Goal: Task Accomplishment & Management: Manage account settings

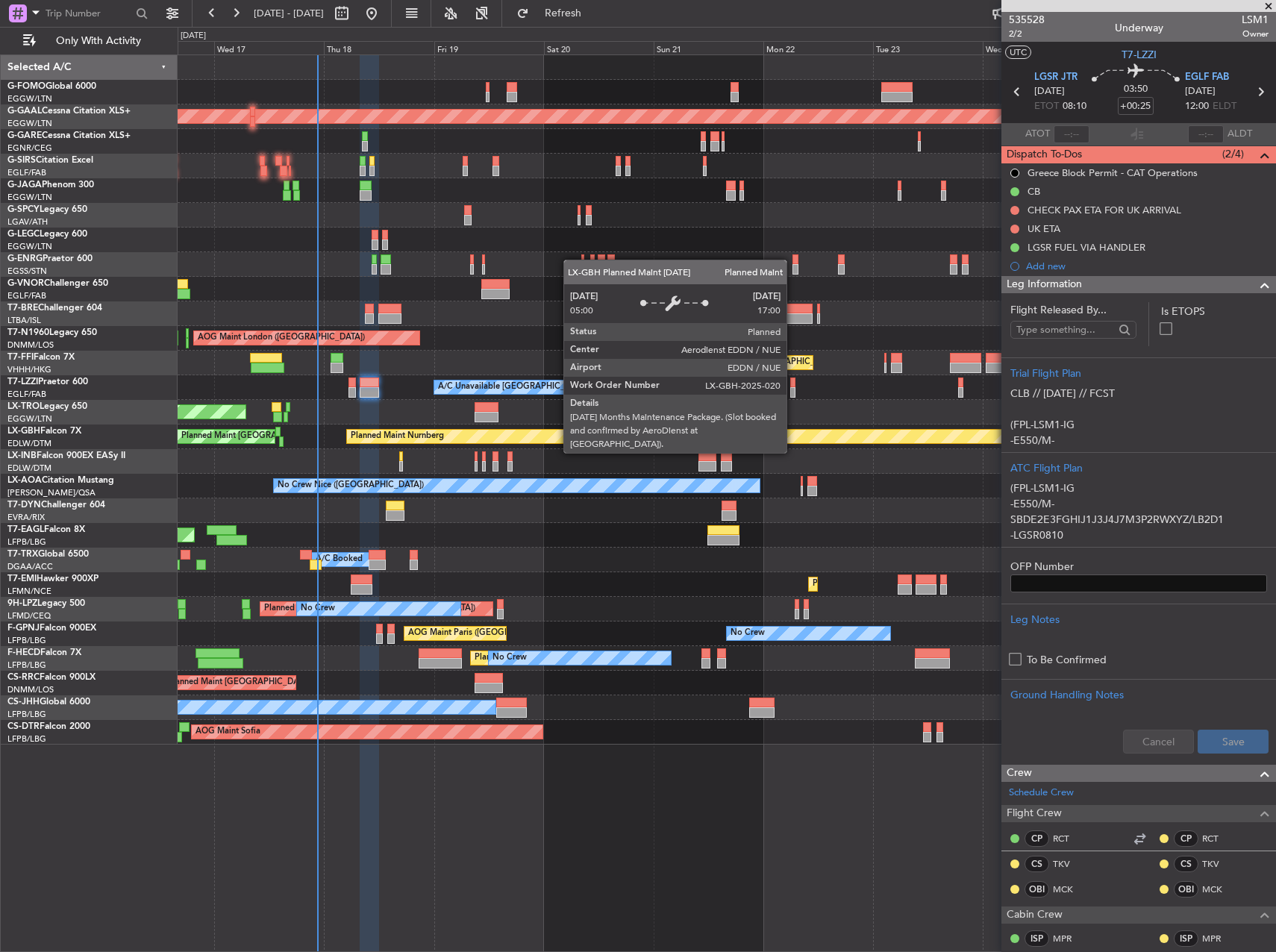
click at [39, 327] on div "Planned Maint Dusseldorf Owner A/C Unavailable [GEOGRAPHIC_DATA] ([GEOGRAPHIC_D…" at bounding box center [638, 489] width 1276 height 925
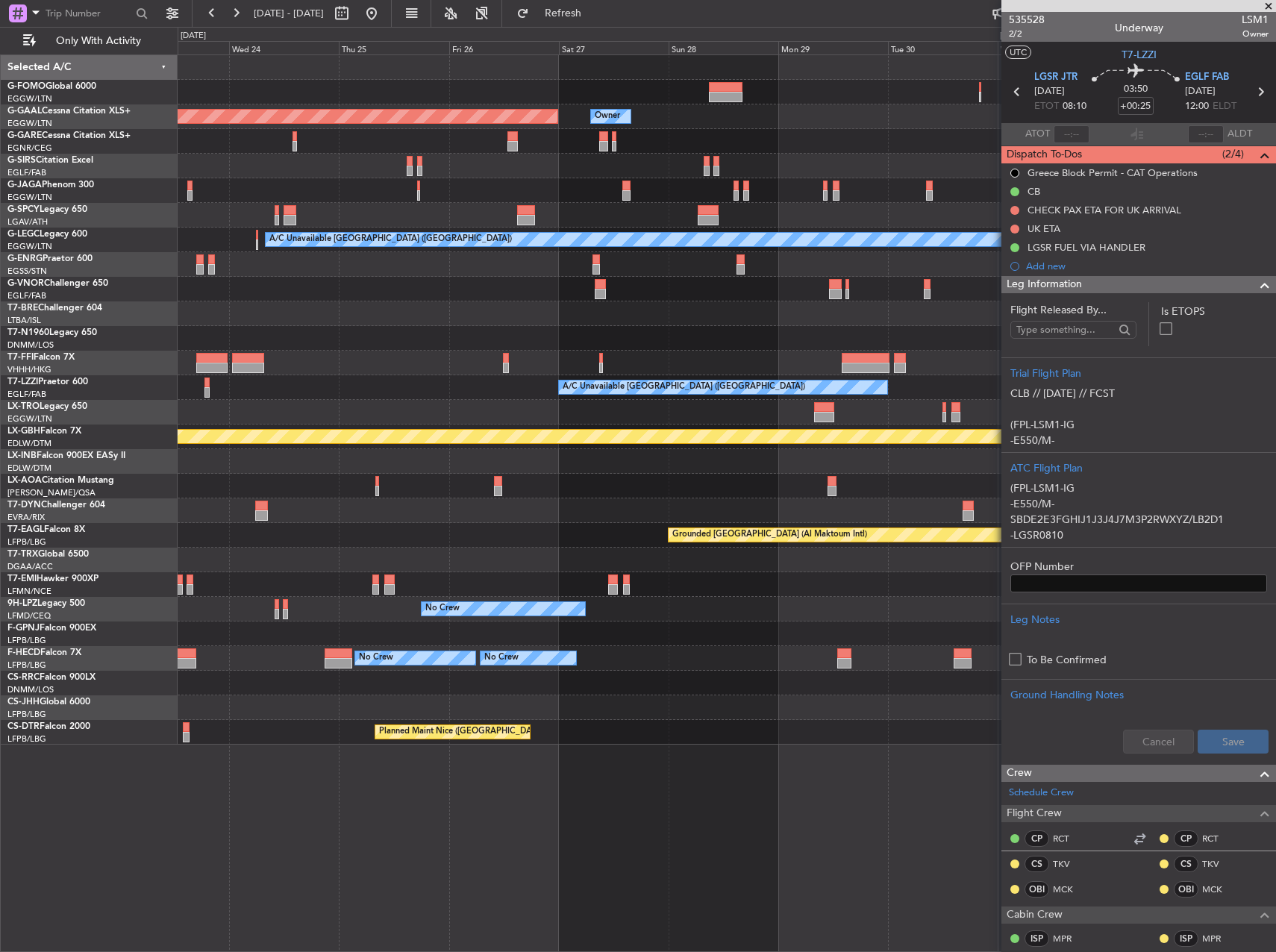
click at [99, 298] on div "Planned Maint Dusseldorf Owner Owner A/C Unavailable [GEOGRAPHIC_DATA] ([GEOGRA…" at bounding box center [638, 489] width 1276 height 925
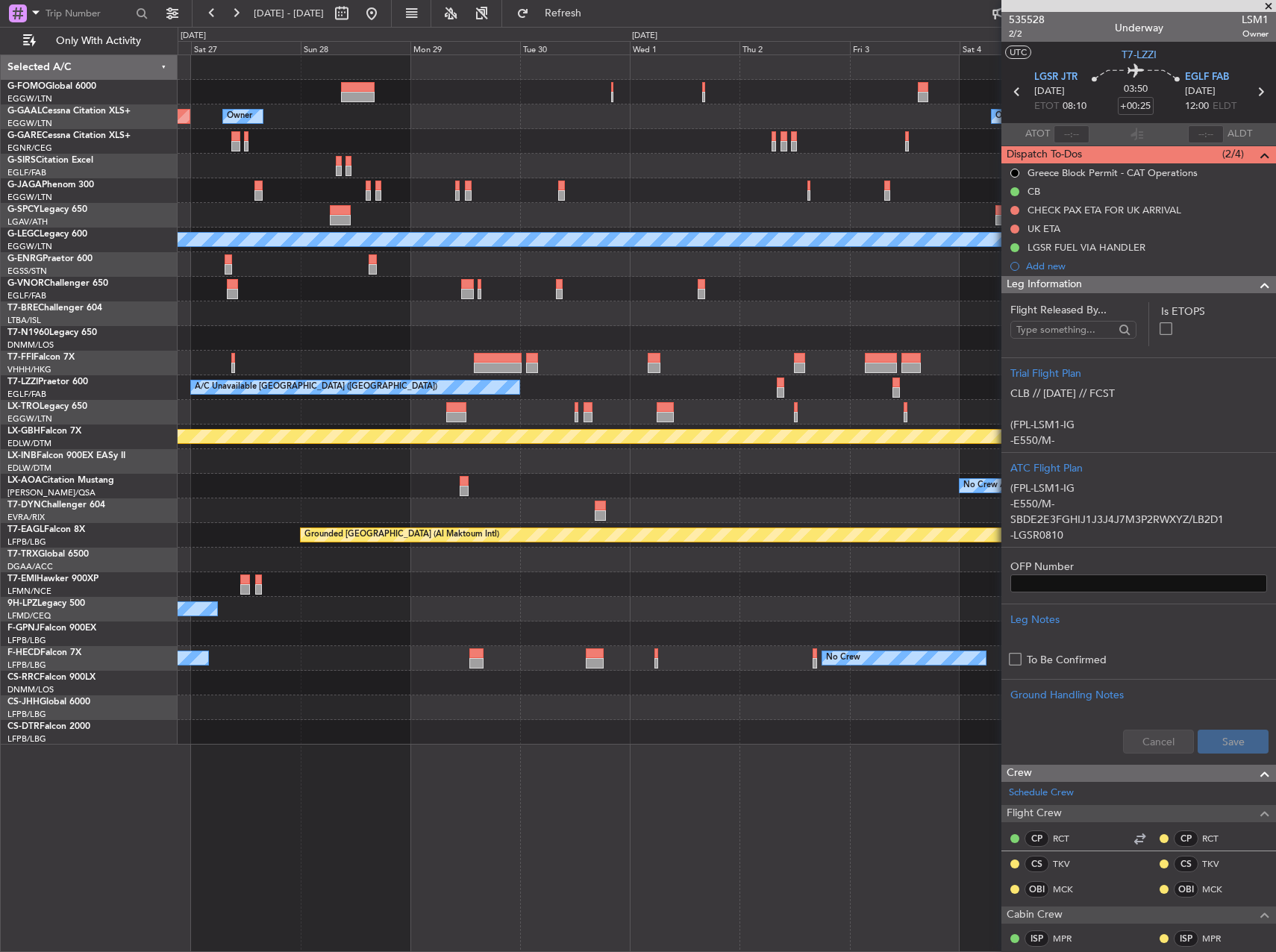
click at [119, 271] on div "Planned Maint Dusseldorf Owner Owner Owner A/C Unavailable London (Luton) A/C U…" at bounding box center [638, 489] width 1276 height 925
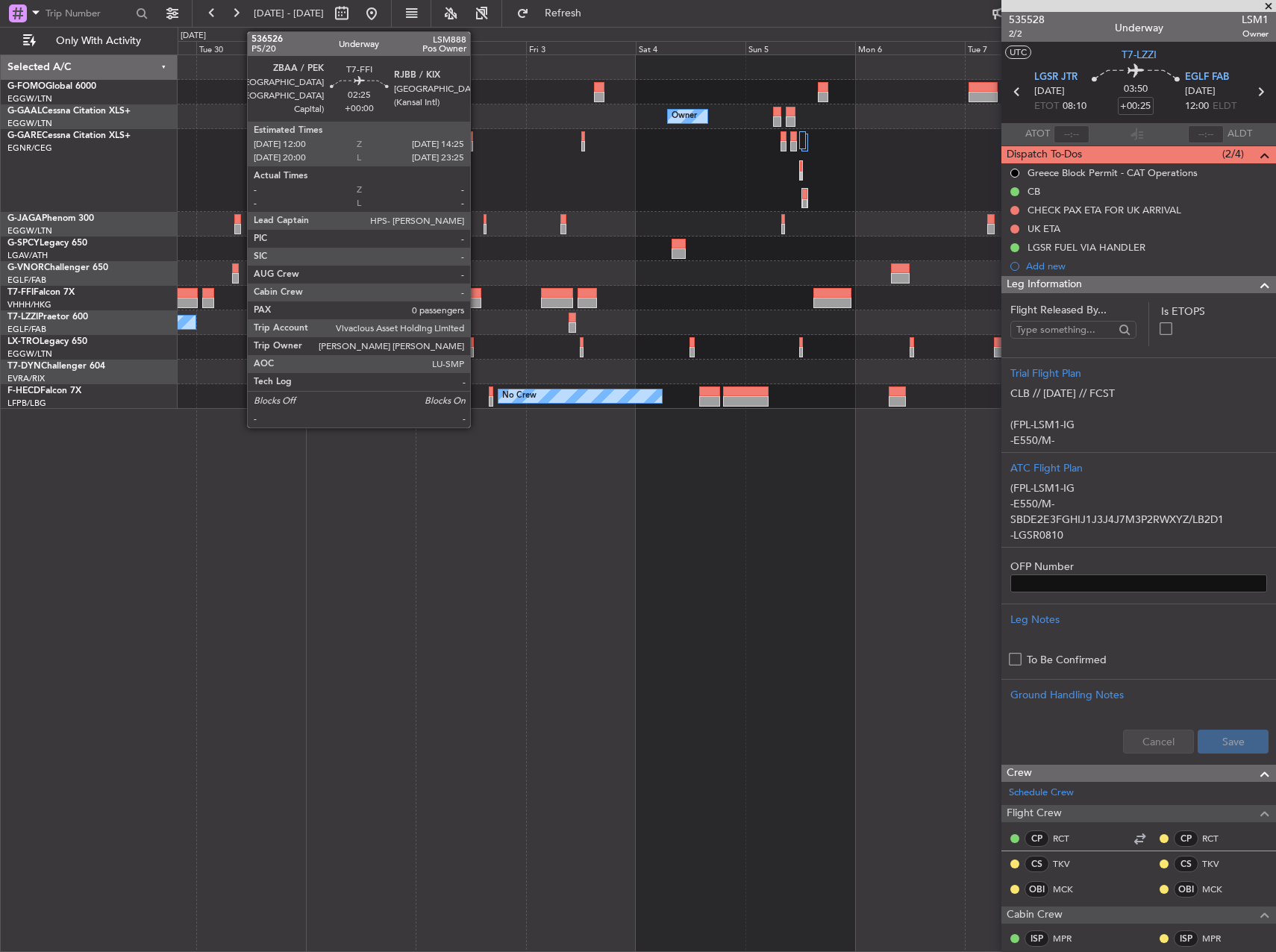
click at [477, 294] on div at bounding box center [475, 293] width 12 height 11
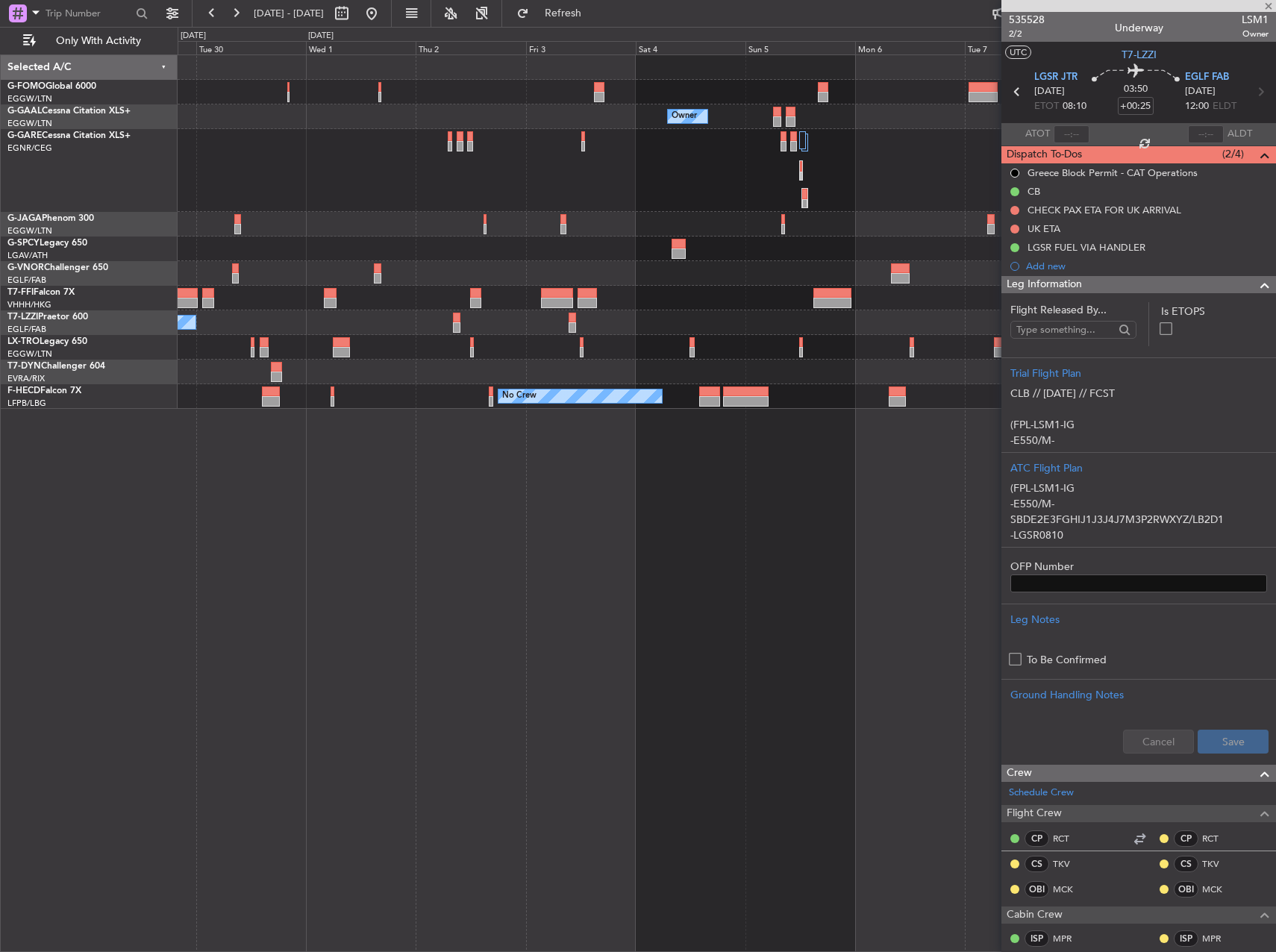
type input "0"
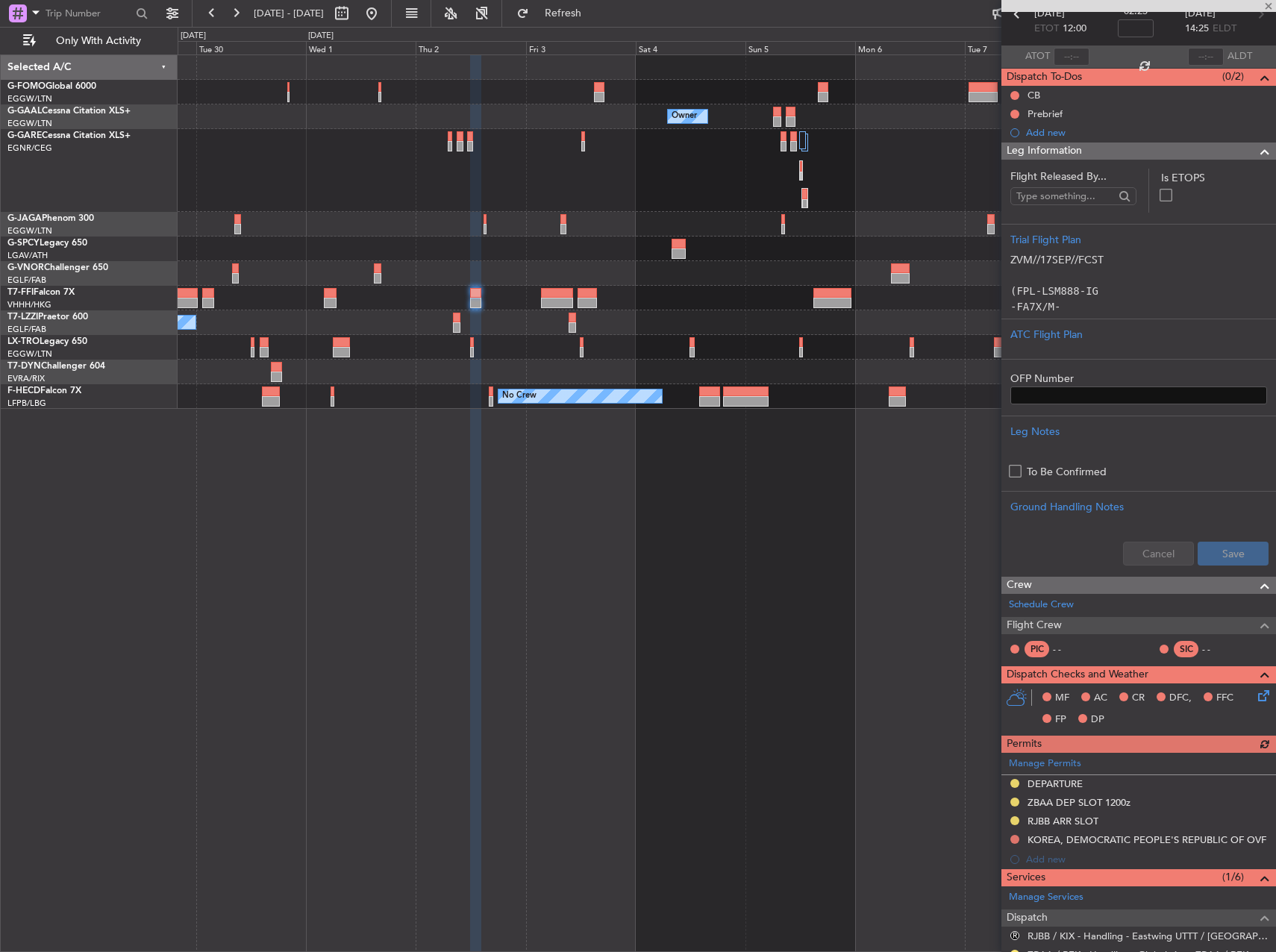
scroll to position [298, 0]
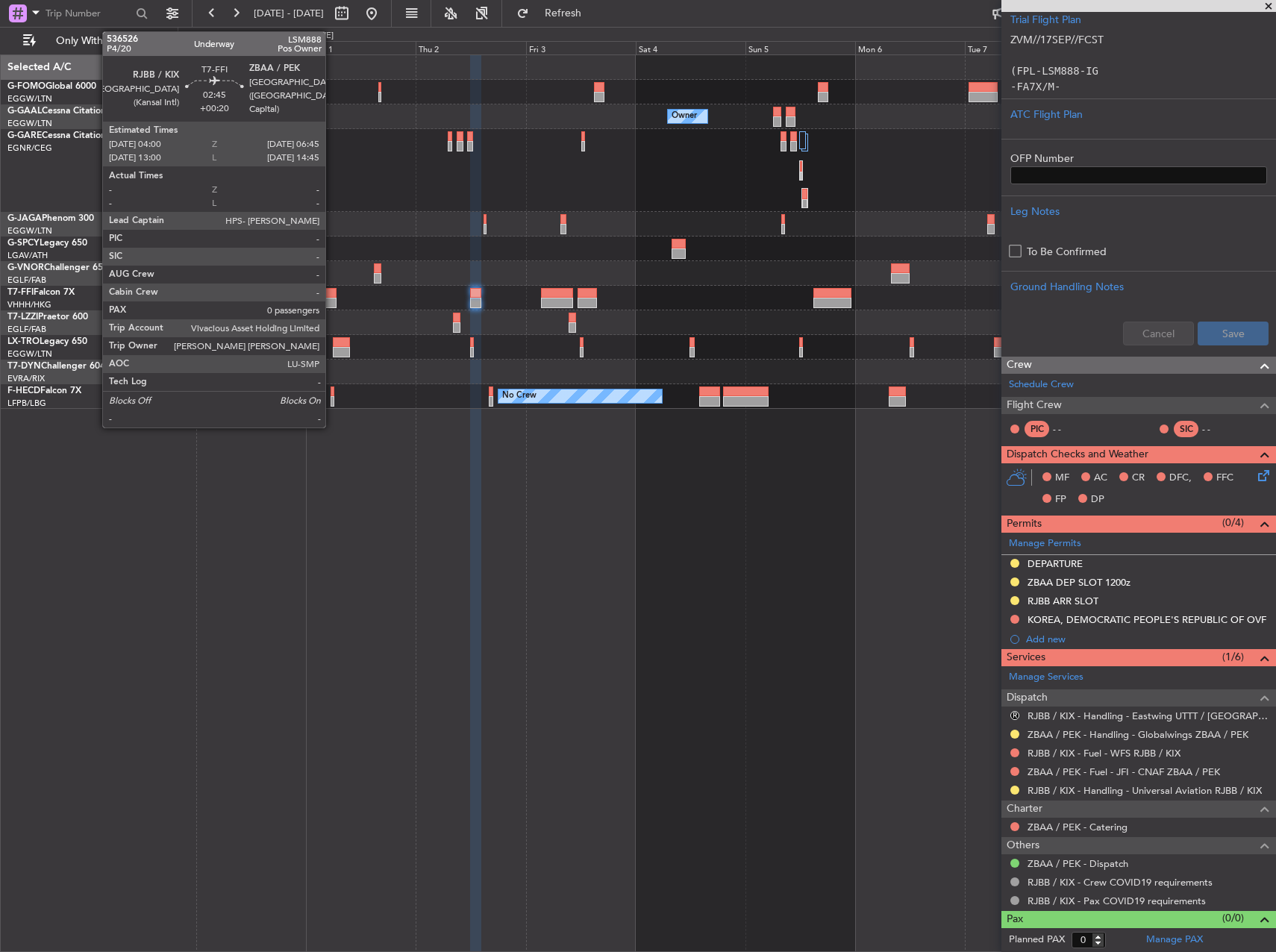
click at [332, 293] on div at bounding box center [330, 293] width 12 height 11
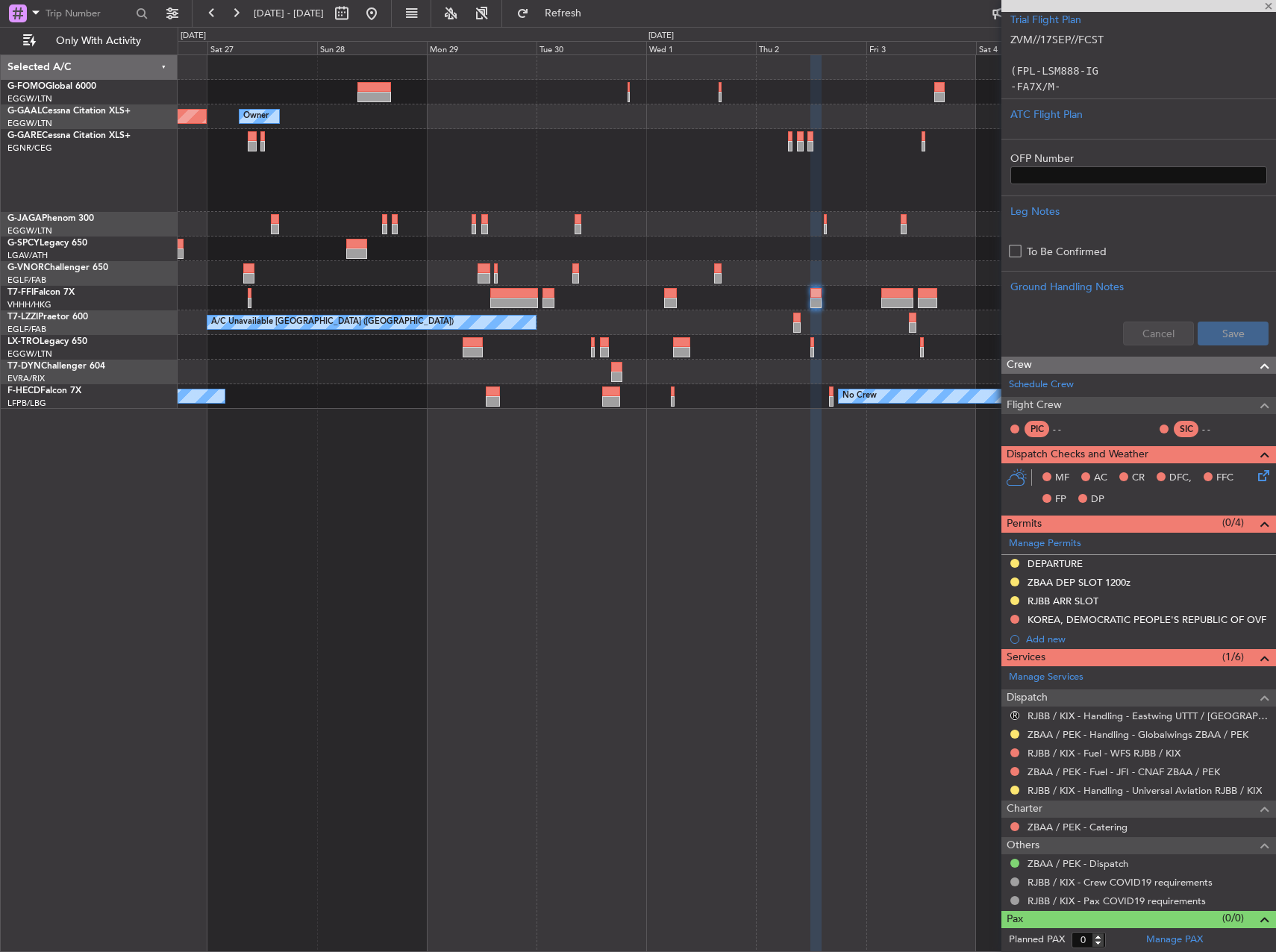
click at [658, 329] on div "A/C Unavailable [GEOGRAPHIC_DATA] ([GEOGRAPHIC_DATA])" at bounding box center [726, 323] width 1097 height 25
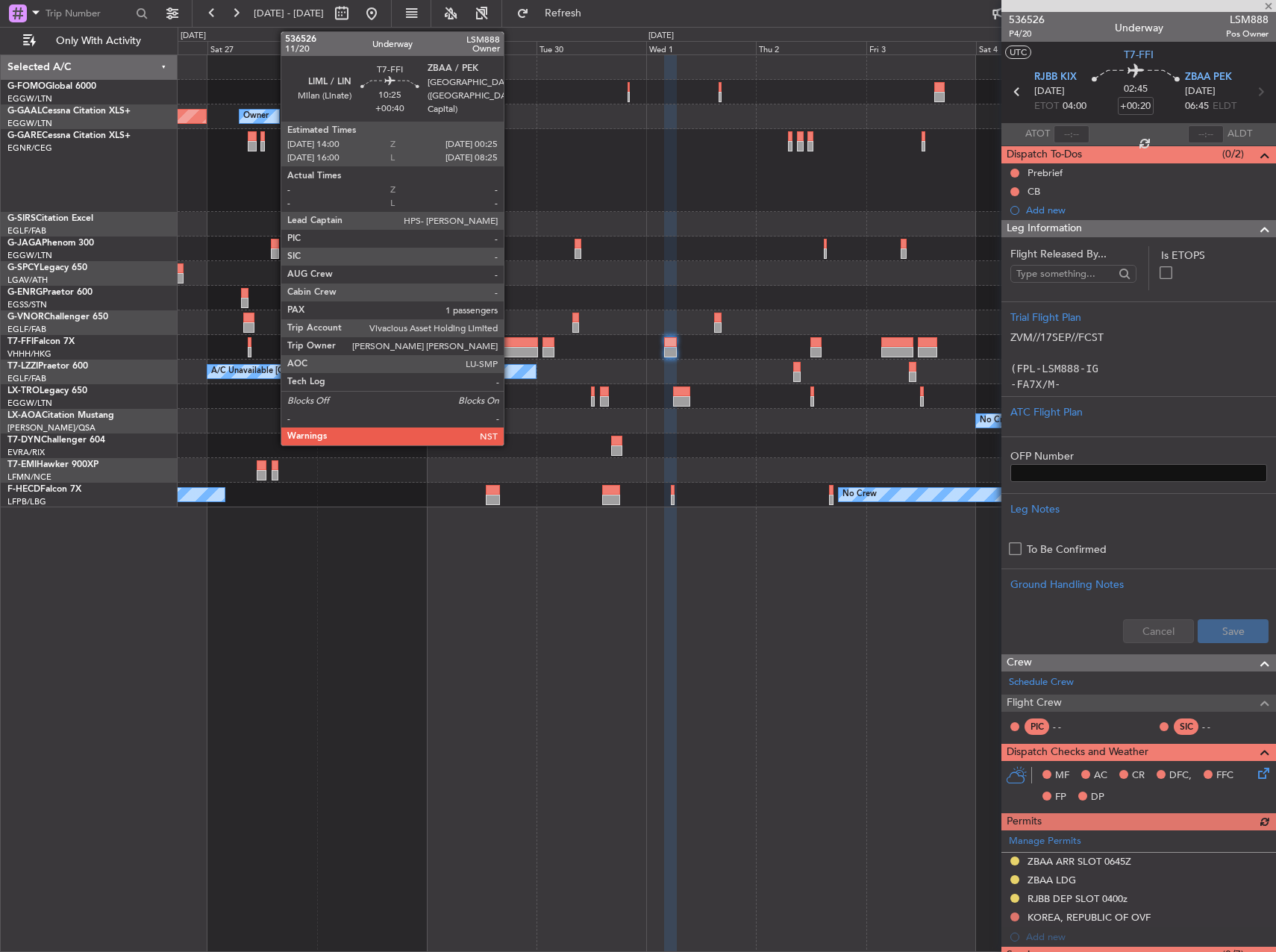
click at [509, 346] on div at bounding box center [514, 343] width 48 height 11
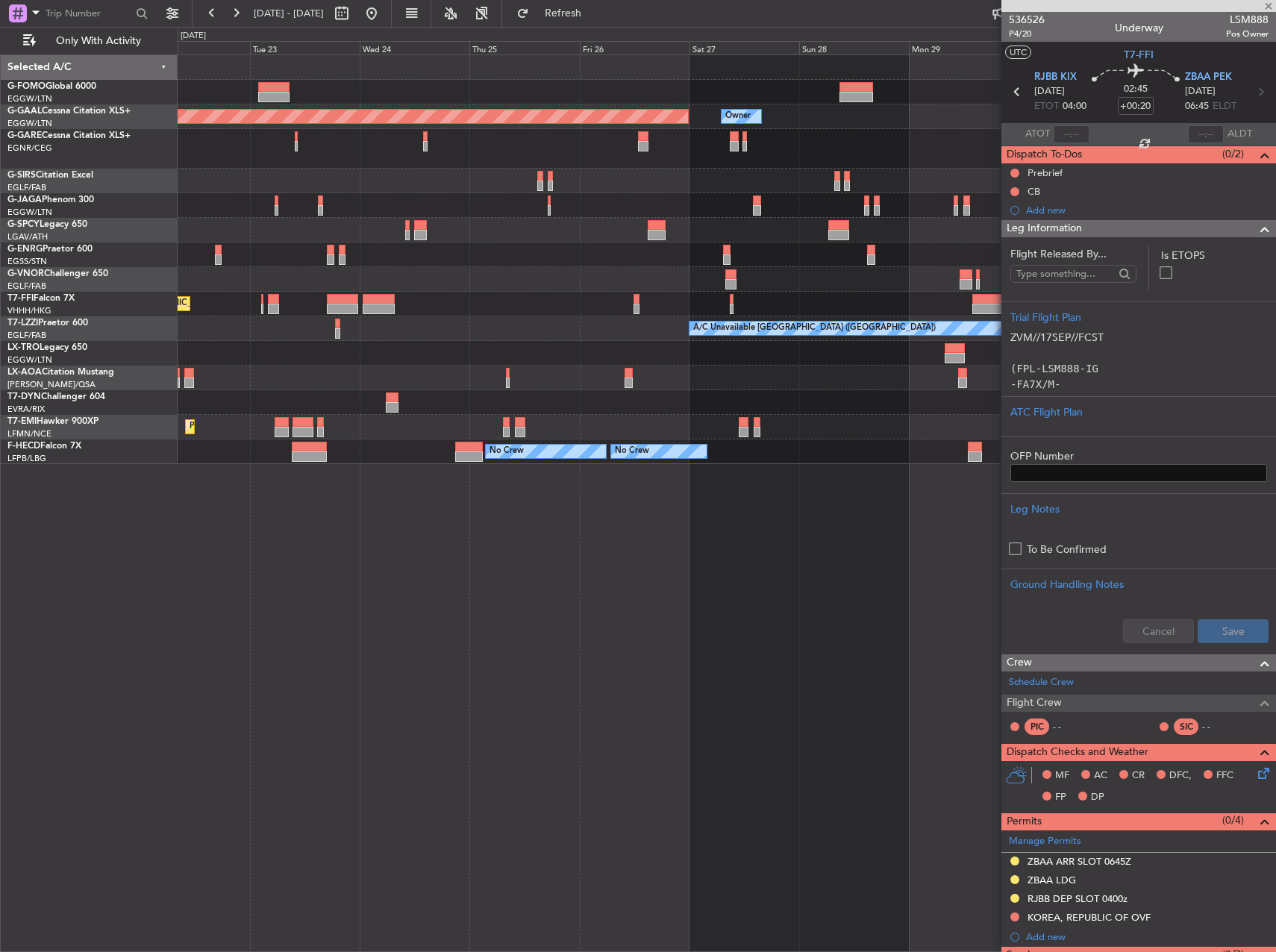
type input "+00:40"
type input "1"
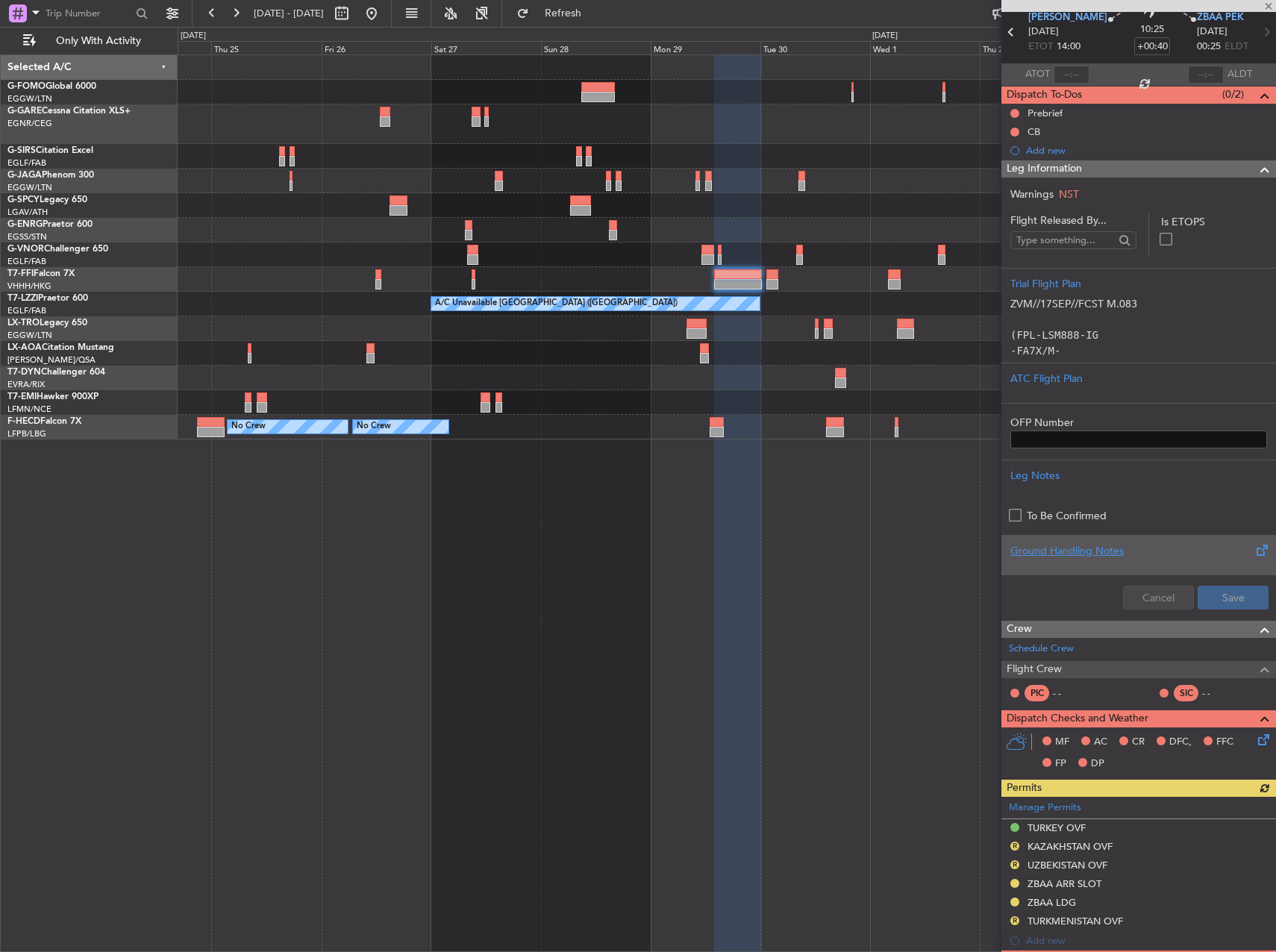
scroll to position [149, 0]
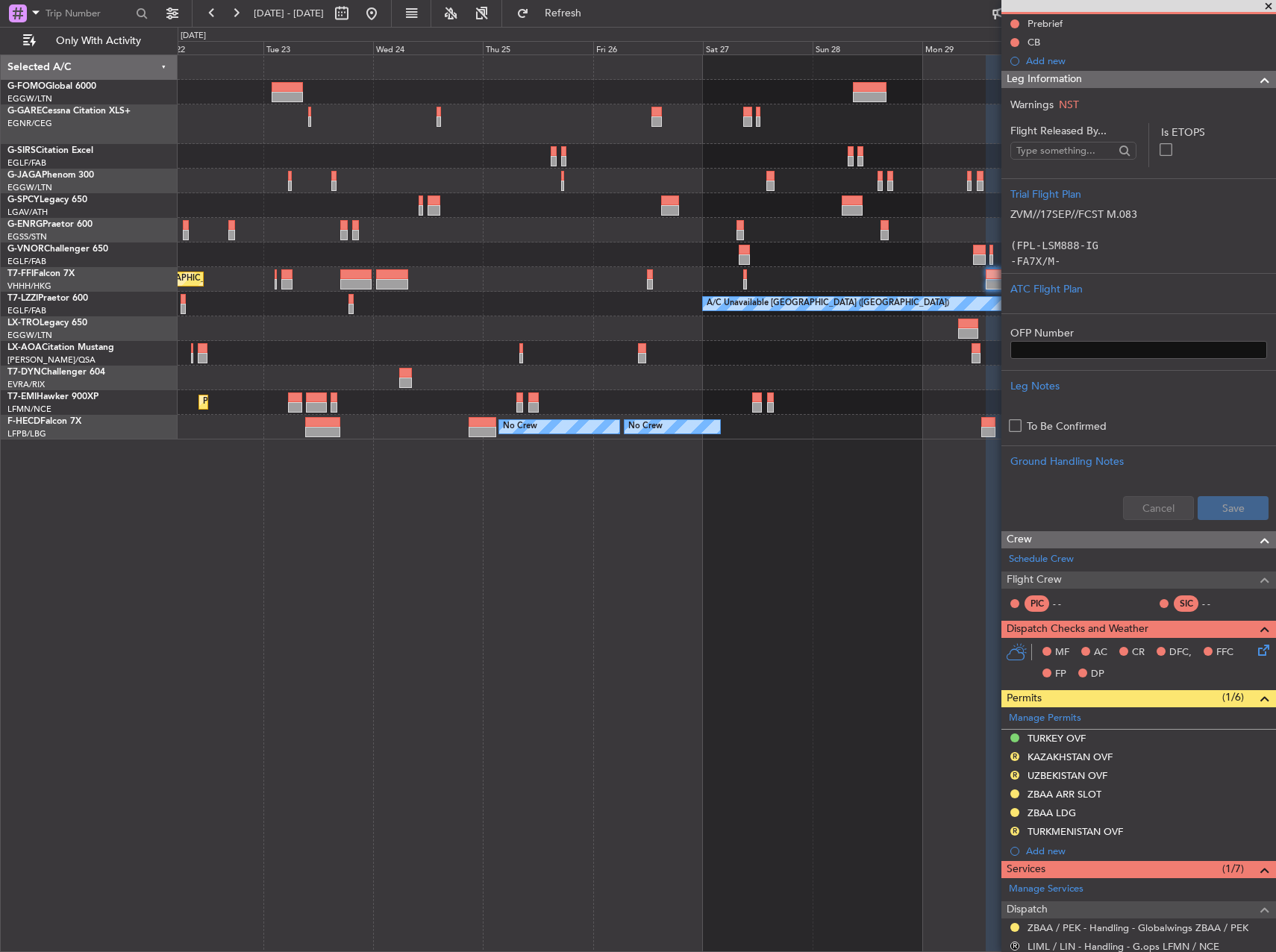
click at [749, 283] on div "Planned Maint Tianjin ([GEOGRAPHIC_DATA])" at bounding box center [726, 280] width 1097 height 25
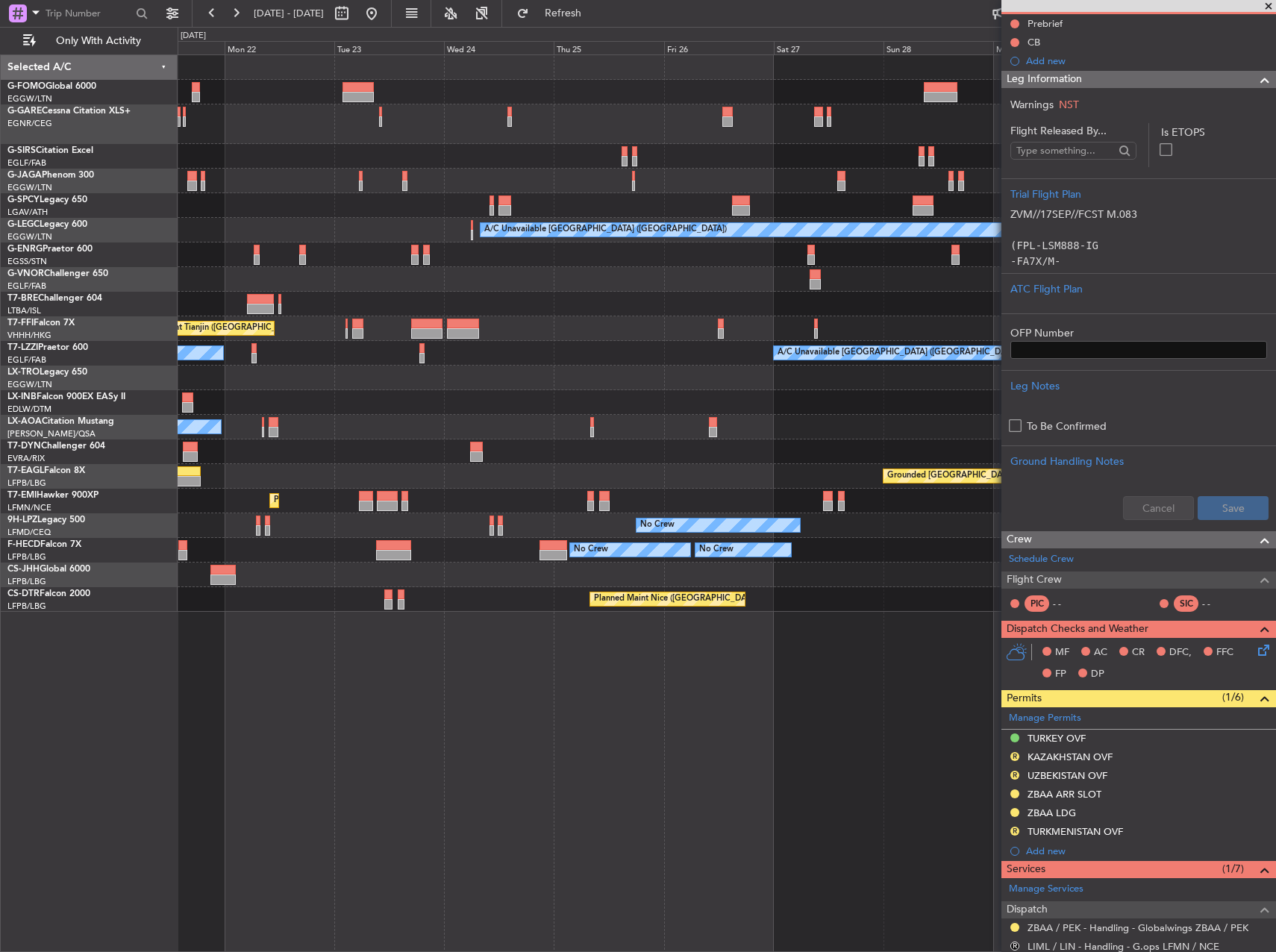
click at [437, 280] on div at bounding box center [726, 280] width 1097 height 25
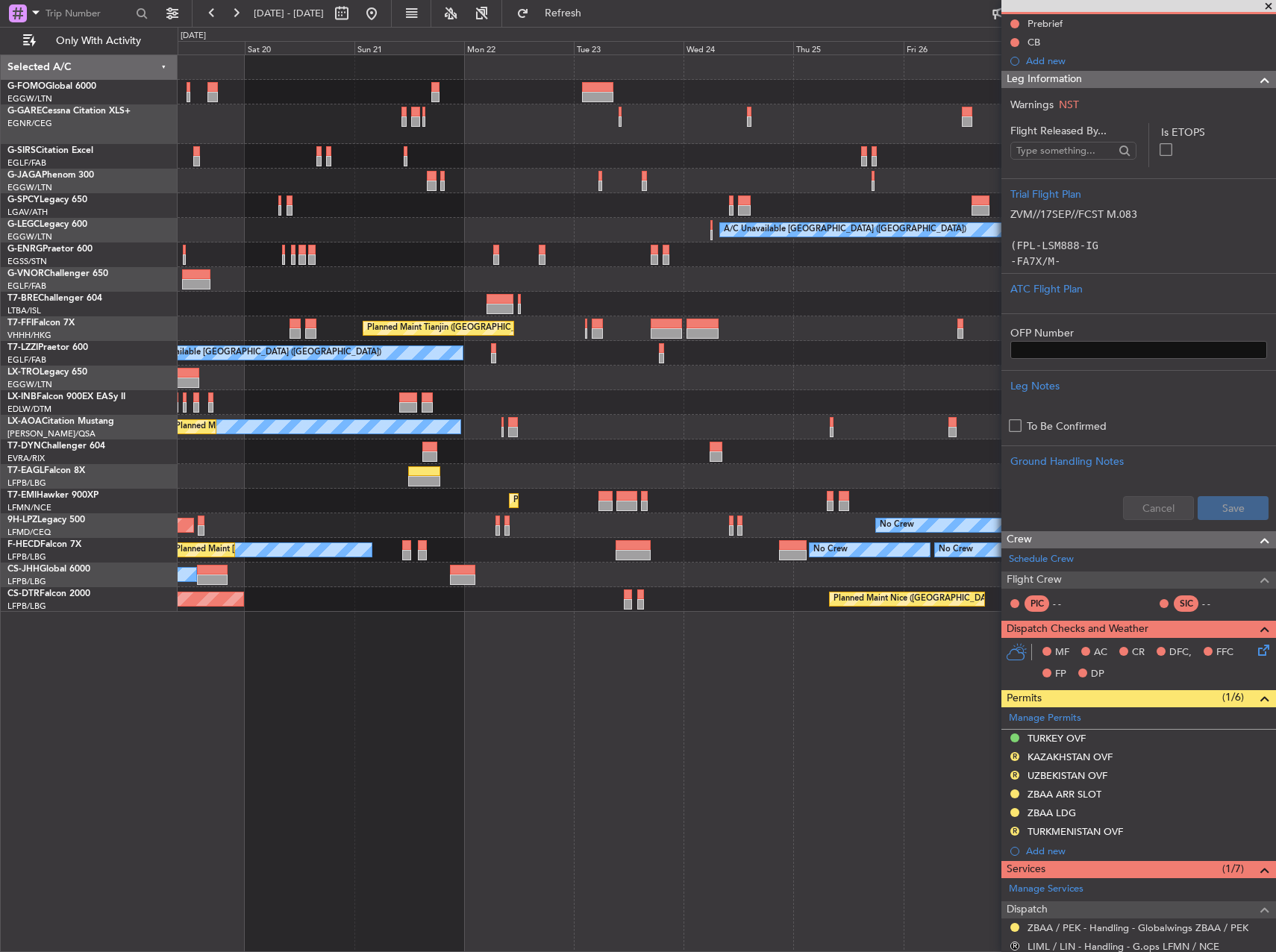
click at [686, 342] on div "A/C Unavailable London (Luton) Planned Maint Tianjin (Binhai) A/C Unavailable L…" at bounding box center [726, 334] width 1097 height 557
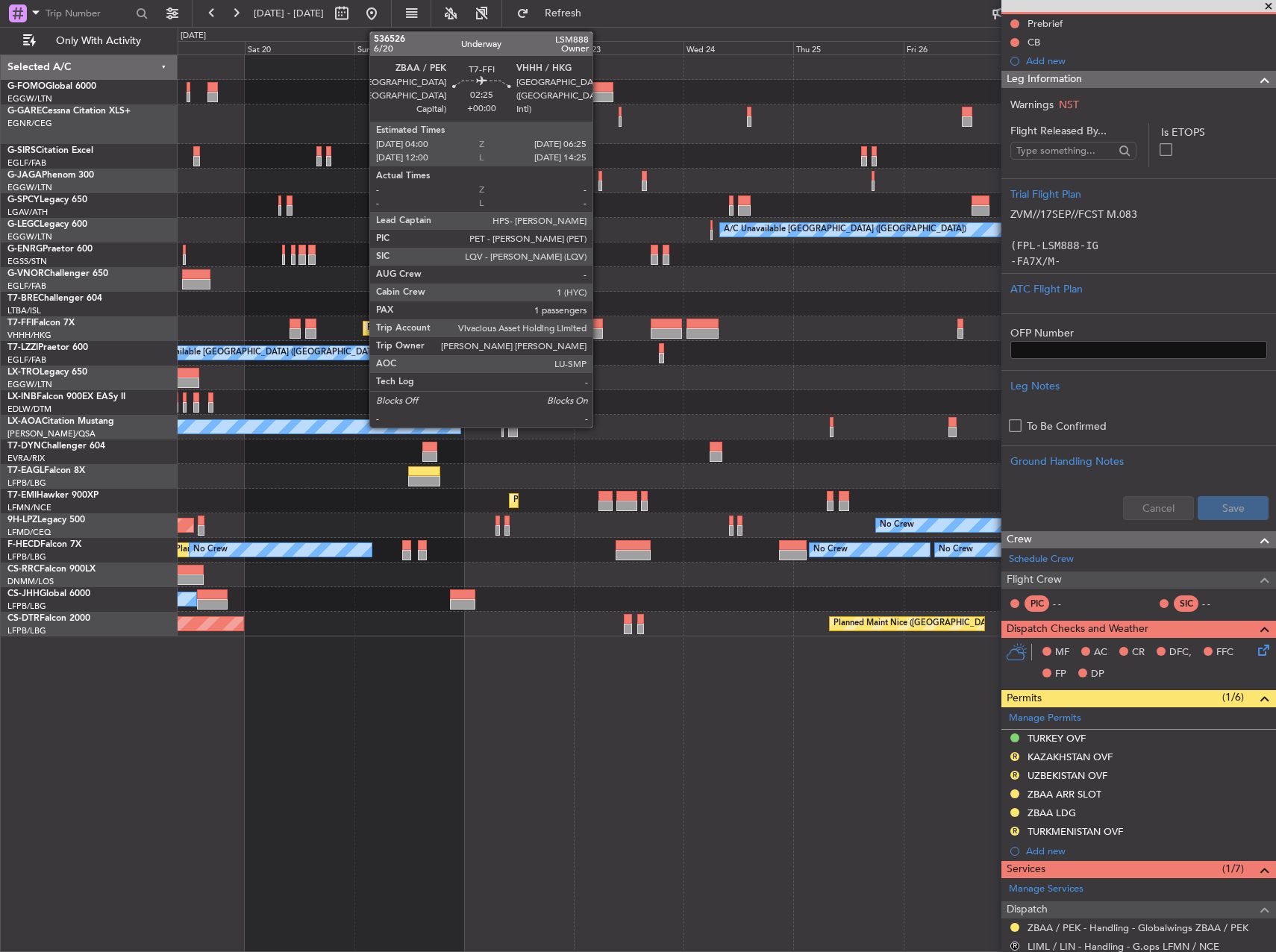
click at [599, 325] on div at bounding box center [597, 324] width 12 height 11
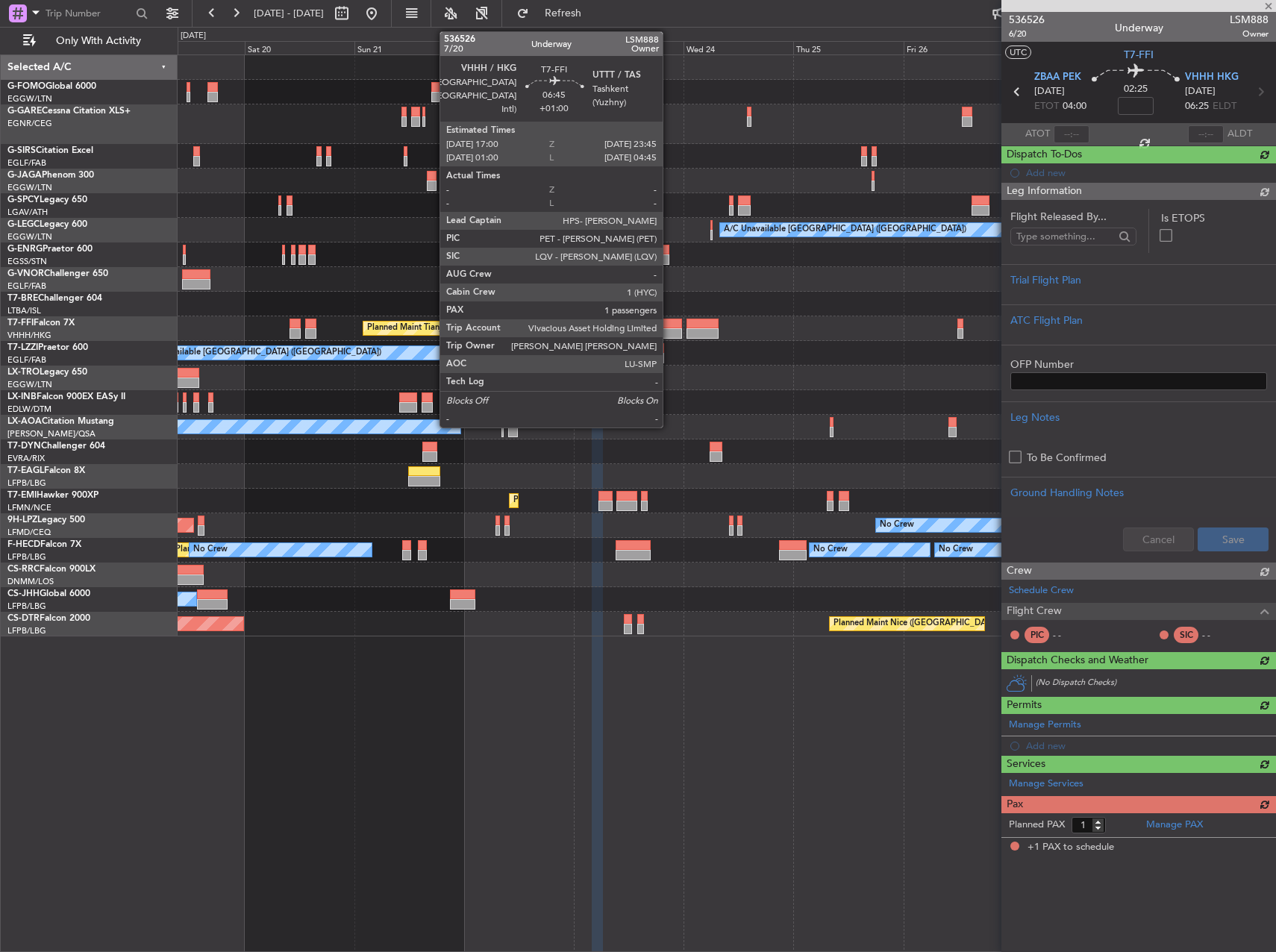
scroll to position [0, 0]
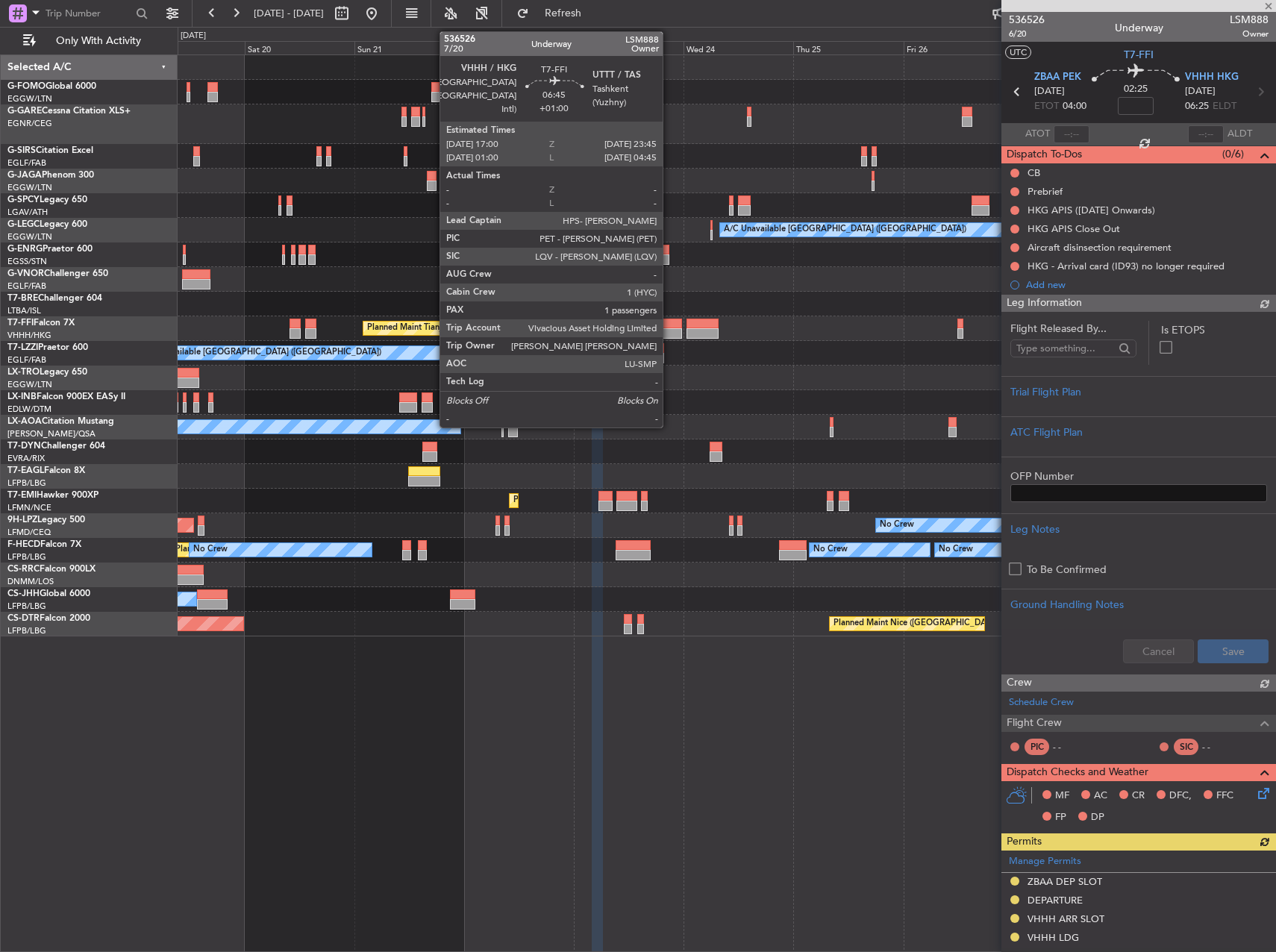
click at [669, 322] on div at bounding box center [666, 324] width 32 height 11
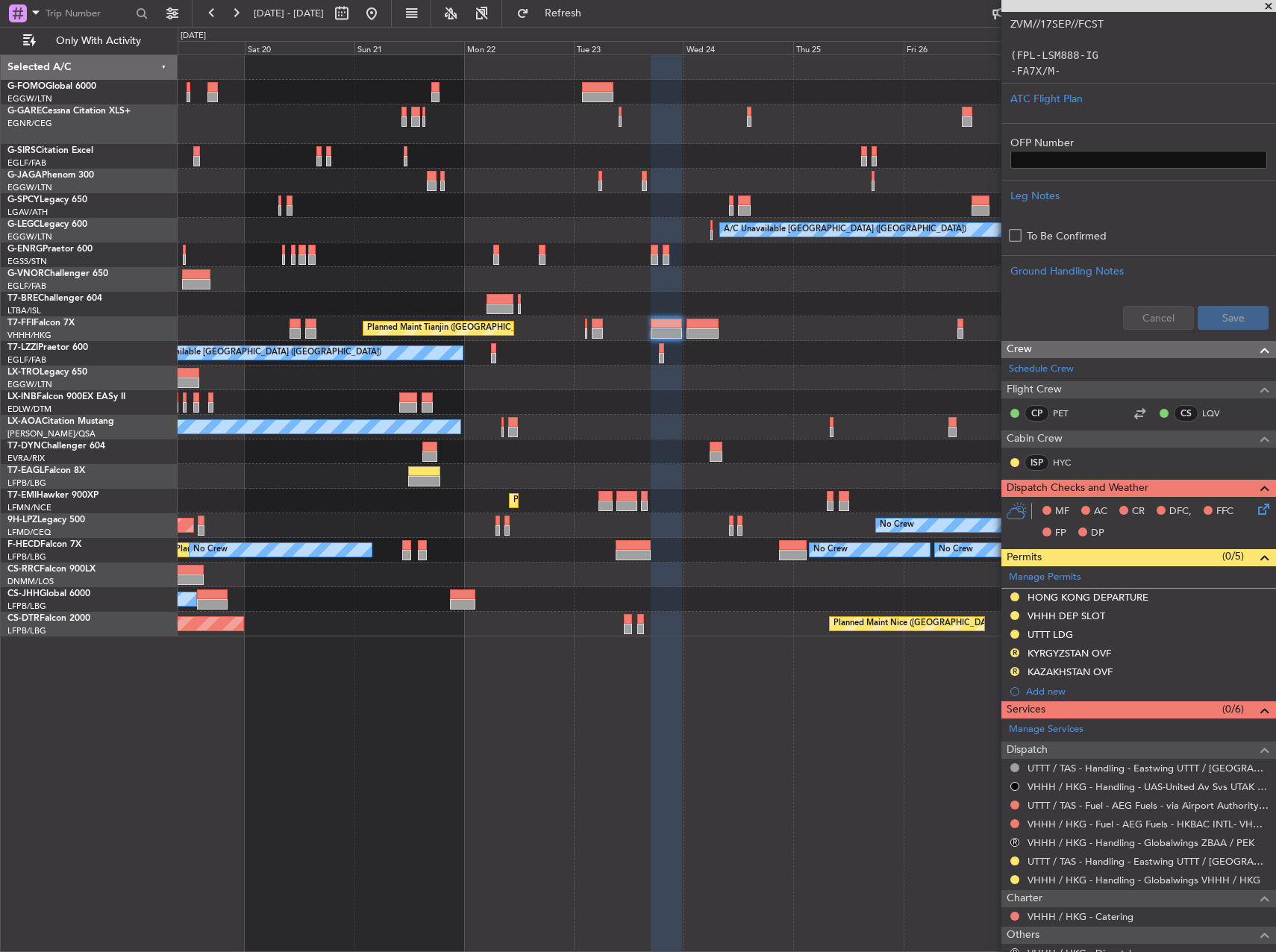
scroll to position [373, 0]
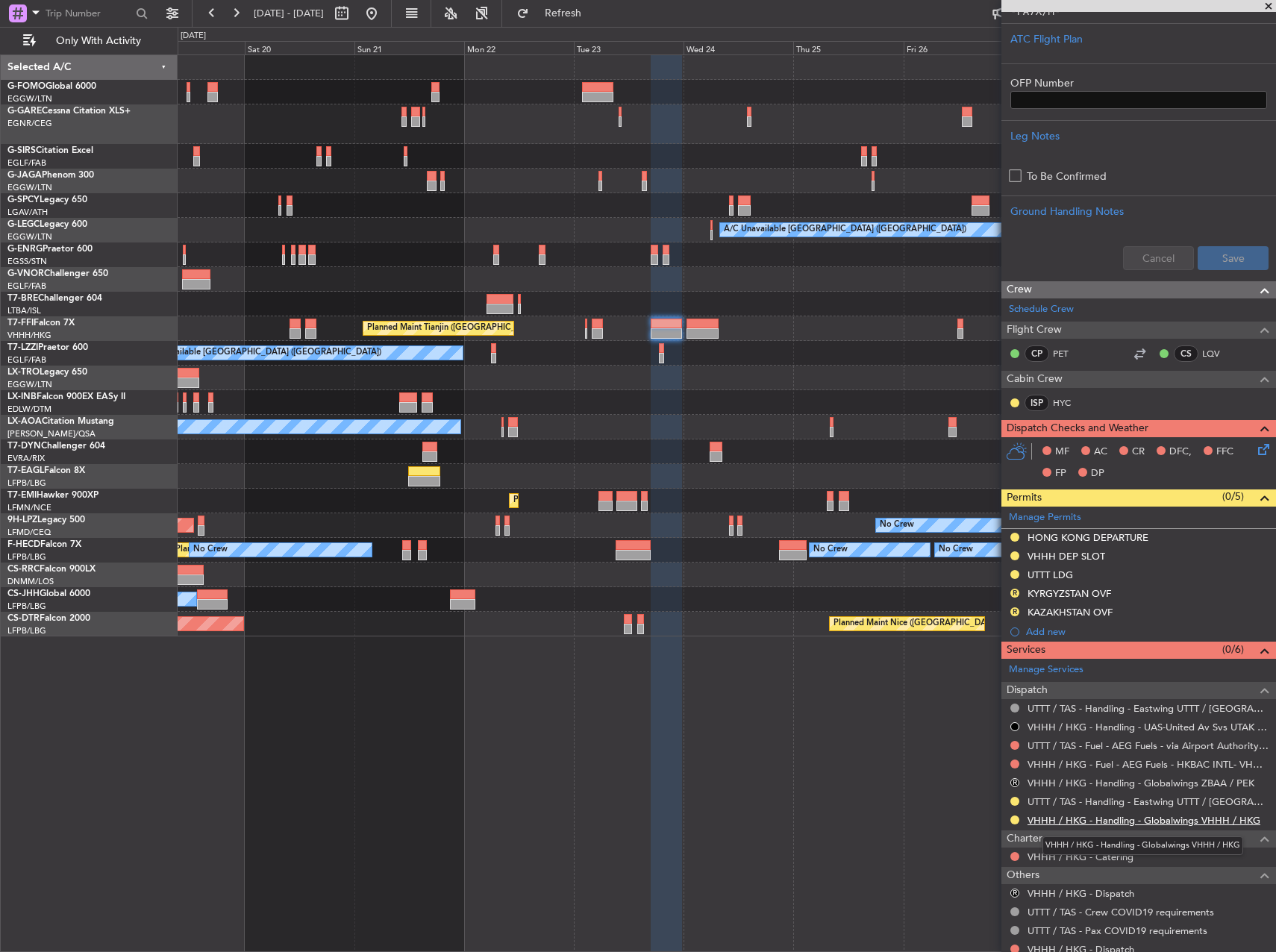
click at [1113, 823] on link "VHHH / HKG - Handling - Globalwings VHHH / HKG" at bounding box center [1144, 820] width 233 height 12
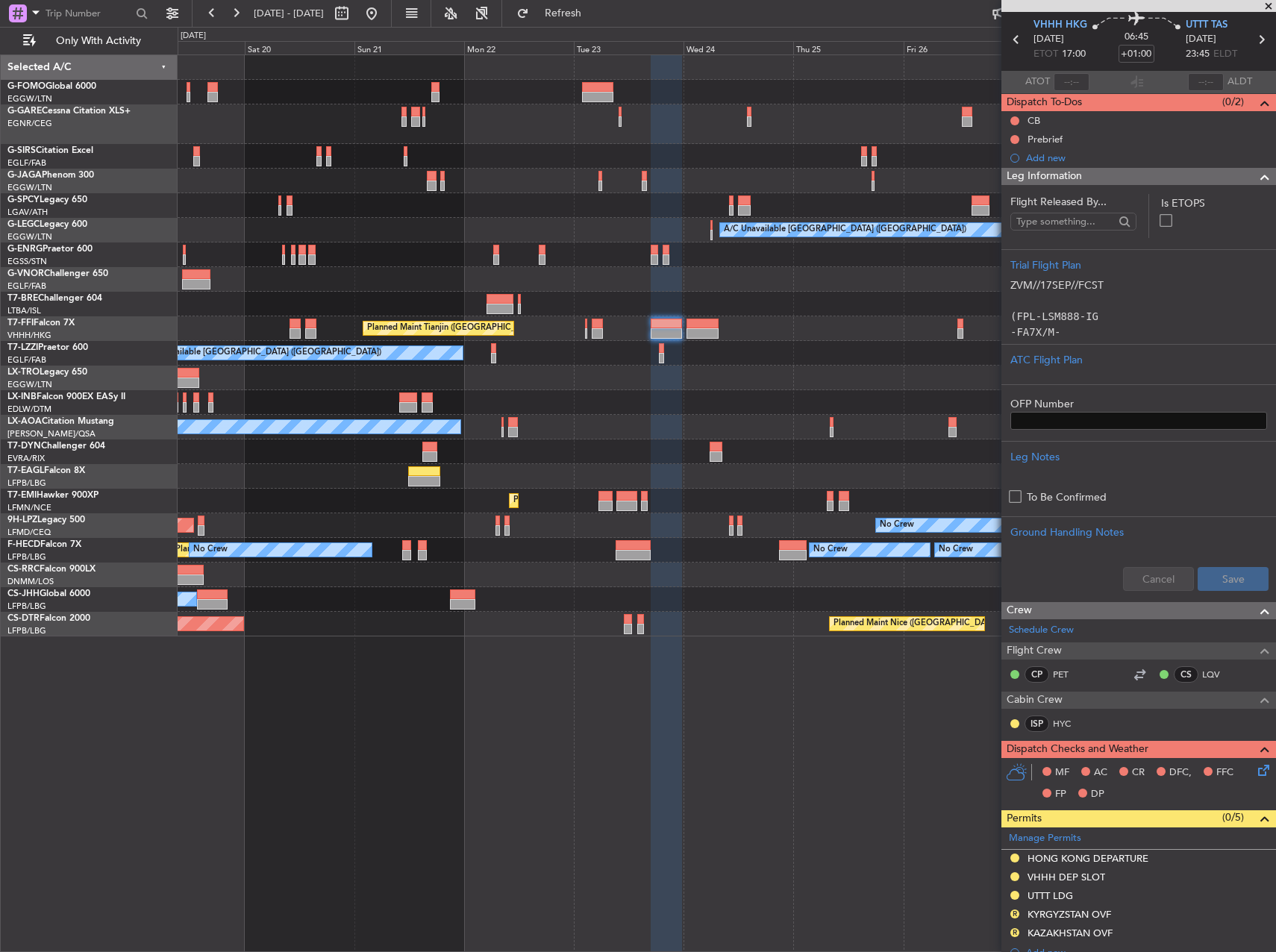
scroll to position [75, 0]
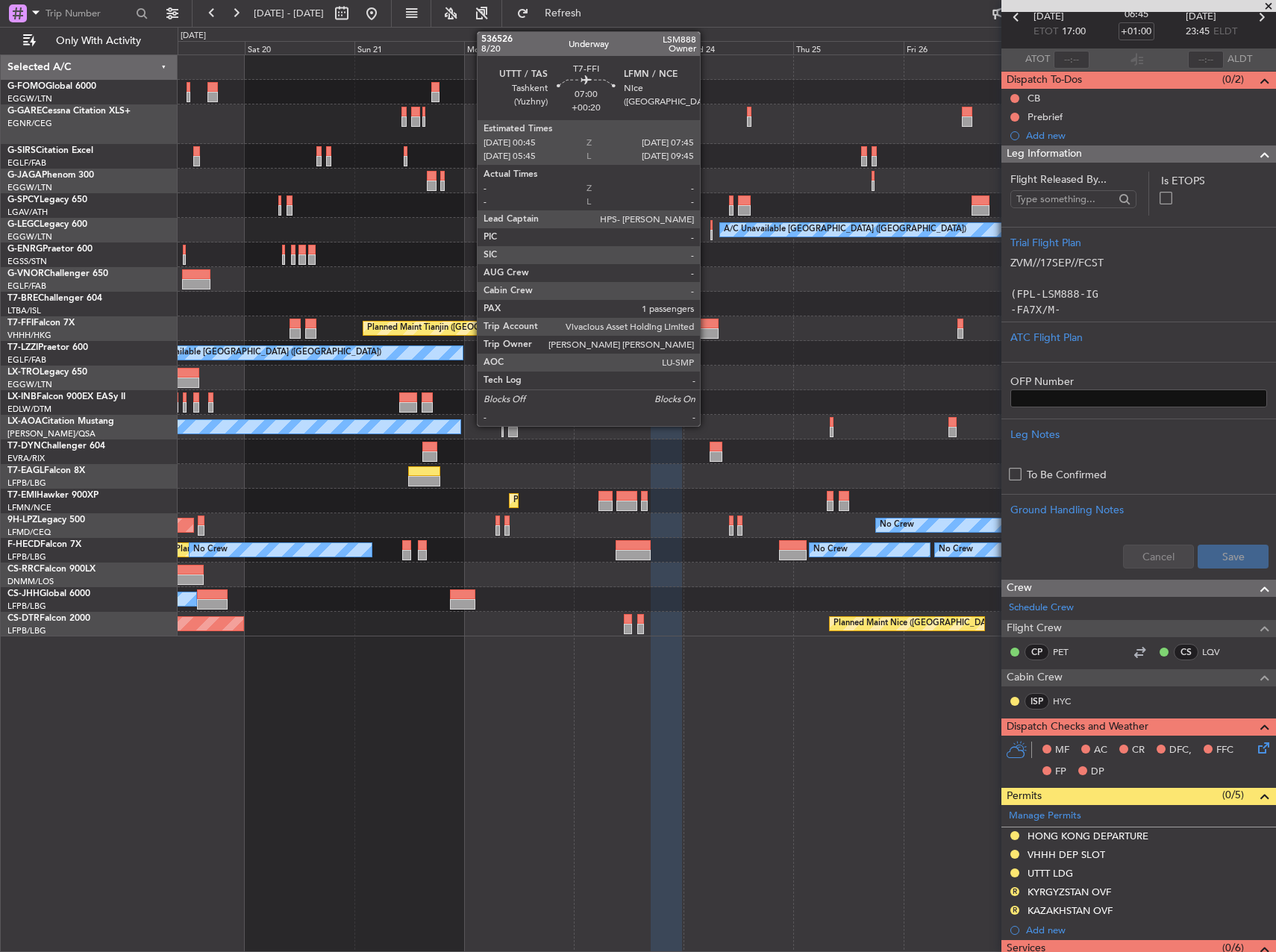
click at [706, 330] on div at bounding box center [702, 334] width 32 height 11
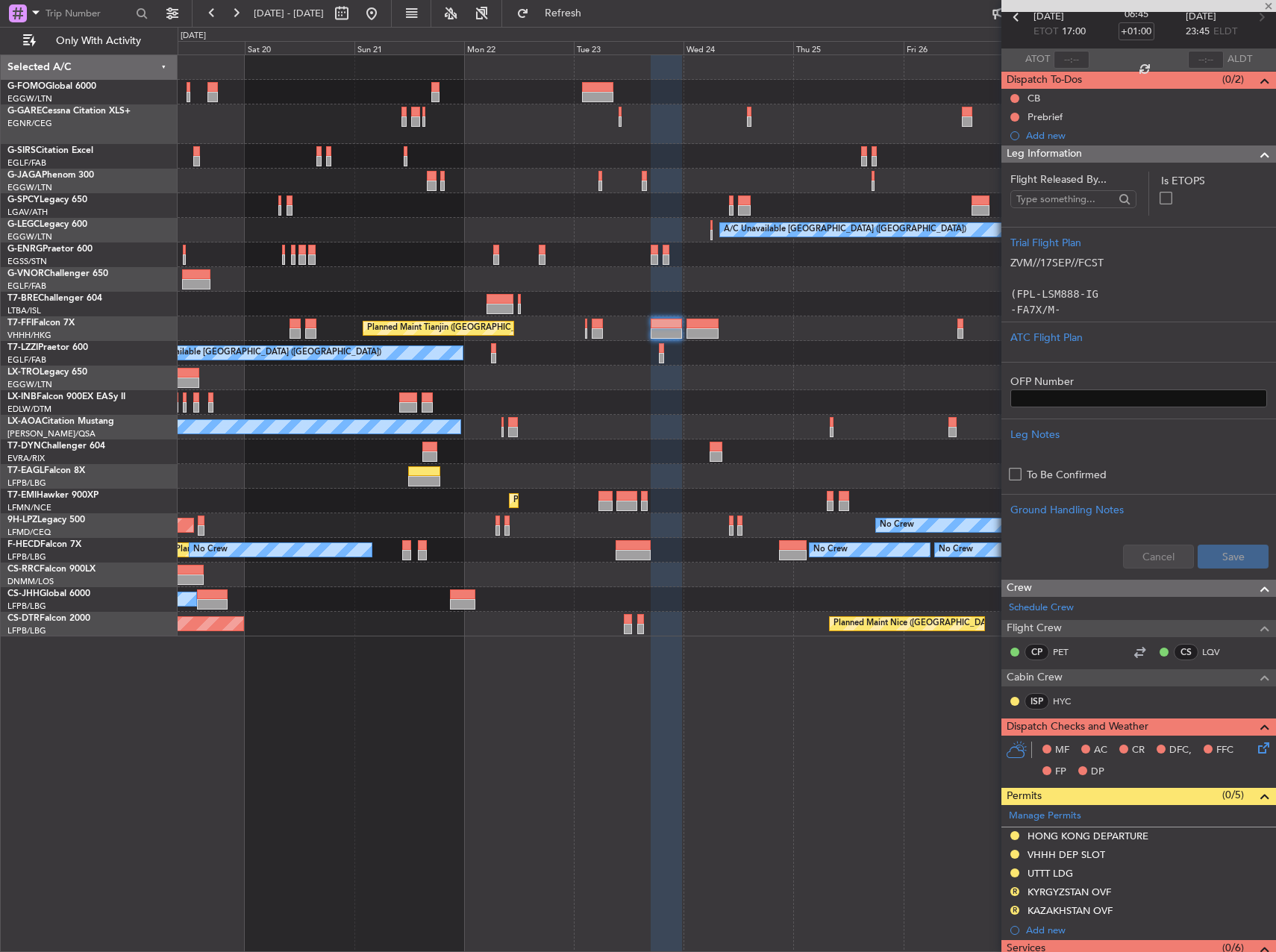
type input "+00:20"
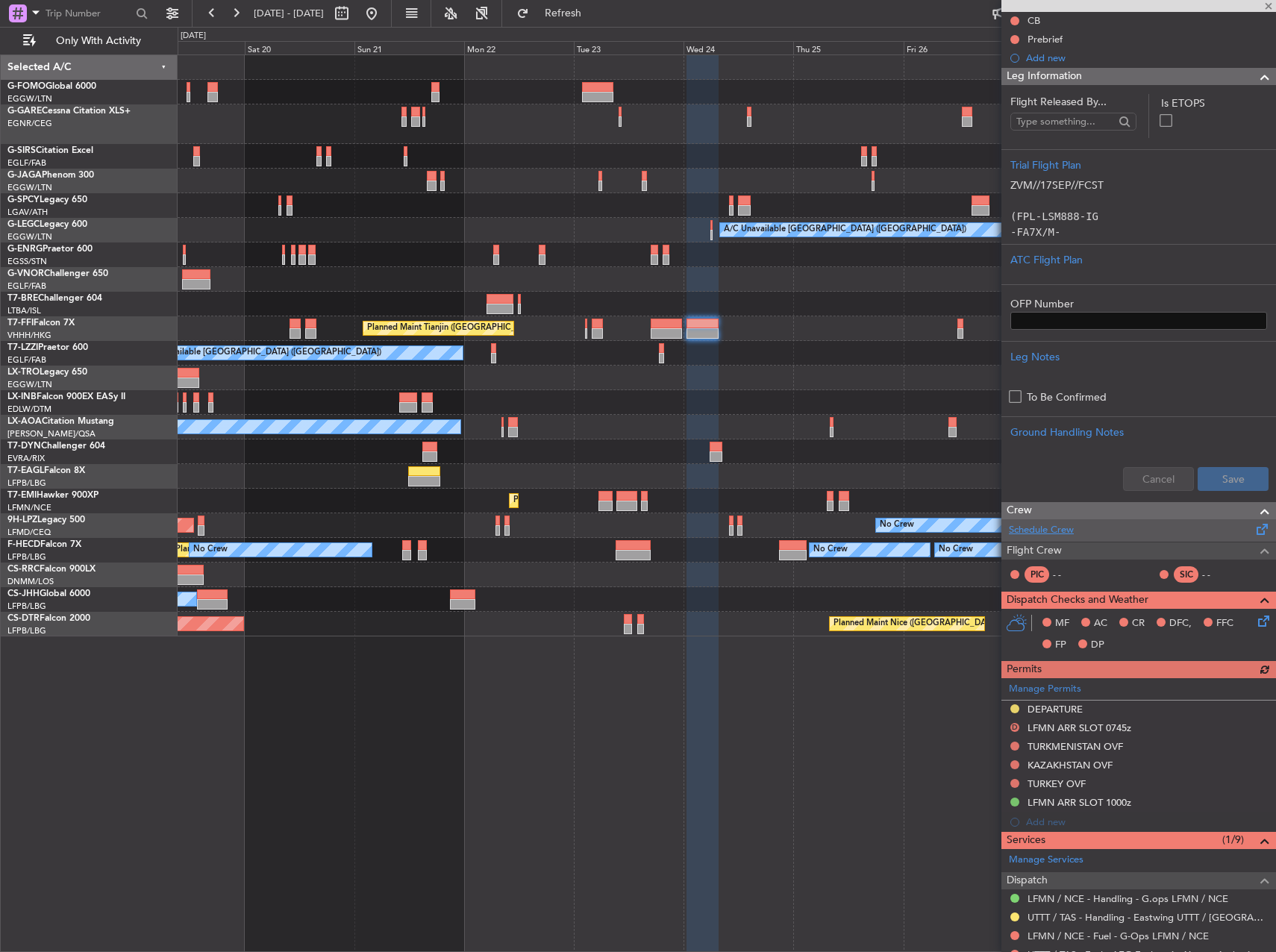
scroll to position [369, 0]
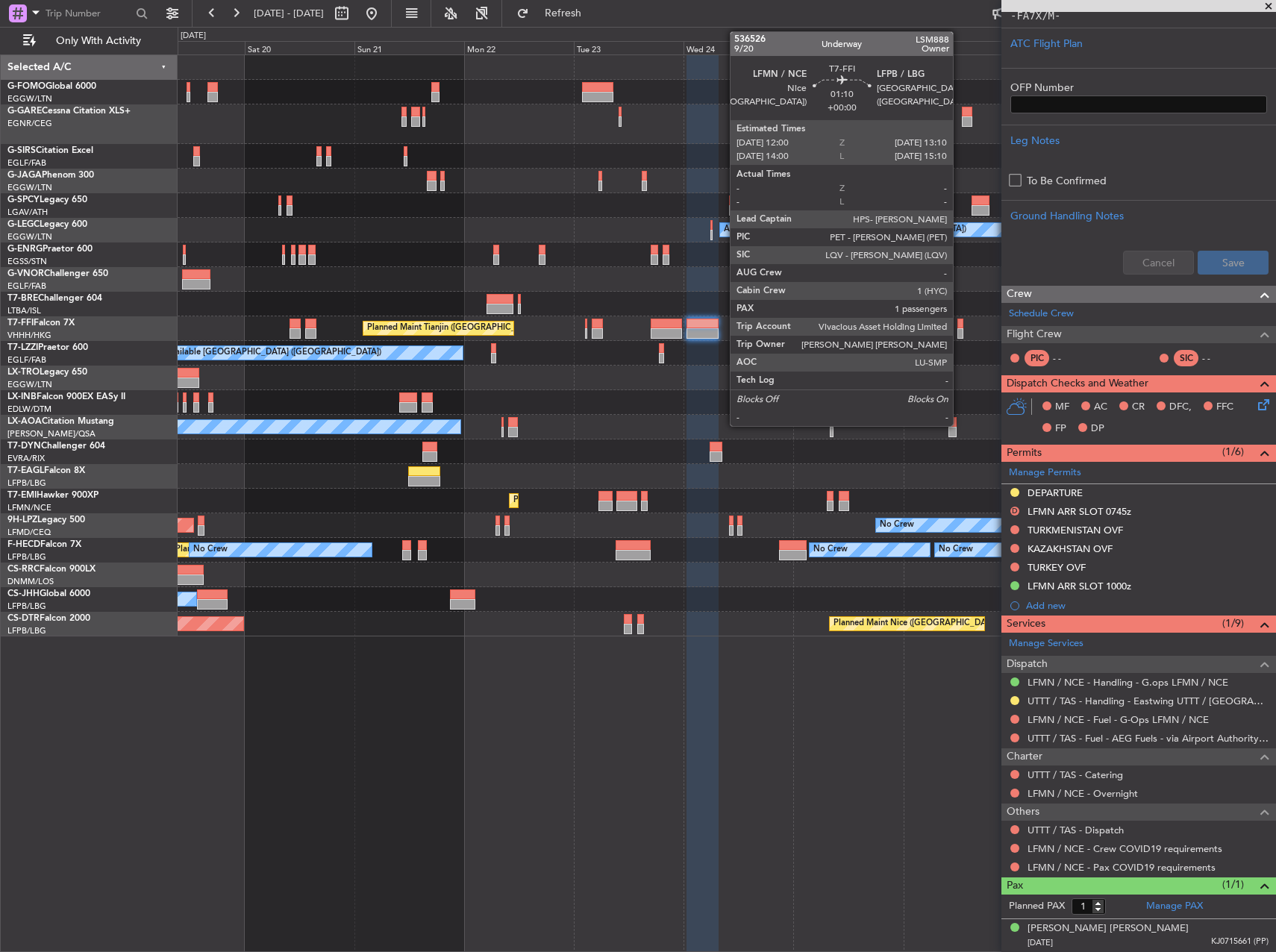
click at [960, 327] on div at bounding box center [960, 324] width 6 height 11
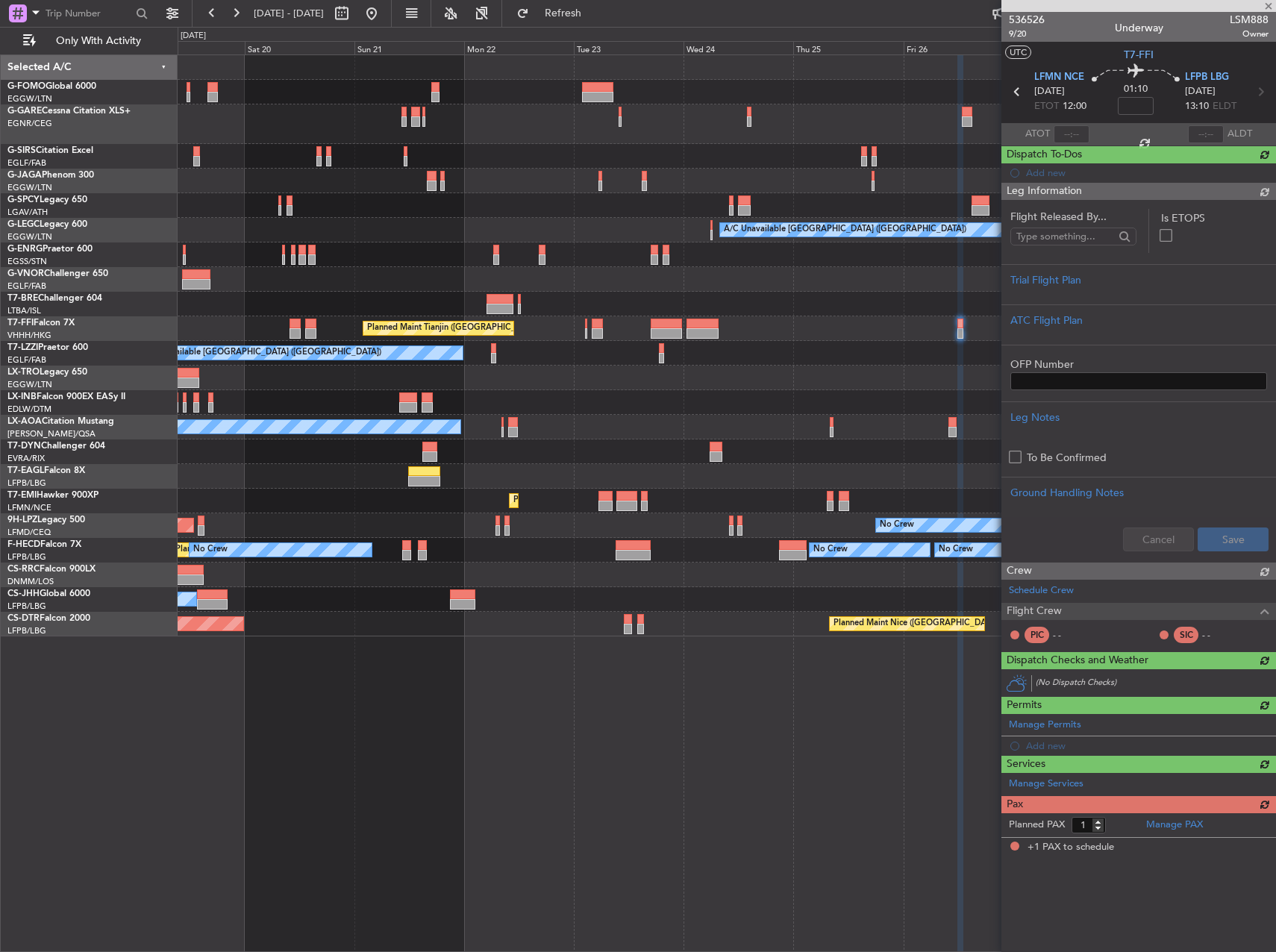
scroll to position [0, 0]
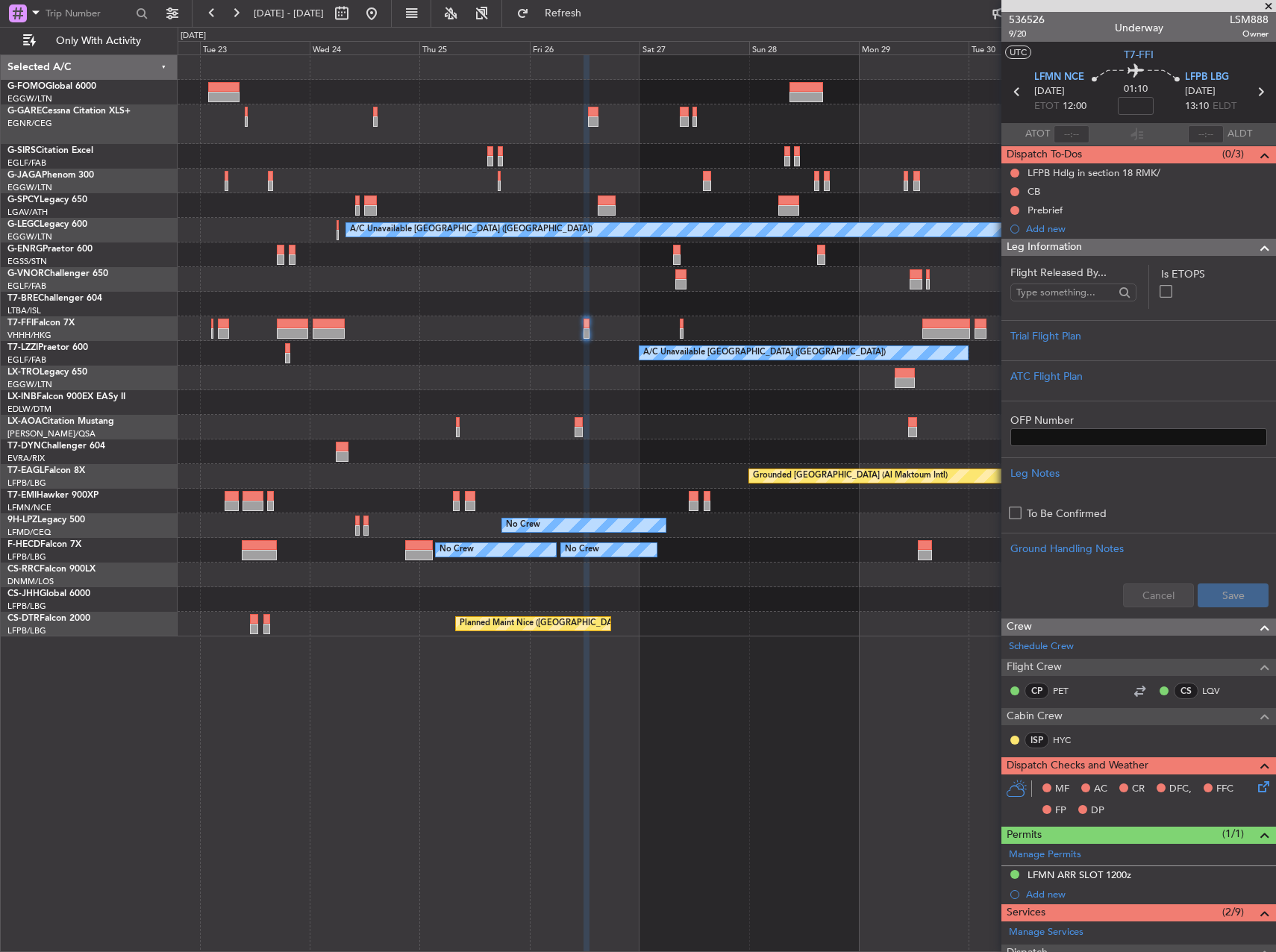
click at [423, 262] on div "A/C Unavailable London (Luton) Planned Maint Tianjin (Binhai) A/C Unavailable L…" at bounding box center [726, 346] width 1097 height 582
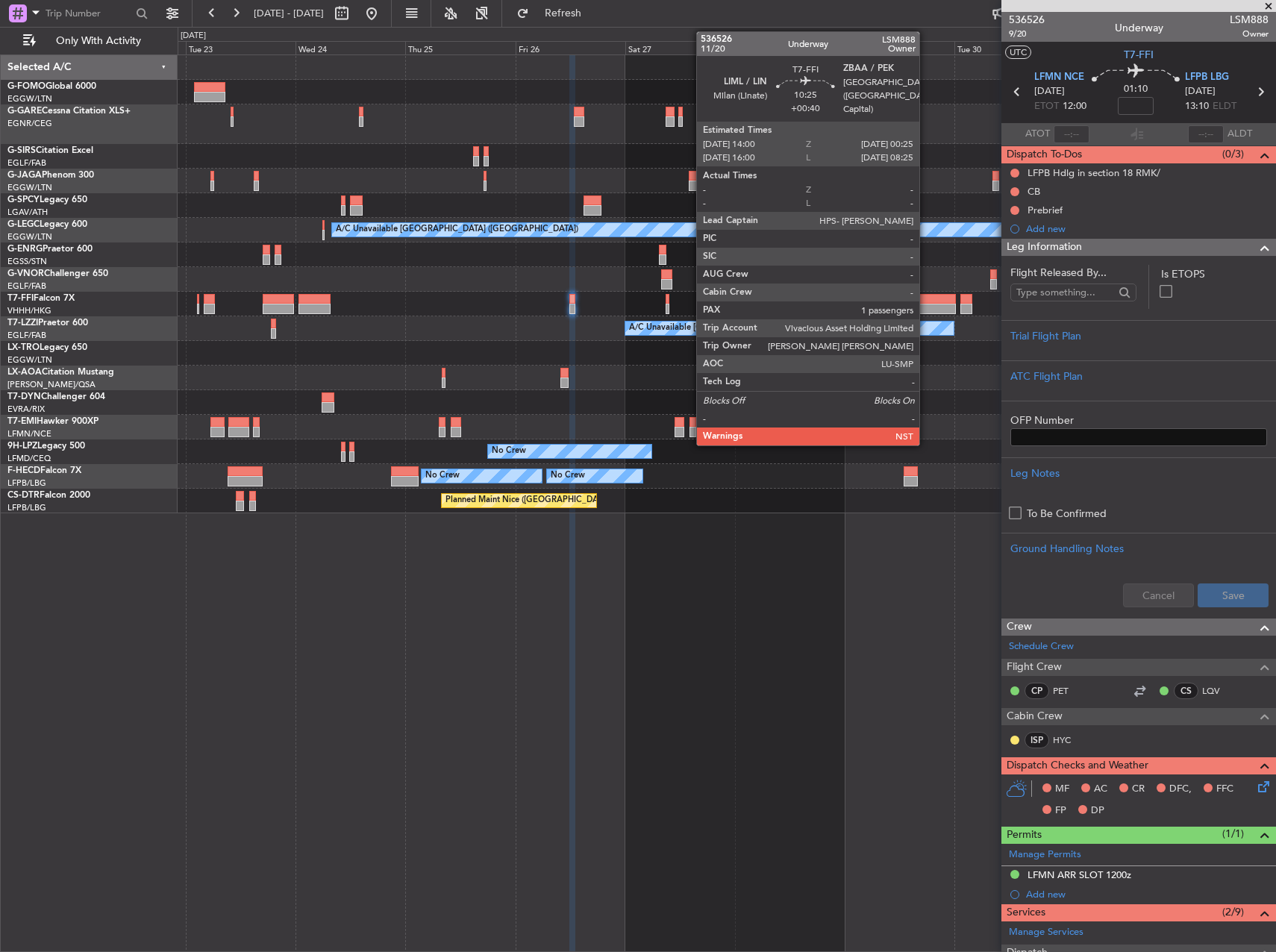
click at [926, 296] on div at bounding box center [932, 300] width 48 height 11
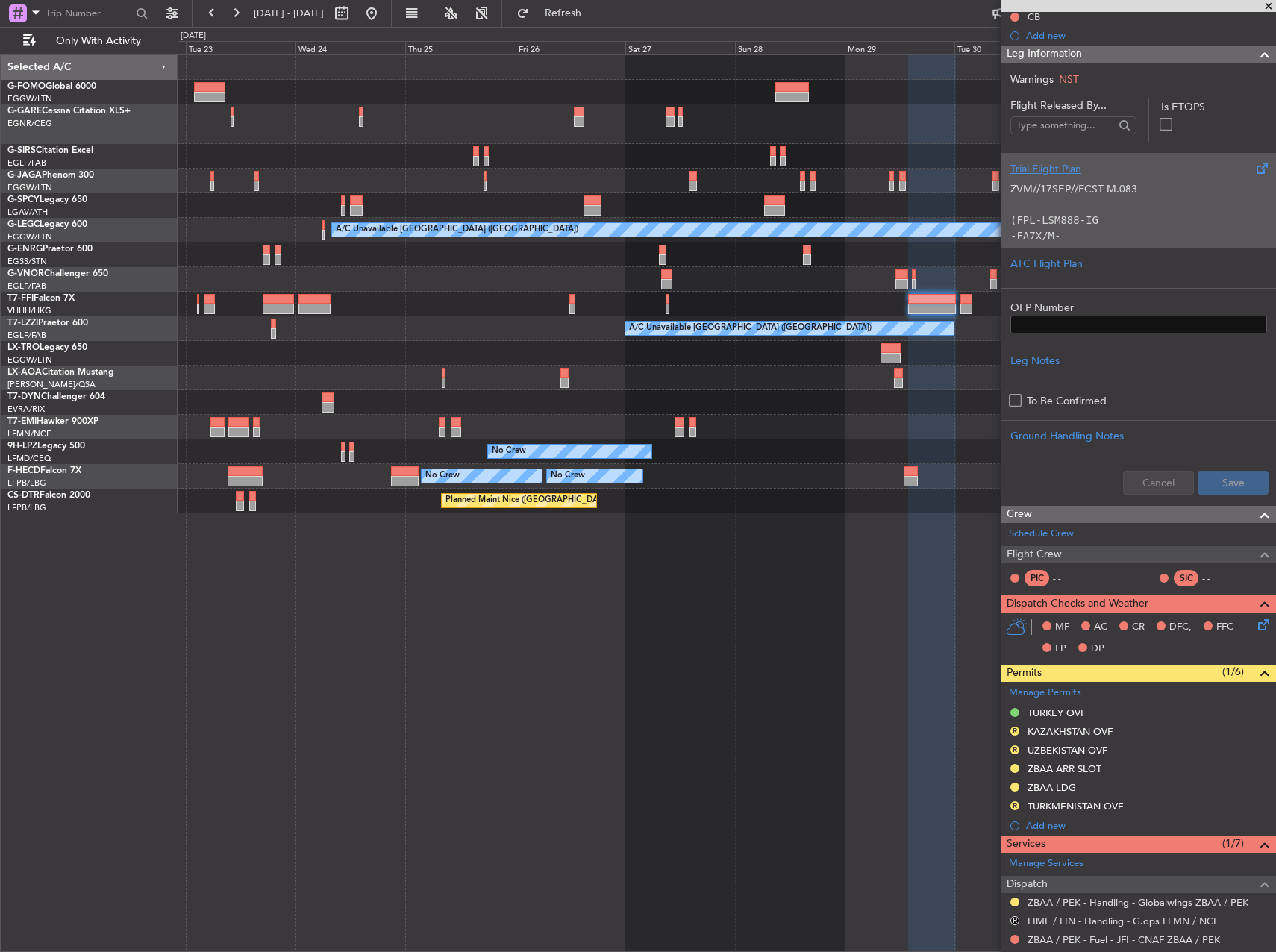
scroll to position [149, 0]
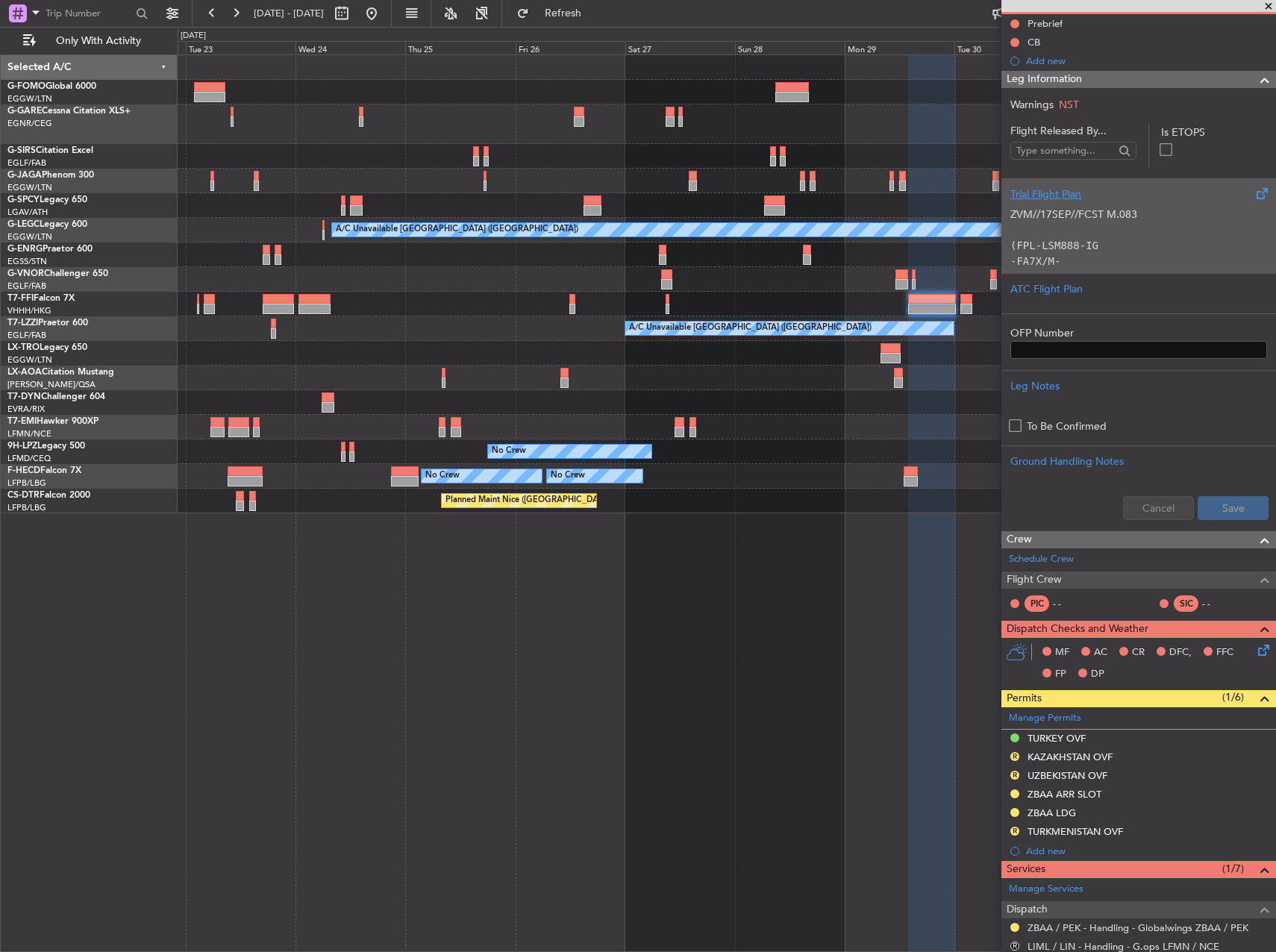
click at [1114, 238] on p "(FPL-LSM888-IG" at bounding box center [1138, 246] width 256 height 15
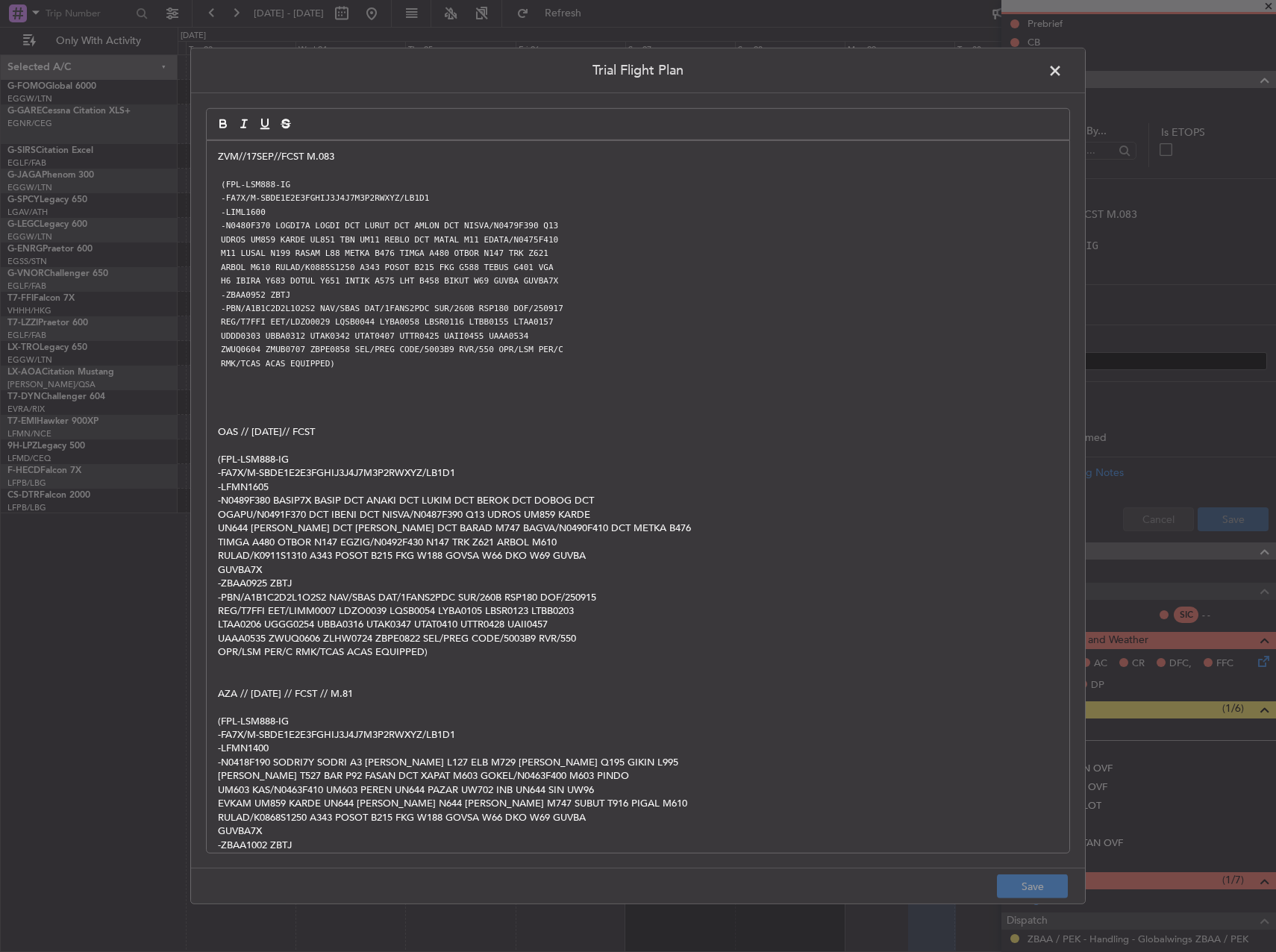
click at [1062, 70] on span at bounding box center [1062, 74] width 0 height 30
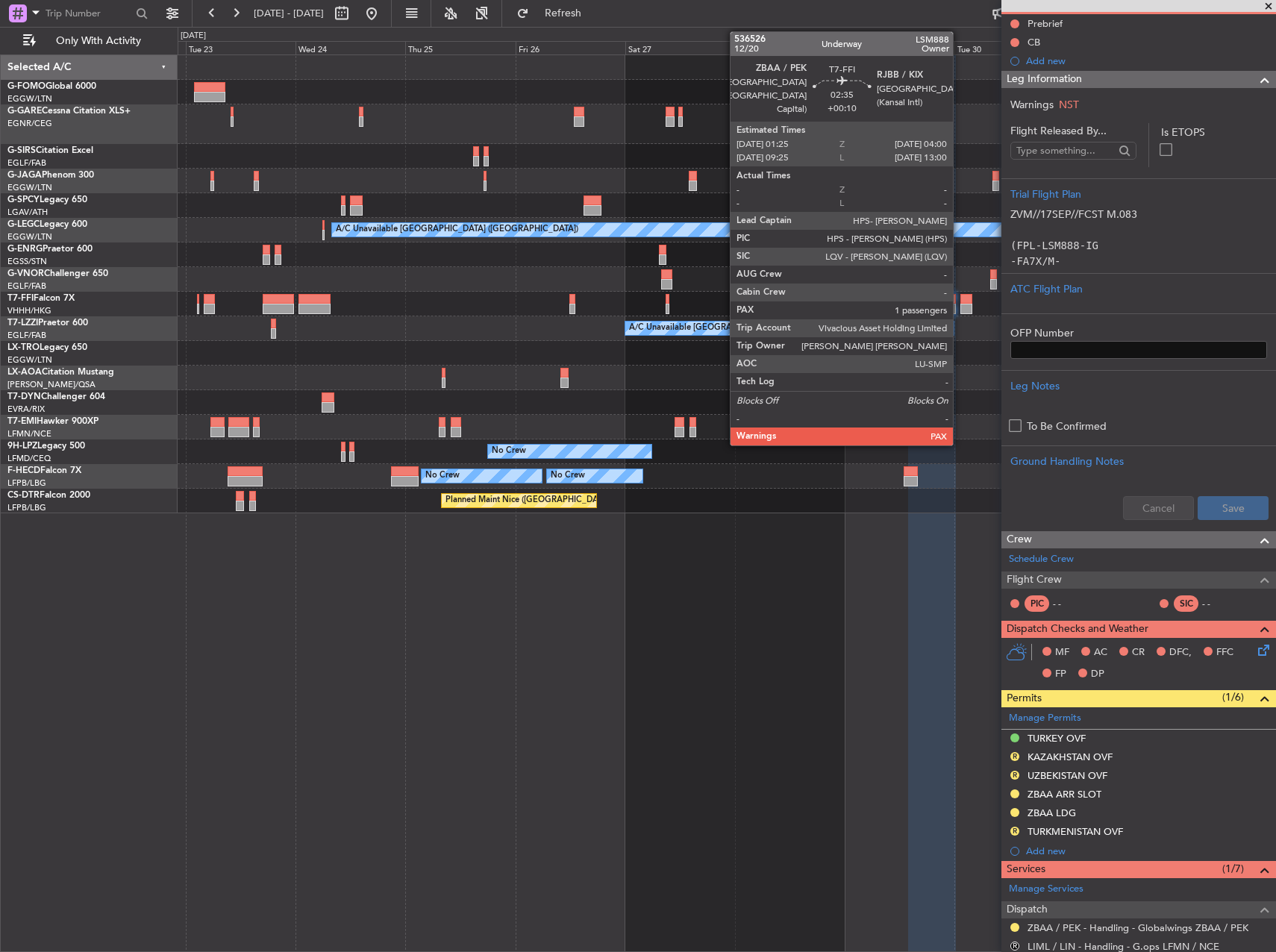
click at [960, 296] on div at bounding box center [966, 300] width 12 height 11
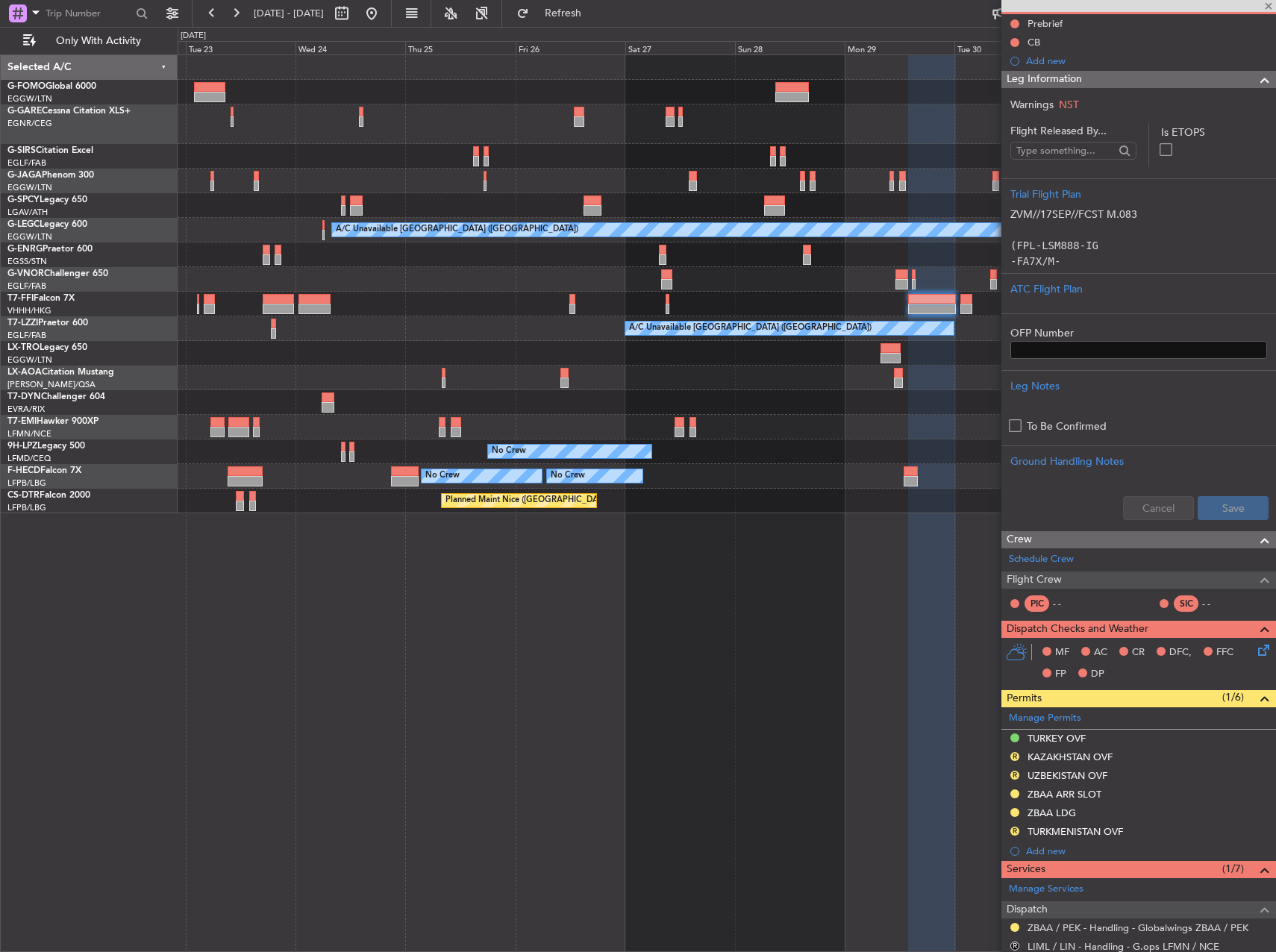
type input "+00:10"
type input "5"
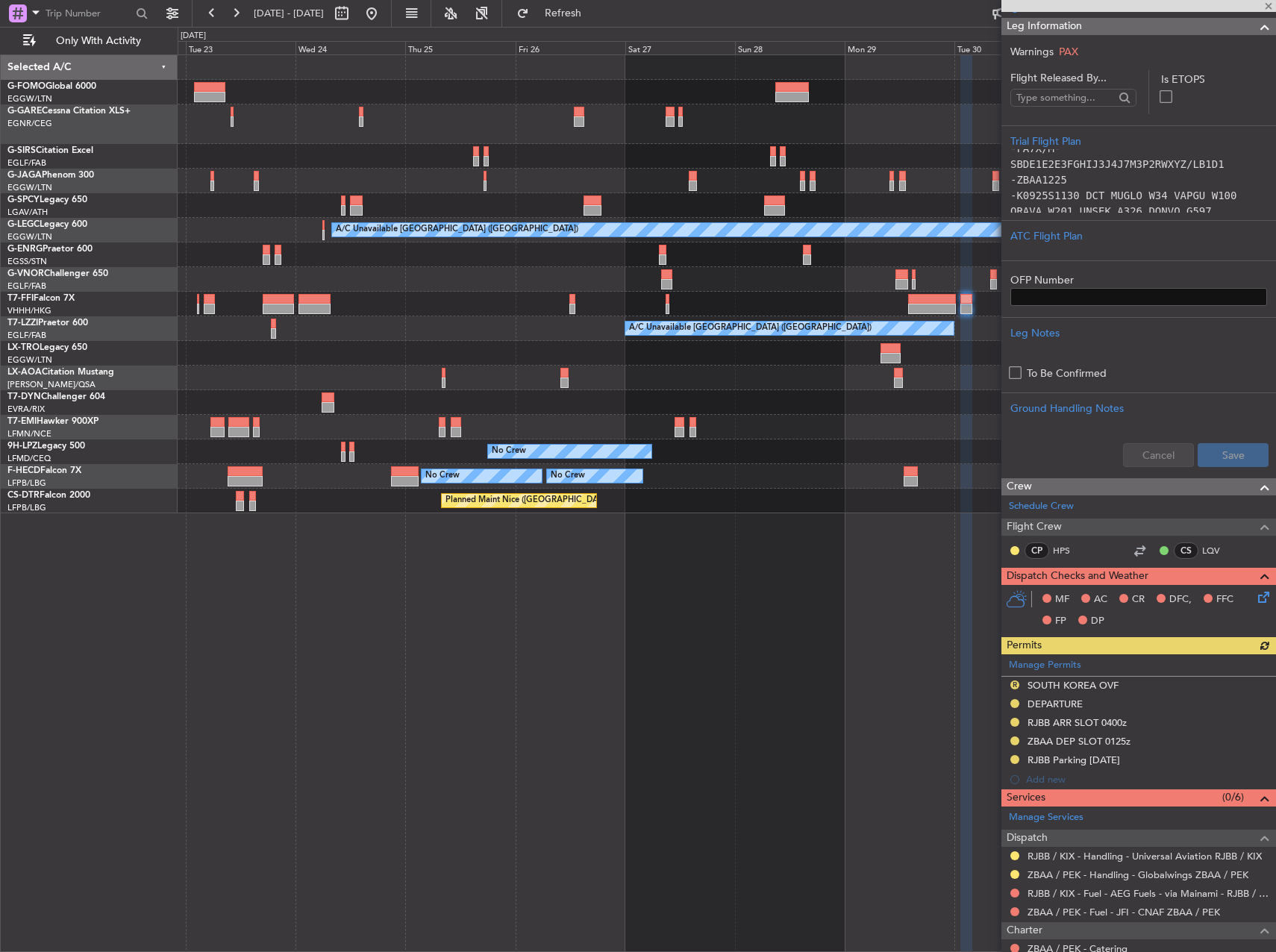
scroll to position [298, 0]
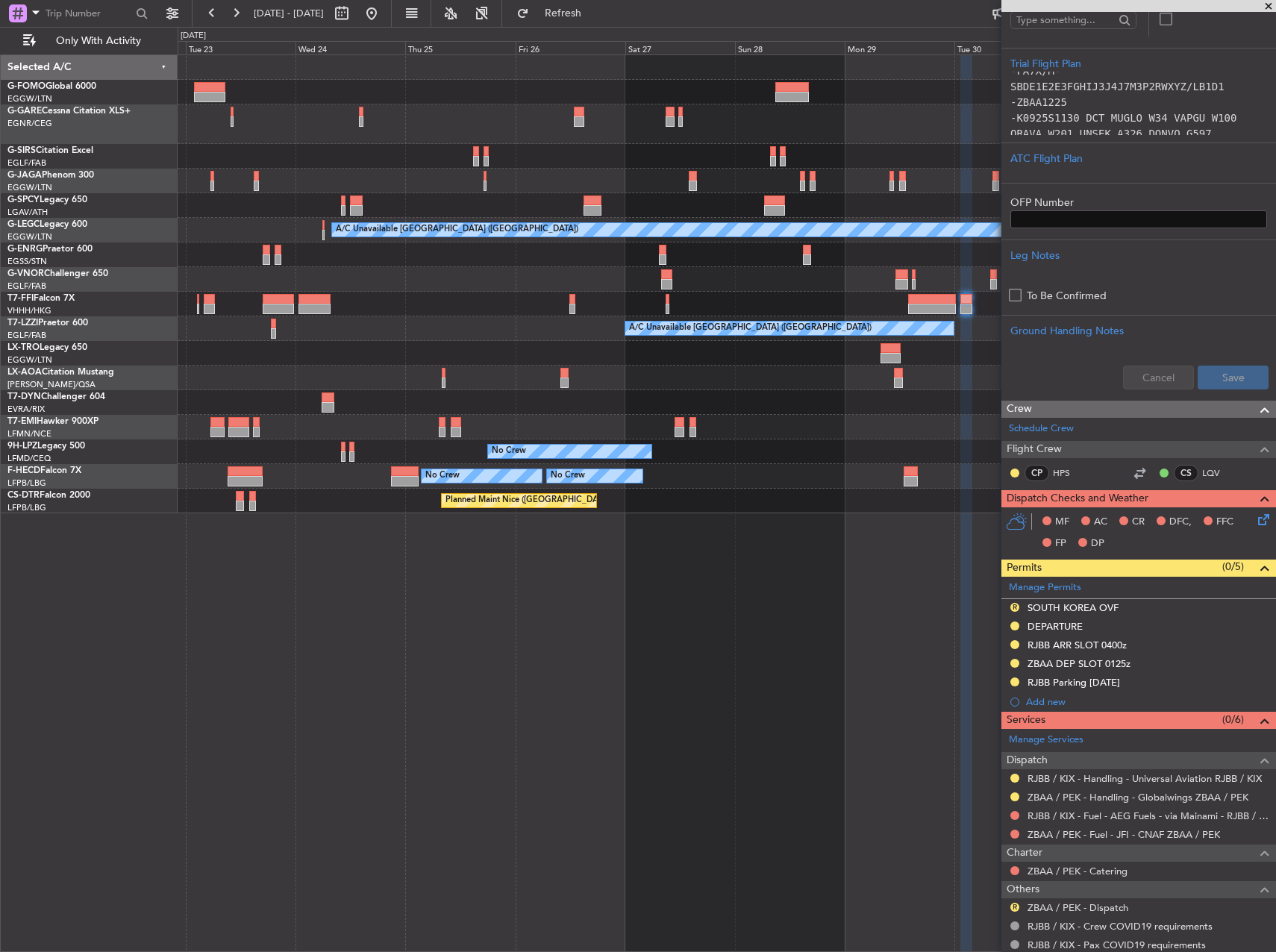
click at [616, 356] on div at bounding box center [726, 354] width 1097 height 25
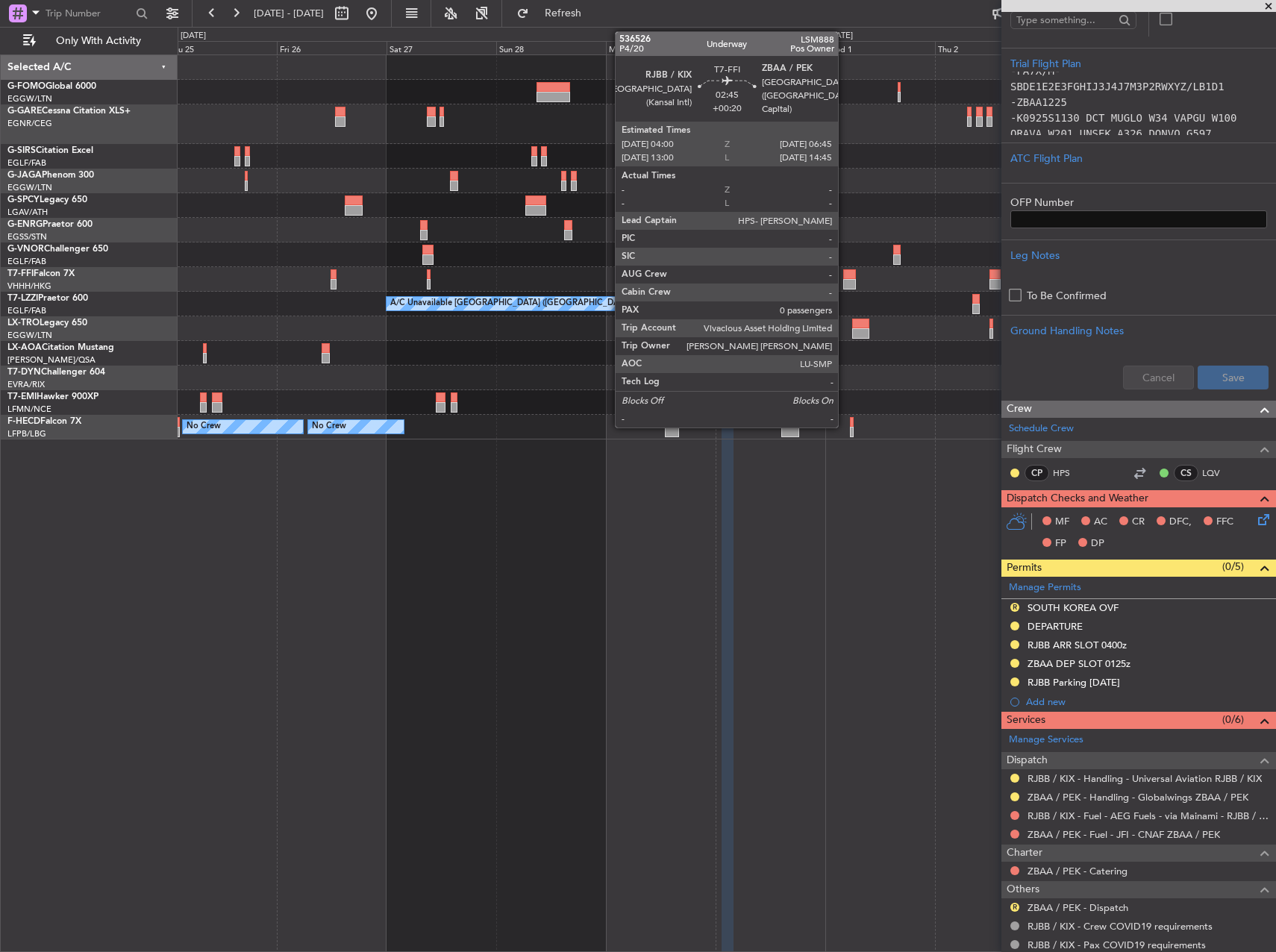
click at [845, 285] on div at bounding box center [849, 284] width 12 height 11
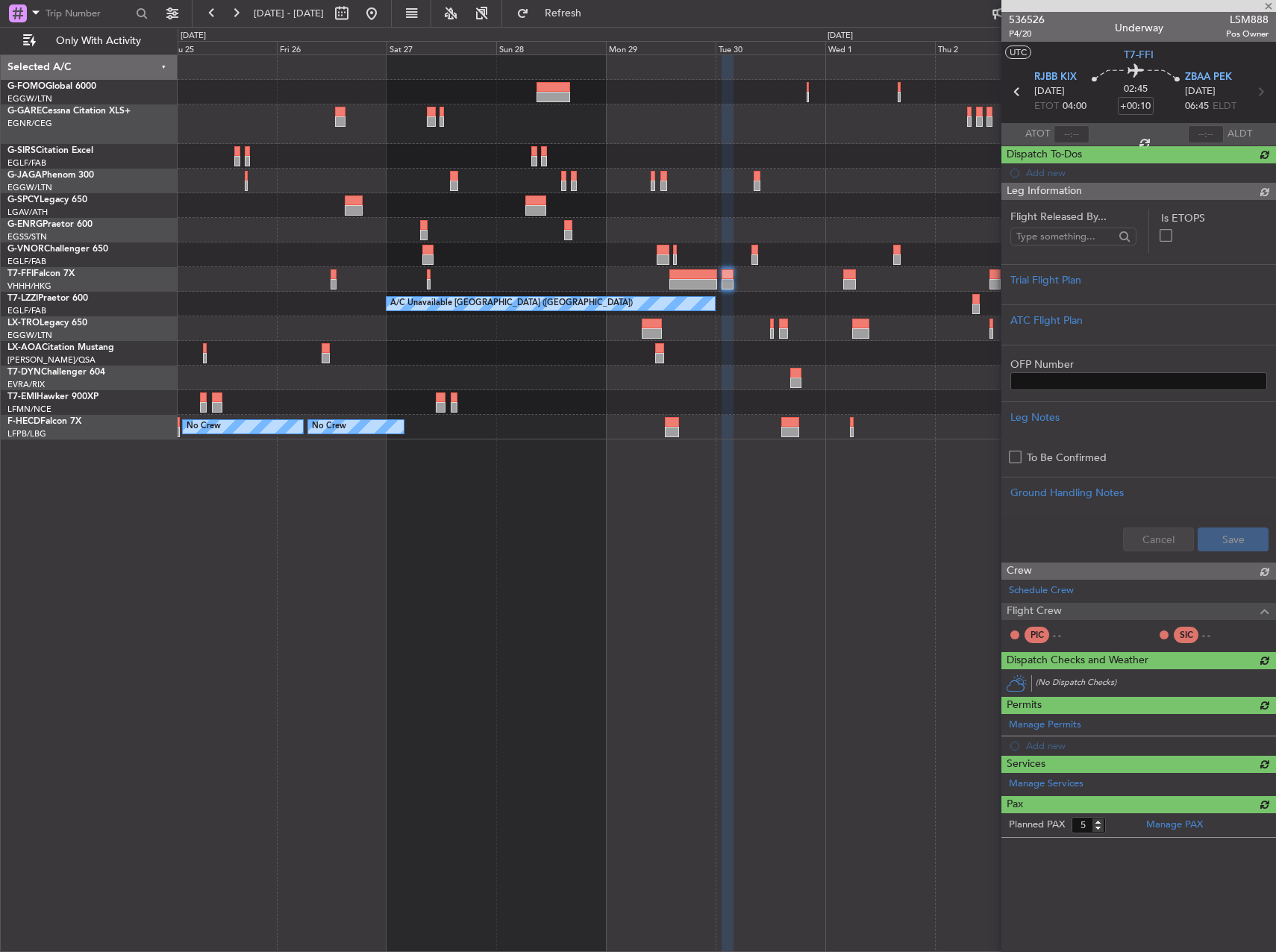
type input "+00:20"
type input "0"
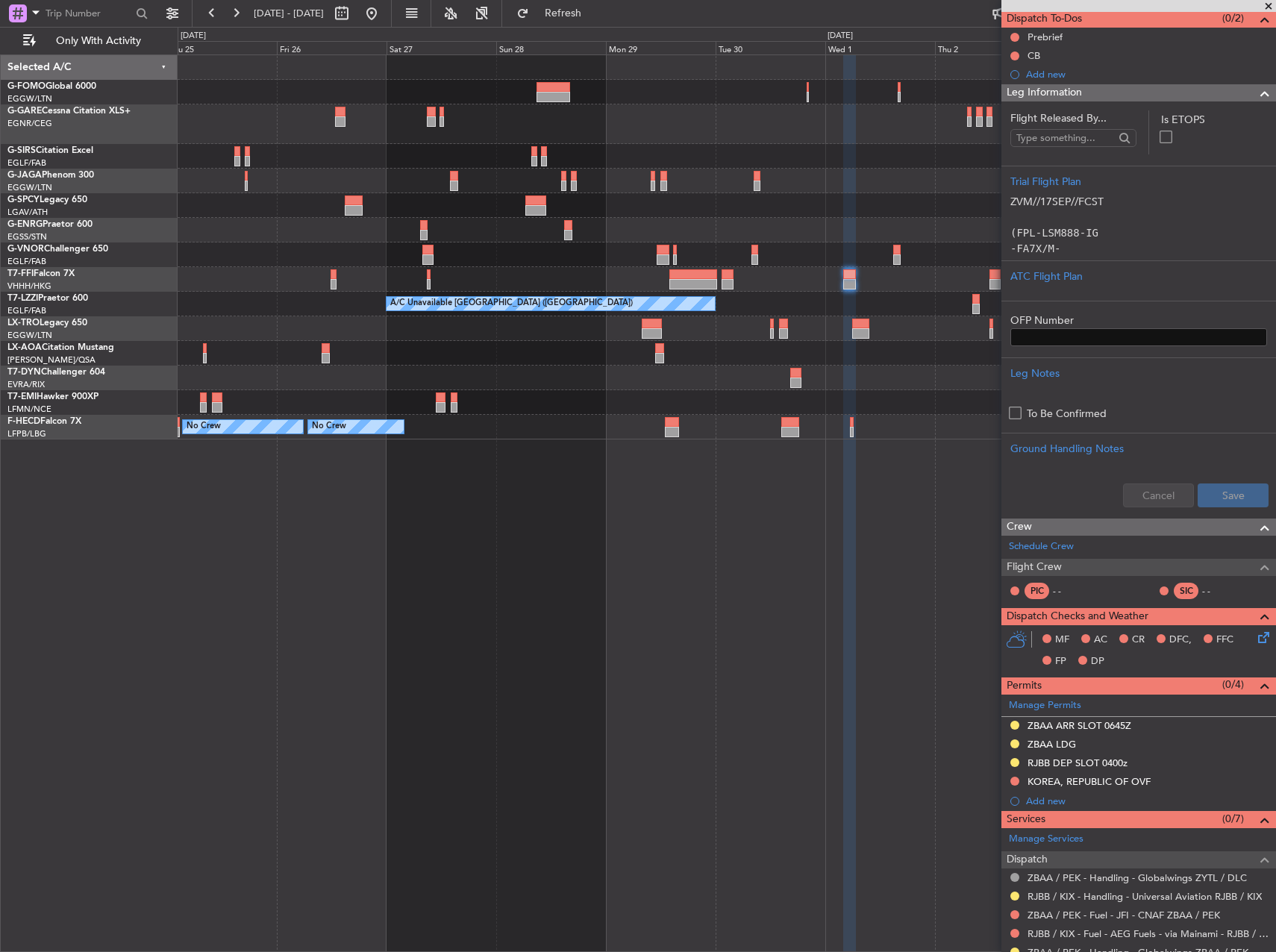
scroll to position [0, 0]
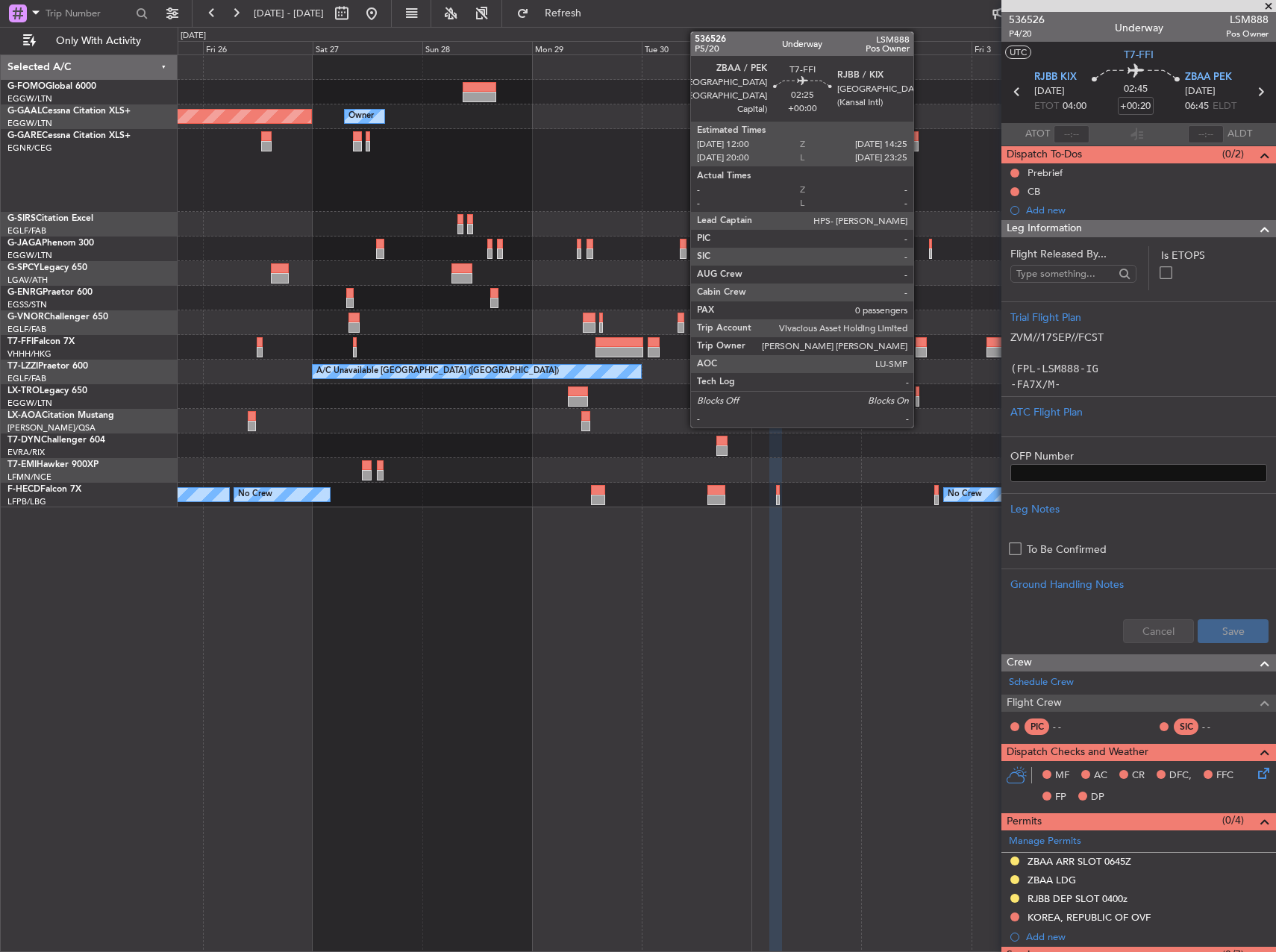
click at [919, 343] on div at bounding box center [921, 343] width 12 height 11
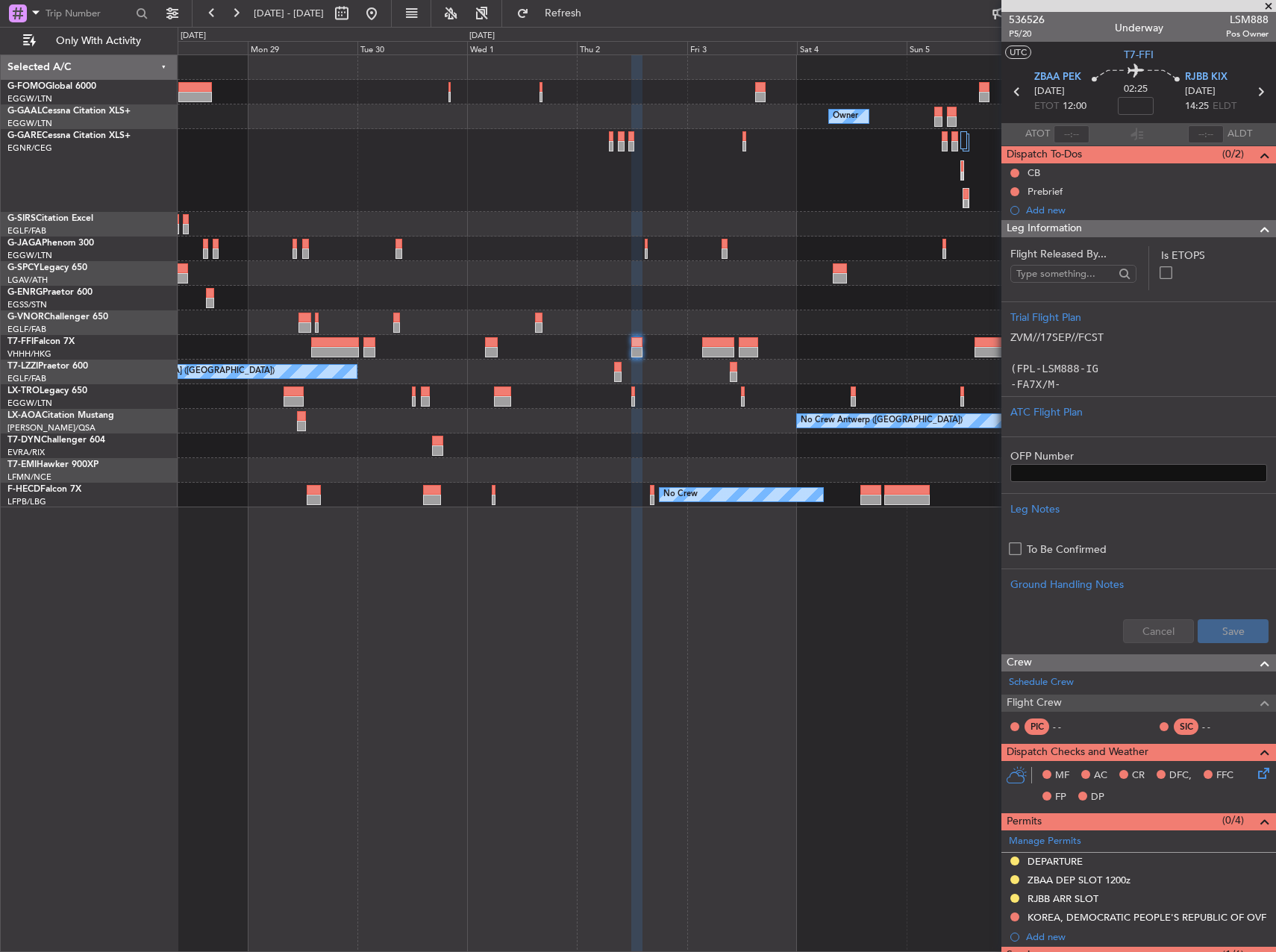
click at [564, 365] on div "Owner Owner Owner Planned Maint Dusseldorf Planned Maint Geneva (Cointrin) A/C …" at bounding box center [726, 281] width 1097 height 452
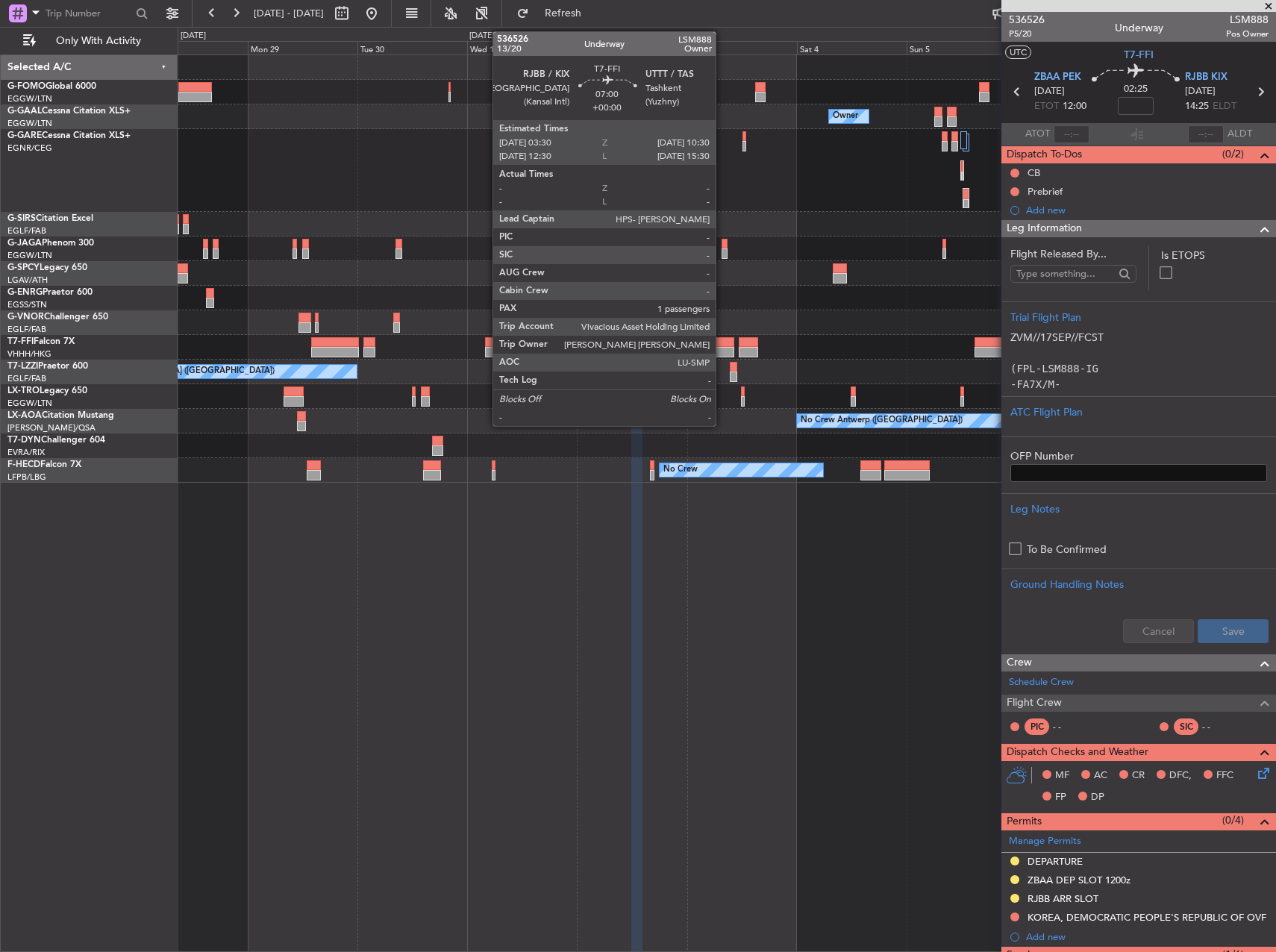
click at [722, 342] on div at bounding box center [718, 343] width 32 height 11
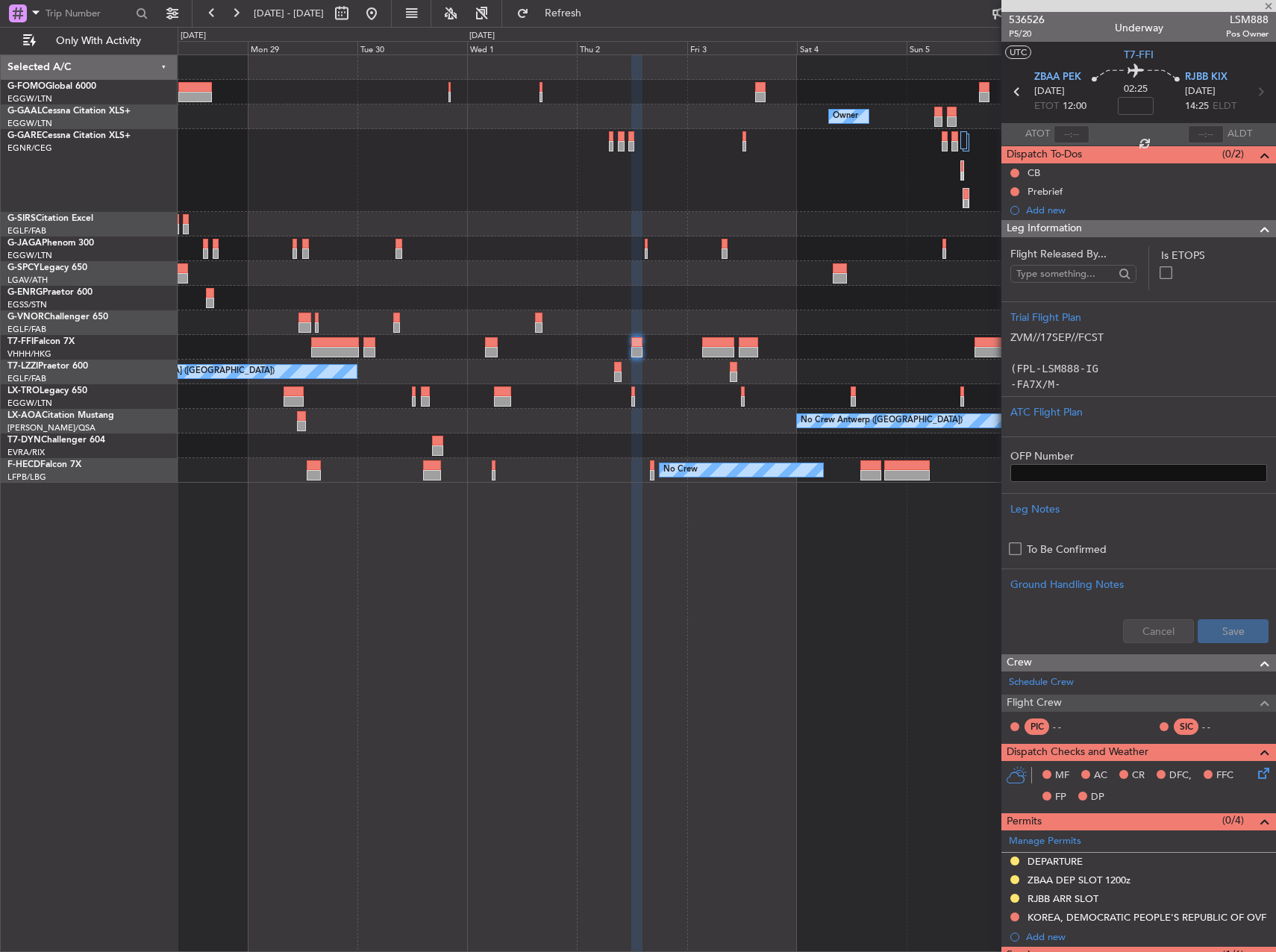
type input "1"
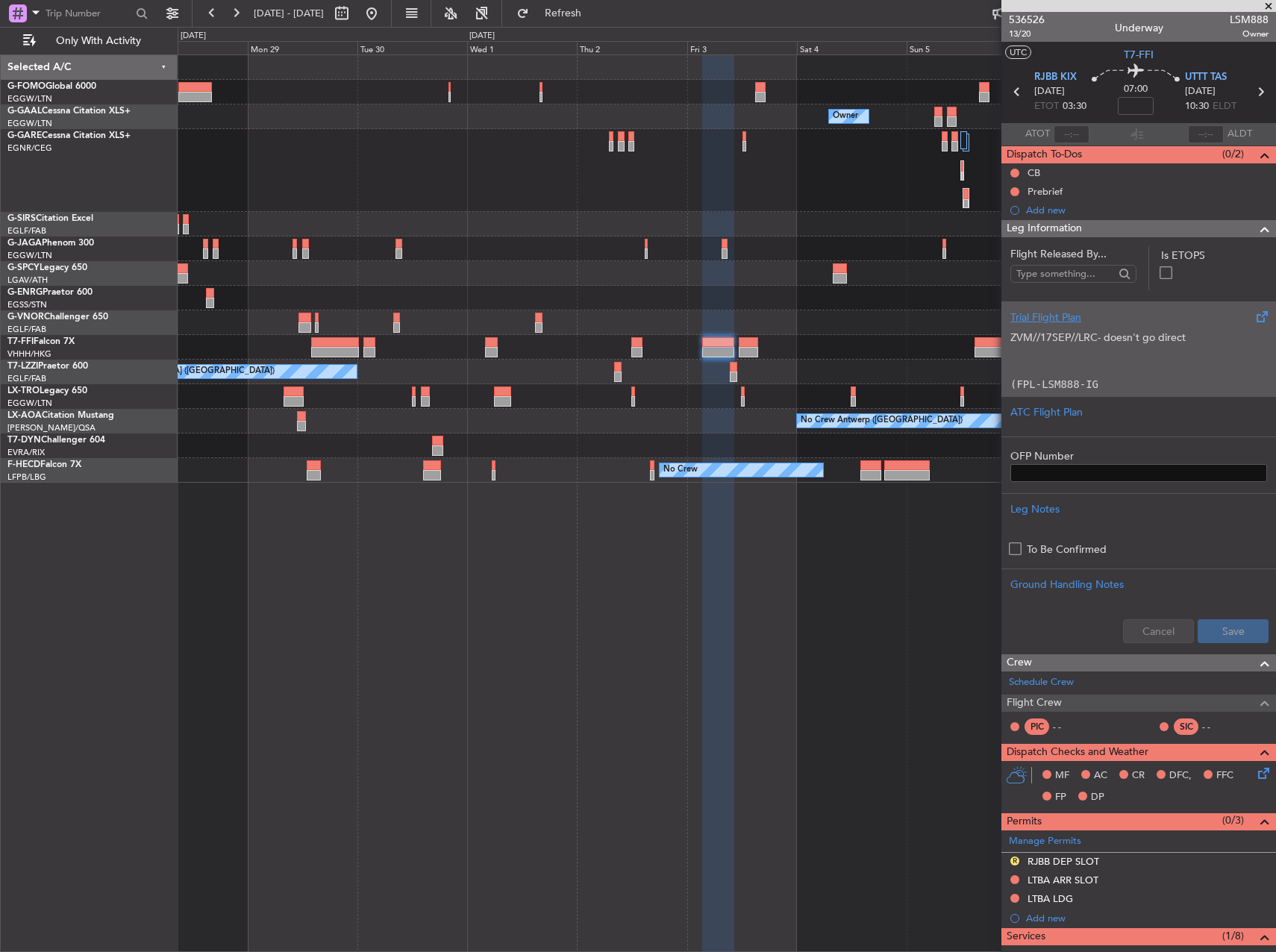
click at [1087, 340] on p "ZVM//17SEP//LRC- doesn't go direct" at bounding box center [1138, 337] width 256 height 15
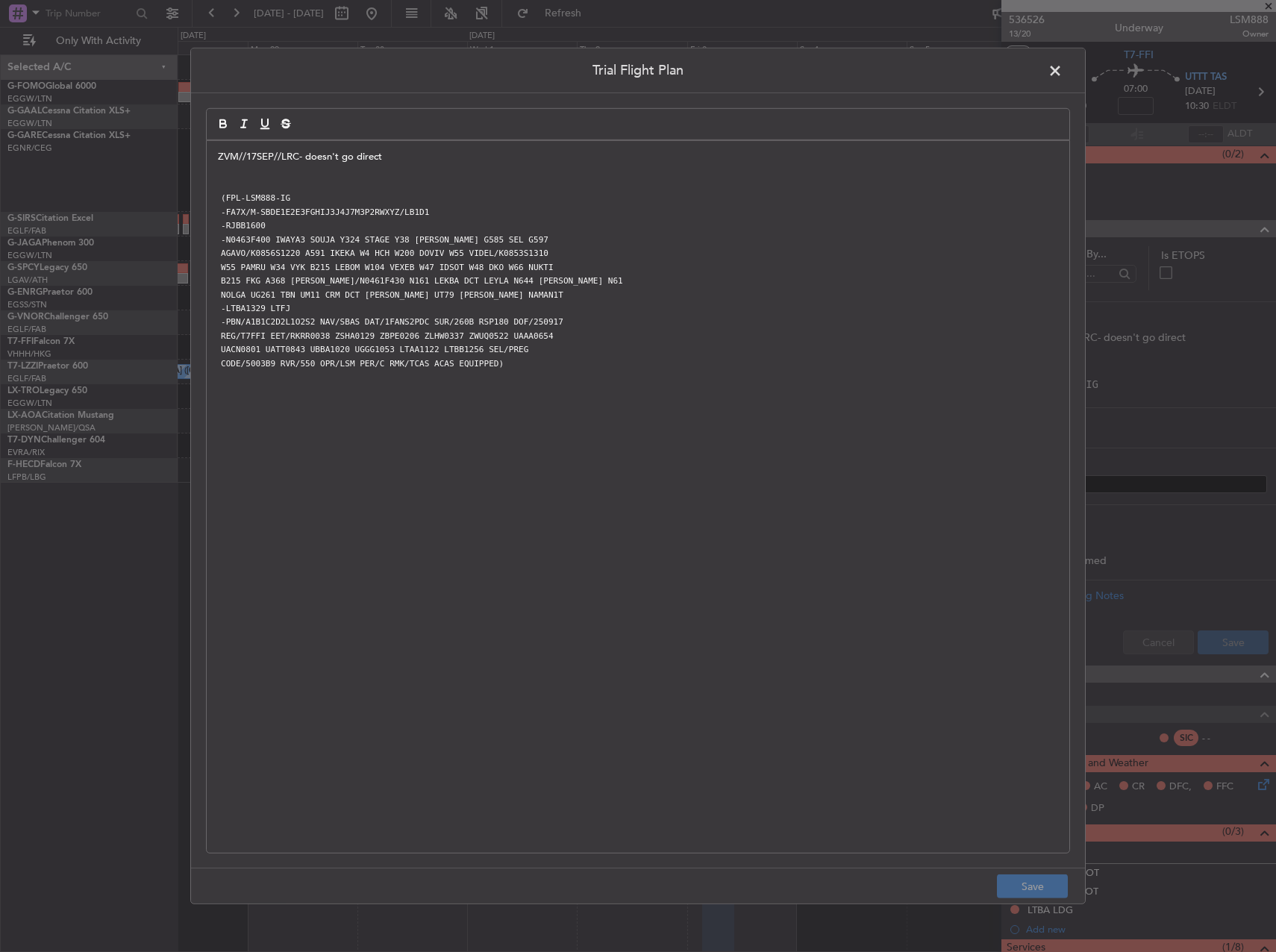
click at [1062, 65] on span at bounding box center [1062, 74] width 0 height 30
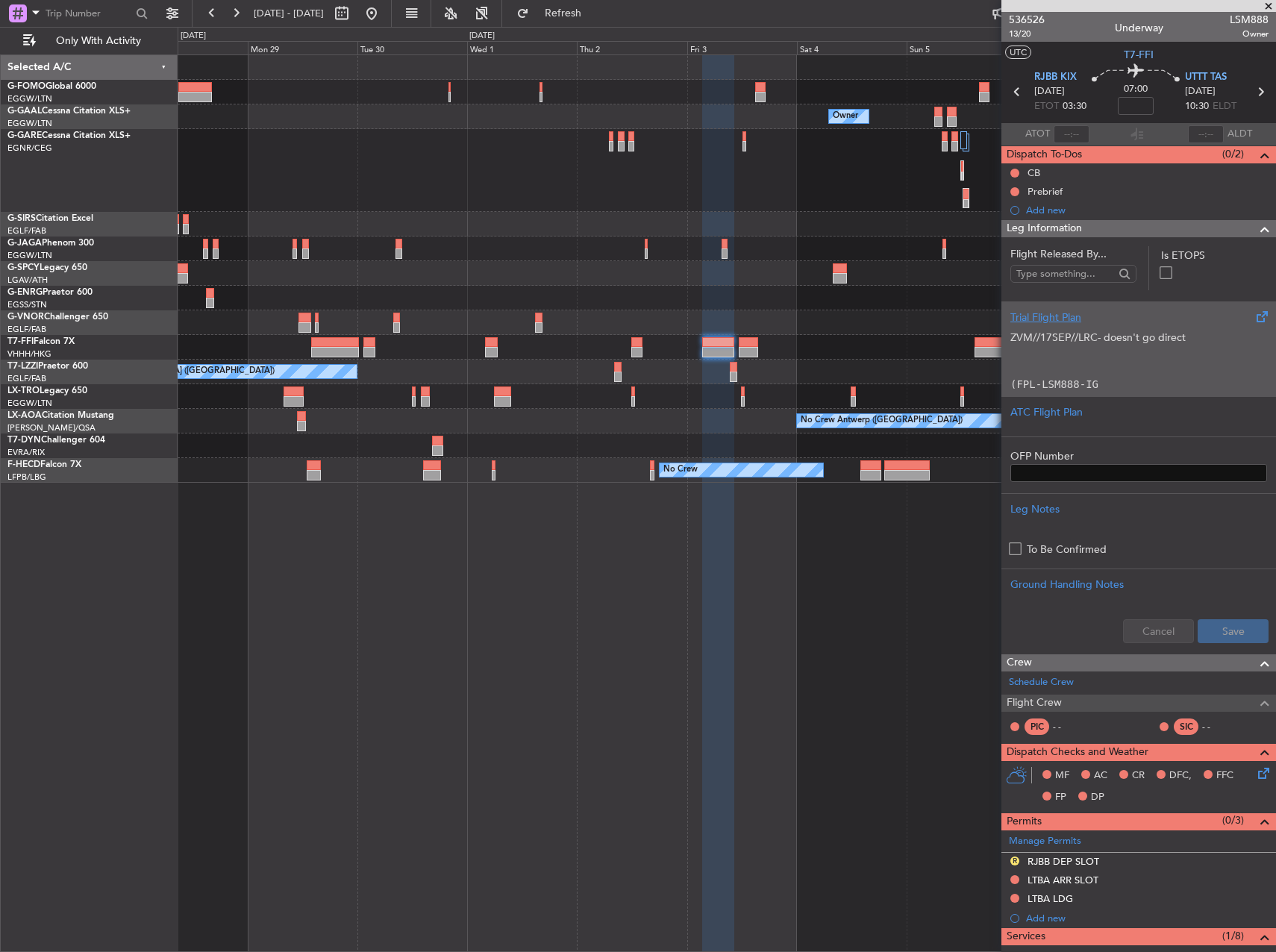
click at [1084, 364] on p at bounding box center [1138, 369] width 256 height 15
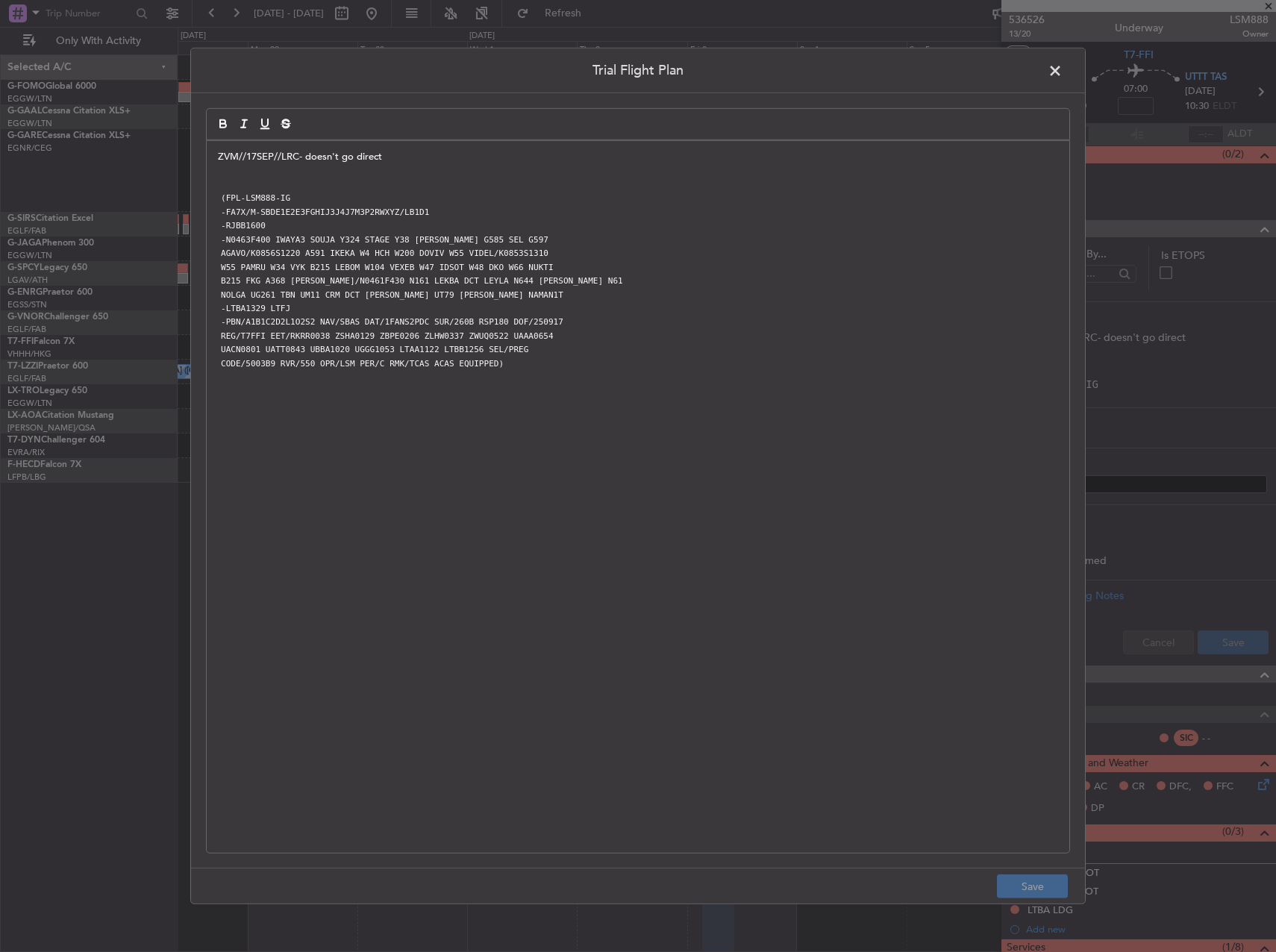
click at [1062, 65] on span at bounding box center [1062, 74] width 0 height 30
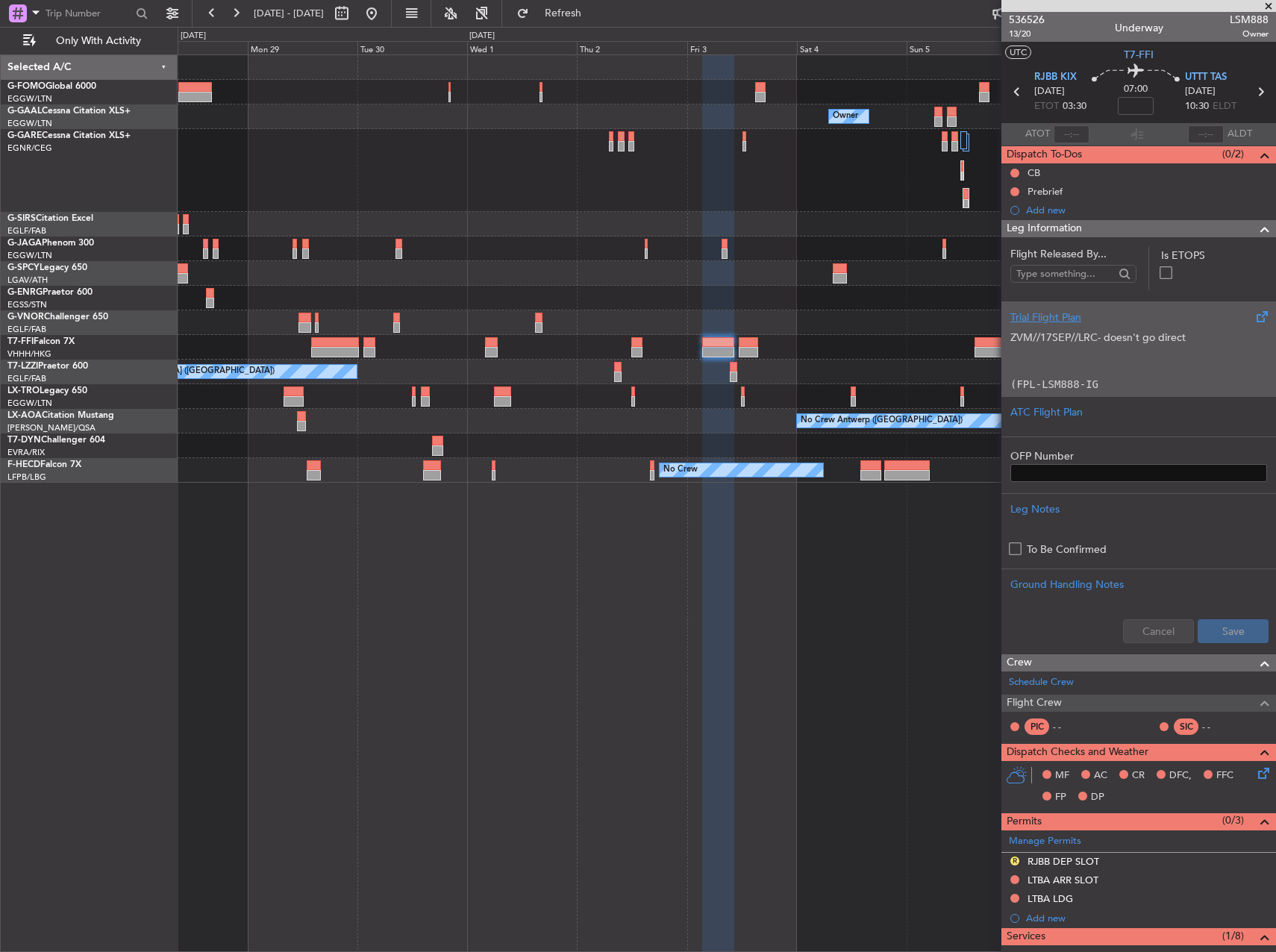
click at [1166, 369] on p at bounding box center [1138, 369] width 256 height 15
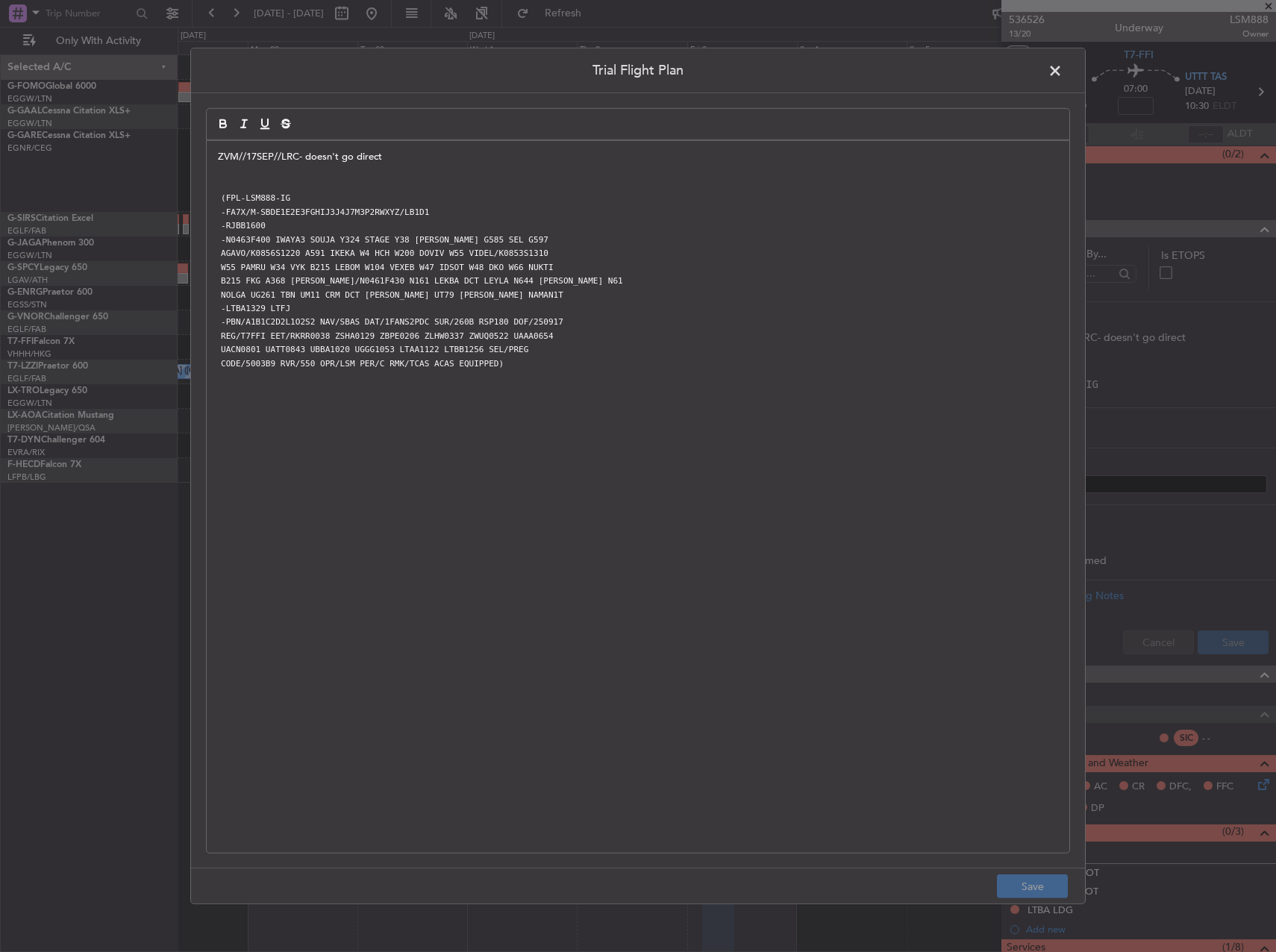
click at [1062, 75] on span at bounding box center [1062, 74] width 0 height 30
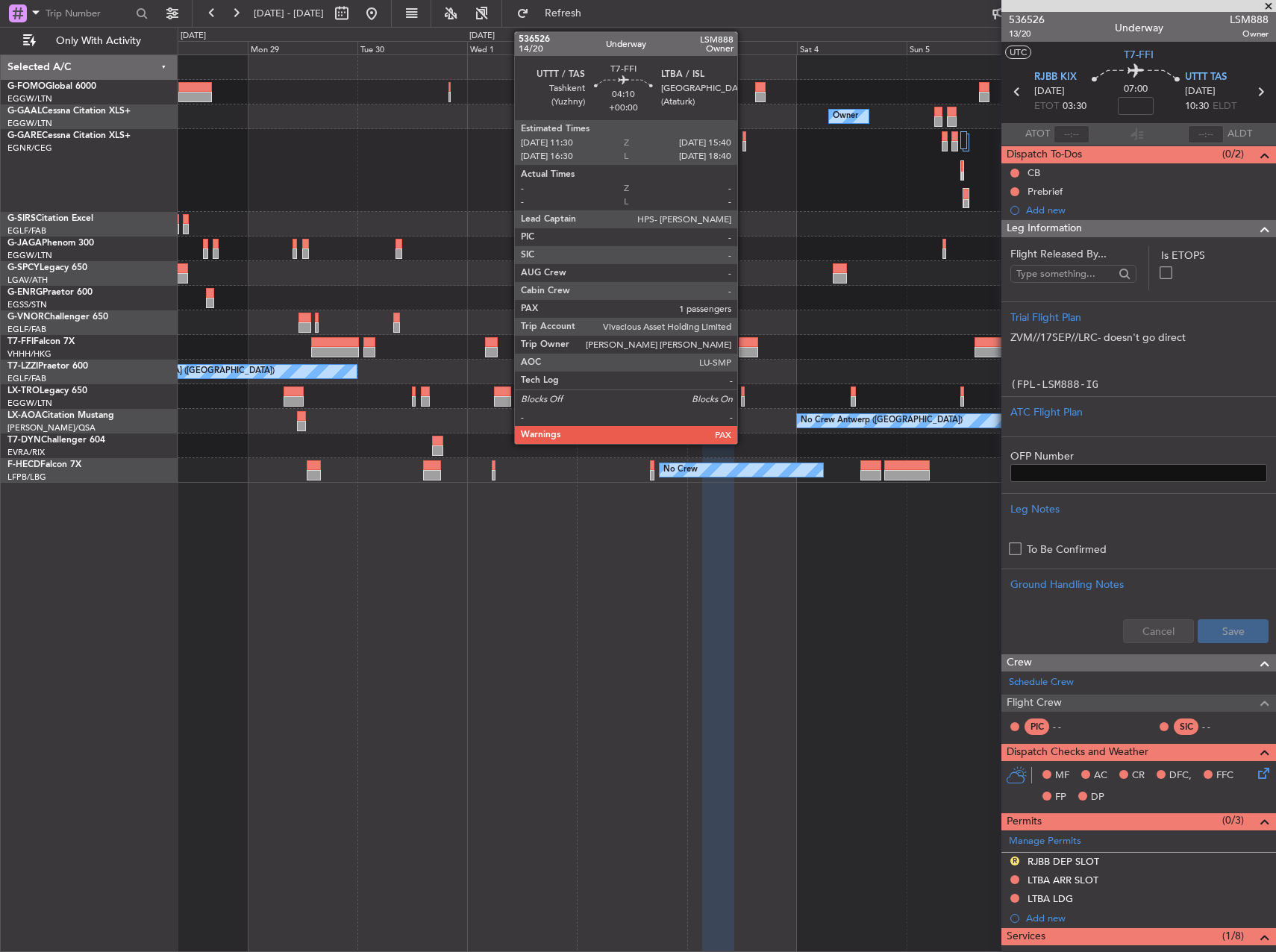
click at [744, 354] on div at bounding box center [748, 352] width 19 height 11
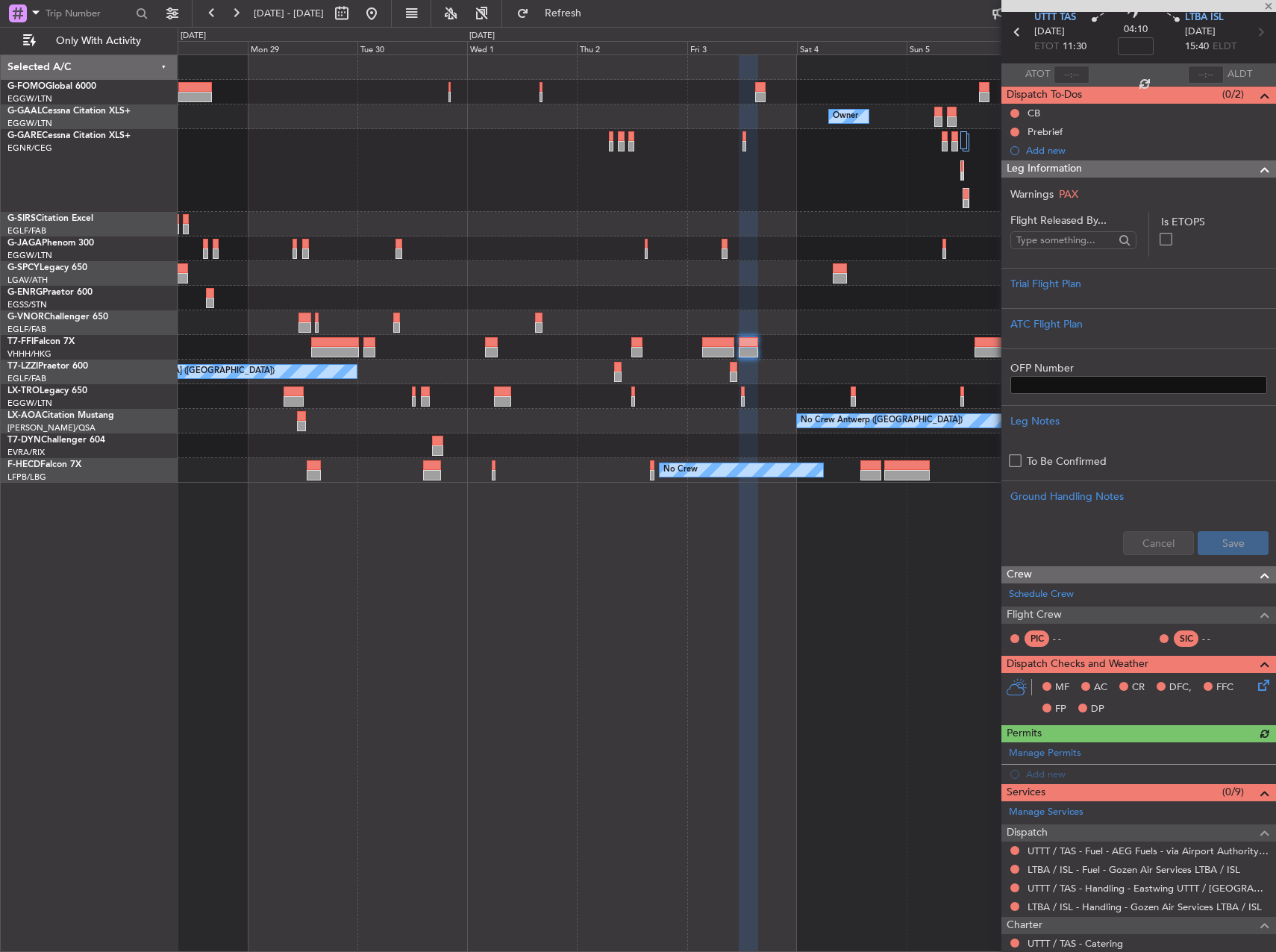
scroll to position [75, 0]
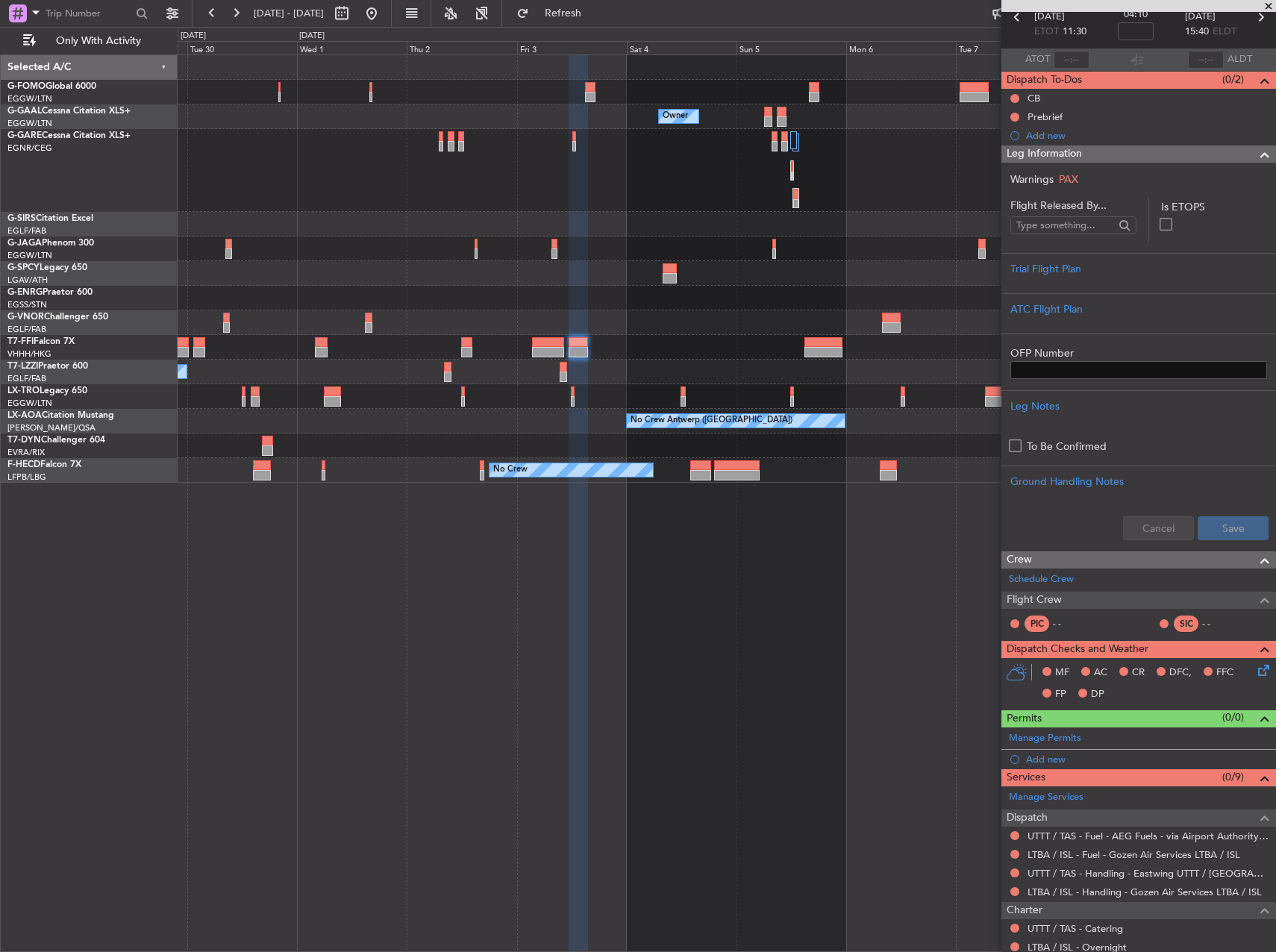
click at [694, 264] on div "Owner Owner Owner Owner Planned Maint Geneva (Cointrin) A/C Unavailable London …" at bounding box center [726, 269] width 1097 height 427
click at [687, 266] on div at bounding box center [726, 273] width 1097 height 25
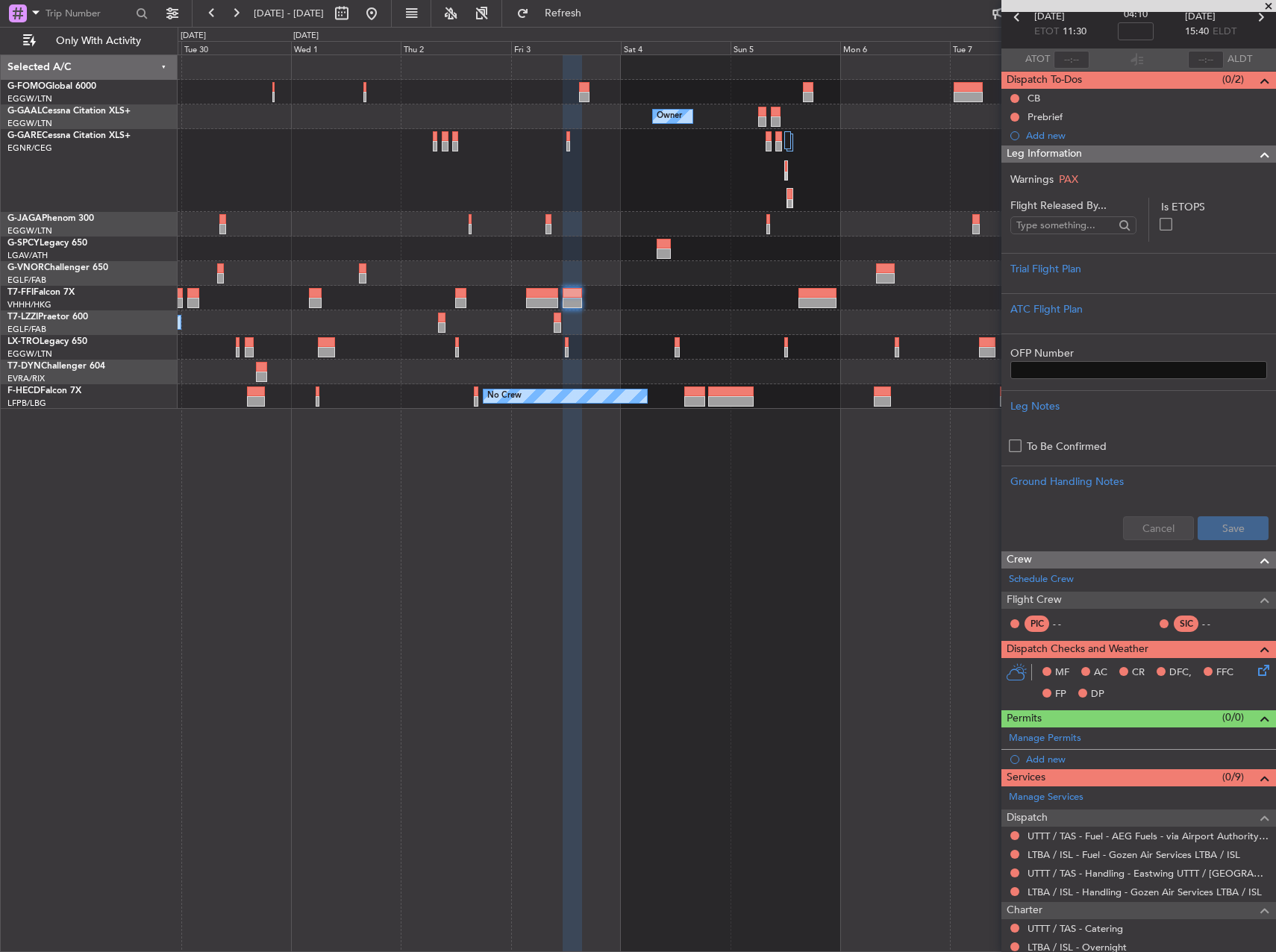
click at [816, 310] on div "A/C Unavailable [GEOGRAPHIC_DATA] ([GEOGRAPHIC_DATA])" at bounding box center [726, 323] width 1097 height 25
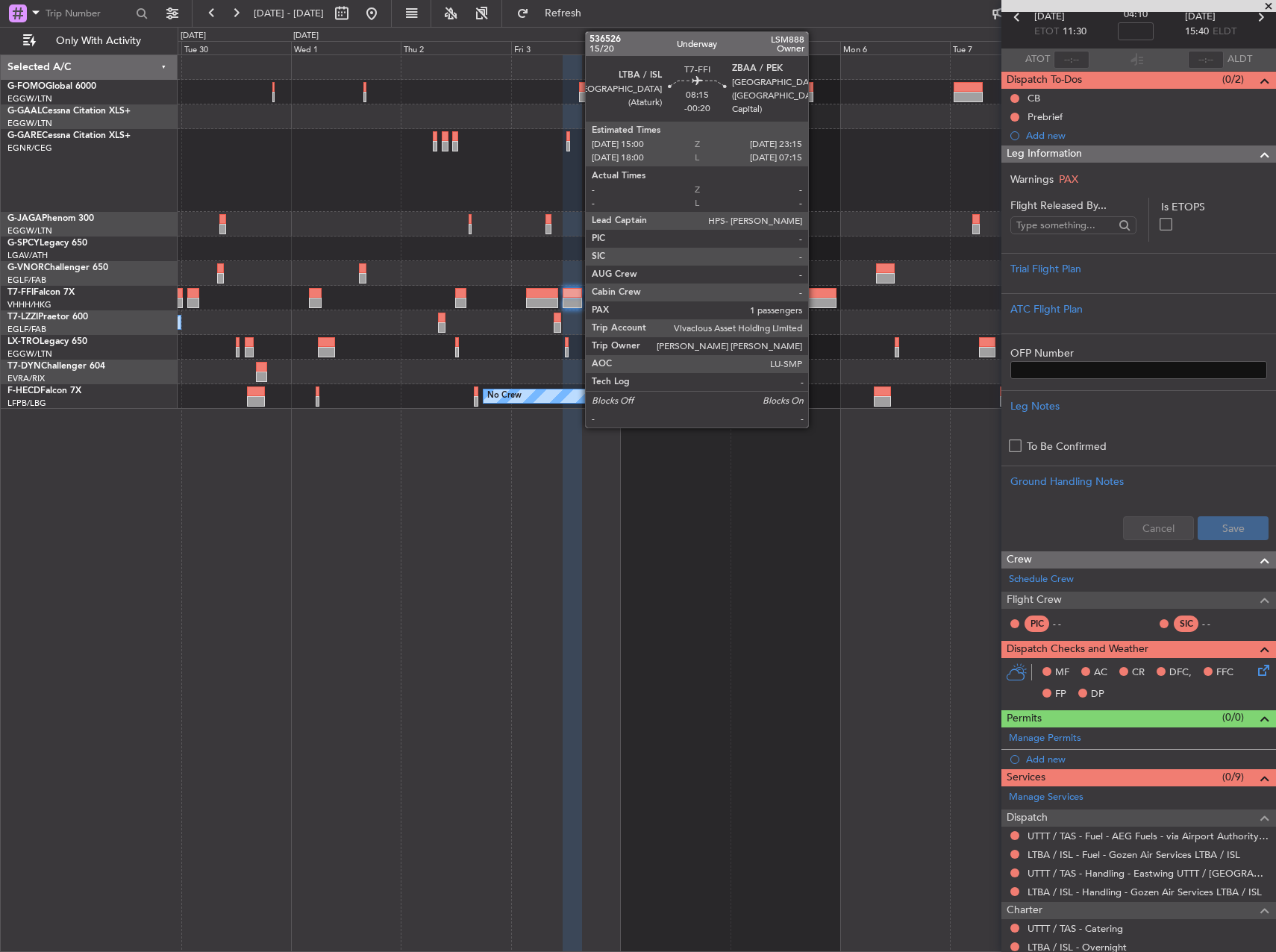
click at [815, 303] on div at bounding box center [817, 303] width 38 height 11
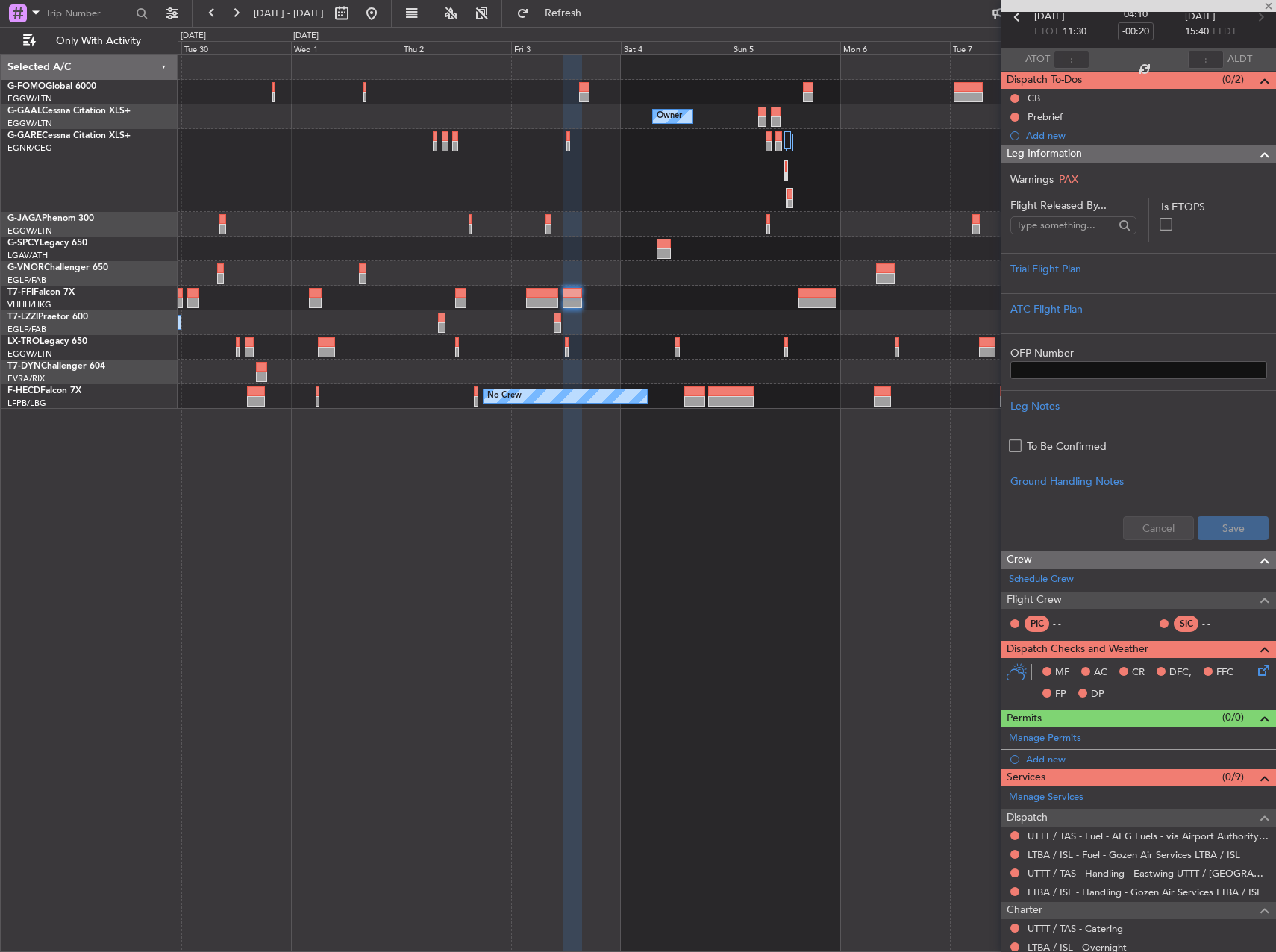
scroll to position [0, 0]
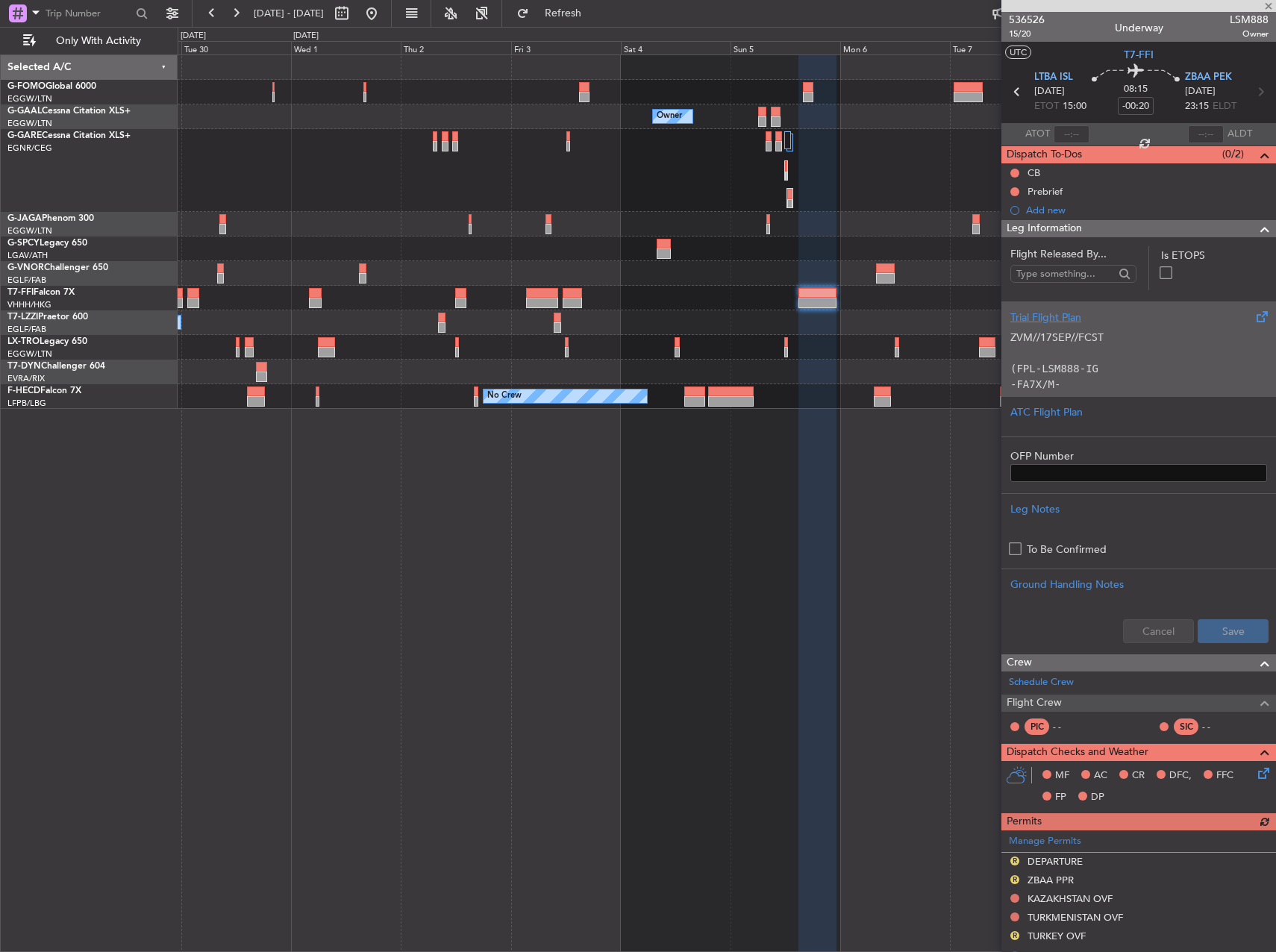
click at [1067, 365] on code "(FPL-LSM888-IG" at bounding box center [1054, 368] width 88 height 12
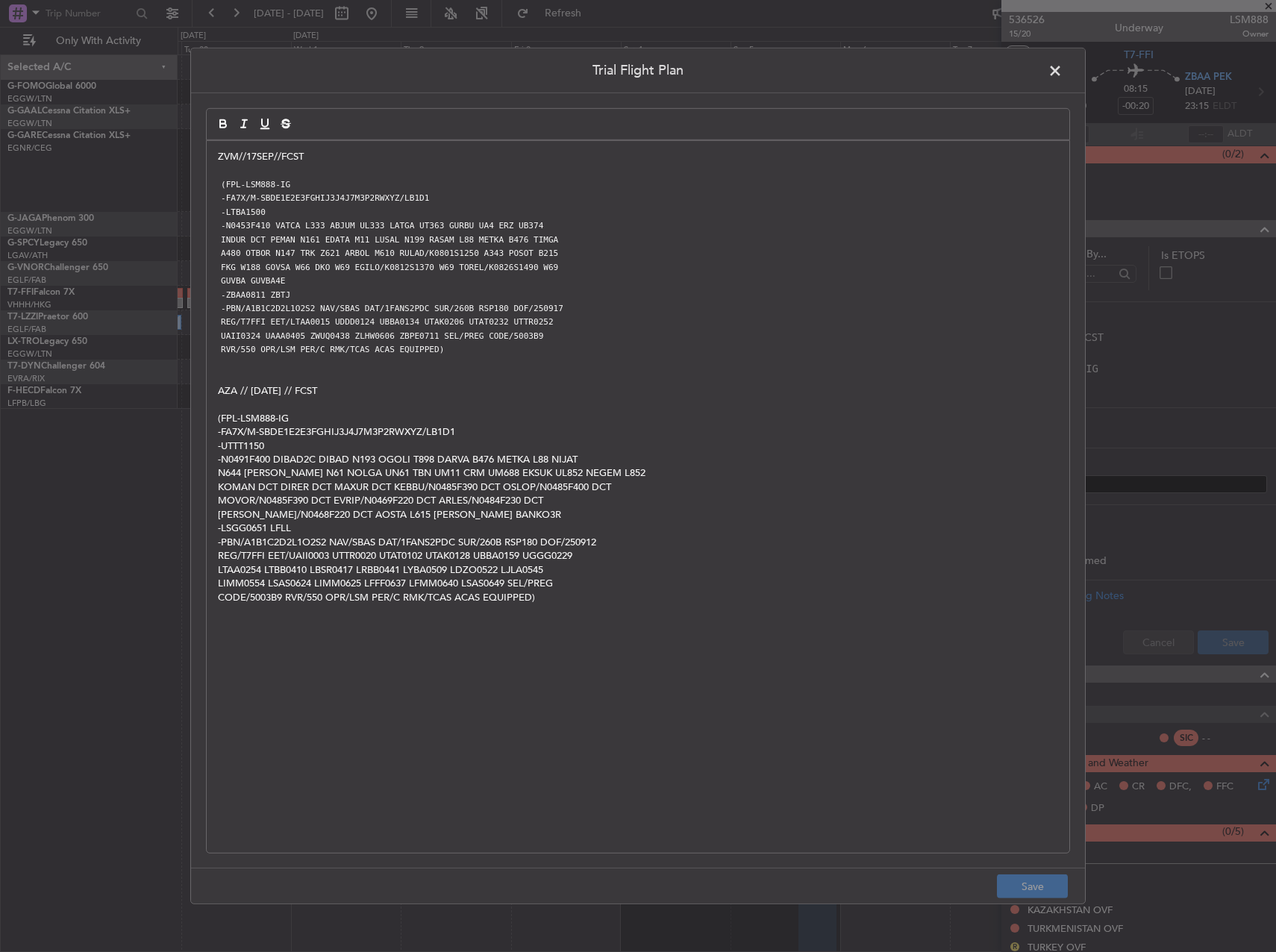
click at [1062, 81] on span at bounding box center [1062, 74] width 0 height 30
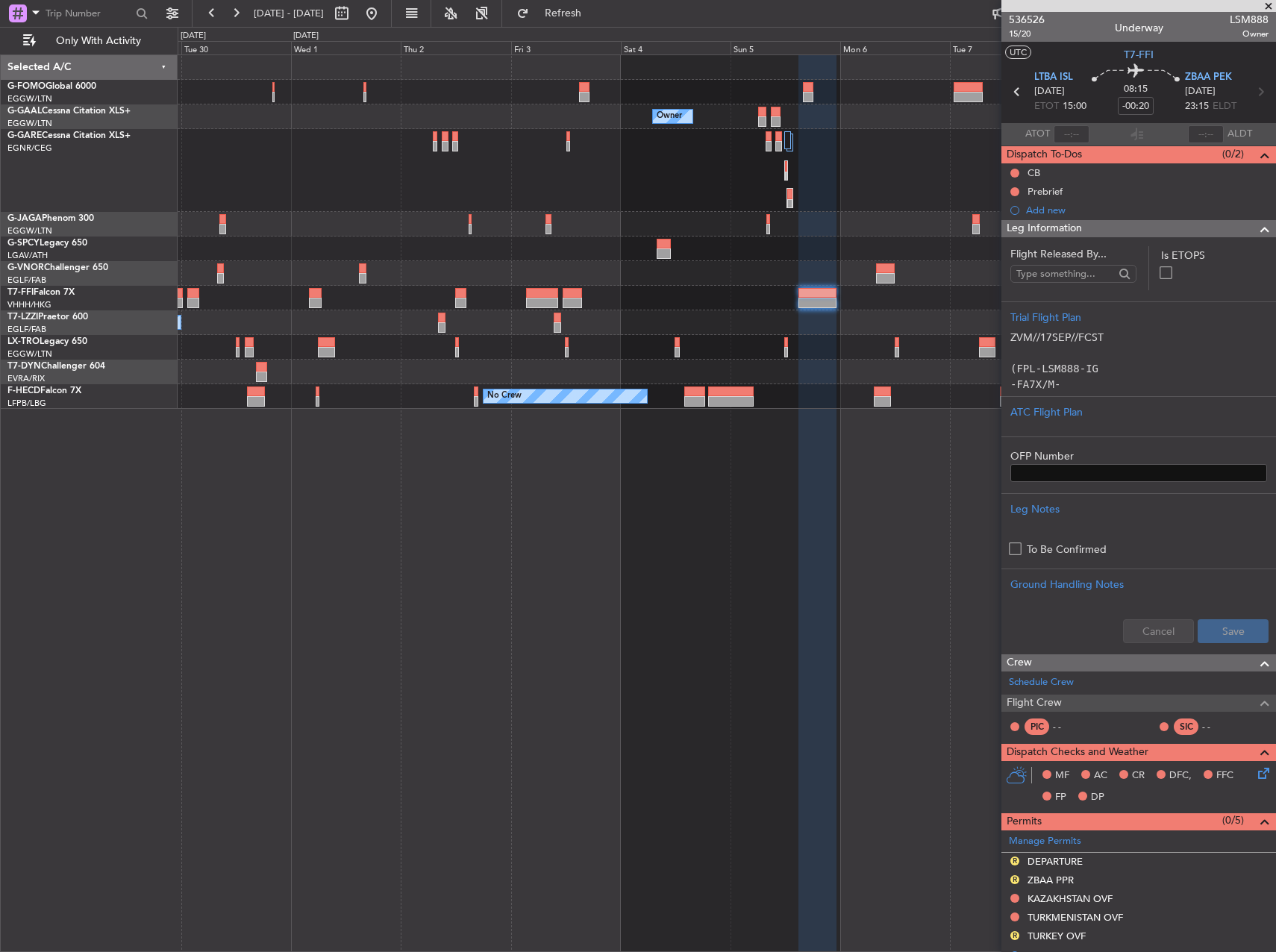
click at [1167, 203] on fb-app "29 Sep 2025 - 09 Oct 2025 Refresh Quick Links Only With Activity Owner Owner Ow…" at bounding box center [638, 482] width 1276 height 941
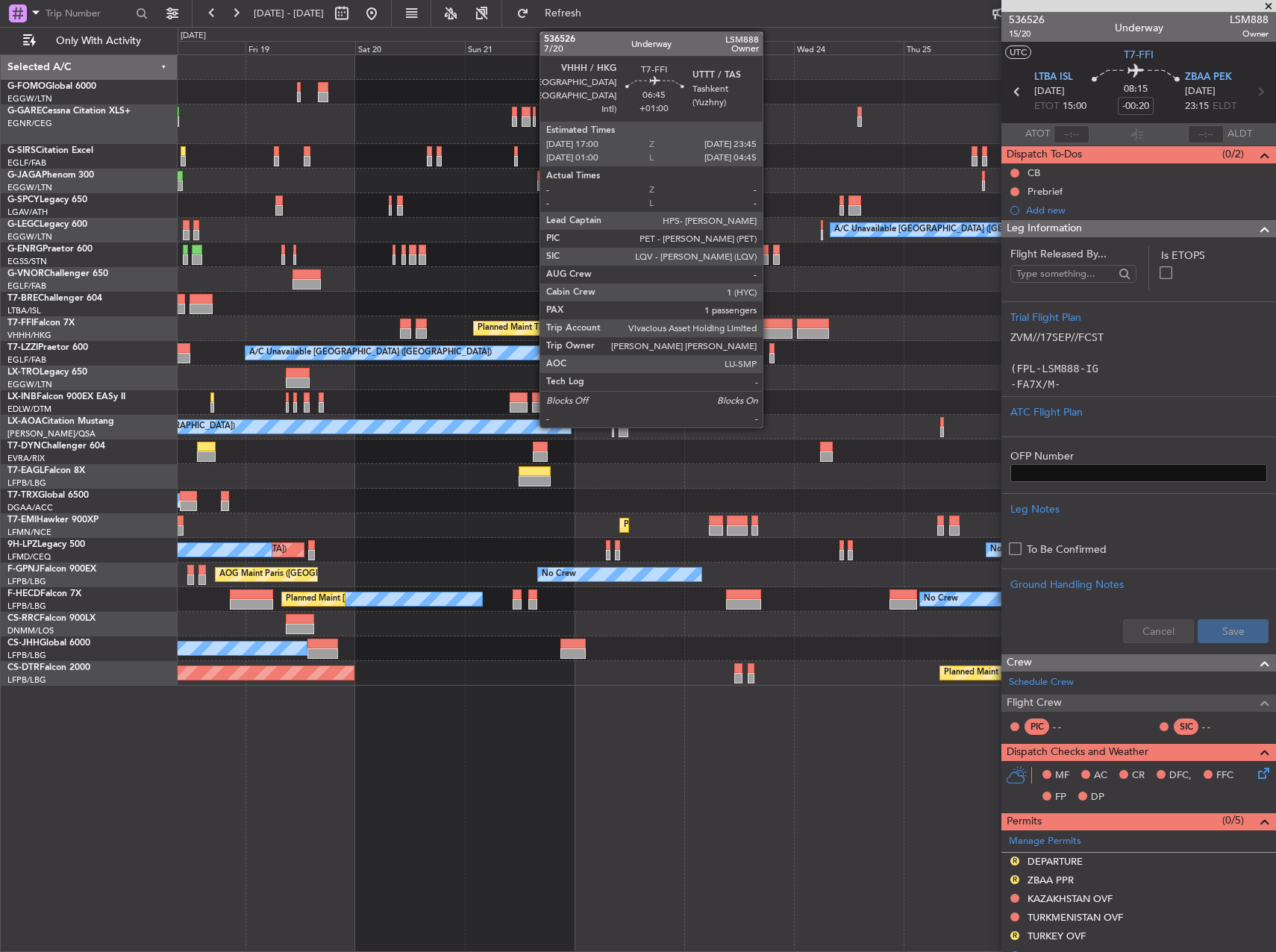
click at [769, 323] on div at bounding box center [776, 324] width 32 height 11
type input "+01:00"
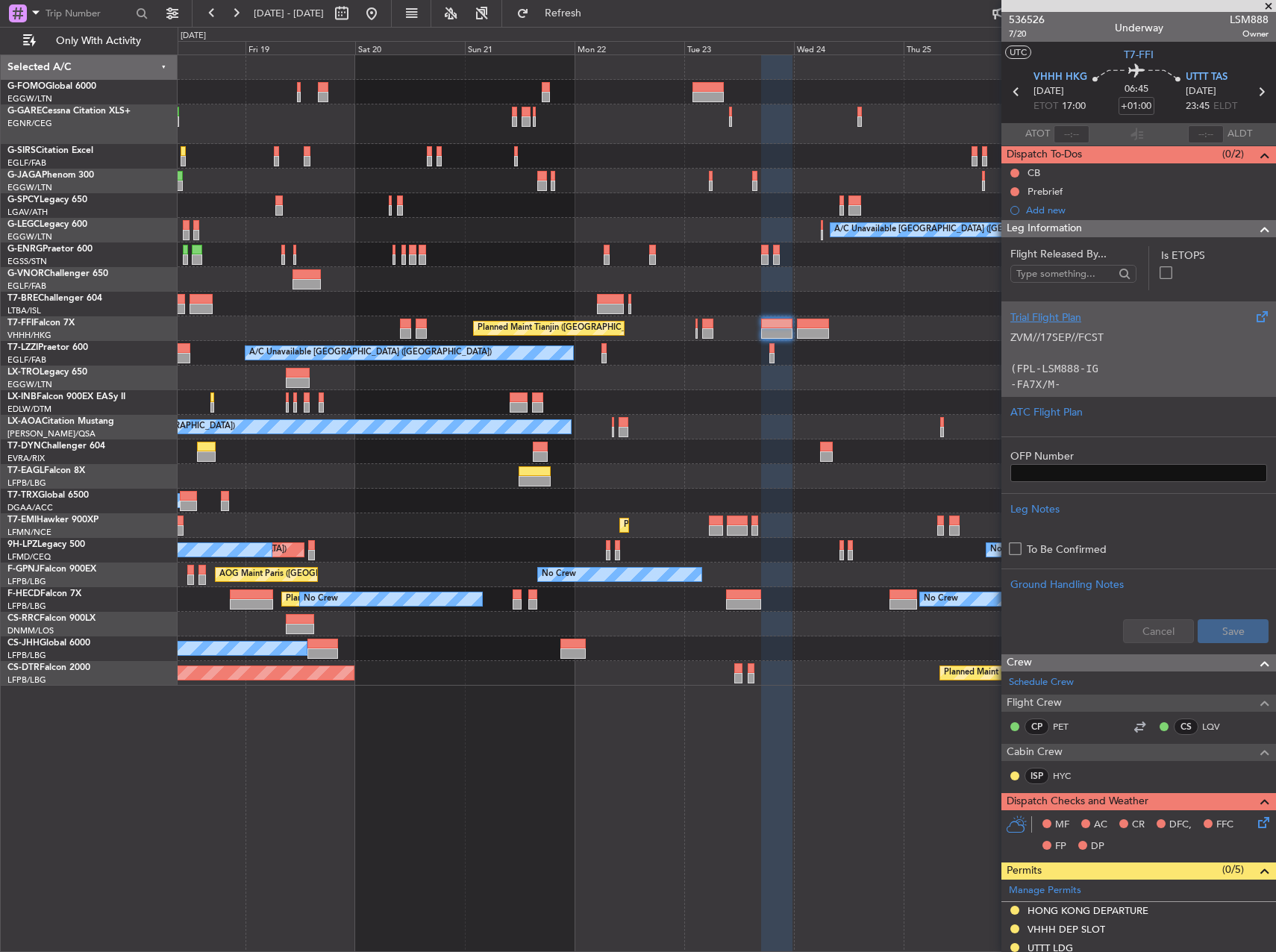
click at [1093, 344] on p "ZVM//17SEP//FCST" at bounding box center [1138, 337] width 256 height 15
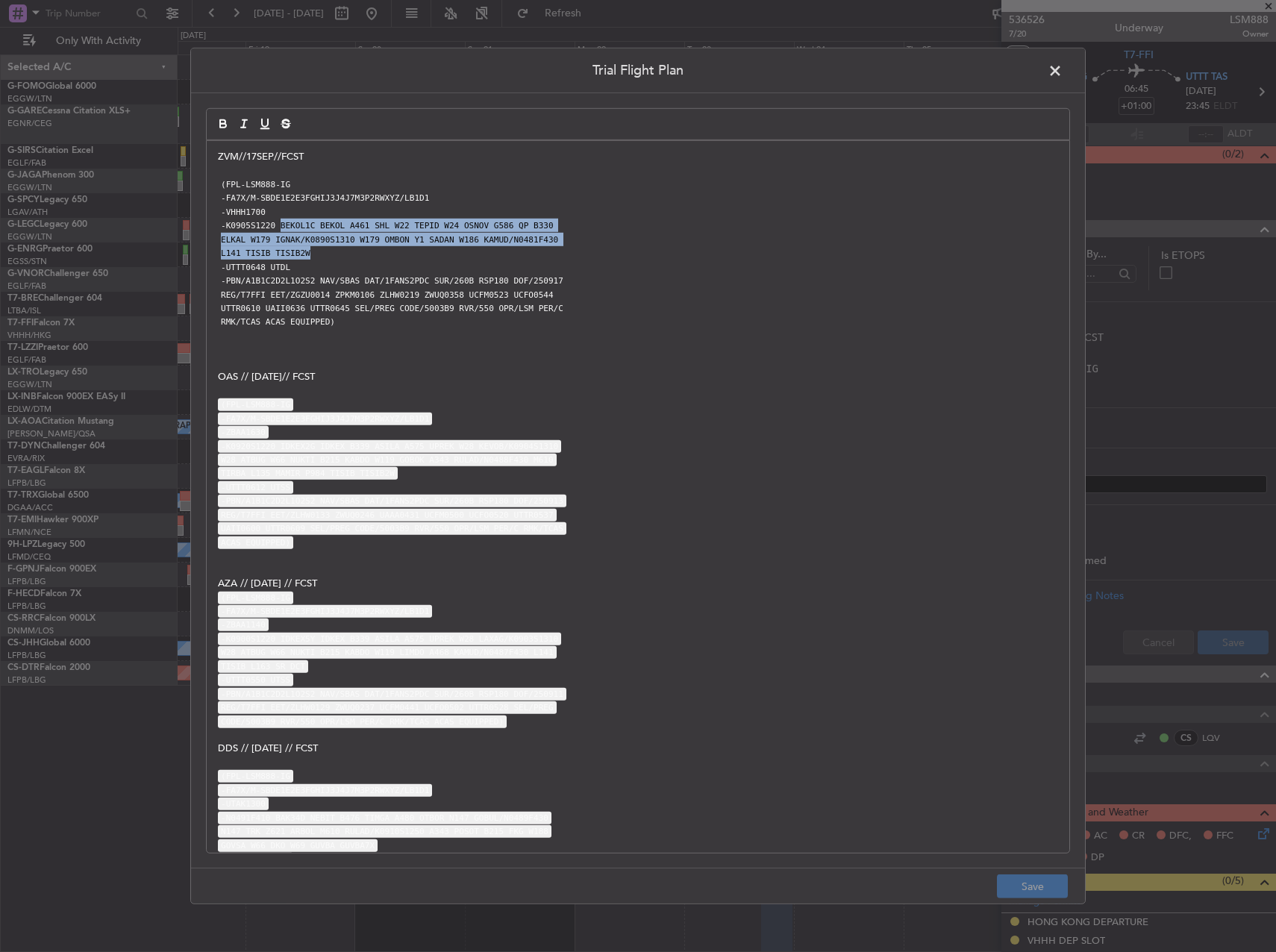
copy div "BEKOL1C BEKOL A461 SHL W22 TEPID W24 OSNOV G586 QP B330 ELKAL W179 IGNAK/K0890S…"
drag, startPoint x: 275, startPoint y: 224, endPoint x: 561, endPoint y: 252, distance: 287.4
click at [561, 252] on div "ZVM//17SEP//FCST (FPL-LSM888-IG -FA7X/M-SBDE1E2E3FGHIJ3J4J7M3P2RWXYZ/LB1D1 -VHH…" at bounding box center [638, 497] width 862 height 712
drag, startPoint x: 1059, startPoint y: 65, endPoint x: 1061, endPoint y: 83, distance: 18.1
click at [1062, 65] on span at bounding box center [1062, 74] width 0 height 30
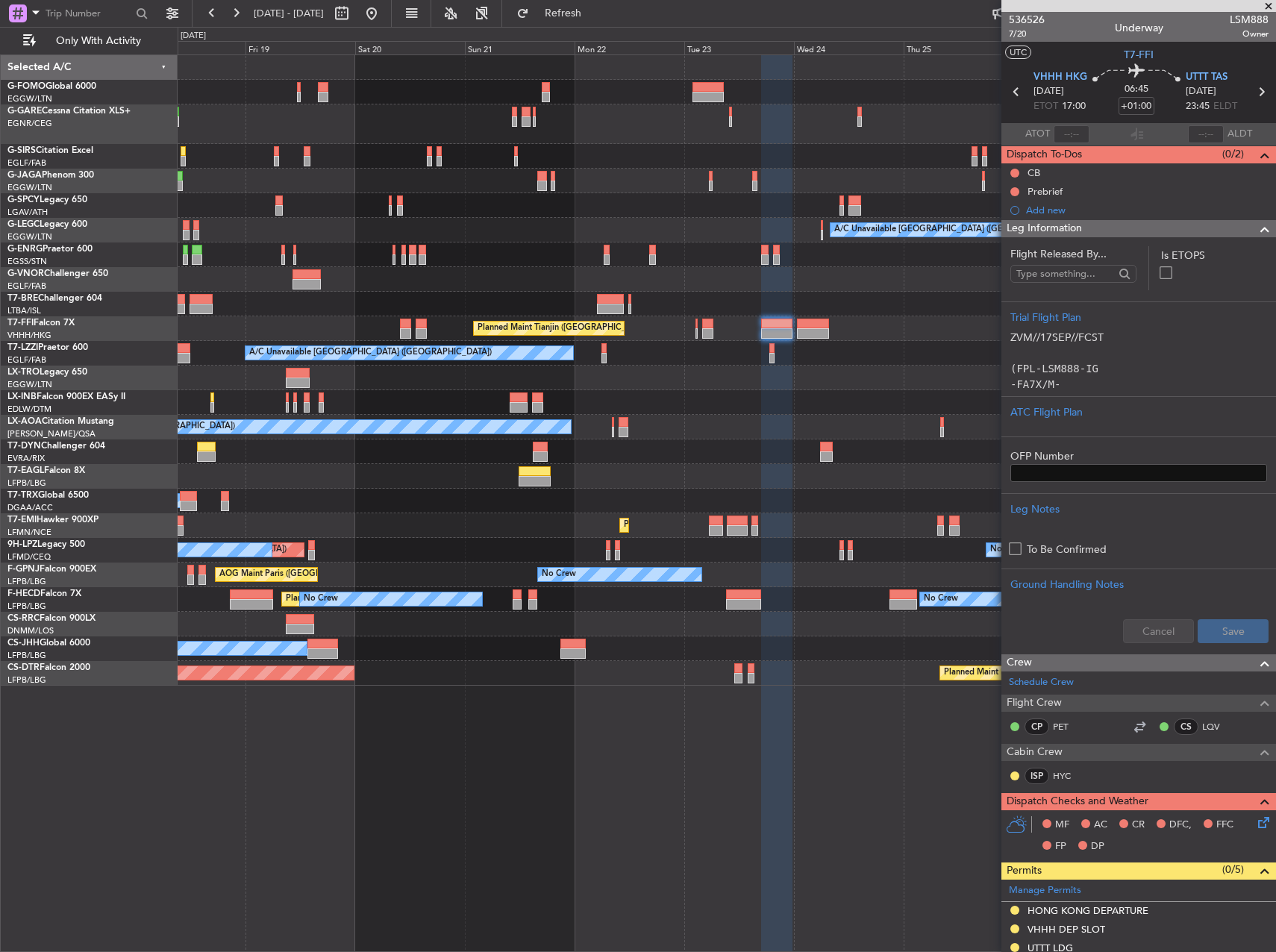
scroll to position [149, 0]
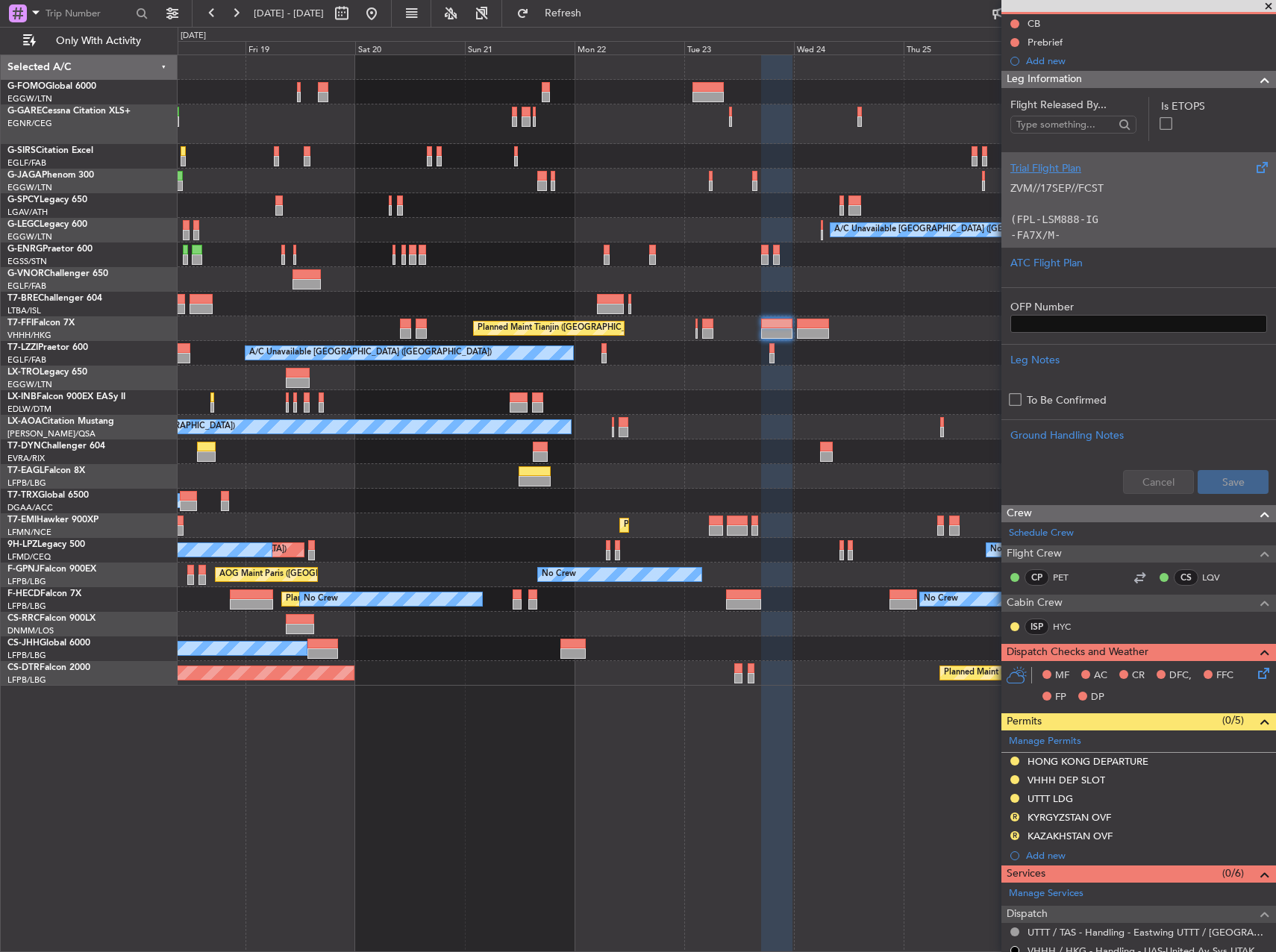
click at [1071, 210] on p at bounding box center [1138, 204] width 256 height 15
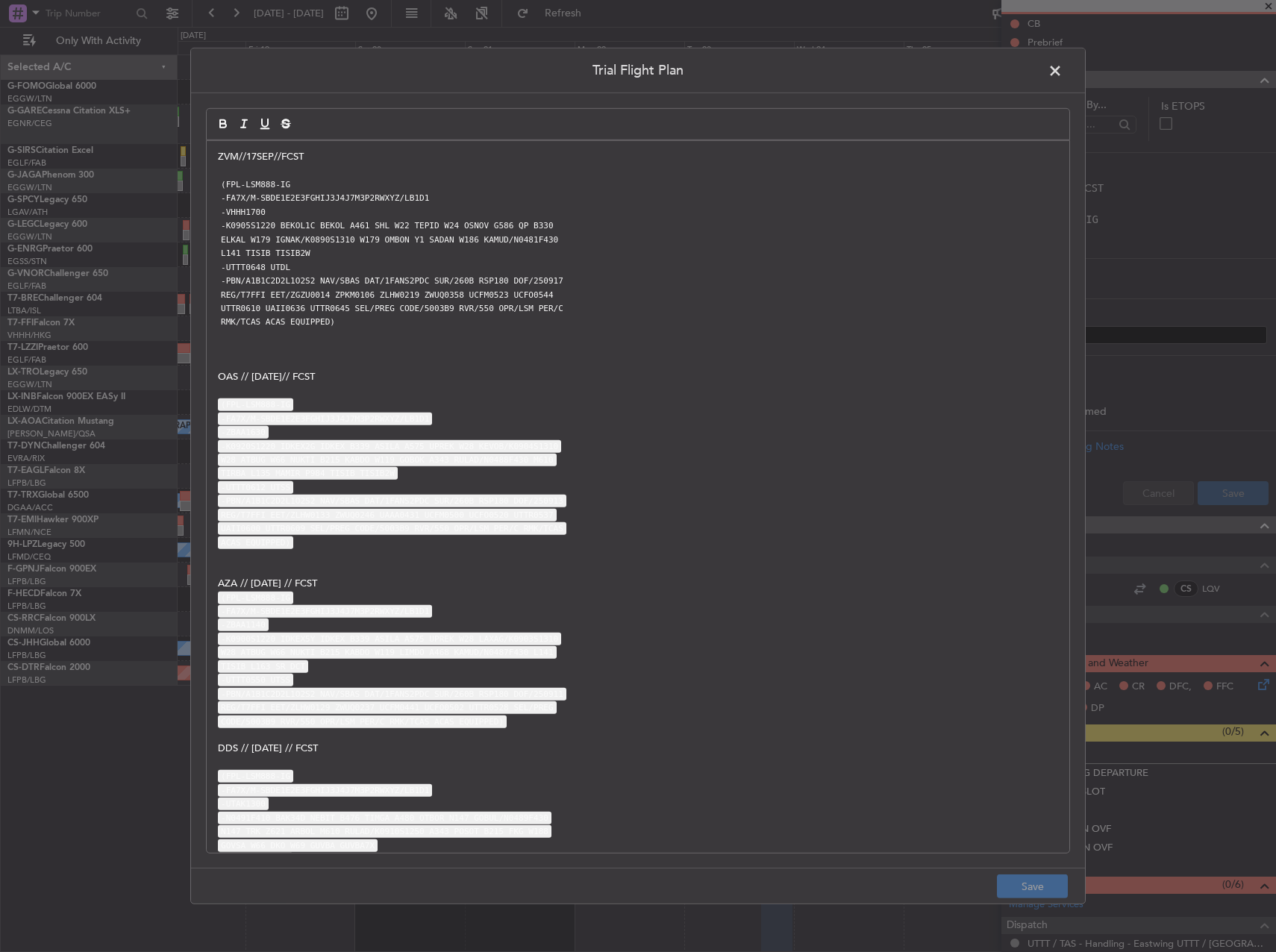
click at [1062, 64] on span at bounding box center [1062, 74] width 0 height 30
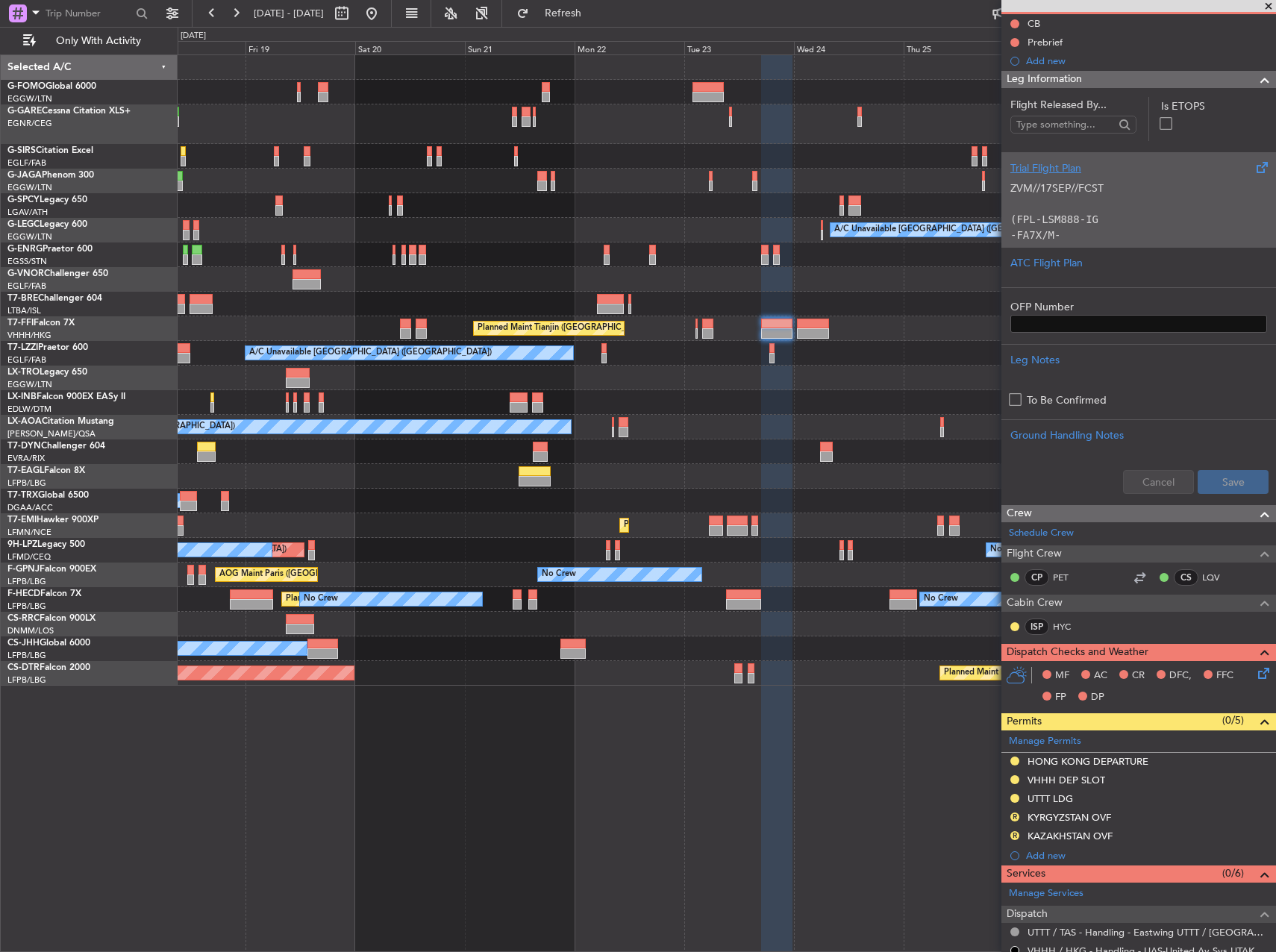
click at [1077, 202] on p at bounding box center [1138, 204] width 256 height 15
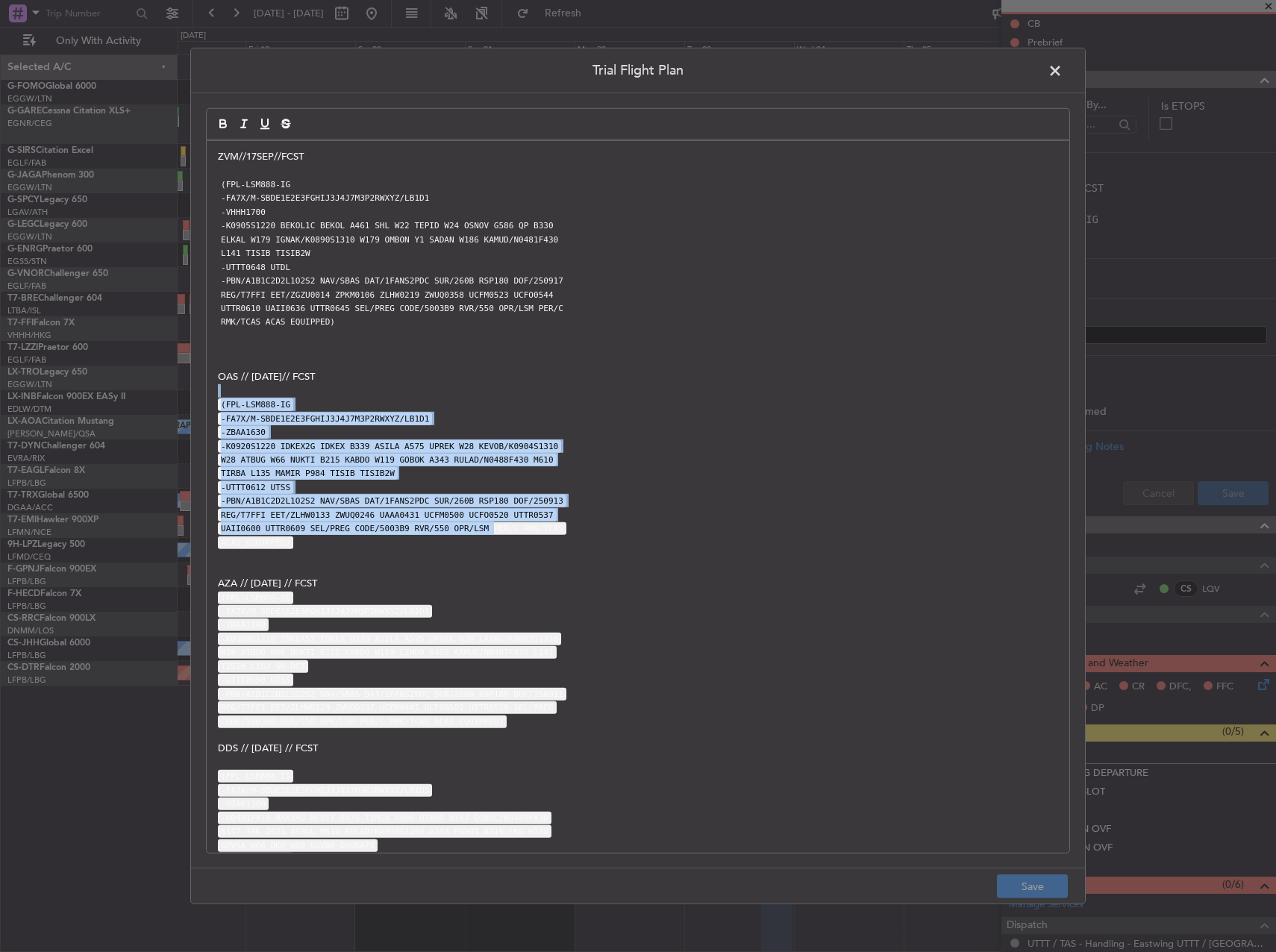
drag, startPoint x: 476, startPoint y: 478, endPoint x: 447, endPoint y: 371, distance: 110.9
click at [447, 371] on div "ZVM//17SEP//FCST (FPL-LSM888-IG -FA7X/M-SBDE1E2E3FGHIJ3J4J7M3P2RWXYZ/LB1D1 -VHH…" at bounding box center [638, 497] width 862 height 712
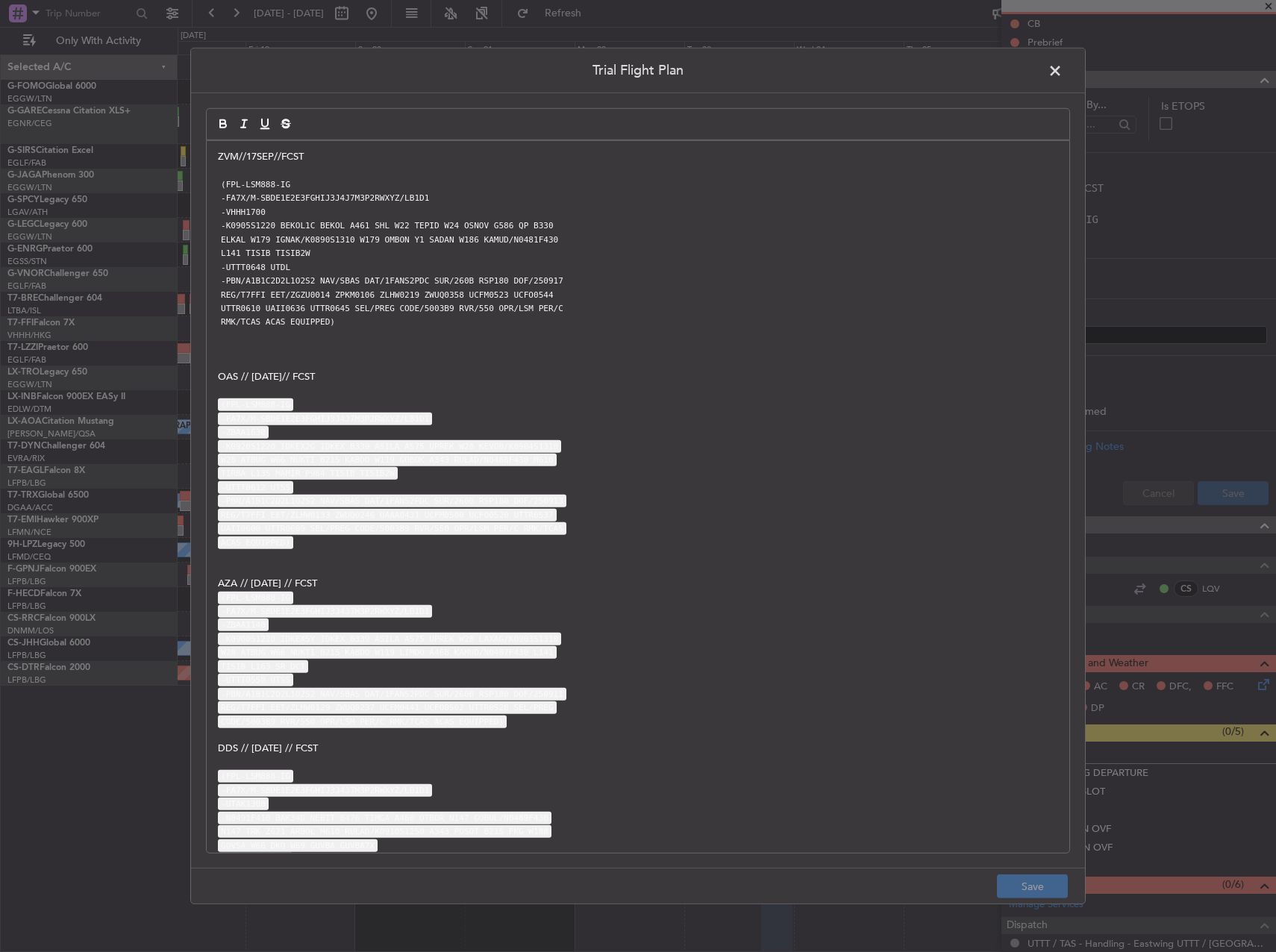
click at [1062, 65] on span at bounding box center [1062, 74] width 0 height 30
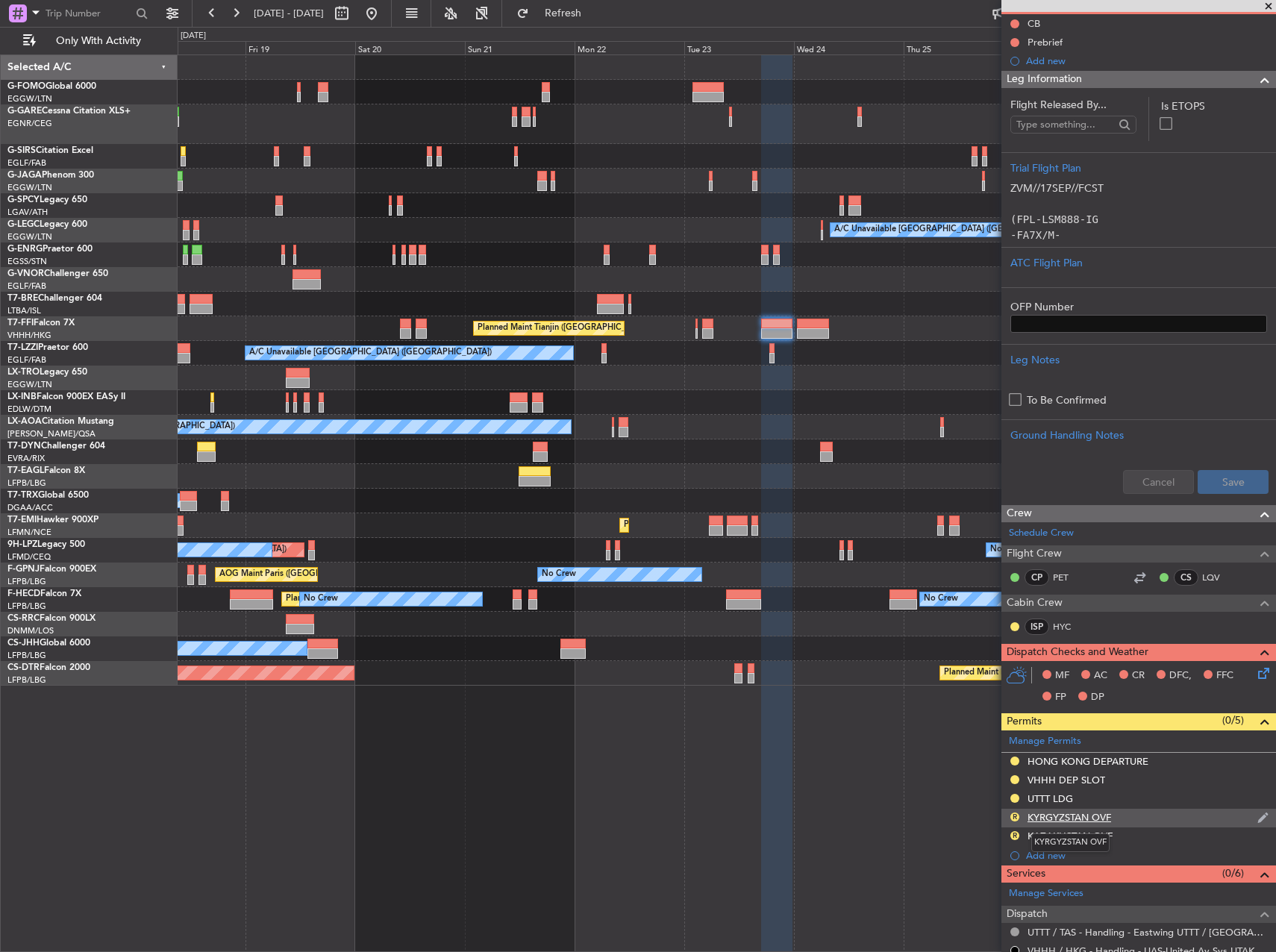
click at [1053, 818] on div "KYRGYZSTAN OVF" at bounding box center [1069, 817] width 83 height 12
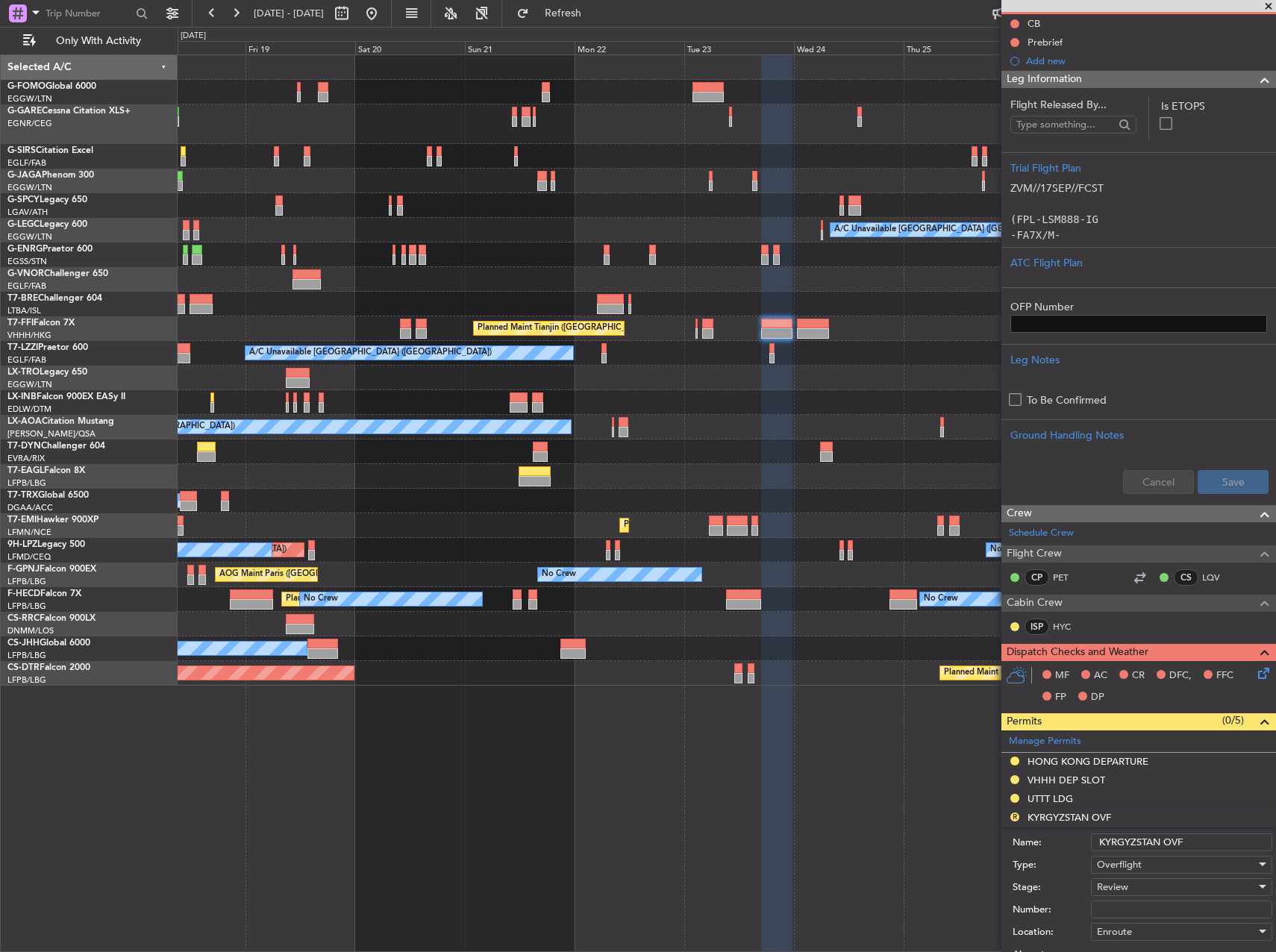
click at [1117, 838] on input "KYRGYZSTAN OVF" at bounding box center [1181, 842] width 181 height 18
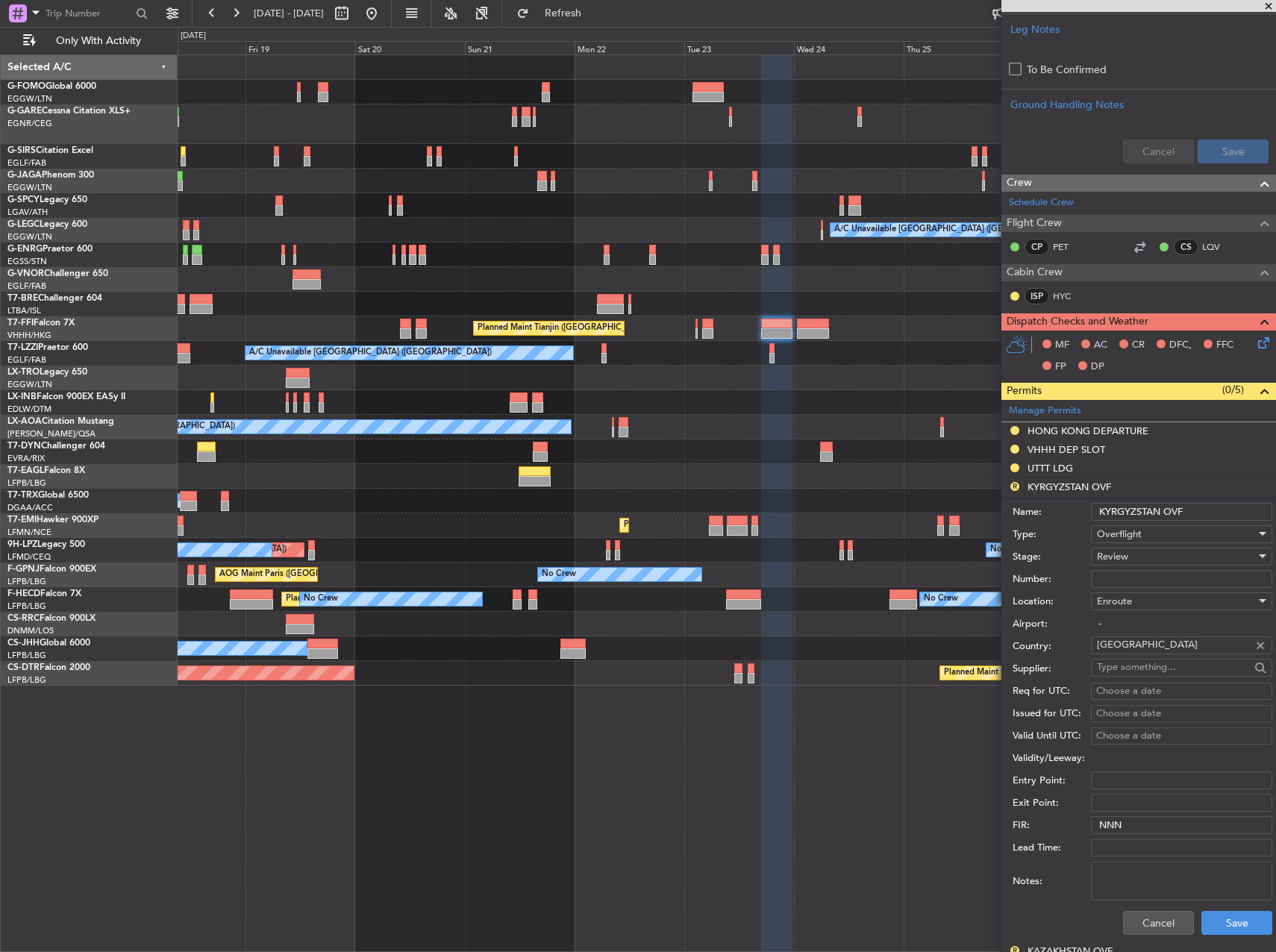
scroll to position [522, 0]
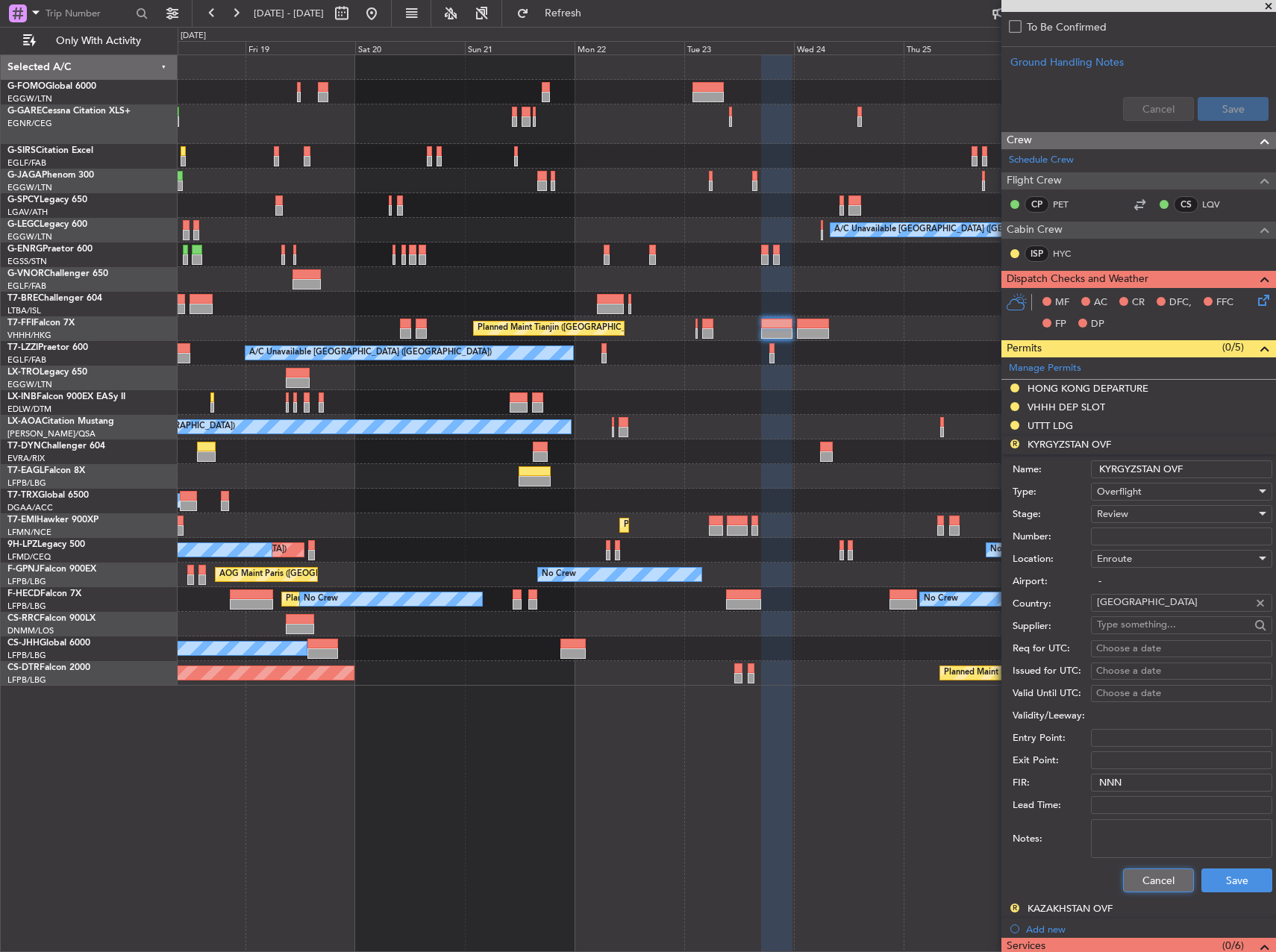
click at [1135, 877] on button "Cancel" at bounding box center [1158, 880] width 71 height 24
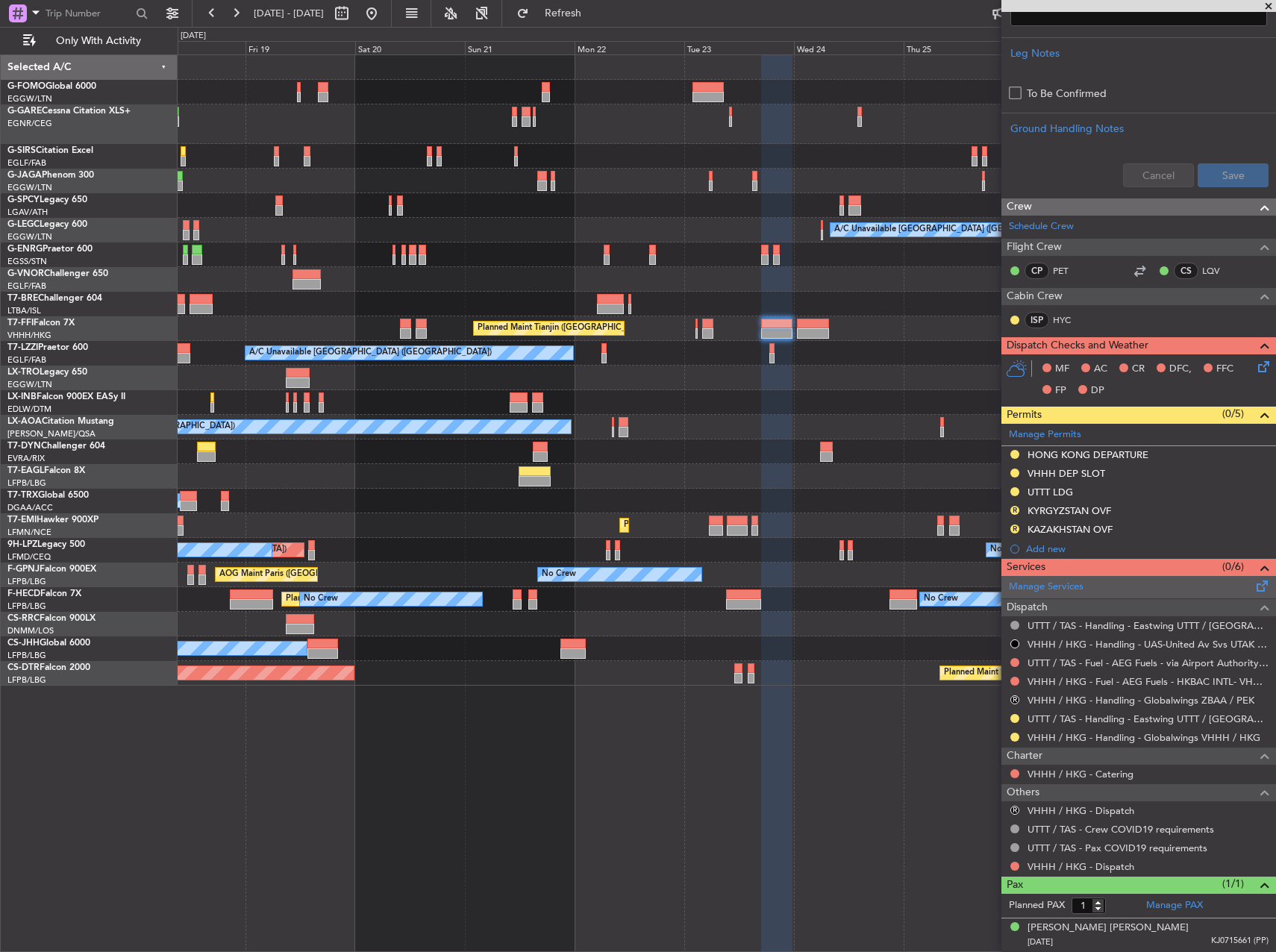
scroll to position [455, 0]
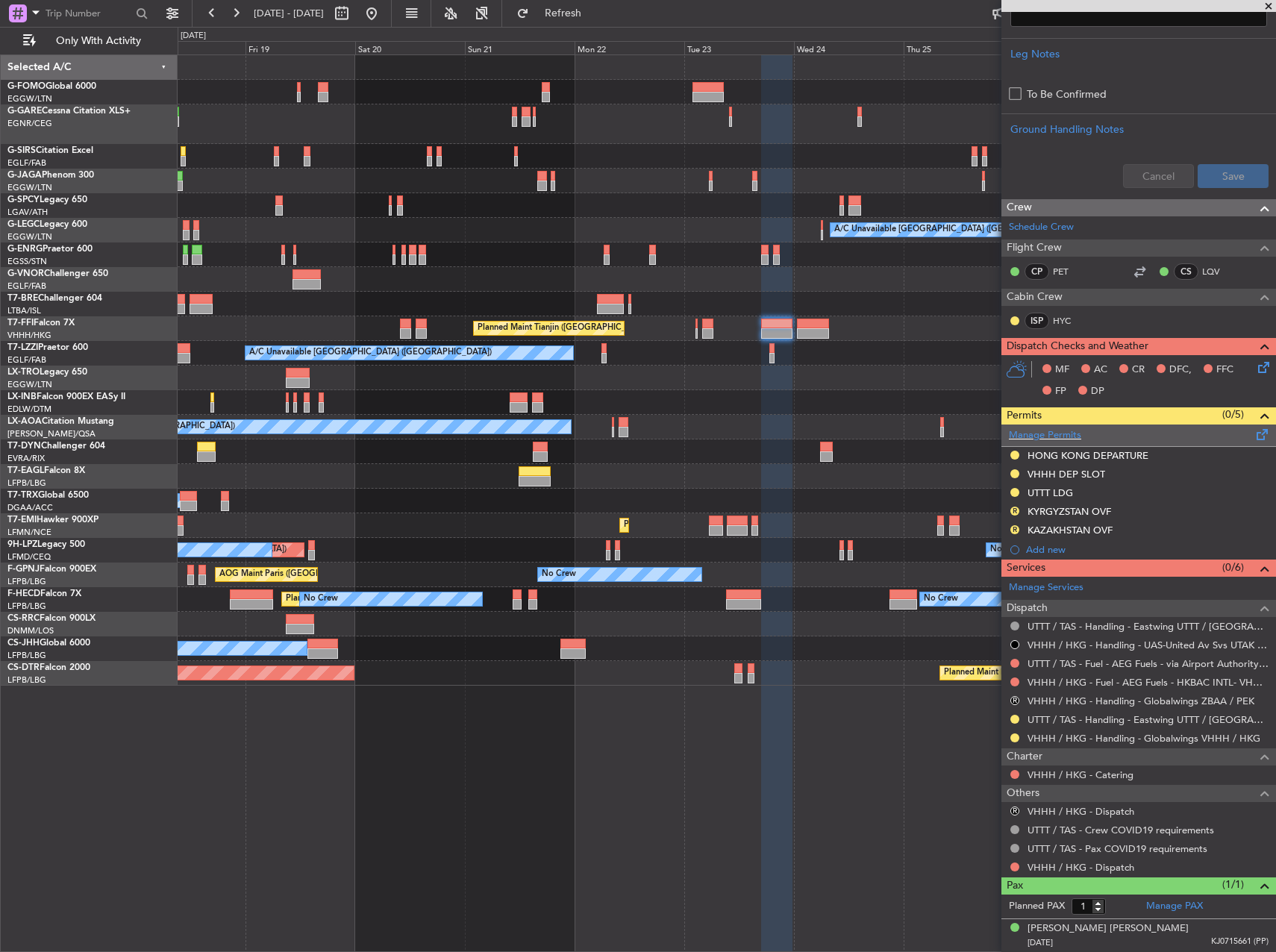
click at [1193, 439] on div "Manage Permits" at bounding box center [1138, 435] width 274 height 22
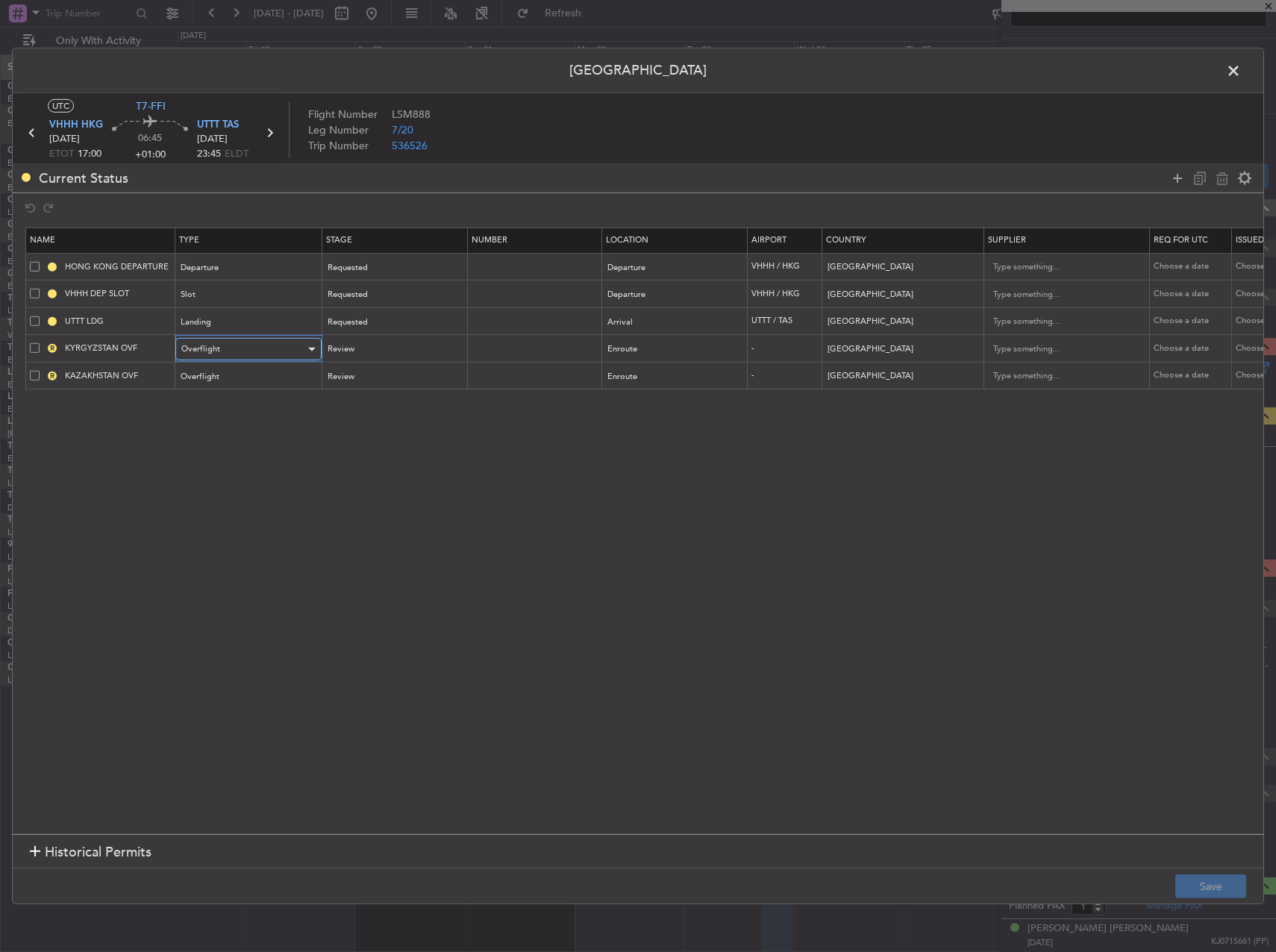
click at [206, 347] on span "Overflight" at bounding box center [200, 349] width 39 height 12
click at [340, 345] on div at bounding box center [638, 476] width 1276 height 952
click at [353, 346] on div "Review" at bounding box center [388, 349] width 124 height 22
click at [355, 467] on span "Received OK" at bounding box center [394, 470] width 132 height 22
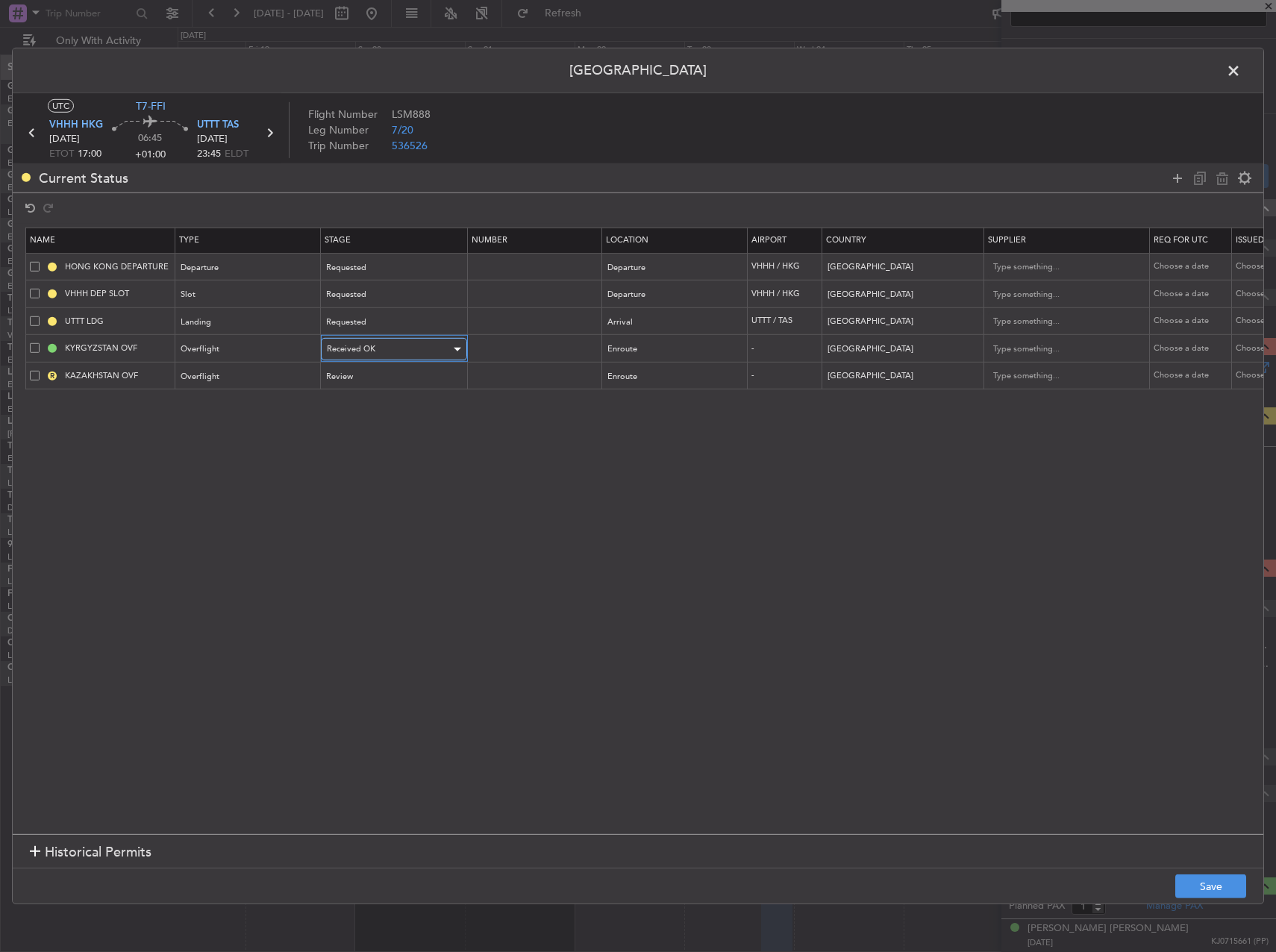
click at [363, 349] on span "Received OK" at bounding box center [350, 349] width 49 height 12
click at [354, 434] on span "Requested" at bounding box center [394, 431] width 132 height 22
click at [358, 379] on div "Review" at bounding box center [388, 377] width 124 height 22
click at [360, 476] on span "Requested" at bounding box center [394, 474] width 132 height 22
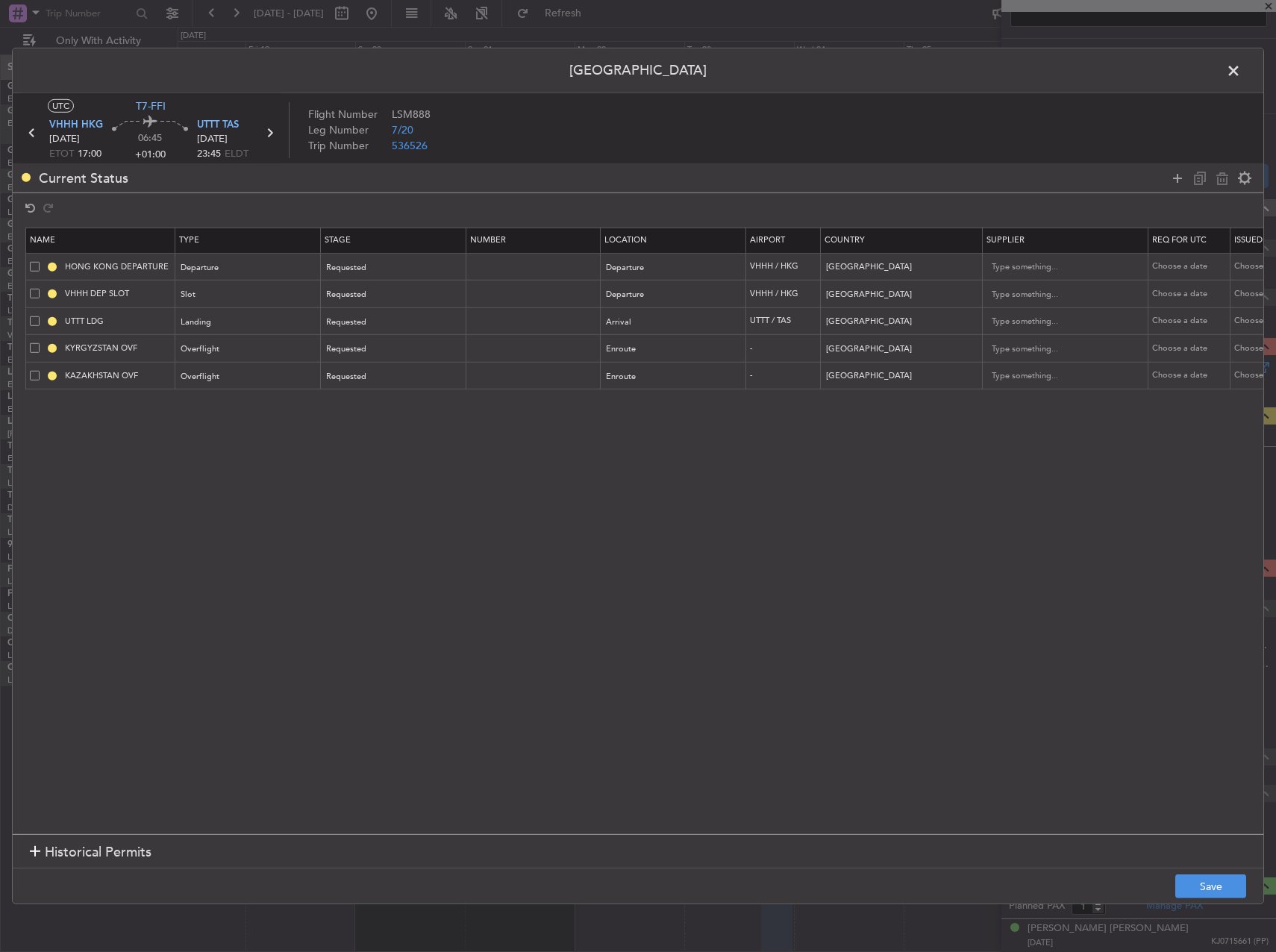
drag, startPoint x: 866, startPoint y: 474, endPoint x: 950, endPoint y: 423, distance: 98.3
click at [869, 473] on section "Name Type Stage Number Location Airport Country Supplier Req For Utc Issued For…" at bounding box center [638, 529] width 1251 height 610
click at [1171, 179] on icon at bounding box center [1177, 177] width 18 height 18
click at [235, 397] on div "Type" at bounding box center [243, 404] width 124 height 22
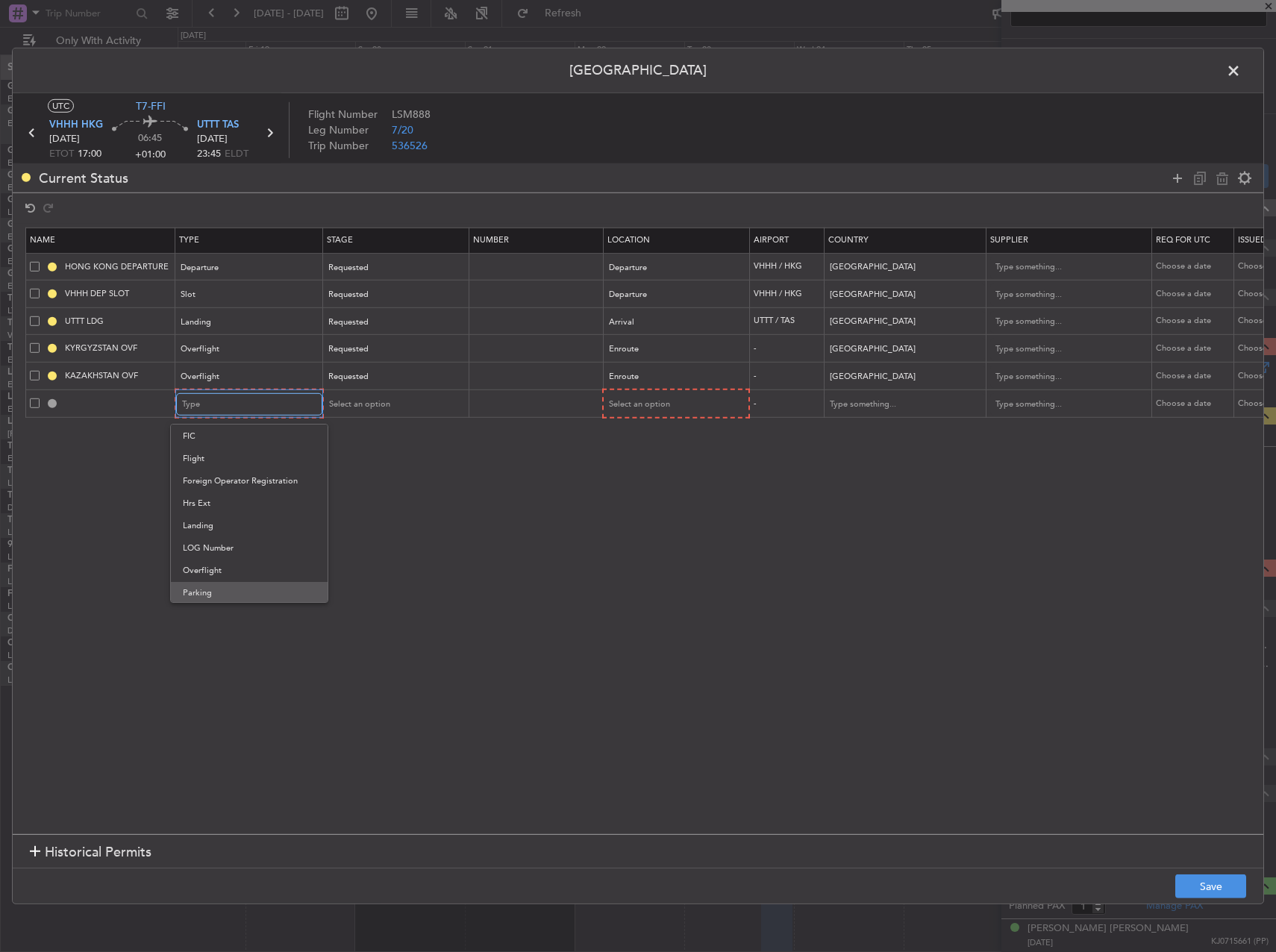
scroll to position [298, 0]
click at [241, 541] on span "Overflight" at bounding box center [249, 540] width 132 height 22
click at [348, 414] on div "Select an option" at bounding box center [388, 404] width 124 height 22
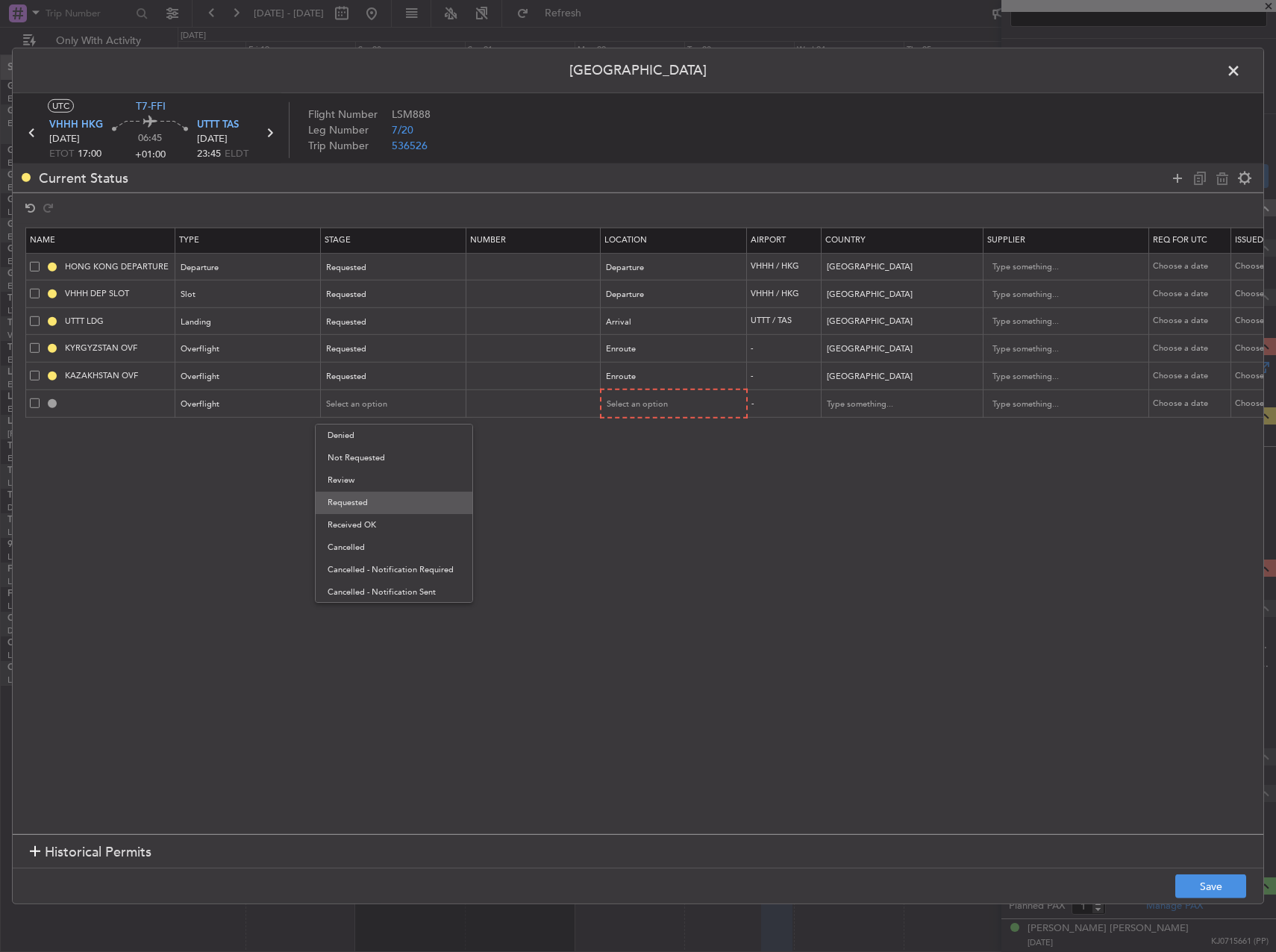
click at [353, 506] on span "Requested" at bounding box center [394, 502] width 132 height 22
click at [681, 385] on div "Enroute" at bounding box center [668, 377] width 124 height 22
drag, startPoint x: 469, startPoint y: 440, endPoint x: 615, endPoint y: 422, distance: 147.1
click at [470, 441] on div at bounding box center [638, 476] width 1276 height 952
click at [720, 395] on div "Select an option" at bounding box center [669, 404] width 124 height 22
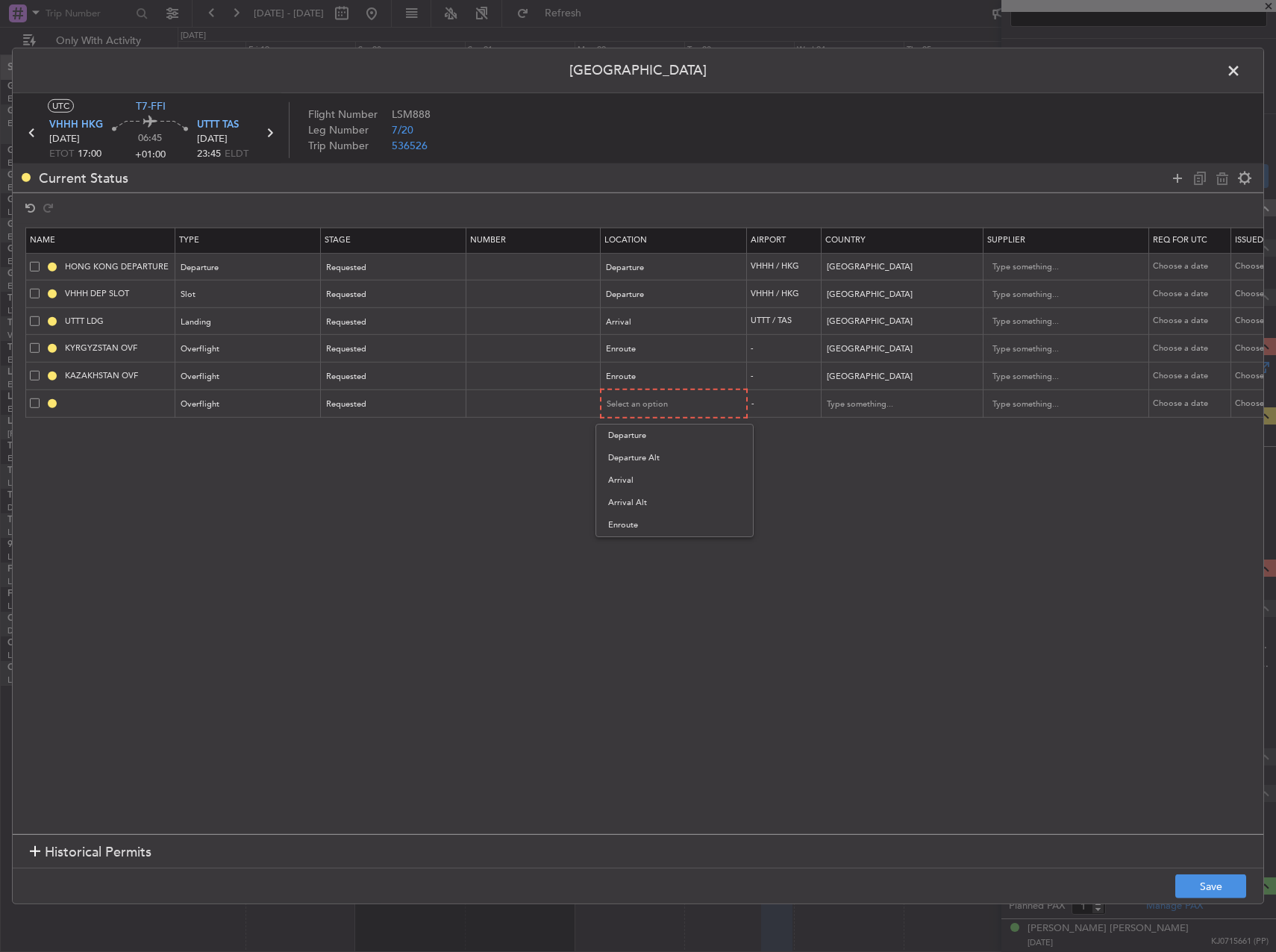
drag, startPoint x: 655, startPoint y: 525, endPoint x: 874, endPoint y: 425, distance: 240.8
click at [656, 523] on span "Enroute" at bounding box center [675, 525] width 132 height 22
click at [909, 413] on input "text" at bounding box center [893, 404] width 134 height 22
click at [894, 427] on span "China" at bounding box center [902, 427] width 139 height 22
type input "China"
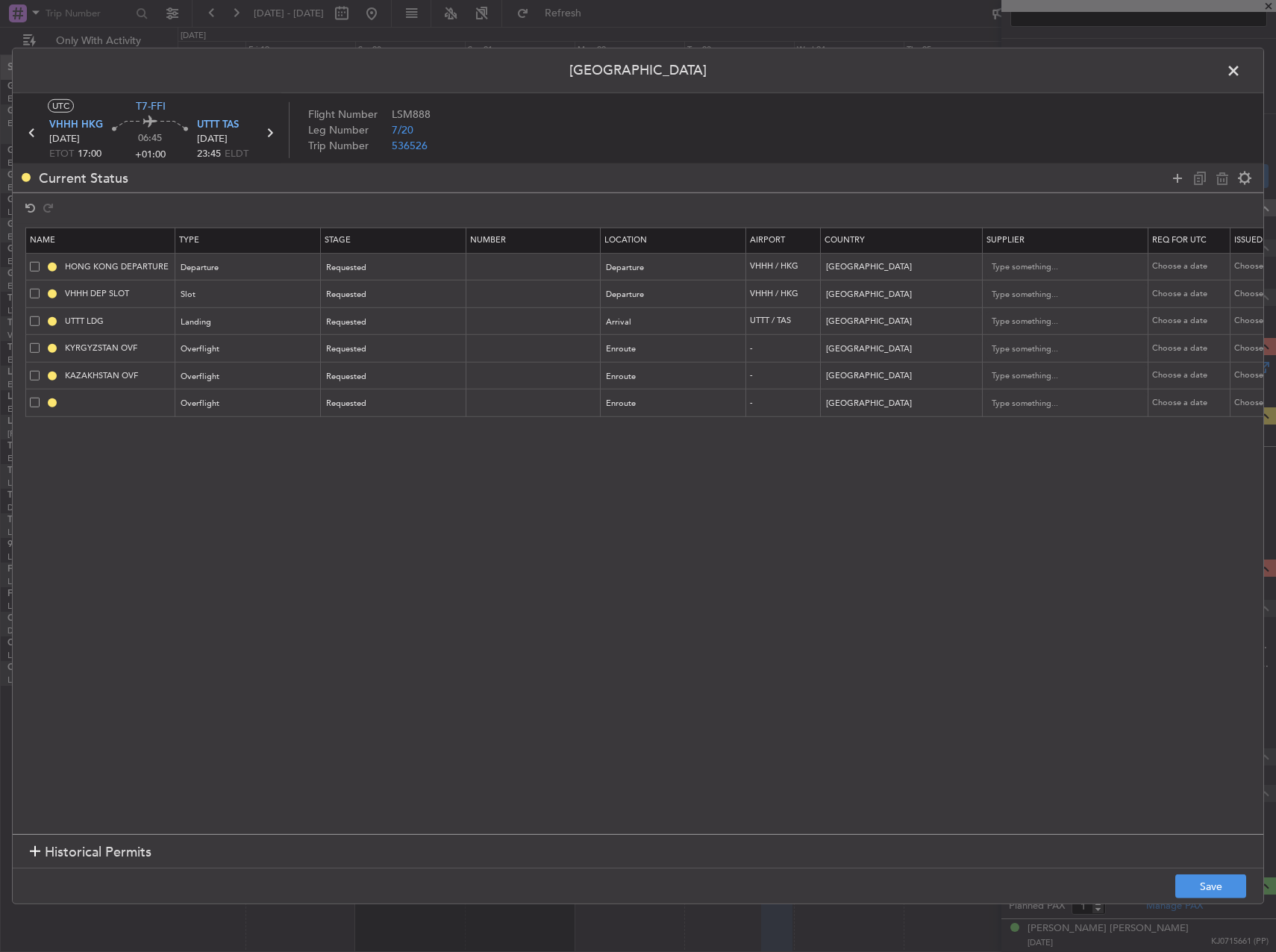
click at [869, 548] on section "Name Type Stage Number Location Airport Country Supplier Req For Utc Issued For…" at bounding box center [638, 529] width 1251 height 610
click at [1202, 878] on button "Save" at bounding box center [1211, 886] width 71 height 24
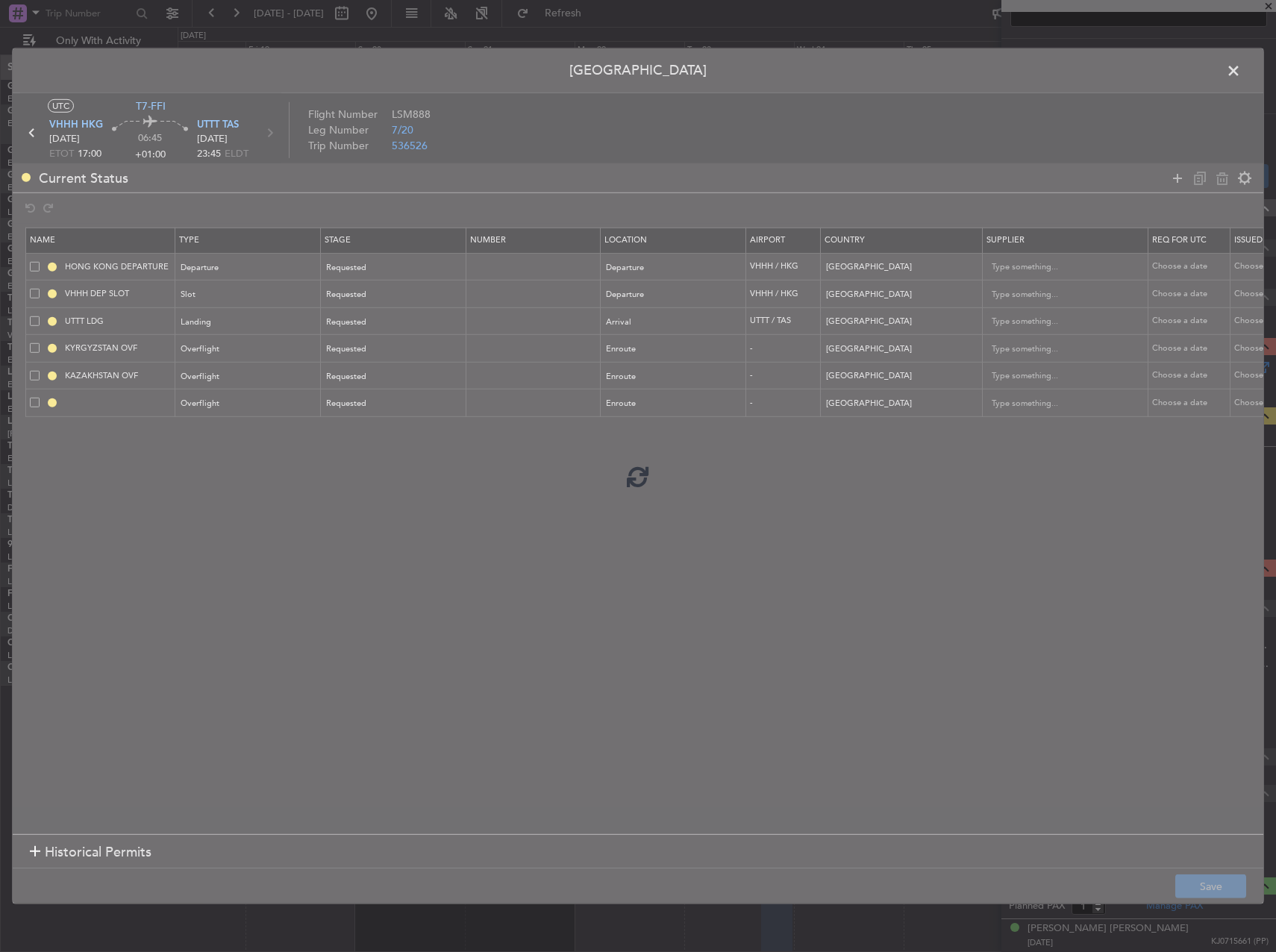
type input "CHINA OVF"
type input "NNN"
type input "3"
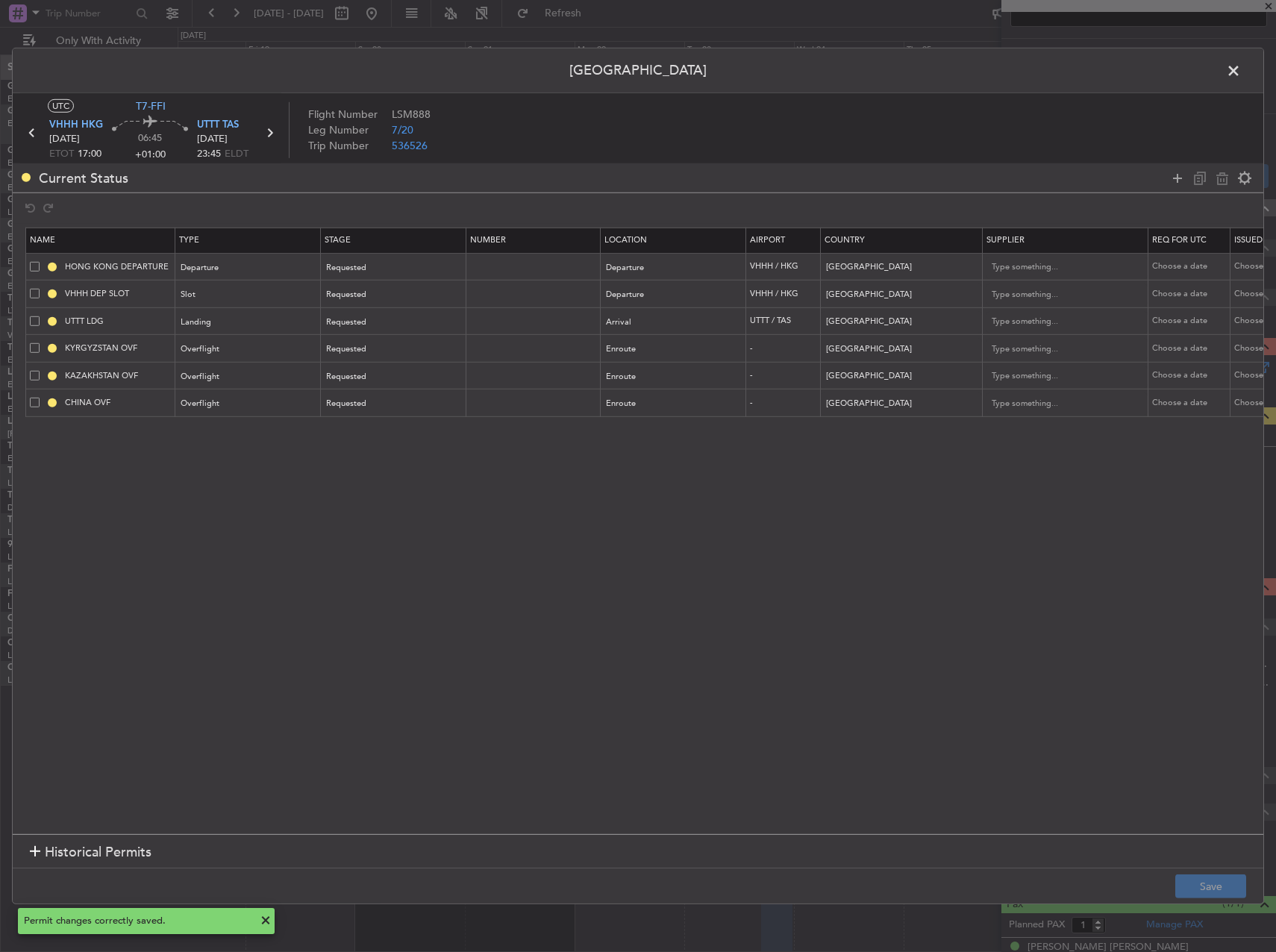
click at [1241, 80] on span at bounding box center [1241, 74] width 0 height 30
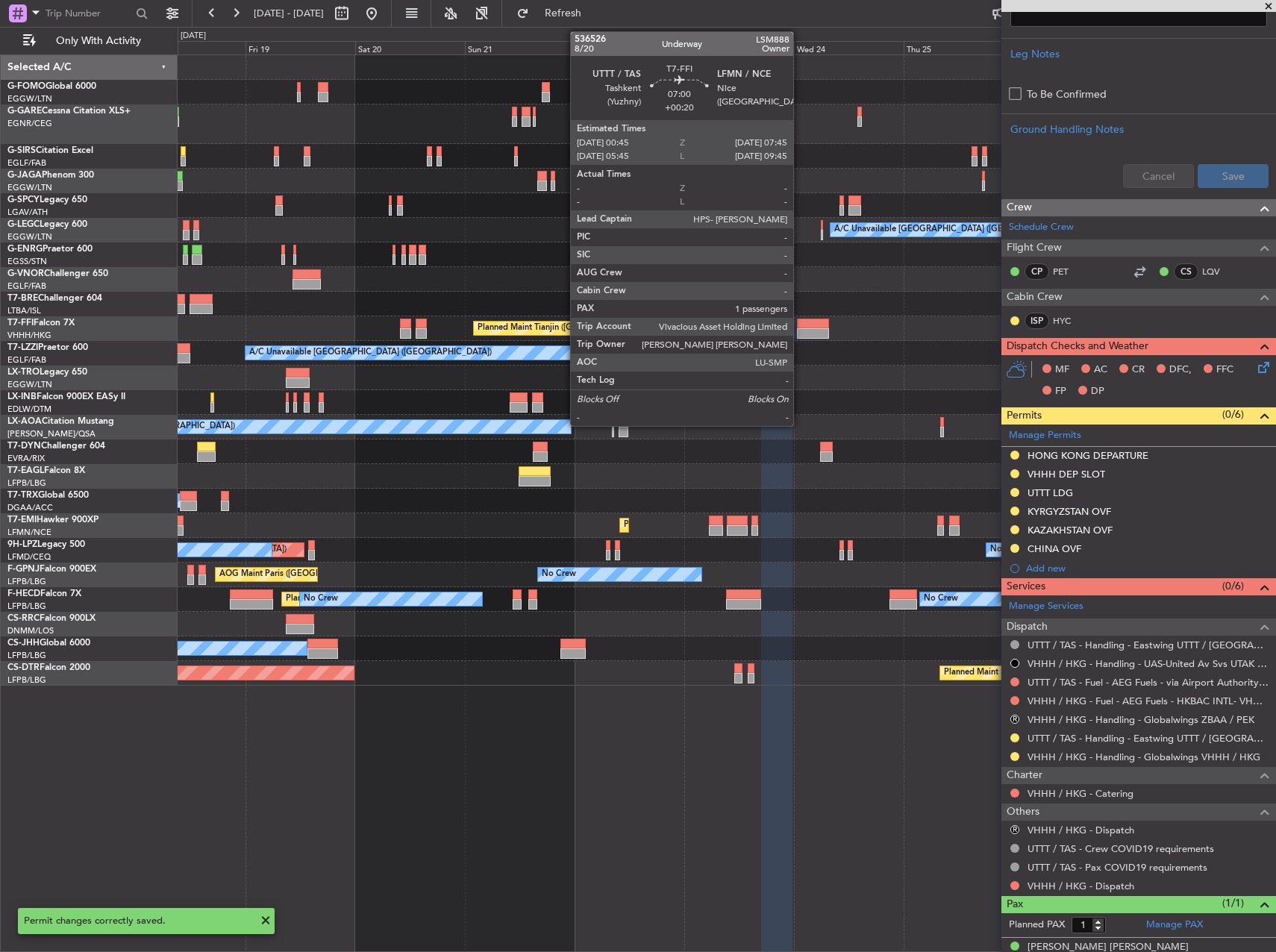
click at [799, 330] on div at bounding box center [813, 334] width 32 height 11
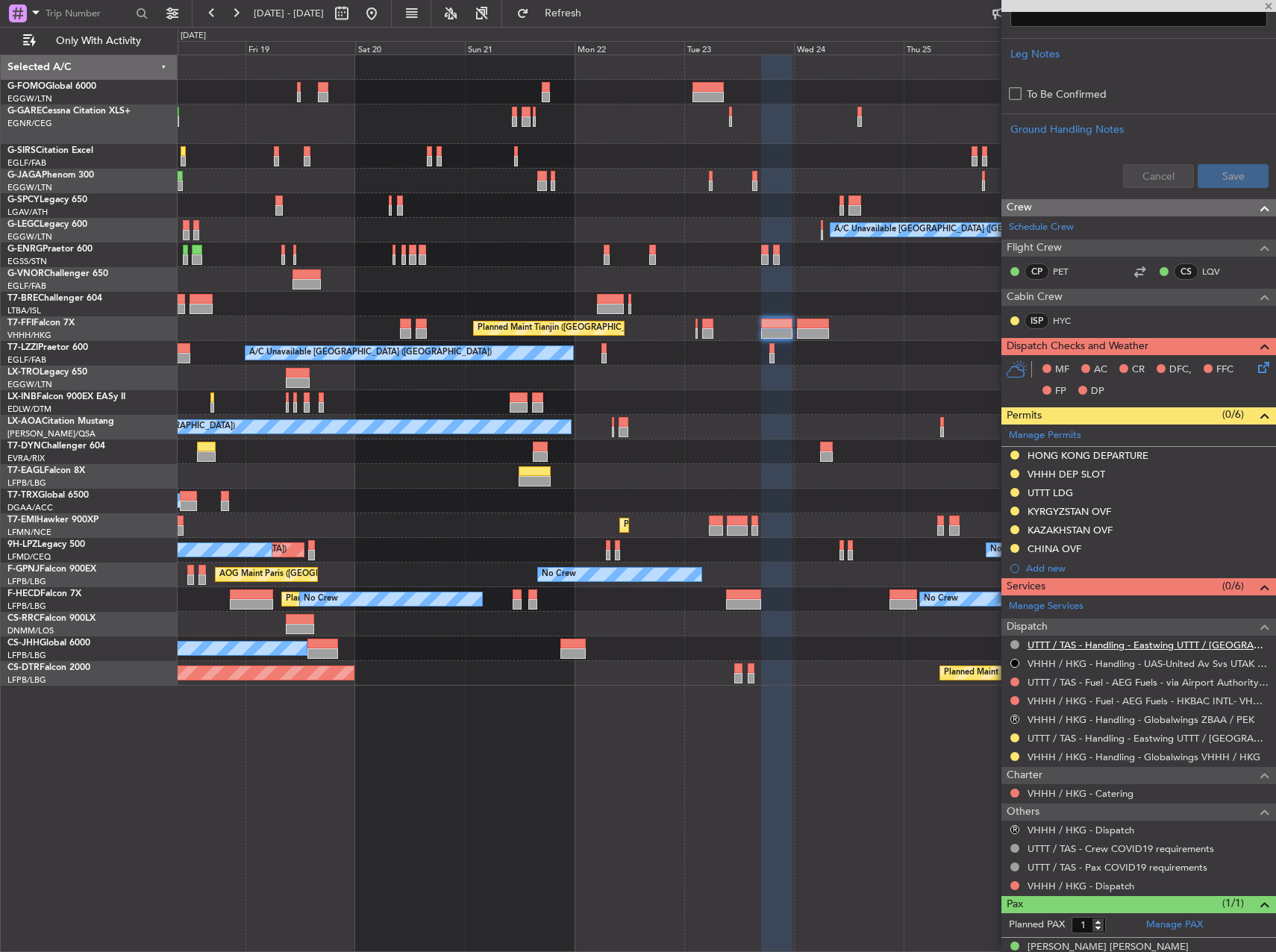
type input "+00:20"
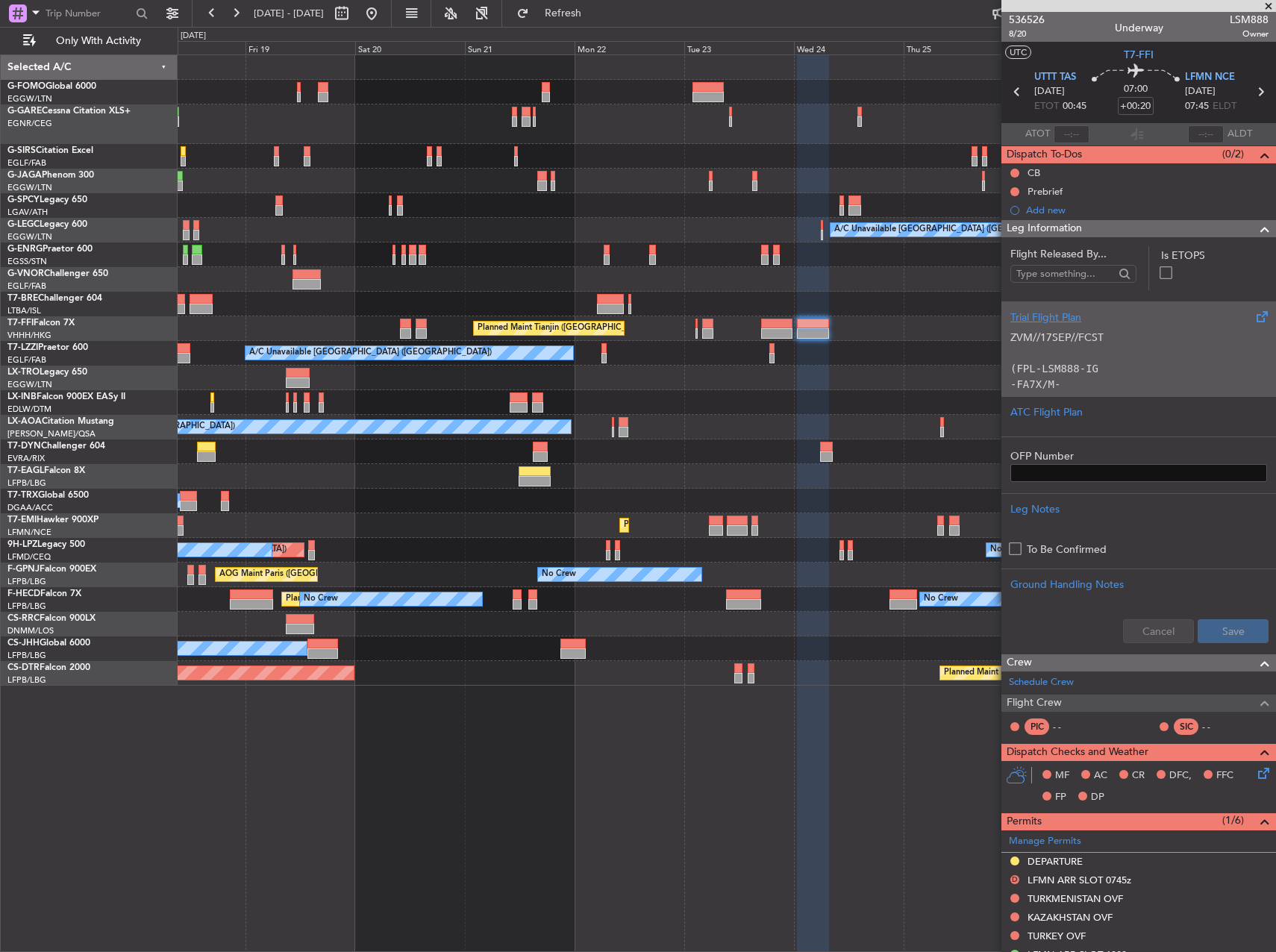
click at [1063, 377] on p "-FA7X/M-SBDE1E2E3FGHIJ3J4J7M3P2RWXYZ/LB1D1" at bounding box center [1138, 392] width 256 height 32
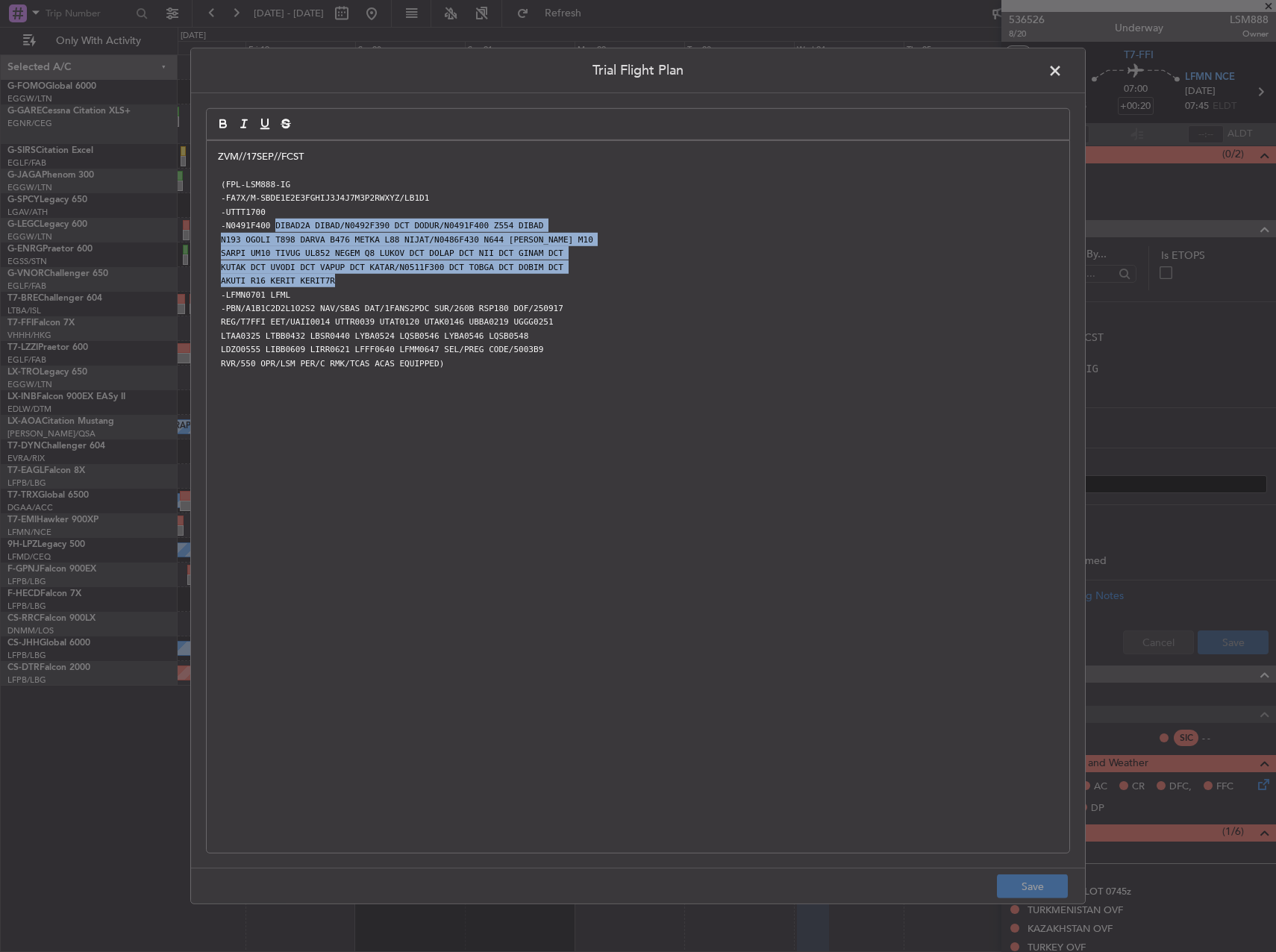
drag, startPoint x: 272, startPoint y: 226, endPoint x: 569, endPoint y: 277, distance: 301.3
click at [569, 277] on div "ZVM//17SEP//FCST (FPL-LSM888-IG -FA7X/M-SBDE1E2E3FGHIJ3J4J7M3P2RWXYZ/LB1D1 -UTT…" at bounding box center [638, 497] width 862 height 712
copy div "DIBAD2A DIBAD/N0492F390 DCT DODUR/N0491F400 Z554 DIBAD N193 OGOLI T898 DARVA B4…"
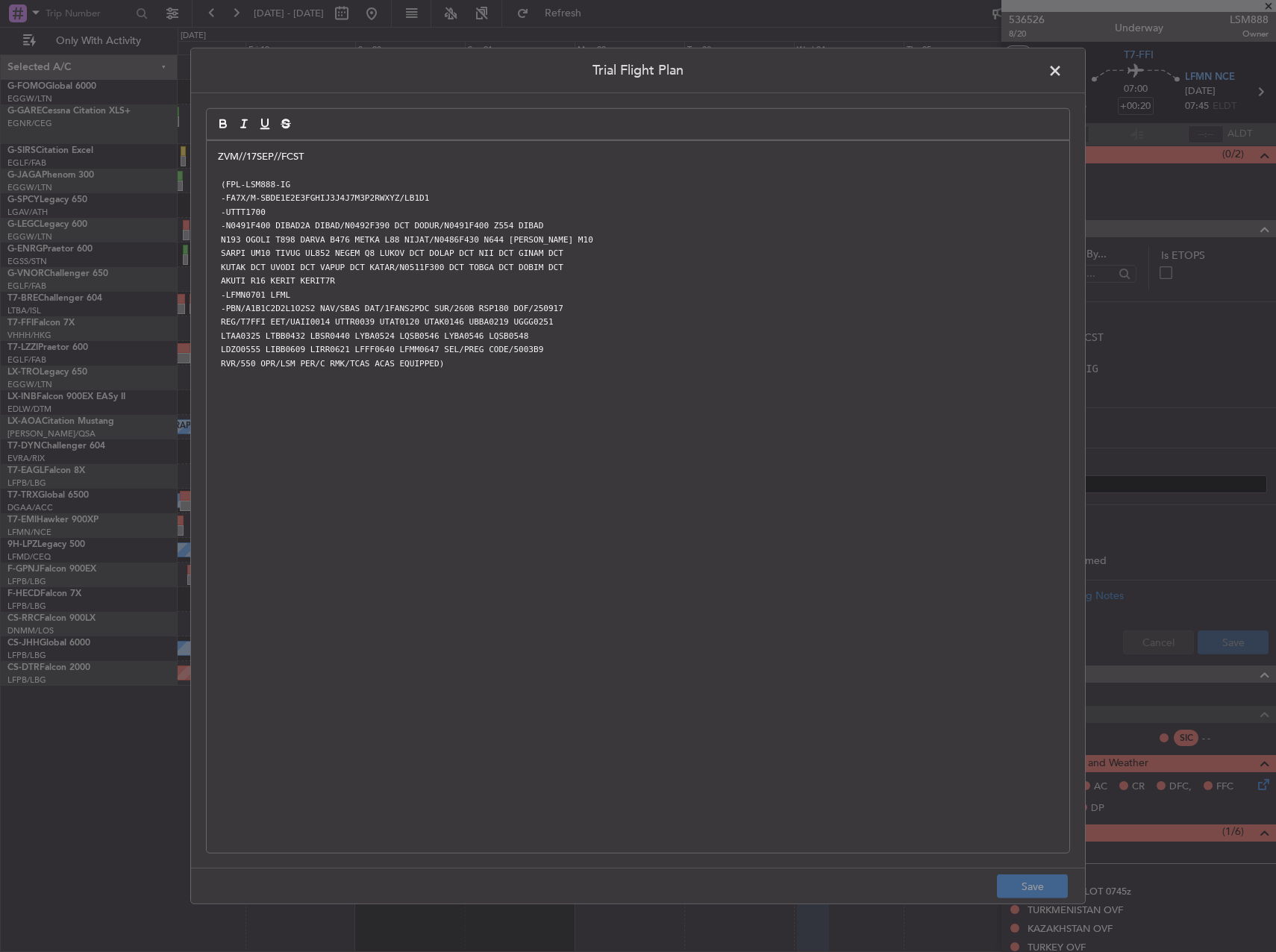
click at [1062, 71] on span at bounding box center [1062, 74] width 0 height 30
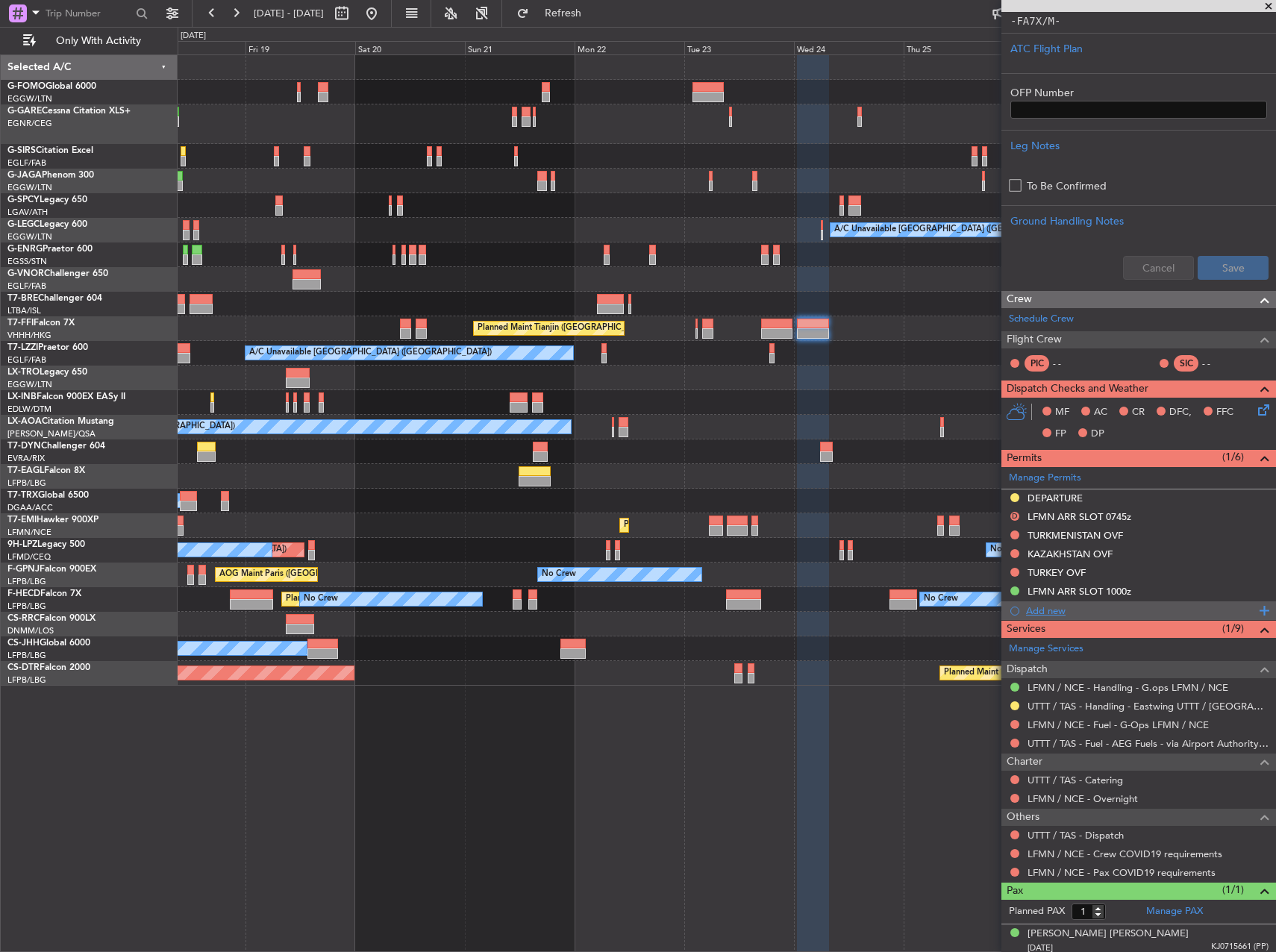
scroll to position [369, 0]
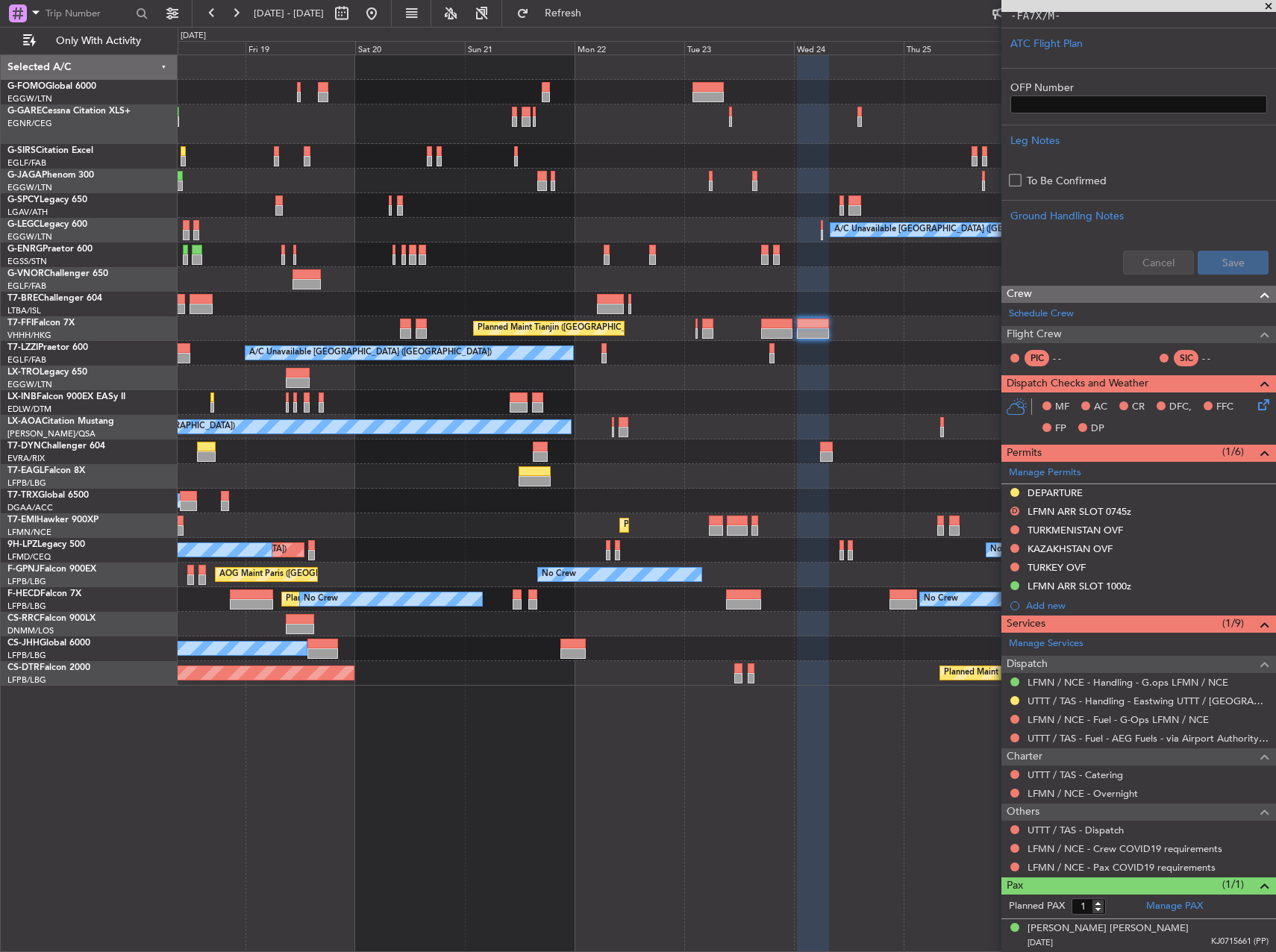
click at [1013, 568] on button at bounding box center [1015, 567] width 9 height 9
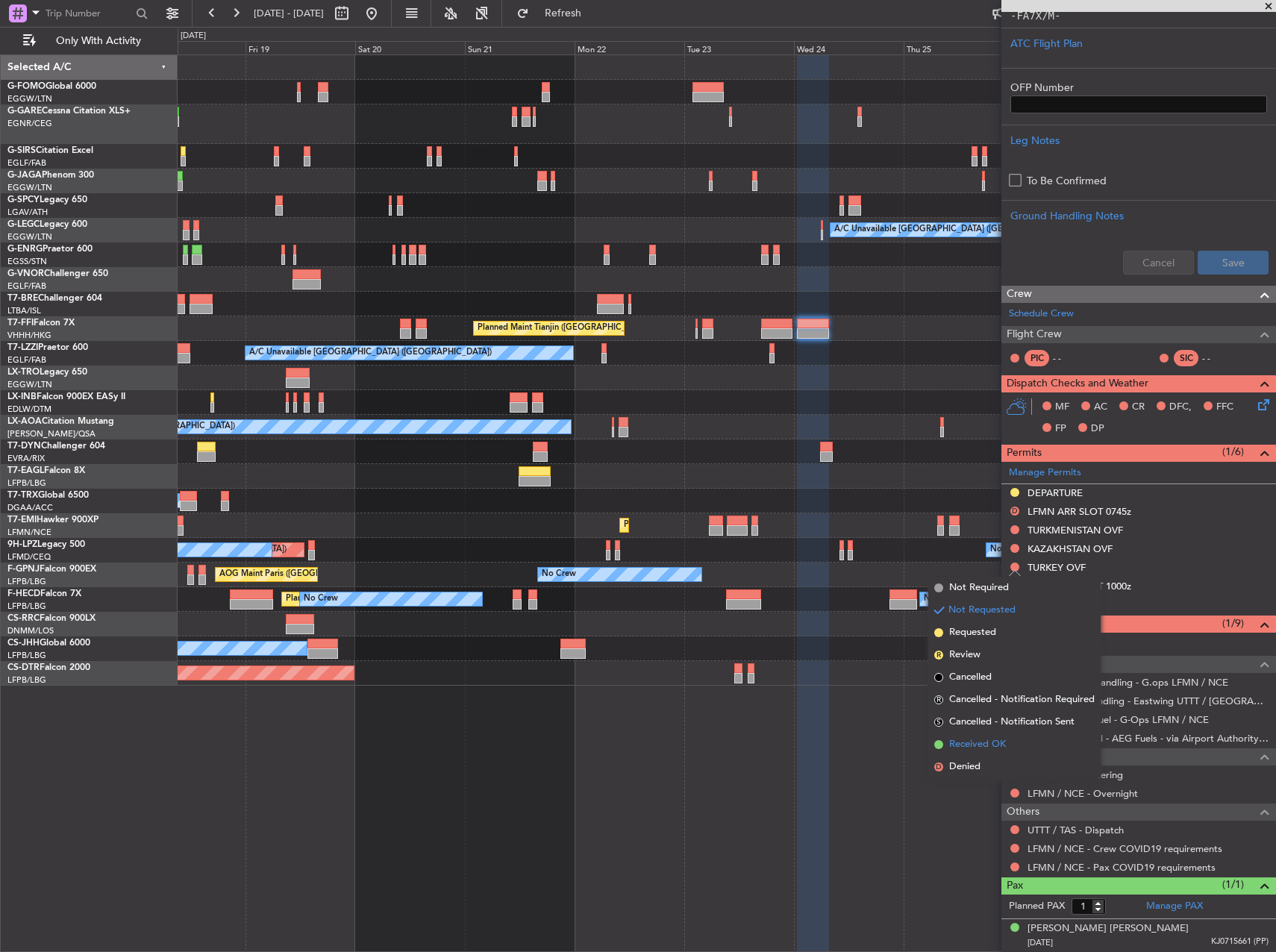
click at [981, 747] on span "Received OK" at bounding box center [977, 744] width 57 height 15
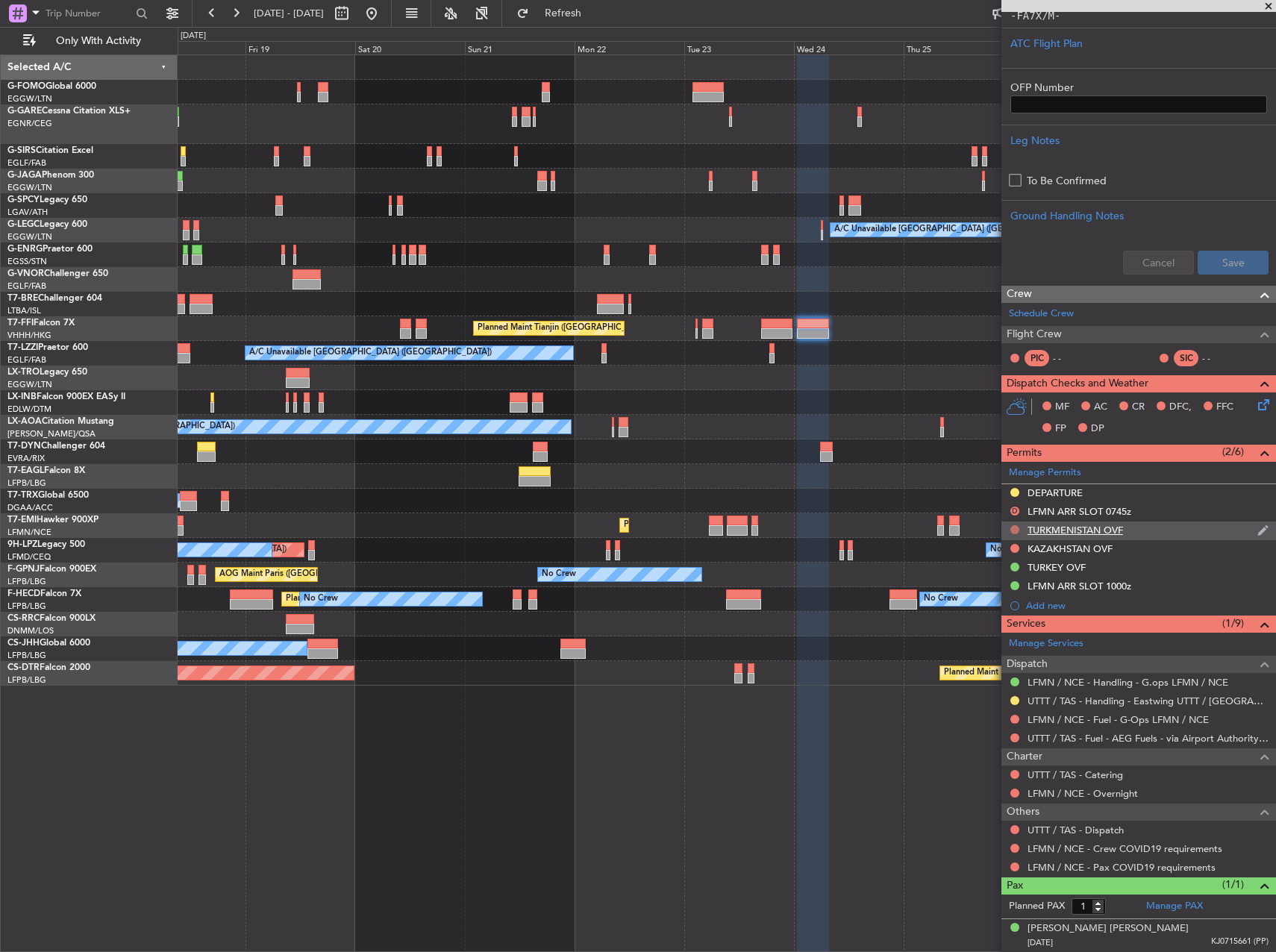
click at [1013, 530] on button at bounding box center [1015, 530] width 9 height 9
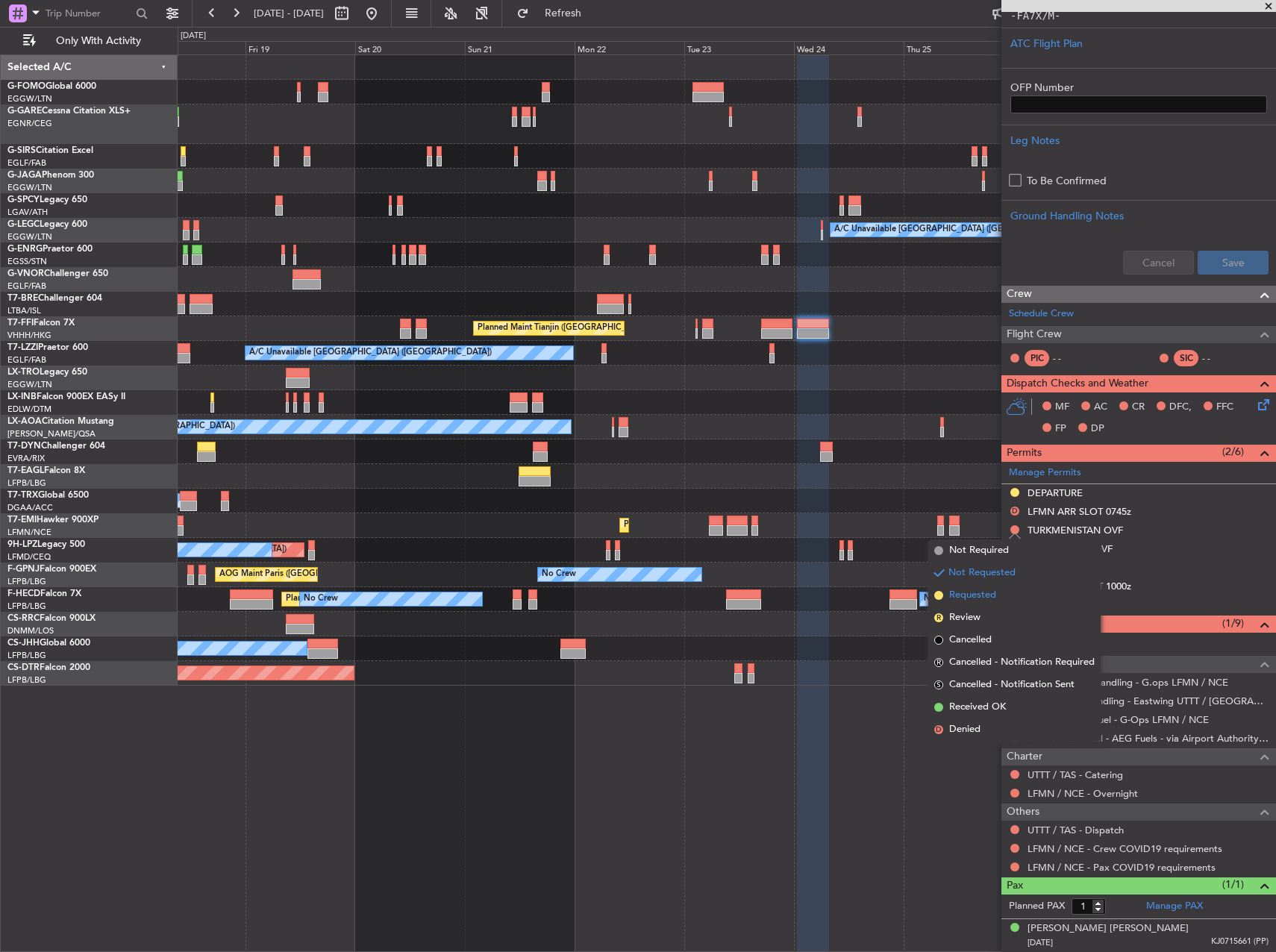
click at [983, 599] on span "Requested" at bounding box center [972, 595] width 47 height 15
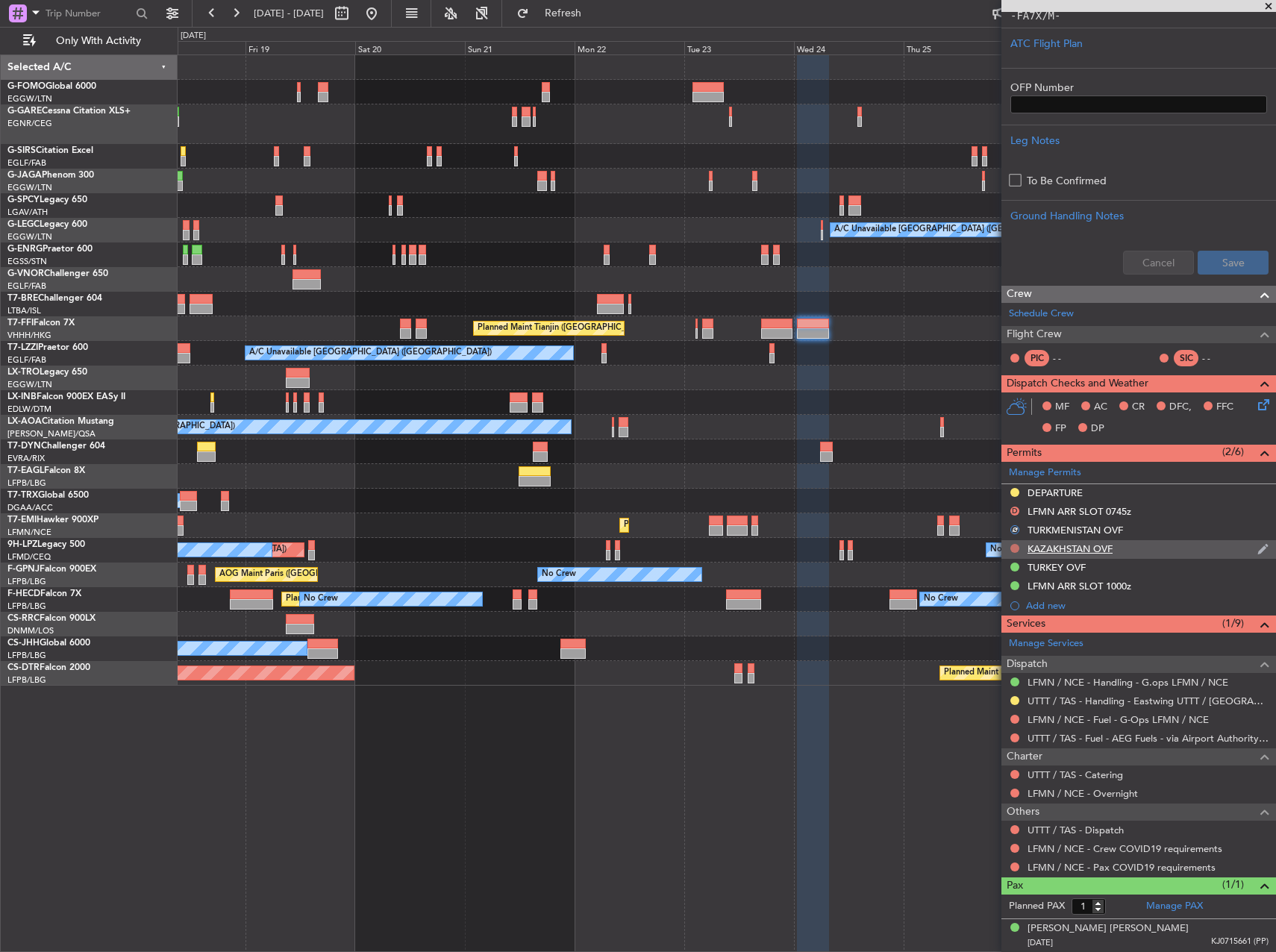
click at [1013, 548] on button at bounding box center [1015, 548] width 9 height 9
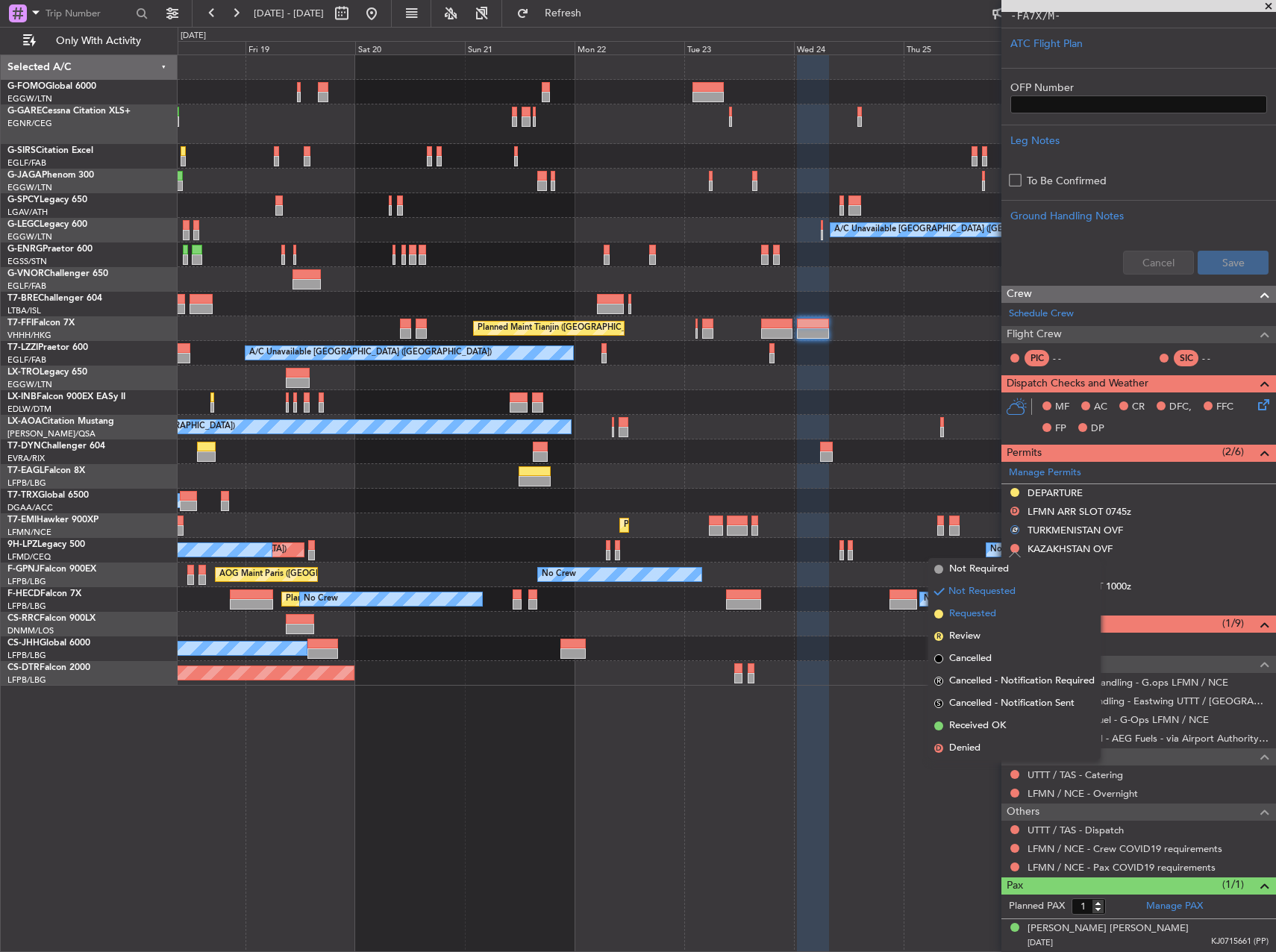
click at [1006, 616] on li "Requested" at bounding box center [1014, 614] width 172 height 22
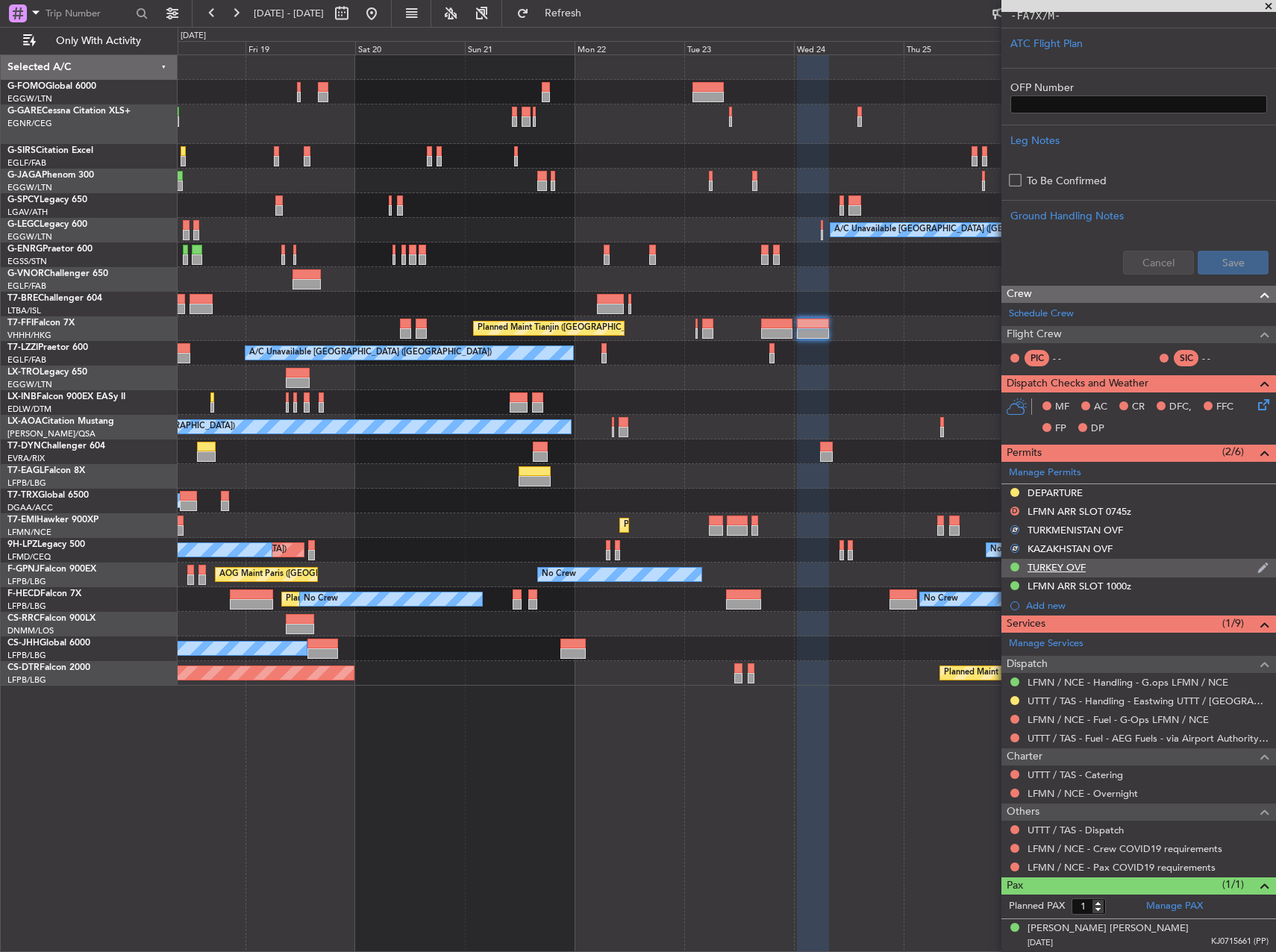
click at [1053, 566] on div "TURKEY OVF" at bounding box center [1057, 567] width 59 height 12
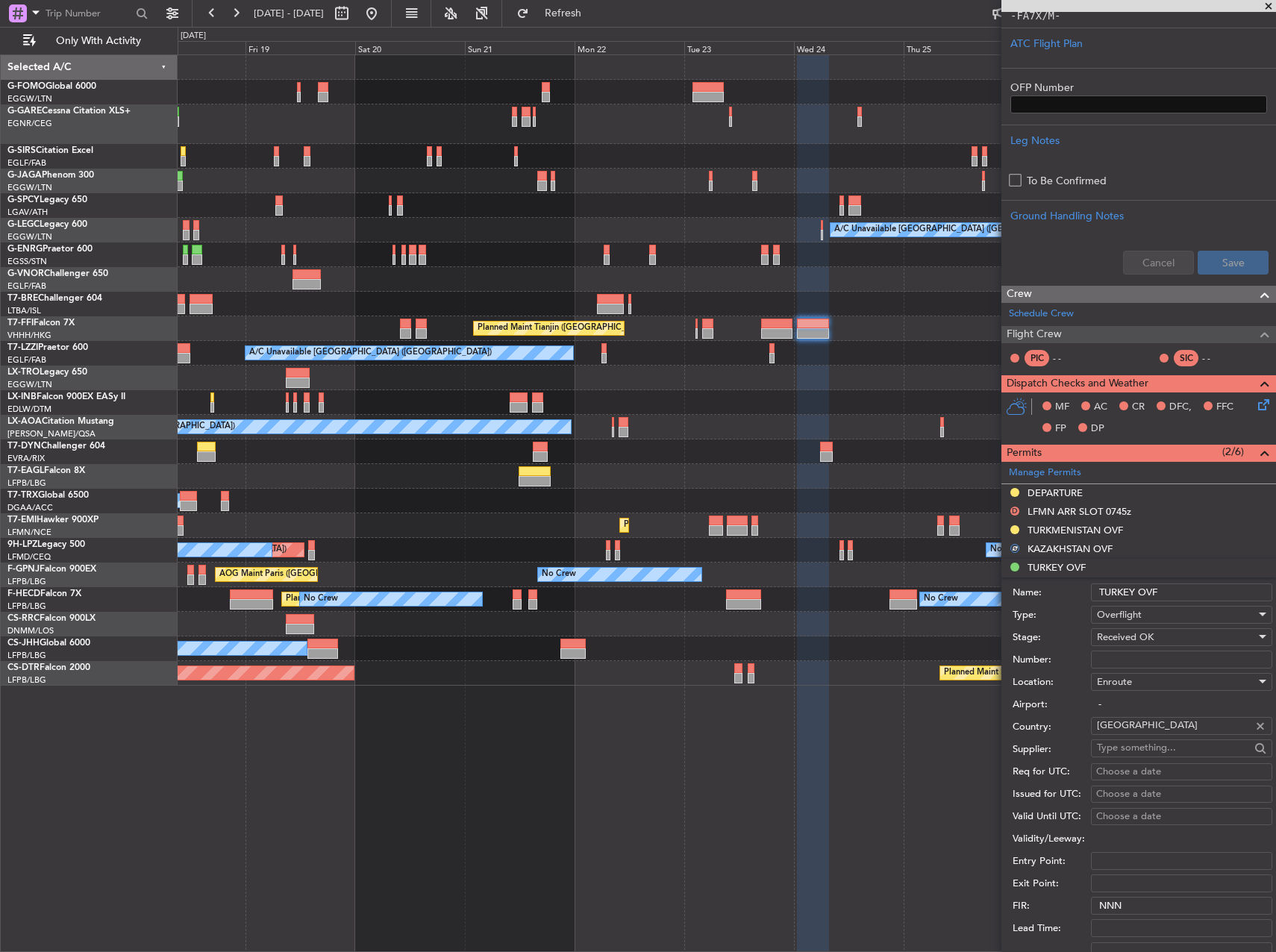
click at [1133, 659] on input "Number:" at bounding box center [1181, 659] width 181 height 18
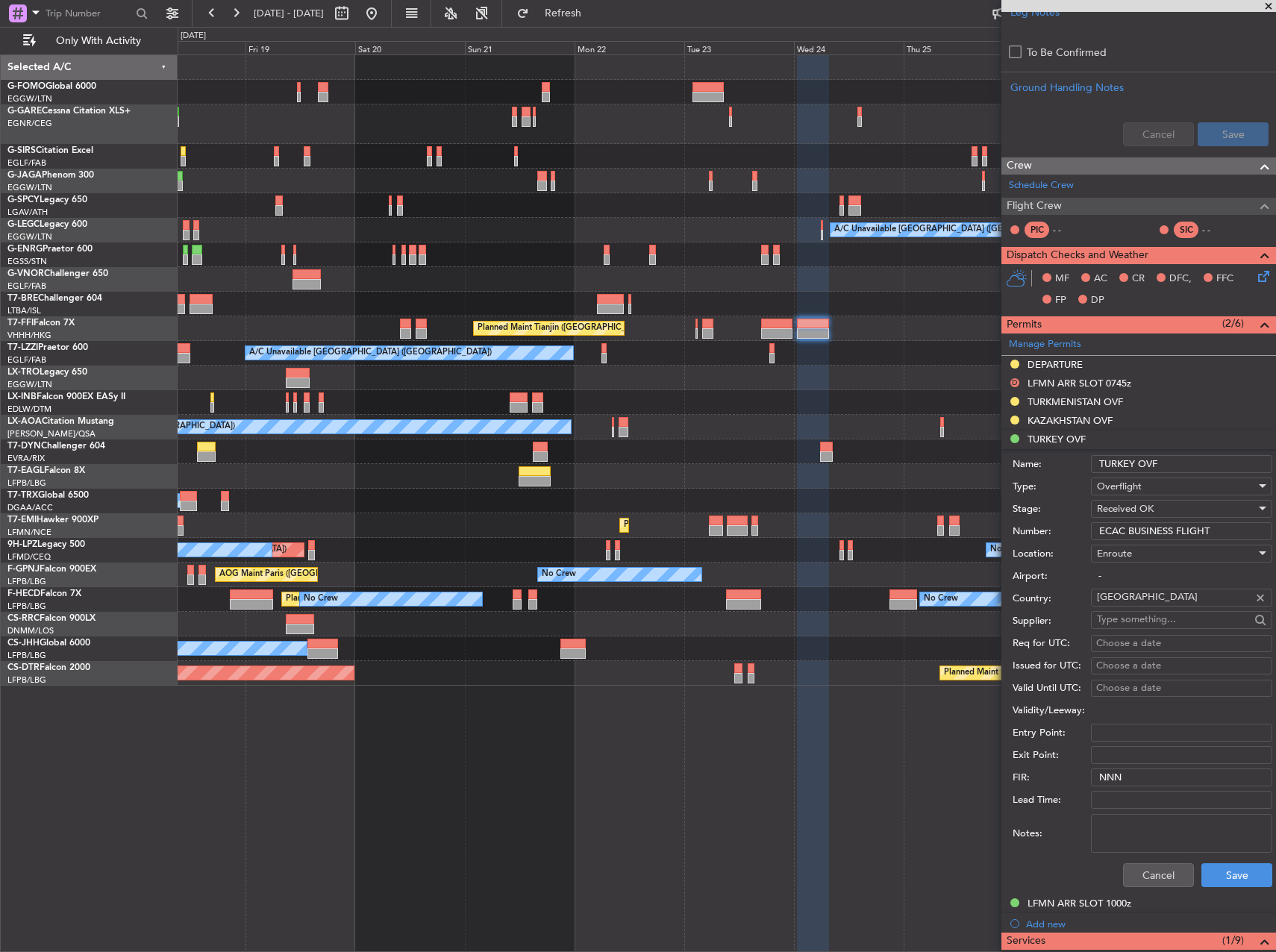
scroll to position [518, 0]
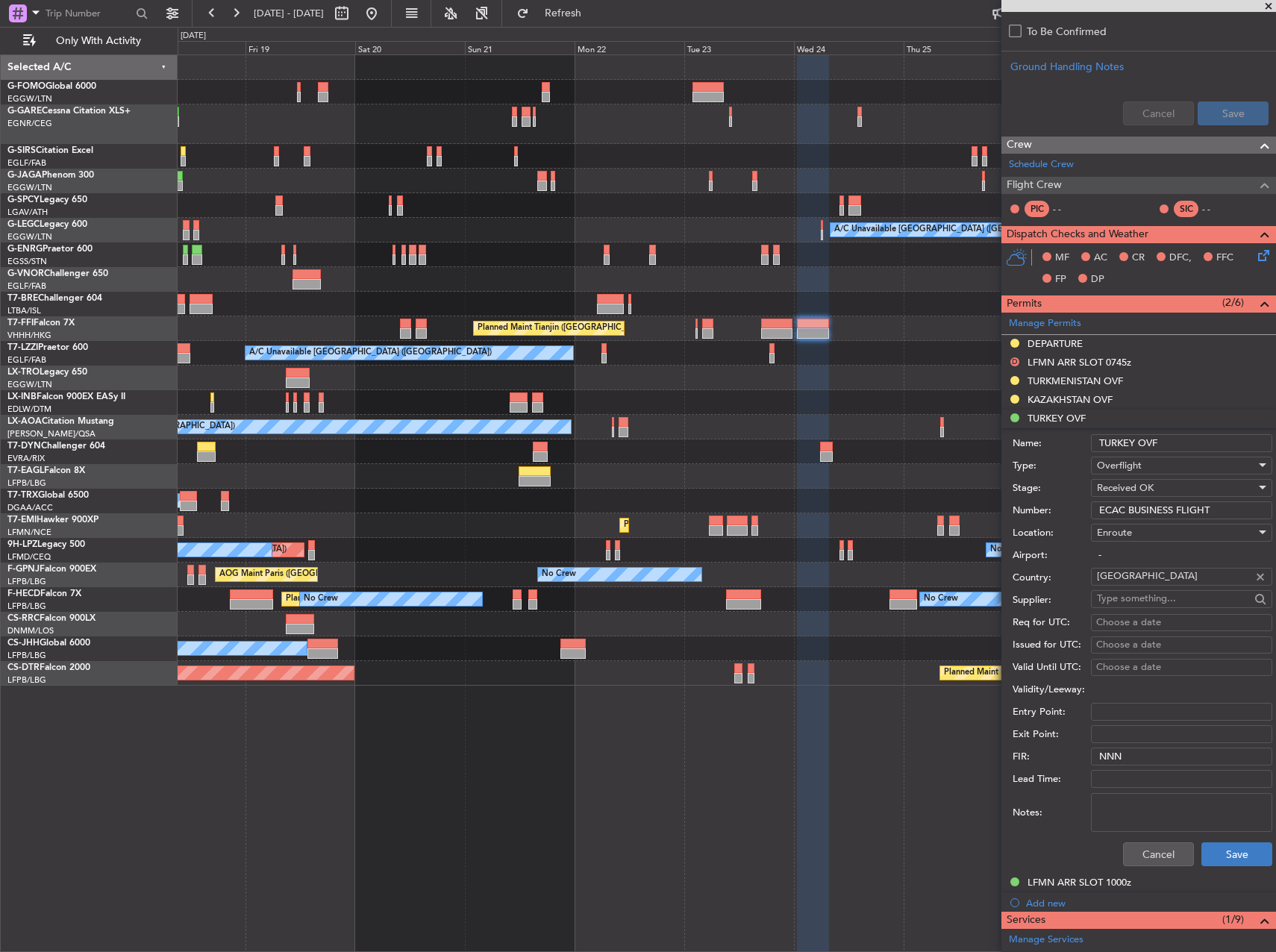
type input "ECAC BUSINESS FLIGHT"
click at [1227, 860] on button "Save" at bounding box center [1237, 854] width 71 height 24
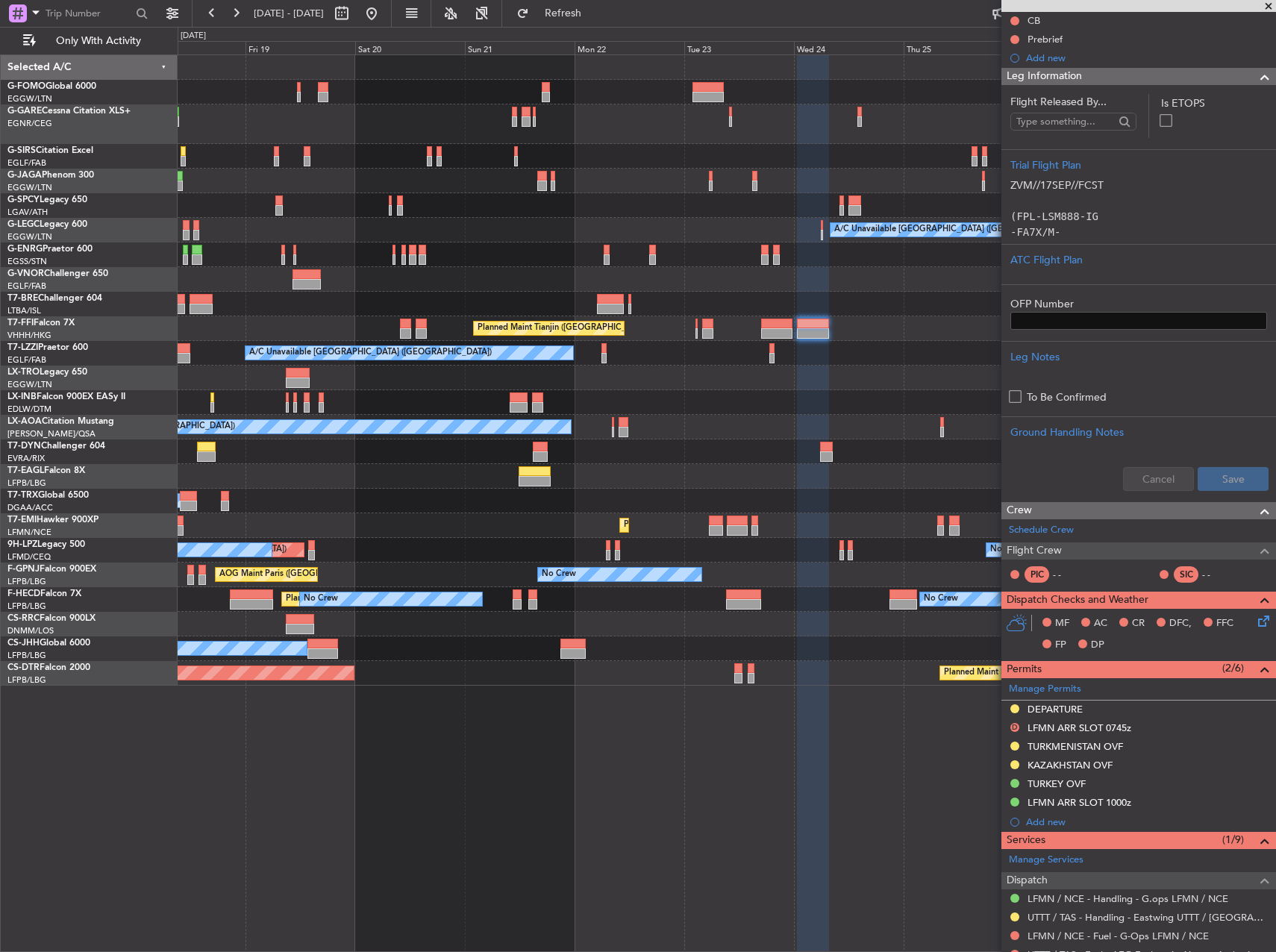
scroll to position [224, 0]
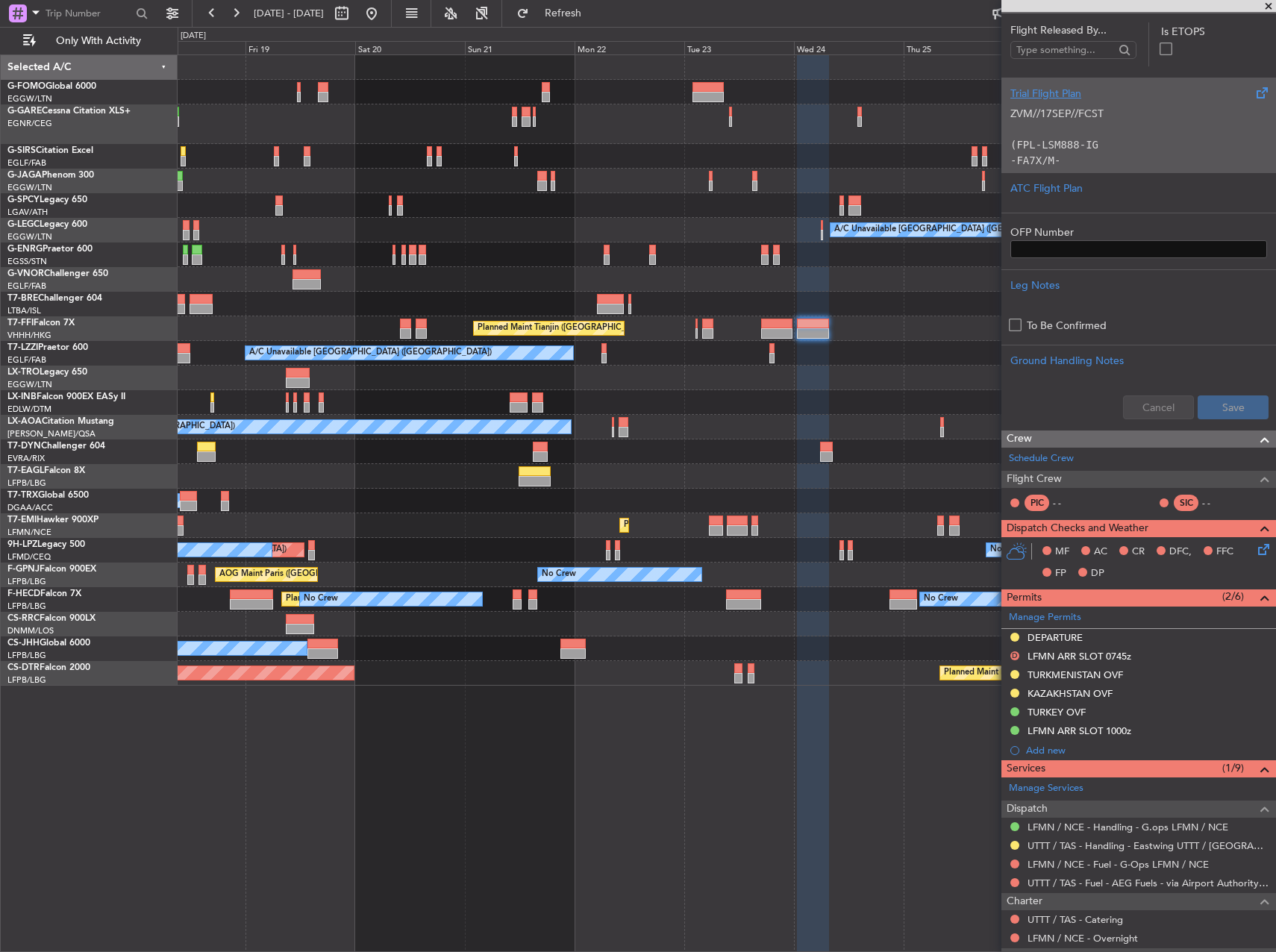
click at [1063, 154] on p "-FA7X/M-SBDE1E2E3FGHIJ3J4J7M3P2RWXYZ/LB1D1" at bounding box center [1138, 169] width 256 height 32
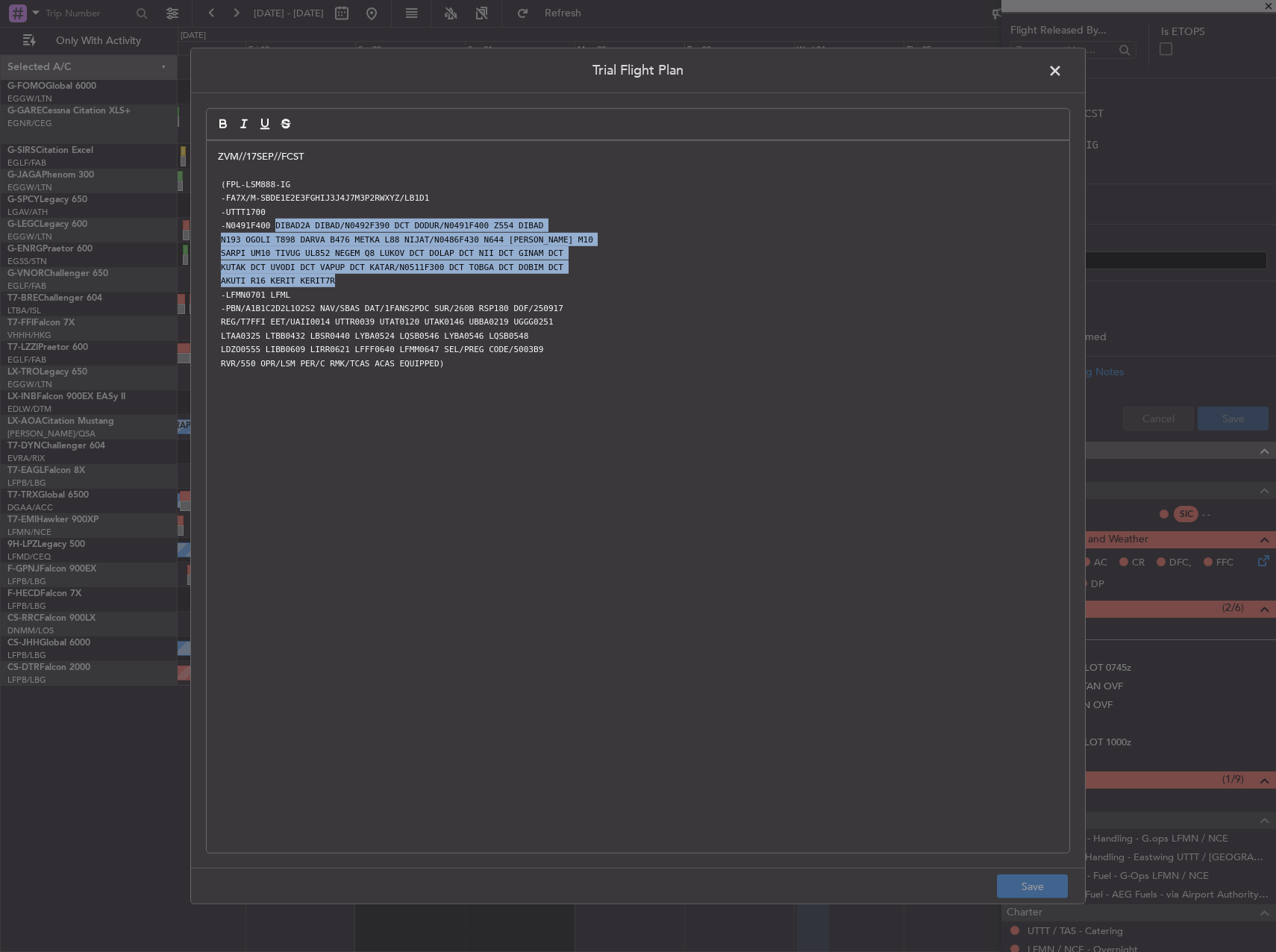
drag, startPoint x: 270, startPoint y: 227, endPoint x: 543, endPoint y: 247, distance: 273.7
click at [494, 279] on div "ZVM//17SEP//FCST (FPL-LSM888-IG -FA7X/M-SBDE1E2E3FGHIJ3J4J7M3P2RWXYZ/LB1D1 -UTT…" at bounding box center [638, 497] width 862 height 712
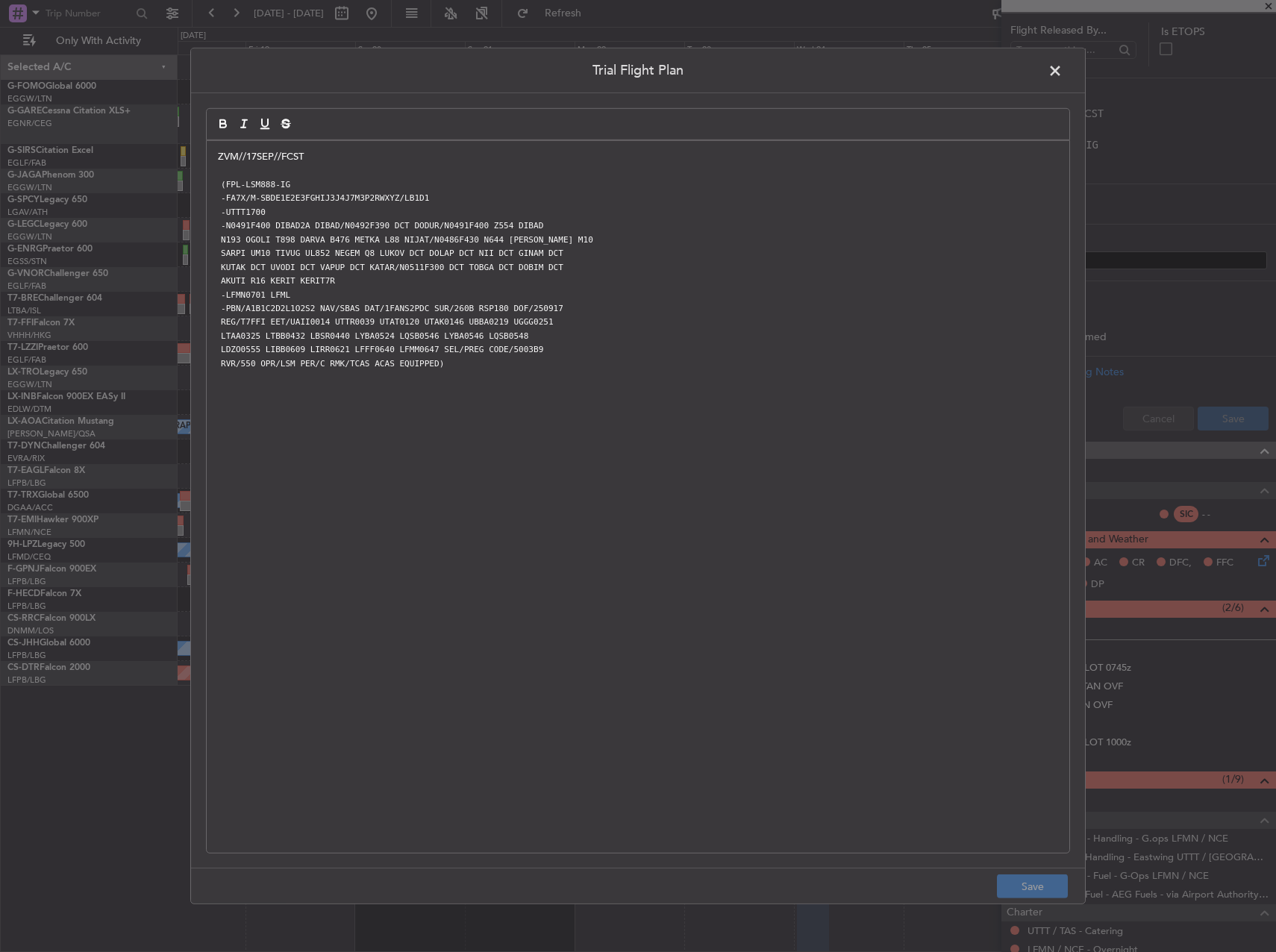
click at [1062, 62] on span at bounding box center [1062, 74] width 0 height 30
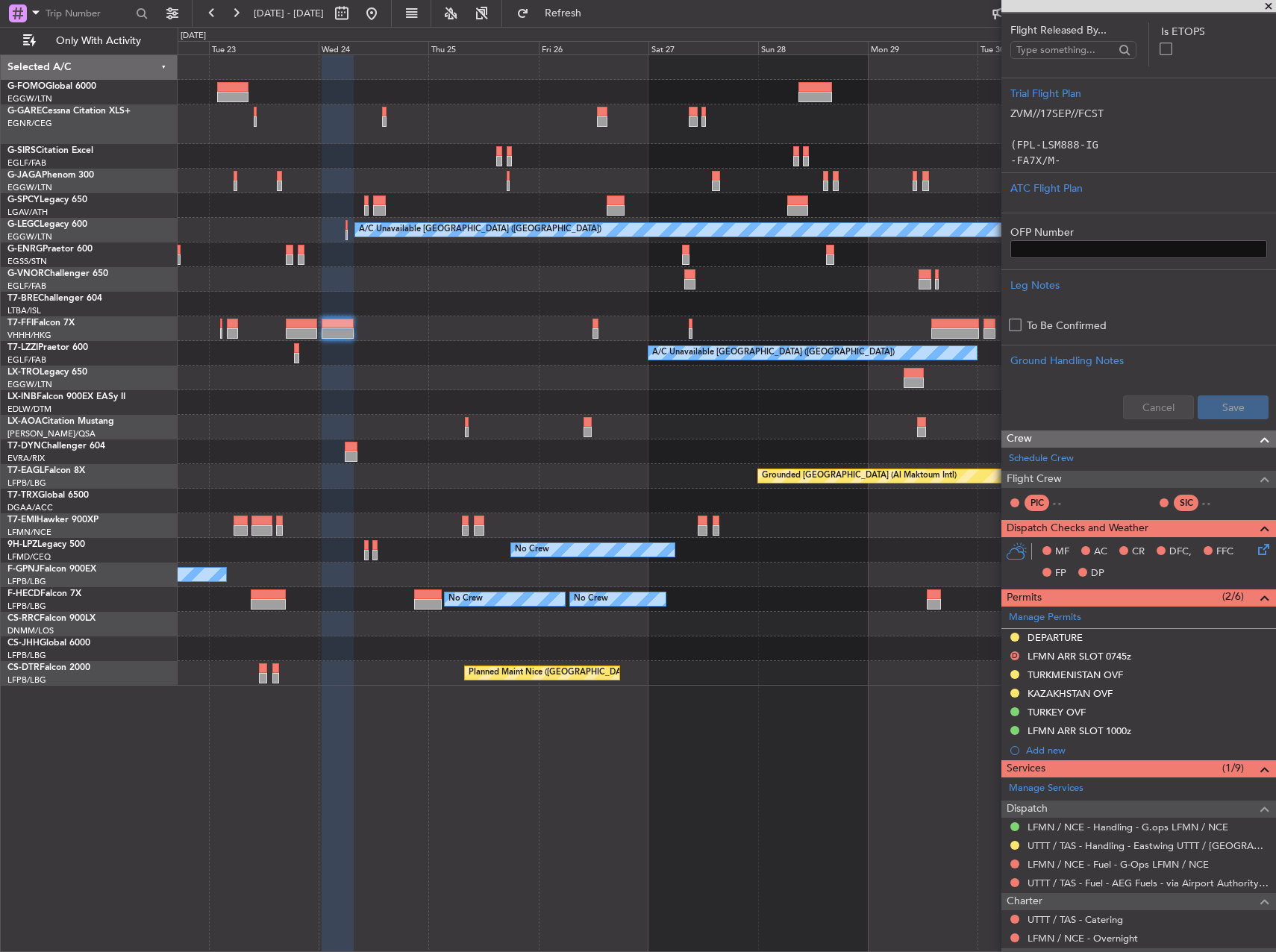
click at [404, 308] on div "A/C Unavailable London (Luton) Planned Maint Tianjin (Binhai) A/C Unavailable L…" at bounding box center [726, 370] width 1097 height 631
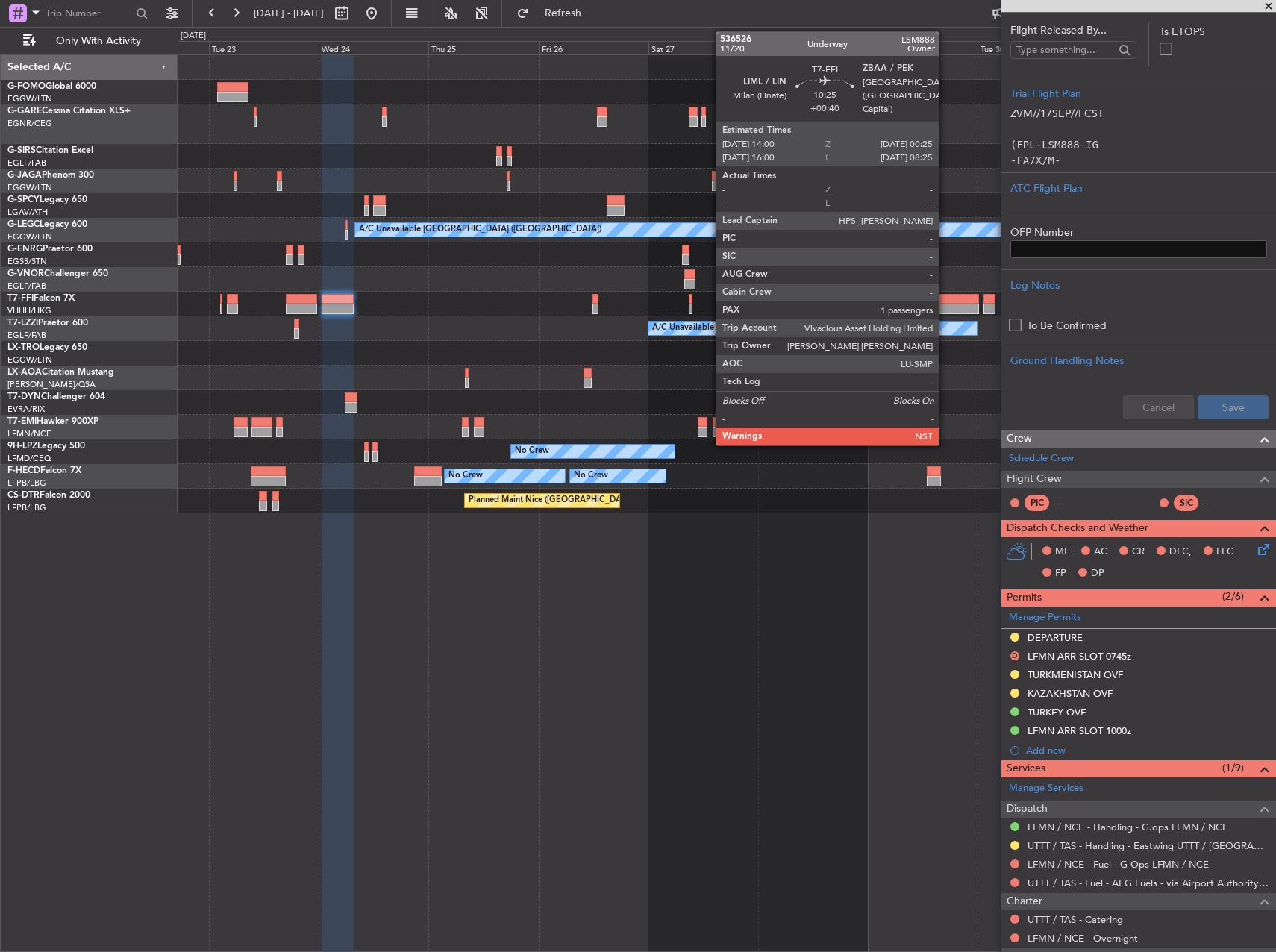
click at [945, 294] on div at bounding box center [955, 300] width 48 height 11
type input "+00:40"
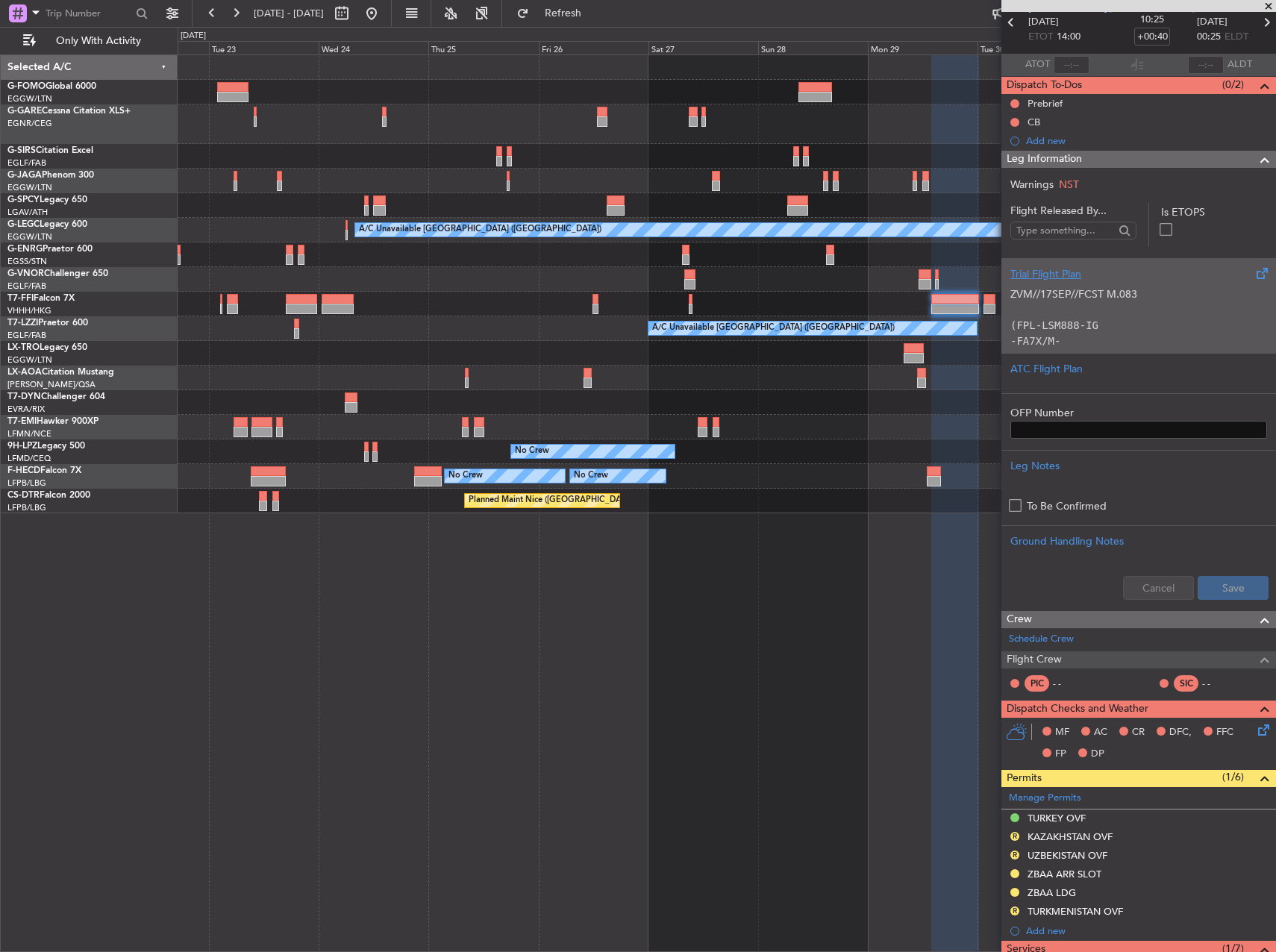
scroll to position [0, 0]
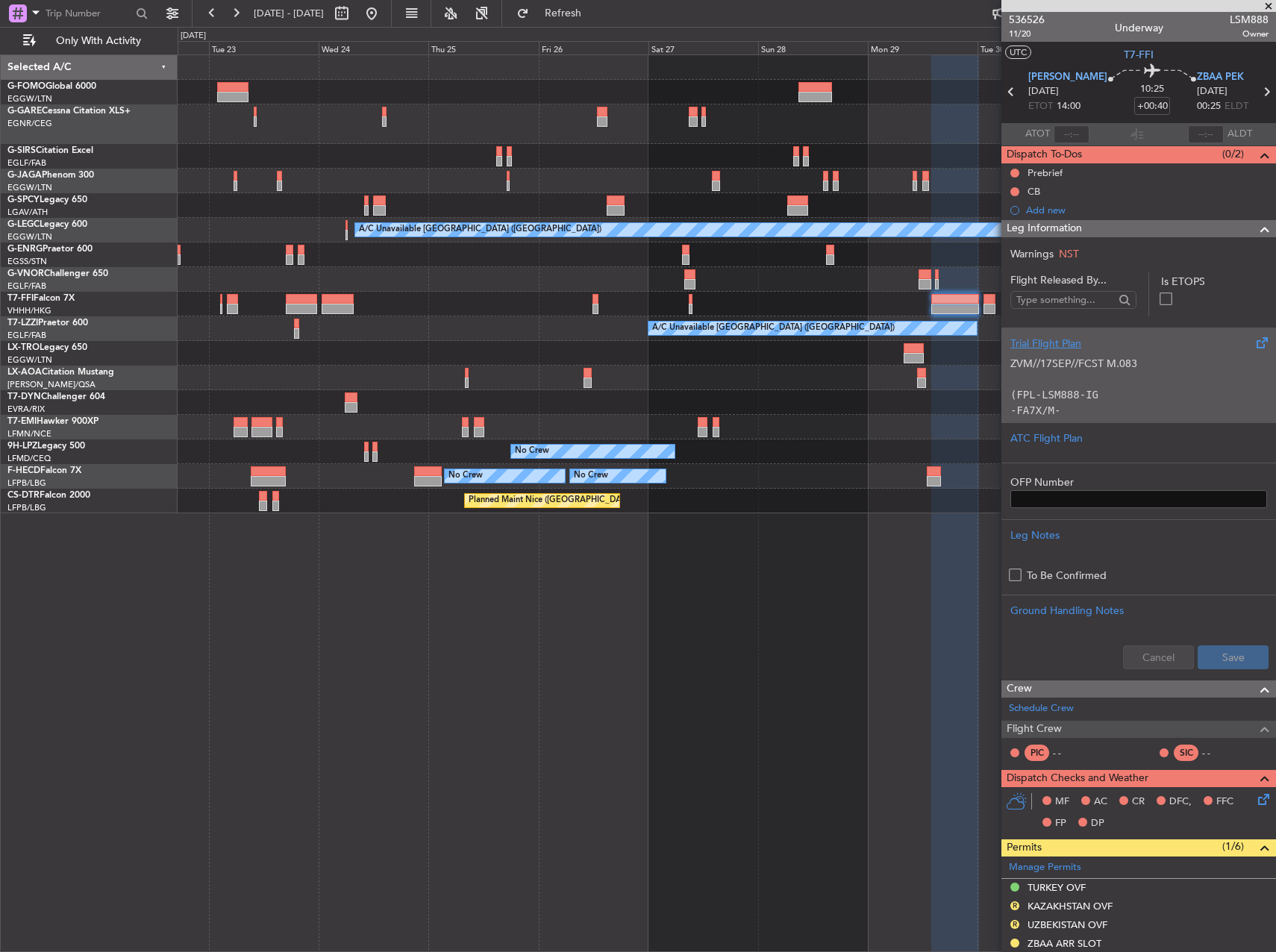
click at [1109, 394] on p "(FPL-LSM888-IG" at bounding box center [1138, 395] width 256 height 15
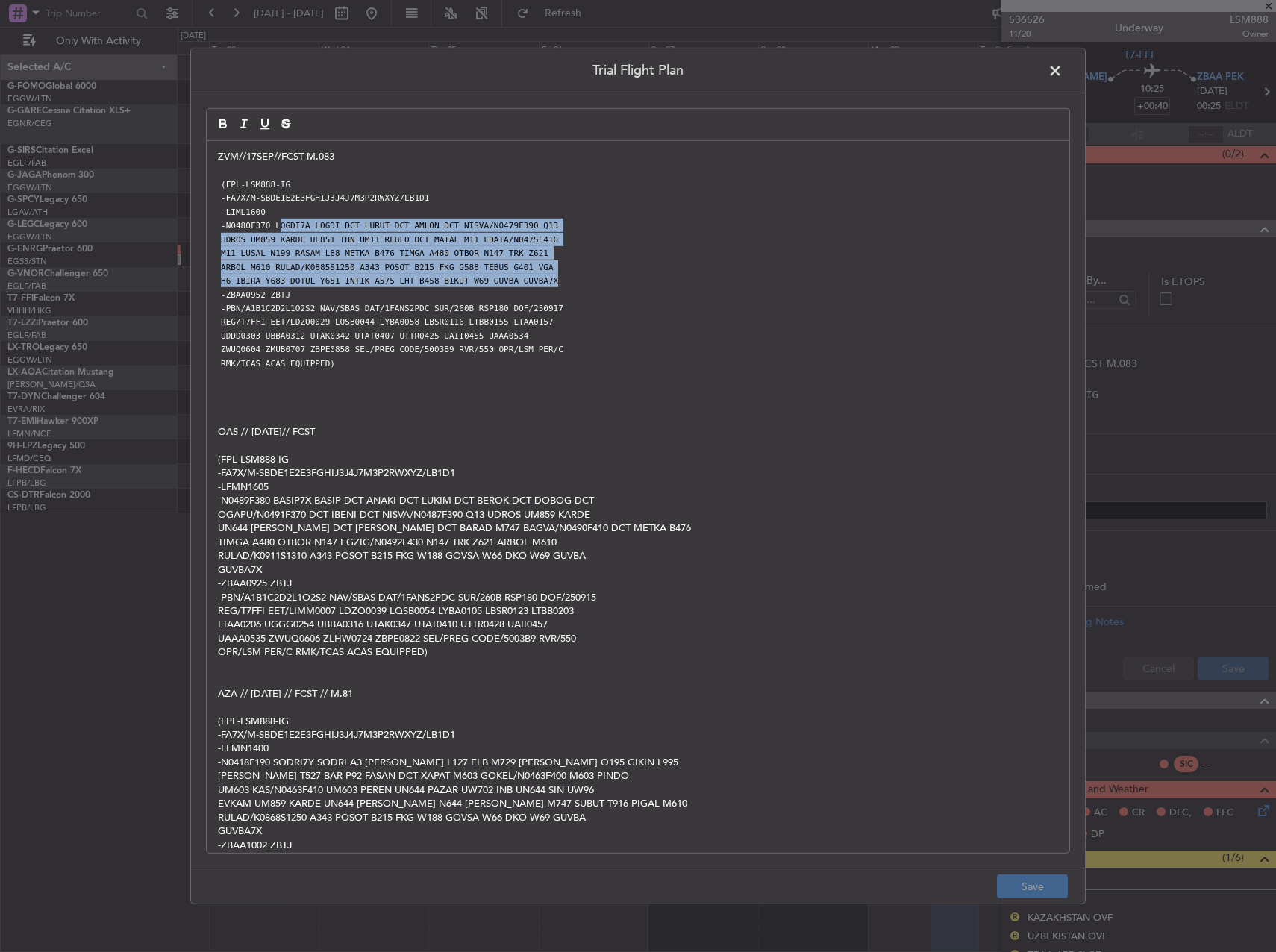
copy div "OGDI7A LOGDI DCT LURUT DCT AMLON DCT NISVA/N0479F390 Q13 UDROS UM859 KARDE UL85…"
drag, startPoint x: 273, startPoint y: 229, endPoint x: 692, endPoint y: 278, distance: 421.9
click at [692, 278] on div "ZVM//17SEP//FCST M.083 (FPL-LSM888-IG -FA7X/M-SBDE1E2E3FGHIJ3J4J7M3P2RWXYZ/LB1D…" at bounding box center [638, 497] width 862 height 712
click at [311, 237] on code "UDROS UM859 KARDE UL851 TBN UM11 REBLO DCT MATAL M11 EDATA/N0475F410" at bounding box center [390, 240] width 343 height 12
copy div "LOGDI7A LOGDI DCT LURUT DCT AMLON DCT NISVA/N0479F390 Q13 UDROS UM859 KARDE UL8…"
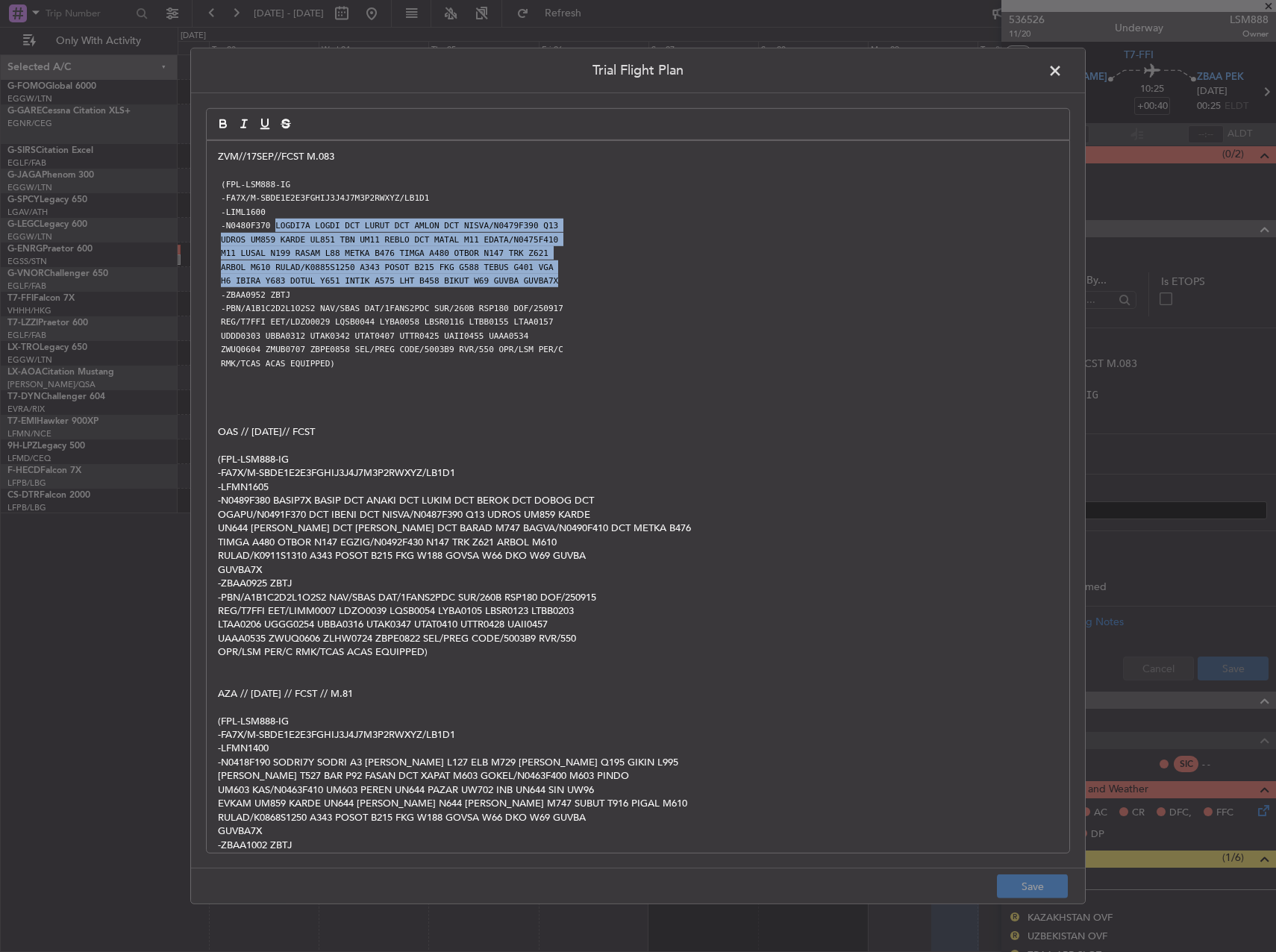
drag, startPoint x: 271, startPoint y: 225, endPoint x: 558, endPoint y: 282, distance: 292.6
click at [558, 282] on div "ZVM//17SEP//FCST M.083 (FPL-LSM888-IG -FA7X/M-SBDE1E2E3FGHIJ3J4J7M3P2RWXYZ/LB1D…" at bounding box center [638, 497] width 862 height 712
drag, startPoint x: 1060, startPoint y: 69, endPoint x: 1062, endPoint y: 76, distance: 7.3
click at [1062, 69] on span at bounding box center [1062, 74] width 0 height 30
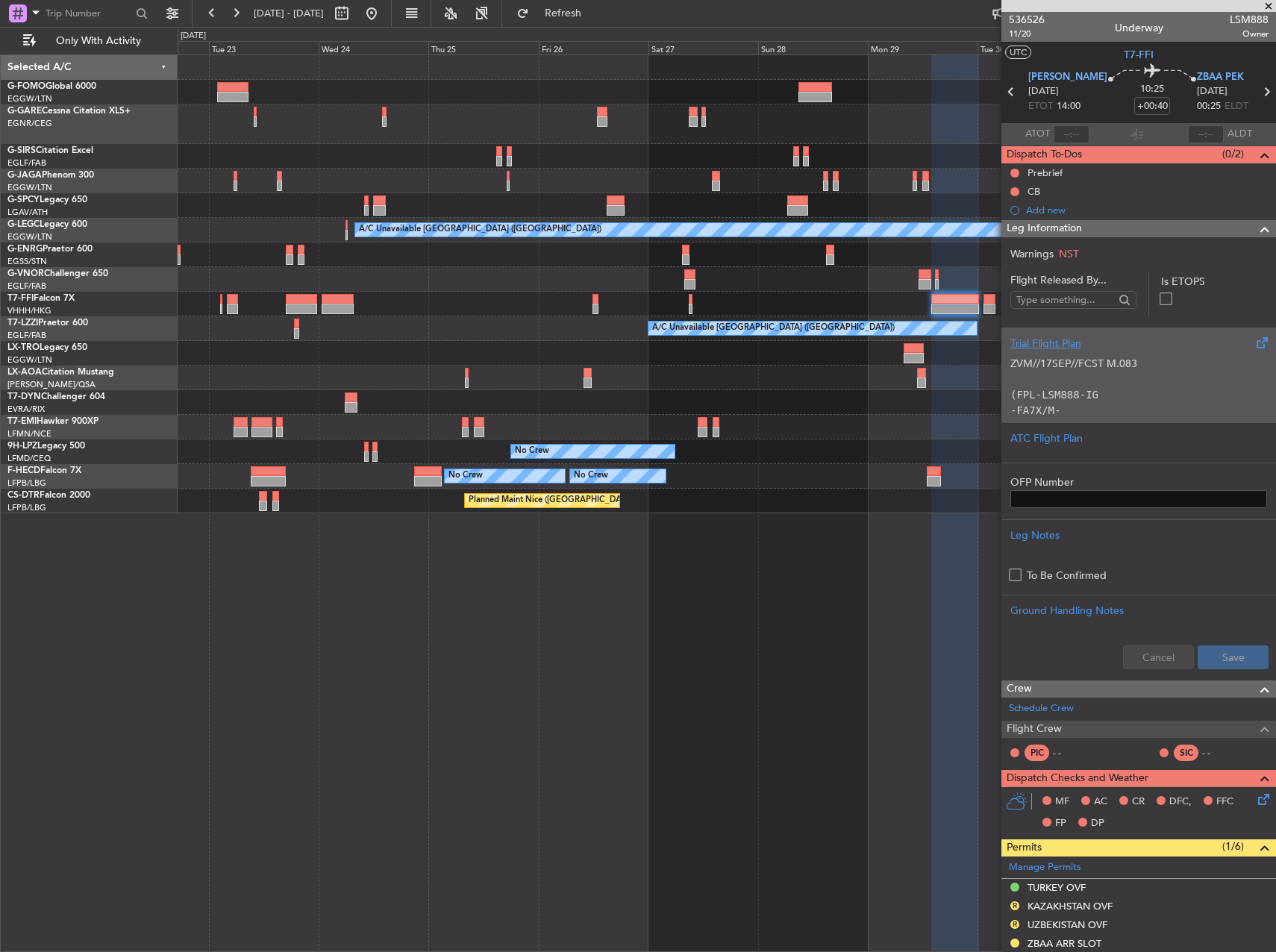
click at [1071, 400] on code "(FPL-LSM888-IG" at bounding box center [1054, 394] width 88 height 12
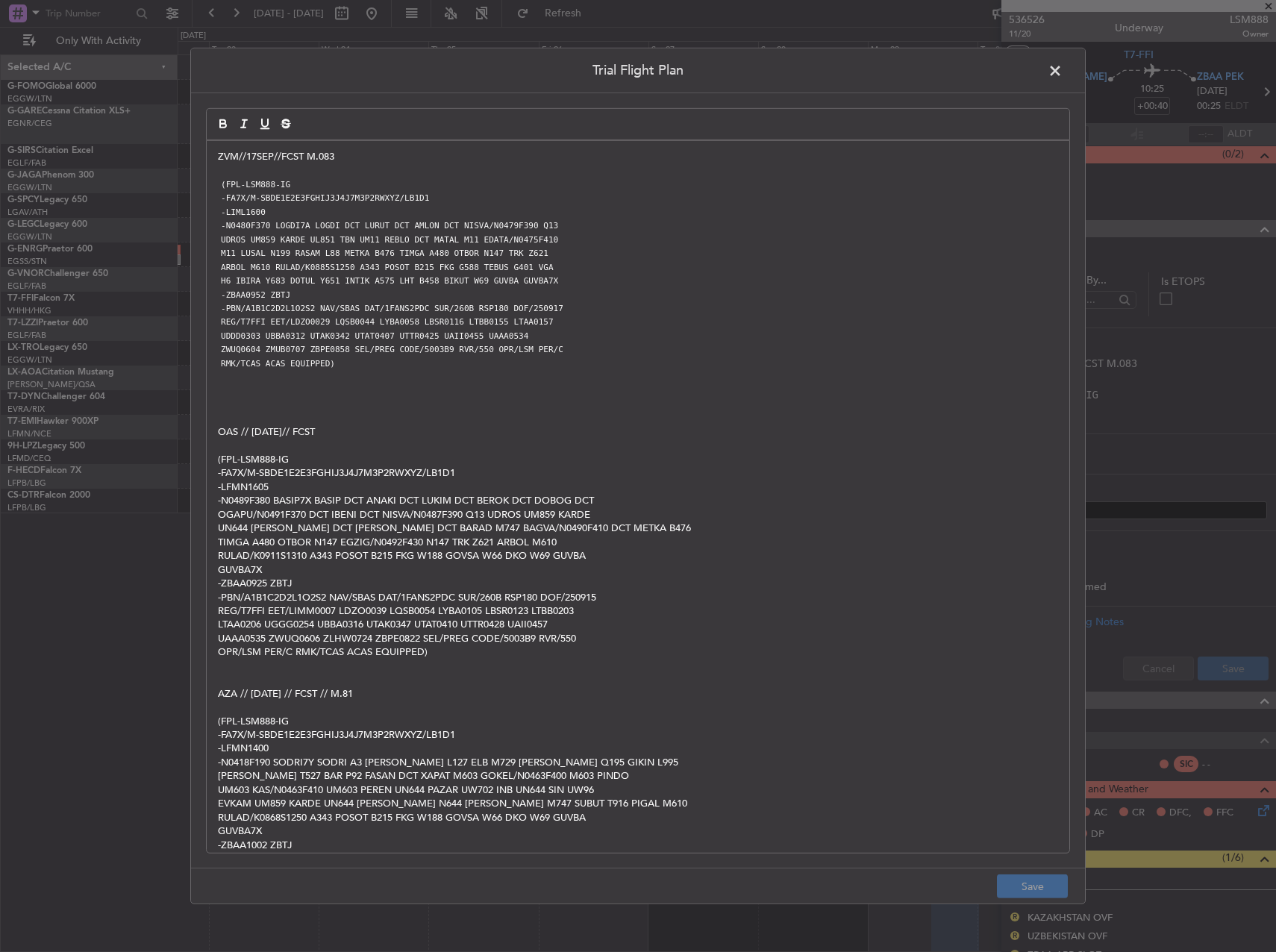
click at [1062, 72] on span at bounding box center [1062, 74] width 0 height 30
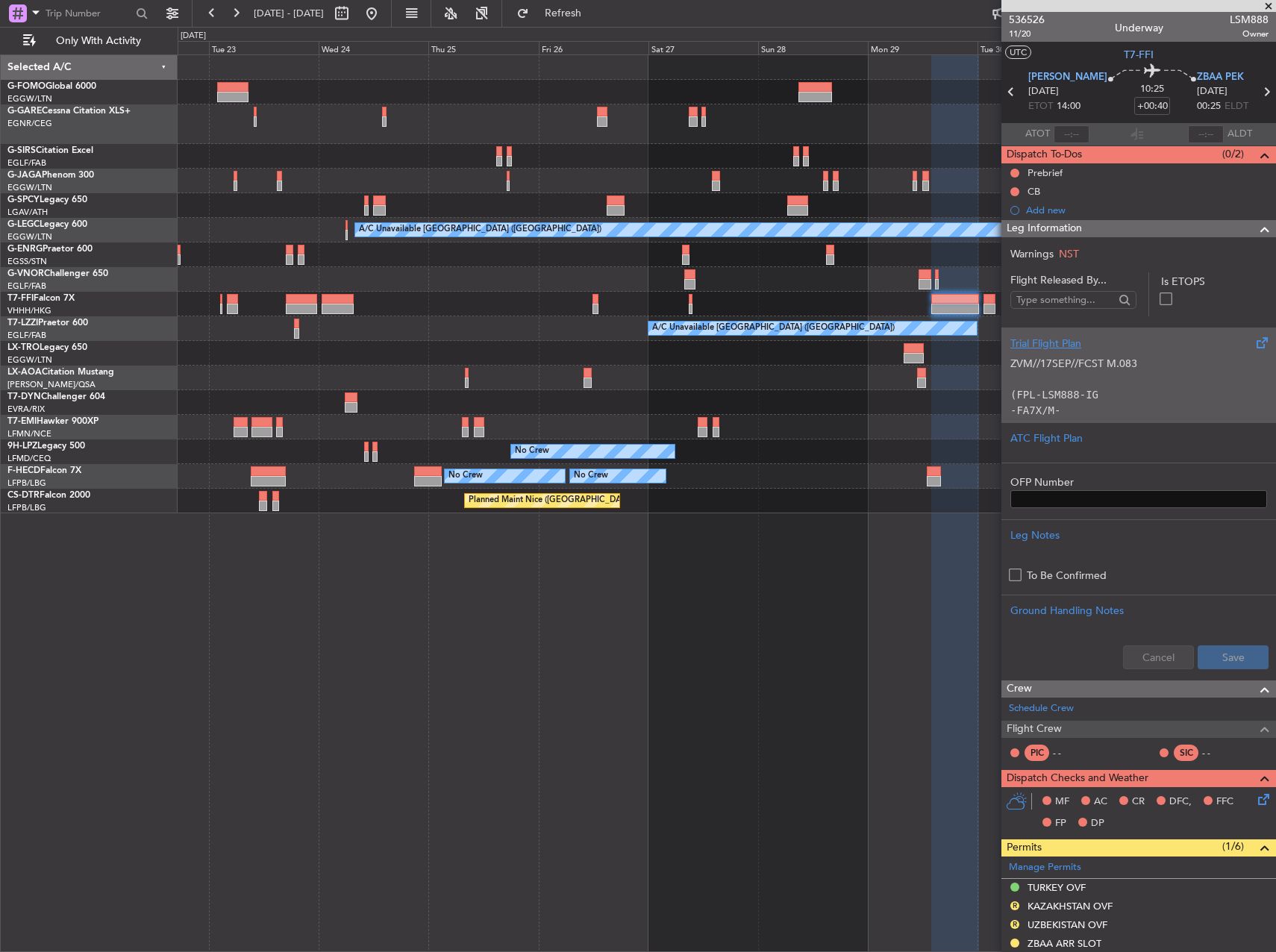
click at [1067, 365] on p "ZVM//17SEP//FCST M.083" at bounding box center [1138, 364] width 256 height 15
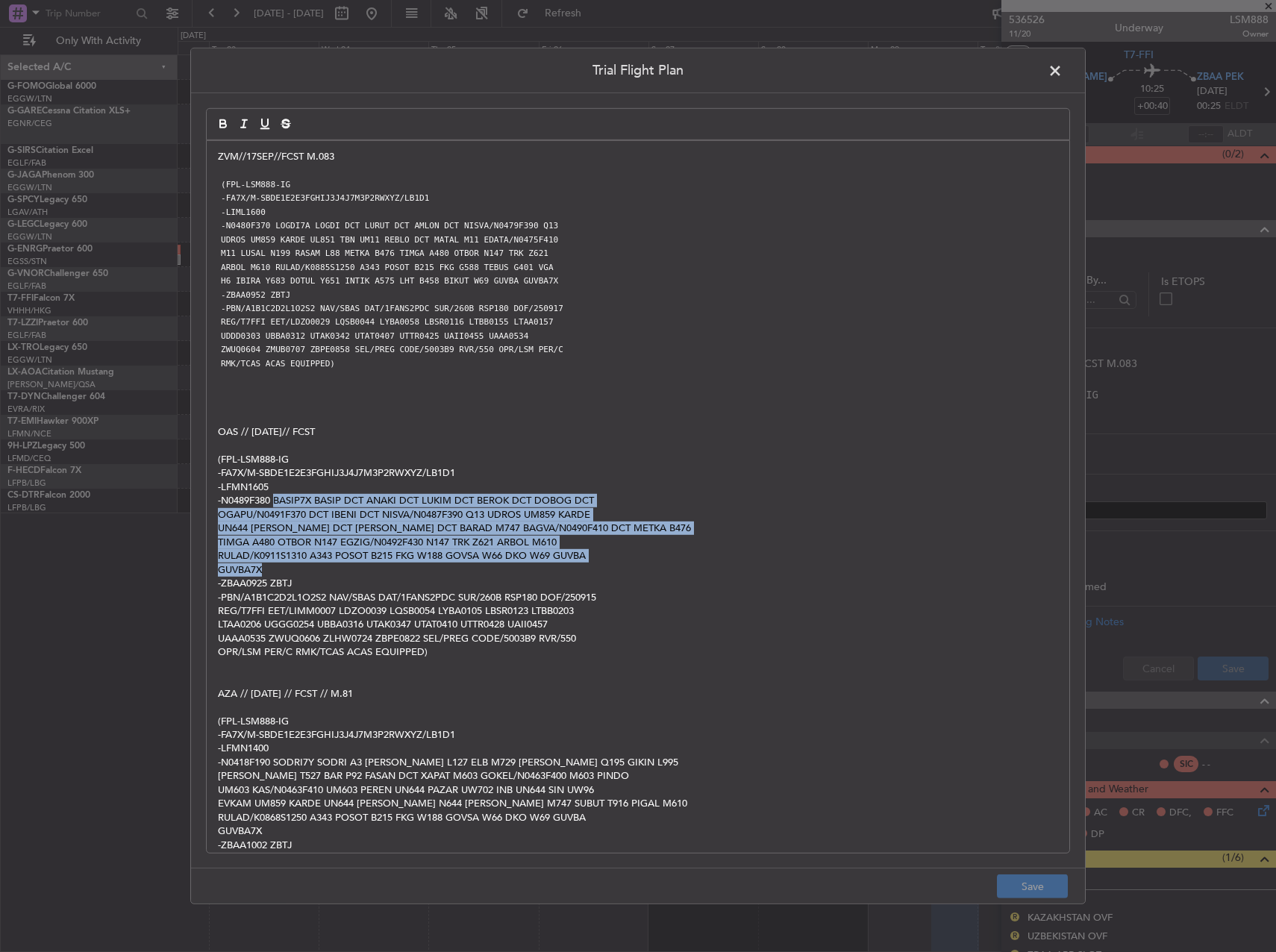
copy div "BASIP7X BASIP DCT ANAKI DCT LUKIM DCT BEROK DCT DOBOG DCT OGAPU/N0491F370 DCT I…"
drag, startPoint x: 274, startPoint y: 503, endPoint x: 702, endPoint y: 564, distance: 432.3
click at [702, 564] on div "ZVM//17SEP//FCST M.083 (FPL-LSM888-IG -FA7X/M-SBDE1E2E3FGHIJ3J4J7M3P2RWXYZ/LB1D…" at bounding box center [638, 497] width 862 height 712
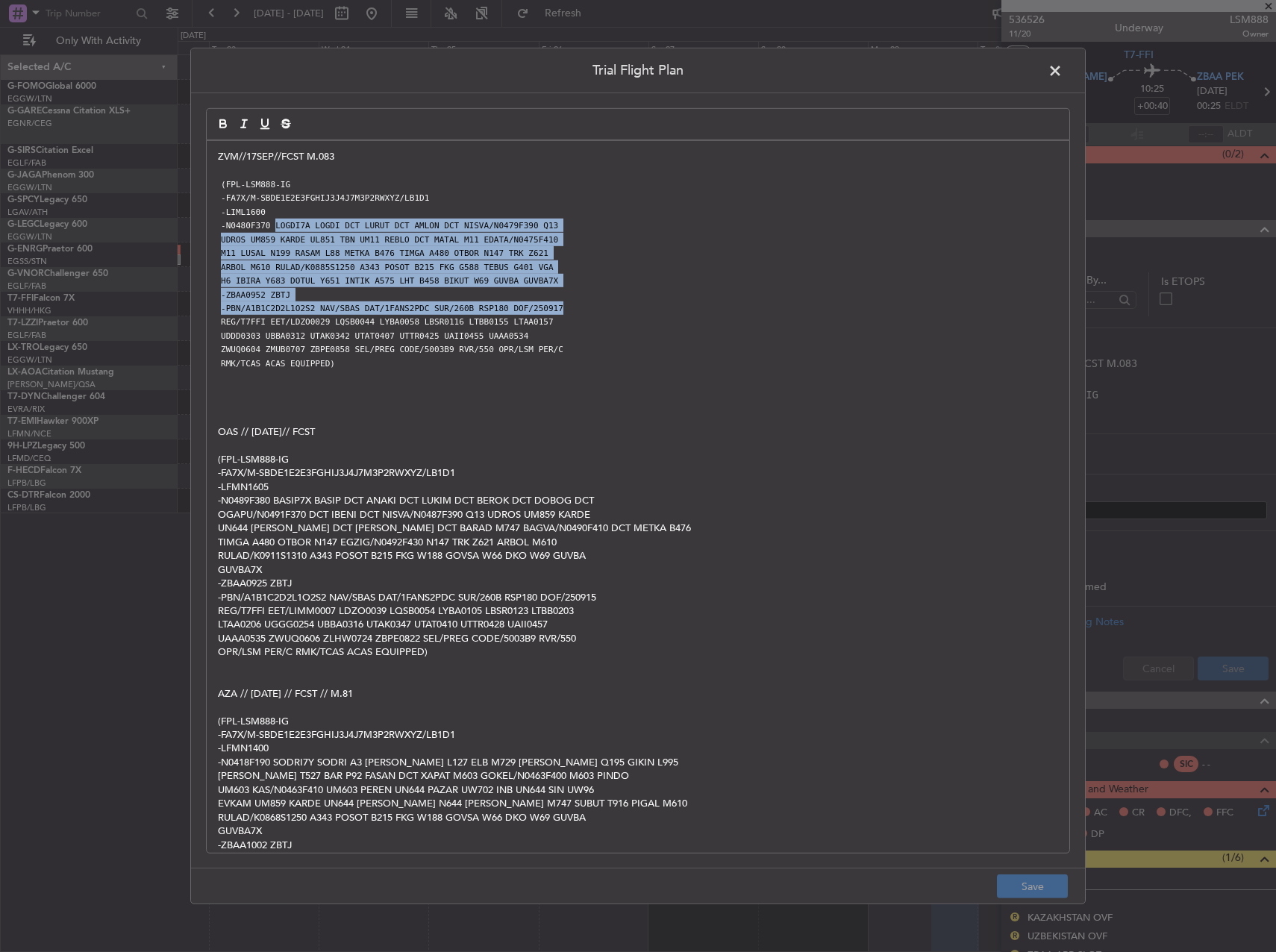
drag, startPoint x: 272, startPoint y: 226, endPoint x: 726, endPoint y: 309, distance: 461.5
click at [726, 309] on div "ZVM//17SEP//FCST M.083 (FPL-LSM888-IG -FA7X/M-SBDE1E2E3FGHIJ3J4J7M3P2RWXYZ/LB1D…" at bounding box center [638, 497] width 862 height 712
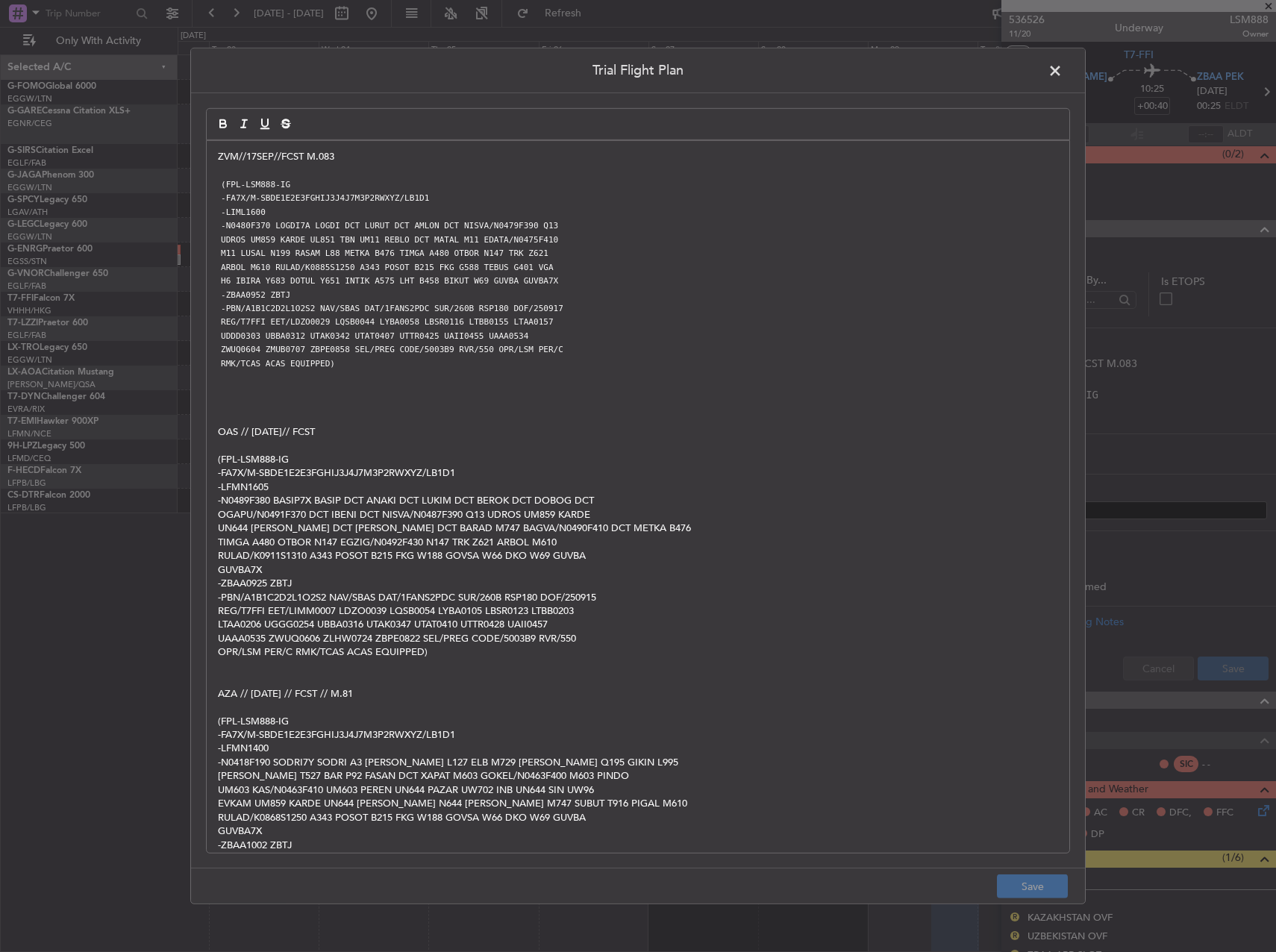
click at [1062, 64] on span at bounding box center [1062, 74] width 0 height 30
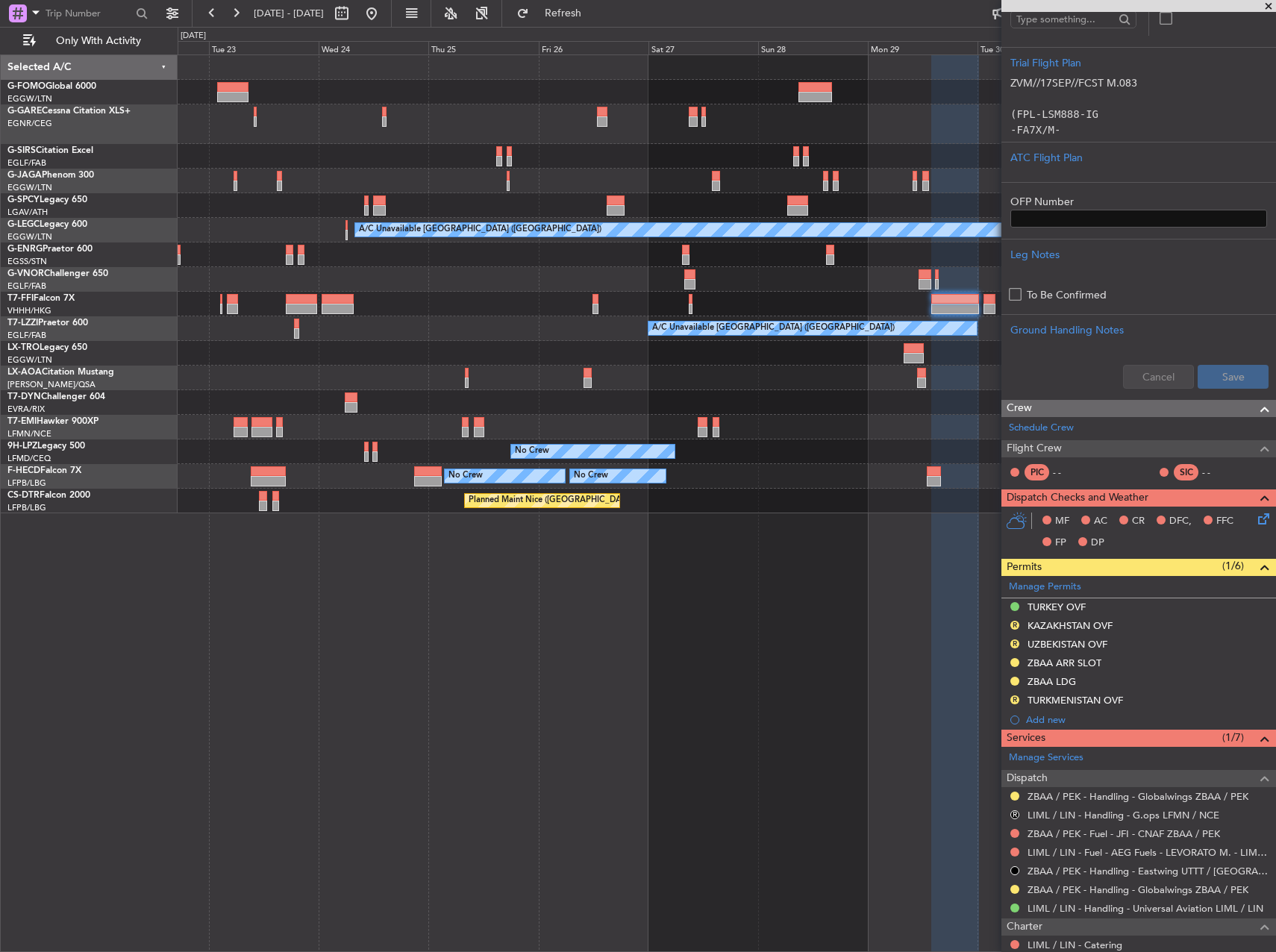
scroll to position [78, 0]
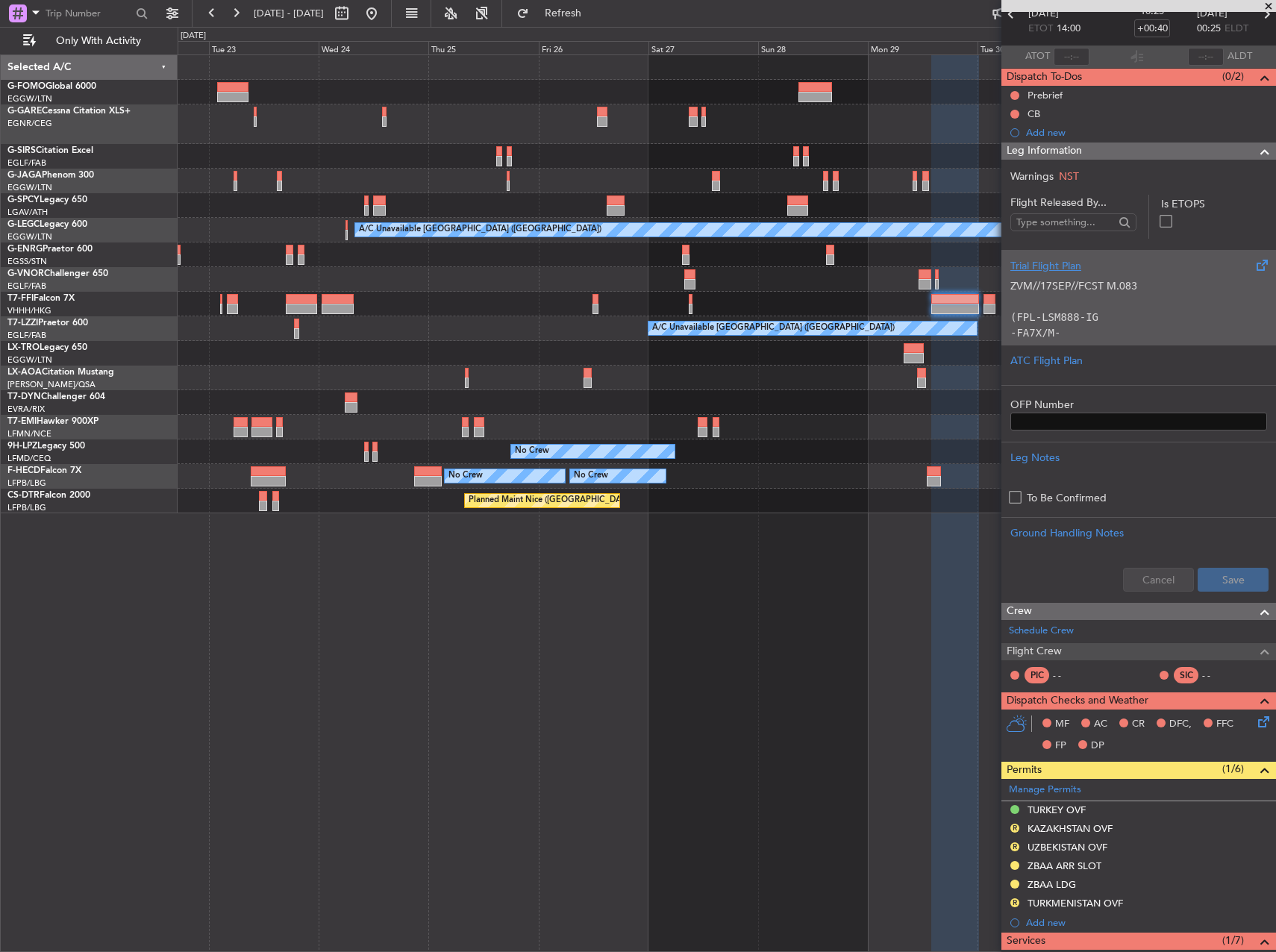
click at [1104, 313] on p "(FPL-LSM888-IG" at bounding box center [1138, 317] width 256 height 15
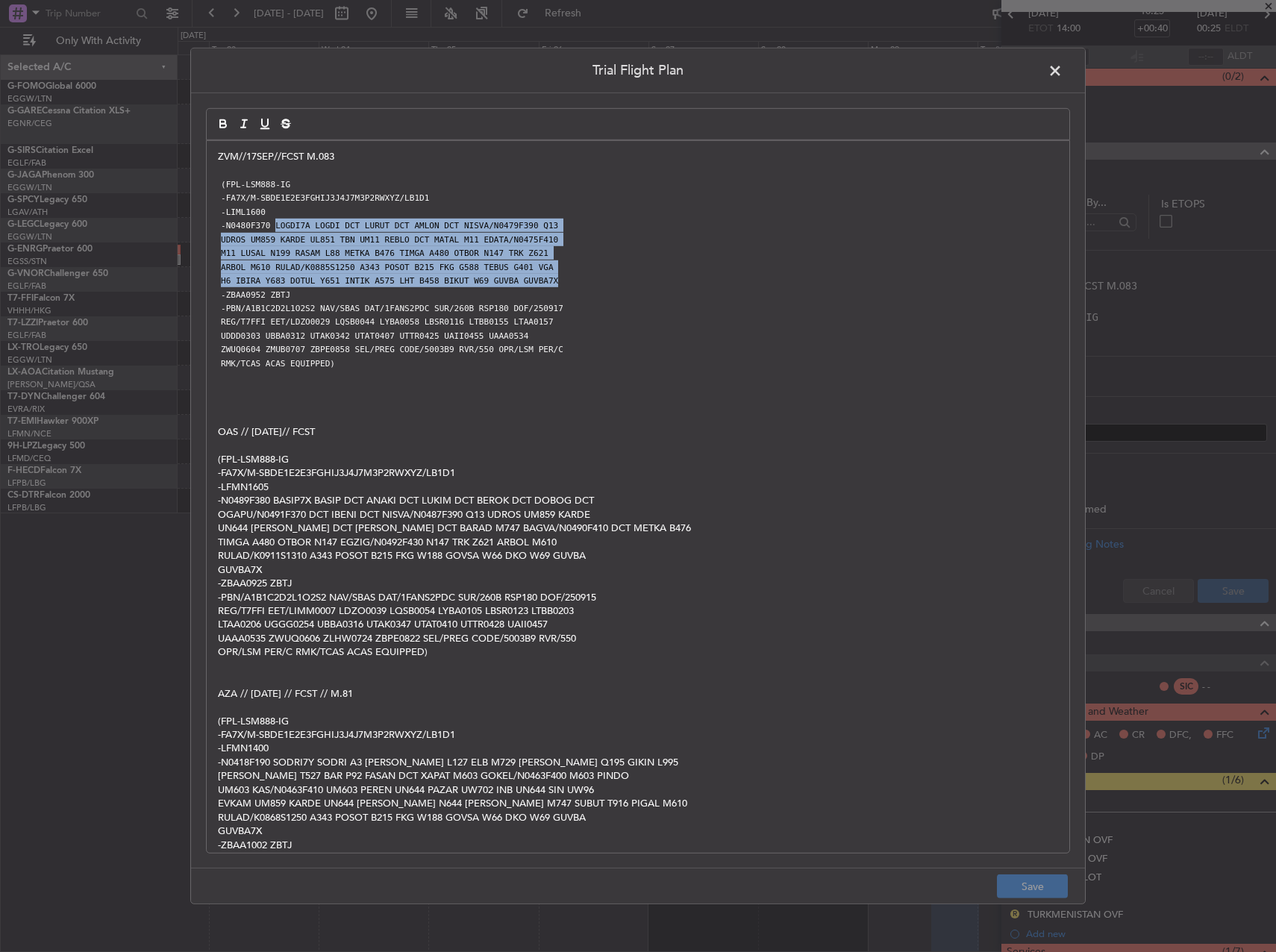
copy div "LOGDI7A LOGDI DCT LURUT DCT AMLON DCT NISVA/N0479F390 Q13 UDROS UM859 KARDE UL8…"
drag, startPoint x: 273, startPoint y: 226, endPoint x: 599, endPoint y: 281, distance: 330.6
click at [599, 281] on div "ZVM//17SEP//FCST M.083 (FPL-LSM888-IG -FA7X/M-SBDE1E2E3FGHIJ3J4J7M3P2RWXYZ/LB1D…" at bounding box center [638, 497] width 862 height 712
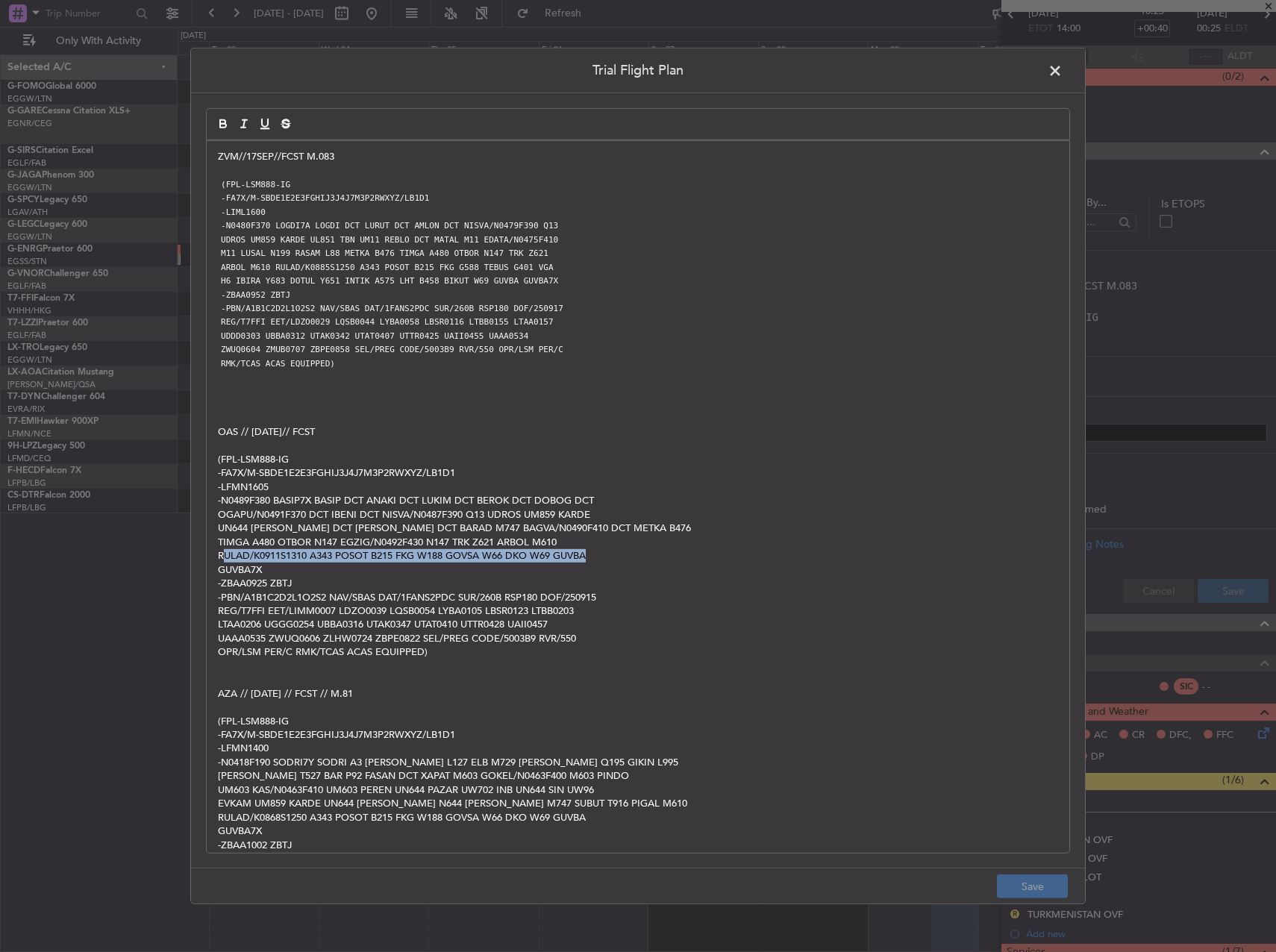
drag, startPoint x: 221, startPoint y: 559, endPoint x: 641, endPoint y: 556, distance: 420.0
click at [641, 556] on p "RULAD/K0911S1310 A343 POSOT B215 FKG W188 GOVSA W66 DKO W69 GUVBA" at bounding box center [638, 555] width 840 height 13
click at [542, 558] on p "RULAD/K0911S1310 A343 POSOT B215 FKG W188 GOVSA W66 DKO W69 GUVBA" at bounding box center [638, 555] width 840 height 13
drag, startPoint x: 216, startPoint y: 556, endPoint x: 341, endPoint y: 569, distance: 125.7
click at [341, 569] on div "ZVM//17SEP//FCST M.083 (FPL-LSM888-IG -FA7X/M-SBDE1E2E3FGHIJ3J4J7M3P2RWXYZ/LB1D…" at bounding box center [638, 497] width 862 height 712
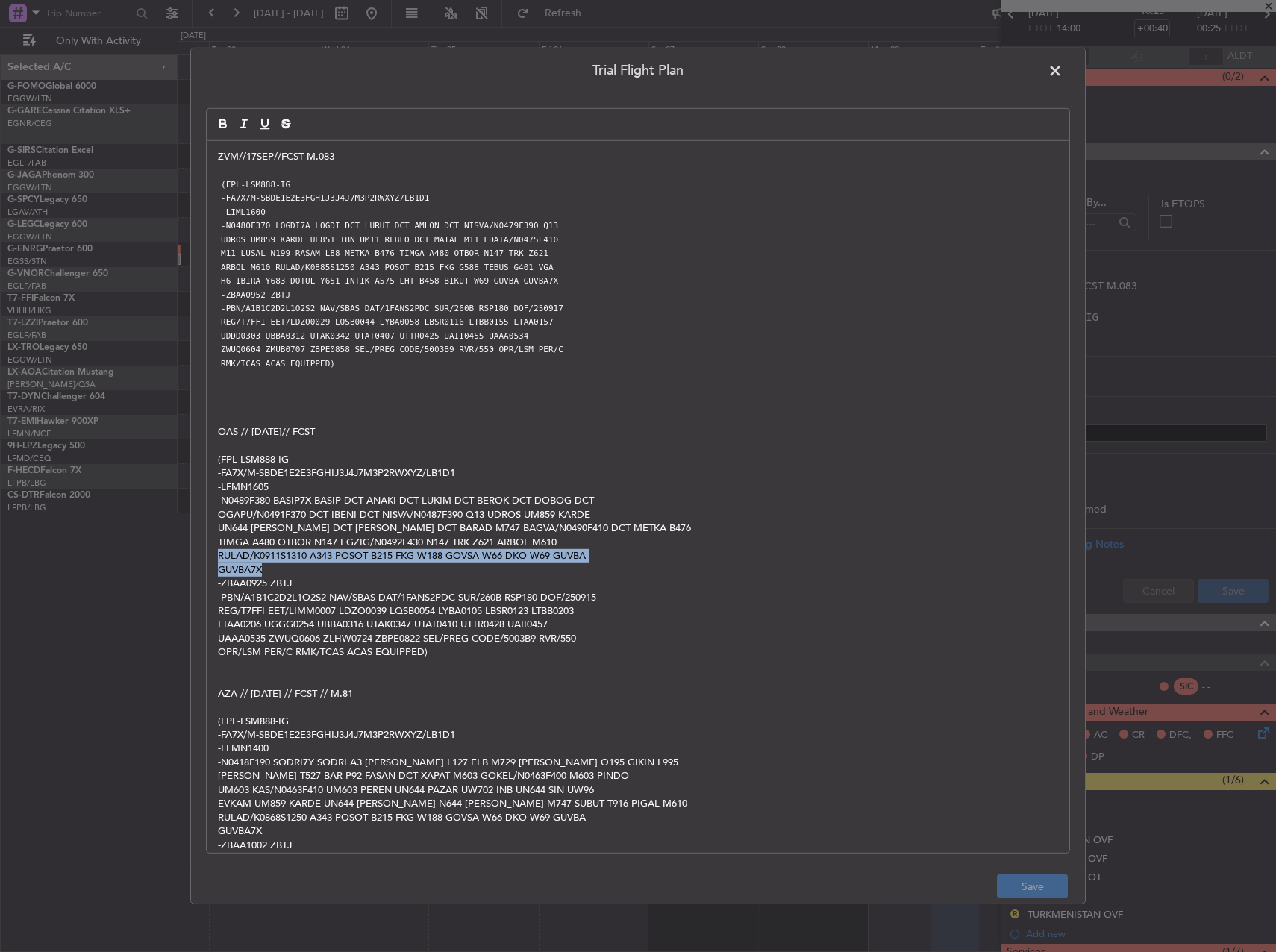
copy div "RULAD/K0911S1310 A343 POSOT B215 FKG W188 GOVSA W66 DKO W69 GUVBA GUVBA7X"
click at [277, 226] on code "-N0480F370 LOGDI7A LOGDI DCT LURUT DCT AMLON DCT NISVA/N0479F390 Q13" at bounding box center [390, 226] width 343 height 12
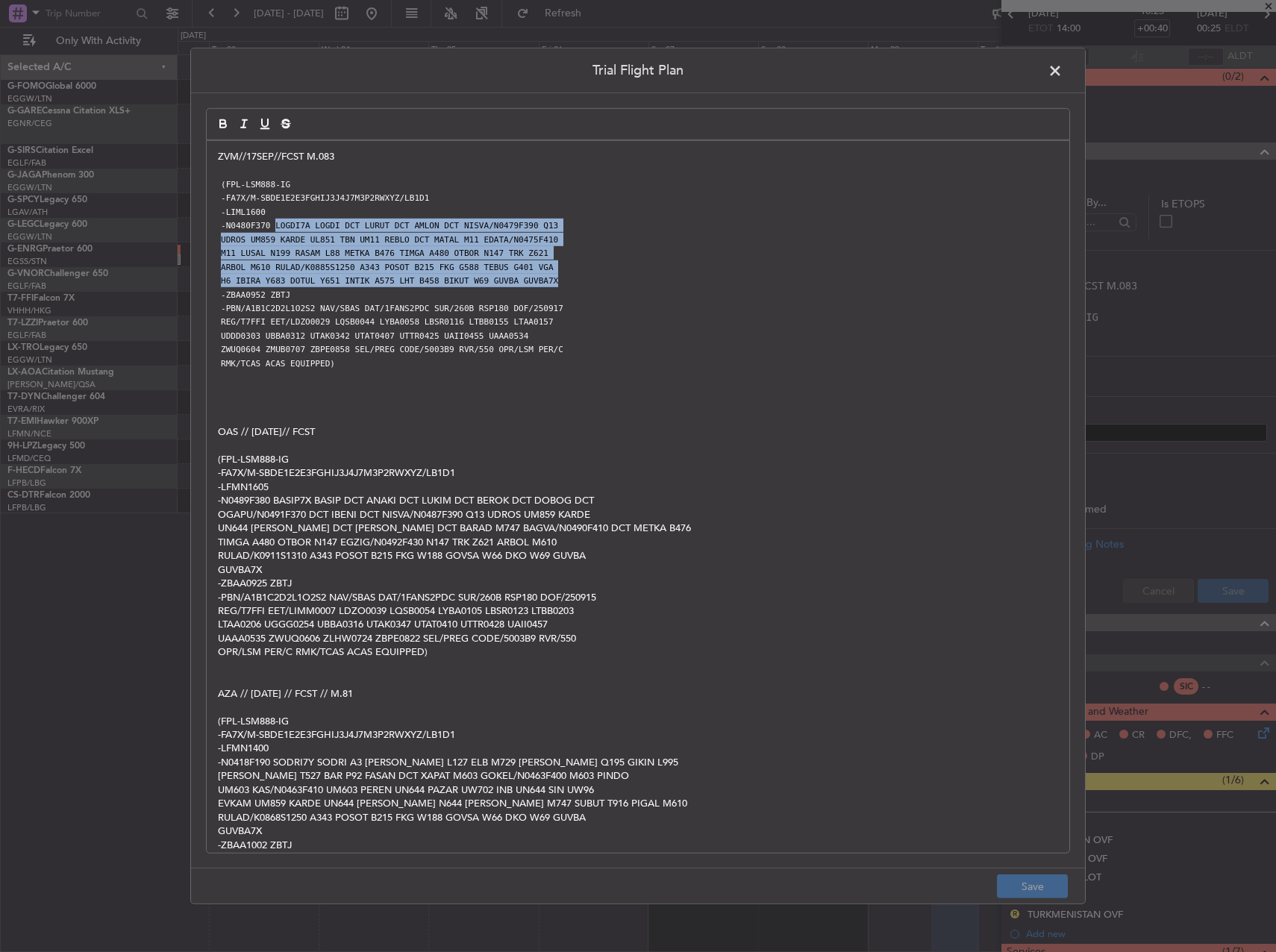
copy div "LOGDI7A LOGDI DCT LURUT DCT AMLON DCT NISVA/N0479F390 Q13 UDROS UM859 KARDE UL8…"
drag, startPoint x: 270, startPoint y: 224, endPoint x: 1183, endPoint y: 362, distance: 923.4
click at [644, 283] on div "ZVM//17SEP//FCST M.083 (FPL-LSM888-IG -FA7X/M-SBDE1E2E3FGHIJ3J4J7M3P2RWXYZ/LB1D…" at bounding box center [638, 497] width 862 height 712
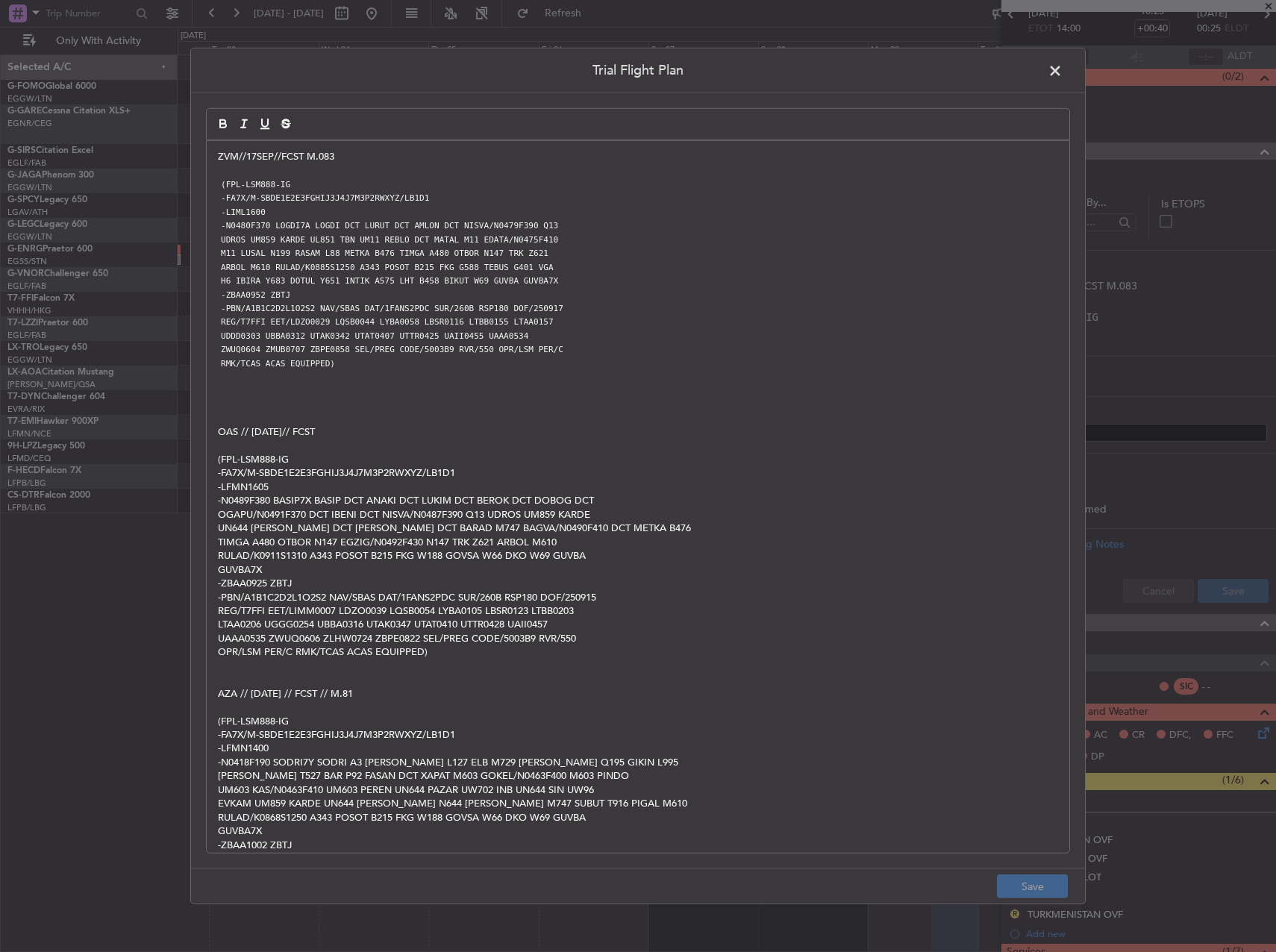
click at [1062, 66] on span at bounding box center [1062, 74] width 0 height 30
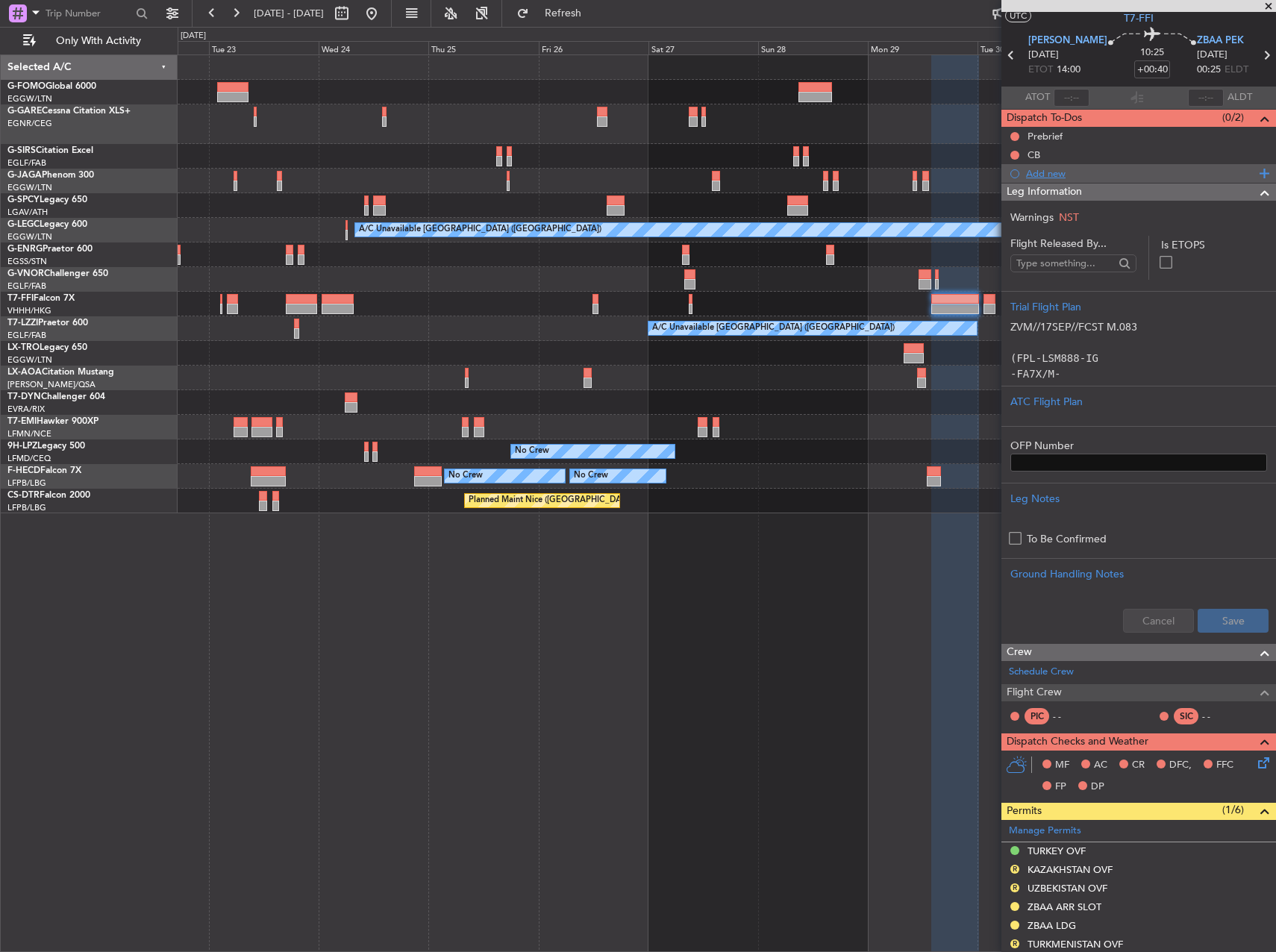
scroll to position [0, 0]
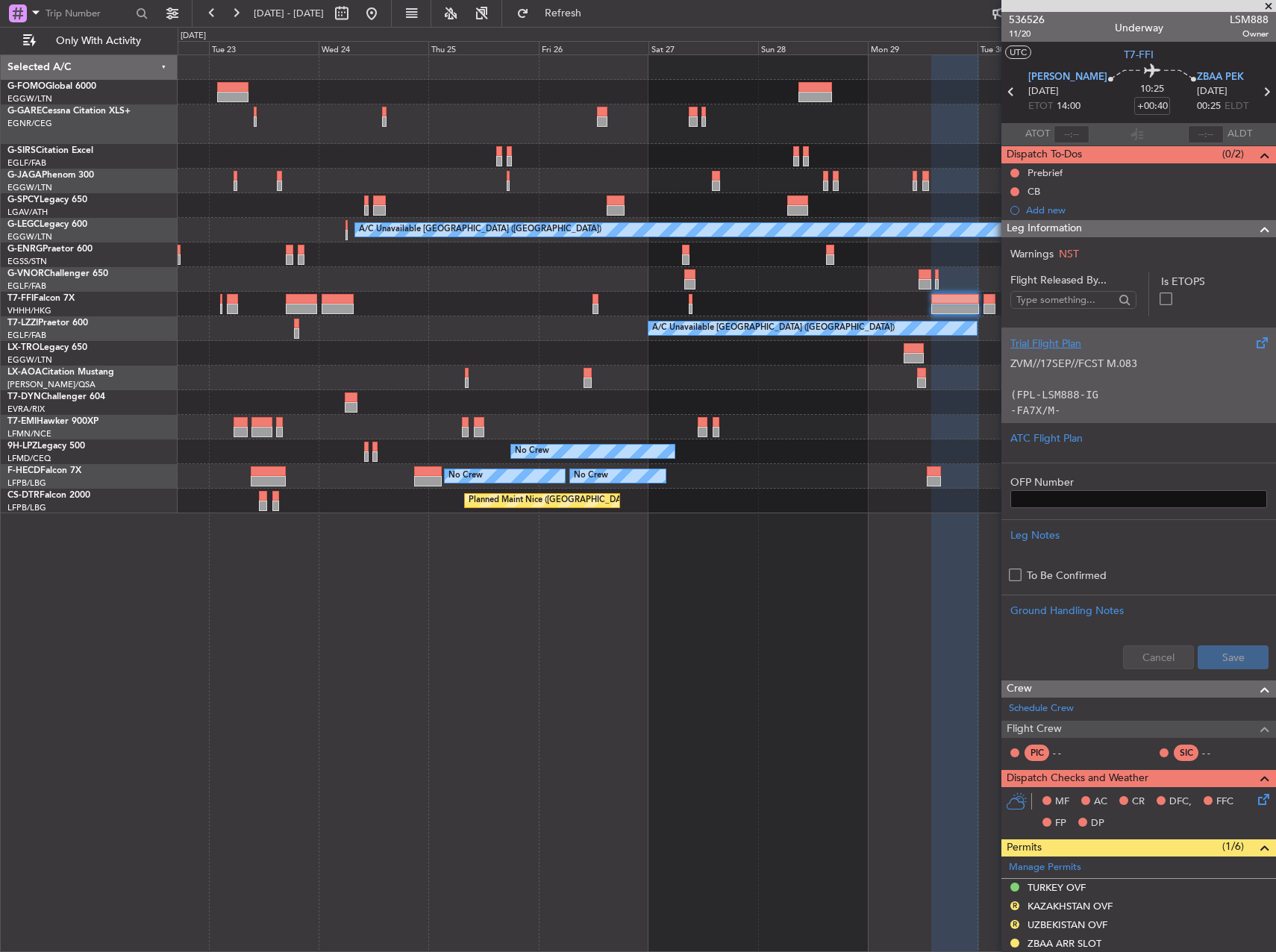
click at [1022, 368] on p "ZVM//17SEP//FCST M.083" at bounding box center [1138, 364] width 256 height 15
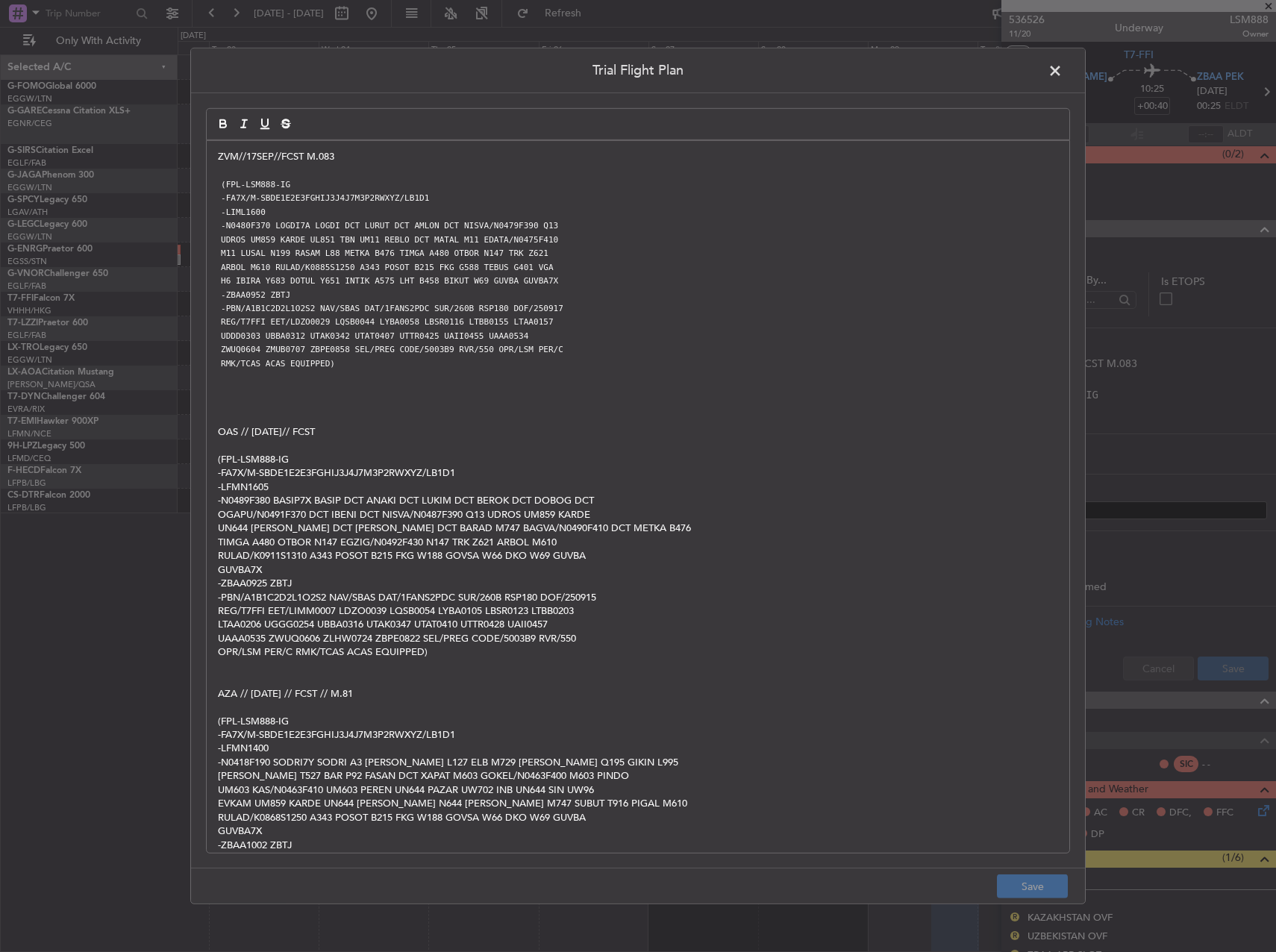
click at [221, 150] on p "ZVM//17SEP//FCST M.083" at bounding box center [638, 156] width 840 height 13
click at [216, 155] on div "ZVM//17SEP//FCST M.083 (FPL-LSM888-IG -FA7X/M-SBDE1E2E3FGHIJ3J4J7M3P2RWXYZ/LB1D…" at bounding box center [638, 497] width 862 height 712
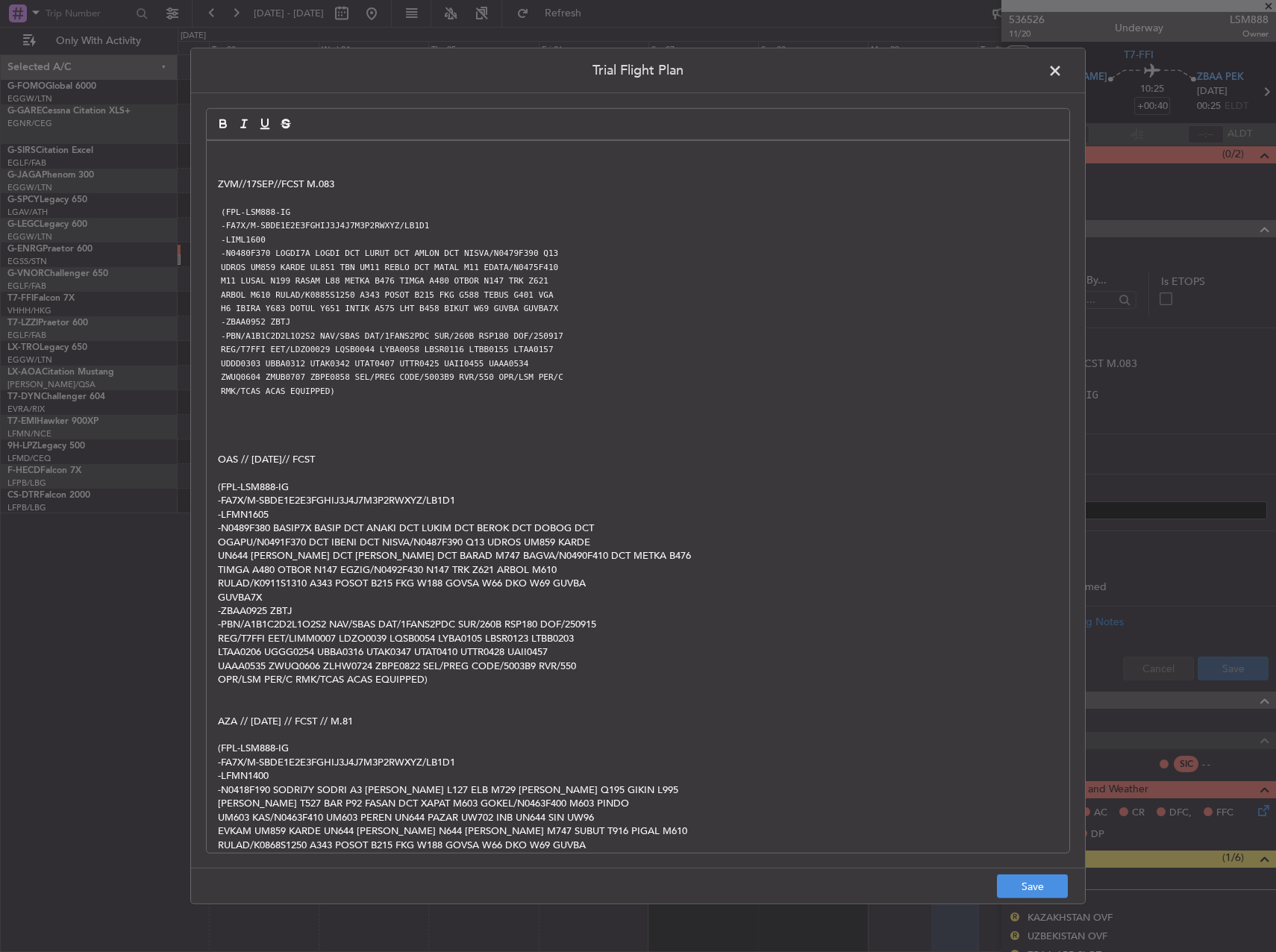
click at [221, 156] on p at bounding box center [638, 156] width 840 height 13
click at [333, 159] on p "MVD //" at bounding box center [638, 156] width 840 height 13
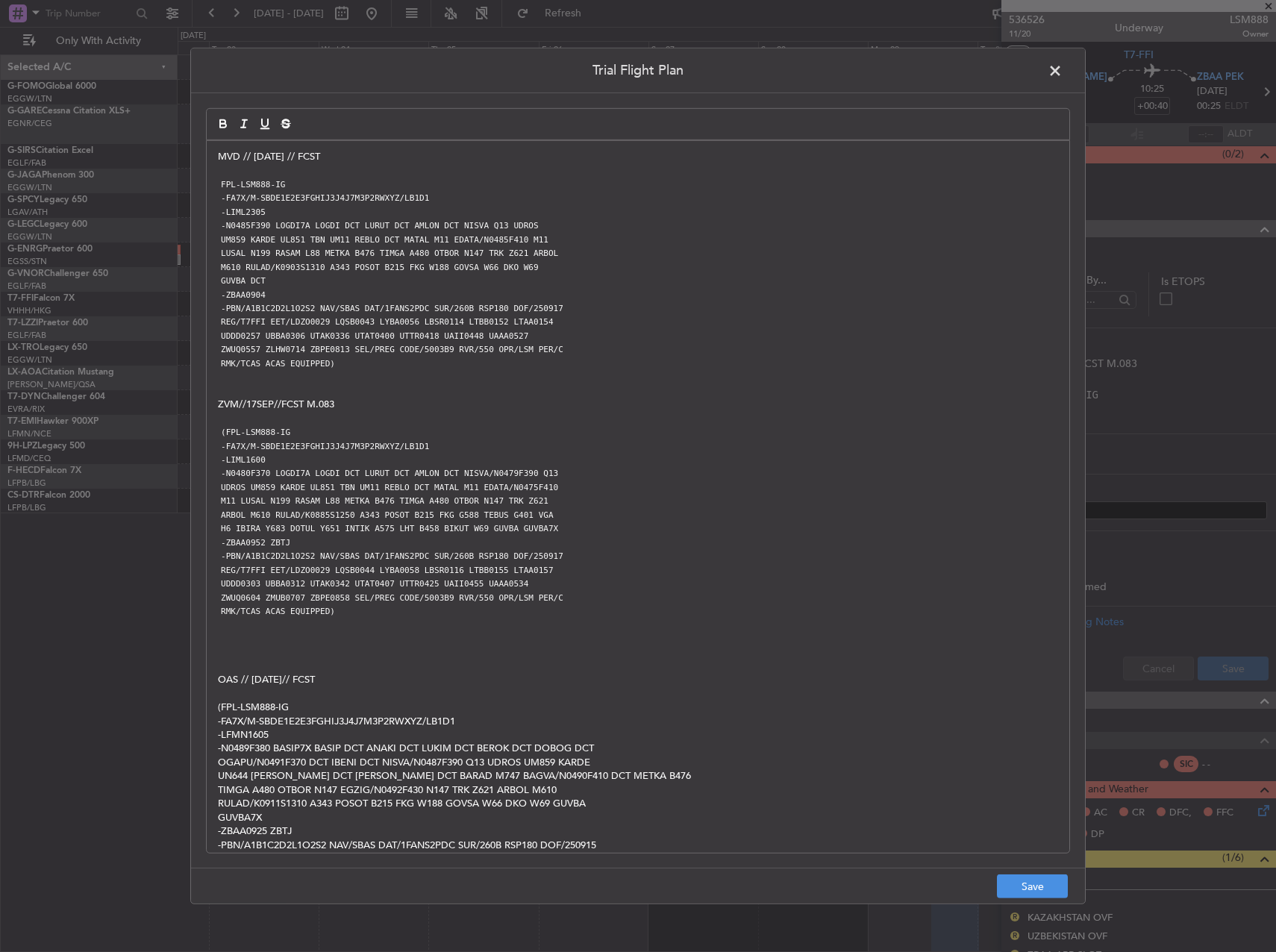
click at [396, 164] on p at bounding box center [638, 169] width 840 height 13
click at [392, 153] on p "MVD // 18SEP // FCST" at bounding box center [638, 156] width 840 height 13
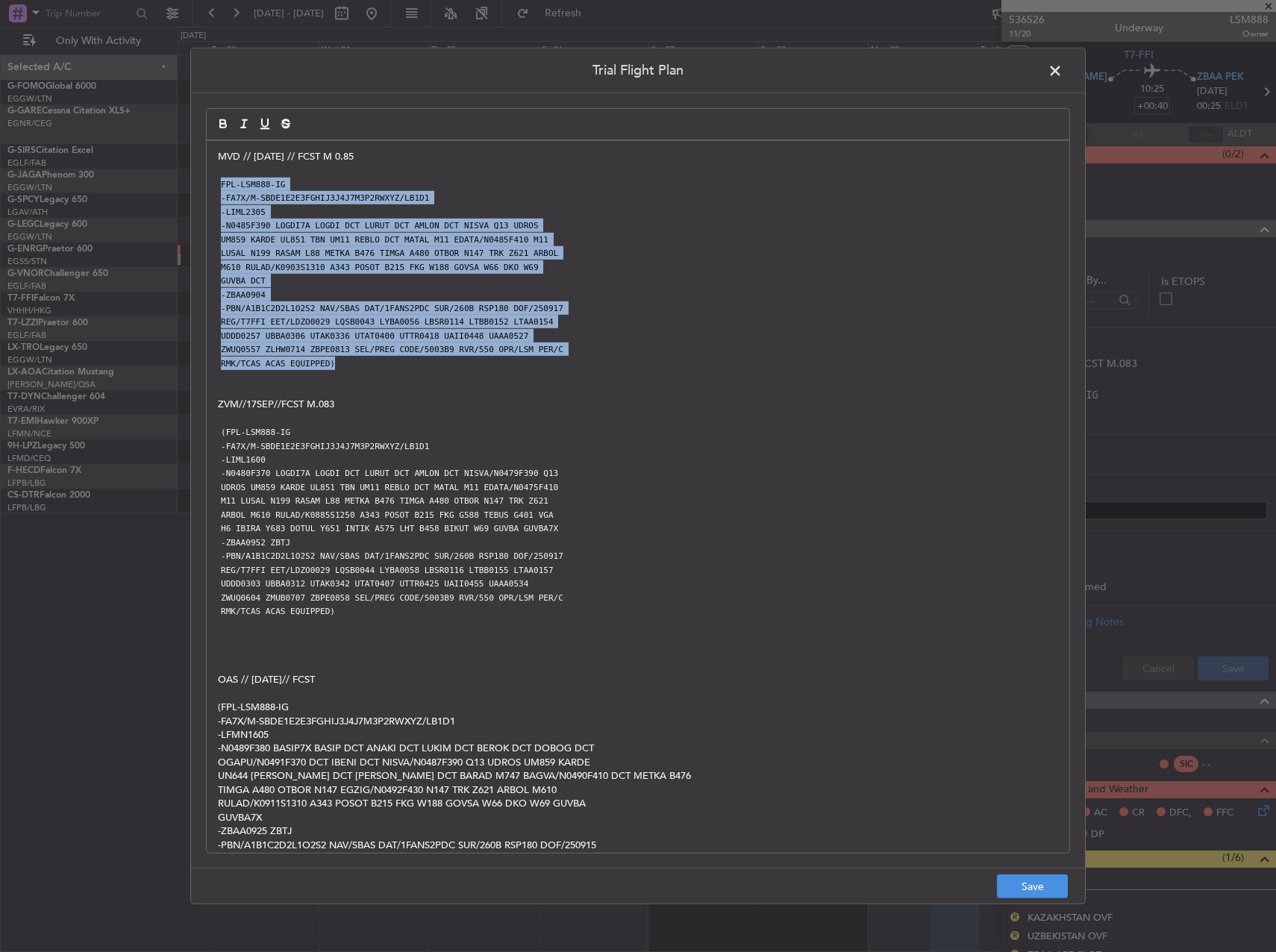
drag, startPoint x: 376, startPoint y: 364, endPoint x: 209, endPoint y: 182, distance: 247.0
click at [209, 182] on div "MVD // 18SEP // FCST M 0.85 FPL-LSM888-IG -FA7X/M-SBDE1E2E3FGHIJ3J4J7M3P2RWXYZ/…" at bounding box center [638, 497] width 862 height 712
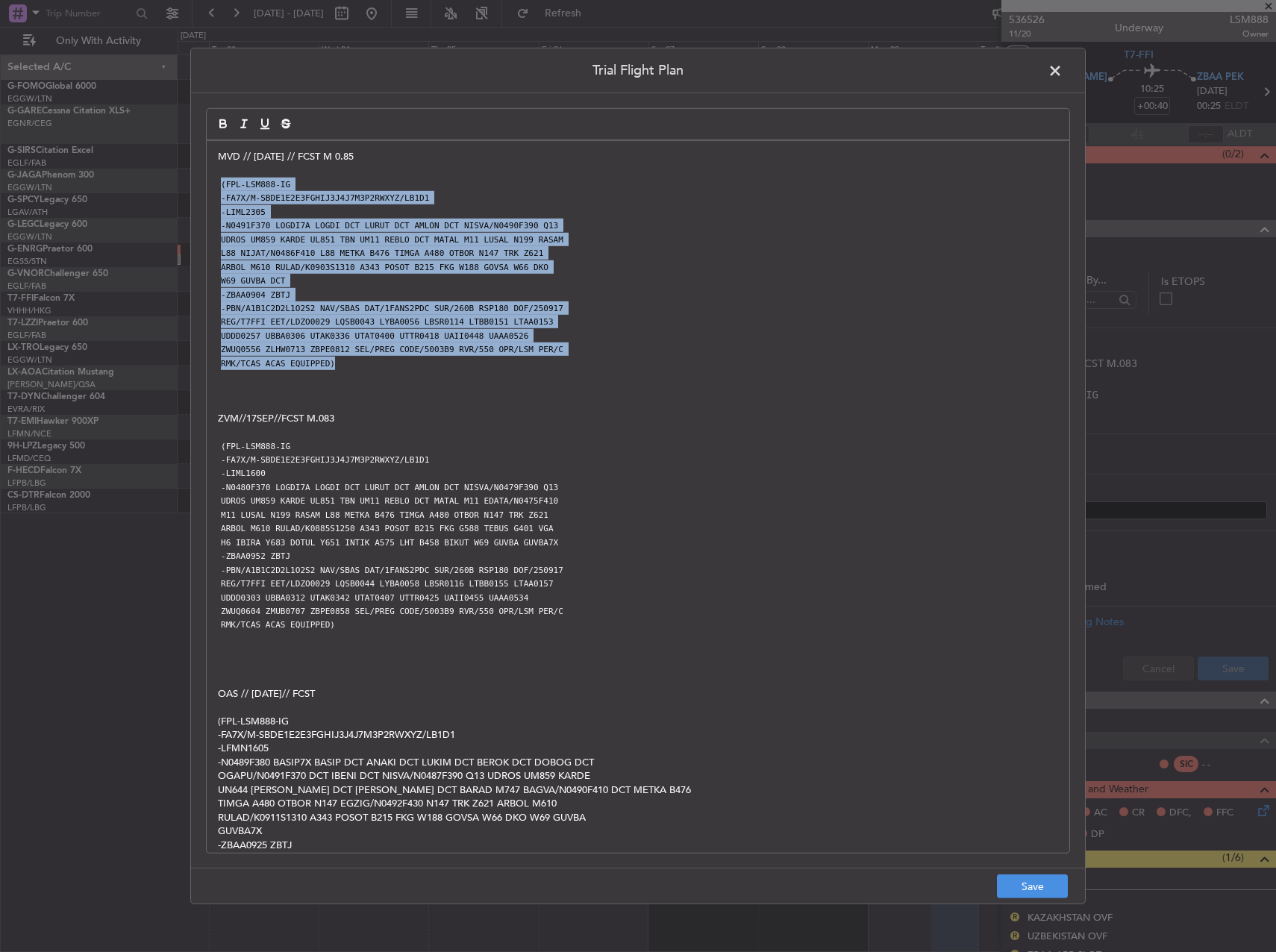
drag, startPoint x: 348, startPoint y: 357, endPoint x: 216, endPoint y: 180, distance: 220.8
click at [216, 180] on div "MVD // 18SEP // FCST M 0.85 (FPL-LSM888-IG -FA7X/M-SBDE1E2E3FGHIJ3J4J7M3P2RWXYZ…" at bounding box center [638, 497] width 862 height 712
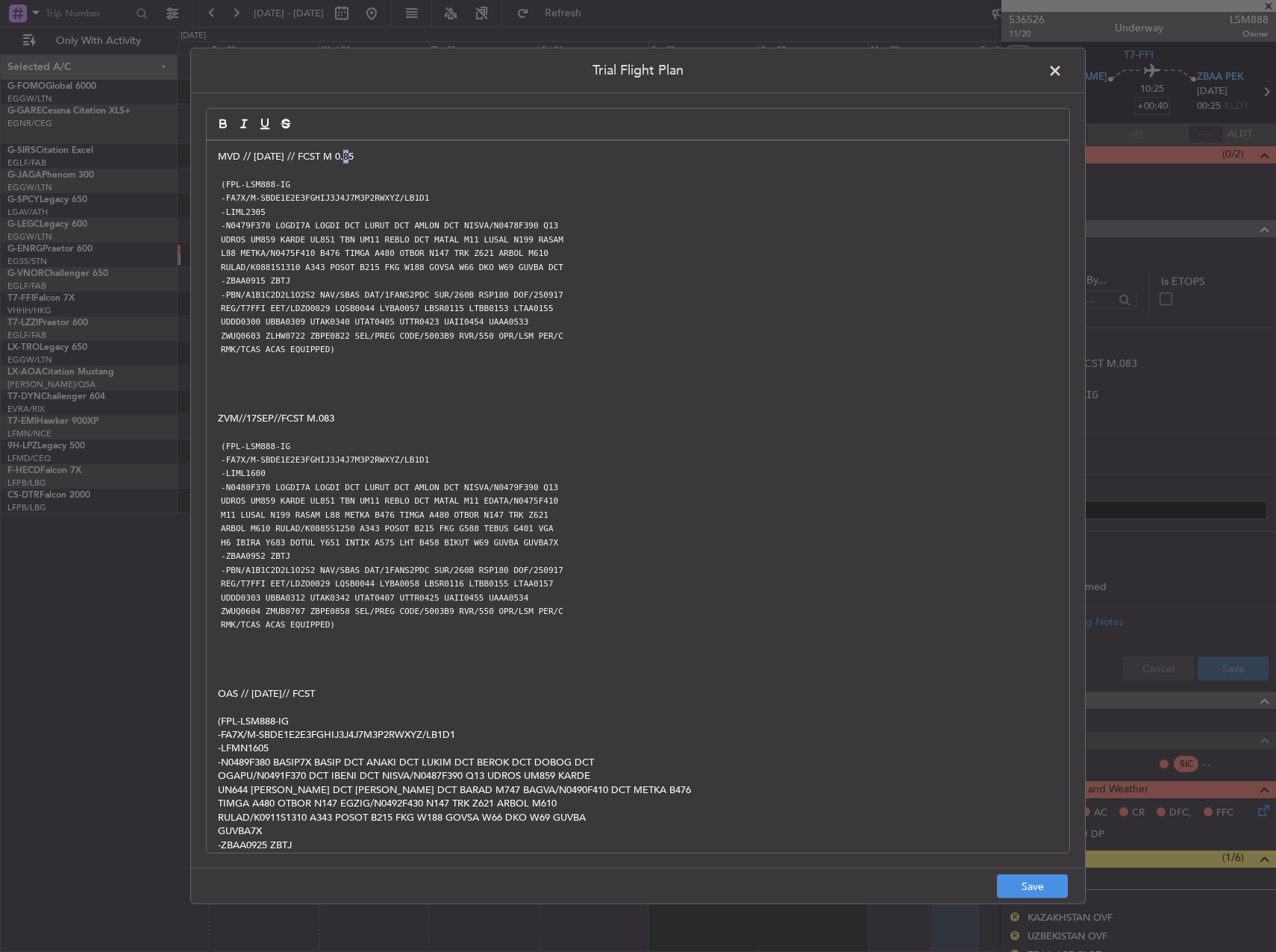
drag, startPoint x: 349, startPoint y: 155, endPoint x: 403, endPoint y: 189, distance: 63.8
click at [346, 156] on p "MVD // 18SEP // FCST M 0.85" at bounding box center [638, 156] width 840 height 13
click at [1026, 883] on button "Save" at bounding box center [1032, 886] width 71 height 24
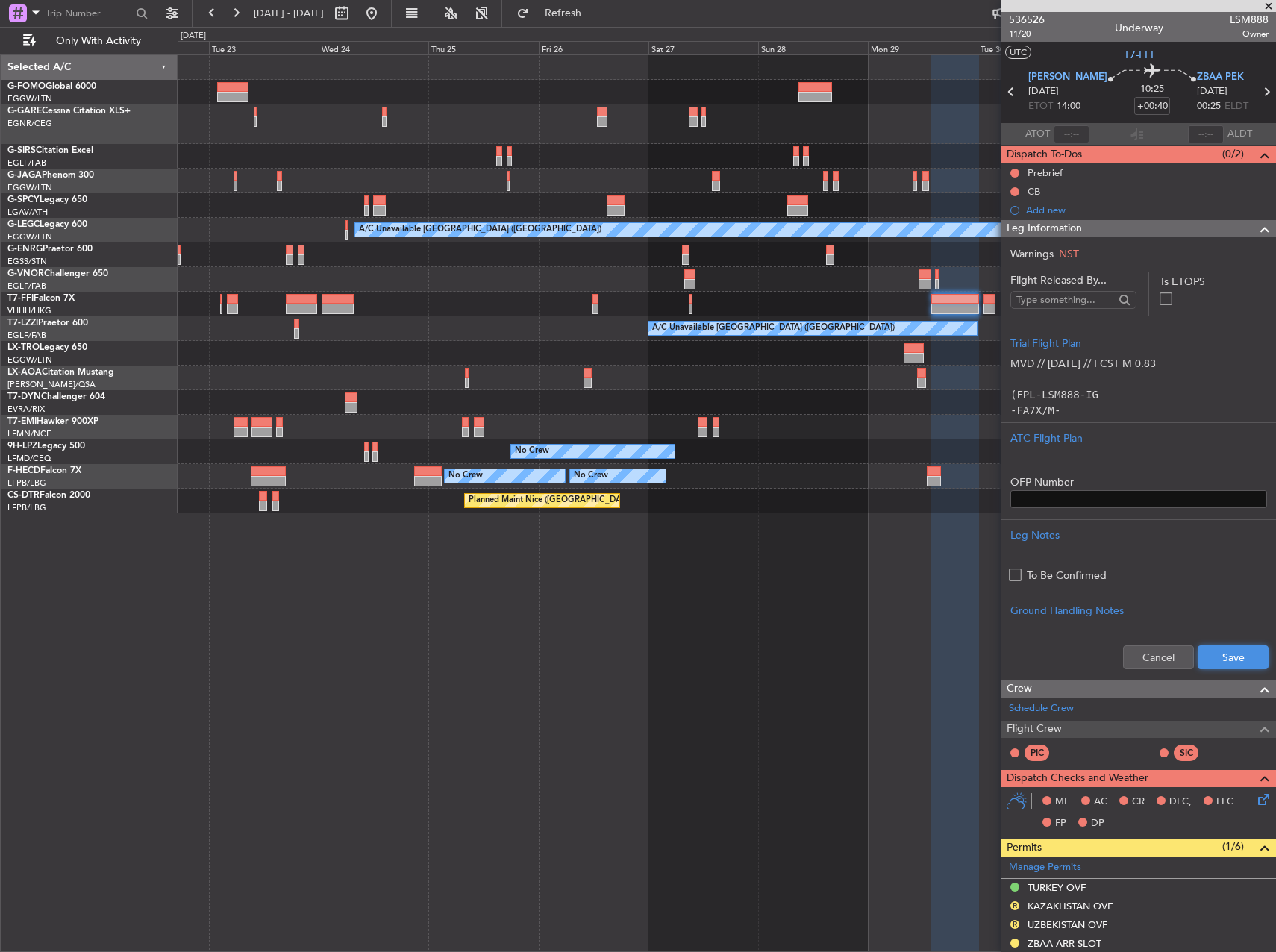
drag, startPoint x: 1217, startPoint y: 665, endPoint x: 1256, endPoint y: 672, distance: 39.6
click at [1217, 663] on button "Save" at bounding box center [1233, 657] width 71 height 24
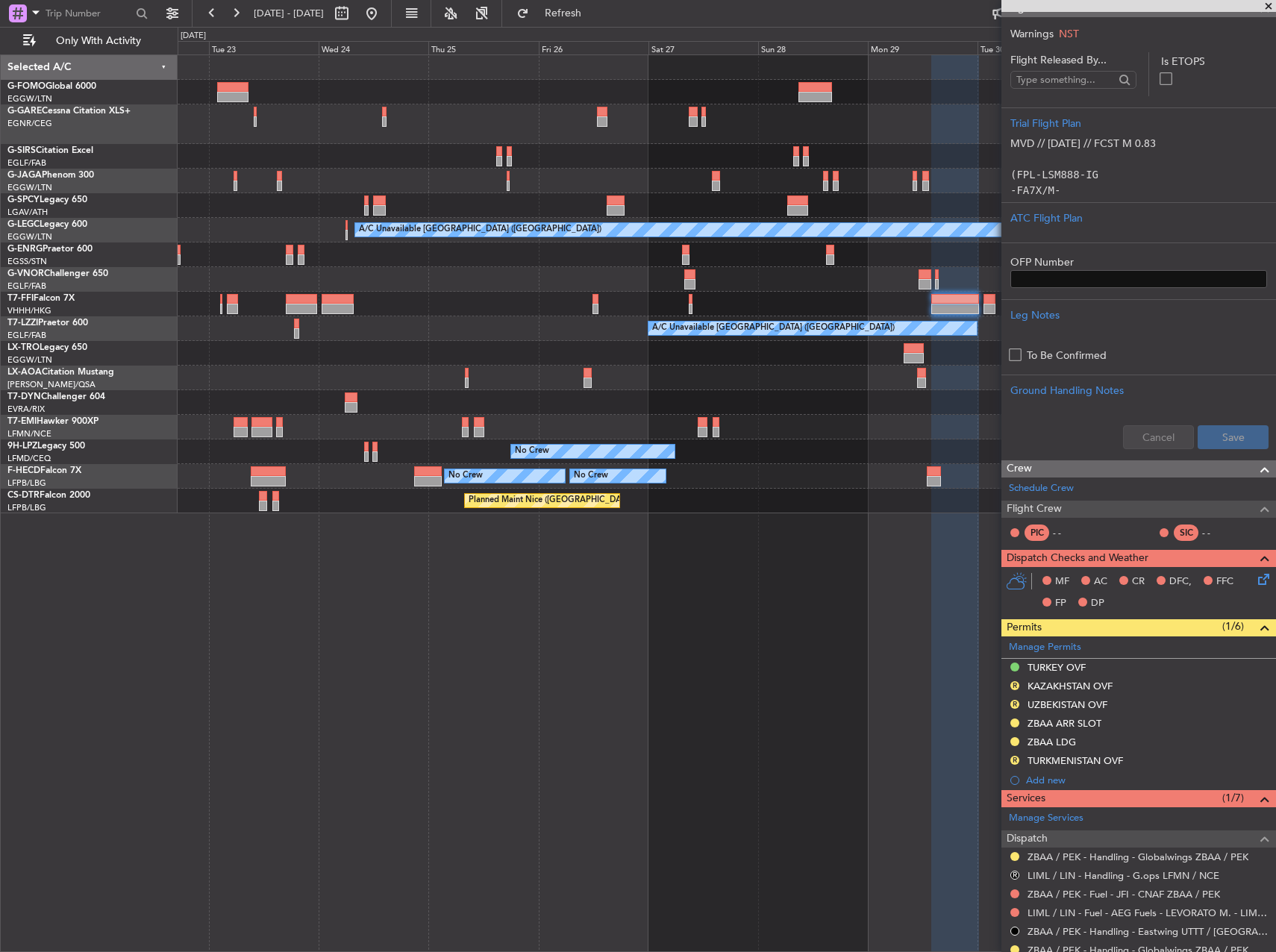
scroll to position [224, 0]
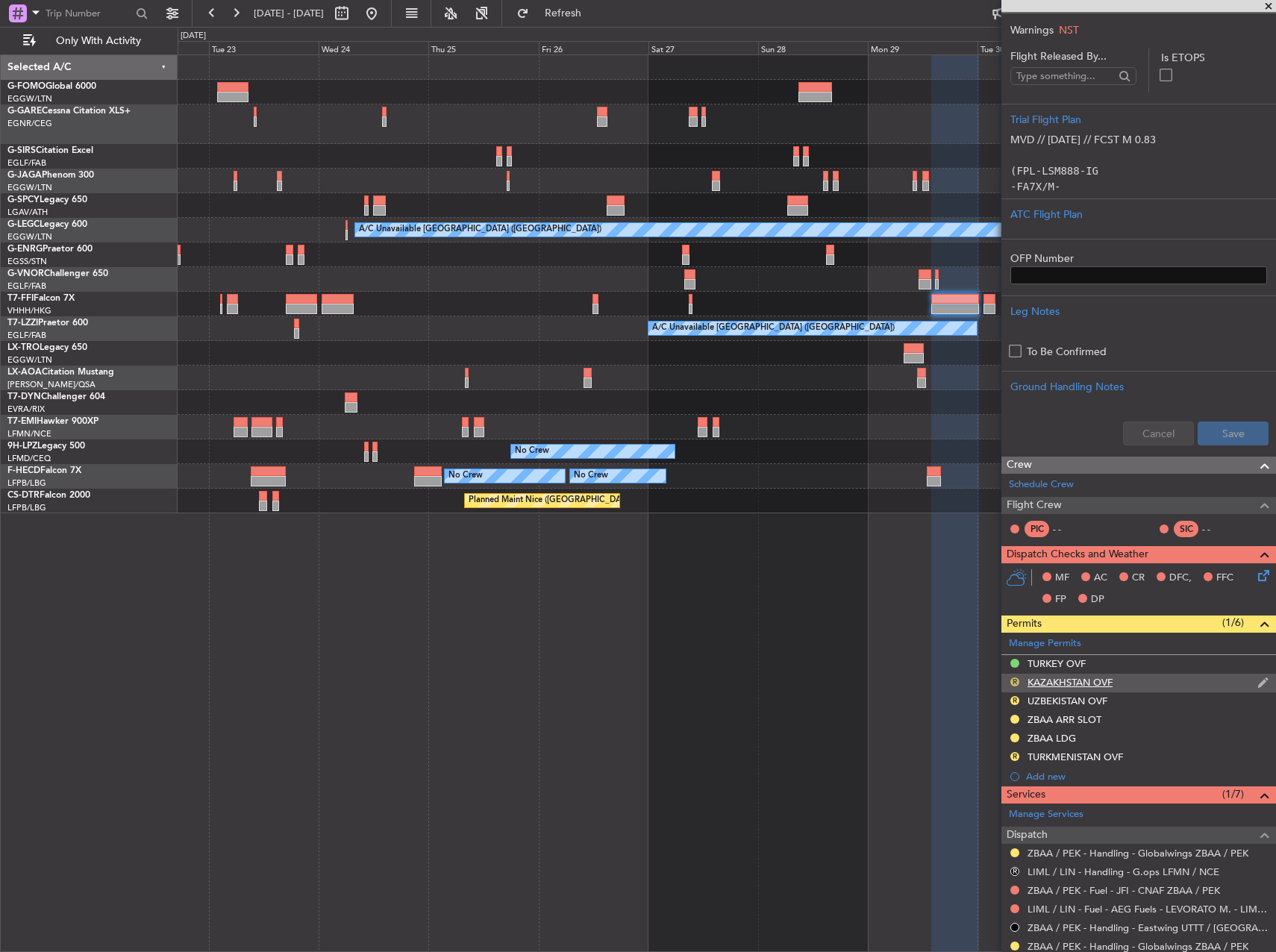
click at [1015, 679] on button "R" at bounding box center [1015, 682] width 9 height 9
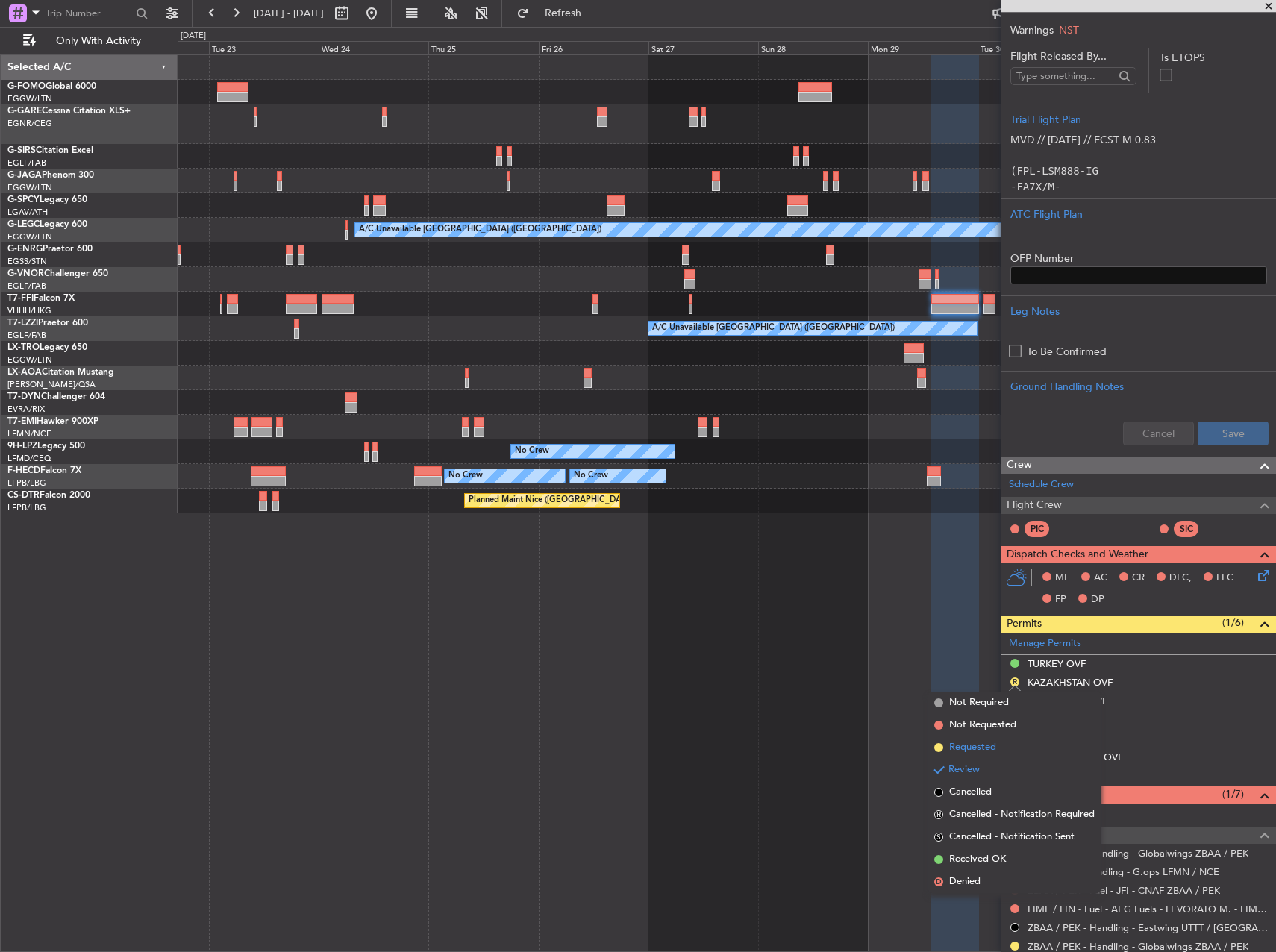
click at [984, 742] on span "Requested" at bounding box center [972, 747] width 47 height 15
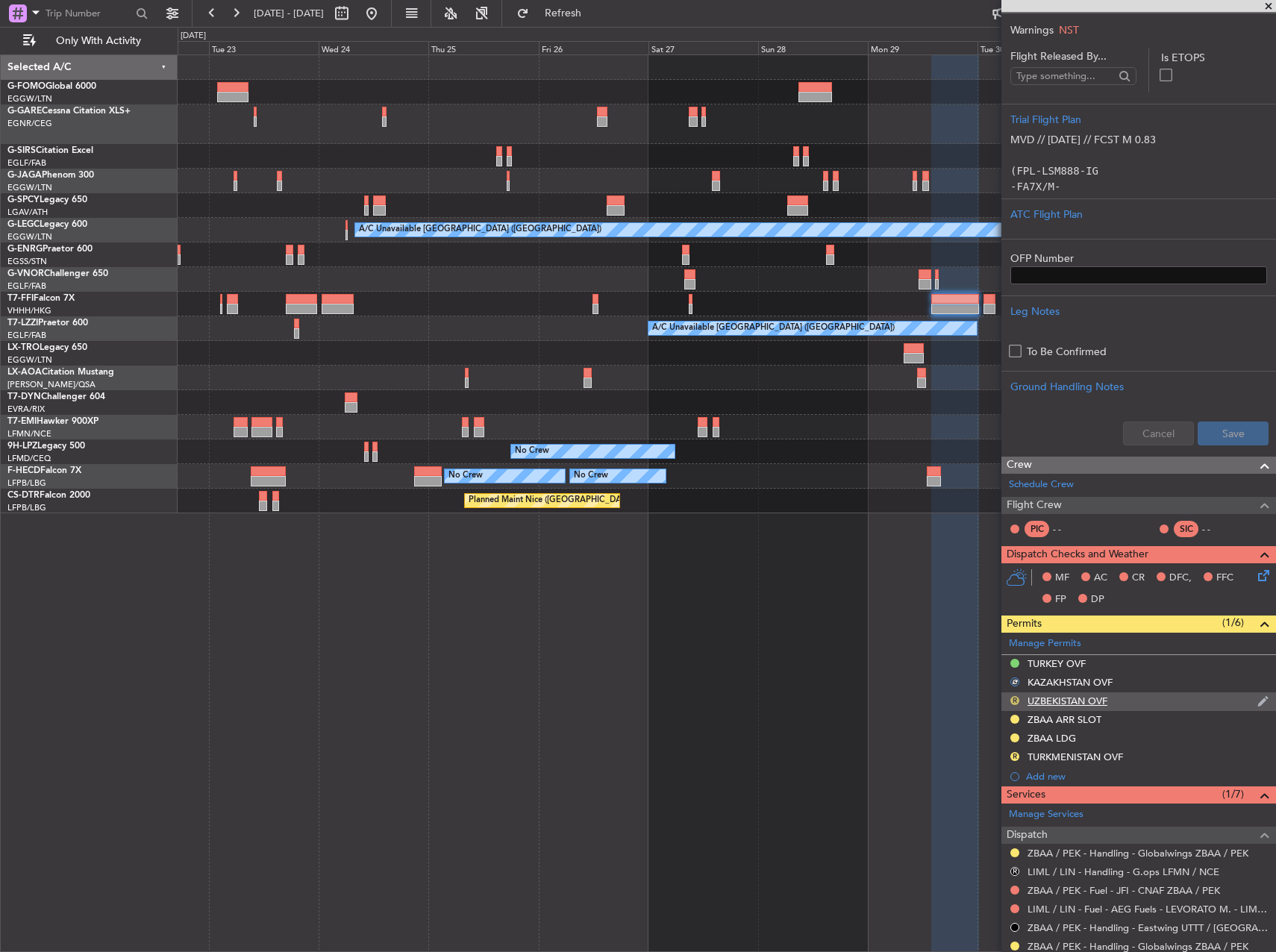
click at [1014, 695] on div "R" at bounding box center [1014, 700] width 12 height 12
click at [1011, 701] on button "R" at bounding box center [1015, 701] width 9 height 9
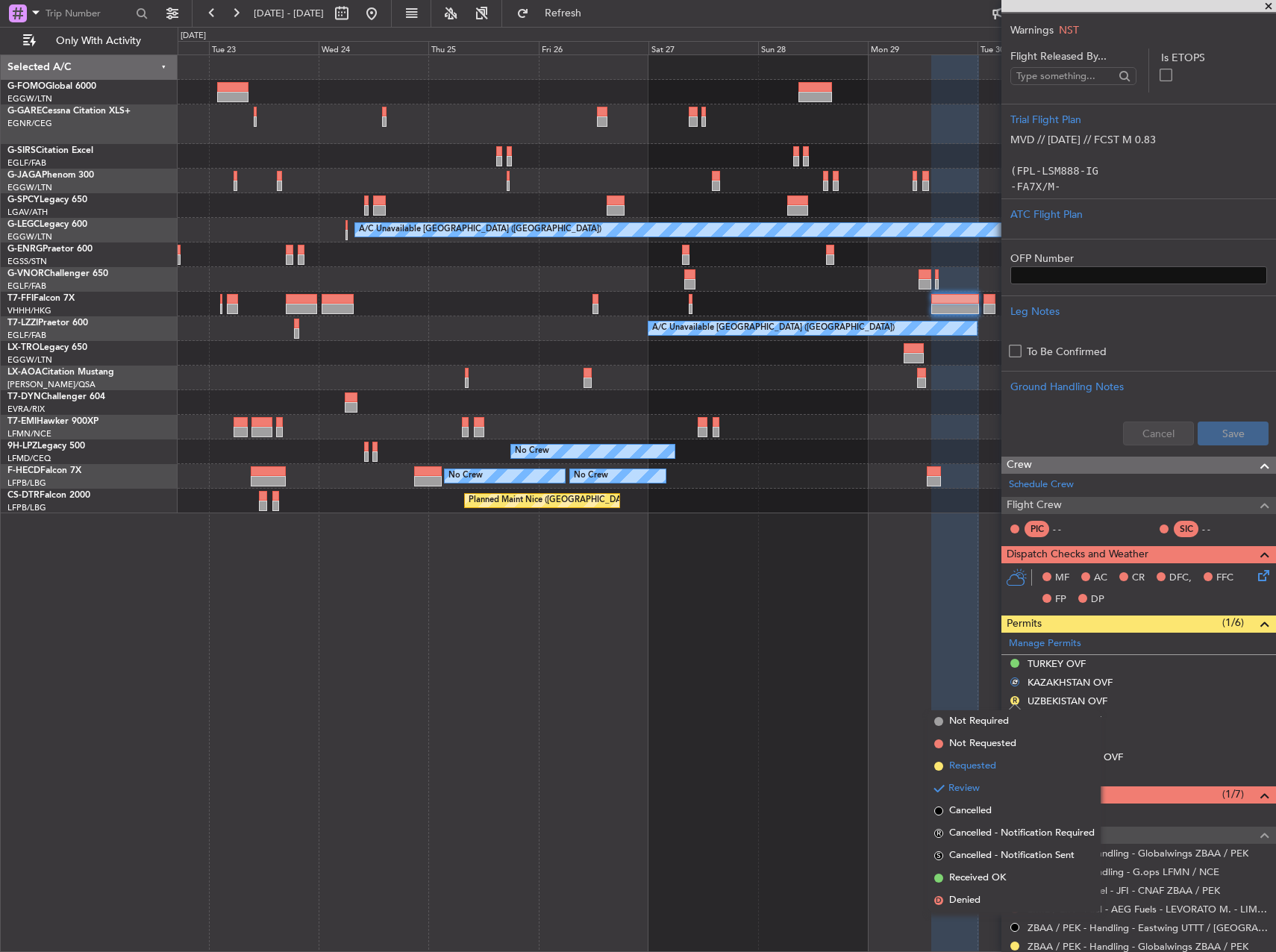
click at [996, 759] on li "Requested" at bounding box center [1014, 766] width 172 height 22
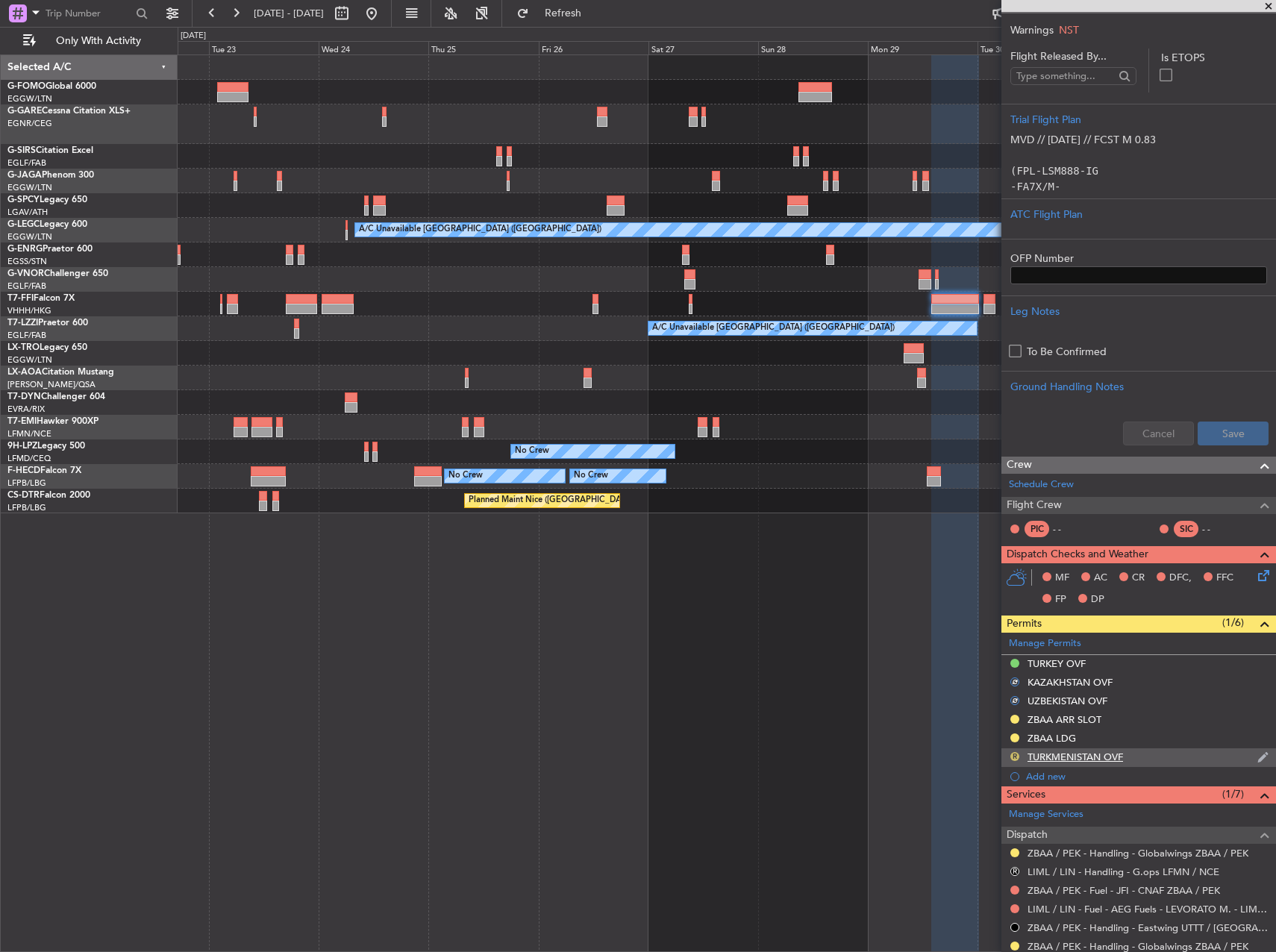
click at [1015, 759] on button "R" at bounding box center [1015, 756] width 9 height 9
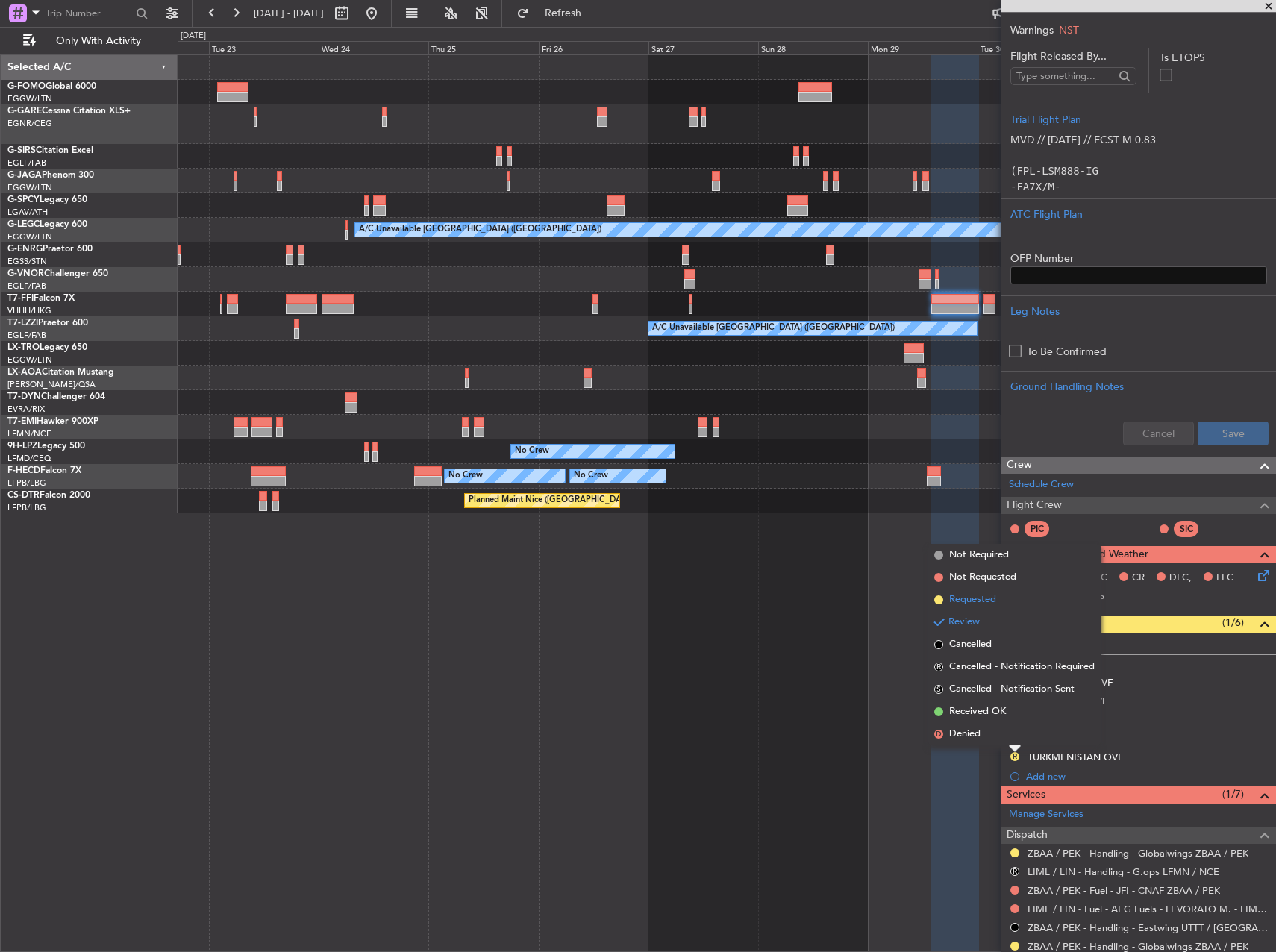
click at [974, 604] on span "Requested" at bounding box center [972, 599] width 47 height 15
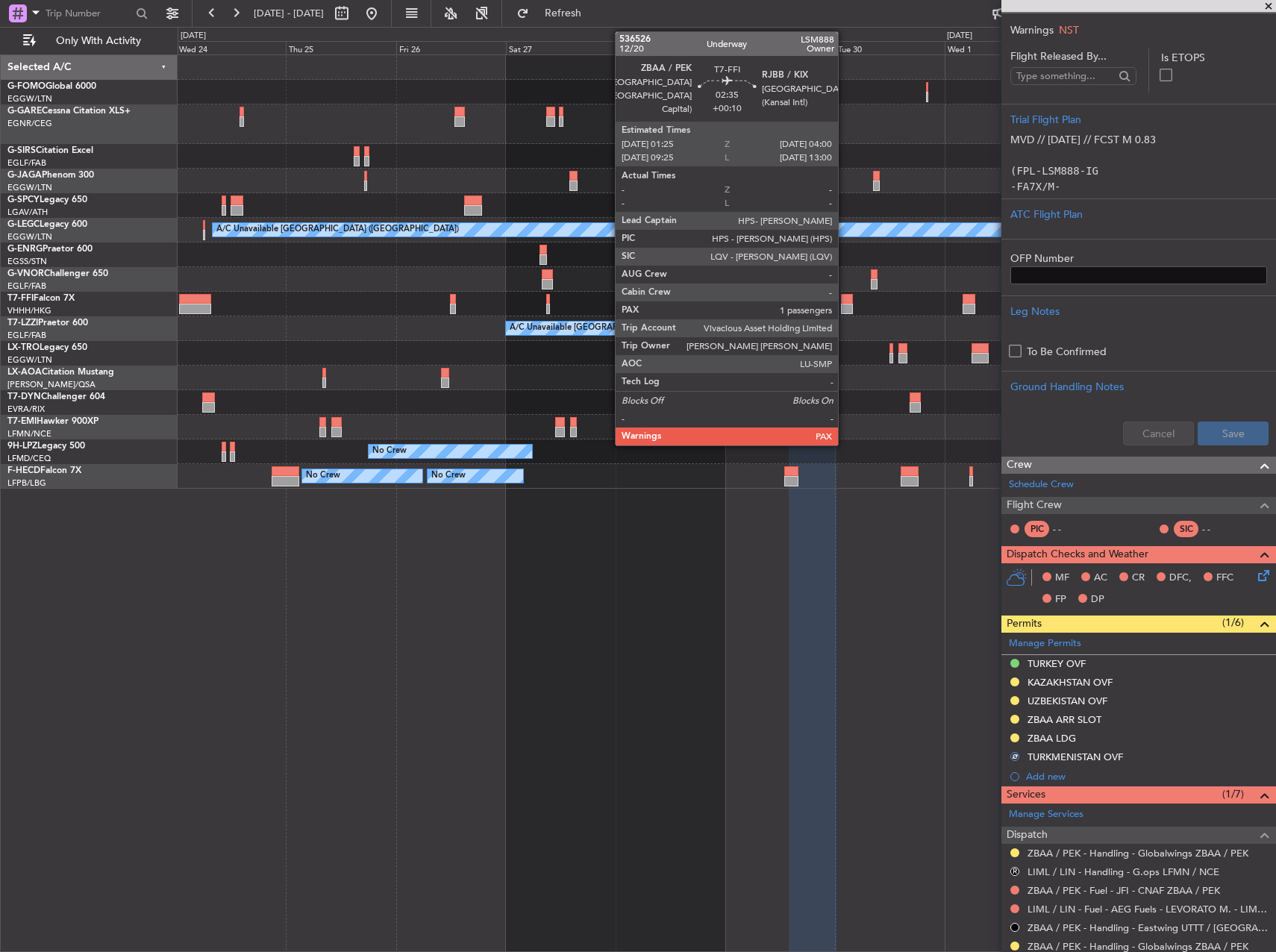
click at [845, 298] on div at bounding box center [846, 300] width 12 height 11
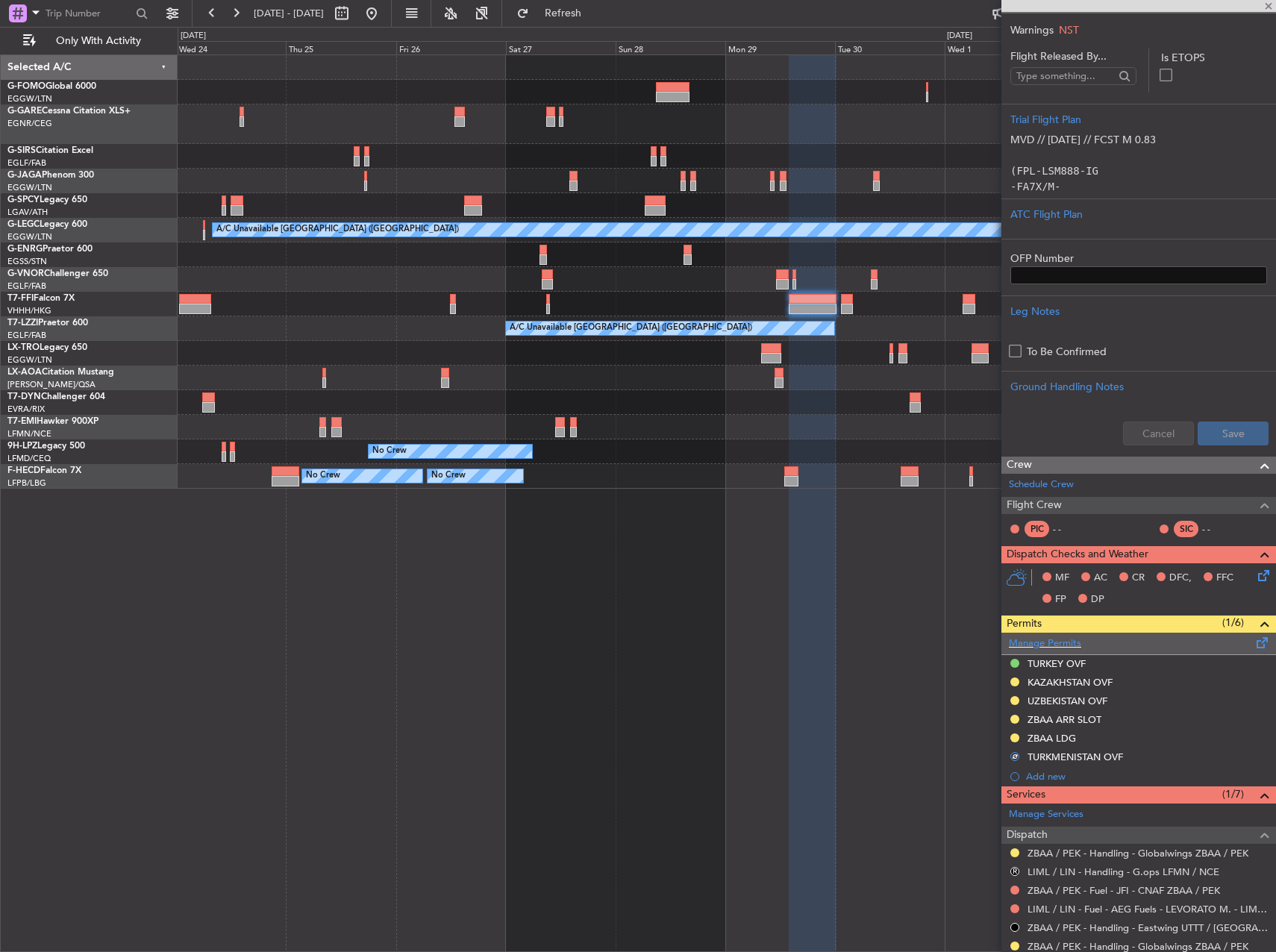
type input "+00:10"
type input "5"
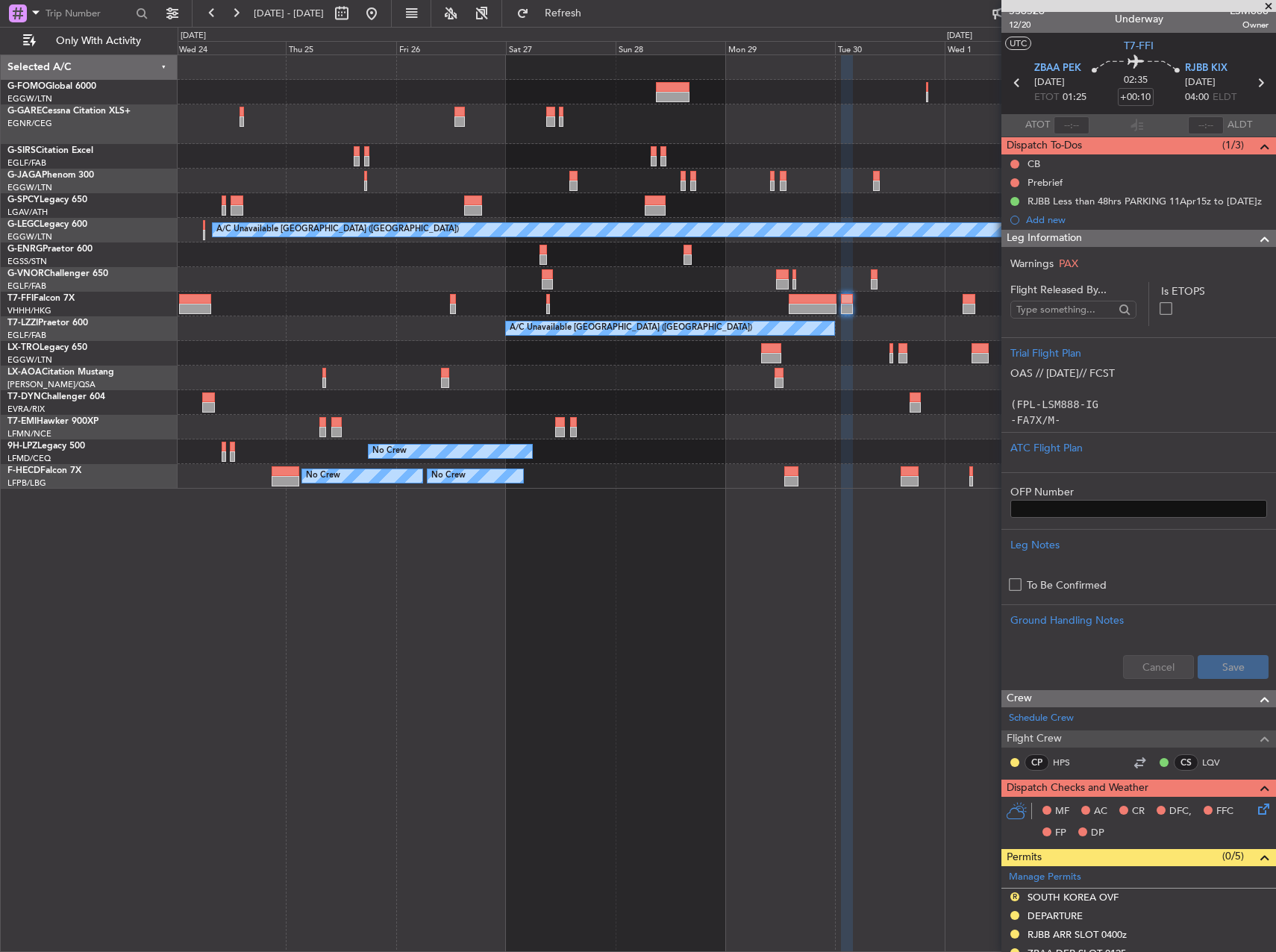
scroll to position [0, 0]
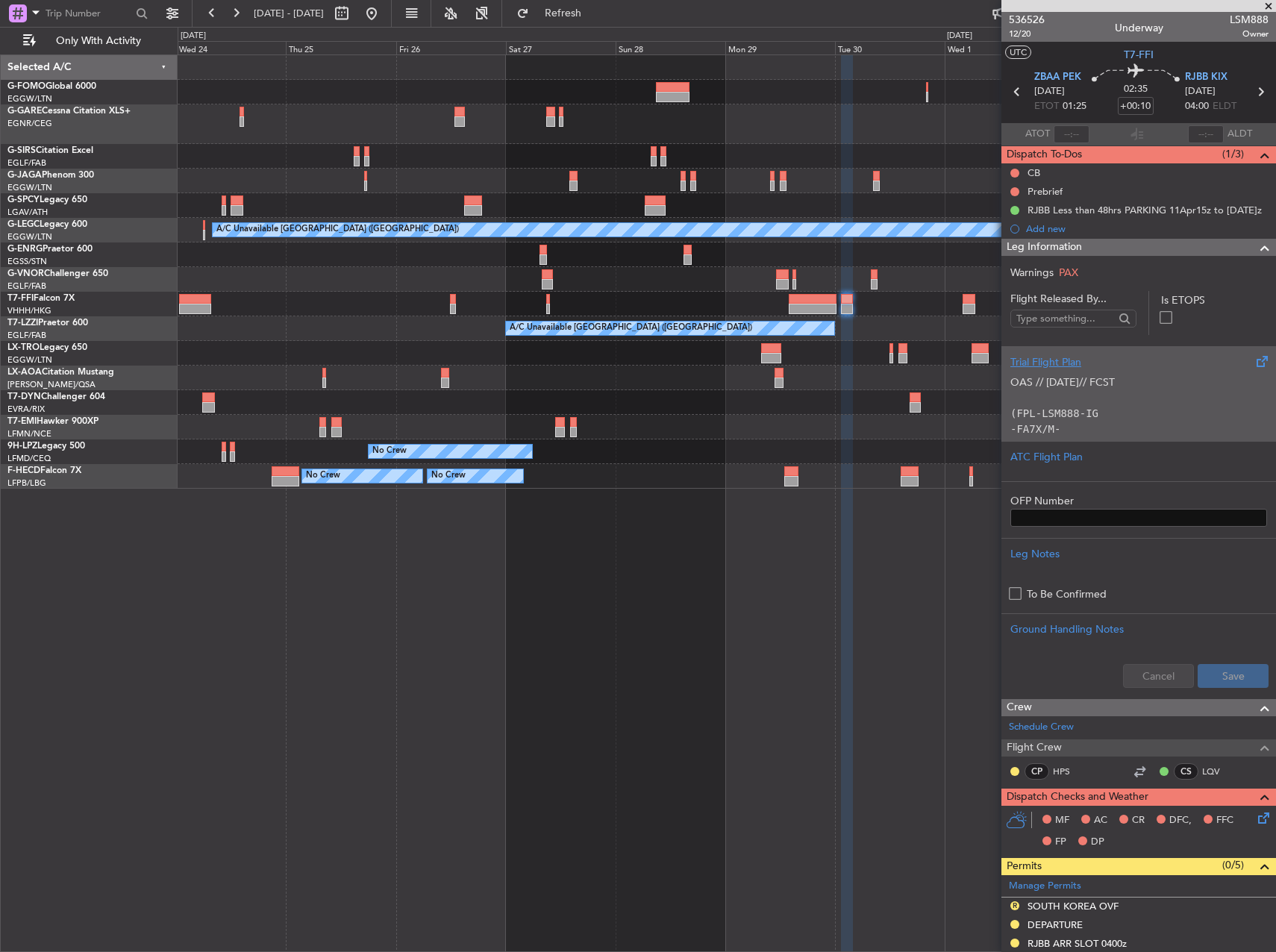
click at [1040, 391] on p "OAS // 15SEP// FCST (FPL-LSM888-IG -FA7X/M-SBDE1E2E3FGHIJ3J4J7M3P2RWXYZ/LB1D1 -…" at bounding box center [1138, 538] width 256 height 329
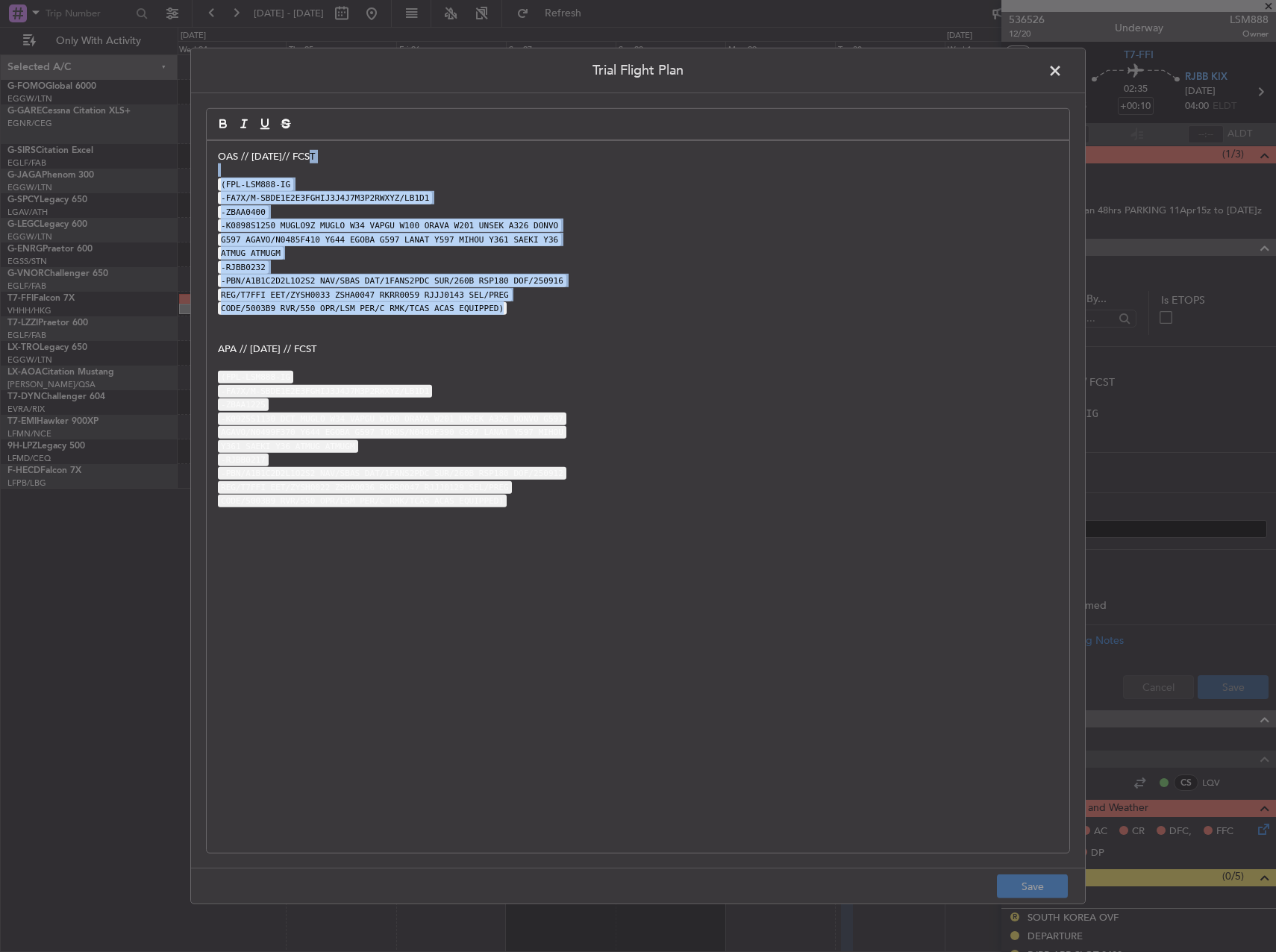
drag, startPoint x: 719, startPoint y: 307, endPoint x: 481, endPoint y: 129, distance: 297.2
click at [481, 129] on quill-editor "OAS // 15SEP// FCST (FPL-LSM888-IG -FA7X/M-SBDE1E2E3FGHIJ3J4J7M3P2RWXYZ/LB1D1 -…" at bounding box center [638, 464] width 864 height 713
click at [286, 240] on code "G597 AGAVO/N0485F410 Y644 EGOBA G597 LANAT Y597 MIHOU Y361 SAEKI Y36" at bounding box center [390, 240] width 343 height 12
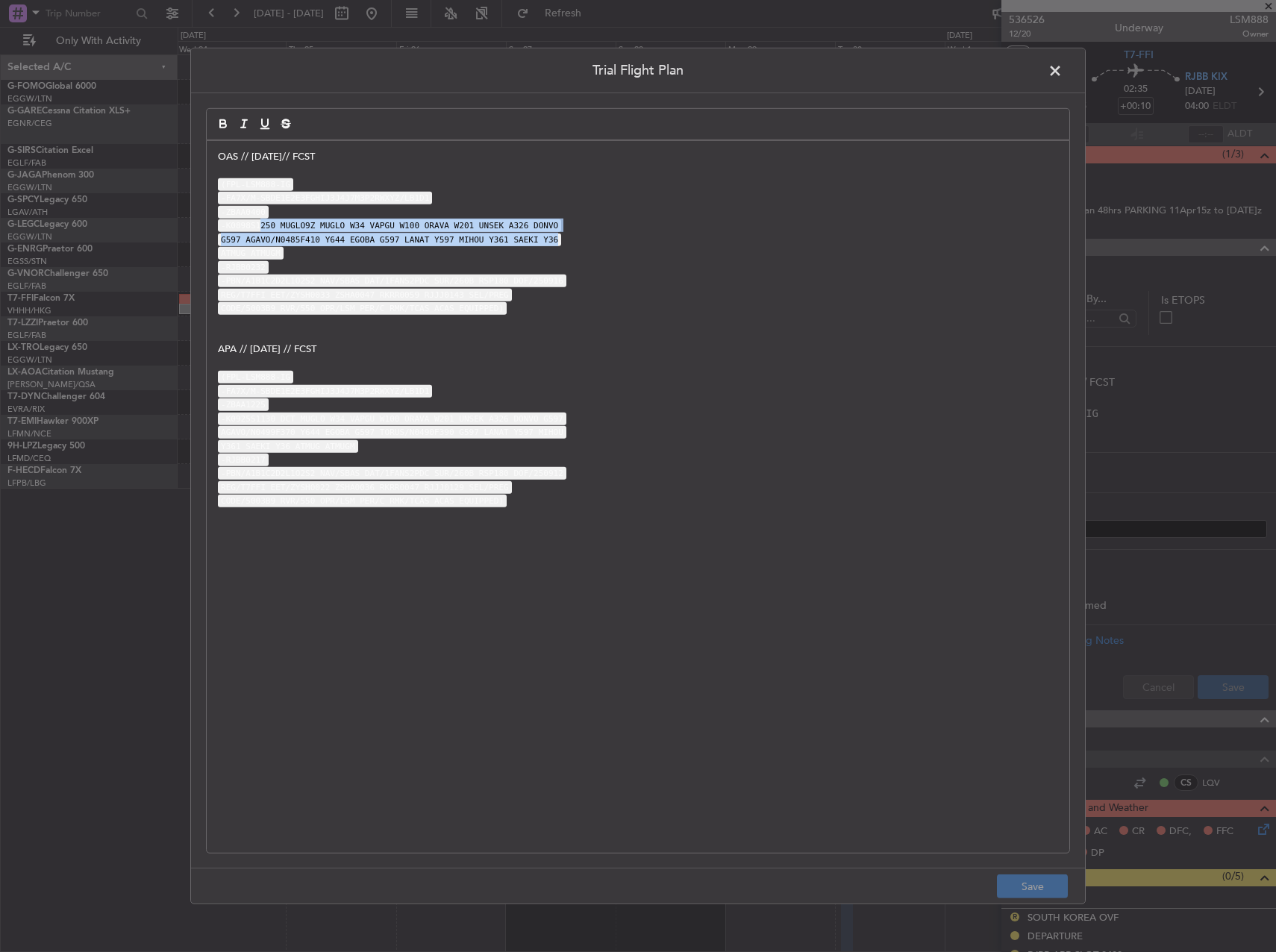
drag, startPoint x: 256, startPoint y: 231, endPoint x: 571, endPoint y: 245, distance: 315.3
click at [571, 245] on div "OAS // 15SEP// FCST (FPL-LSM888-IG -FA7X/M-SBDE1E2E3FGHIJ3J4J7M3P2RWXYZ/LB1D1 -…" at bounding box center [638, 497] width 862 height 712
copy div "250 MUGLO9Z MUGLO W34 VAPGU W100 ORAVA W201 UNSEK A326 DONVO G597 AGAVO/N0485F4…"
click at [264, 217] on code "-ZBAA0400" at bounding box center [243, 212] width 51 height 12
copy div "MUGLO9Z MUGLO W34 VAPGU W100 ORAVA W201 UNSEK A326 DONVO G597 AGAVO/N0485F410 Y…"
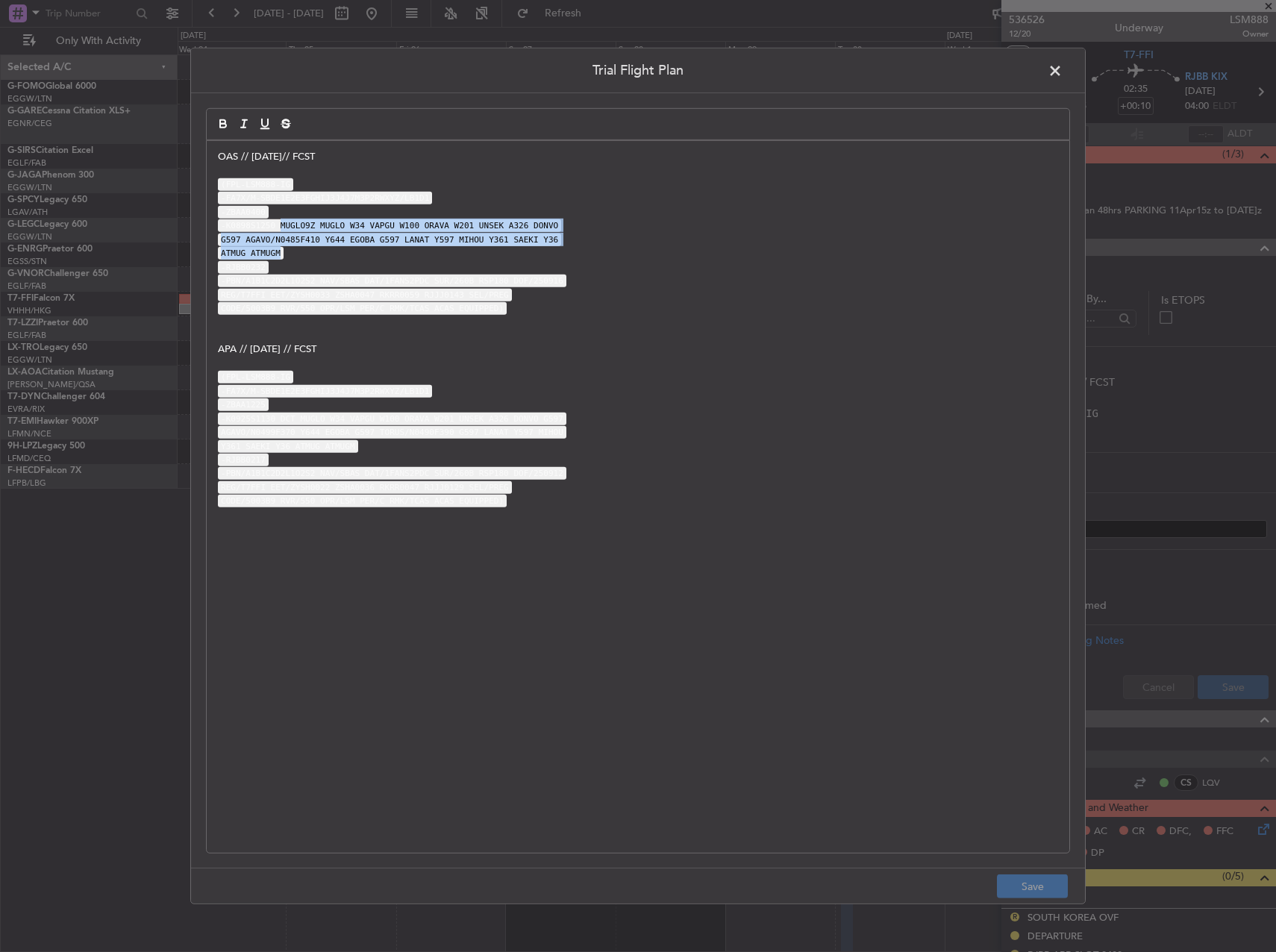
drag, startPoint x: 302, startPoint y: 225, endPoint x: 652, endPoint y: 258, distance: 351.6
click at [650, 258] on div "OAS // 15SEP// FCST (FPL-LSM888-IG -FA7X/M-SBDE1E2E3FGHIJ3J4J7M3P2RWXYZ/LB1D1 -…" at bounding box center [638, 497] width 862 height 712
click at [1062, 77] on span at bounding box center [1062, 74] width 0 height 30
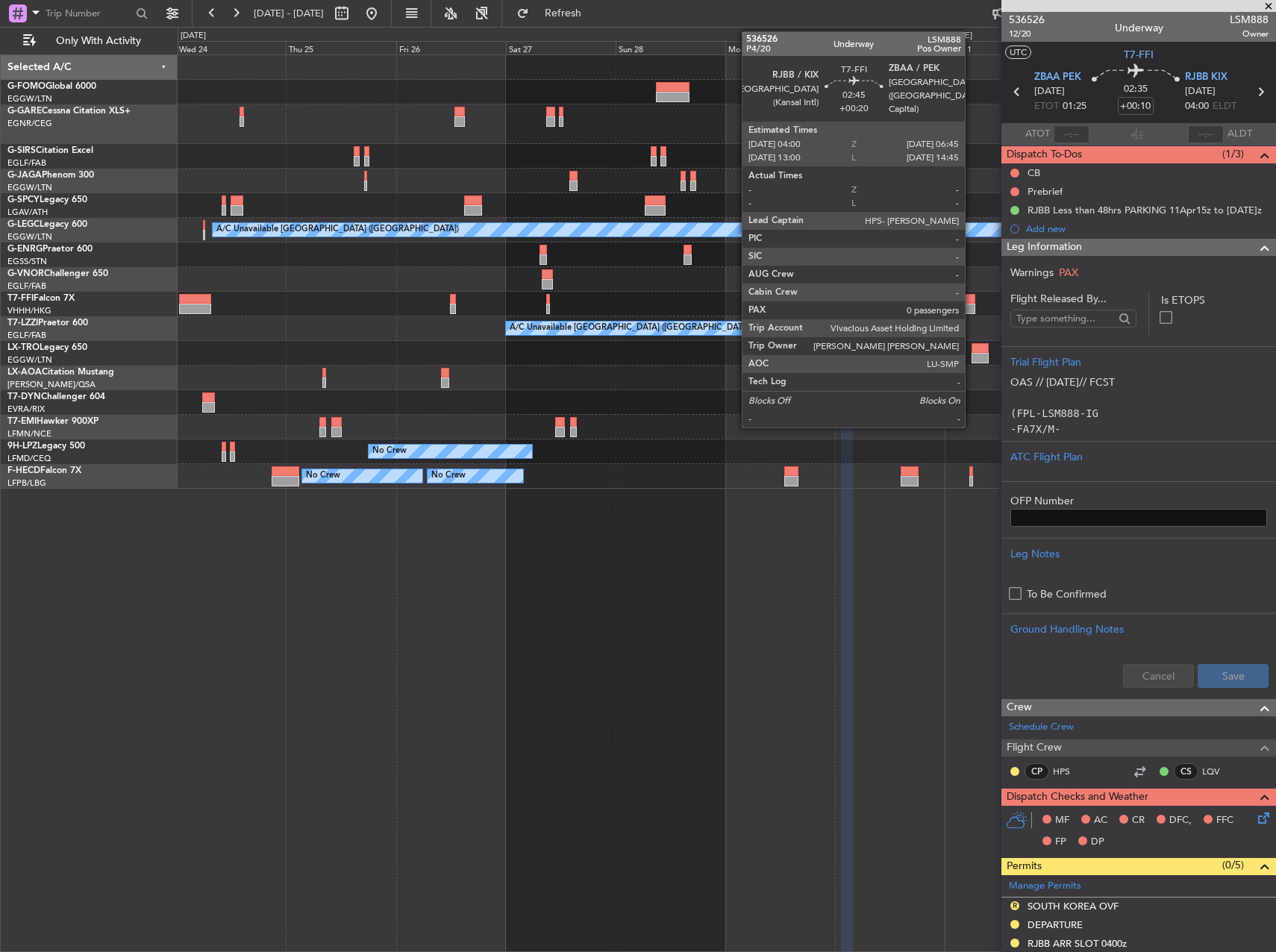
click at [973, 302] on div at bounding box center [969, 300] width 12 height 11
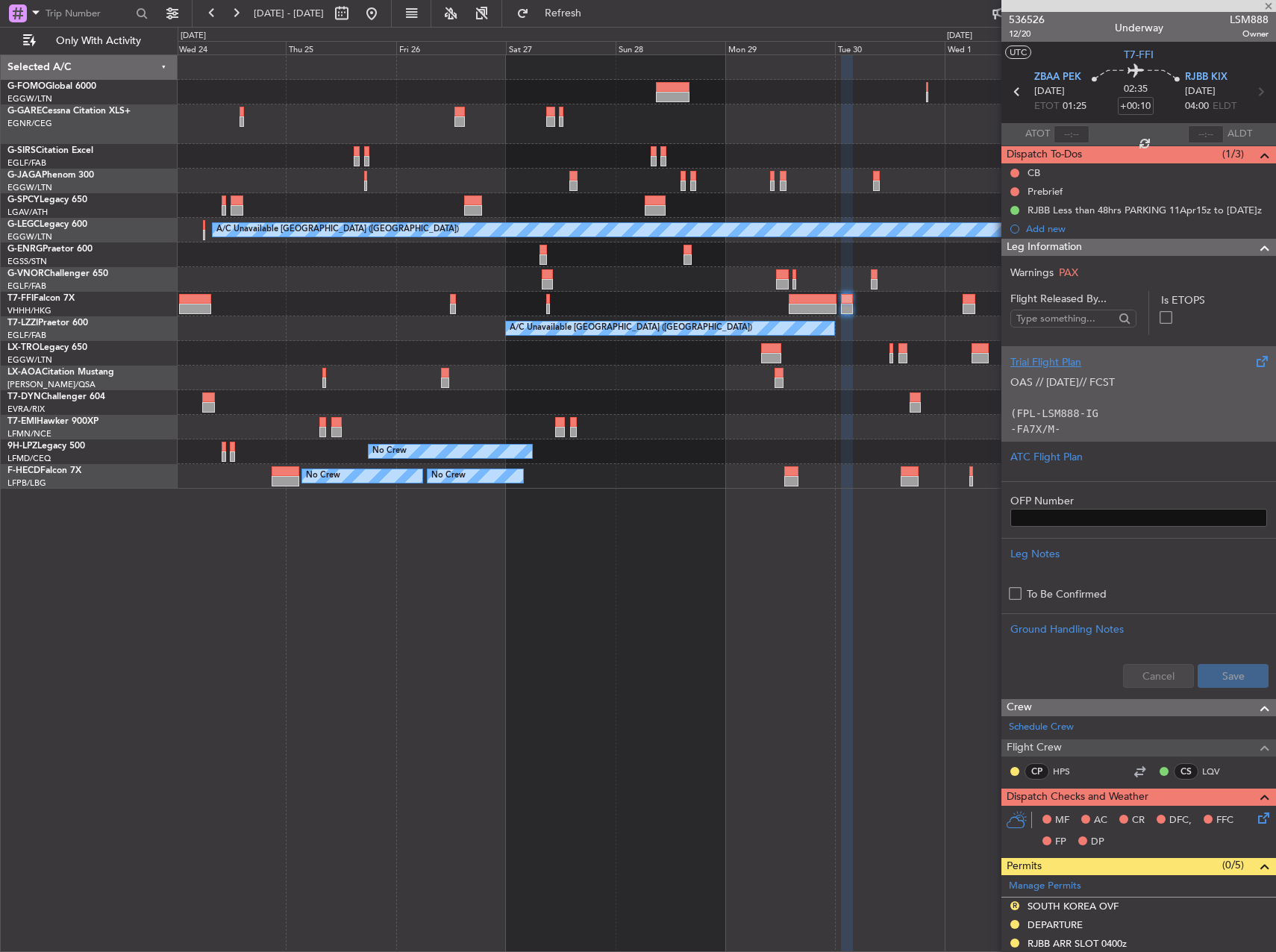
type input "+00:20"
type input "0"
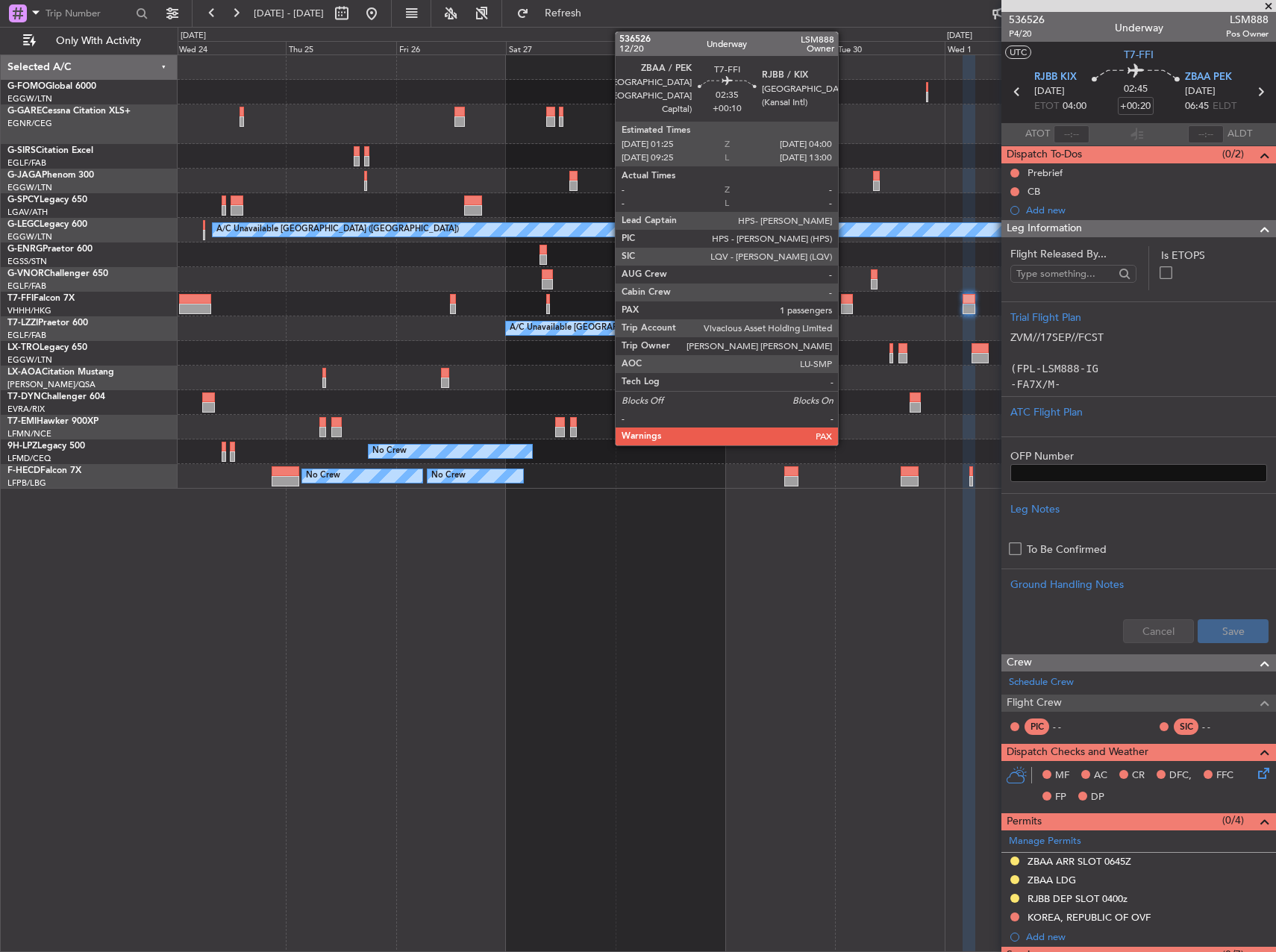
click at [845, 302] on div at bounding box center [846, 300] width 12 height 11
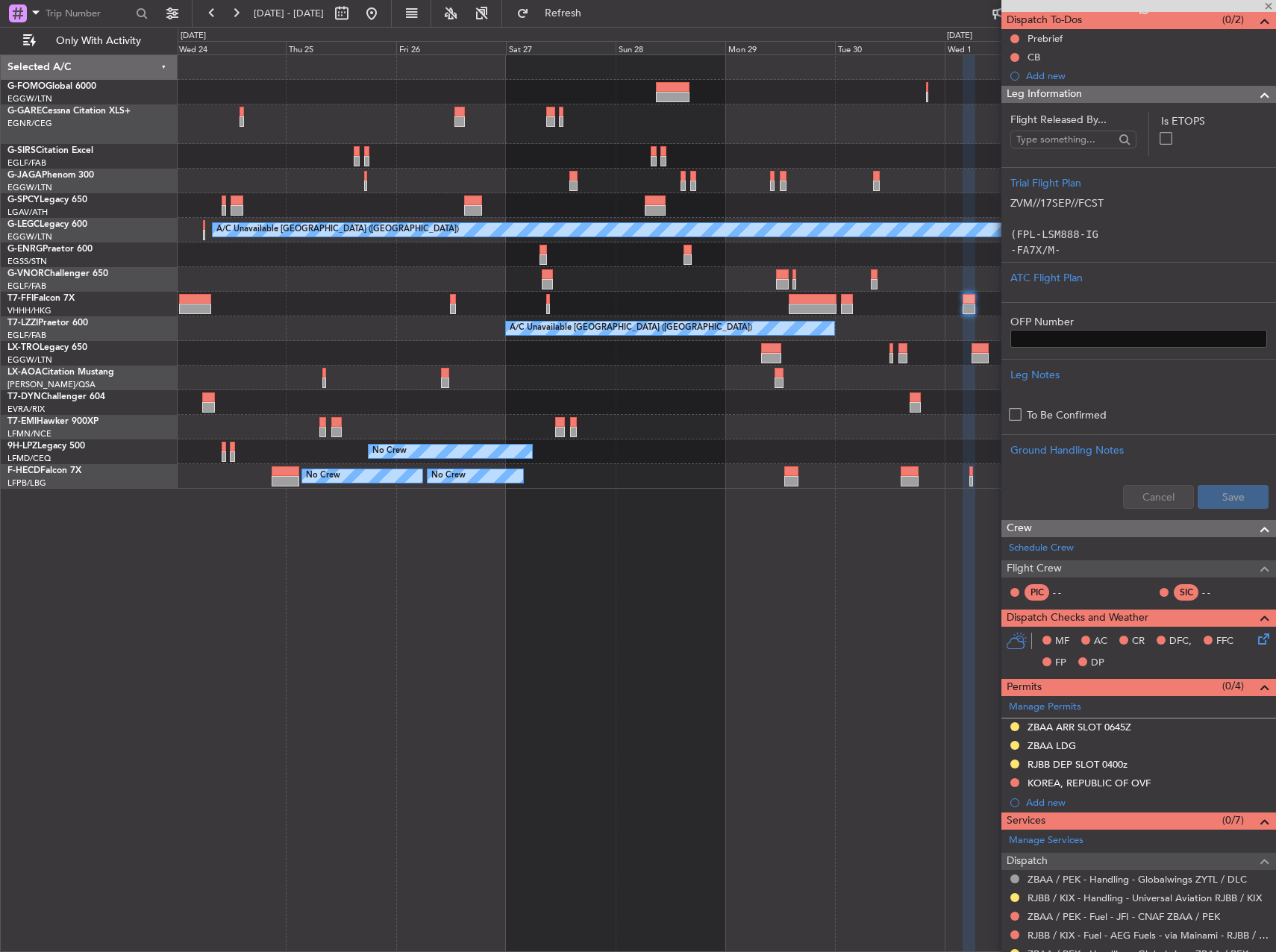
scroll to position [298, 0]
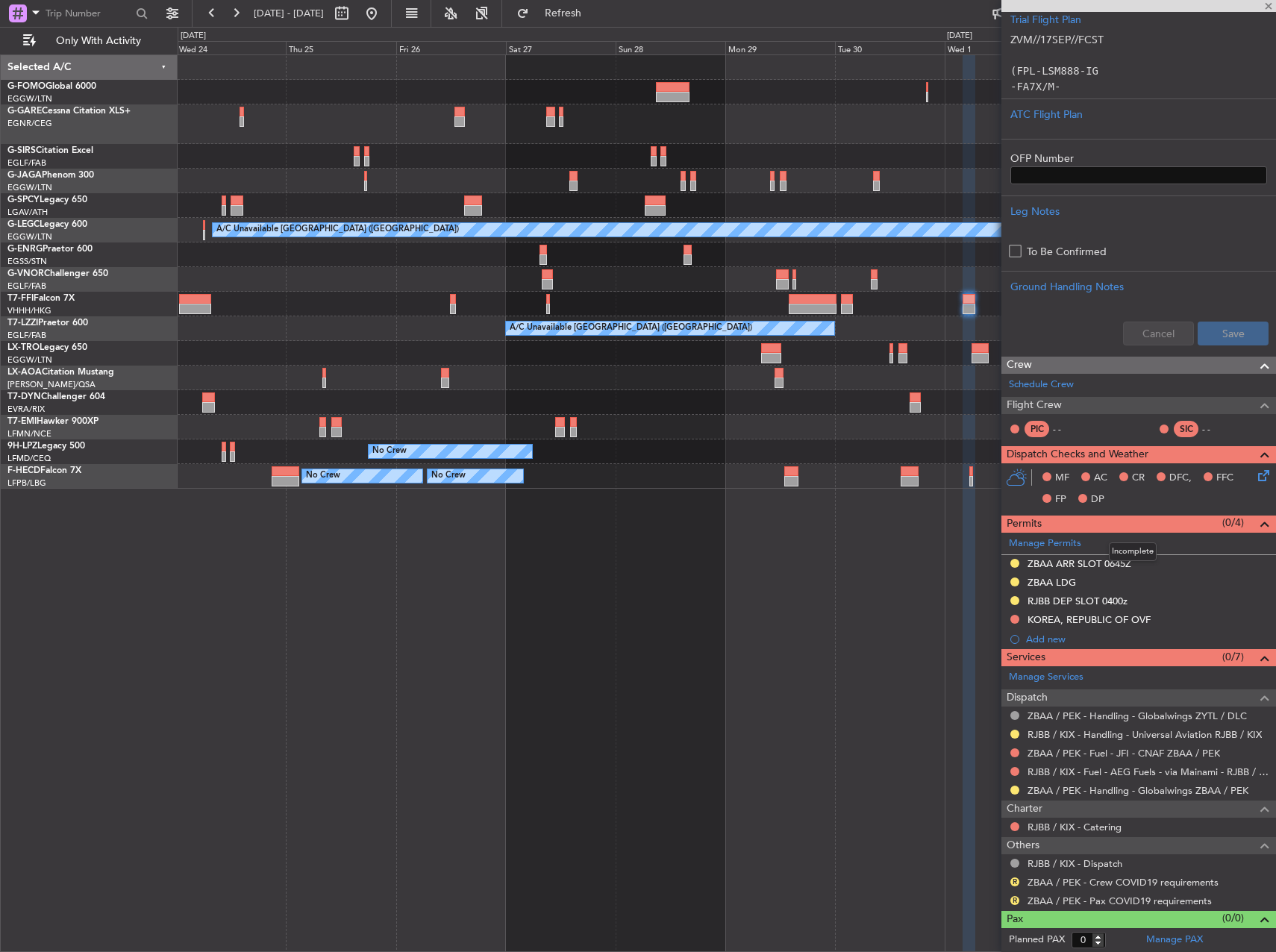
type input "+00:10"
type input "5"
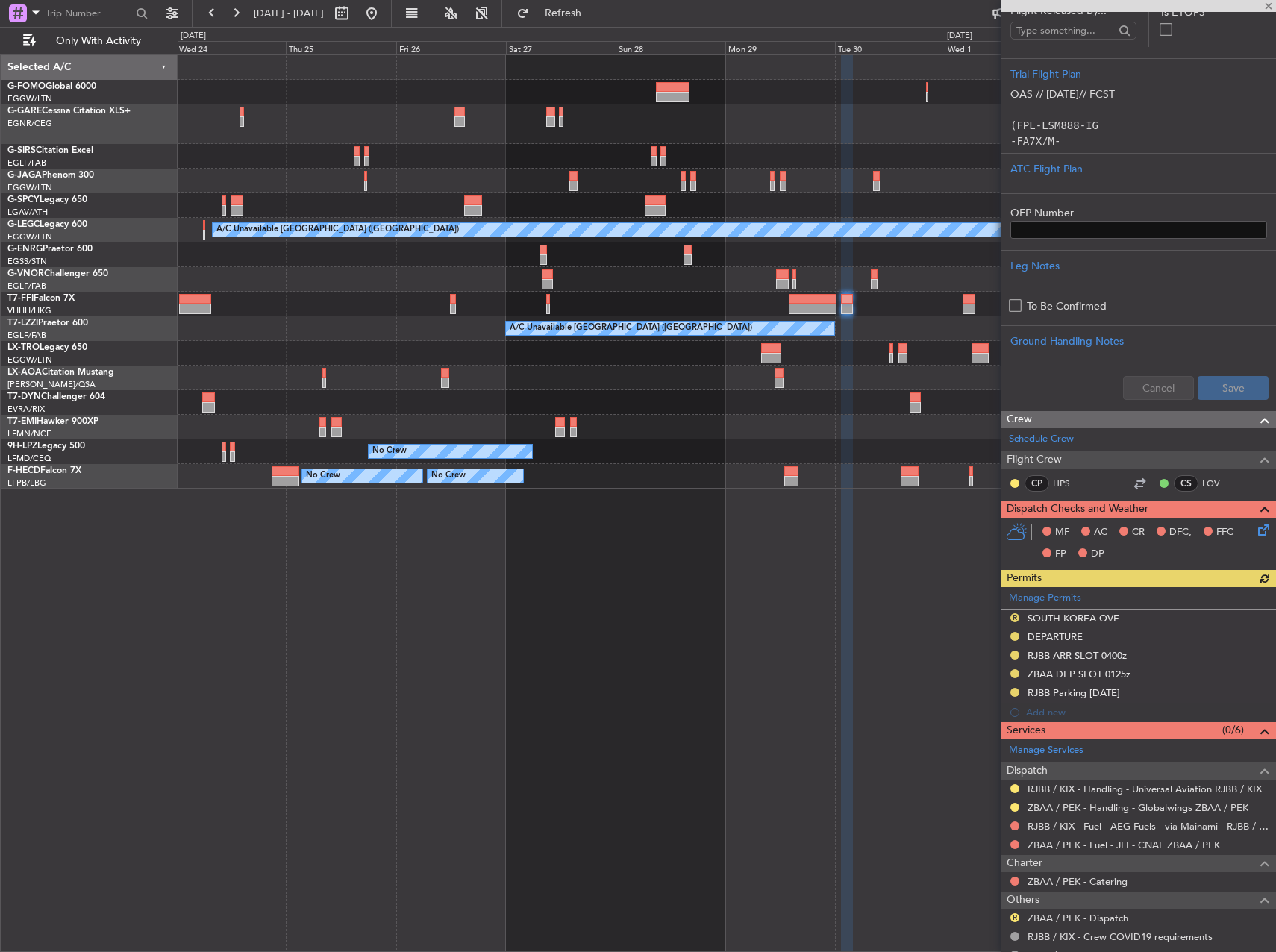
scroll to position [373, 0]
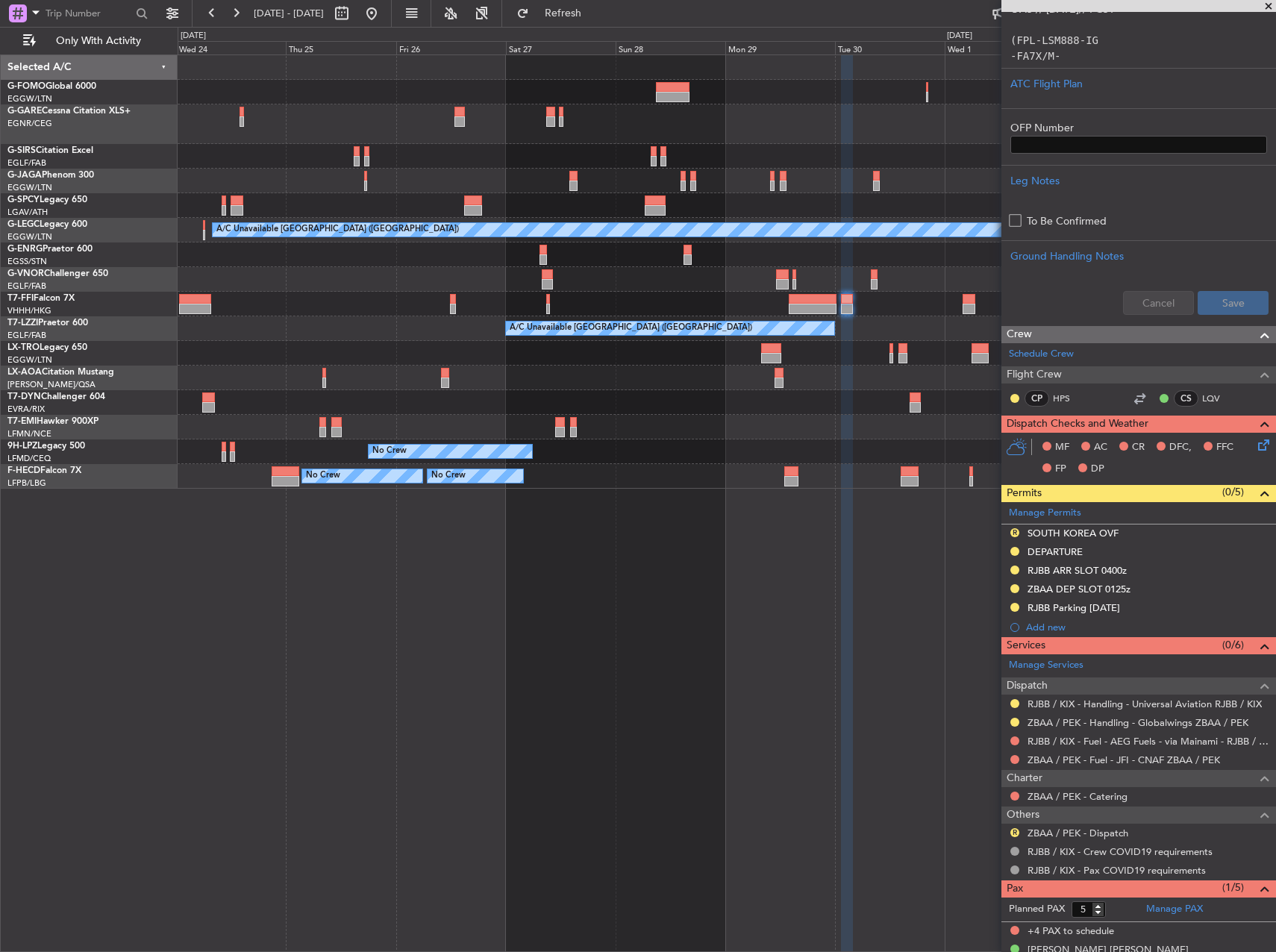
click at [1010, 528] on div "R" at bounding box center [1014, 532] width 12 height 12
click at [1013, 532] on button "R" at bounding box center [1015, 533] width 9 height 9
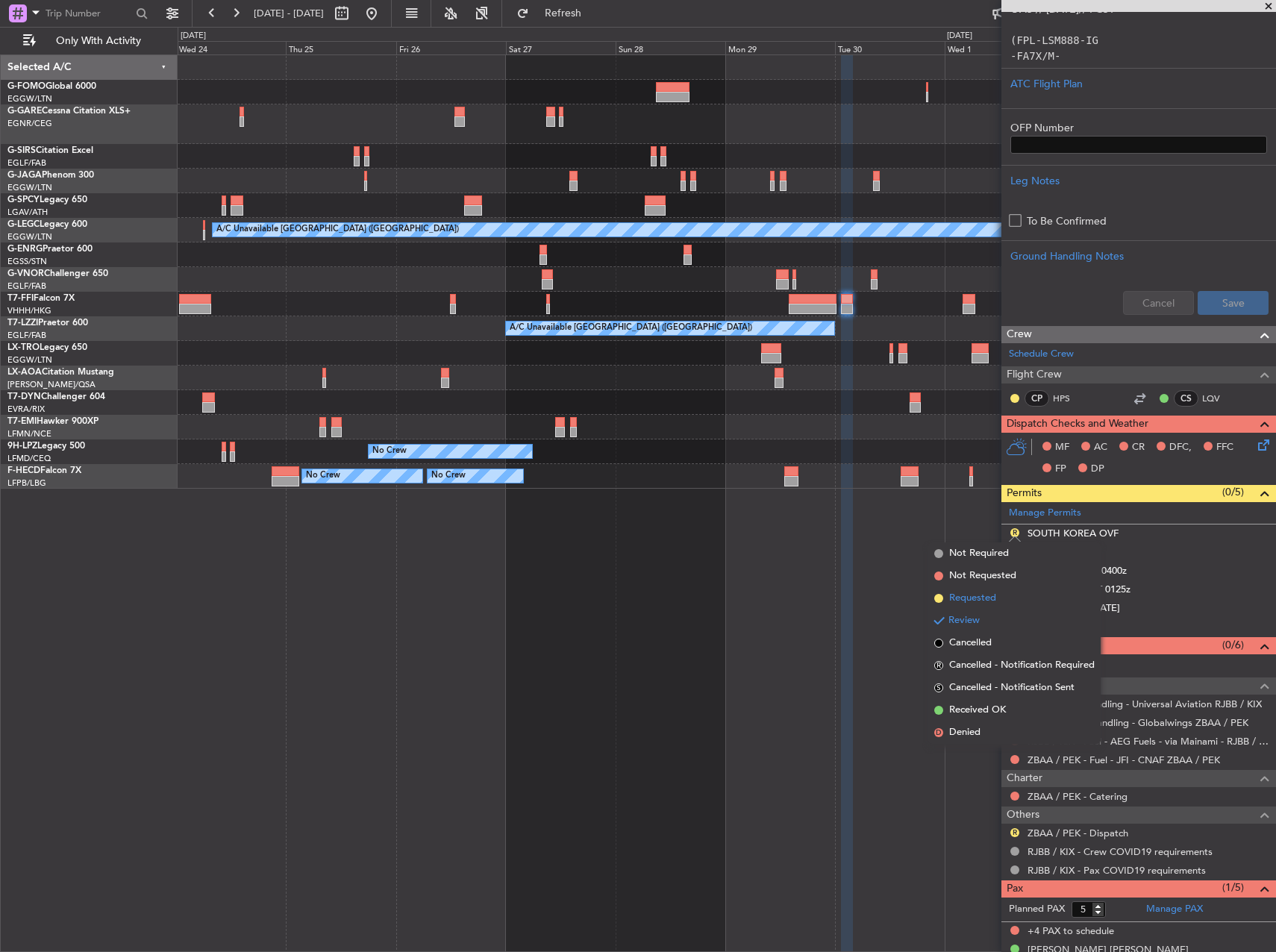
click at [981, 598] on span "Requested" at bounding box center [972, 598] width 47 height 15
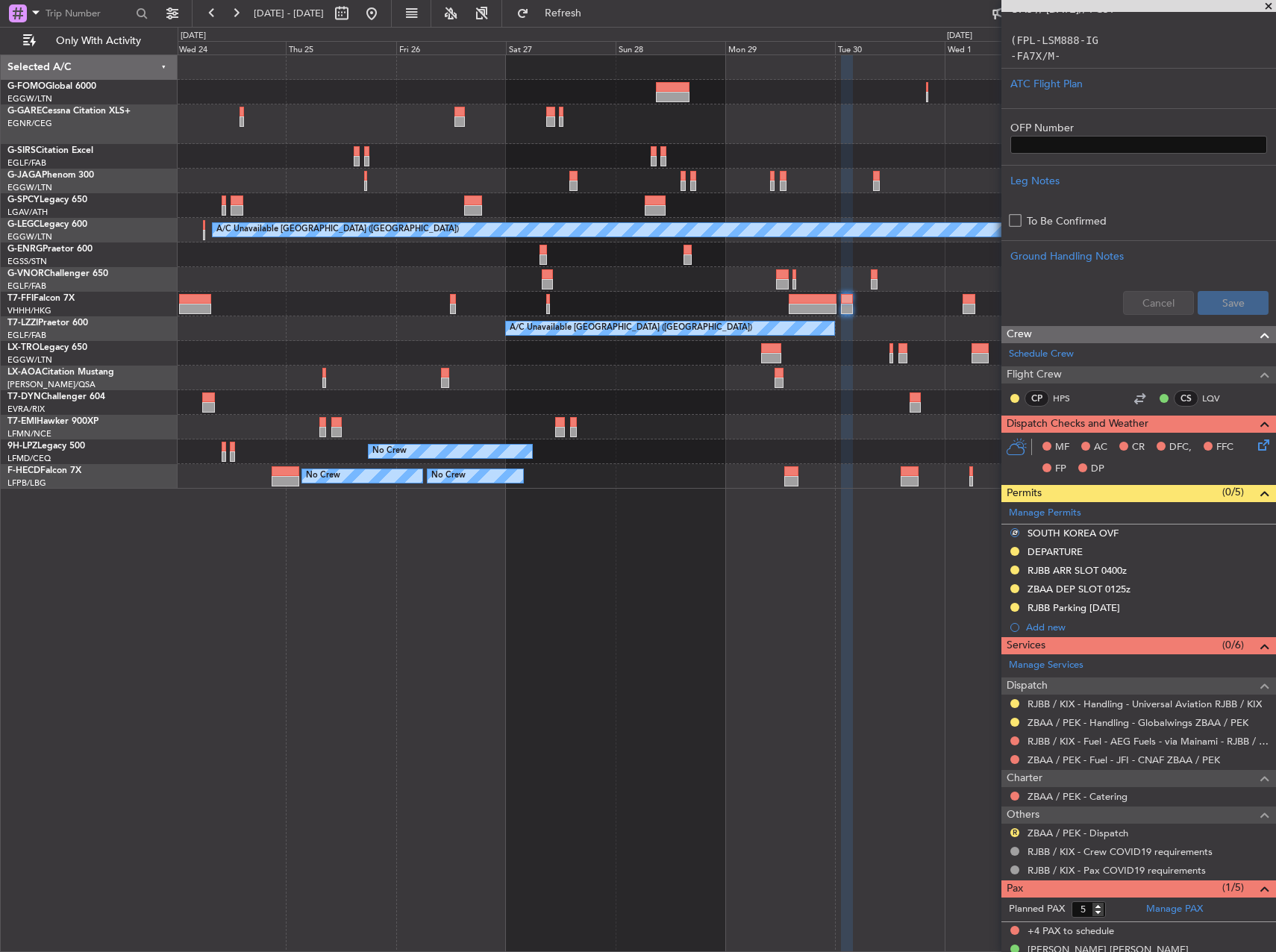
click at [961, 296] on div "Planned Maint Tianjin ([GEOGRAPHIC_DATA])" at bounding box center [726, 304] width 1097 height 25
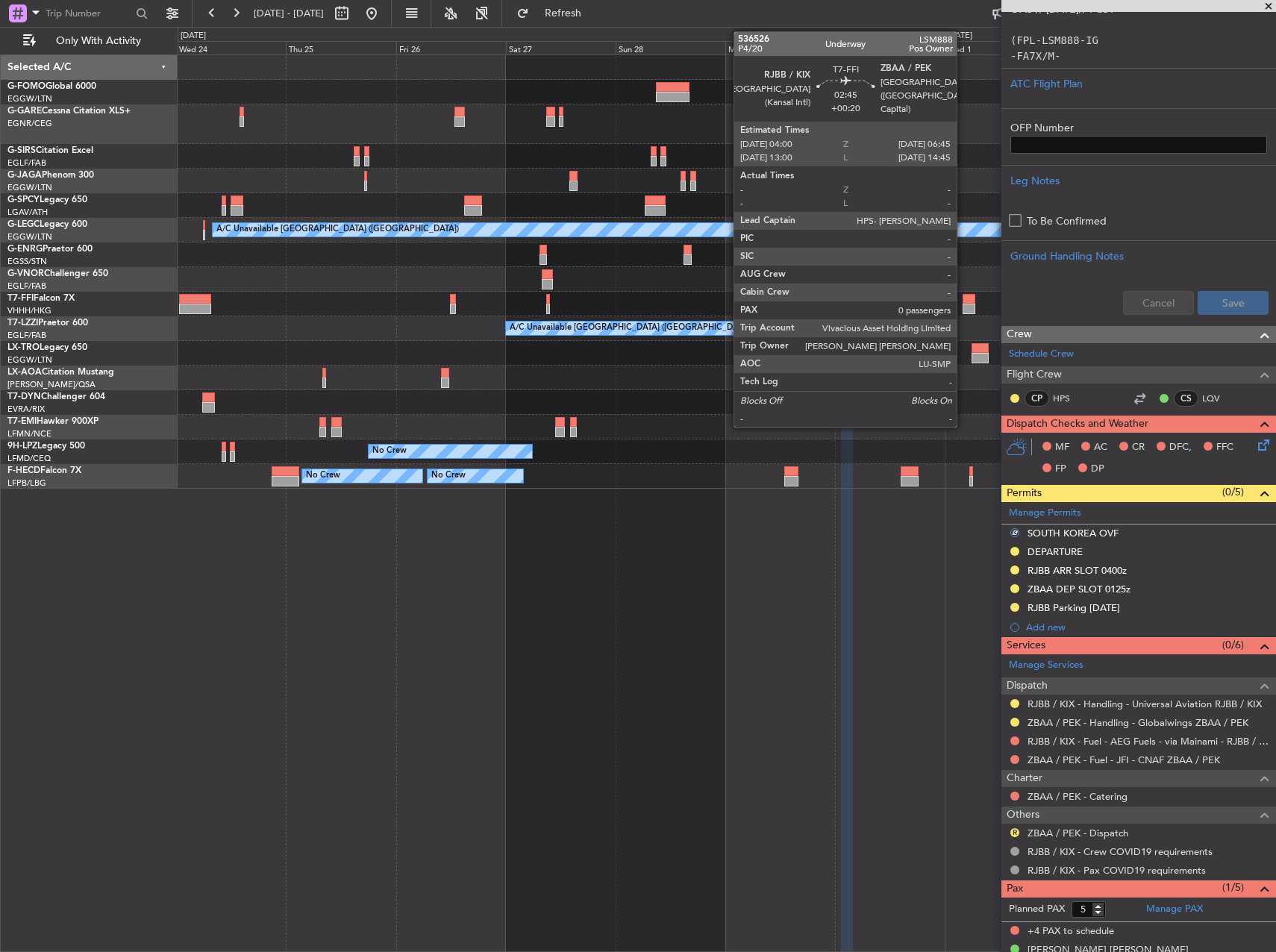
click at [969, 303] on div at bounding box center [969, 300] width 12 height 11
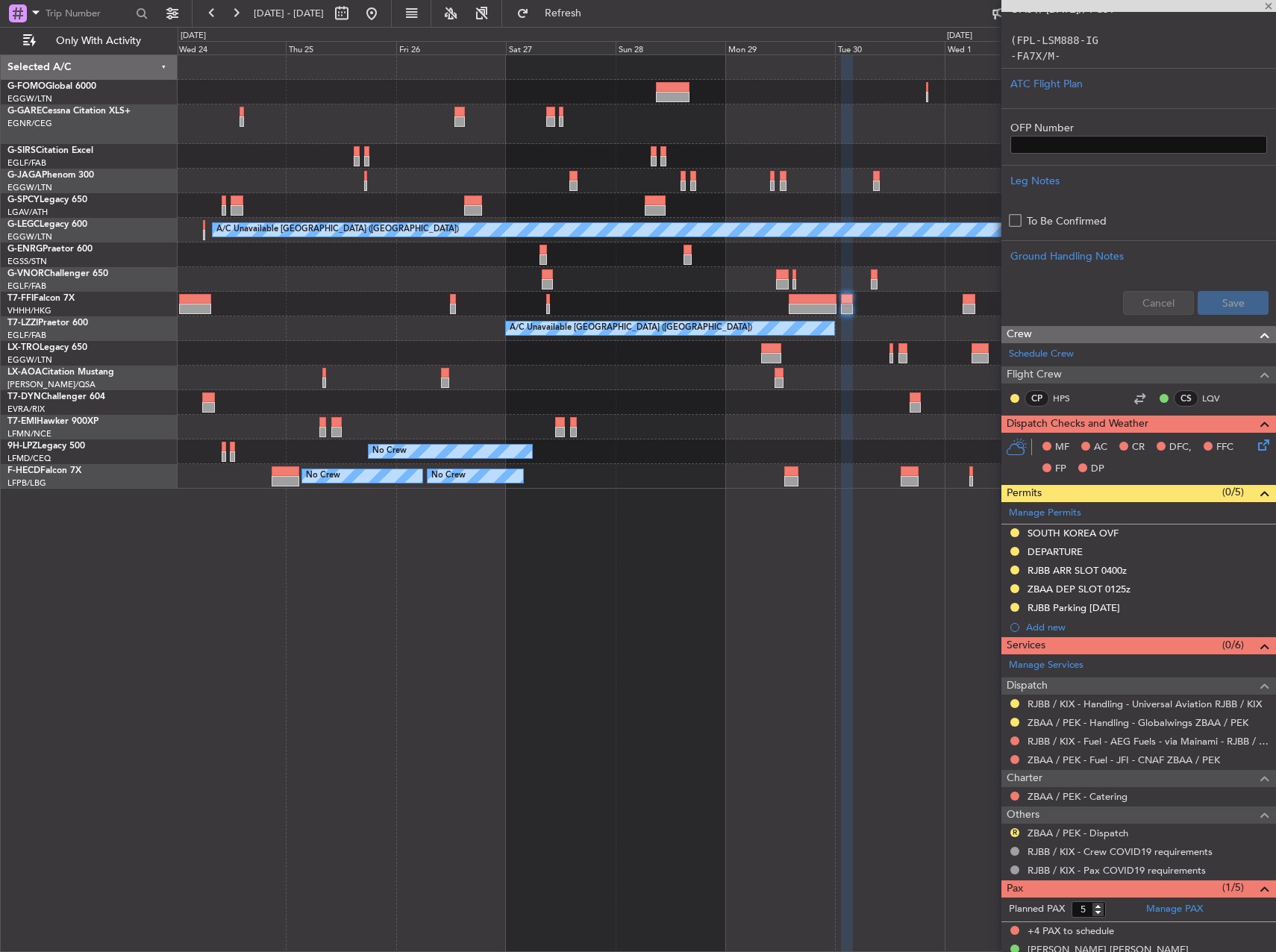
type input "+00:20"
type input "0"
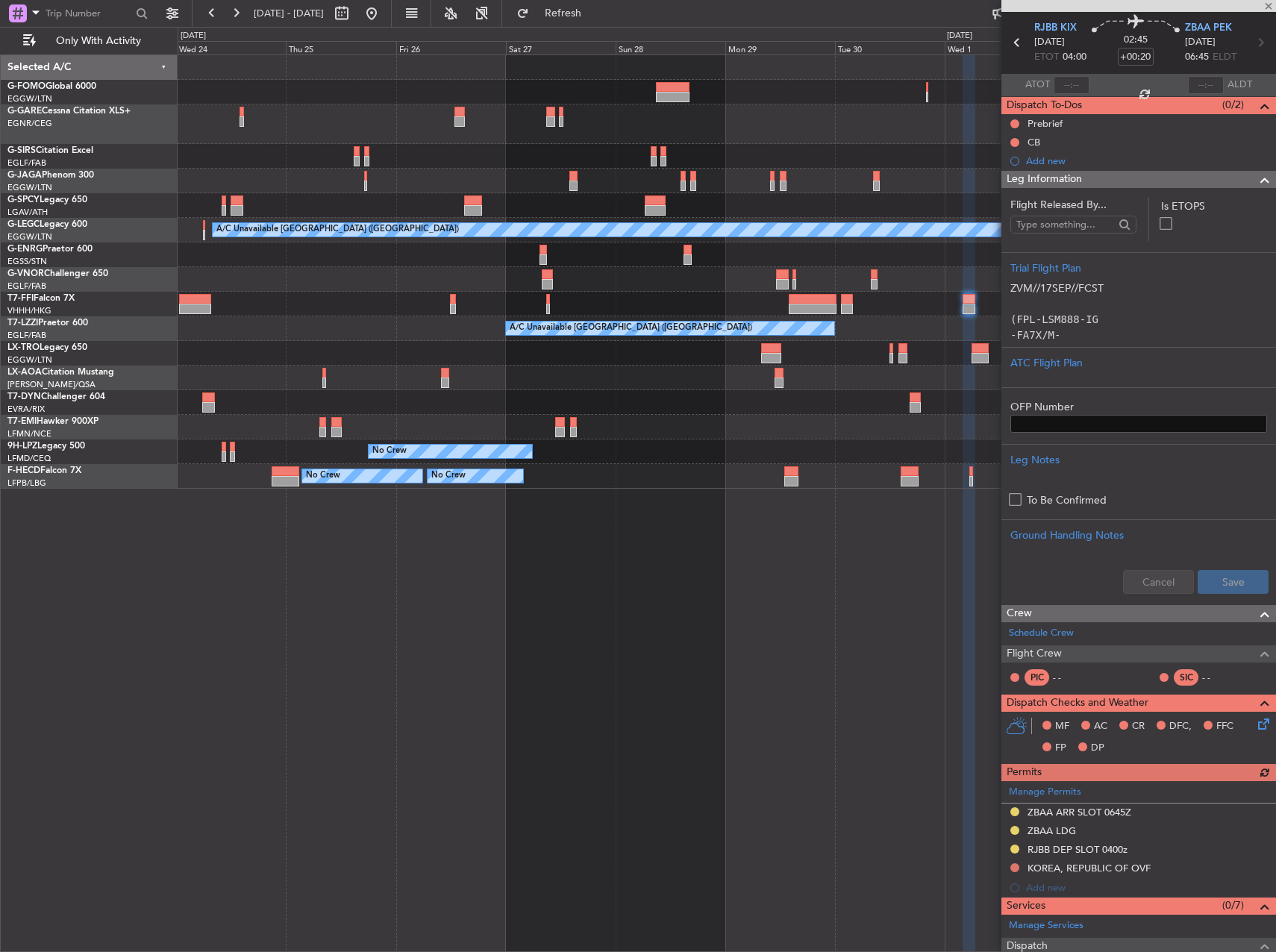
scroll to position [75, 0]
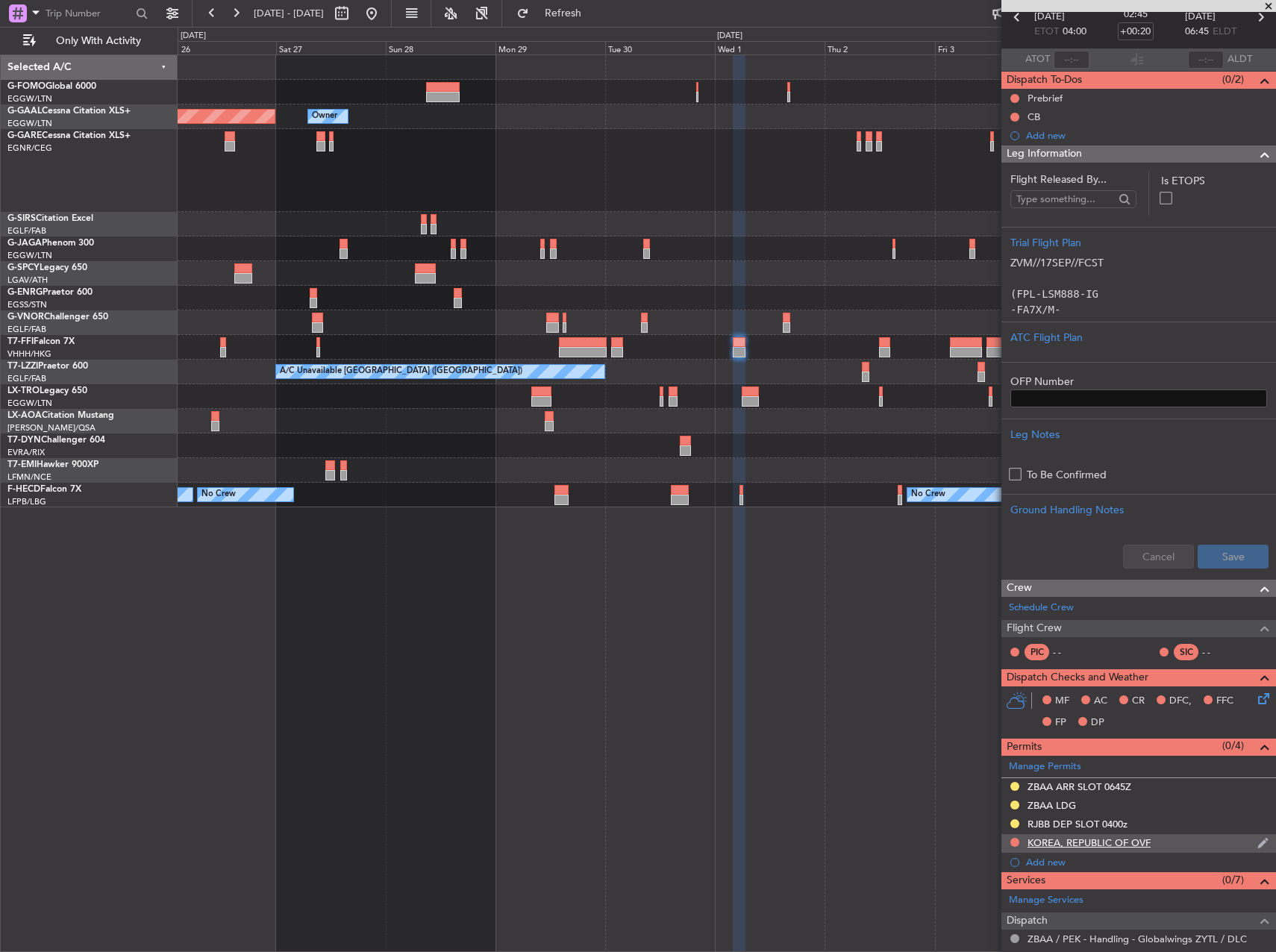
click at [1109, 844] on div "KOREA, REPUBLIC OF OVF" at bounding box center [1089, 843] width 123 height 12
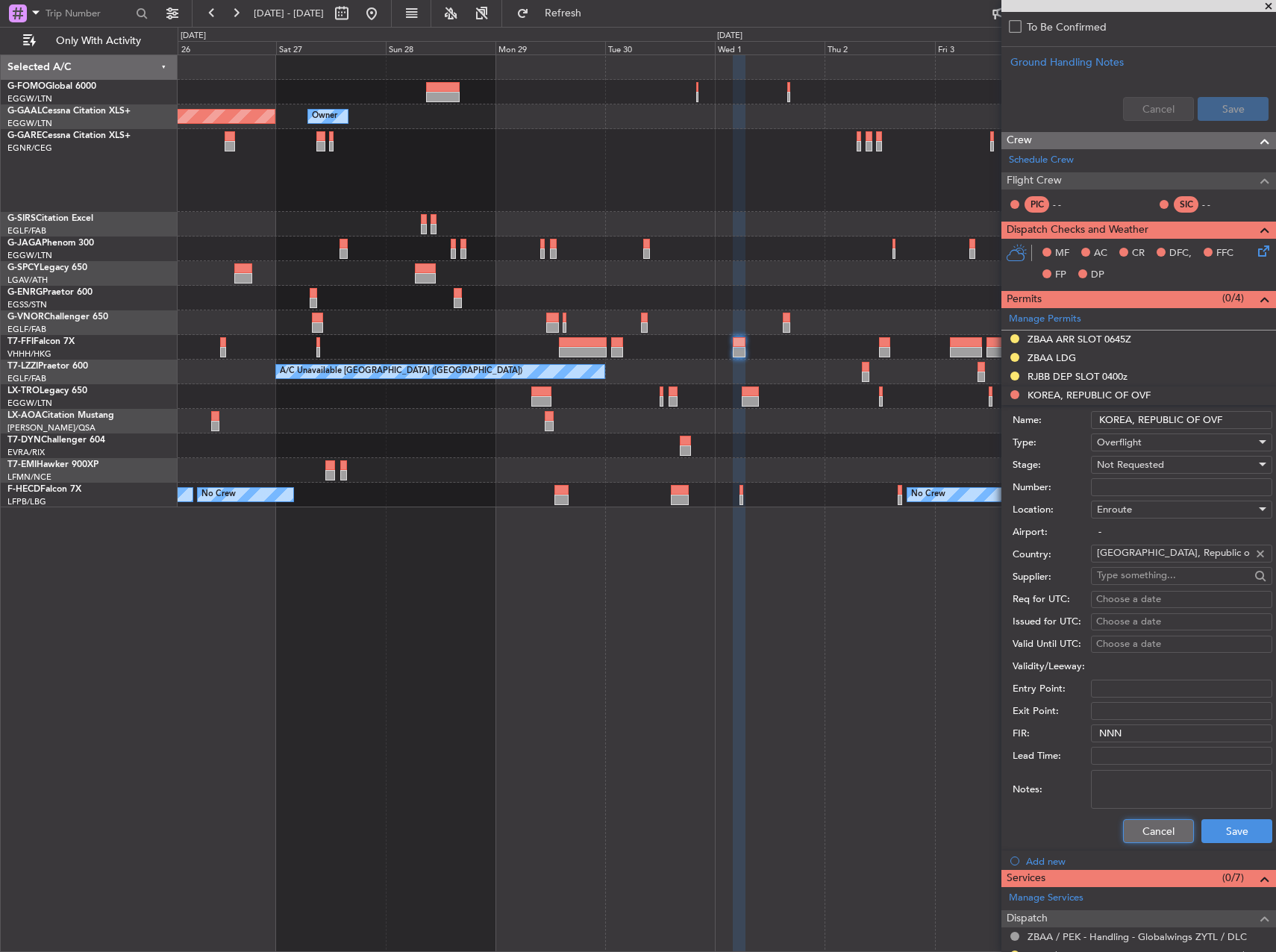
click at [1156, 840] on button "Cancel" at bounding box center [1158, 831] width 71 height 24
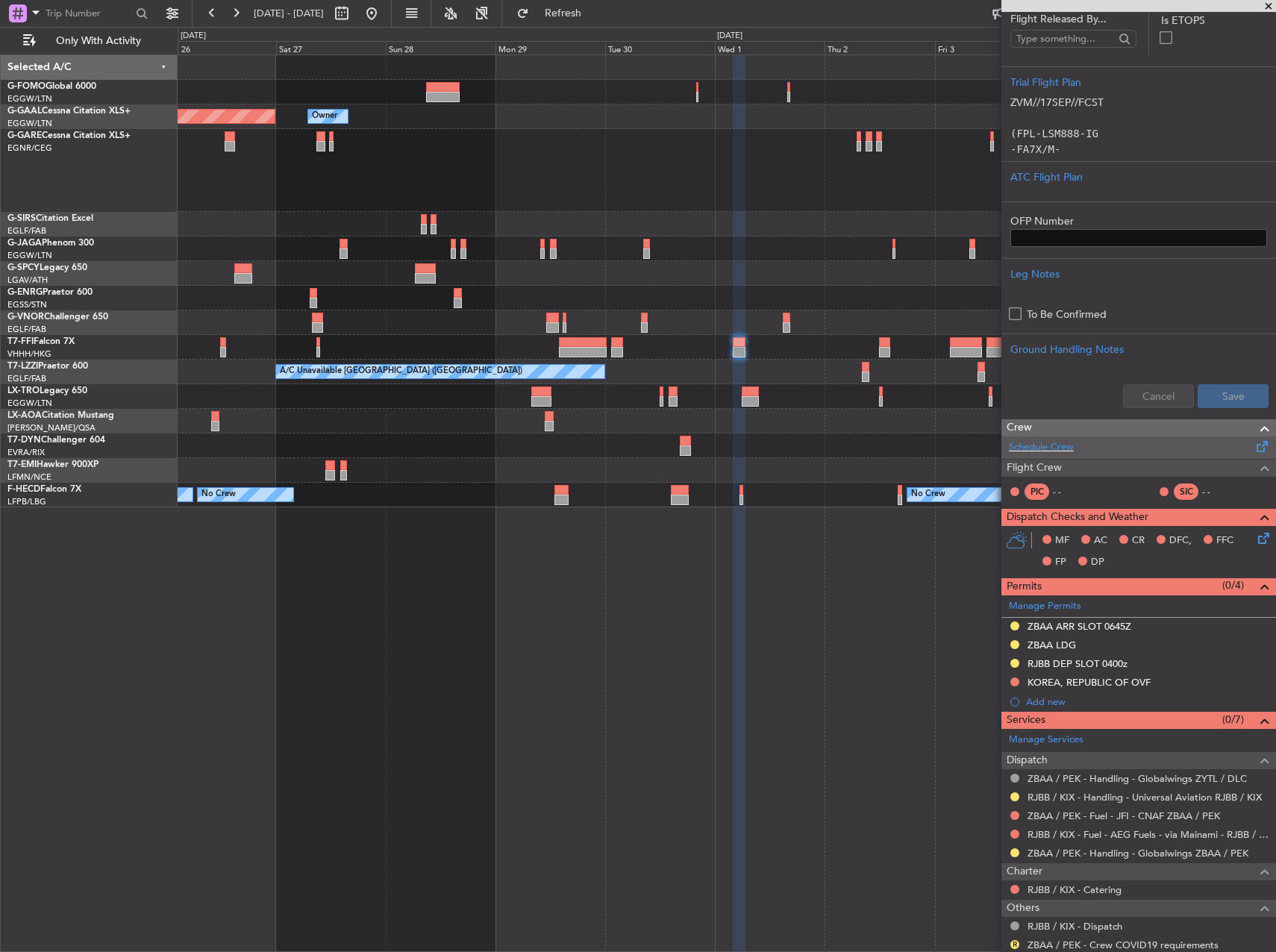
scroll to position [0, 0]
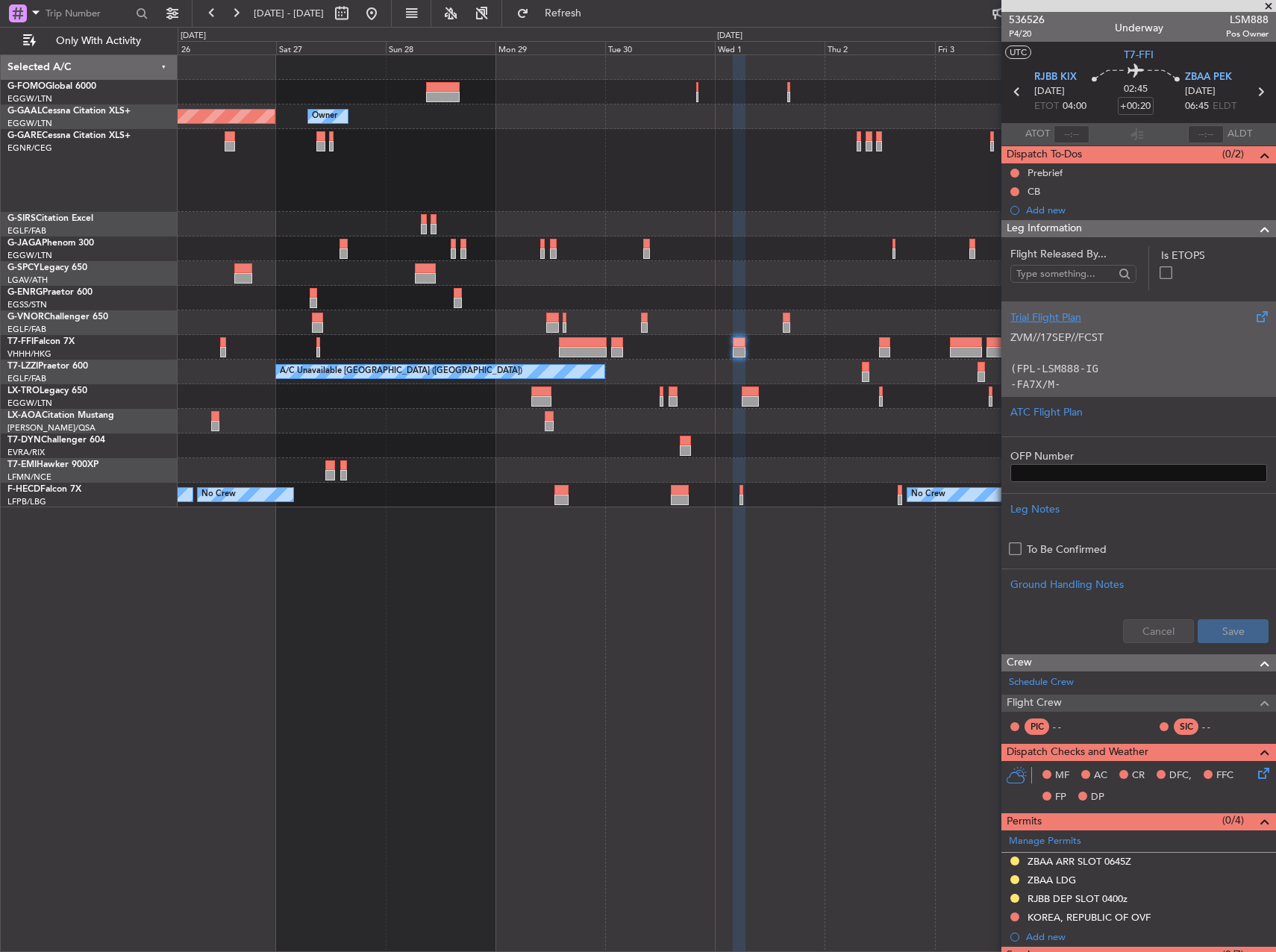
click at [1105, 347] on p at bounding box center [1138, 354] width 256 height 15
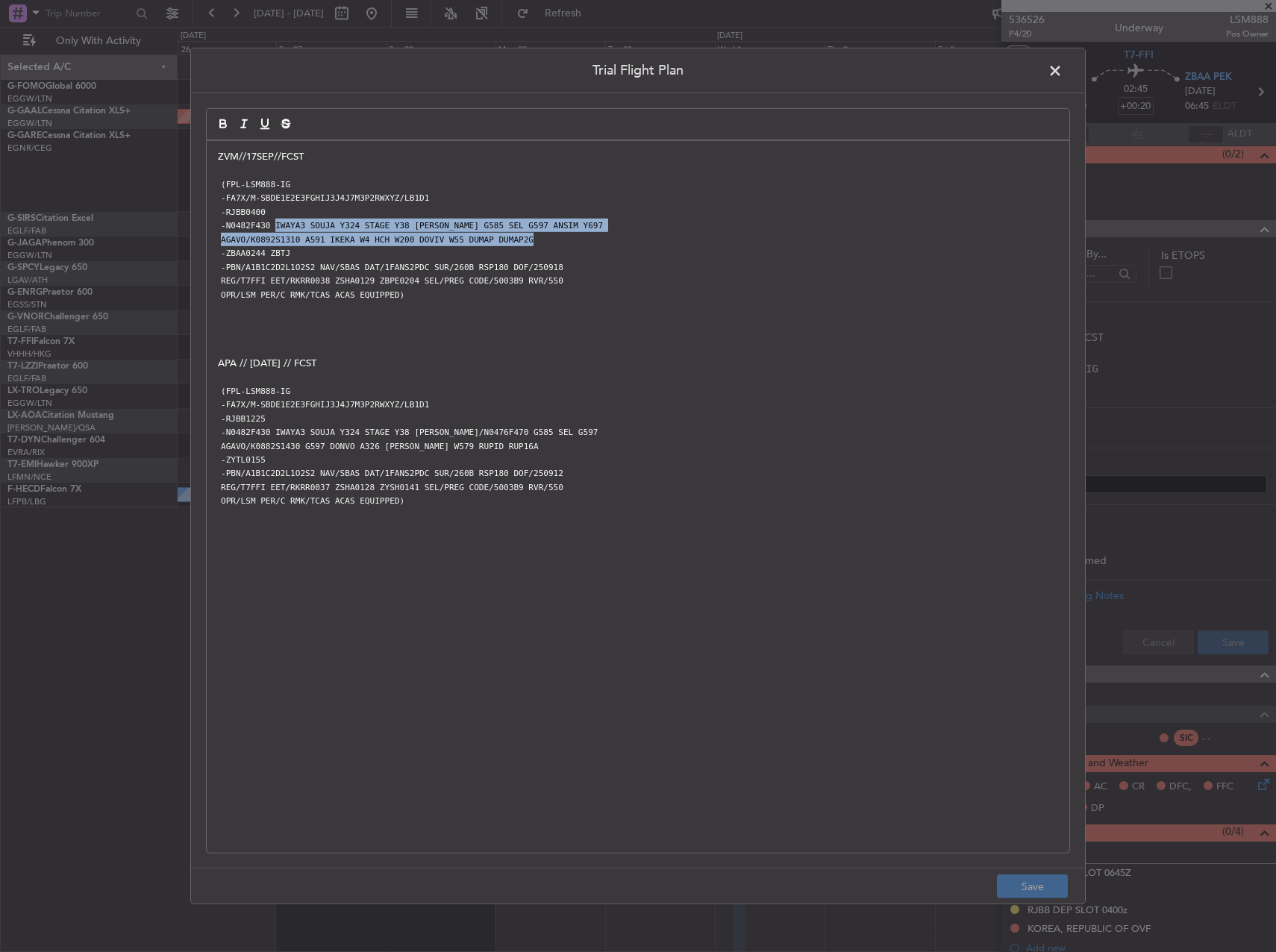
drag, startPoint x: 270, startPoint y: 226, endPoint x: 595, endPoint y: 240, distance: 325.3
click at [595, 240] on div "ZVM//17SEP//FCST (FPL-LSM888-IG -FA7X/M-SBDE1E2E3FGHIJ3J4J7M3P2RWXYZ/LB1D1 -RJB…" at bounding box center [638, 497] width 862 height 712
drag, startPoint x: 1051, startPoint y: 69, endPoint x: 1002, endPoint y: 105, distance: 60.8
click at [1062, 69] on span at bounding box center [1062, 74] width 0 height 30
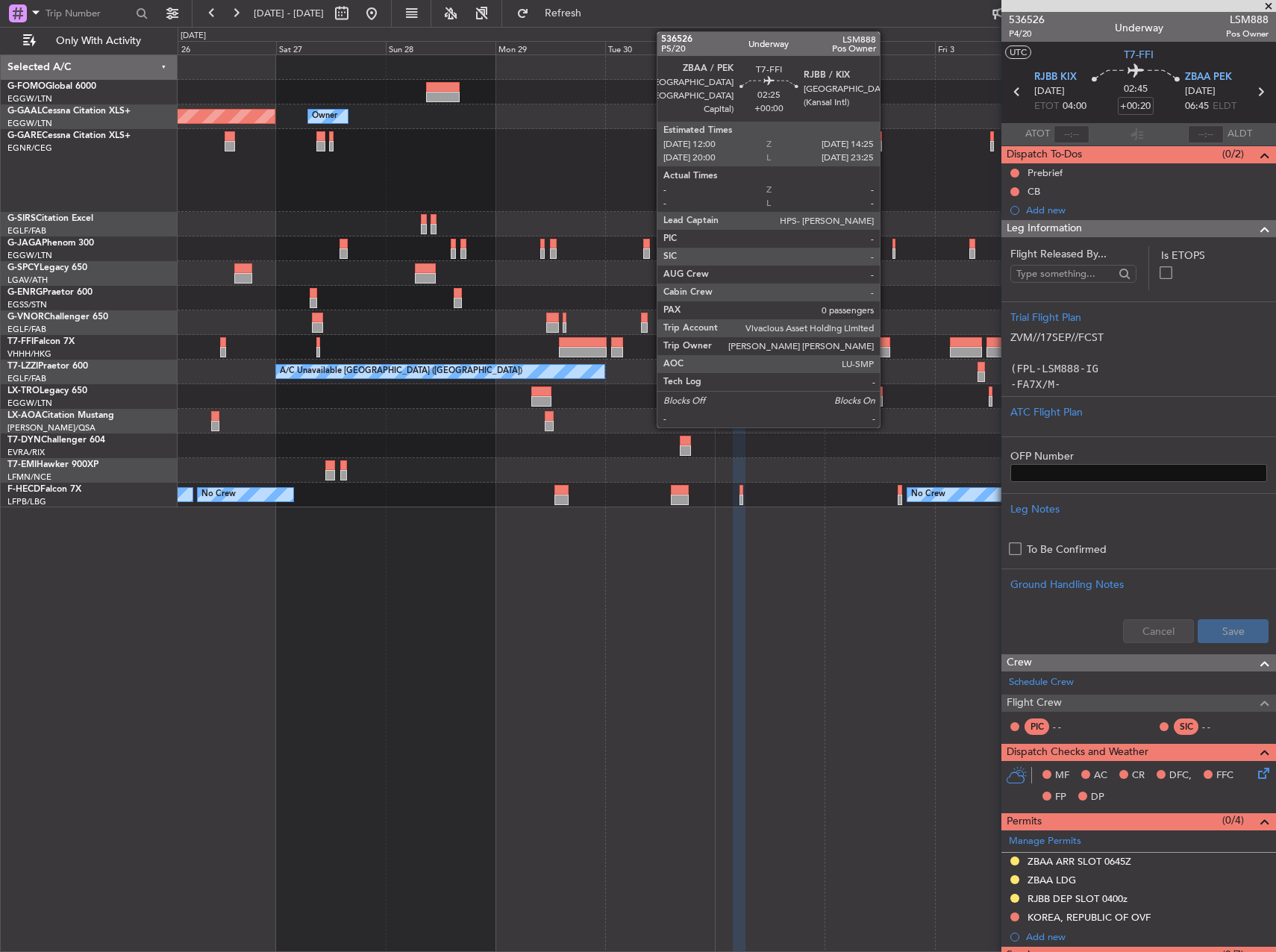
click at [887, 344] on div at bounding box center [884, 343] width 12 height 11
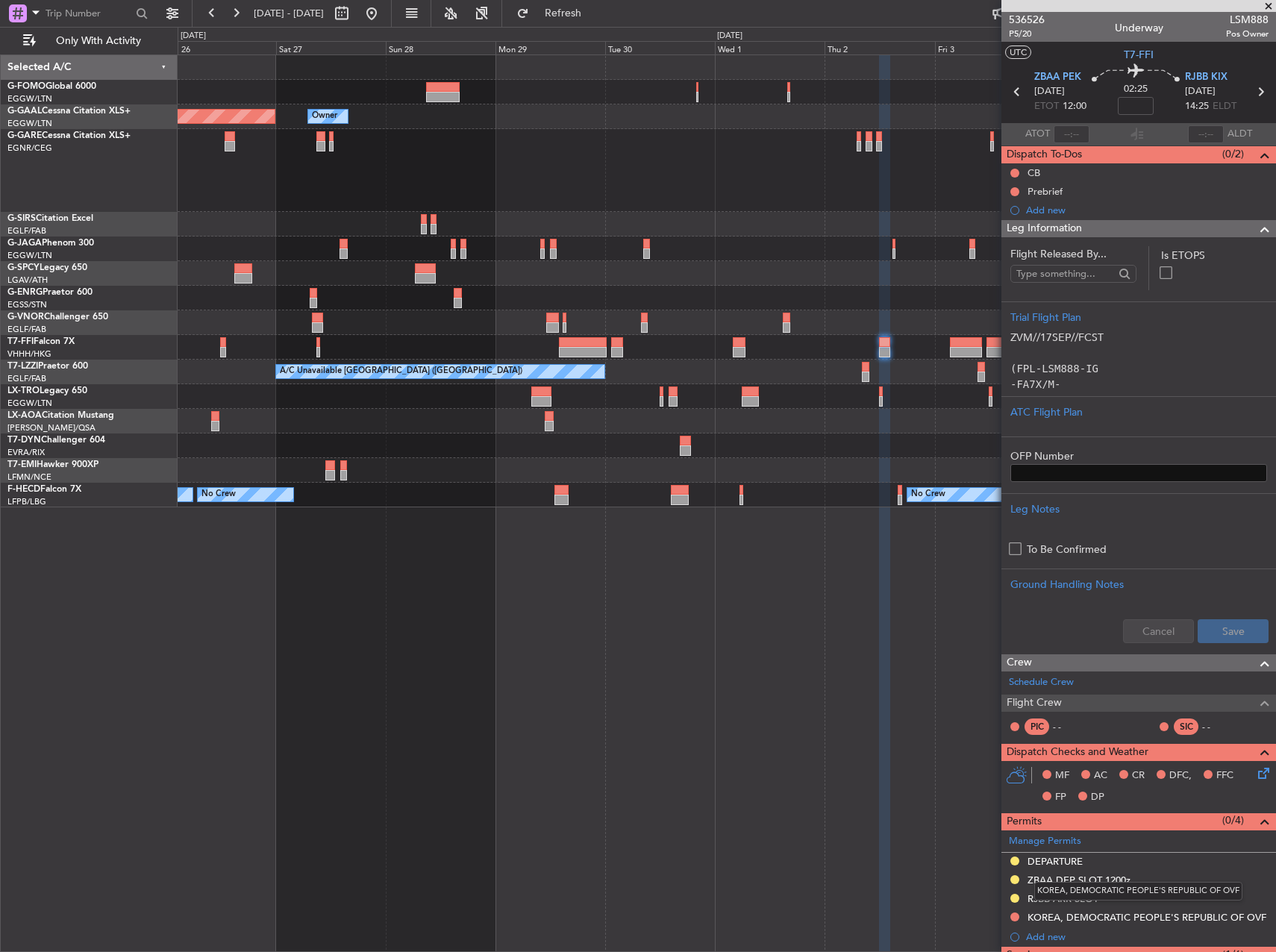
drag, startPoint x: 1073, startPoint y: 919, endPoint x: 1139, endPoint y: 708, distance: 221.1
click at [1073, 919] on div "KOREA, DEMOCRATIC PEOPLE'S REPUBLIC OF OVF" at bounding box center [1147, 917] width 239 height 12
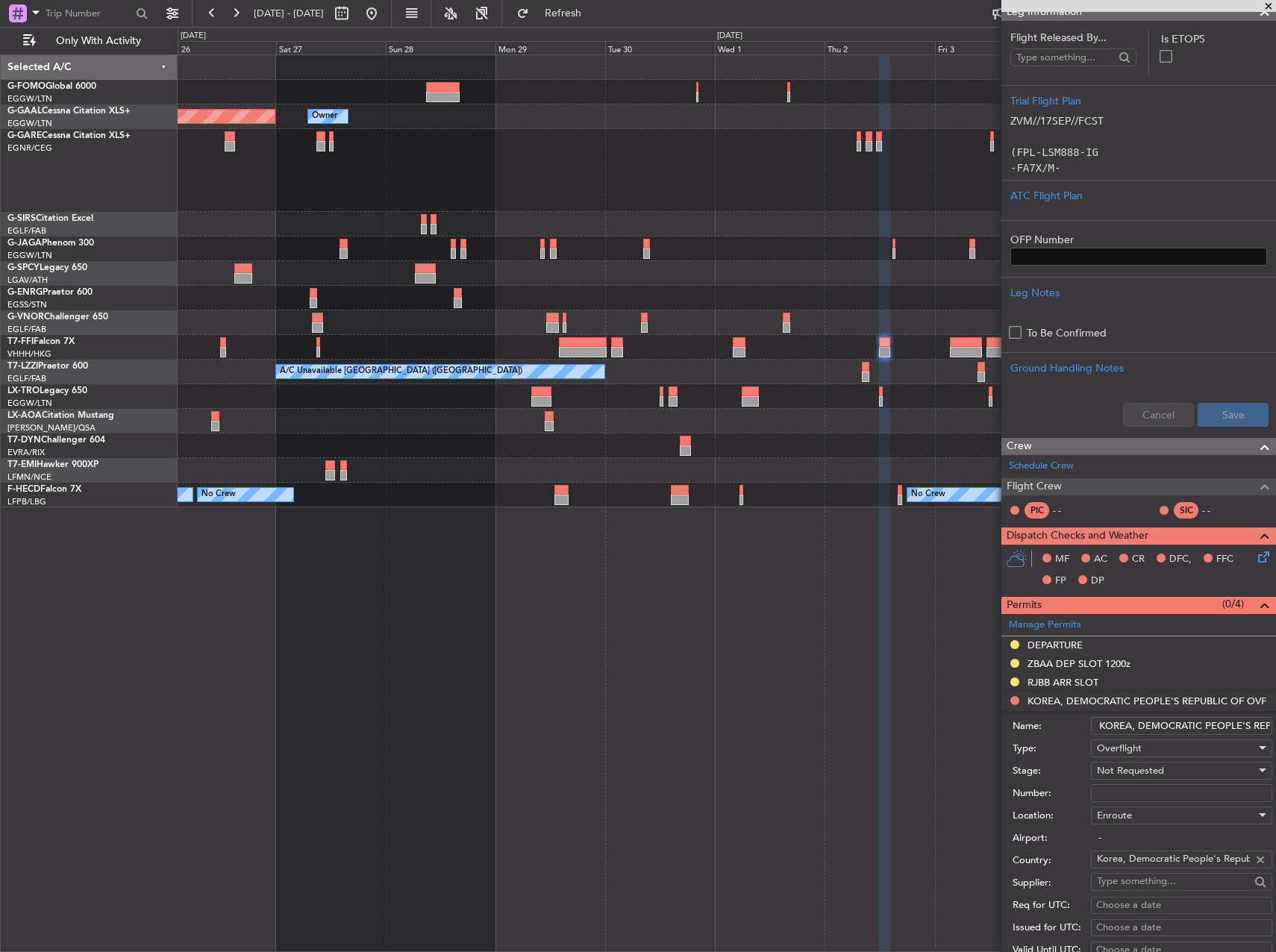
scroll to position [224, 0]
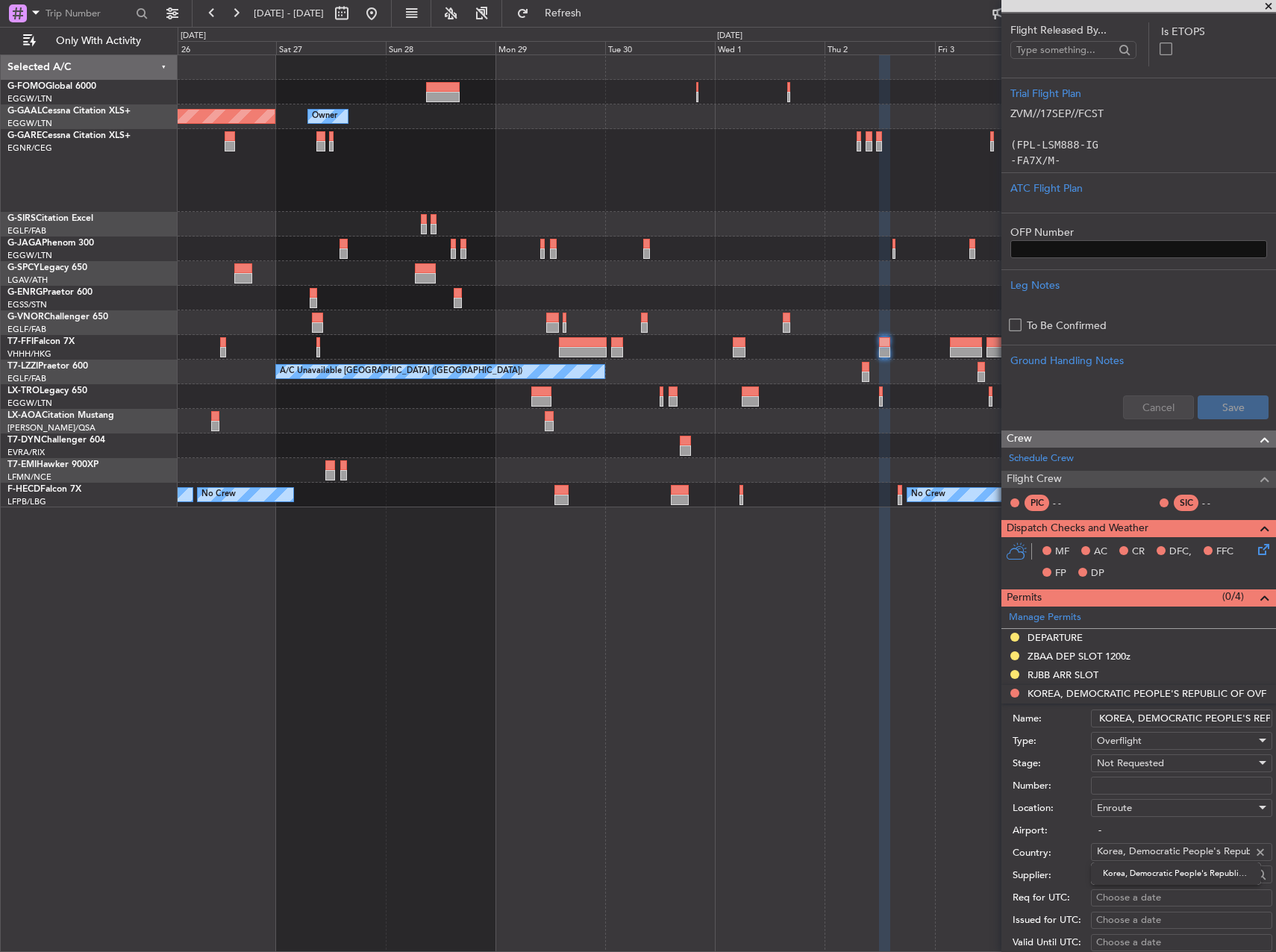
click at [1147, 851] on input "Korea, Democratic People's Republic of" at bounding box center [1173, 851] width 153 height 22
click at [1252, 850] on div at bounding box center [1260, 852] width 16 height 16
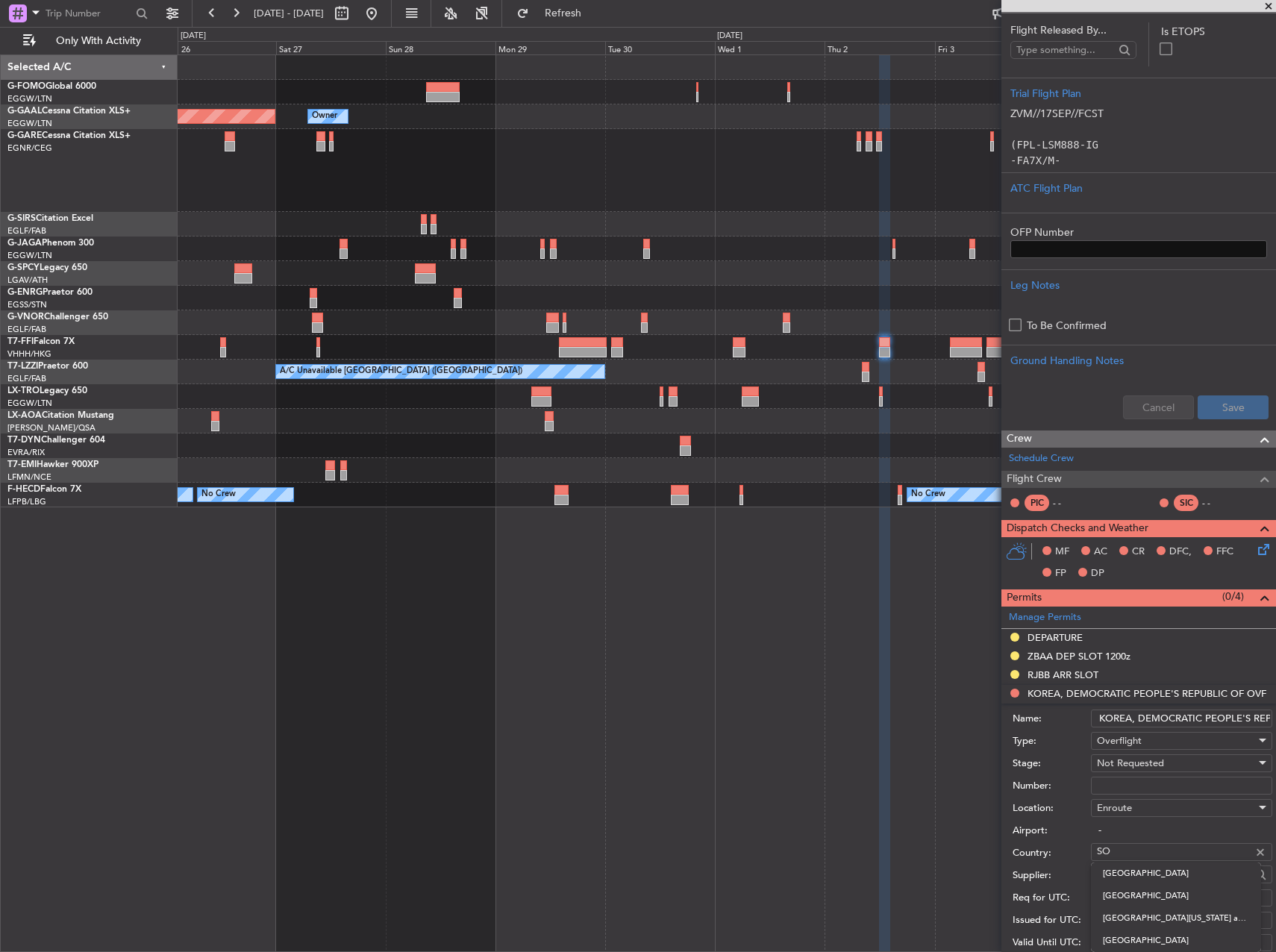
type input "S"
type input "korea"
click at [1153, 890] on body "26 Sep 2025 - 06 Oct 2025 Refresh Quick Links Only With Activity Planned Maint …" at bounding box center [638, 476] width 1276 height 952
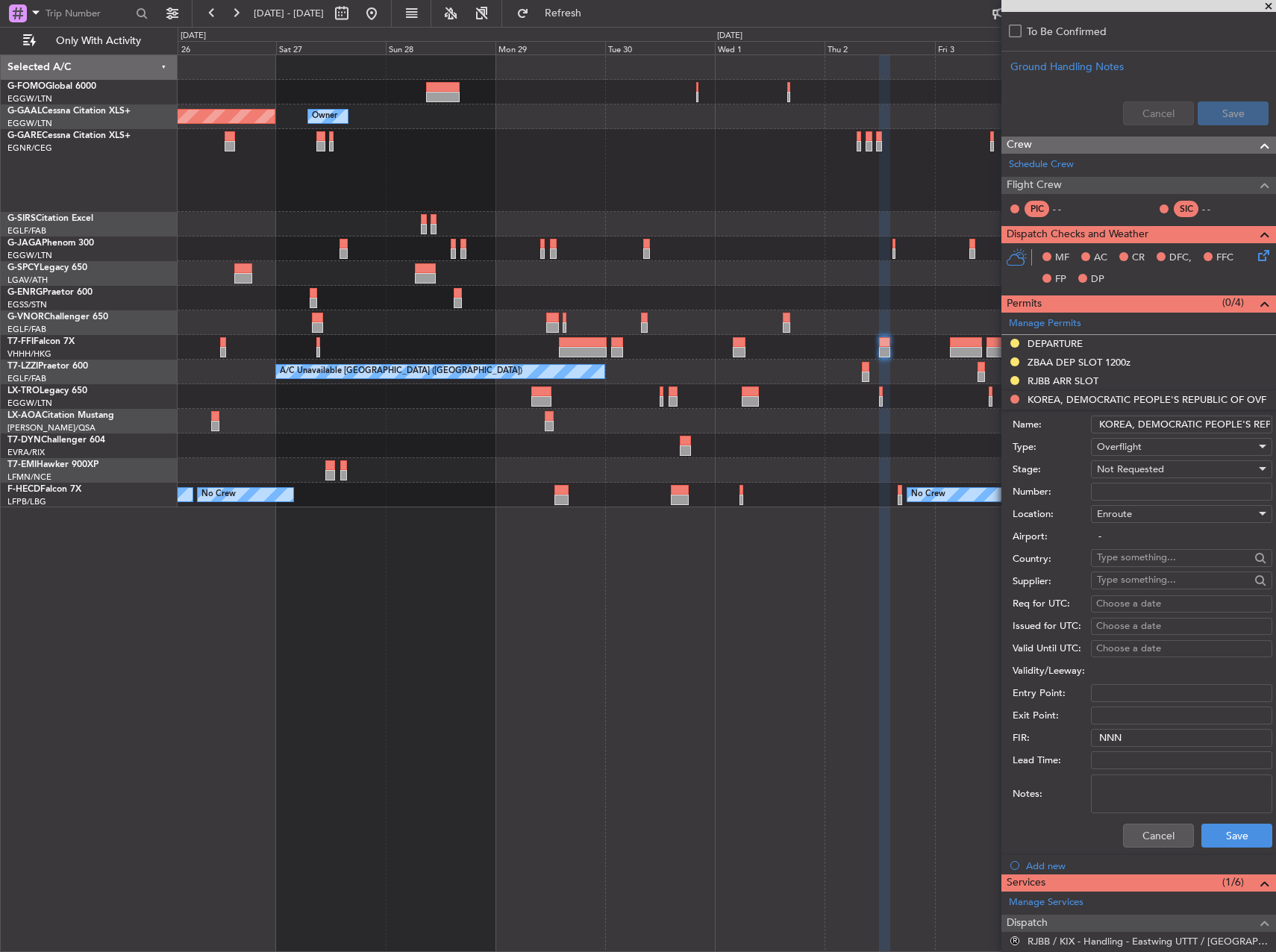
scroll to position [597, 0]
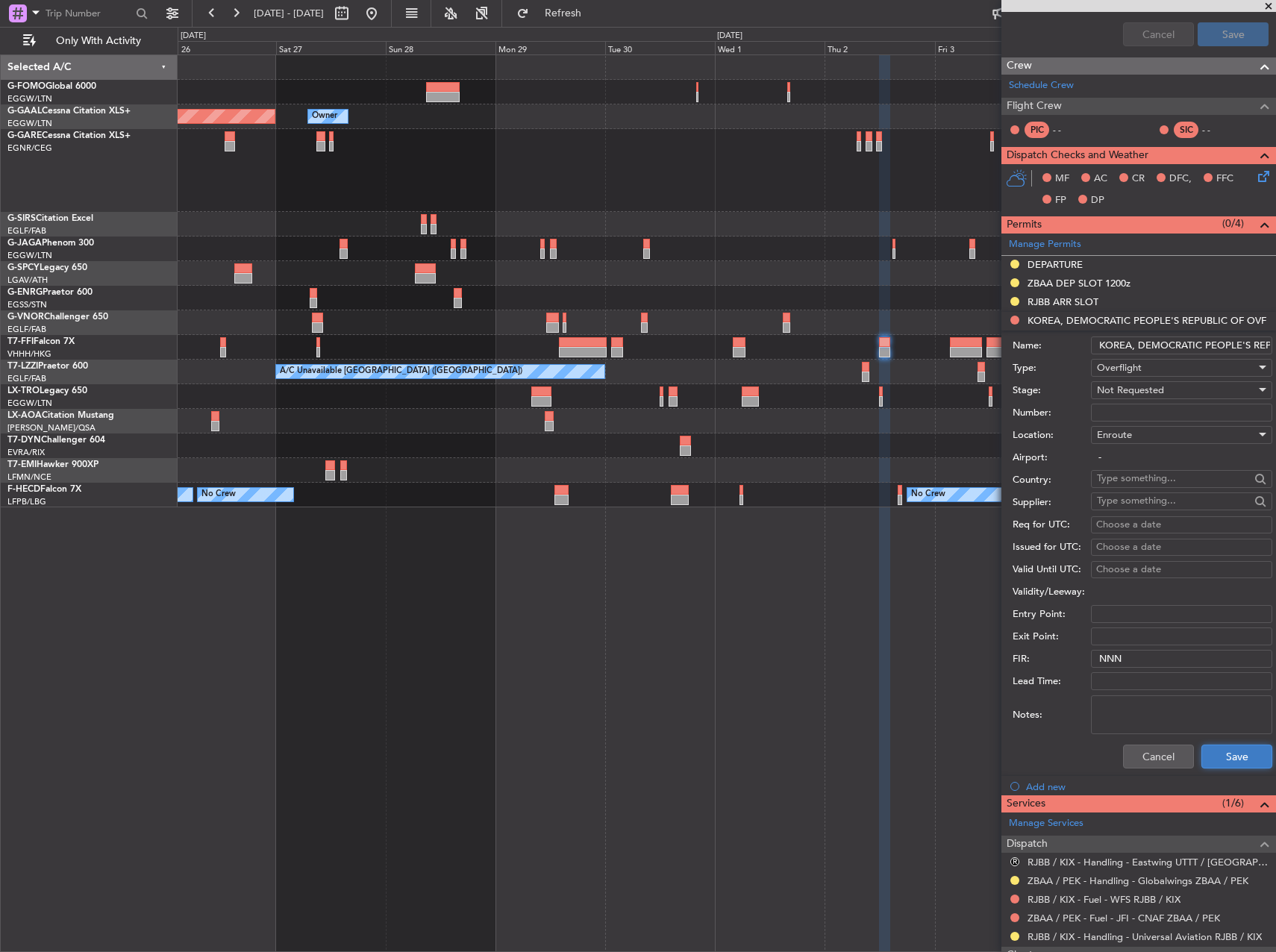
click at [1221, 752] on button "Save" at bounding box center [1237, 756] width 71 height 24
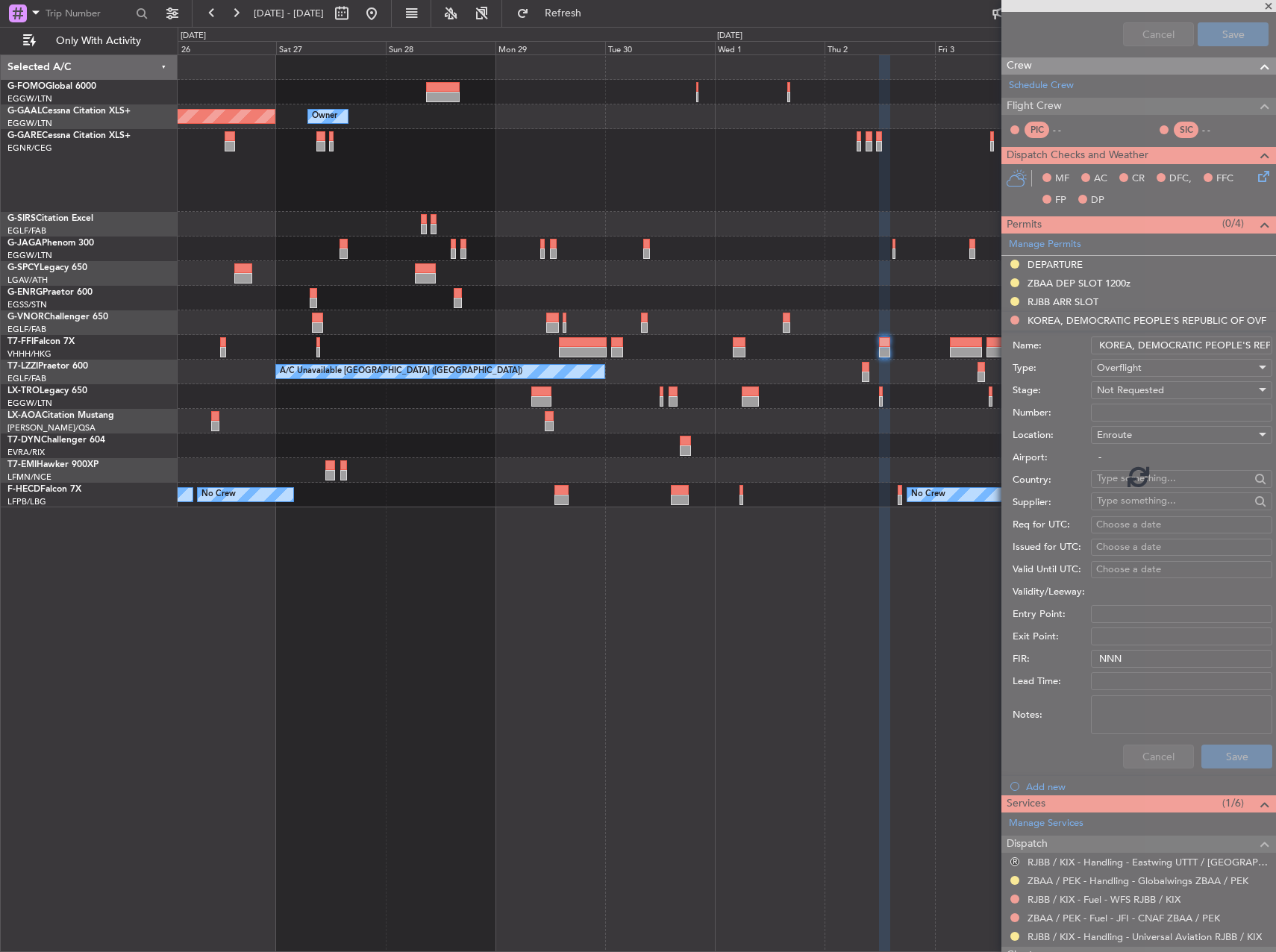
scroll to position [298, 0]
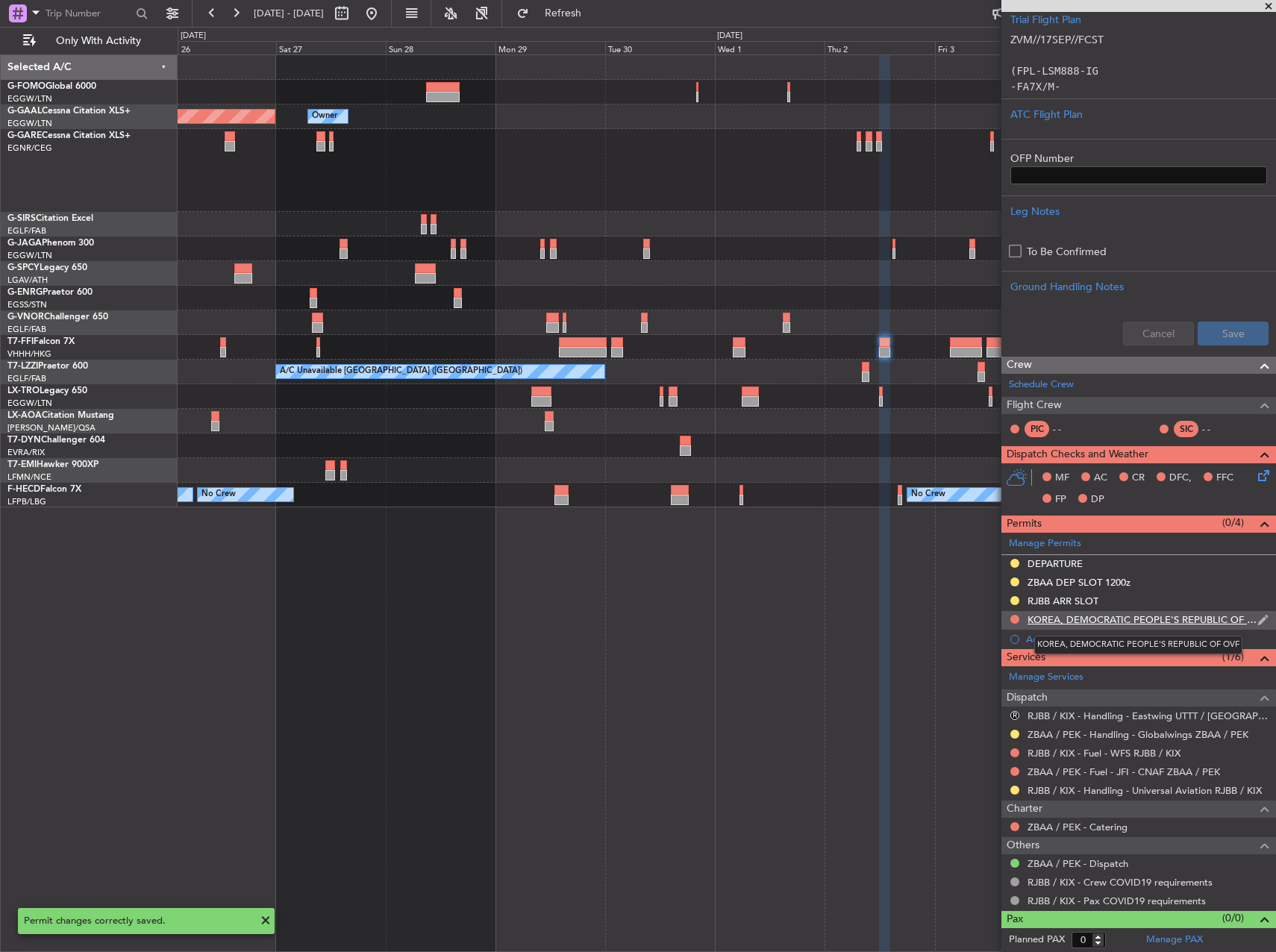
click at [1080, 621] on div "KOREA, DEMOCRATIC PEOPLE'S REPUBLIC OF OVF" at bounding box center [1142, 619] width 229 height 12
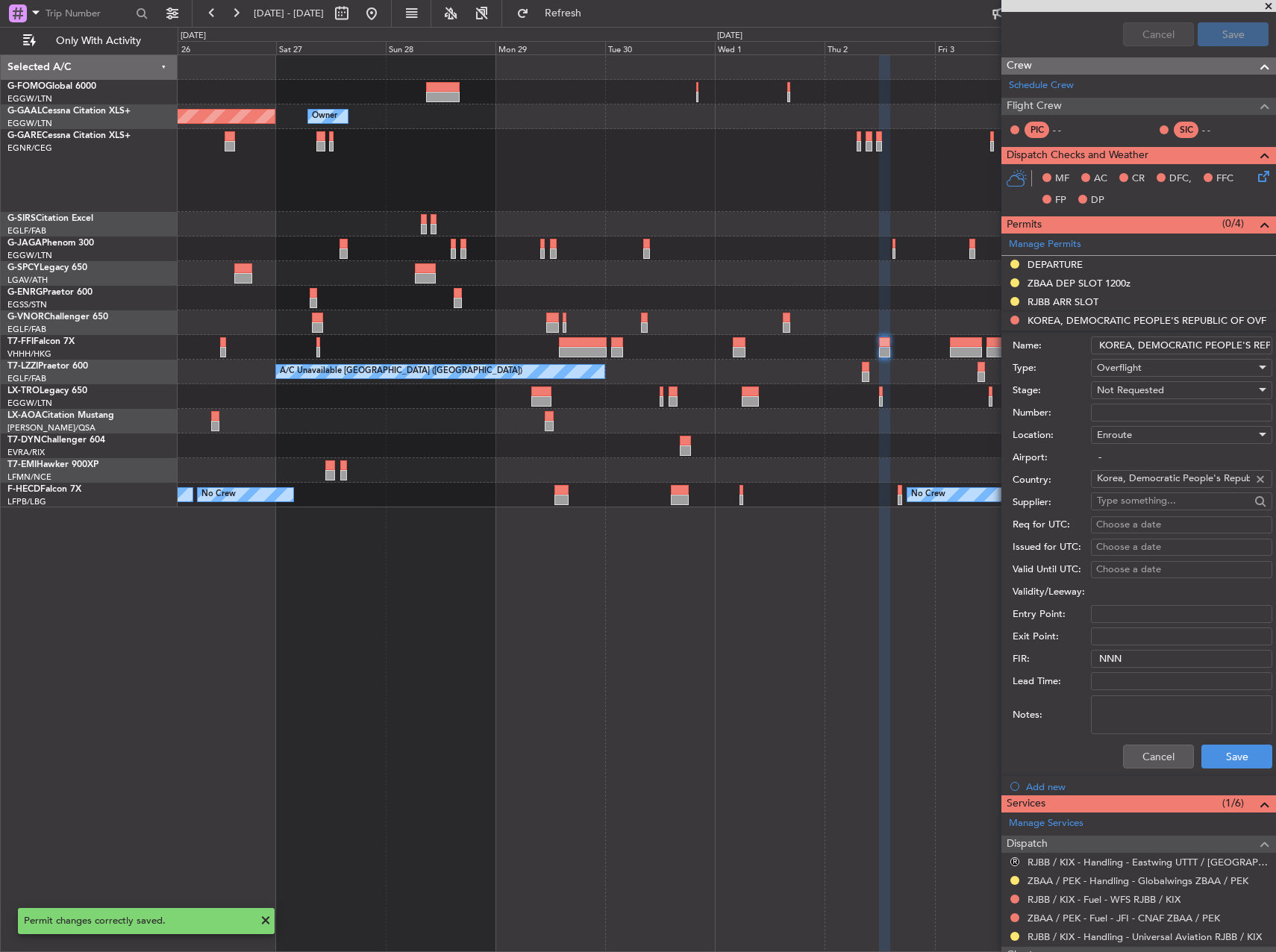
click at [1137, 347] on input "KOREA, DEMOCRATIC PEOPLE'S REPUBLIC OF OVF" at bounding box center [1181, 345] width 181 height 18
type input "s"
type input "SOUTH KOREA OVF"
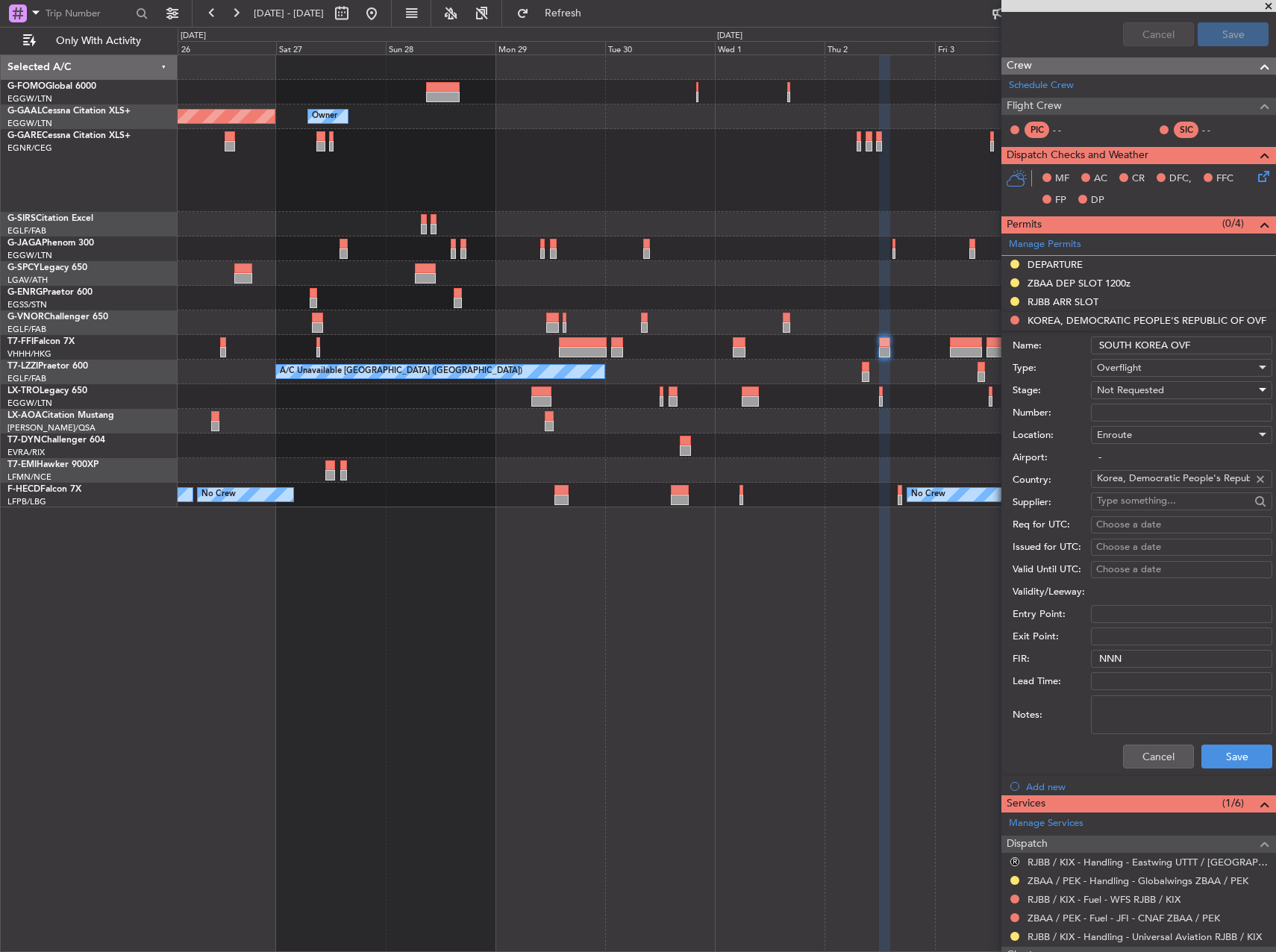
click at [1134, 388] on span "Not Requested" at bounding box center [1130, 390] width 67 height 13
click at [1117, 488] on span "Requested" at bounding box center [1175, 487] width 156 height 22
click at [1234, 765] on button "Save" at bounding box center [1237, 756] width 71 height 24
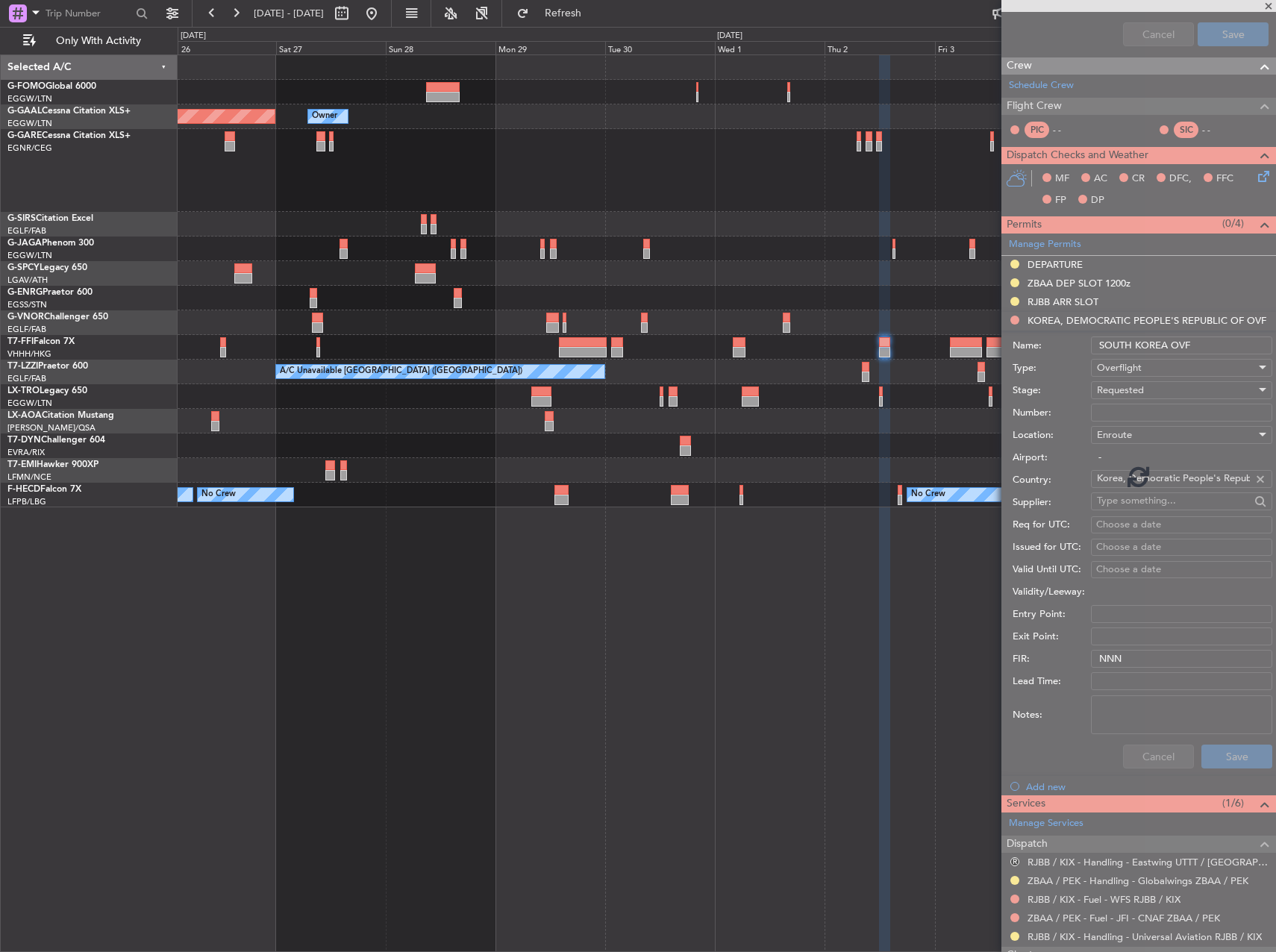
scroll to position [298, 0]
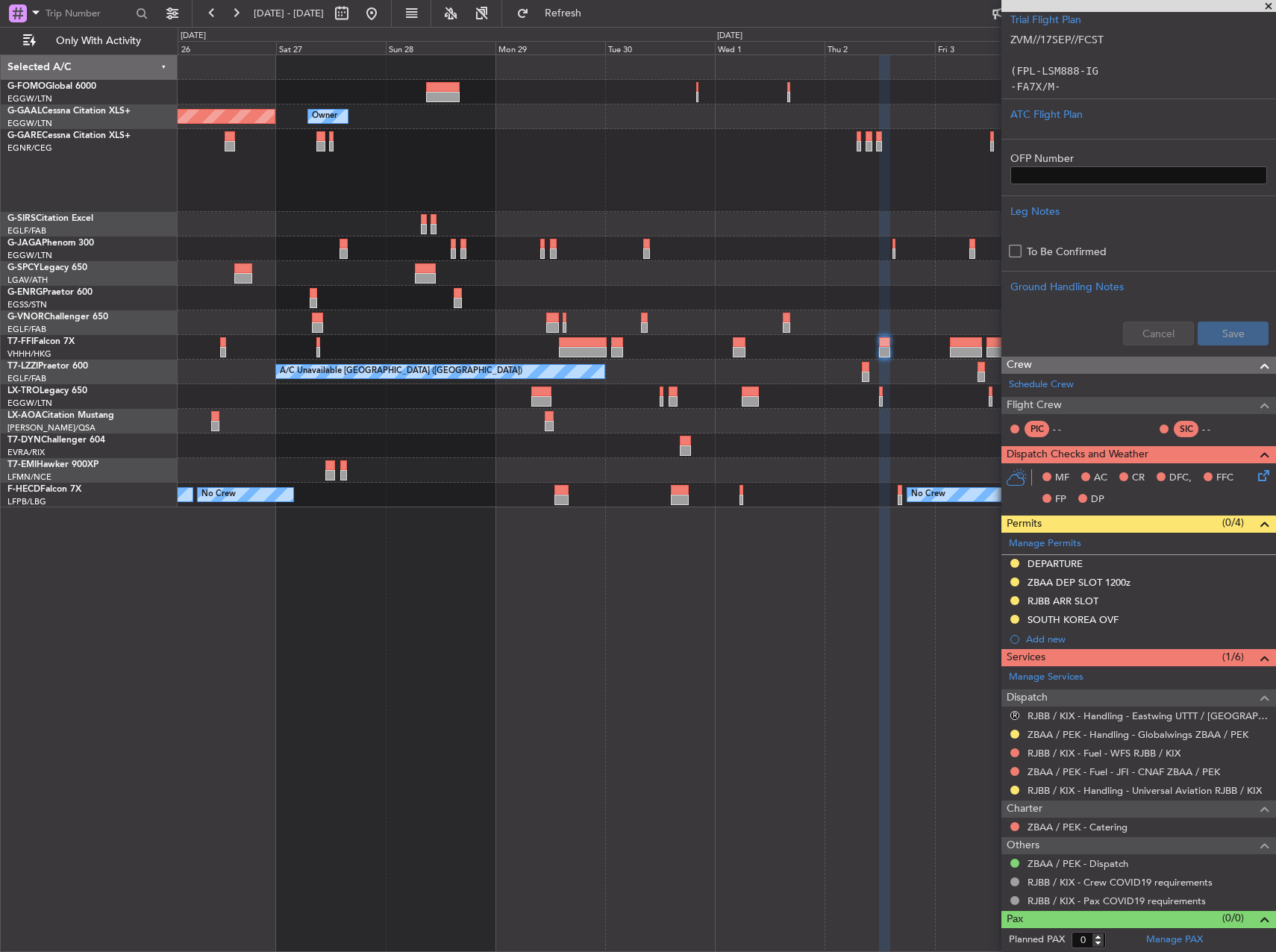
click at [734, 347] on div at bounding box center [738, 352] width 12 height 11
type input "+00:20"
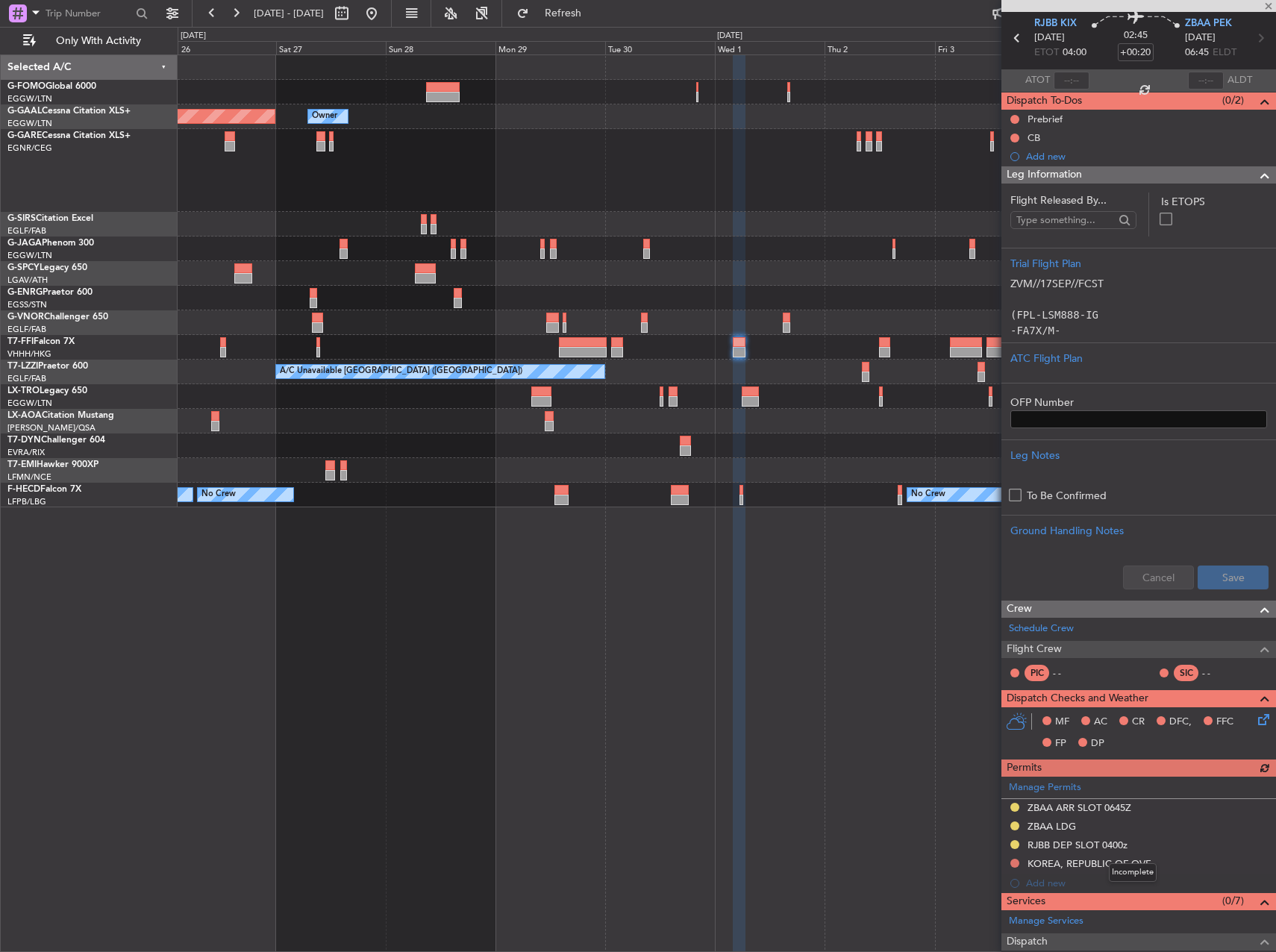
scroll to position [75, 0]
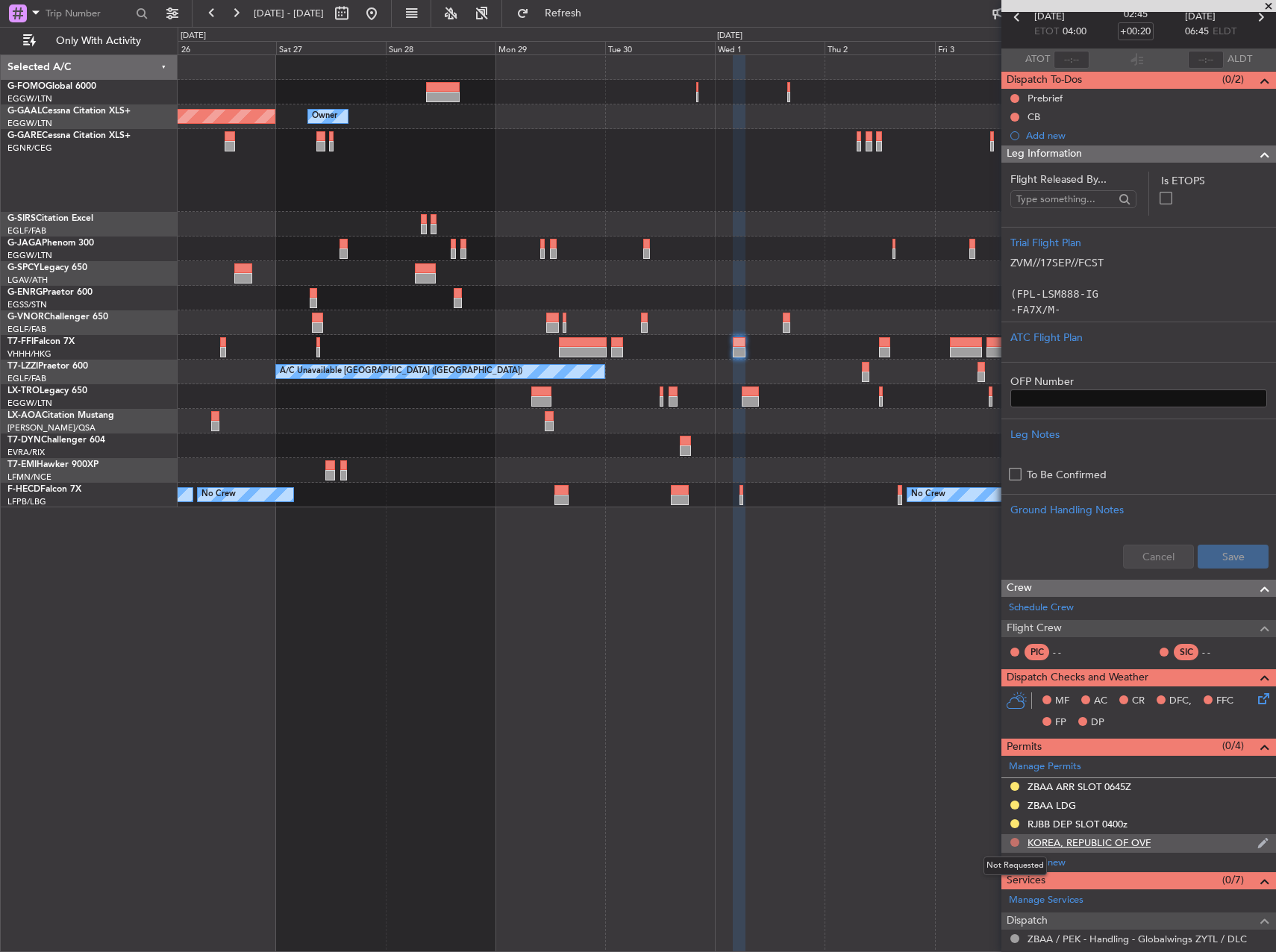
click at [1014, 843] on button at bounding box center [1015, 843] width 9 height 9
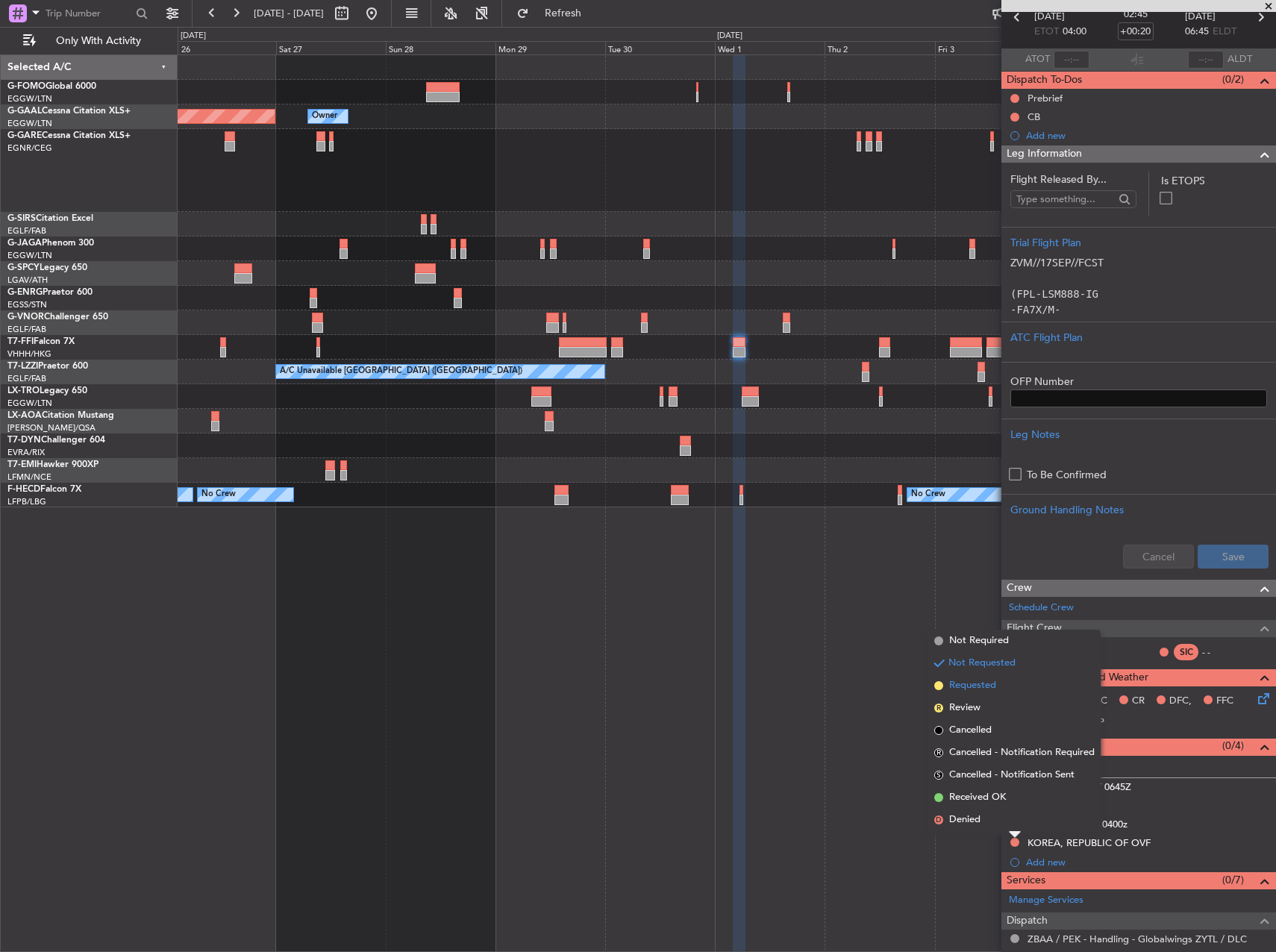
click at [978, 689] on span "Requested" at bounding box center [972, 686] width 47 height 15
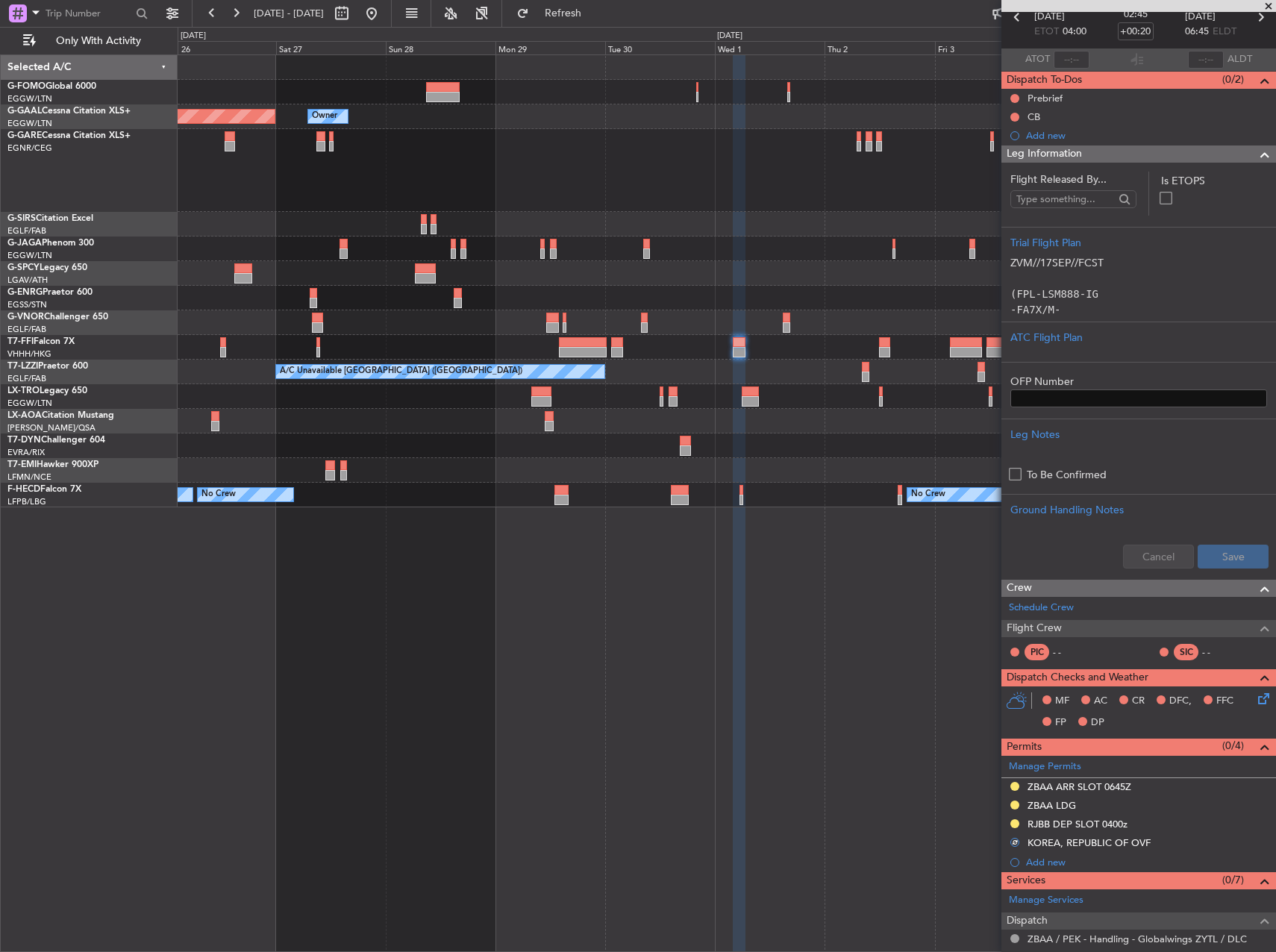
click at [968, 340] on div at bounding box center [966, 343] width 32 height 11
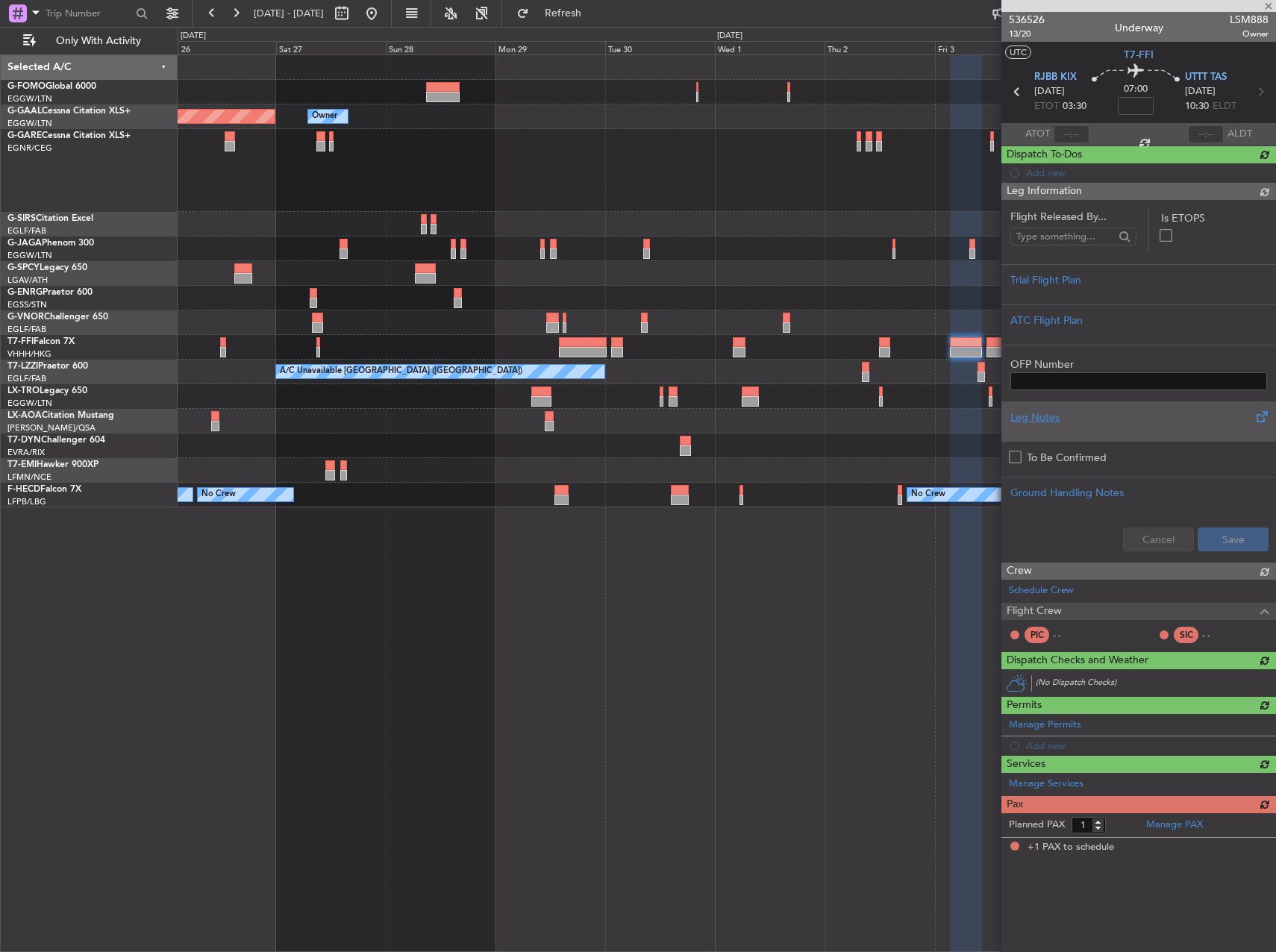
scroll to position [0, 0]
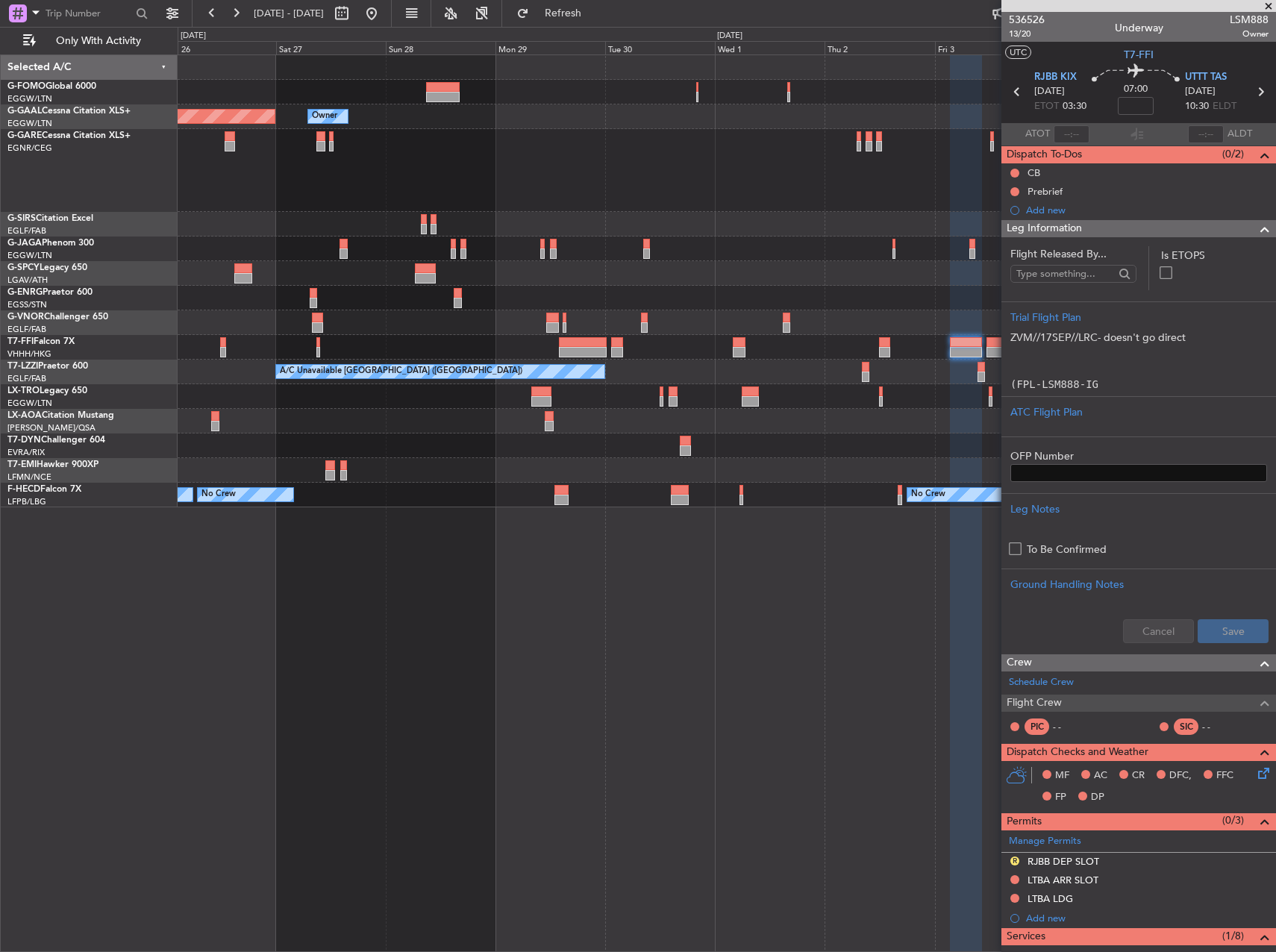
click at [883, 342] on div at bounding box center [884, 343] width 12 height 11
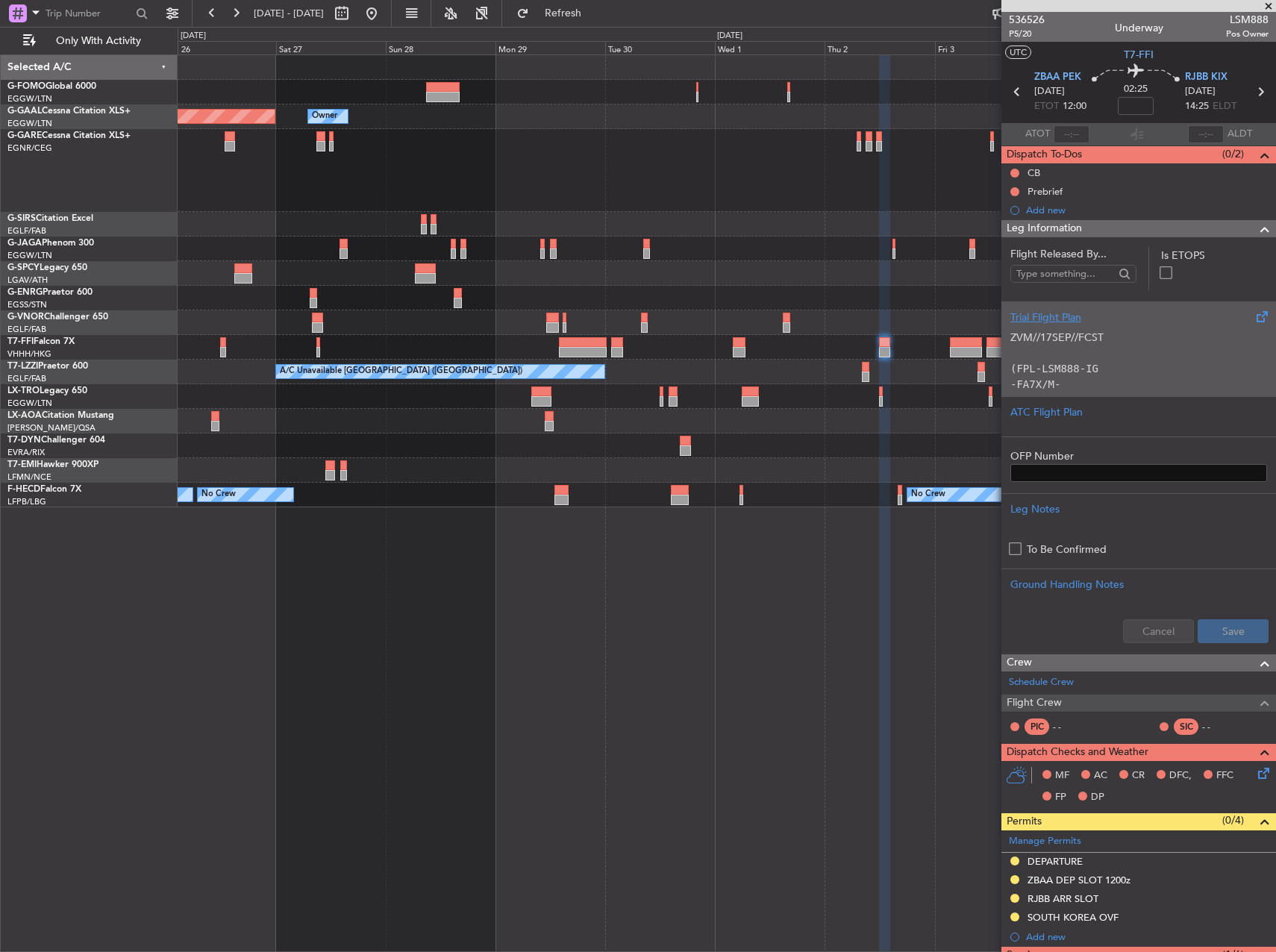
click at [1027, 356] on p at bounding box center [1138, 354] width 256 height 15
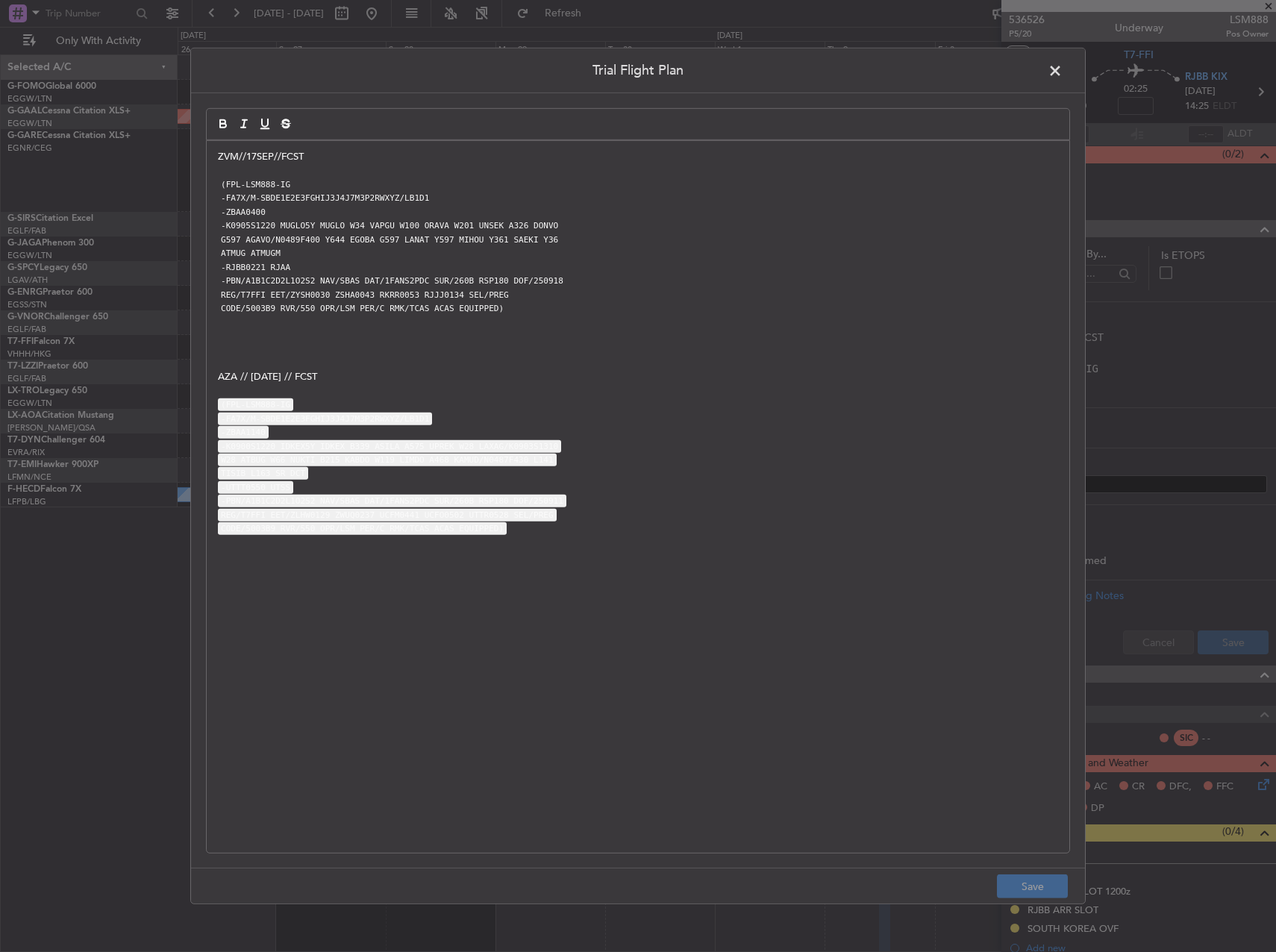
click at [1043, 67] on header "Trial Flight Plan" at bounding box center [638, 71] width 894 height 45
click at [1062, 66] on span at bounding box center [1062, 74] width 0 height 30
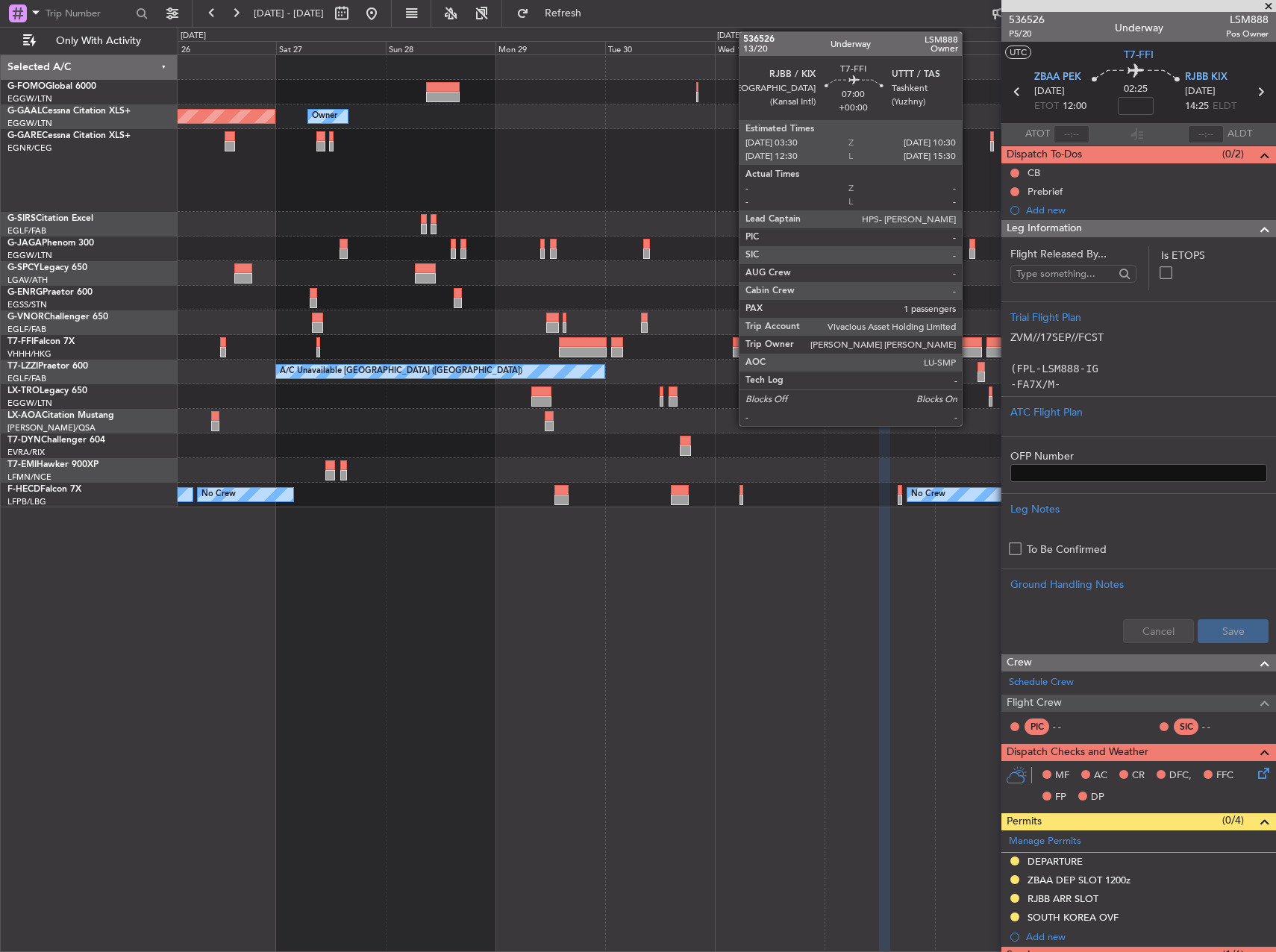
click at [968, 346] on div at bounding box center [966, 343] width 32 height 11
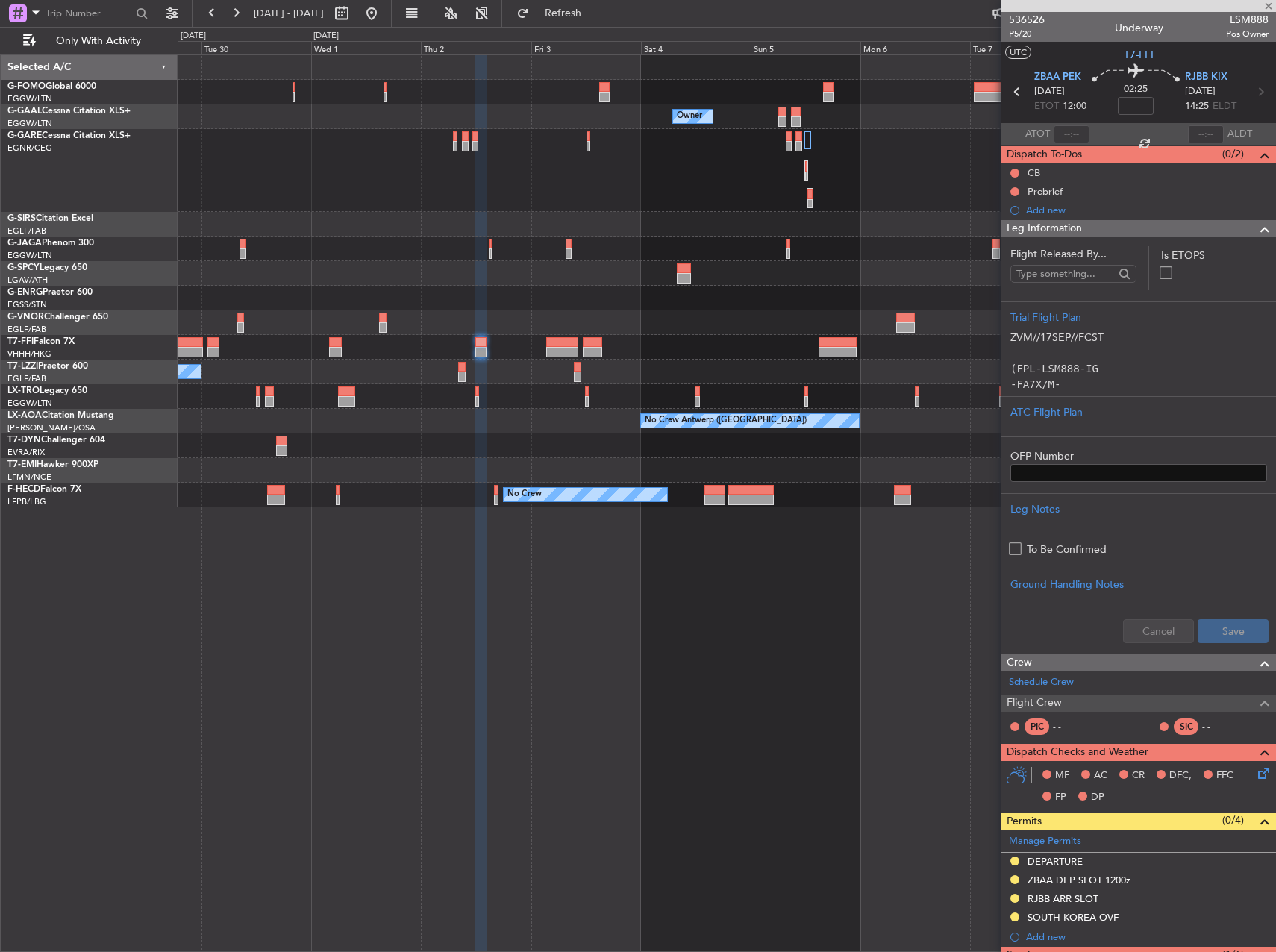
click at [515, 370] on div "Owner Owner Owner Owner Planned Maint Geneva (Cointrin) A/C Unavailable London …" at bounding box center [726, 281] width 1097 height 452
type input "1"
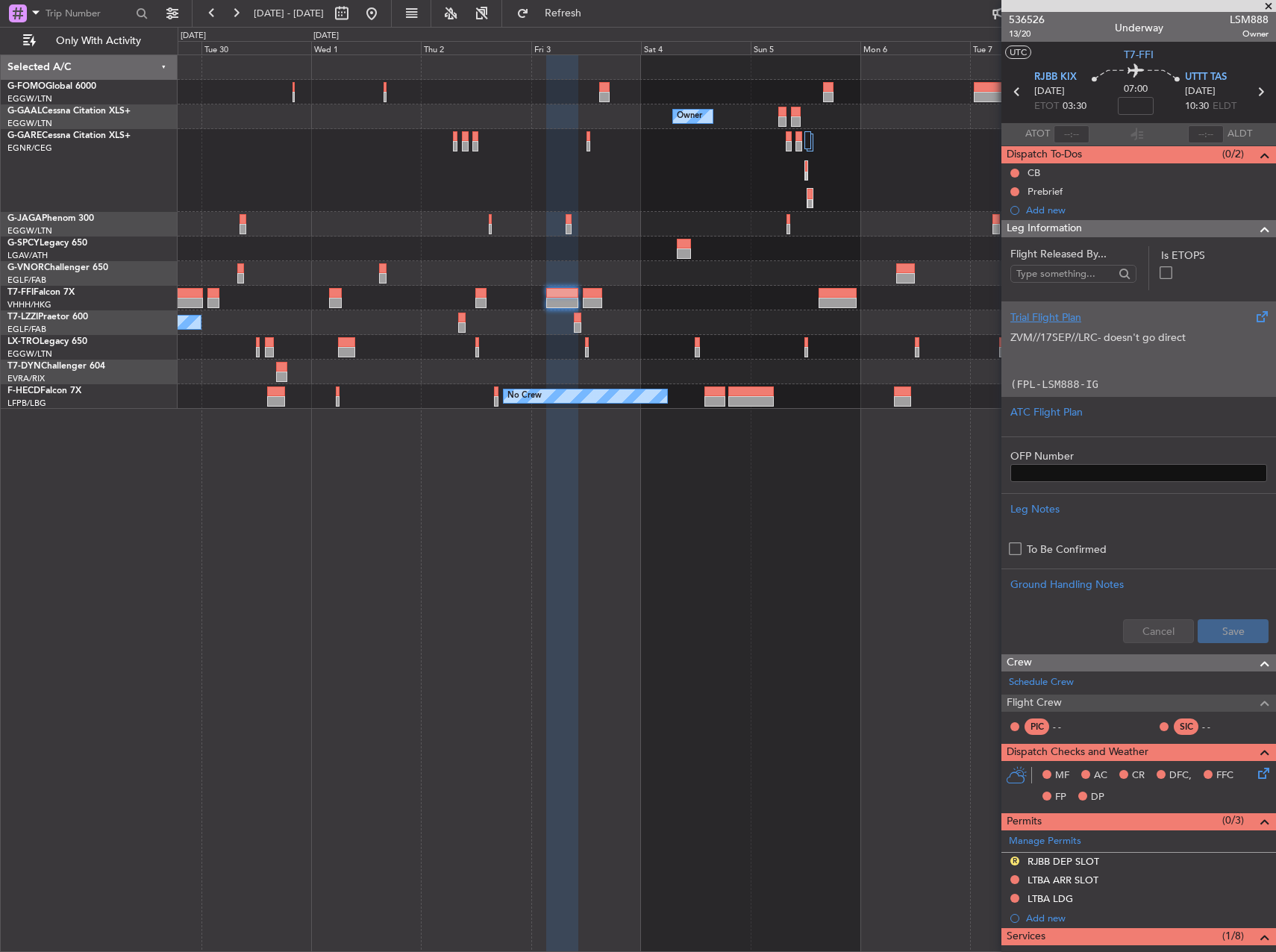
click at [1112, 366] on p at bounding box center [1138, 369] width 256 height 15
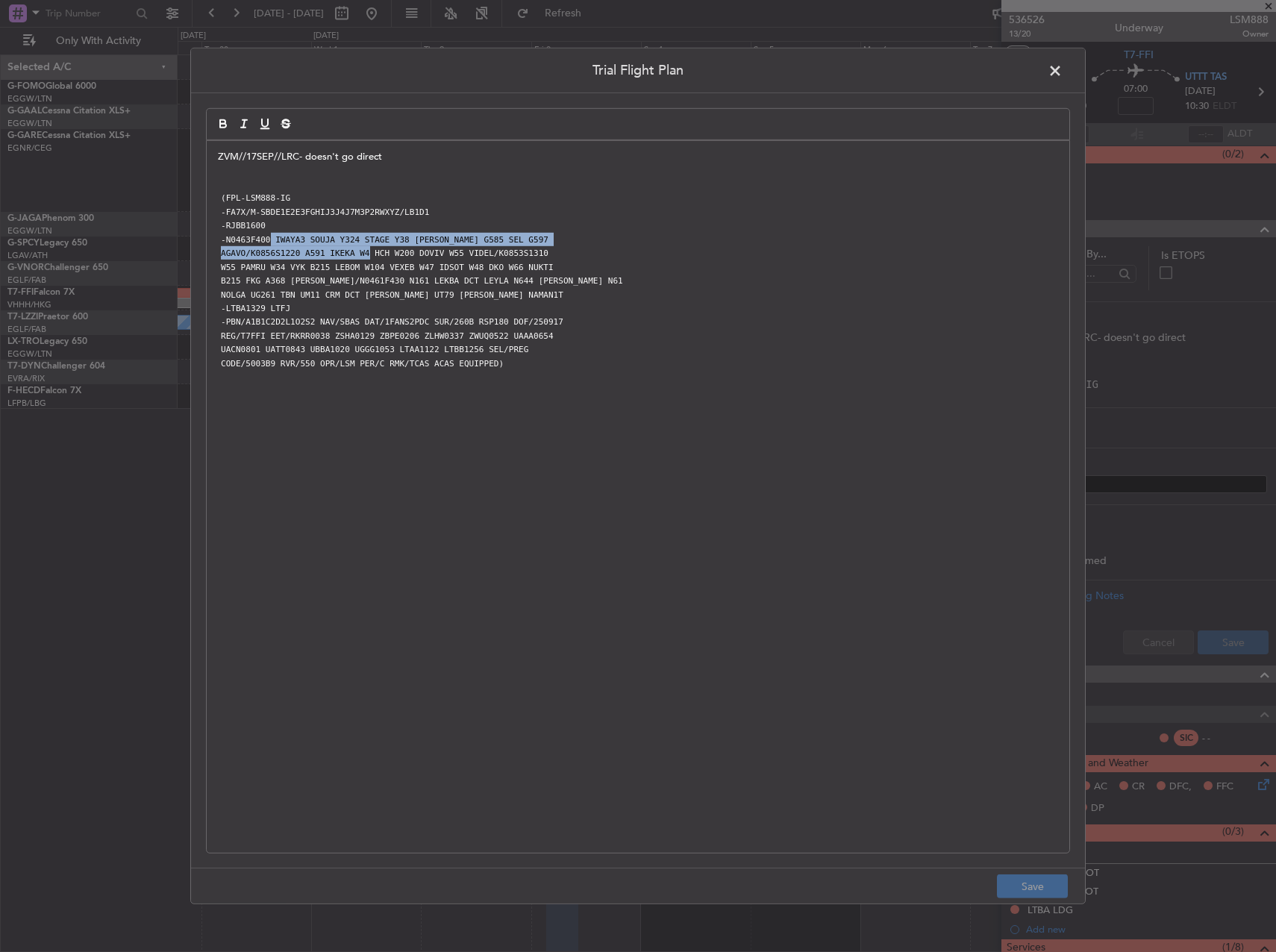
drag, startPoint x: 265, startPoint y: 240, endPoint x: 357, endPoint y: 256, distance: 93.4
click at [357, 256] on div "ZVM//17SEP//LRC- doesn't go direct (FPL-LSM888-IG -FA7X/M-SBDE1E2E3FGHIJ3J4J7M3…" at bounding box center [638, 497] width 862 height 712
click at [1062, 76] on span at bounding box center [1062, 74] width 0 height 30
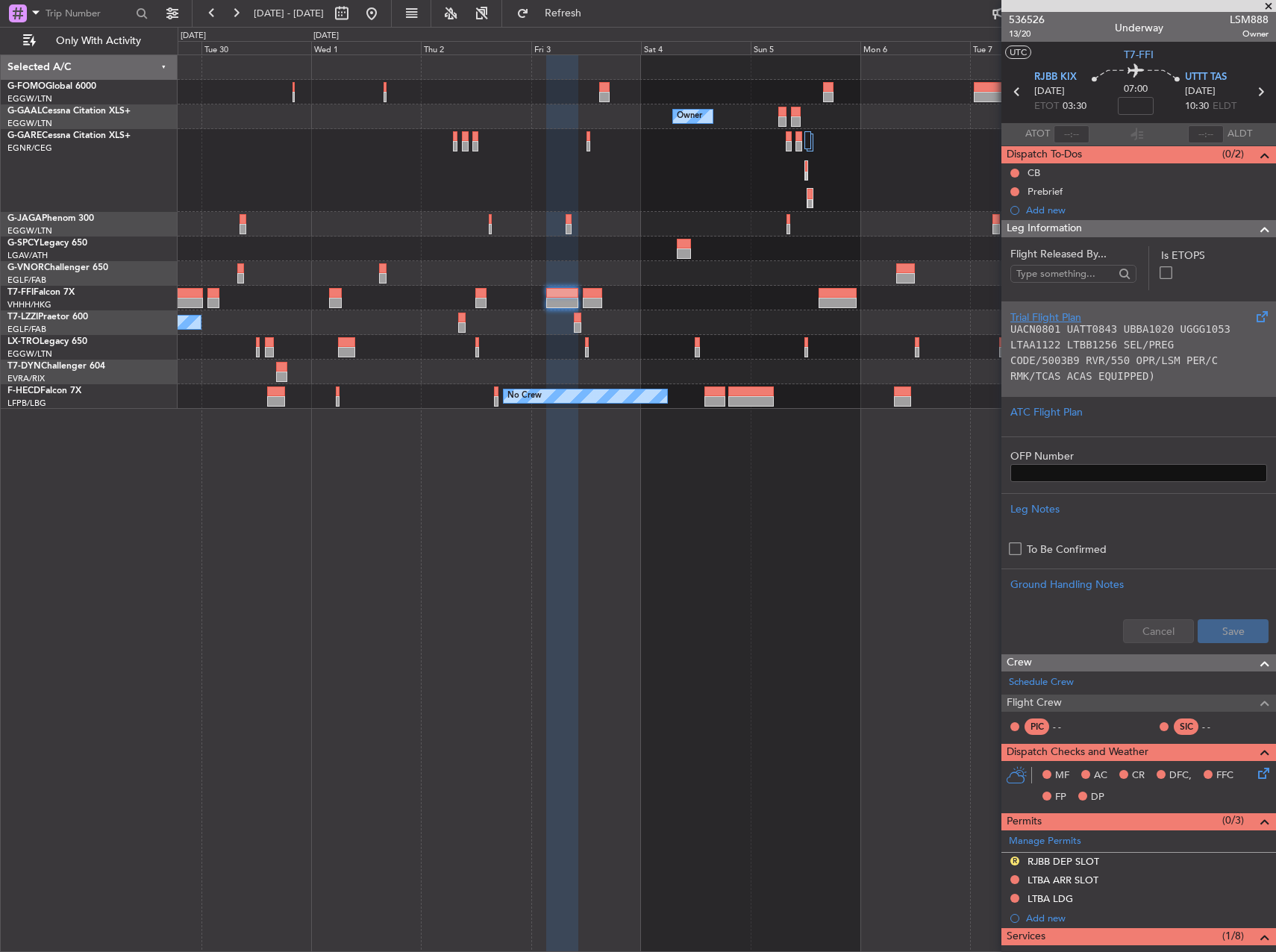
click at [1051, 304] on div "Trial Flight Plan ZVM//17SEP//LRC- doesn't go direct (FPL-LSM888-IG -FA7X/M-SBD…" at bounding box center [1138, 348] width 274 height 95
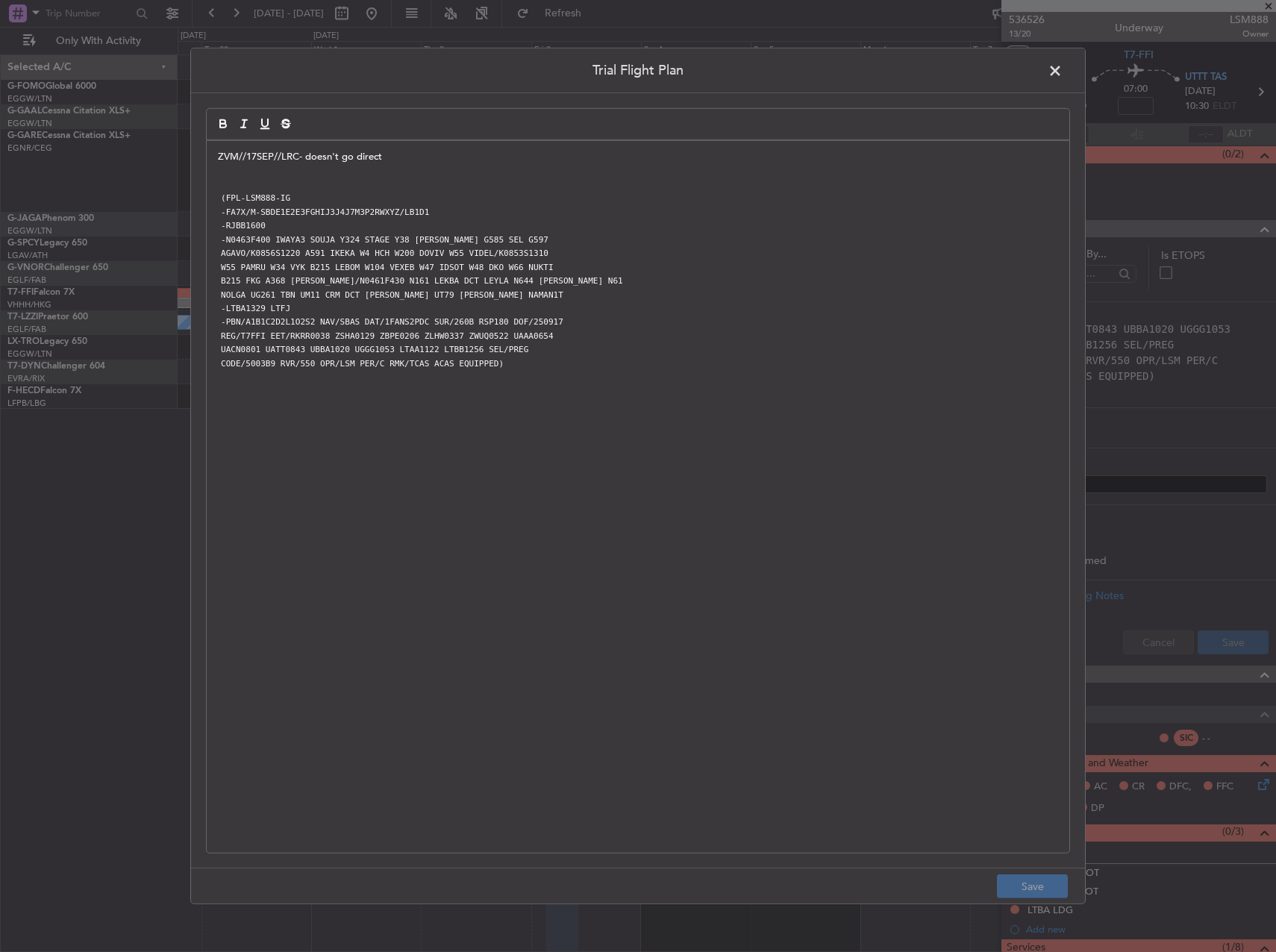
click at [222, 150] on p "ZVM//17SEP//LRC- doesn't go direct" at bounding box center [638, 156] width 840 height 13
click at [219, 154] on p "ZVM//17SEP//LRC- doesn't go direct" at bounding box center [638, 156] width 840 height 13
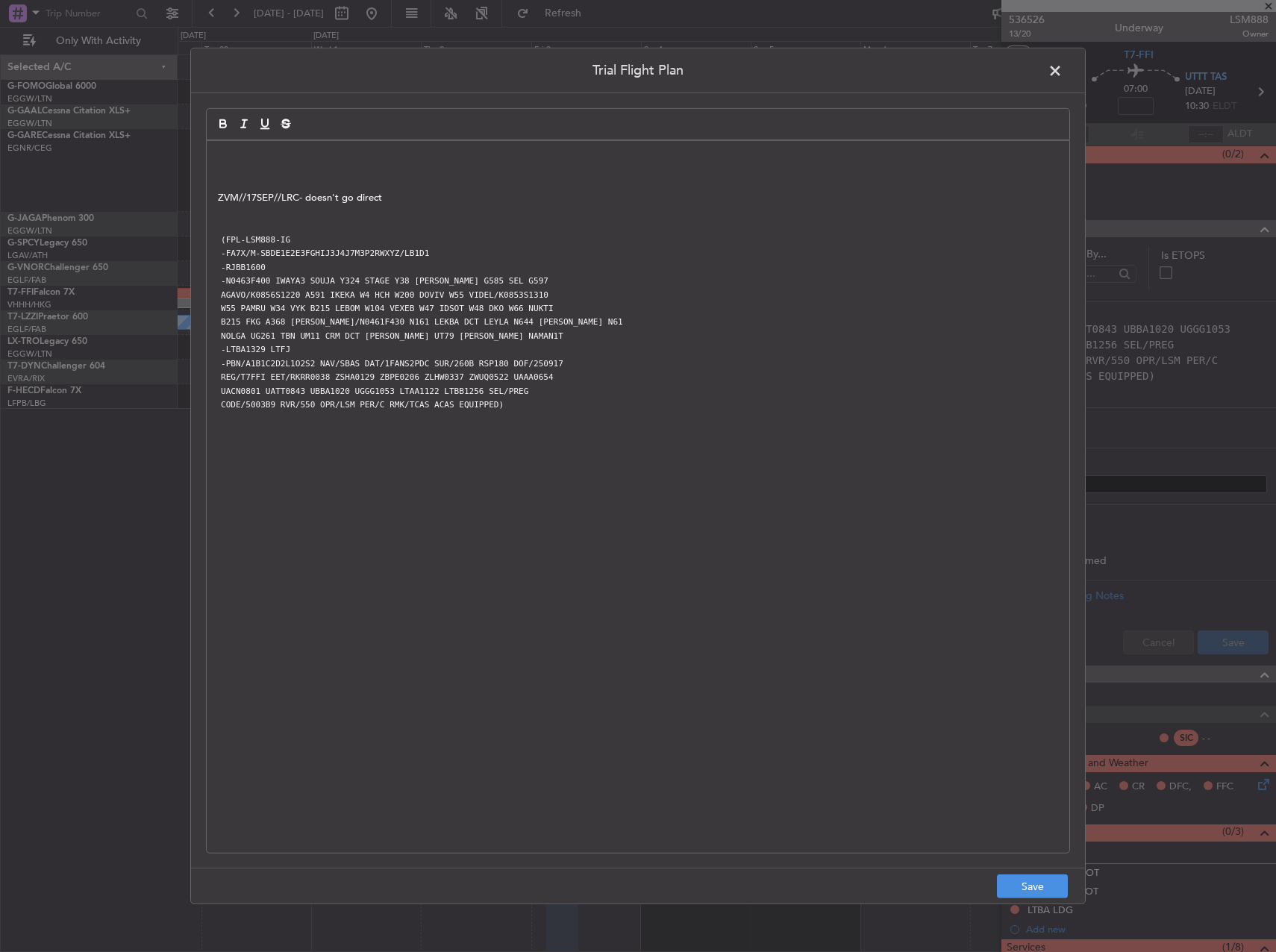
click at [225, 150] on p at bounding box center [638, 156] width 840 height 13
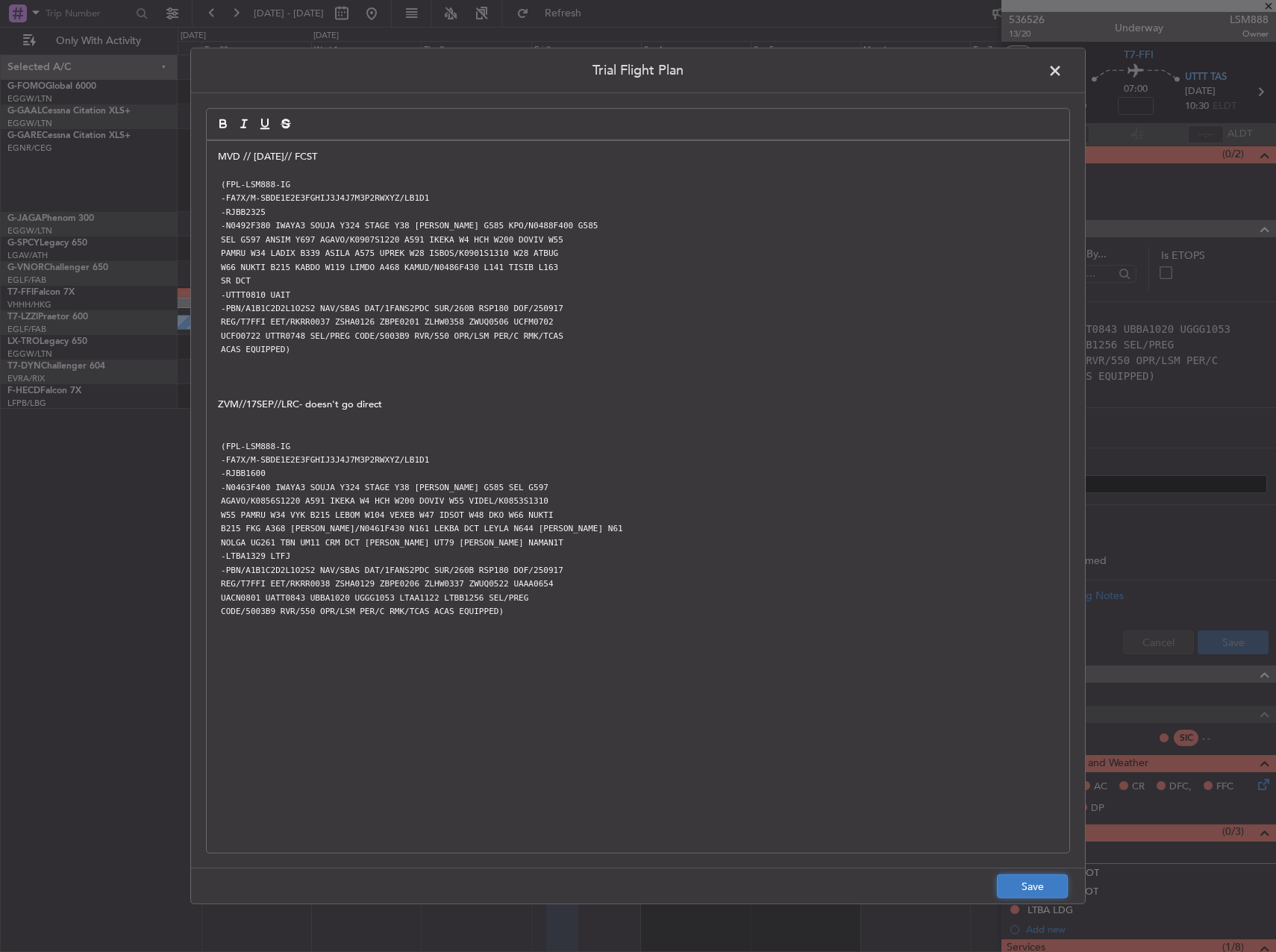
click at [1016, 890] on button "Save" at bounding box center [1032, 886] width 71 height 24
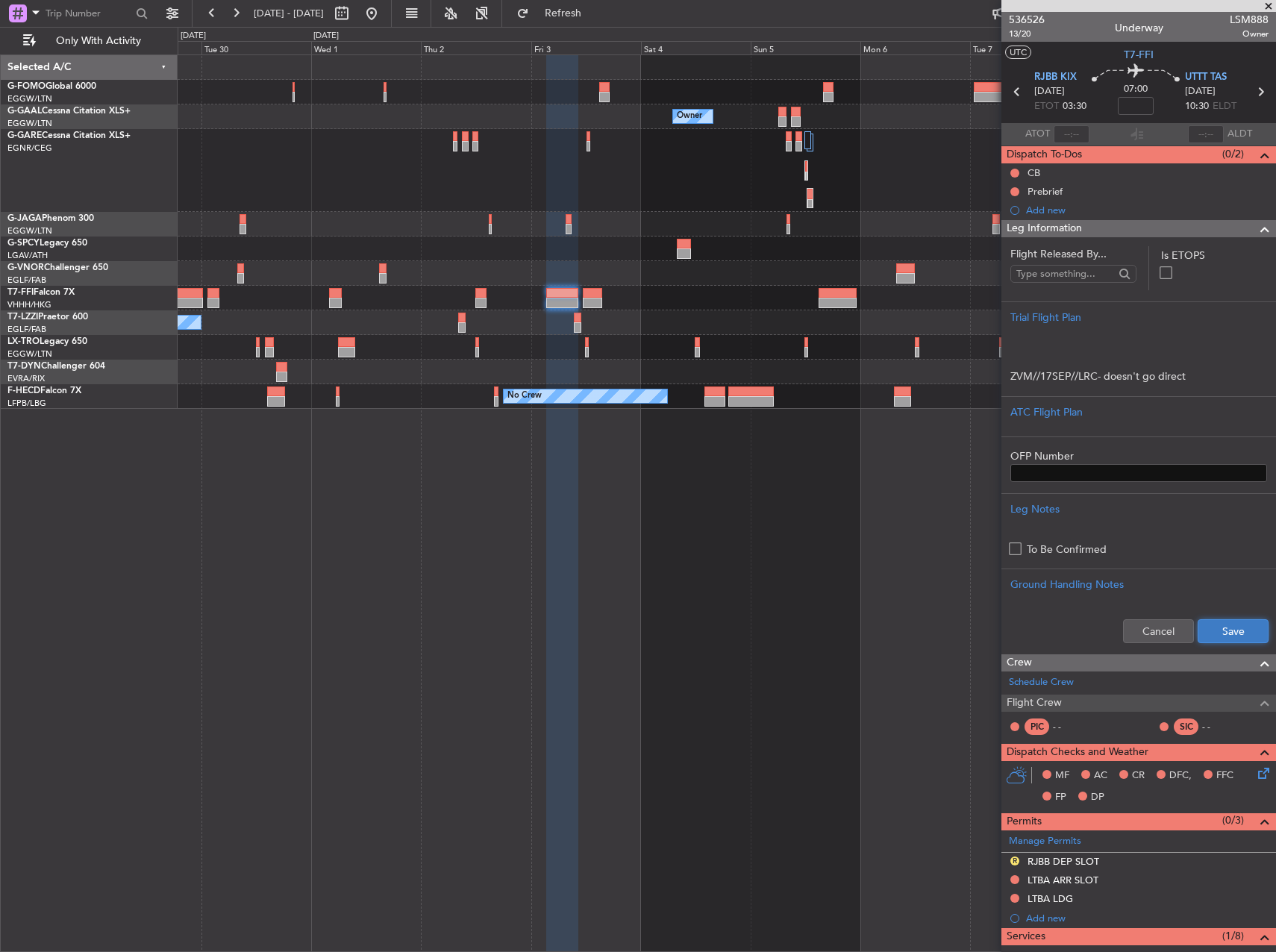
click at [1214, 628] on button "Save" at bounding box center [1233, 631] width 71 height 24
click at [1117, 107] on input at bounding box center [1135, 106] width 35 height 18
type input "+00:01"
click at [1137, 113] on input "+00:01" at bounding box center [1135, 106] width 35 height 18
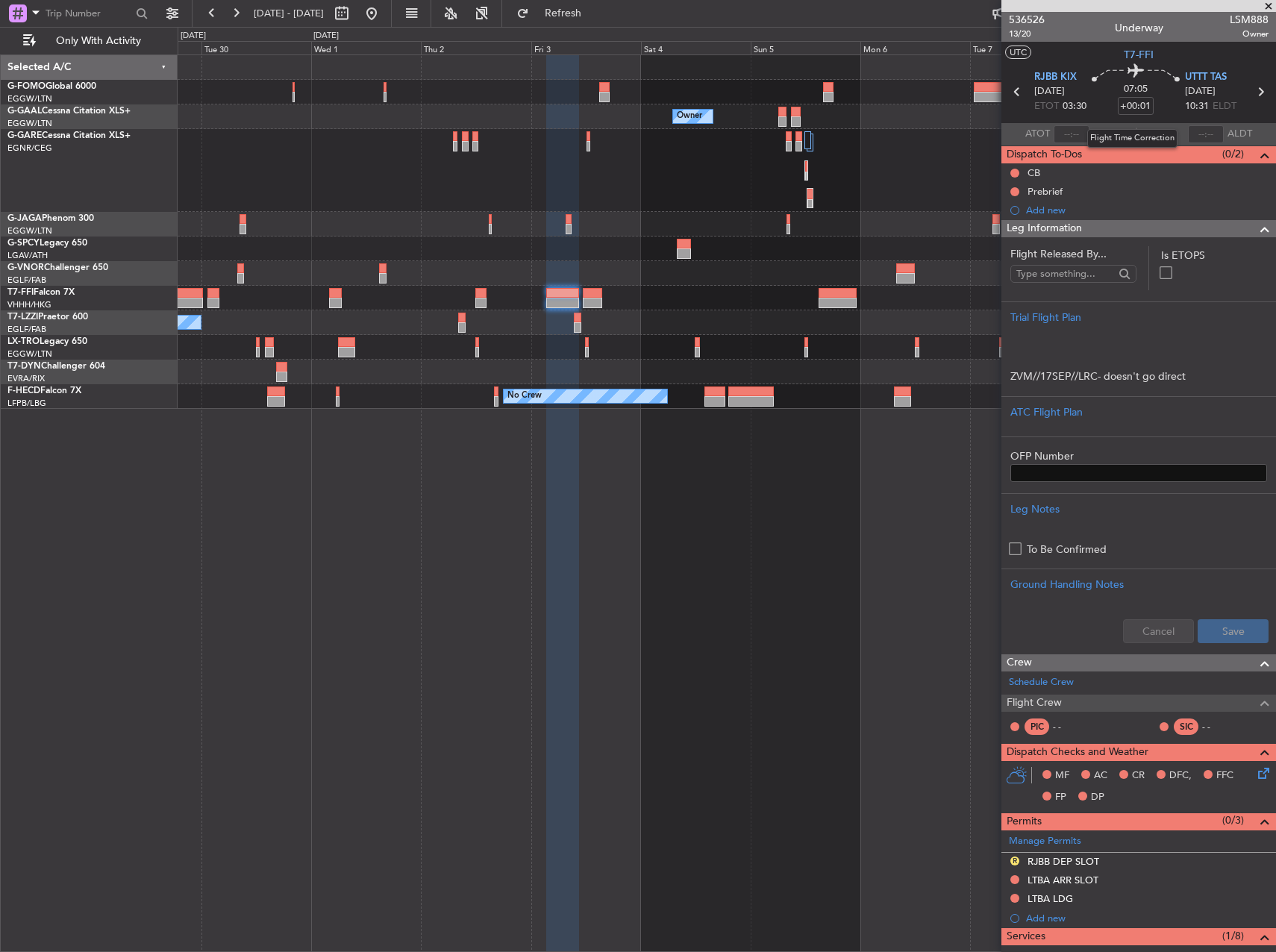
click at [1137, 113] on input "+00:01" at bounding box center [1135, 106] width 35 height 18
drag, startPoint x: 1138, startPoint y: 112, endPoint x: 1149, endPoint y: 111, distance: 11.0
click at [1149, 111] on input "+00:01" at bounding box center [1135, 106] width 35 height 18
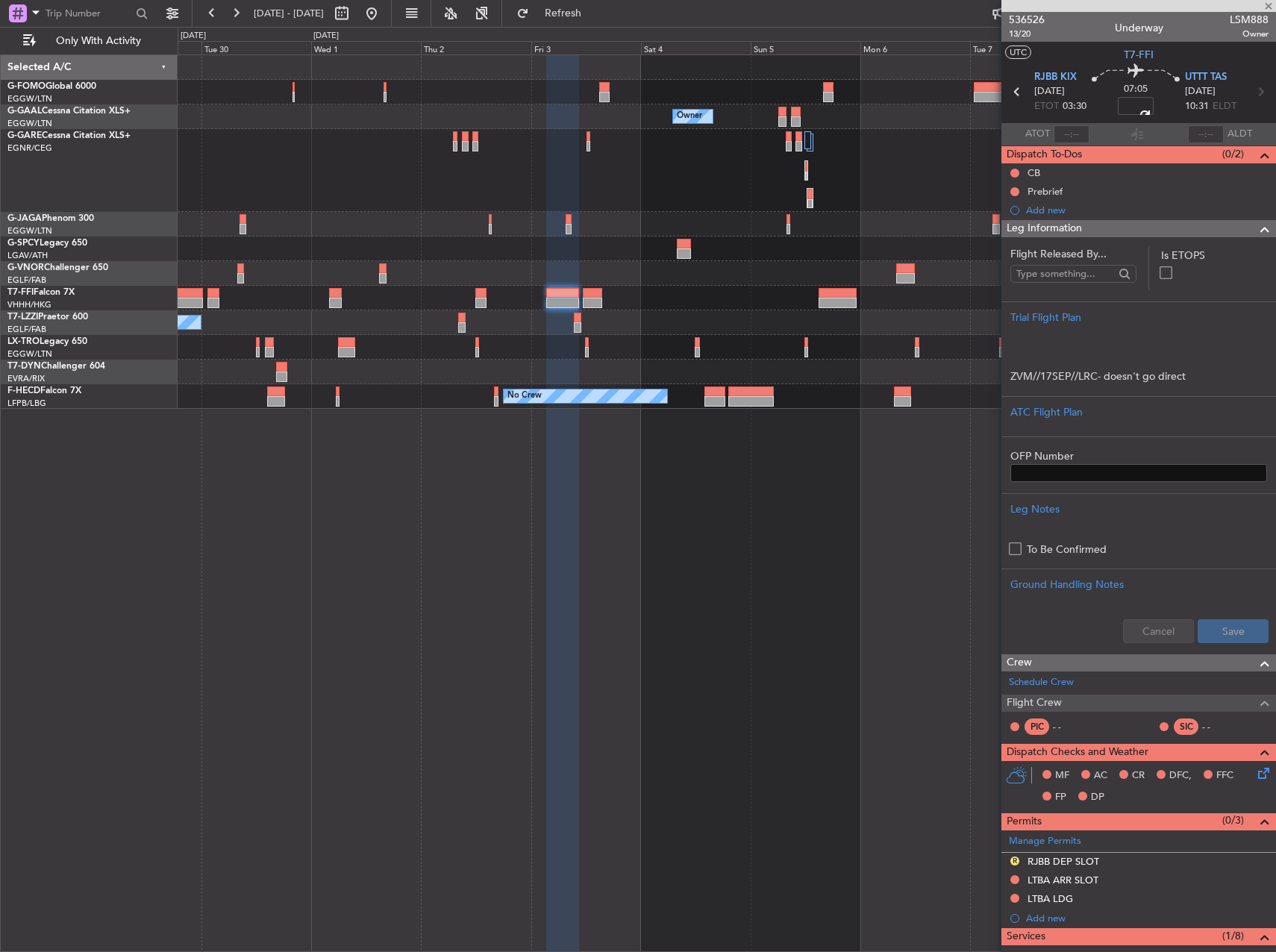
click at [1162, 131] on section "ATOT ALDT" at bounding box center [1138, 134] width 274 height 22
type input "+01:00"
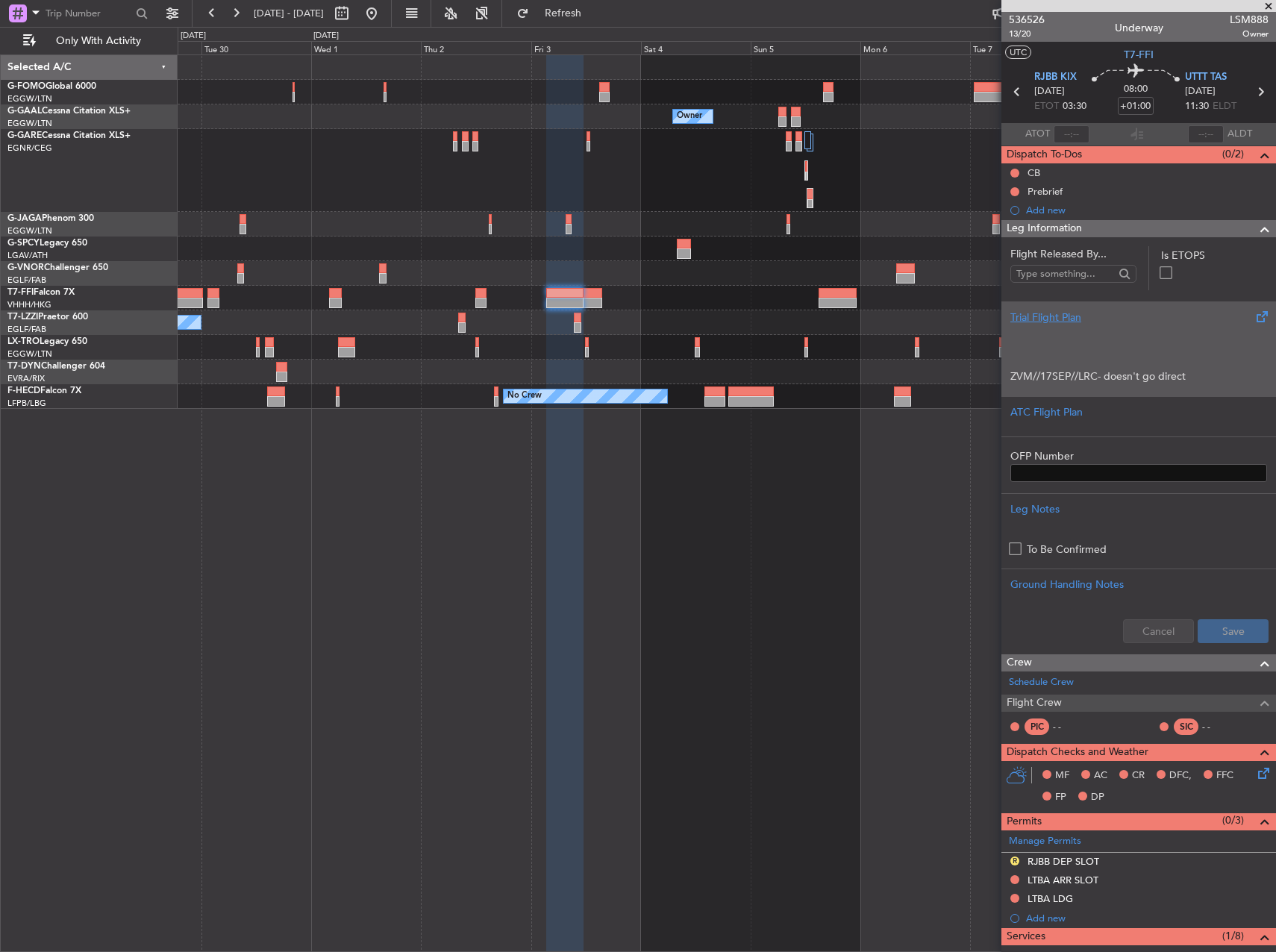
click at [1139, 347] on p at bounding box center [1138, 345] width 256 height 15
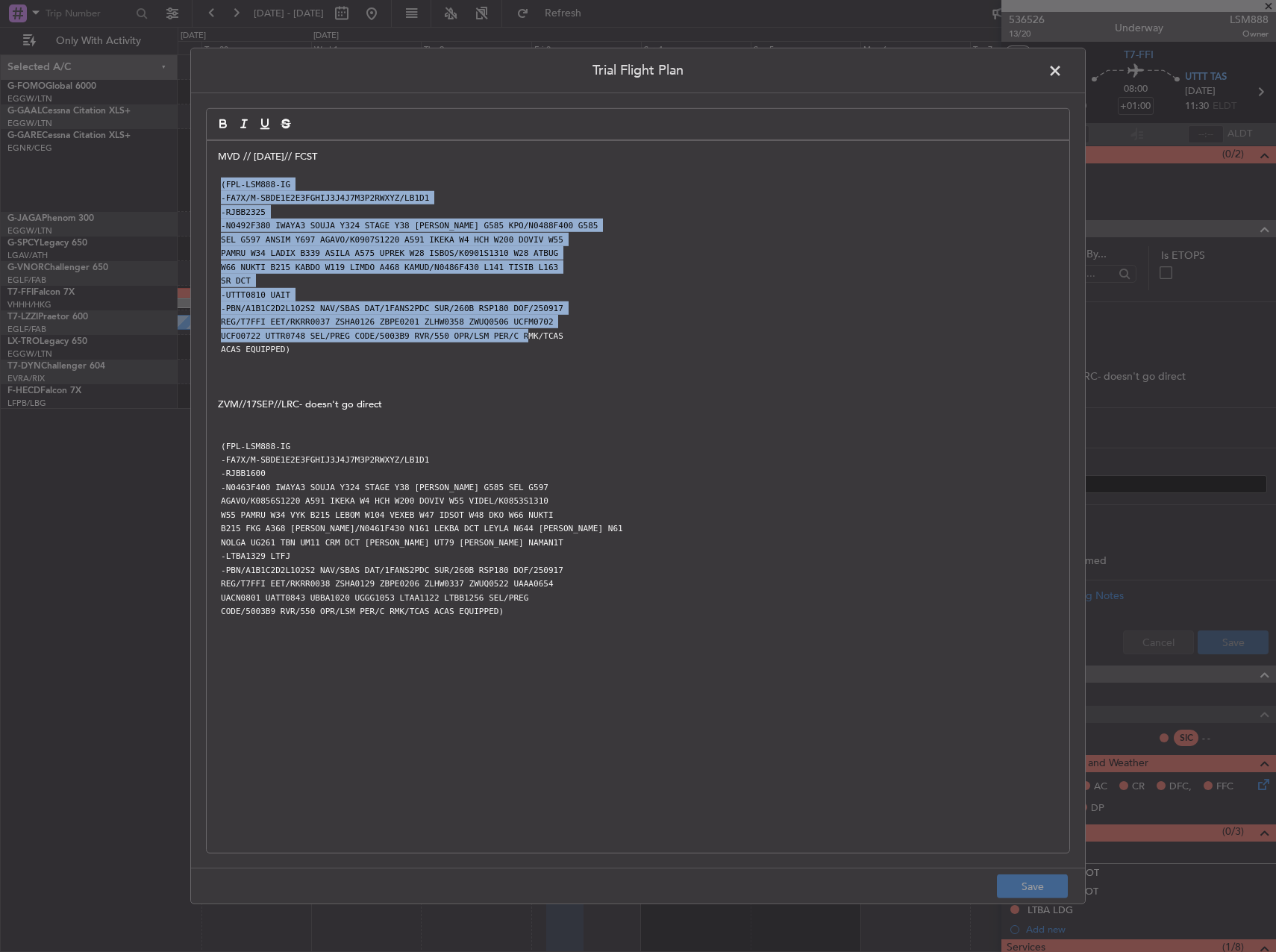
drag, startPoint x: 502, startPoint y: 339, endPoint x: 219, endPoint y: 181, distance: 324.1
click at [219, 181] on div "MVD // 18SEP// FCST (FPL-LSM888-IG -FA7X/M-SBDE1E2E3FGHIJ3J4J7M3P2RWXYZ/LB1D1 -…" at bounding box center [638, 497] width 862 height 712
click at [310, 300] on p "-UTTT0810 UAIT" at bounding box center [638, 293] width 840 height 13
drag, startPoint x: 299, startPoint y: 357, endPoint x: 190, endPoint y: 186, distance: 202.8
click at [190, 186] on div "Trial Flight Plan MVD // 18SEP// FCST (FPL-LSM888-IG -FA7X/M-SBDE1E2E3FGHIJ3J4J…" at bounding box center [638, 476] width 895 height 856
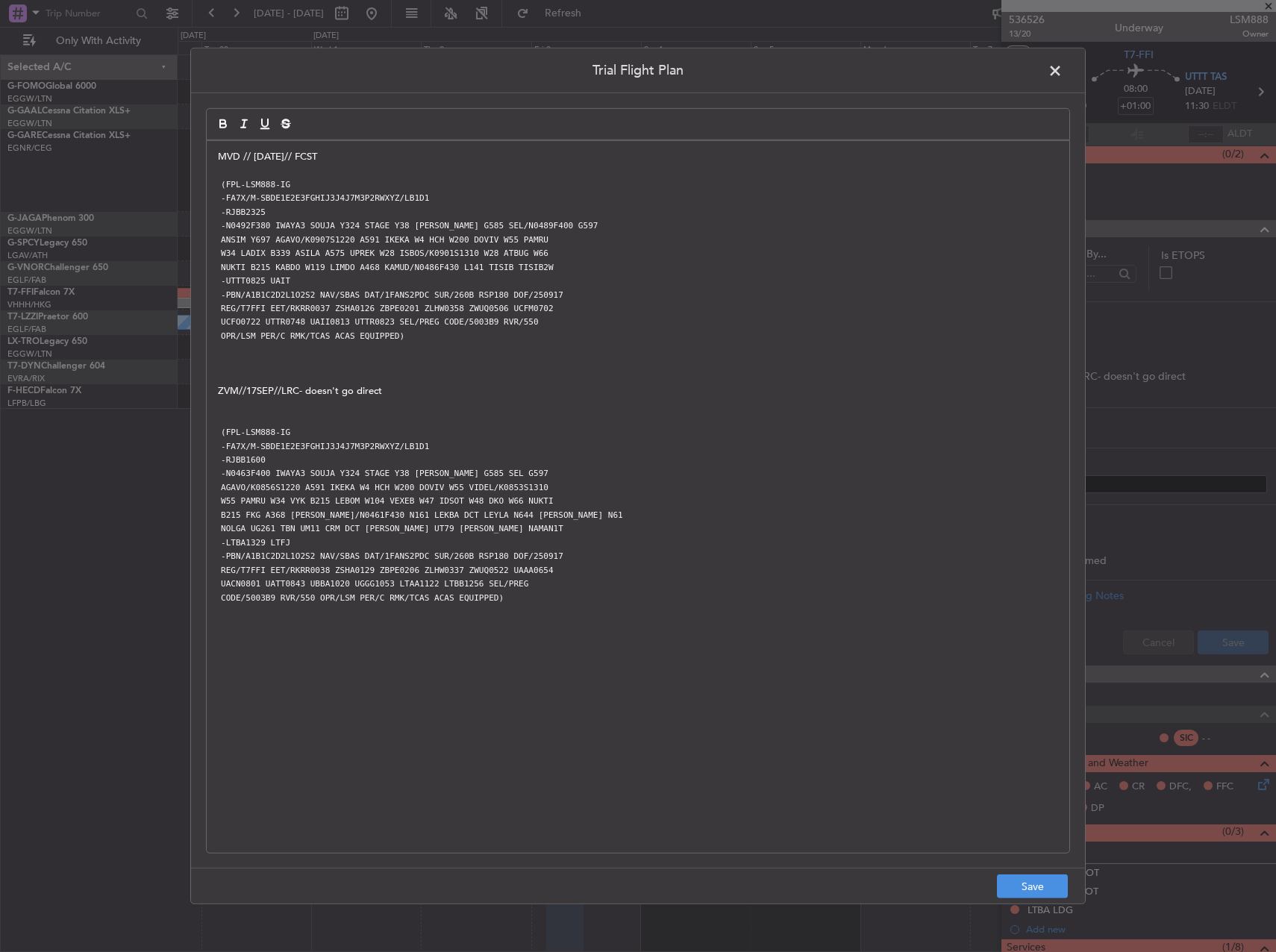
scroll to position [0, 0]
click at [1040, 876] on button "Save" at bounding box center [1032, 886] width 71 height 24
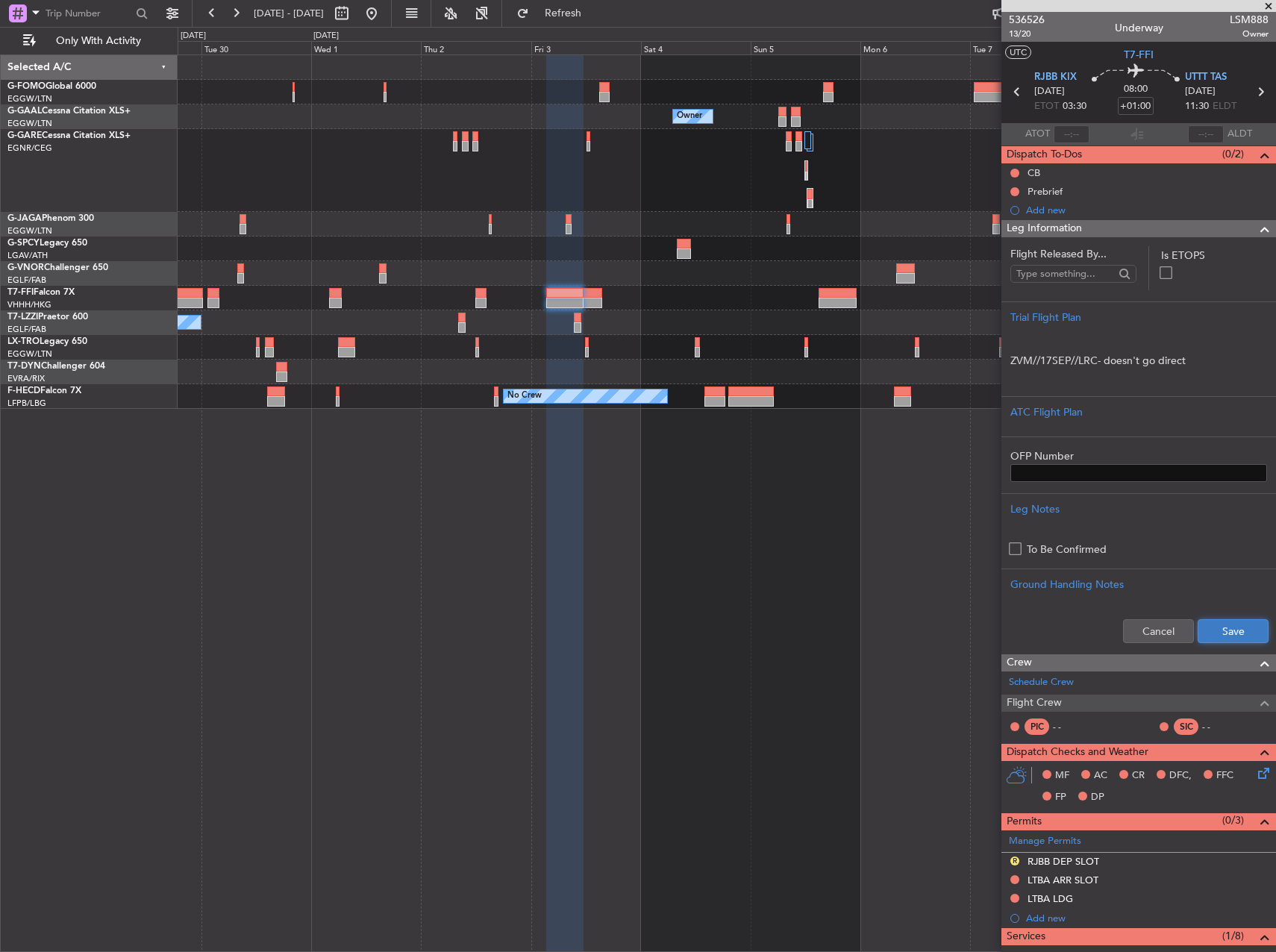
click at [1203, 639] on button "Save" at bounding box center [1233, 631] width 71 height 24
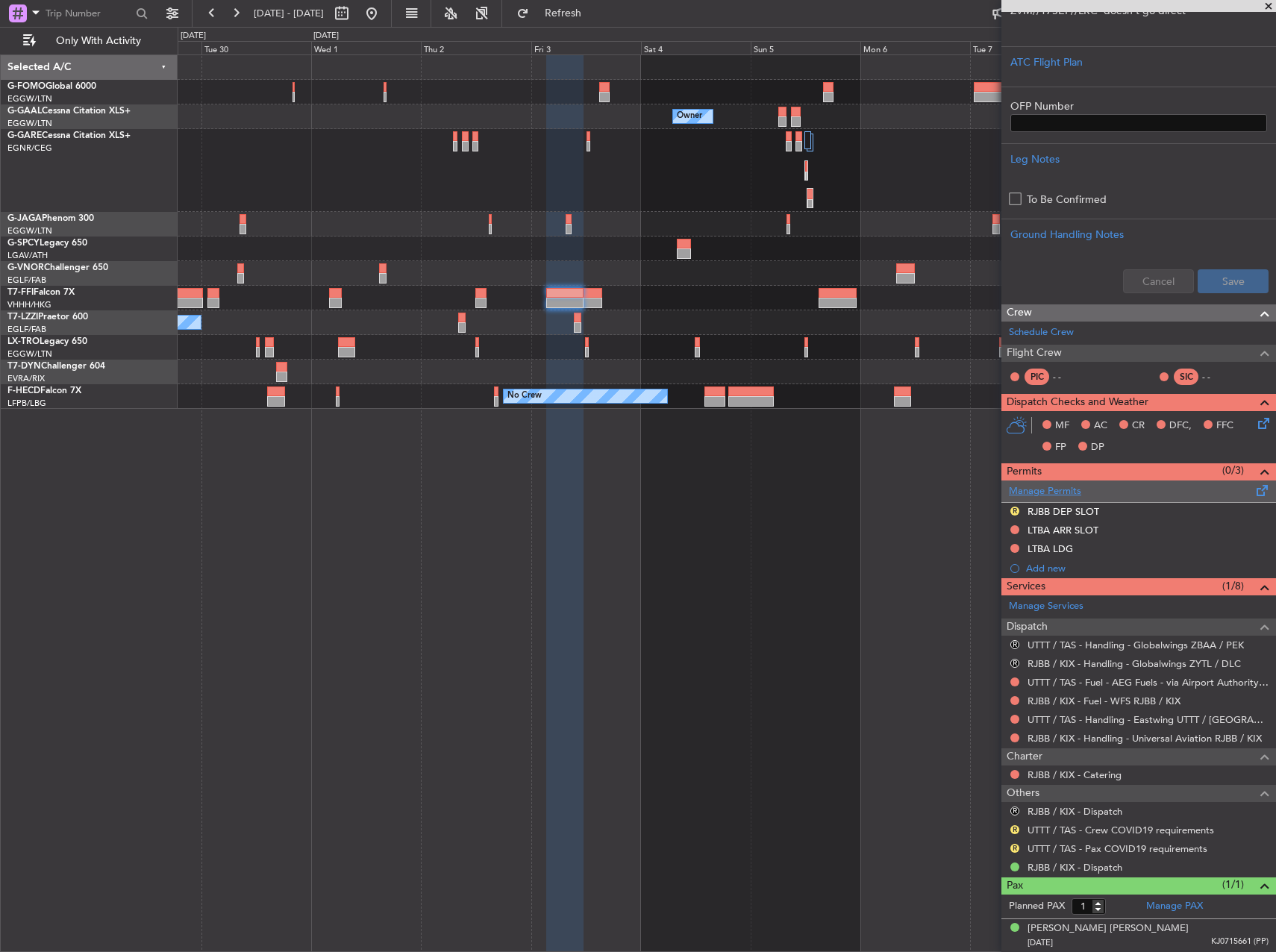
scroll to position [275, 0]
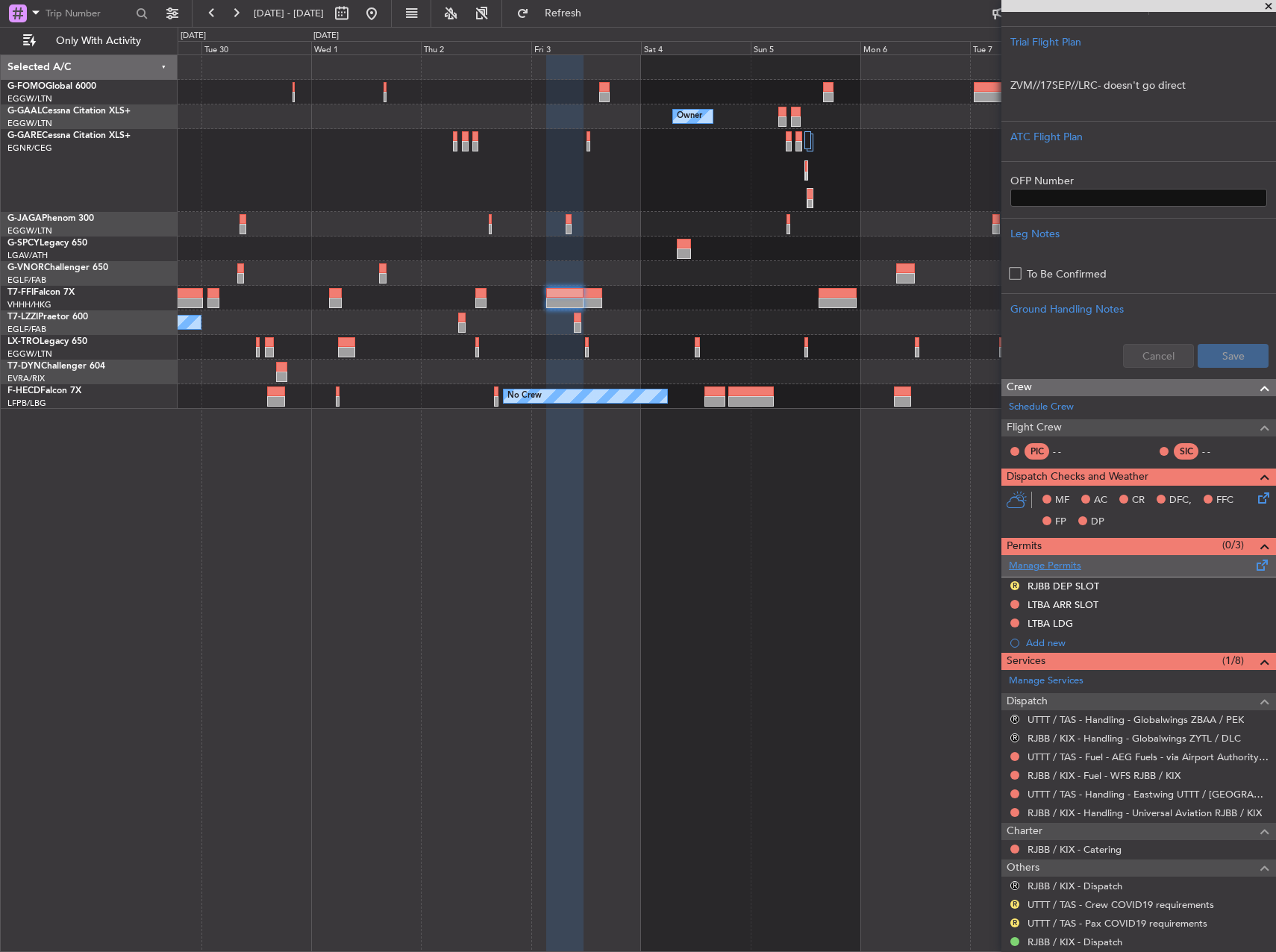
click at [1063, 569] on link "Manage Permits" at bounding box center [1045, 566] width 72 height 15
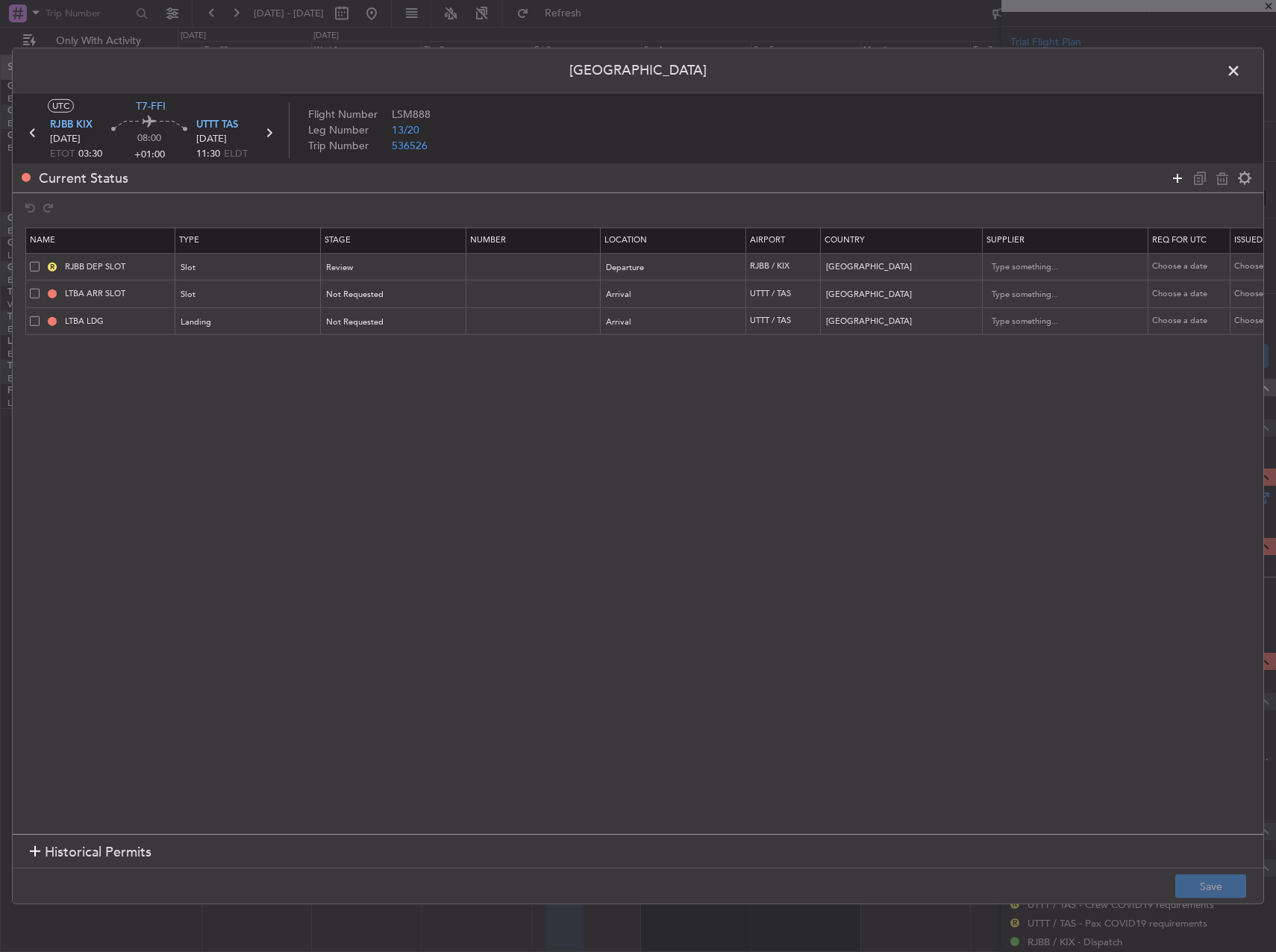
click at [1172, 181] on icon at bounding box center [1177, 177] width 18 height 18
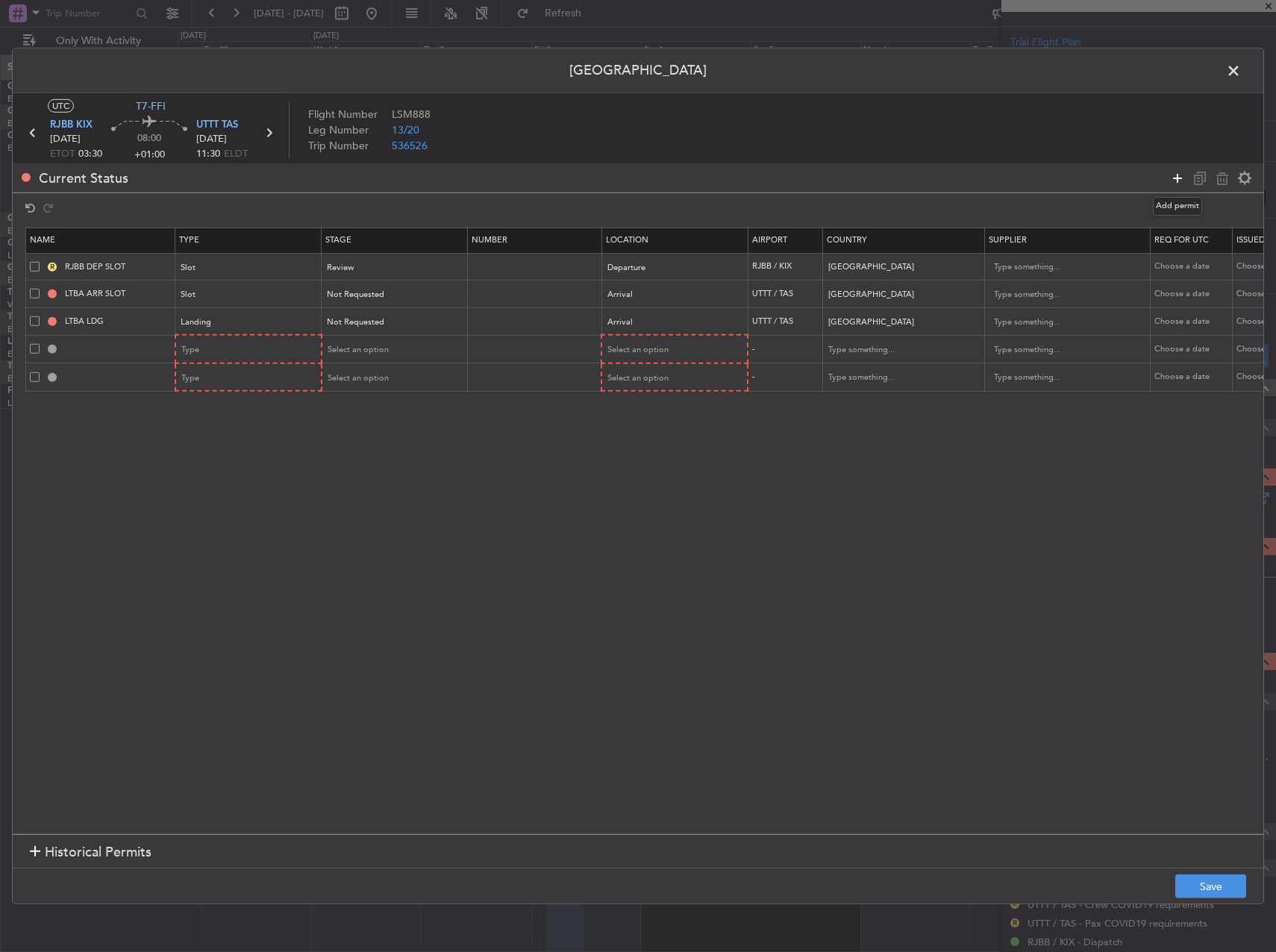
click at [1172, 181] on icon at bounding box center [1177, 177] width 18 height 18
click at [229, 351] on div "Type" at bounding box center [243, 350] width 124 height 22
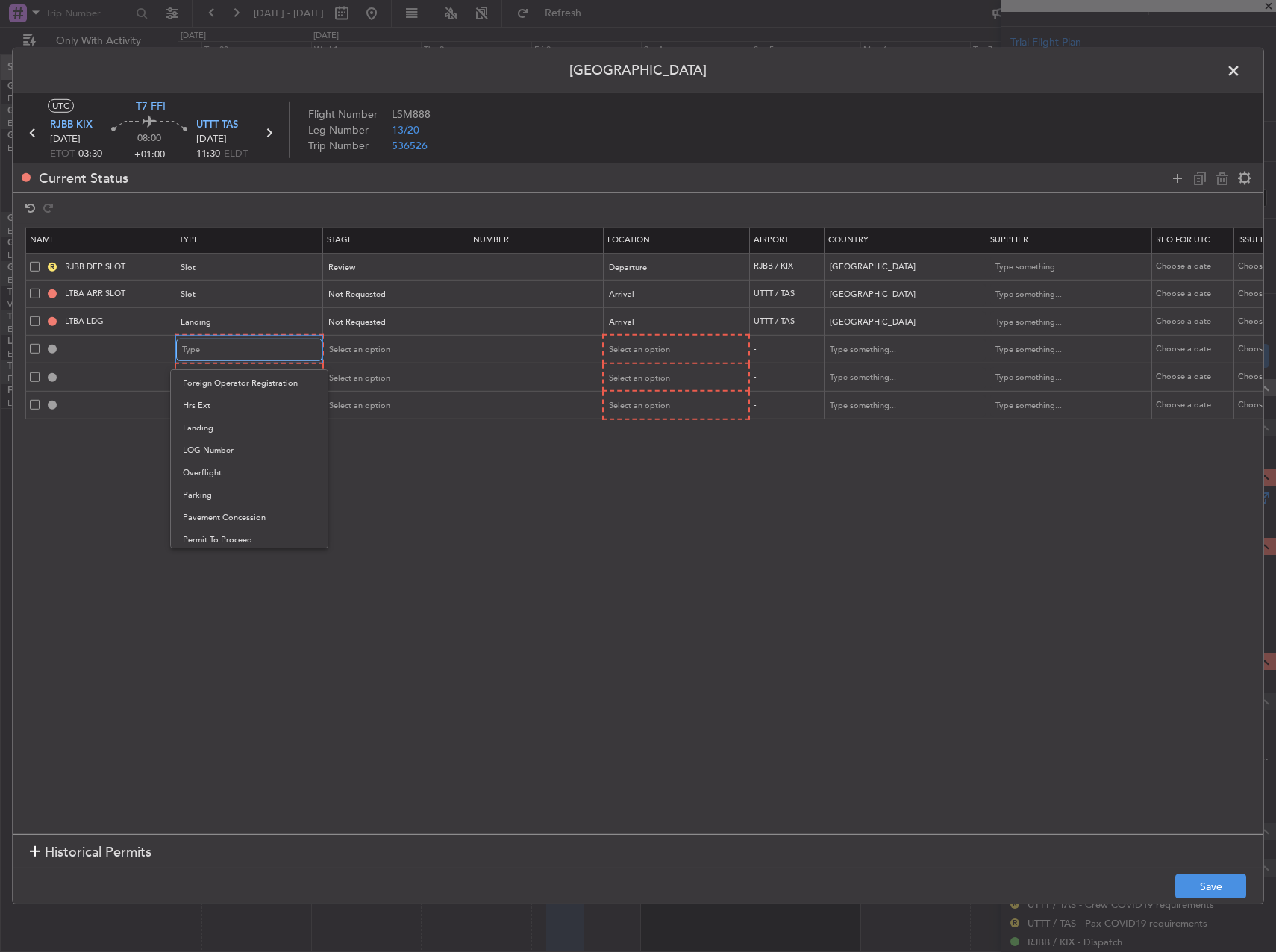
scroll to position [449, 0]
click at [40, 382] on div at bounding box center [638, 476] width 1276 height 952
click at [36, 378] on span at bounding box center [35, 376] width 10 height 10
click at [40, 371] on input "checkbox" at bounding box center [40, 371] width 0 height 0
click at [36, 401] on span at bounding box center [35, 404] width 10 height 10
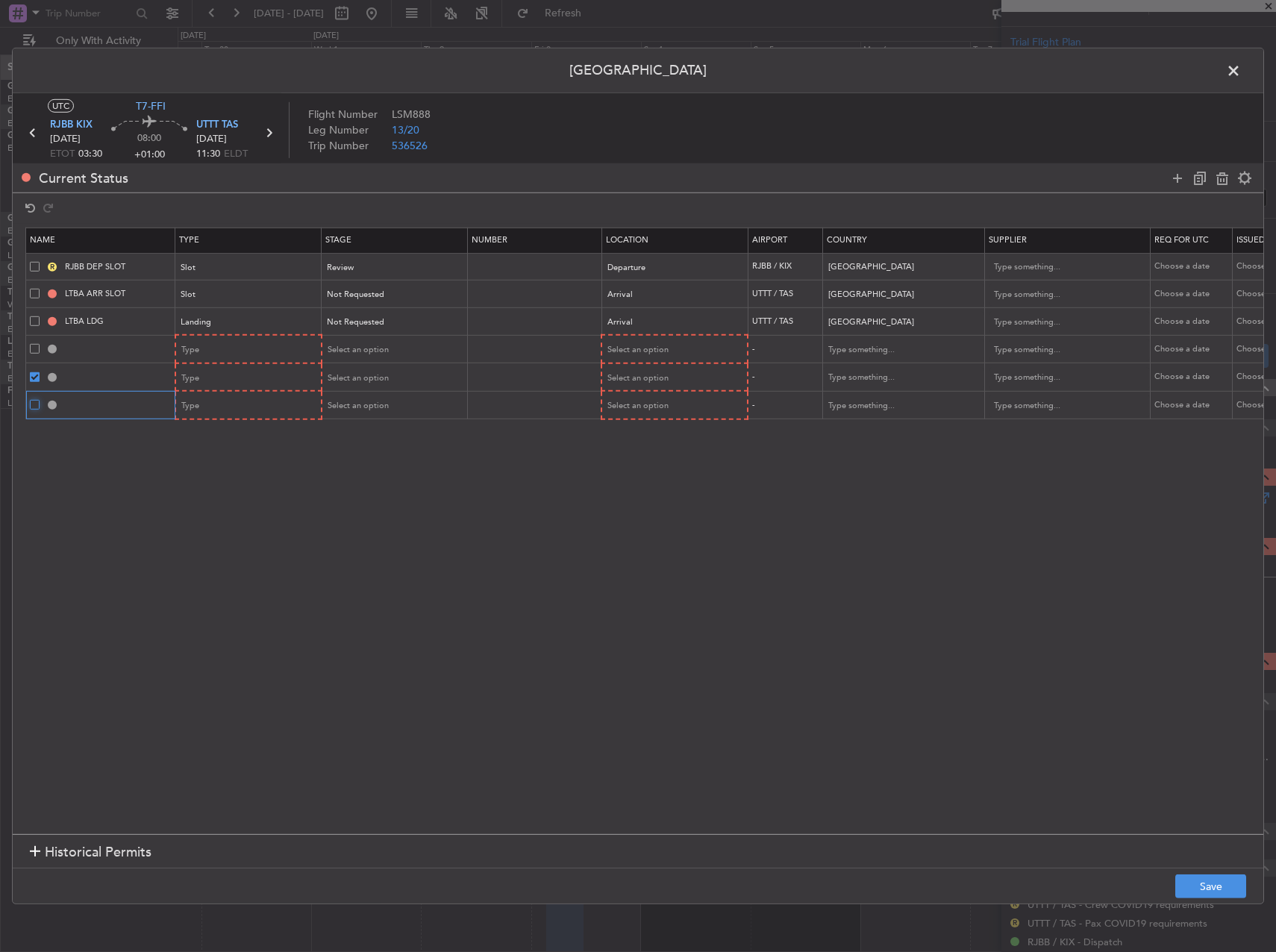
click at [40, 400] on input "checkbox" at bounding box center [40, 400] width 0 height 0
click at [1221, 184] on icon at bounding box center [1221, 177] width 18 height 18
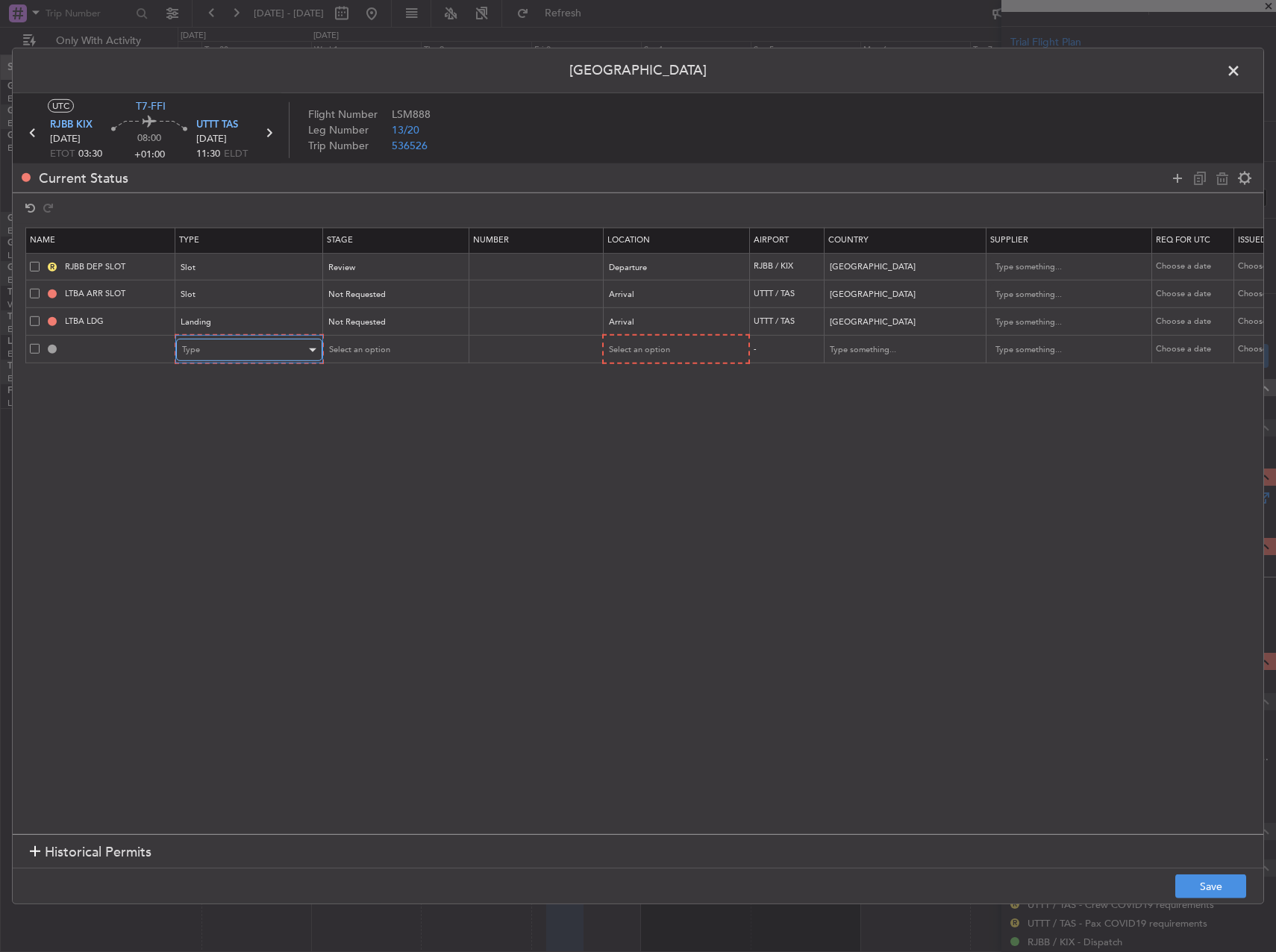
click at [243, 344] on div "Type" at bounding box center [243, 350] width 124 height 22
click at [223, 488] on span "Overflight" at bounding box center [249, 484] width 132 height 22
click at [349, 354] on span "Select an option" at bounding box center [357, 350] width 61 height 12
drag, startPoint x: 355, startPoint y: 454, endPoint x: 492, endPoint y: 405, distance: 145.5
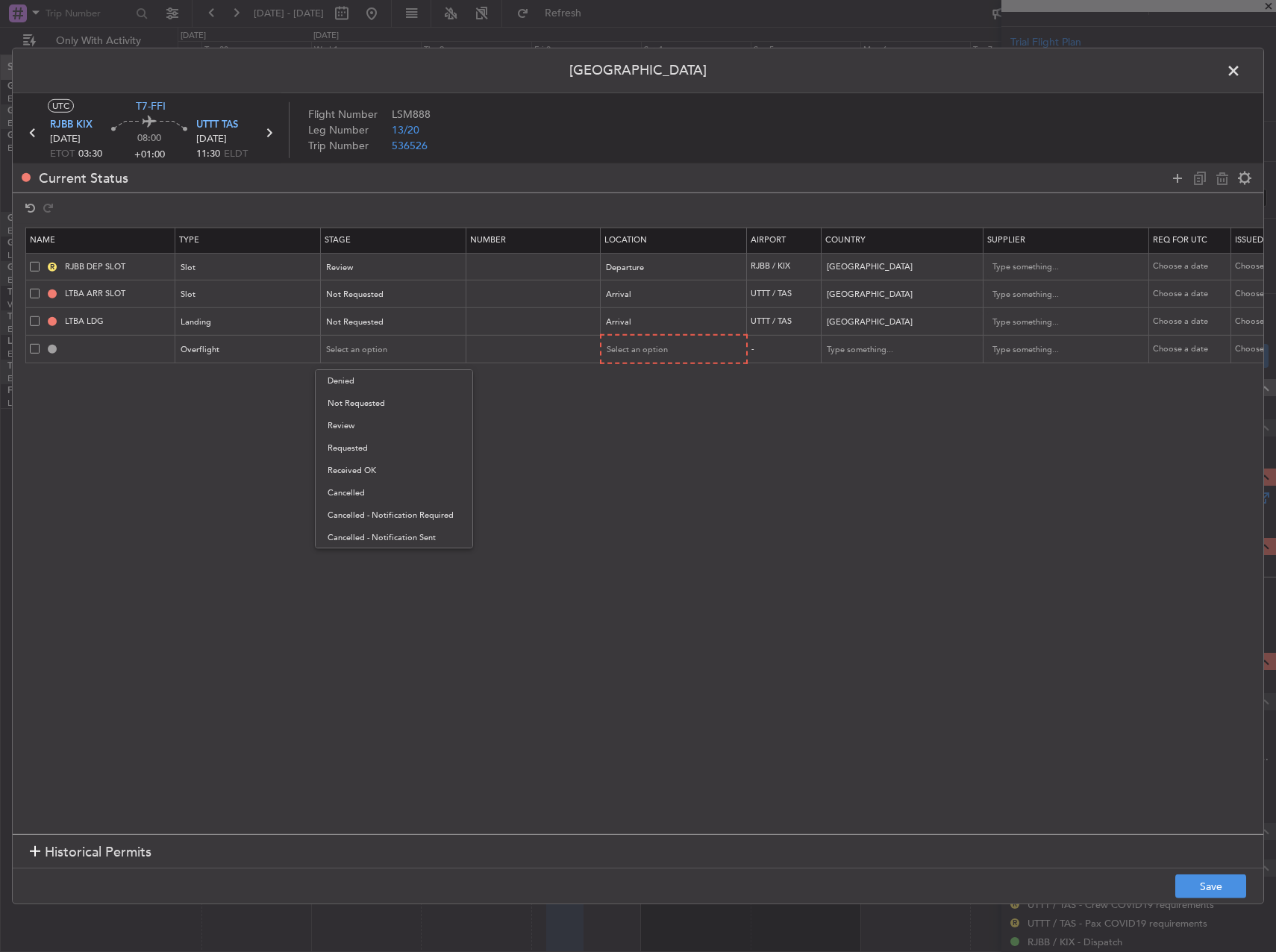
click at [355, 453] on span "Requested" at bounding box center [394, 448] width 132 height 22
click at [633, 354] on span "Select an option" at bounding box center [638, 350] width 61 height 12
click at [628, 466] on span "Enroute" at bounding box center [675, 471] width 132 height 22
click at [34, 346] on span at bounding box center [35, 348] width 10 height 10
click at [40, 344] on input "checkbox" at bounding box center [40, 344] width 0 height 0
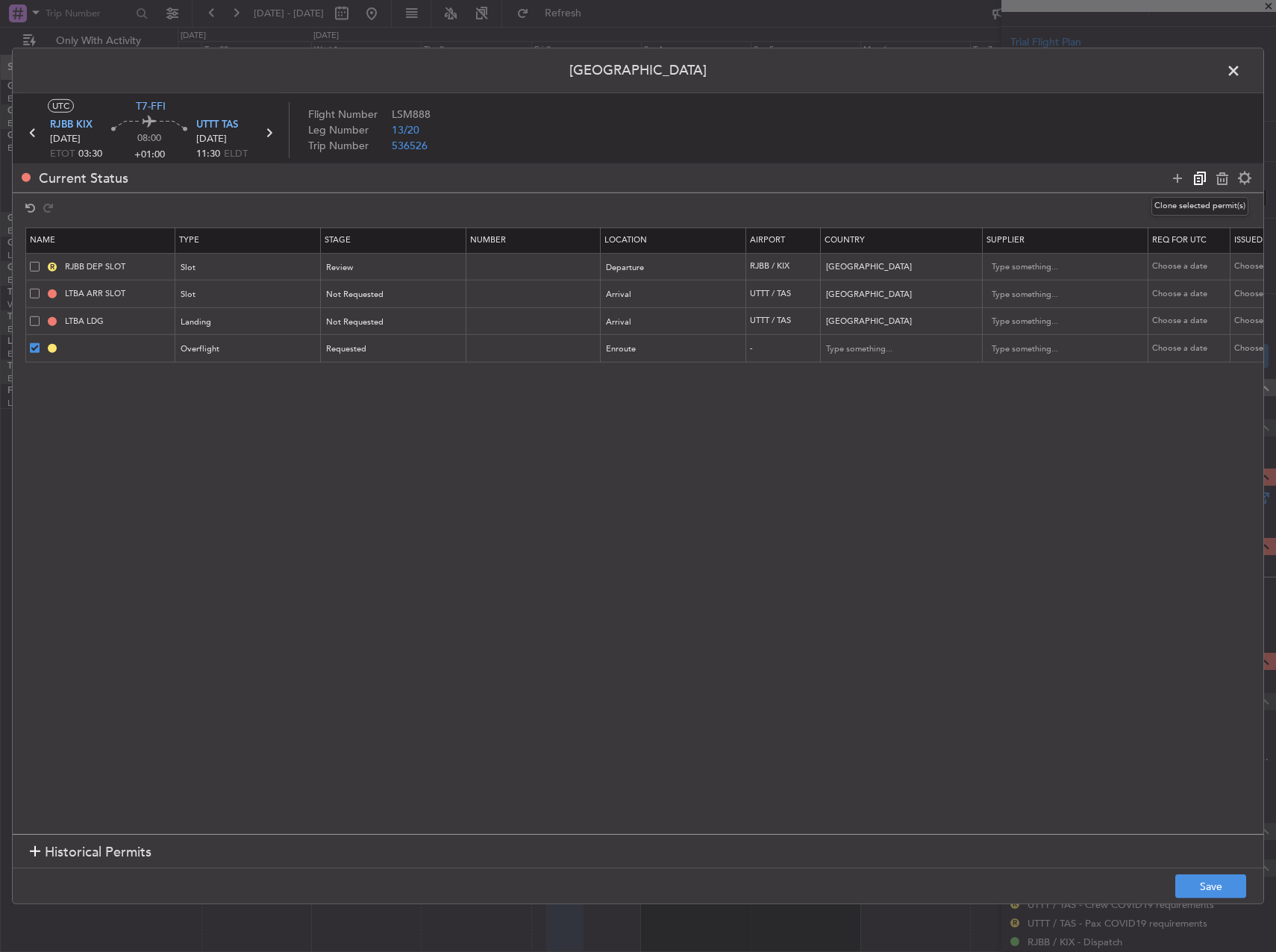
click at [1194, 179] on icon at bounding box center [1199, 177] width 18 height 18
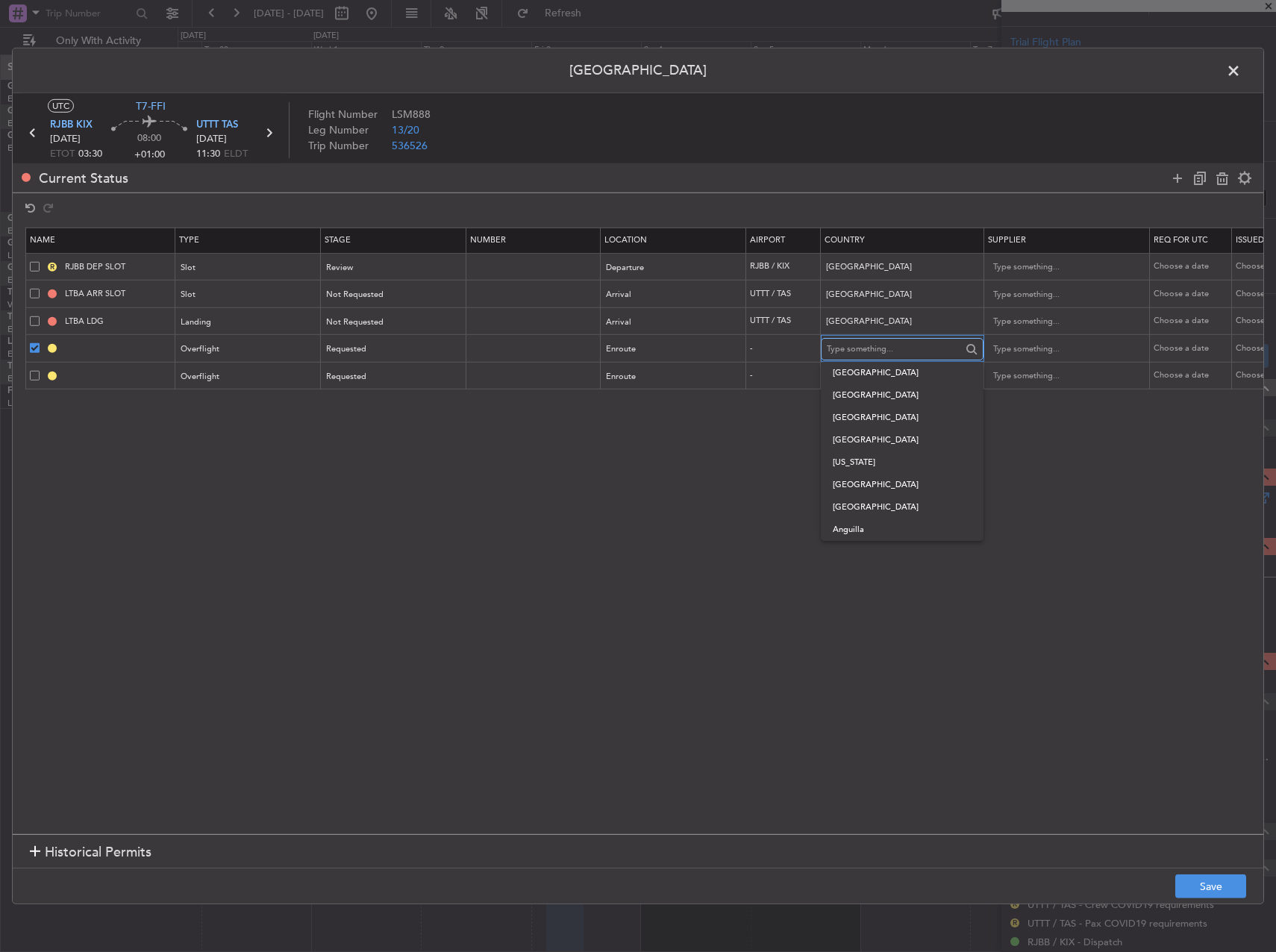
click at [876, 346] on input "text" at bounding box center [893, 349] width 134 height 22
drag, startPoint x: 496, startPoint y: 565, endPoint x: 489, endPoint y: 563, distance: 7.3
click at [491, 565] on section "Name Type Stage Number Location Airport Country Supplier Req For Utc Issued For…" at bounding box center [638, 529] width 1251 height 610
click at [1172, 173] on icon at bounding box center [1177, 177] width 18 height 18
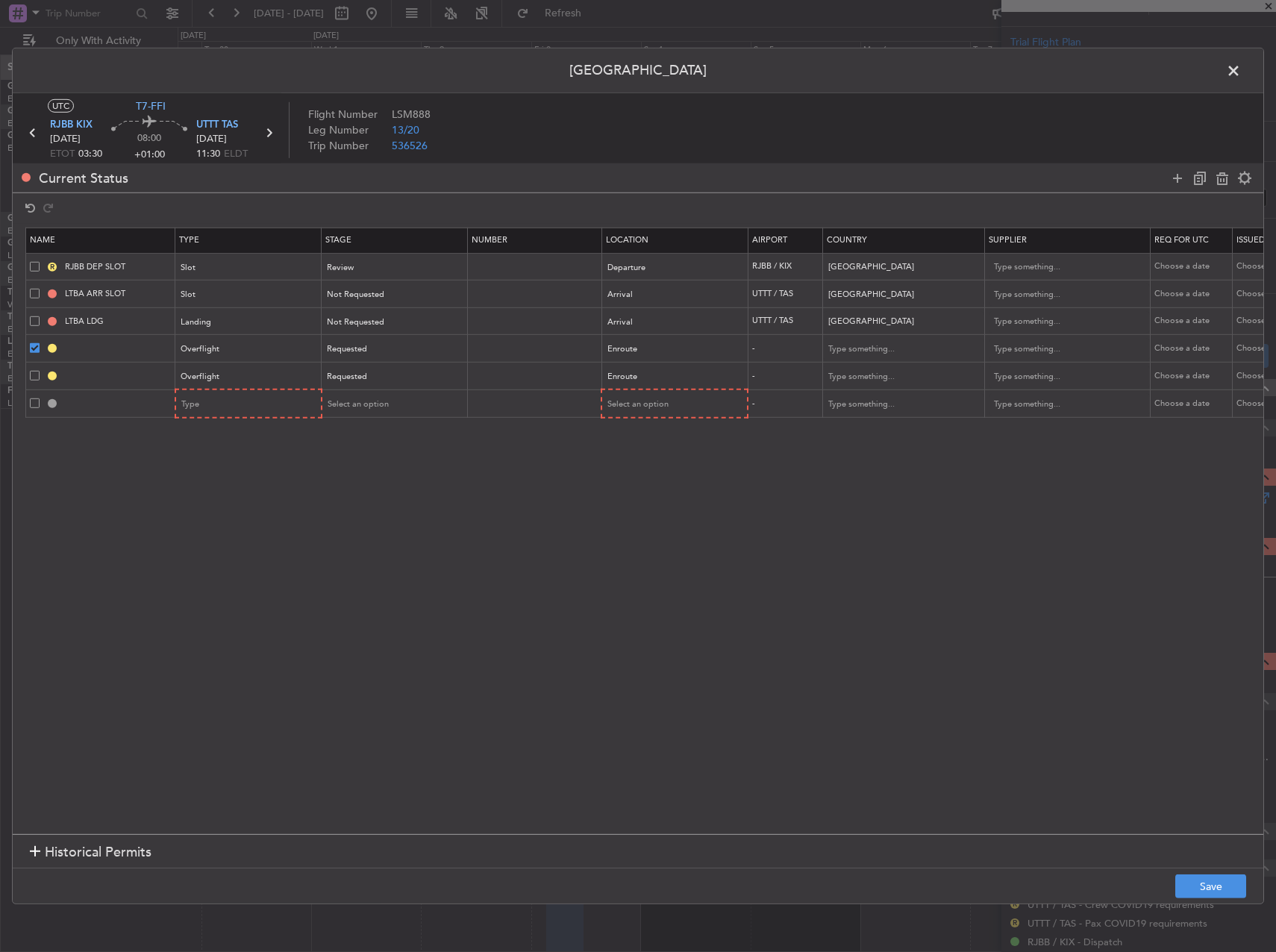
click at [33, 404] on span at bounding box center [35, 403] width 10 height 10
click at [40, 398] on input "checkbox" at bounding box center [40, 398] width 0 height 0
click at [35, 347] on span at bounding box center [35, 348] width 10 height 10
click at [40, 344] on input "checkbox" at bounding box center [40, 344] width 0 height 0
click at [1212, 179] on div at bounding box center [1211, 178] width 89 height 22
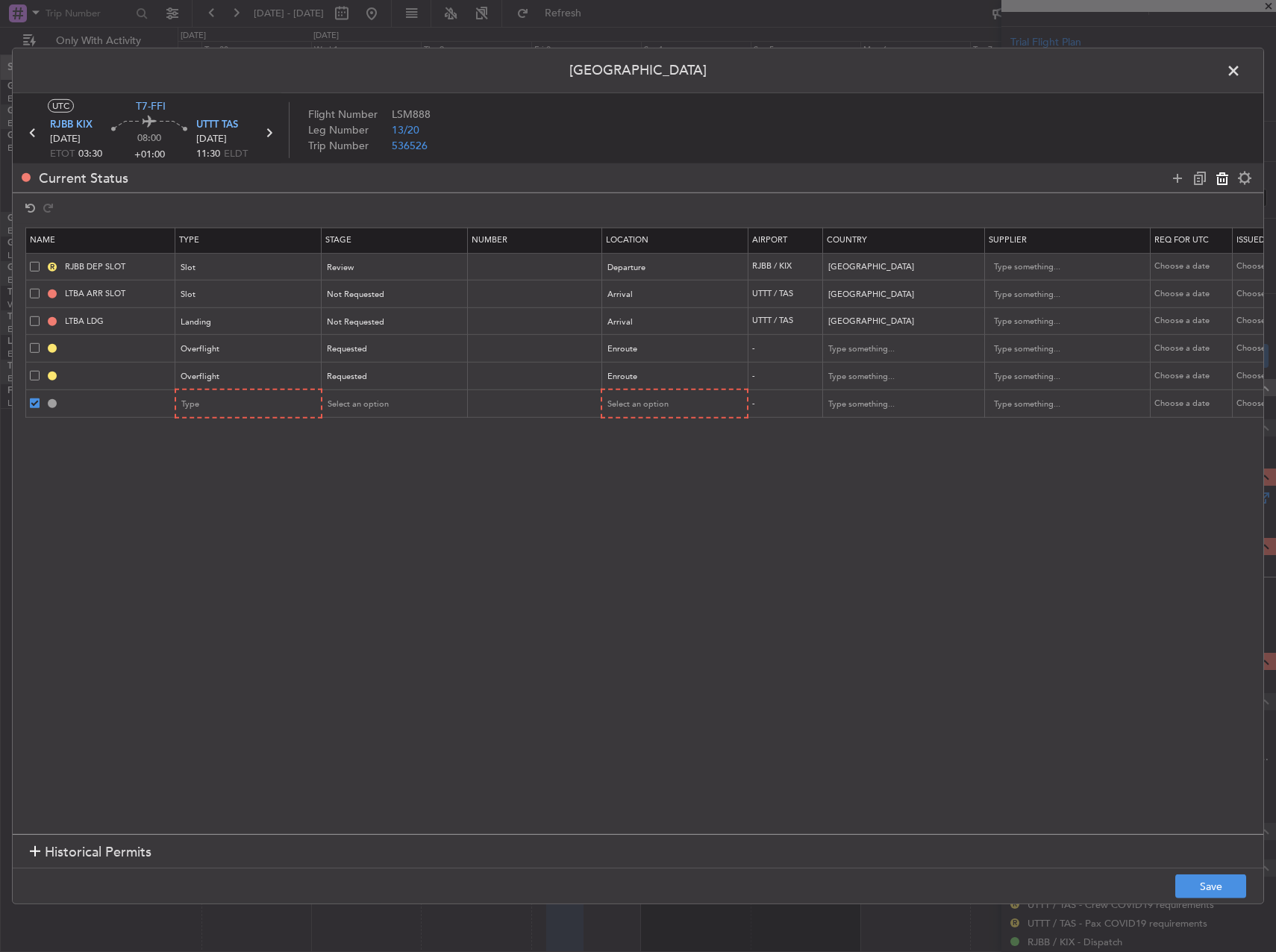
click at [1227, 176] on icon at bounding box center [1221, 177] width 18 height 18
click at [39, 367] on td at bounding box center [101, 376] width 149 height 28
click at [46, 372] on div at bounding box center [52, 375] width 12 height 12
click at [34, 379] on span at bounding box center [35, 374] width 10 height 10
click at [40, 370] on input "checkbox" at bounding box center [40, 370] width 0 height 0
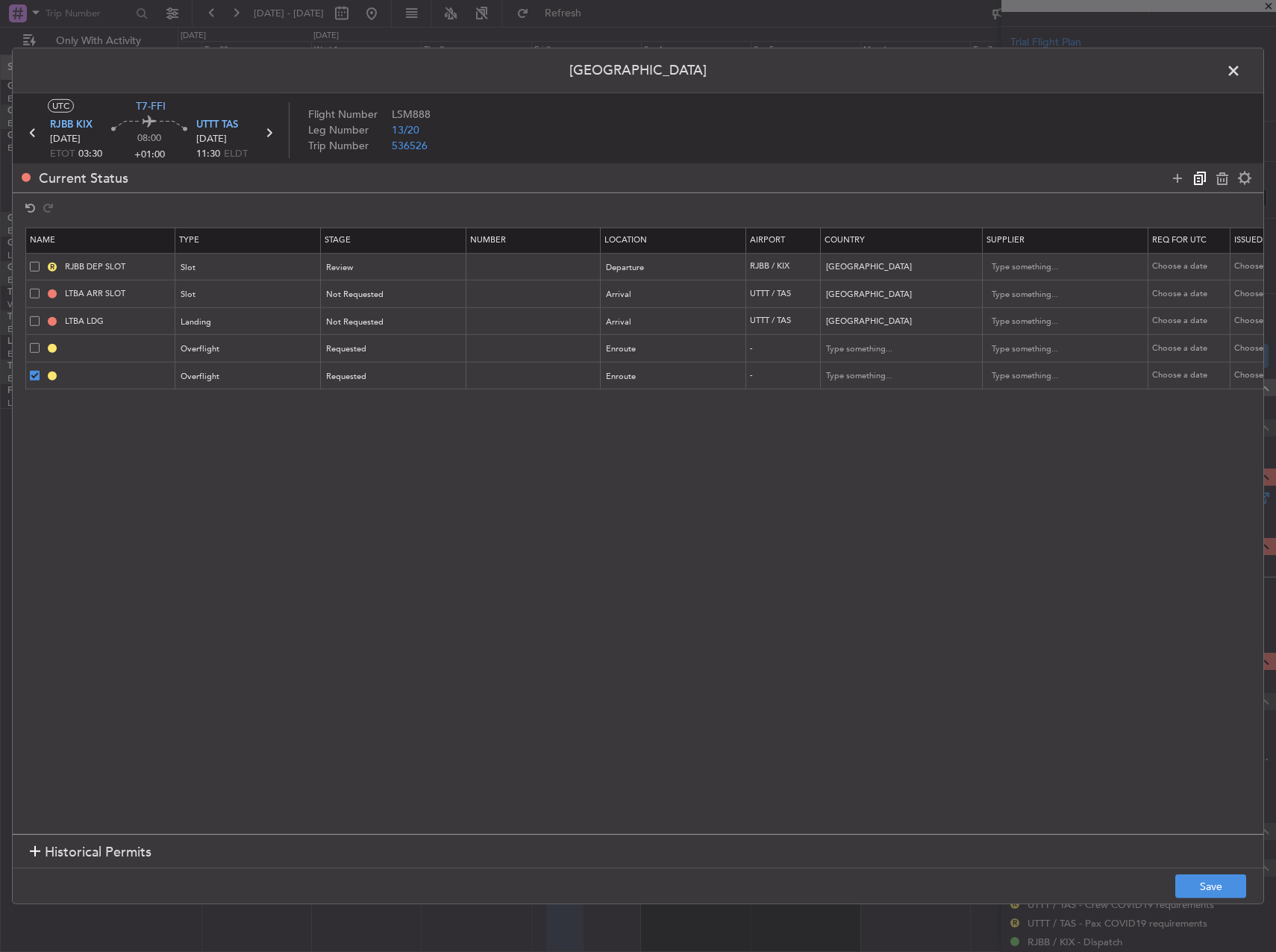
click at [1194, 182] on icon at bounding box center [1199, 177] width 18 height 18
click at [869, 359] on input "text" at bounding box center [893, 349] width 134 height 22
click at [894, 364] on span "China" at bounding box center [902, 373] width 139 height 22
type input "China"
click at [878, 377] on input "text" at bounding box center [893, 376] width 134 height 22
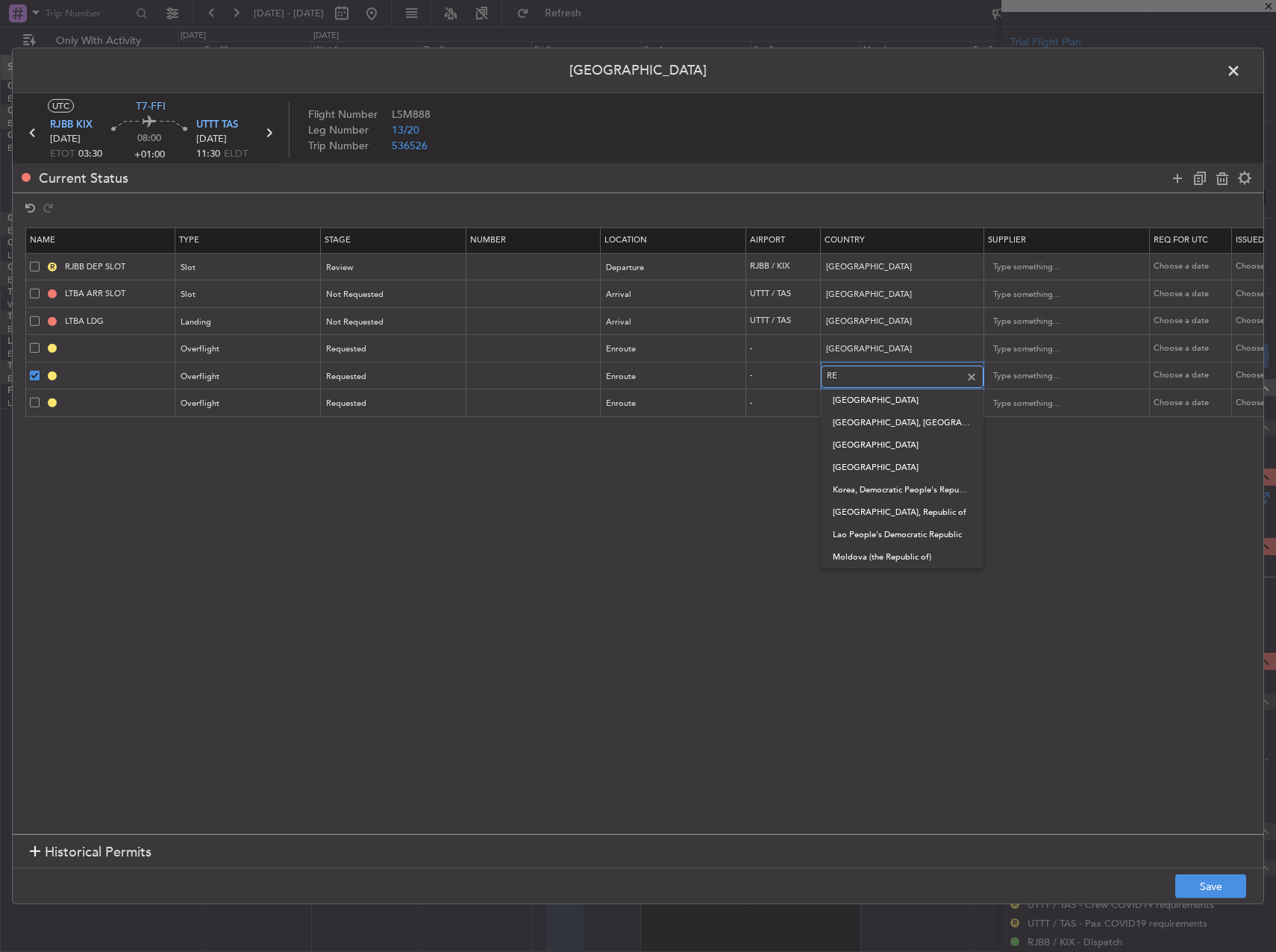
type input "R"
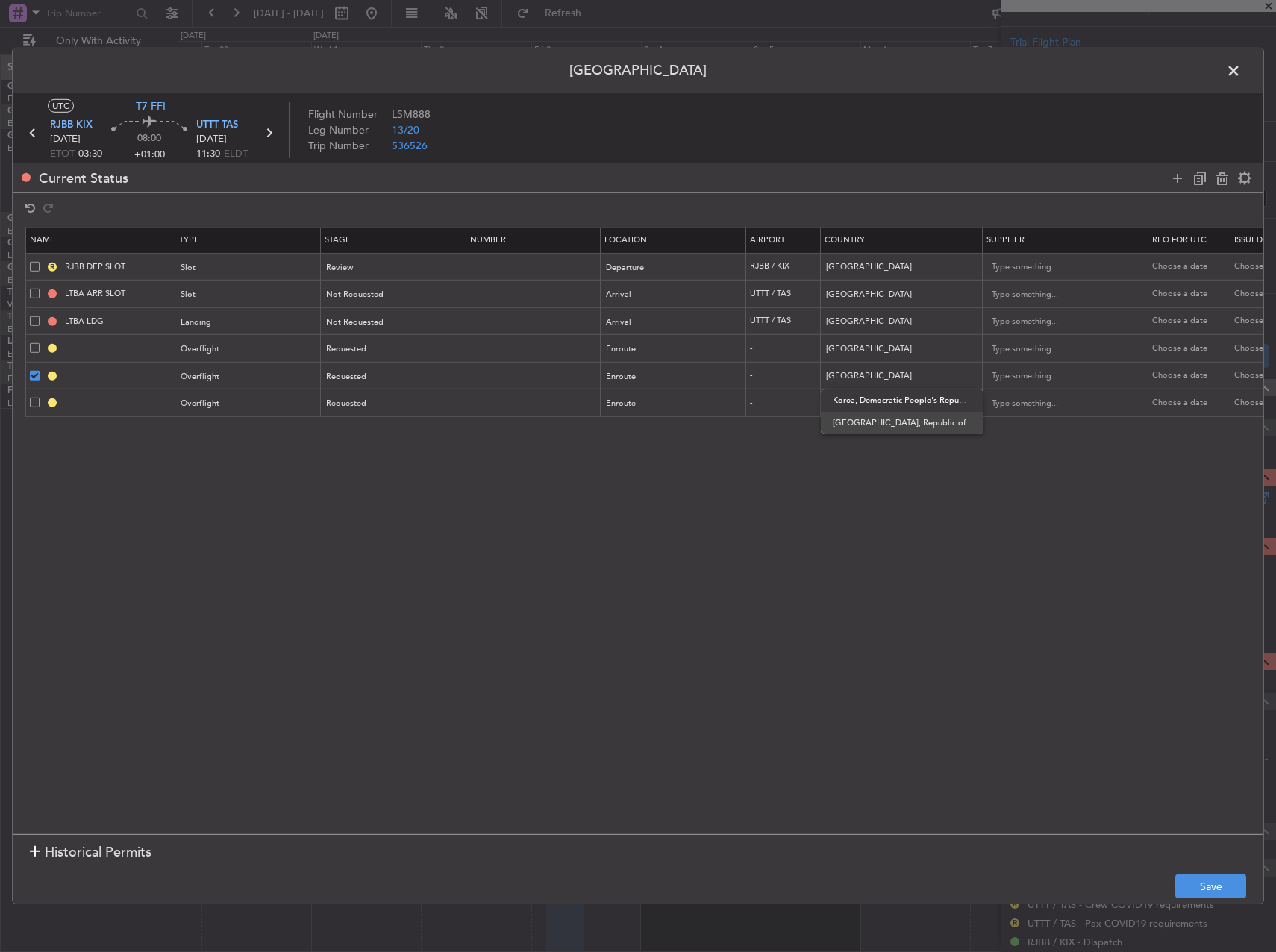
click at [878, 420] on span "Korea, Republic of" at bounding box center [902, 423] width 139 height 22
type input "Korea, Republic of"
click at [859, 396] on input "text" at bounding box center [893, 404] width 134 height 22
click at [879, 432] on span "Kyrgyzstan" at bounding box center [902, 427] width 139 height 22
type input "Kyrgyzstan"
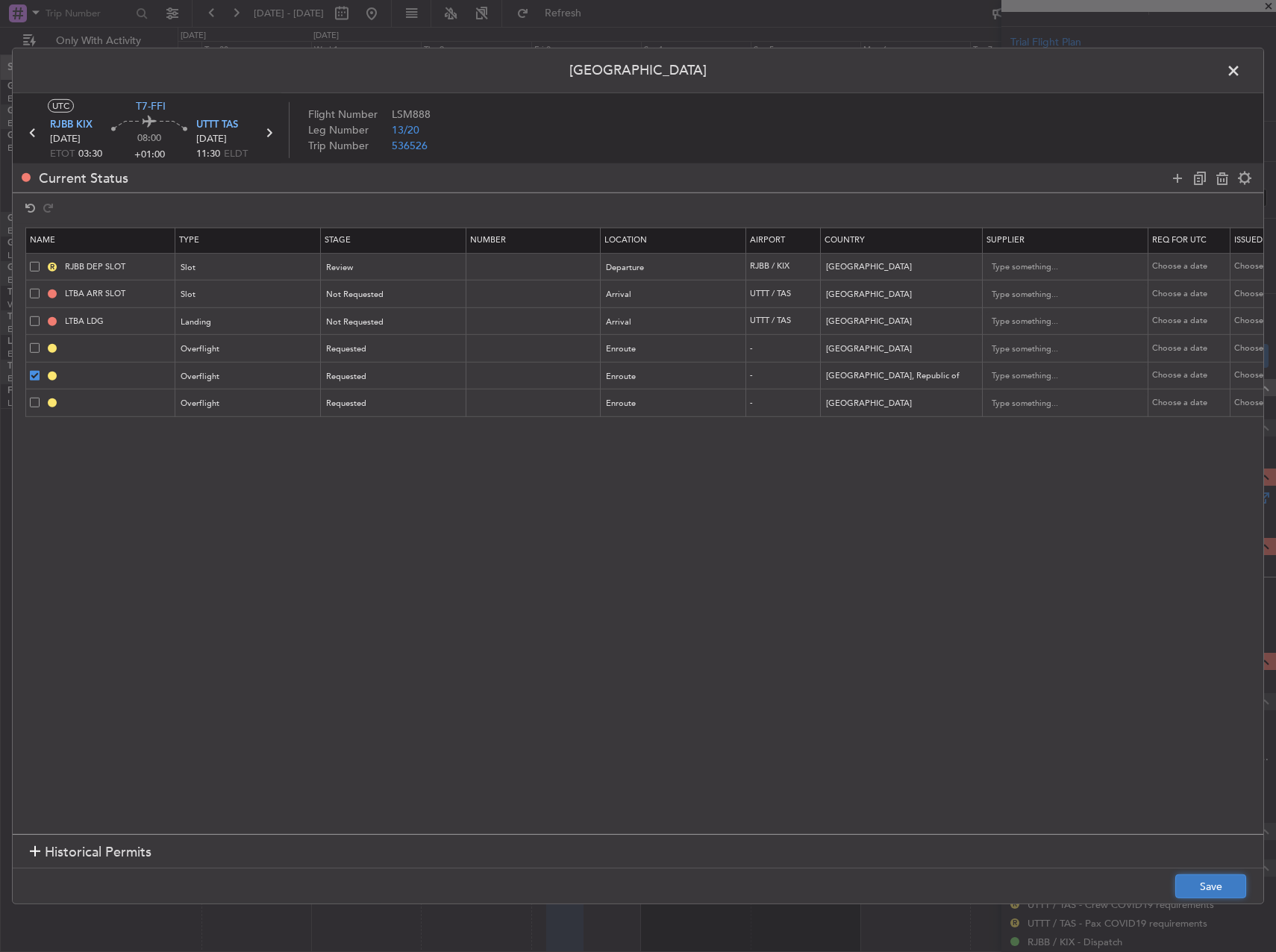
click at [1207, 880] on button "Save" at bounding box center [1211, 886] width 71 height 24
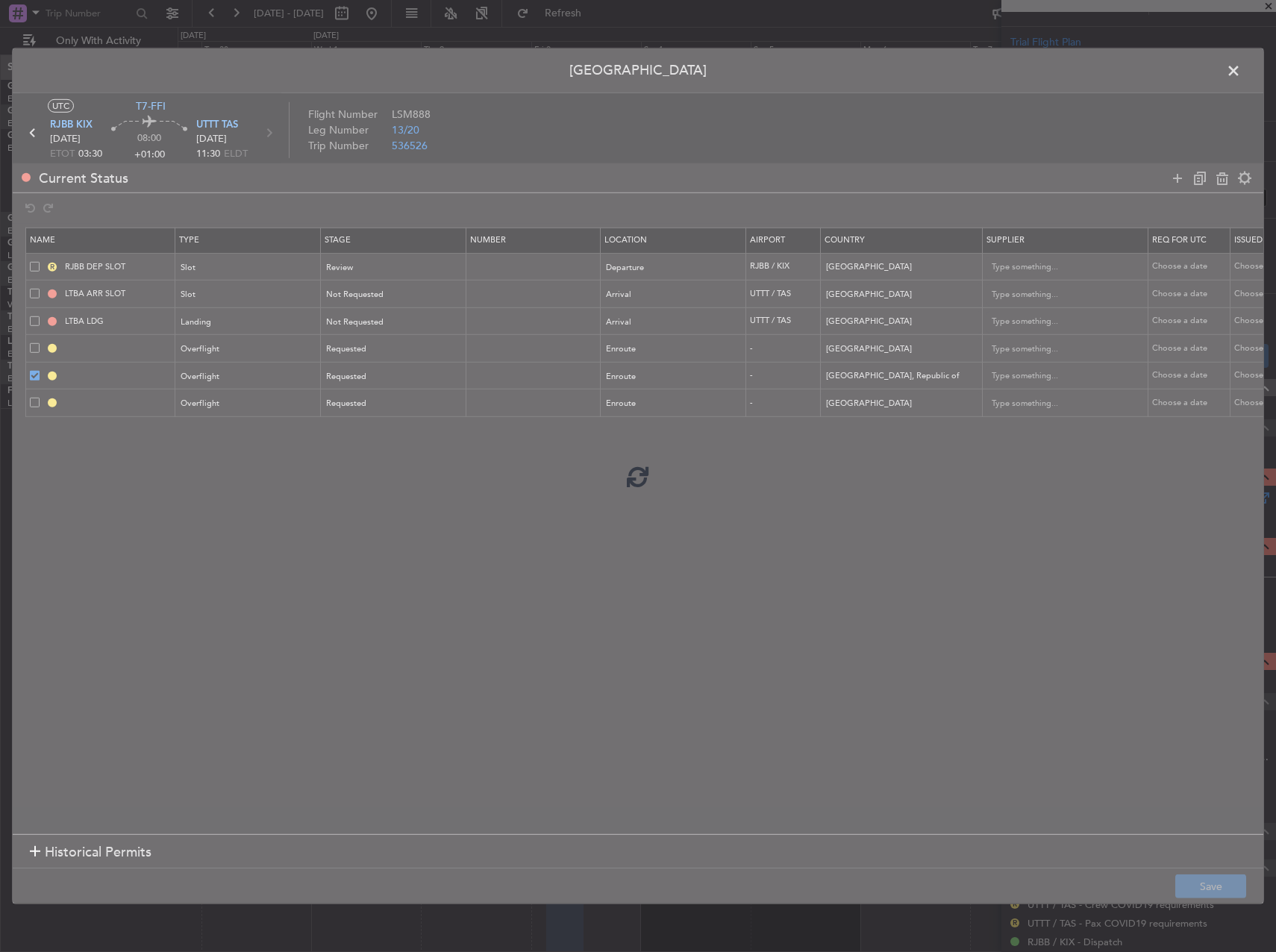
type input "CHINA OVF"
type input "NNN"
type input "3"
type input "KOREA, REPUBLIC OF OVF"
type input "NNN"
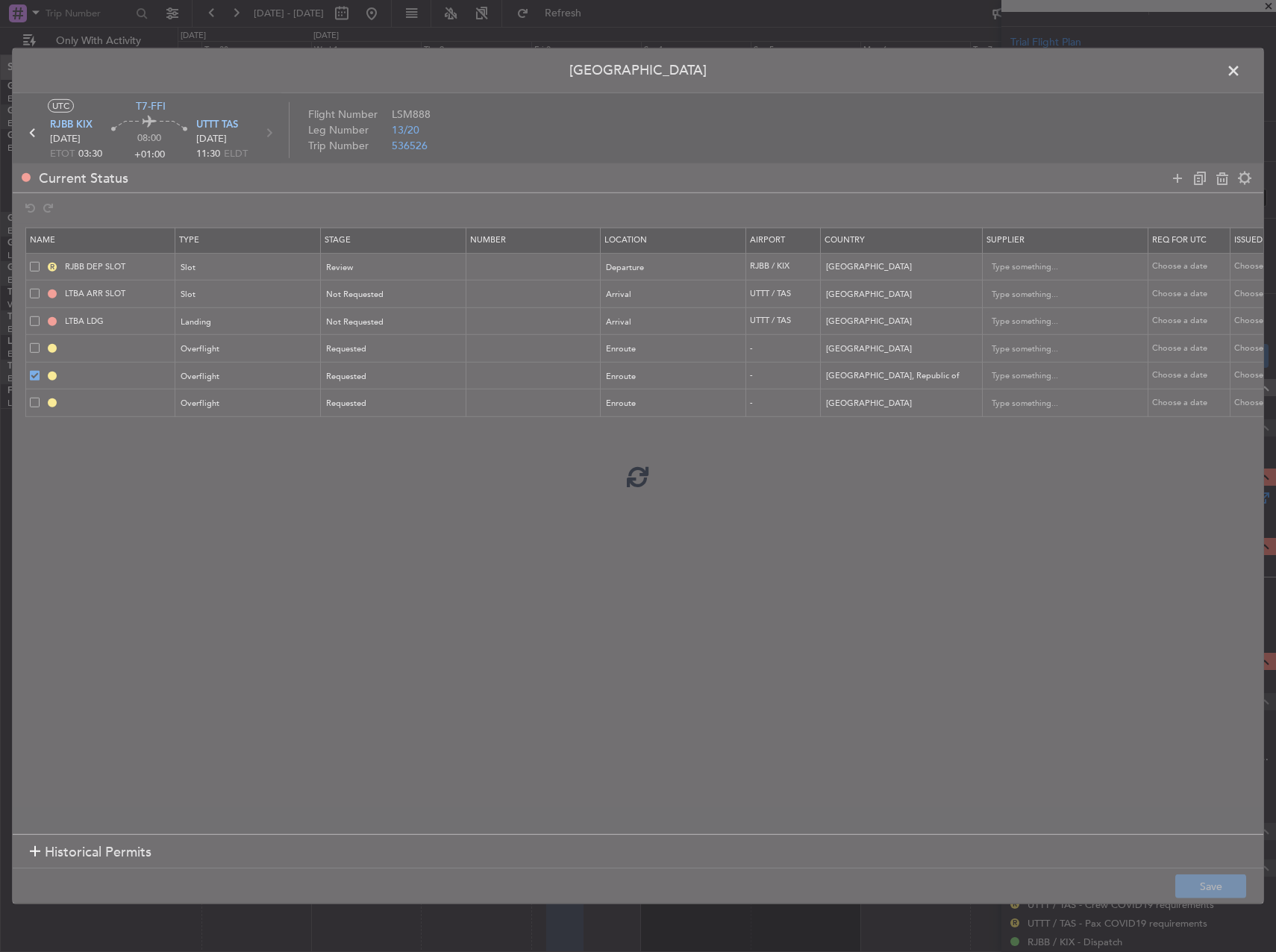
type input "KYRGYZSTAN OVF"
type input "NNN"
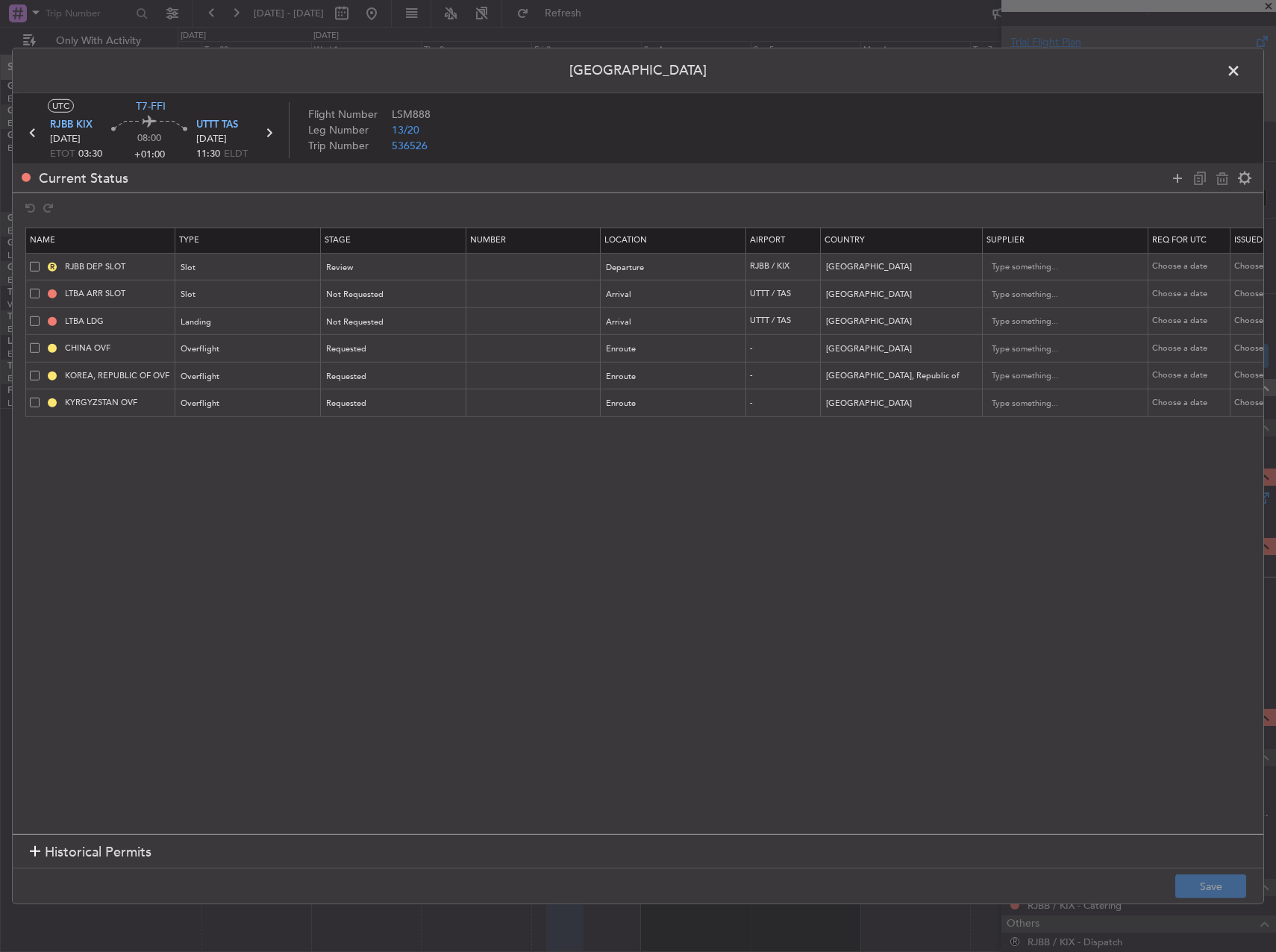
drag, startPoint x: 1235, startPoint y: 71, endPoint x: 1227, endPoint y: 78, distance: 10.6
click at [1241, 71] on span at bounding box center [1241, 74] width 0 height 30
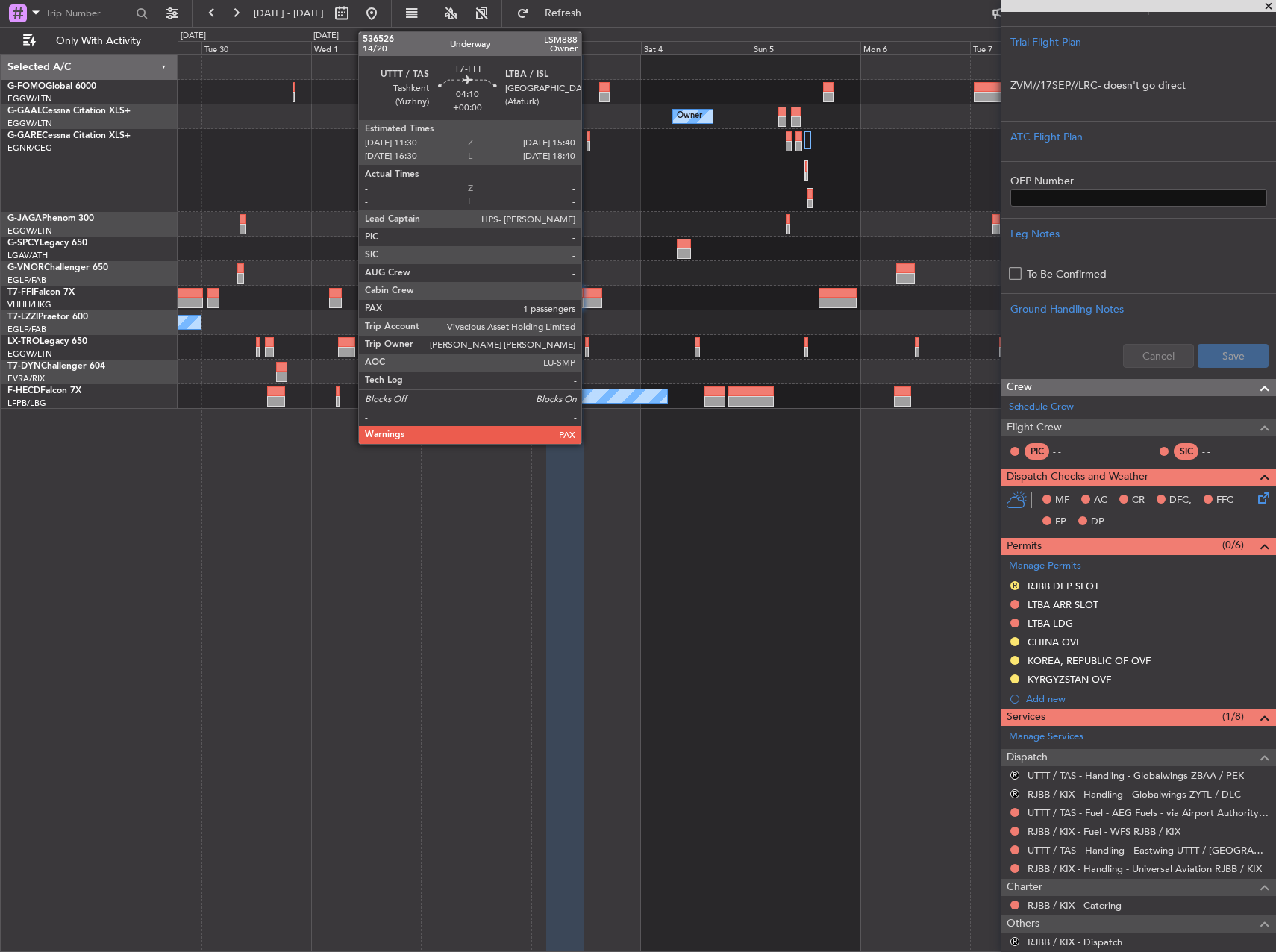
click at [588, 299] on div at bounding box center [592, 303] width 19 height 11
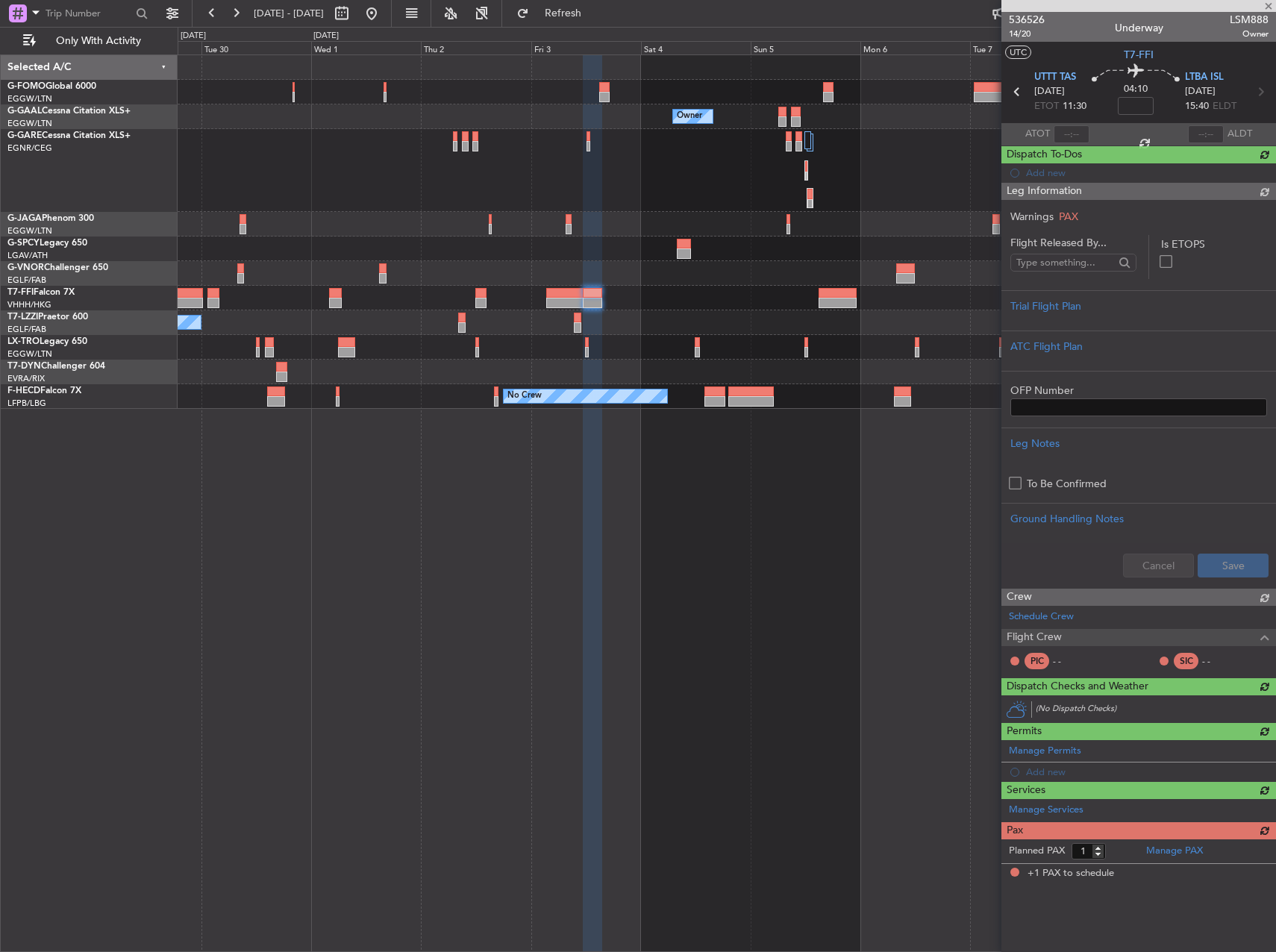
scroll to position [0, 0]
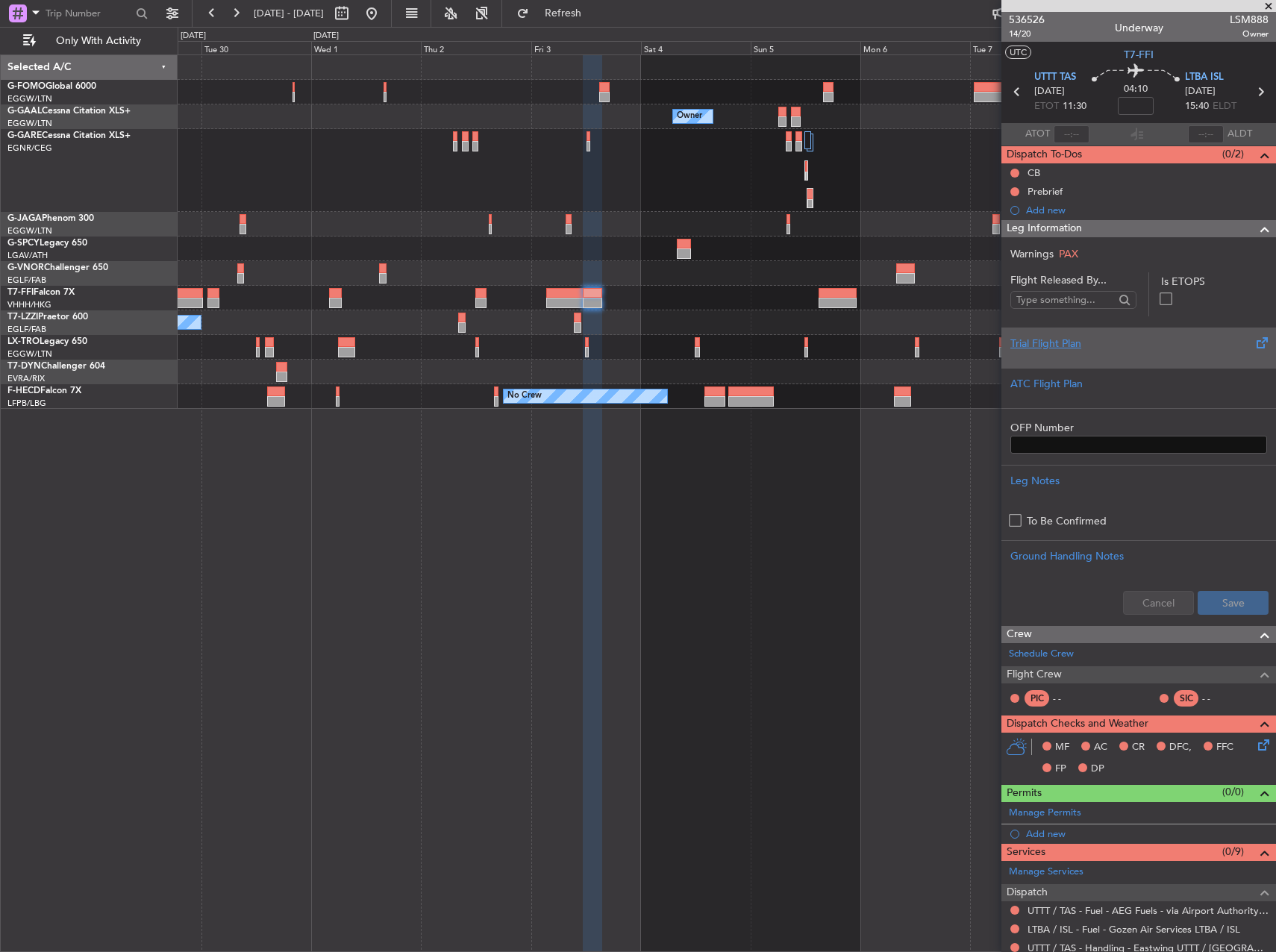
drag, startPoint x: 1056, startPoint y: 342, endPoint x: 1046, endPoint y: 343, distance: 10.0
click at [1046, 343] on div "Trial Flight Plan" at bounding box center [1138, 344] width 256 height 15
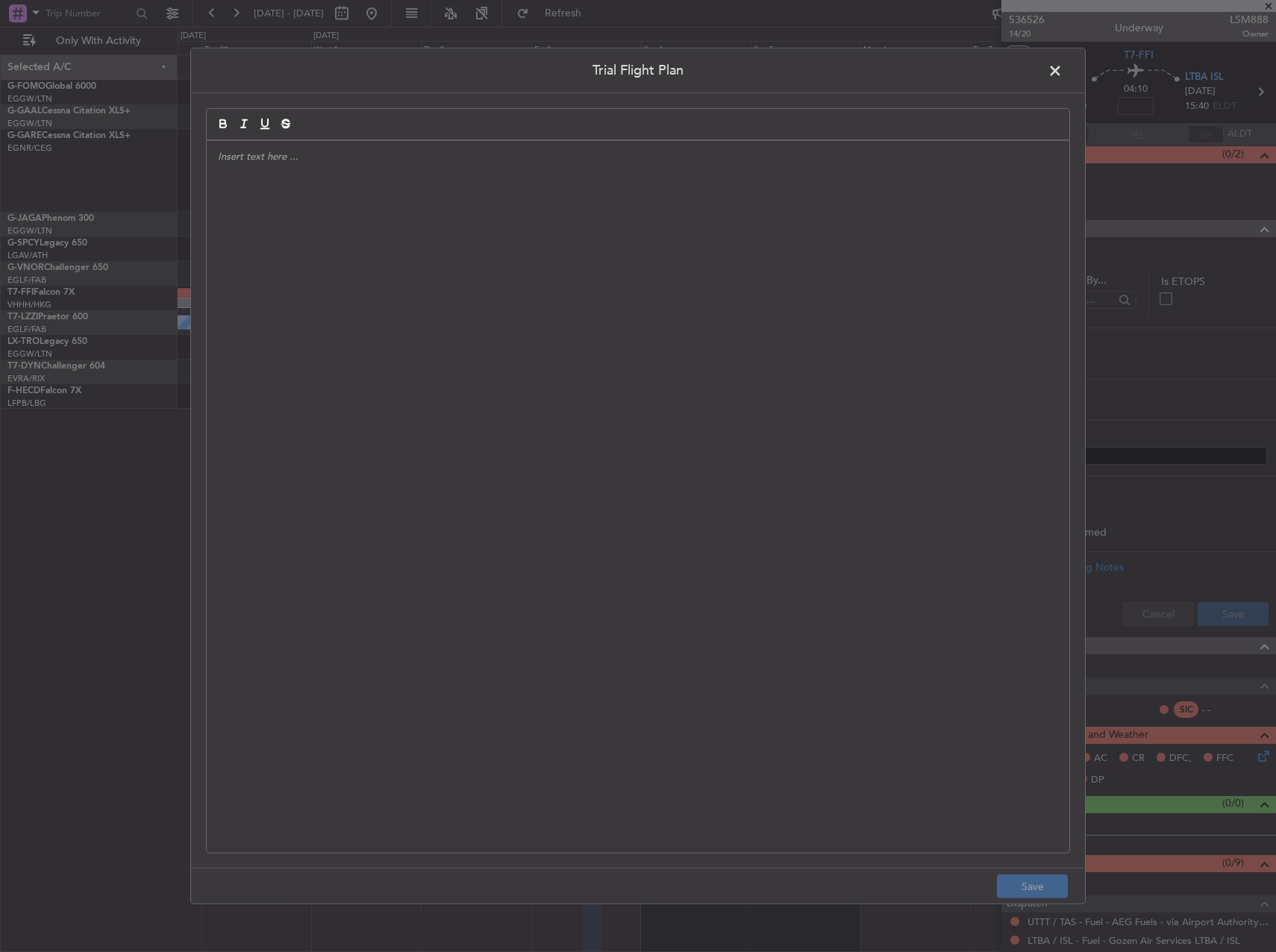
click at [264, 232] on div at bounding box center [638, 497] width 862 height 712
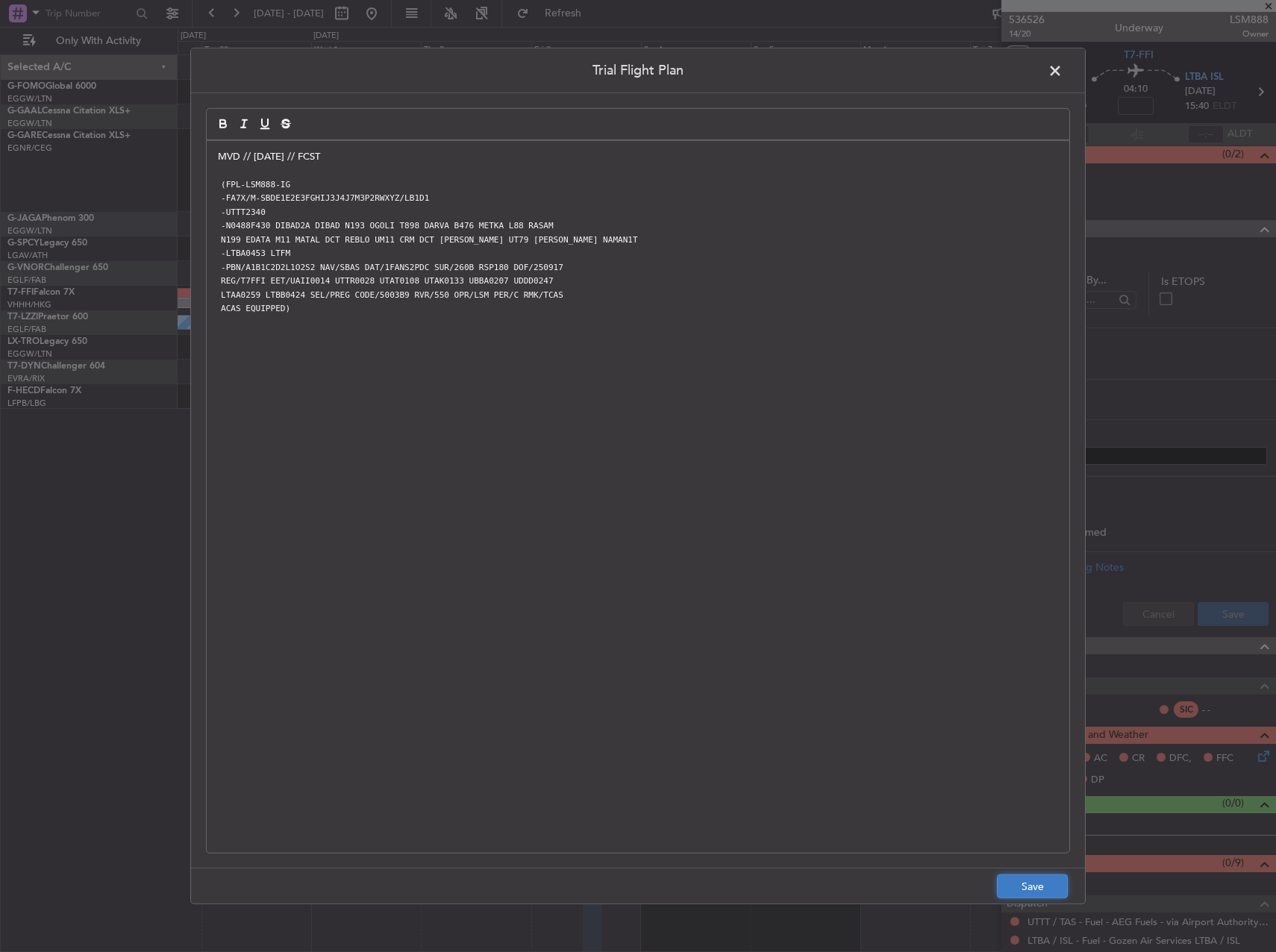
click at [1025, 875] on button "Save" at bounding box center [1032, 886] width 71 height 24
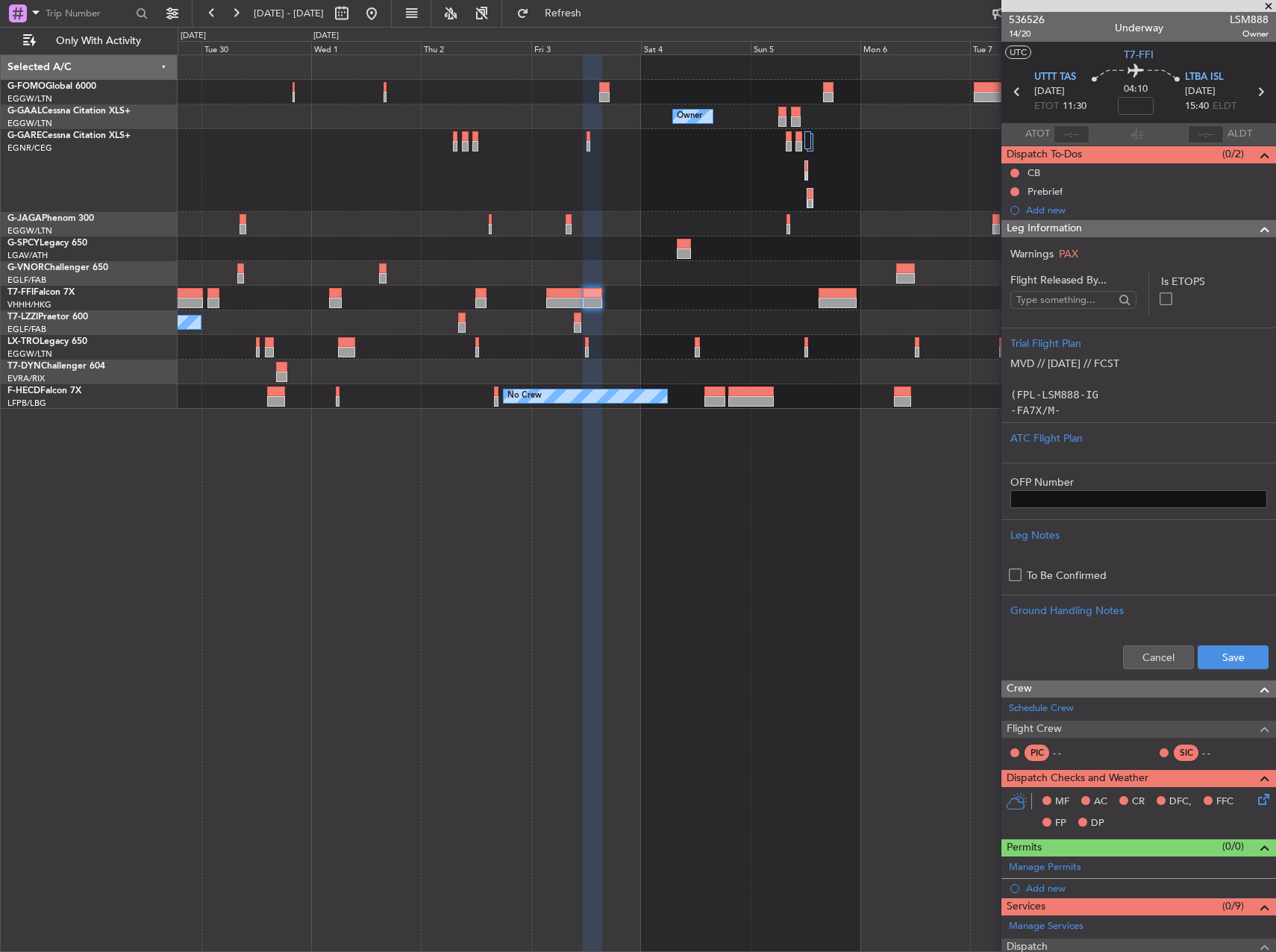
click at [1237, 641] on div "Cancel Save" at bounding box center [1138, 657] width 274 height 45
click at [1227, 651] on button "Save" at bounding box center [1233, 657] width 71 height 24
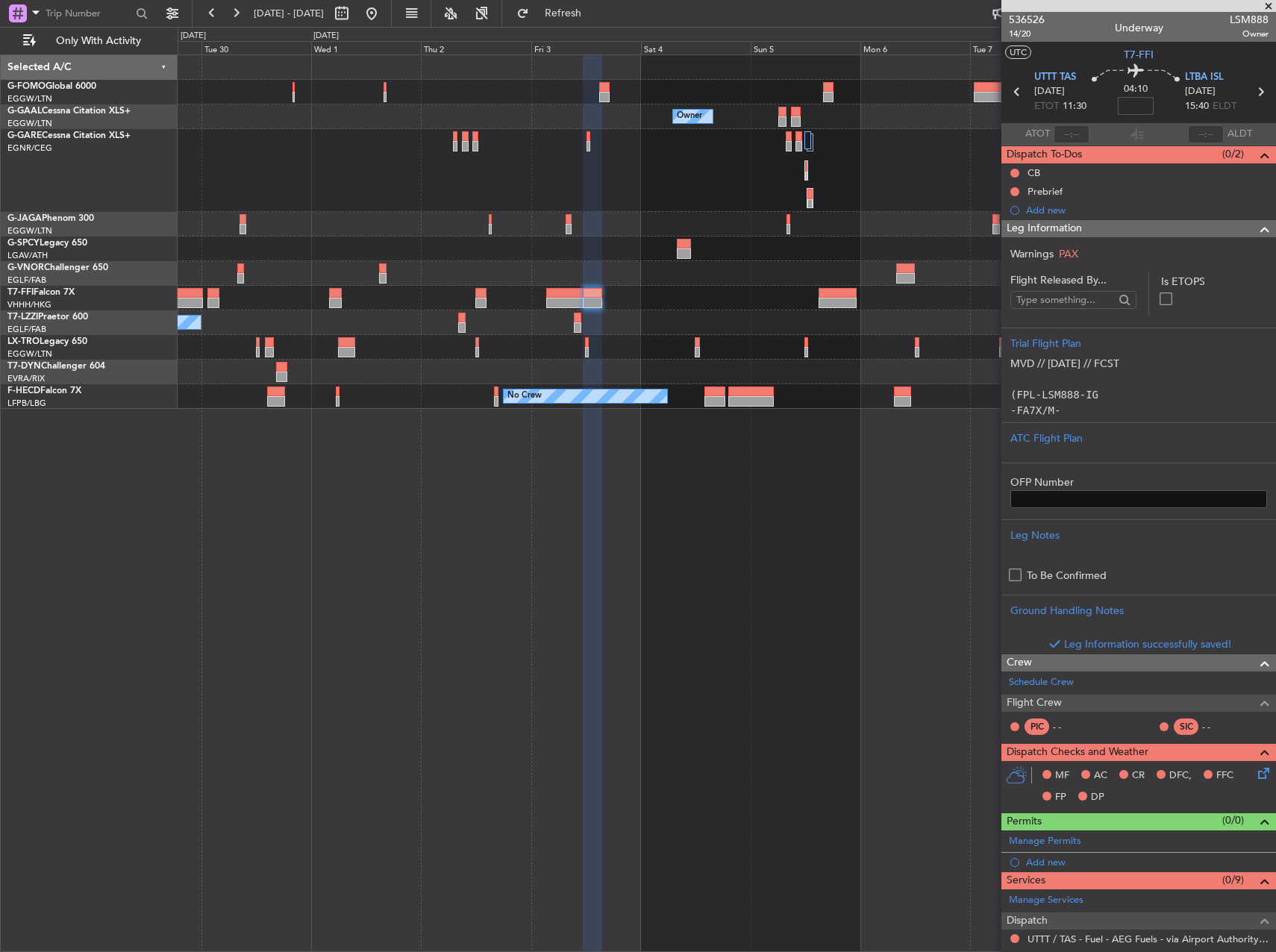
click at [1130, 106] on input at bounding box center [1135, 106] width 35 height 18
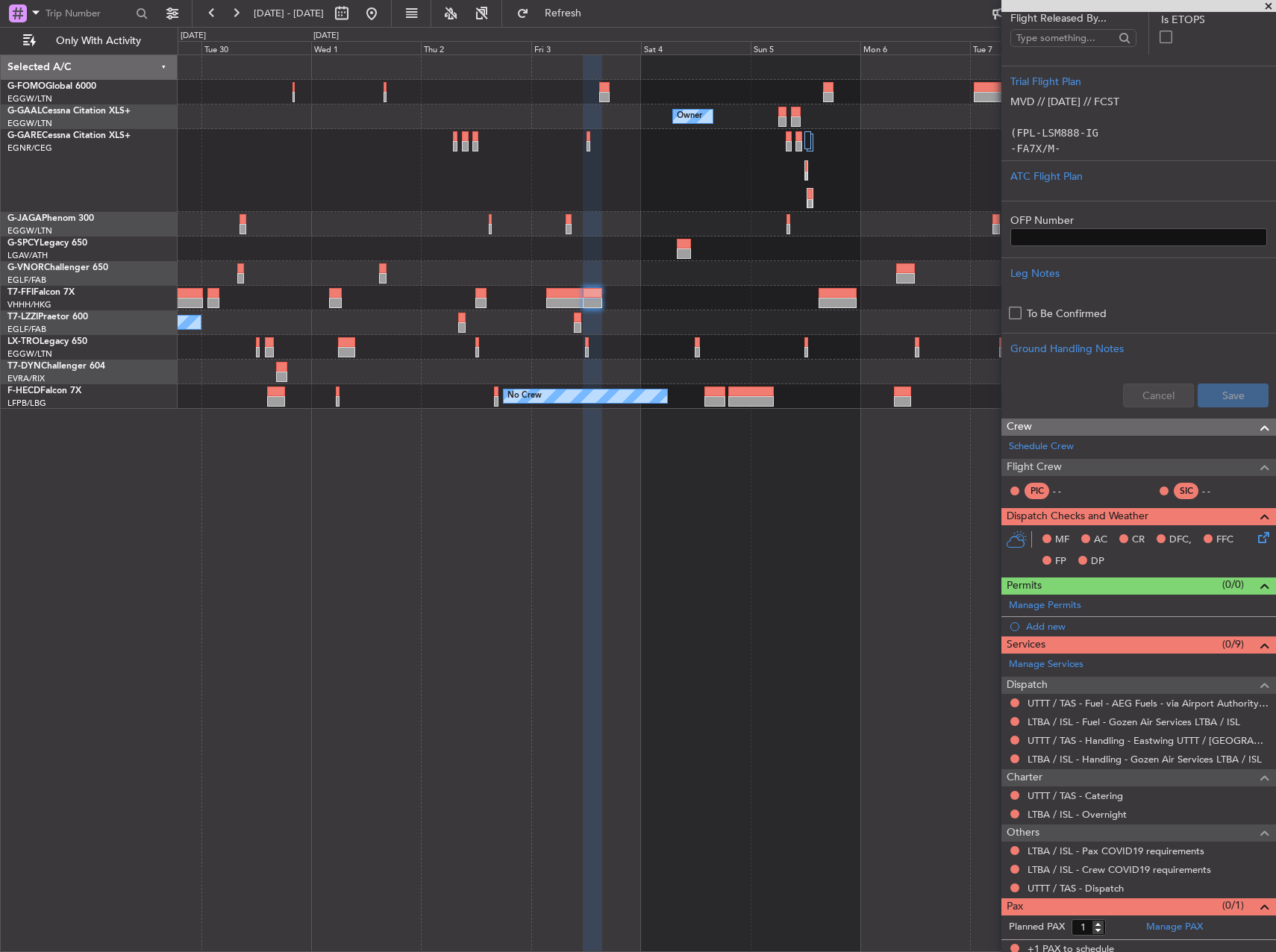
scroll to position [268, 0]
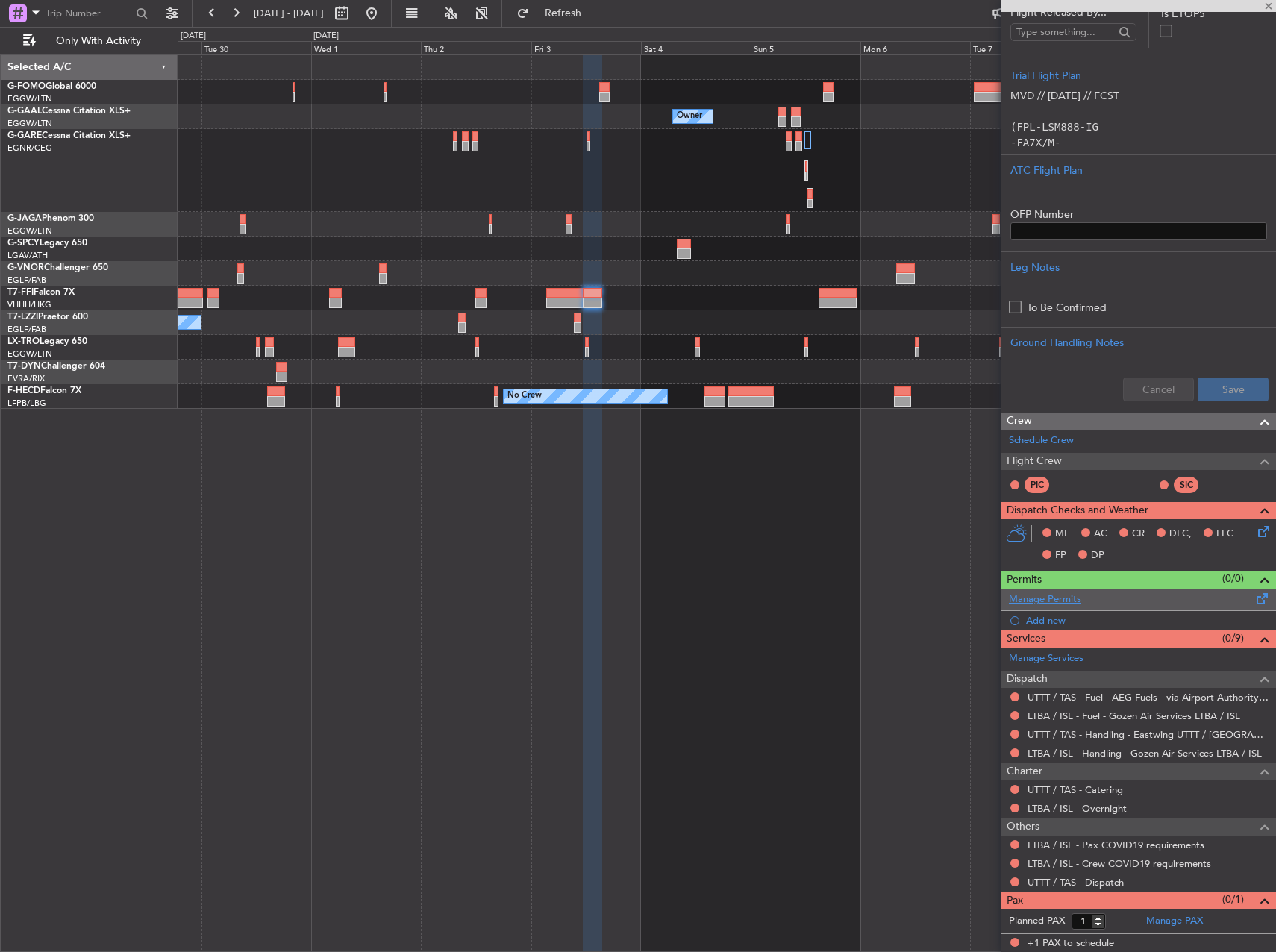
type input "+00:45"
click at [1042, 603] on link "Manage Permits" at bounding box center [1045, 599] width 72 height 15
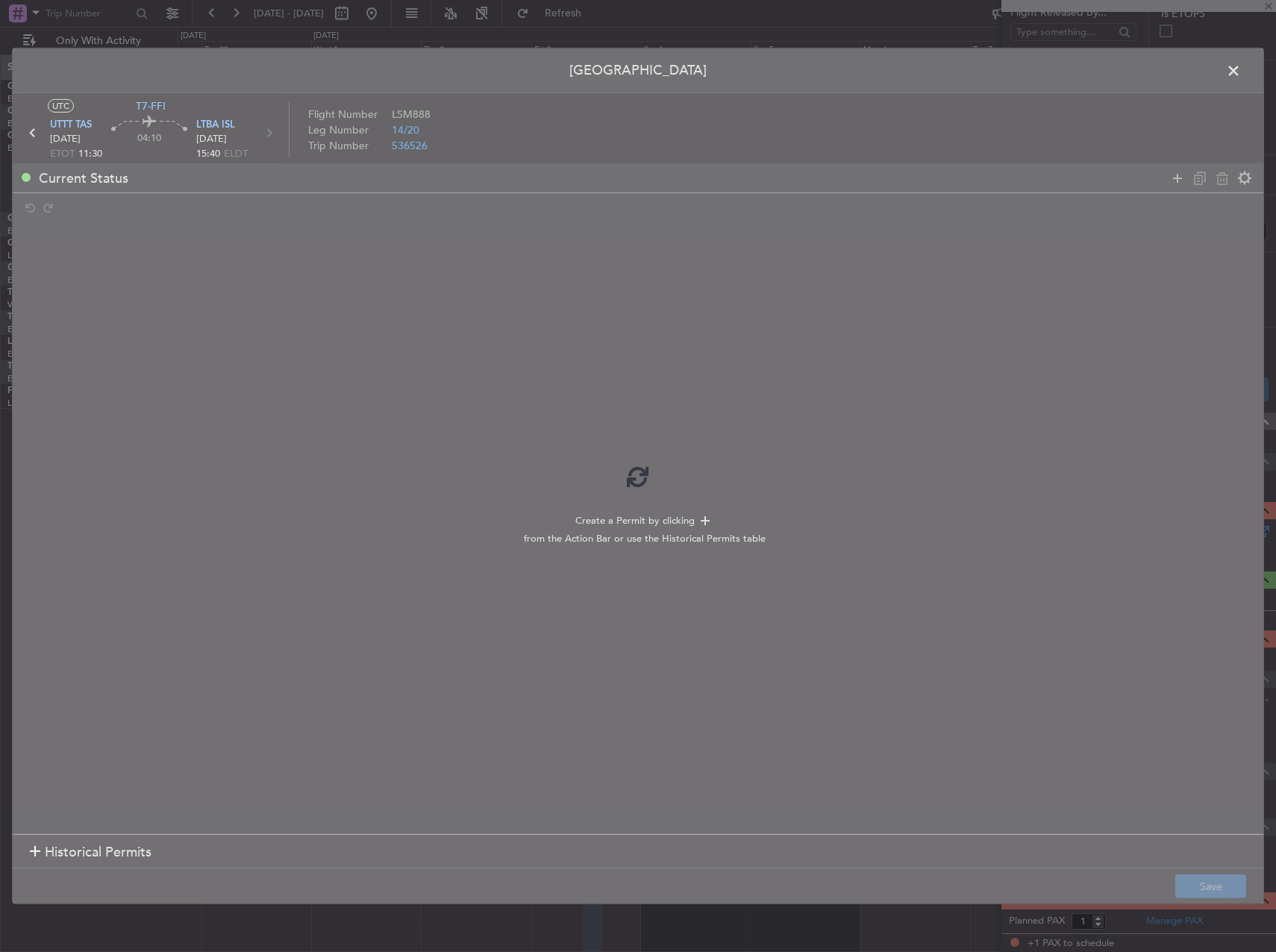
type input "+00:45"
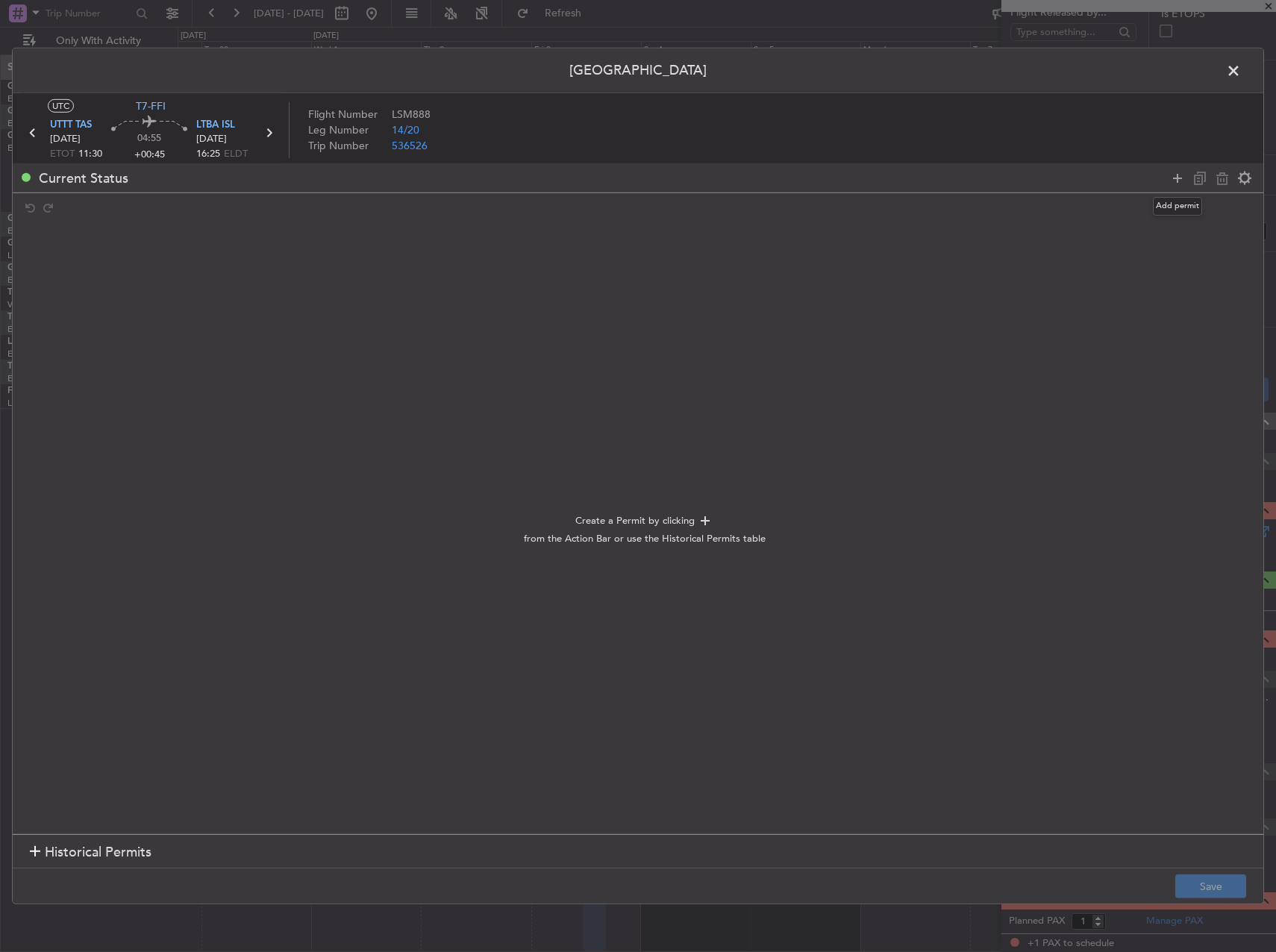
click at [1178, 175] on icon at bounding box center [1177, 177] width 18 height 18
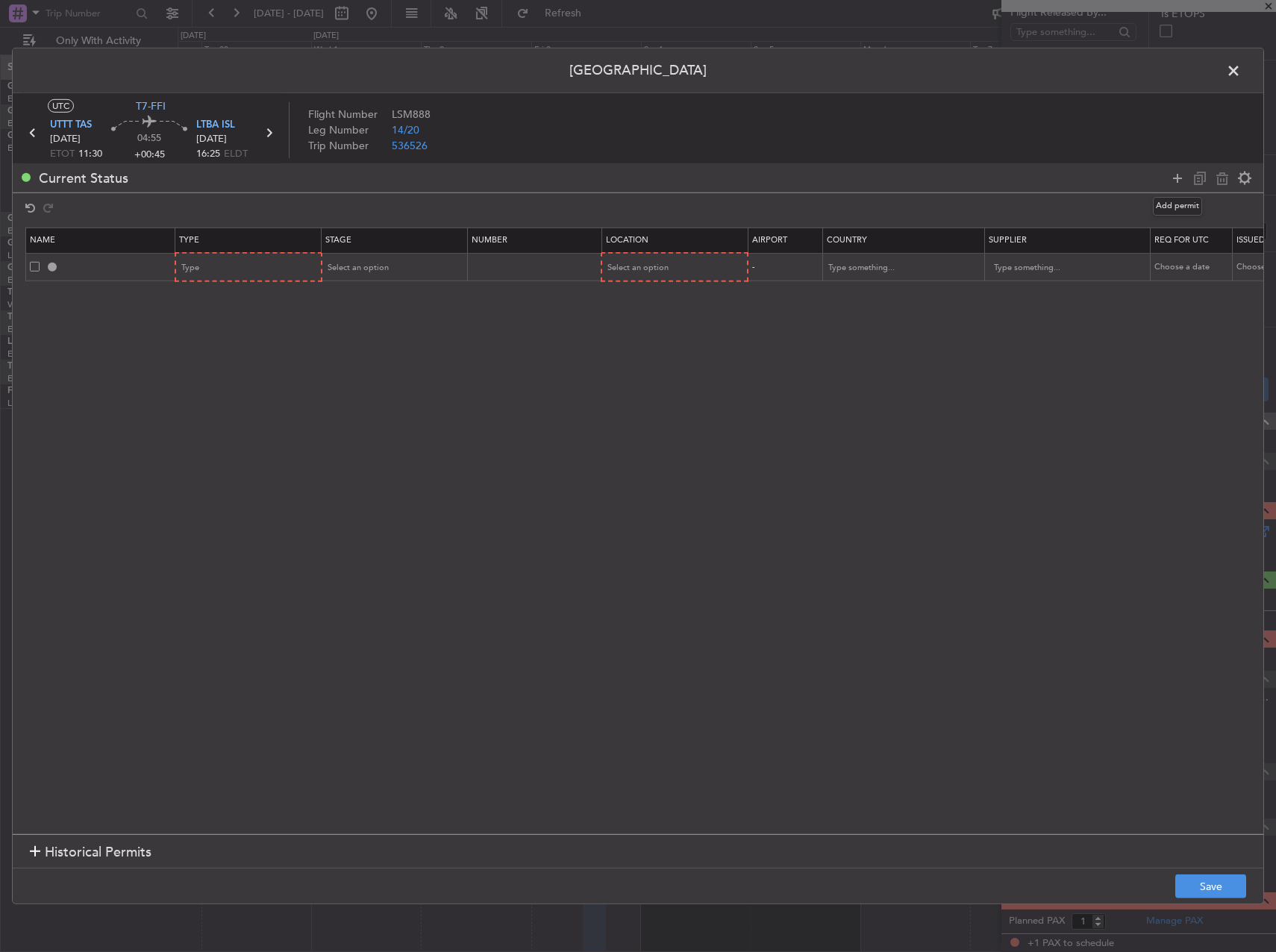
click at [1178, 175] on icon at bounding box center [1177, 177] width 18 height 18
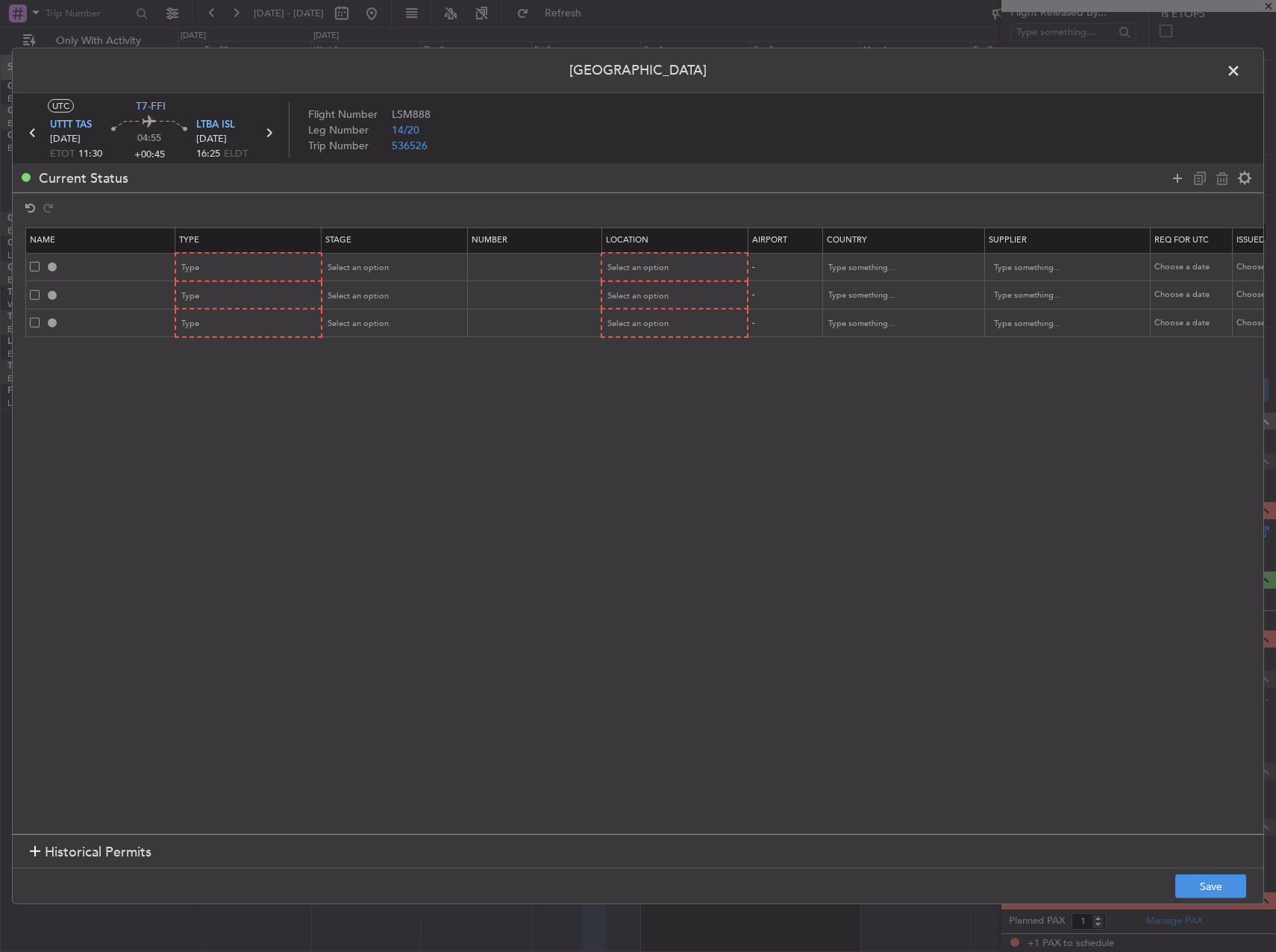
click at [1178, 175] on icon at bounding box center [1177, 177] width 18 height 18
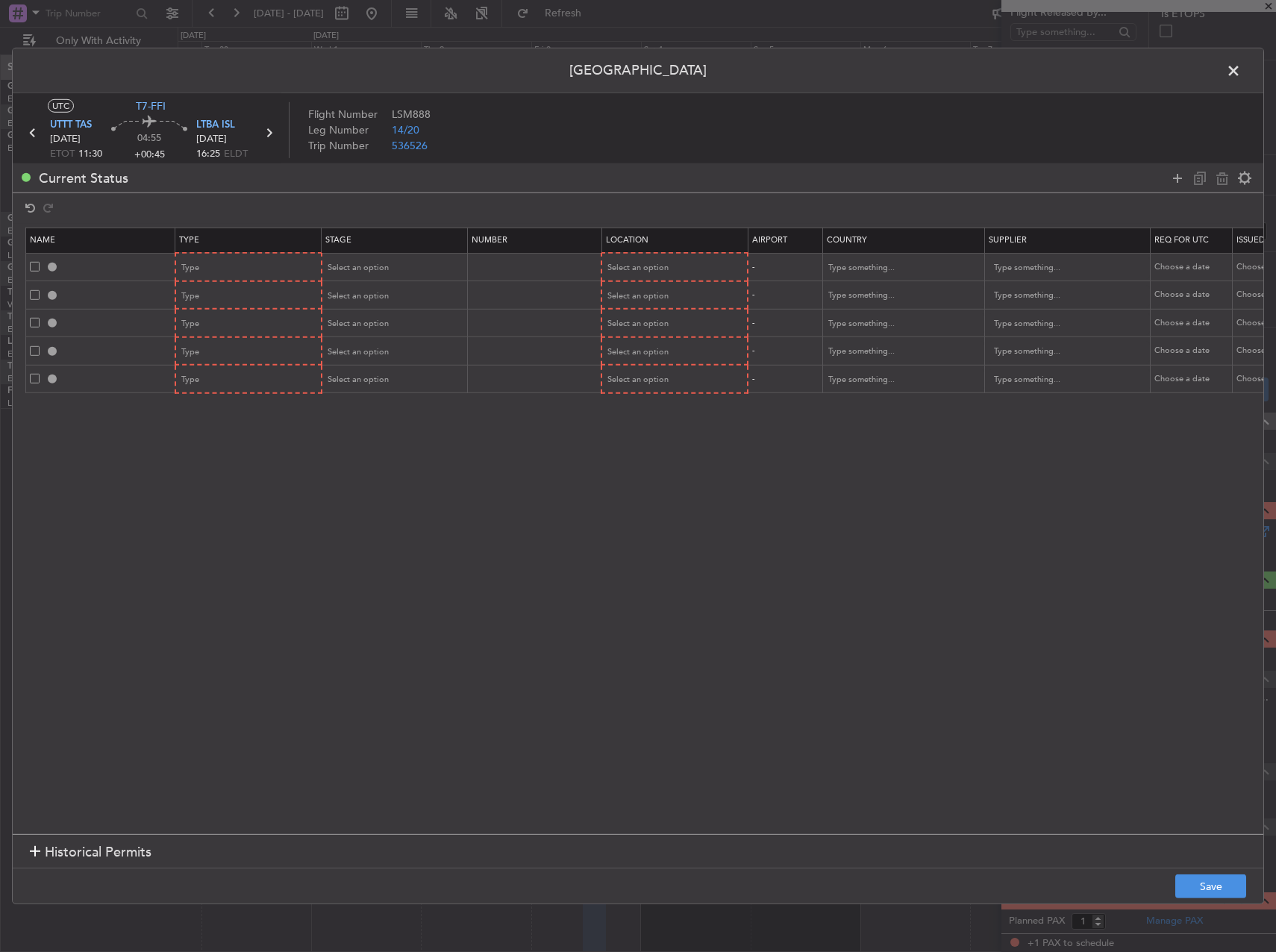
drag, startPoint x: 1246, startPoint y: 60, endPoint x: 1227, endPoint y: 67, distance: 20.2
click at [1246, 60] on header "Permit Center" at bounding box center [638, 71] width 1251 height 45
click at [1241, 67] on span at bounding box center [1241, 74] width 0 height 30
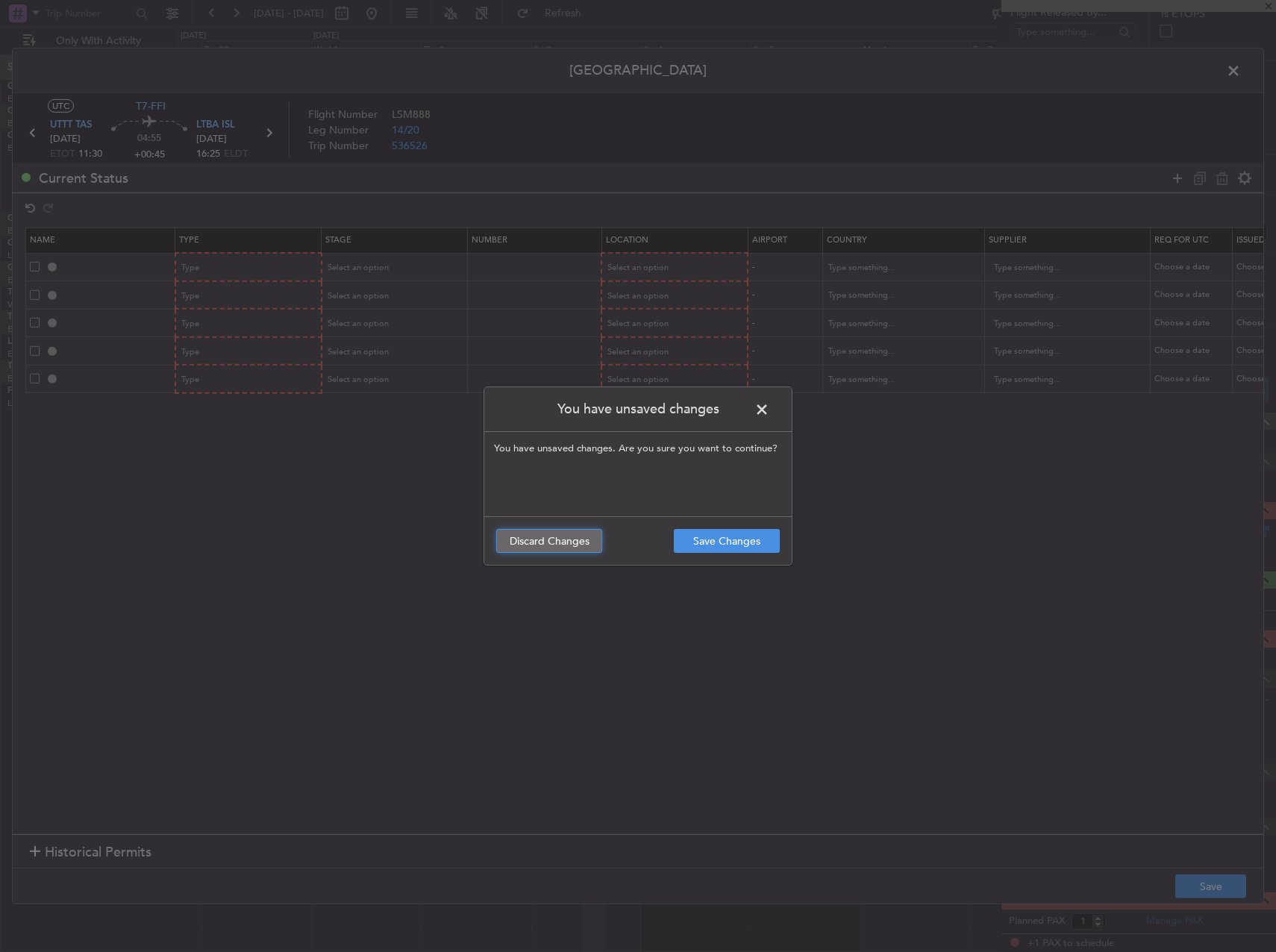
click at [513, 550] on button "Discard Changes" at bounding box center [549, 541] width 106 height 24
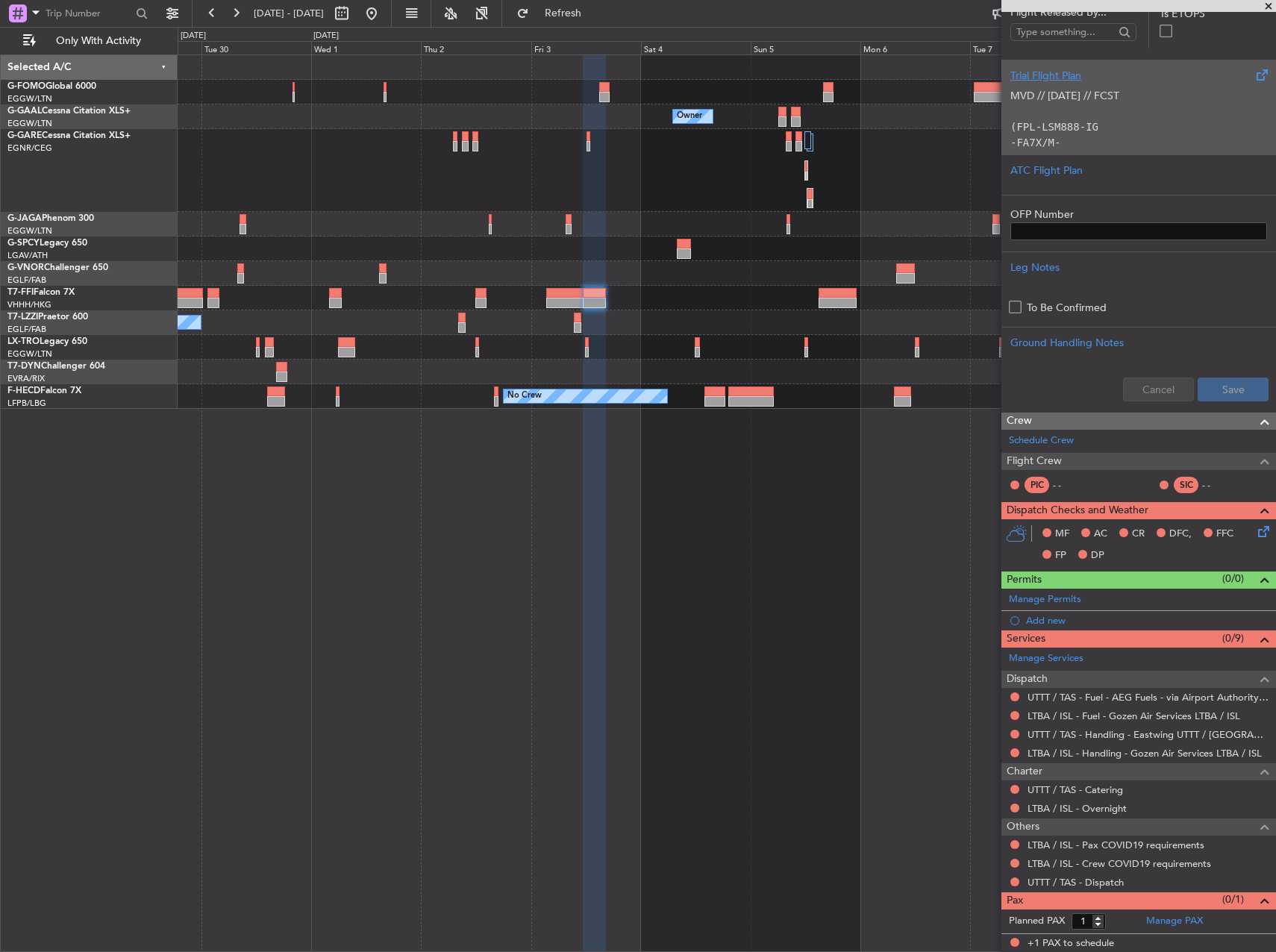
click at [1100, 106] on p at bounding box center [1138, 112] width 256 height 15
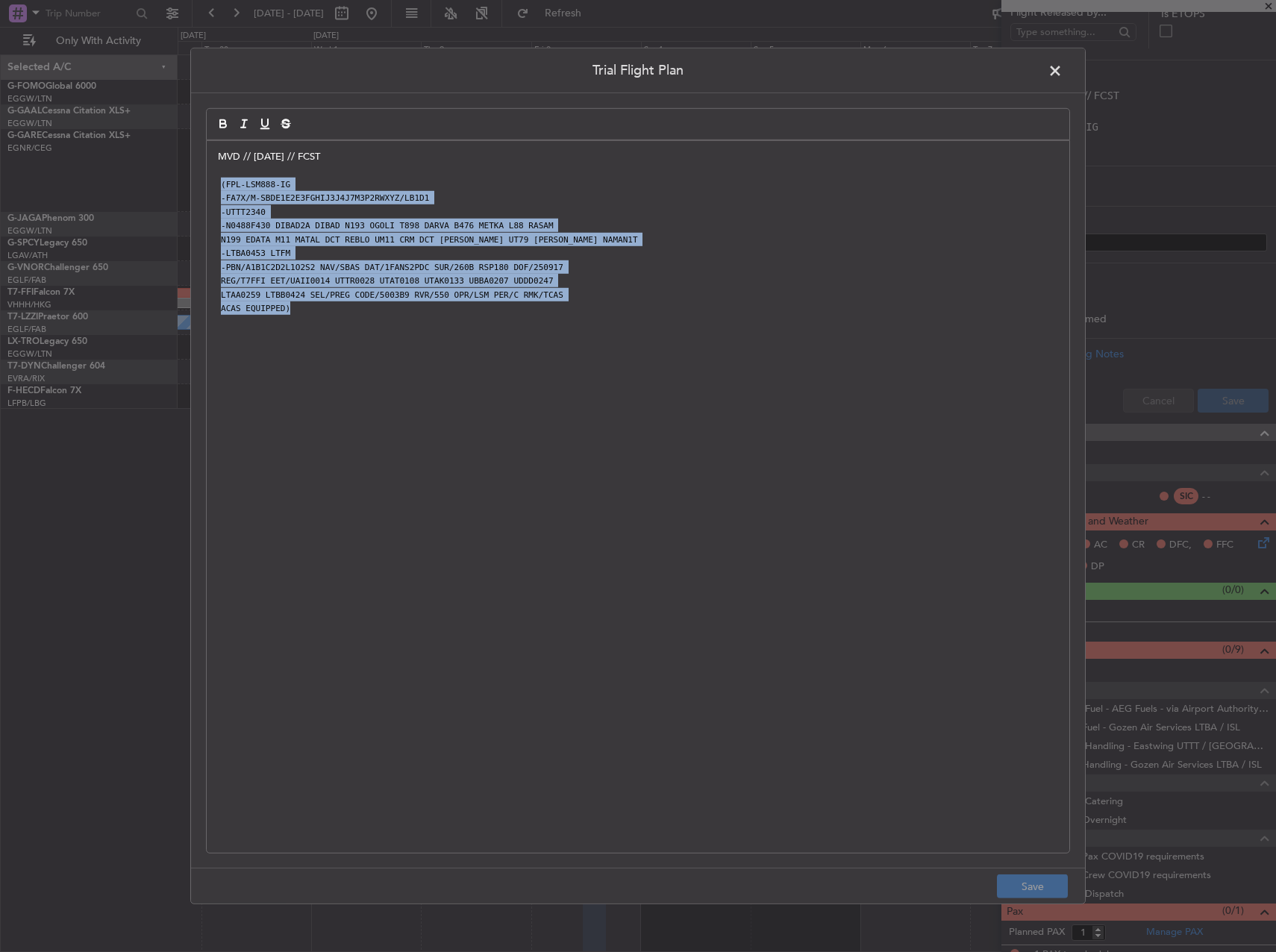
drag, startPoint x: 525, startPoint y: 328, endPoint x: 217, endPoint y: 187, distance: 338.7
click at [217, 187] on div "MVD // 18SEP // FCST (FPL-LSM888-IG -FA7X/M-SBDE1E2E3FGHIJ3J4J7M3P2RWXYZ/LB1D1 …" at bounding box center [638, 497] width 862 height 712
paste div
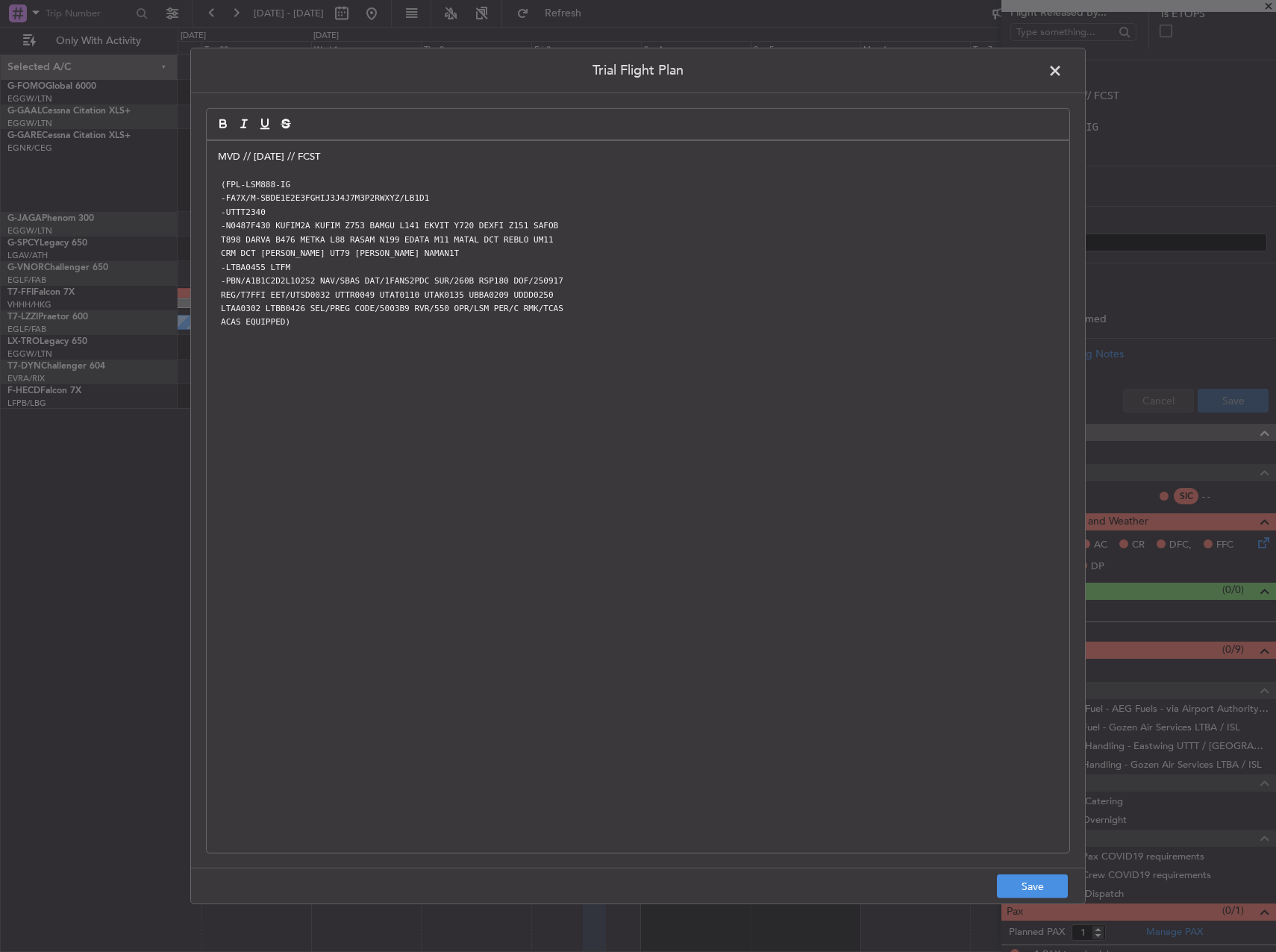
scroll to position [0, 0]
click at [1021, 880] on button "Save" at bounding box center [1032, 886] width 71 height 24
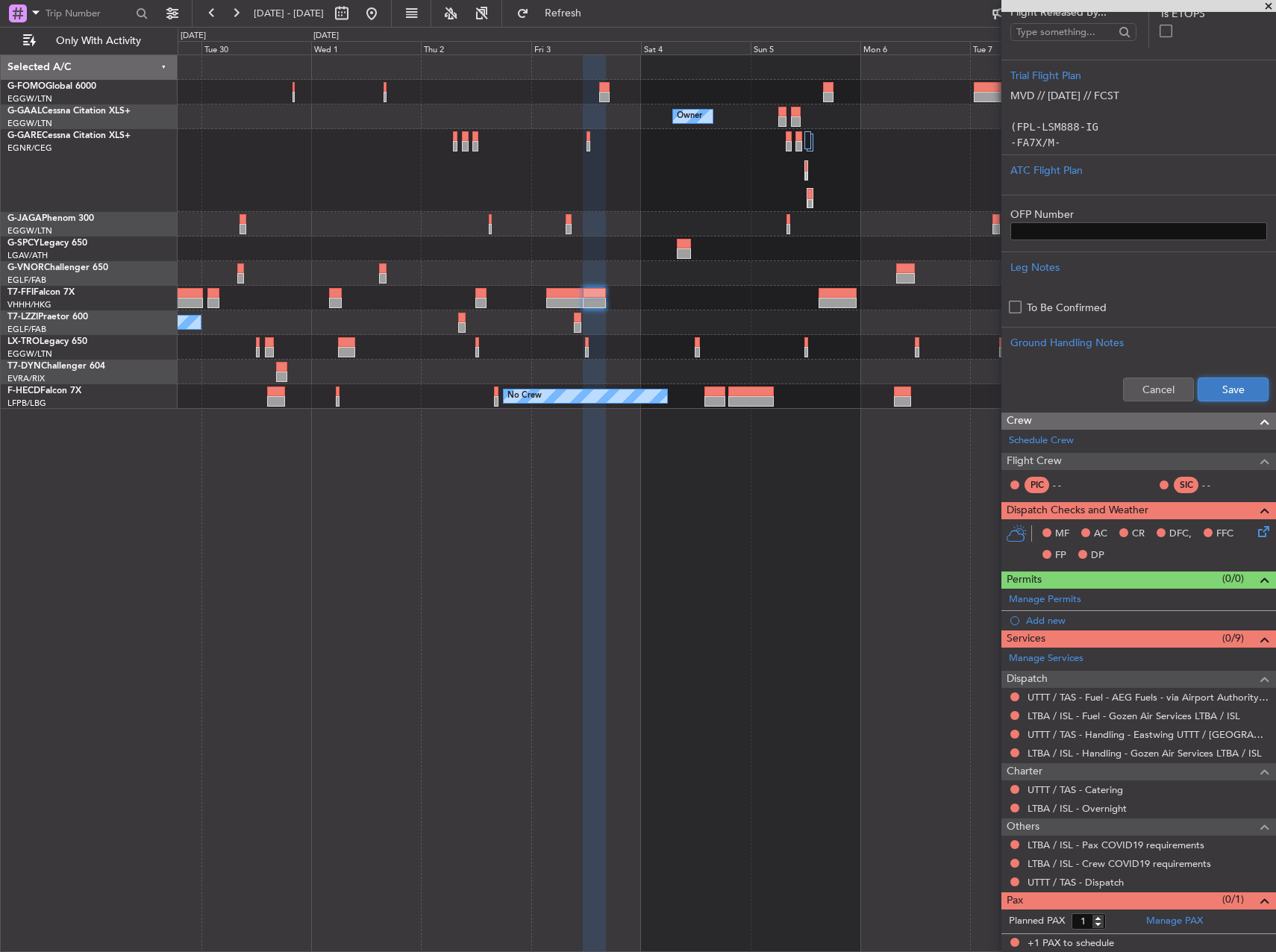
click at [1224, 388] on button "Save" at bounding box center [1233, 389] width 71 height 24
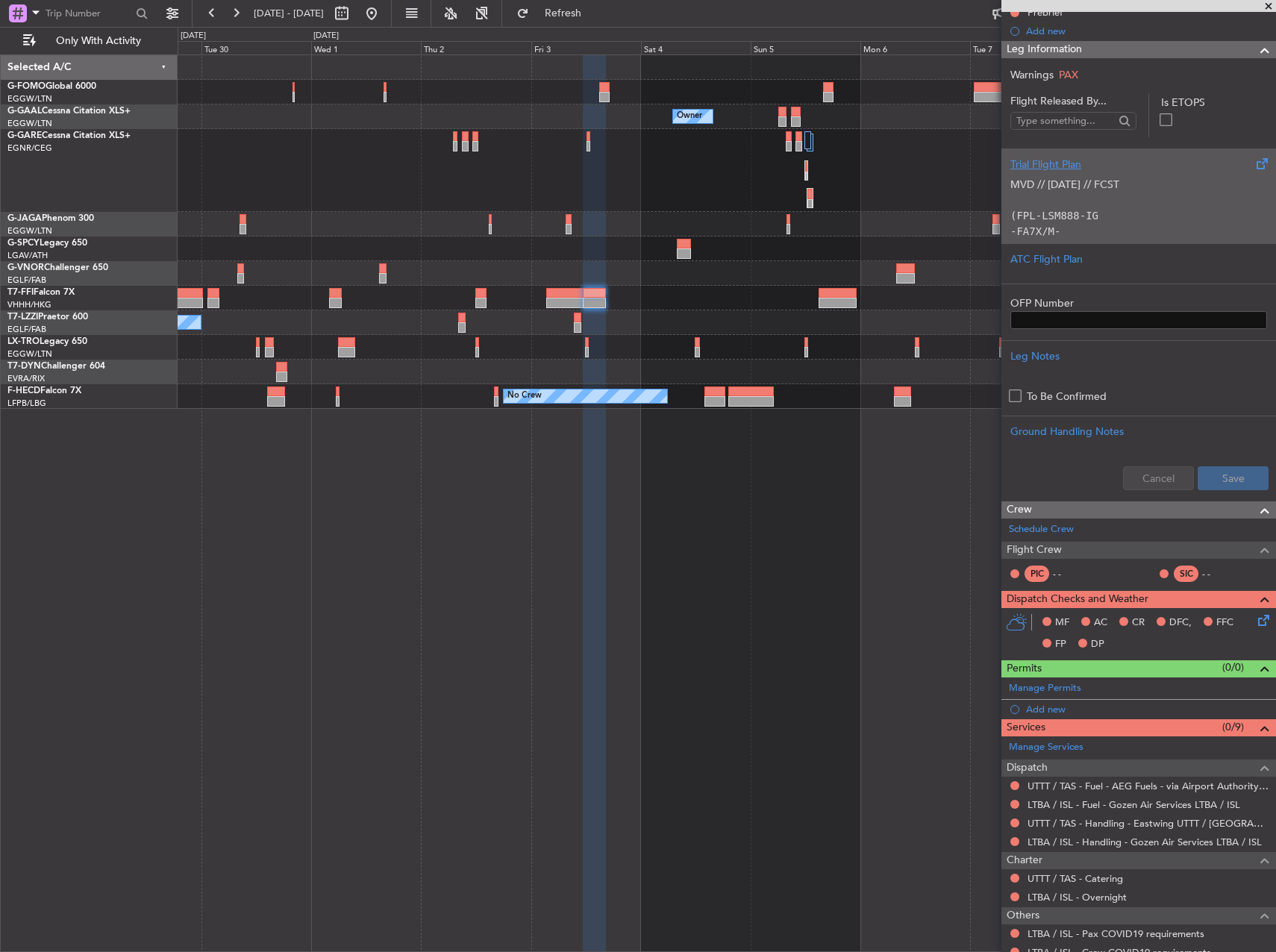
scroll to position [167, 0]
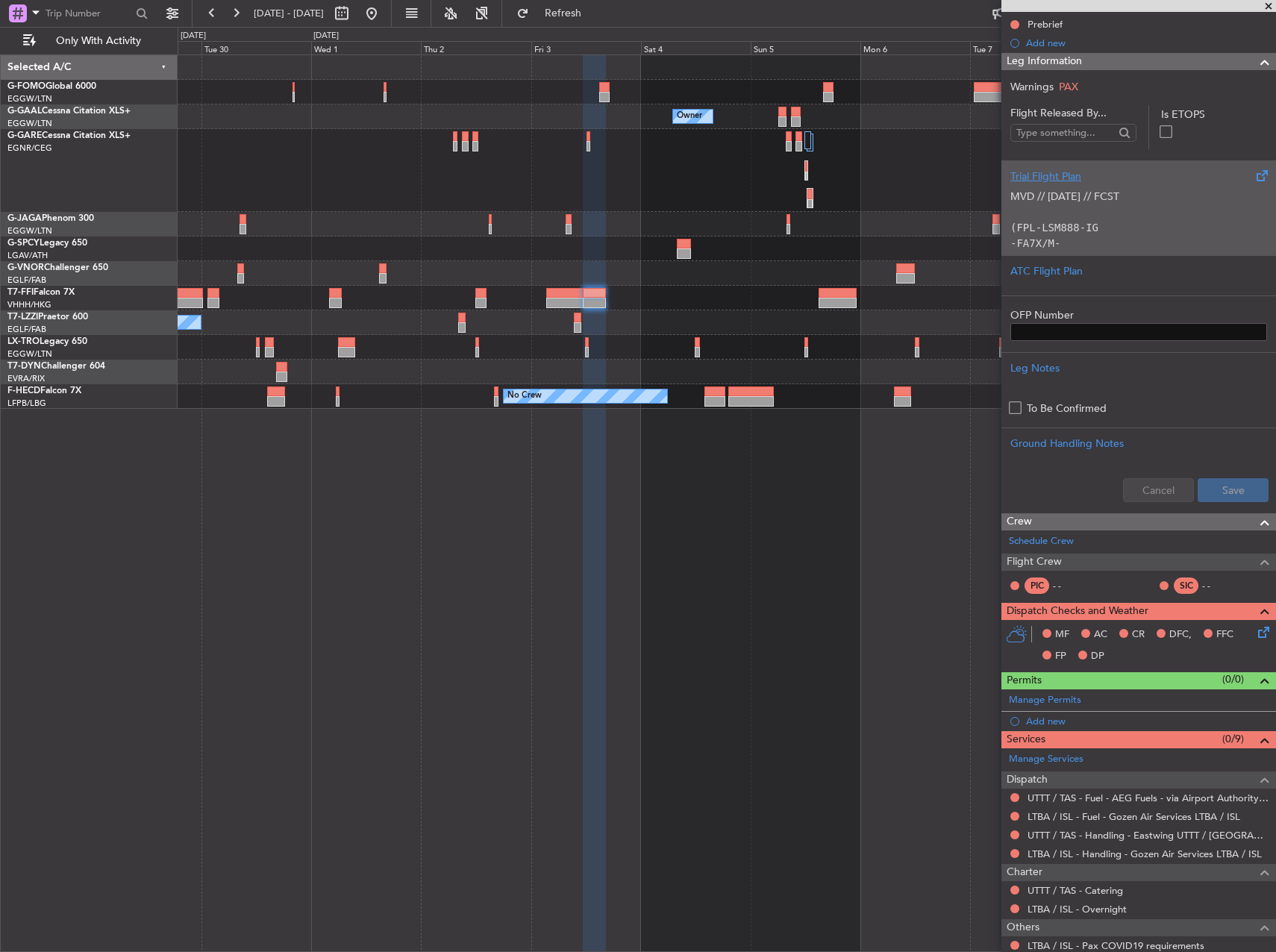
click at [1071, 197] on p "MVD // 18SEP // FCST" at bounding box center [1138, 196] width 256 height 15
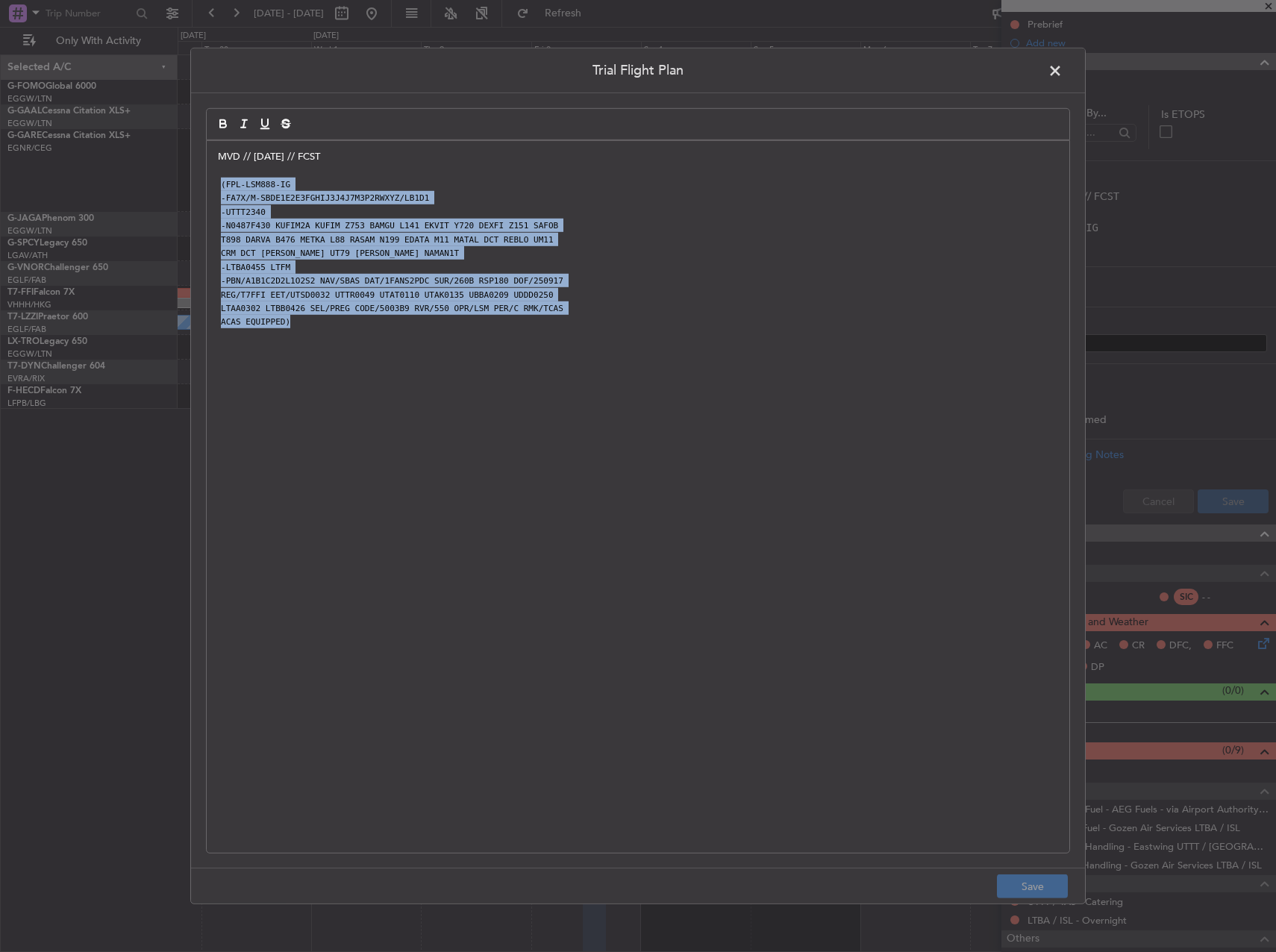
drag, startPoint x: 222, startPoint y: 184, endPoint x: 455, endPoint y: 313, distance: 266.3
click at [531, 370] on div "MVD // 18SEP // FCST (FPL-LSM888-IG -FA7X/M-SBDE1E2E3FGHIJ3J4J7M3P2RWXYZ/LB1D1 …" at bounding box center [638, 497] width 862 height 712
paste div
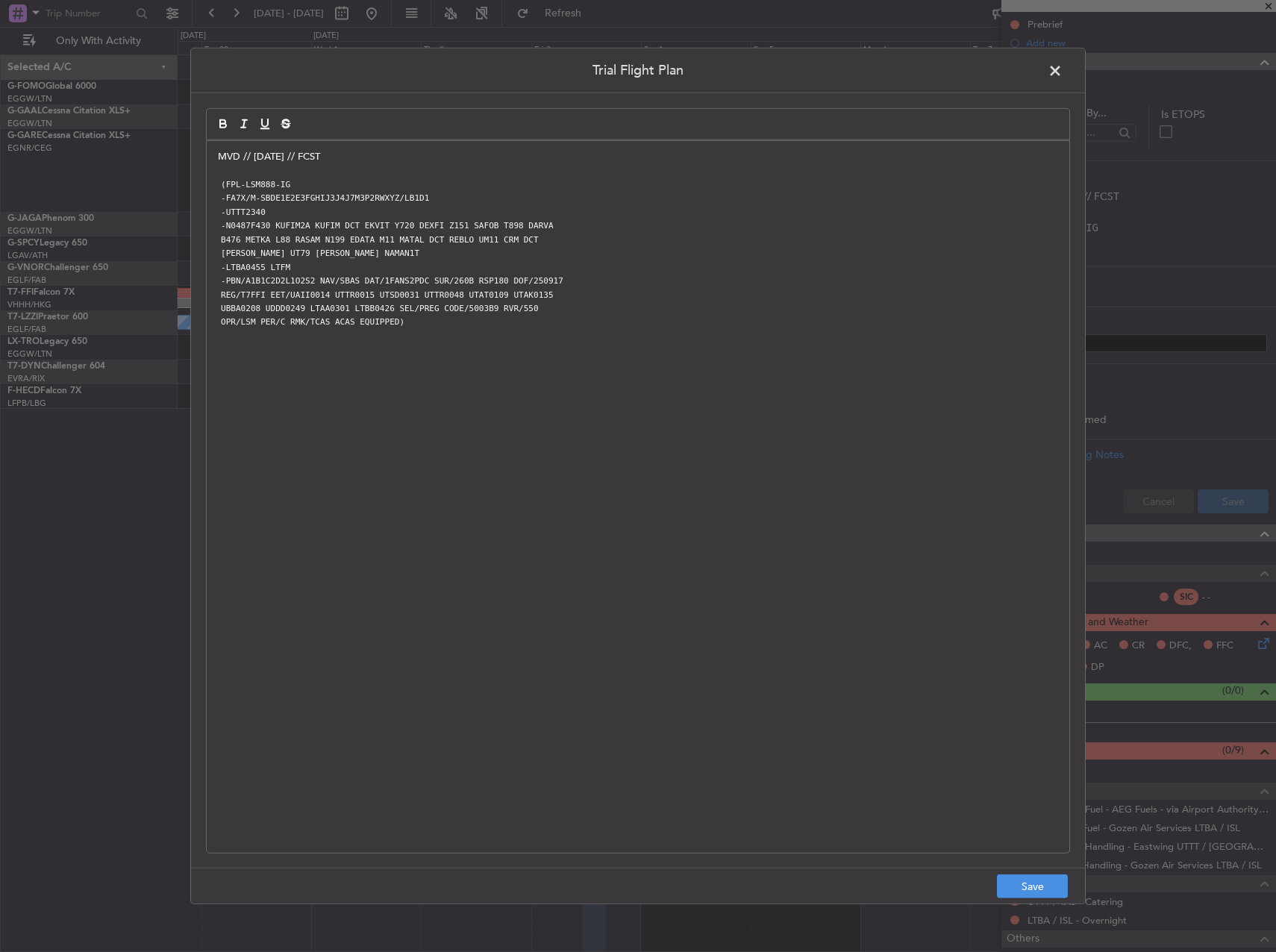
scroll to position [0, 0]
drag, startPoint x: 274, startPoint y: 226, endPoint x: 425, endPoint y: 246, distance: 152.3
click at [459, 250] on div "MVD // 18SEP // FCST (FPL-LSM888-IG -FA7X/M-SBDE1E2E3FGHIJ3J4J7M3P2RWXYZ/LB1D1 …" at bounding box center [638, 497] width 862 height 712
click at [325, 233] on p "B476 METKA L88 RASAM N199 EDATA M11 MATAL DCT REBLO UM11 CRM DCT" at bounding box center [638, 239] width 840 height 13
drag, startPoint x: 270, startPoint y: 226, endPoint x: 374, endPoint y: 227, distance: 104.0
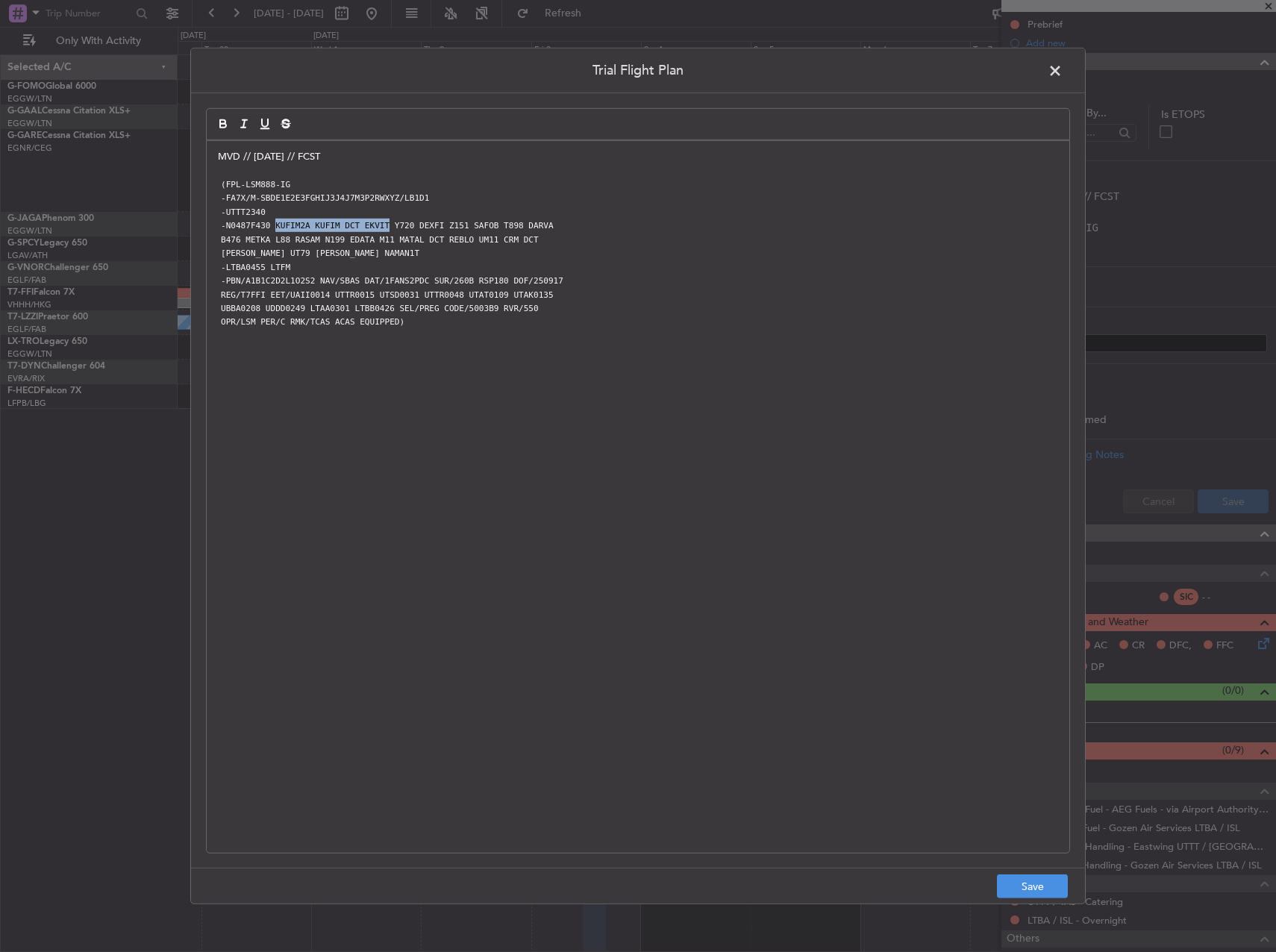
click at [374, 227] on code "-N0487F430 KUFIM2A KUFIM DCT EKVIT Y720 DEXFI Z151 SAFOB T898 DARVA" at bounding box center [387, 226] width 339 height 12
copy code "KUFIM2A KUFIM DCT EKVIT"
click at [1062, 72] on span at bounding box center [1062, 74] width 0 height 30
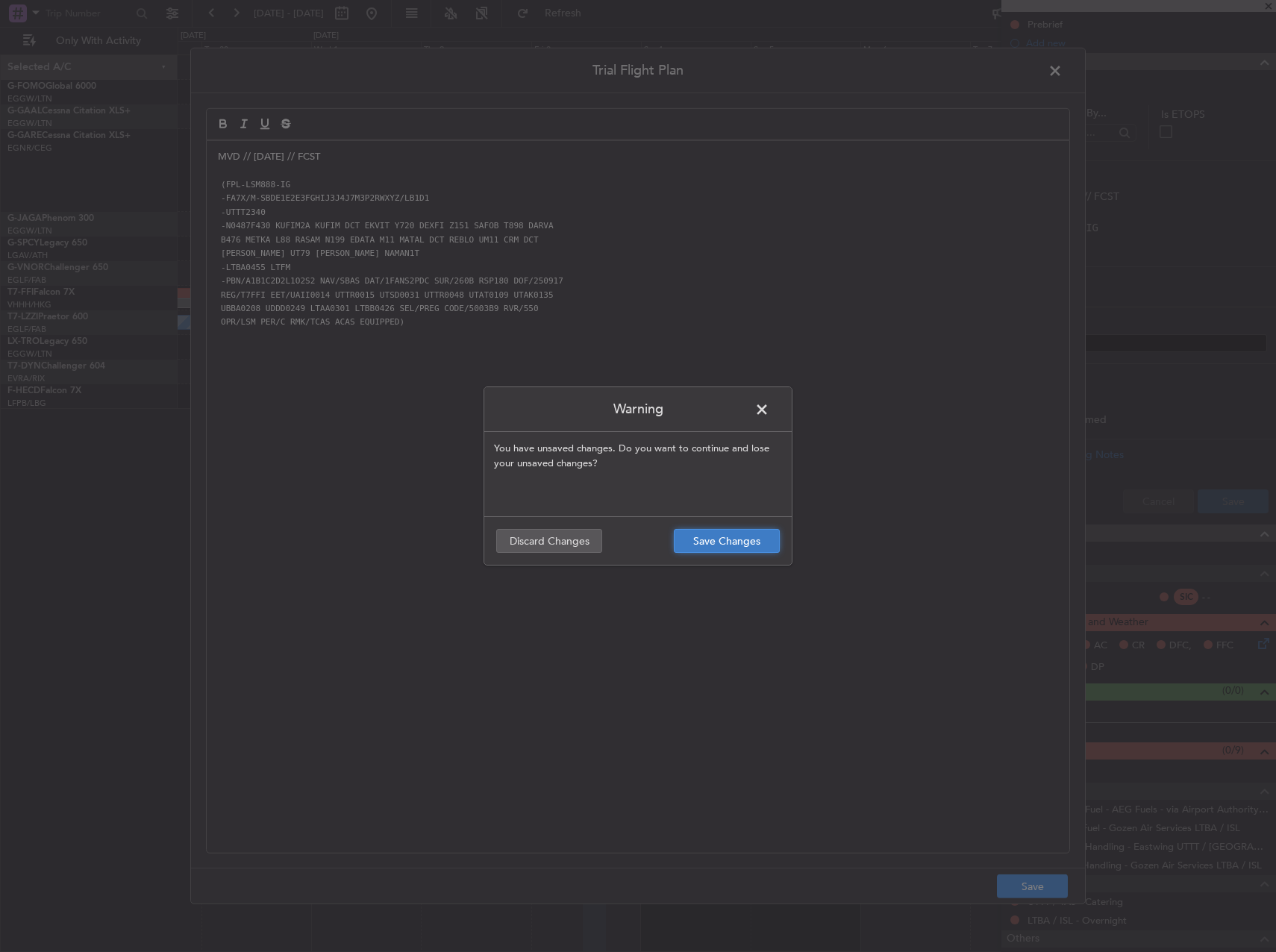
click at [708, 541] on button "Save Changes" at bounding box center [727, 541] width 106 height 24
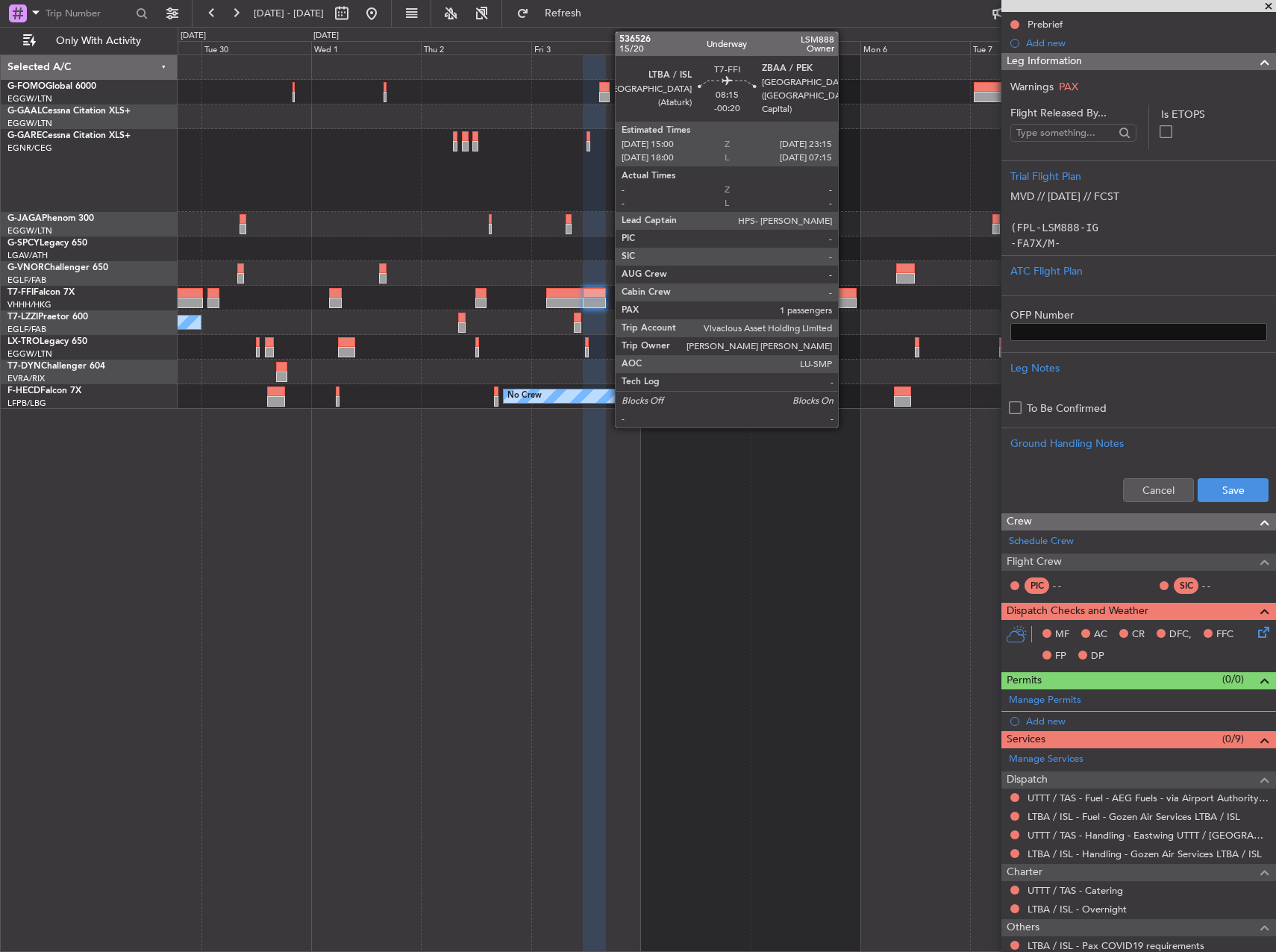
click at [844, 306] on div at bounding box center [837, 303] width 38 height 11
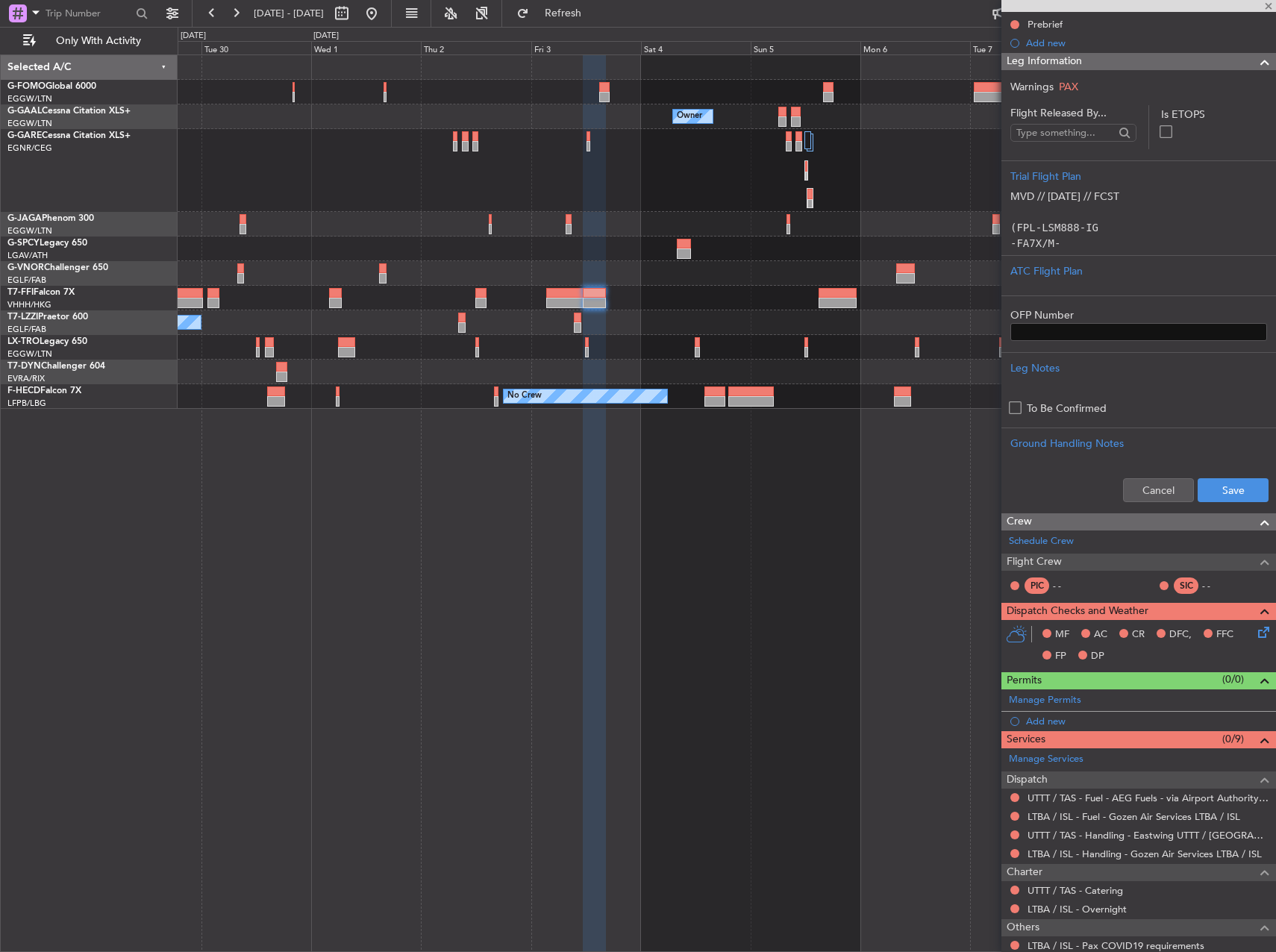
type input "-00:20"
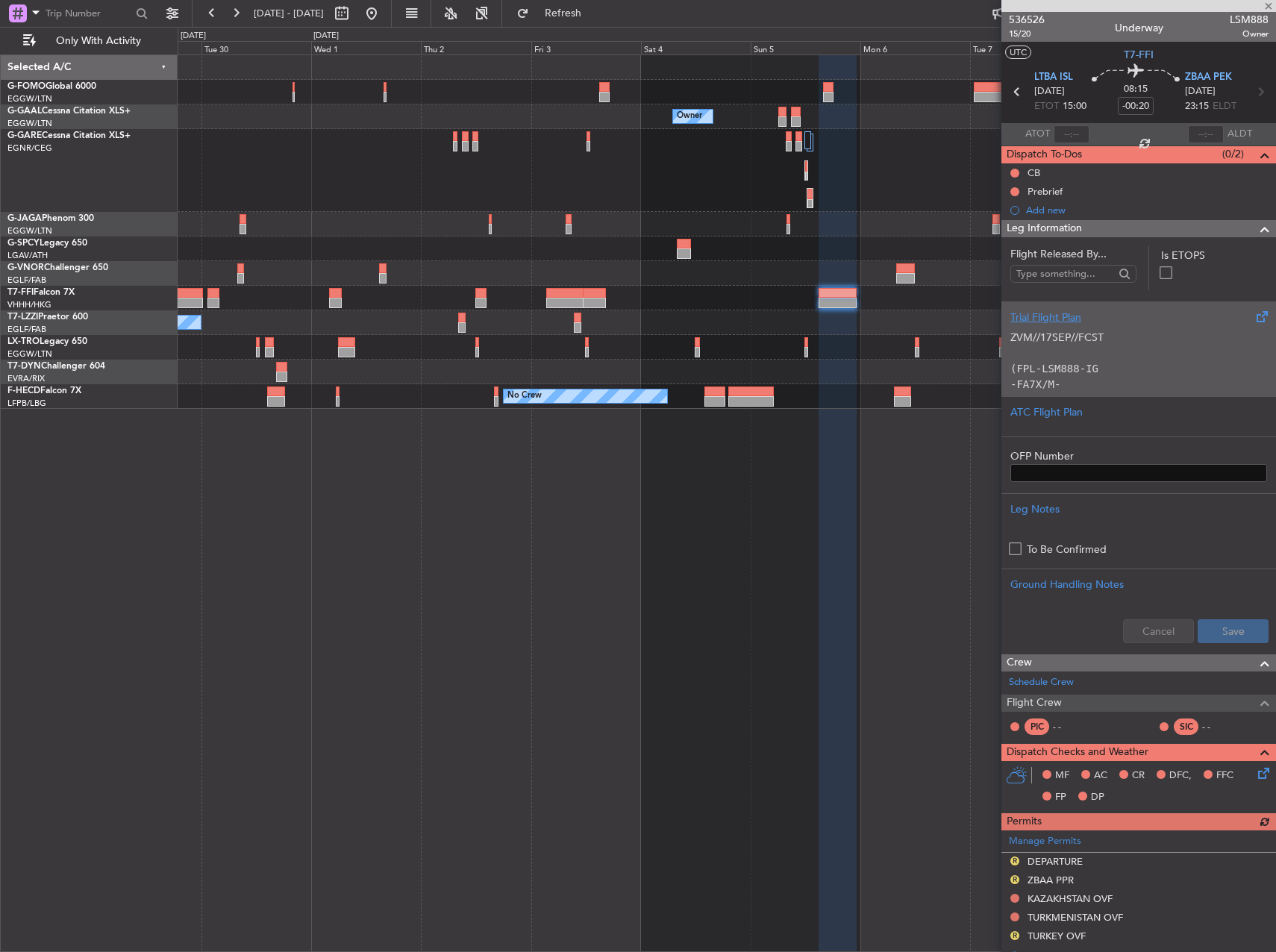
click at [1095, 350] on p at bounding box center [1138, 354] width 256 height 15
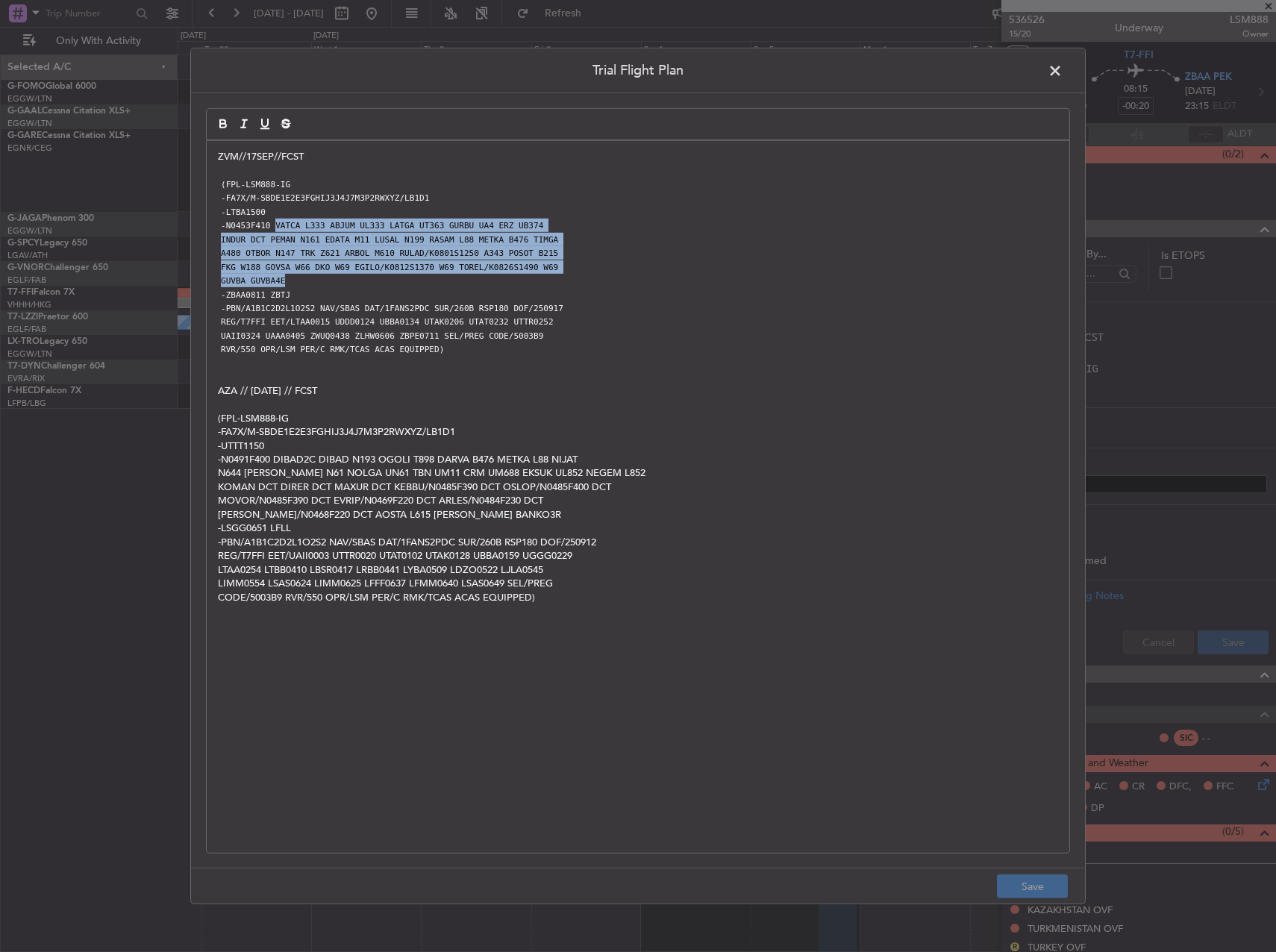
copy div "VATCA L333 ABJUM UL333 LATGA UT363 GURBU UA4 ERZ UB374 INDUR DCT PEMAN N161 EDA…"
drag, startPoint x: 273, startPoint y: 226, endPoint x: 605, endPoint y: 283, distance: 336.9
click at [605, 283] on div "ZVM//17SEP//FCST (FPL-LSM888-IG -FA7X/M-SBDE1E2E3FGHIJ3J4J7M3P2RWXYZ/LB1D1 -LTB…" at bounding box center [638, 497] width 862 height 712
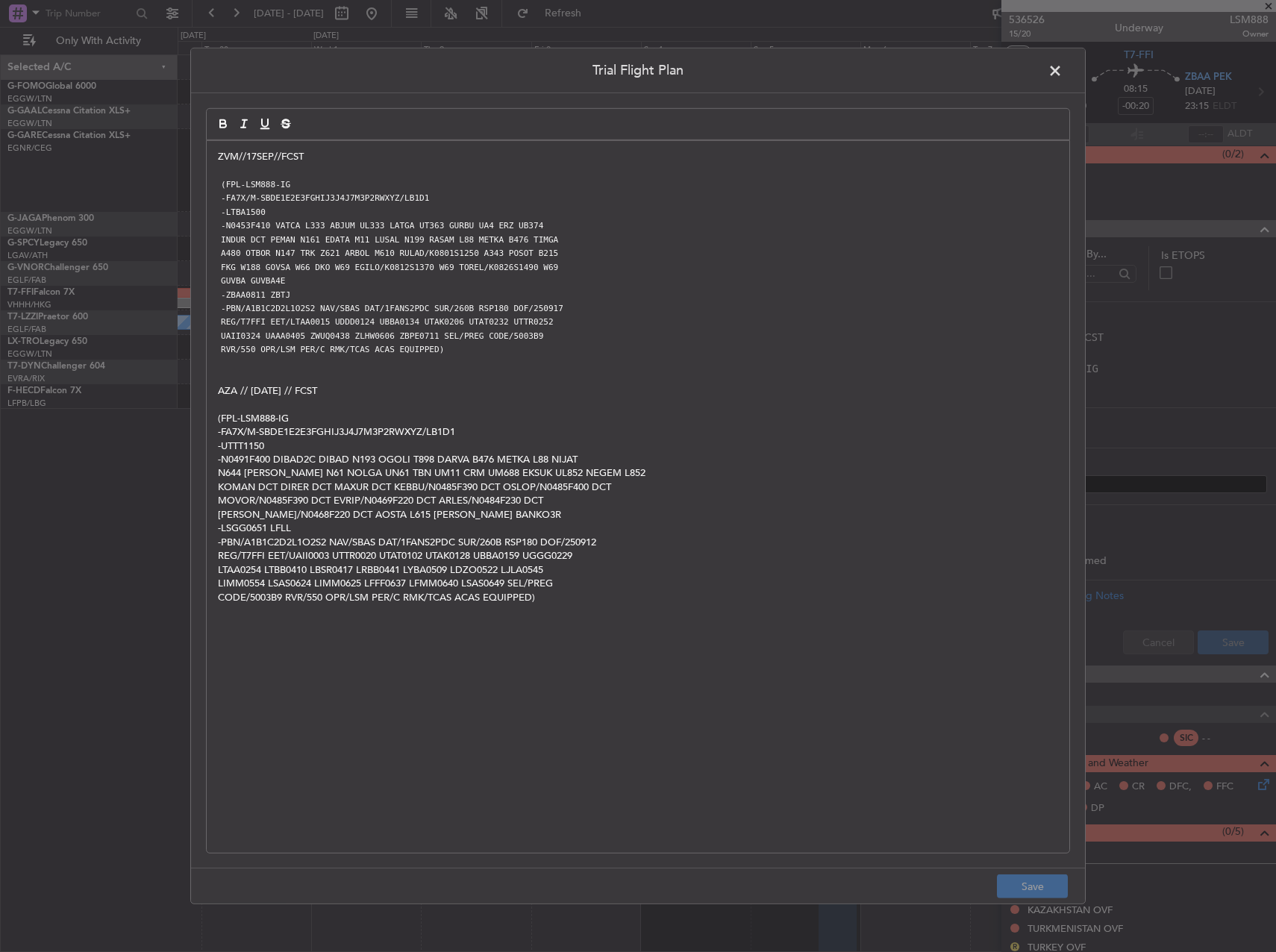
click at [1039, 68] on header "Trial Flight Plan" at bounding box center [638, 71] width 894 height 45
click at [1062, 70] on span at bounding box center [1062, 74] width 0 height 30
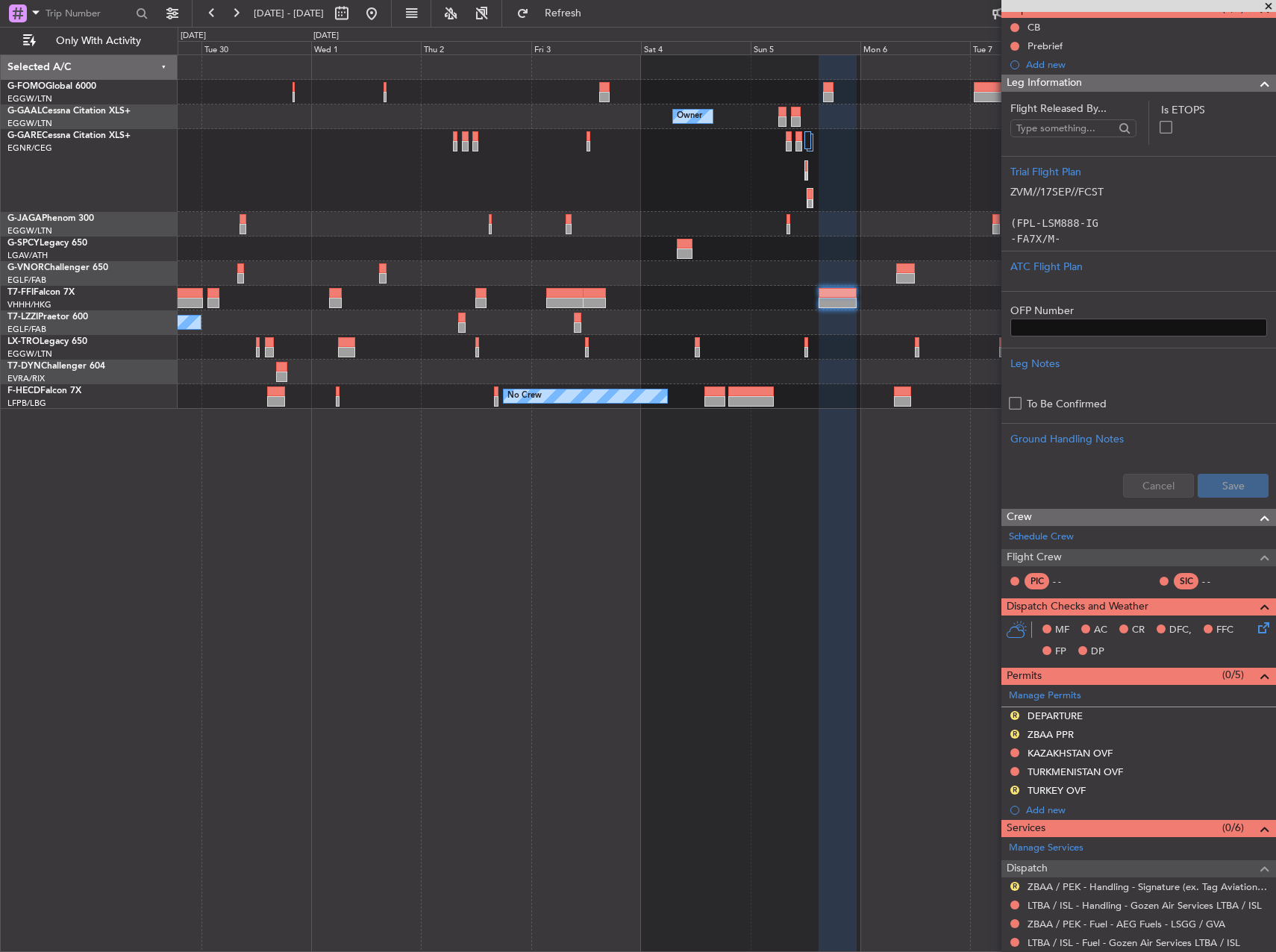
scroll to position [149, 0]
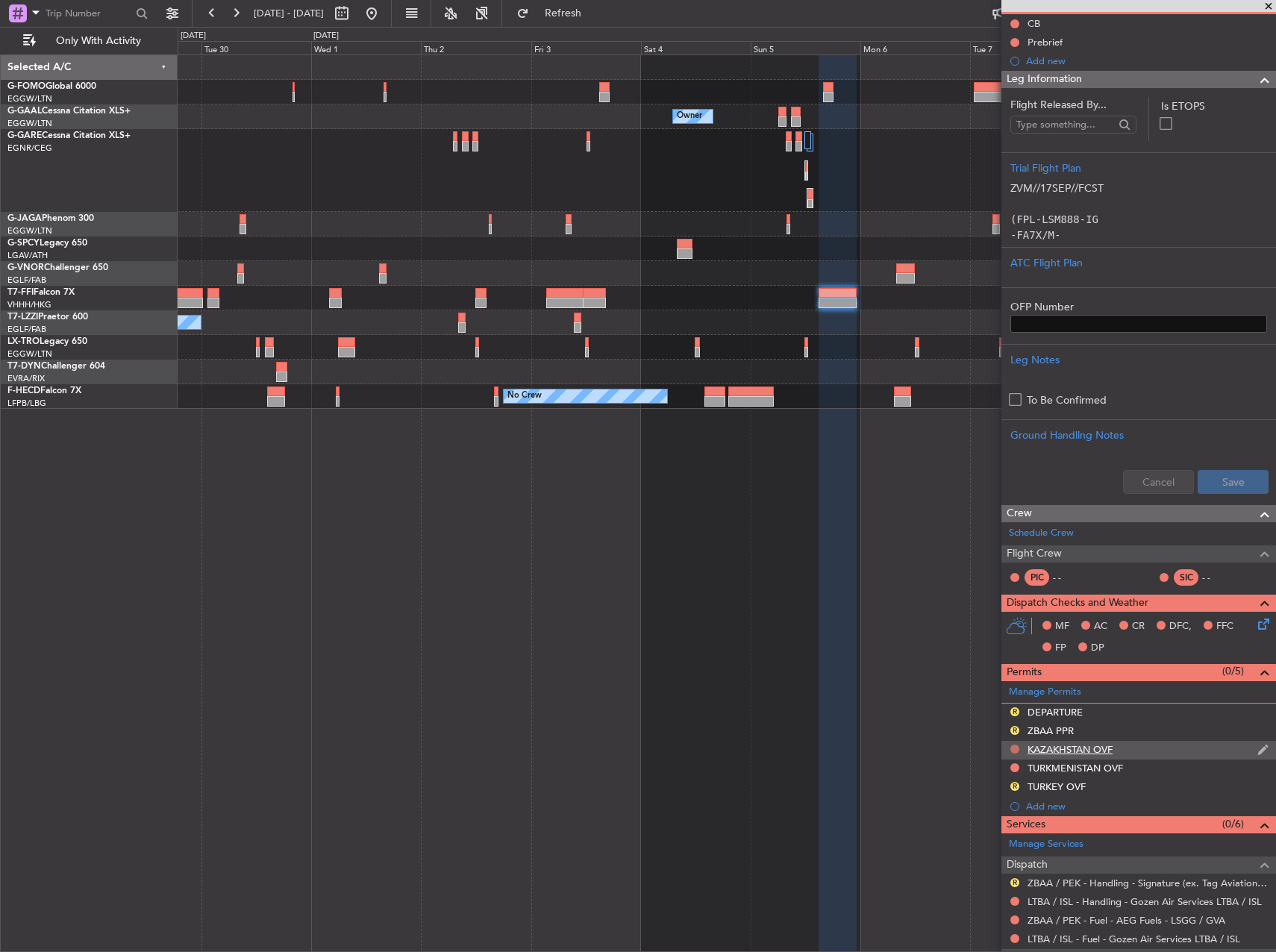
click at [1013, 752] on button at bounding box center [1015, 749] width 9 height 9
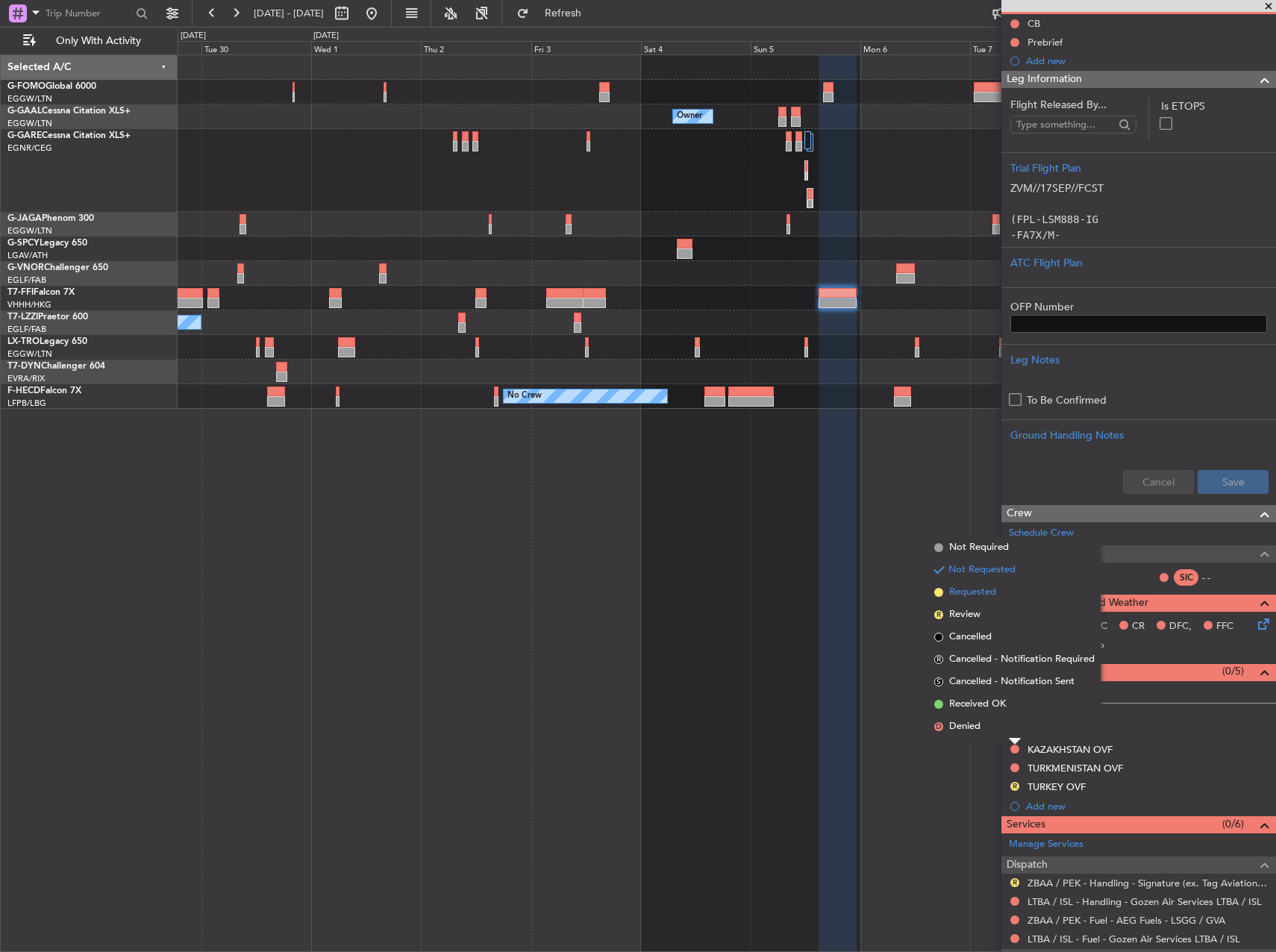
click at [979, 595] on span "Requested" at bounding box center [972, 592] width 47 height 15
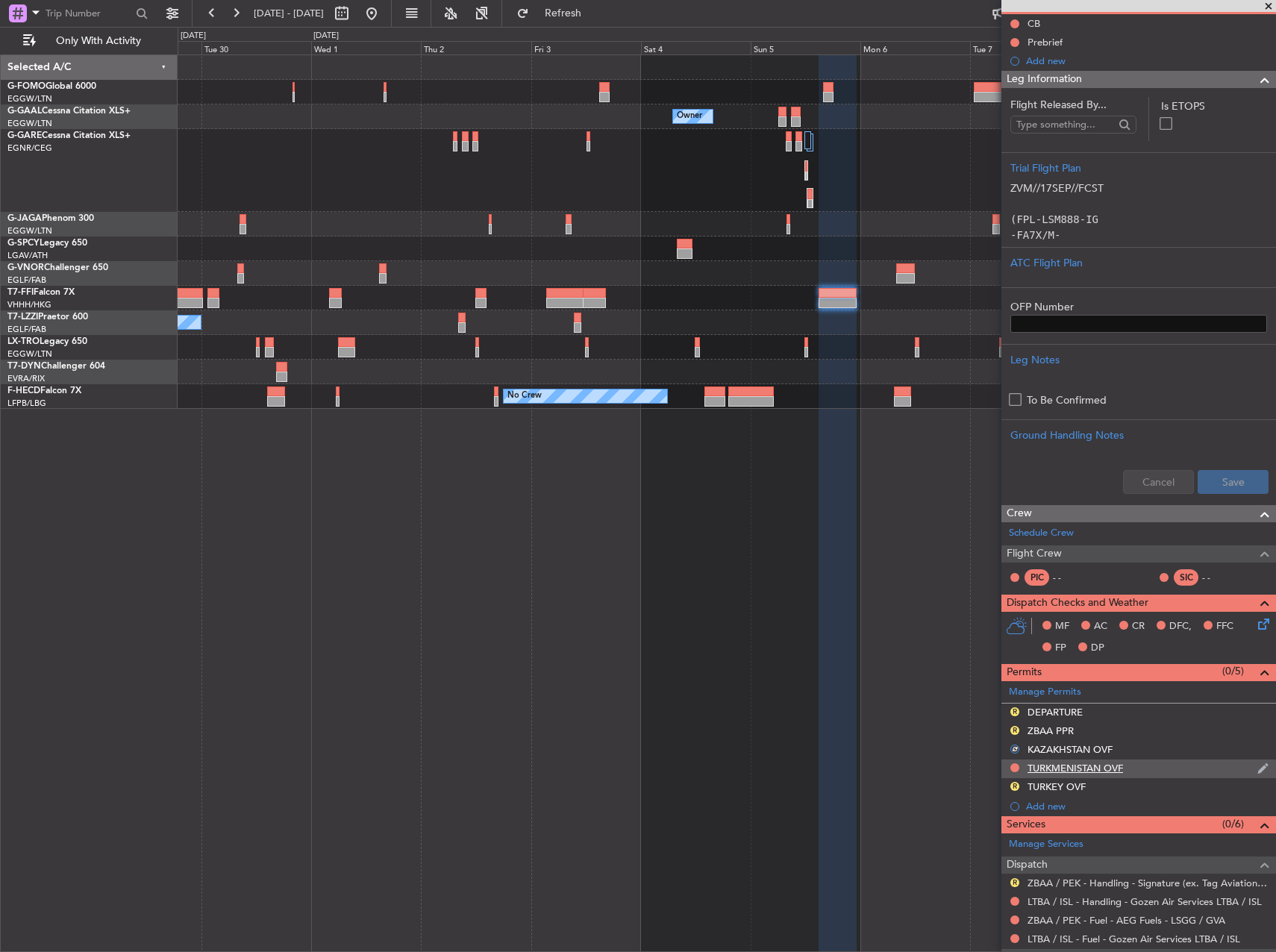
click at [1013, 762] on div at bounding box center [1014, 767] width 12 height 12
click at [1013, 773] on div at bounding box center [1014, 767] width 12 height 12
click at [1014, 770] on button at bounding box center [1015, 768] width 9 height 9
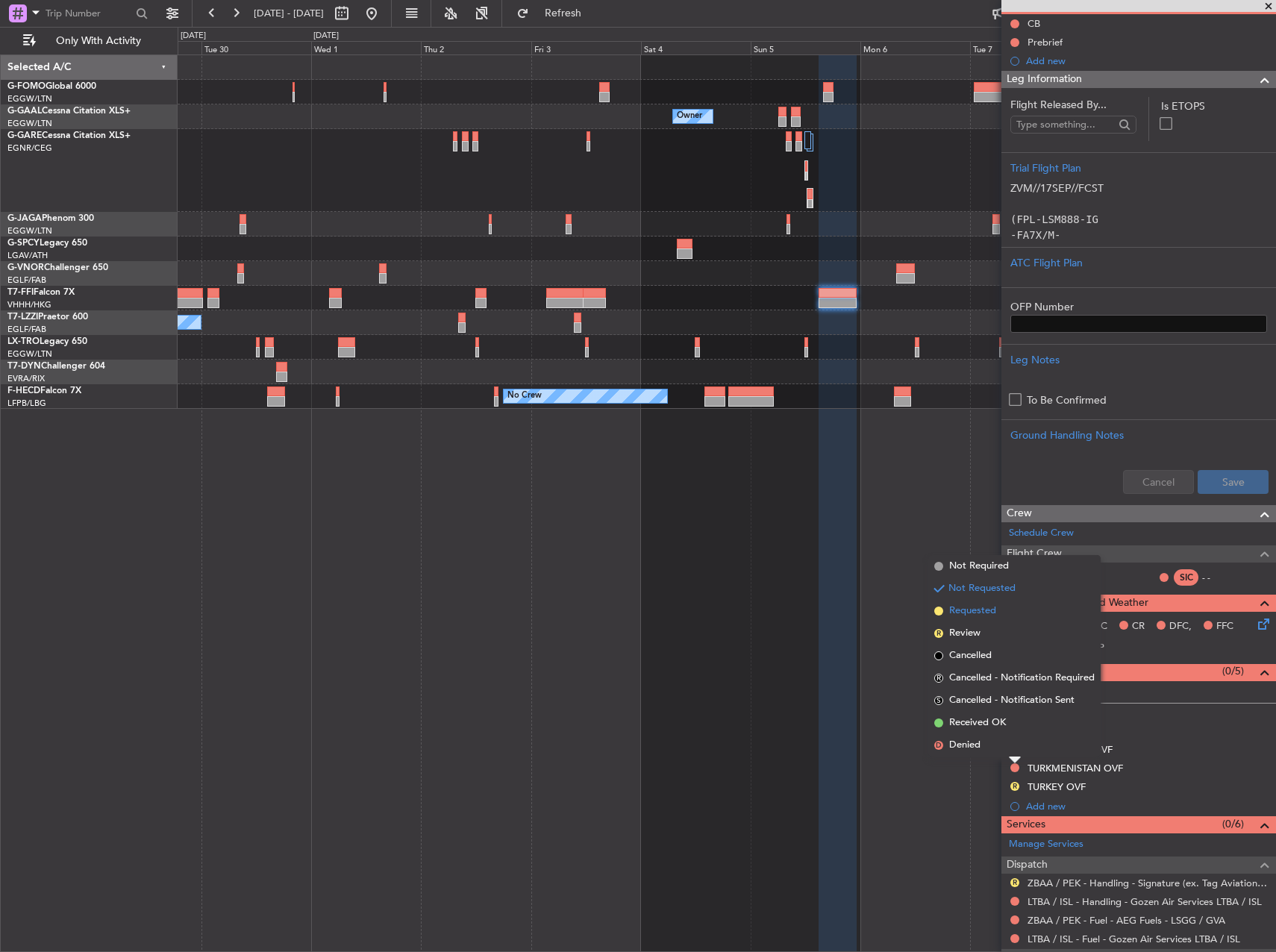
click at [980, 613] on span "Requested" at bounding box center [972, 611] width 47 height 15
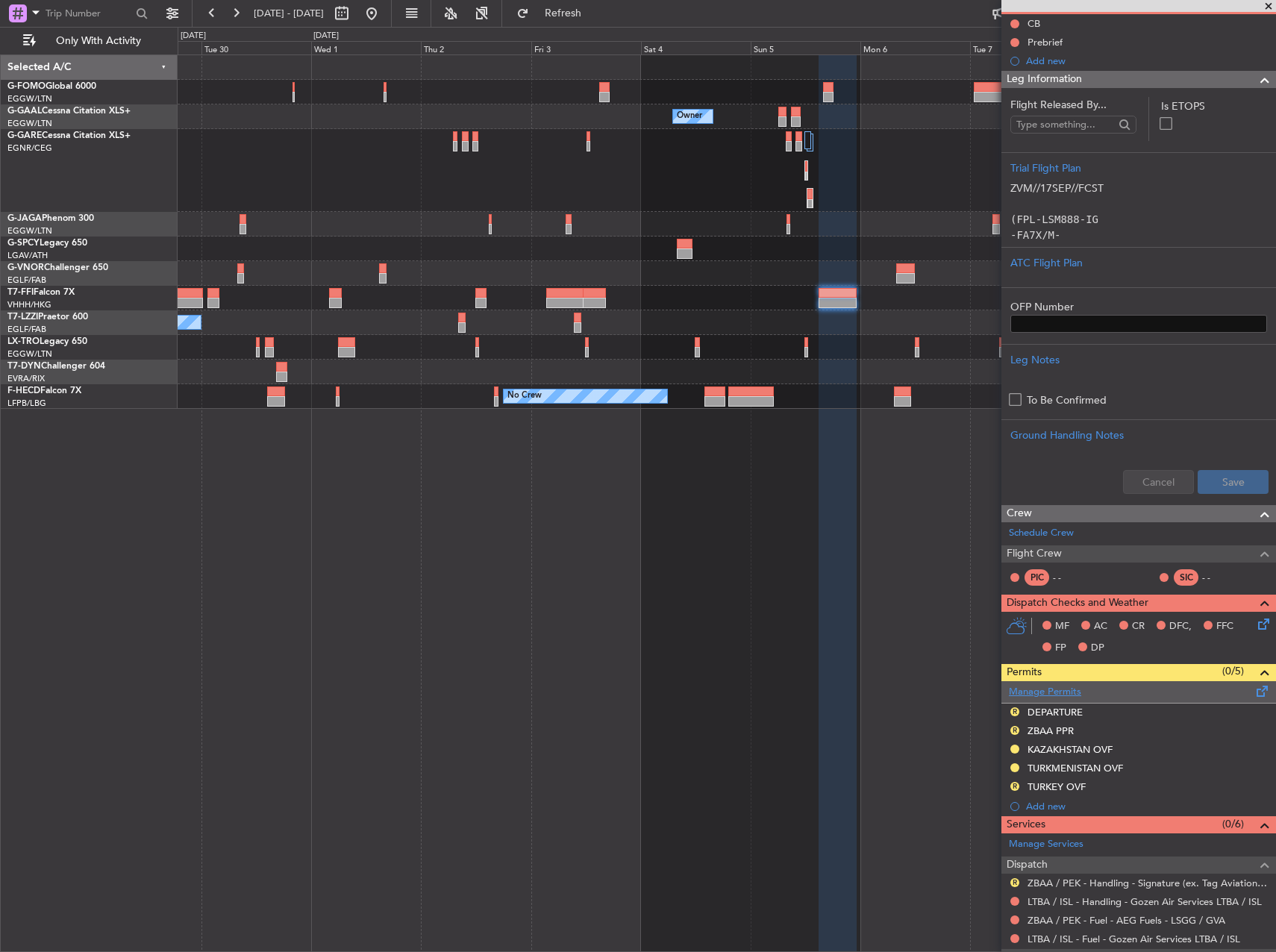
click at [1043, 686] on link "Manage Permits" at bounding box center [1045, 692] width 72 height 15
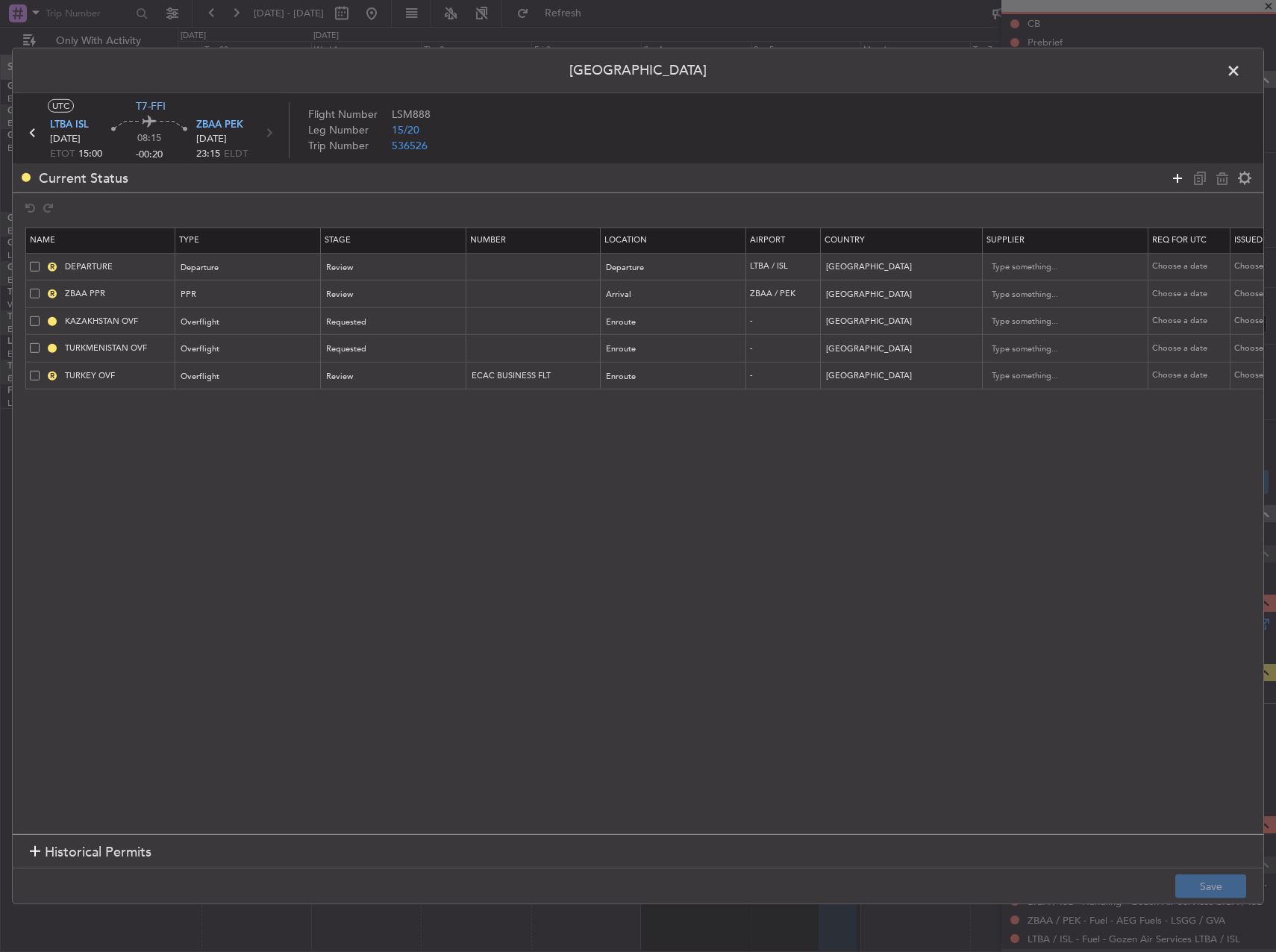
click at [1176, 189] on mat-tooltip-component "Add permit" at bounding box center [1177, 206] width 70 height 39
click at [1175, 176] on icon at bounding box center [1177, 177] width 18 height 18
click at [201, 409] on div "Type" at bounding box center [243, 404] width 124 height 22
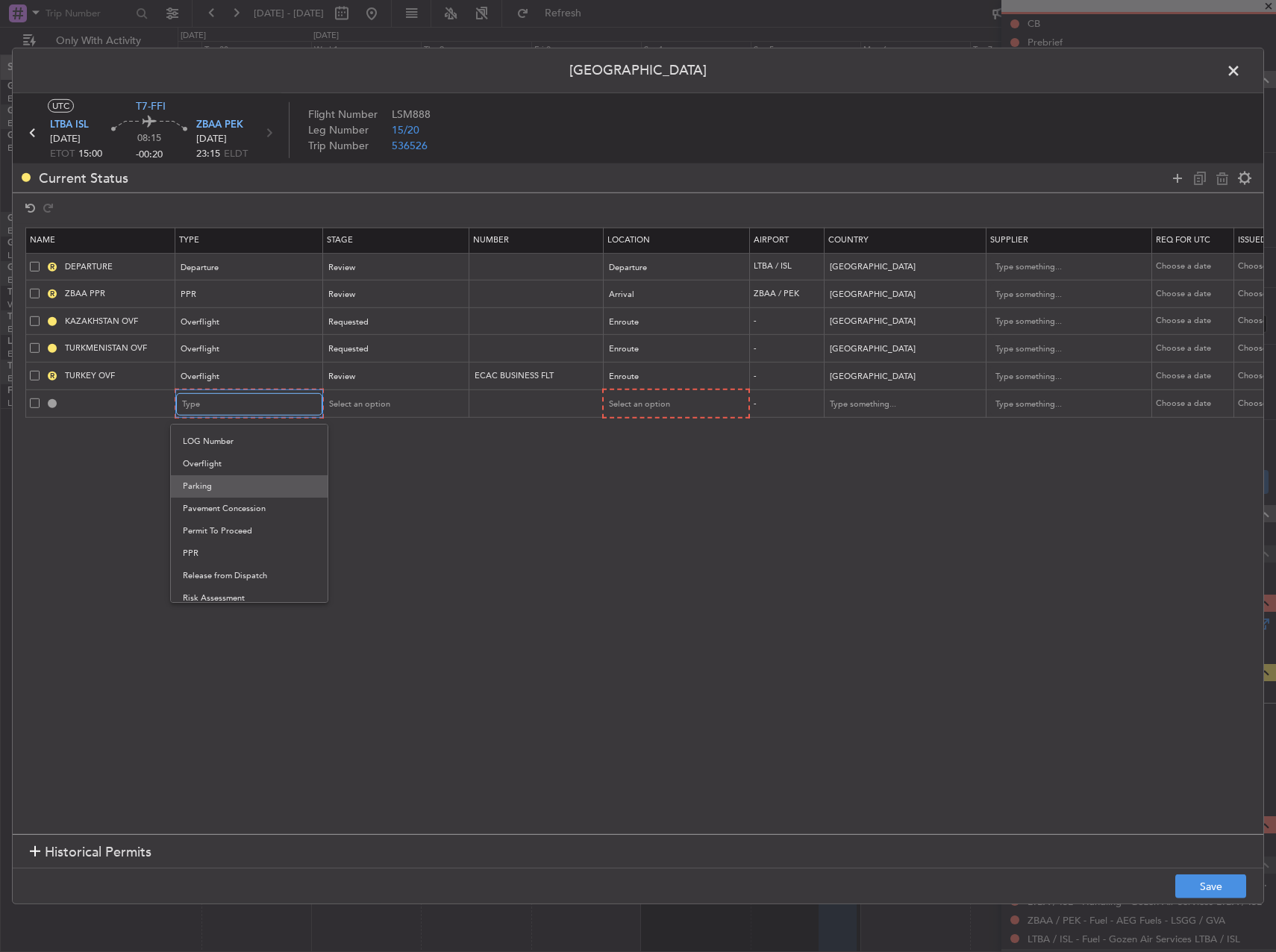
scroll to position [300, 0]
click at [226, 545] on span "Overflight" at bounding box center [249, 538] width 132 height 22
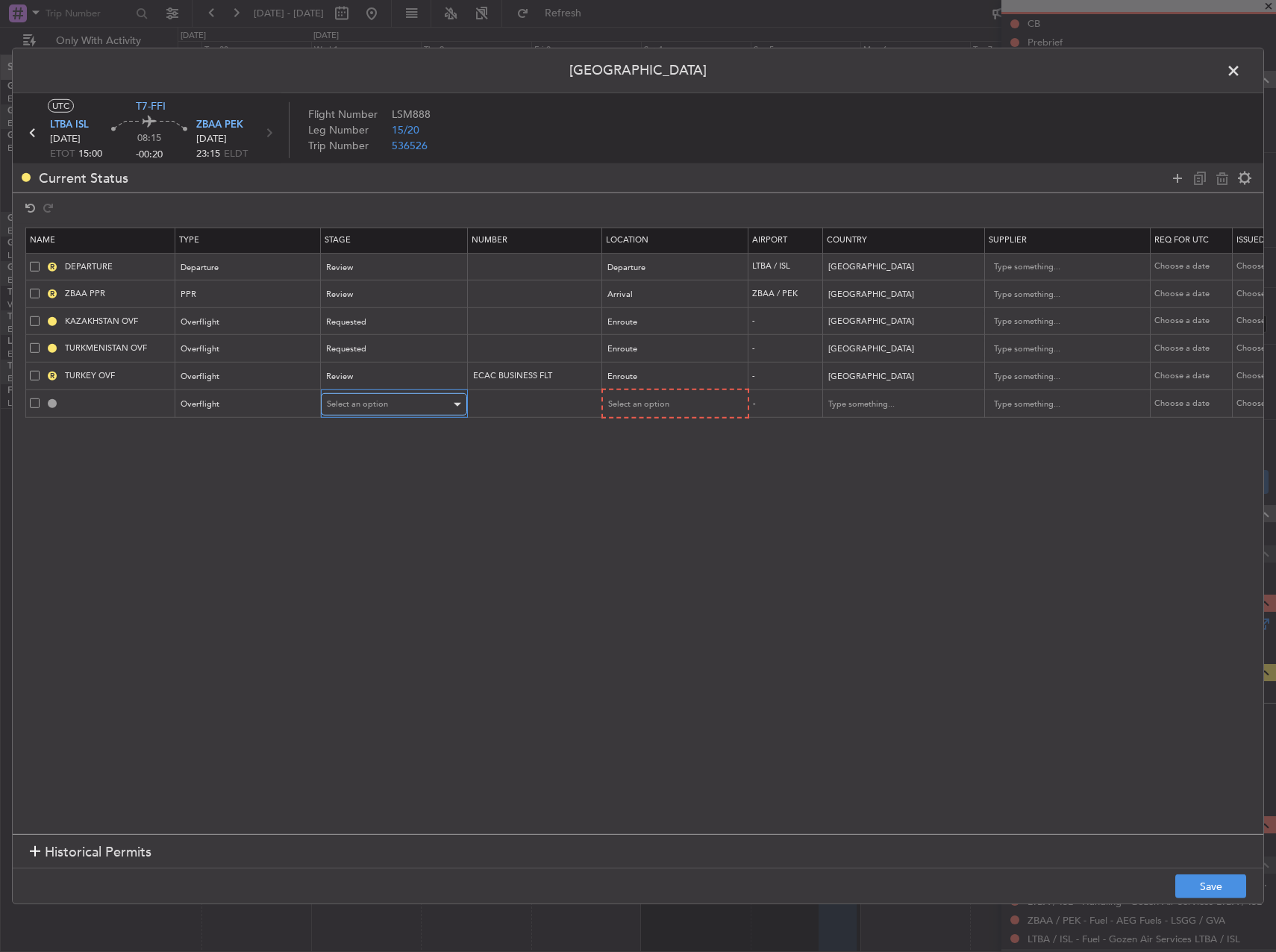
click at [384, 398] on span "Select an option" at bounding box center [357, 404] width 61 height 12
click at [378, 506] on span "Requested" at bounding box center [394, 502] width 132 height 22
click at [665, 403] on span "Select an option" at bounding box center [638, 404] width 61 height 12
drag, startPoint x: 649, startPoint y: 521, endPoint x: 688, endPoint y: 486, distance: 52.4
click at [650, 521] on span "Enroute" at bounding box center [675, 525] width 132 height 22
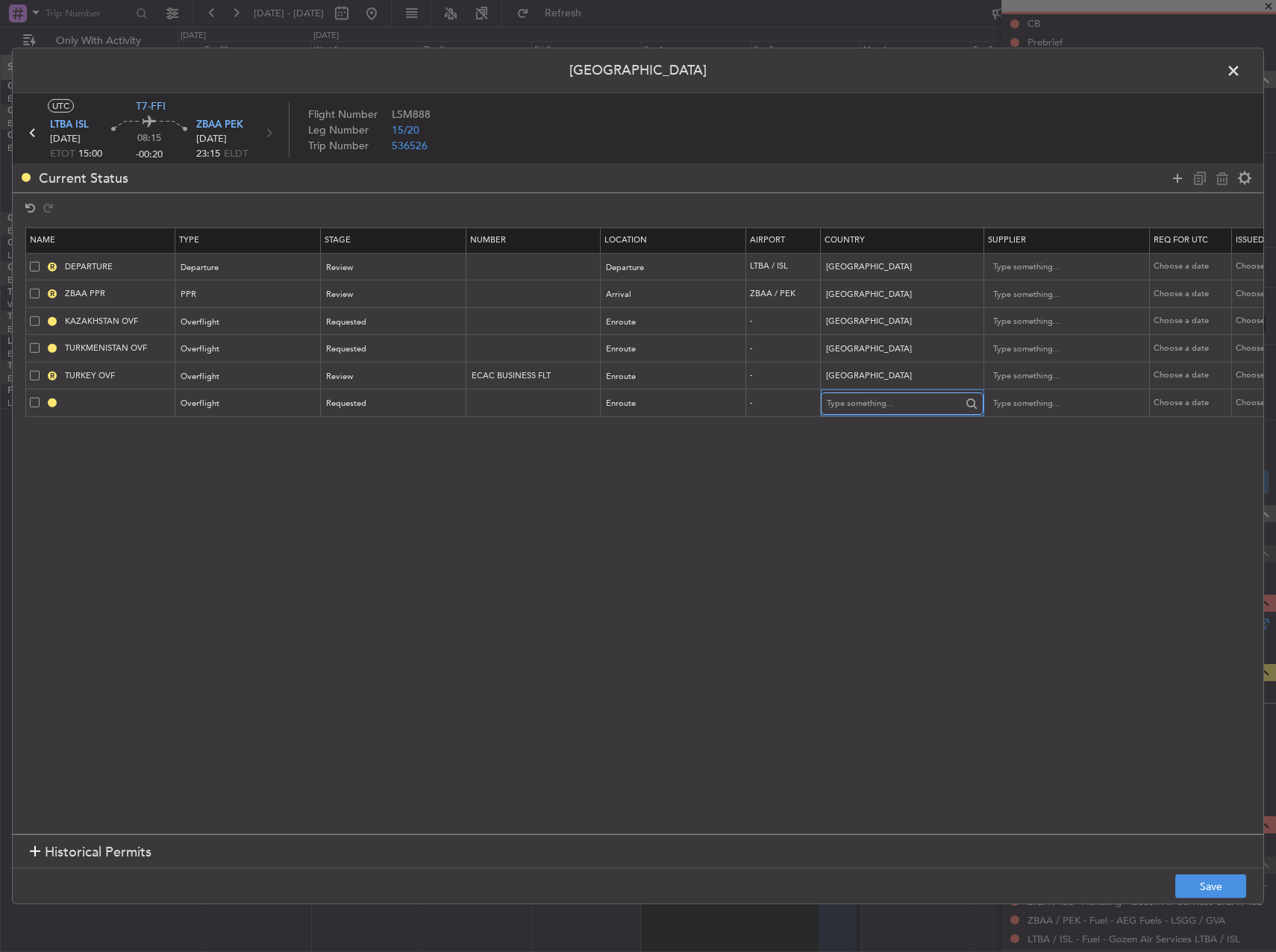
click at [908, 402] on input "text" at bounding box center [893, 404] width 134 height 22
click at [882, 418] on span "Uzbekistan" at bounding box center [902, 427] width 139 height 22
type input "Uzbekistan"
click at [1181, 887] on button "Save" at bounding box center [1211, 886] width 71 height 24
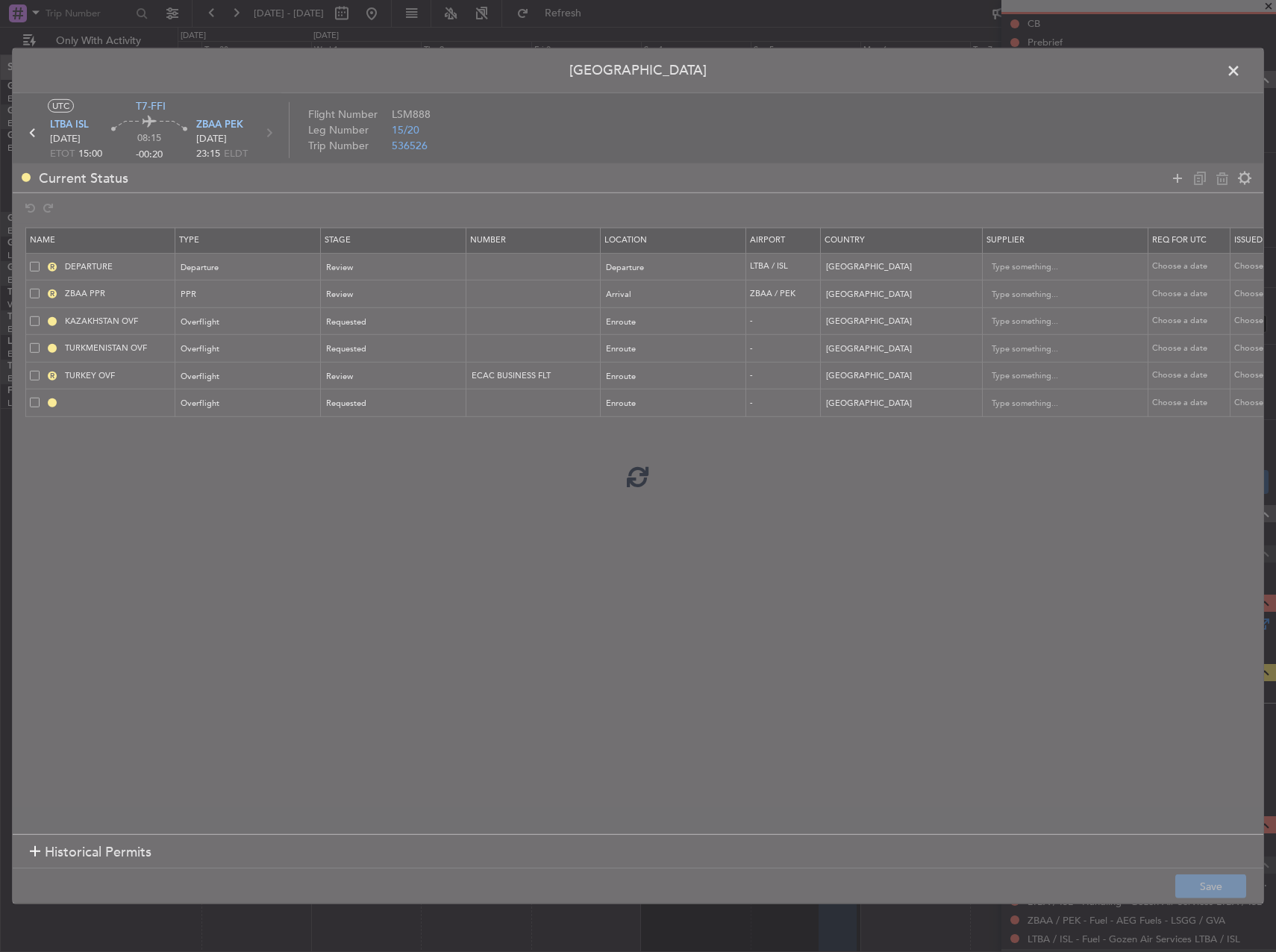
type input "UZBEKISTAN OVF"
type input "NNN"
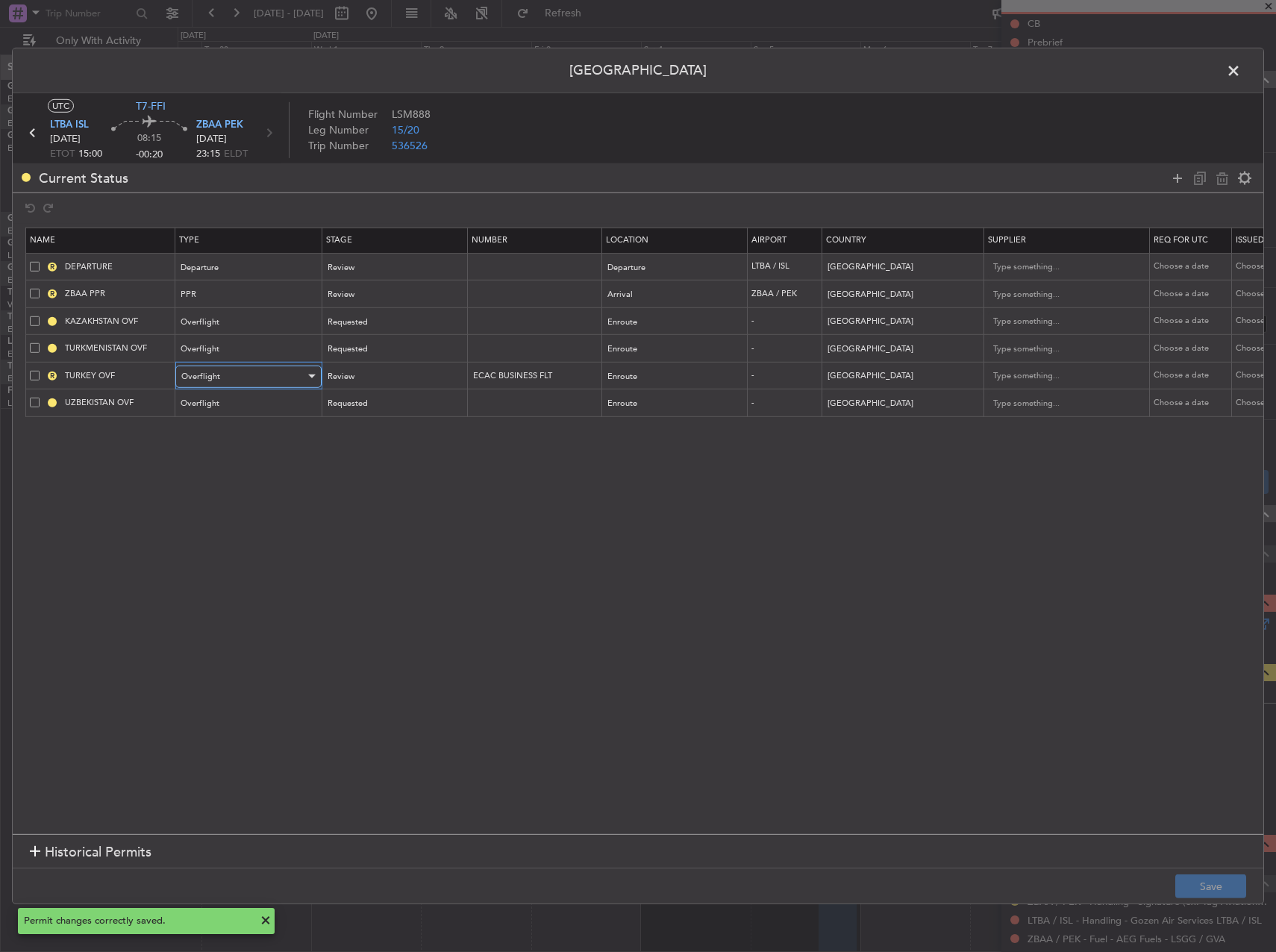
click at [205, 380] on span "Overflight" at bounding box center [200, 376] width 39 height 12
click at [205, 380] on div at bounding box center [638, 476] width 1276 height 952
click at [323, 366] on div "Review" at bounding box center [394, 377] width 145 height 22
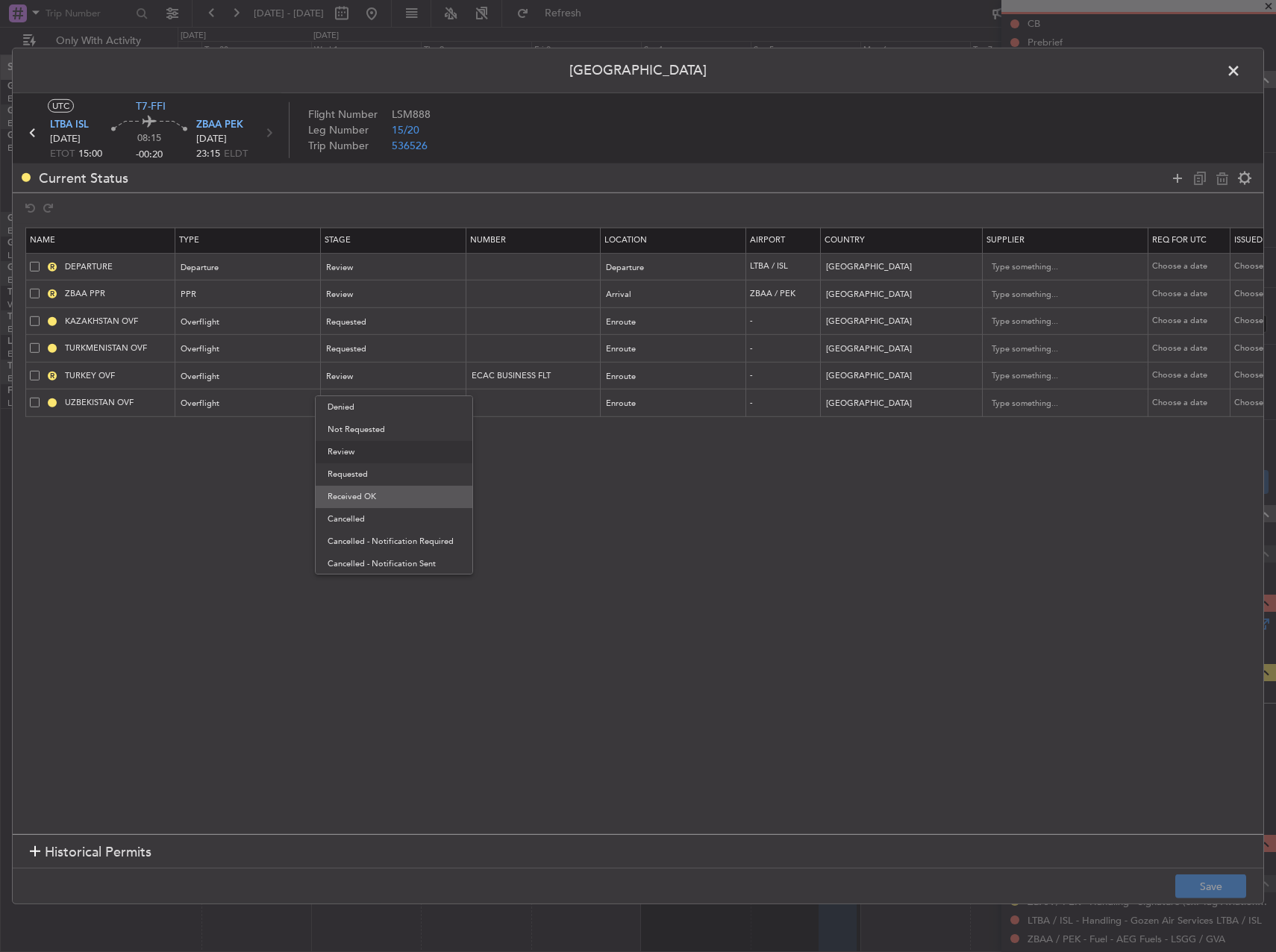
click at [377, 498] on span "Received OK" at bounding box center [394, 497] width 132 height 22
click at [1177, 875] on button "Save" at bounding box center [1211, 886] width 71 height 24
drag, startPoint x: 1241, startPoint y: 73, endPoint x: 1231, endPoint y: 88, distance: 18.0
click at [1241, 73] on span at bounding box center [1241, 74] width 0 height 30
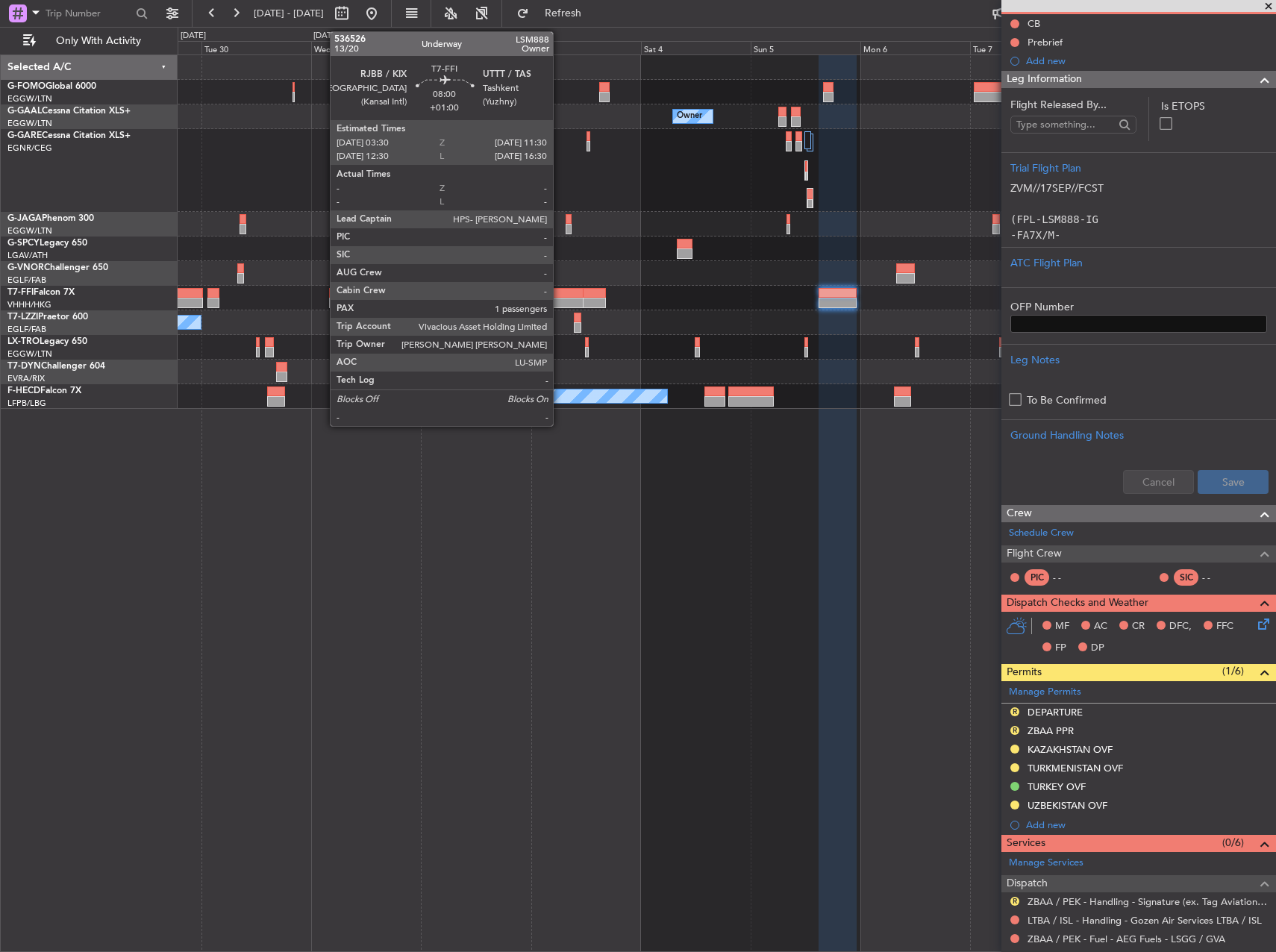
click at [561, 299] on div at bounding box center [564, 303] width 37 height 11
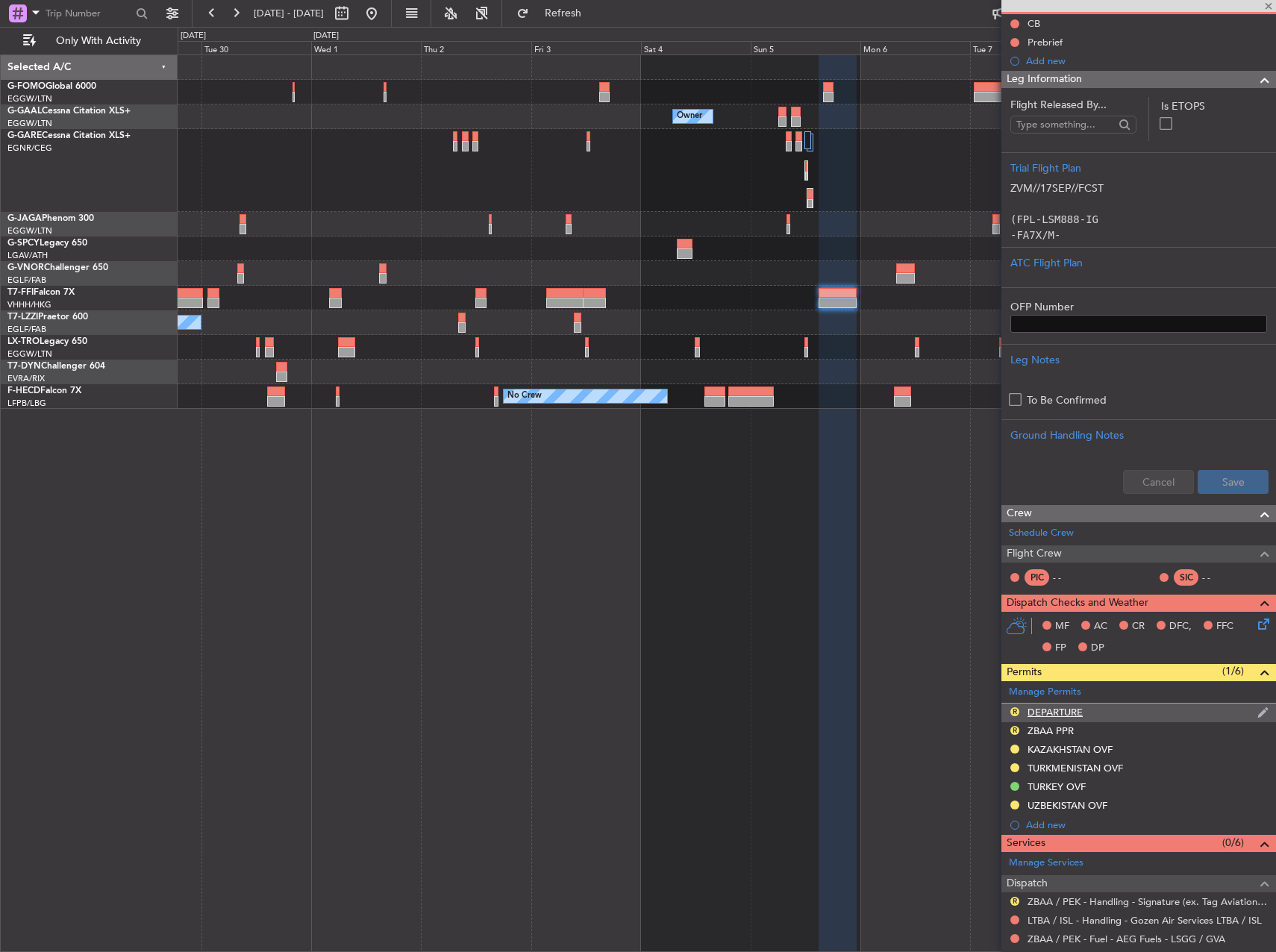
scroll to position [0, 0]
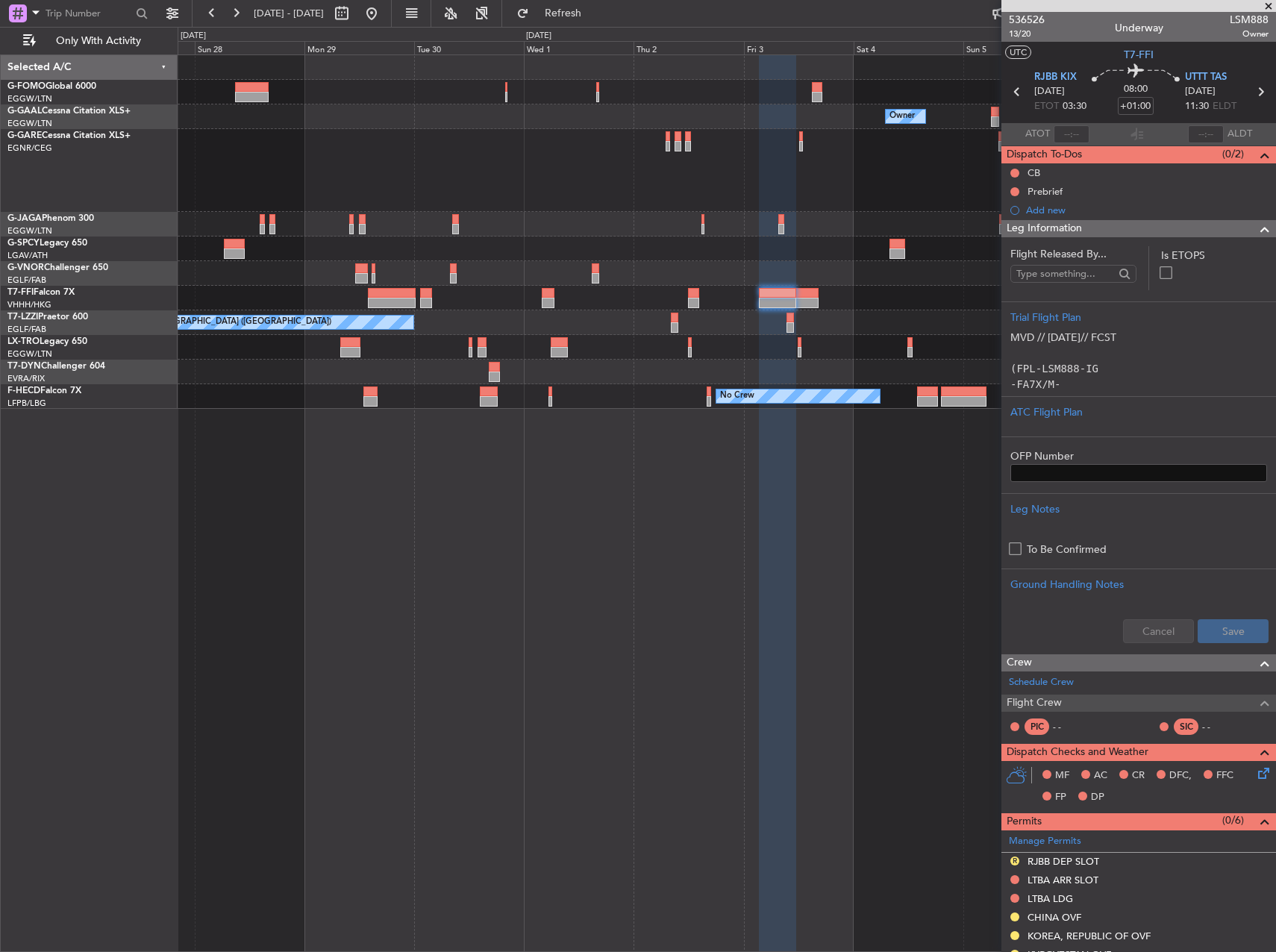
click at [442, 340] on div "Owner Owner Owner Planned Maint Dusseldorf Planned Maint Geneva (Cointrin) A/C …" at bounding box center [726, 232] width 1097 height 354
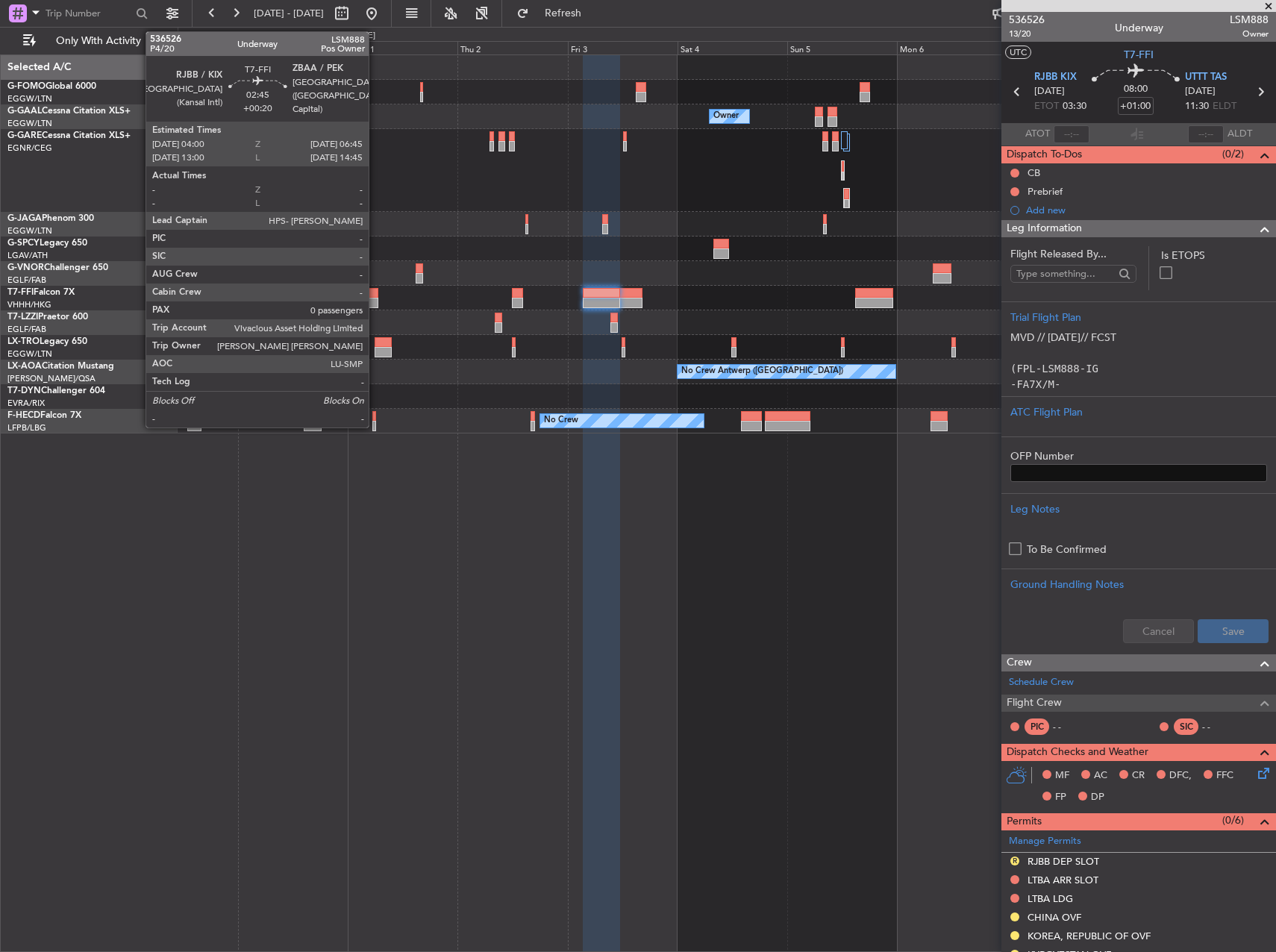
click at [375, 298] on div at bounding box center [372, 303] width 12 height 11
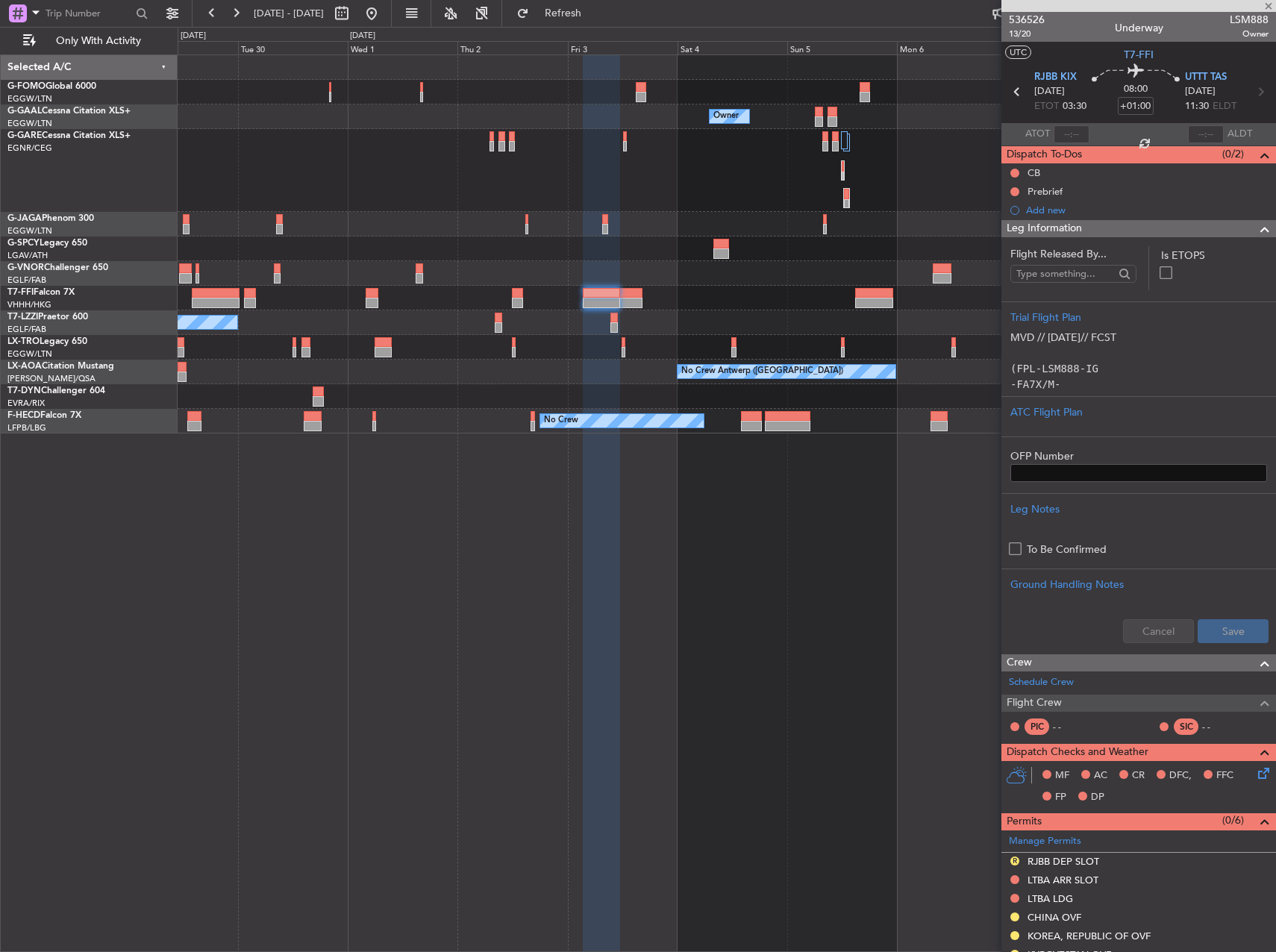
type input "+00:20"
type input "0"
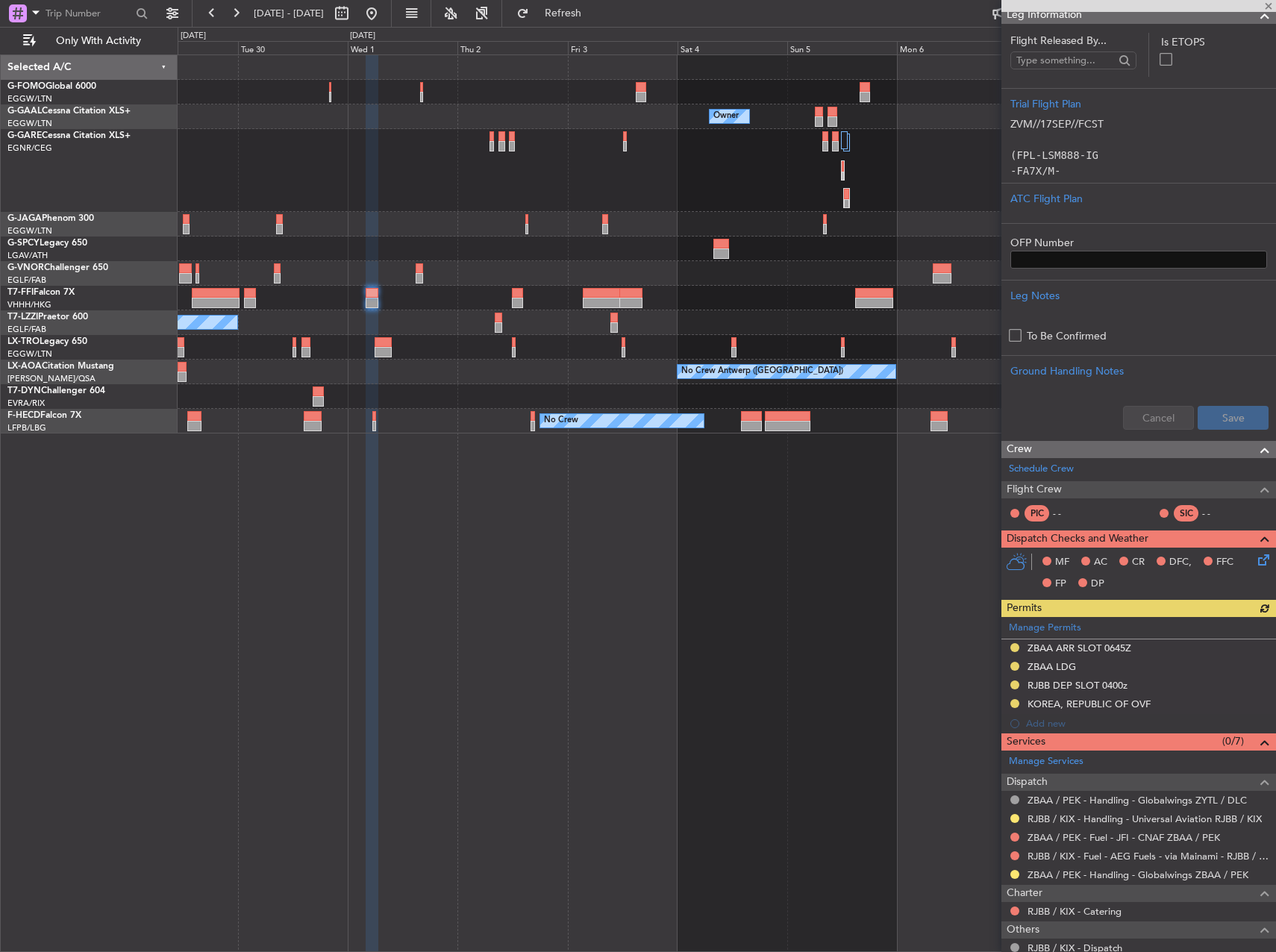
scroll to position [224, 0]
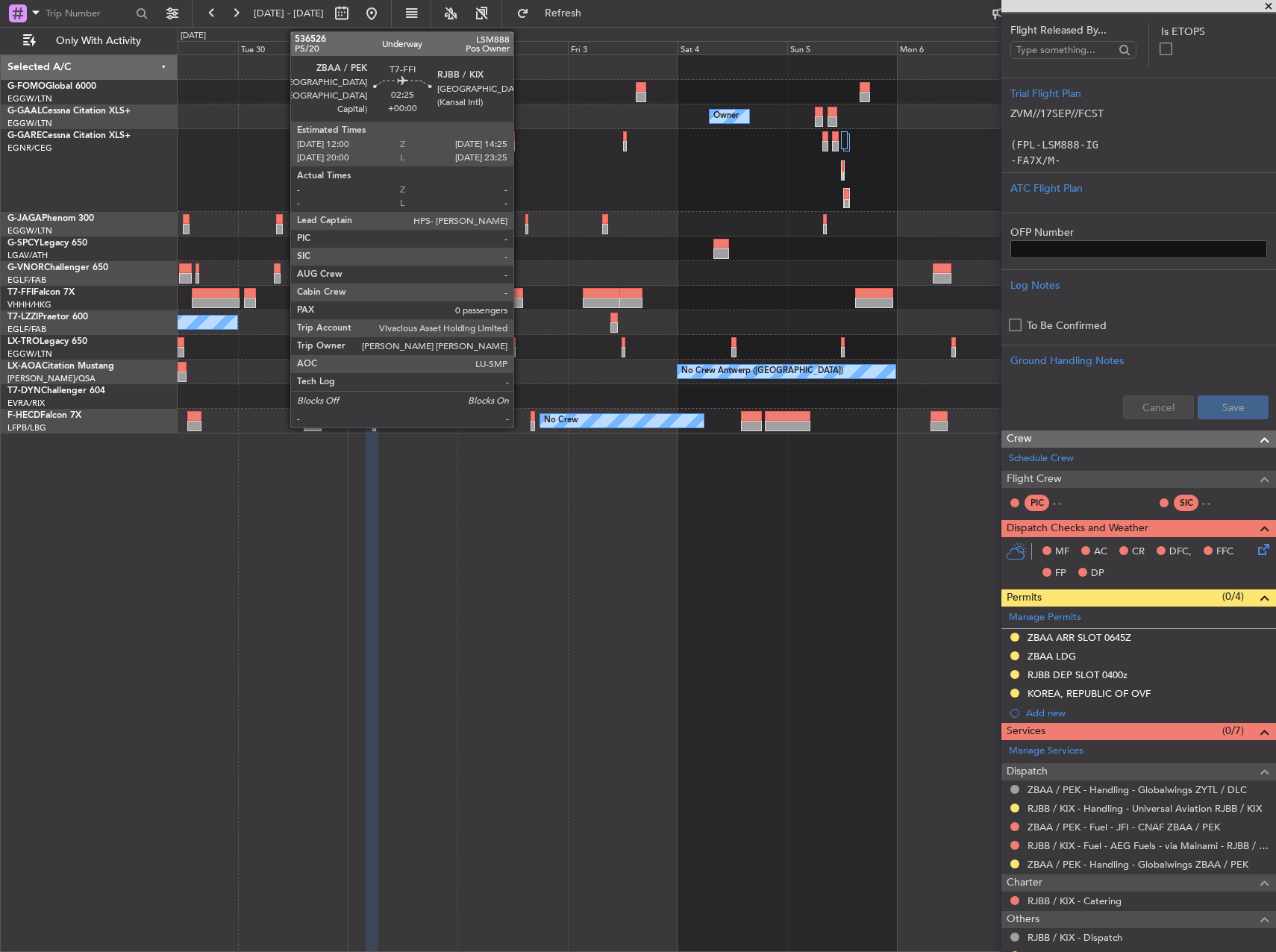
click at [519, 289] on div at bounding box center [517, 293] width 12 height 11
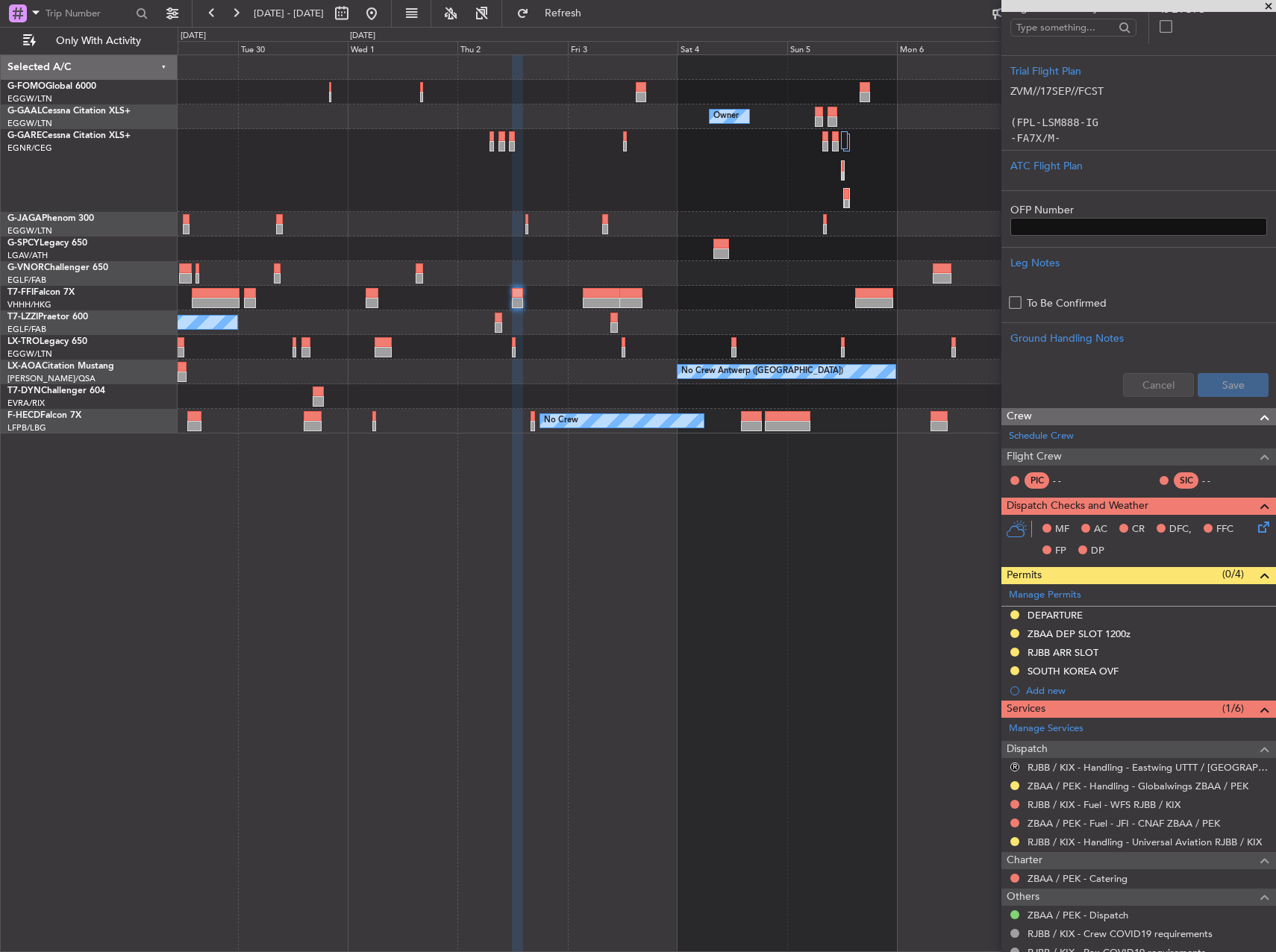
scroll to position [223, 0]
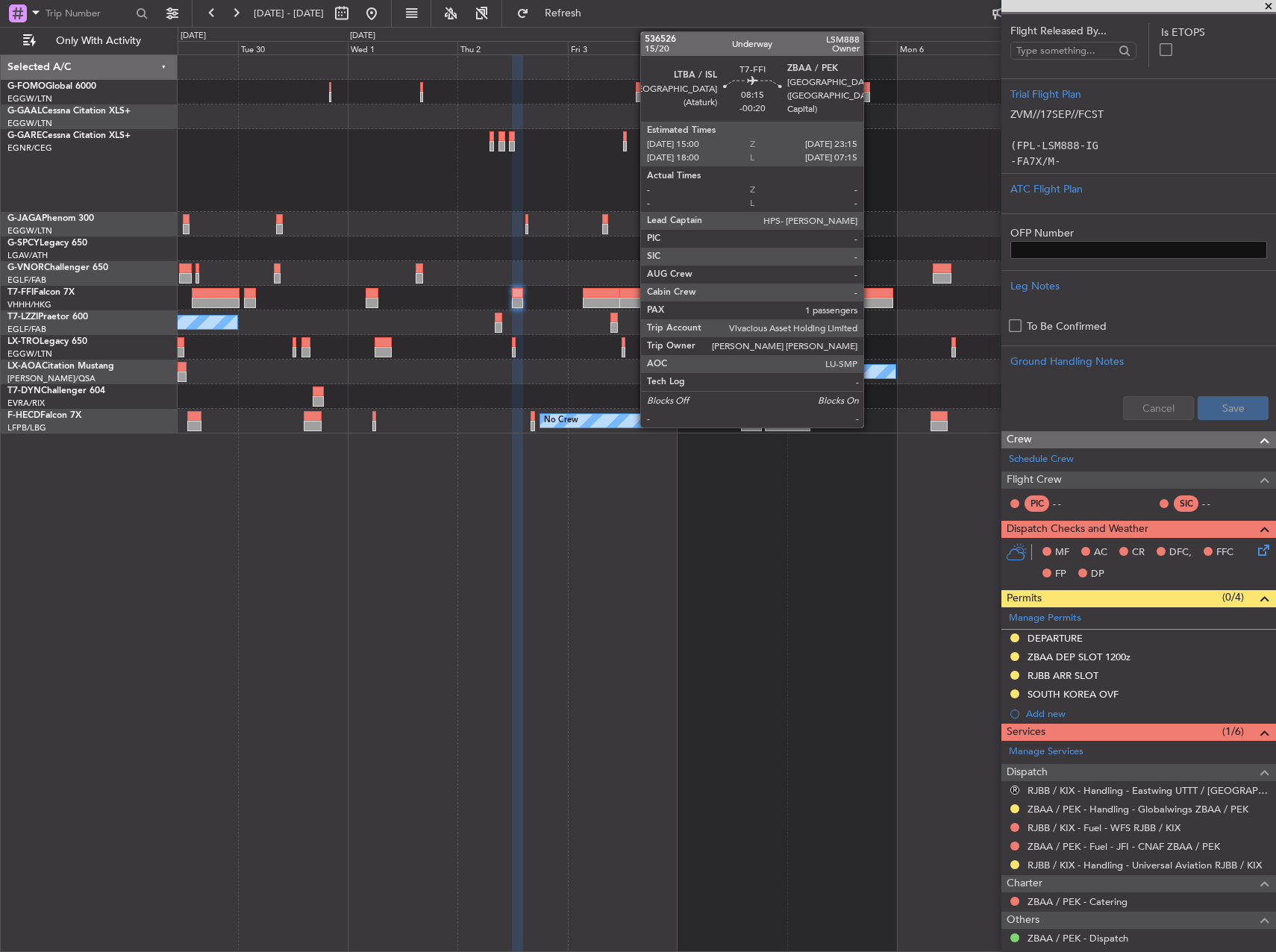
click at [870, 306] on div at bounding box center [873, 303] width 38 height 11
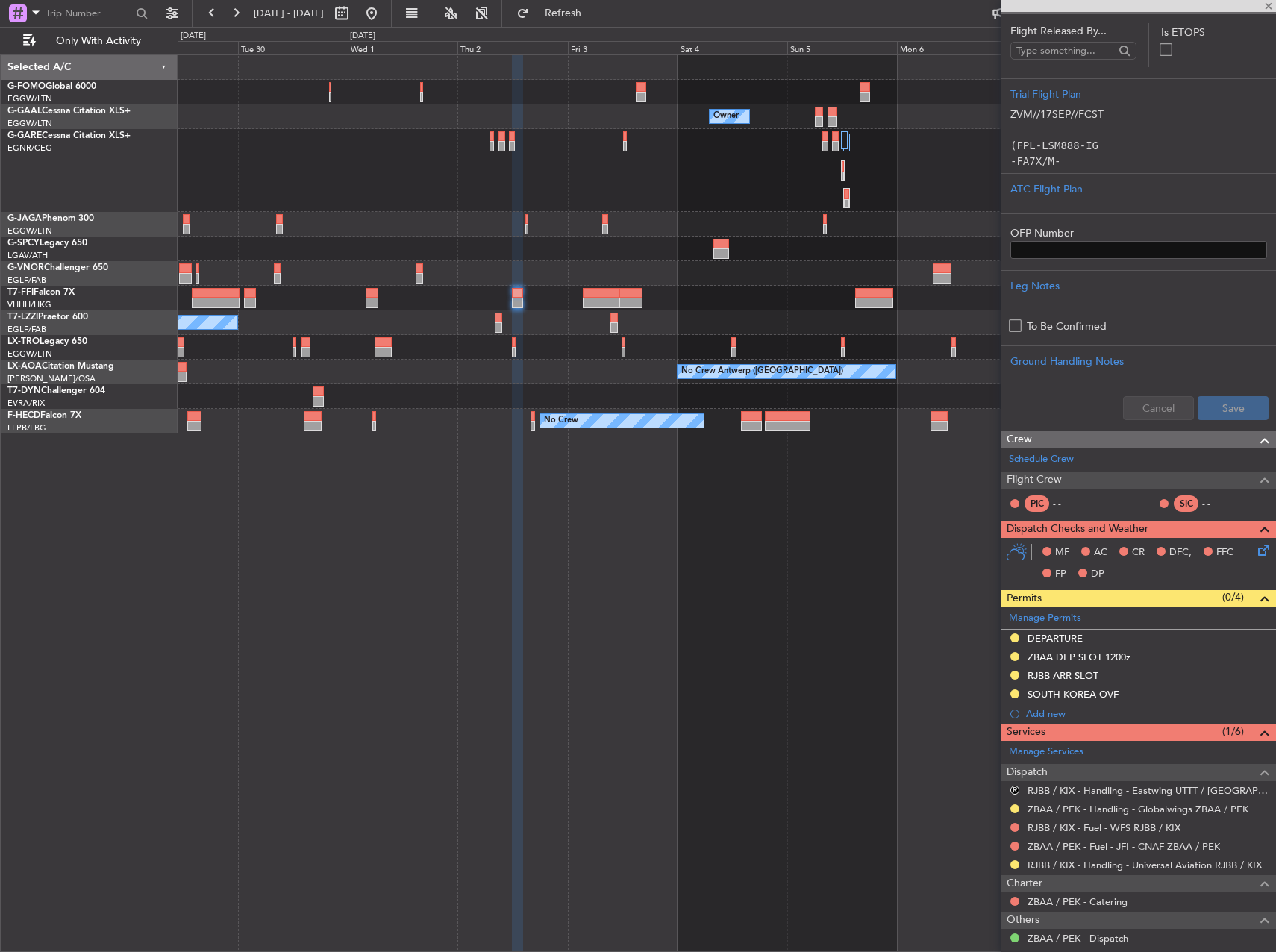
type input "-00:20"
type input "1"
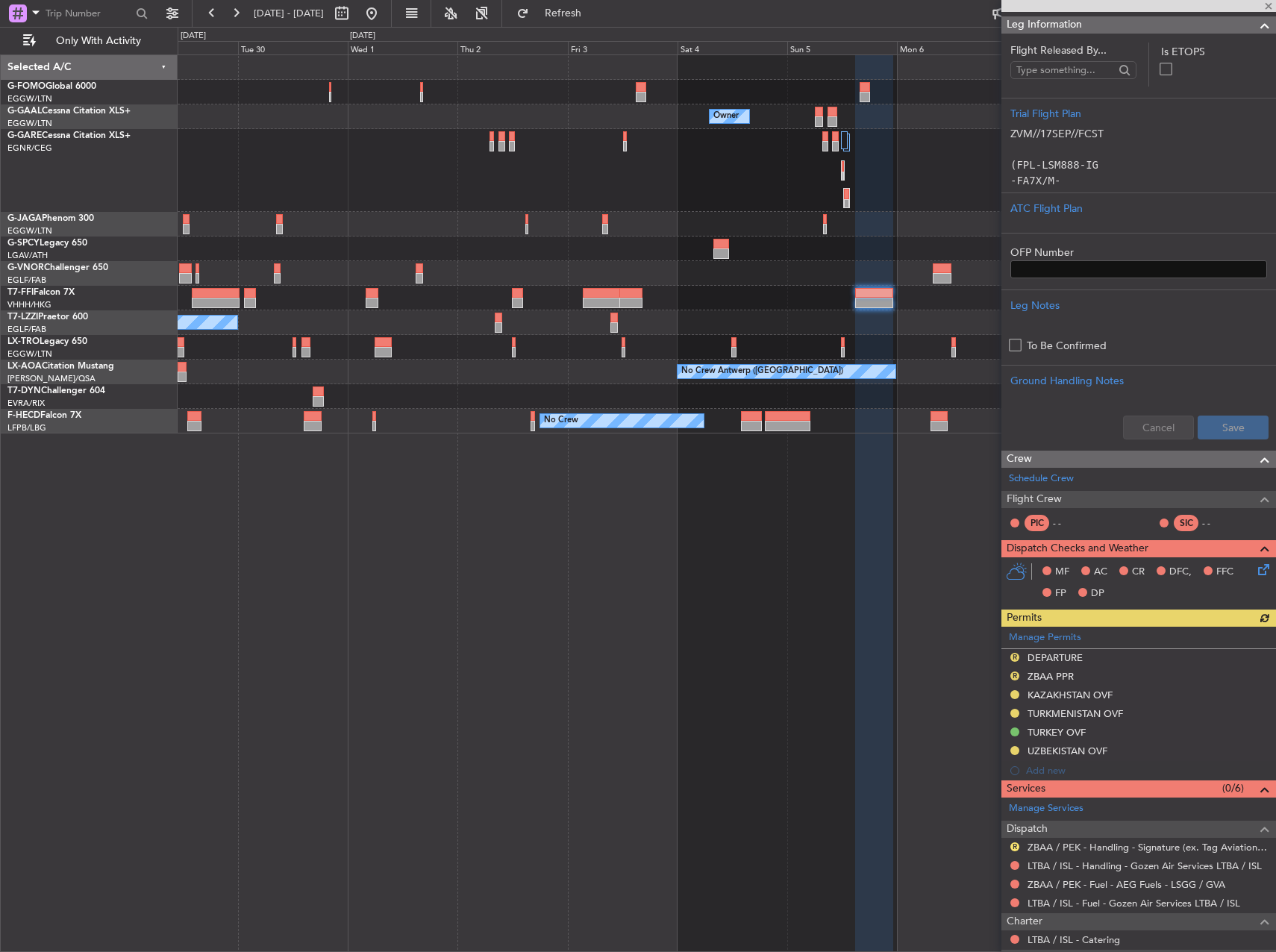
scroll to position [224, 0]
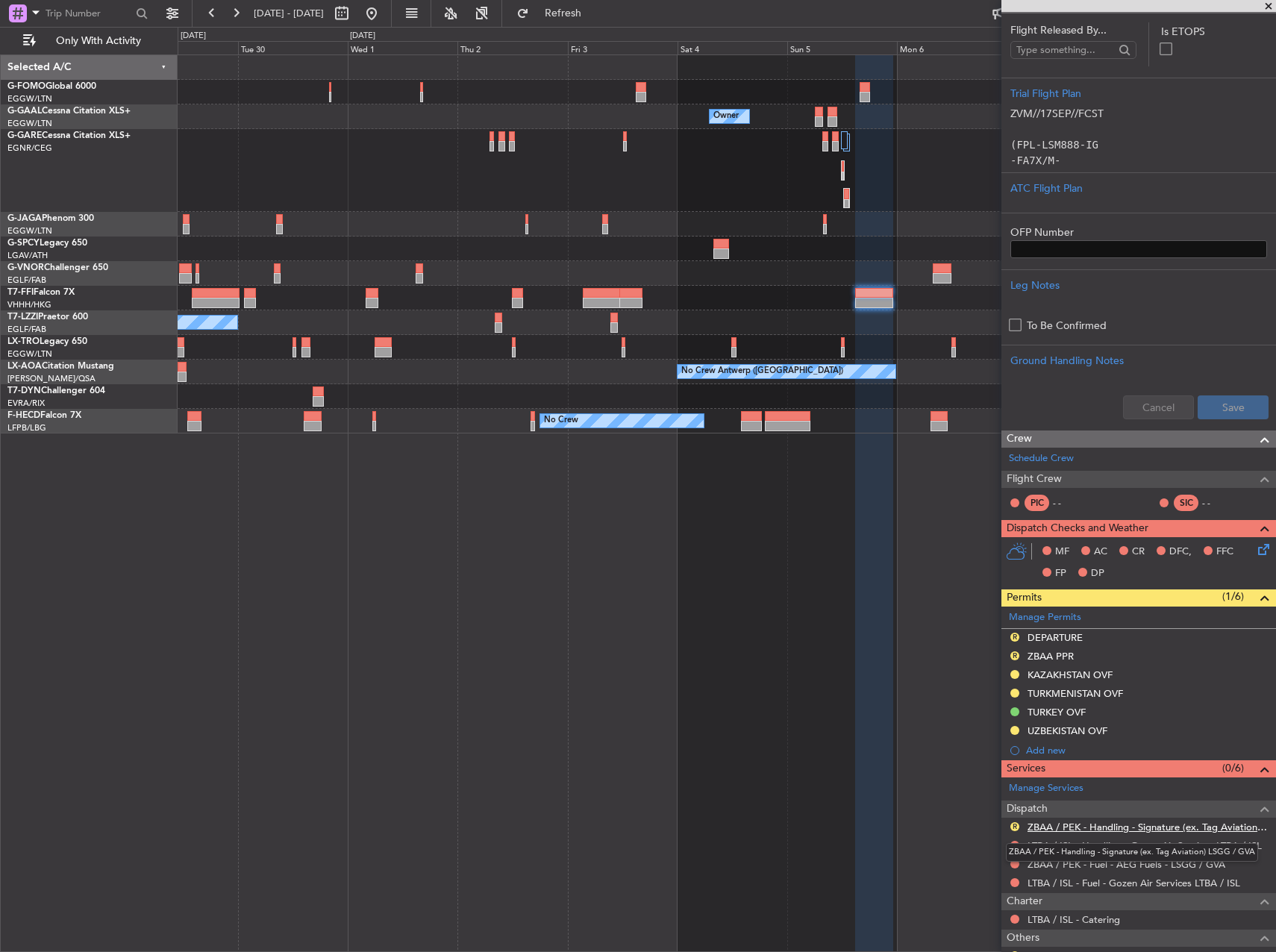
click at [1127, 826] on link "ZBAA / PEK - Handling - Signature (ex. Tag Aviation) LSGG / GVA" at bounding box center [1147, 827] width 241 height 12
click at [594, 12] on span "Refresh" at bounding box center [563, 14] width 62 height 11
click at [1013, 653] on button "R" at bounding box center [1015, 656] width 9 height 9
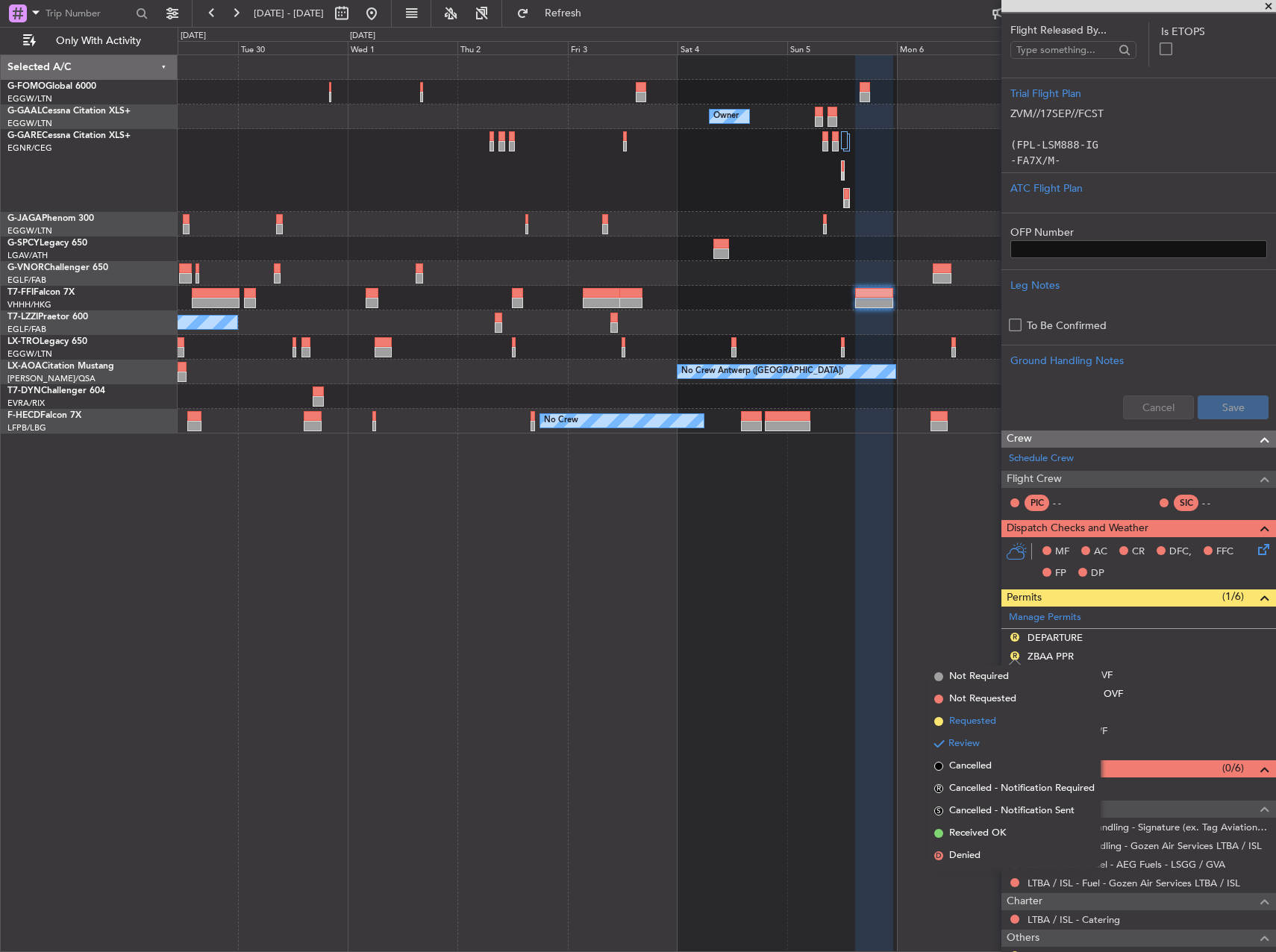
click at [990, 719] on span "Requested" at bounding box center [972, 721] width 47 height 15
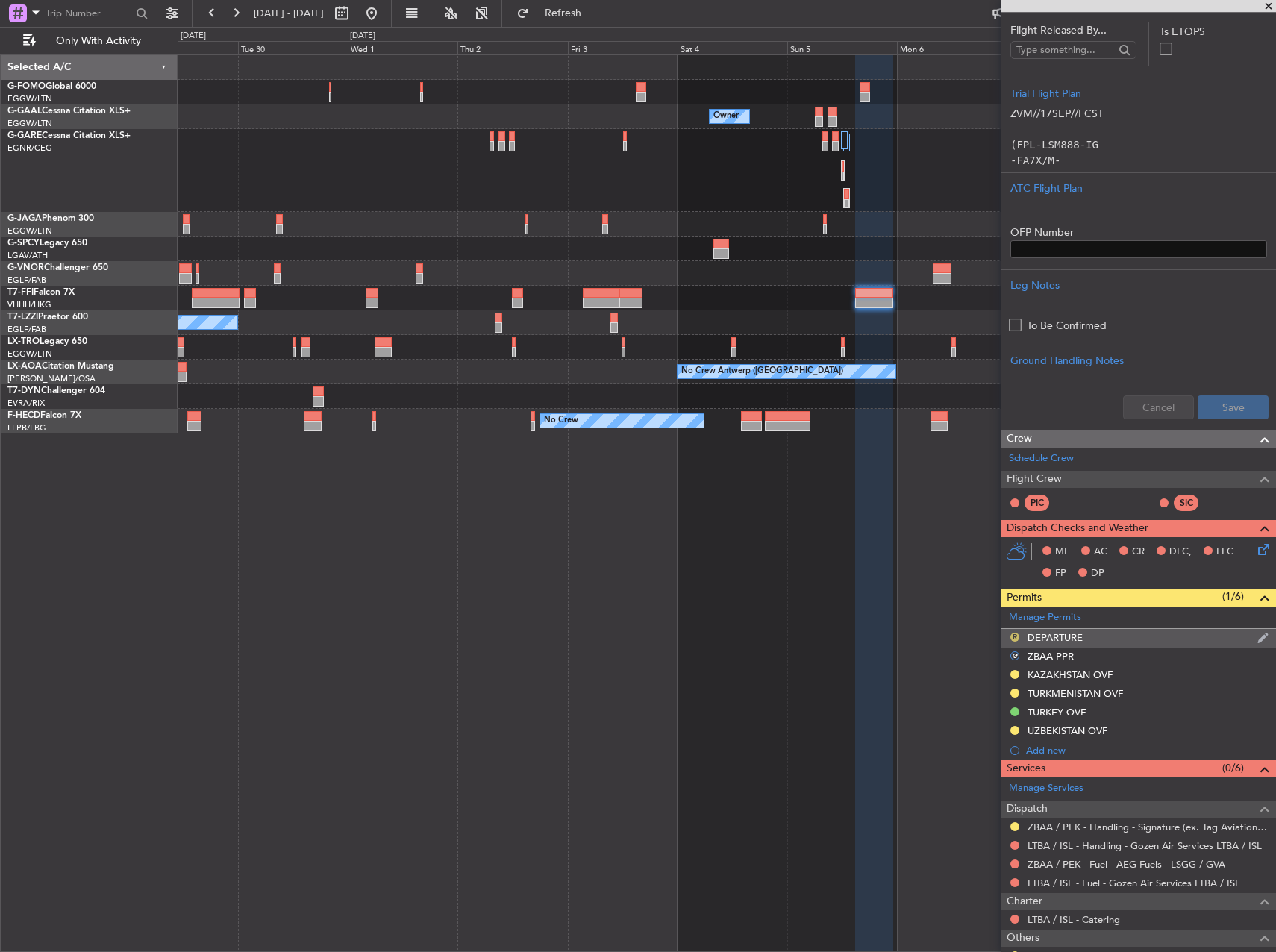
click at [1012, 633] on button "R" at bounding box center [1015, 637] width 9 height 9
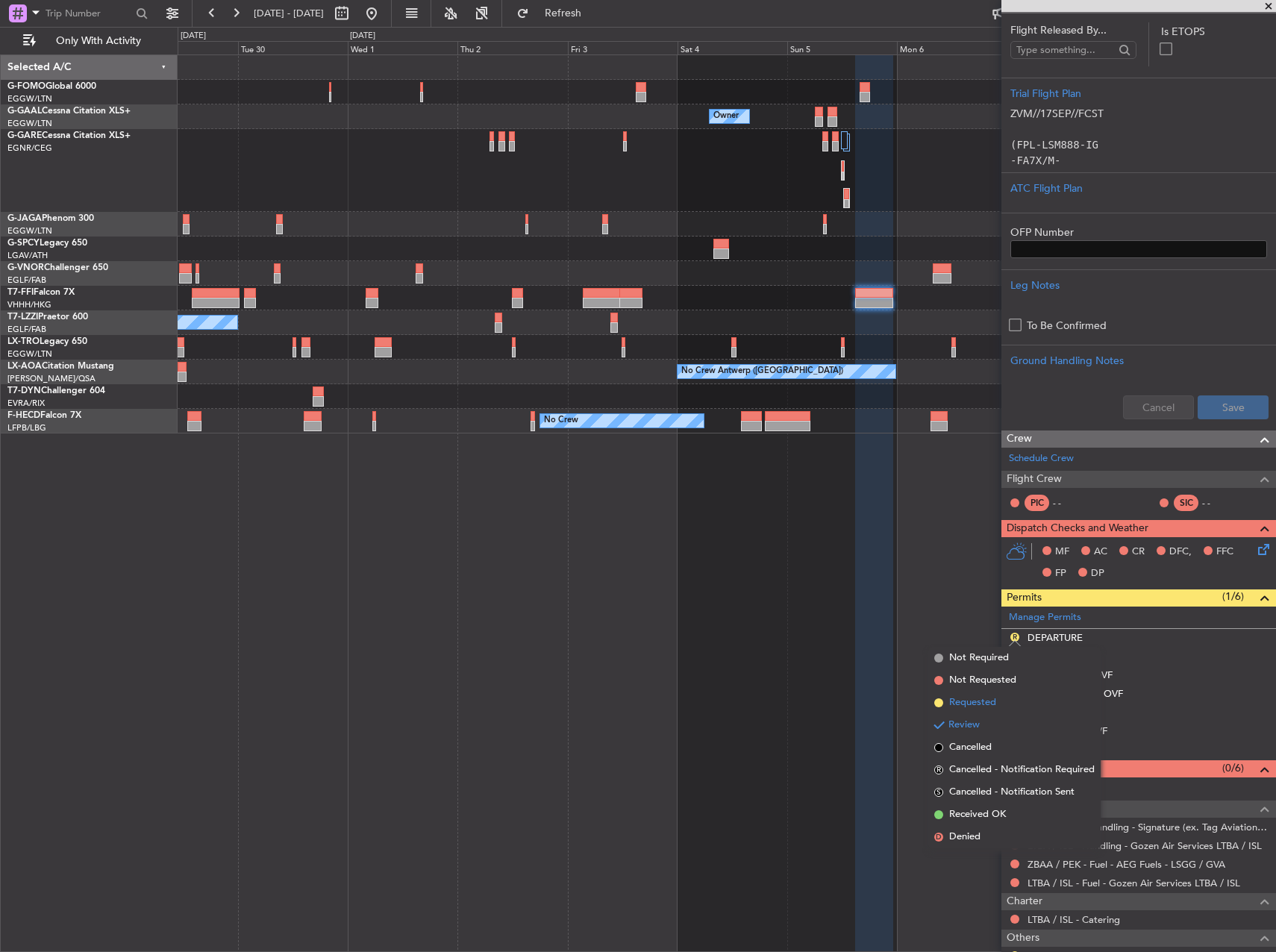
click at [990, 700] on span "Requested" at bounding box center [972, 702] width 47 height 15
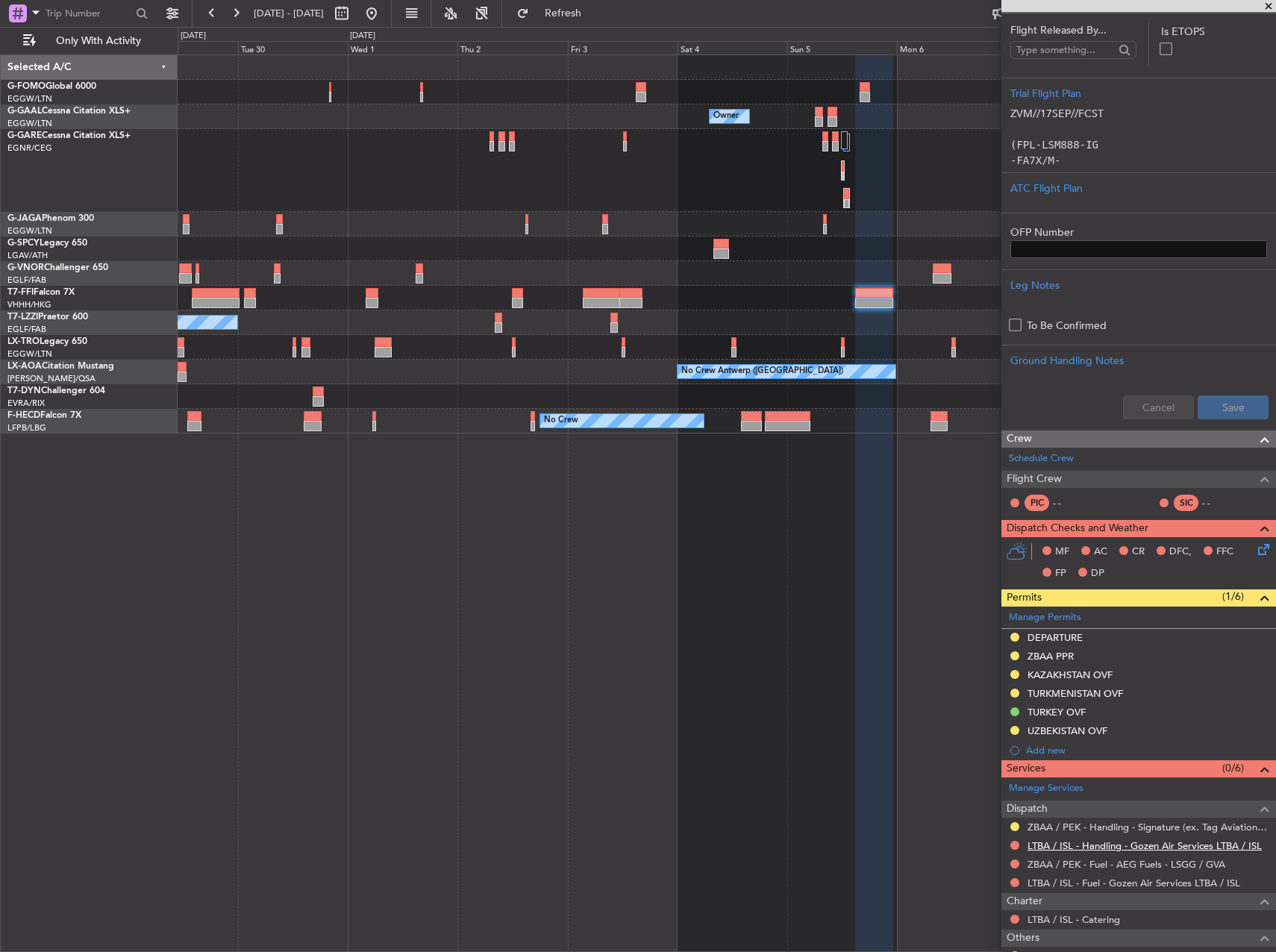
click at [1072, 846] on link "LTBA / ISL - Handling - Gozen Air Services LTBA / ISL" at bounding box center [1144, 846] width 234 height 12
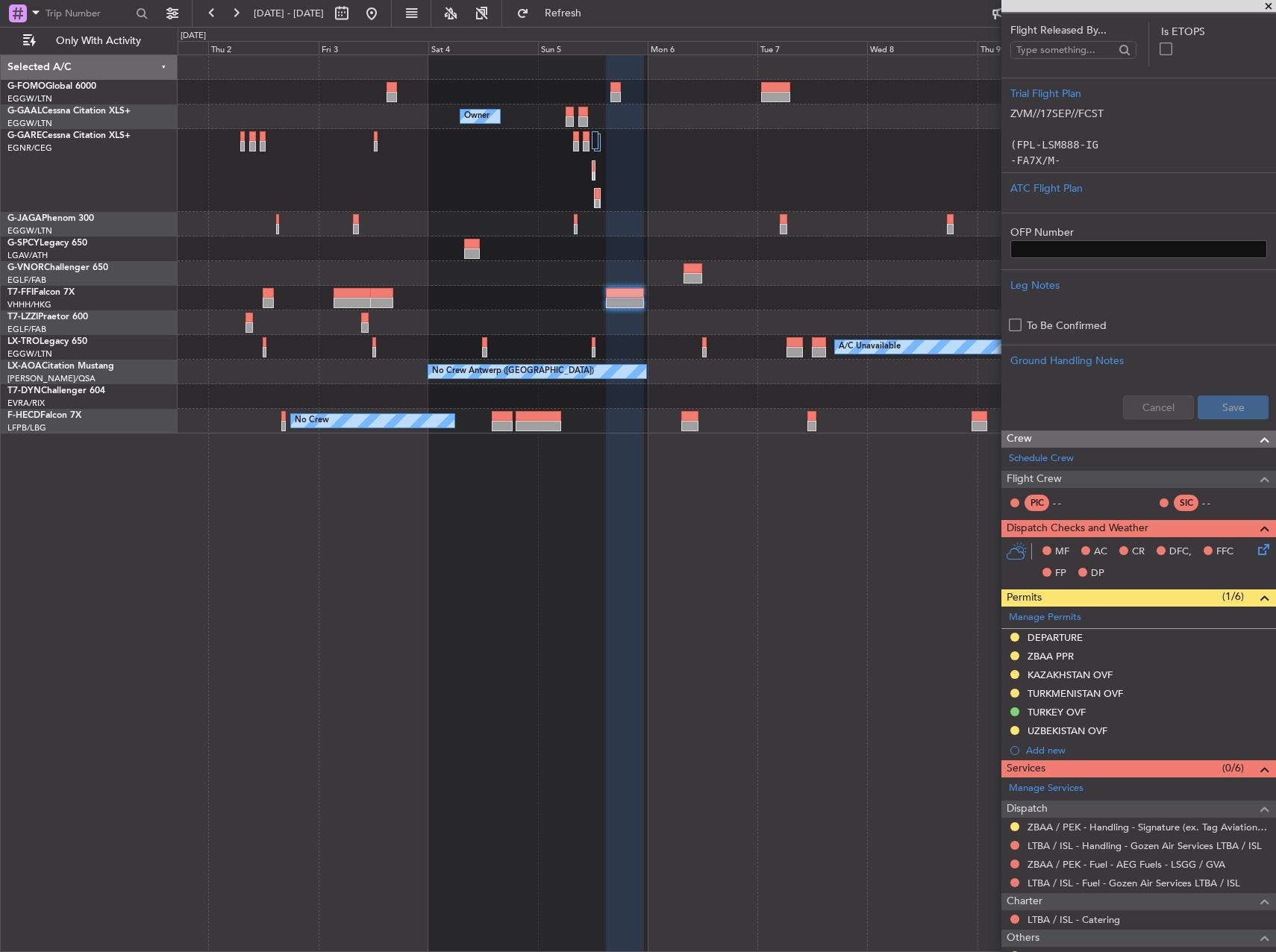
click at [475, 265] on div "Owner Owner Owner Planned Maint Geneva (Cointrin) A/C Unavailable London (Farnb…" at bounding box center [726, 244] width 1097 height 378
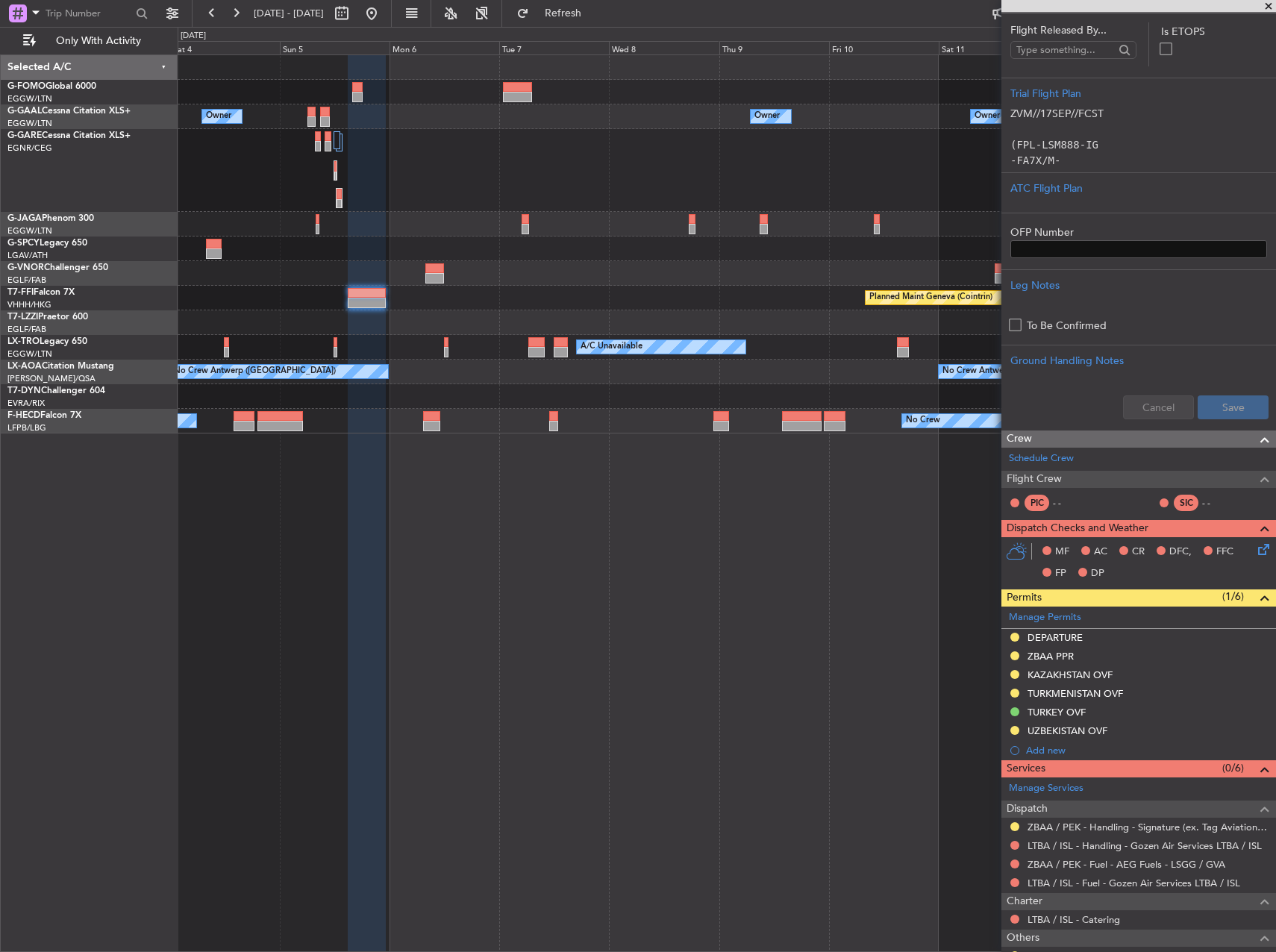
click at [451, 252] on div "Owner Owner Owner Owner London (Luton) Owner Owner No Crew Planned Maint Geneva…" at bounding box center [726, 244] width 1097 height 378
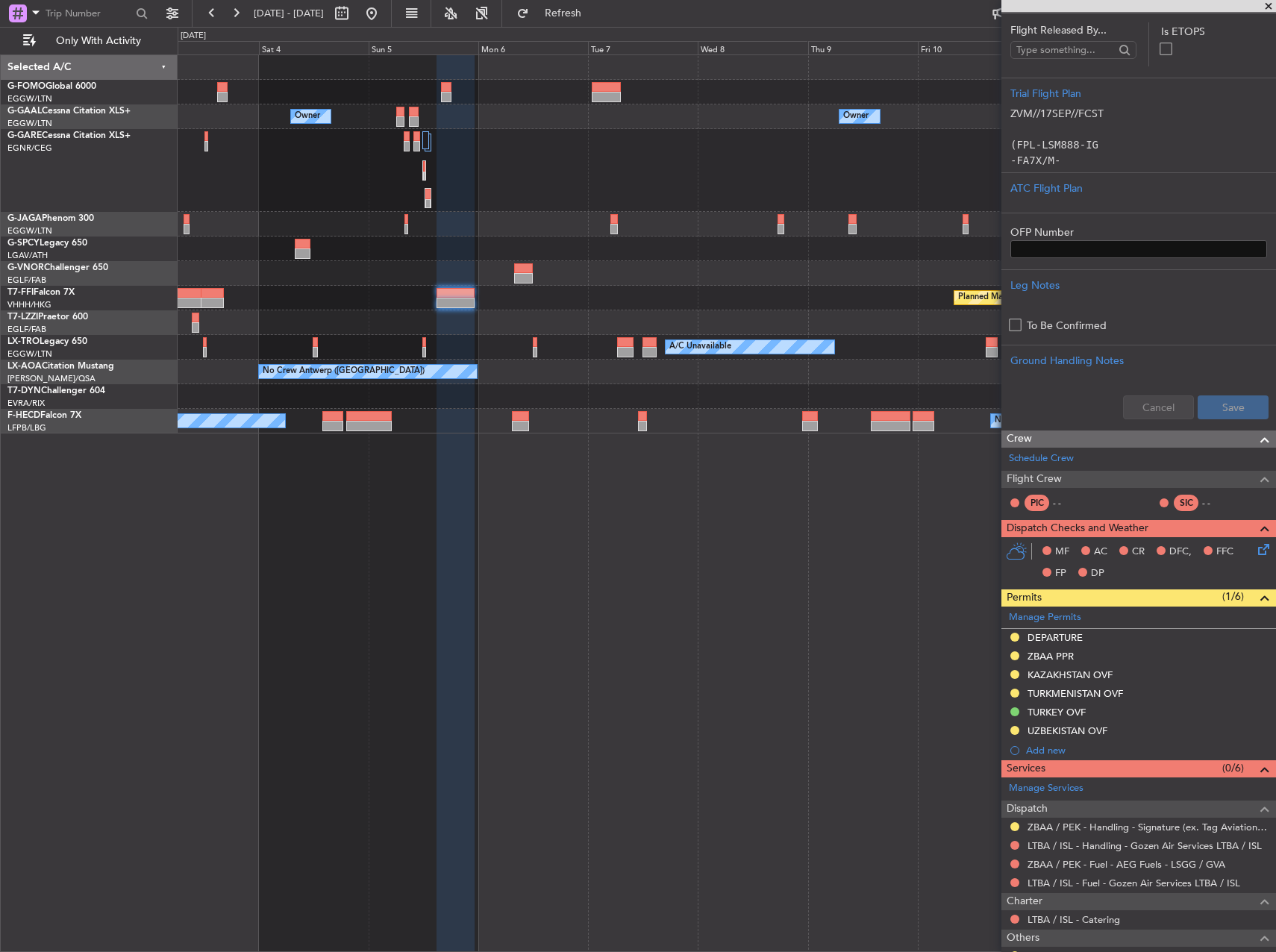
click at [1096, 288] on fb-app "29 Sep 2025 - 09 Oct 2025 Refresh Quick Links Only With Activity Owner Owner Ow…" at bounding box center [638, 482] width 1276 height 941
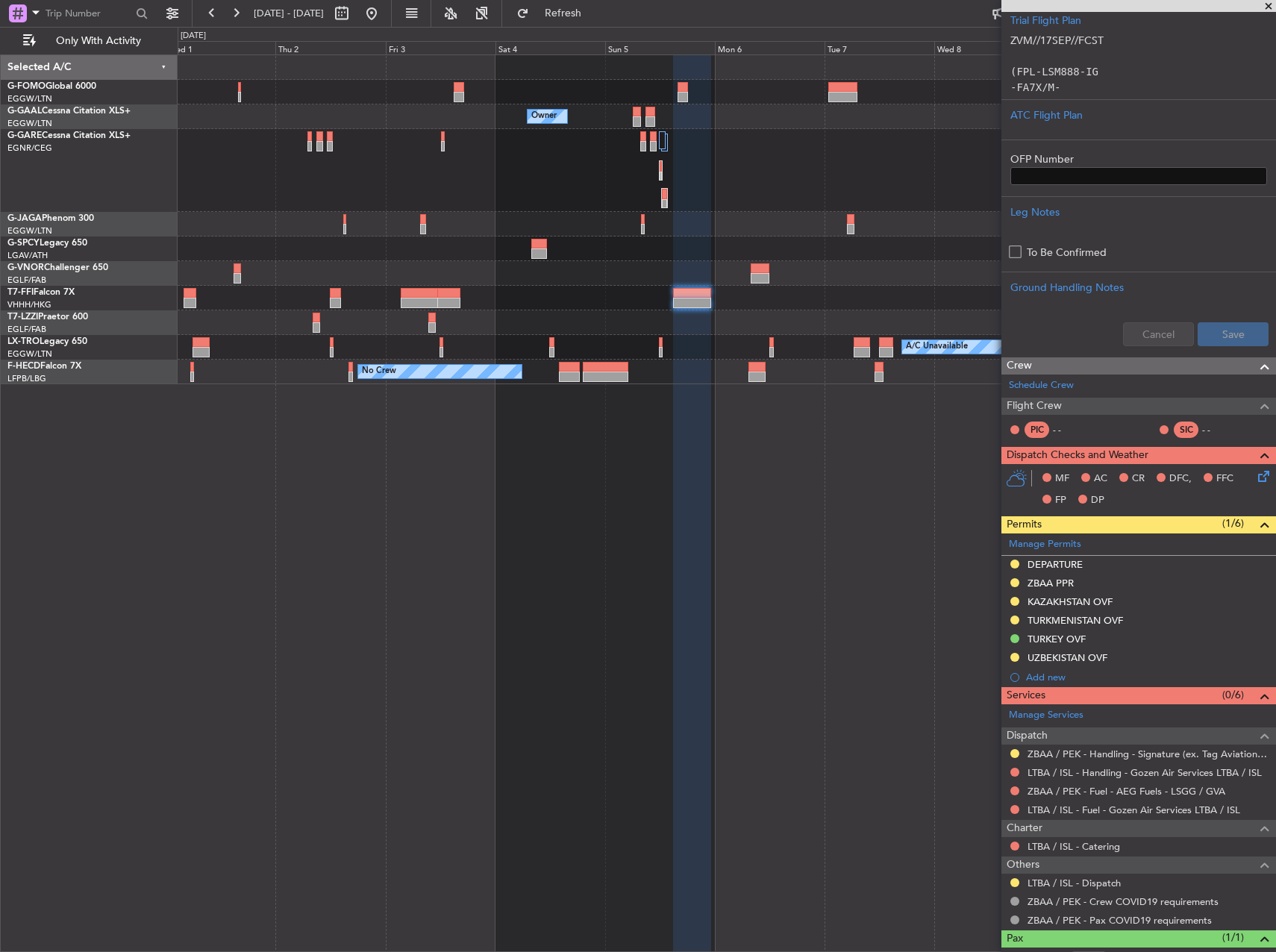
scroll to position [298, 0]
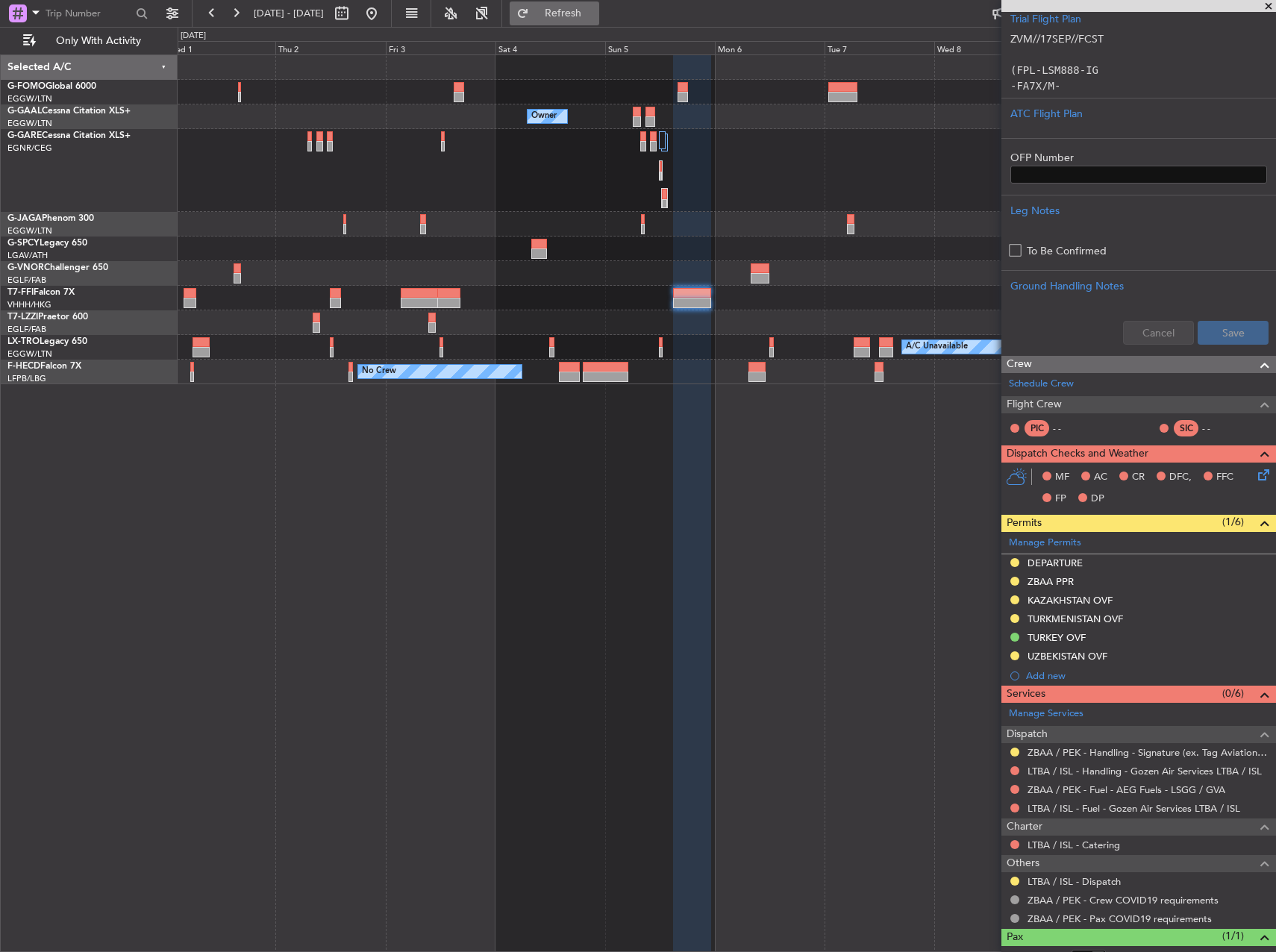
click at [573, 8] on button "Refresh" at bounding box center [554, 13] width 89 height 24
drag, startPoint x: 414, startPoint y: 18, endPoint x: 474, endPoint y: 99, distance: 100.8
click at [383, 18] on button at bounding box center [371, 13] width 24 height 24
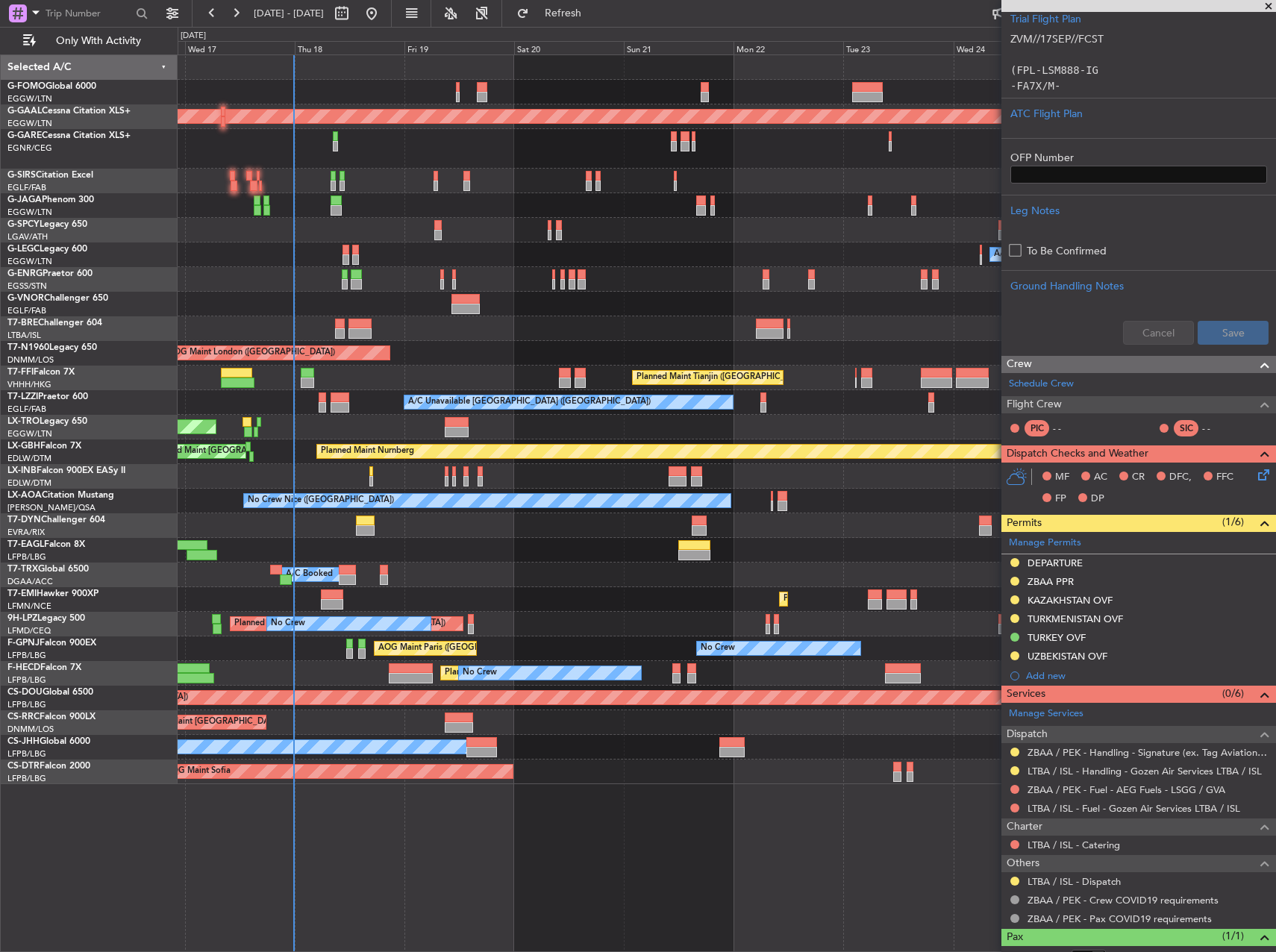
click at [560, 756] on div "Planned Maint Dusseldorf Owner A/C Unavailable London (Luton) AOG Maint London …" at bounding box center [726, 420] width 1097 height 729
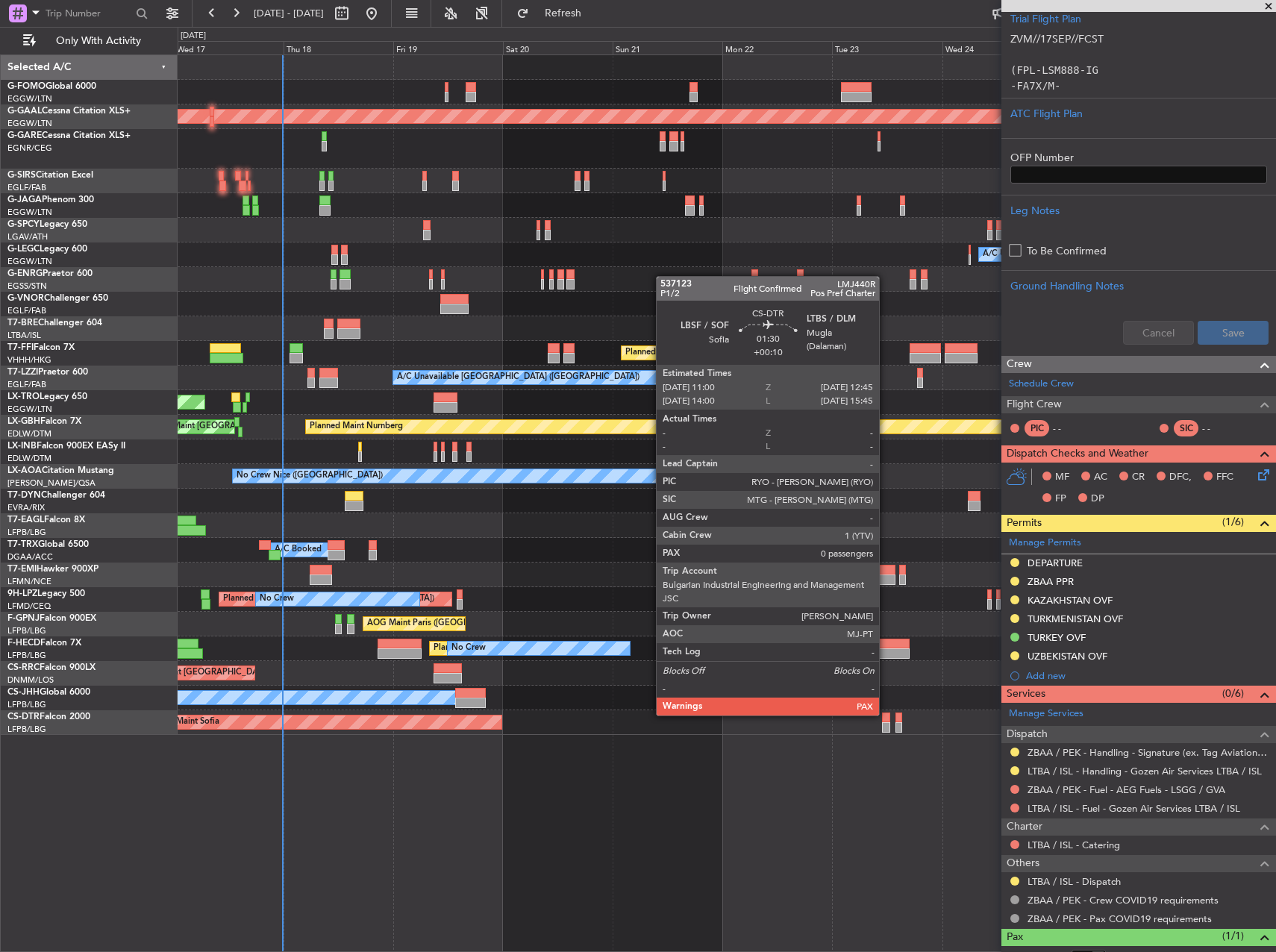
click at [886, 714] on div at bounding box center [886, 718] width 8 height 11
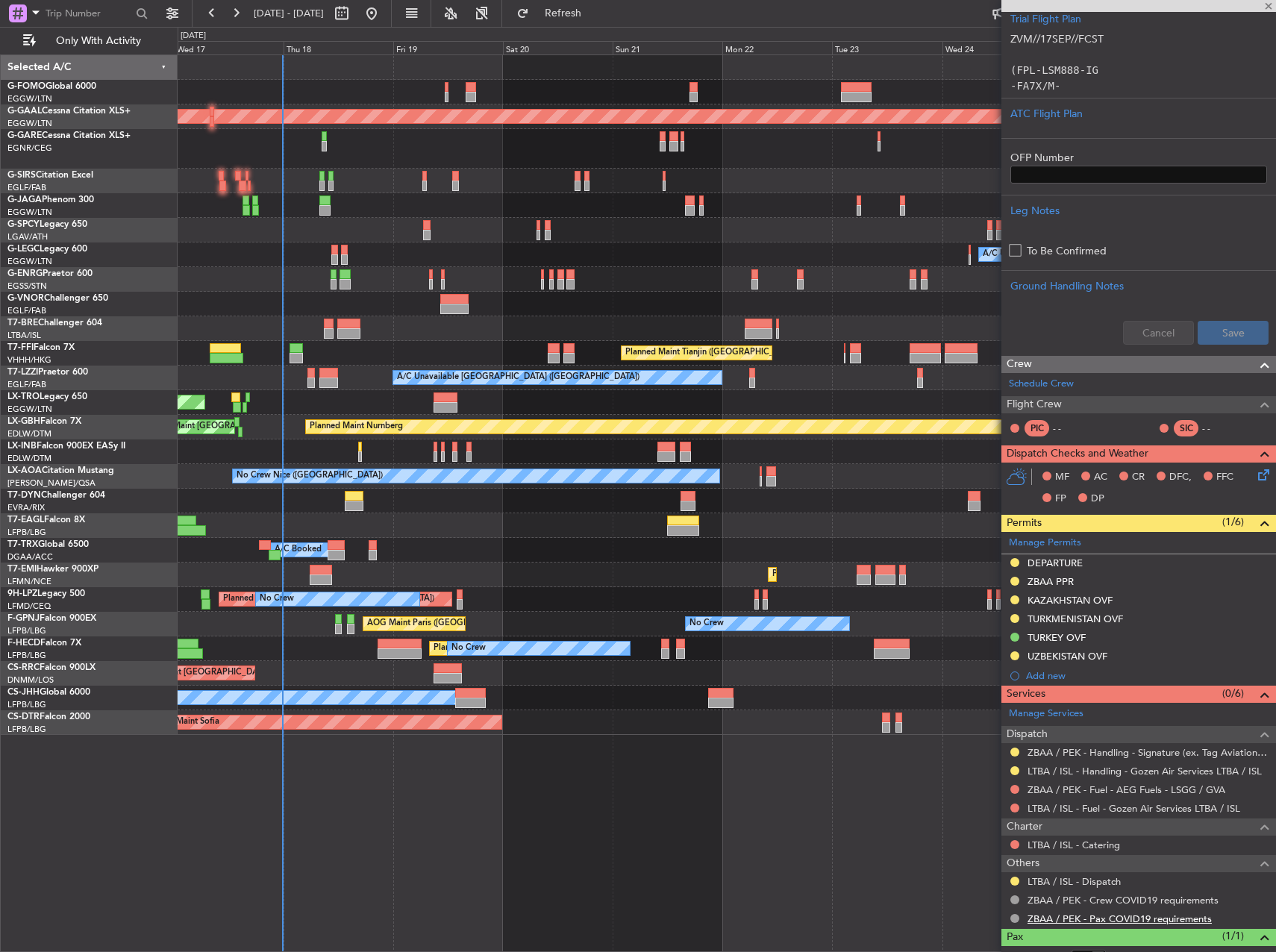
type input "+00:10"
type input "0"
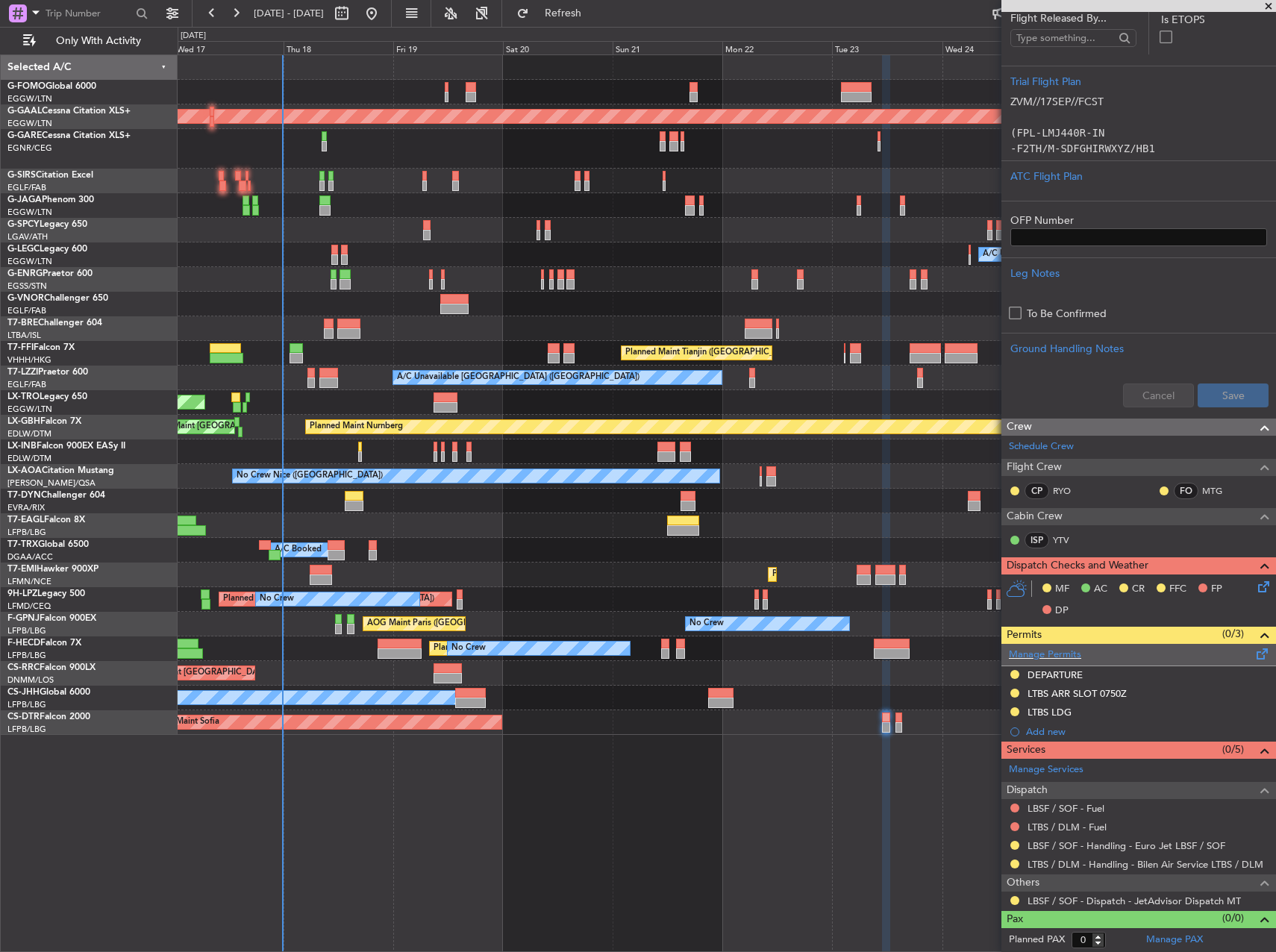
scroll to position [0, 0]
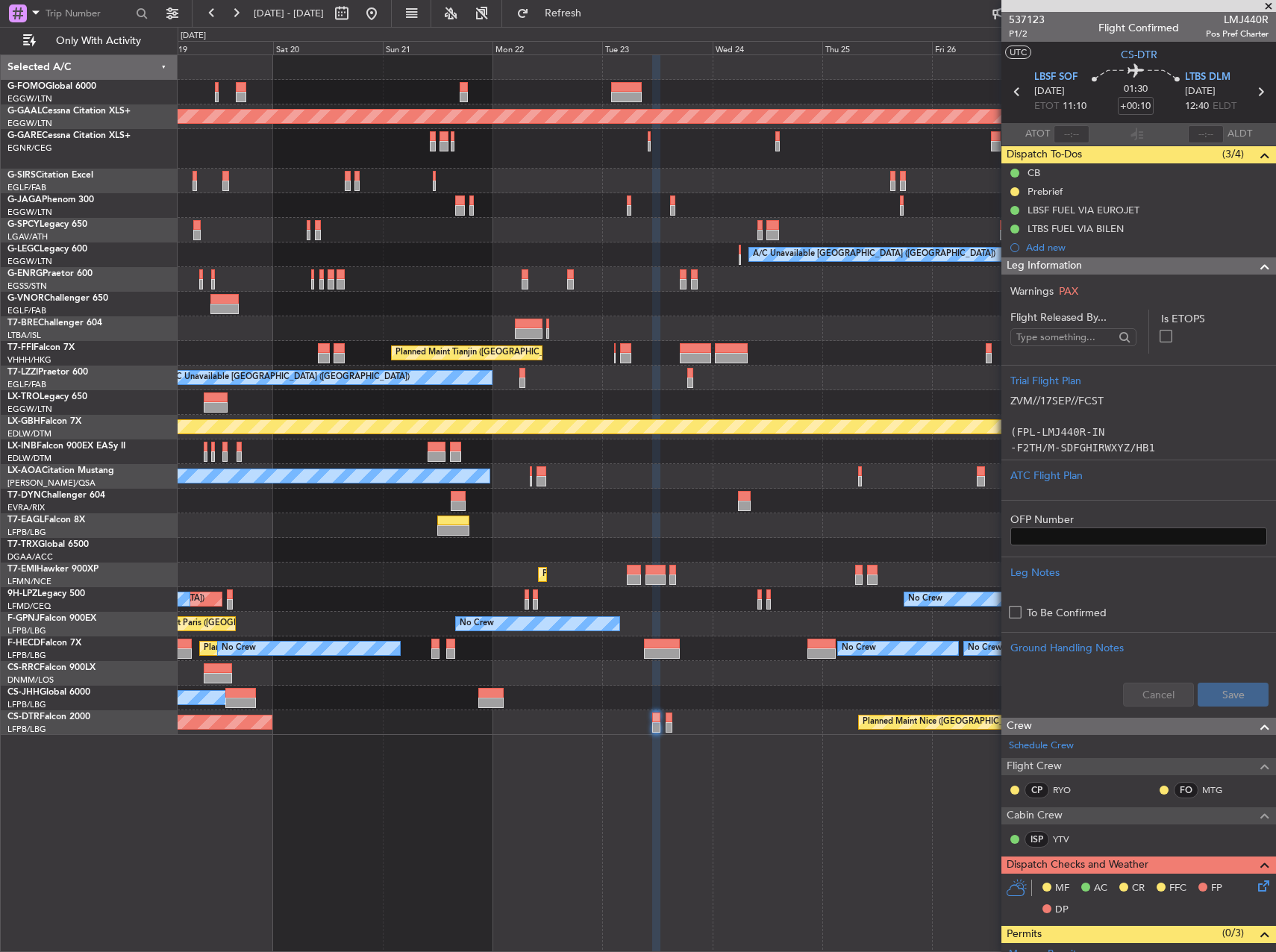
click at [692, 441] on div "Planned Maint Dusseldorf Owner A/C Unavailable London (Luton) Planned Maint Tia…" at bounding box center [726, 395] width 1097 height 679
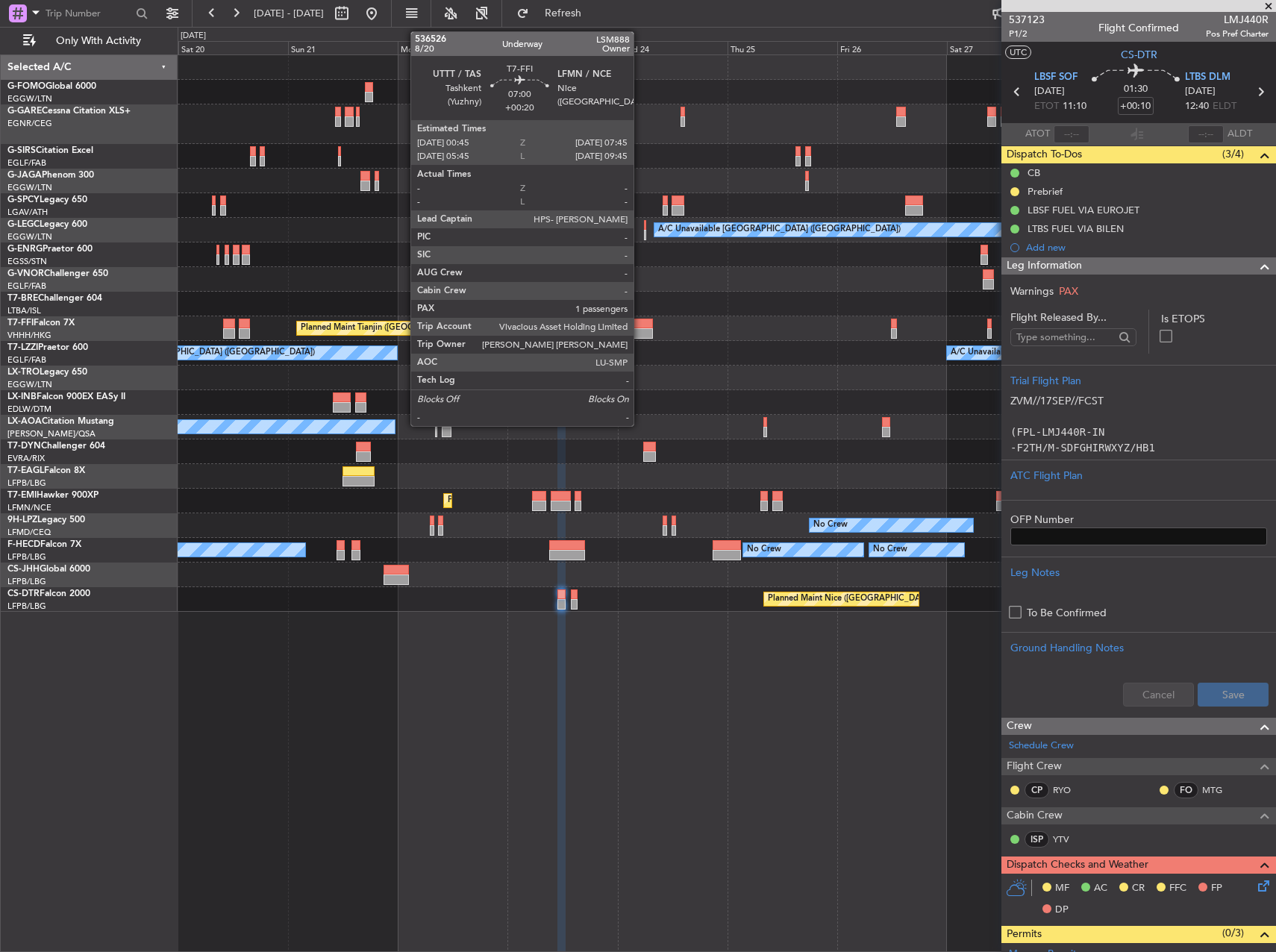
click at [640, 329] on div at bounding box center [636, 334] width 32 height 11
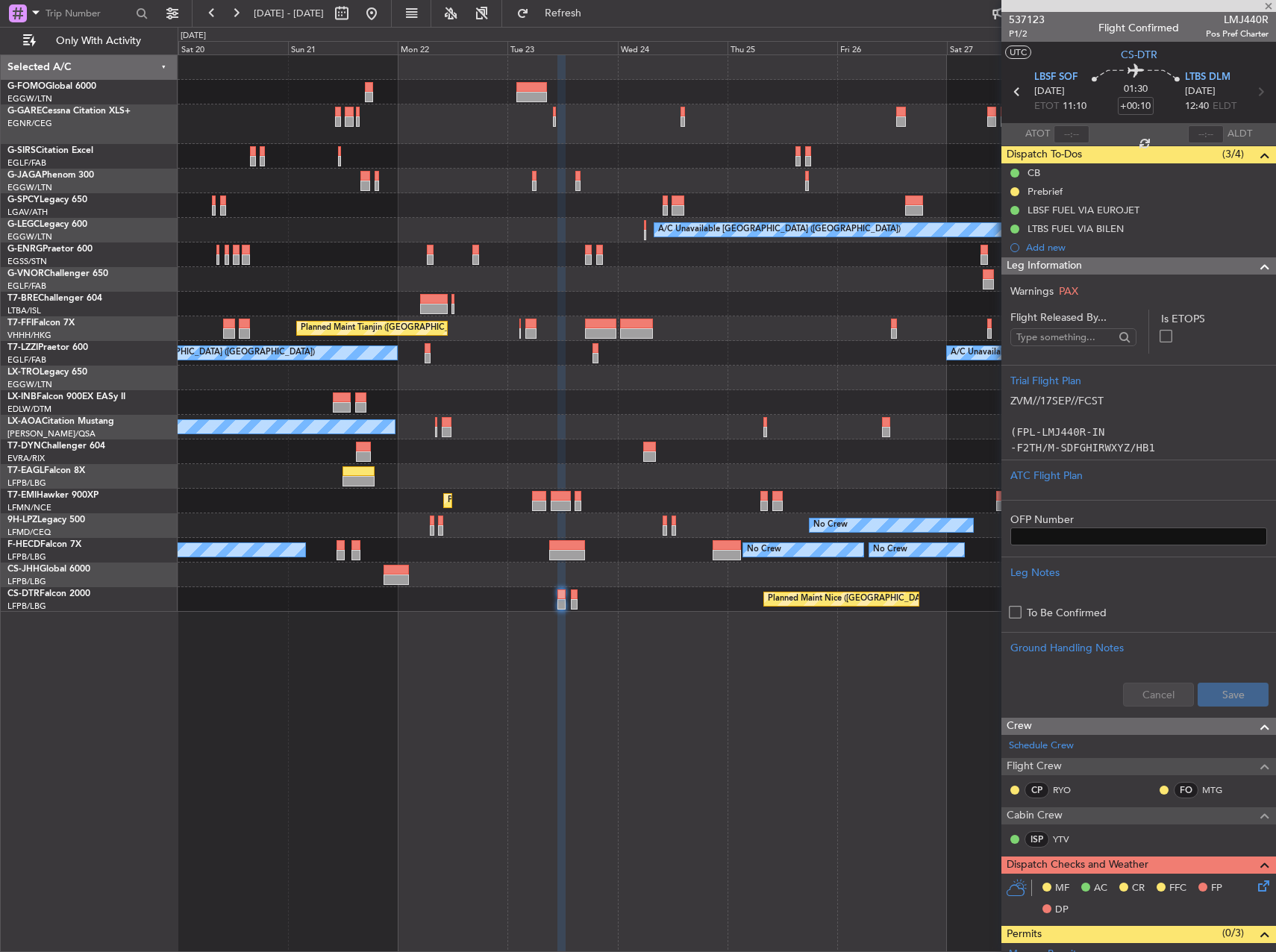
type input "+00:20"
type input "1"
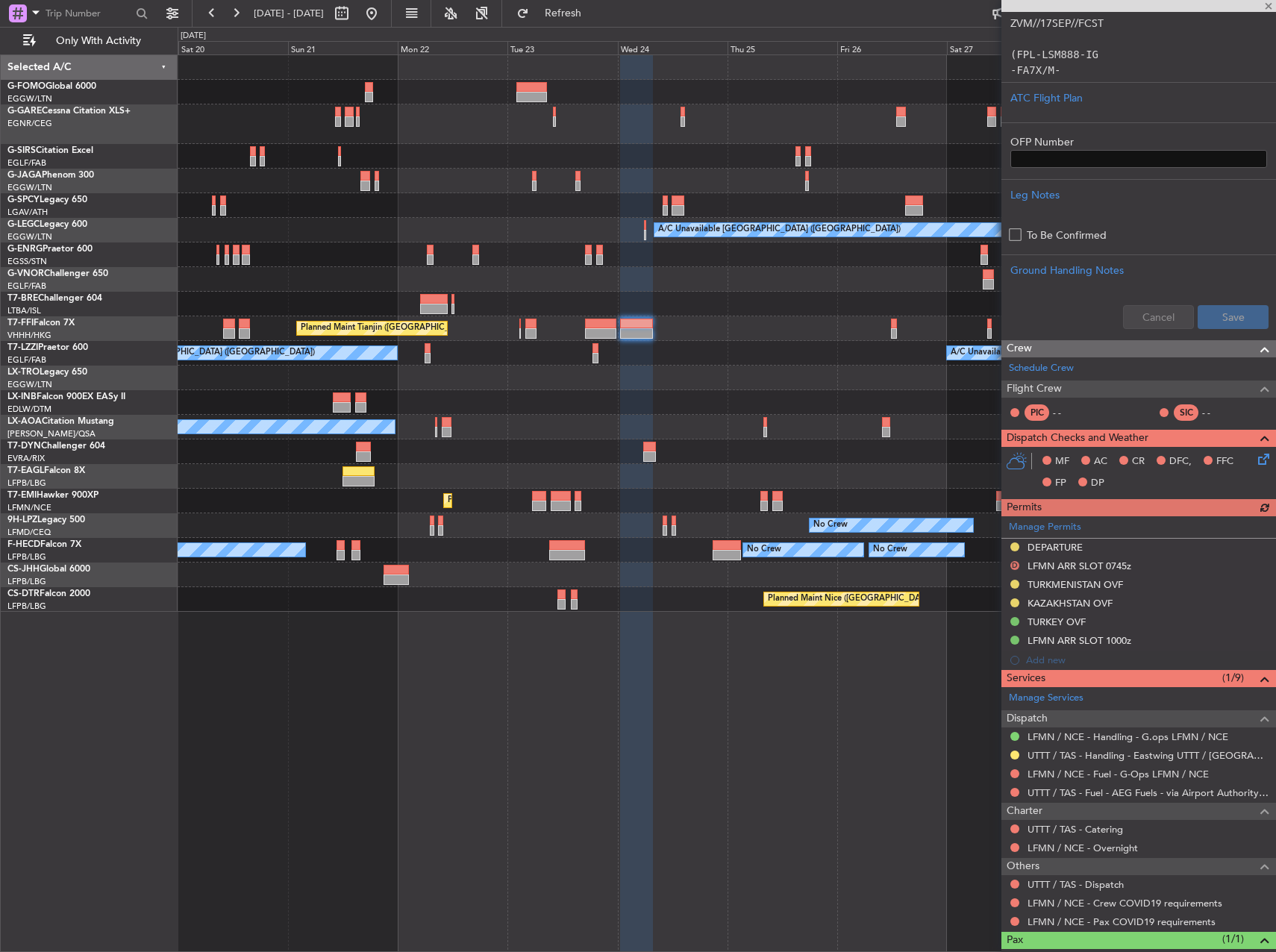
scroll to position [369, 0]
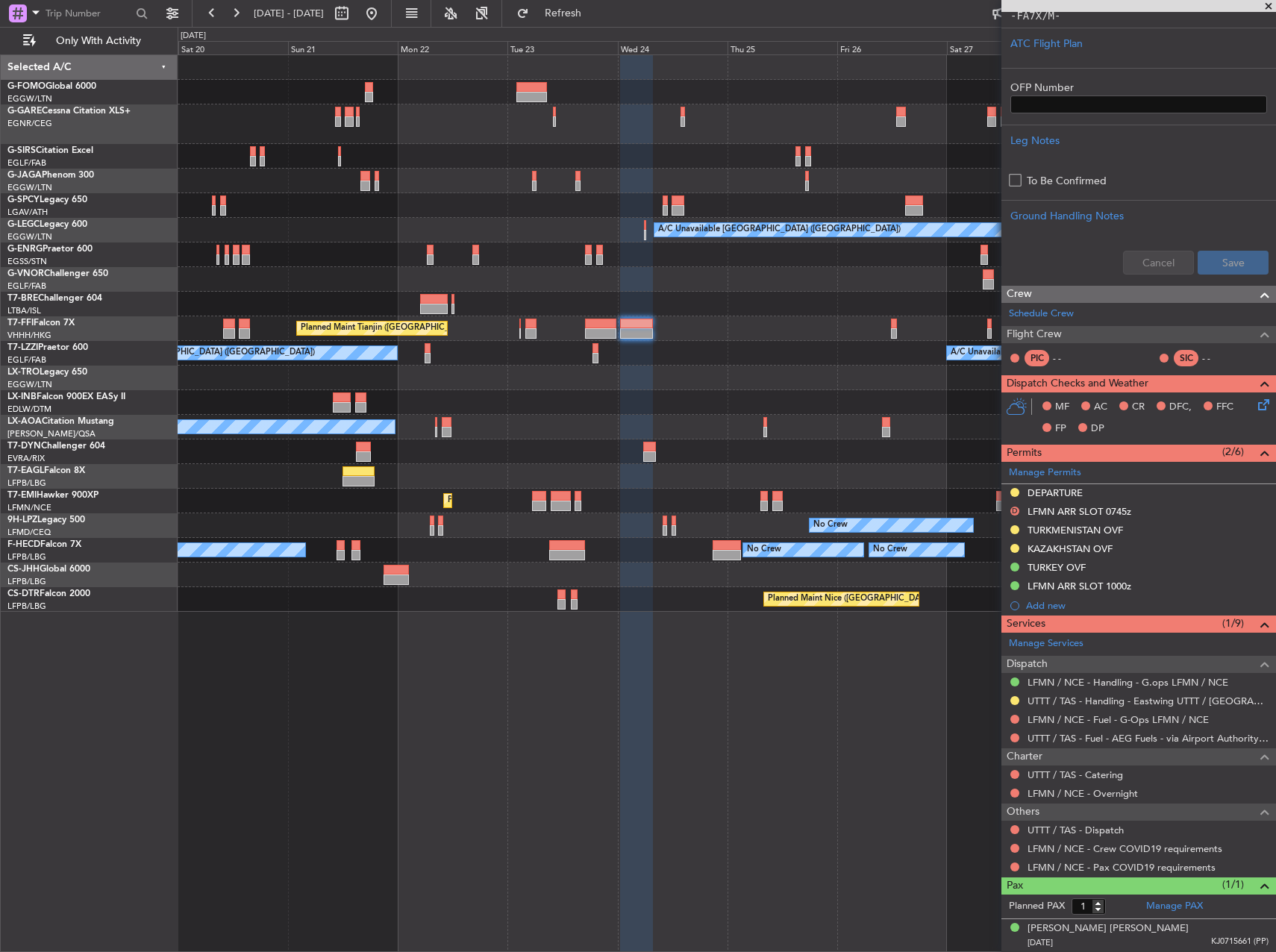
click at [1275, 578] on html "20 Sep 2025 - 30 Sep 2025 Refresh Quick Links Only With Activity A/C Unavailabl…" at bounding box center [638, 476] width 1276 height 952
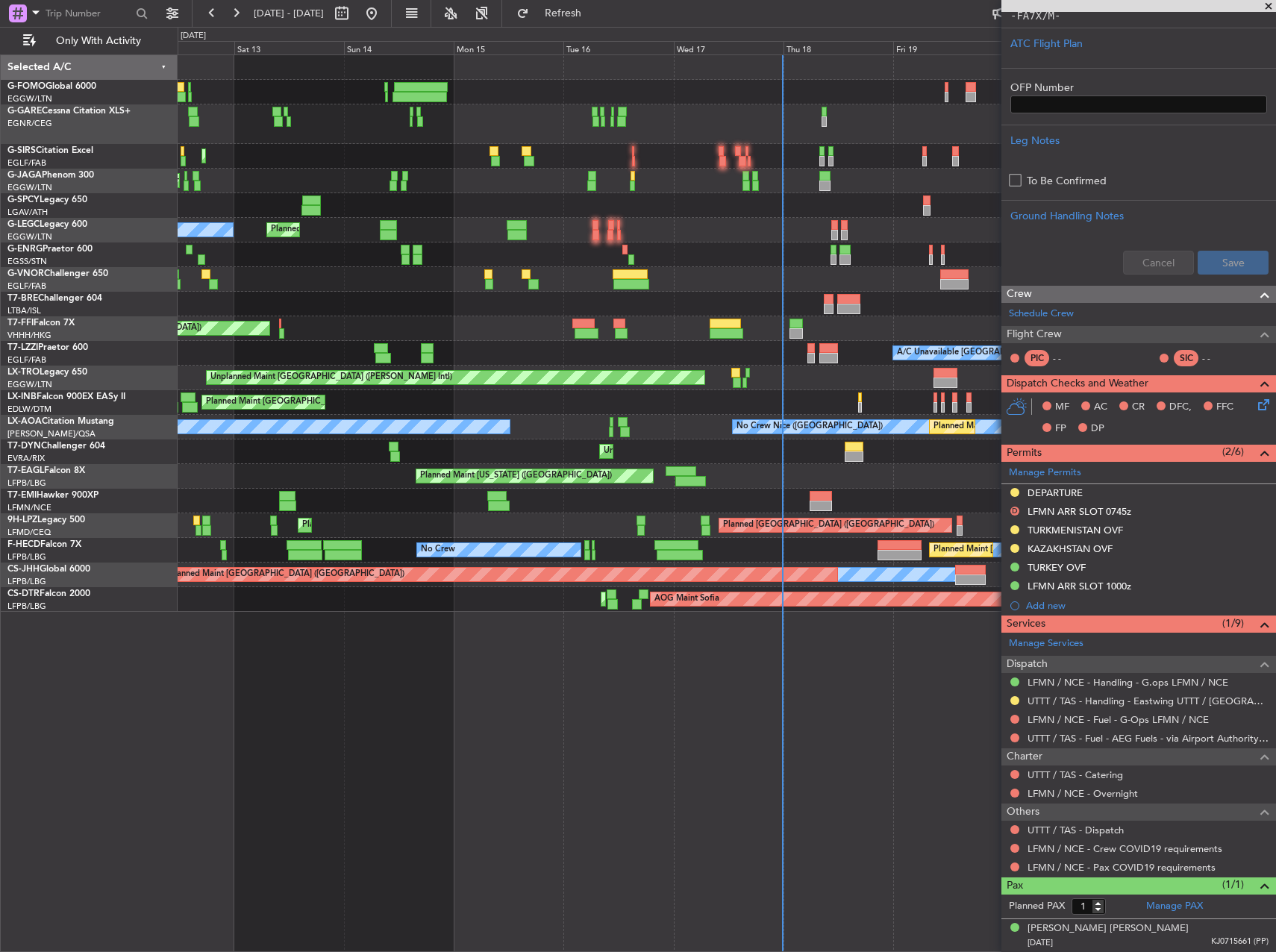
click at [585, 581] on div "Planned Maint London (Luton) Planned Maint London (Farnborough) AOG Maint Kembl…" at bounding box center [726, 334] width 1097 height 557
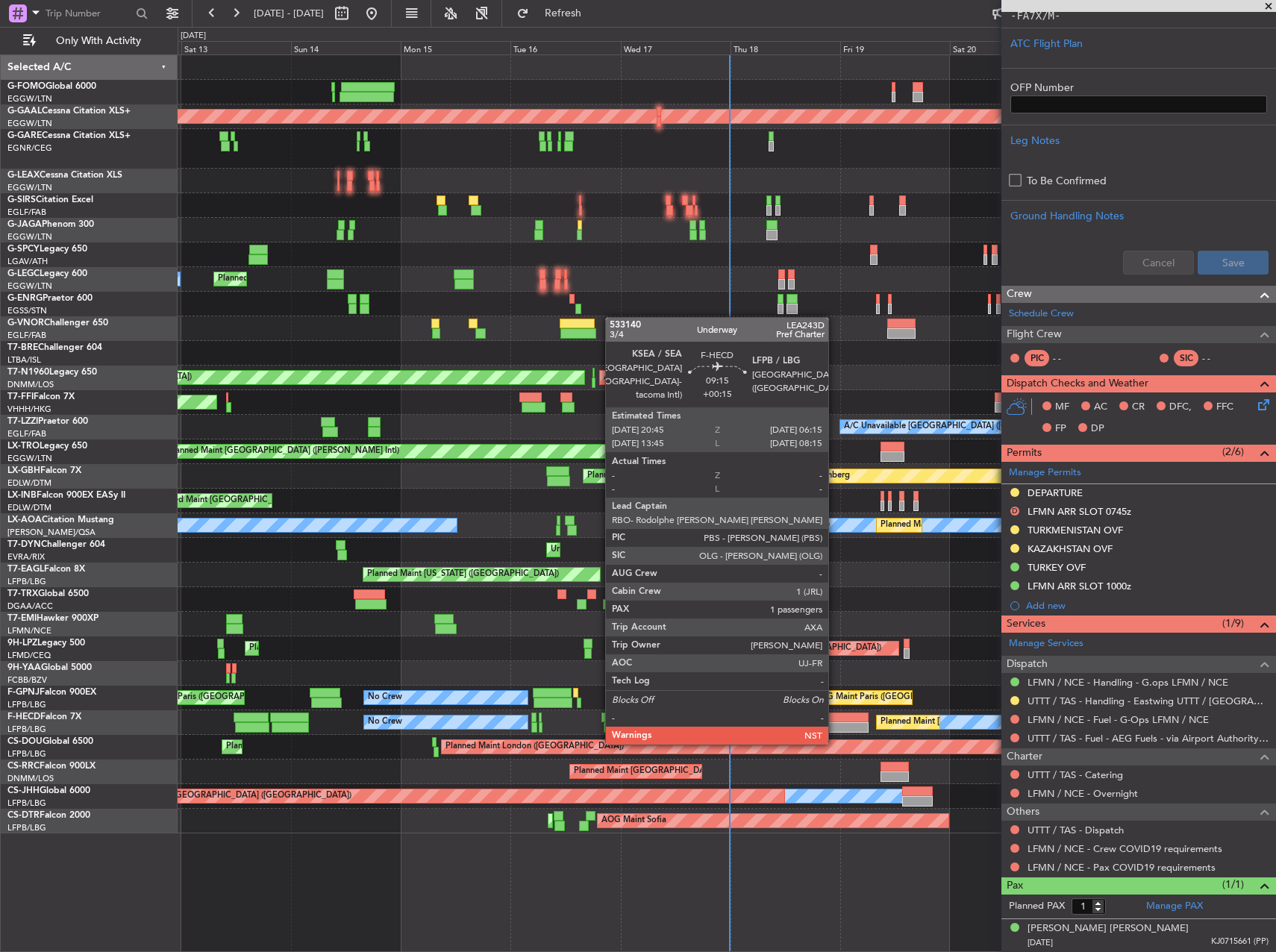
click at [835, 726] on div at bounding box center [846, 728] width 44 height 11
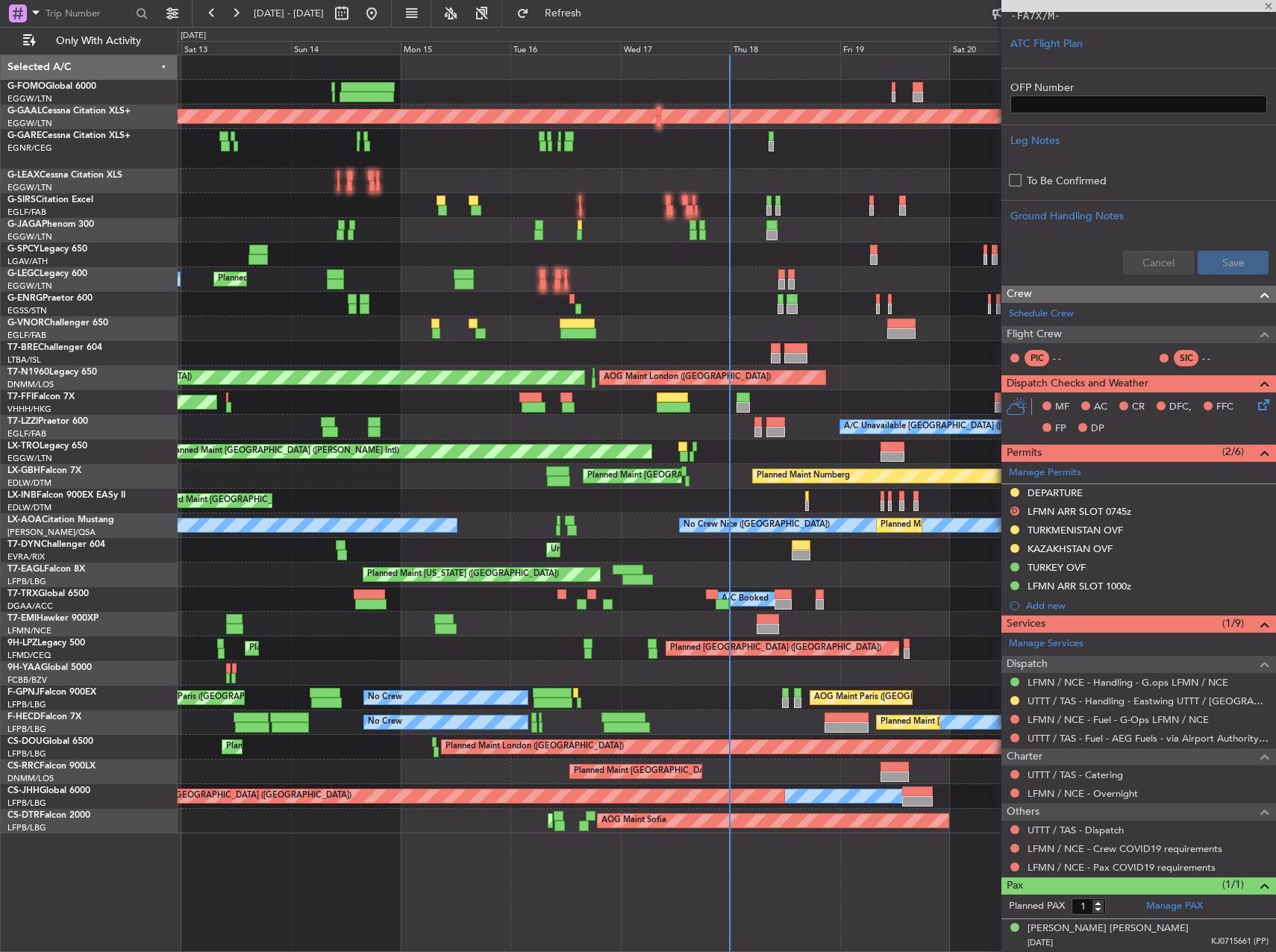
type input "+00:15"
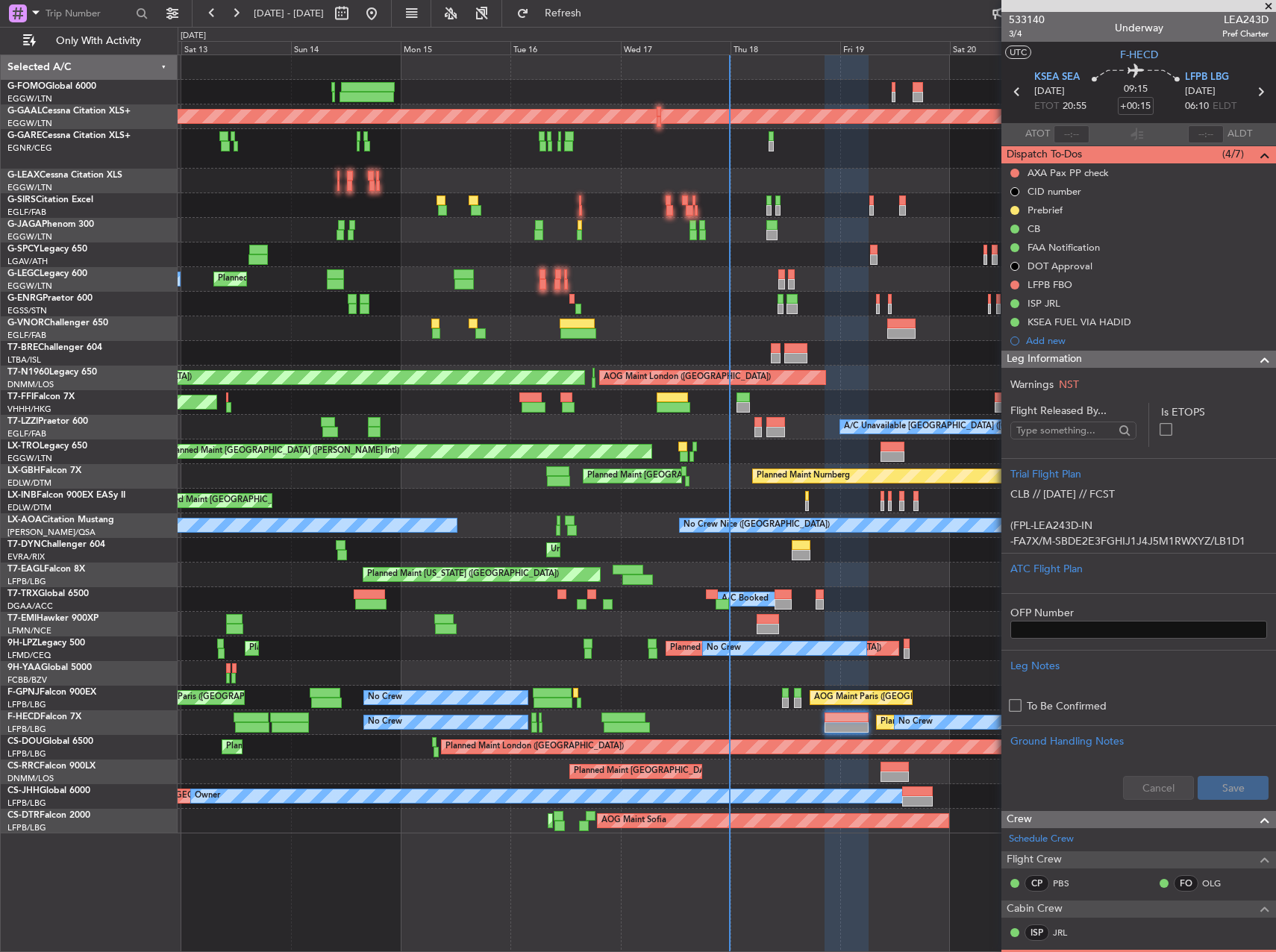
click at [0, 374] on html "12 Sep 2025 - 22 Sep 2025 Refresh Quick Links Only With Activity Planned Maint …" at bounding box center [638, 476] width 1276 height 952
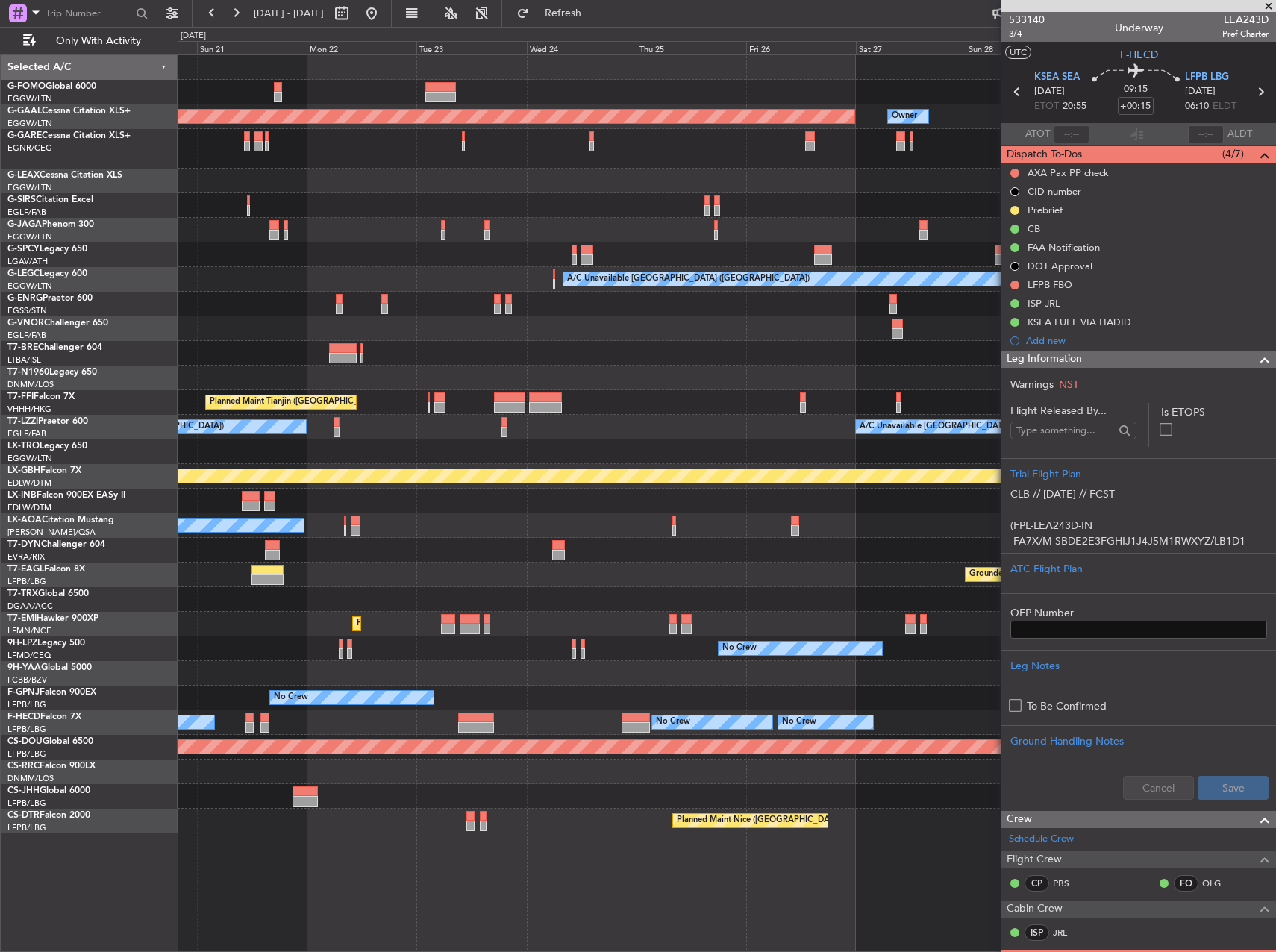
click at [0, 328] on html "12 Sep 2025 - 22 Sep 2025 Refresh Quick Links Only With Activity Planned Maint …" at bounding box center [638, 476] width 1276 height 952
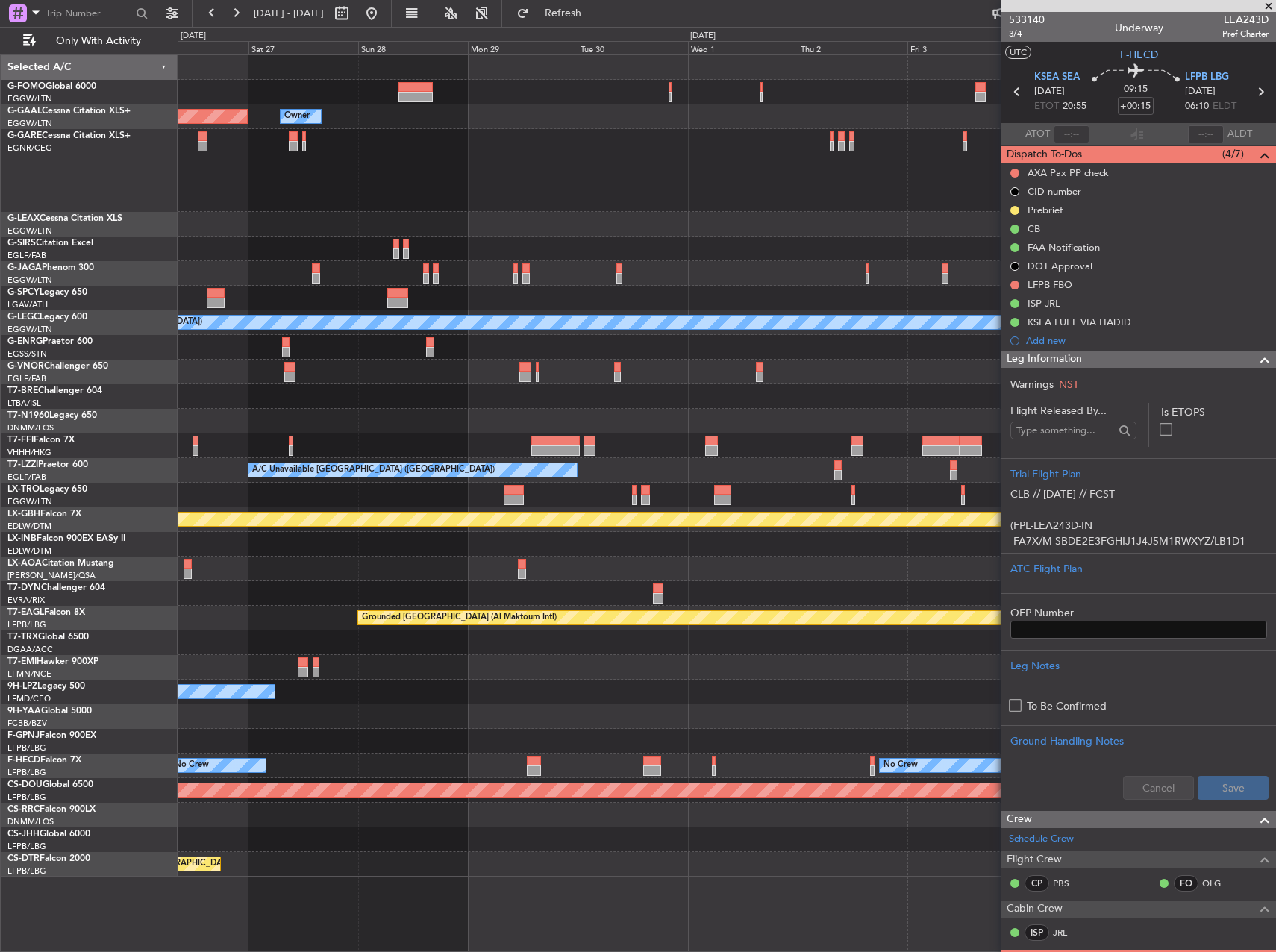
click at [0, 313] on html "12 Sep 2025 - 22 Sep 2025 Refresh Quick Links Only With Activity Planned Maint …" at bounding box center [638, 476] width 1276 height 952
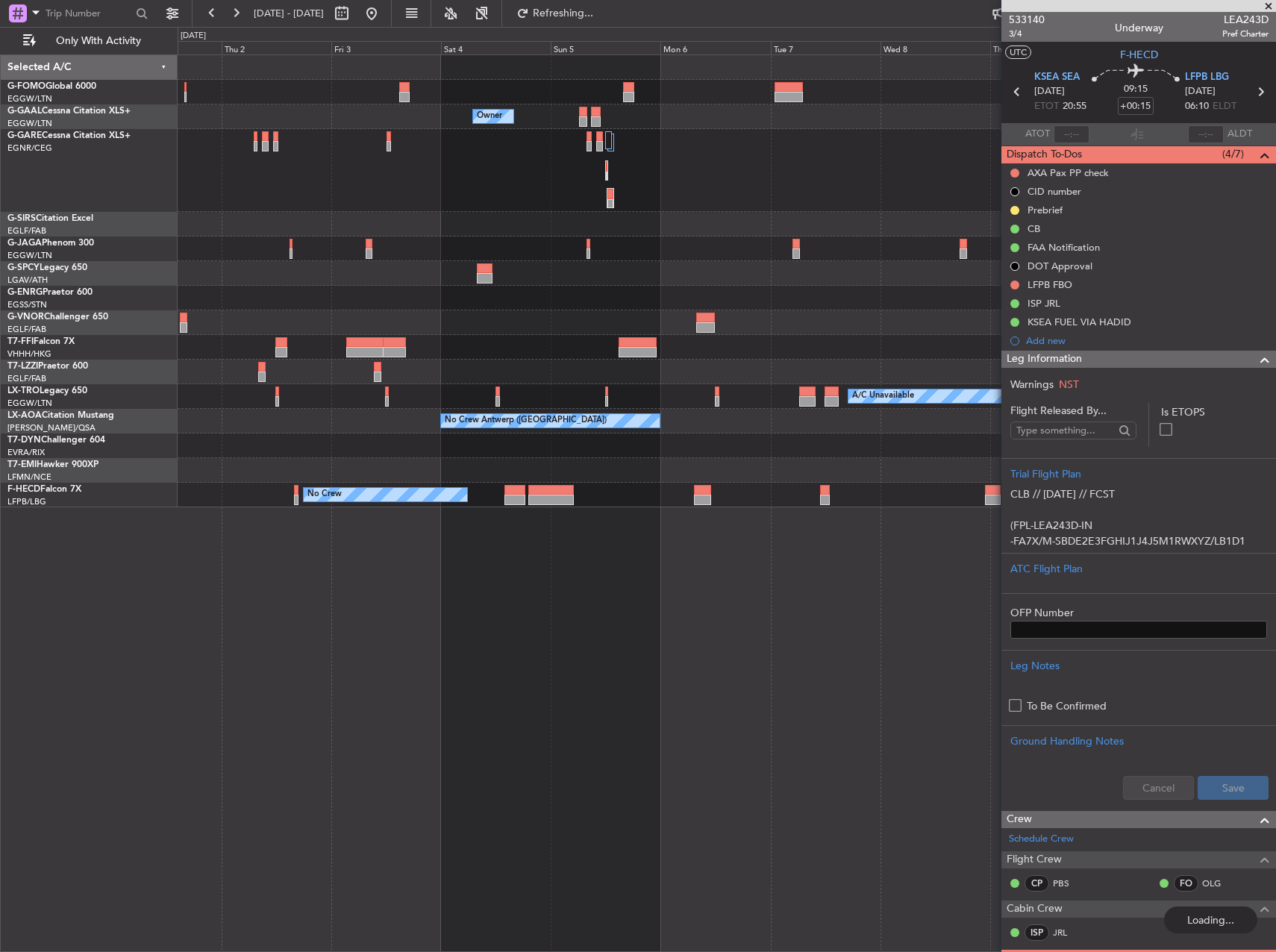
click at [89, 341] on div "Owner Owner Planned Maint Geneva (Cointrin) A/C Unavailable London (Farnborough…" at bounding box center [638, 489] width 1276 height 925
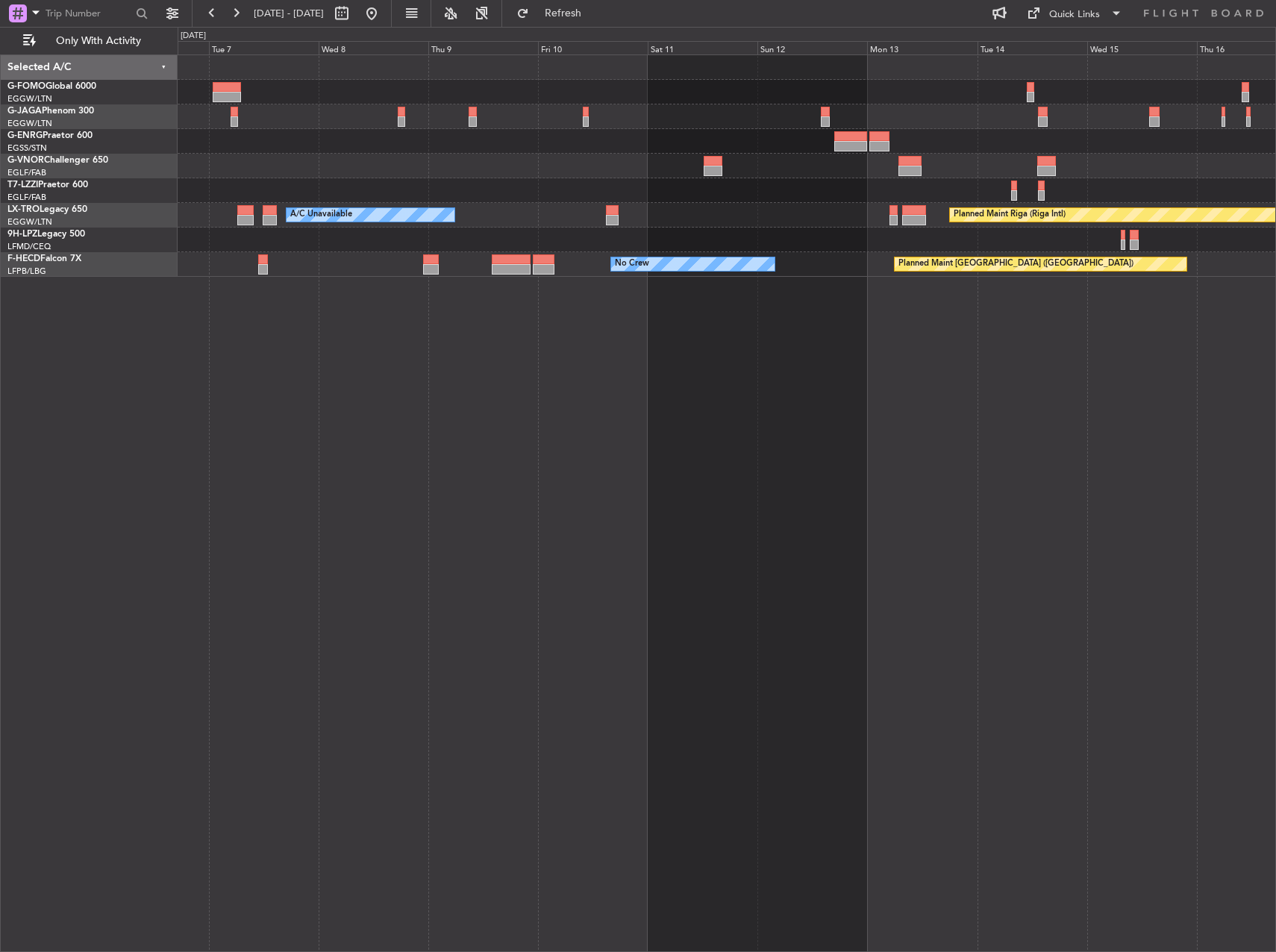
click at [1097, 357] on div "A/C Unavailable Planned Maint Riga (Riga Intl) Planned Maint Paris (Le Bourget)…" at bounding box center [727, 503] width 1098 height 897
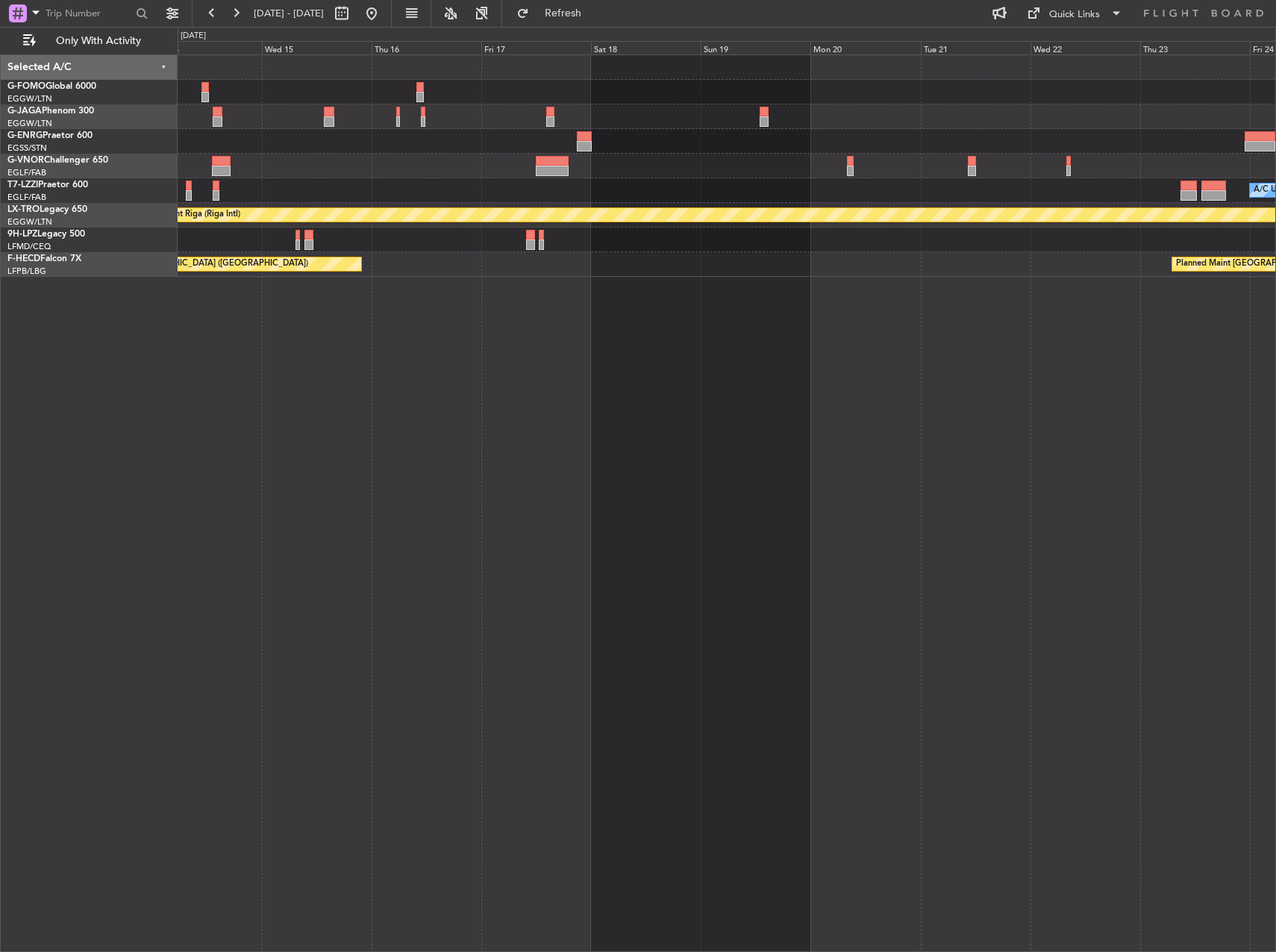
click at [129, 346] on div "A/C Unavailable London (Luton) Planned Maint Riga (Riga Intl) Planned Maint Par…" at bounding box center [638, 489] width 1276 height 925
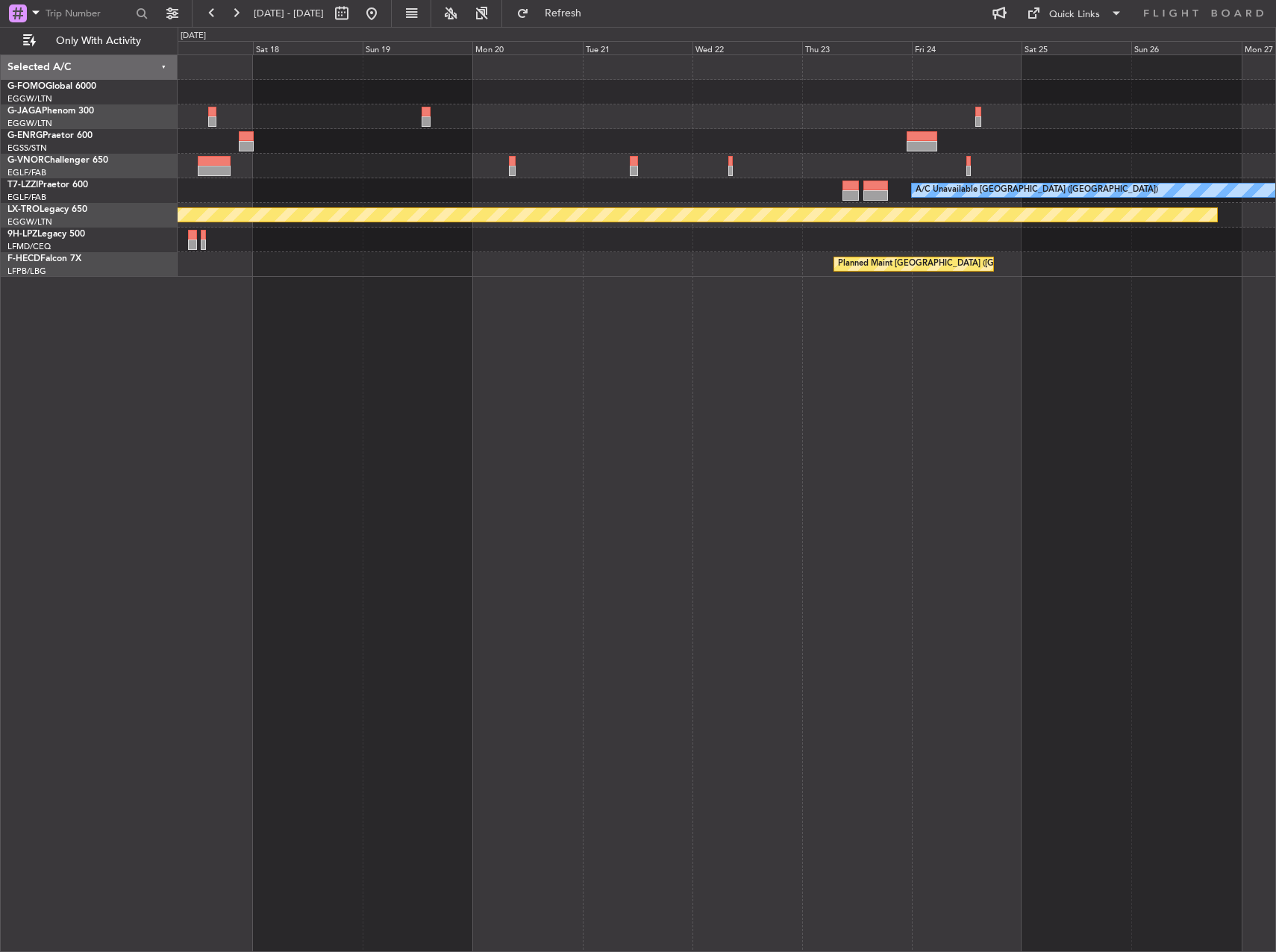
click at [5, 342] on div "A/C Unavailable London (Luton) Planned Maint Riga (Riga Intl) Planned Maint Par…" at bounding box center [638, 489] width 1276 height 925
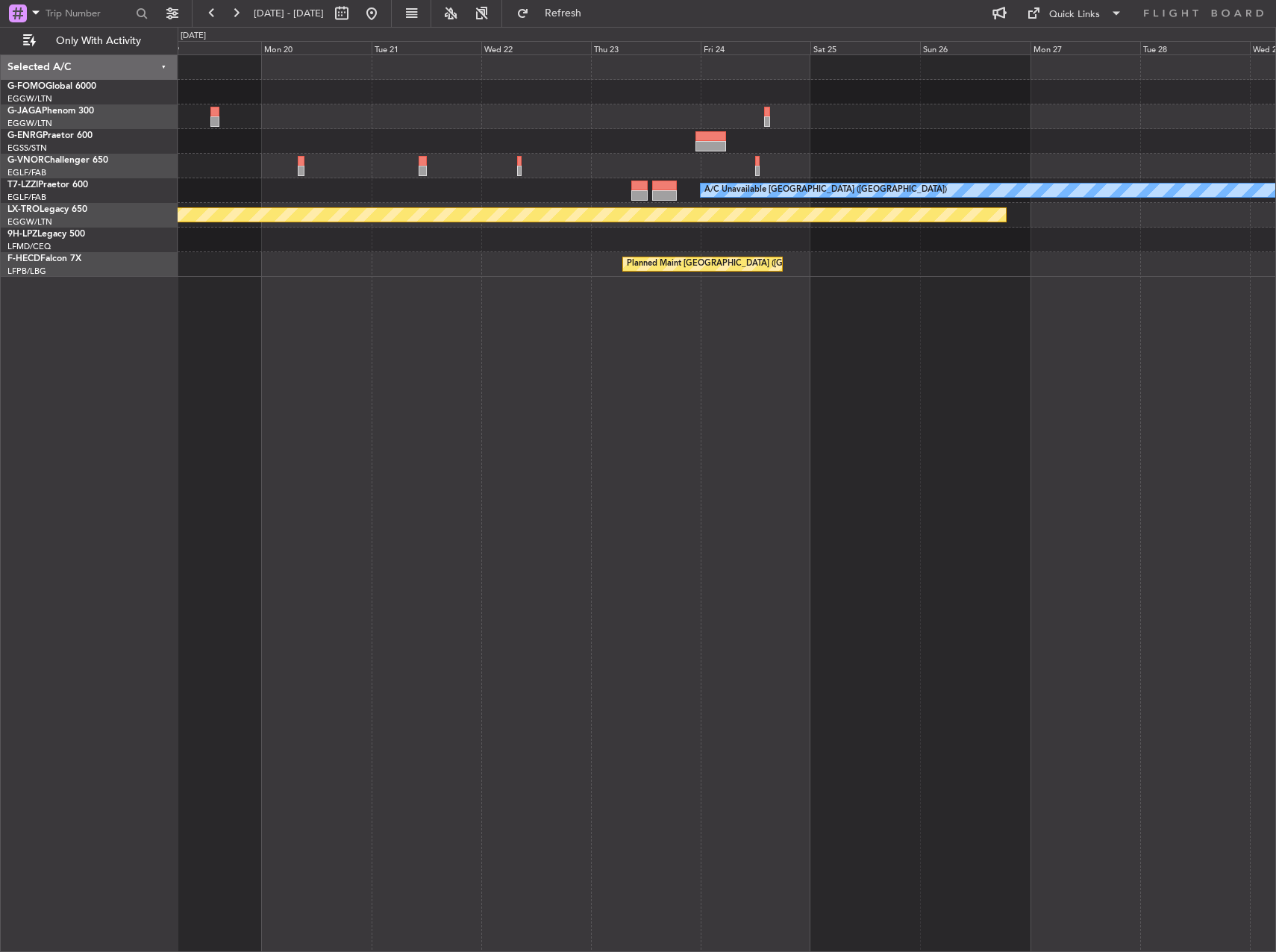
click at [0, 343] on html "09 Oct 2025 - 19 Oct 2025 Refresh Quick Links Only With Activity A/C Unavailabl…" at bounding box center [638, 476] width 1276 height 952
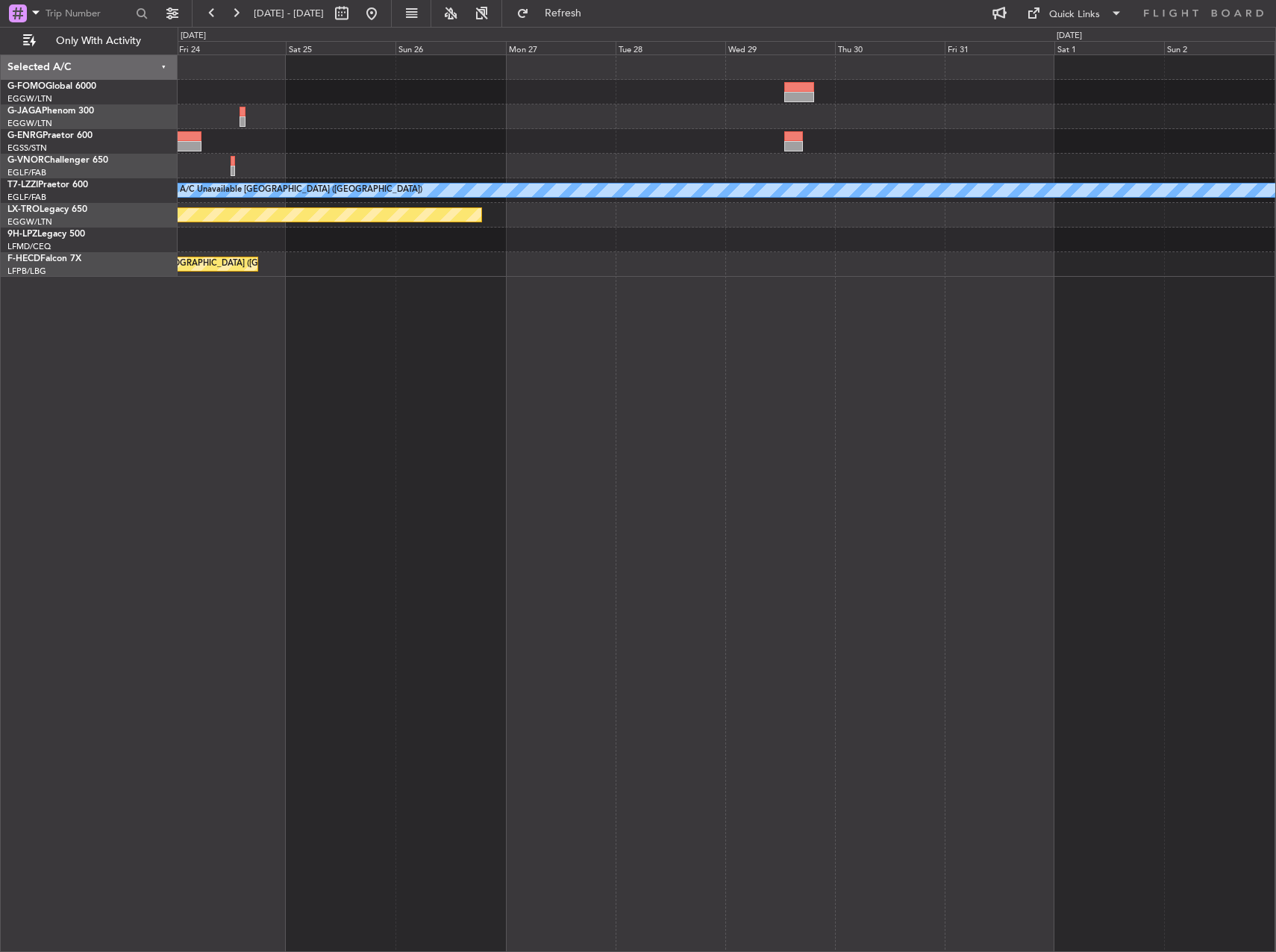
click at [45, 359] on div "A/C Unavailable London (Luton) Planned Maint Riga (Riga Intl) Planned Maint Par…" at bounding box center [638, 489] width 1276 height 925
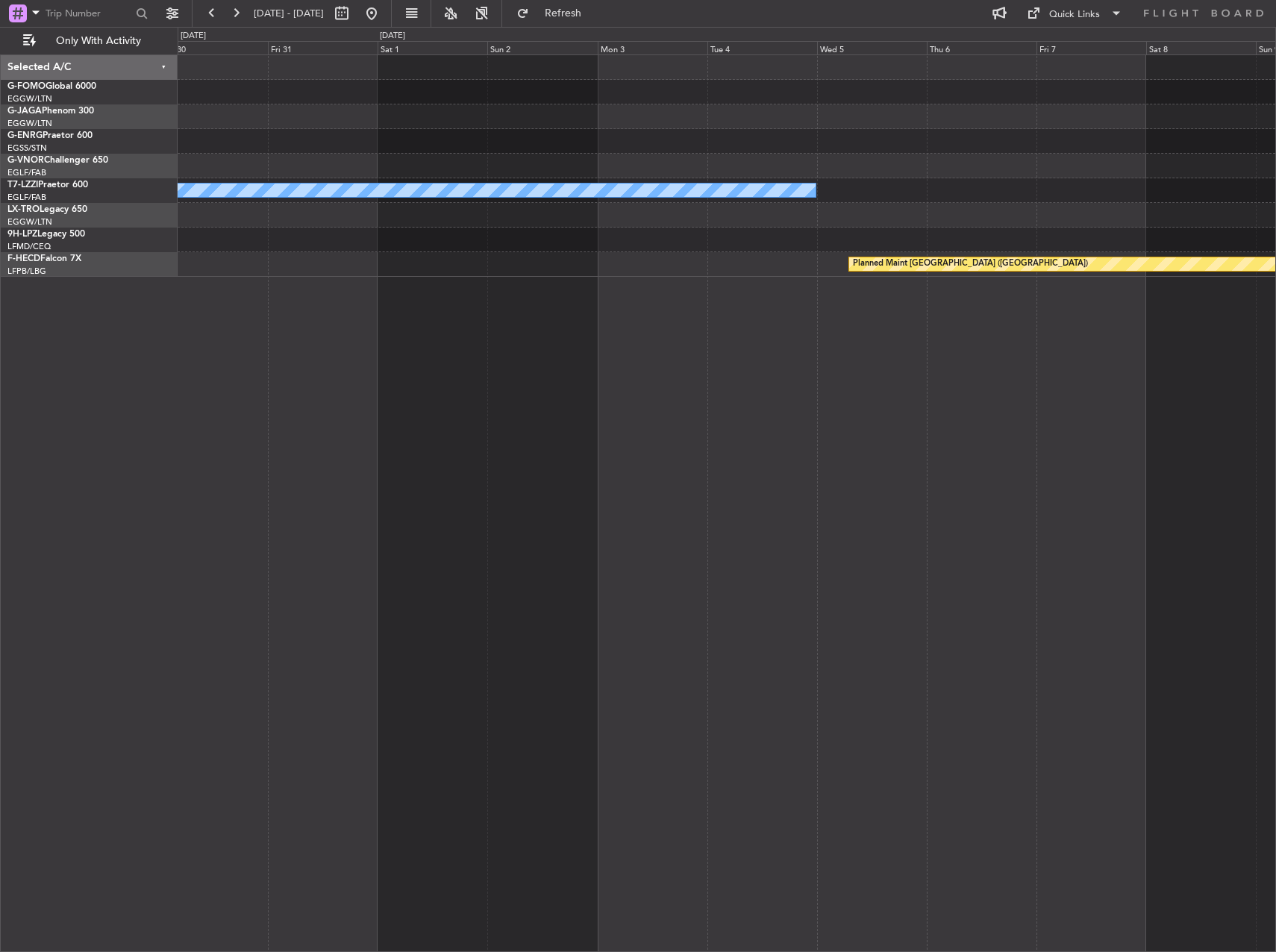
click at [239, 354] on div "A/C Unavailable London (Luton) Planned Maint St Gallen (Altenrhein) Planned Mai…" at bounding box center [727, 503] width 1098 height 897
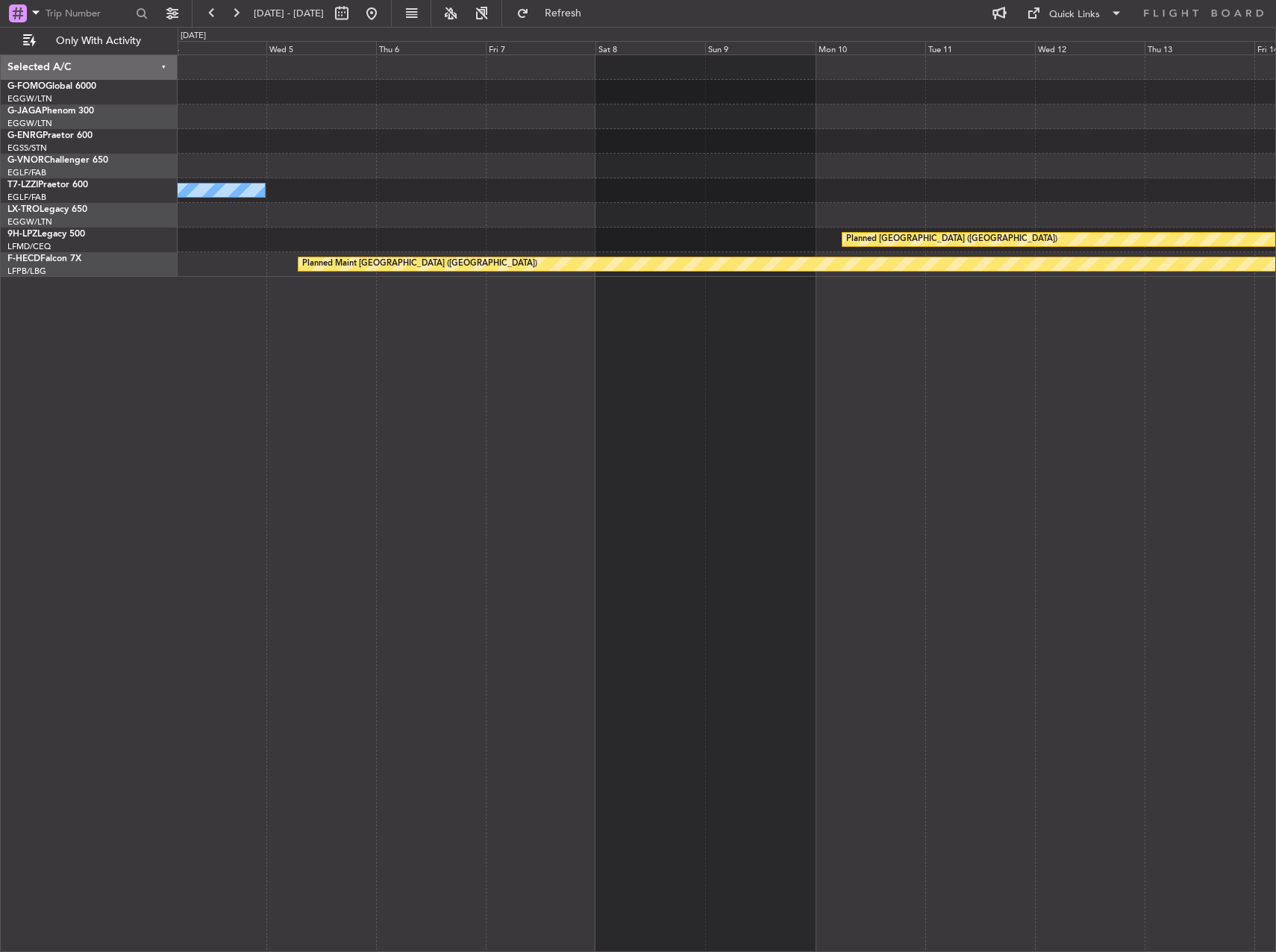
click at [407, 347] on div "A/C Unavailable London (Luton) Planned Maint St Gallen (Altenrhein) Planned Mai…" at bounding box center [727, 503] width 1098 height 897
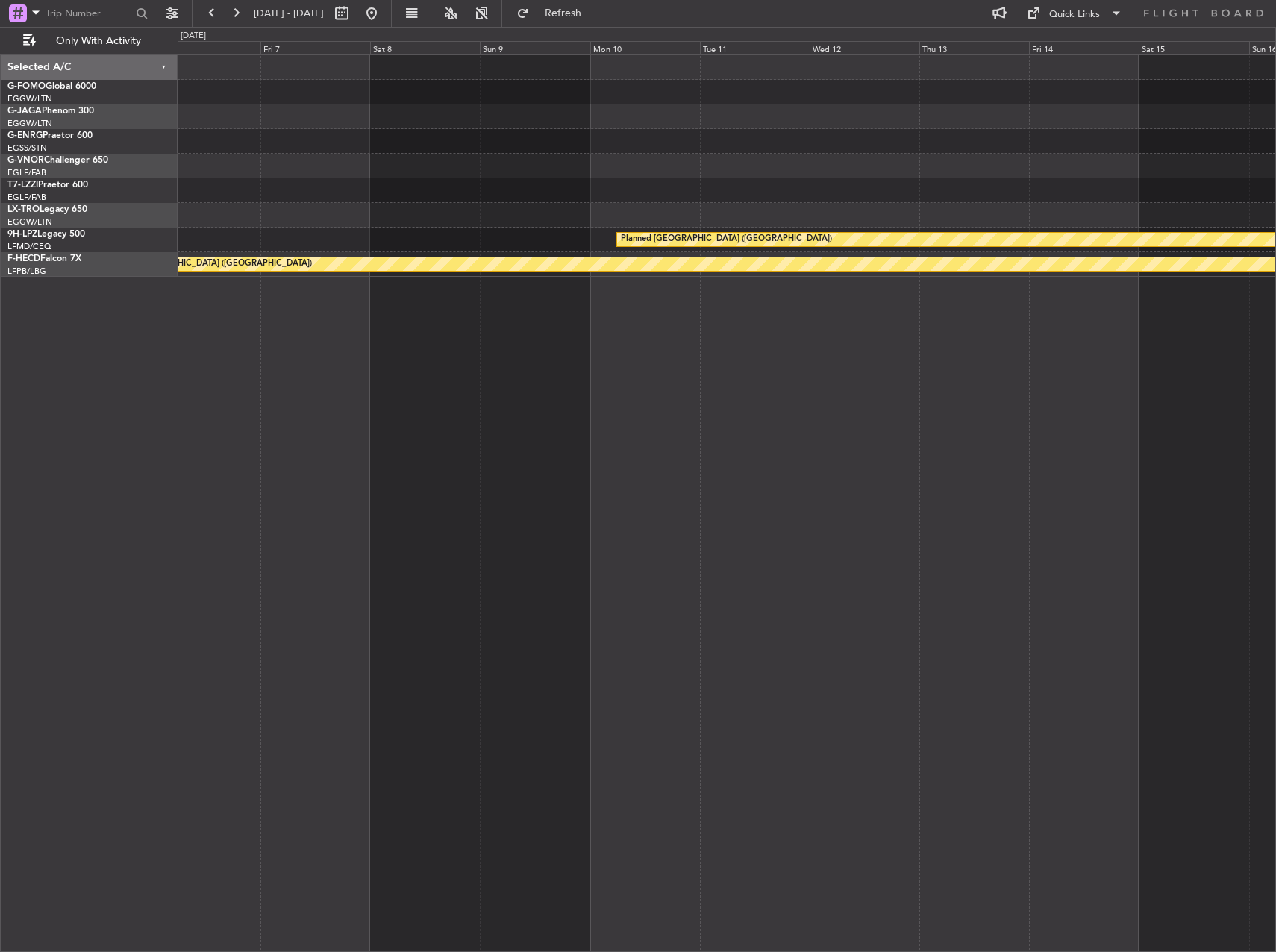
click at [919, 354] on div "A/C Unavailable London (Luton) Planned Maint St Gallen (Altenrhein) Planned Mai…" at bounding box center [727, 503] width 1098 height 897
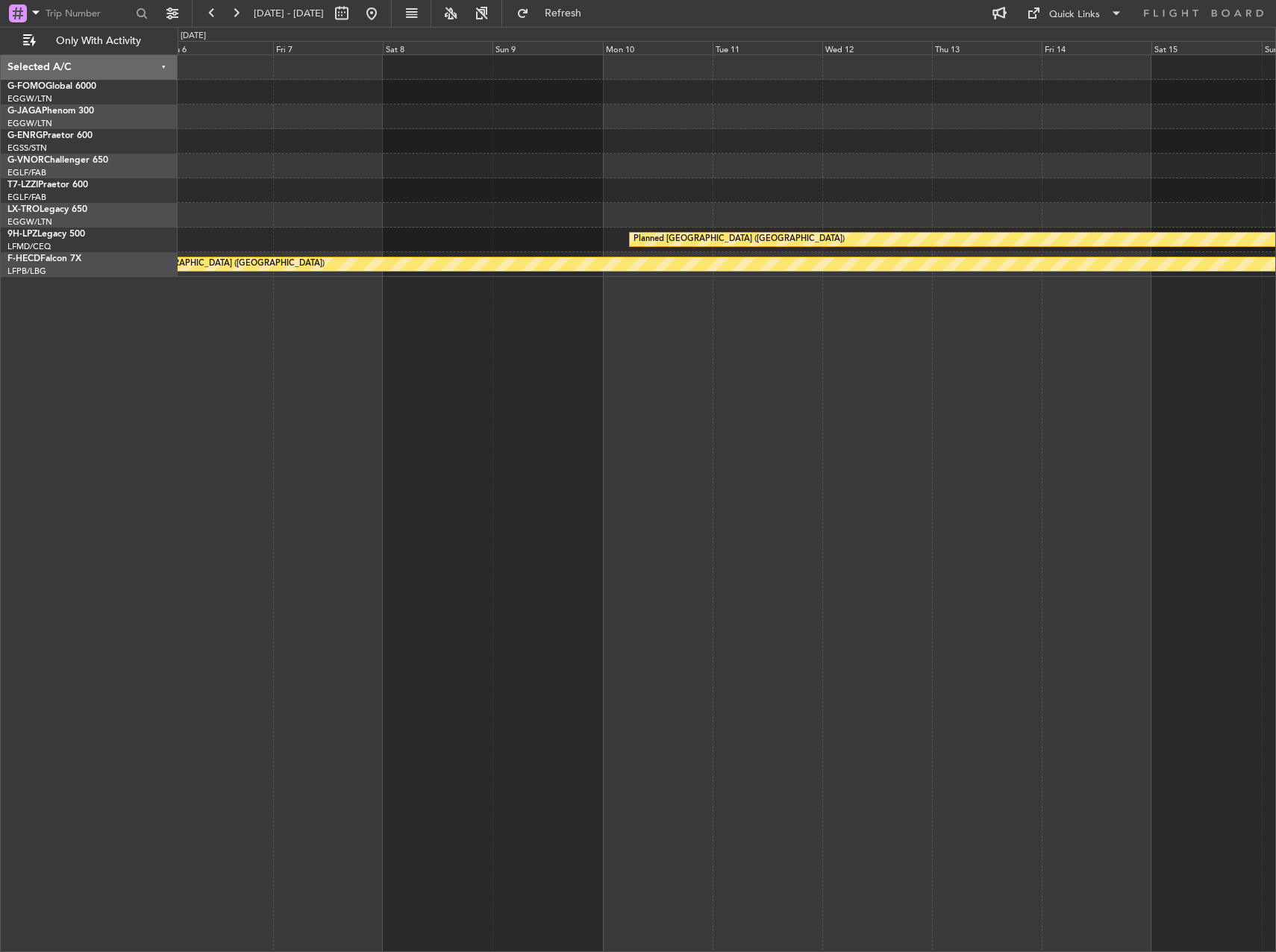
click at [789, 376] on div "A/C Unavailable London (Luton) Planned Maint St Gallen (Altenrhein) Planned Mai…" at bounding box center [727, 503] width 1098 height 897
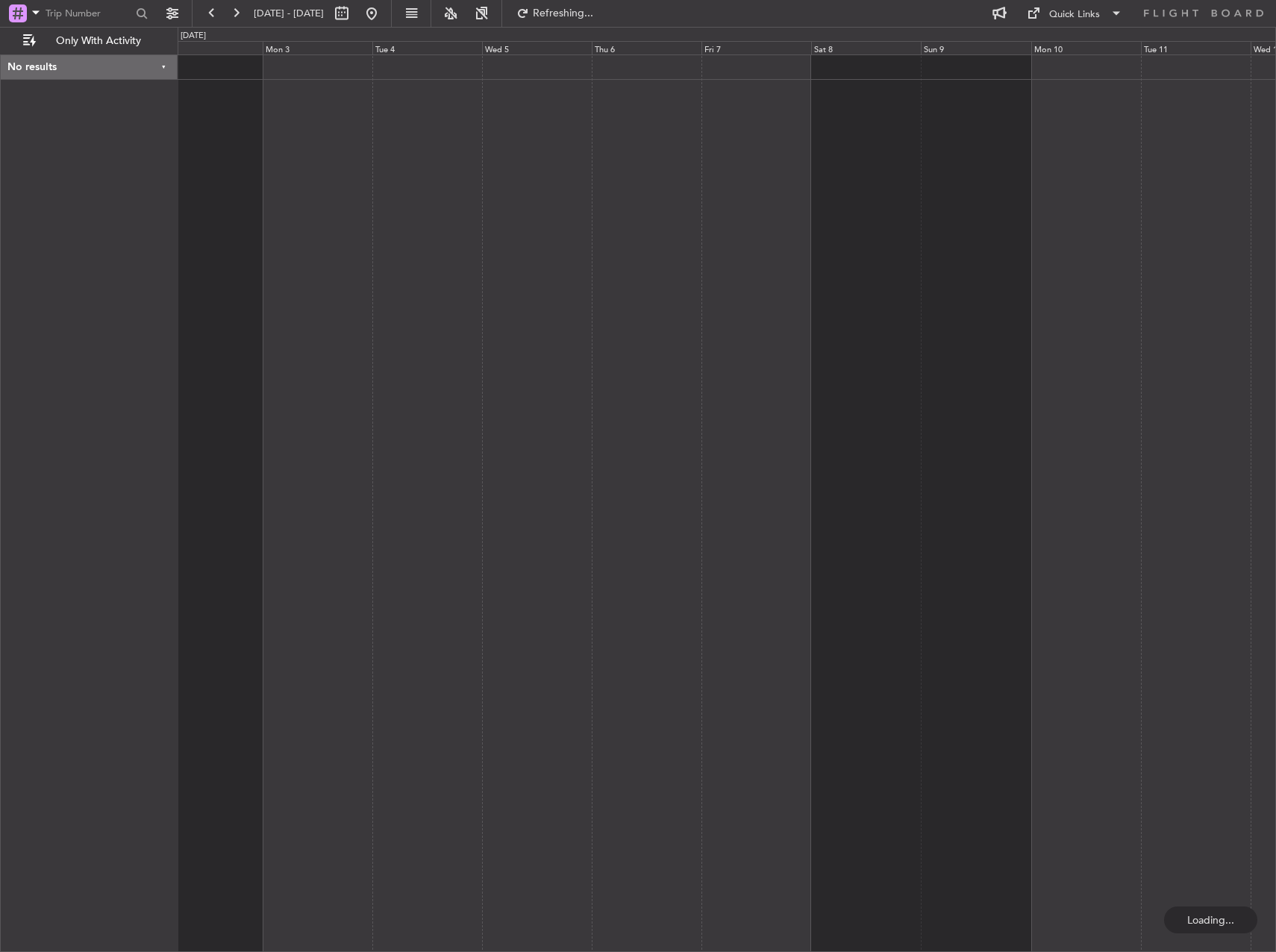
click at [962, 330] on div at bounding box center [727, 503] width 1098 height 897
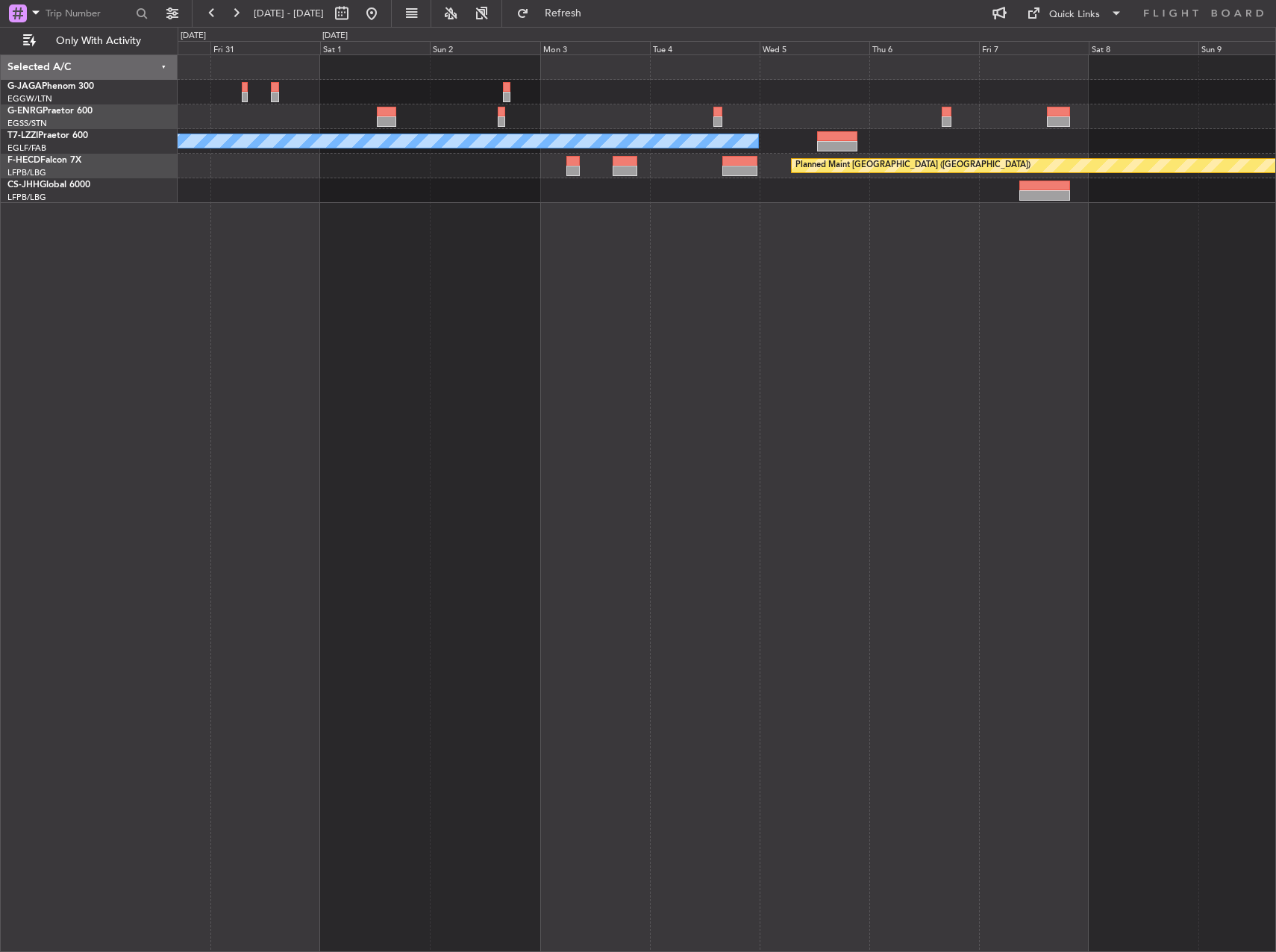
click at [366, 252] on div "A/C Unavailable London (Luton) Planned Maint Paris (Le Bourget)" at bounding box center [727, 503] width 1098 height 897
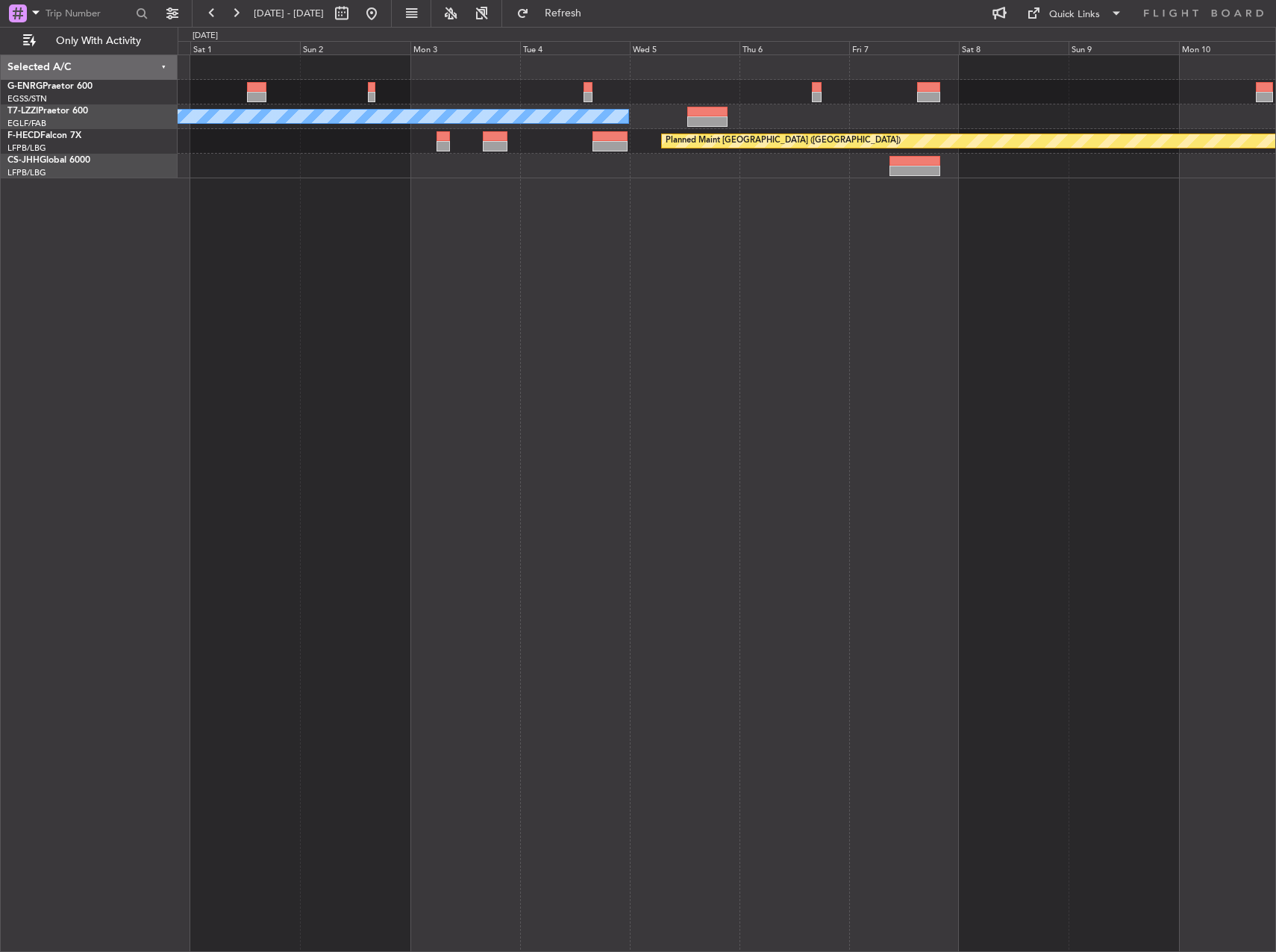
click at [738, 267] on div "A/C Unavailable London (Luton) Planned Maint Paris (Le Bourget)" at bounding box center [727, 503] width 1098 height 897
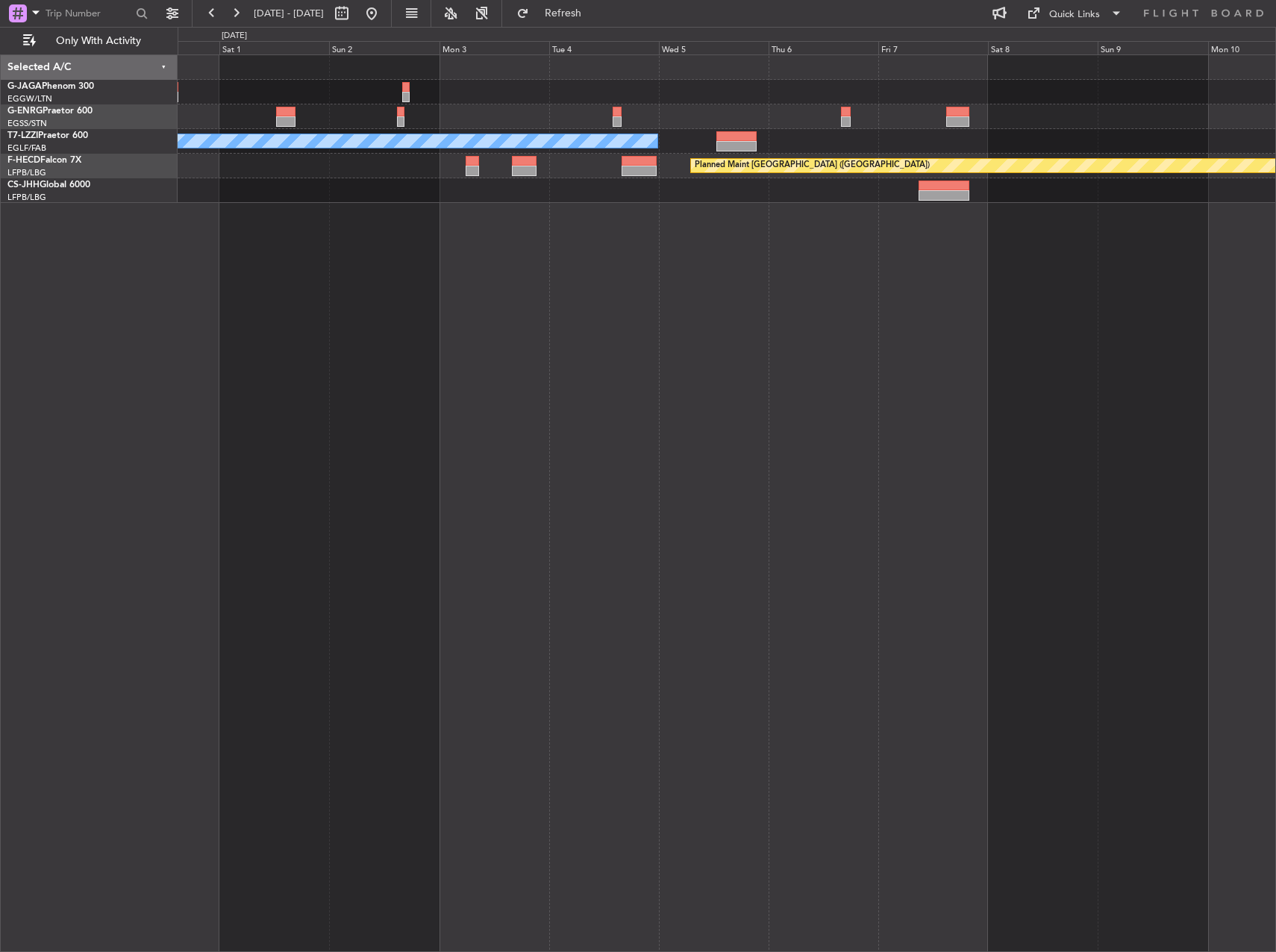
click at [668, 283] on div "A/C Unavailable London (Luton) Planned Maint Paris (Le Bourget)" at bounding box center [727, 503] width 1098 height 897
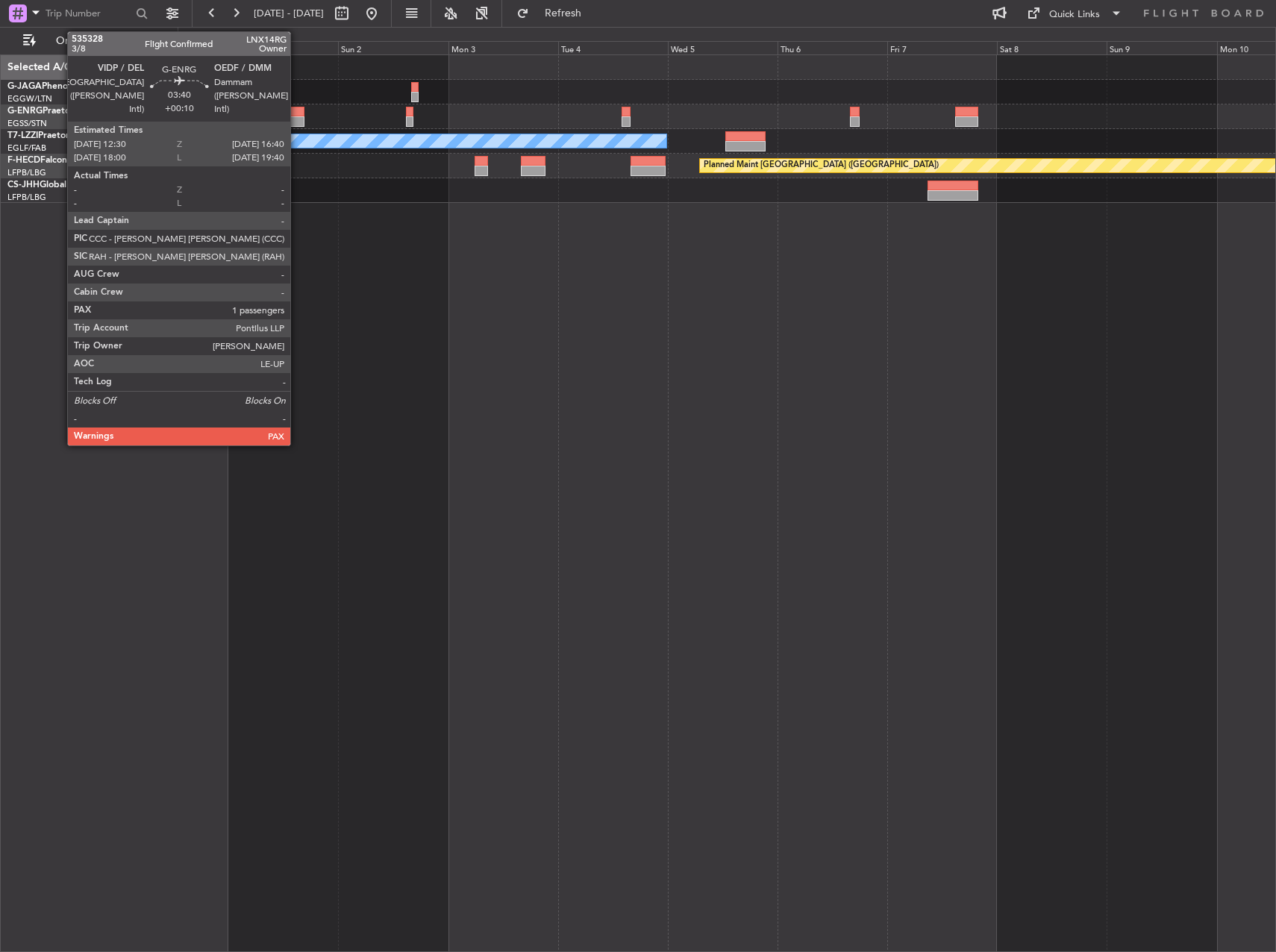
click at [297, 109] on div at bounding box center [294, 112] width 19 height 11
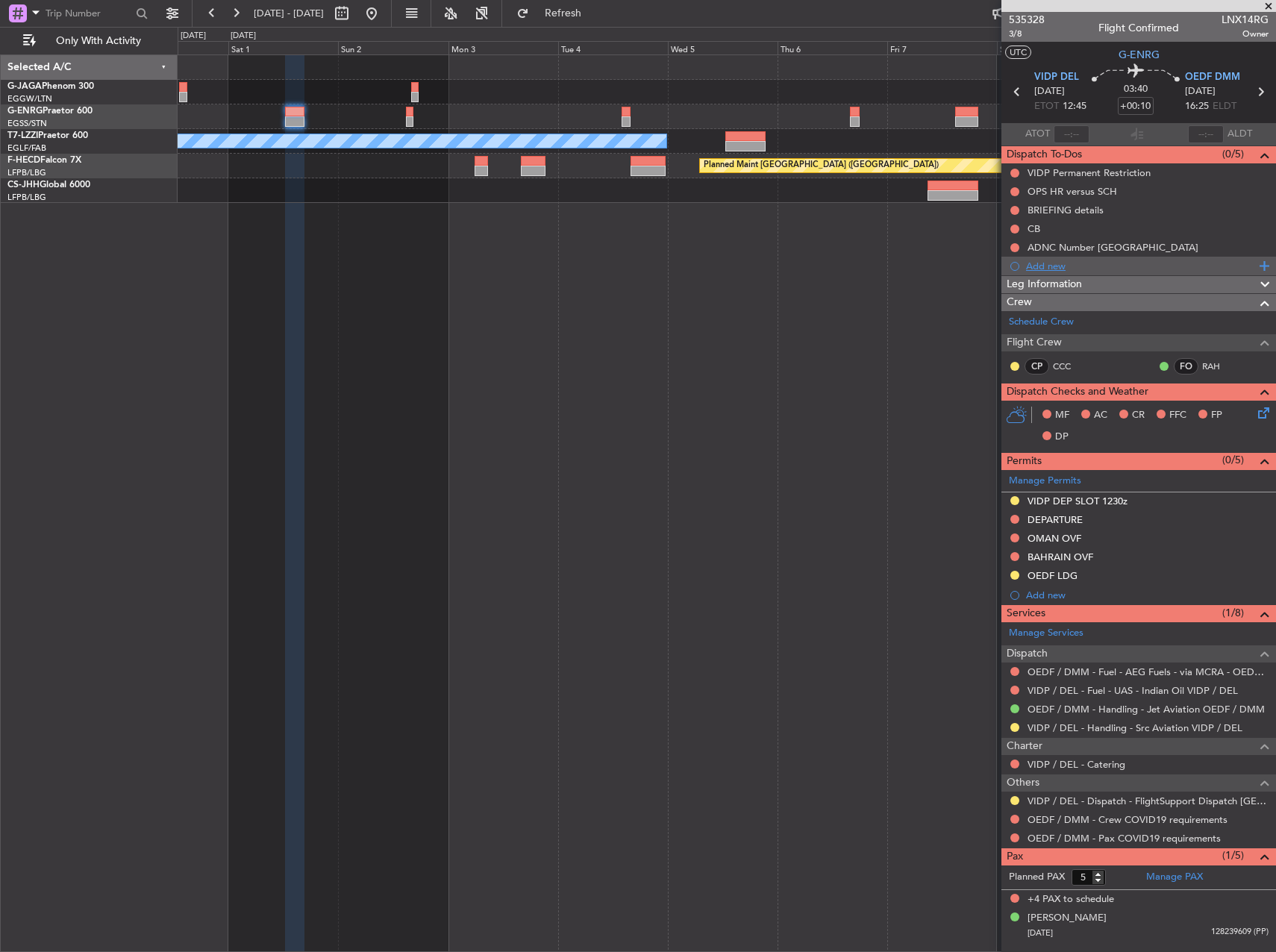
click at [1109, 267] on div "Add new" at bounding box center [1140, 266] width 229 height 12
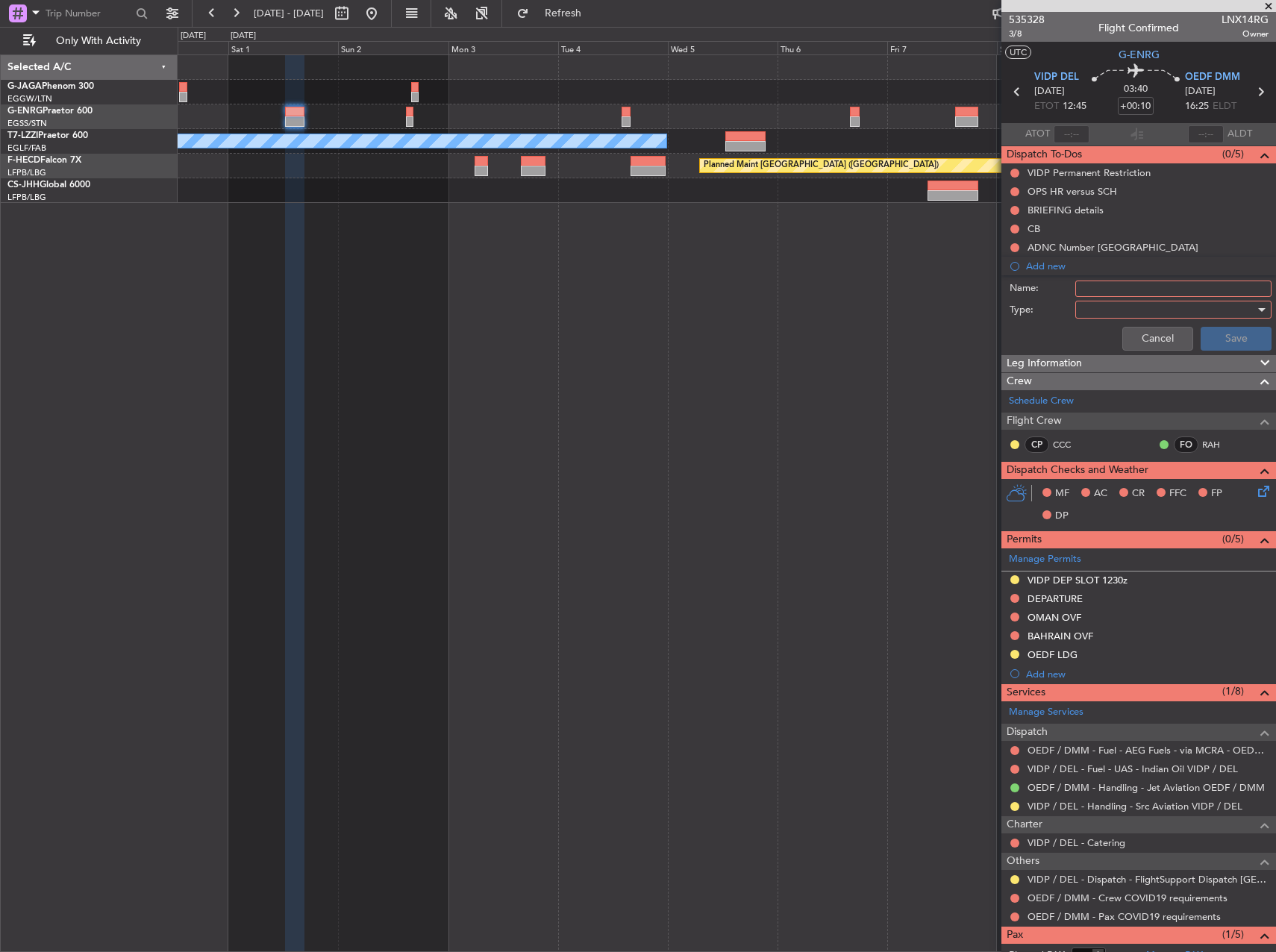
click at [1117, 294] on input "Name:" at bounding box center [1173, 288] width 196 height 16
type input "FULL PAX DETAILS FOR & PIC LICENSE"
click at [1112, 314] on div at bounding box center [1168, 309] width 174 height 22
click at [1105, 342] on span "Generic" at bounding box center [1166, 340] width 175 height 22
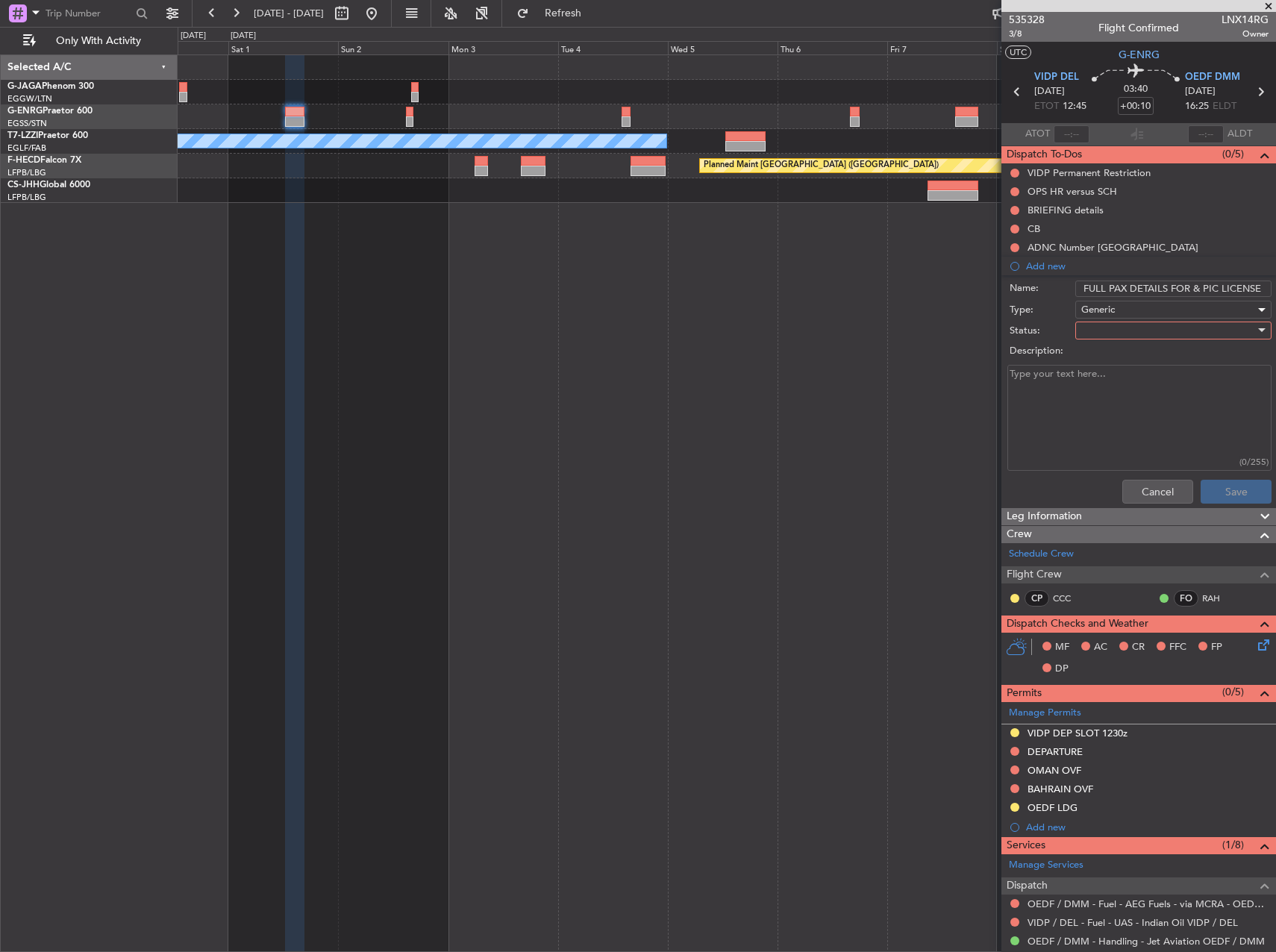
click at [1103, 330] on div at bounding box center [1168, 330] width 174 height 22
click at [1113, 390] on span "In Progress" at bounding box center [1166, 382] width 175 height 22
click at [1204, 480] on button "Save" at bounding box center [1236, 491] width 71 height 24
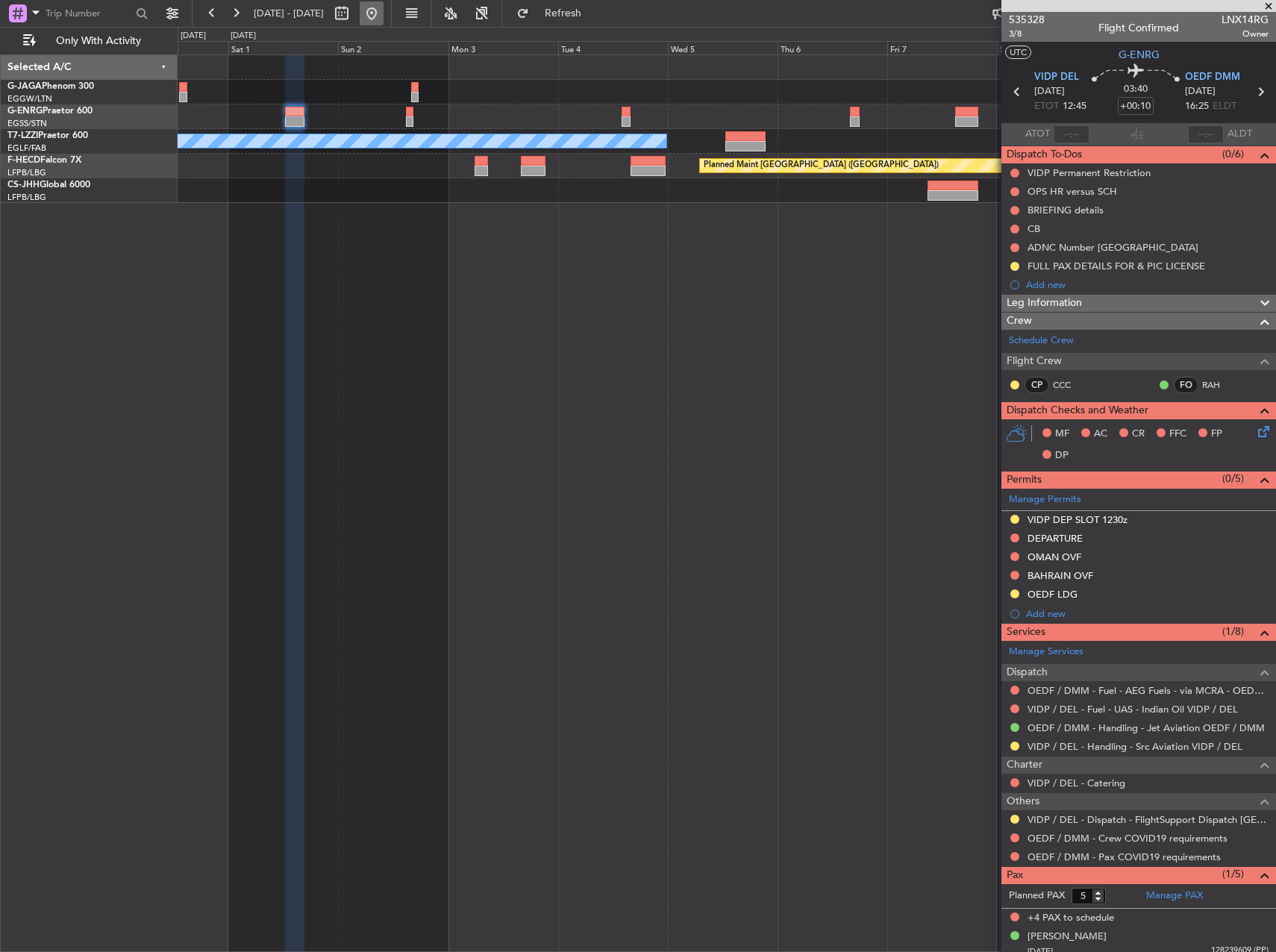
click at [383, 12] on button at bounding box center [371, 13] width 24 height 24
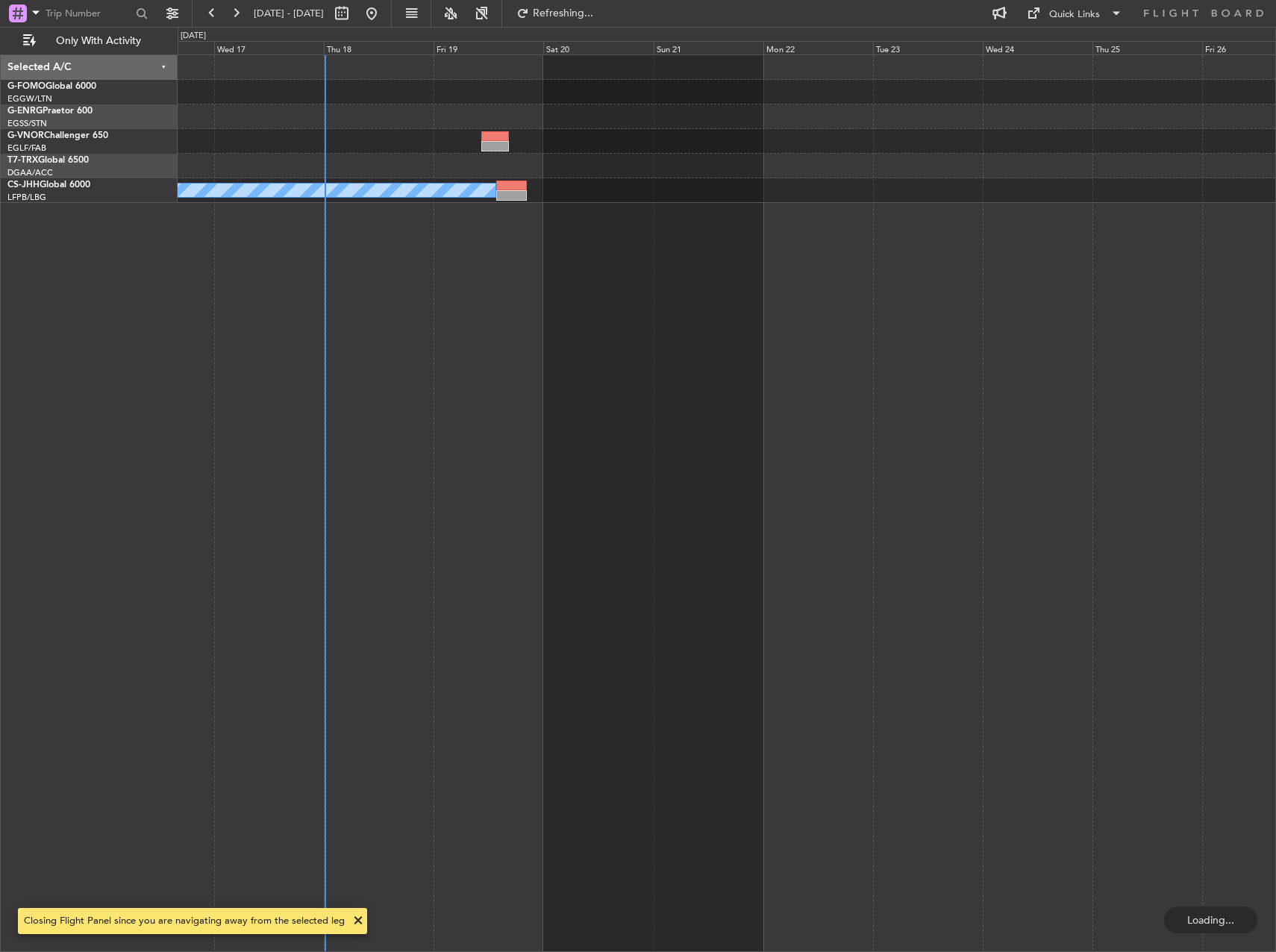
click at [68, 213] on div "Owner Selected A/C G-FOMO Global 6000 EGGW/LTN London (Luton) G-ENRG Praetor 60…" at bounding box center [638, 489] width 1276 height 925
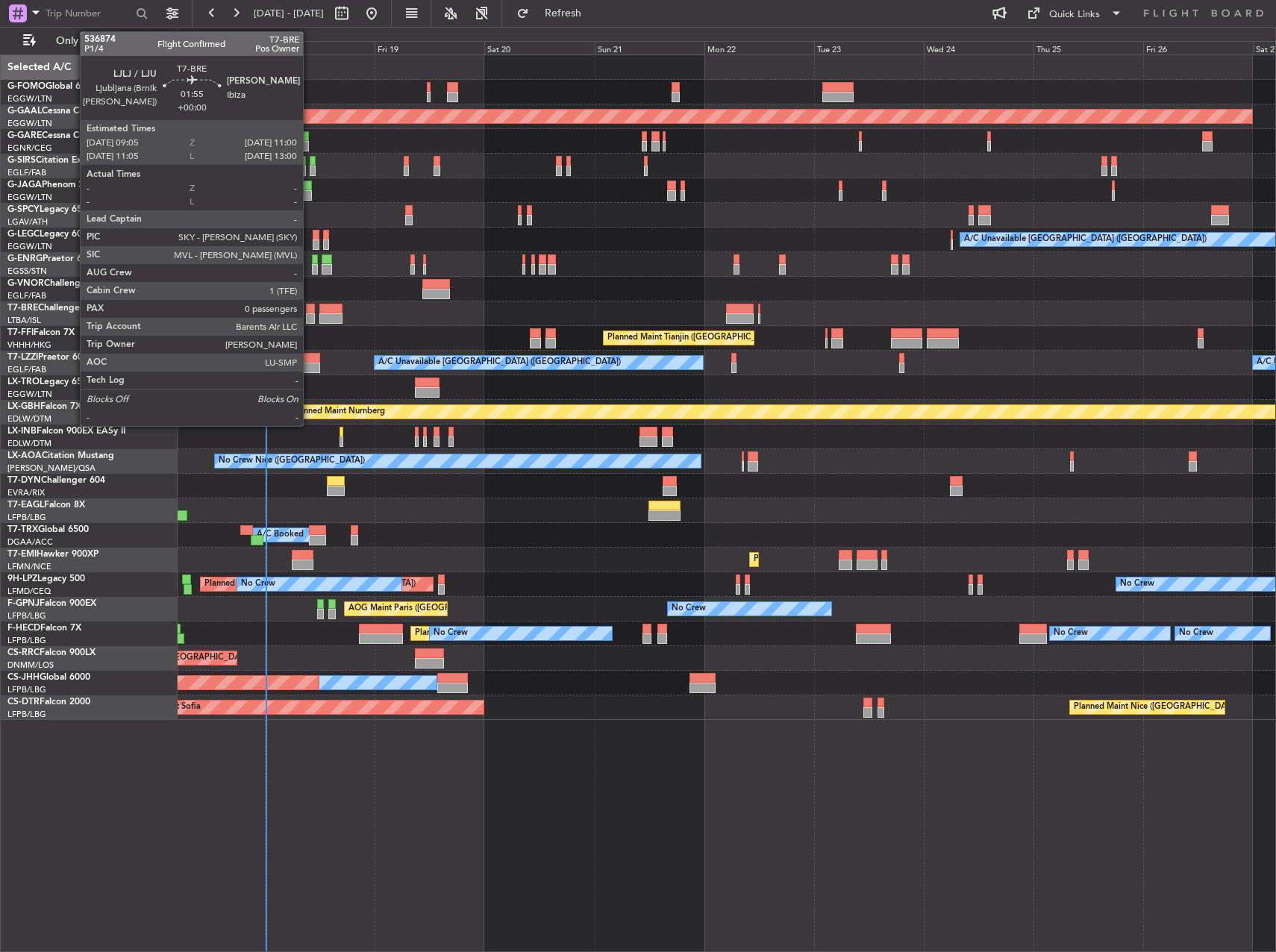
click at [310, 312] on div at bounding box center [310, 309] width 9 height 11
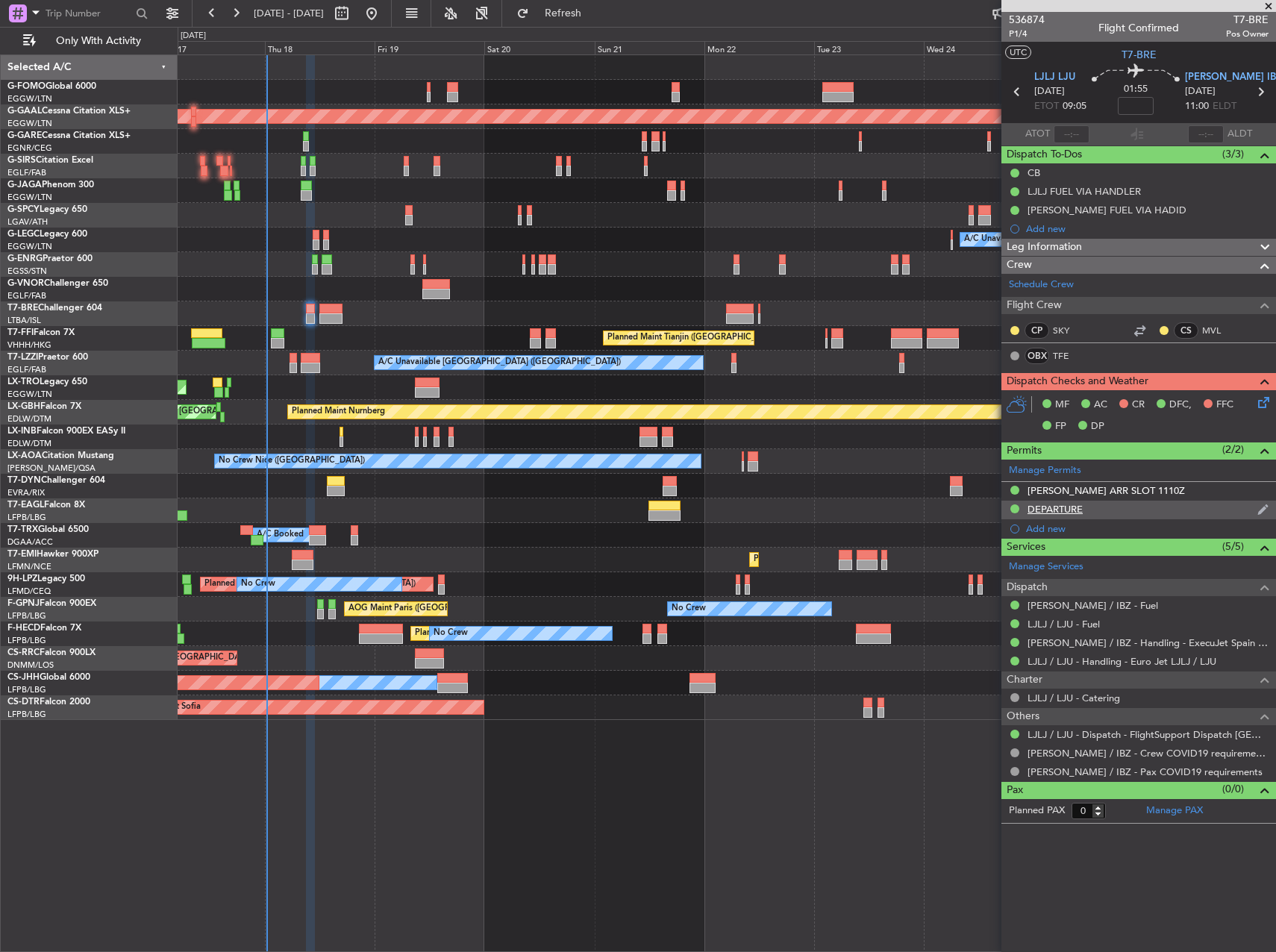
click at [1057, 513] on div "DEPARTURE" at bounding box center [1055, 509] width 55 height 12
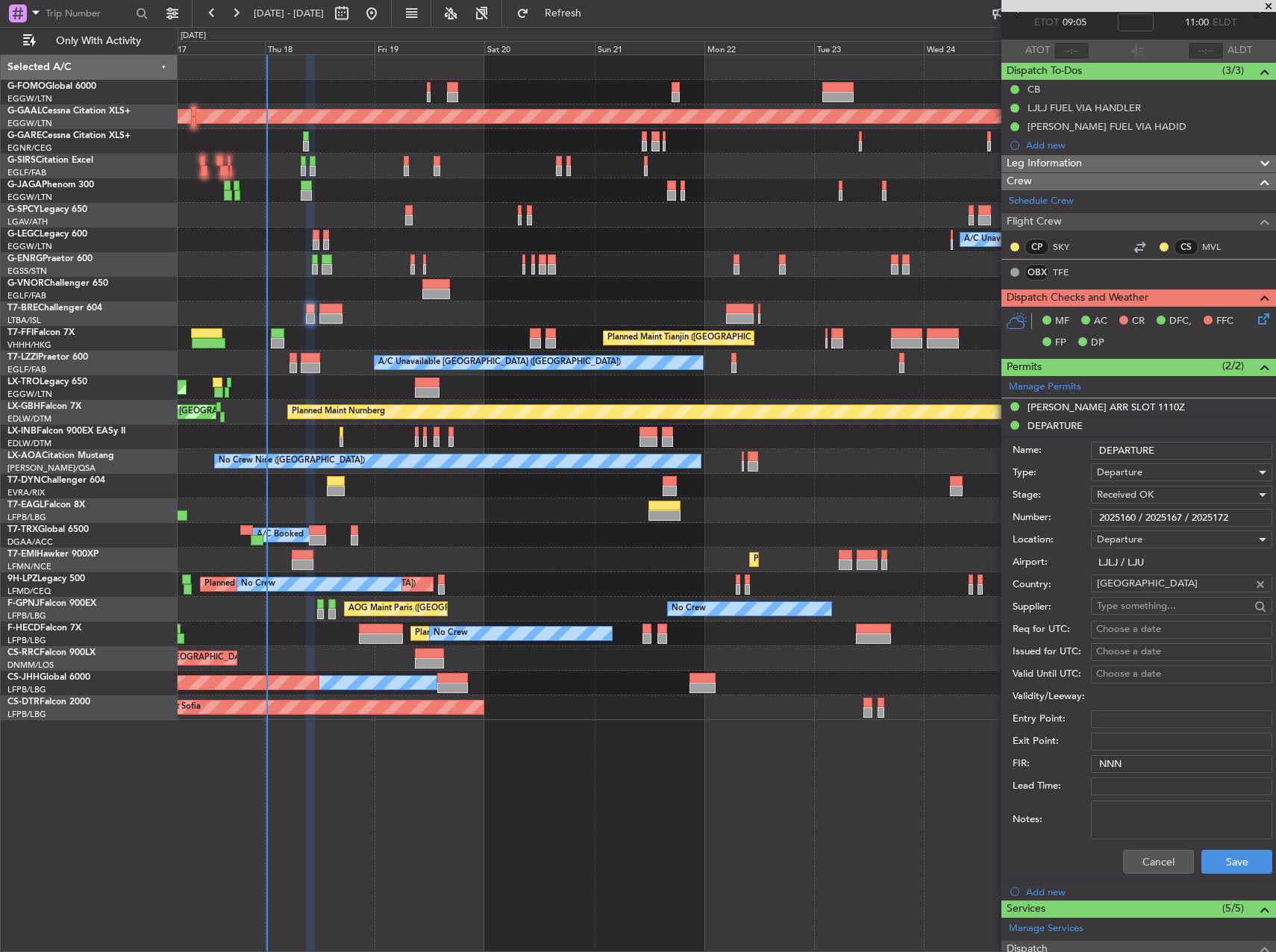
scroll to position [149, 0]
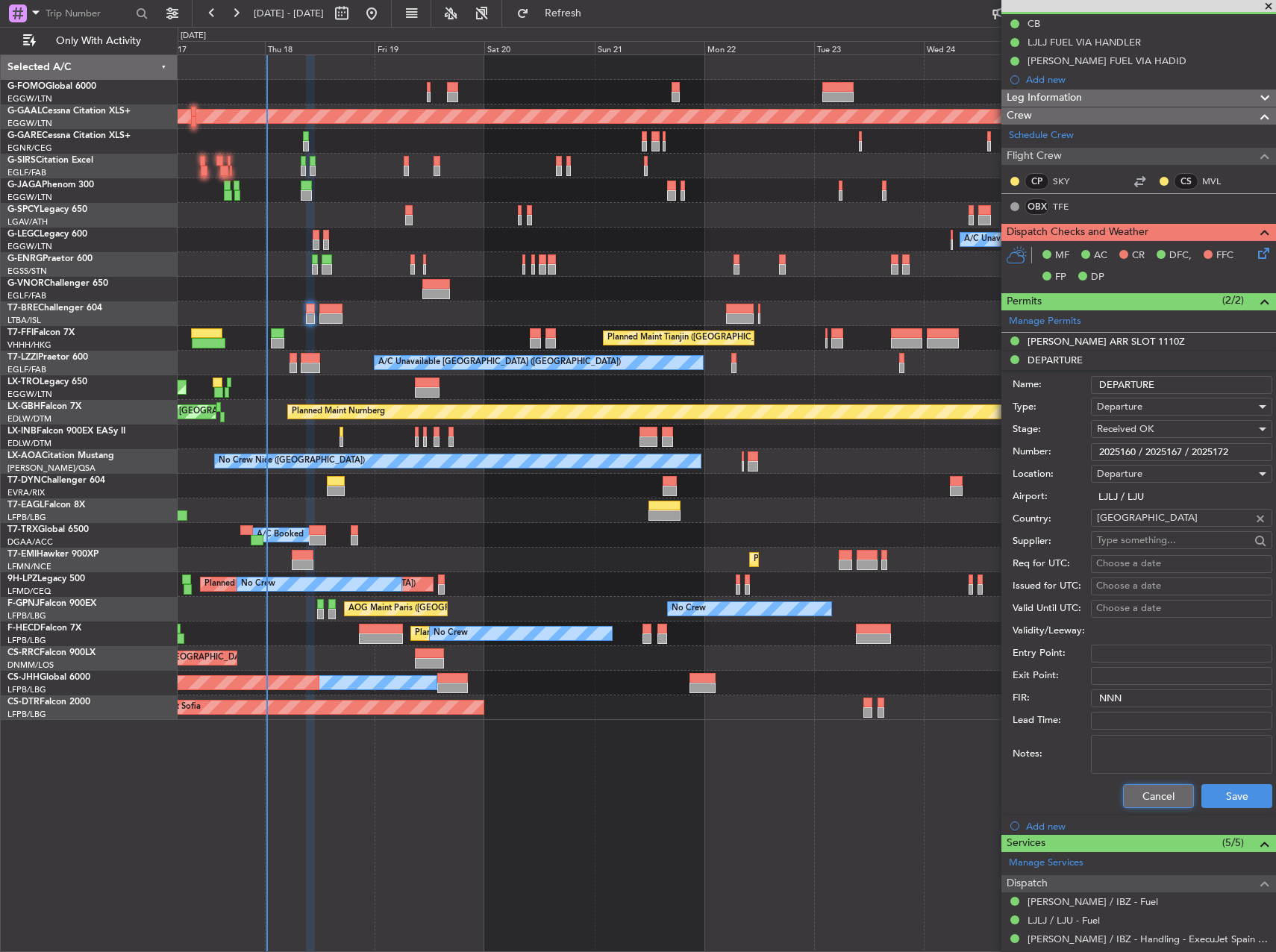
click at [1137, 789] on button "Cancel" at bounding box center [1158, 796] width 71 height 24
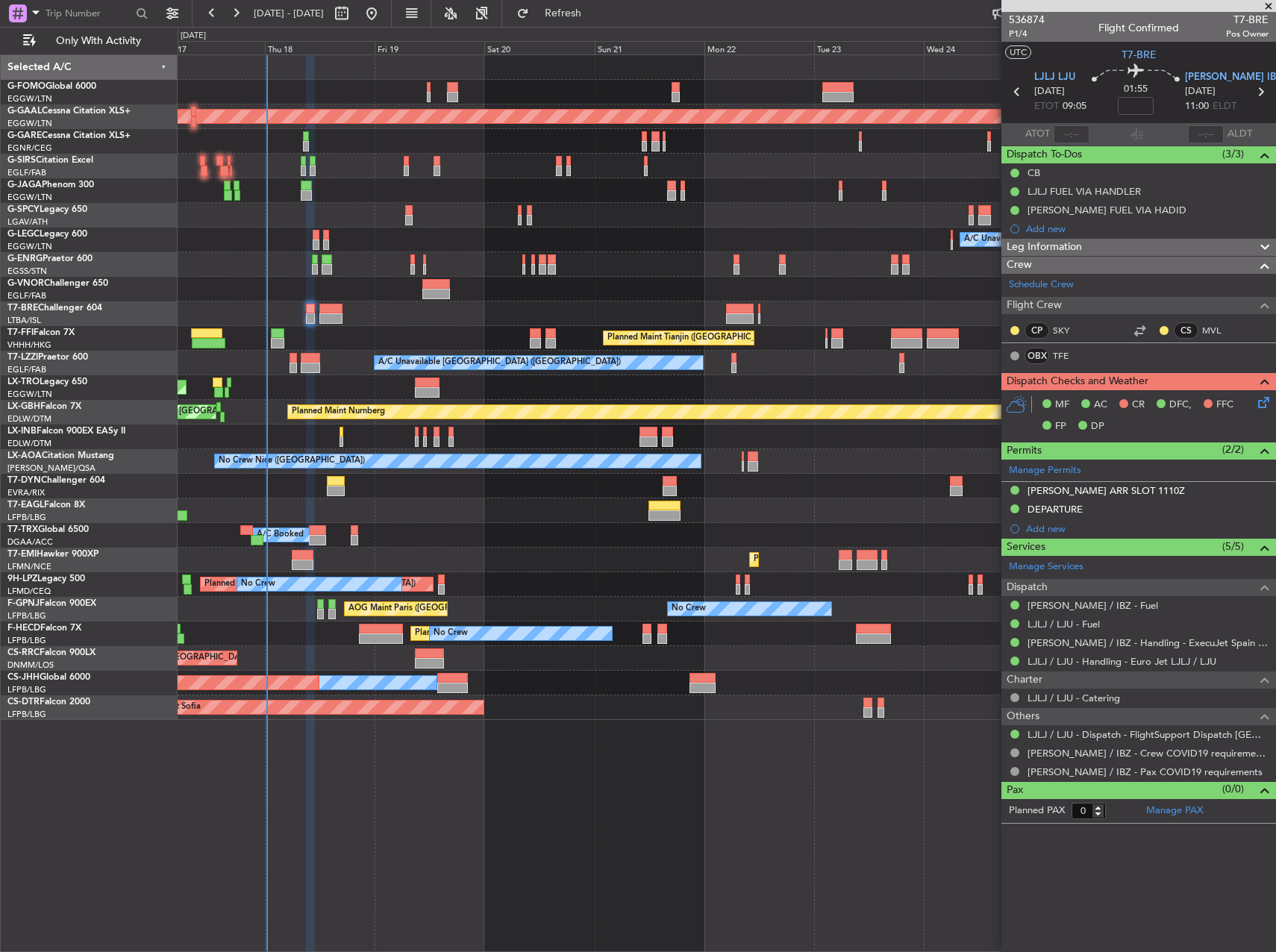
scroll to position [0, 0]
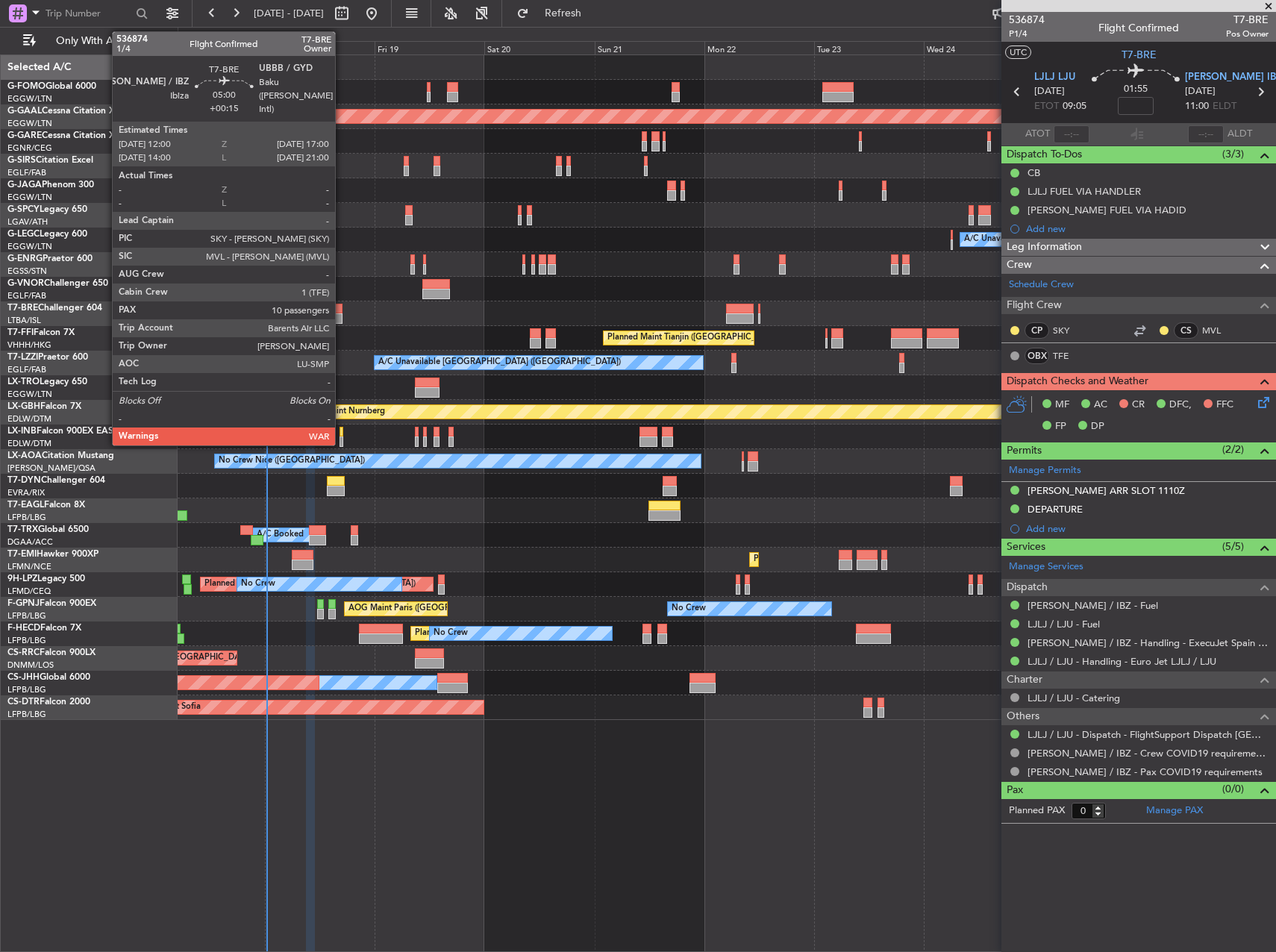
click at [342, 317] on div at bounding box center [331, 319] width 23 height 11
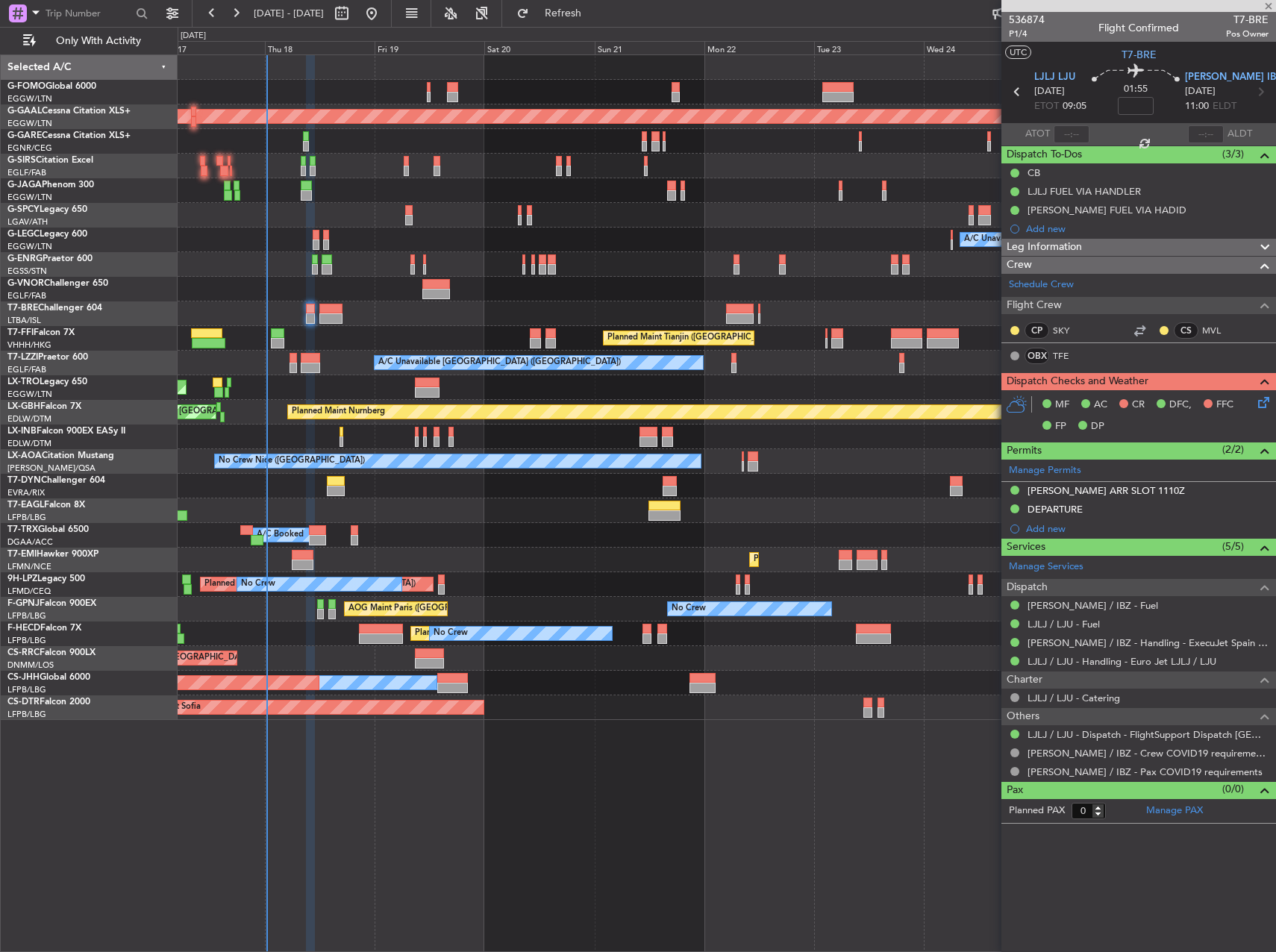
type input "+00:15"
type input "10"
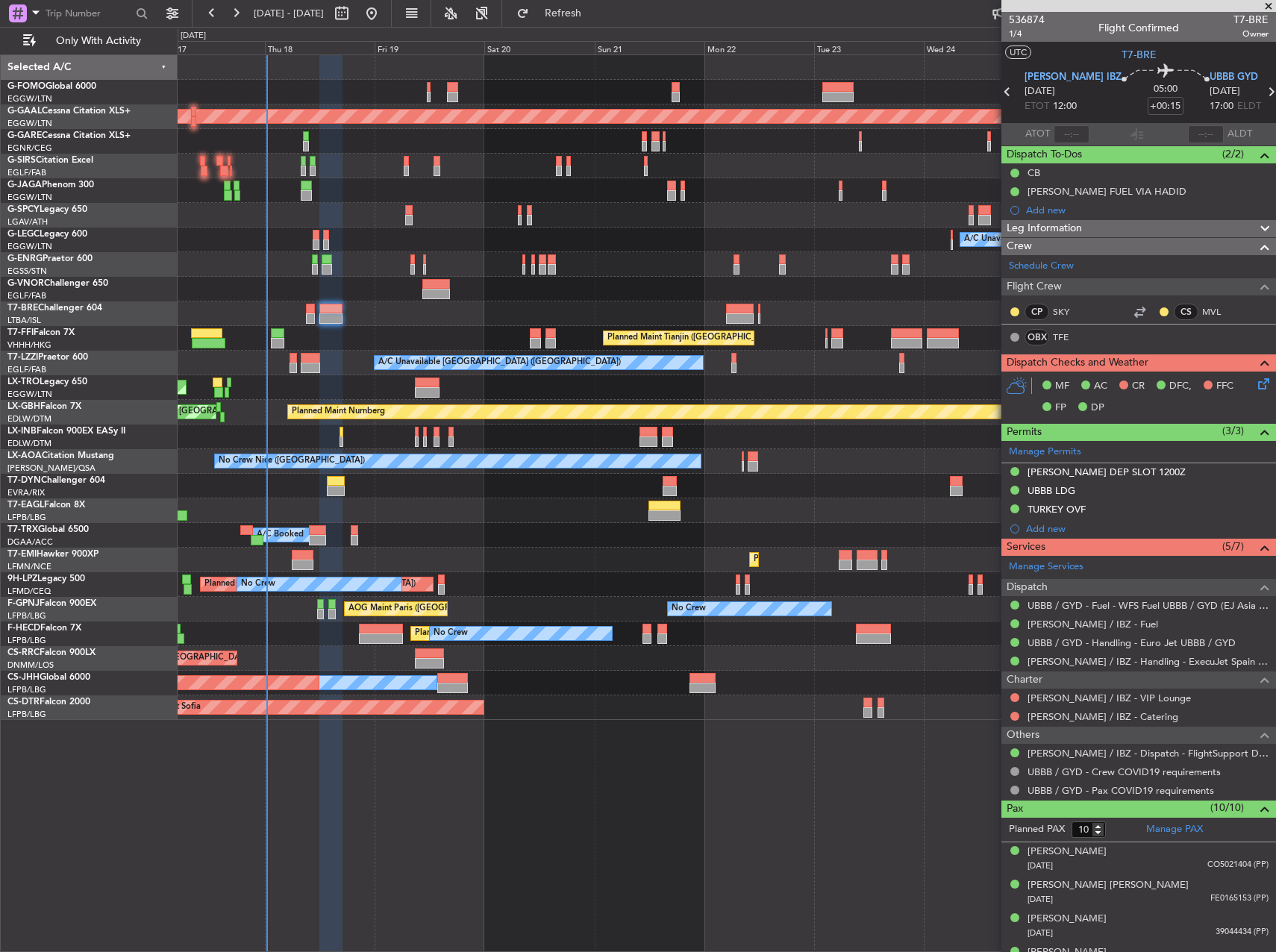
click at [1080, 230] on span "Leg Information" at bounding box center [1044, 229] width 75 height 17
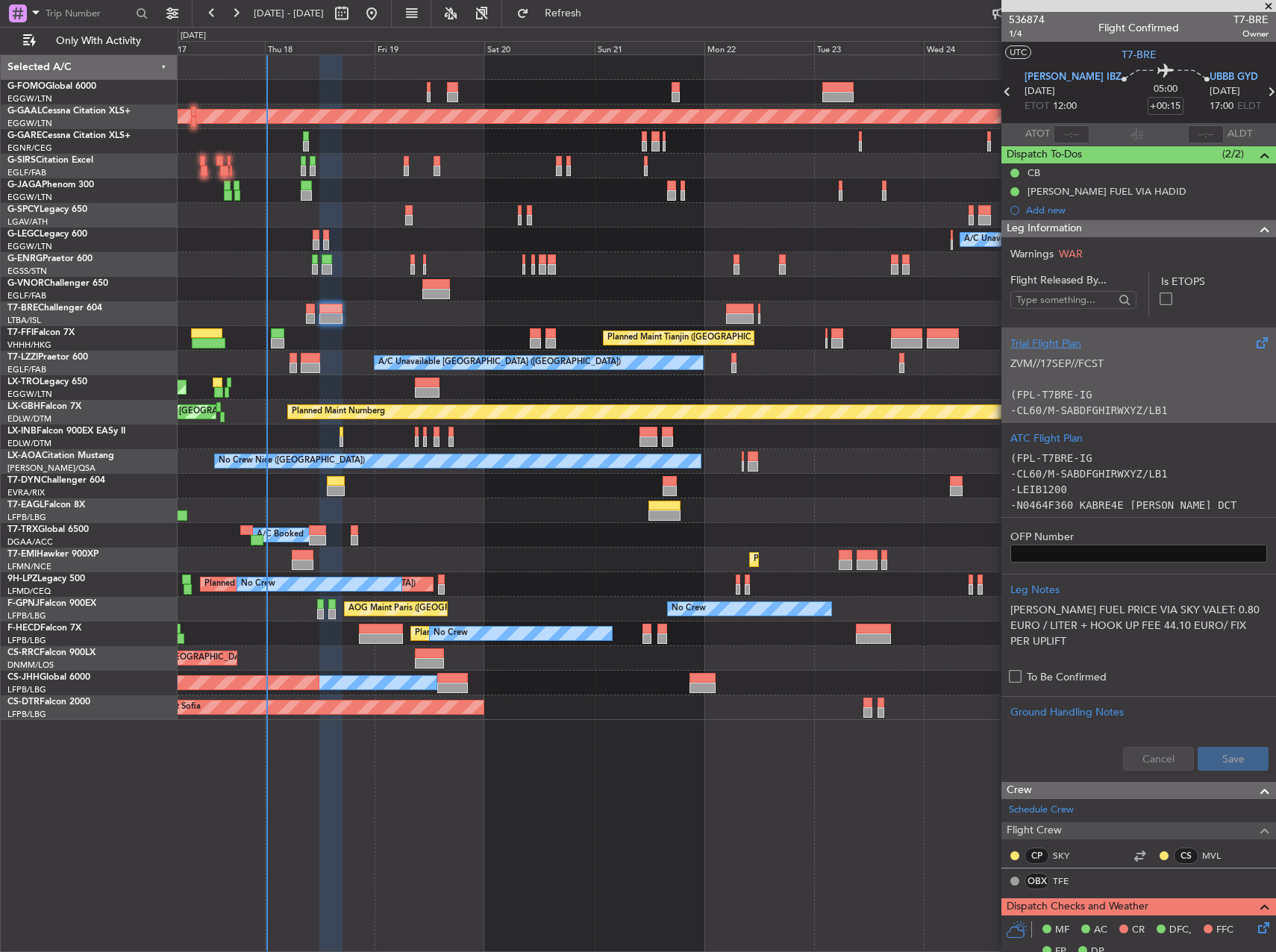
click at [1071, 378] on p at bounding box center [1138, 379] width 256 height 15
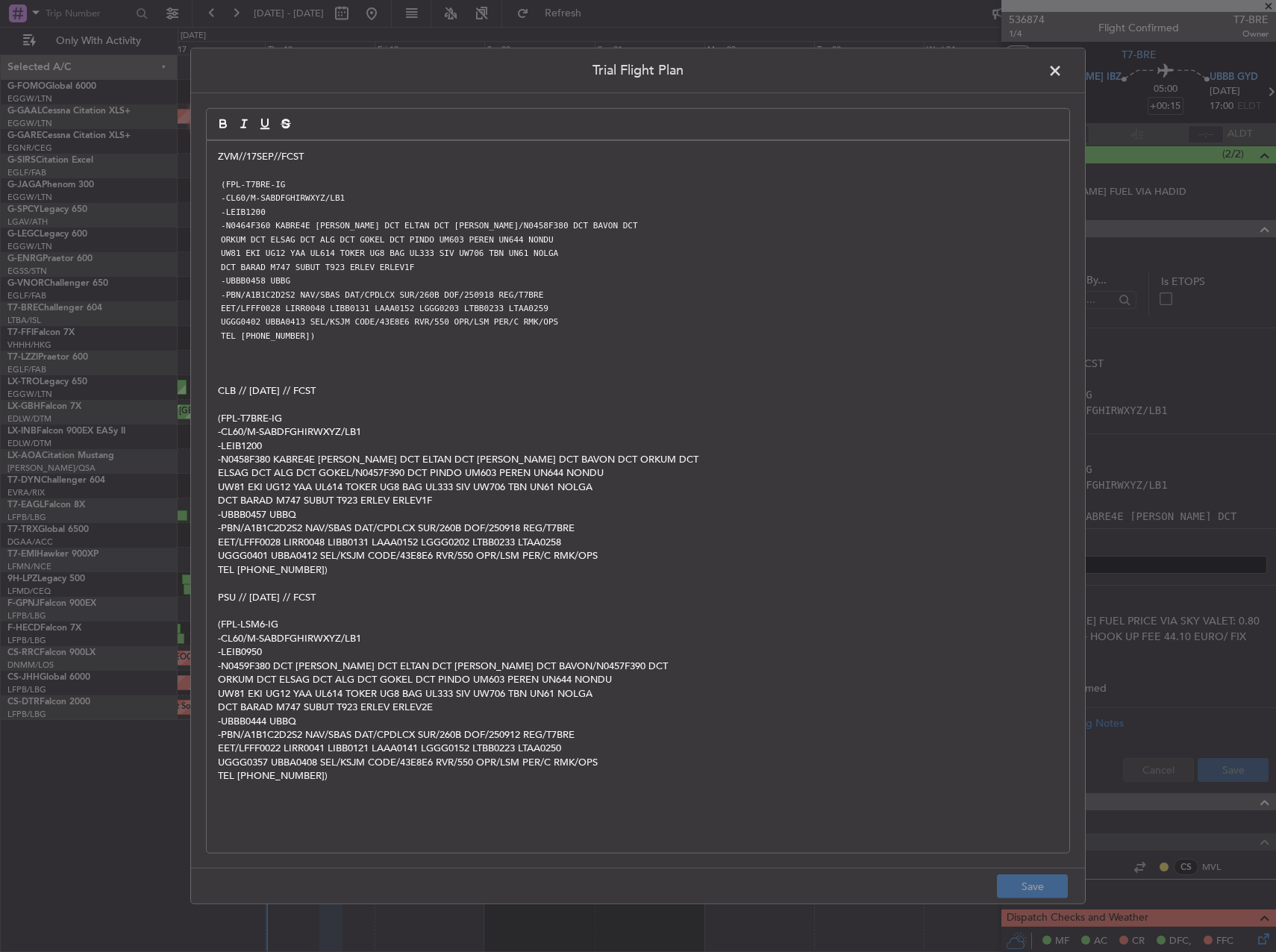
click at [1062, 75] on span at bounding box center [1062, 74] width 0 height 30
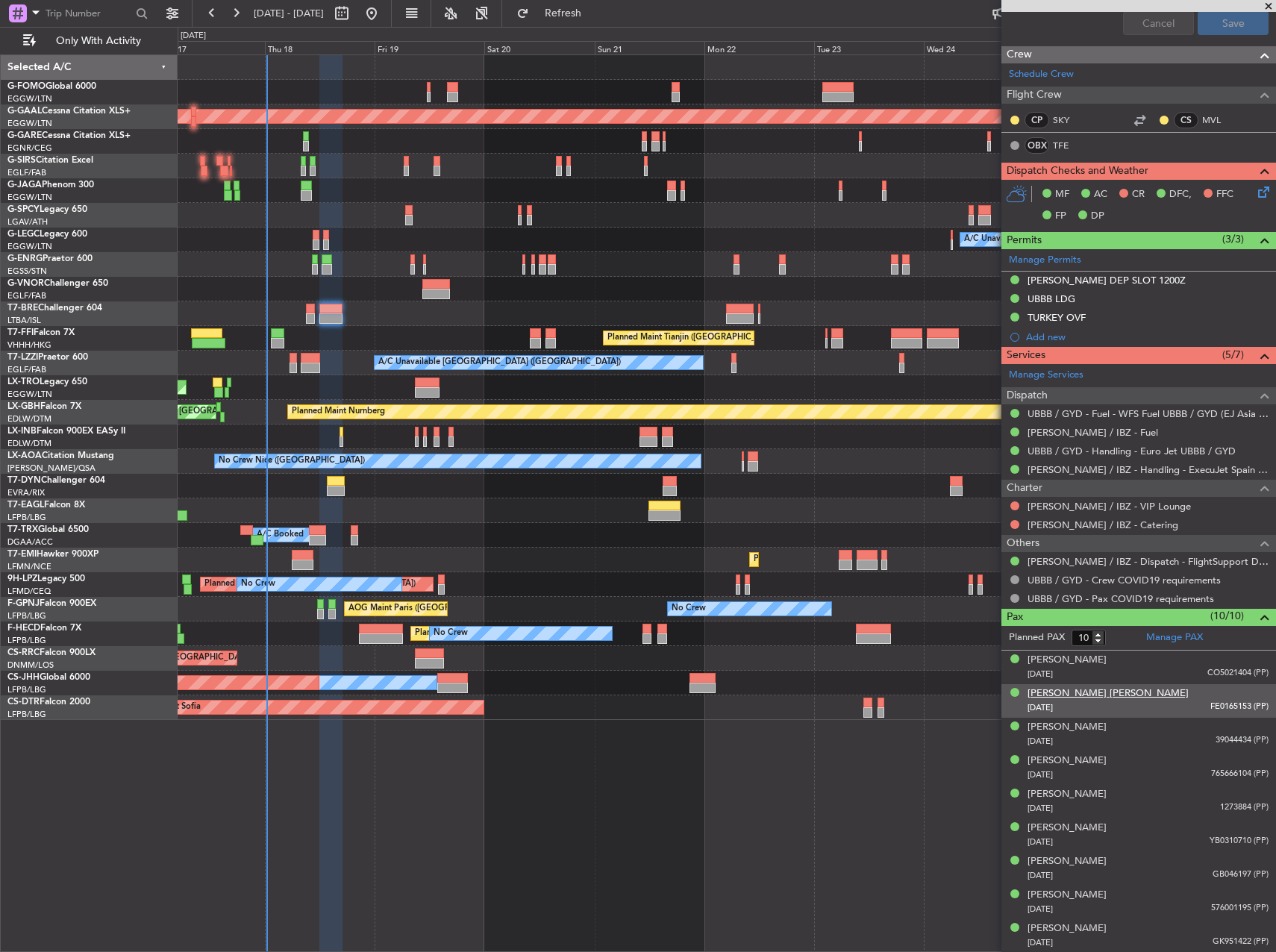
scroll to position [769, 0]
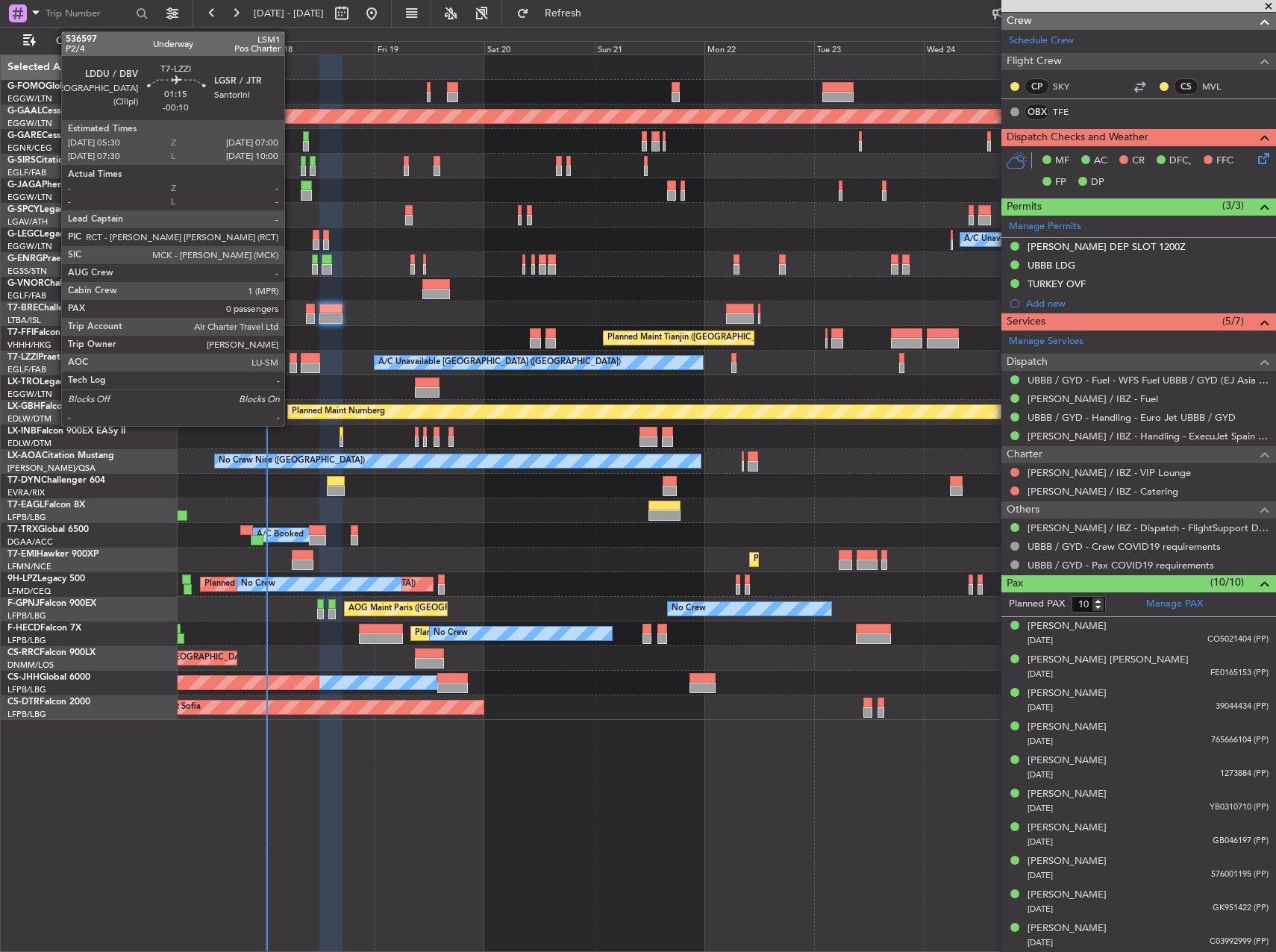
click at [291, 360] on div at bounding box center [293, 358] width 8 height 11
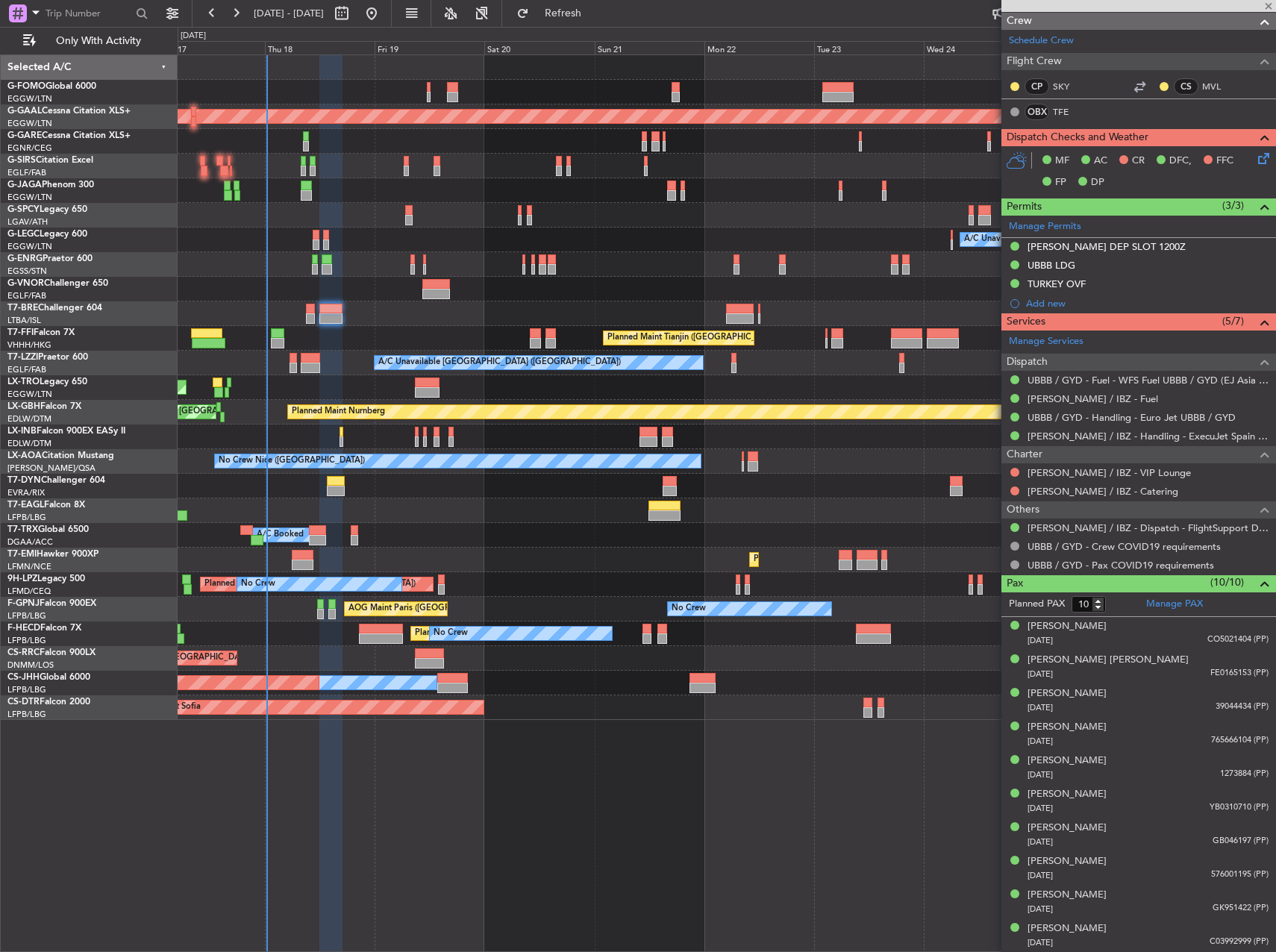
type input "-00:10"
type input "0"
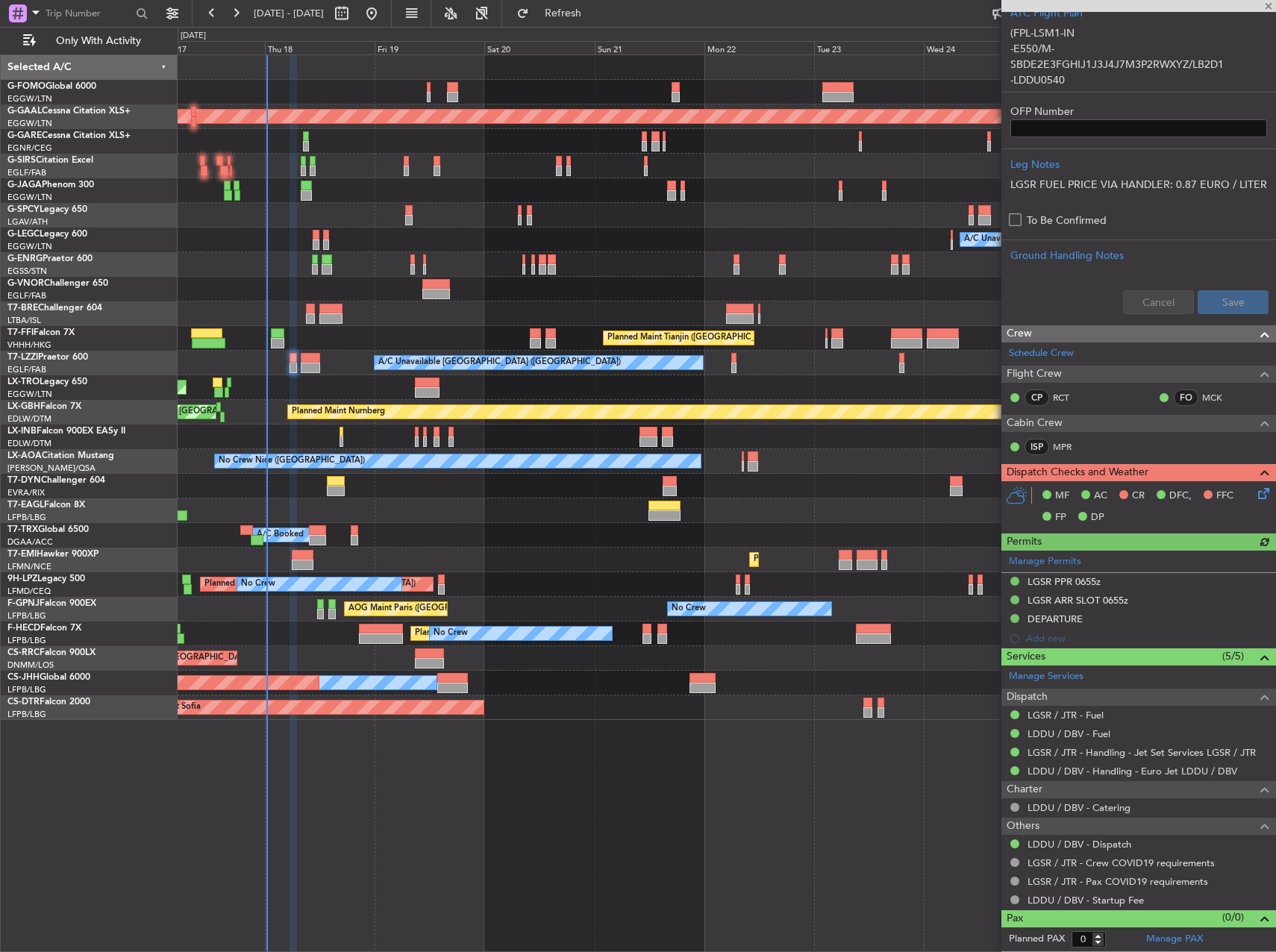
scroll to position [0, 0]
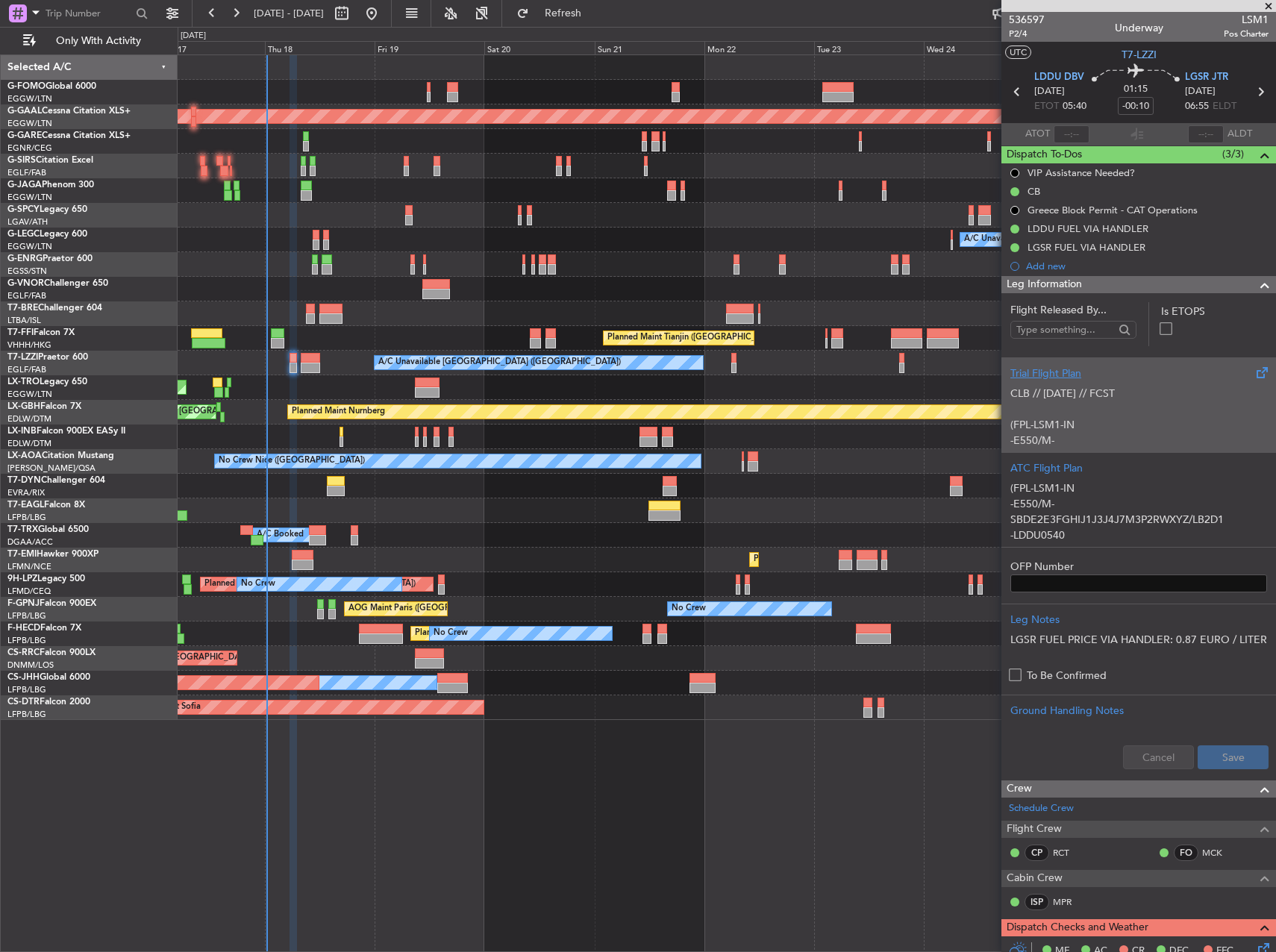
click at [1127, 408] on p "CLB // 17SEP // FCST (FPL-LSM1-IN -E550/M-SBDE2E3FGHIJ1J3J4J7M3P2RWXYZ/LB2D1 -L…" at bounding box center [1138, 519] width 256 height 266
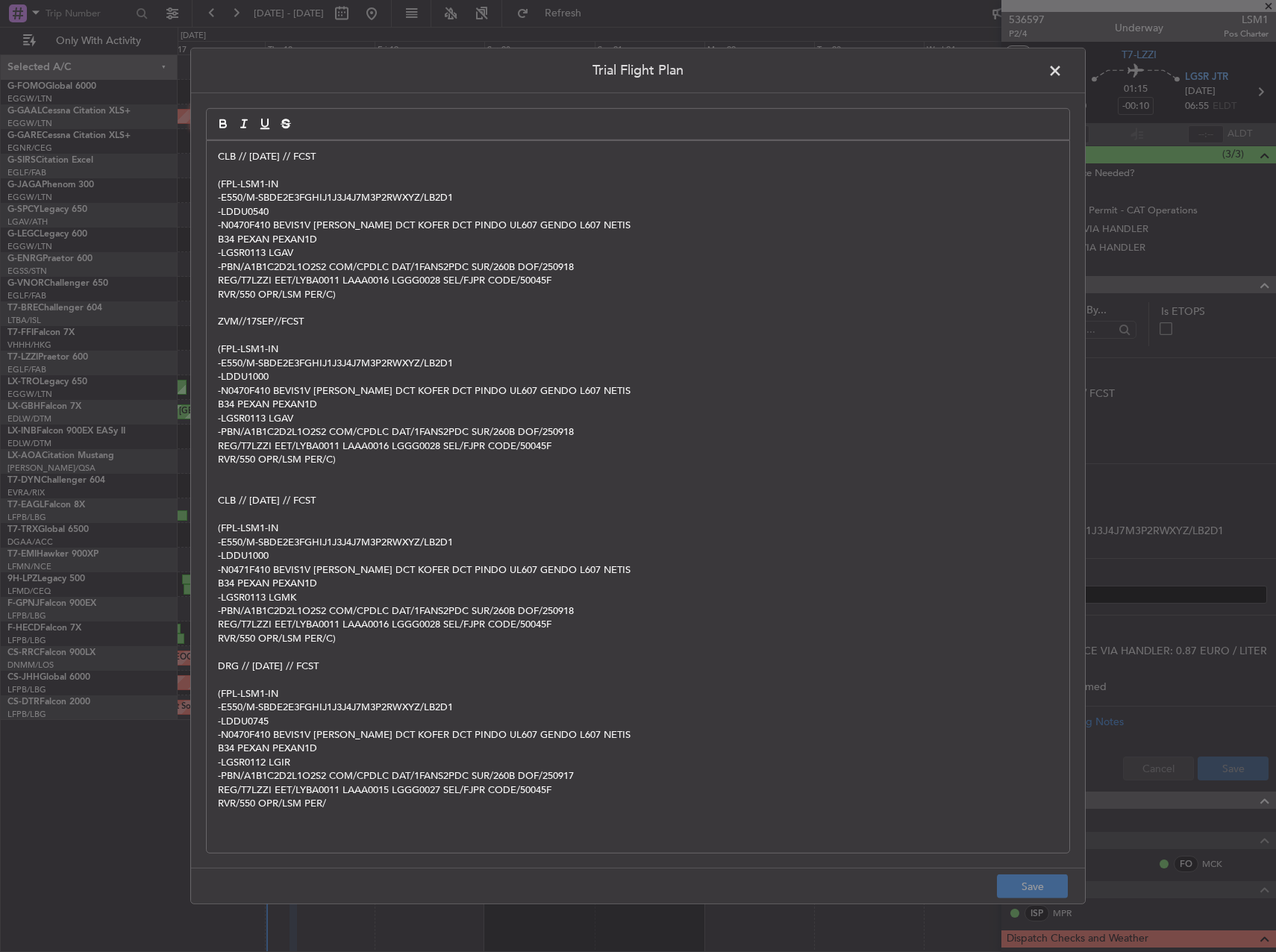
click at [1062, 79] on span at bounding box center [1062, 74] width 0 height 30
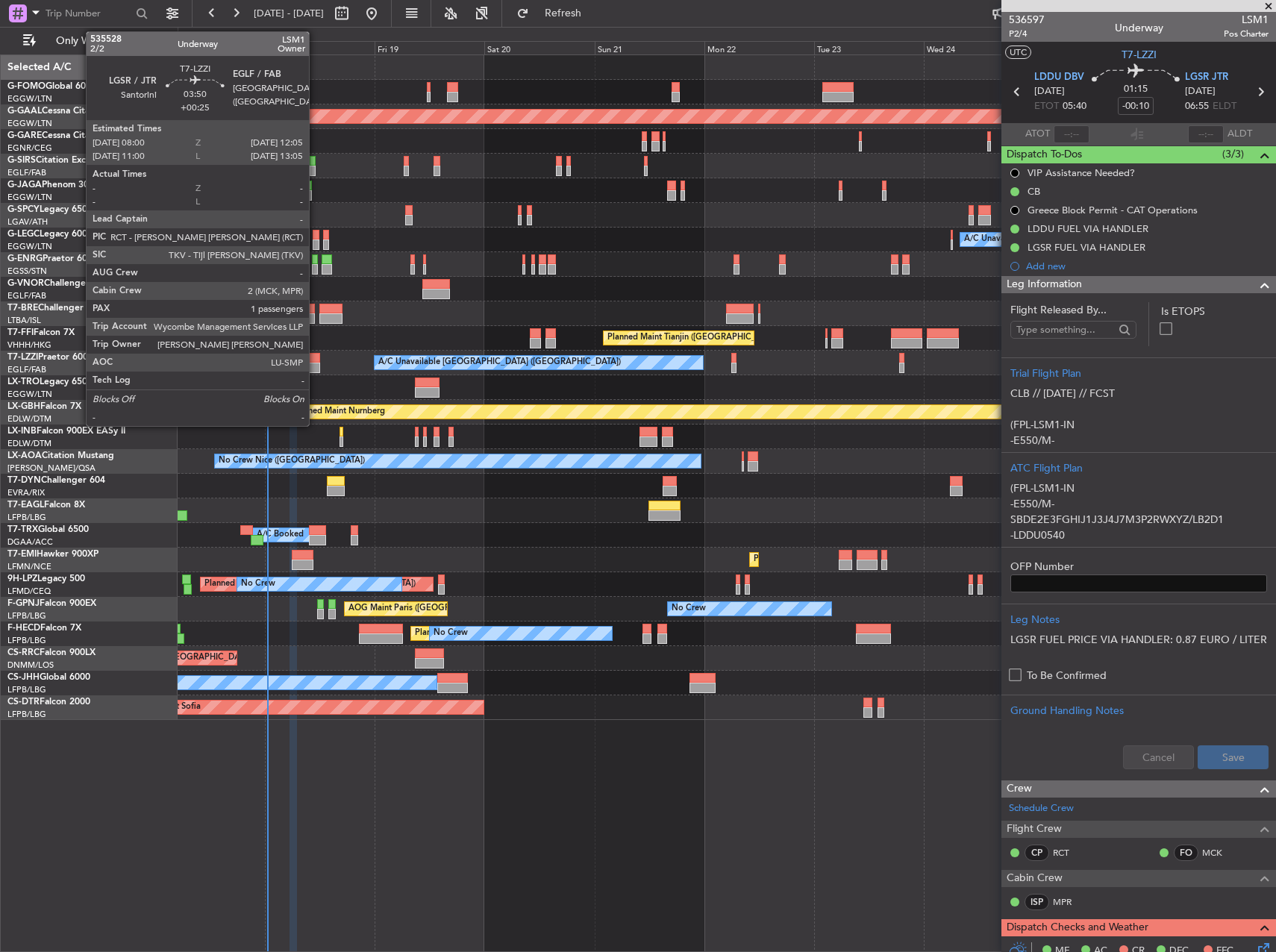
click at [315, 364] on div at bounding box center [310, 368] width 19 height 11
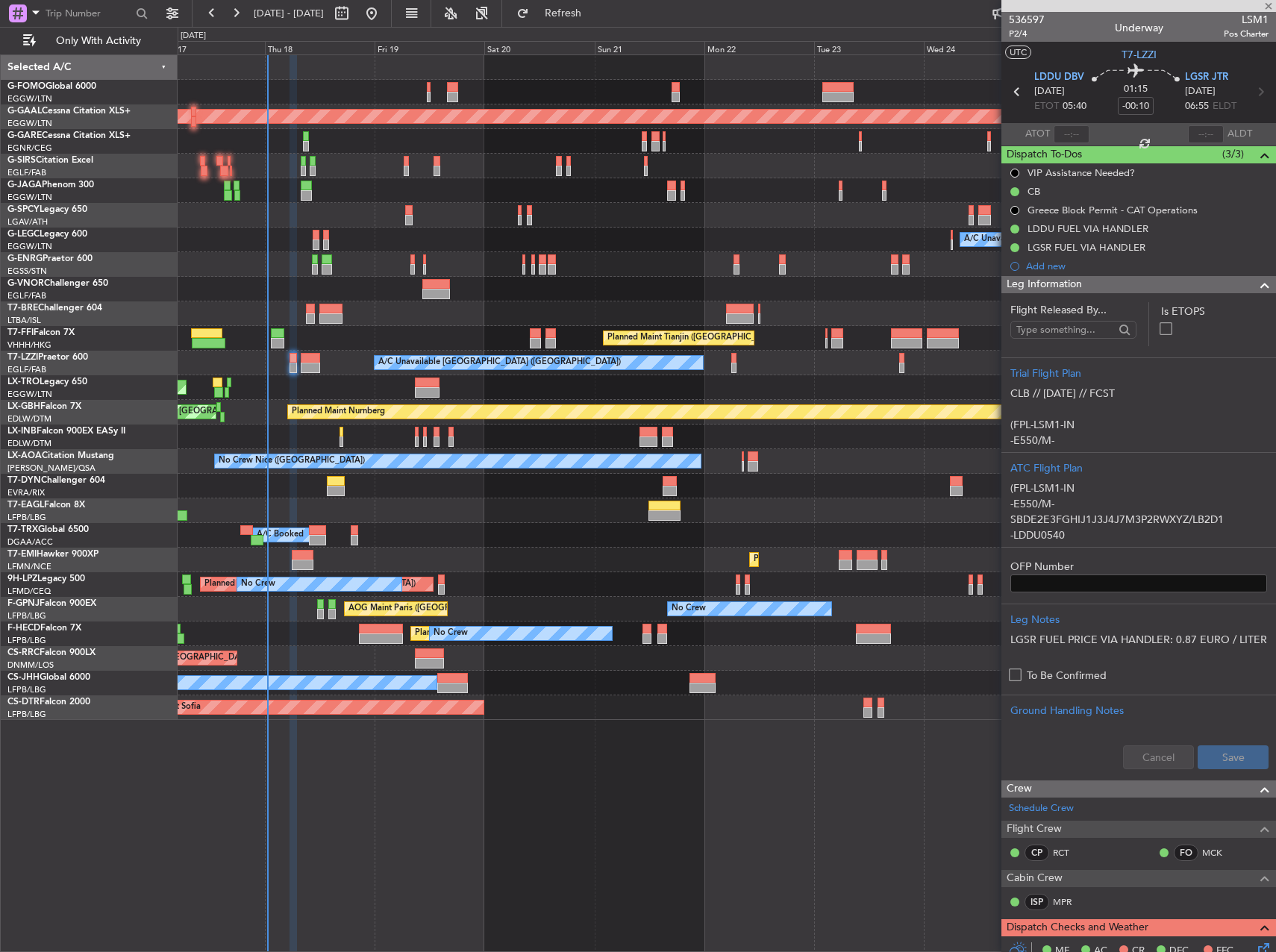
type input "+00:25"
type input "1"
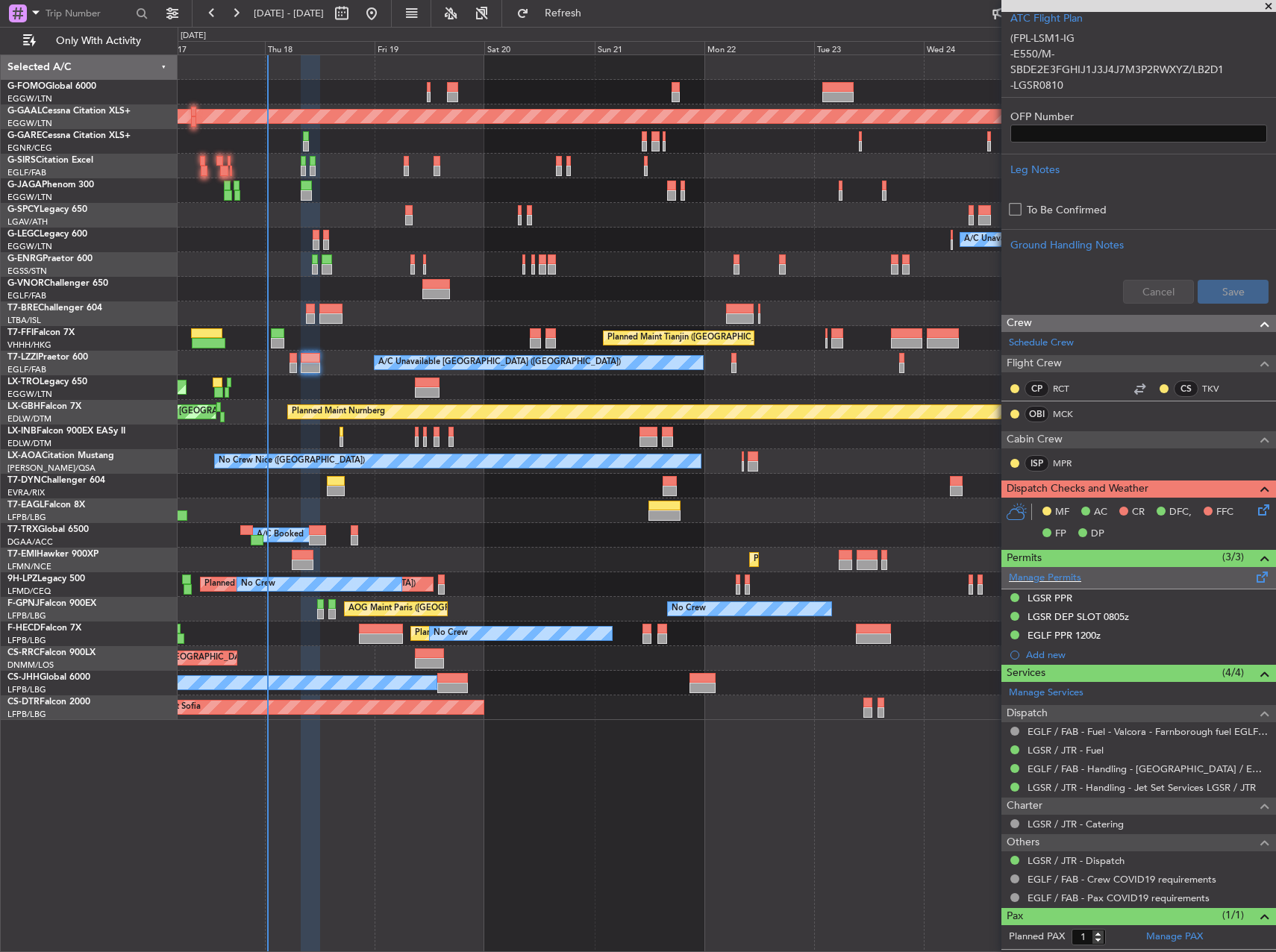
scroll to position [481, 0]
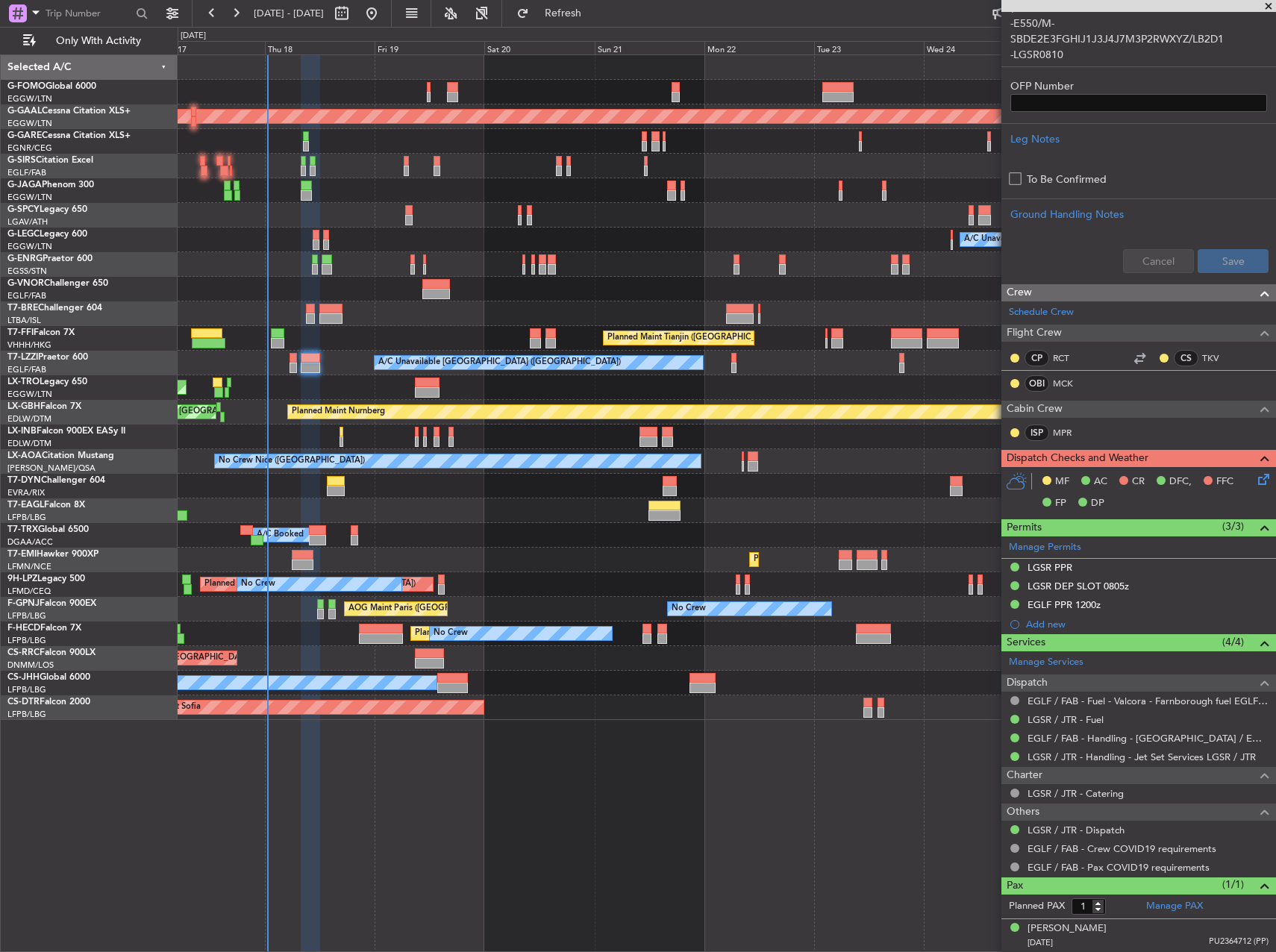
click at [1254, 483] on icon at bounding box center [1260, 476] width 12 height 12
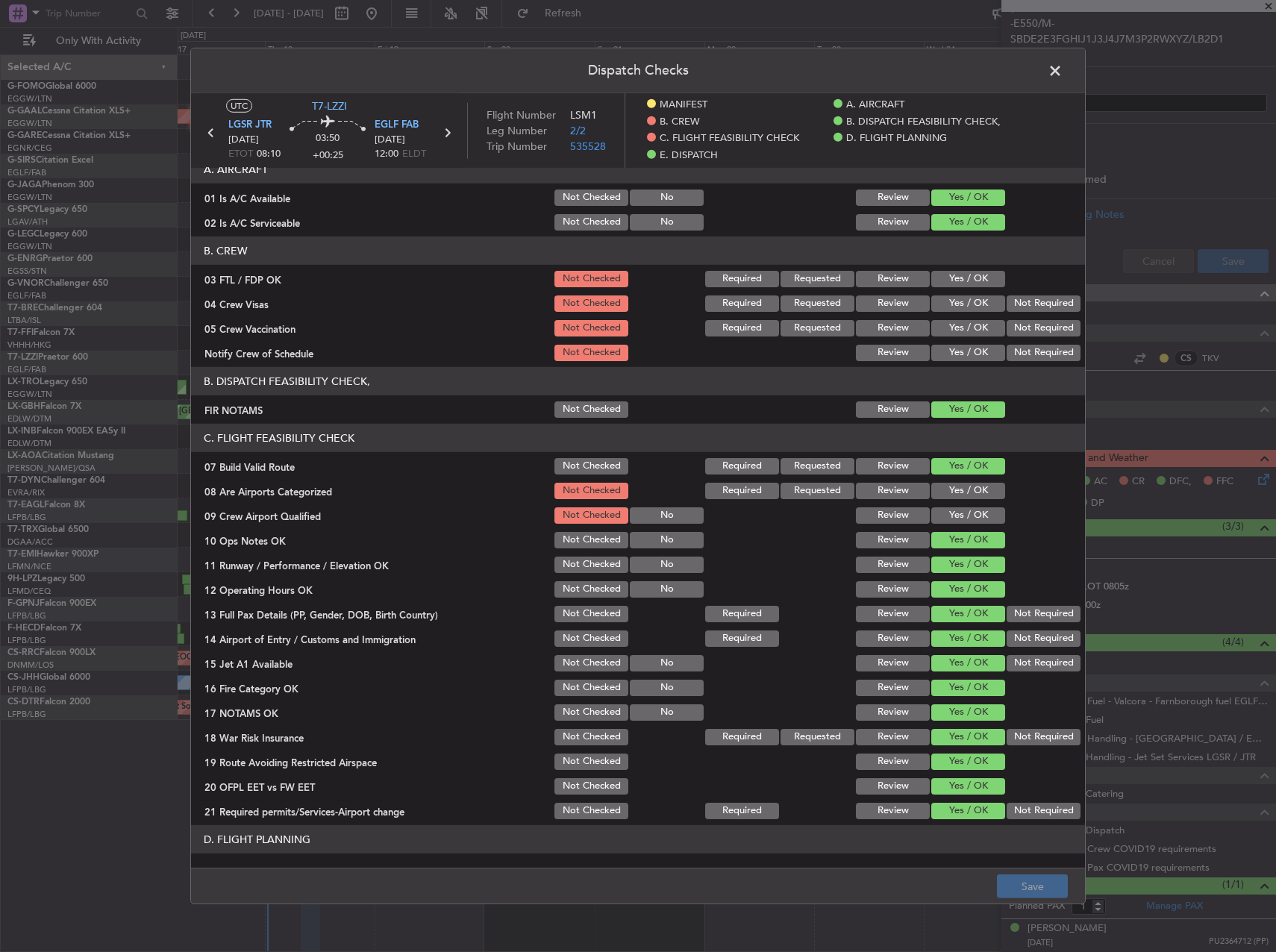
scroll to position [0, 0]
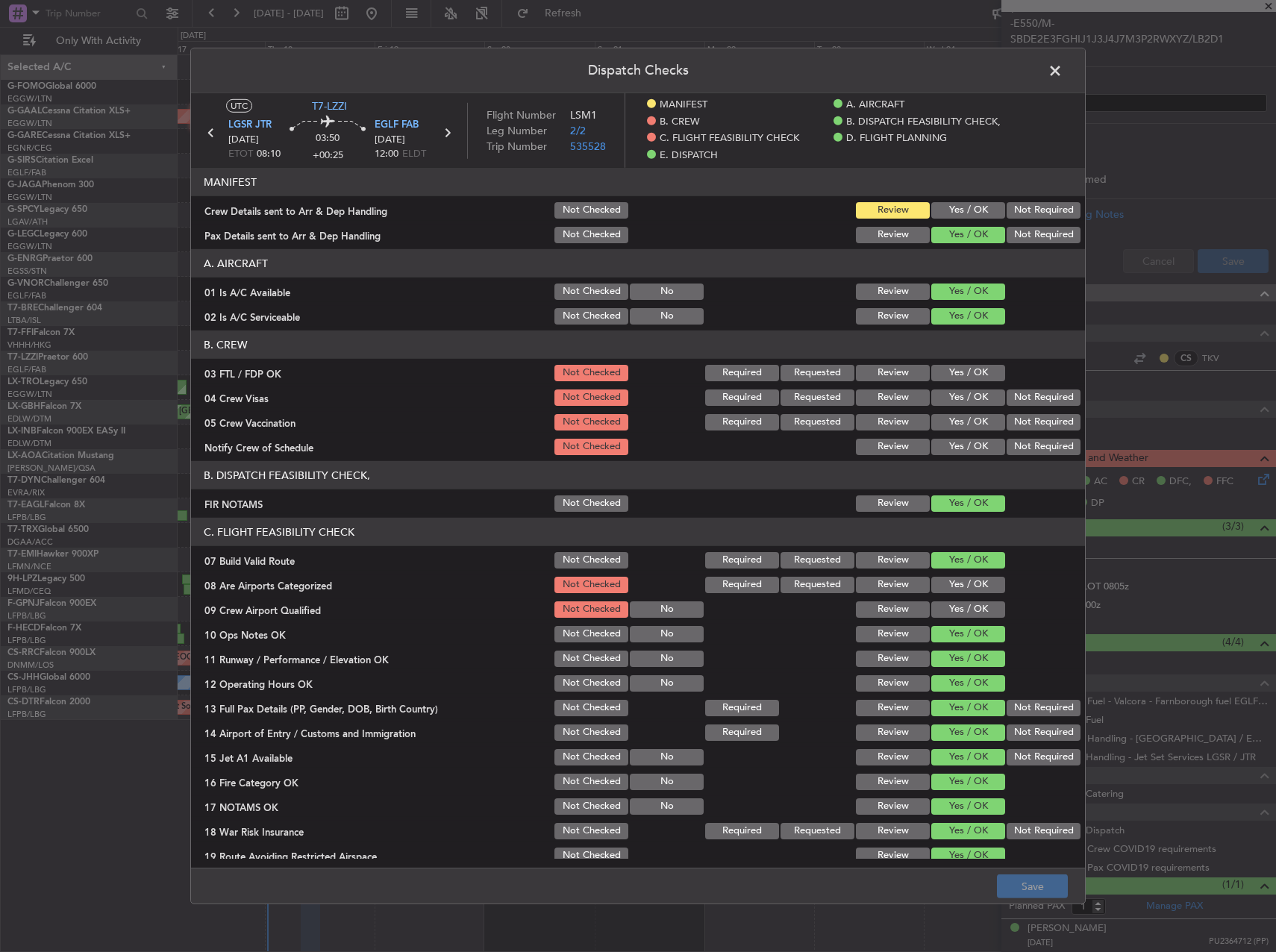
click at [1062, 78] on span at bounding box center [1062, 74] width 0 height 30
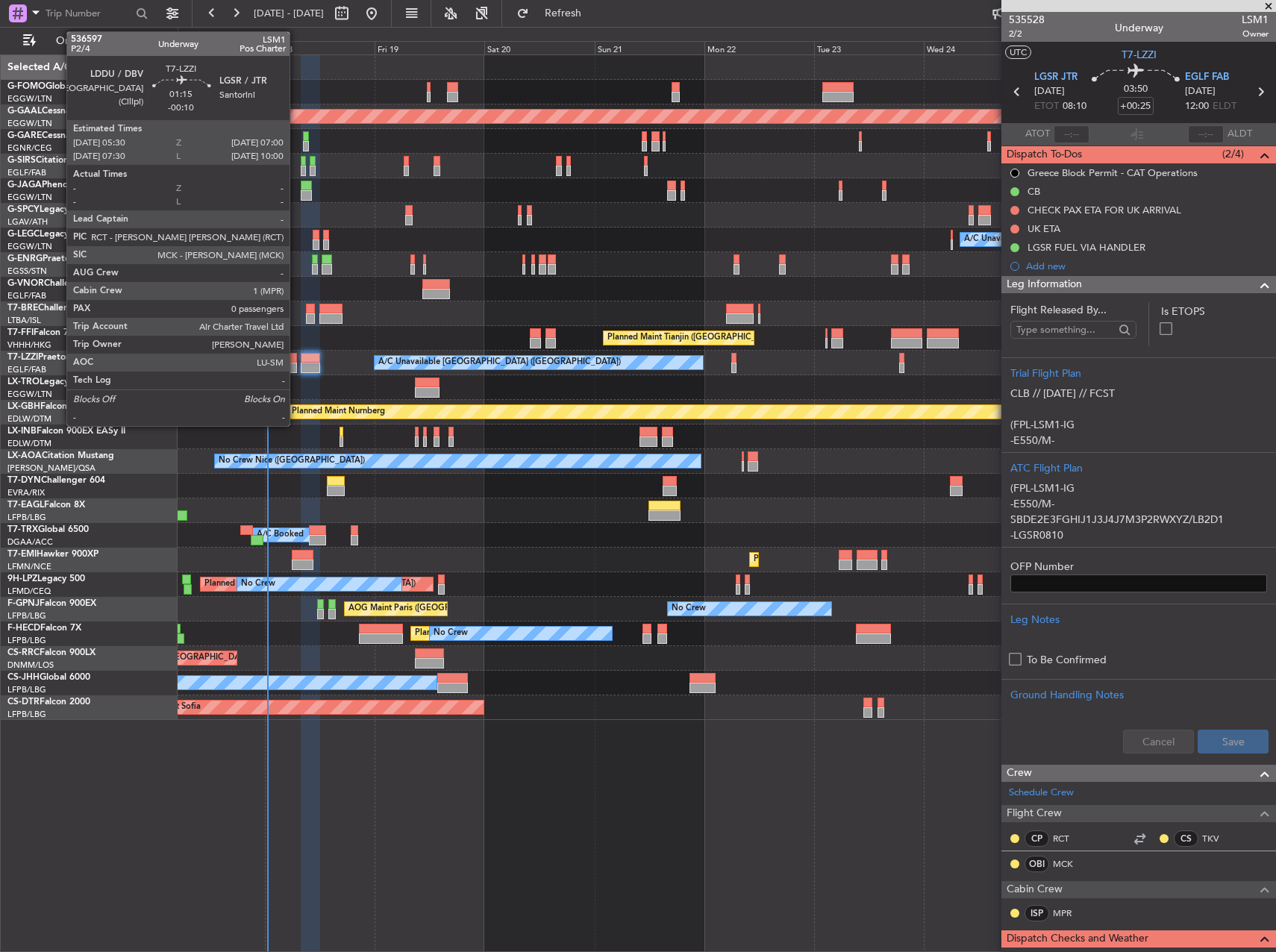
click at [296, 362] on div at bounding box center [293, 358] width 8 height 11
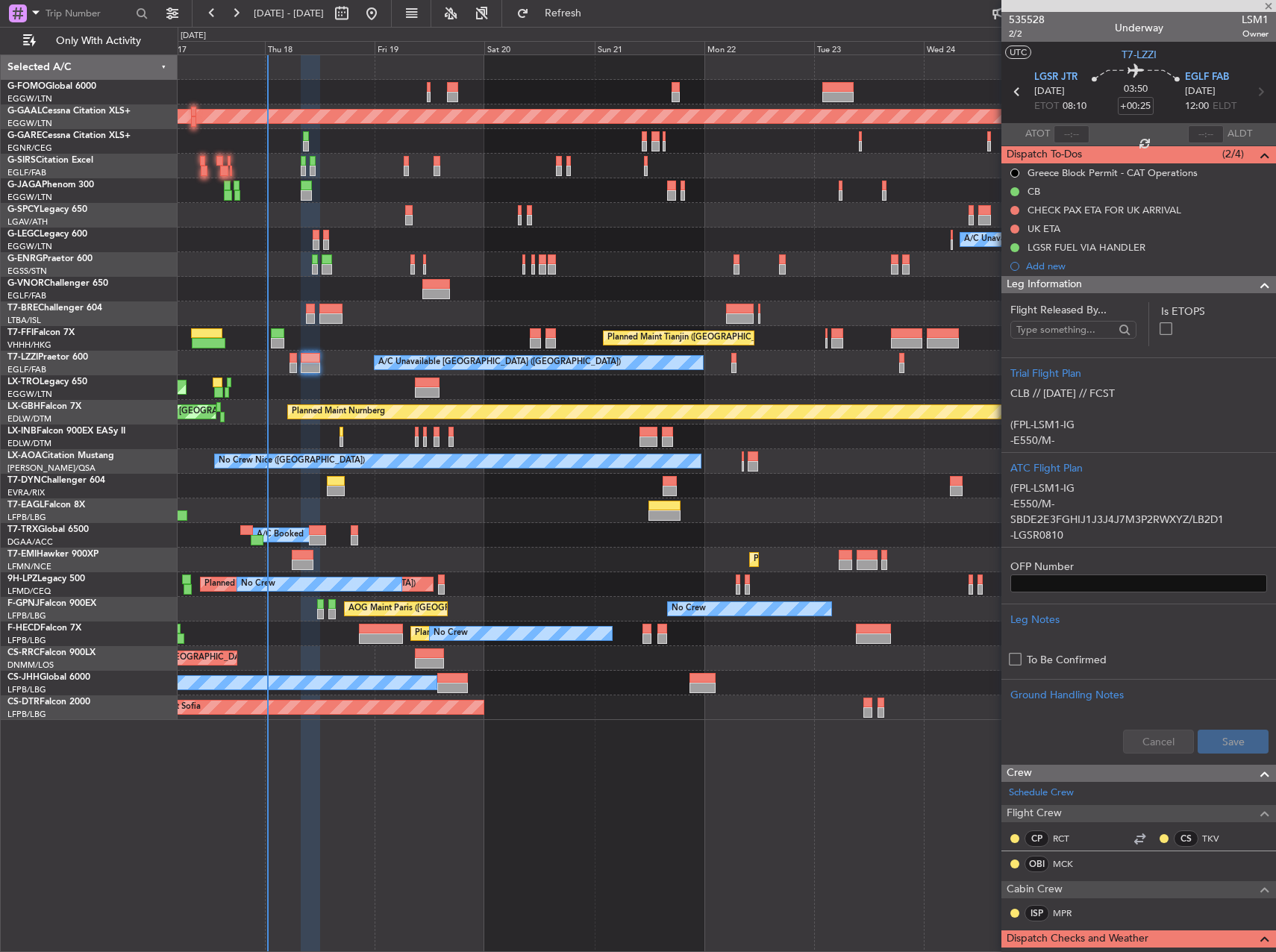
type input "-00:10"
type input "0"
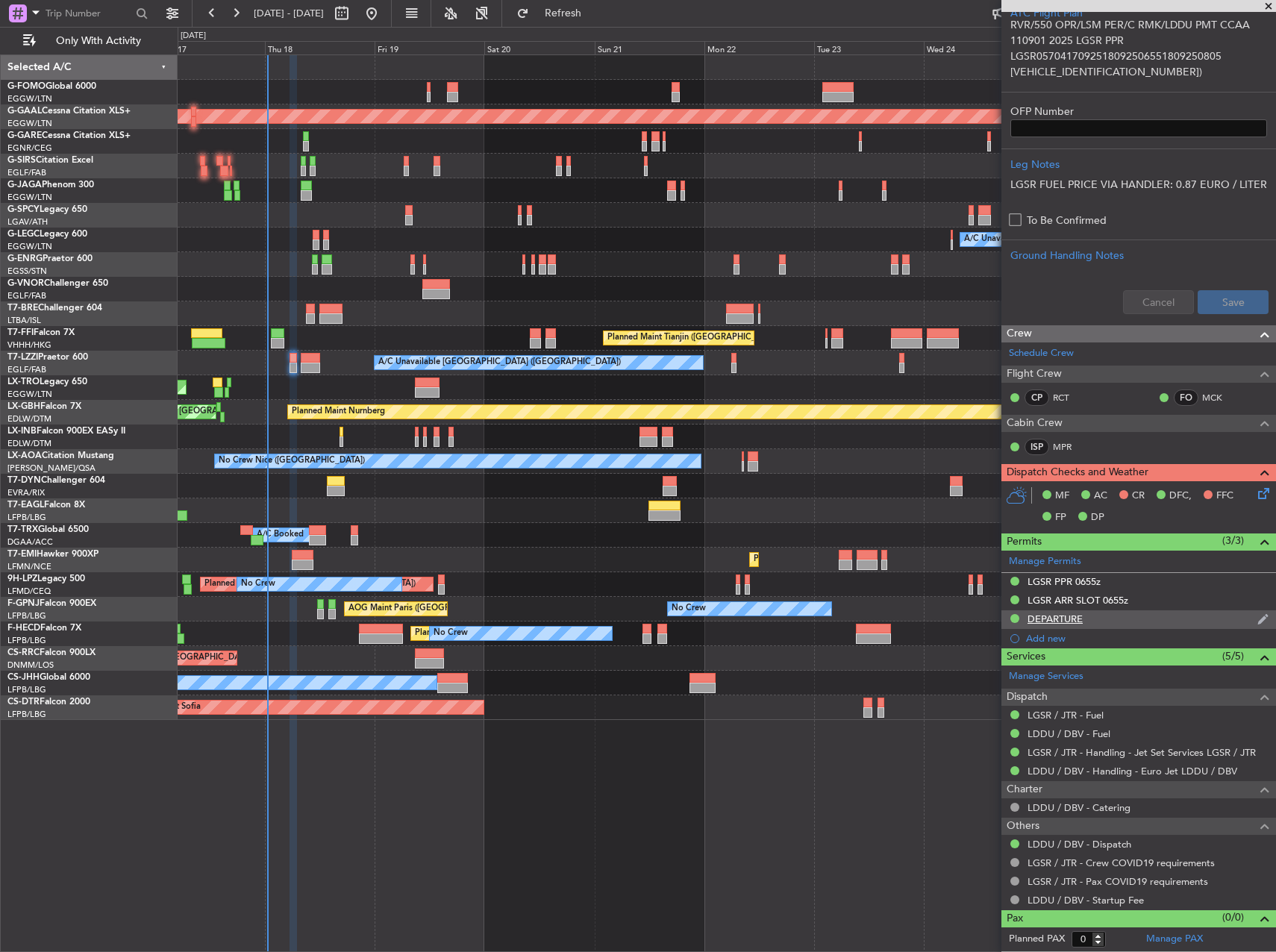
scroll to position [470, 0]
click at [345, 434] on div at bounding box center [726, 437] width 1097 height 25
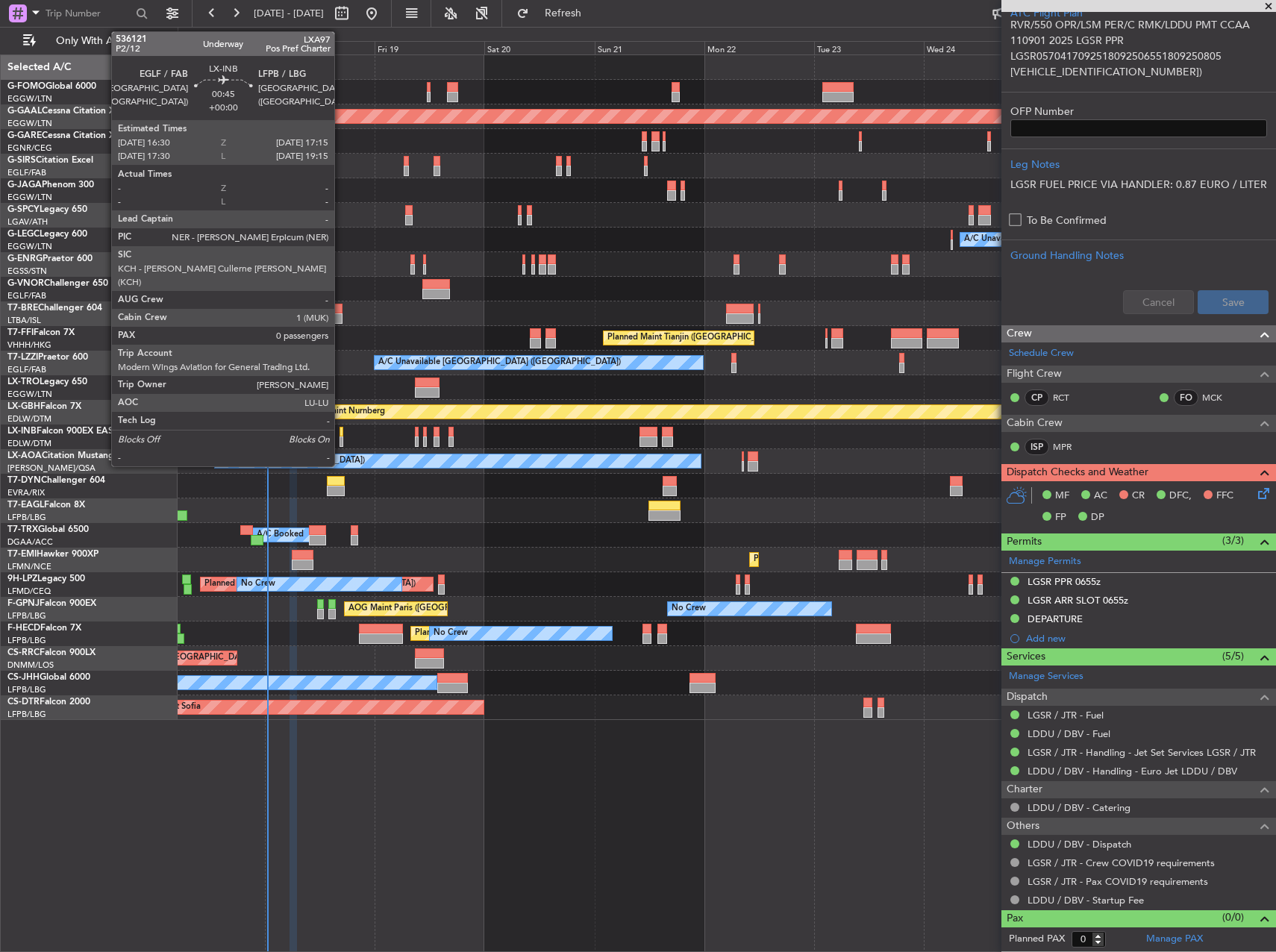
click at [341, 433] on div at bounding box center [341, 432] width 4 height 11
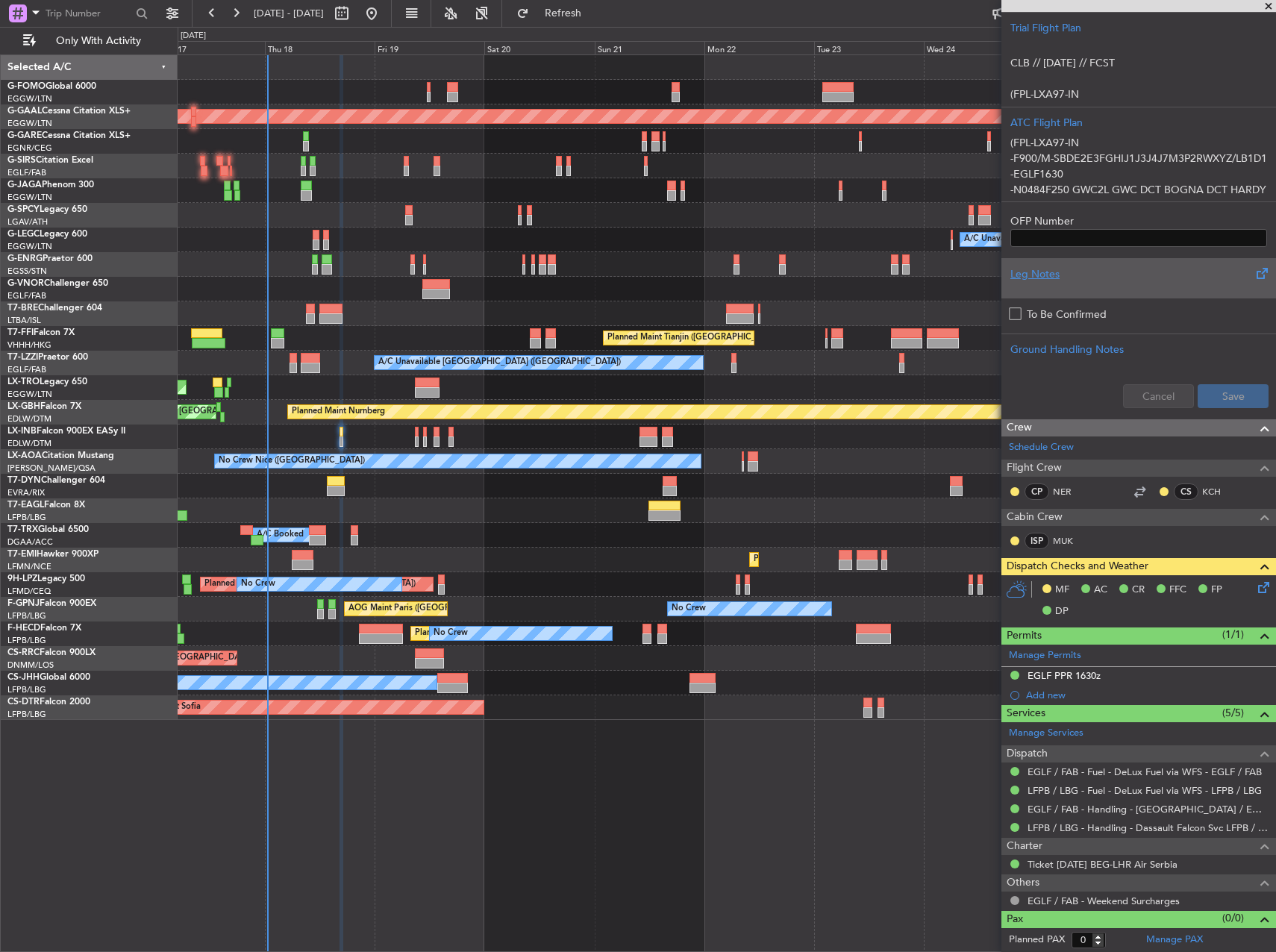
scroll to position [0, 0]
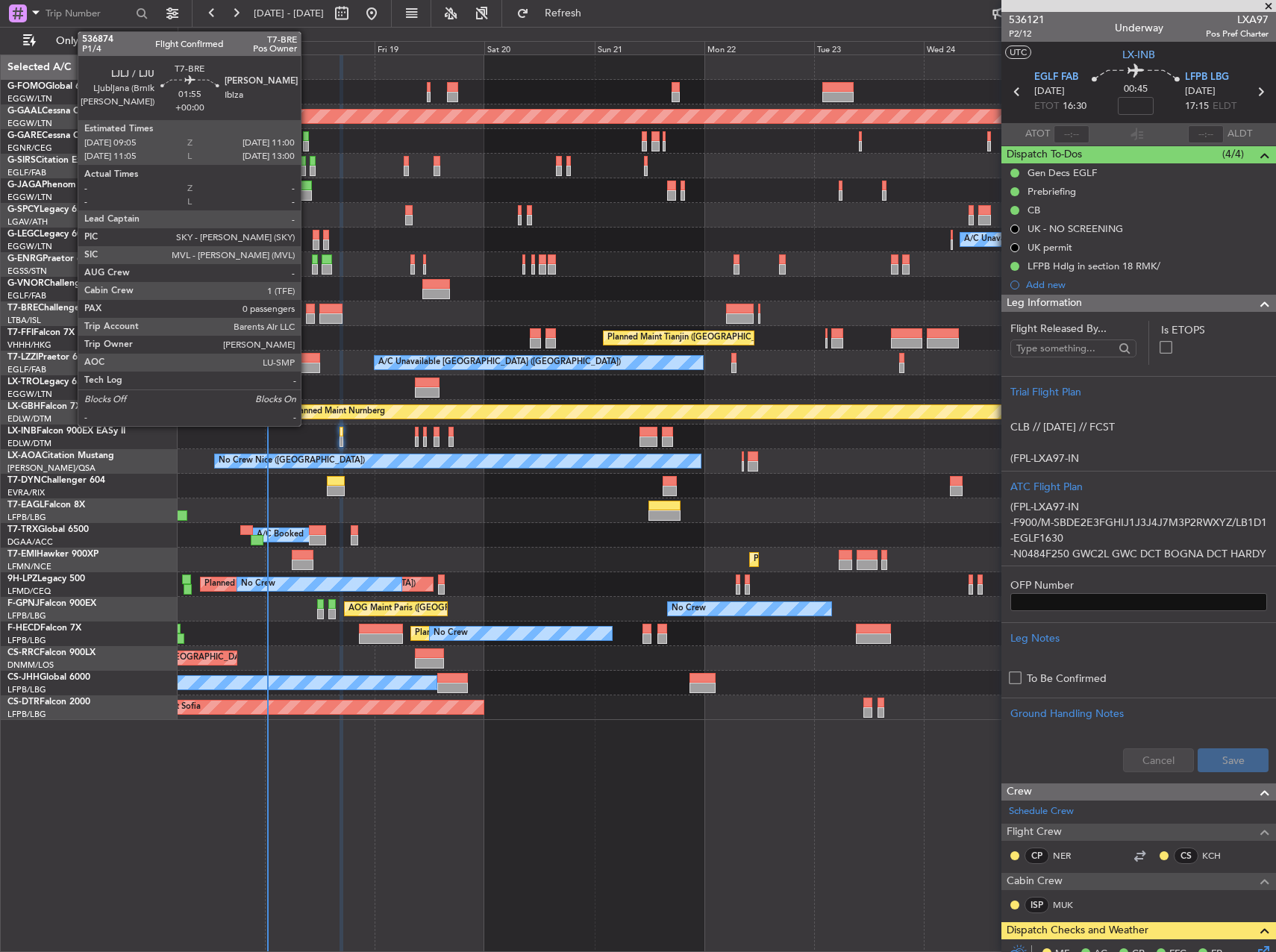
click at [307, 310] on div at bounding box center [310, 309] width 9 height 11
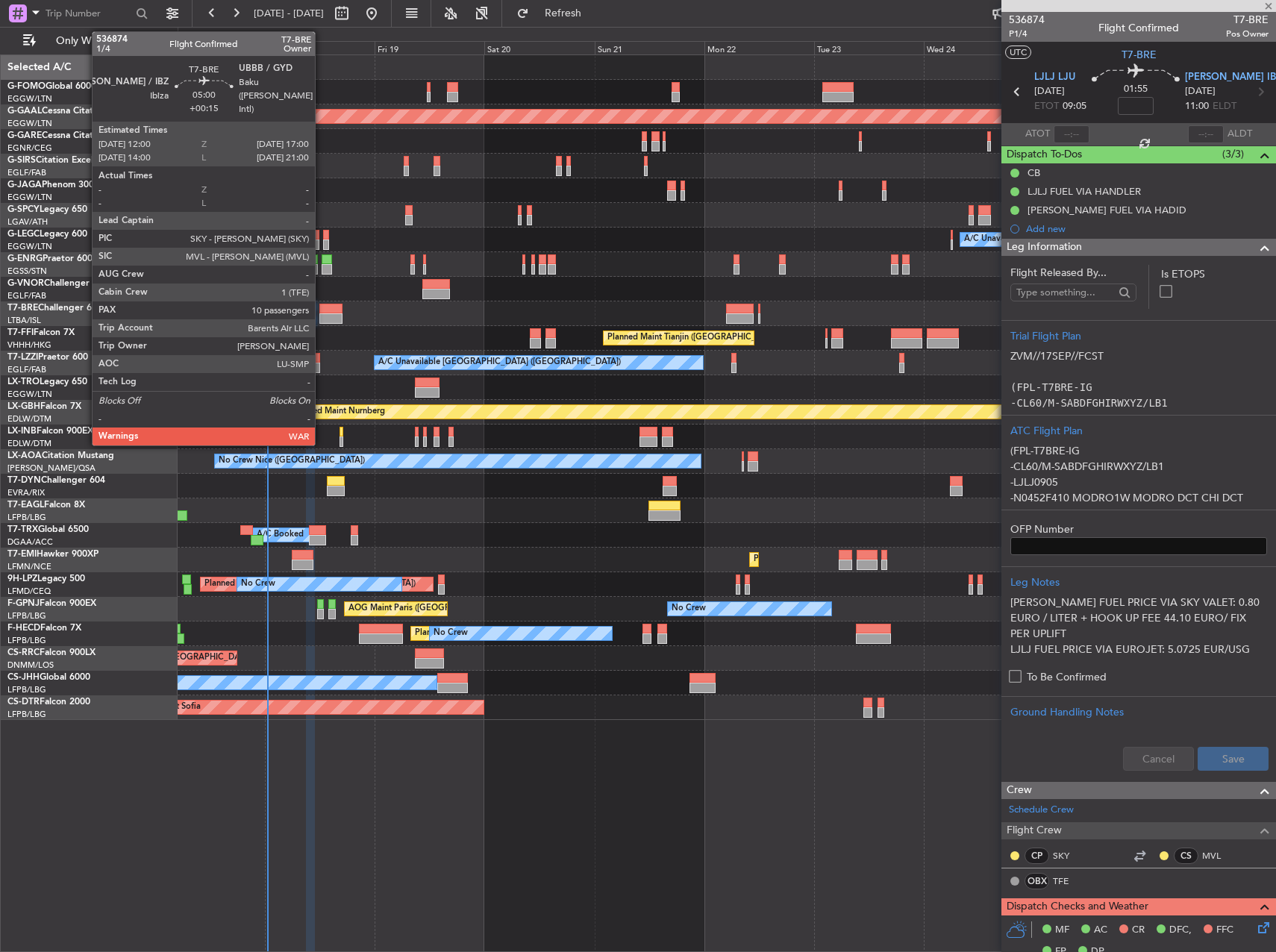
click at [322, 311] on div at bounding box center [331, 309] width 23 height 11
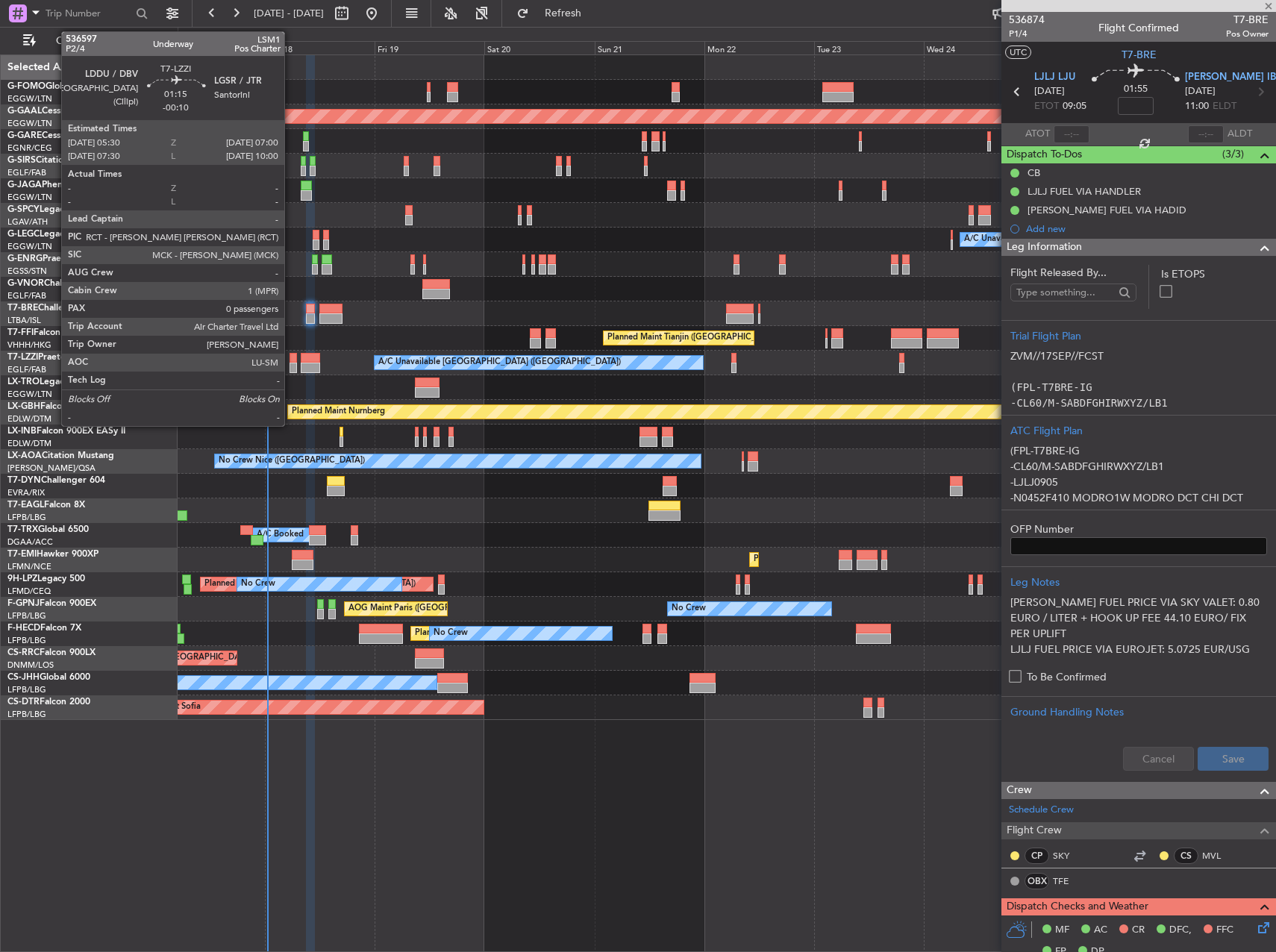
type input "+00:15"
type input "10"
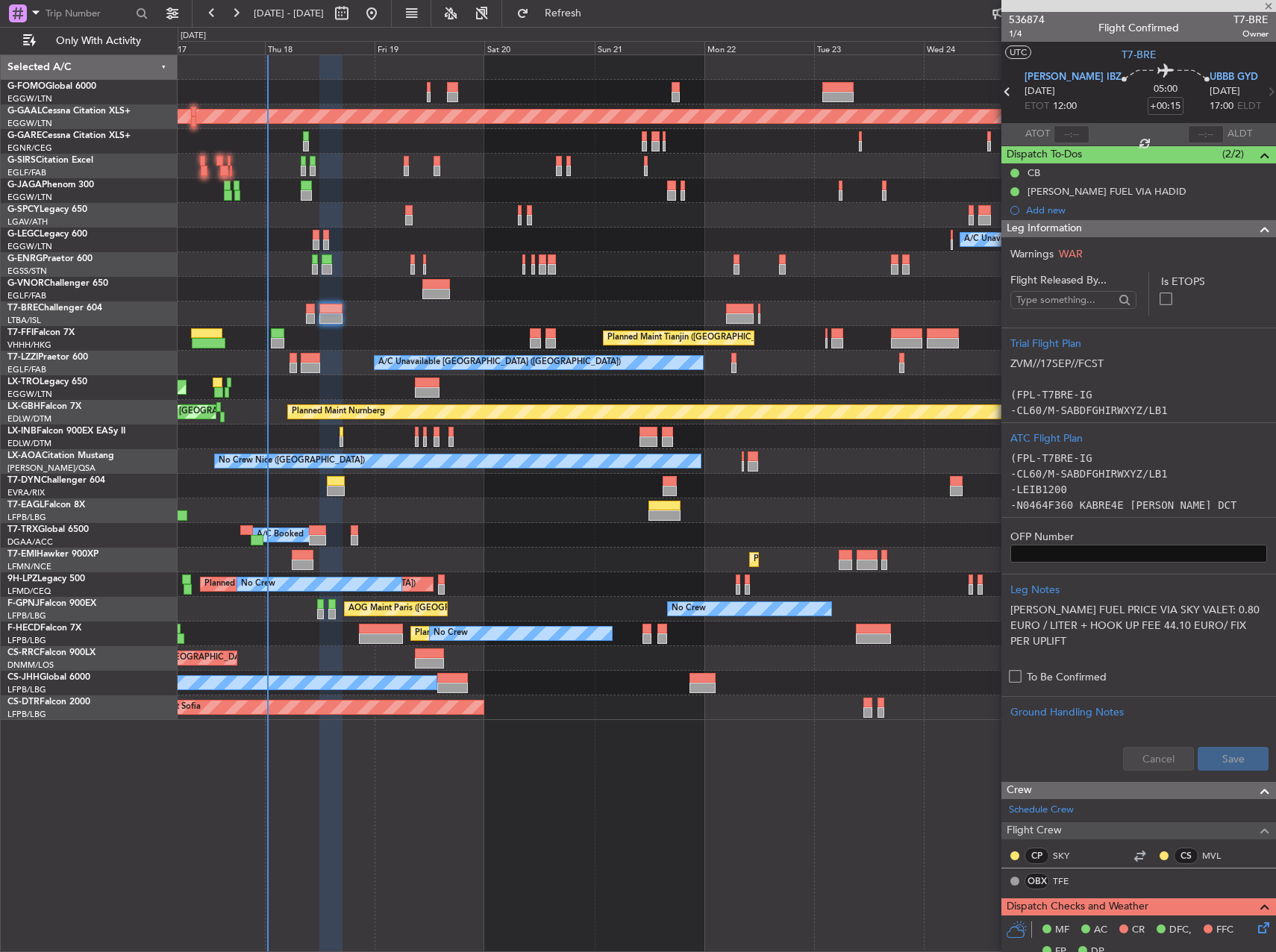
click at [300, 357] on div "A/C Unavailable [GEOGRAPHIC_DATA] ([GEOGRAPHIC_DATA]) A/C Unavailable [GEOGRAPH…" at bounding box center [726, 363] width 1097 height 25
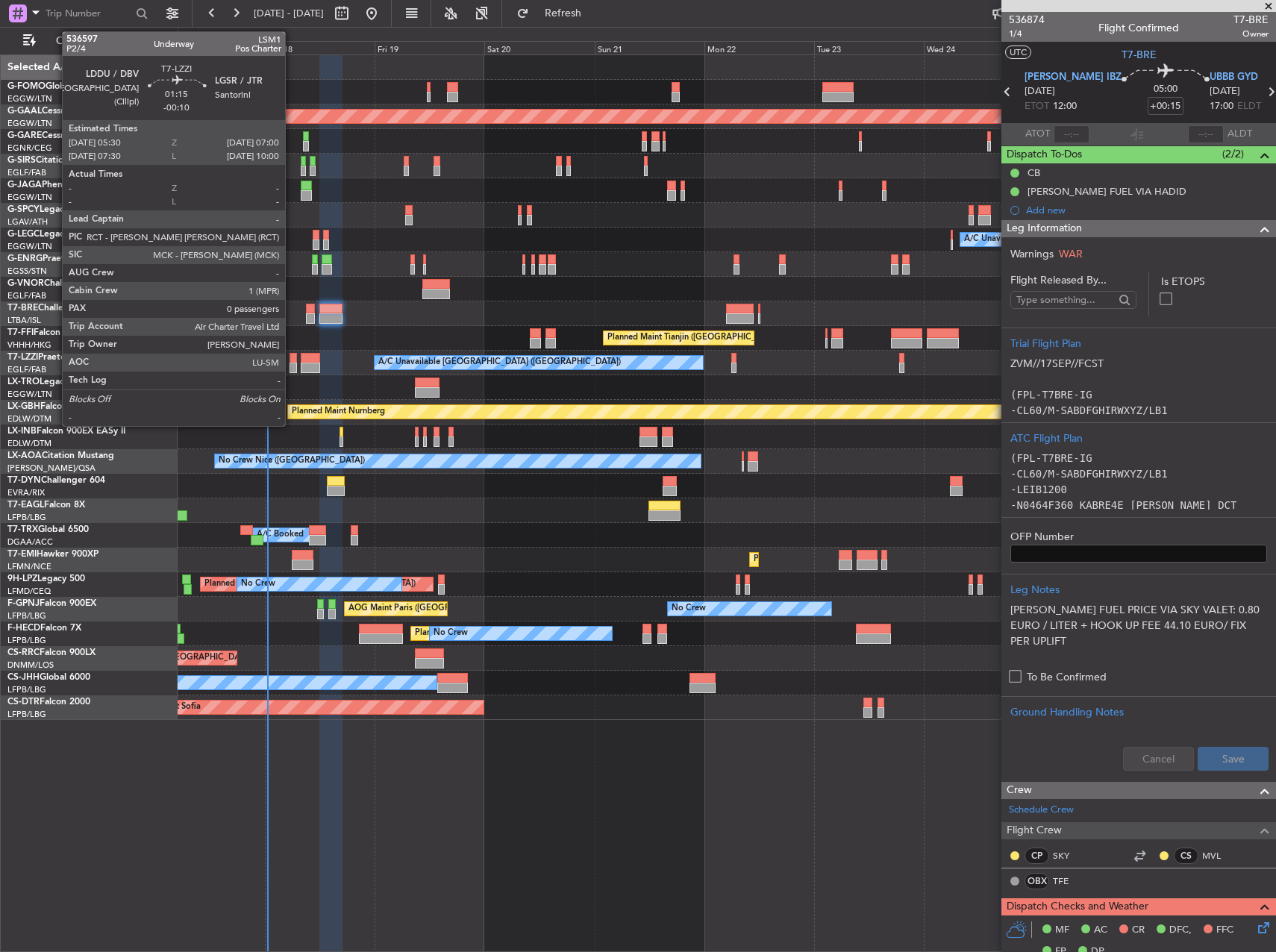
click at [292, 357] on div at bounding box center [293, 358] width 8 height 11
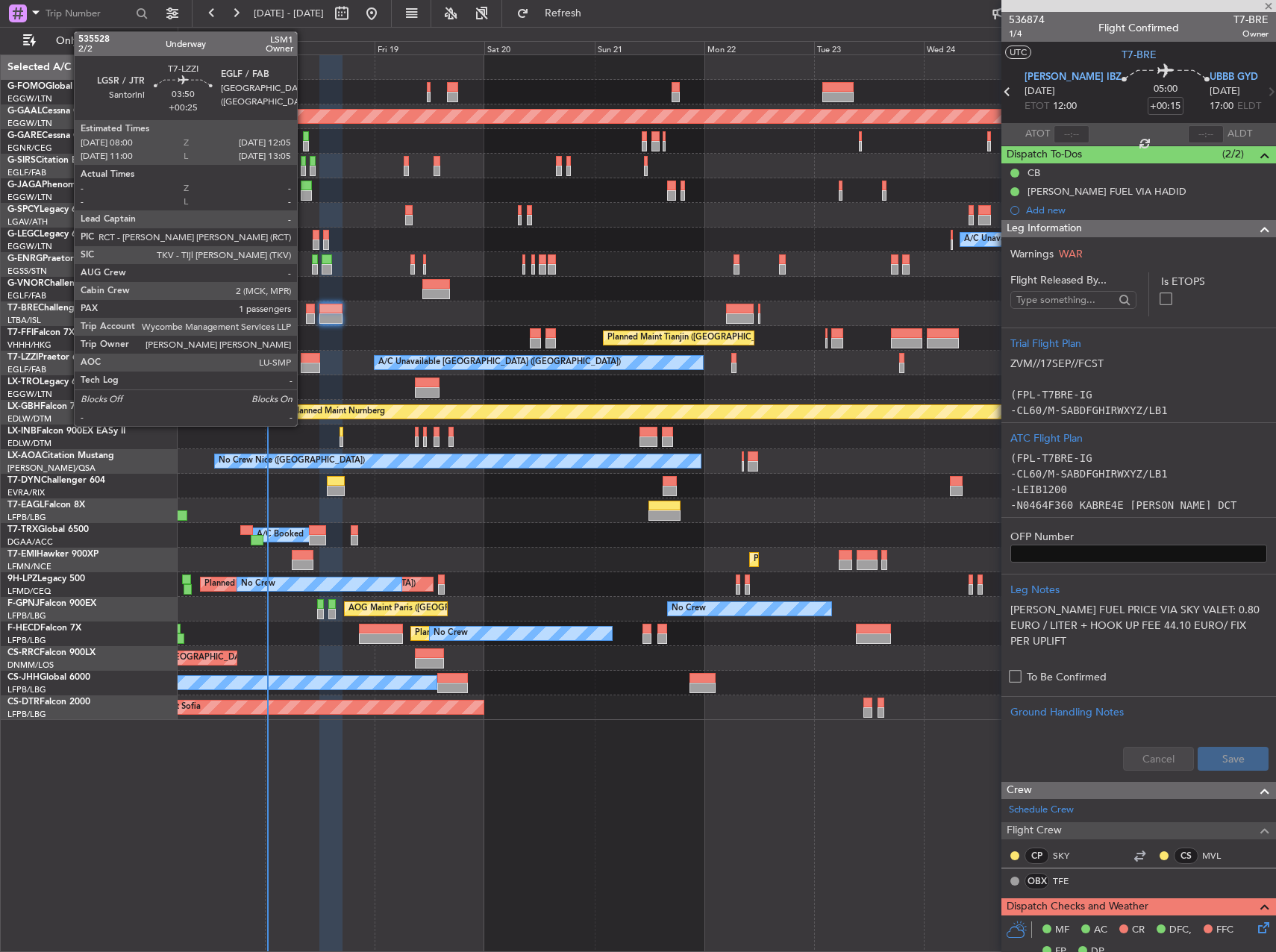
type input "-00:10"
type input "0"
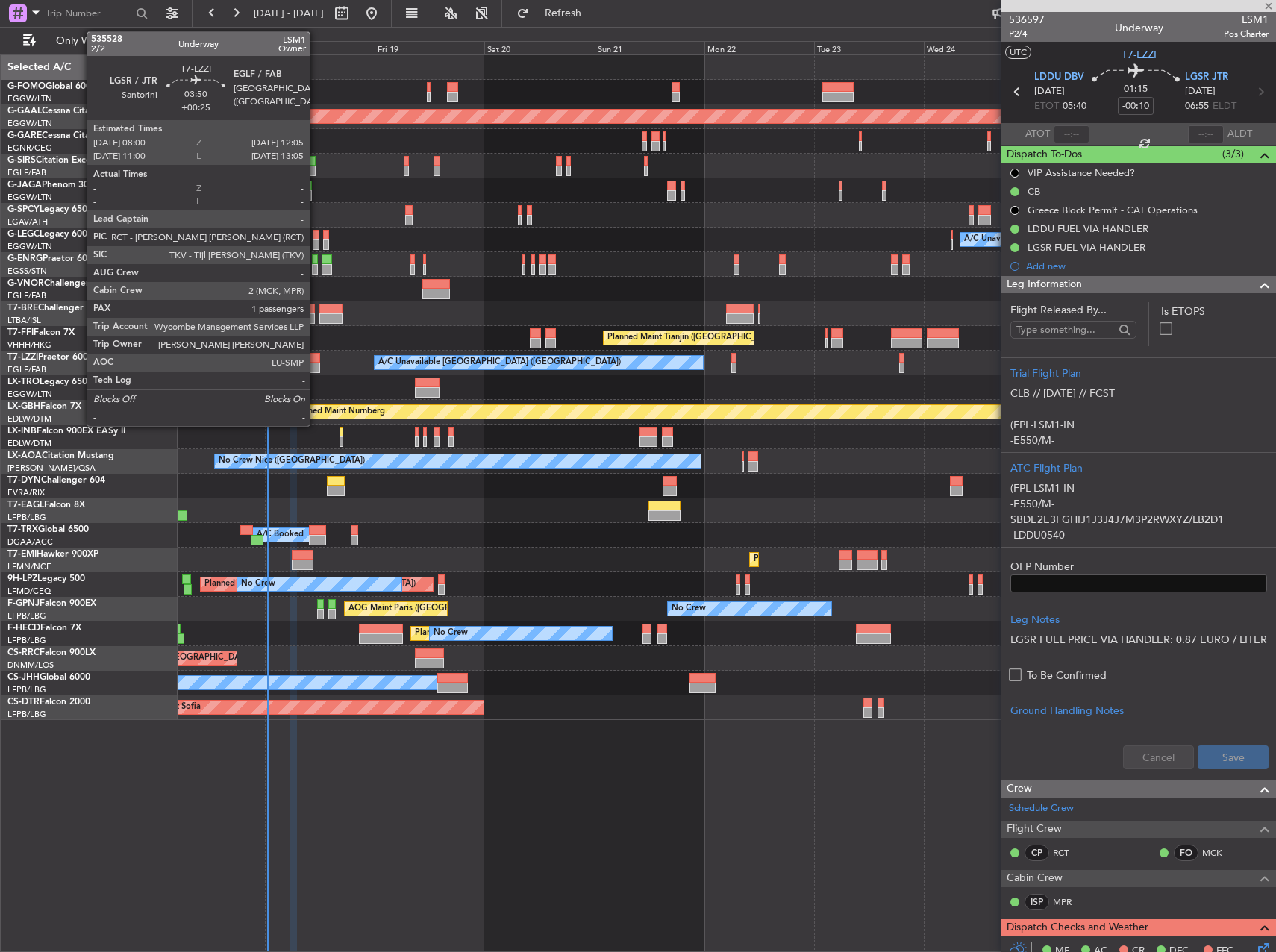
click at [316, 360] on div at bounding box center [310, 358] width 19 height 11
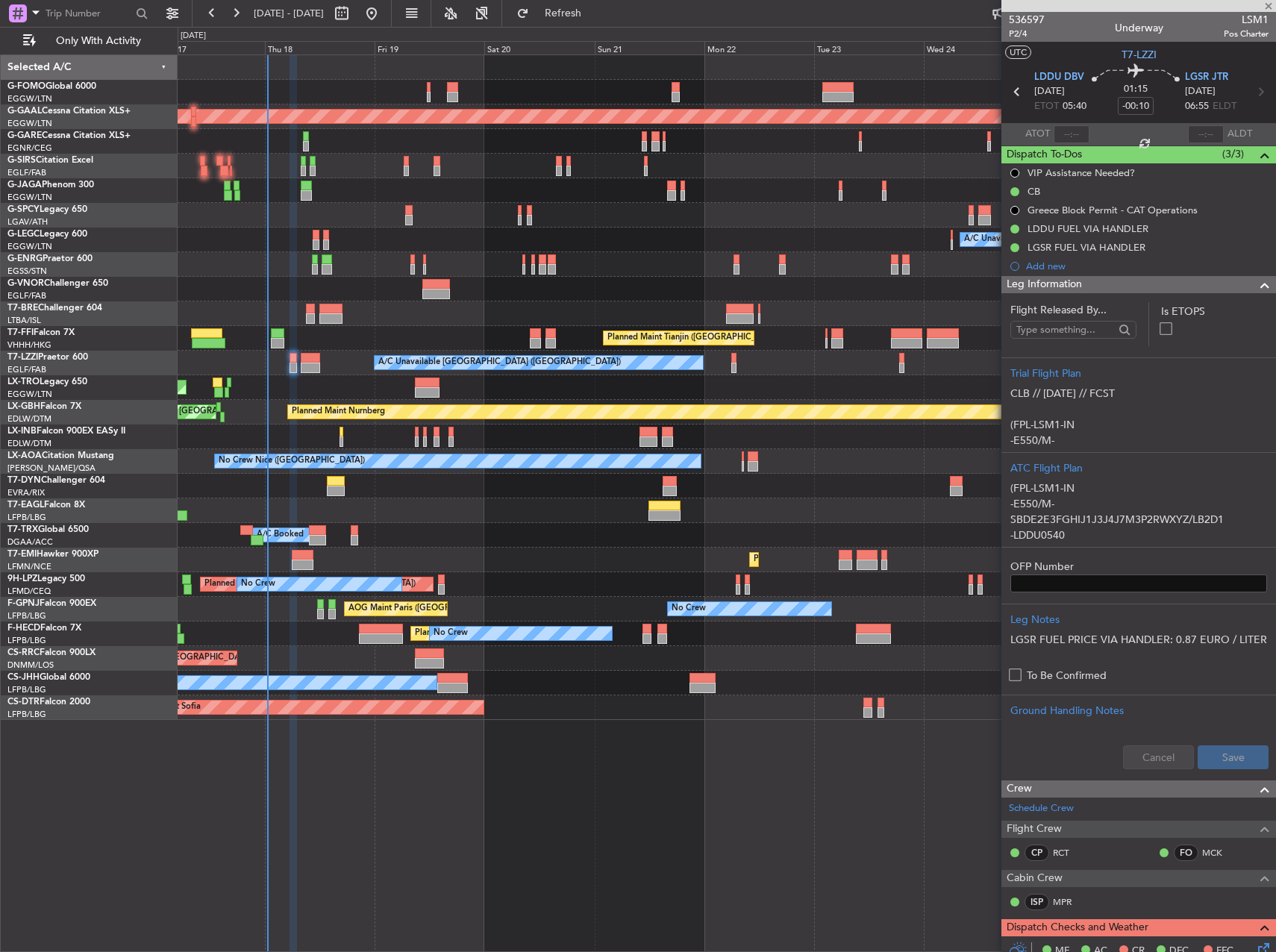
type input "+00:25"
type input "1"
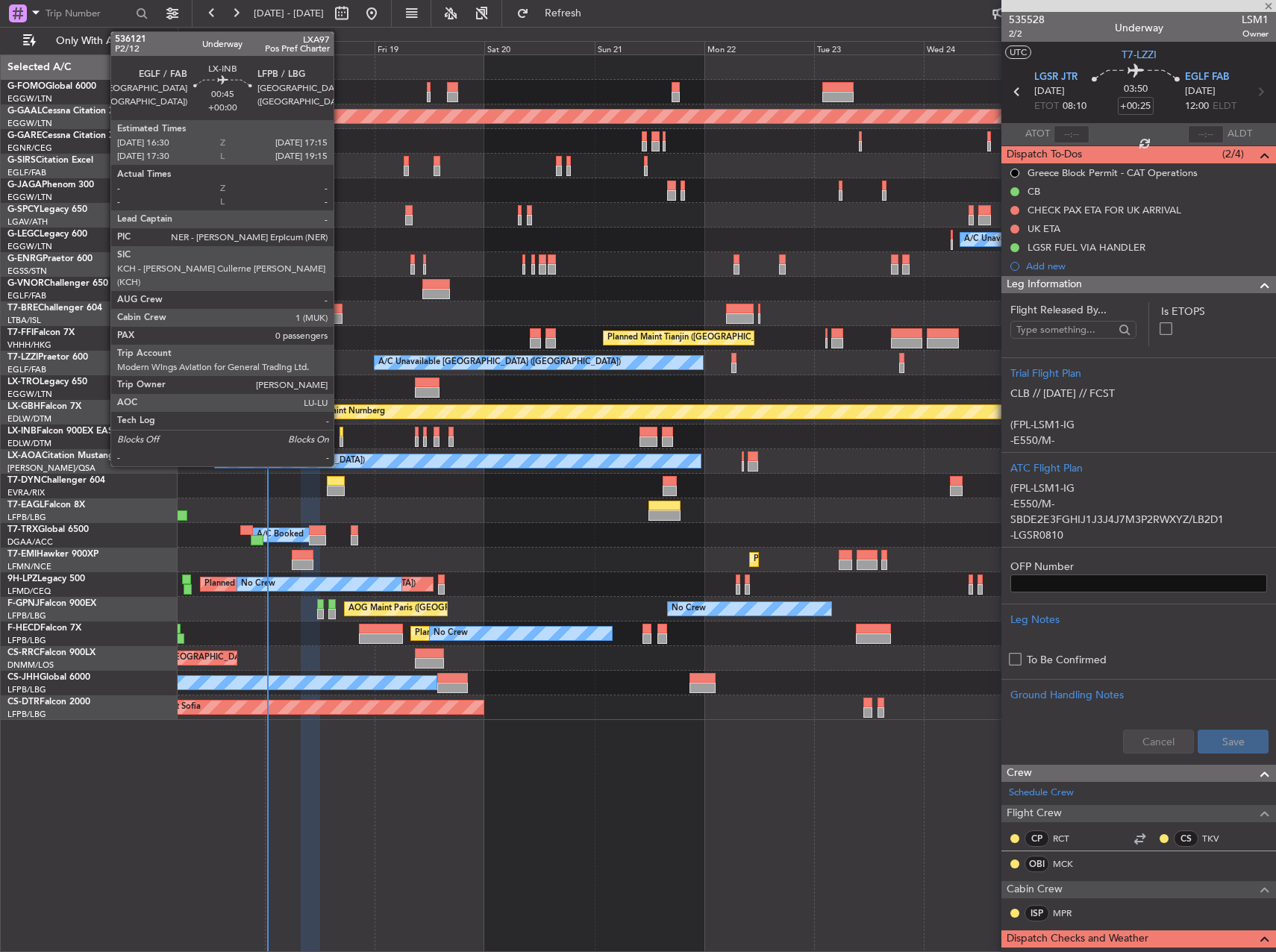
click at [337, 434] on div at bounding box center [726, 437] width 1097 height 25
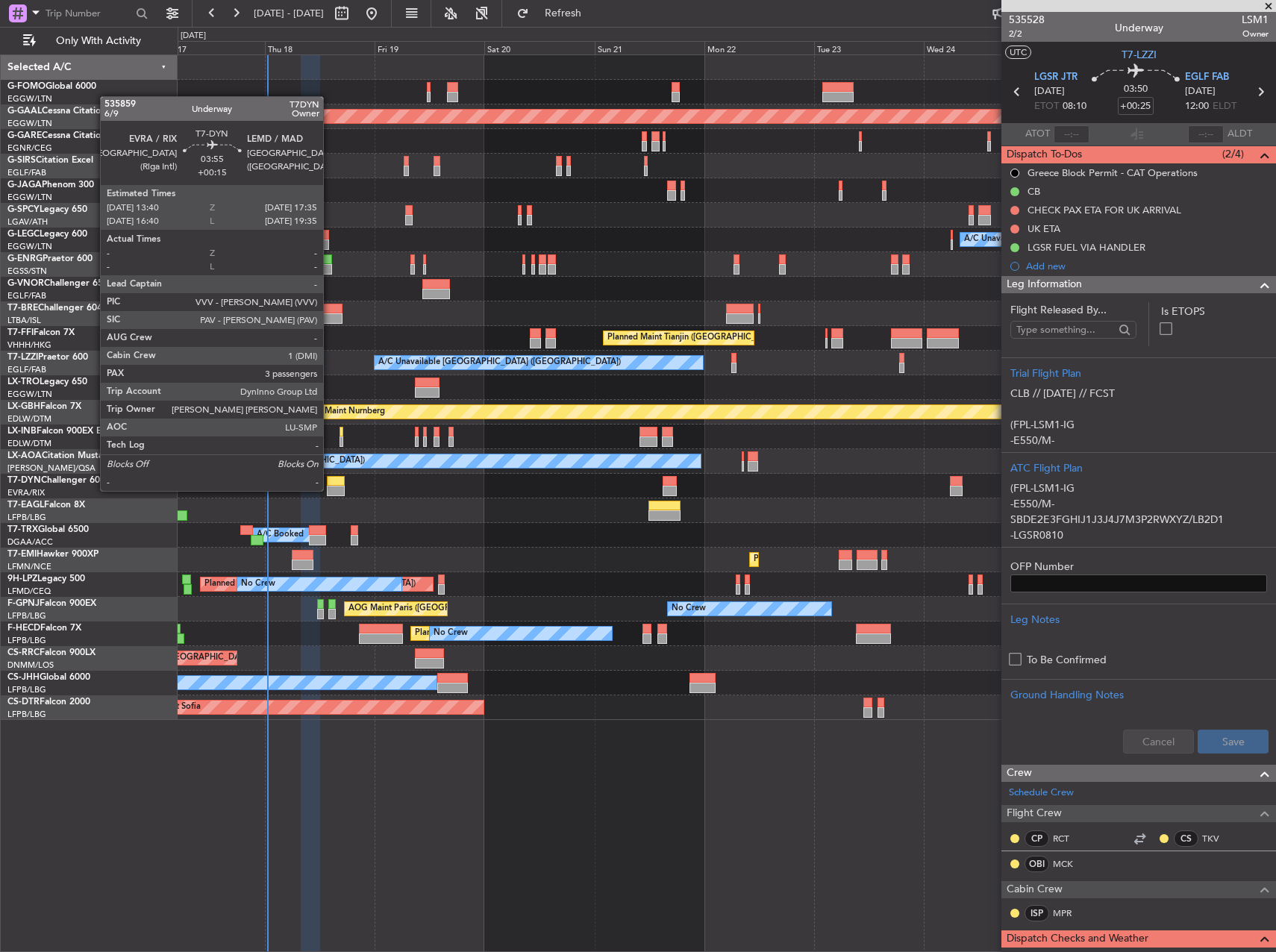
click at [330, 489] on div at bounding box center [336, 491] width 18 height 11
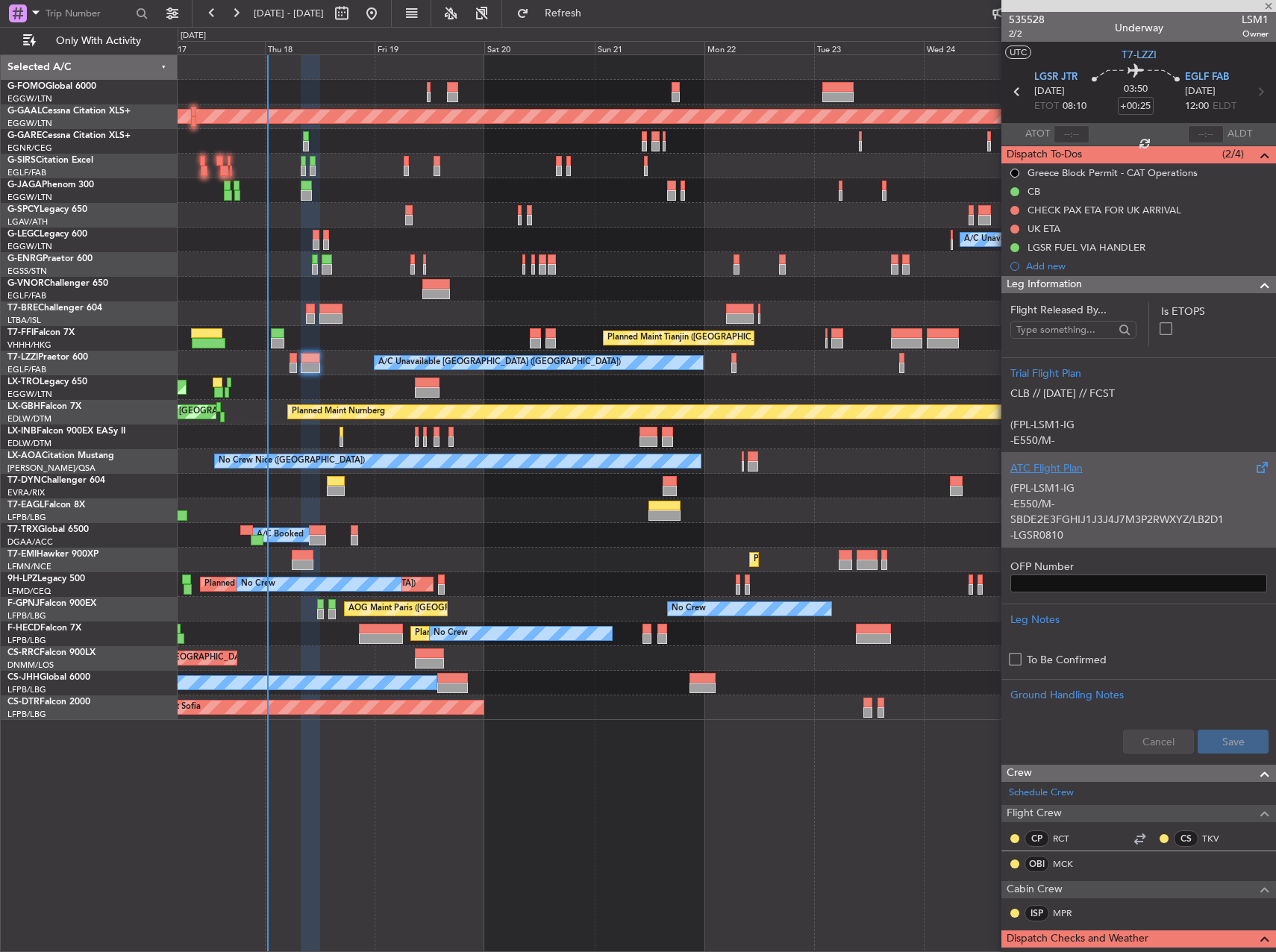
type input "+00:15"
type input "3"
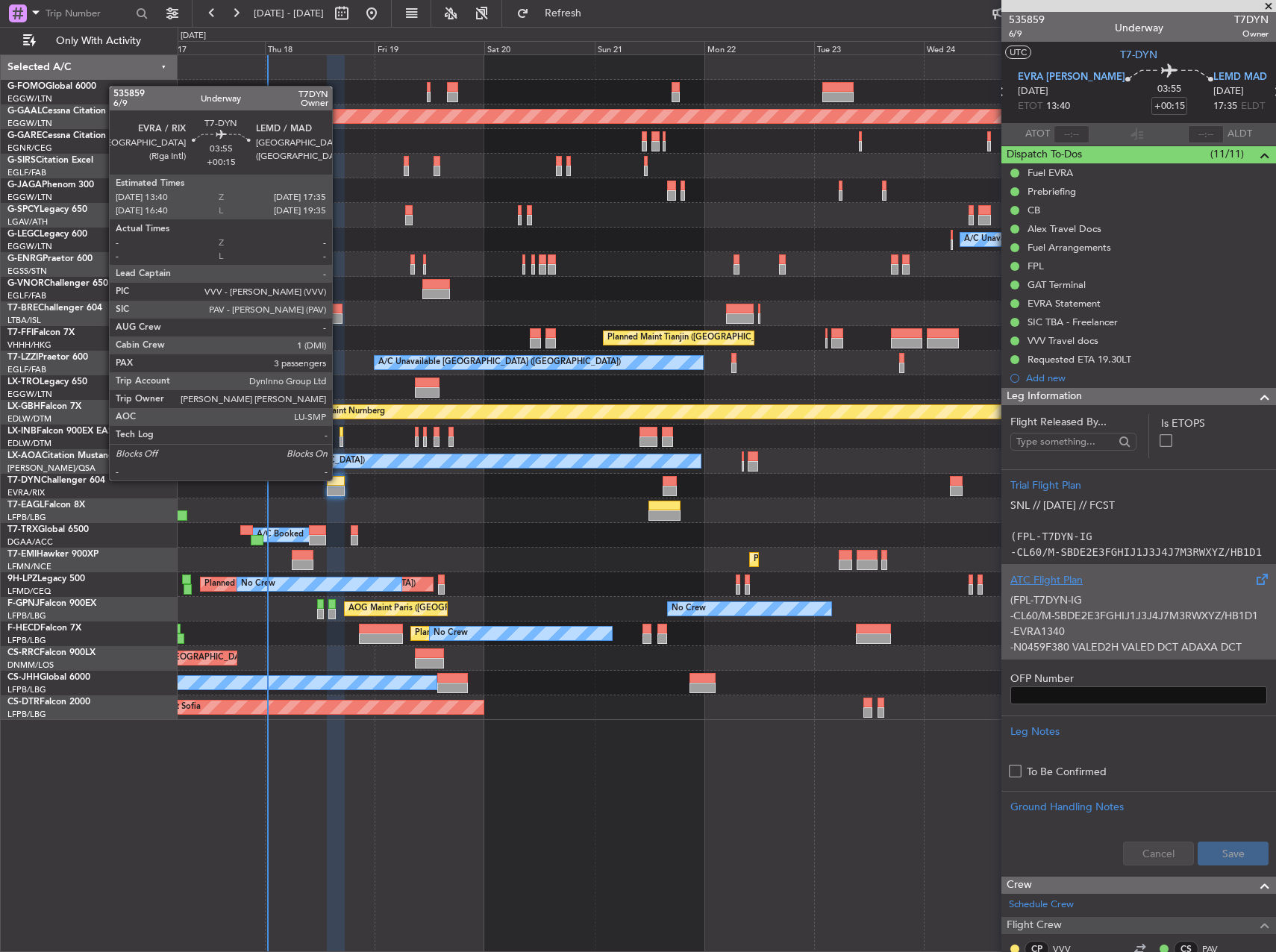
click at [339, 479] on div at bounding box center [336, 481] width 18 height 11
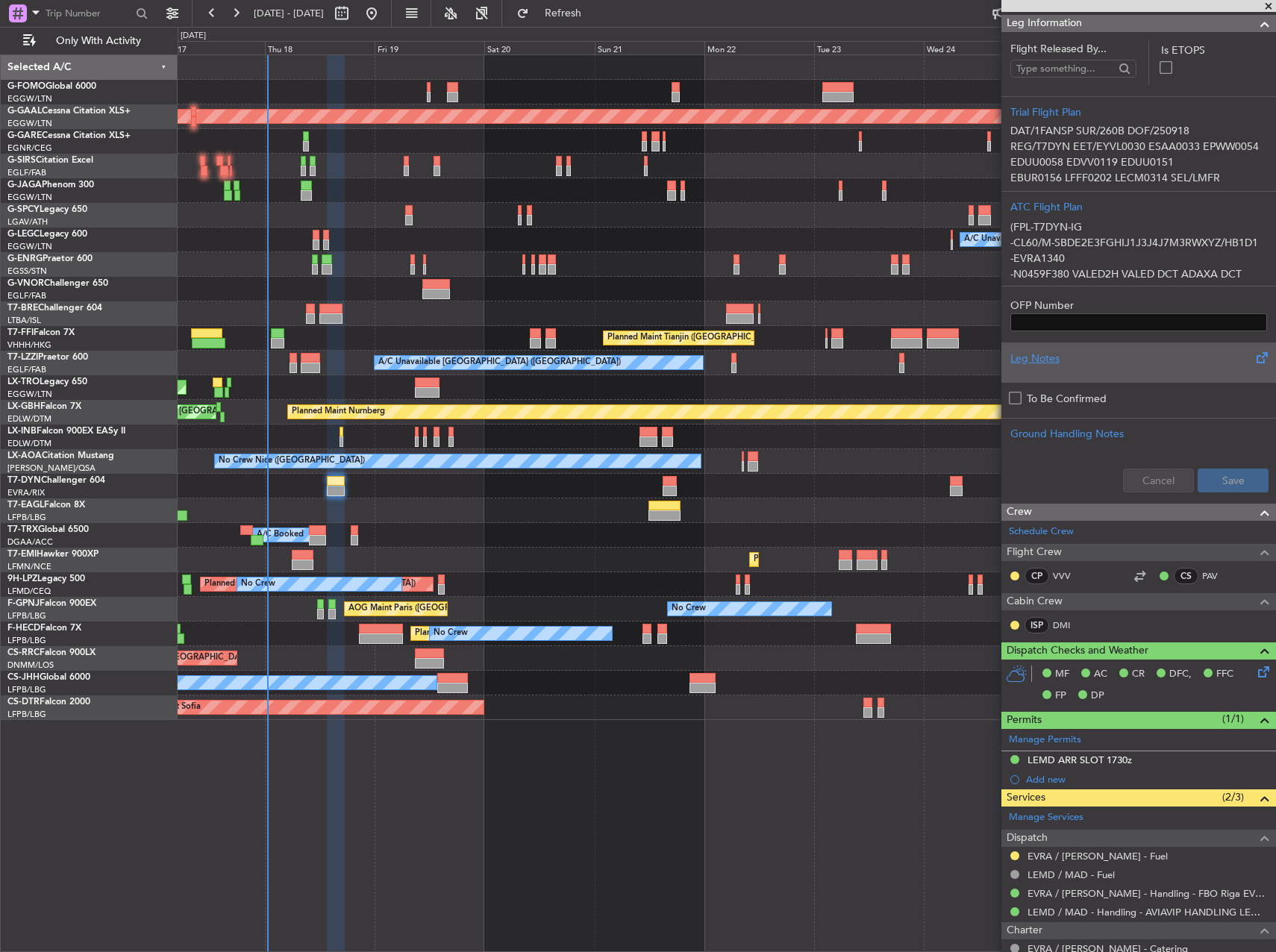
scroll to position [149, 0]
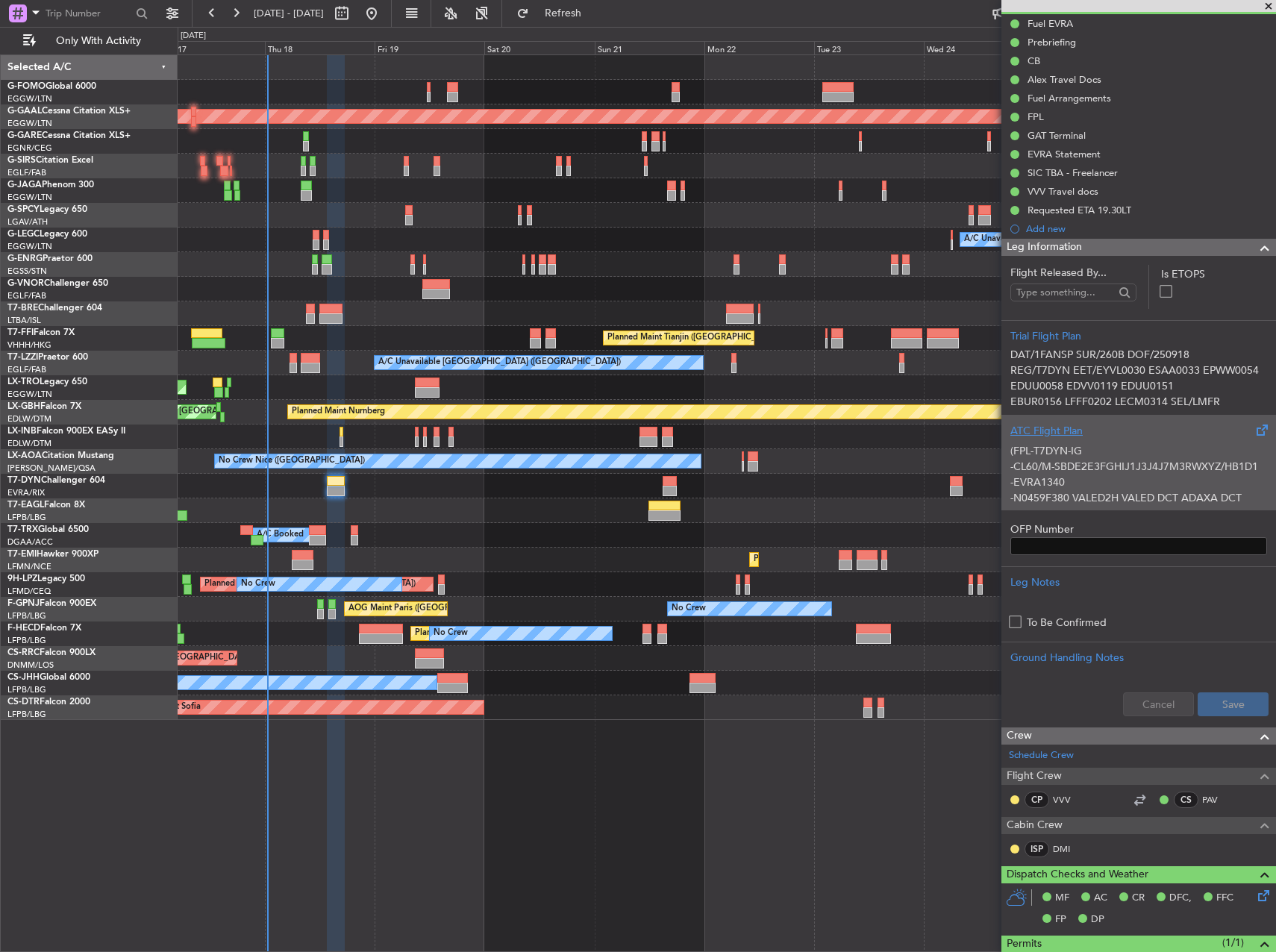
click at [1150, 443] on p "(FPL-T7DYN-IG" at bounding box center [1138, 451] width 256 height 15
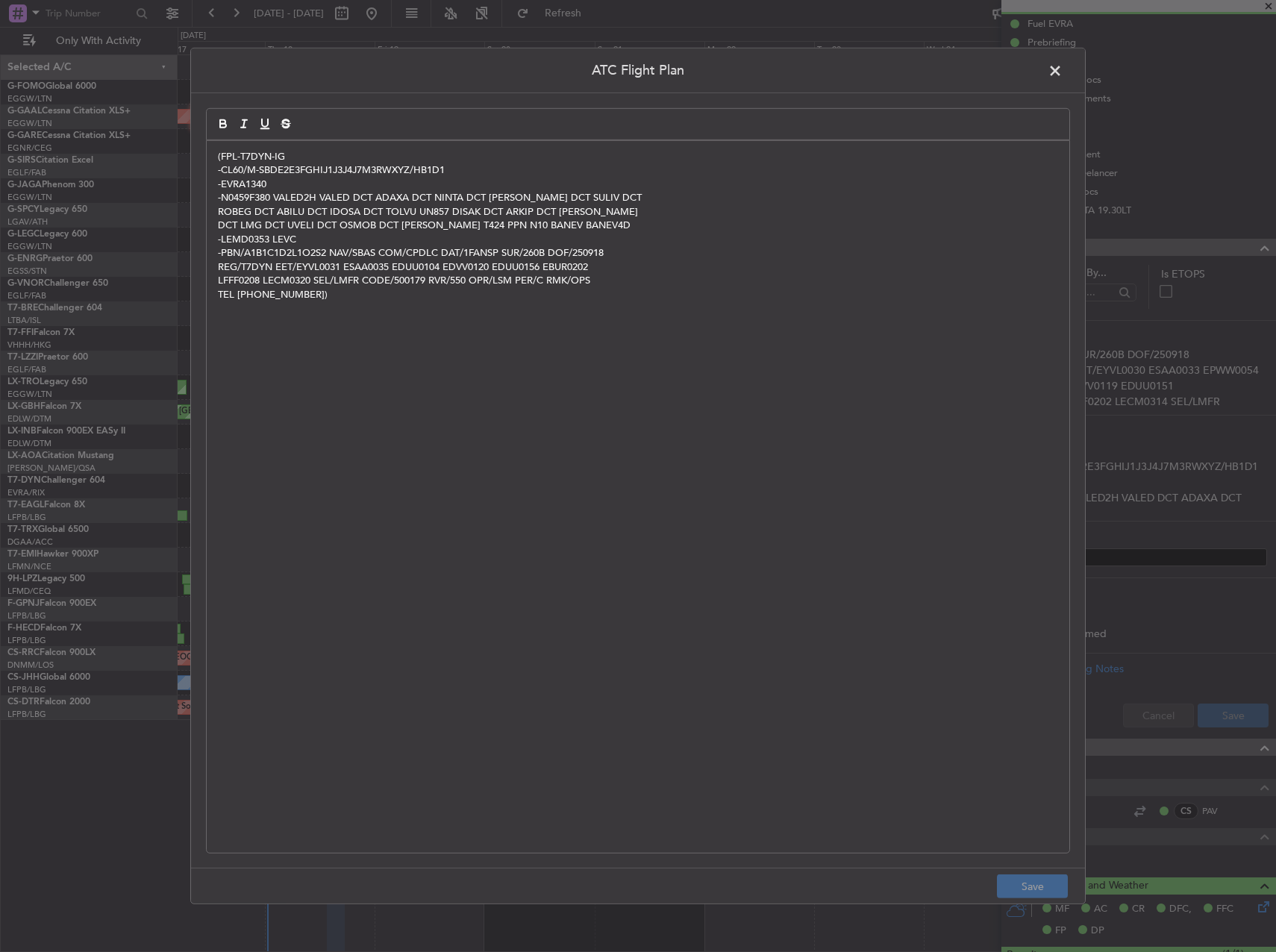
click at [387, 376] on div "(FPL-T7DYN-IG -CL60/M-SBDE2E3FGHIJ1J3J4J7M3RWXYZ/HB1D1 -EVRA1340 -N0459F380 VAL…" at bounding box center [638, 497] width 862 height 712
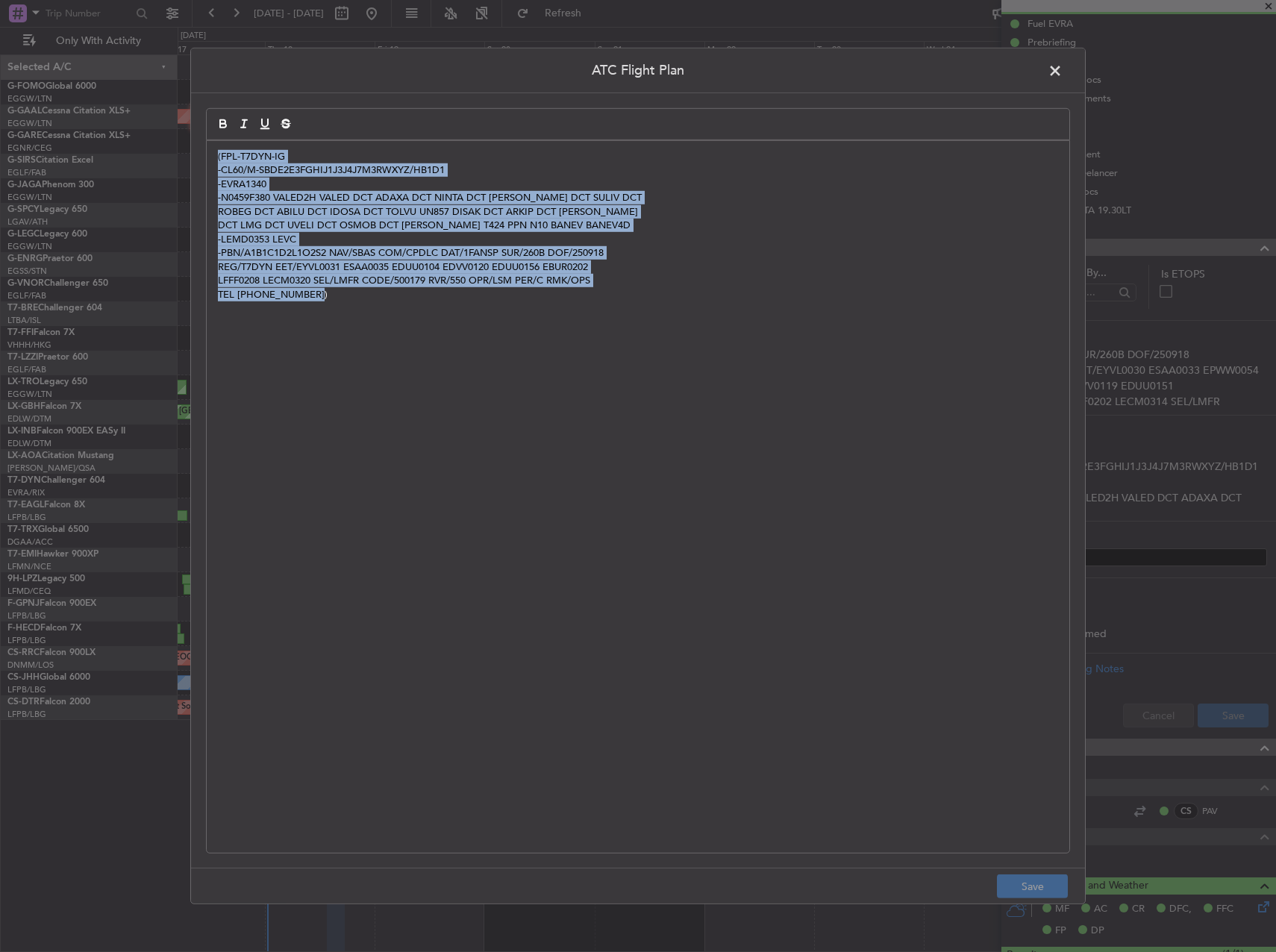
paste div
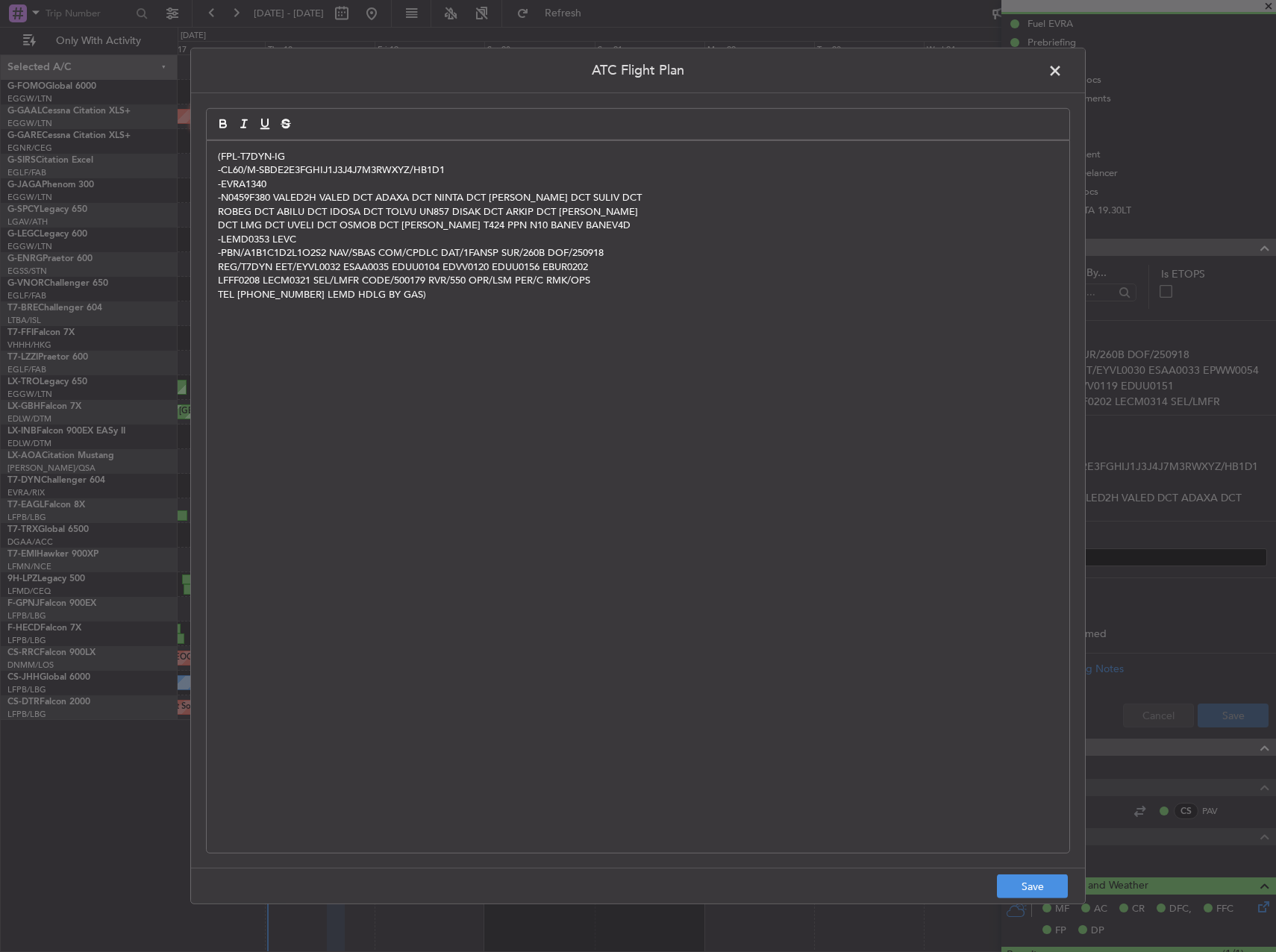
scroll to position [0, 0]
click at [1033, 873] on footer "Save" at bounding box center [638, 886] width 894 height 35
click at [1017, 877] on button "Save" at bounding box center [1032, 886] width 71 height 24
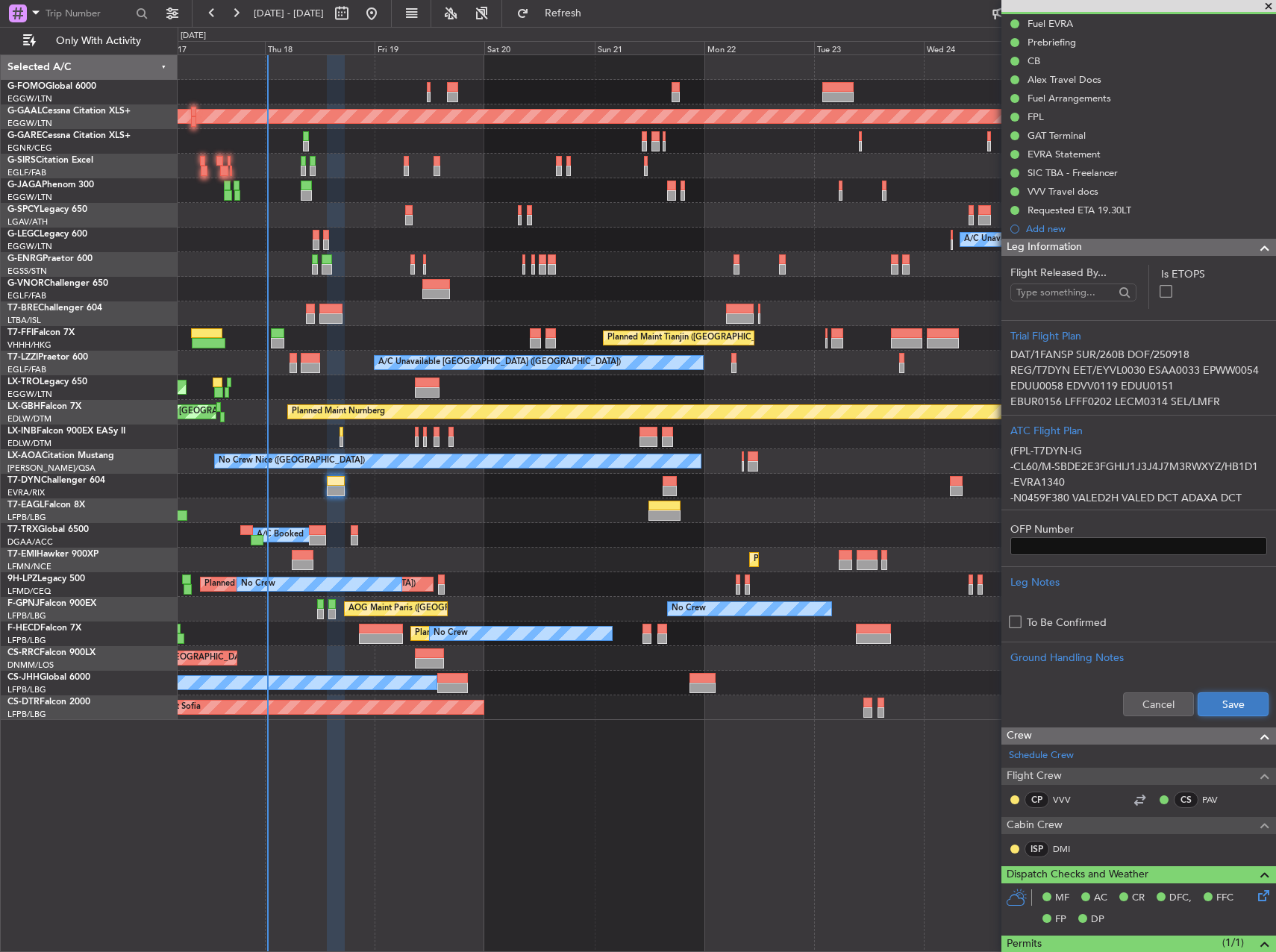
click at [1229, 715] on button "Save" at bounding box center [1233, 704] width 71 height 24
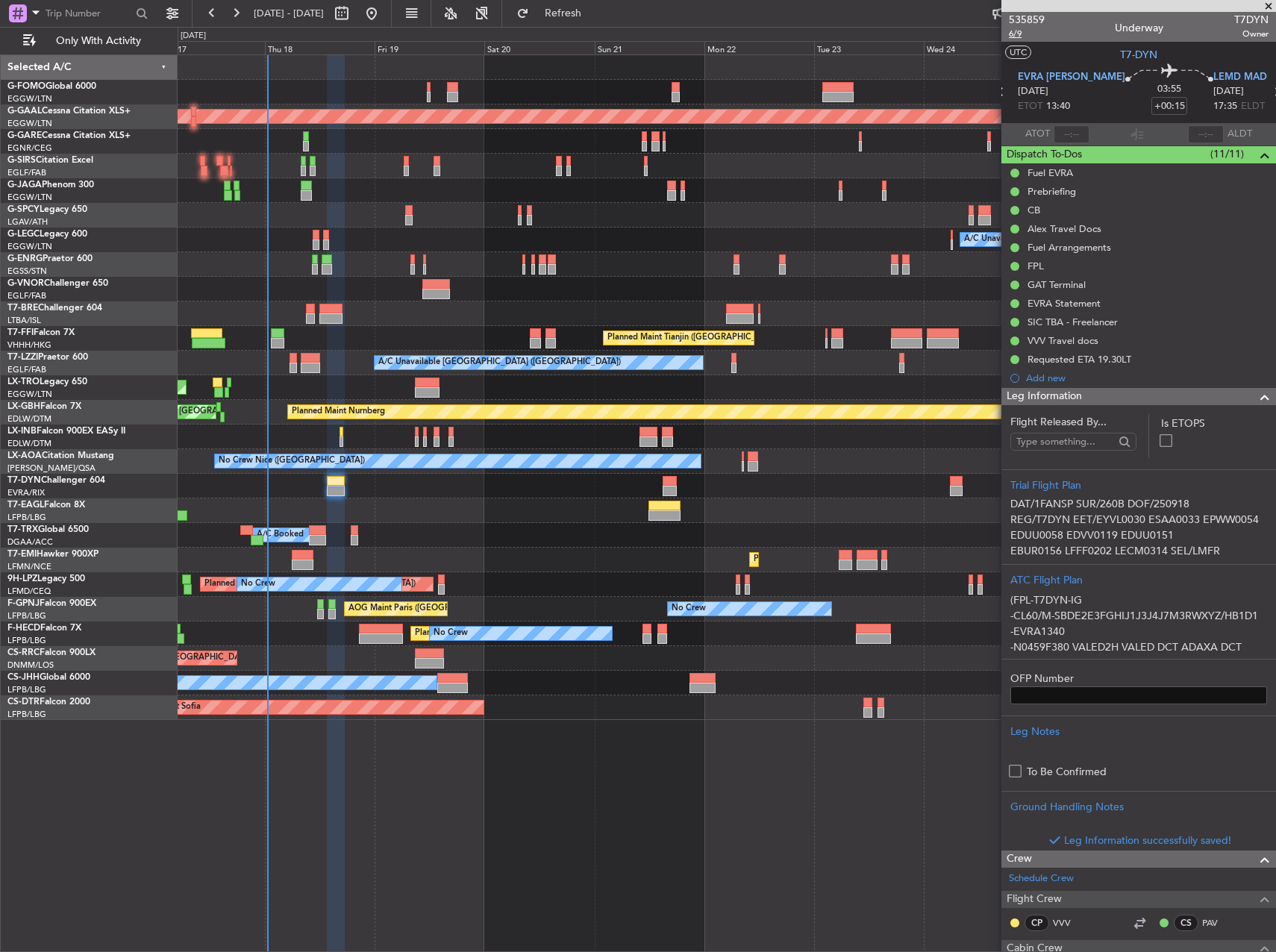
click at [1011, 38] on span "6/9" at bounding box center [1026, 34] width 35 height 12
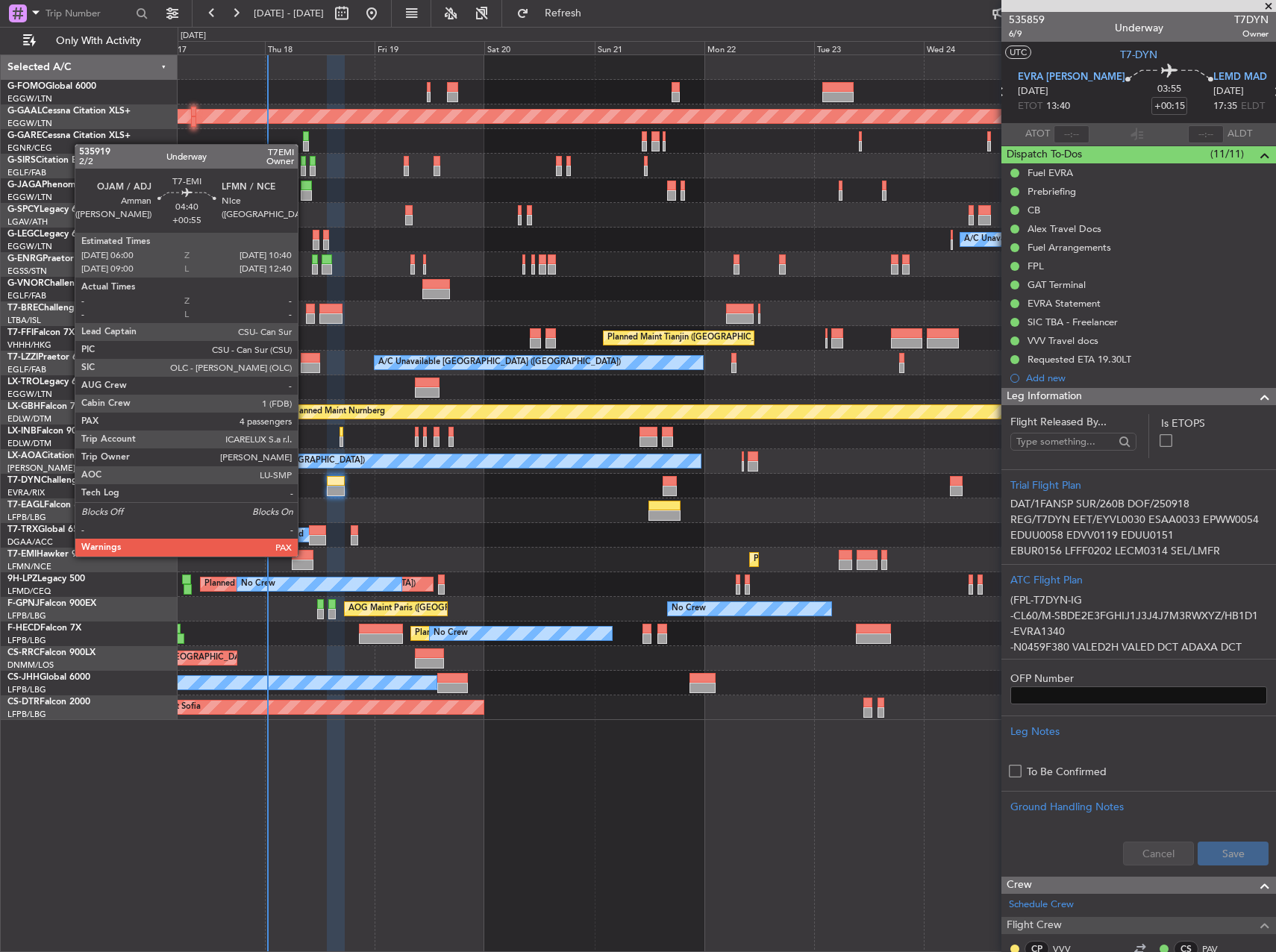
click at [304, 555] on div at bounding box center [303, 555] width 22 height 11
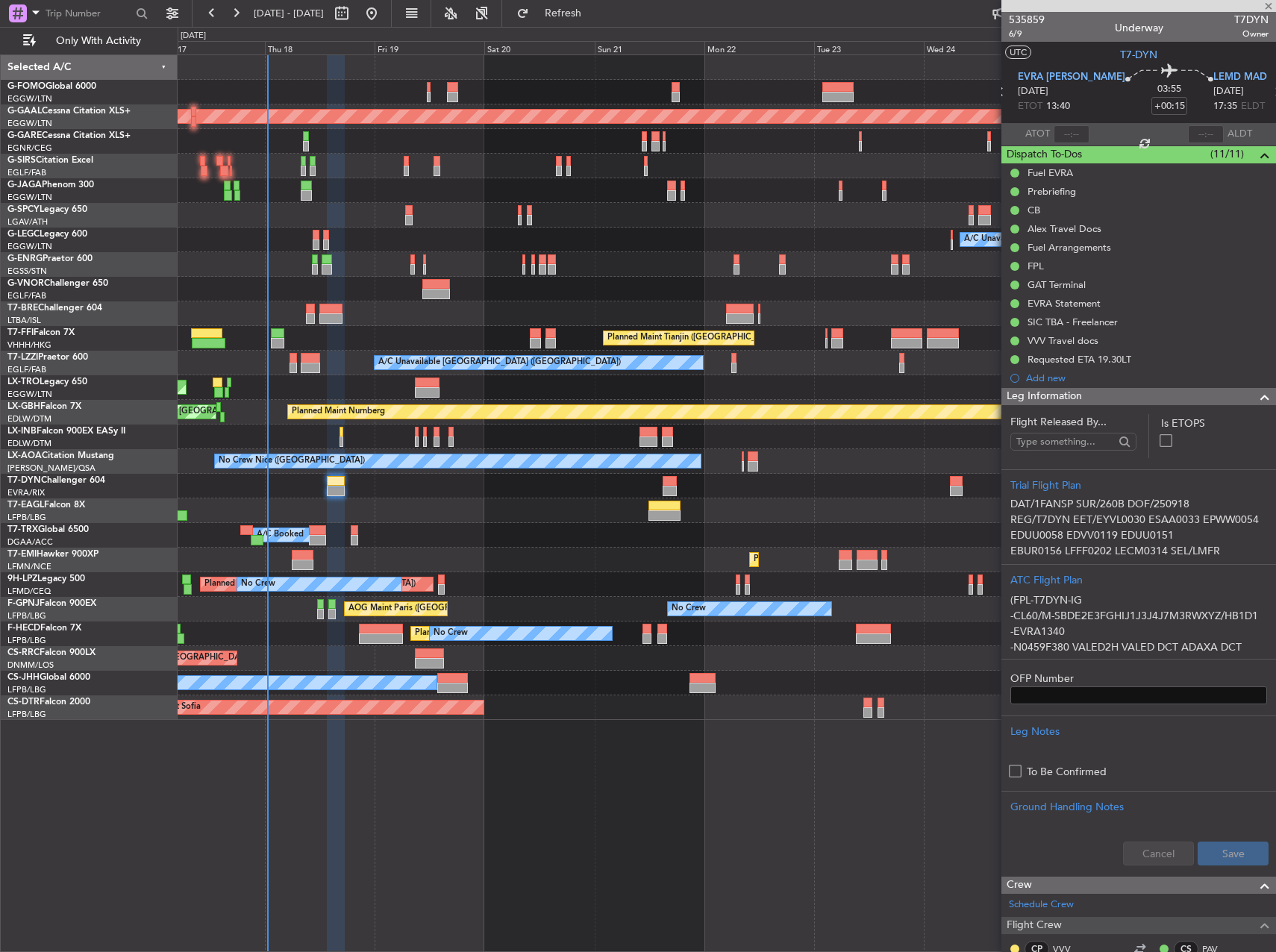
type input "+00:55"
type input "4"
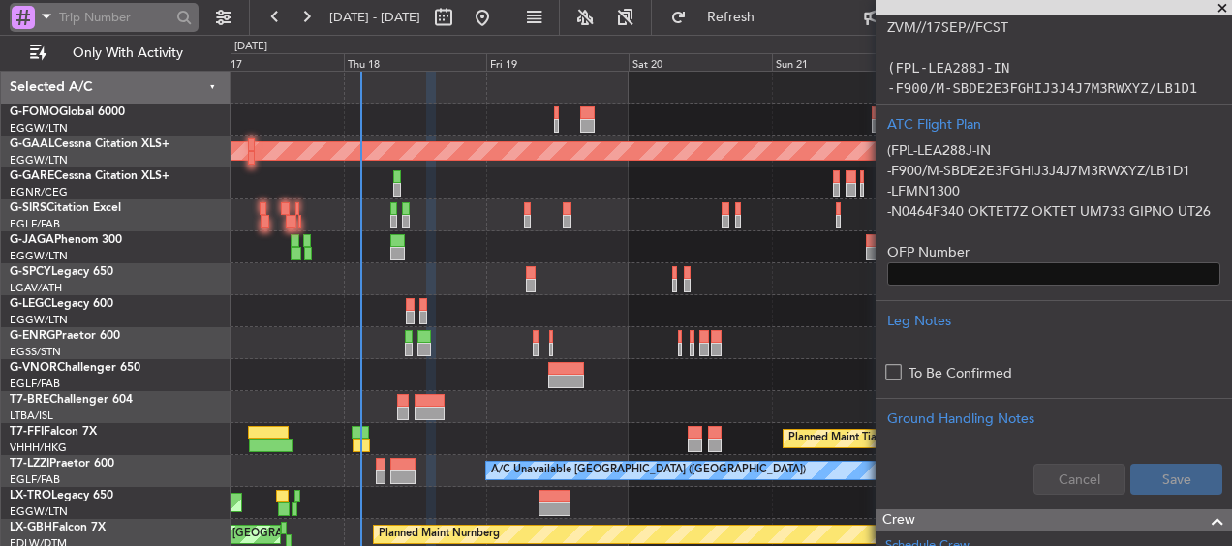
scroll to position [455, 0]
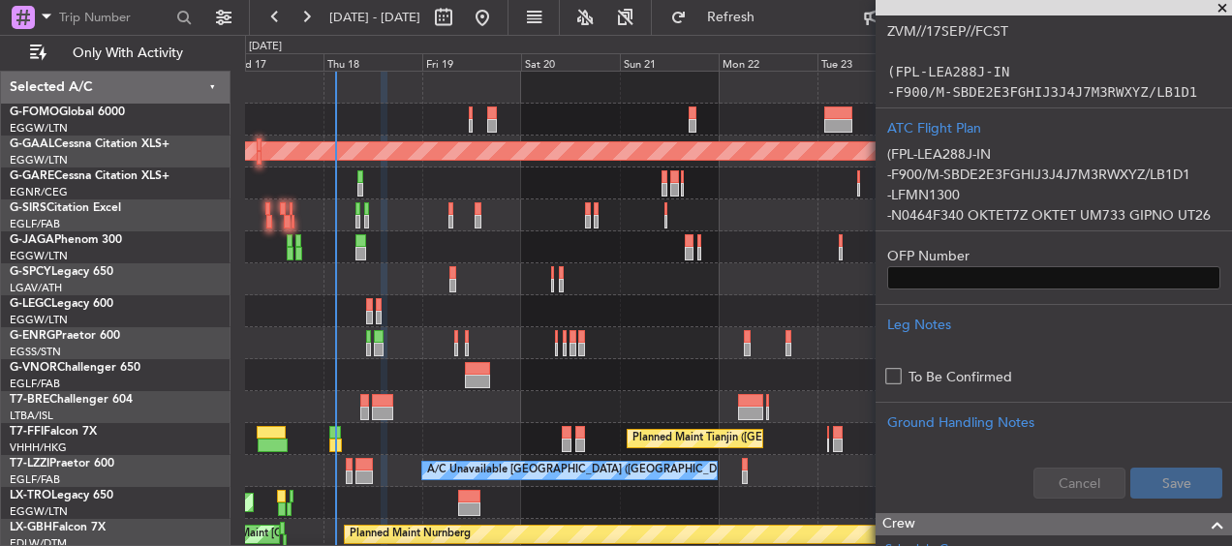
click at [1219, 3] on span at bounding box center [1222, 8] width 19 height 17
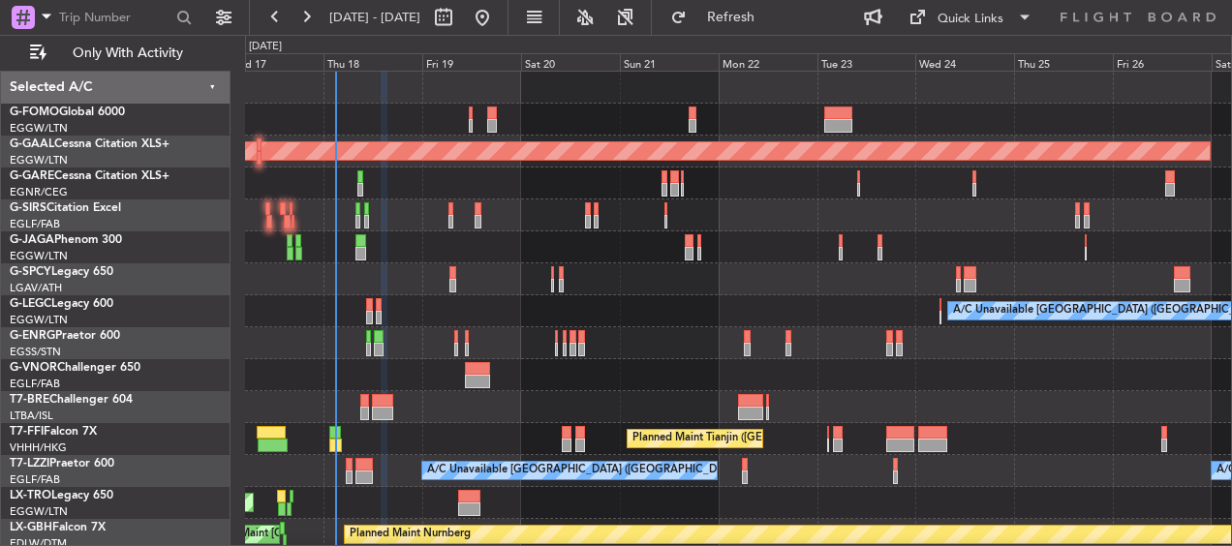
scroll to position [0, 0]
click at [459, 21] on button at bounding box center [443, 17] width 31 height 31
select select "9"
select select "2025"
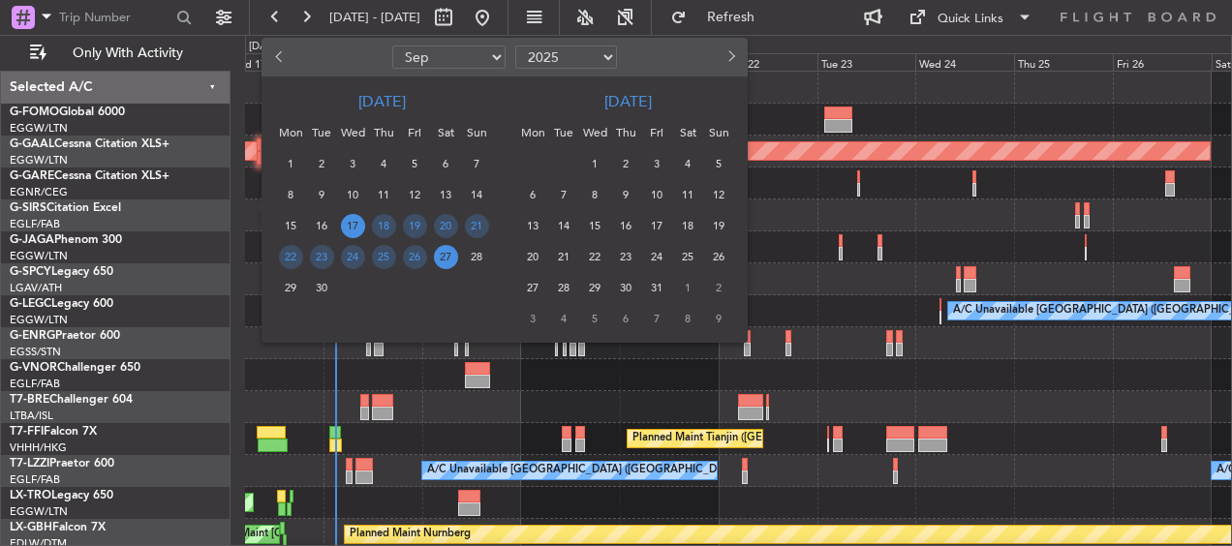
click at [352, 221] on span "17" at bounding box center [353, 226] width 24 height 24
click at [350, 254] on span "24" at bounding box center [353, 257] width 24 height 24
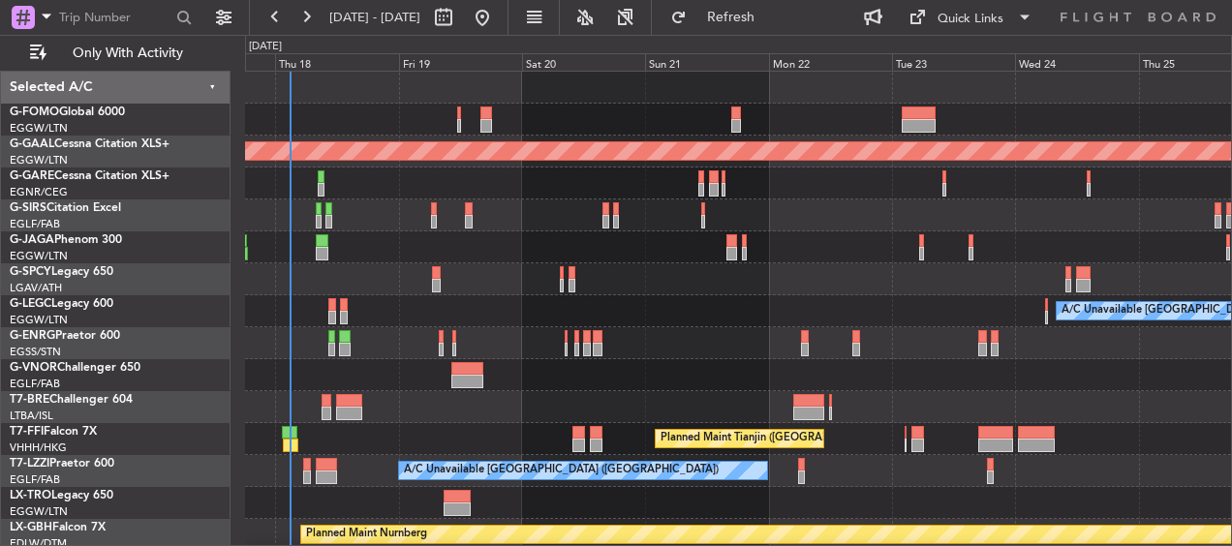
click at [745, 331] on div "Planned Maint Dusseldorf Owner A/C Unavailable London (Luton) Planned Maint Tia…" at bounding box center [738, 503] width 986 height 863
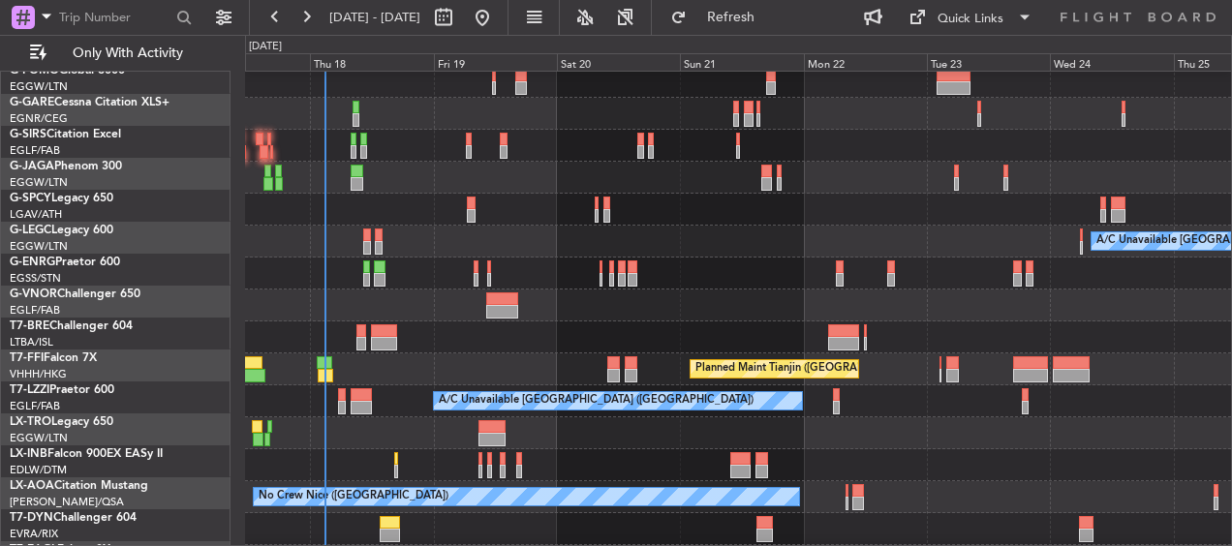
click at [459, 165] on div at bounding box center [738, 178] width 986 height 32
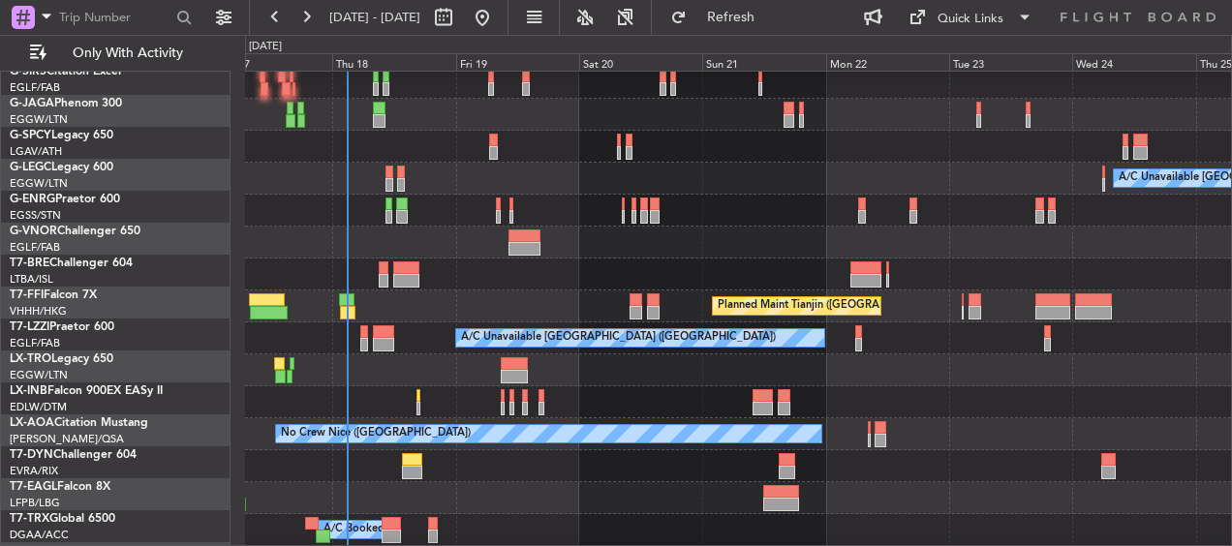
scroll to position [101, 0]
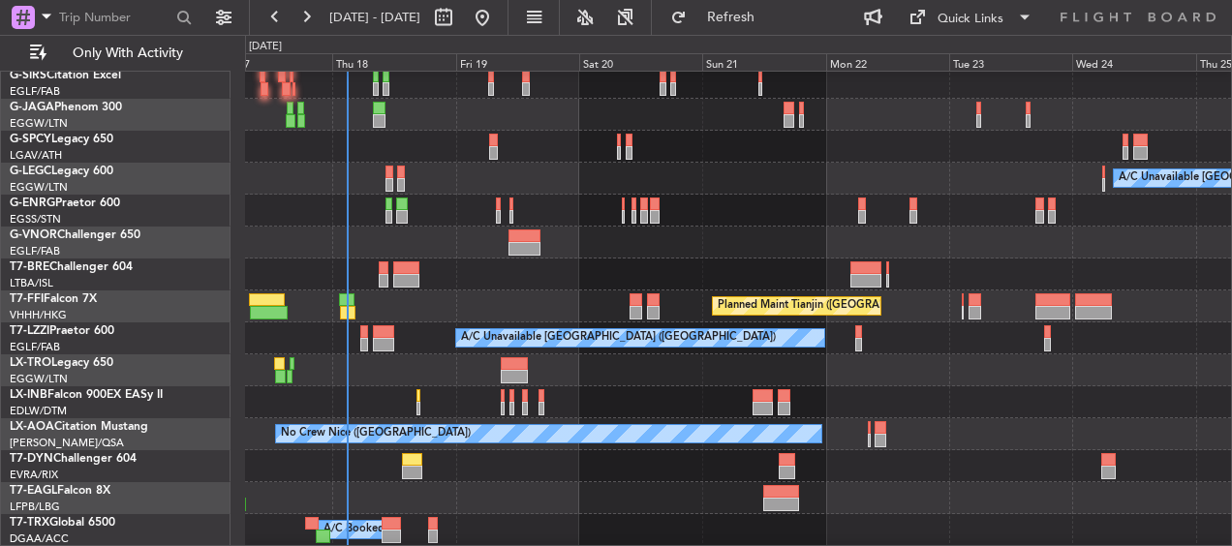
click at [544, 136] on div at bounding box center [738, 147] width 986 height 32
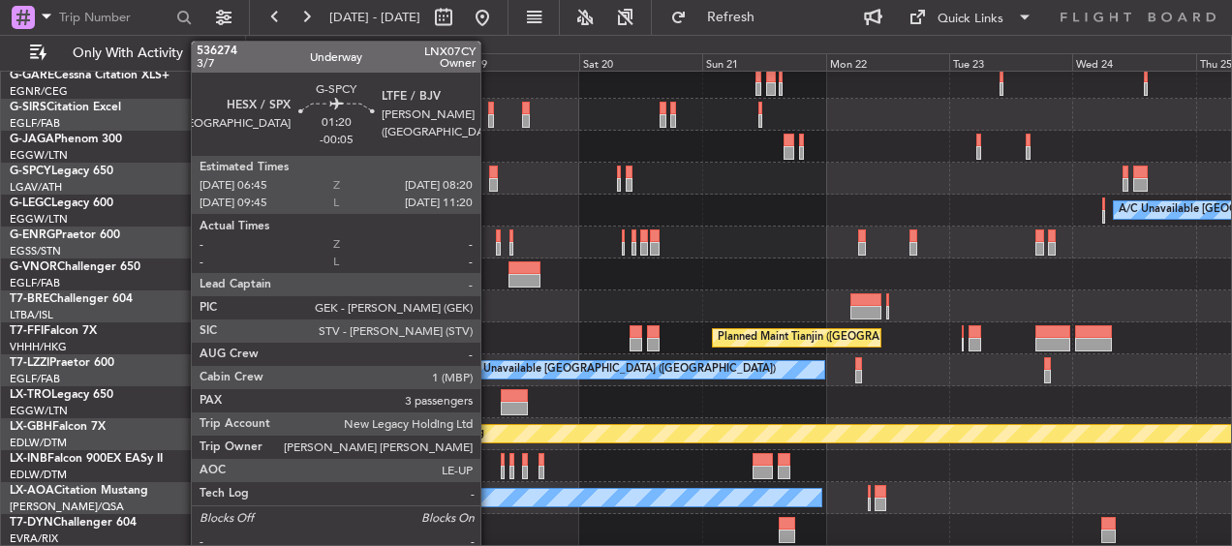
click at [489, 183] on div at bounding box center [493, 185] width 9 height 14
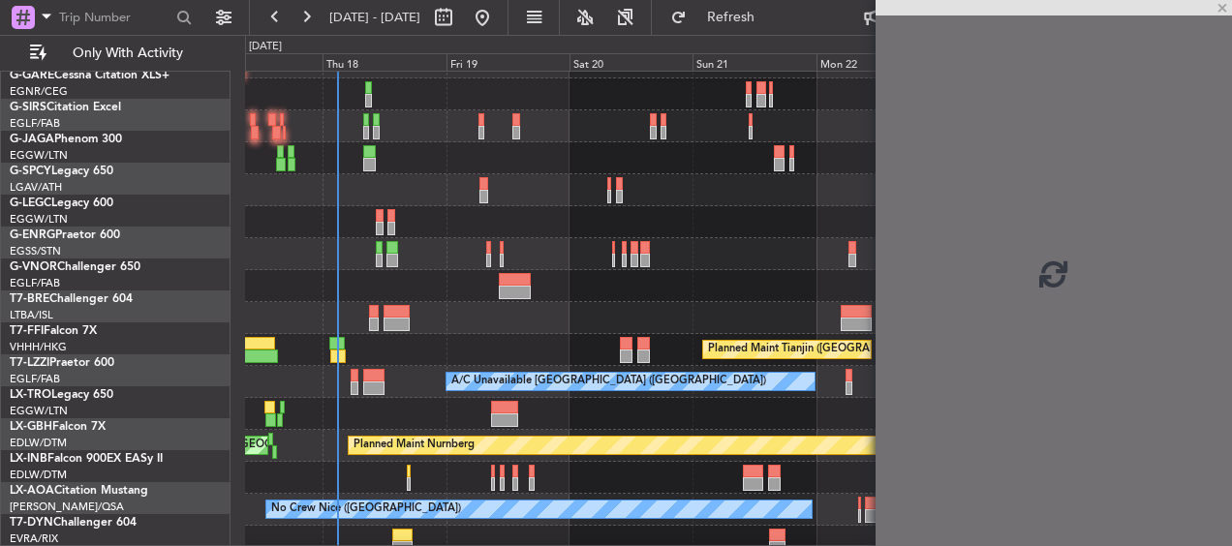
click at [504, 191] on div at bounding box center [738, 190] width 986 height 32
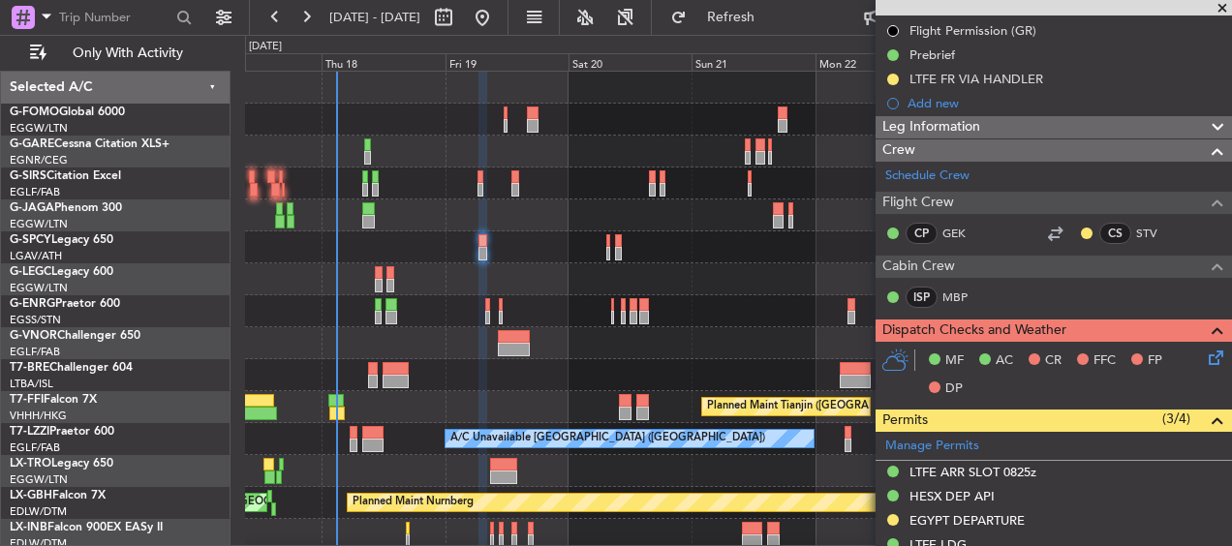
scroll to position [0, 0]
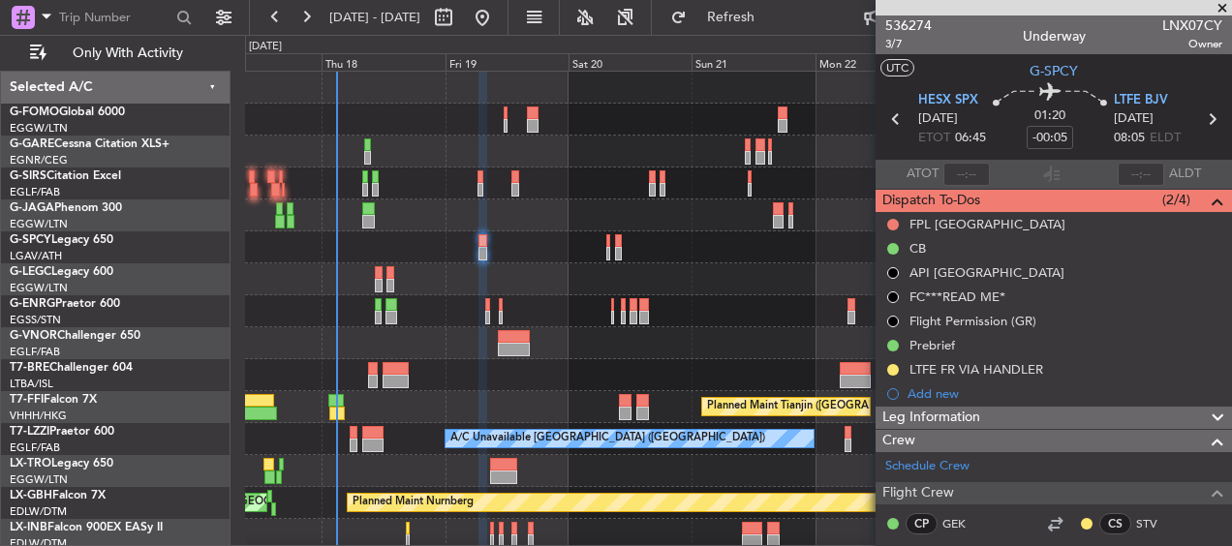
click at [544, 239] on div at bounding box center [738, 248] width 986 height 32
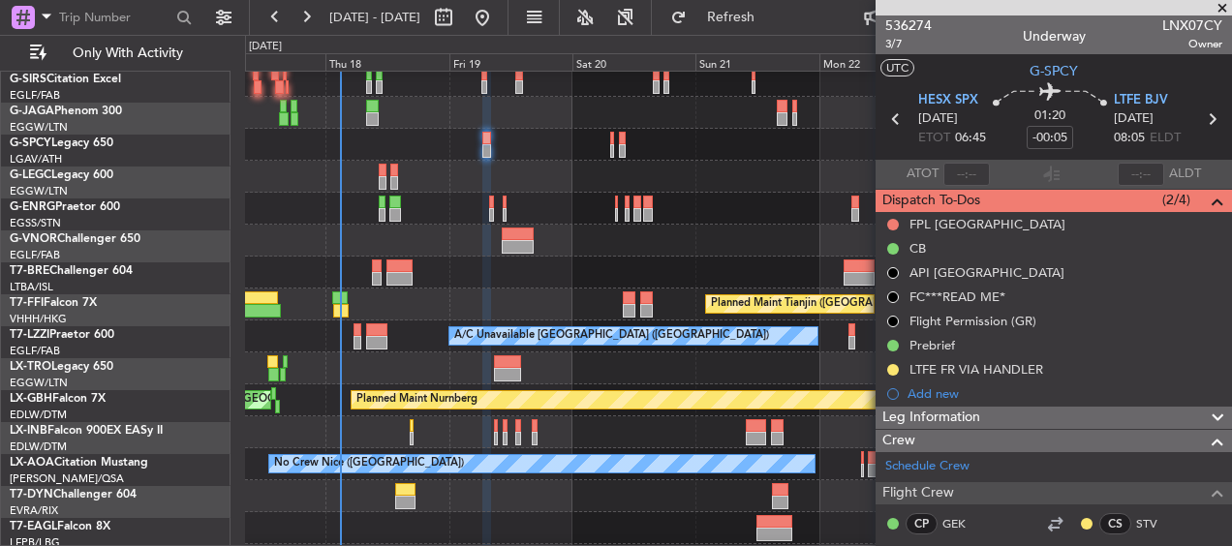
scroll to position [104, 0]
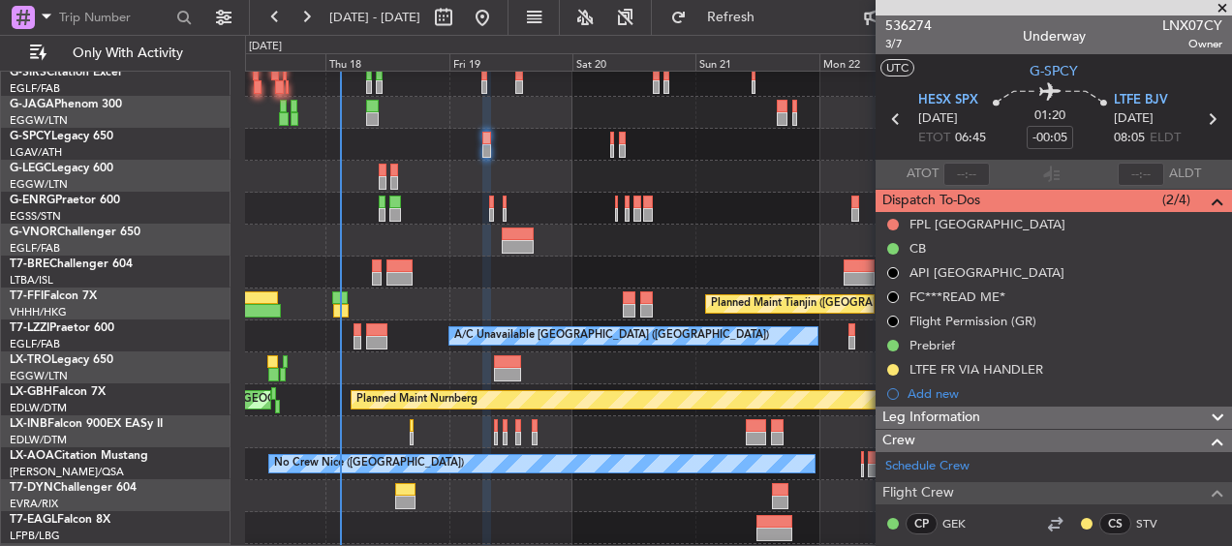
click at [493, 172] on div "A/C Unavailable [GEOGRAPHIC_DATA] ([GEOGRAPHIC_DATA])" at bounding box center [738, 177] width 986 height 32
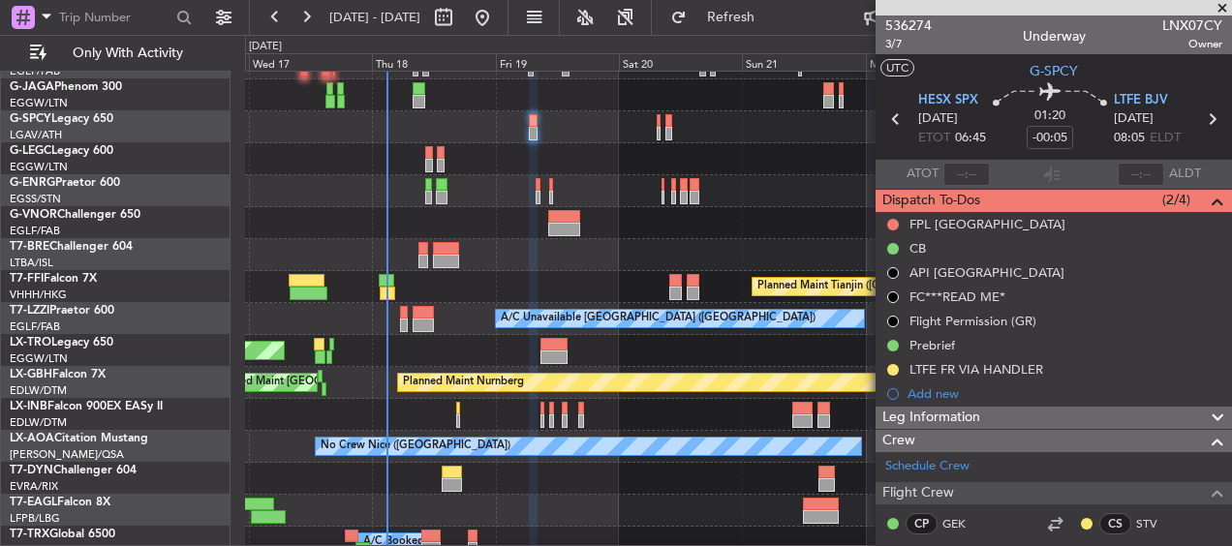
click at [482, 147] on div "A/C Unavailable [GEOGRAPHIC_DATA] ([GEOGRAPHIC_DATA])" at bounding box center [738, 159] width 986 height 32
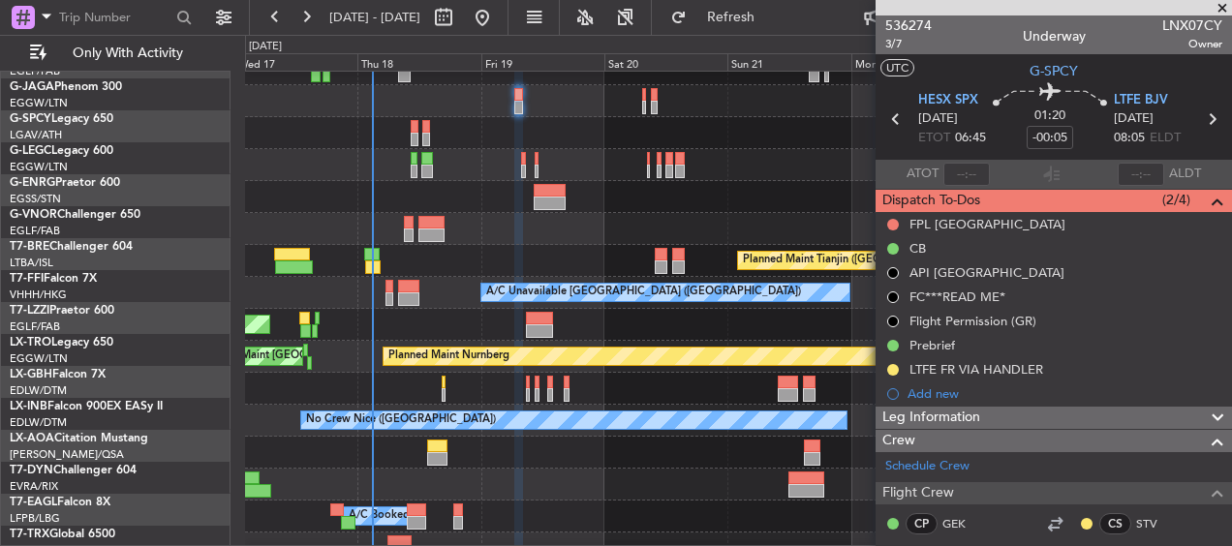
scroll to position [178, 0]
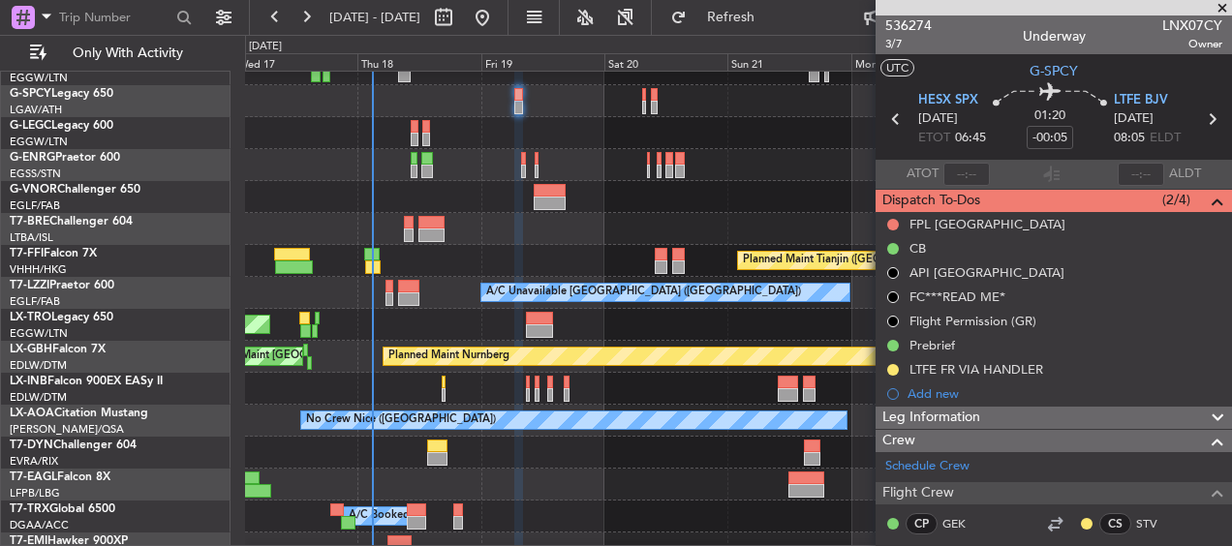
click at [458, 188] on div at bounding box center [738, 197] width 986 height 32
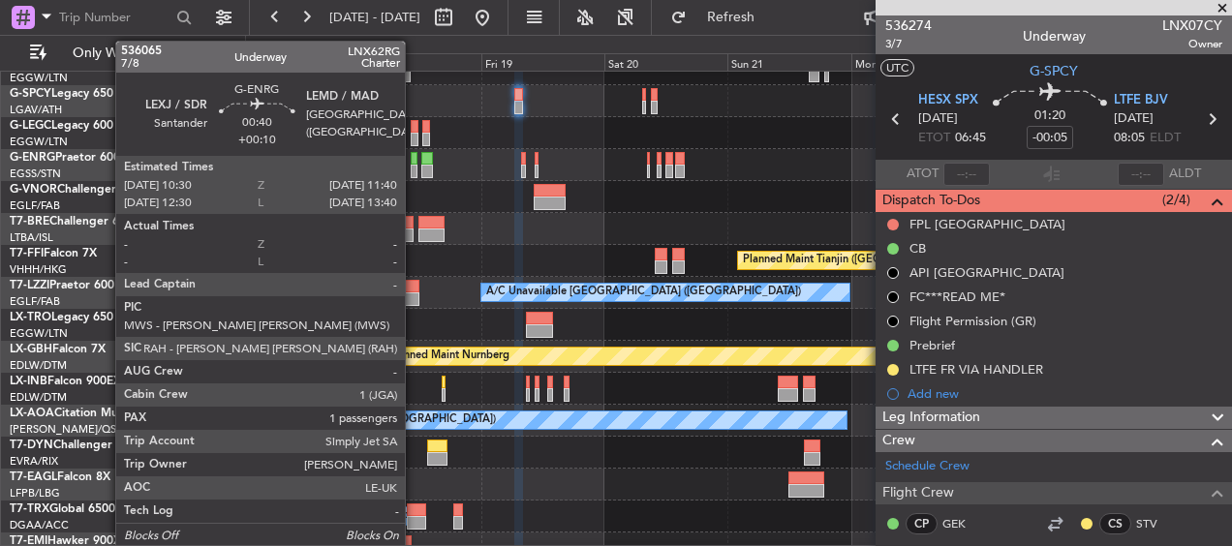
click at [414, 170] on div at bounding box center [414, 172] width 7 height 14
type input "+00:10"
type input "1"
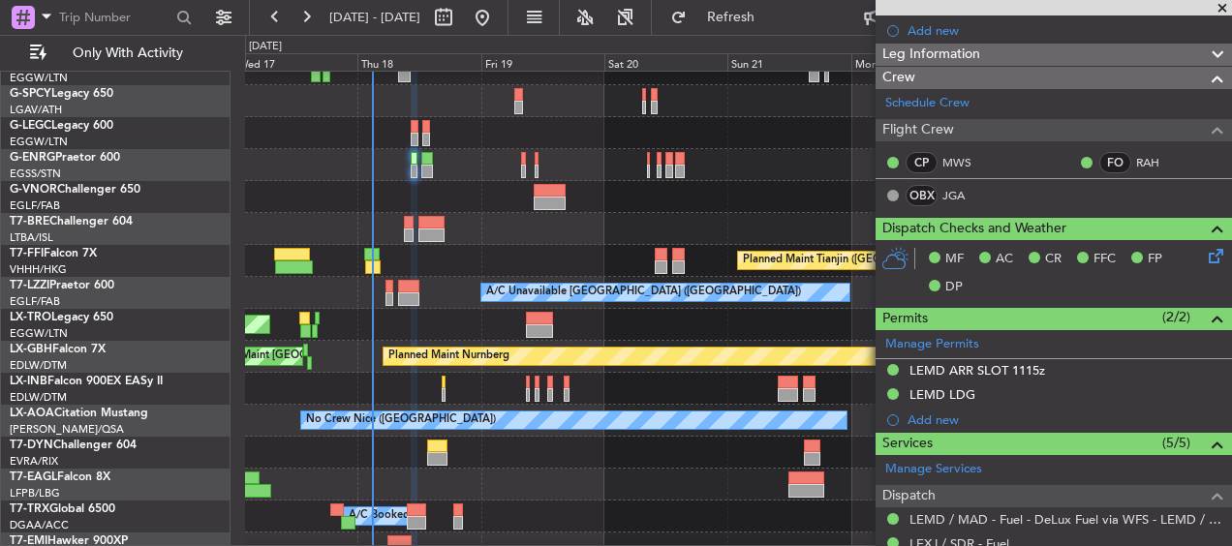
scroll to position [0, 0]
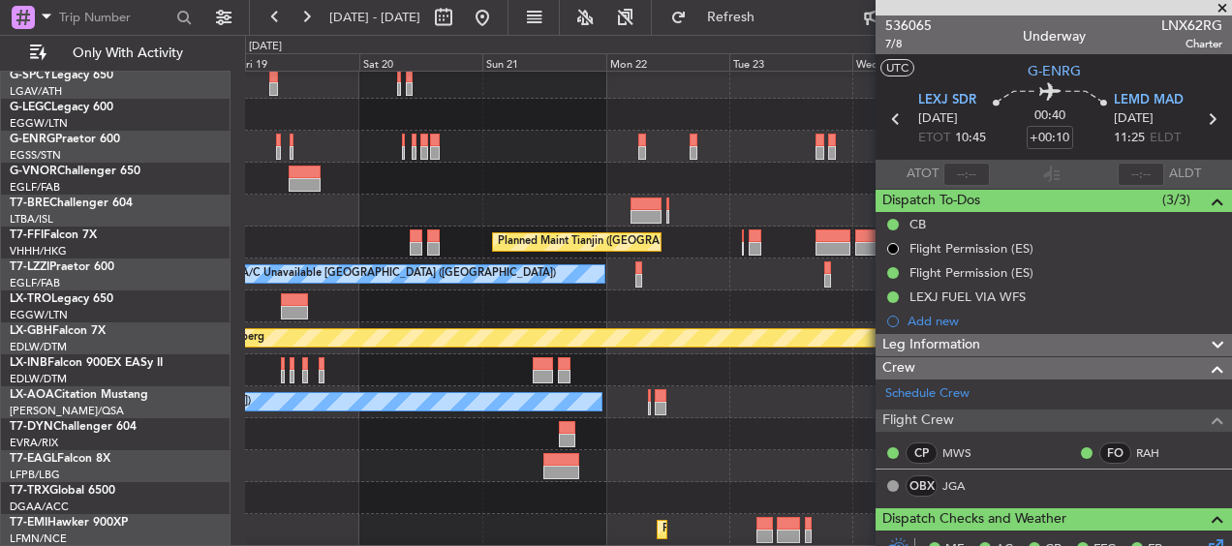
click at [528, 154] on div at bounding box center [738, 147] width 986 height 32
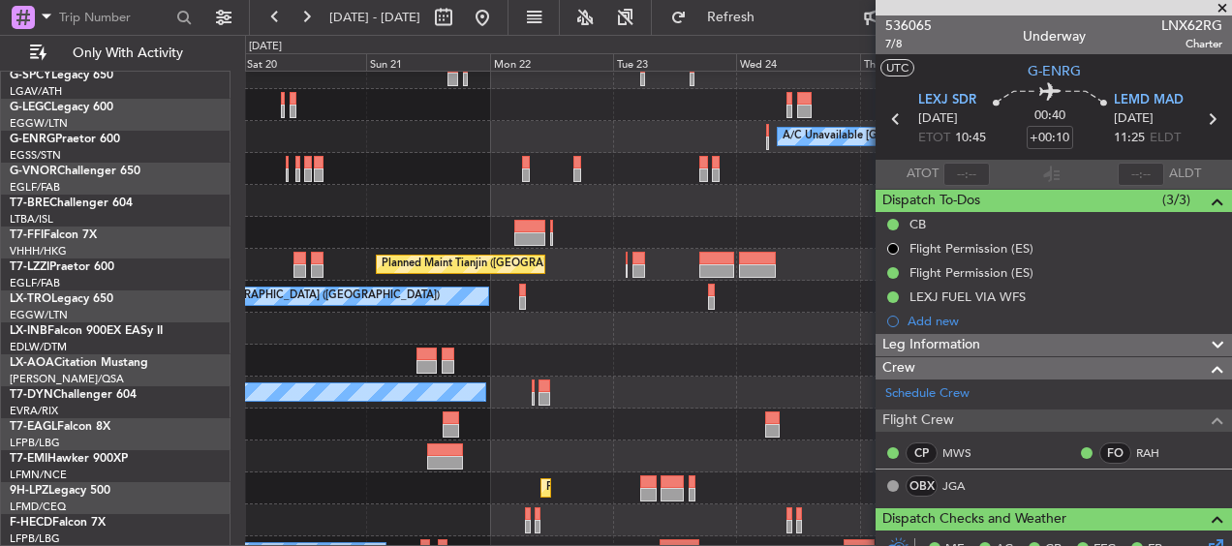
scroll to position [138, 0]
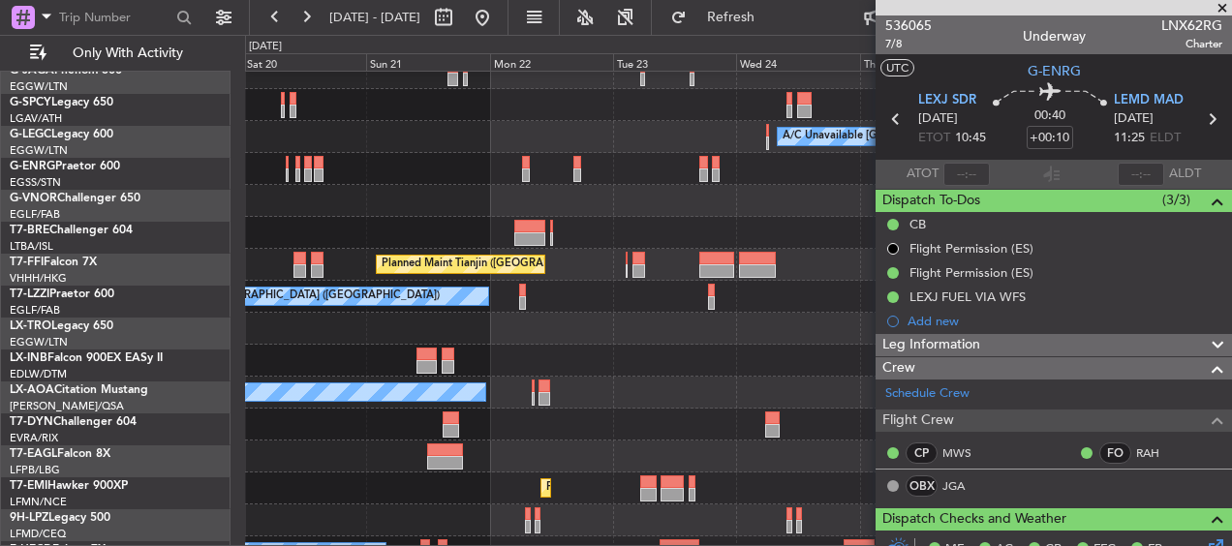
click at [547, 181] on div at bounding box center [738, 169] width 986 height 32
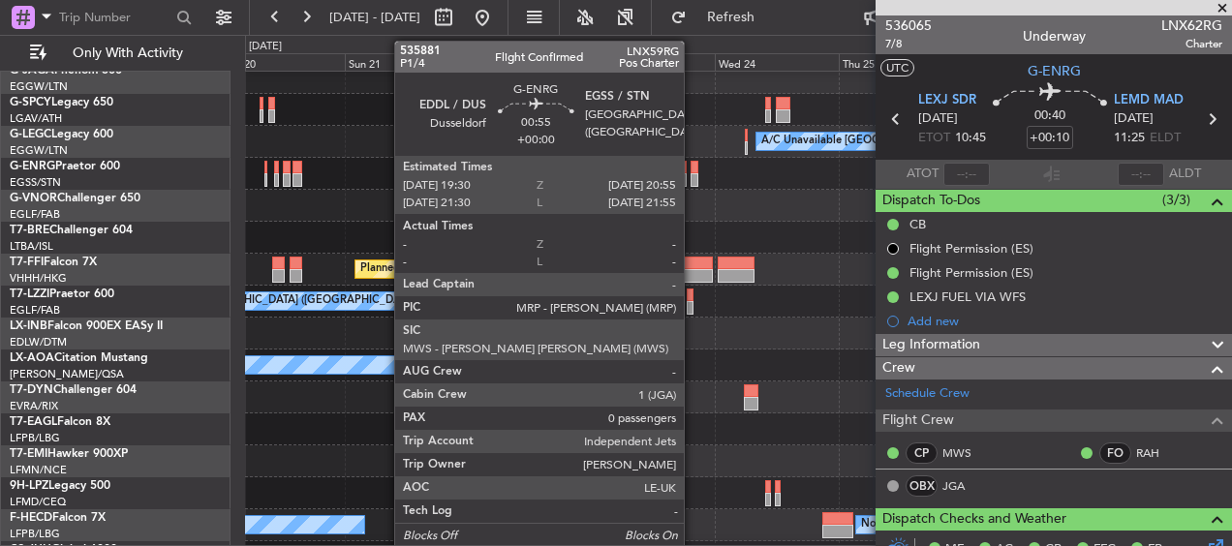
click at [694, 172] on div at bounding box center [695, 168] width 8 height 14
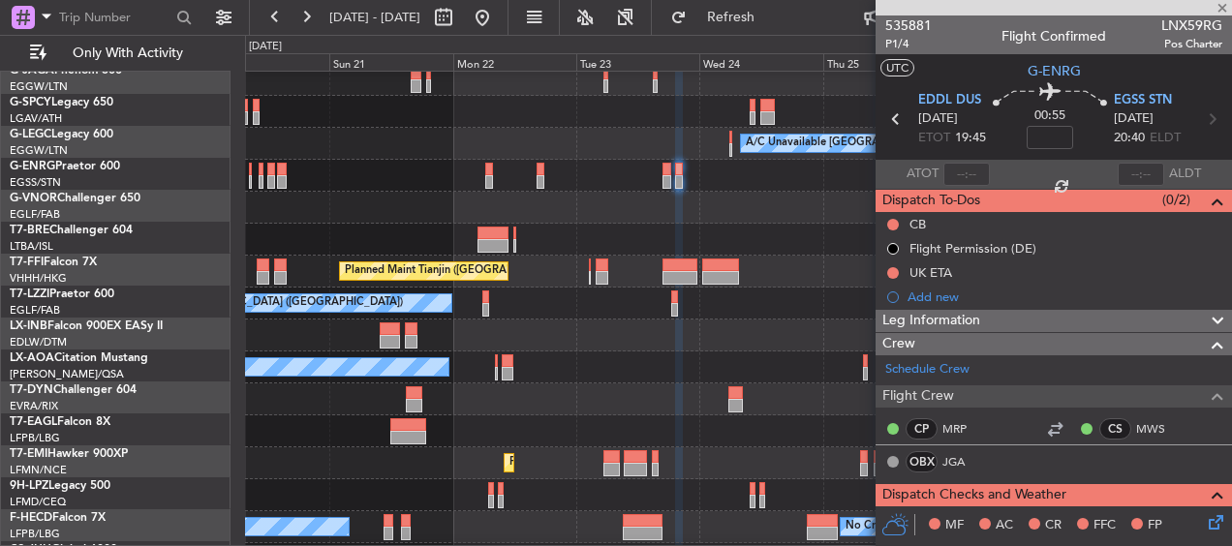
click at [380, 188] on div at bounding box center [738, 176] width 986 height 32
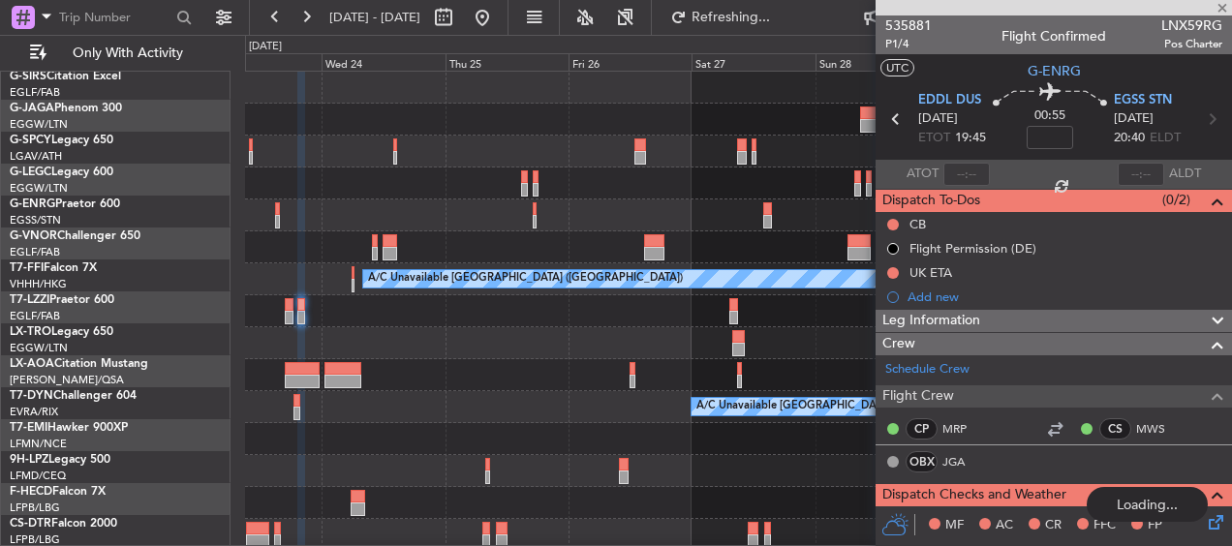
scroll to position [0, 0]
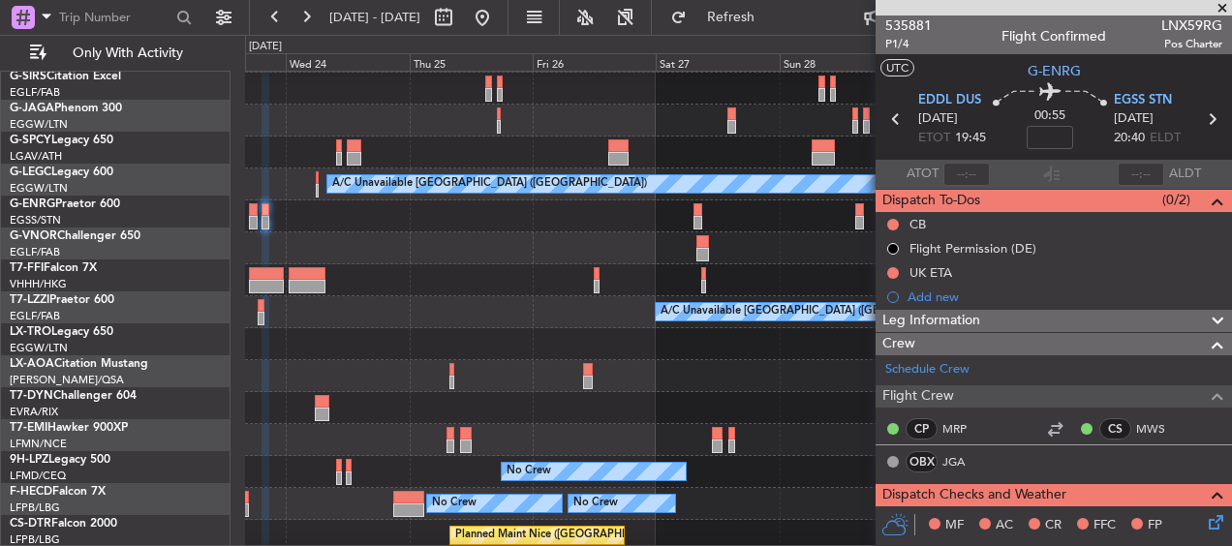
click at [381, 253] on div at bounding box center [738, 248] width 986 height 32
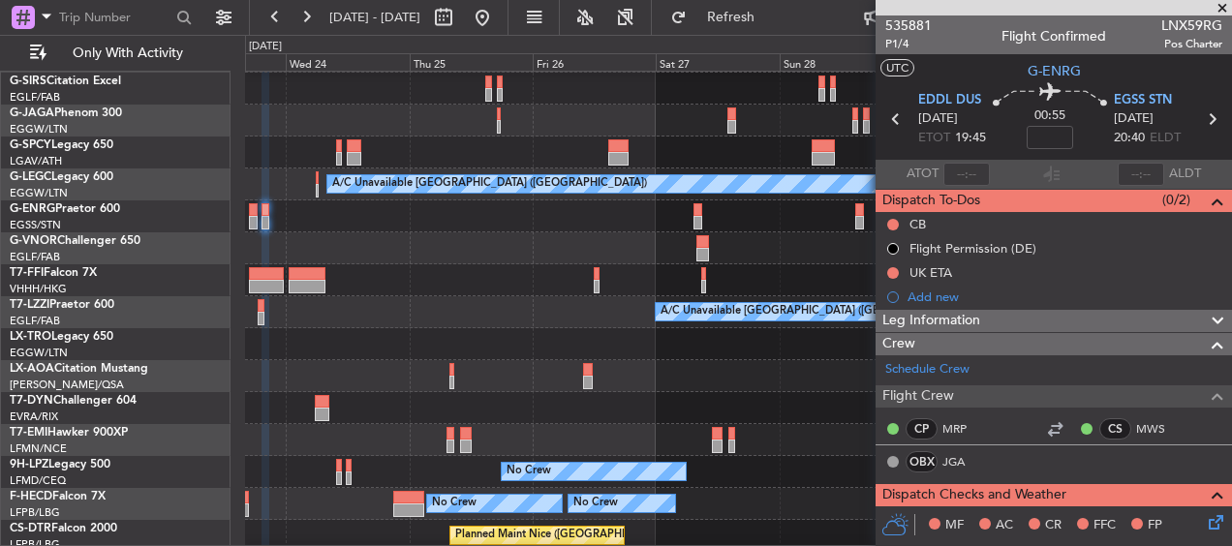
scroll to position [87, 0]
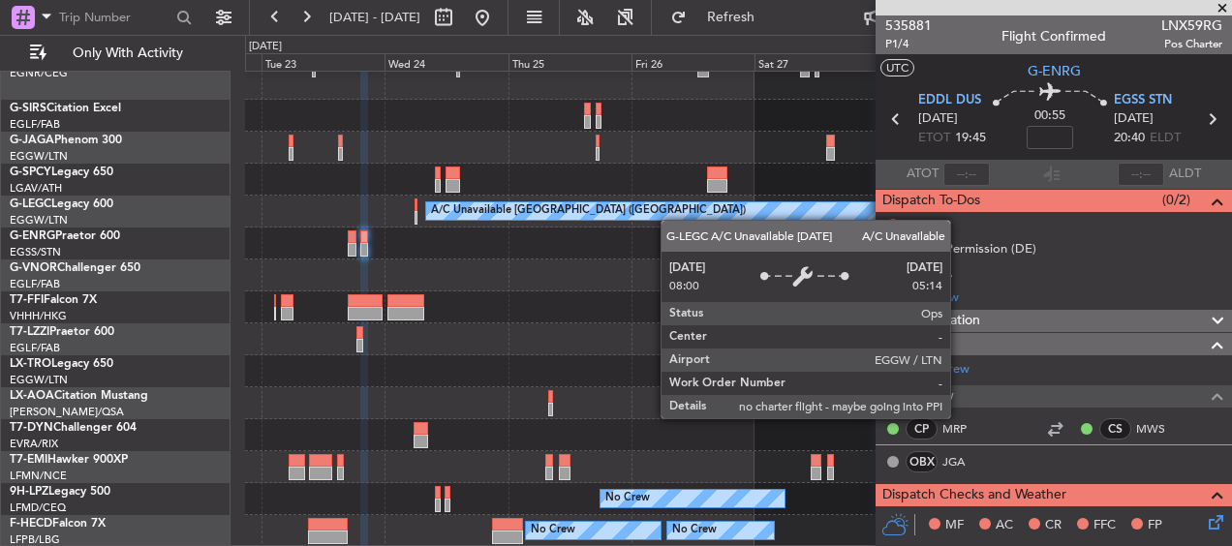
click at [649, 157] on div "A/C Unavailable London (Luton) Planned Maint Tianjin (Binhai) A/C Unavailable L…" at bounding box center [738, 266] width 986 height 563
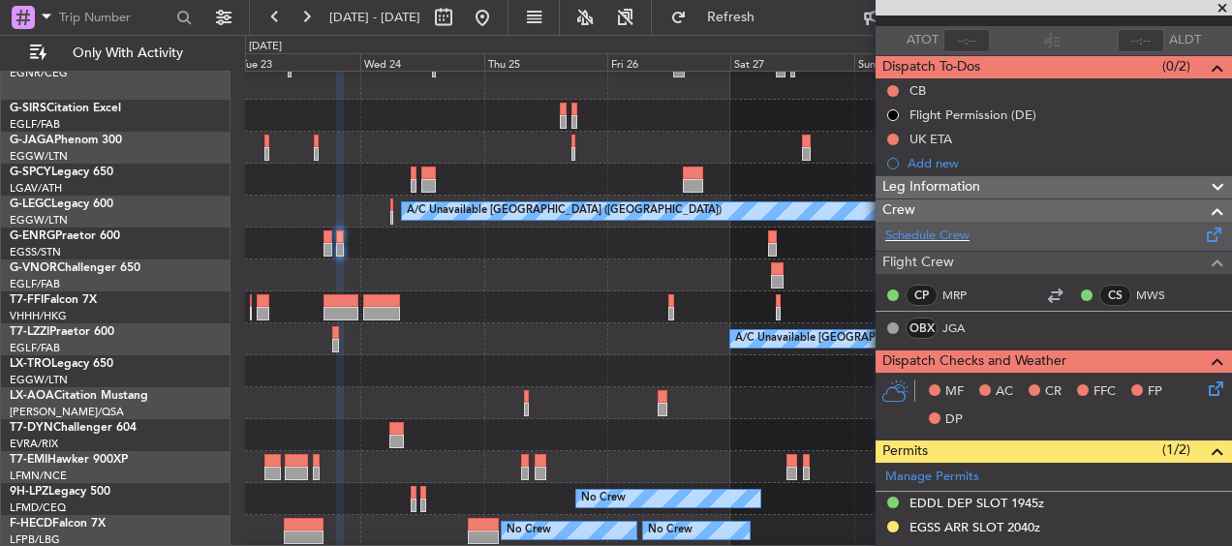
scroll to position [0, 0]
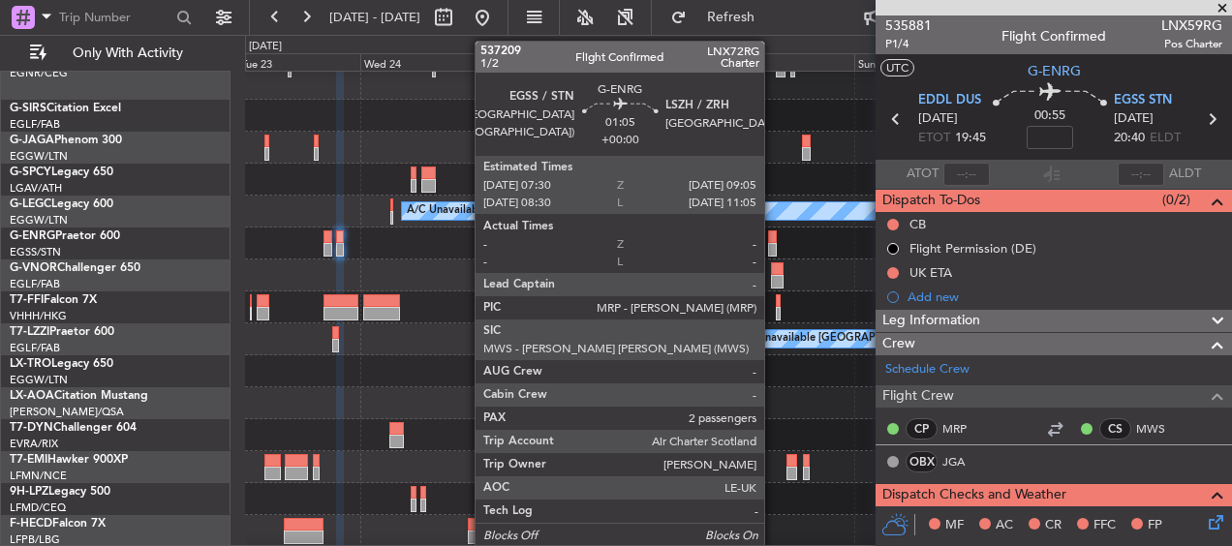
click at [773, 249] on div at bounding box center [772, 250] width 9 height 14
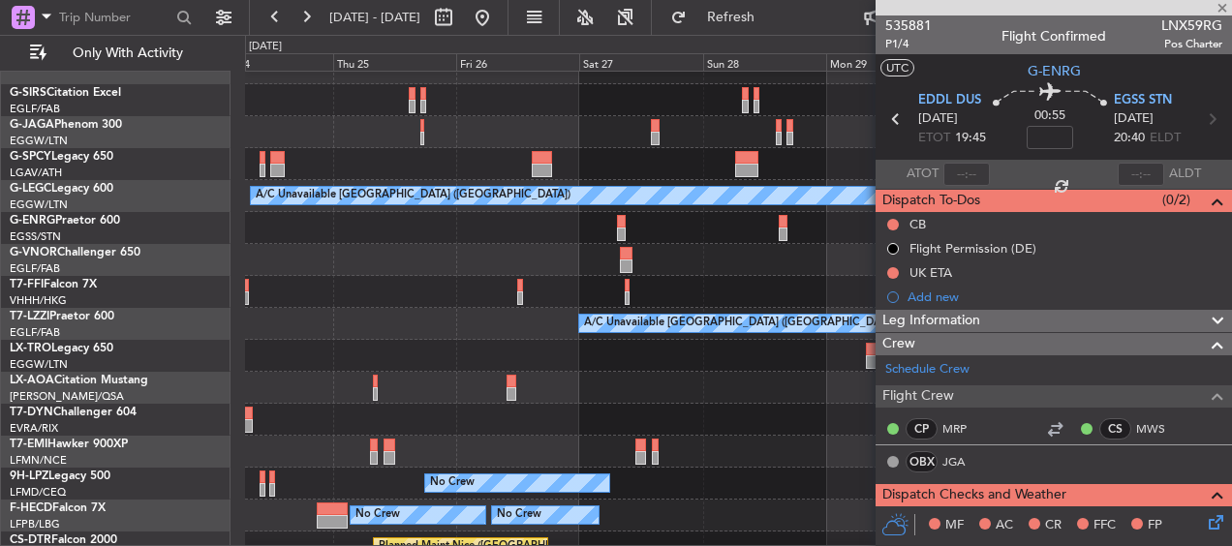
click at [643, 232] on div at bounding box center [738, 228] width 986 height 32
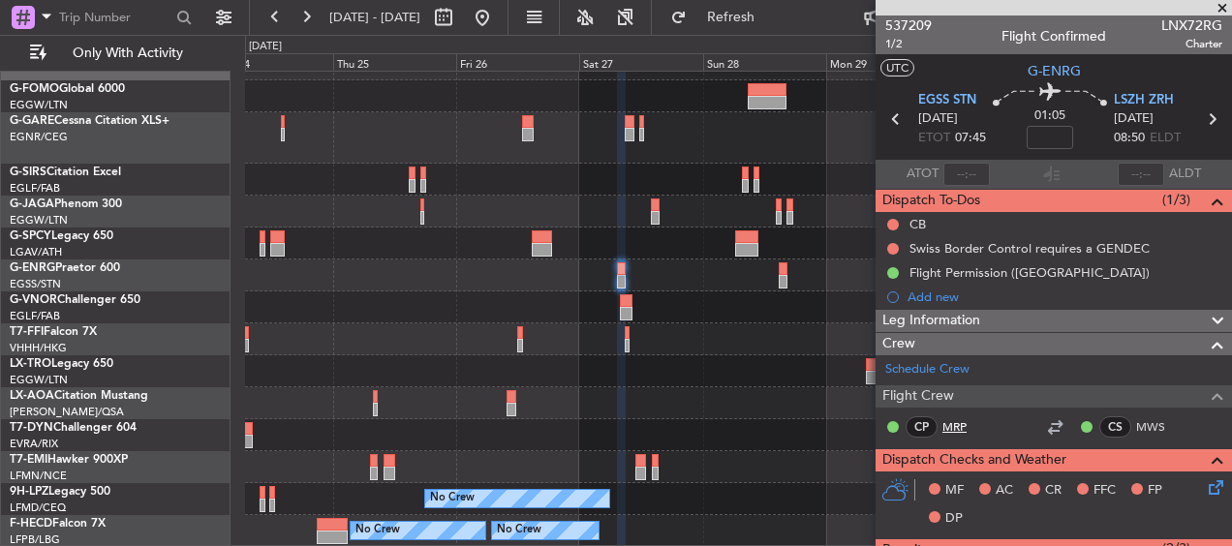
scroll to position [291, 0]
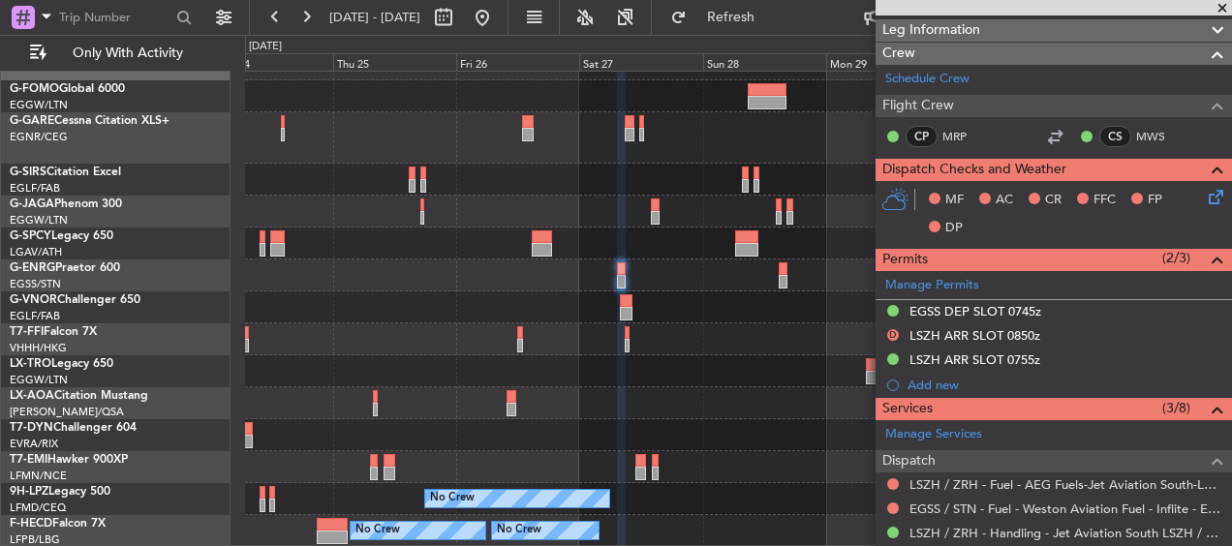
click at [704, 291] on div "Planned Maint Tianjin (Binhai) No Crew Antwerp (Deurne) Planned Maint Zurich No…" at bounding box center [738, 297] width 986 height 499
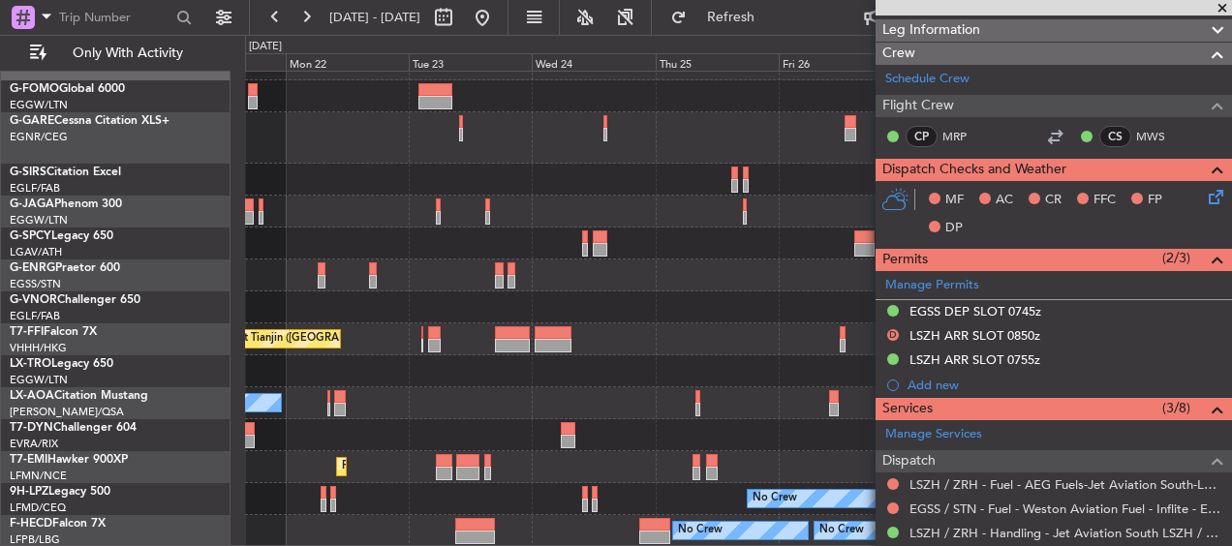
click at [709, 272] on div "Planned Maint Tianjin (Binhai) No Crew Nice (Côte d'Azur Airport) Planned Maint…" at bounding box center [738, 297] width 986 height 499
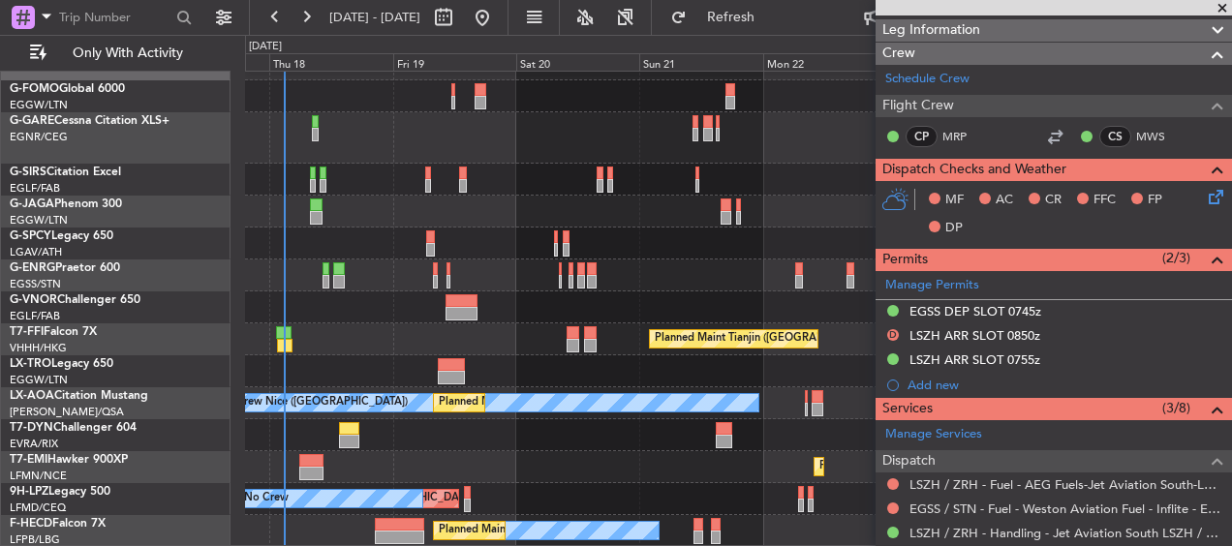
click at [583, 273] on div at bounding box center [738, 276] width 986 height 32
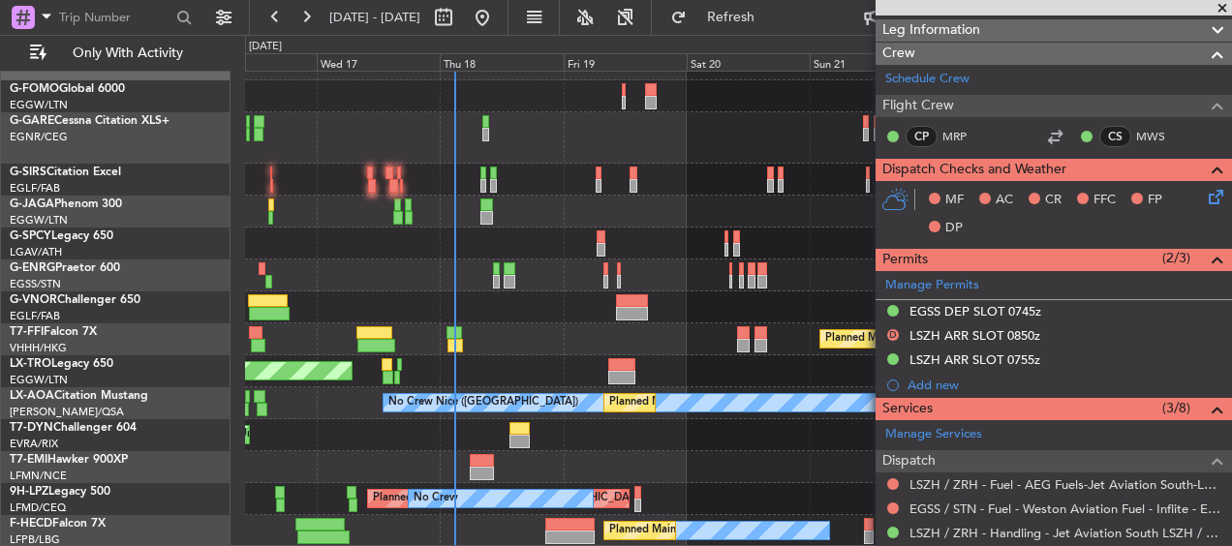
click at [501, 255] on div "OLBA 11:00 Z KTEB 22:45 Z 10:50 Z 22:30 Z Planned Maint Tianjin (Binhai) Unplan…" at bounding box center [738, 297] width 986 height 499
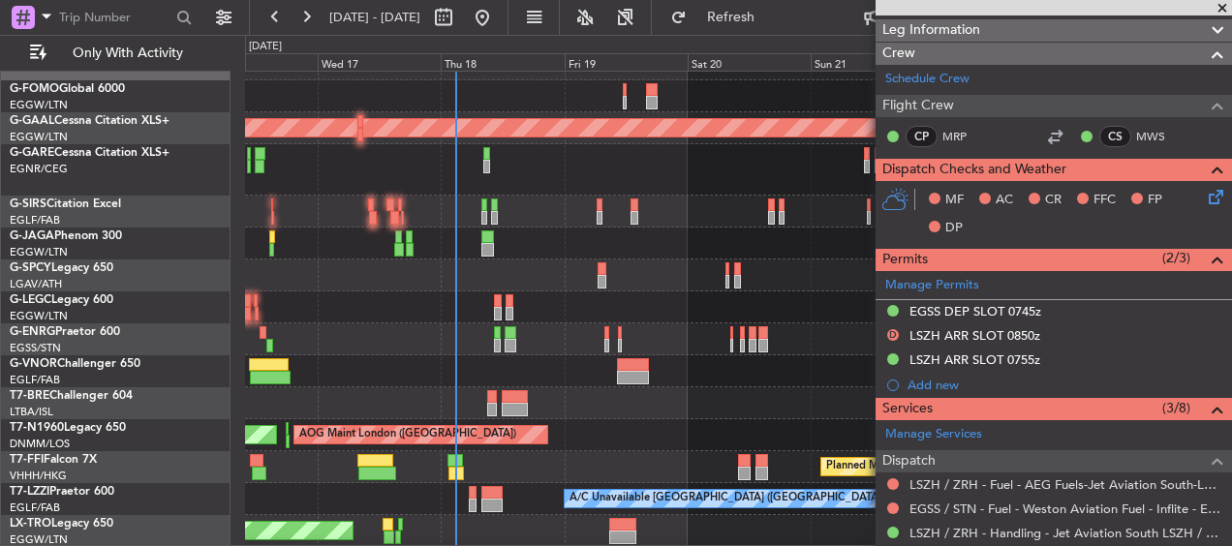
click at [1223, 7] on span at bounding box center [1222, 8] width 19 height 17
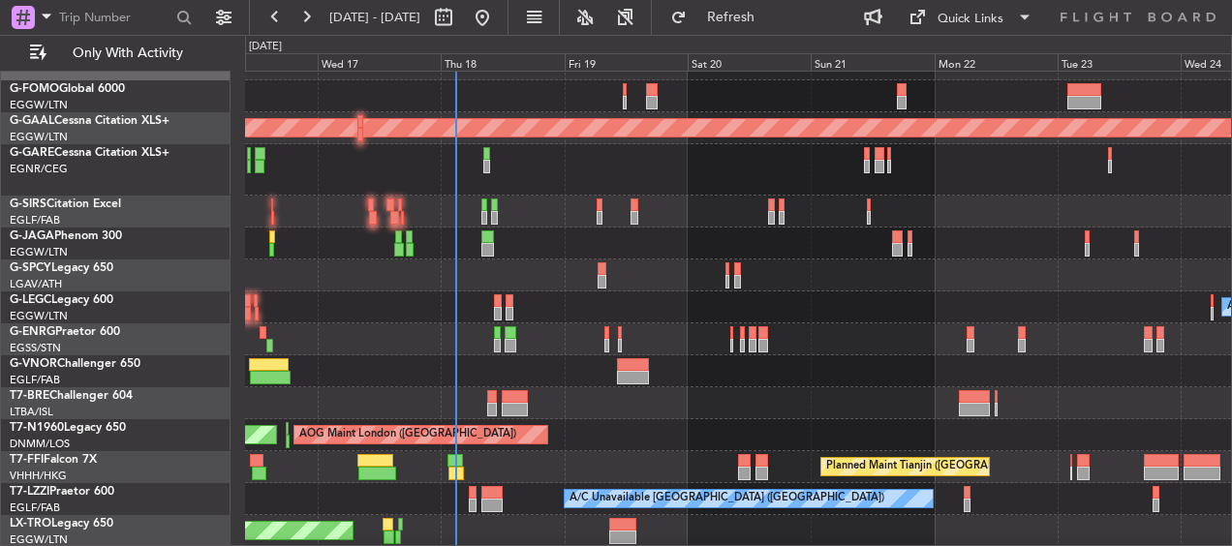
type input "0"
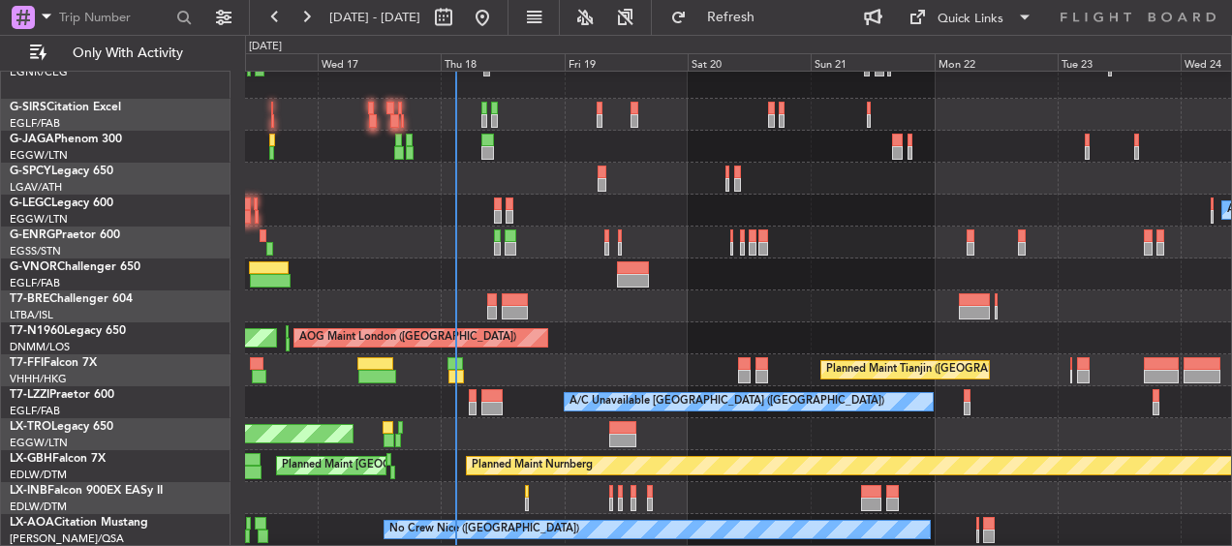
scroll to position [148, 0]
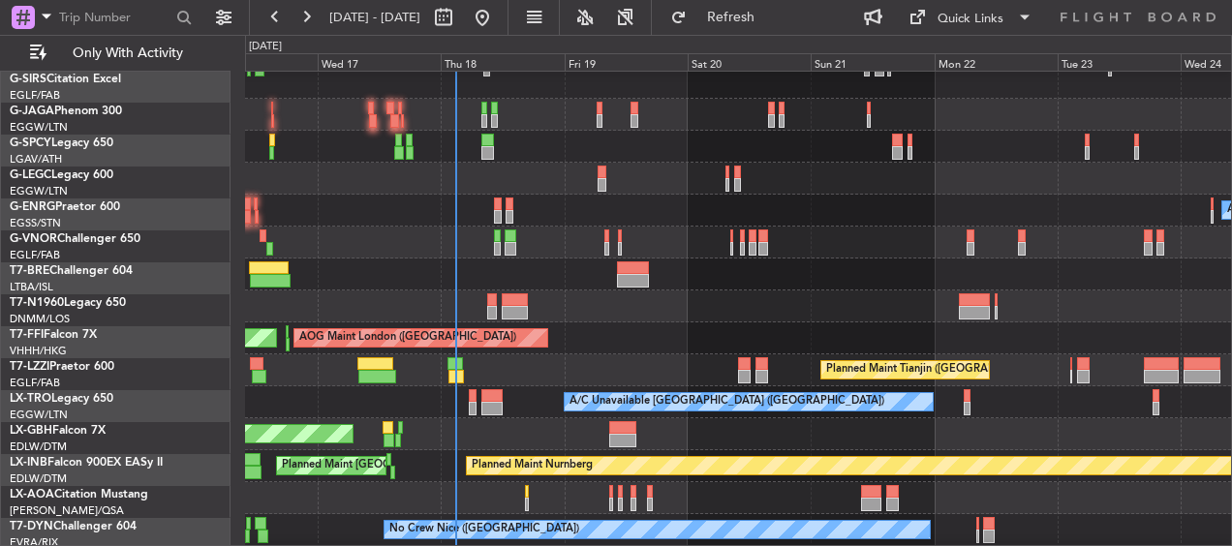
click at [522, 259] on div at bounding box center [738, 275] width 986 height 32
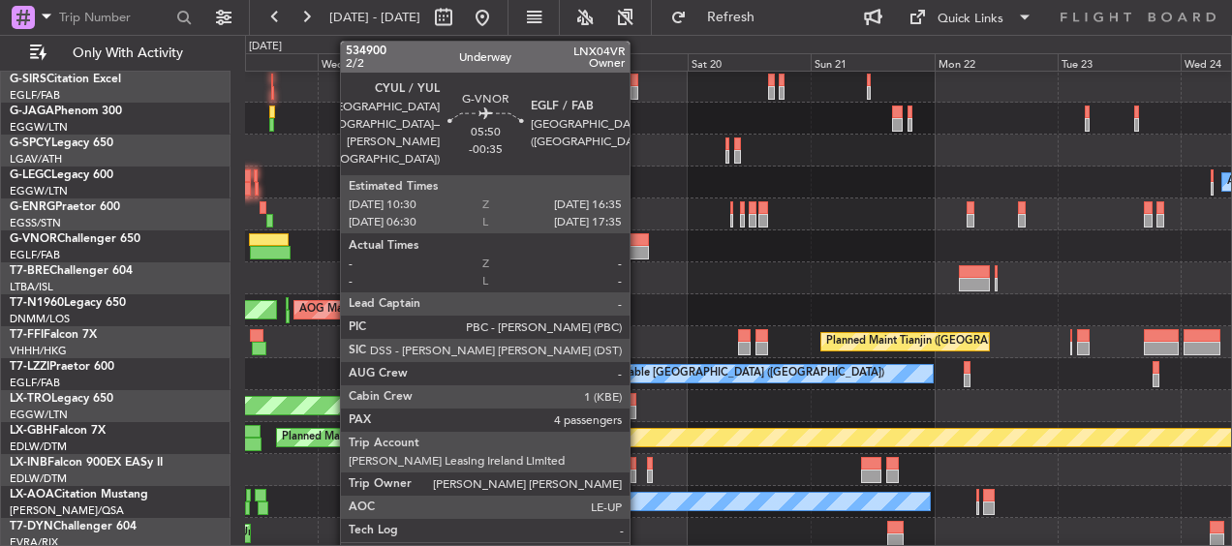
click at [638, 251] on div at bounding box center [633, 253] width 32 height 14
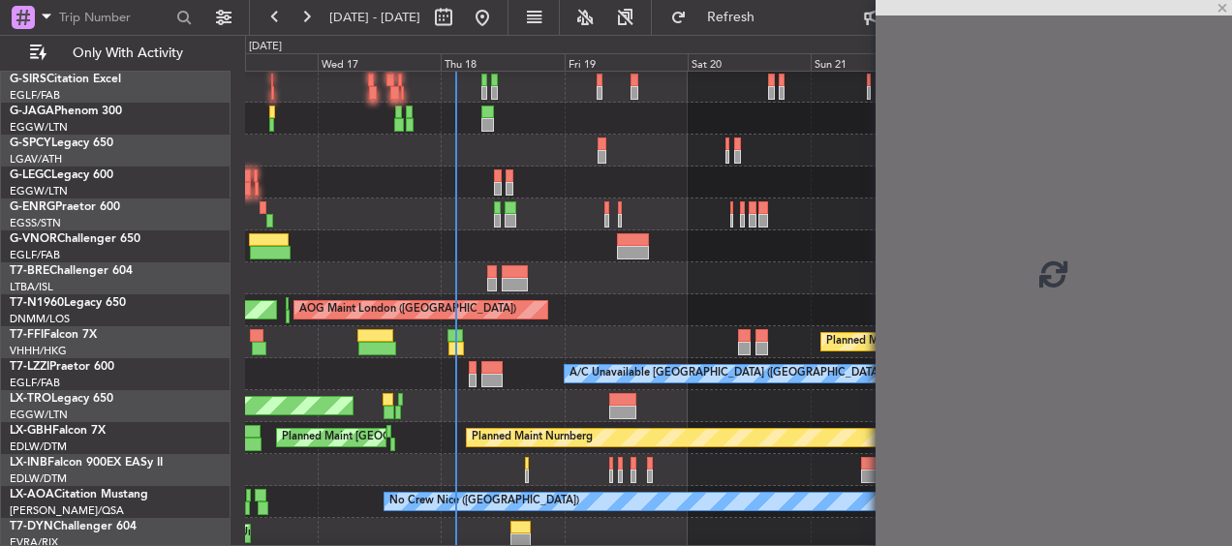
scroll to position [161, 0]
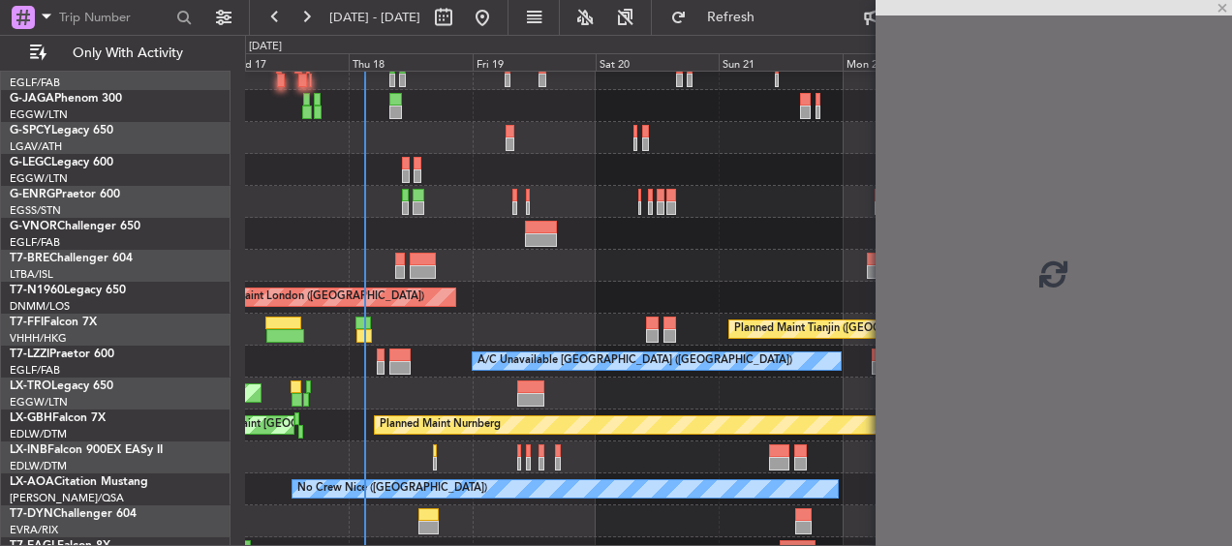
click at [658, 232] on div at bounding box center [738, 234] width 986 height 32
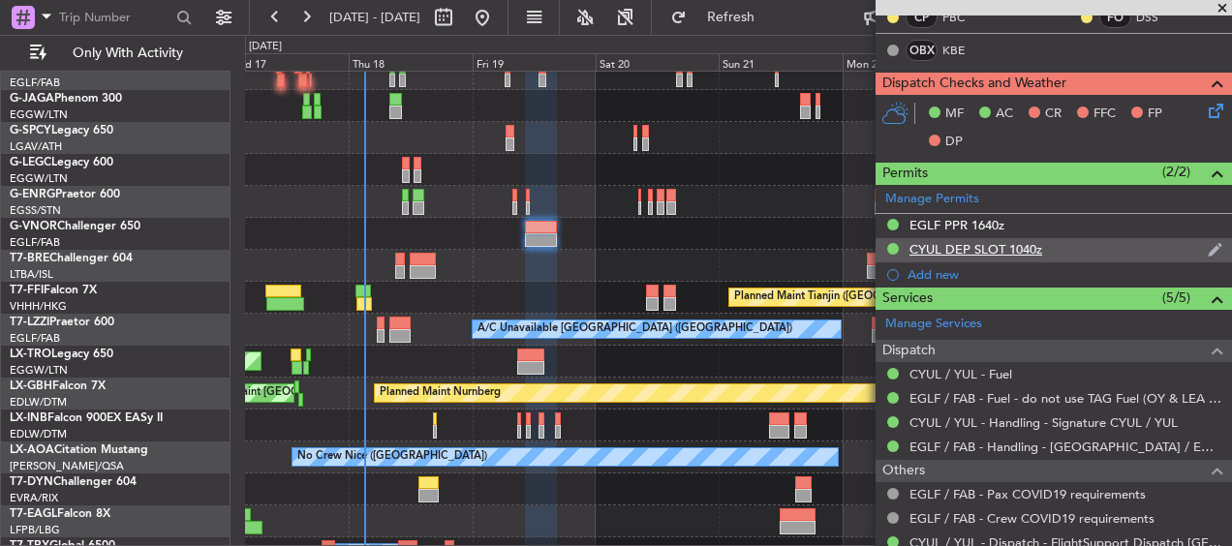
scroll to position [291, 0]
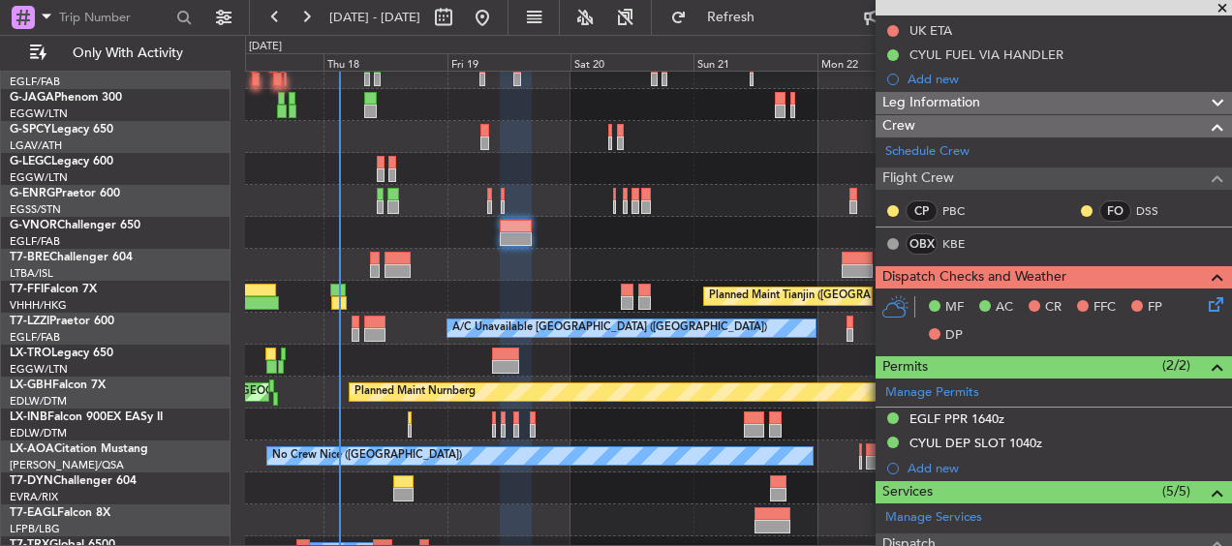
click at [744, 257] on div at bounding box center [738, 265] width 986 height 32
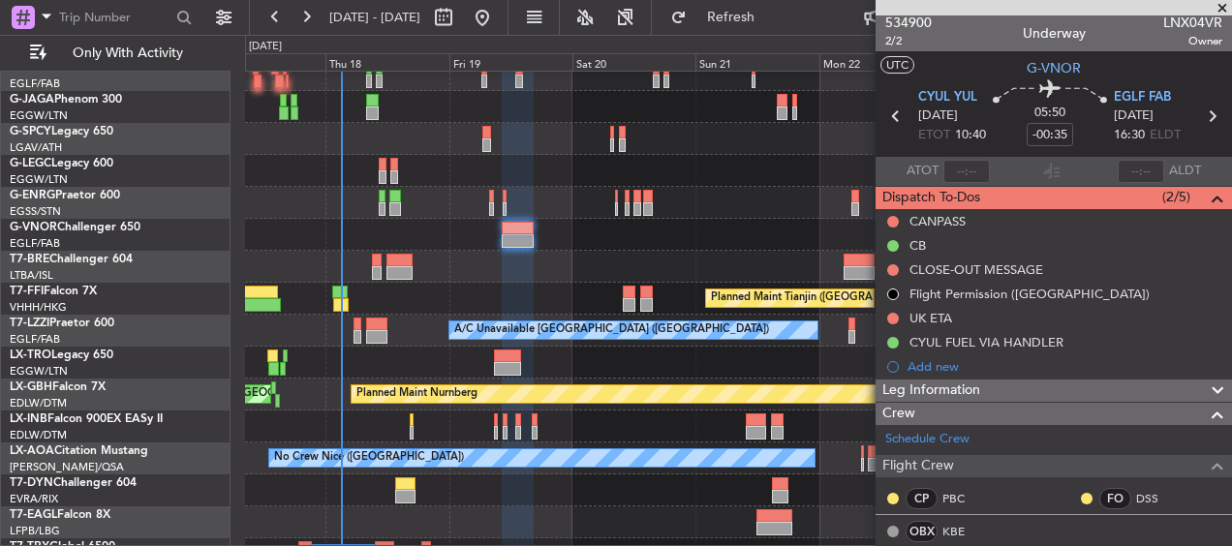
scroll to position [0, 0]
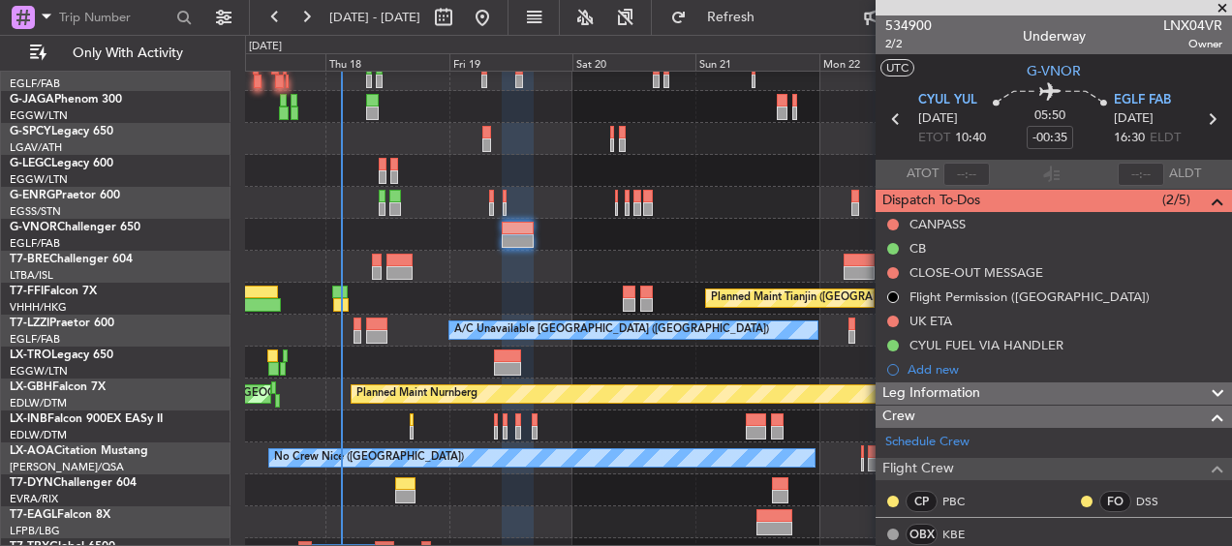
click at [1223, 8] on span at bounding box center [1222, 8] width 19 height 17
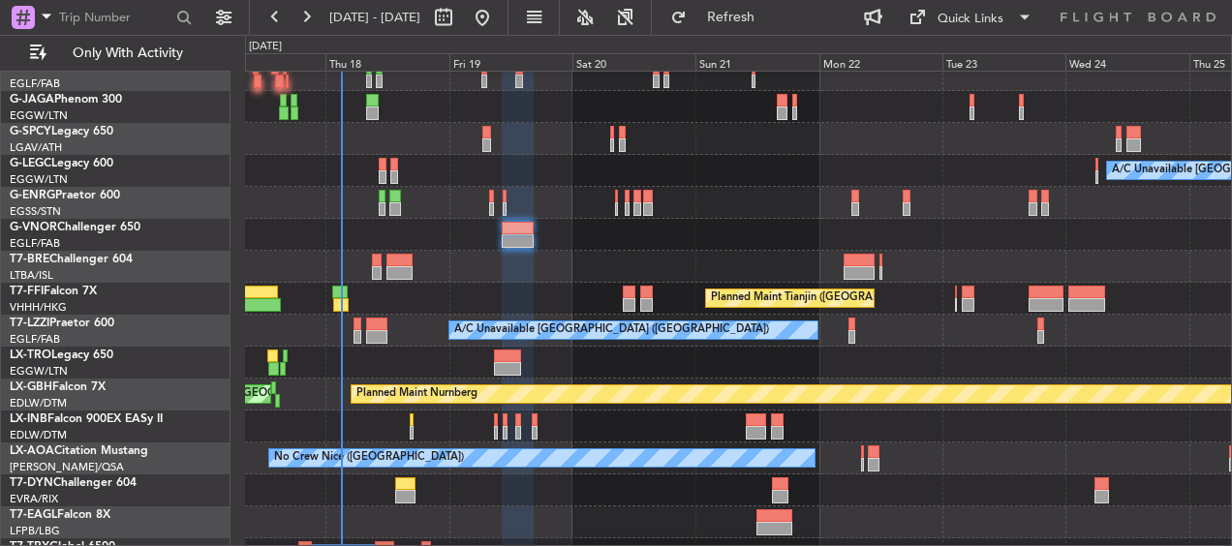
type input "0"
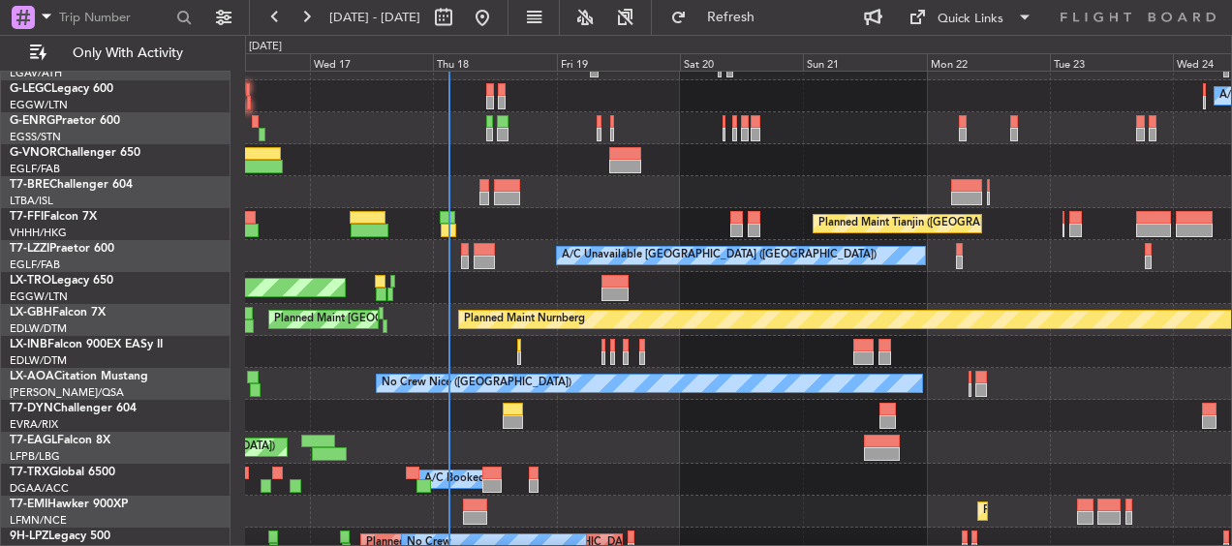
click at [778, 226] on div "Planned Maint Tianjin ([GEOGRAPHIC_DATA])" at bounding box center [738, 224] width 986 height 32
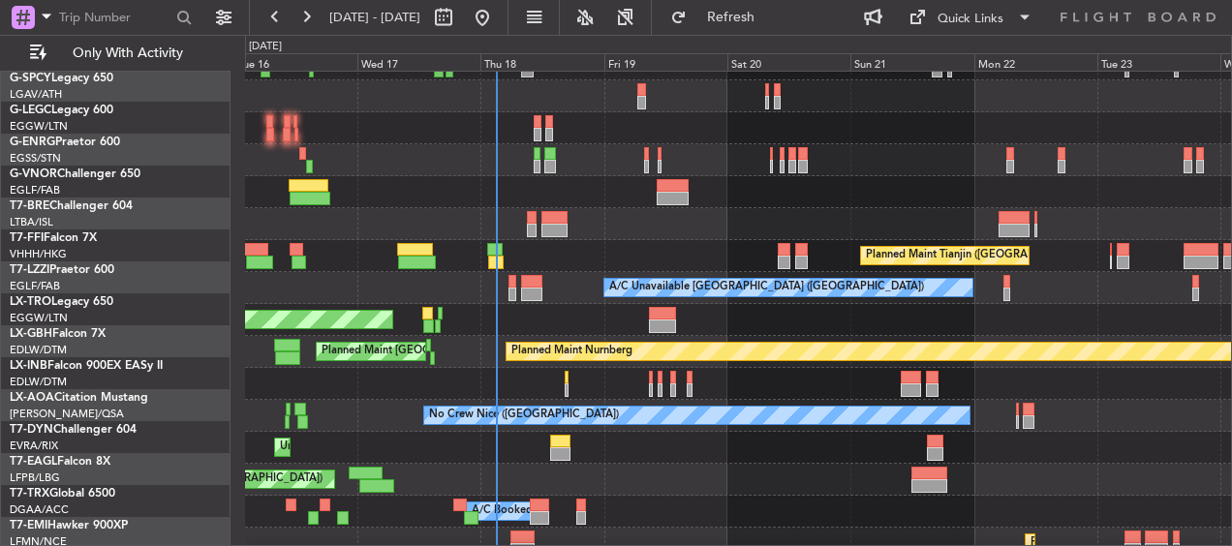
click at [672, 247] on div "Planned Maint Tianjin ([GEOGRAPHIC_DATA])" at bounding box center [738, 256] width 986 height 32
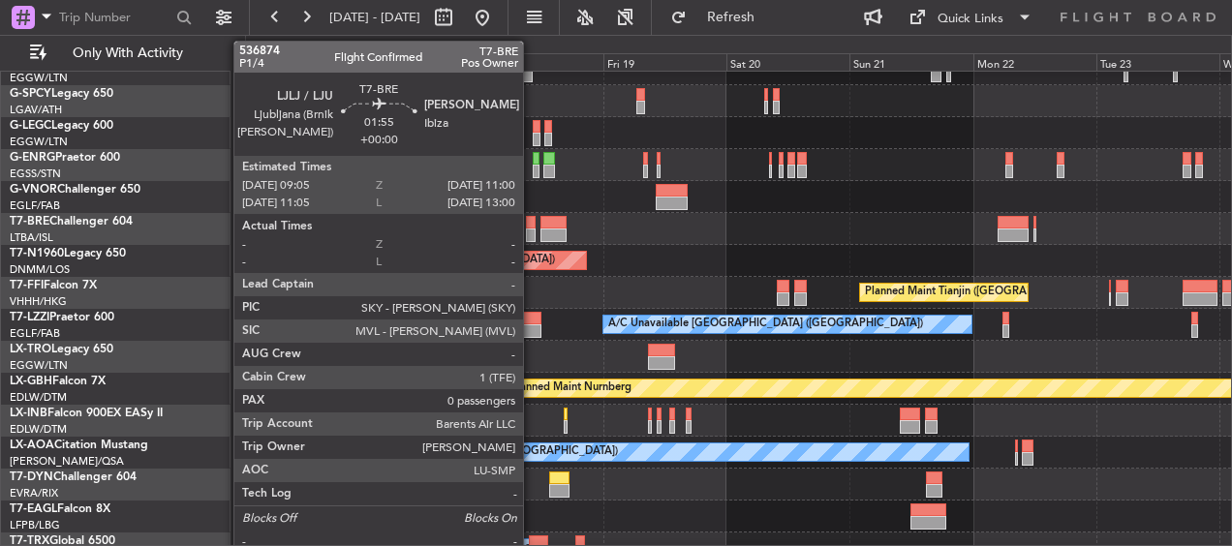
click at [532, 226] on div at bounding box center [531, 223] width 11 height 14
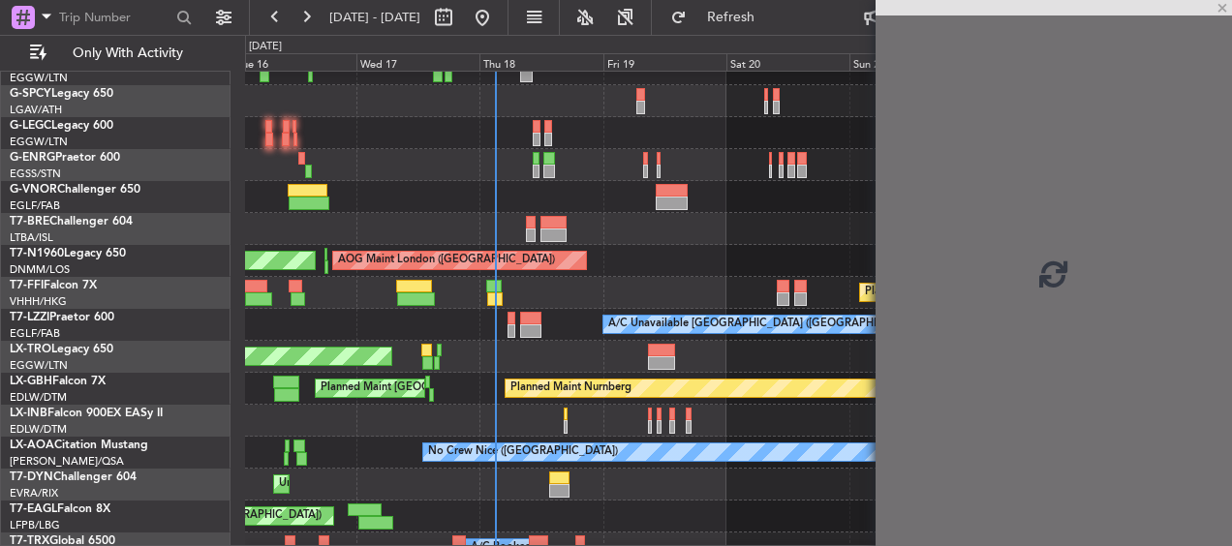
scroll to position [206, 0]
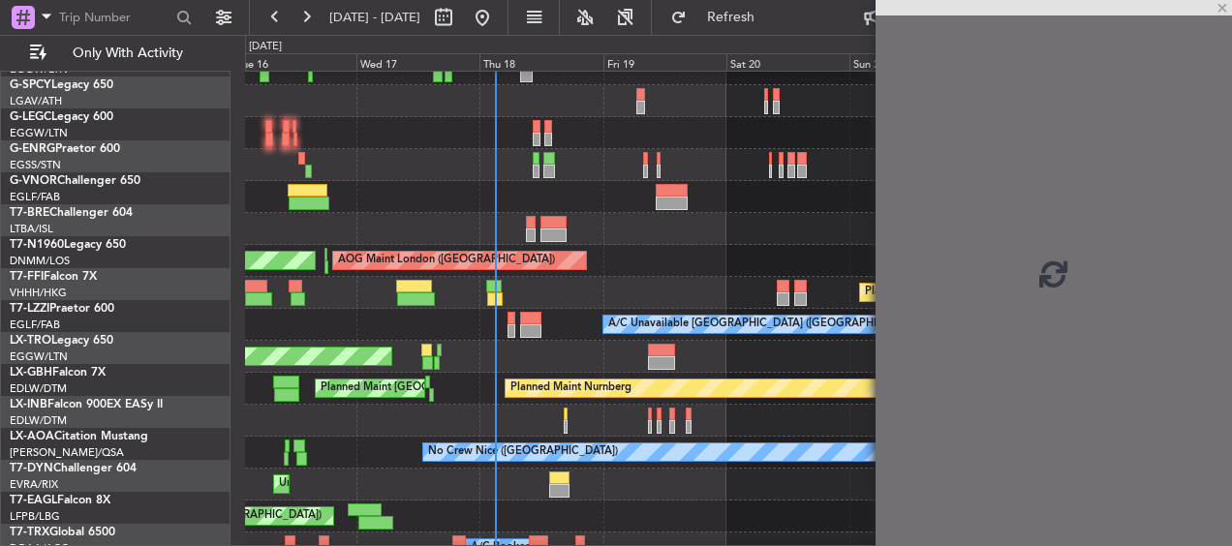
click at [649, 216] on div at bounding box center [738, 229] width 986 height 32
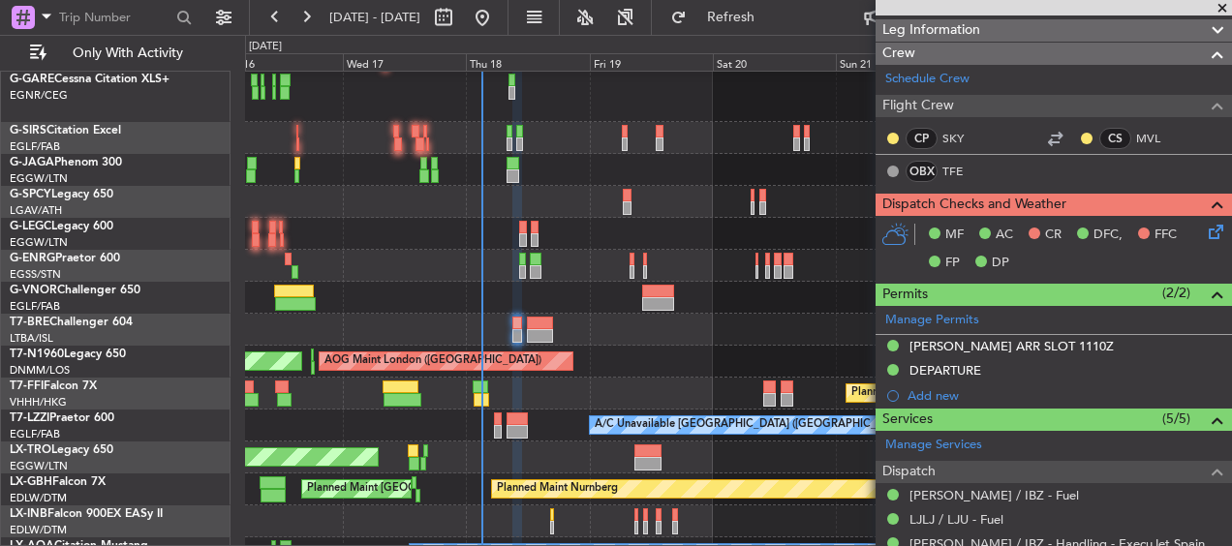
scroll to position [291, 0]
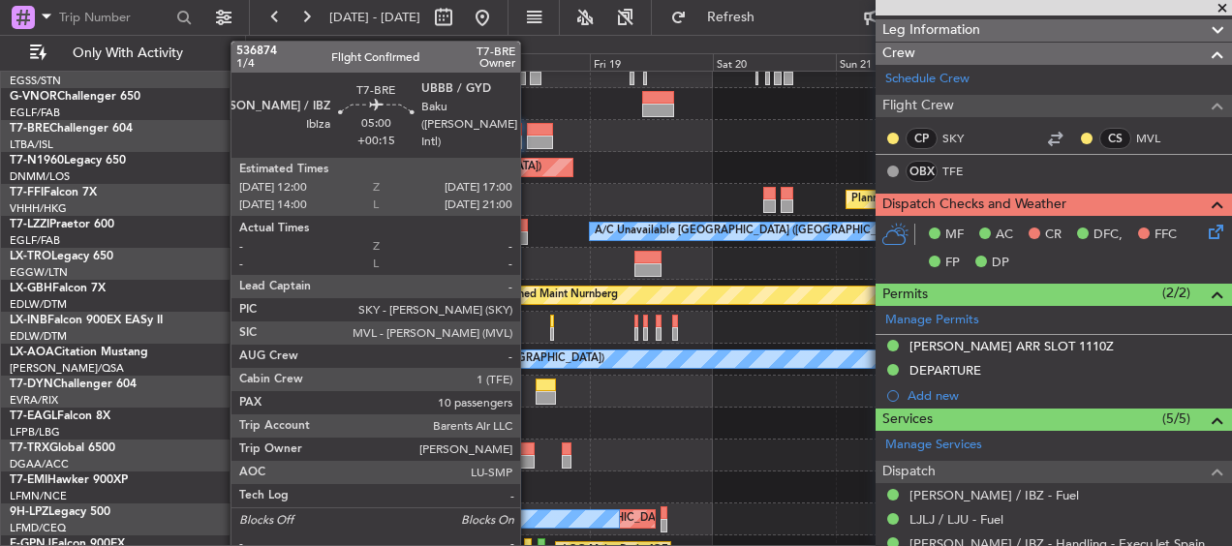
click at [529, 136] on div at bounding box center [540, 143] width 26 height 14
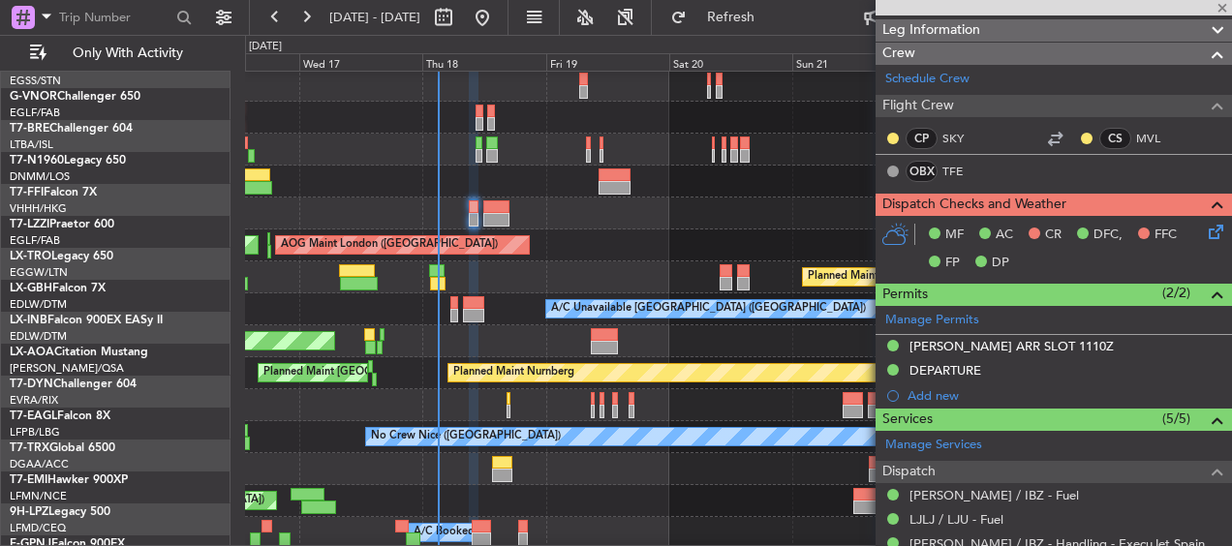
click at [585, 214] on div at bounding box center [738, 214] width 986 height 32
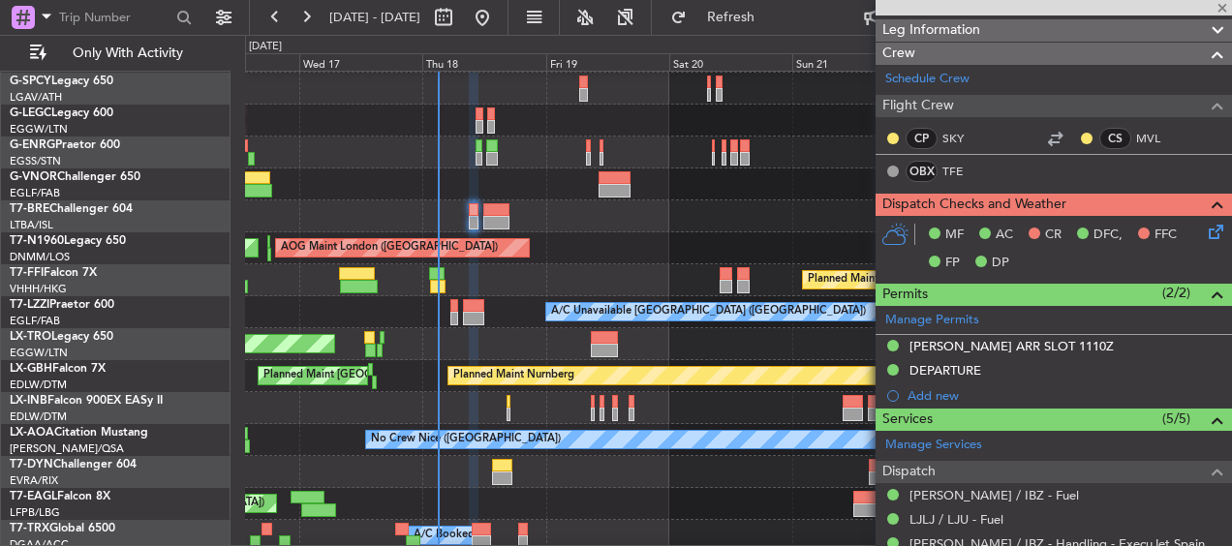
type input "+00:15"
type input "10"
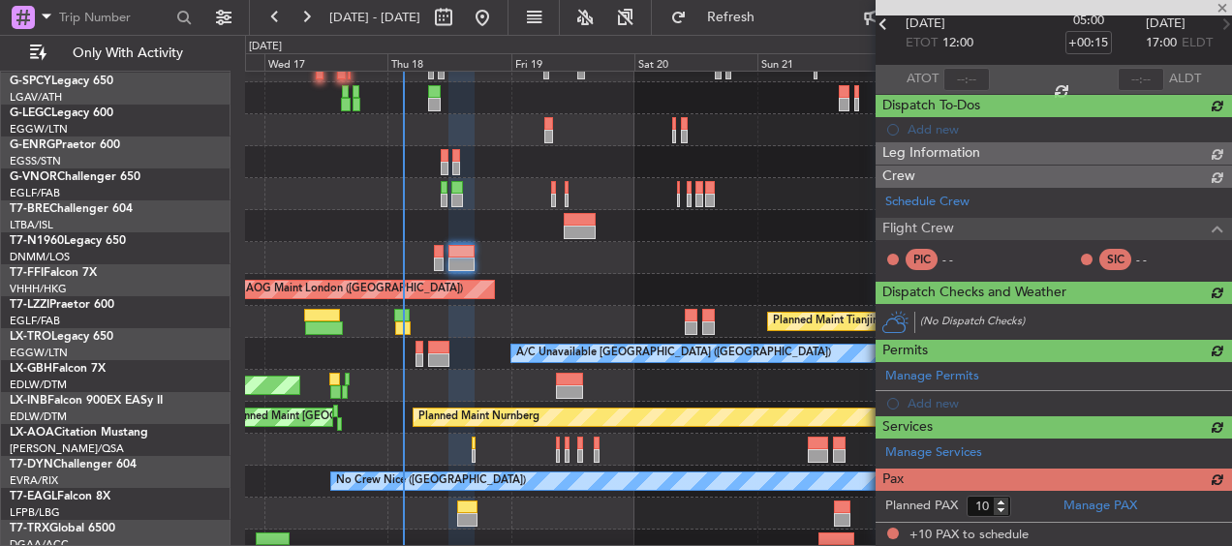
click at [561, 256] on div at bounding box center [738, 258] width 986 height 32
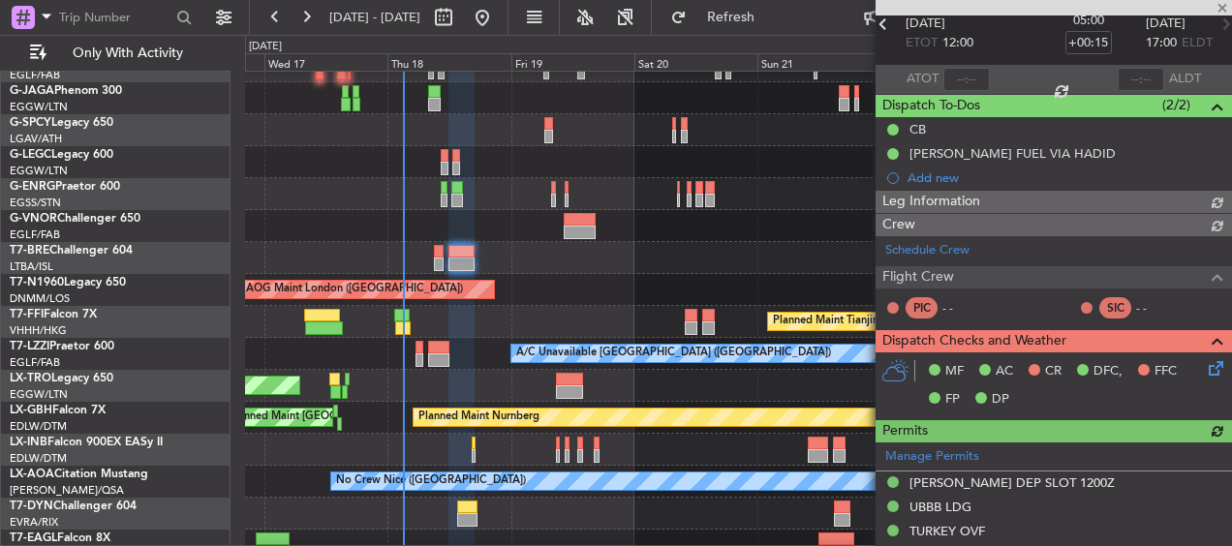
scroll to position [266, 0]
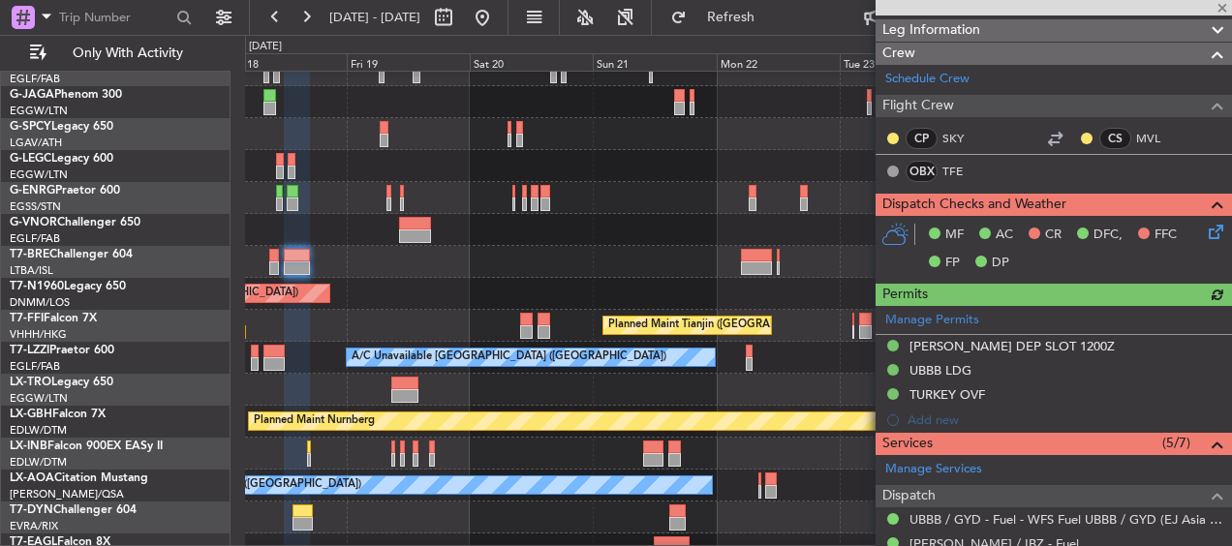
click at [404, 287] on div "AOG Maint London (Stansted) AOG Maint London (Stansted)" at bounding box center [738, 294] width 986 height 32
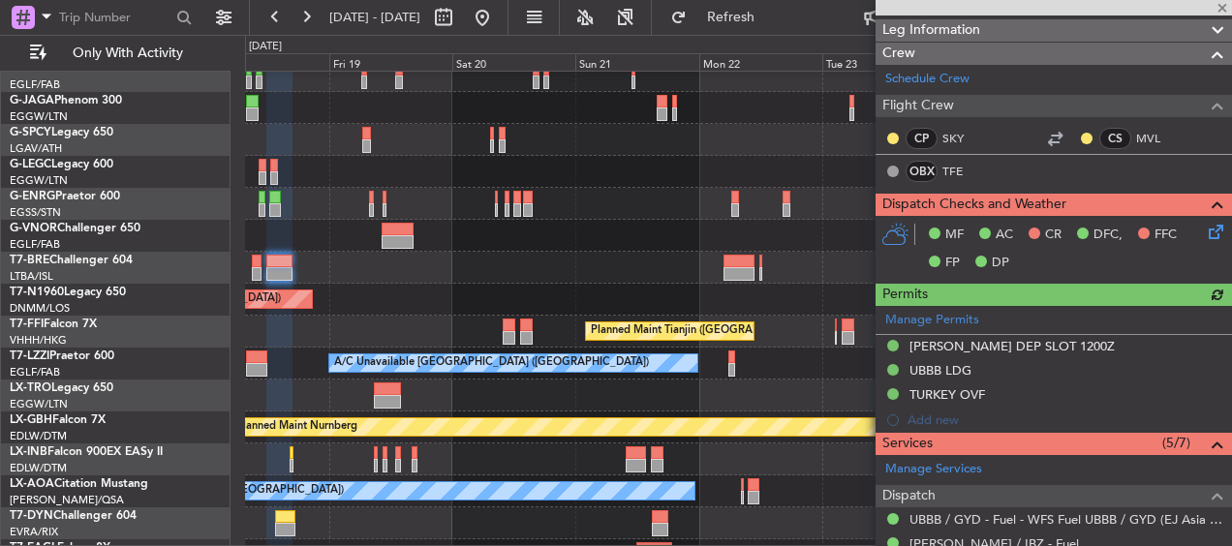
scroll to position [127, 0]
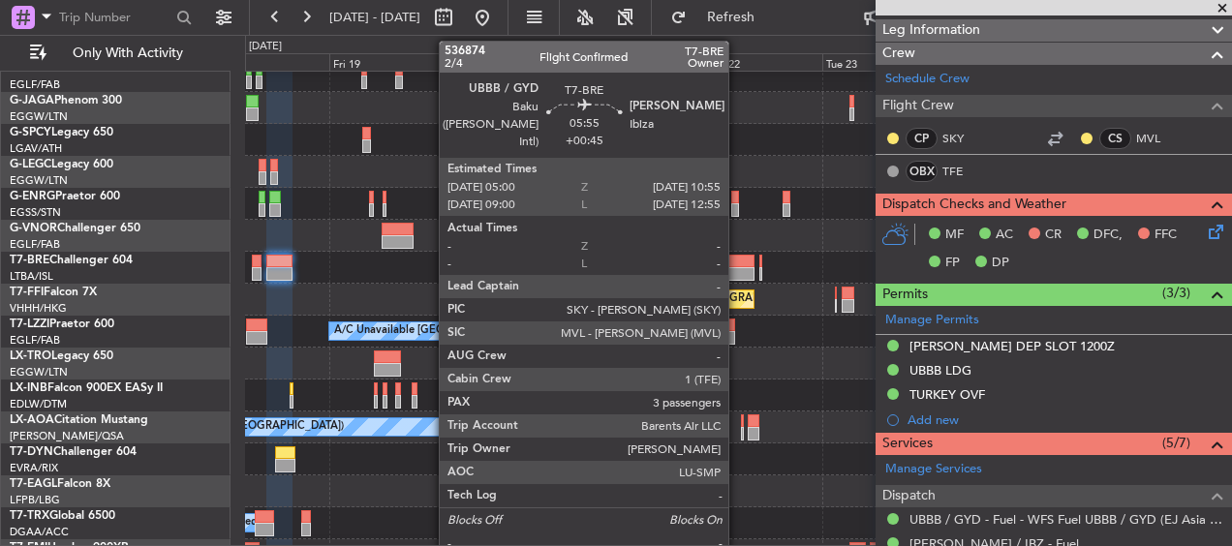
click at [737, 268] on div at bounding box center [739, 274] width 31 height 14
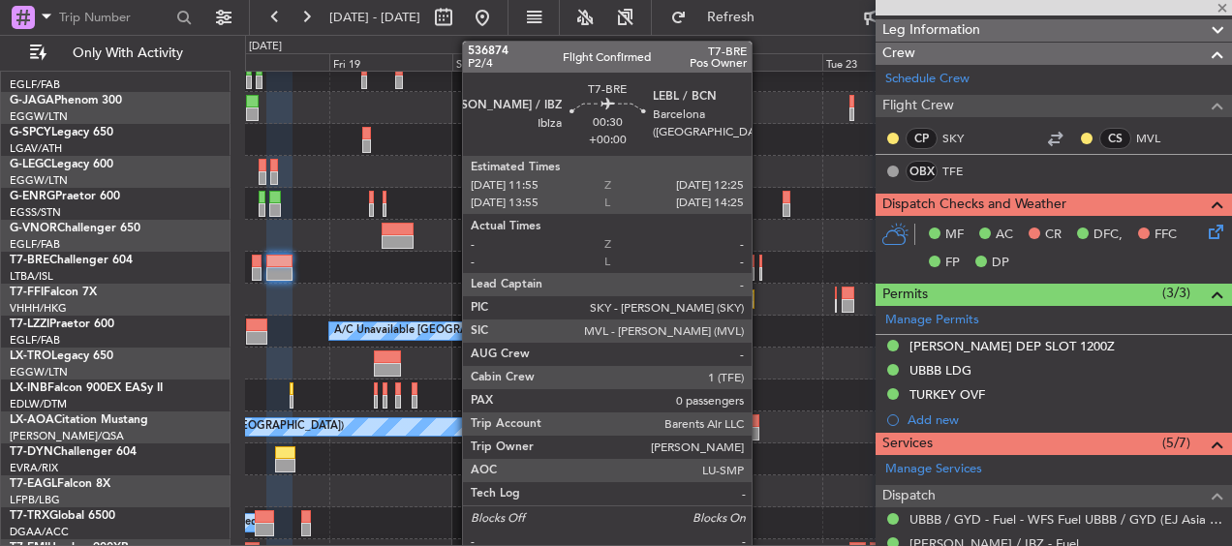
type input "+00:45"
type input "3"
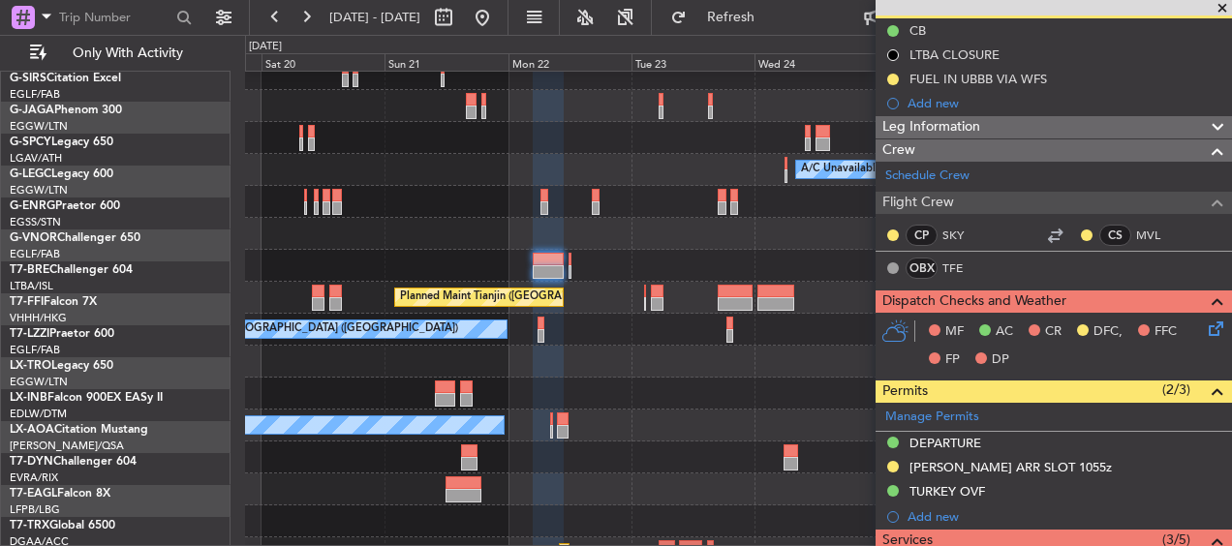
scroll to position [135, 0]
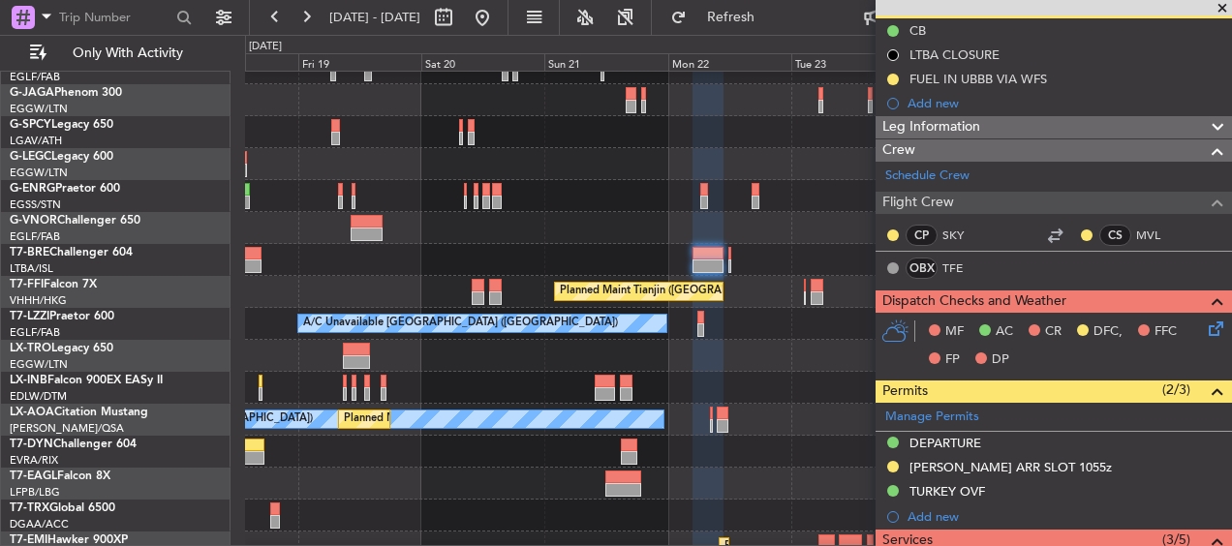
click at [771, 256] on div at bounding box center [738, 260] width 986 height 32
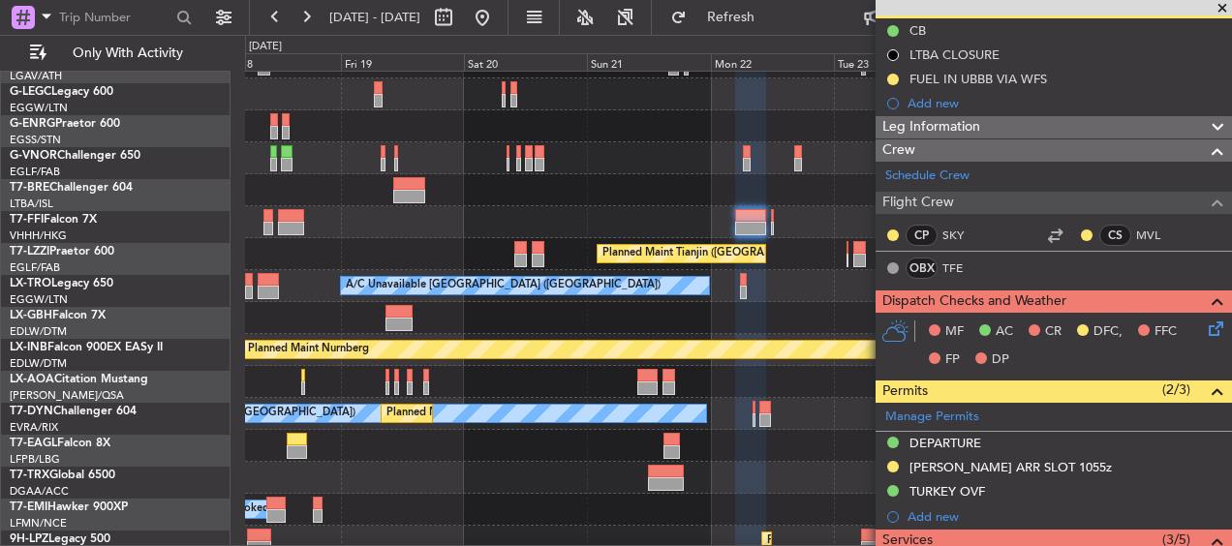
scroll to position [201, 0]
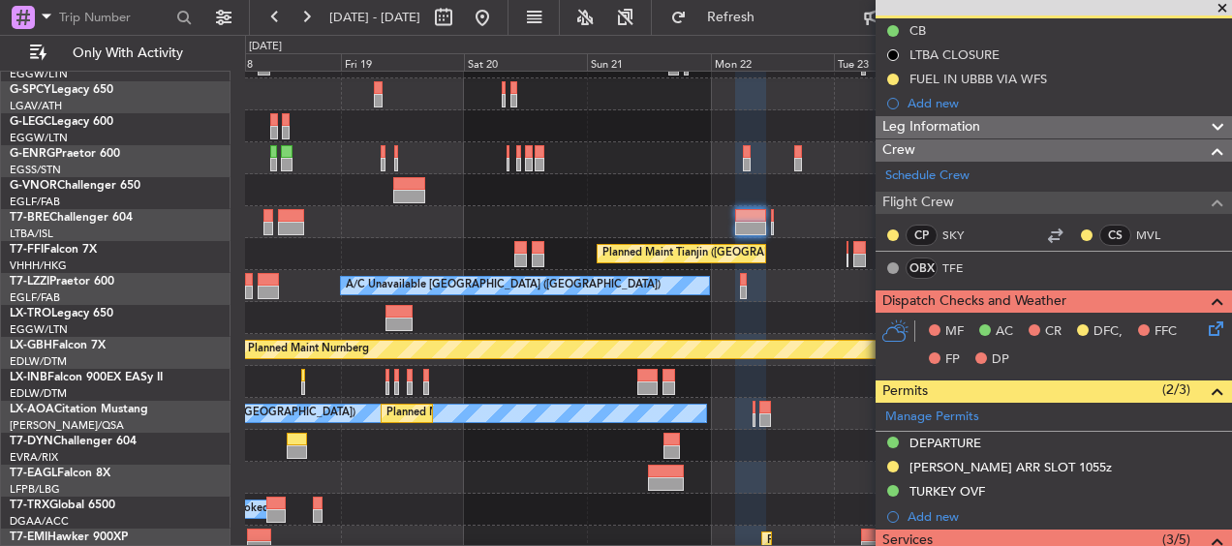
click at [582, 213] on div at bounding box center [738, 222] width 986 height 32
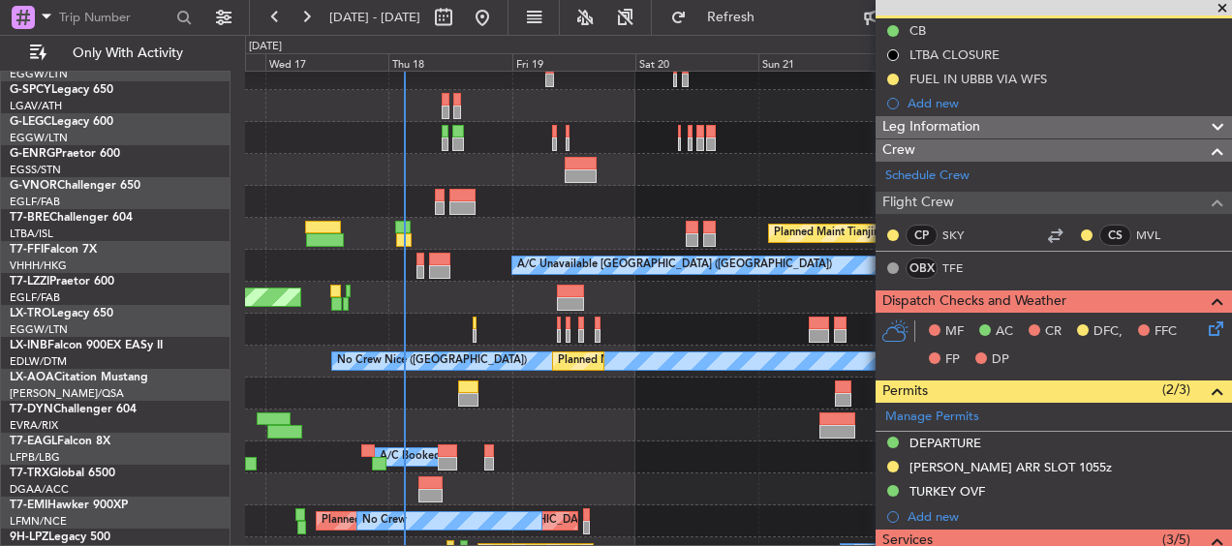
scroll to position [193, 0]
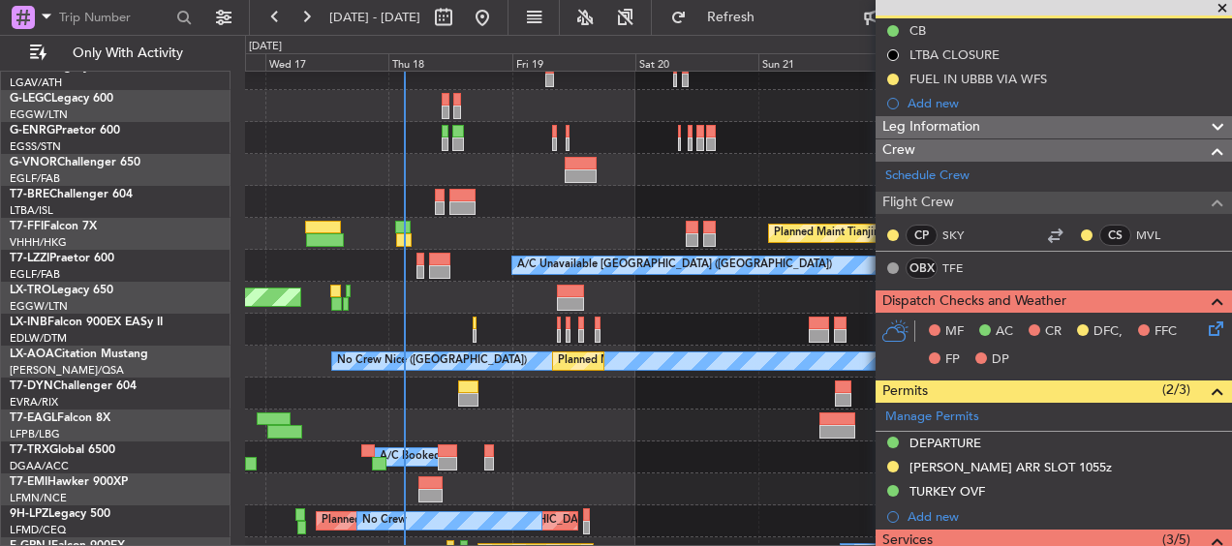
click at [777, 202] on div at bounding box center [738, 202] width 986 height 32
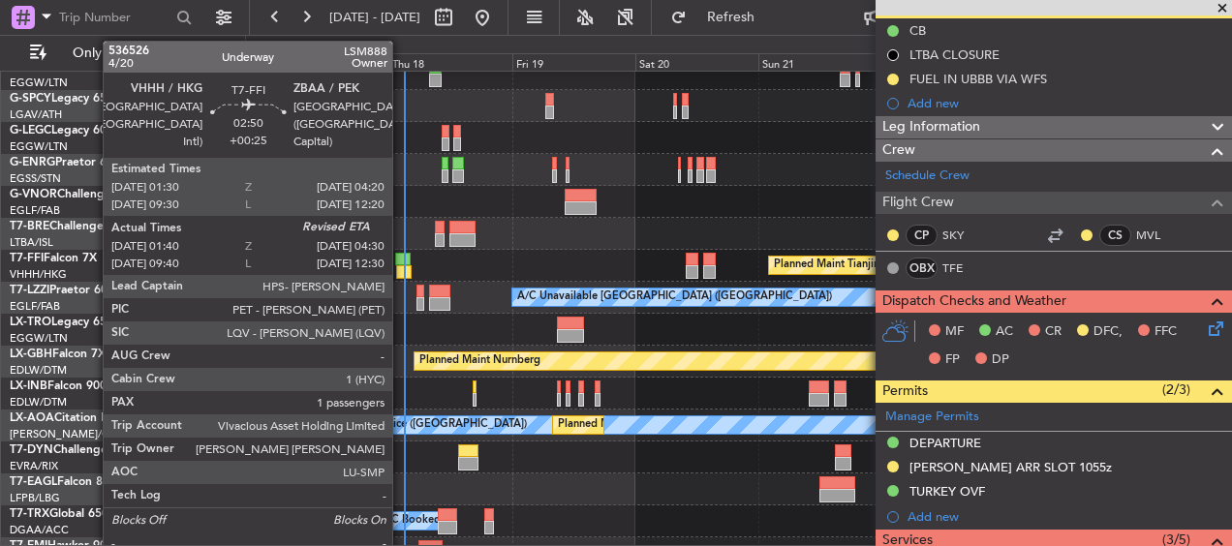
click at [401, 266] on div at bounding box center [403, 272] width 15 height 14
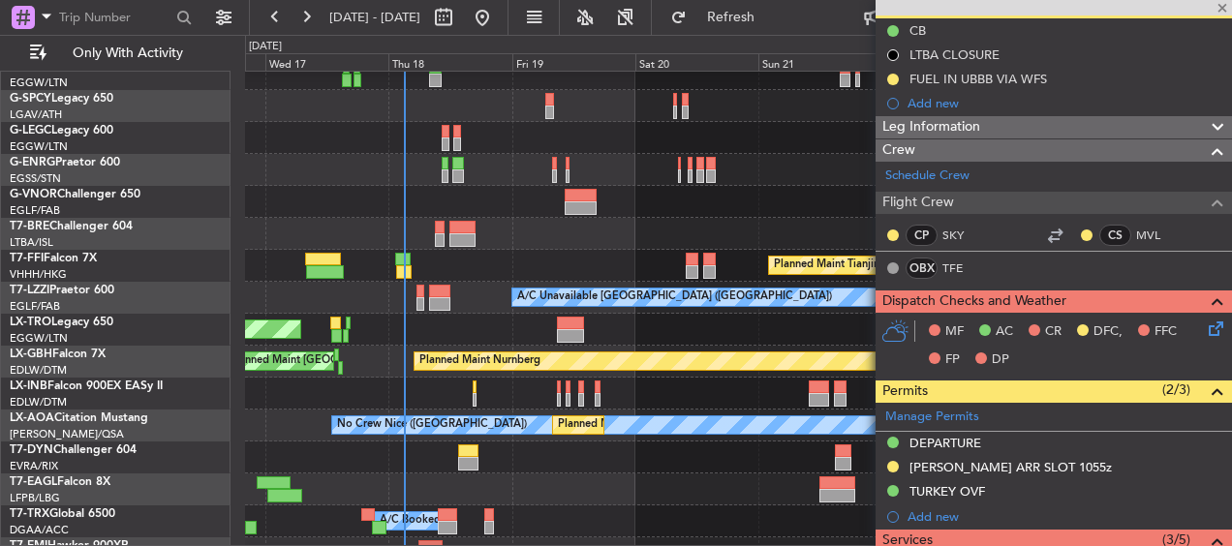
type input "+00:25"
type input "01:40"
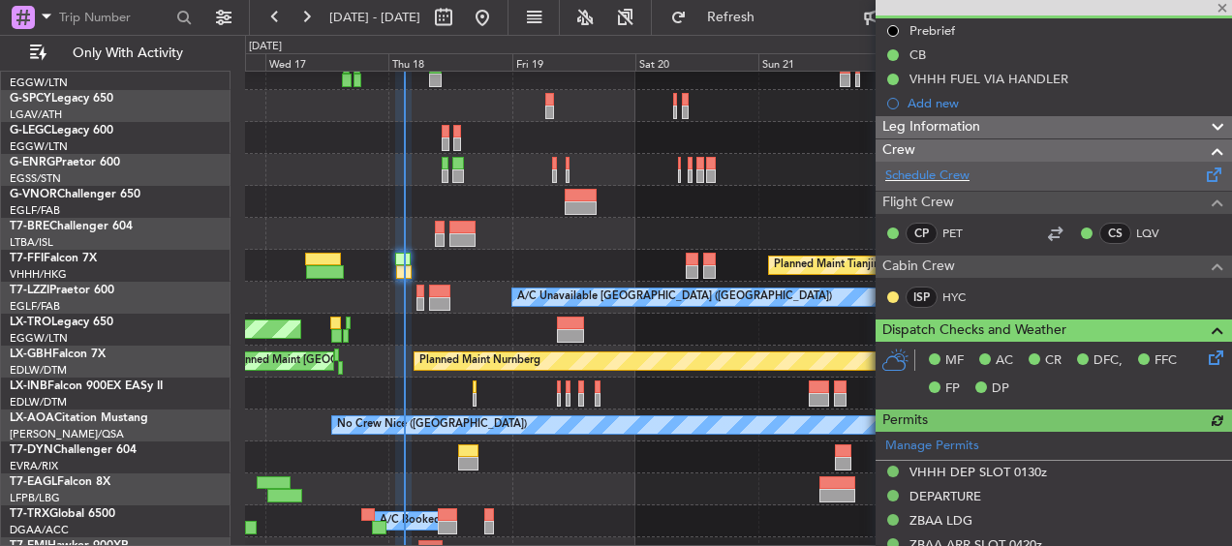
scroll to position [0, 0]
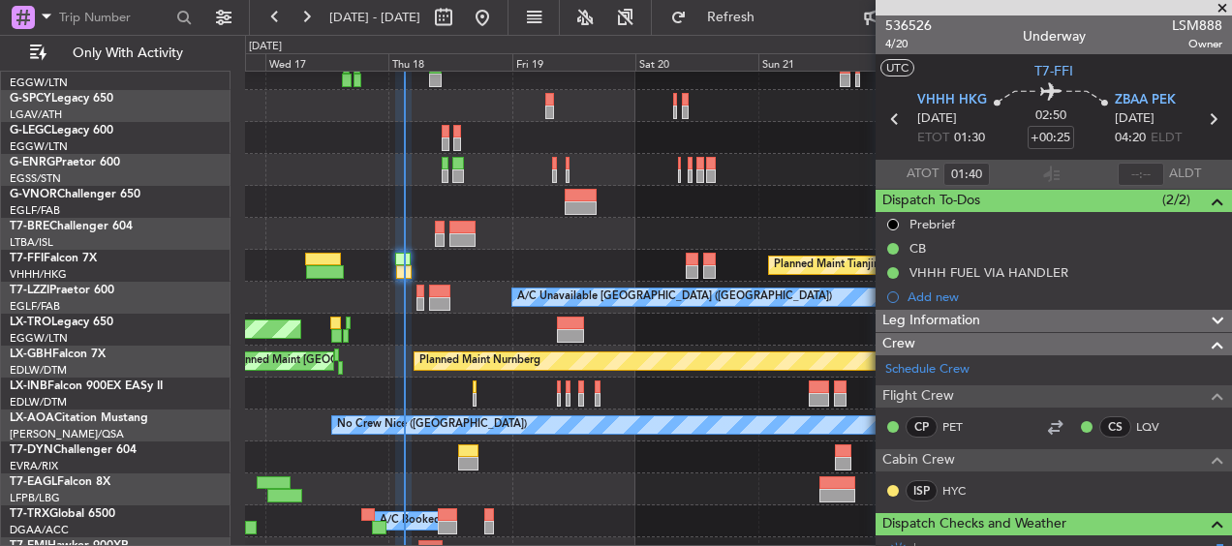
click at [1220, 4] on span at bounding box center [1222, 8] width 19 height 17
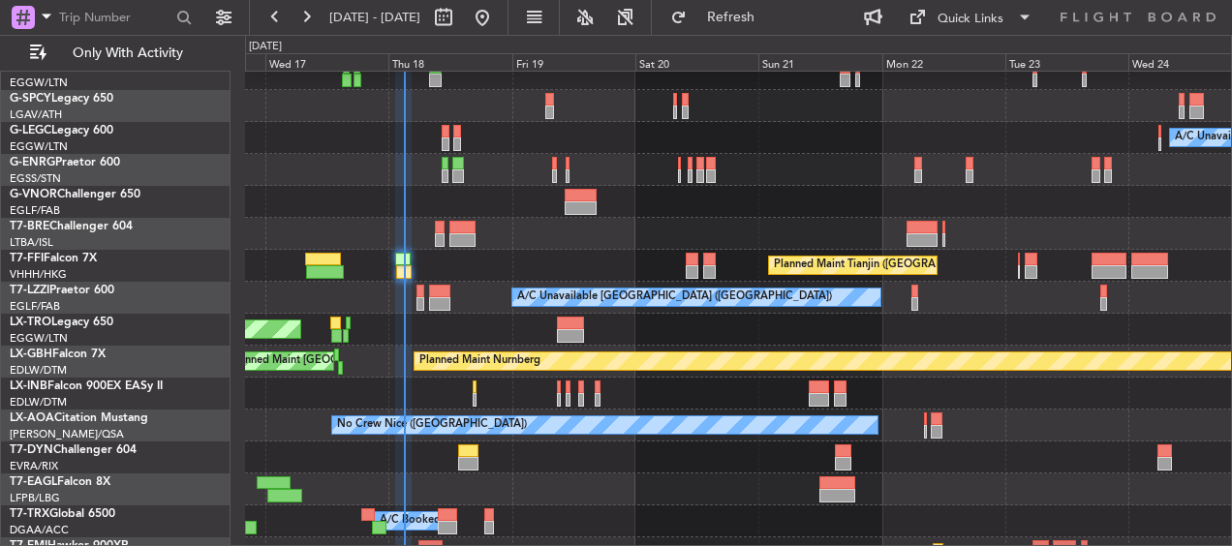
type input "0"
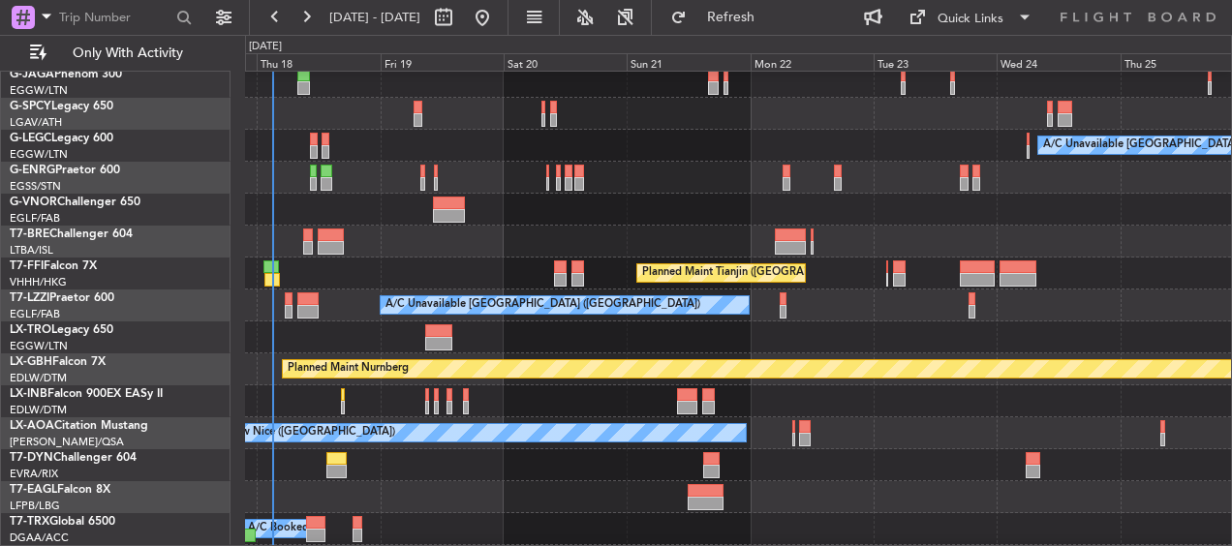
click at [638, 258] on div "Planned Maint Tianjin ([GEOGRAPHIC_DATA])" at bounding box center [738, 274] width 986 height 32
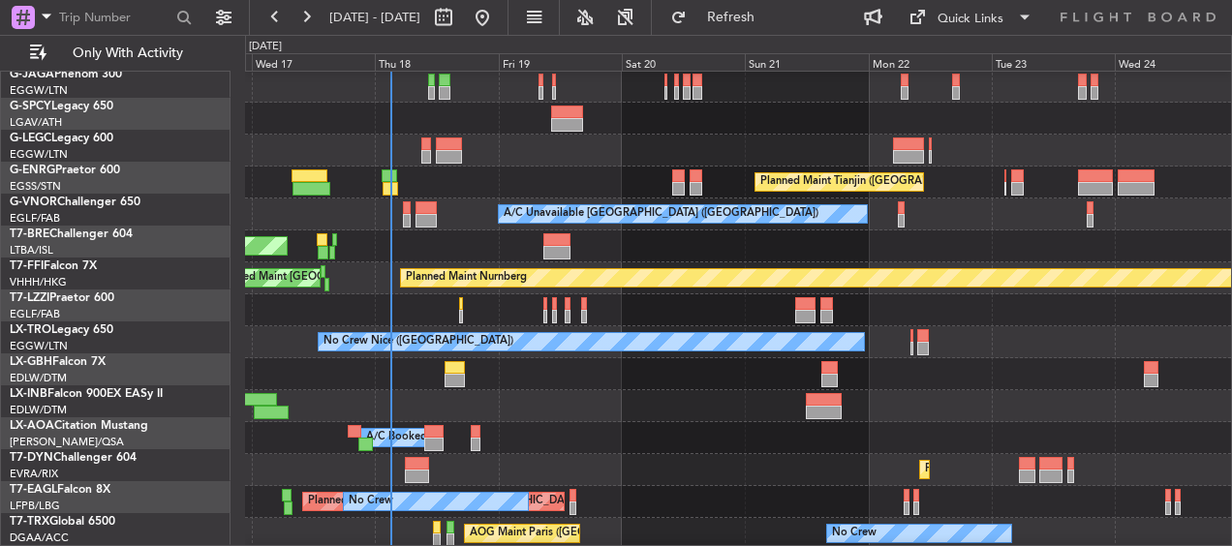
scroll to position [276, 0]
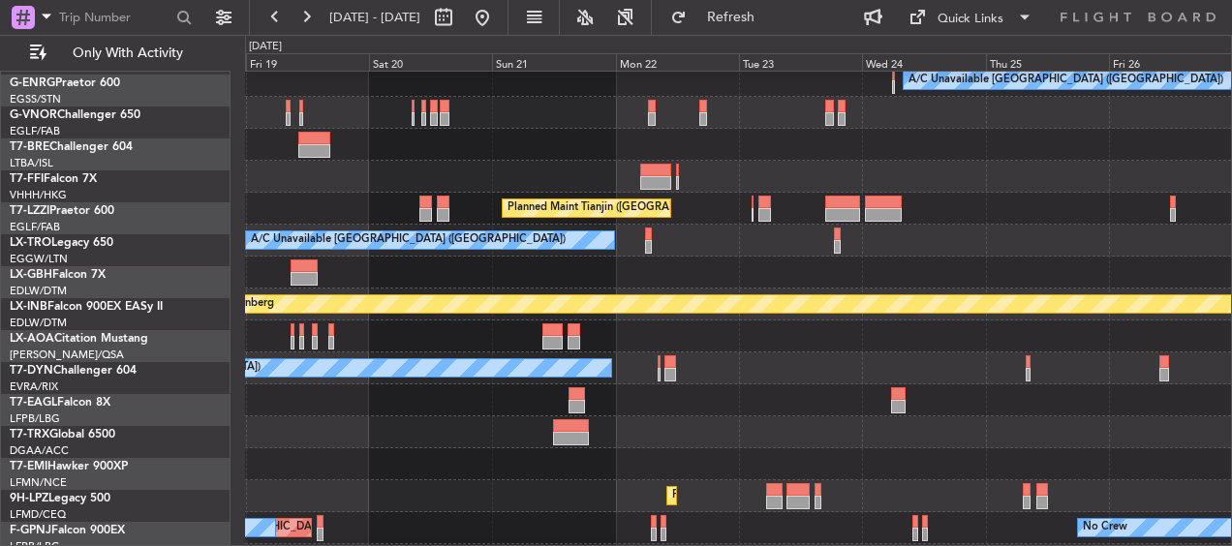
click at [494, 193] on div at bounding box center [738, 177] width 986 height 32
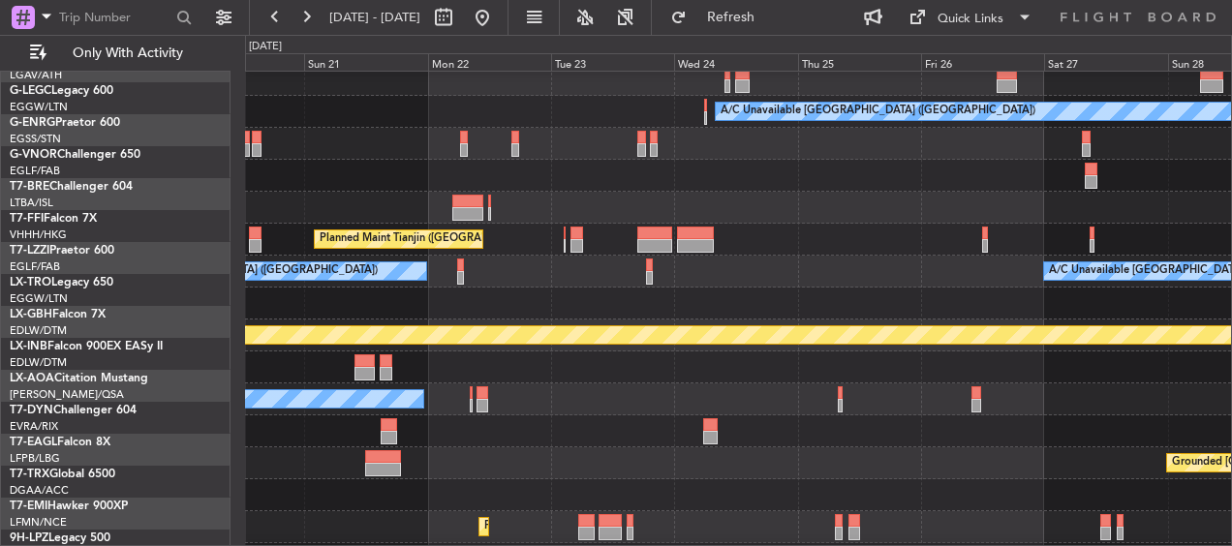
scroll to position [219, 0]
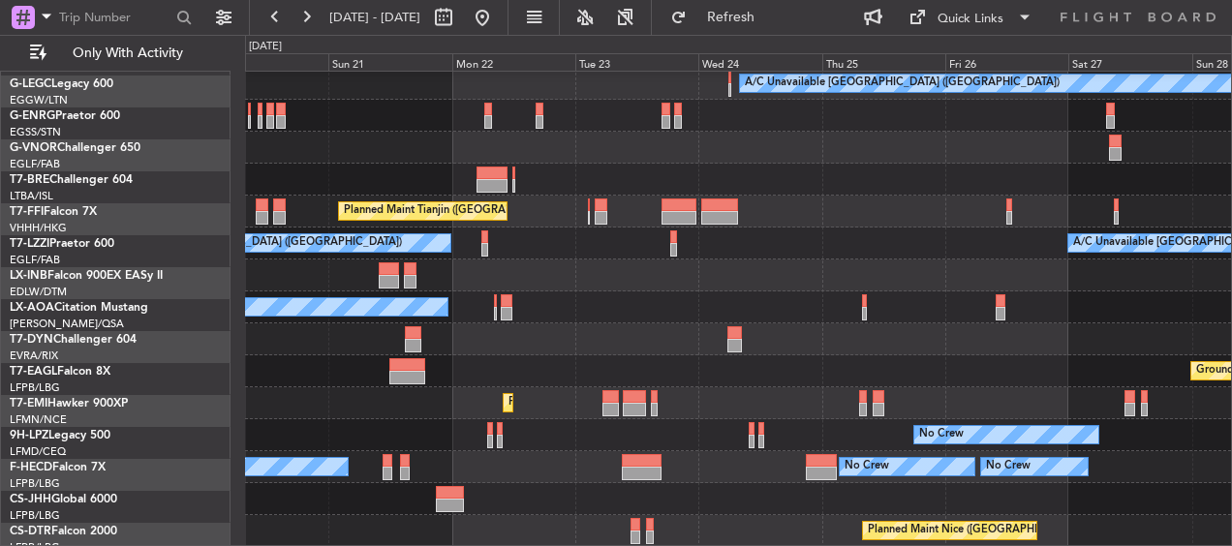
scroll to position [215, 0]
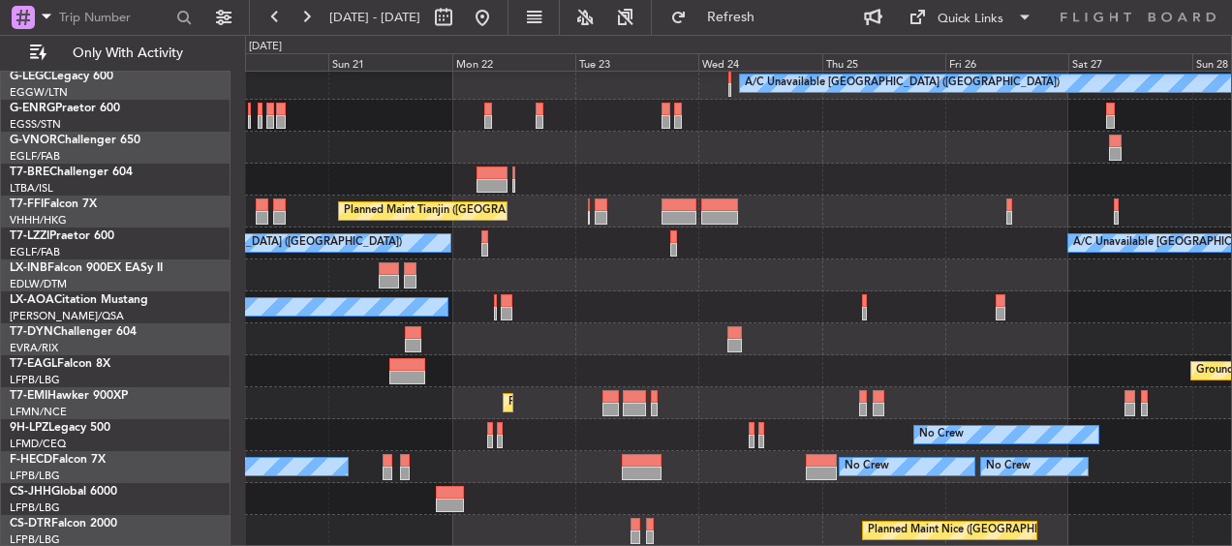
click at [759, 181] on div at bounding box center [738, 180] width 986 height 32
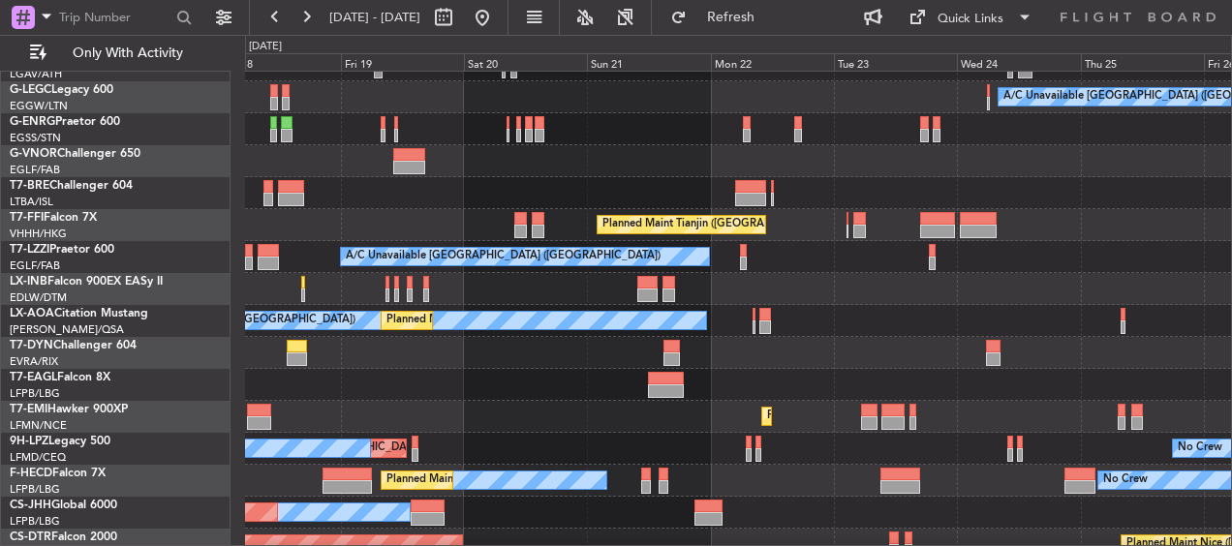
click at [905, 262] on div "A/C Unavailable [GEOGRAPHIC_DATA] ([GEOGRAPHIC_DATA]) A/C Unavailable [GEOGRAPH…" at bounding box center [738, 257] width 986 height 32
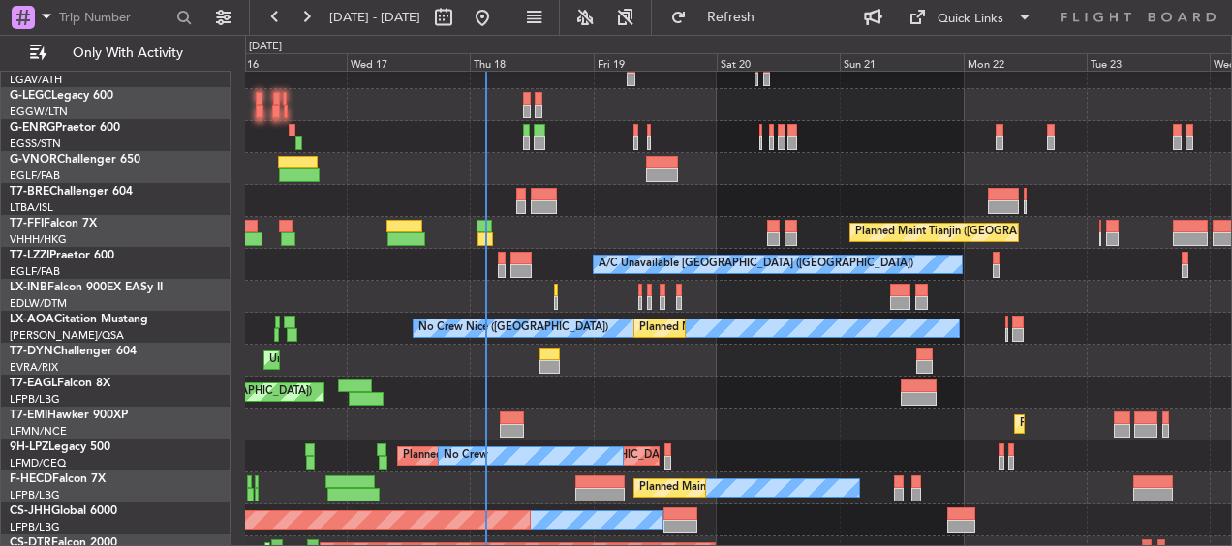
scroll to position [194, 0]
click at [1008, 293] on div at bounding box center [738, 297] width 986 height 32
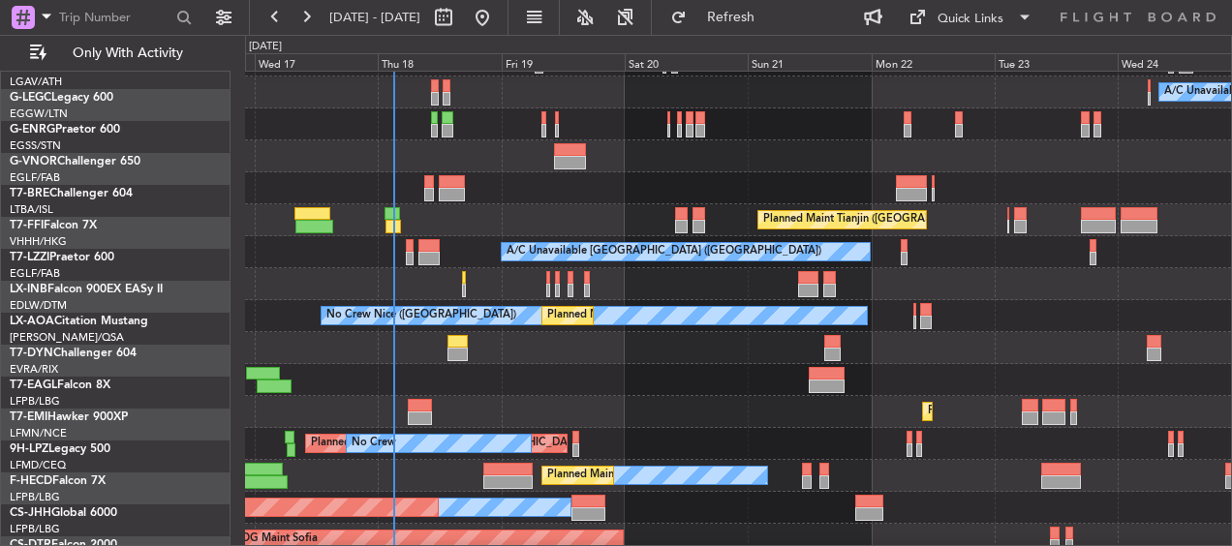
scroll to position [208, 0]
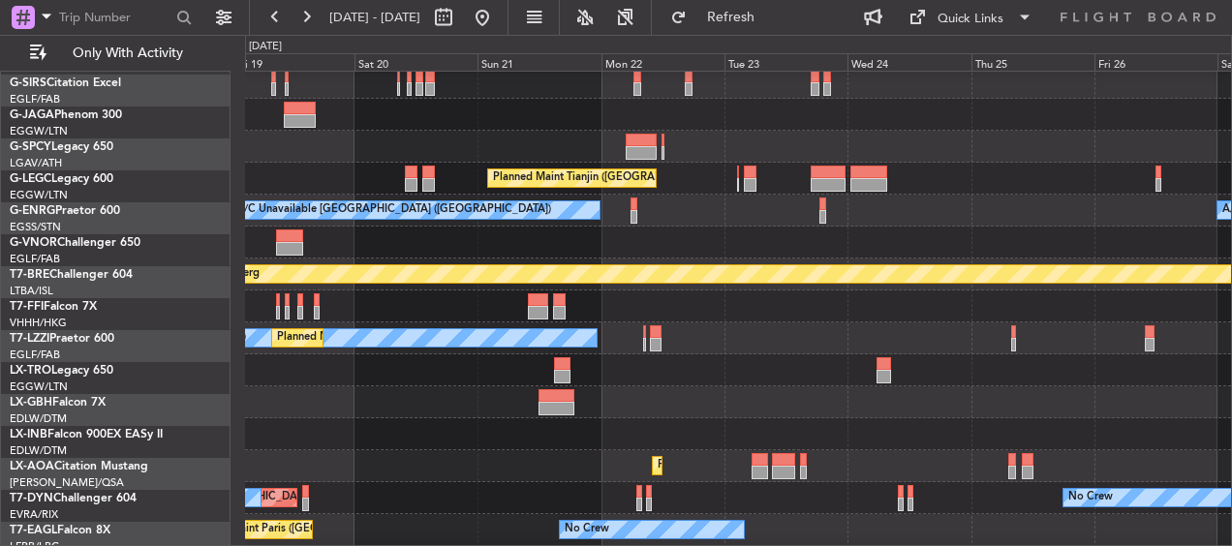
click at [830, 283] on div "Planned Maint Nurnberg" at bounding box center [1176, 273] width 2084 height 17
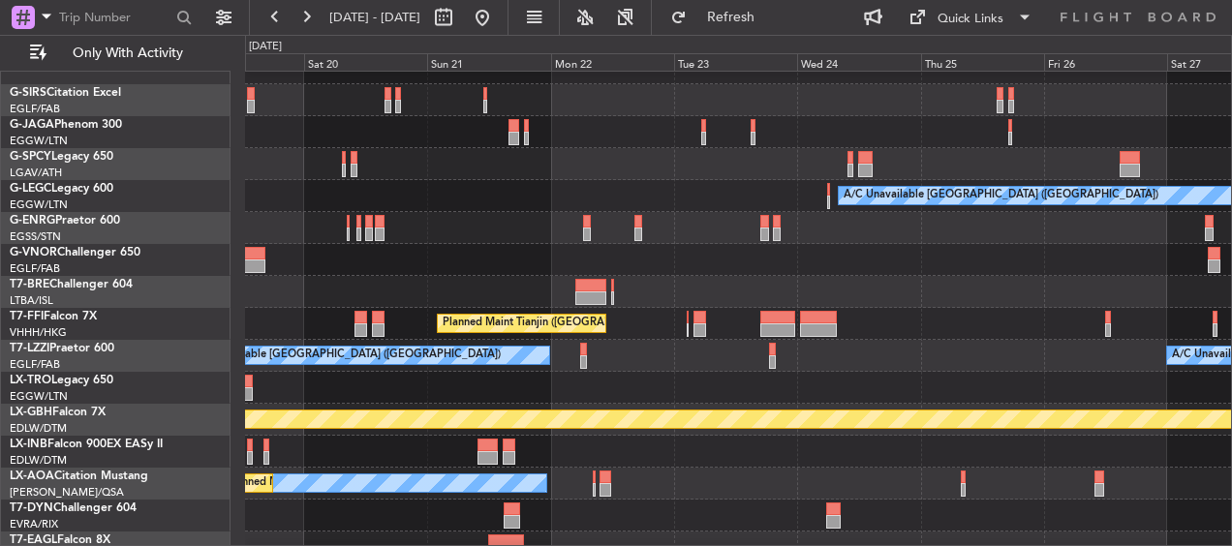
click at [981, 348] on div "A/C Unavailable [GEOGRAPHIC_DATA] ([GEOGRAPHIC_DATA]) A/C Unavailable [GEOGRAPH…" at bounding box center [738, 356] width 986 height 32
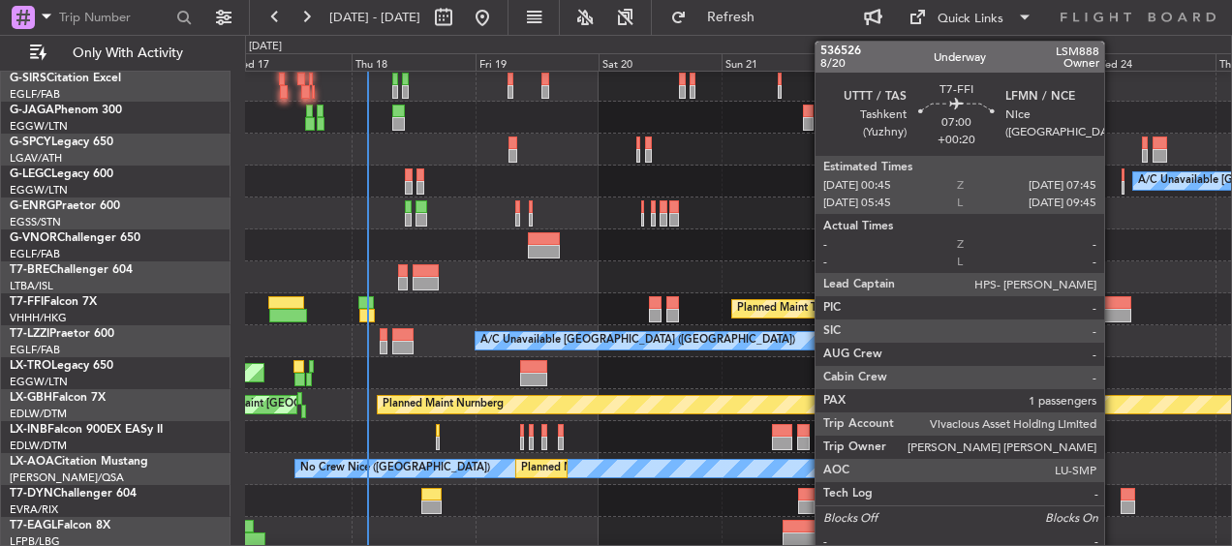
click at [1095, 312] on div at bounding box center [1113, 316] width 37 height 14
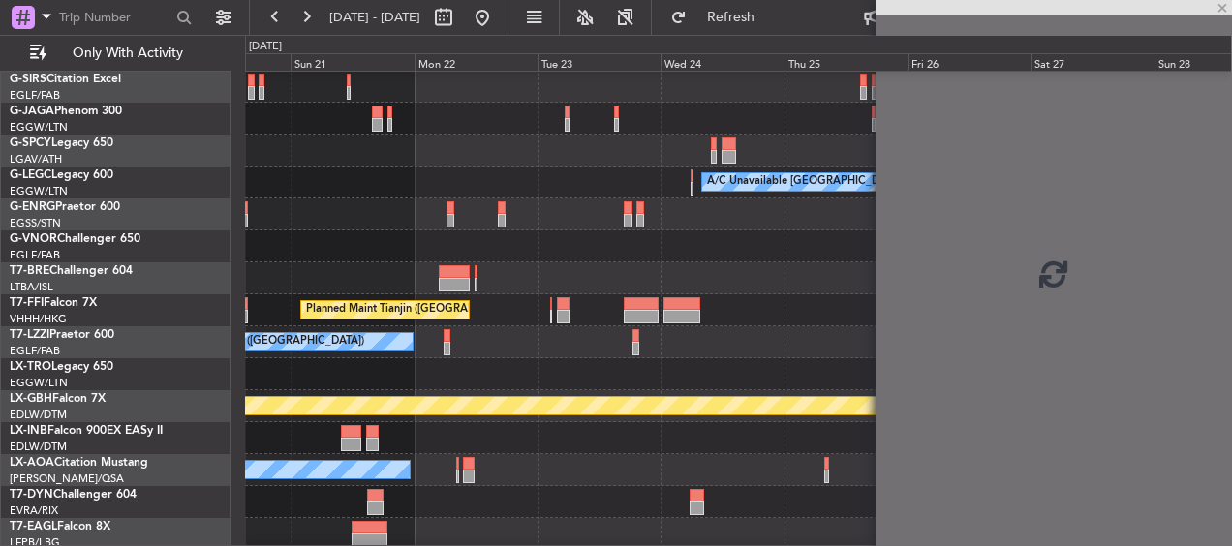
click at [692, 307] on fb-app "[DATE] - [DATE] Refresh Quick Links Only With Activity A/C Unavailable [GEOGRAP…" at bounding box center [616, 281] width 1232 height 532
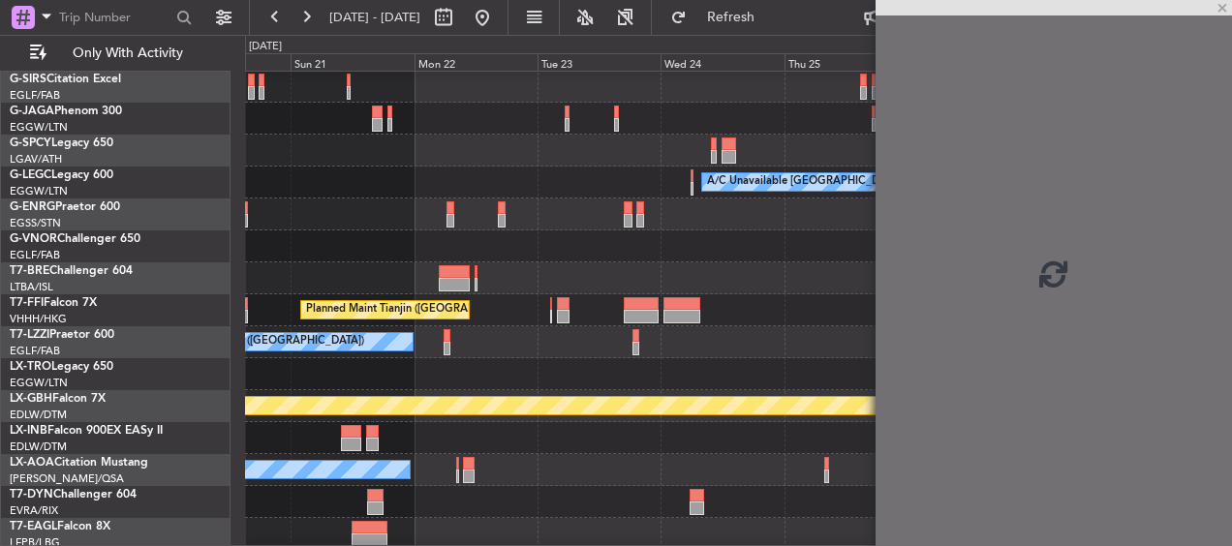
scroll to position [116, 0]
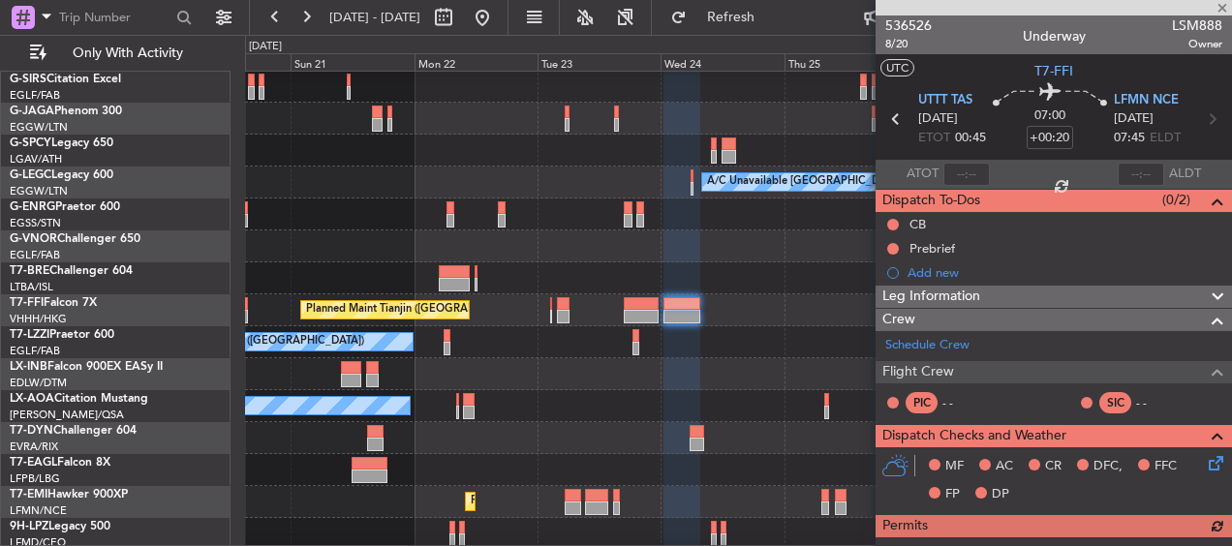
click at [1223, 6] on div at bounding box center [1054, 7] width 356 height 15
click at [1222, 7] on span at bounding box center [1222, 8] width 19 height 17
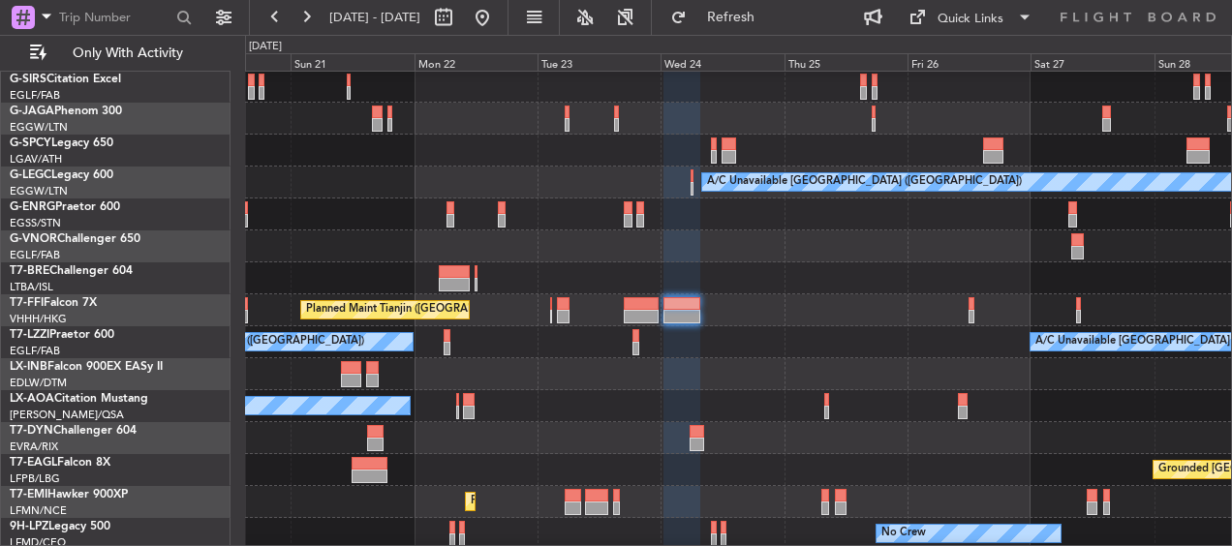
type input "0"
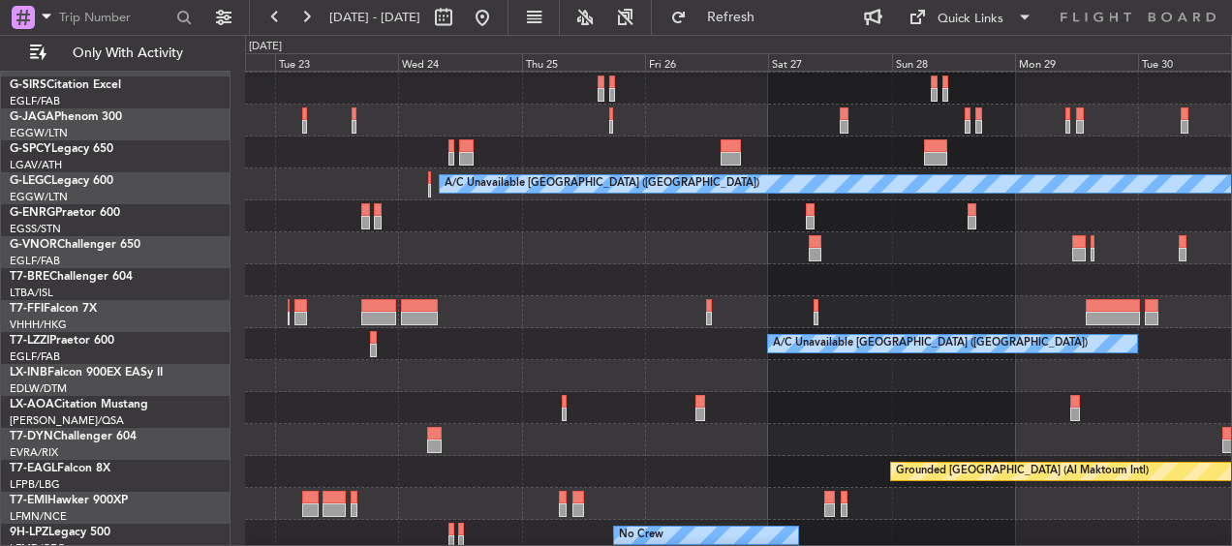
click at [627, 258] on div at bounding box center [738, 248] width 986 height 32
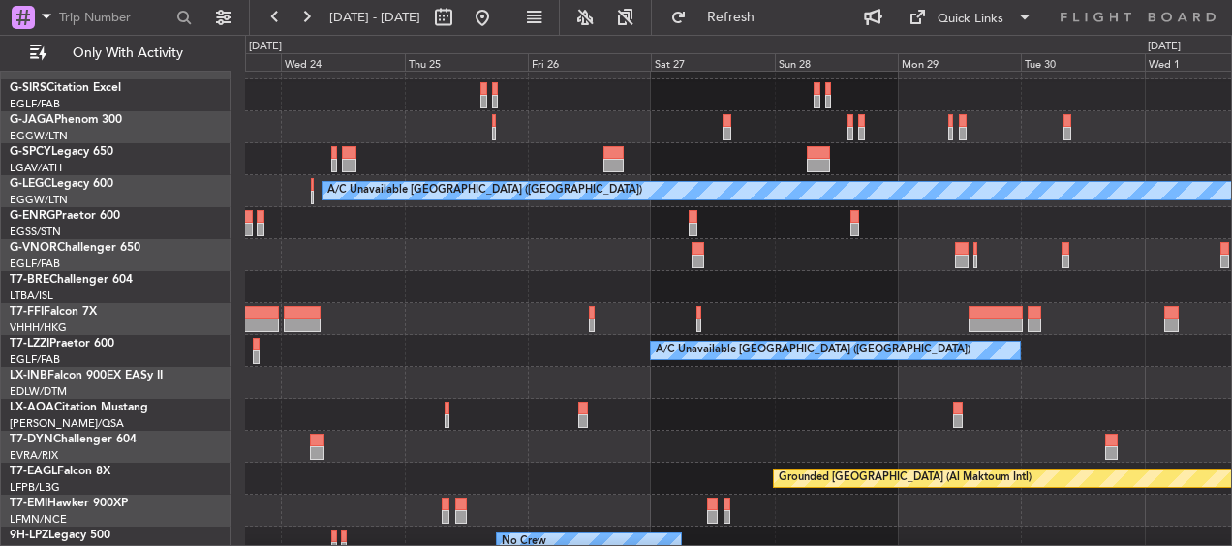
scroll to position [87, 0]
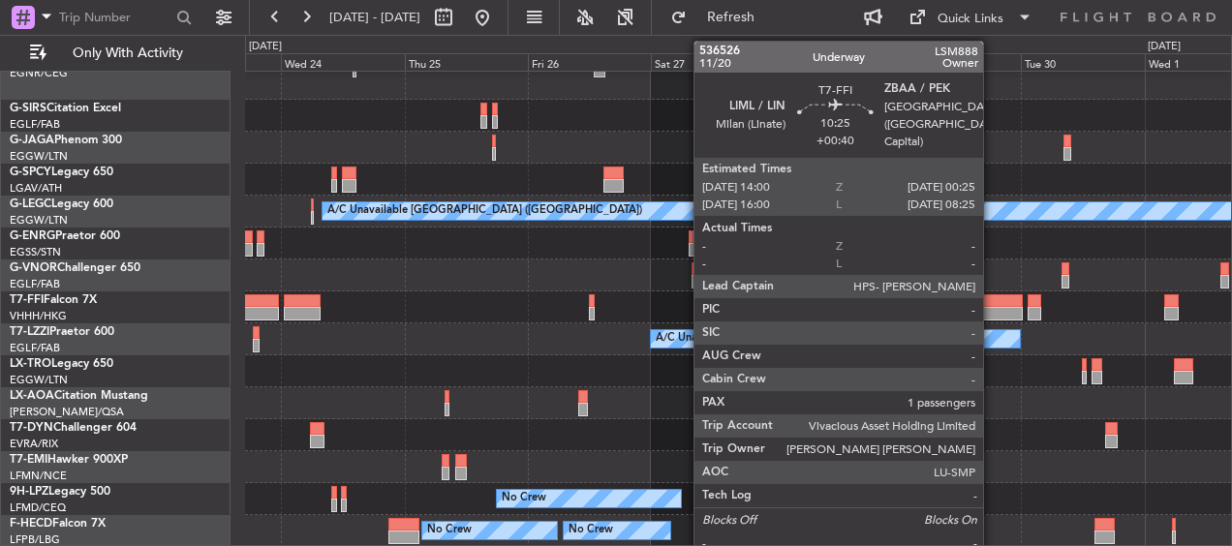
click at [992, 302] on div at bounding box center [996, 301] width 54 height 14
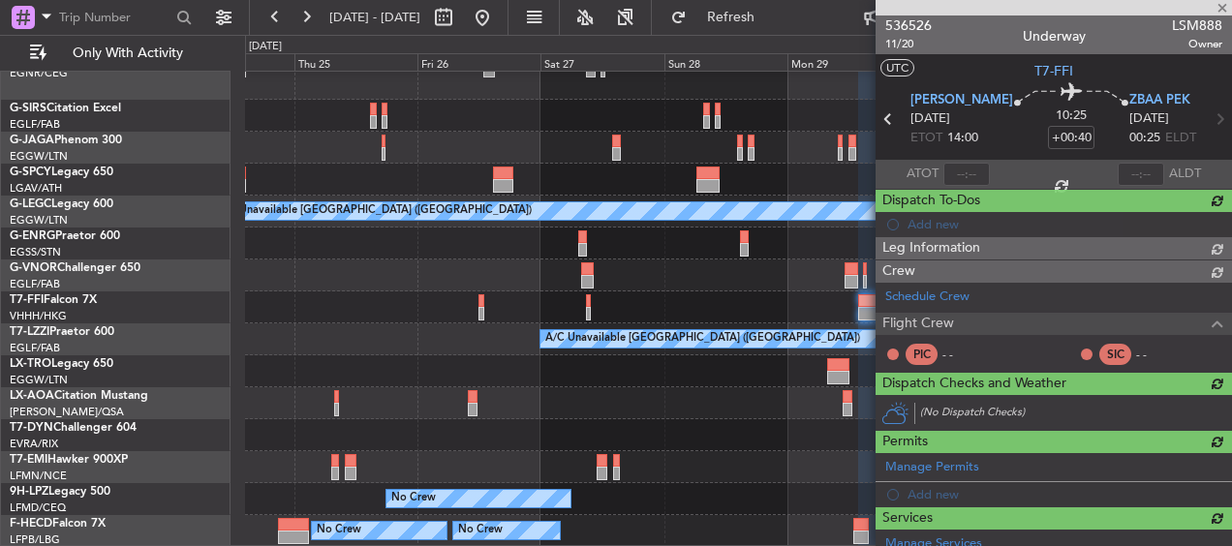
click at [604, 262] on div at bounding box center [738, 276] width 986 height 32
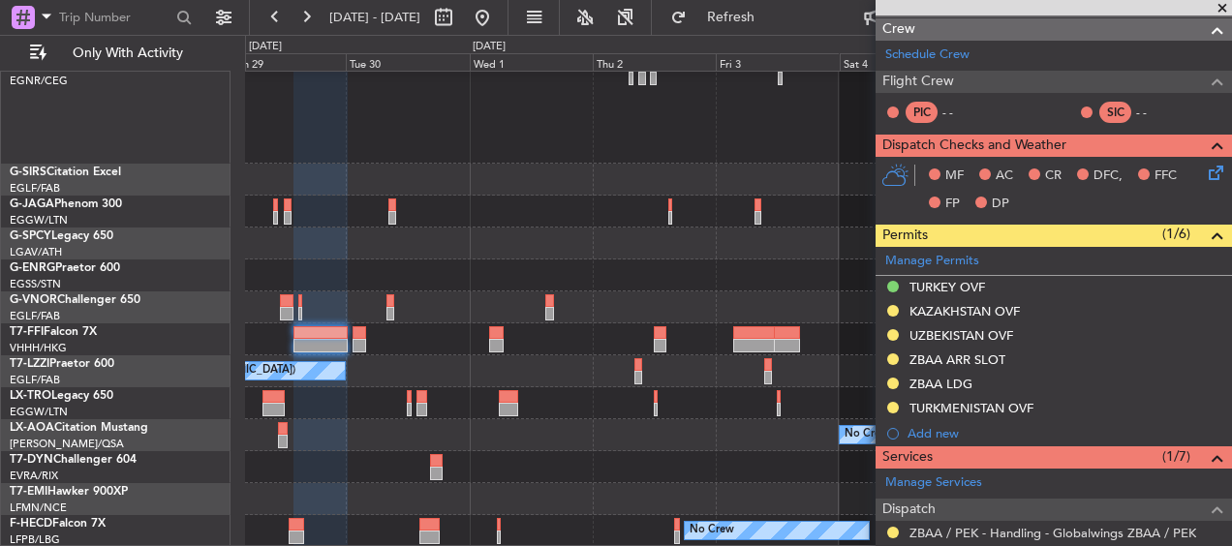
scroll to position [79, 0]
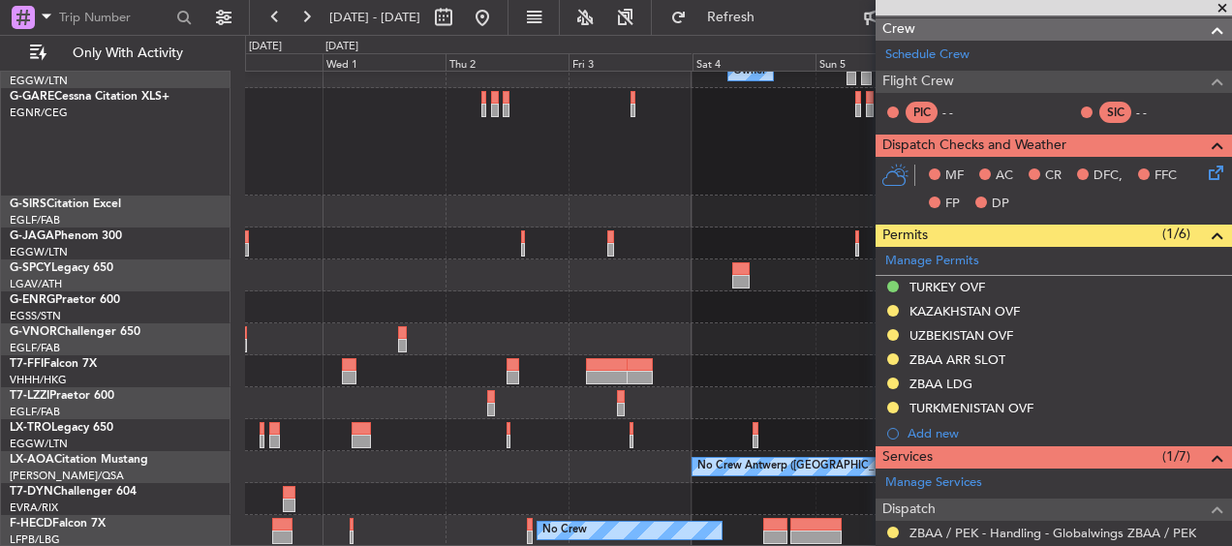
click at [657, 323] on div "Owner Owner Planned Maint Geneva ([GEOGRAPHIC_DATA]) A/C Unavailable [GEOGRAPHI…" at bounding box center [738, 269] width 986 height 555
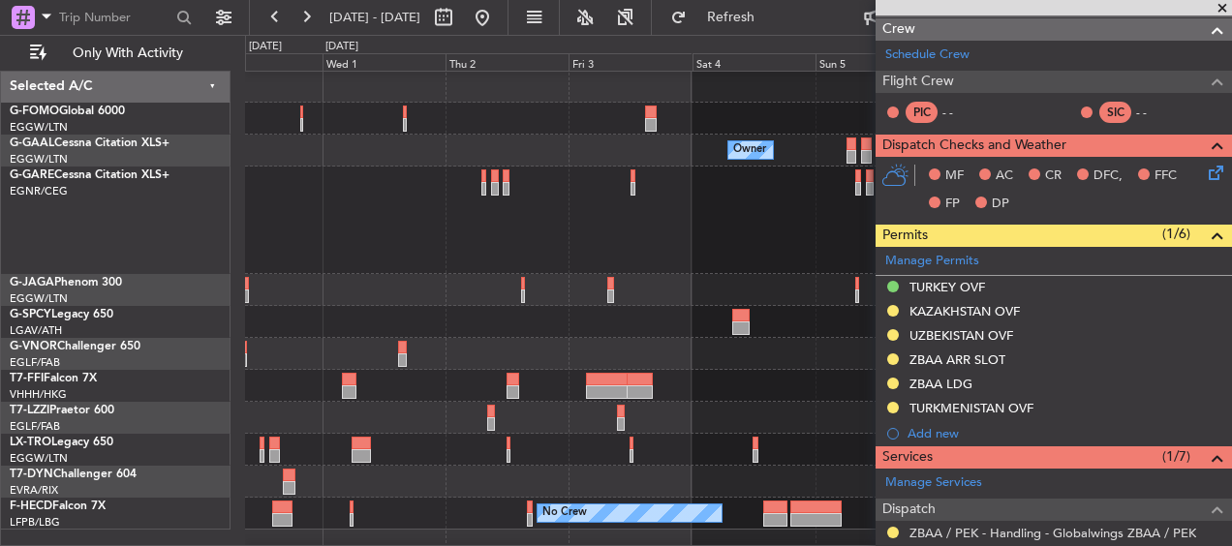
scroll to position [0, 0]
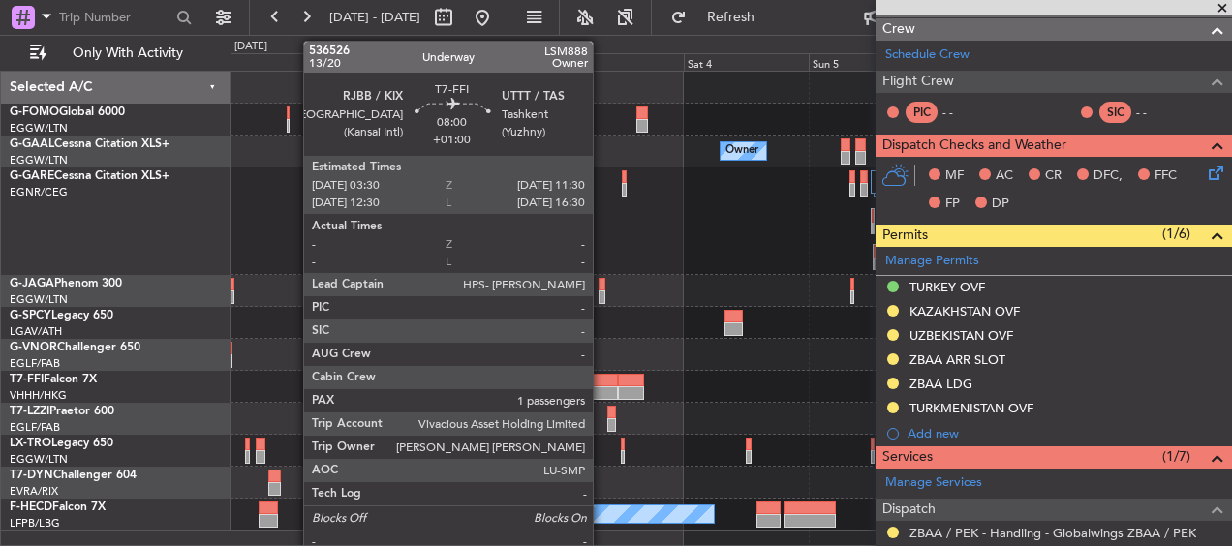
click at [602, 380] on div at bounding box center [597, 381] width 43 height 14
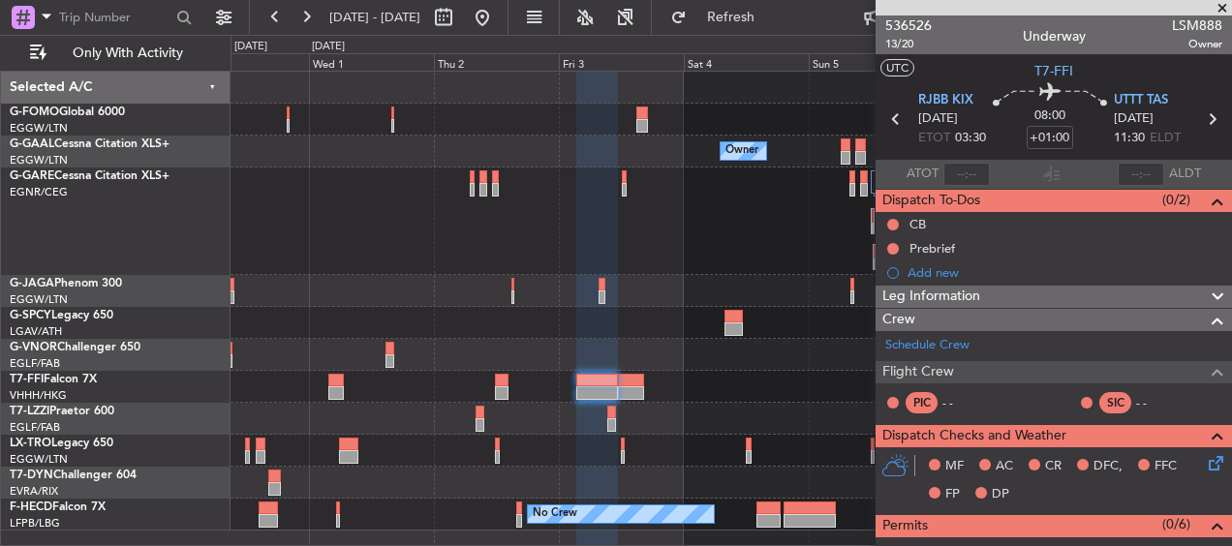
scroll to position [194, 0]
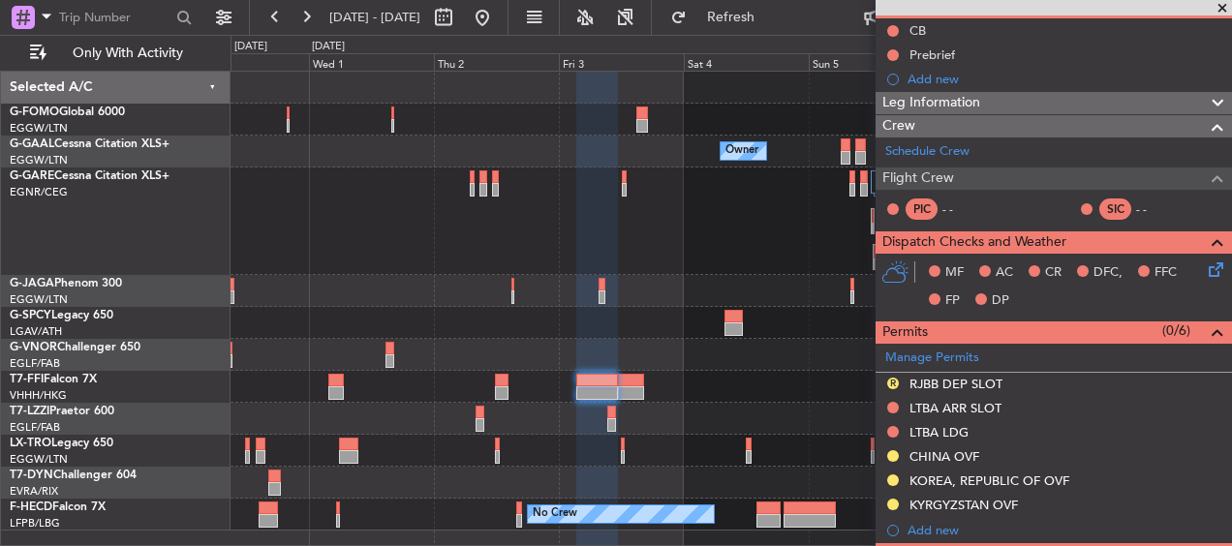
click at [1022, 241] on fb-app "[DATE] - [DATE] Refresh Quick Links Only With Activity Owner Owner Planned Main…" at bounding box center [616, 281] width 1232 height 532
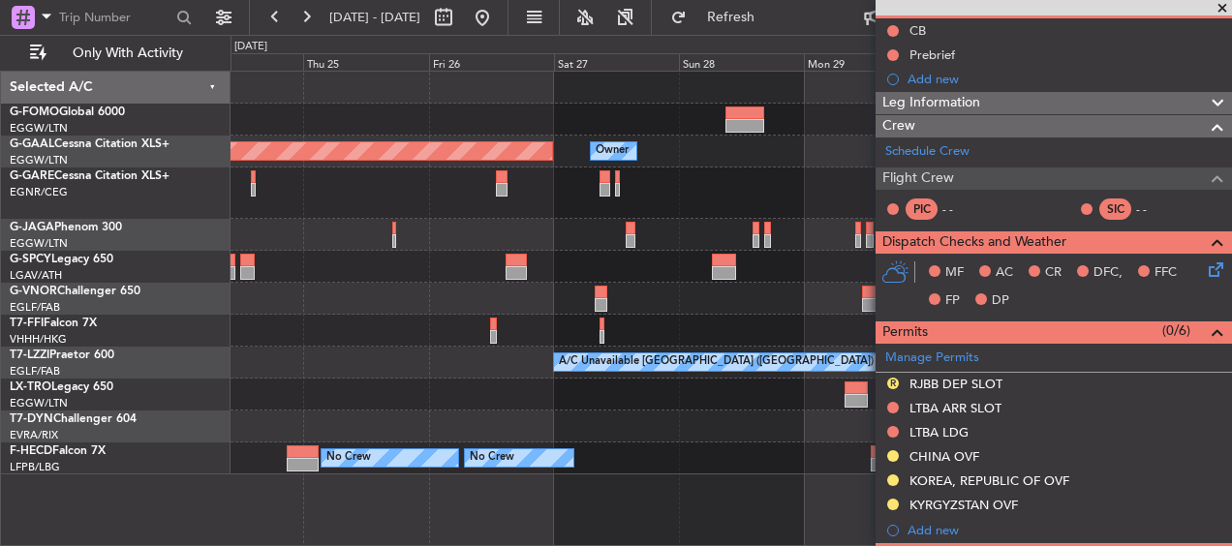
click at [645, 306] on div "Owner Planned [GEOGRAPHIC_DATA] Owner Planned Maint Tianjin ([GEOGRAPHIC_DATA])…" at bounding box center [731, 273] width 1001 height 403
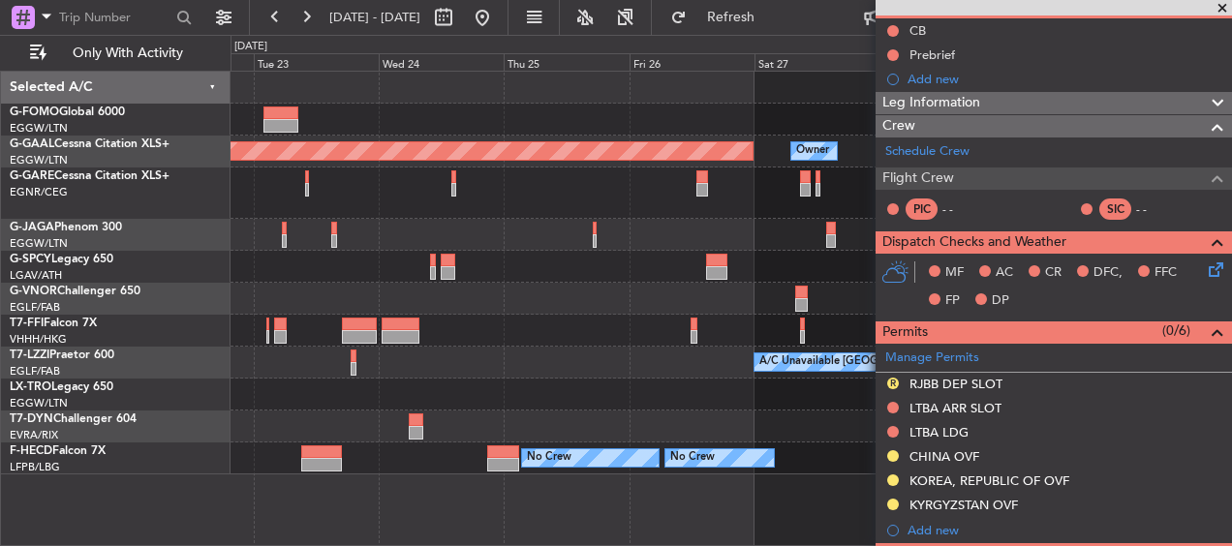
click at [510, 314] on div at bounding box center [731, 299] width 1001 height 32
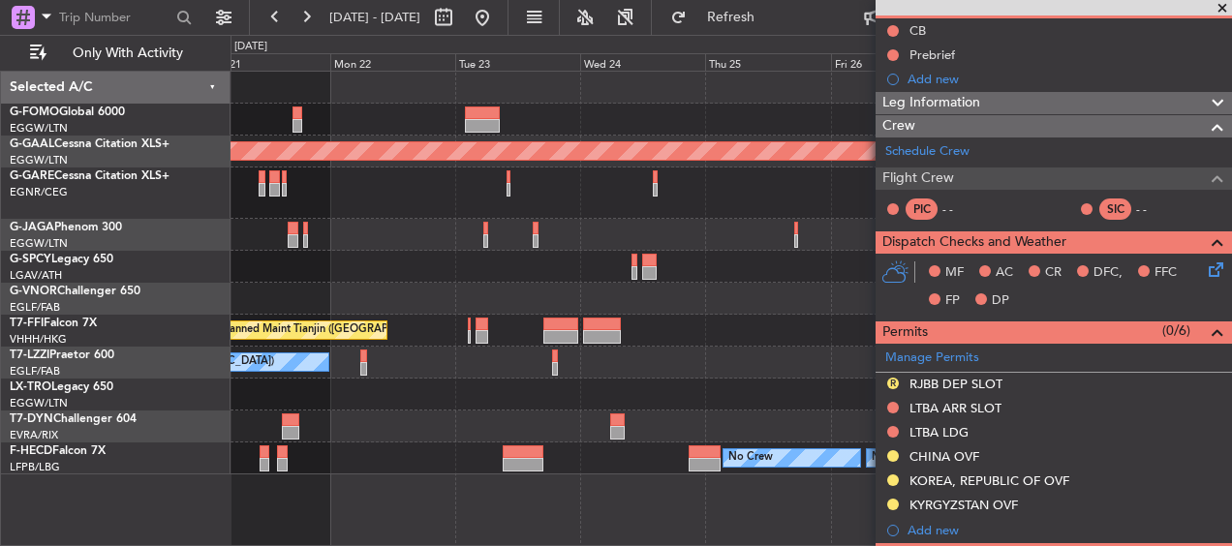
click at [749, 293] on div at bounding box center [731, 299] width 1001 height 32
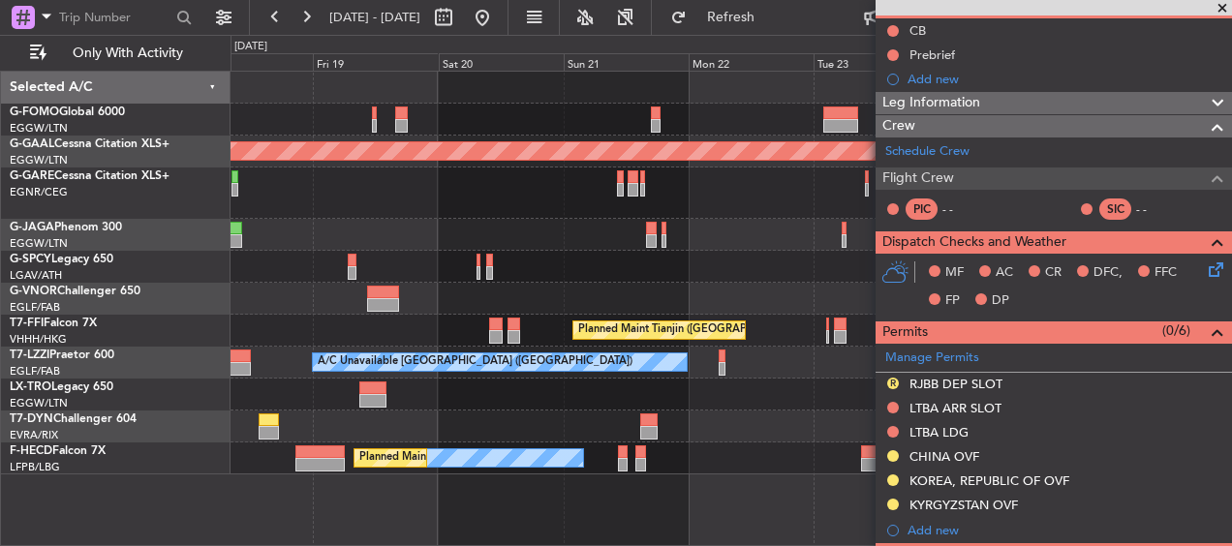
click at [765, 274] on div at bounding box center [731, 267] width 1001 height 32
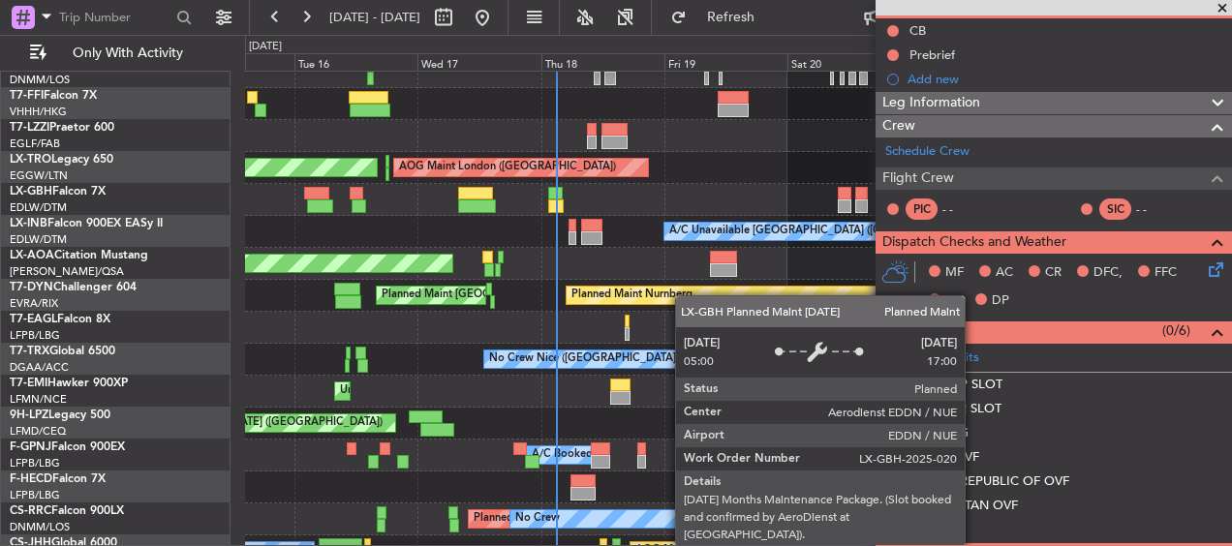
scroll to position [291, 0]
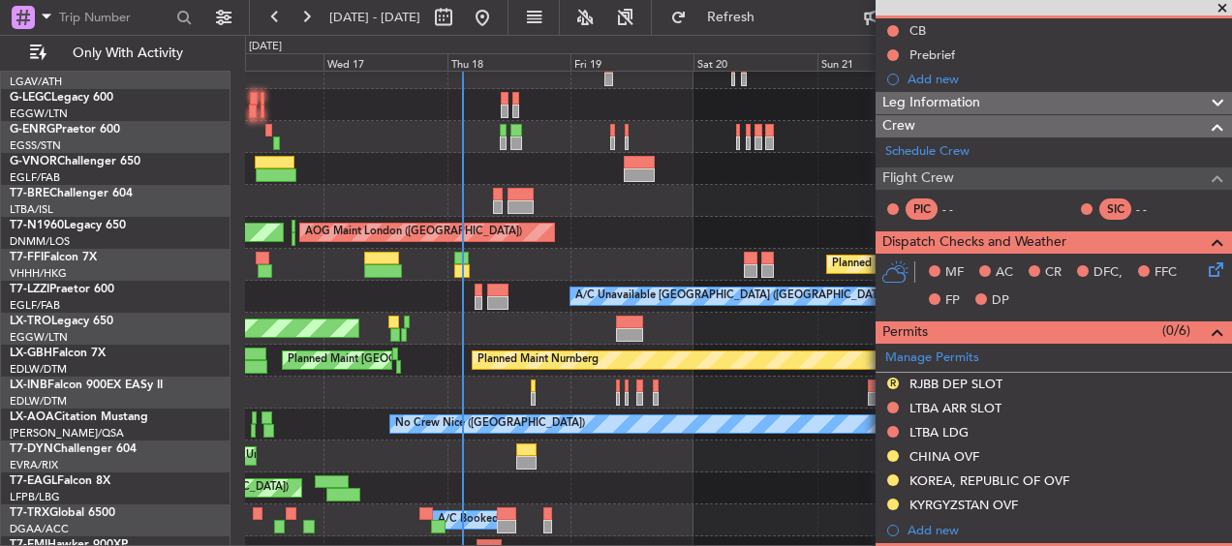
click at [542, 345] on div "Unplanned Maint [GEOGRAPHIC_DATA] ([PERSON_NAME] Intl)" at bounding box center [738, 329] width 986 height 32
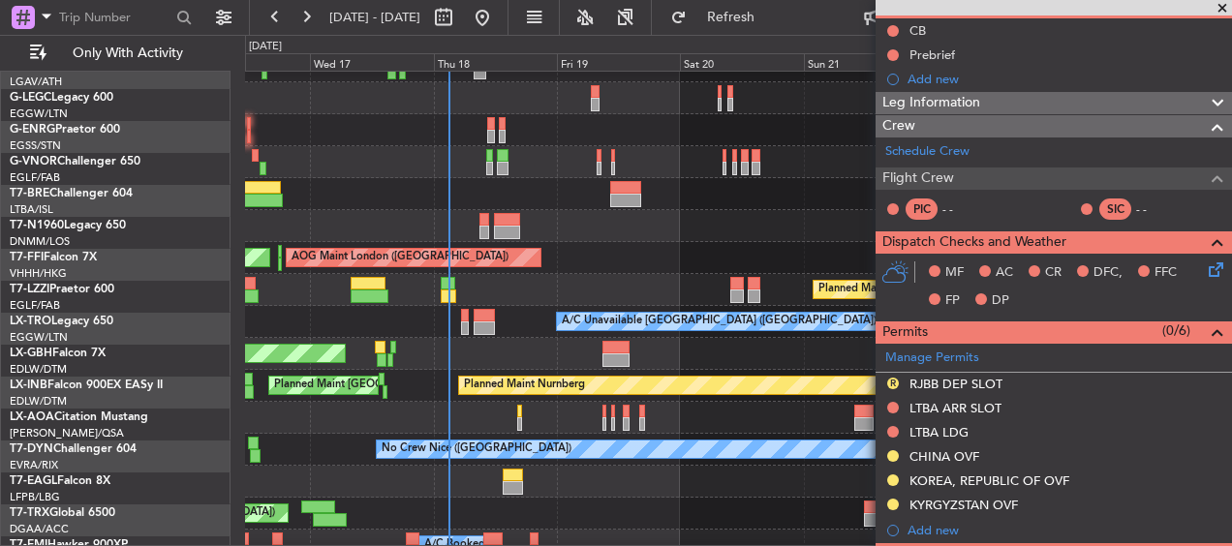
scroll to position [201, 0]
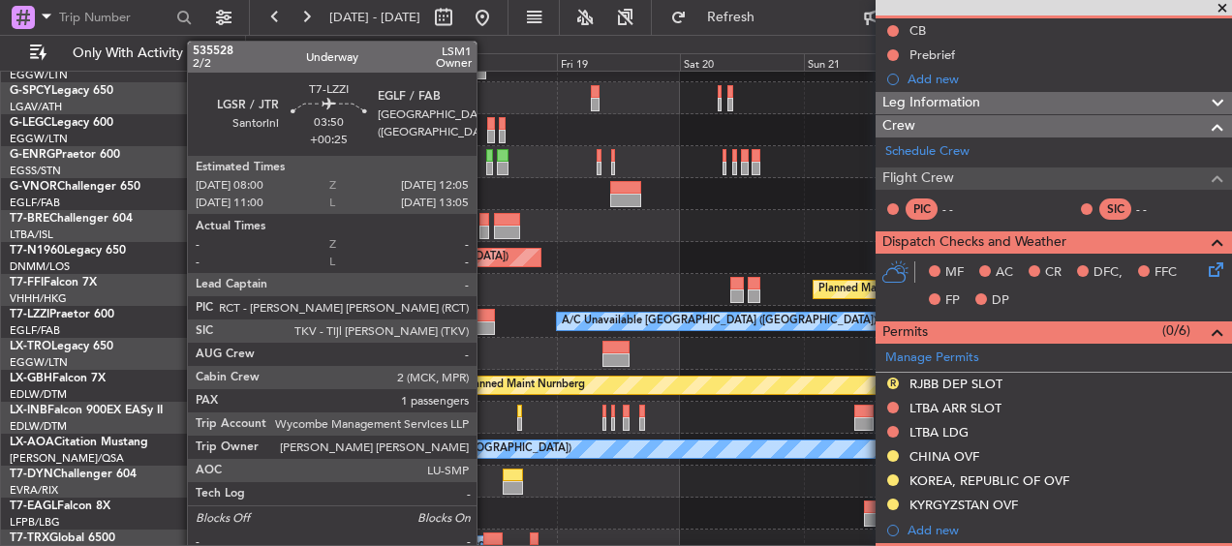
click at [485, 325] on div at bounding box center [484, 329] width 21 height 14
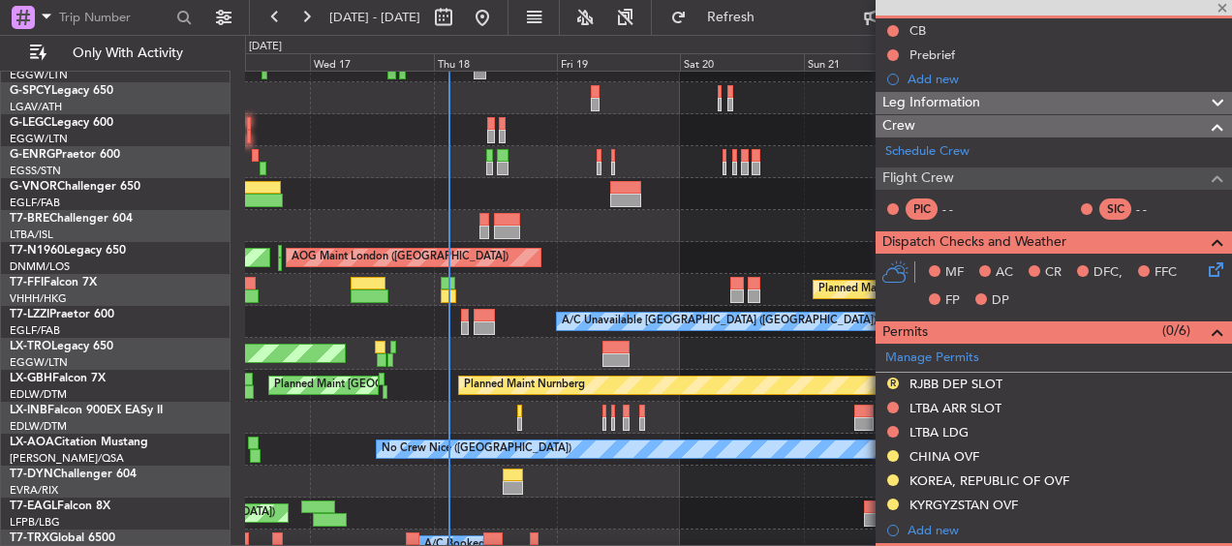
type input "+00:25"
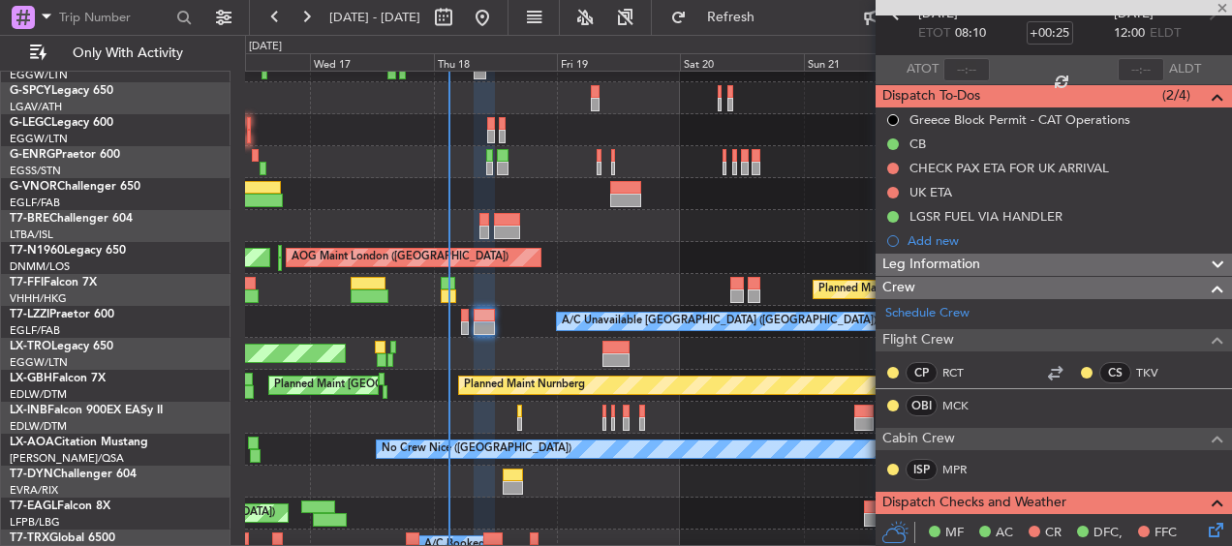
scroll to position [97, 0]
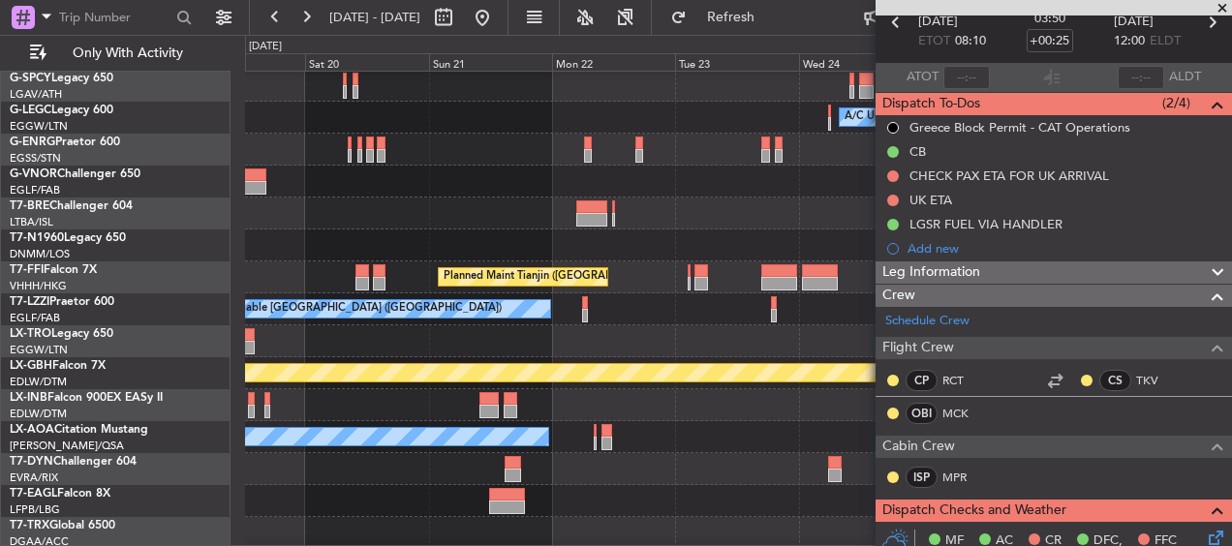
click at [264, 279] on div "Planned Maint Tianjin ([GEOGRAPHIC_DATA])" at bounding box center [738, 278] width 986 height 32
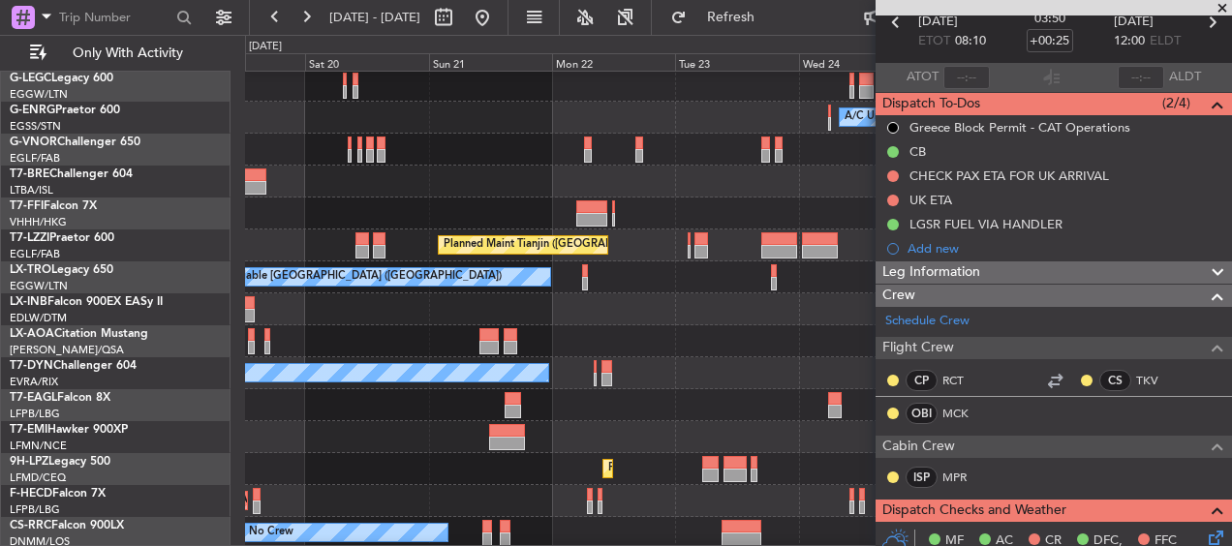
scroll to position [181, 0]
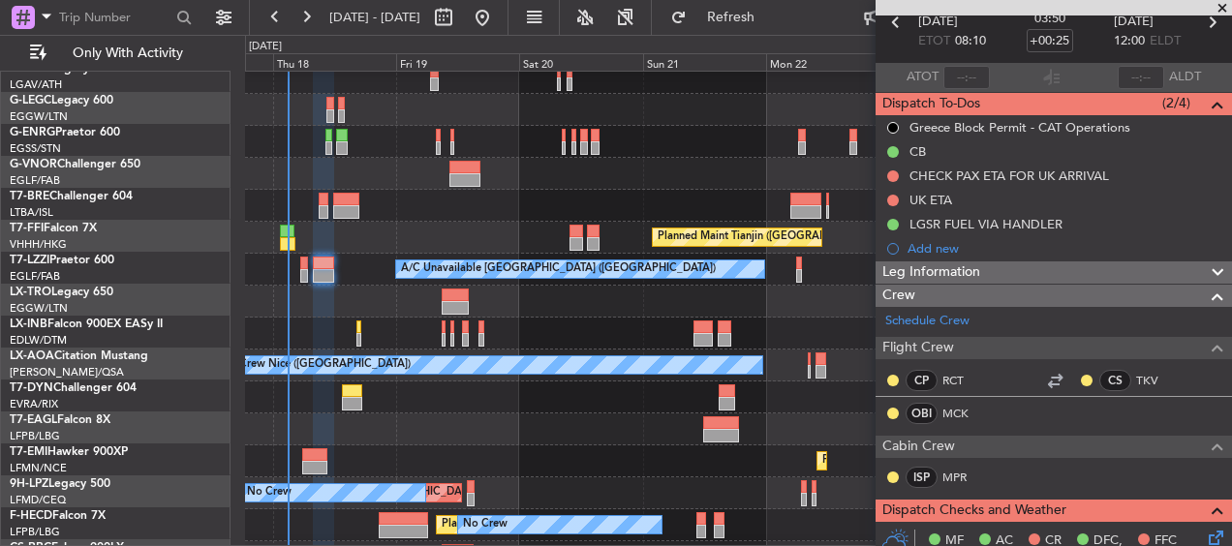
click at [749, 347] on div "A/C Unavailable [GEOGRAPHIC_DATA] ([GEOGRAPHIC_DATA]) Planned Maint Tianjin ([G…" at bounding box center [738, 260] width 986 height 755
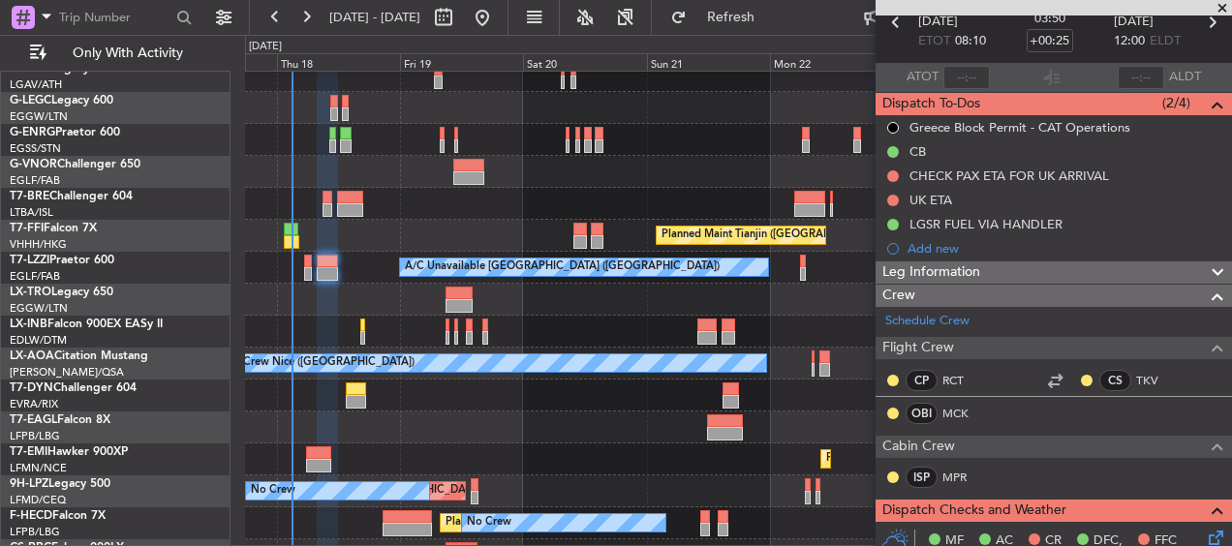
click at [431, 308] on div "Unplanned Maint [GEOGRAPHIC_DATA] ([PERSON_NAME] Intl)" at bounding box center [738, 300] width 986 height 32
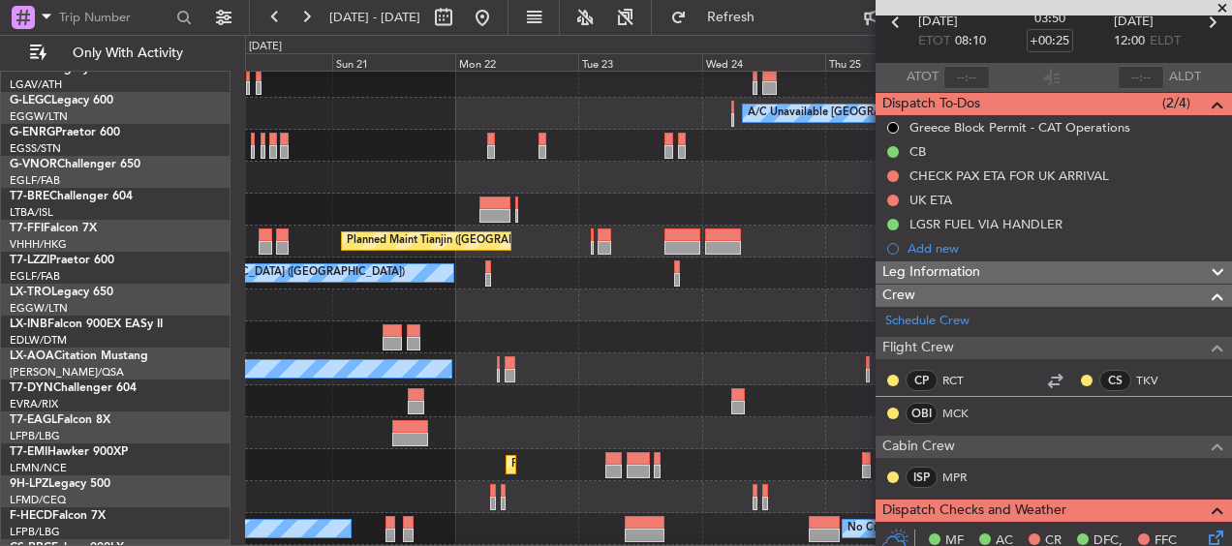
scroll to position [185, 0]
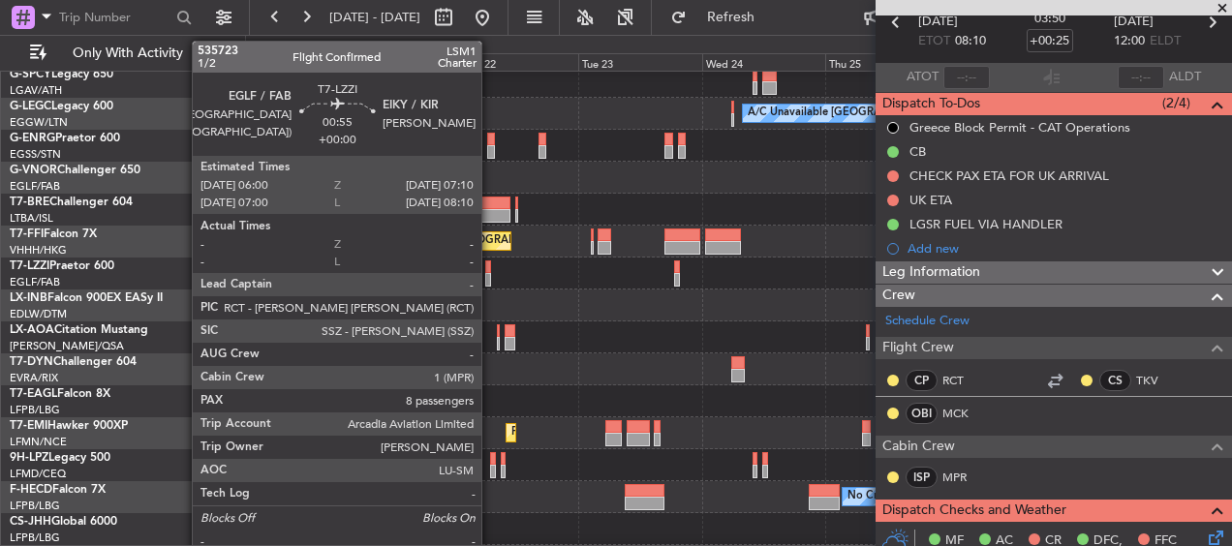
click at [490, 272] on div at bounding box center [488, 268] width 7 height 14
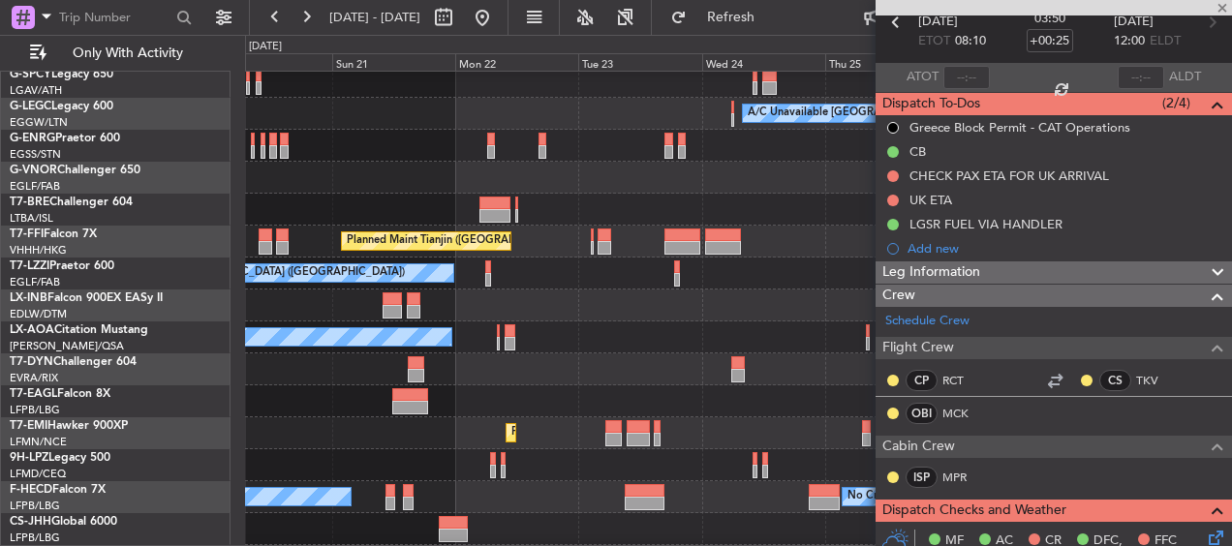
type input "8"
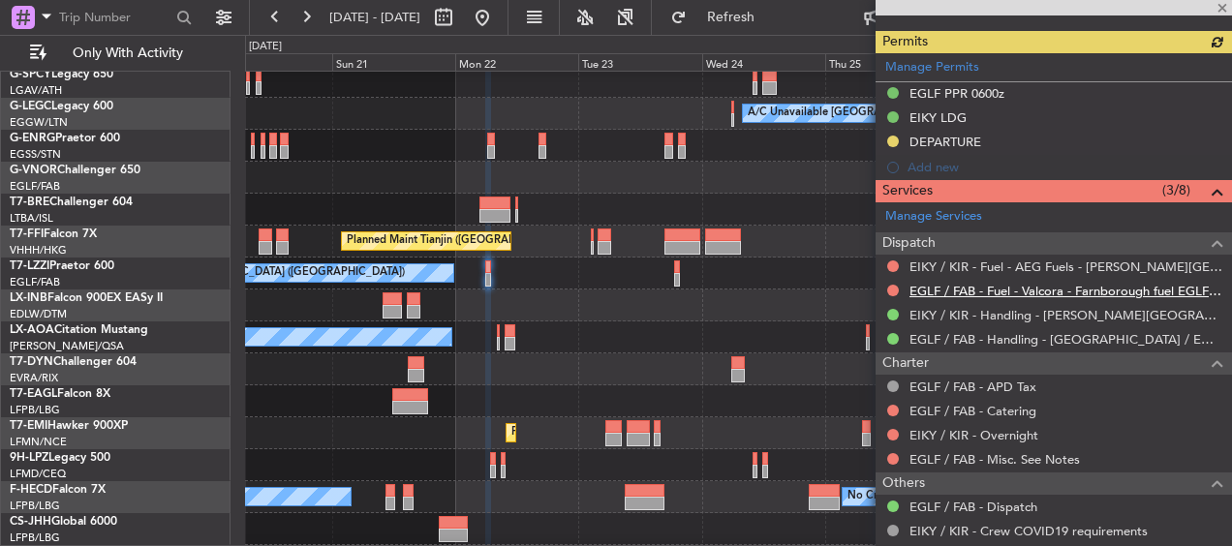
scroll to position [258, 0]
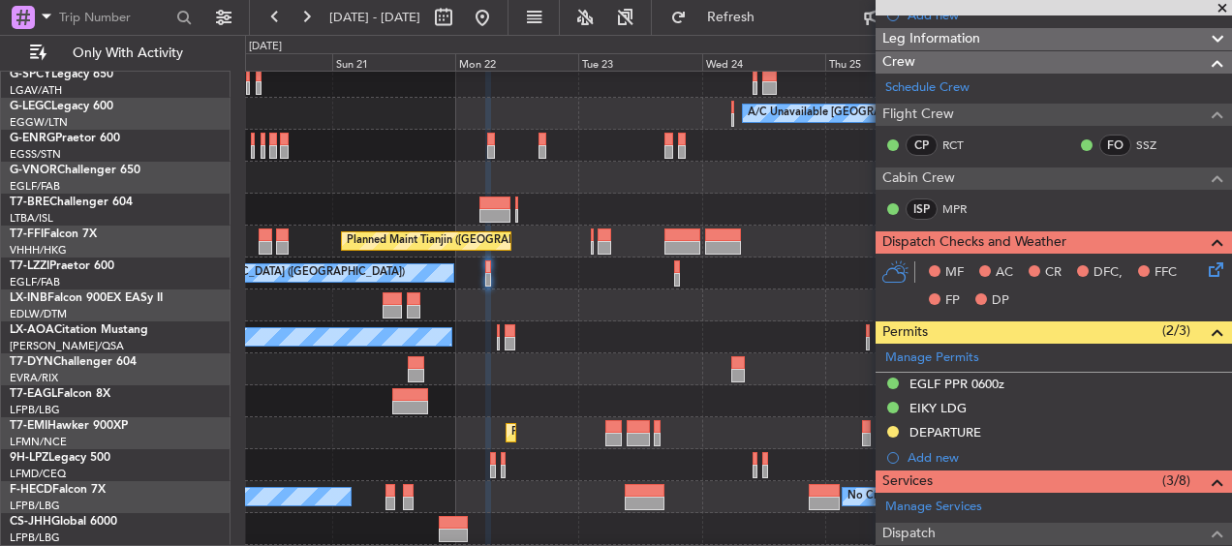
click at [674, 360] on div at bounding box center [738, 370] width 986 height 32
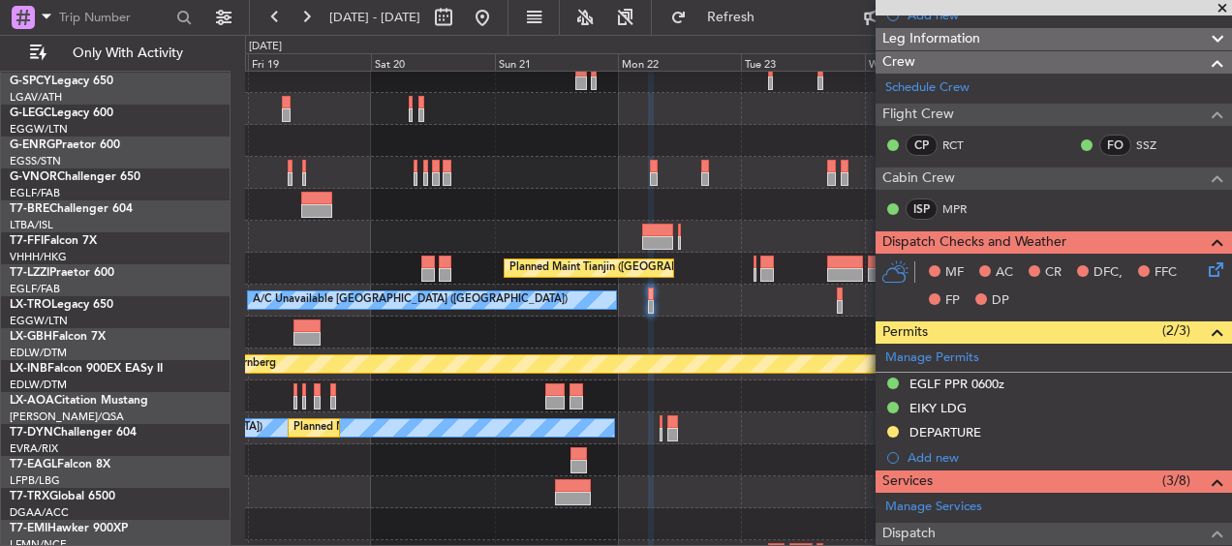
scroll to position [187, 0]
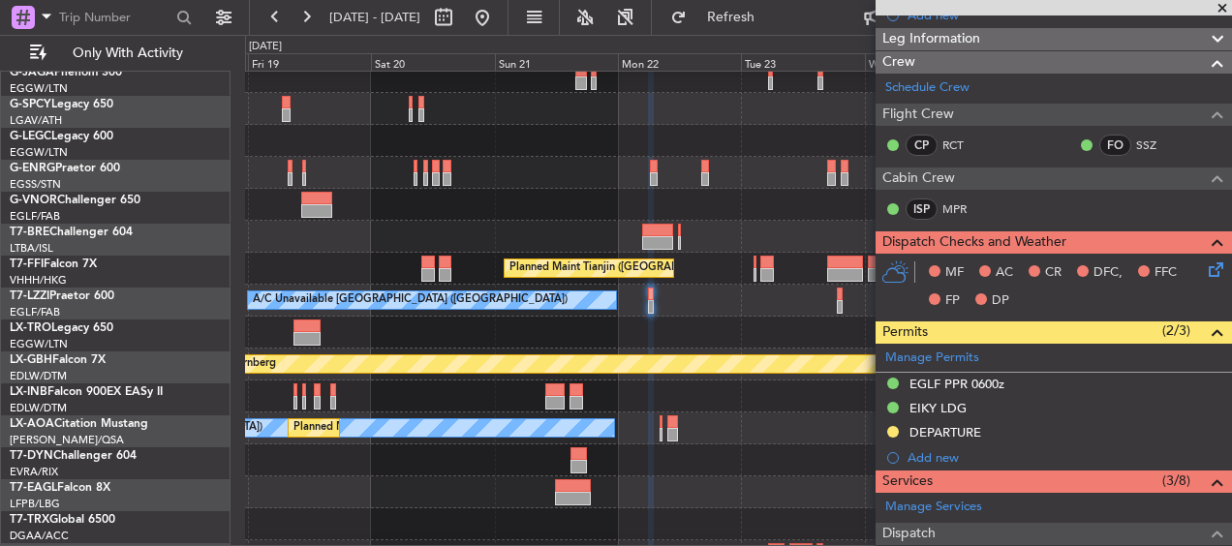
click at [356, 230] on div at bounding box center [738, 237] width 986 height 32
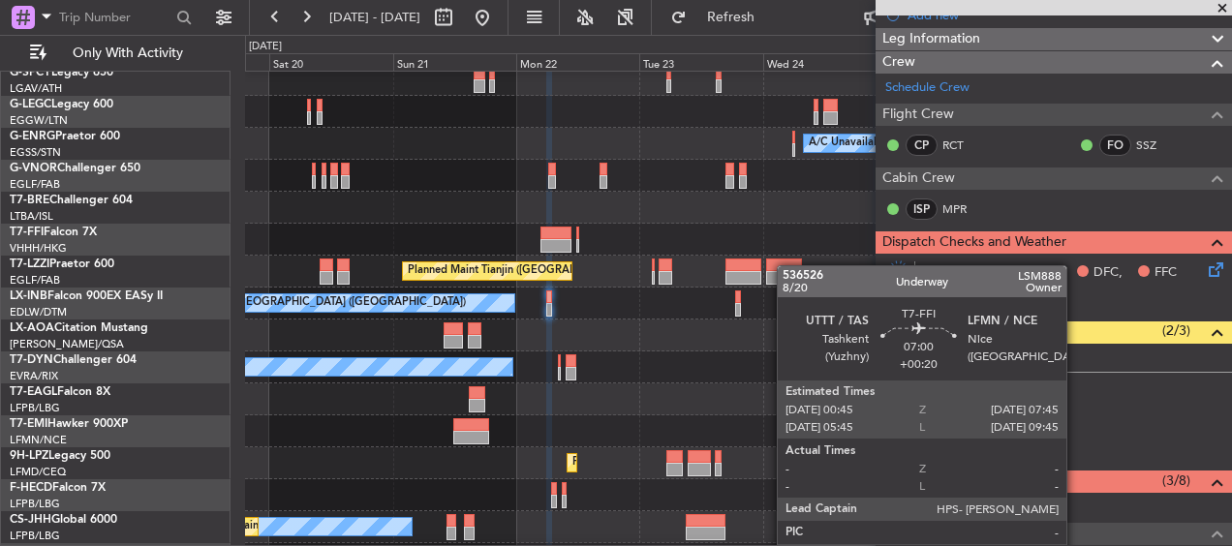
scroll to position [155, 0]
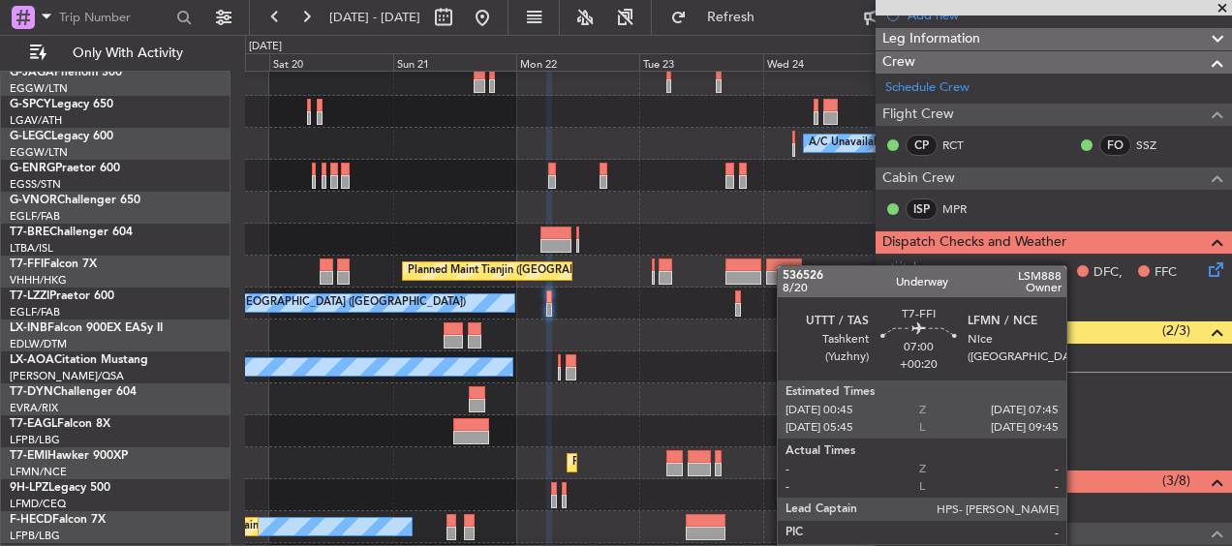
click at [787, 265] on div at bounding box center [784, 266] width 37 height 14
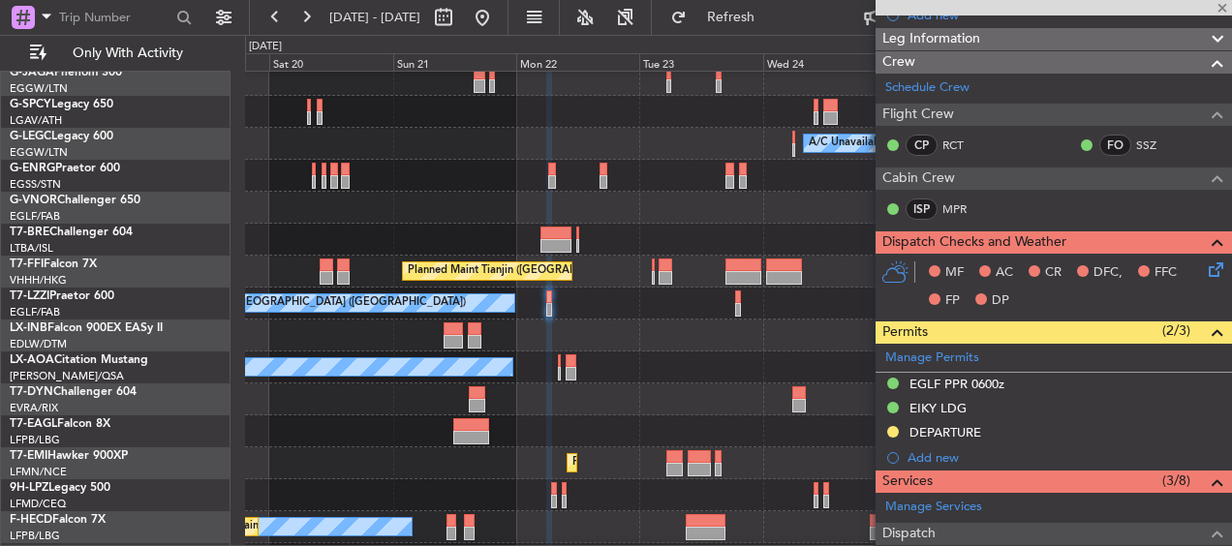
click at [564, 217] on div at bounding box center [738, 208] width 986 height 32
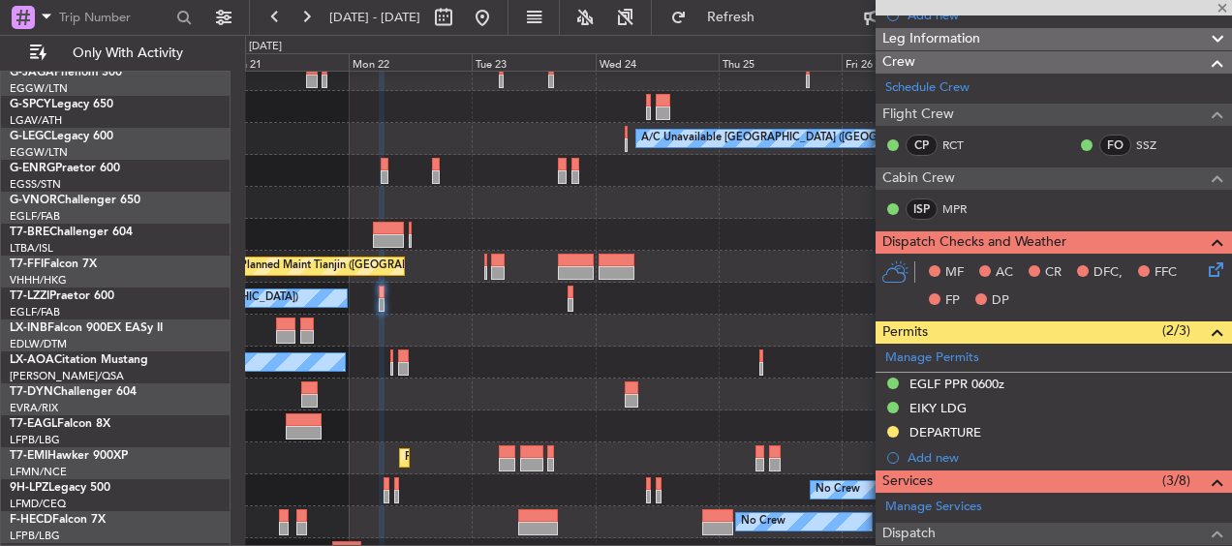
scroll to position [160, 0]
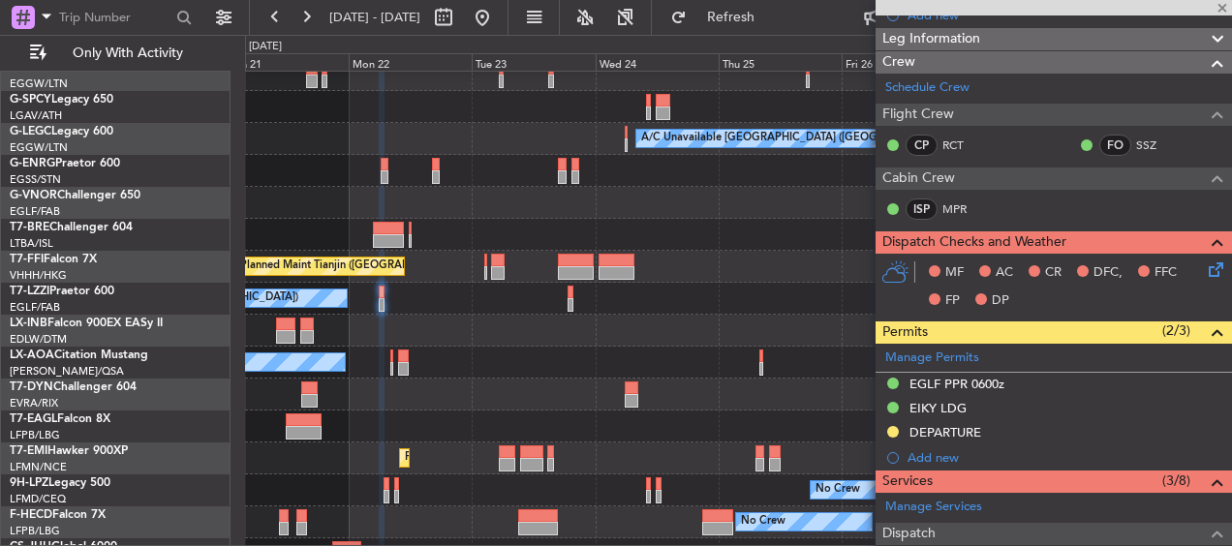
type input "+00:20"
type input "1"
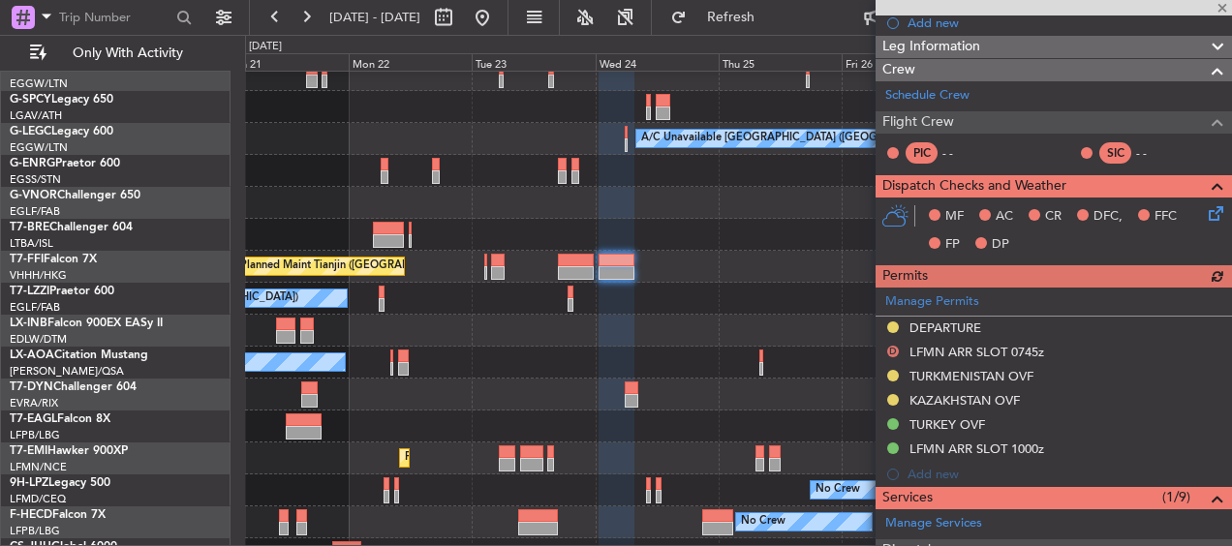
scroll to position [258, 0]
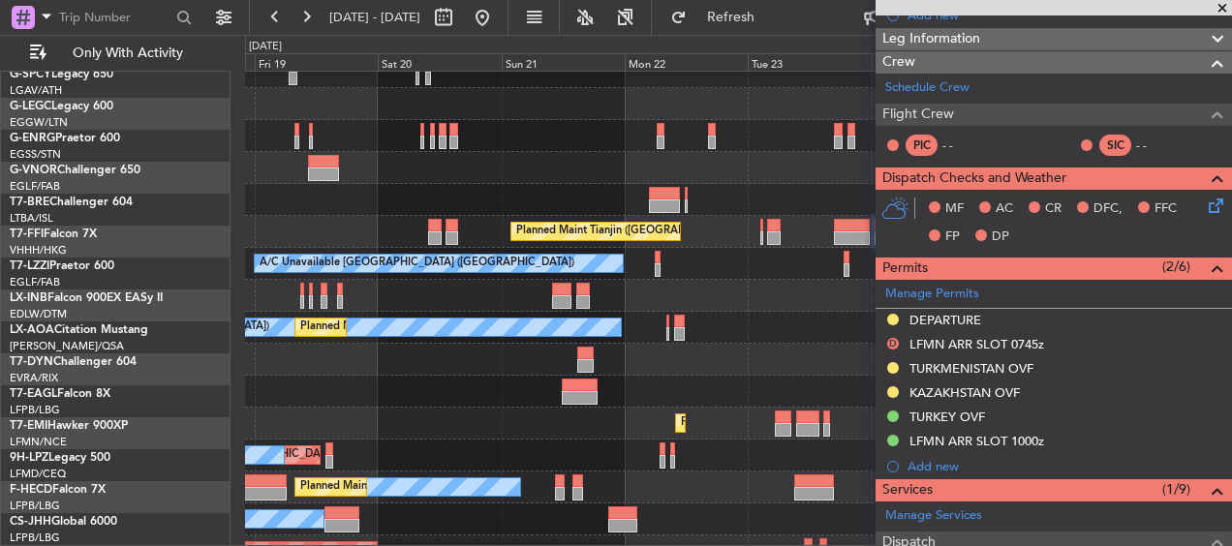
click at [697, 225] on div "Planned Maint Tianjin ([GEOGRAPHIC_DATA])" at bounding box center [738, 232] width 986 height 32
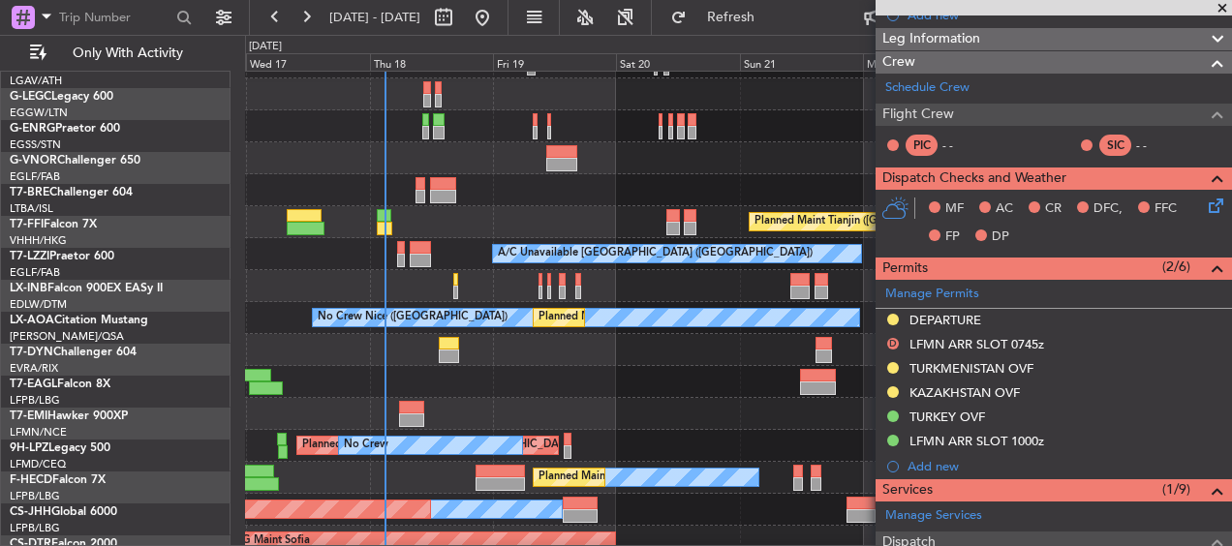
click at [600, 203] on div at bounding box center [738, 190] width 986 height 32
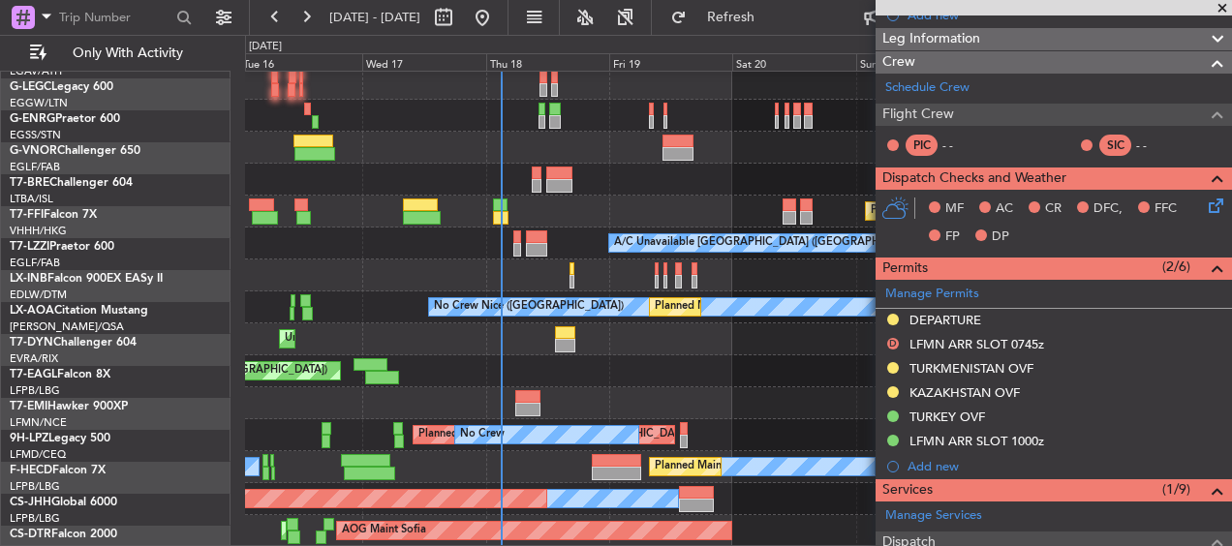
scroll to position [215, 0]
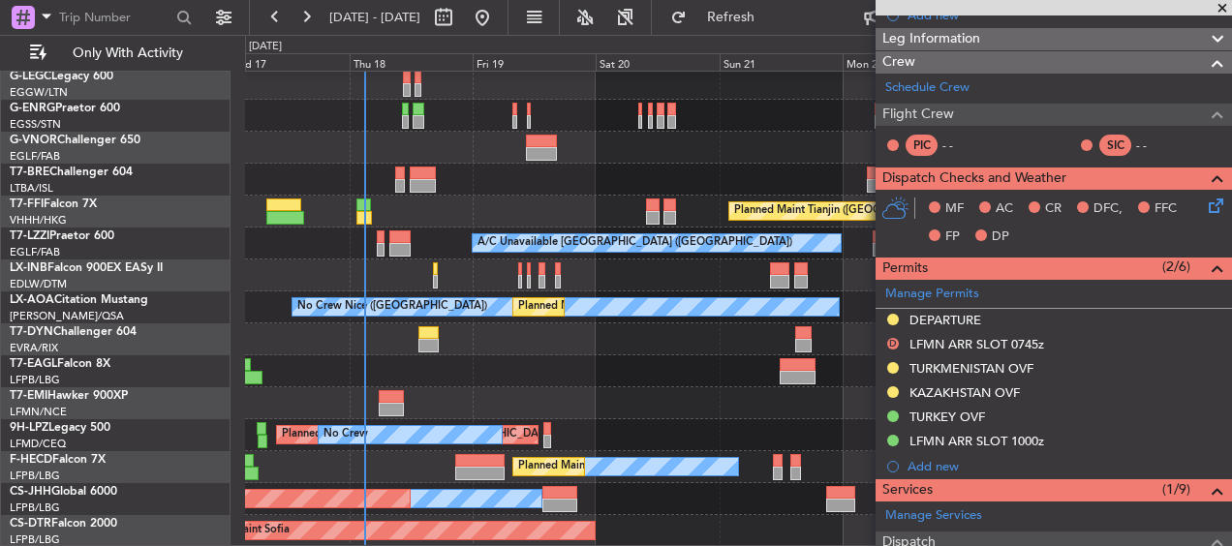
click at [502, 169] on div "A/C Unavailable [GEOGRAPHIC_DATA] ([GEOGRAPHIC_DATA]) Planned Maint Tianjin ([G…" at bounding box center [738, 202] width 986 height 691
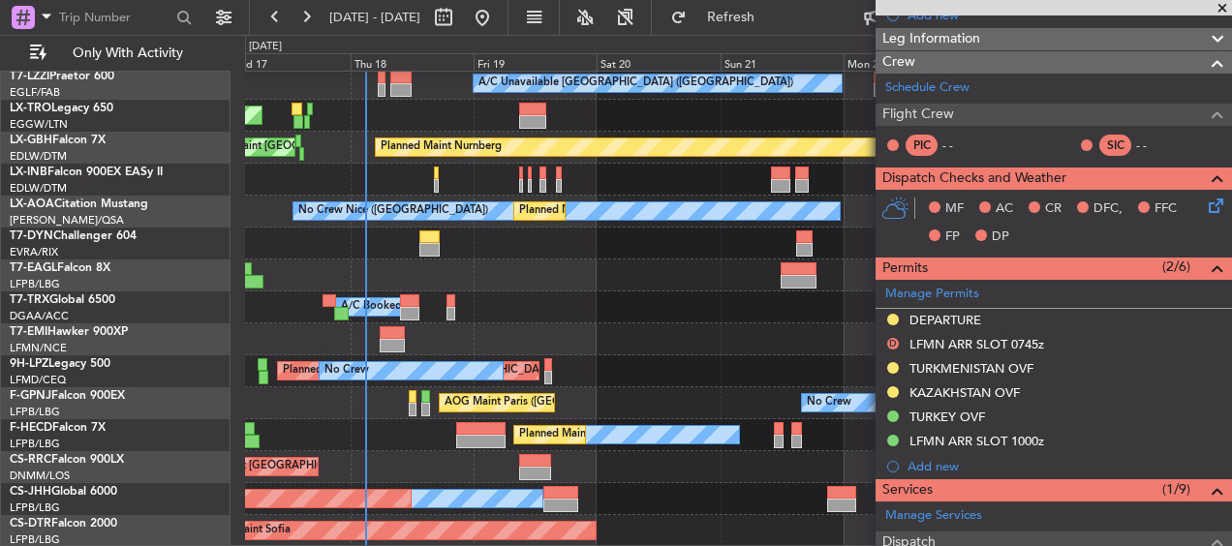
scroll to position [213, 0]
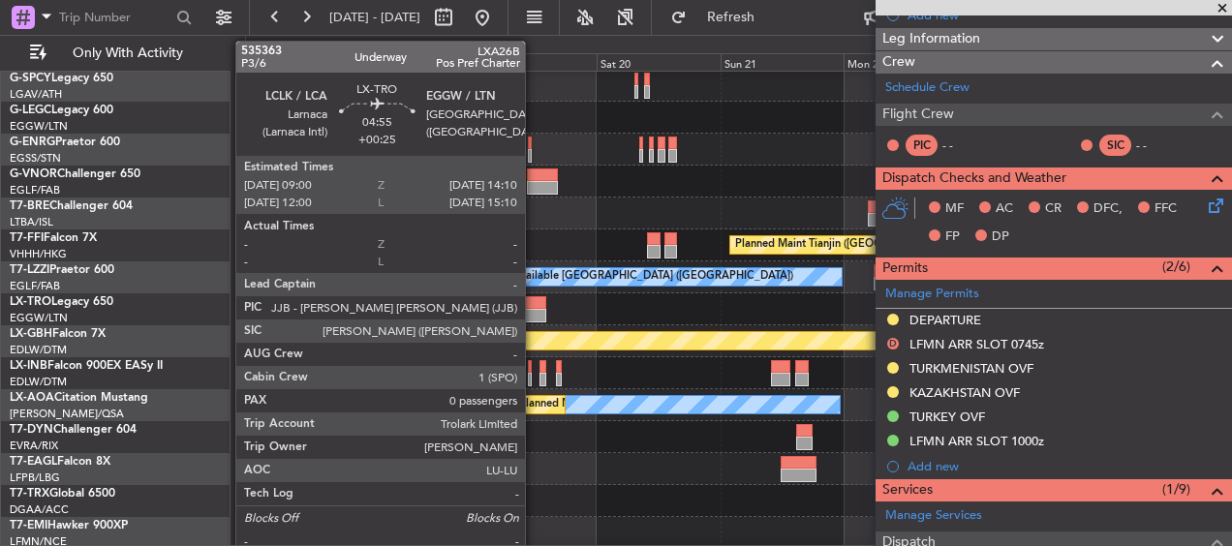
click at [534, 311] on div at bounding box center [532, 316] width 27 height 14
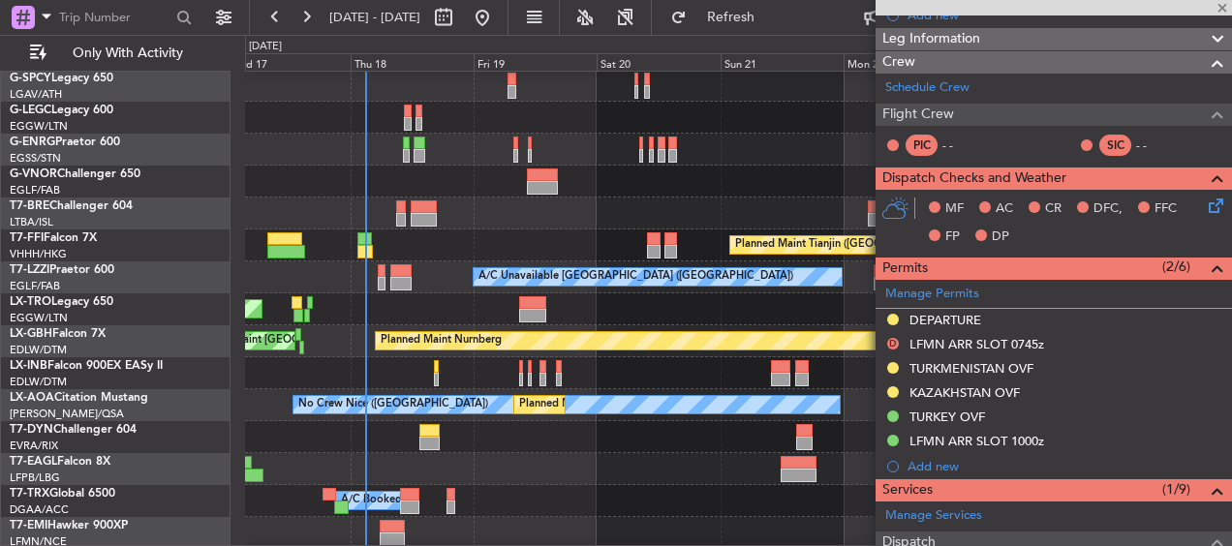
type input "+00:25"
type input "0"
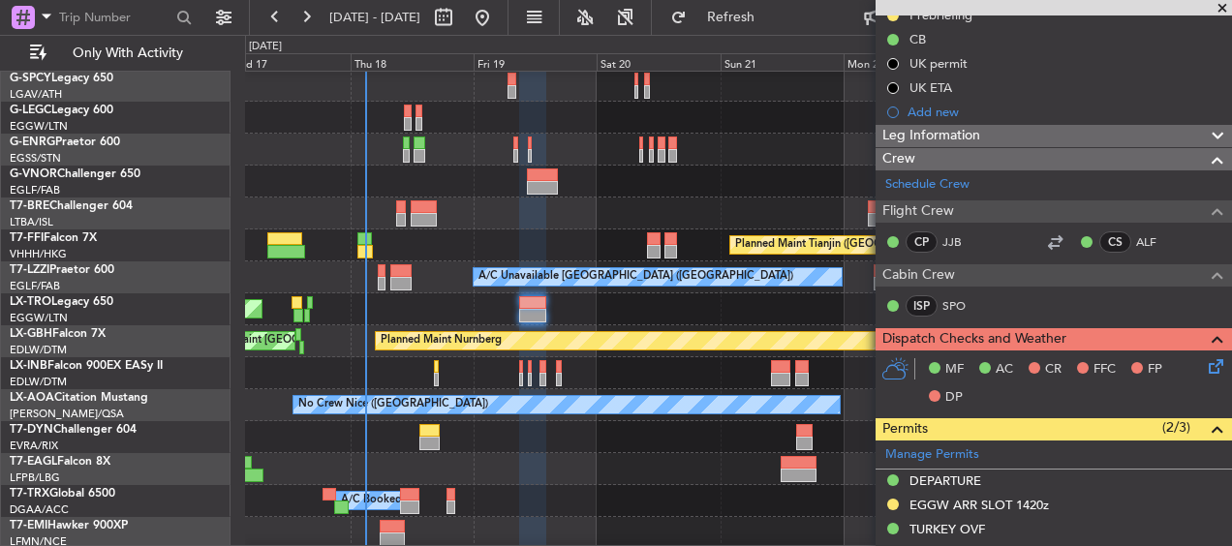
scroll to position [0, 0]
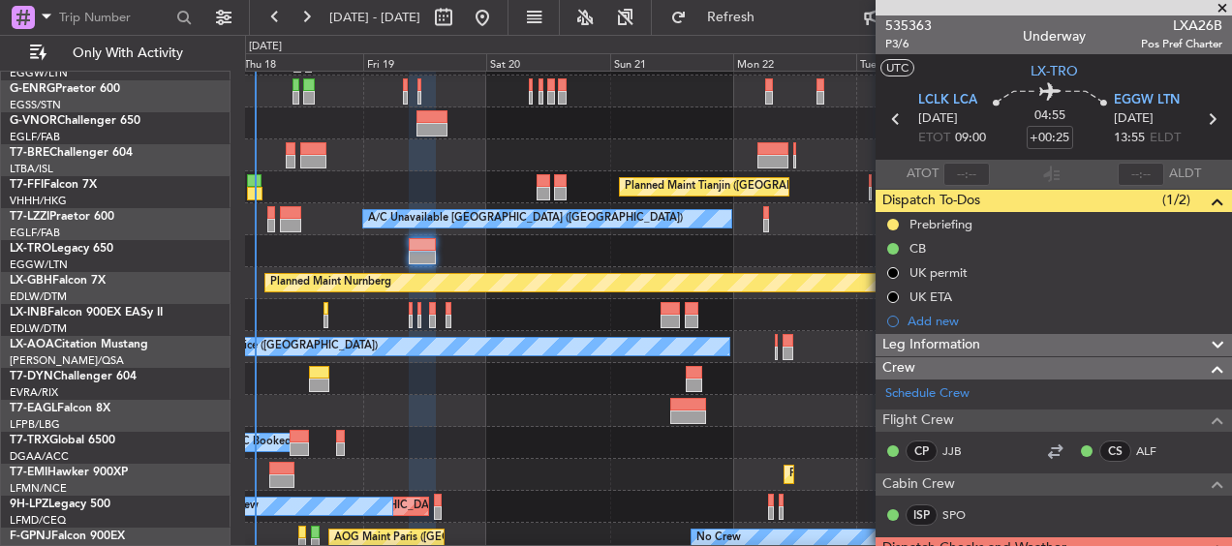
click at [578, 260] on div "Unplanned Maint [GEOGRAPHIC_DATA] ([PERSON_NAME] Intl)" at bounding box center [738, 251] width 986 height 32
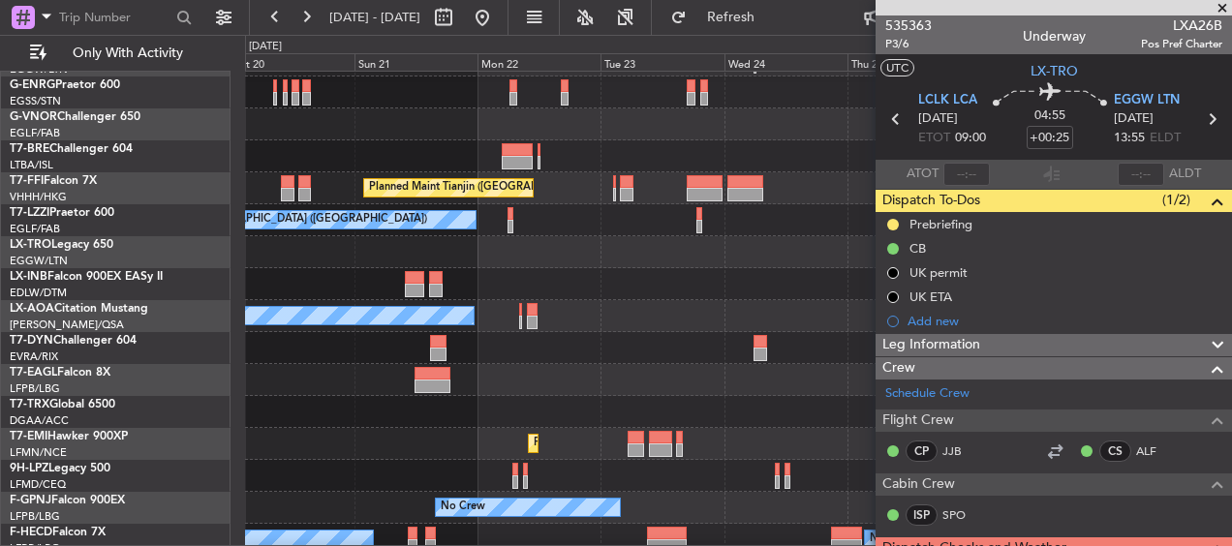
scroll to position [241, 0]
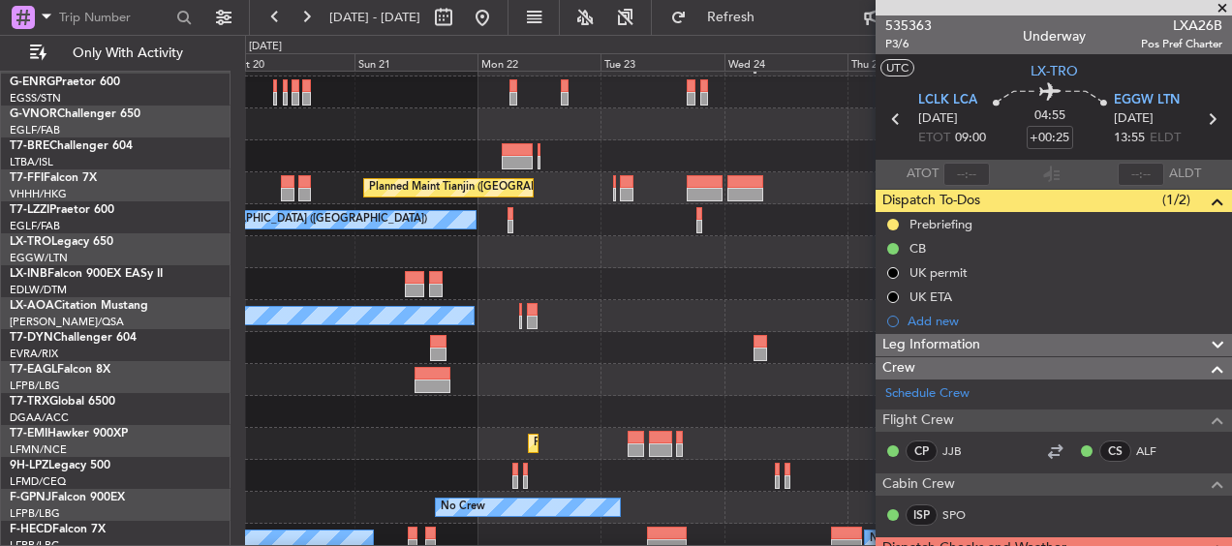
click at [753, 250] on div at bounding box center [738, 252] width 986 height 32
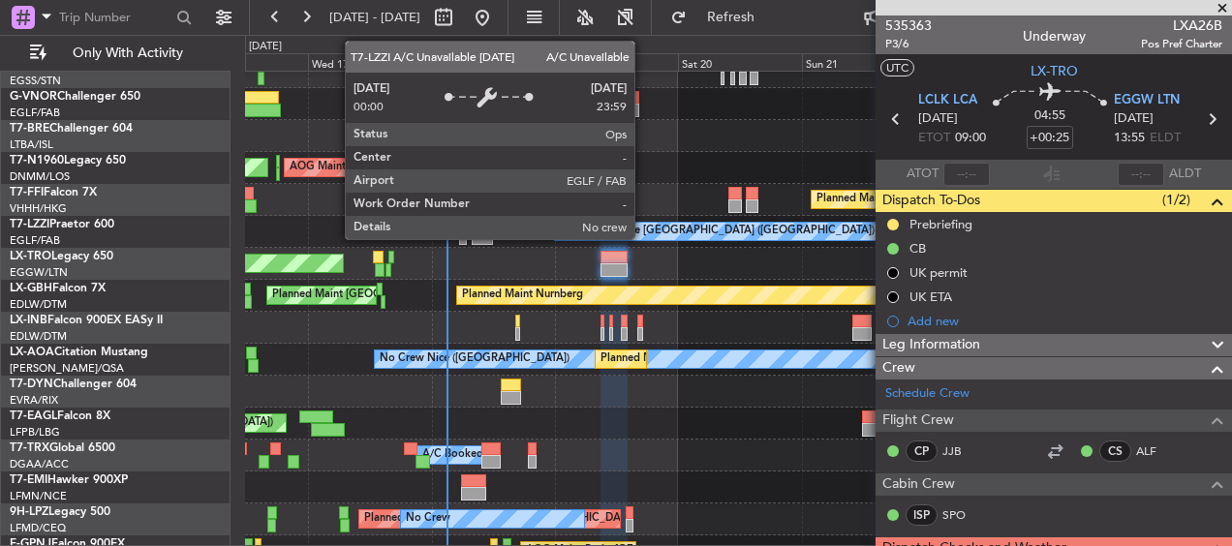
click at [141, 268] on div "A/C Unavailable [GEOGRAPHIC_DATA] ([GEOGRAPHIC_DATA]) AOG Maint [GEOGRAPHIC_DAT…" at bounding box center [616, 290] width 1232 height 511
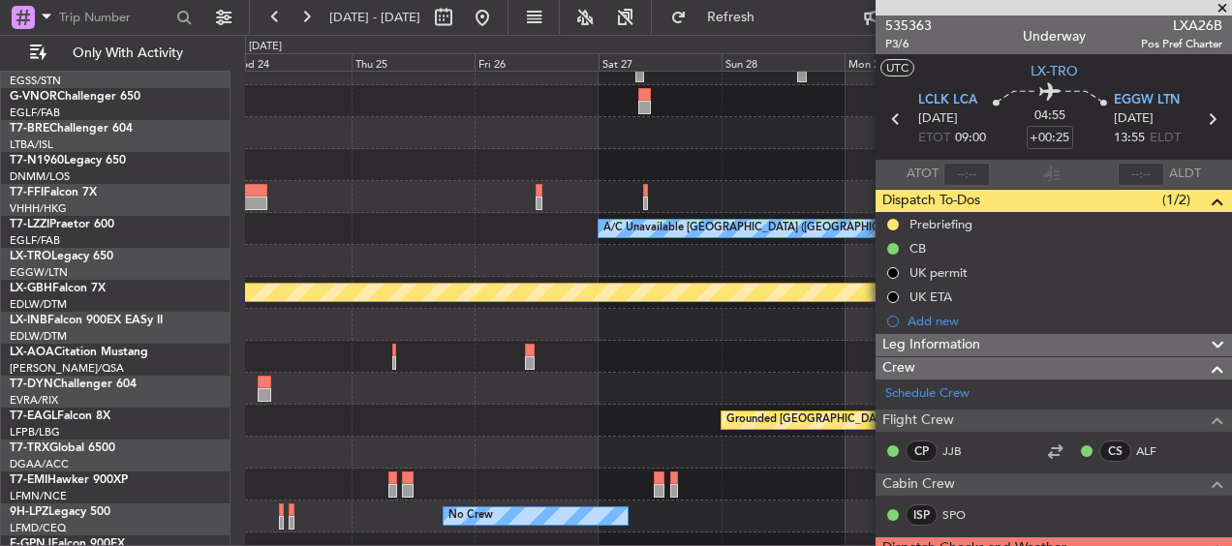
scroll to position [294, 0]
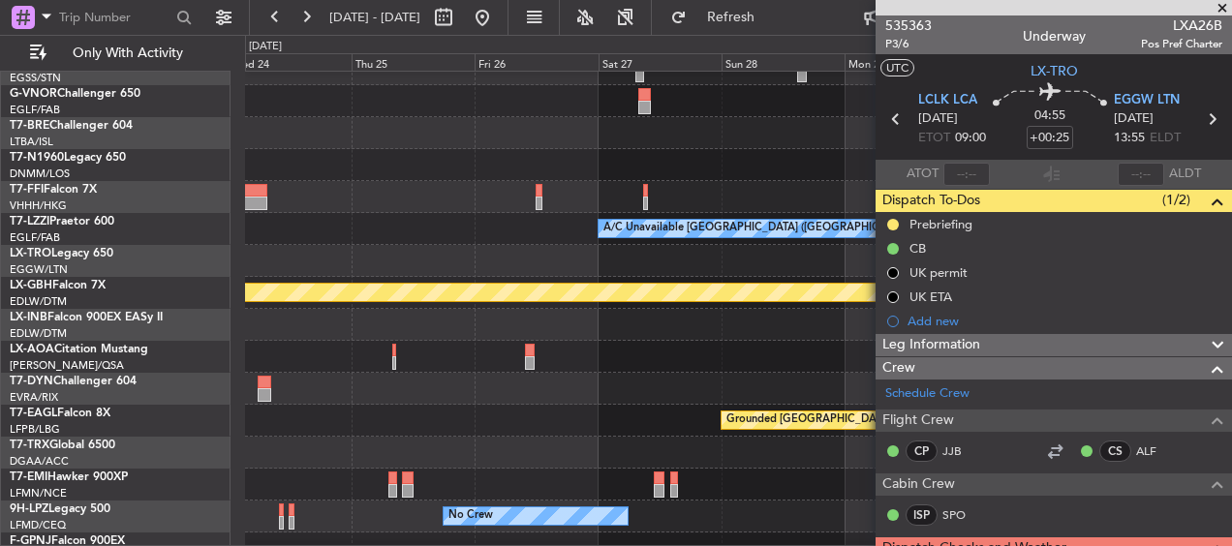
click at [156, 266] on div "A/C Unavailable [GEOGRAPHIC_DATA] ([GEOGRAPHIC_DATA]) Planned Maint Tianjin ([G…" at bounding box center [616, 290] width 1232 height 511
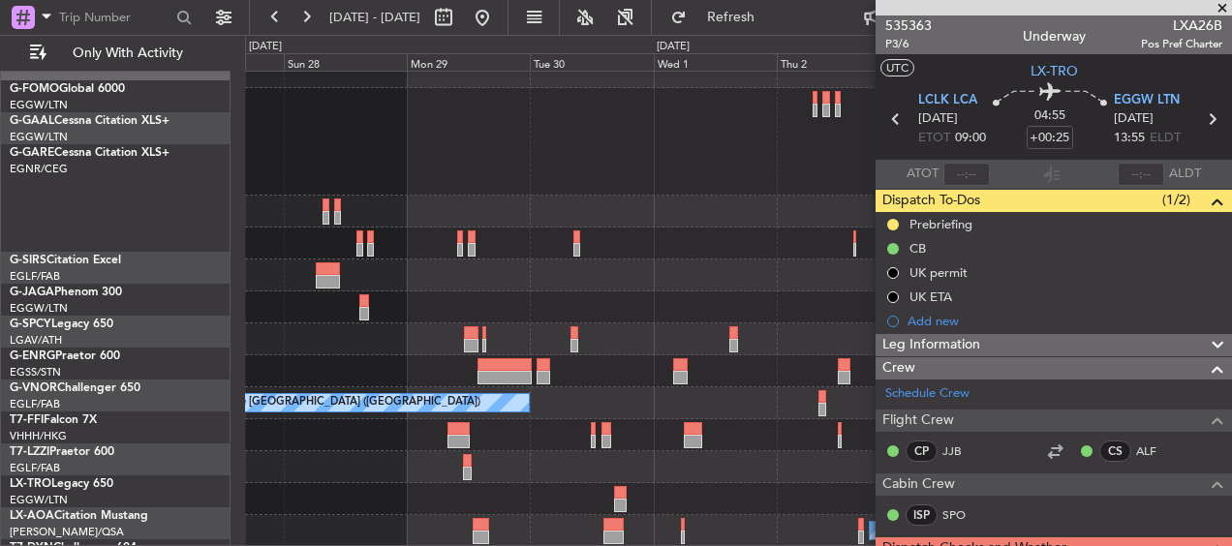
scroll to position [79, 0]
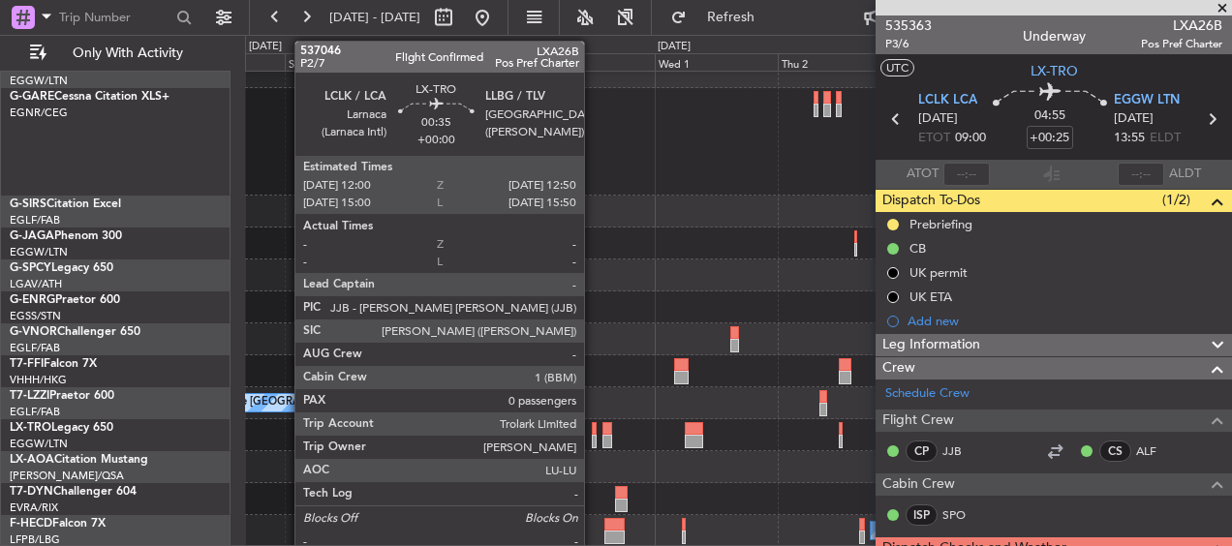
click at [593, 439] on div at bounding box center [594, 442] width 5 height 14
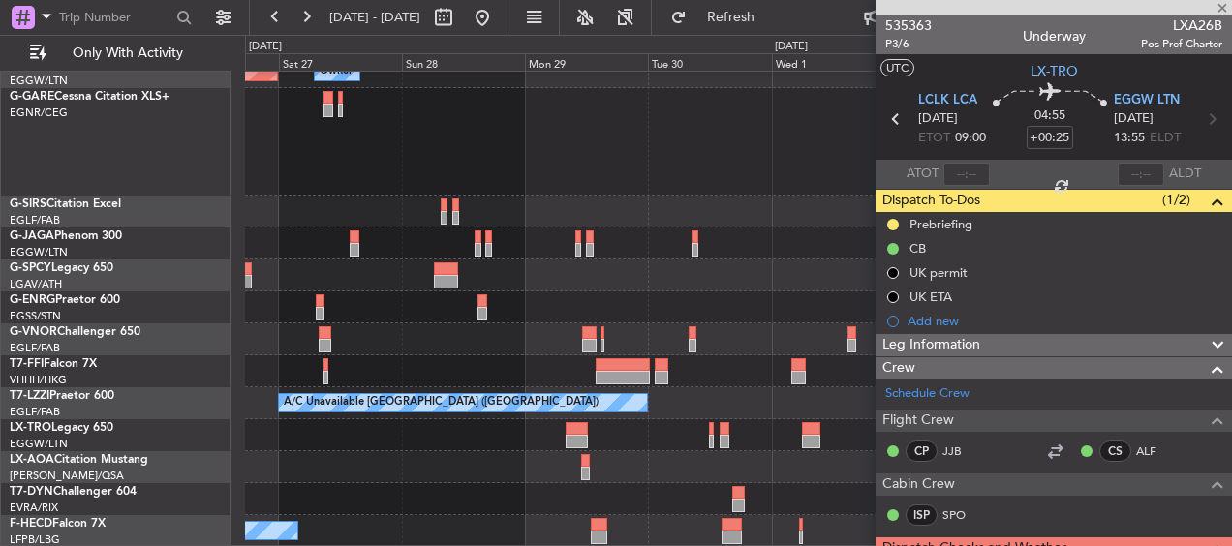
click at [914, 308] on fb-app "[DATE] - [DATE] Refresh Quick Links Only With Activity Owner Owner Planned [GEO…" at bounding box center [616, 281] width 1232 height 532
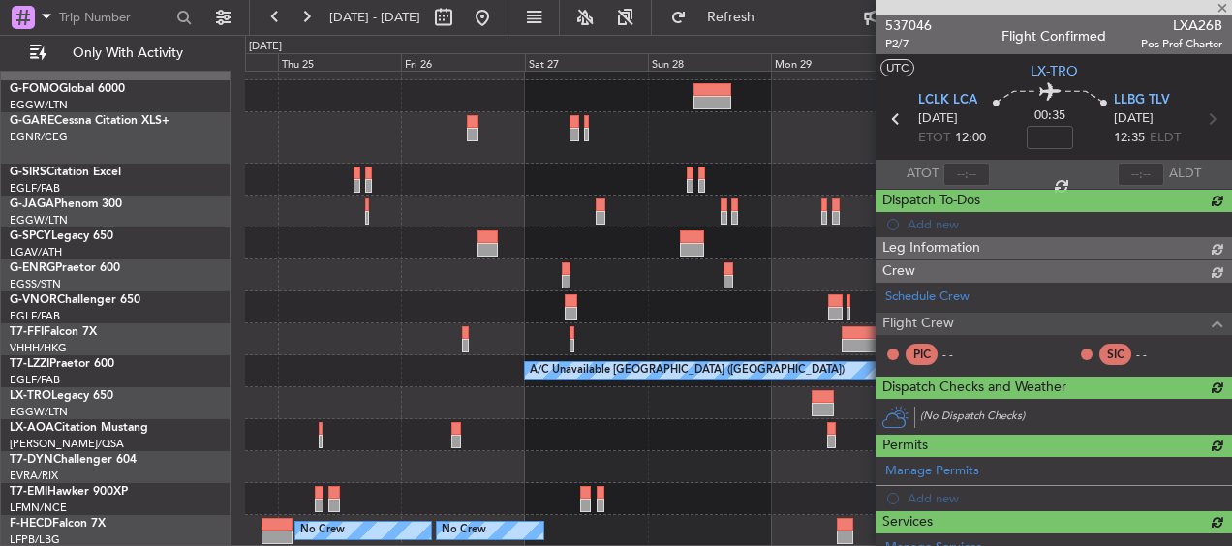
click at [743, 269] on div at bounding box center [738, 276] width 986 height 32
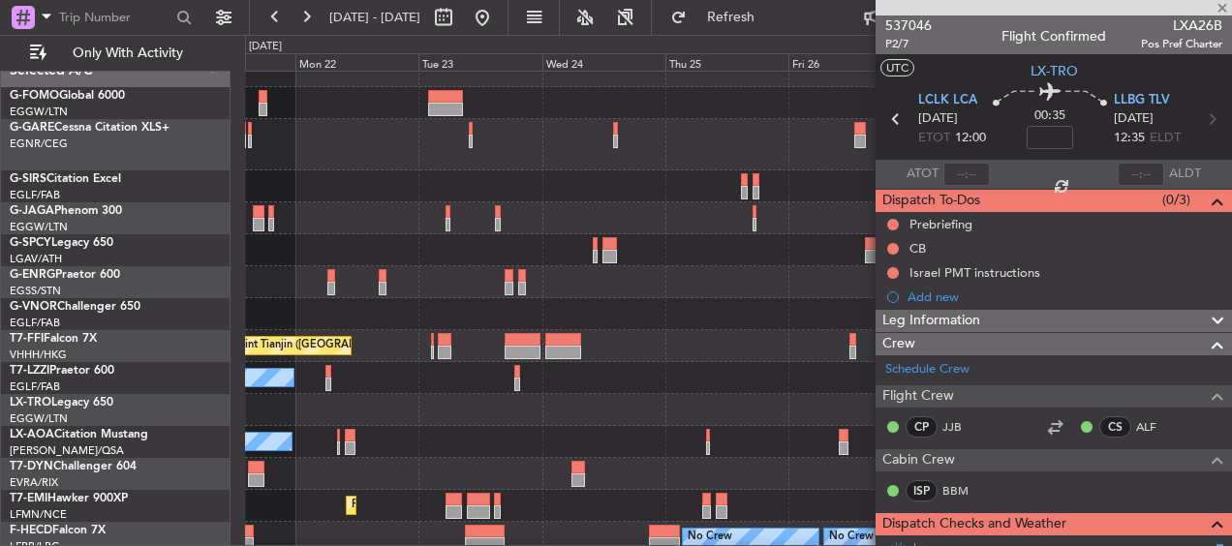
click at [719, 180] on div "Planned Maint Tianjin ([GEOGRAPHIC_DATA]) A/C Unavailable [GEOGRAPHIC_DATA] ([G…" at bounding box center [738, 304] width 986 height 499
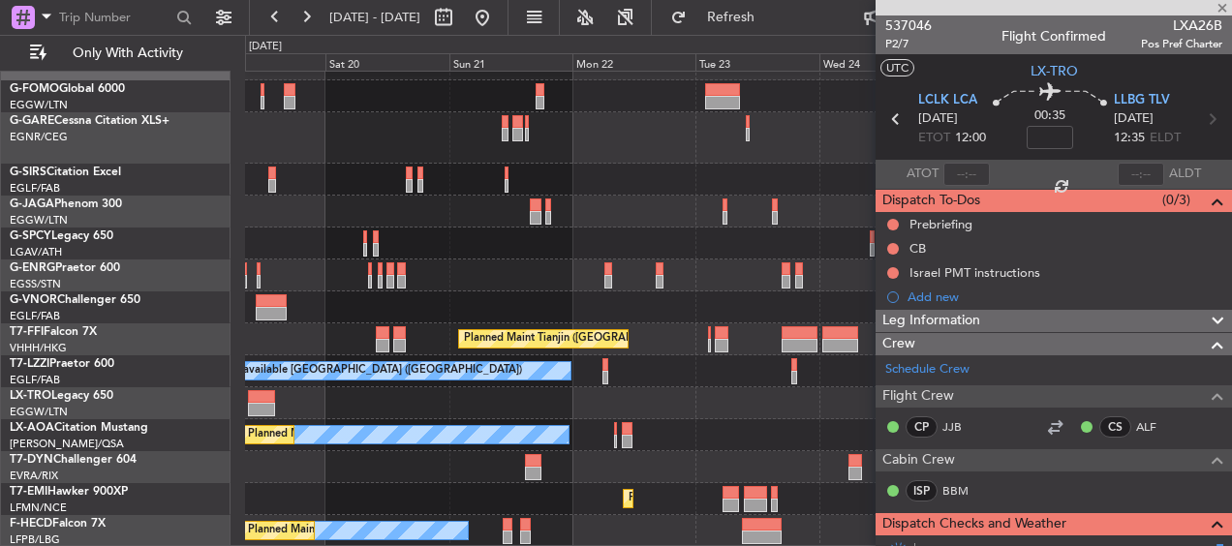
click at [807, 193] on div "Planned Maint Tianjin ([GEOGRAPHIC_DATA]) A/C Unavailable [GEOGRAPHIC_DATA] ([G…" at bounding box center [738, 297] width 986 height 499
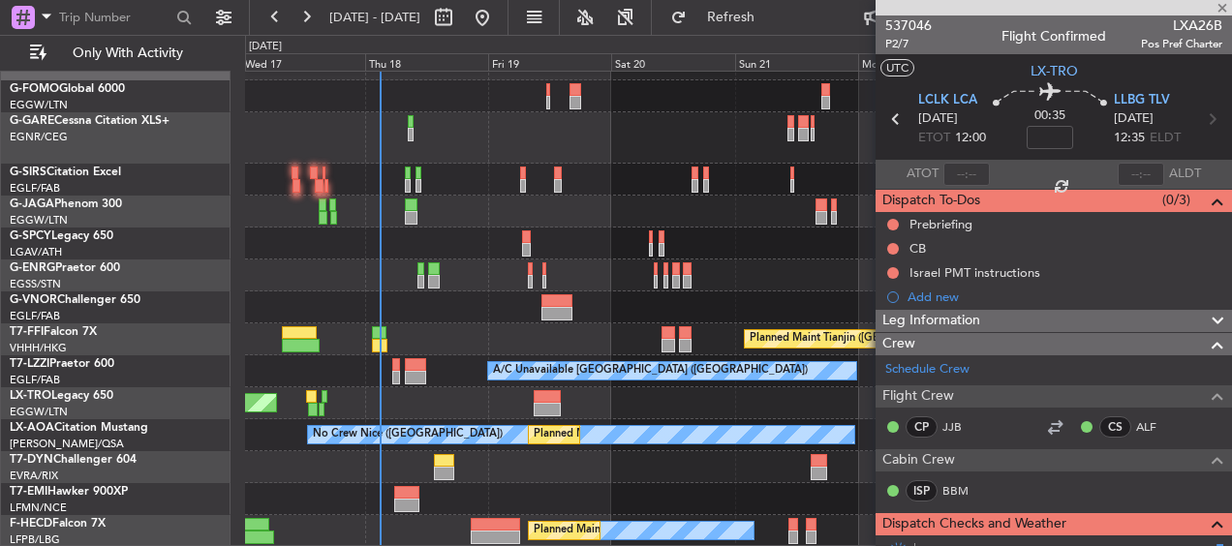
click at [632, 256] on div "Planned Maint Tianjin ([GEOGRAPHIC_DATA]) A/C Unavailable [GEOGRAPHIC_DATA] ([G…" at bounding box center [738, 297] width 986 height 499
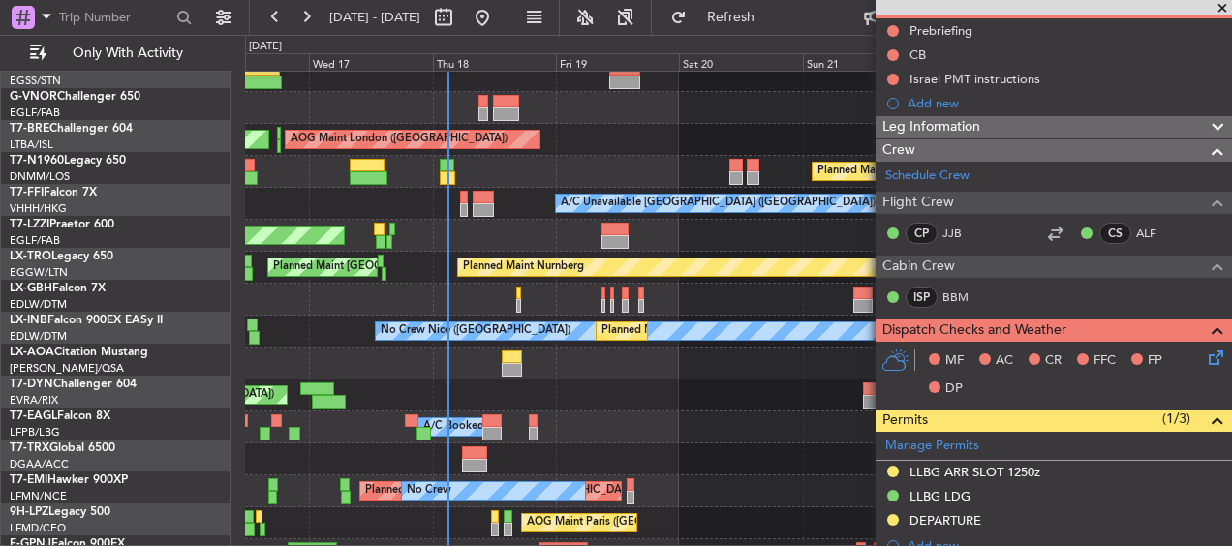
scroll to position [320, 0]
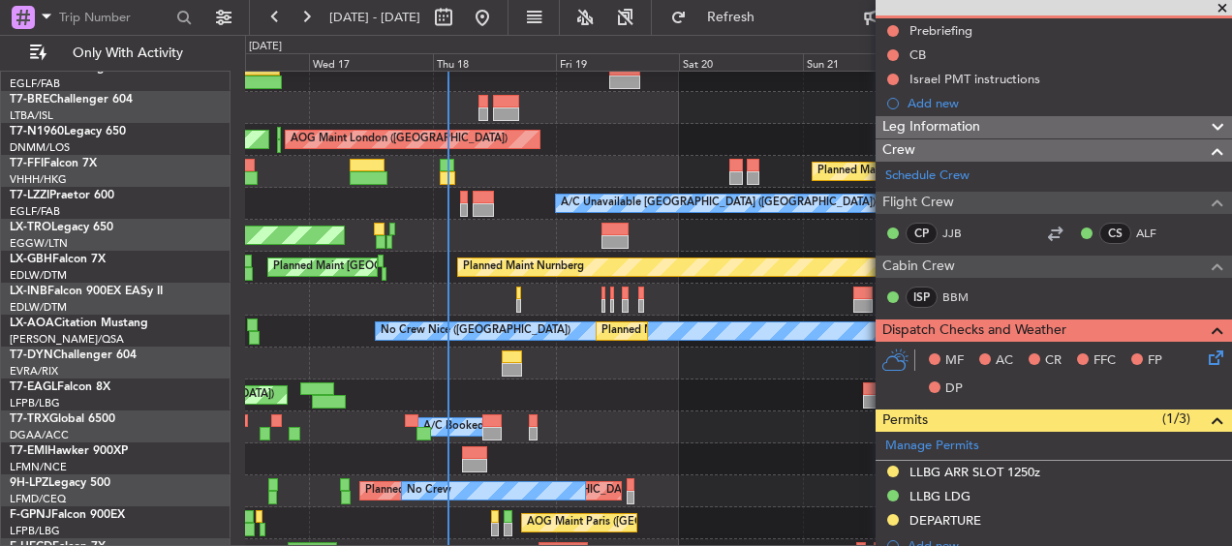
click at [505, 224] on div "Unplanned Maint [GEOGRAPHIC_DATA] ([PERSON_NAME] Intl)" at bounding box center [738, 236] width 986 height 32
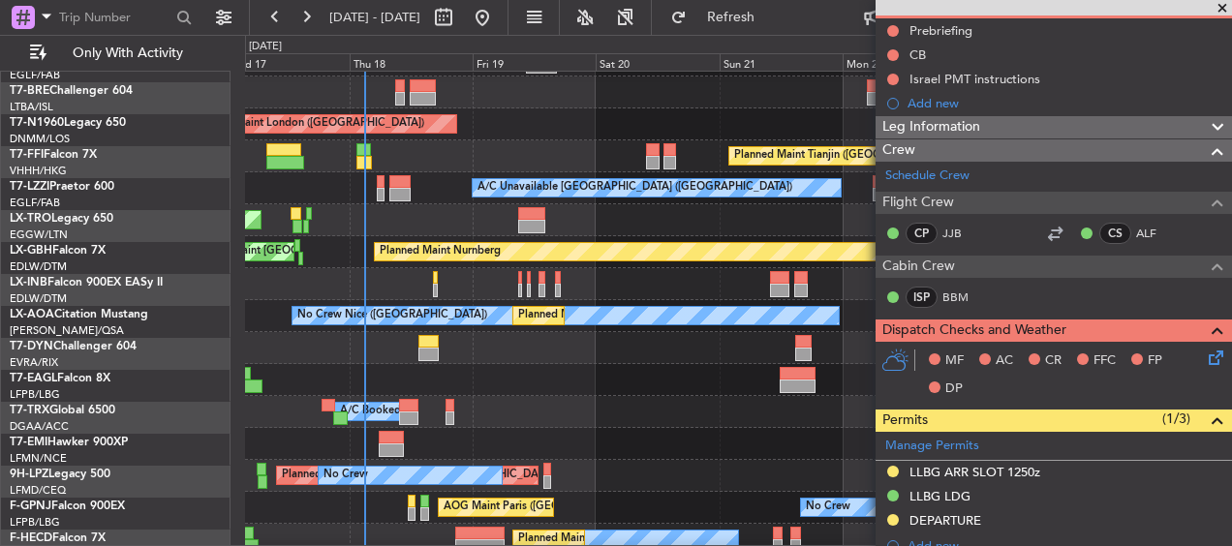
scroll to position [334, 0]
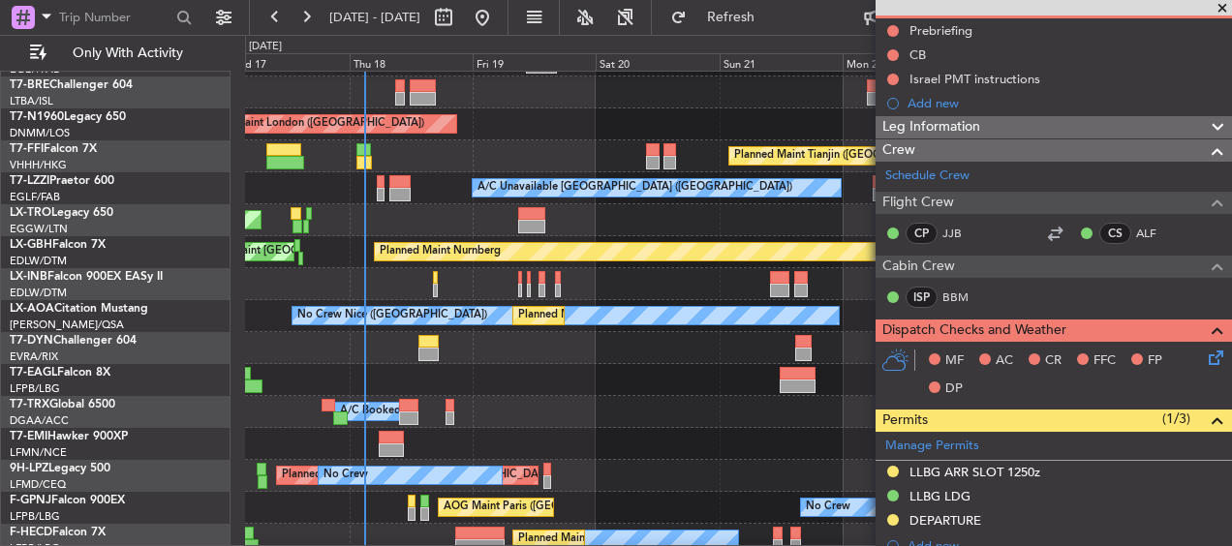
click at [602, 285] on div at bounding box center [738, 284] width 986 height 32
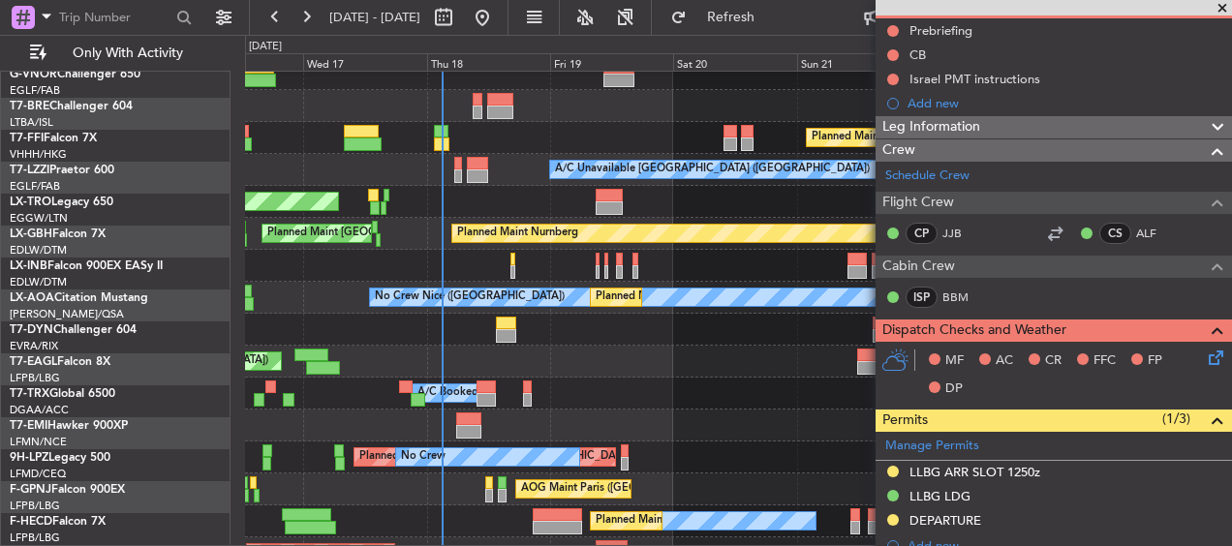
scroll to position [323, 0]
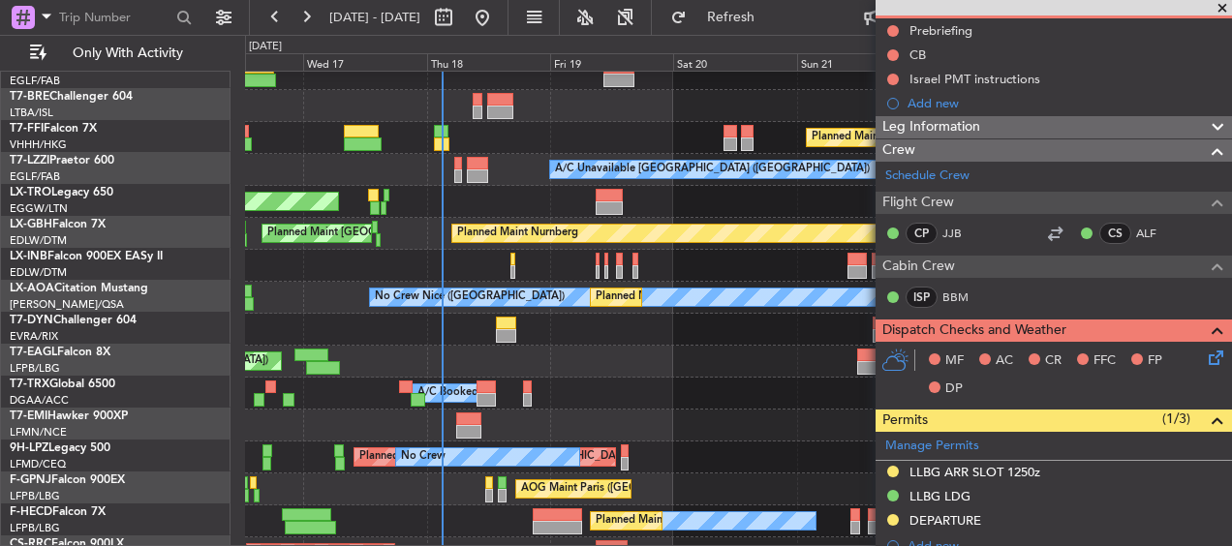
click at [801, 263] on div at bounding box center [738, 266] width 986 height 32
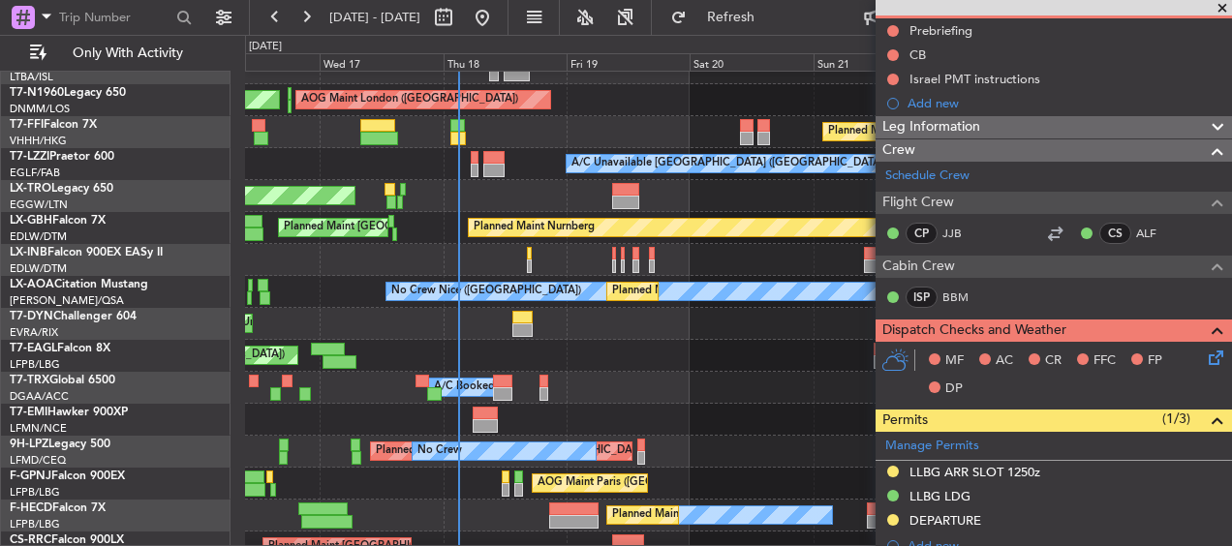
click at [654, 372] on div "A/C Booked A/C Booked" at bounding box center [738, 388] width 986 height 32
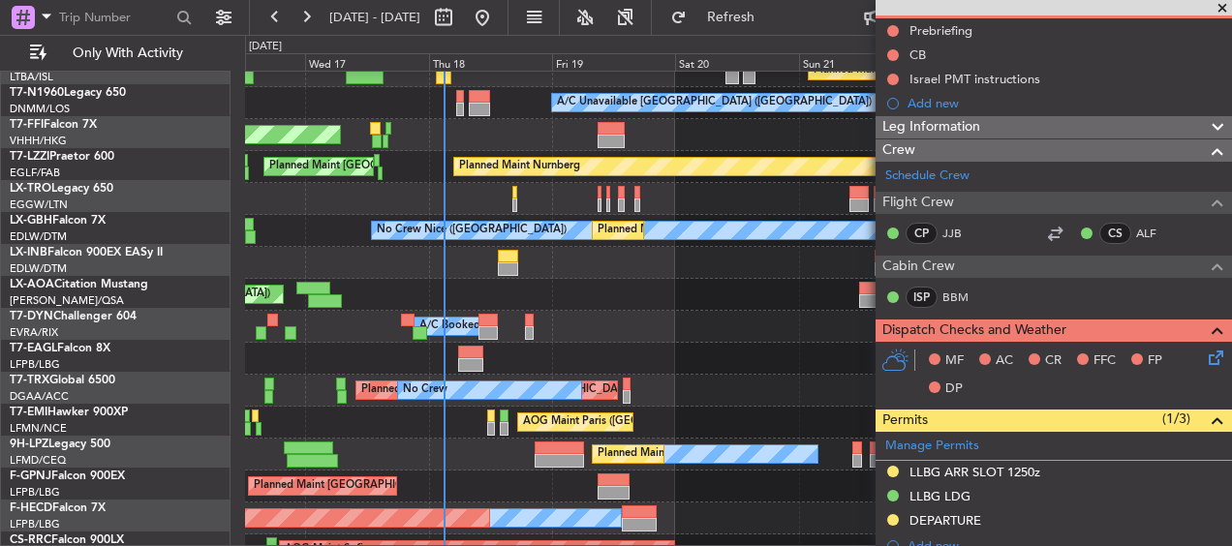
scroll to position [419, 0]
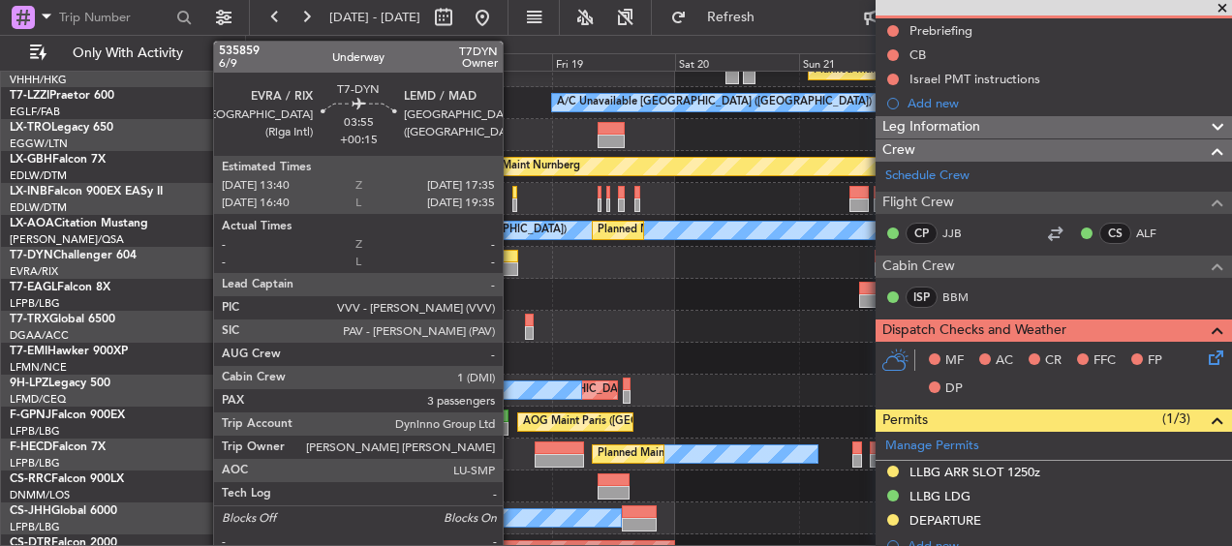
click at [511, 258] on div at bounding box center [508, 257] width 20 height 14
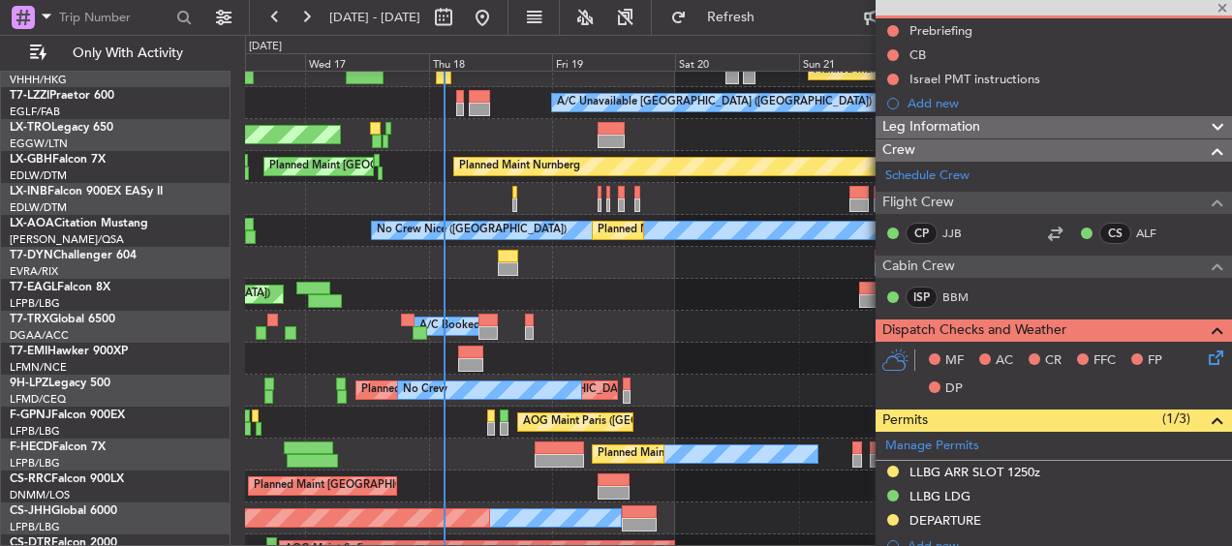
type input "+00:15"
type input "3"
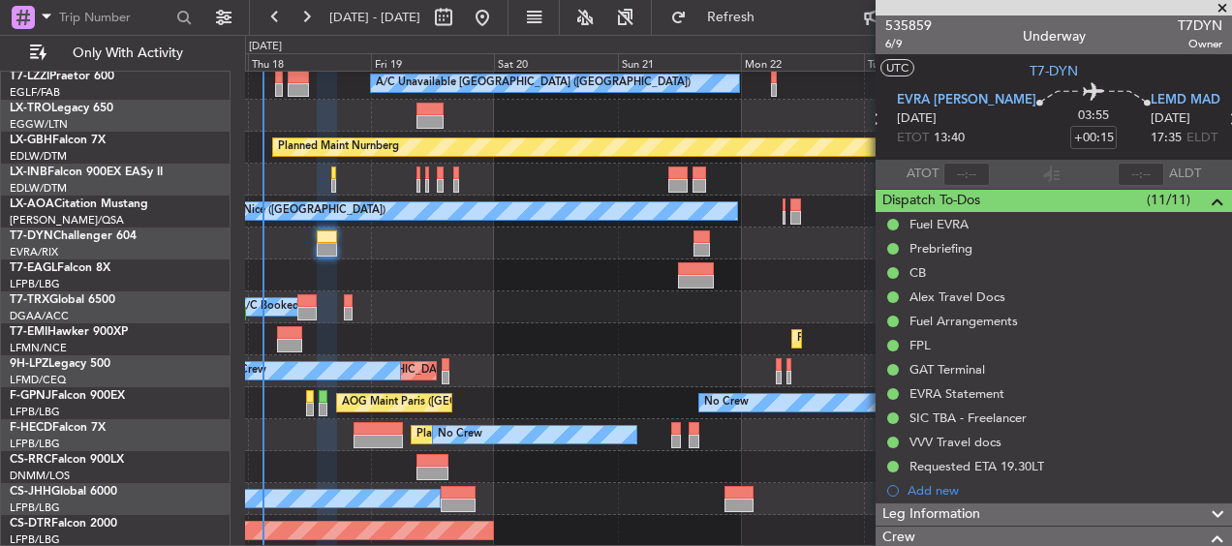
scroll to position [439, 0]
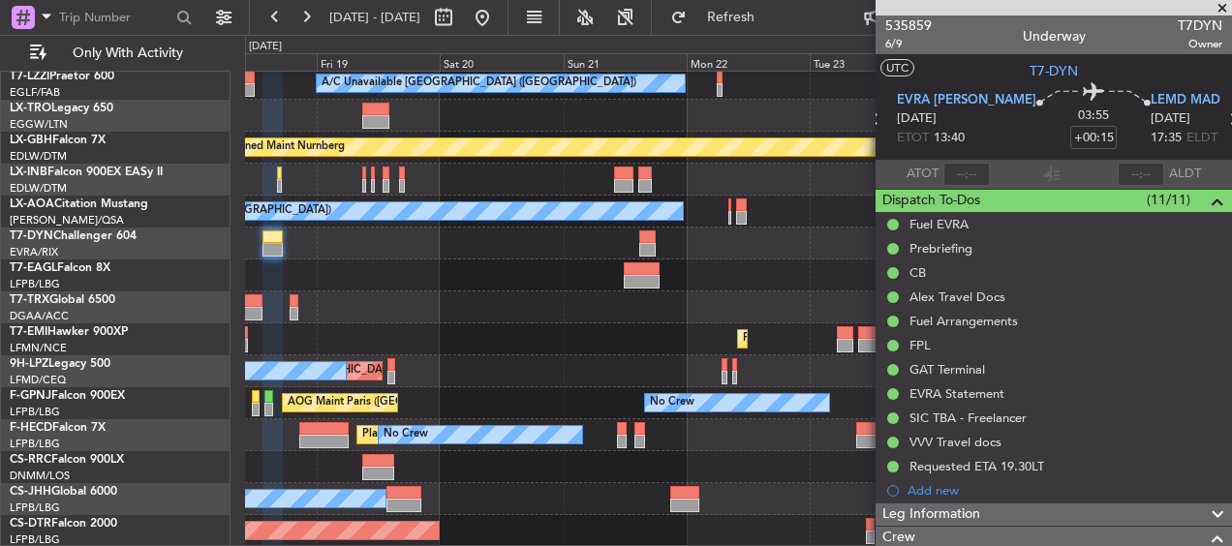
click at [556, 297] on div "A/C Booked A/C Booked" at bounding box center [738, 308] width 986 height 32
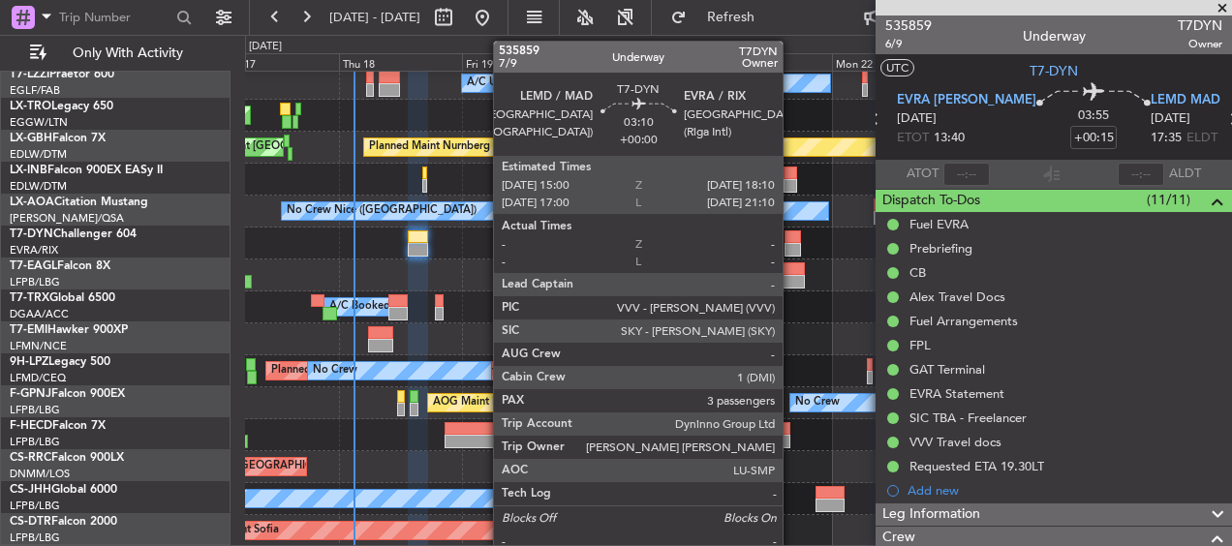
scroll to position [407, 0]
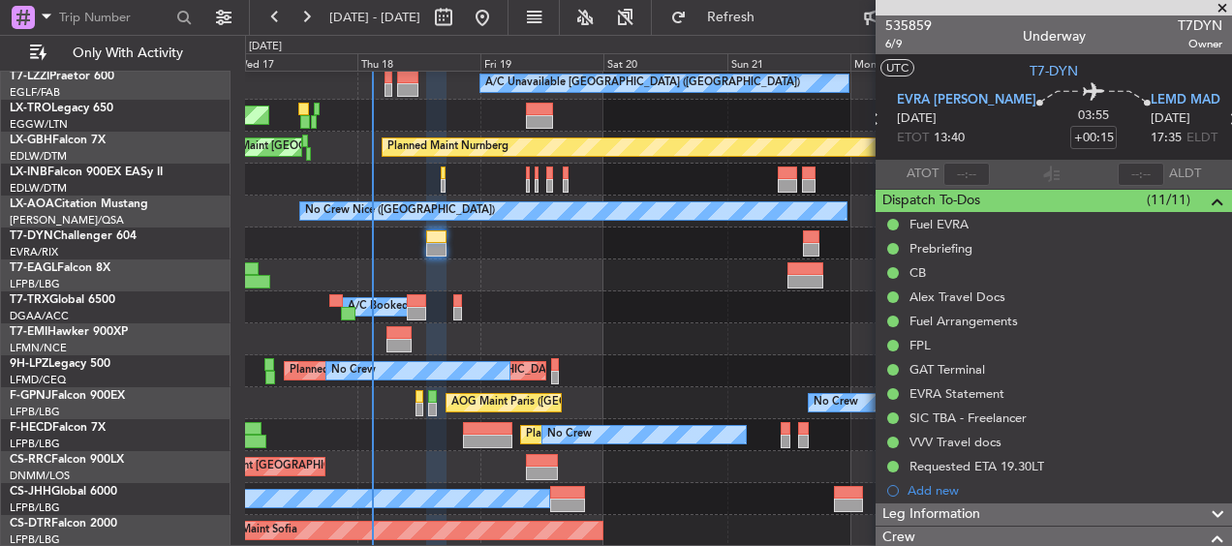
click at [690, 246] on div "Planned Maint Tianjin ([GEOGRAPHIC_DATA]) A/C Unavailable [GEOGRAPHIC_DATA] ([G…" at bounding box center [738, 106] width 986 height 882
click at [659, 281] on div "Planned Maint [US_STATE] ([GEOGRAPHIC_DATA])" at bounding box center [738, 276] width 986 height 32
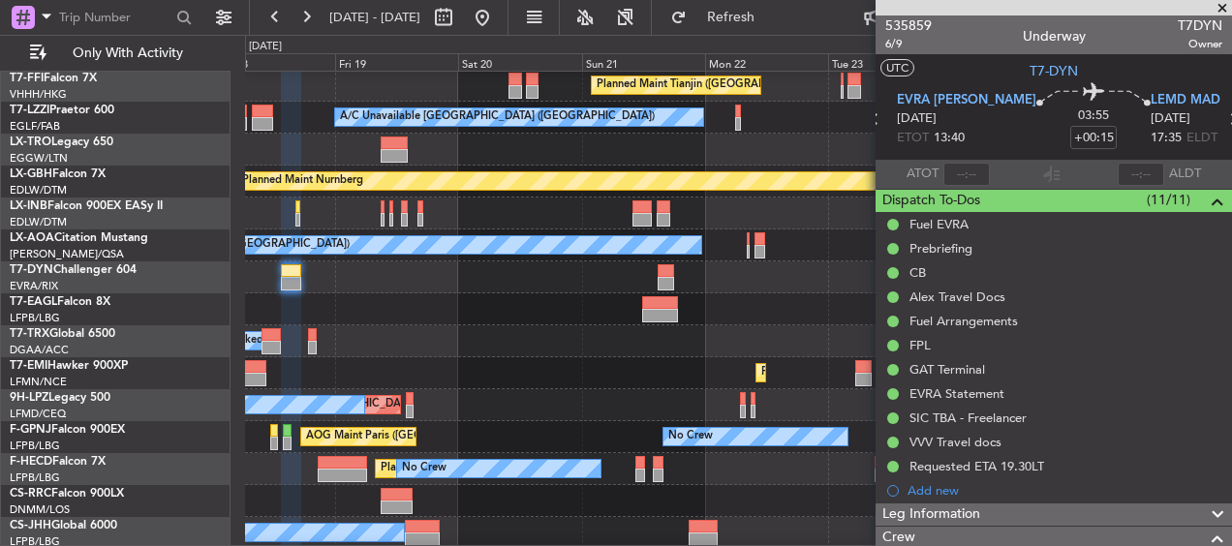
click at [421, 297] on div "Grounded [GEOGRAPHIC_DATA] (Al Maktoum Intl) Planned Maint [US_STATE] ([GEOGRAP…" at bounding box center [738, 310] width 986 height 32
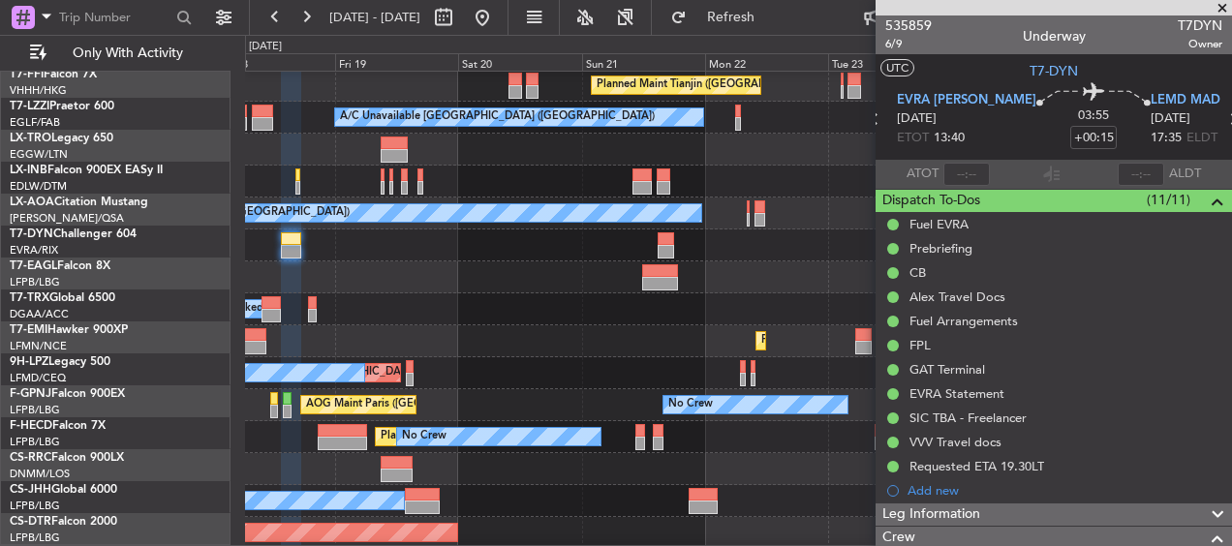
scroll to position [341, 0]
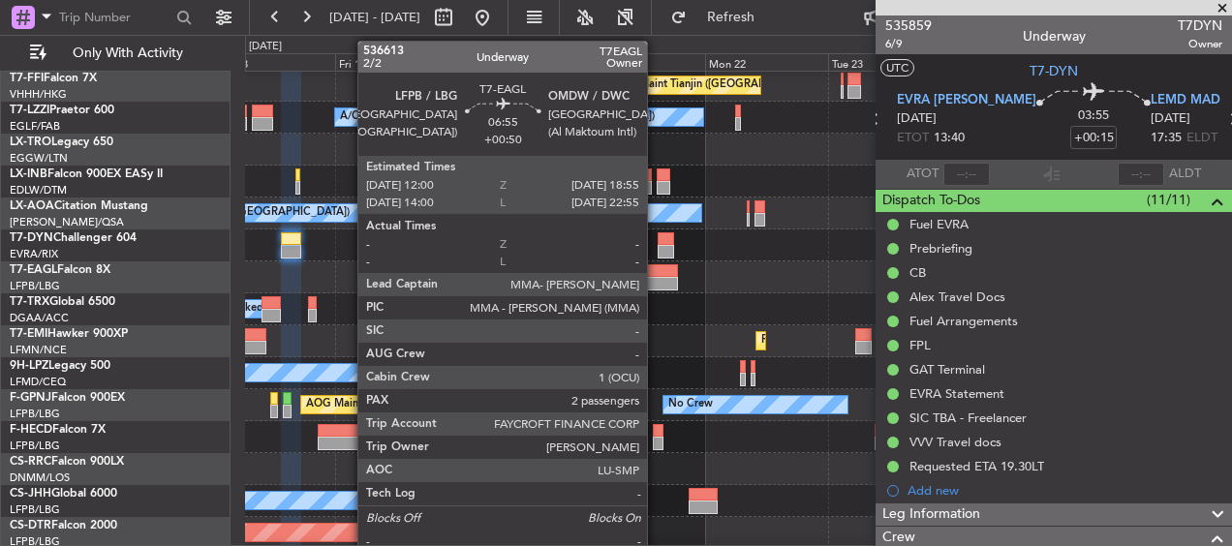
click at [656, 274] on div at bounding box center [660, 271] width 36 height 14
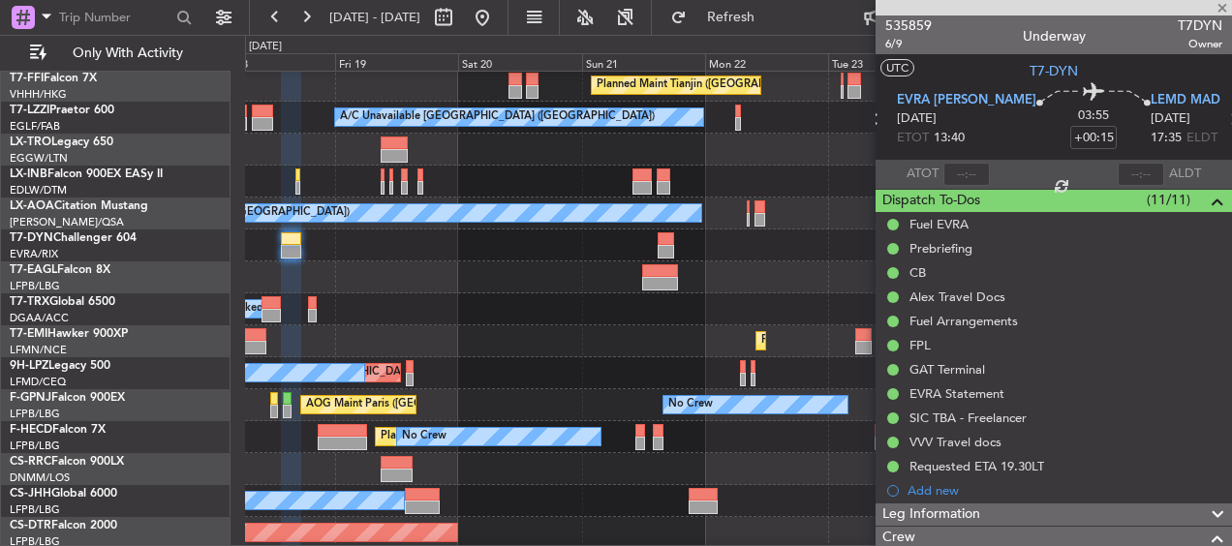
type input "+00:50"
type input "2"
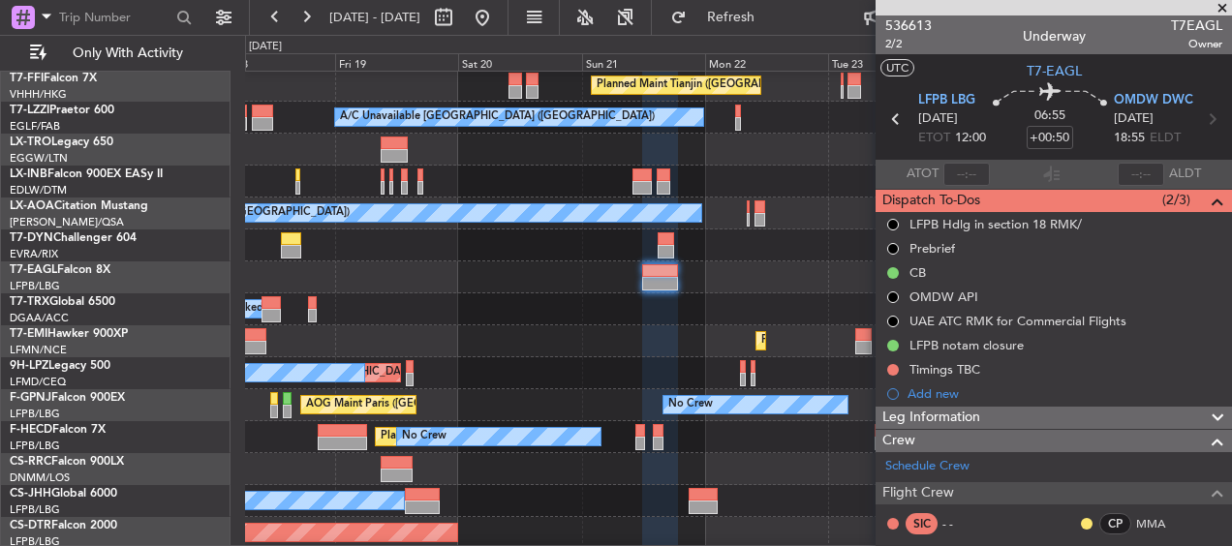
scroll to position [97, 0]
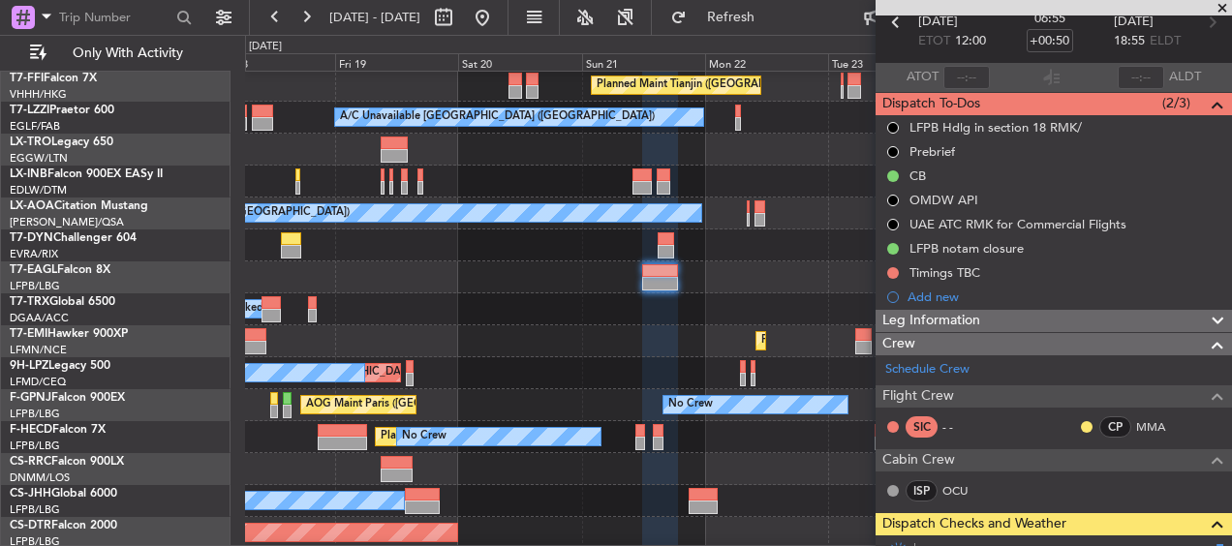
click at [759, 159] on div "Planned Maint Tianjin ([GEOGRAPHIC_DATA]) A/C Unavailable [GEOGRAPHIC_DATA] ([G…" at bounding box center [738, 140] width 986 height 819
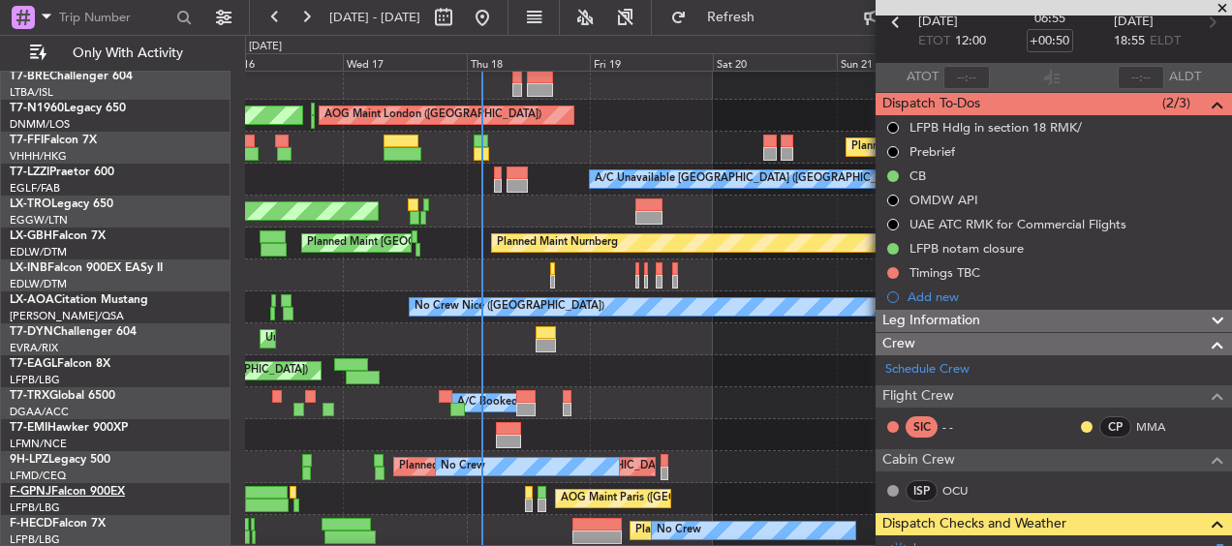
scroll to position [439, 0]
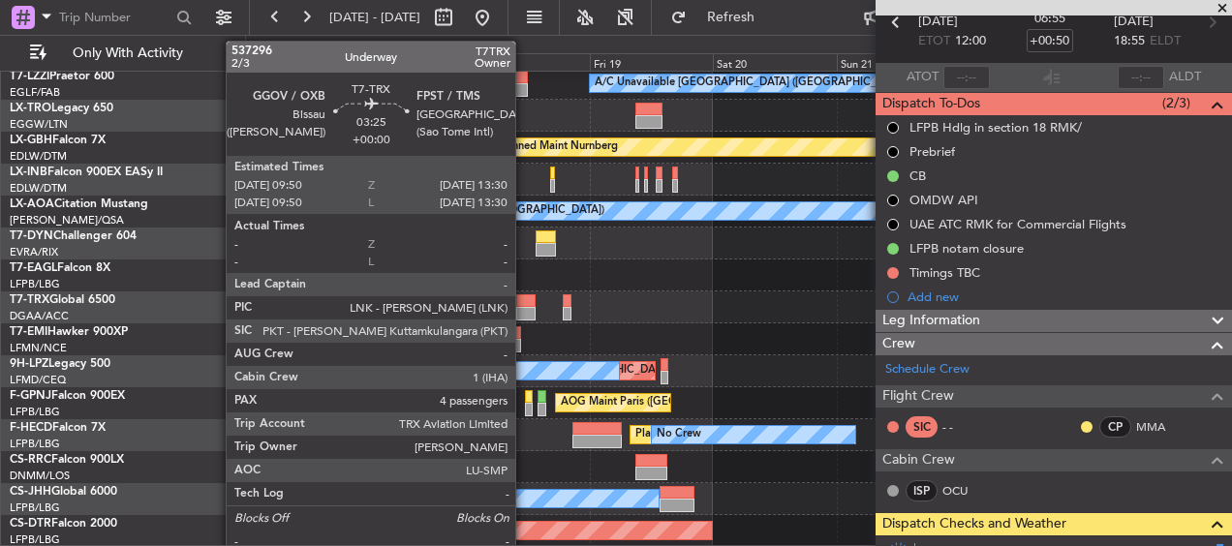
click at [524, 302] on div at bounding box center [525, 301] width 19 height 14
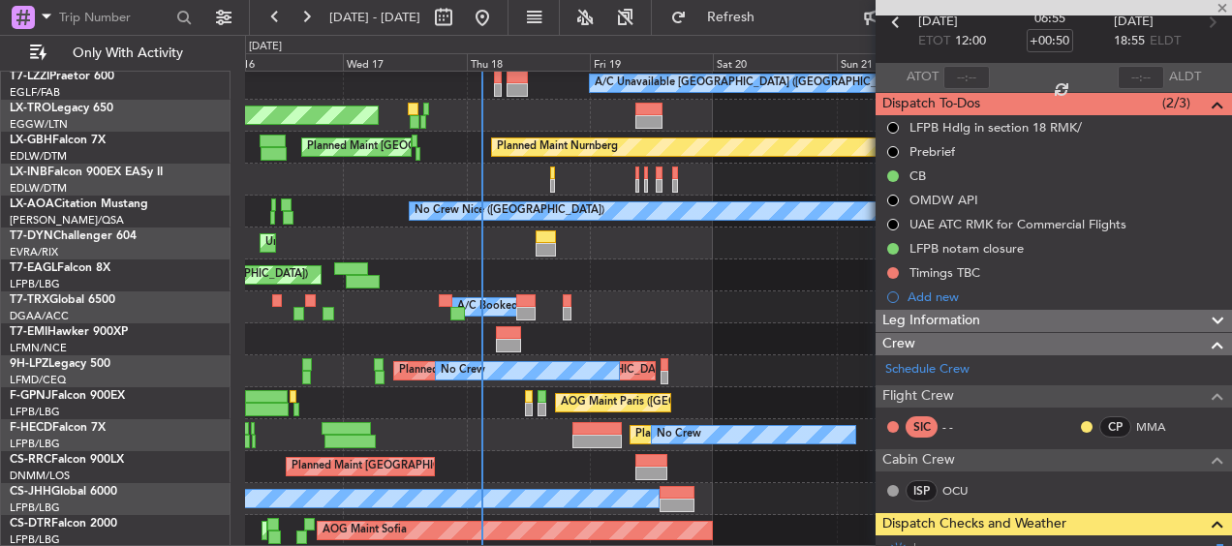
type input "4"
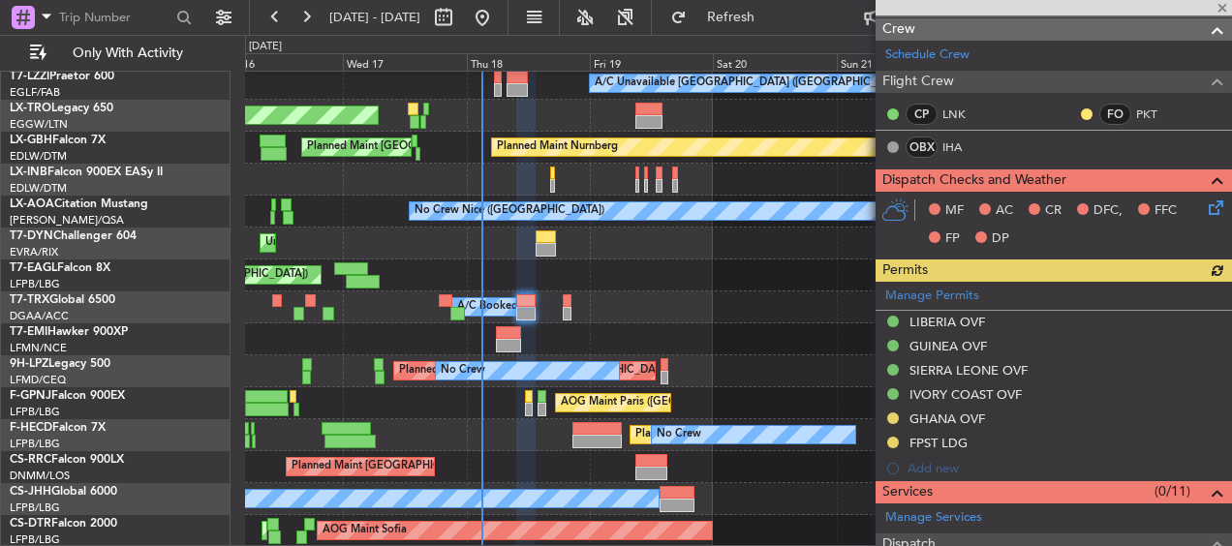
scroll to position [484, 0]
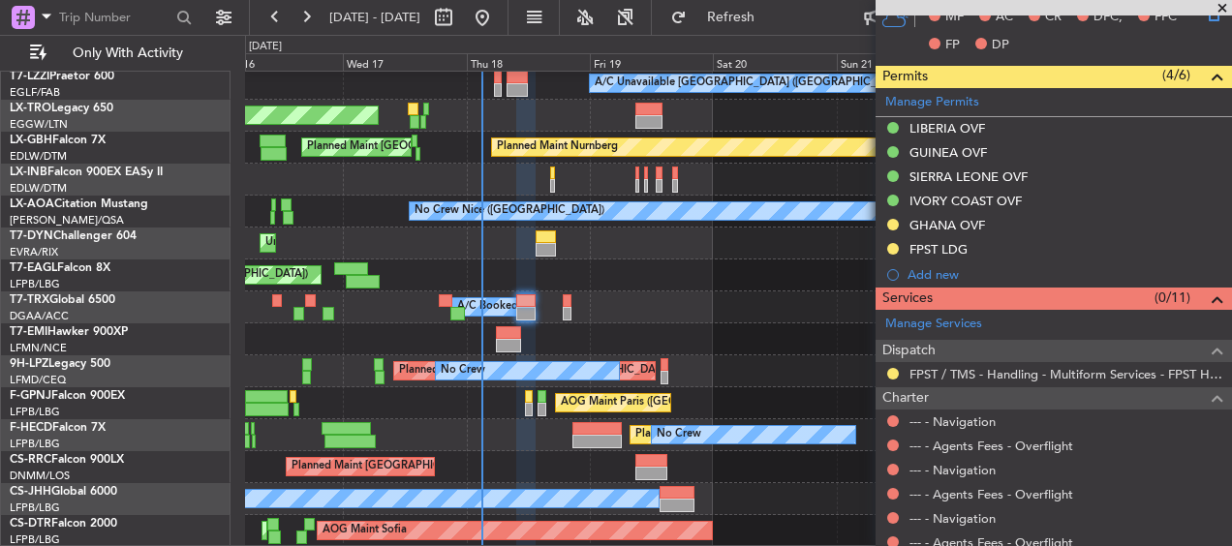
click at [578, 263] on div "Planned Maint Tianjin ([GEOGRAPHIC_DATA]) A/C Unavailable [GEOGRAPHIC_DATA] ([G…" at bounding box center [738, 90] width 986 height 914
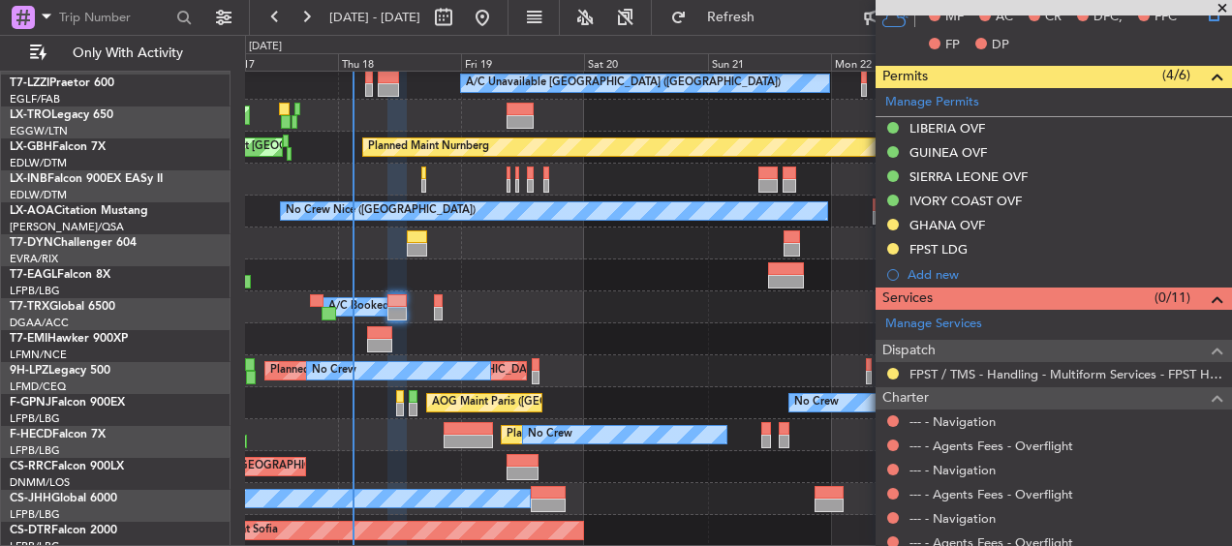
scroll to position [439, 0]
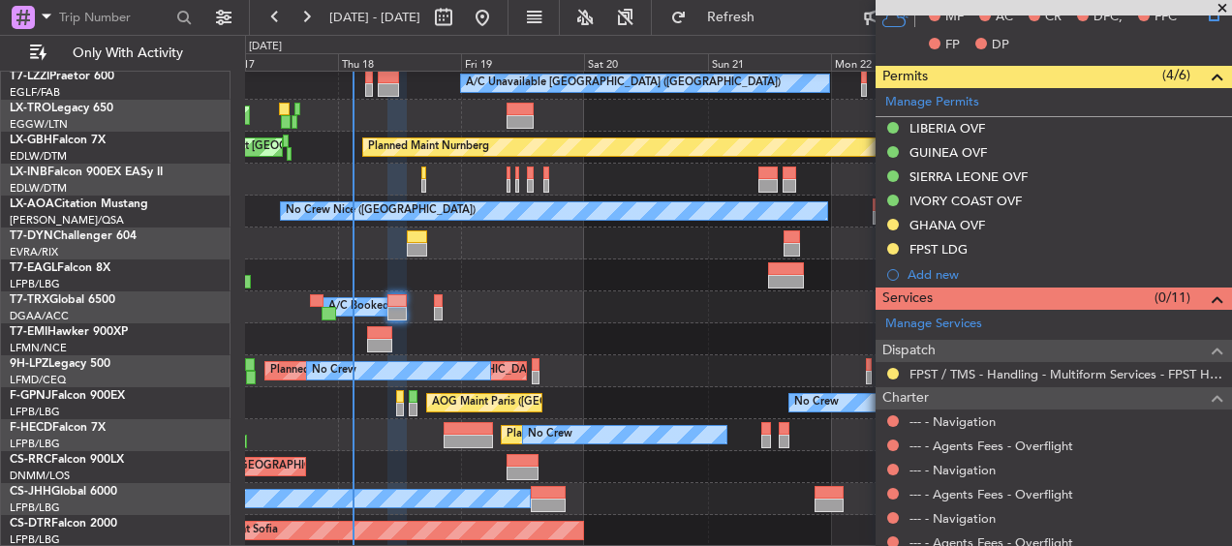
click at [590, 286] on div "Planned Maint Tianjin ([GEOGRAPHIC_DATA]) A/C Unavailable [GEOGRAPHIC_DATA] ([G…" at bounding box center [738, 90] width 986 height 914
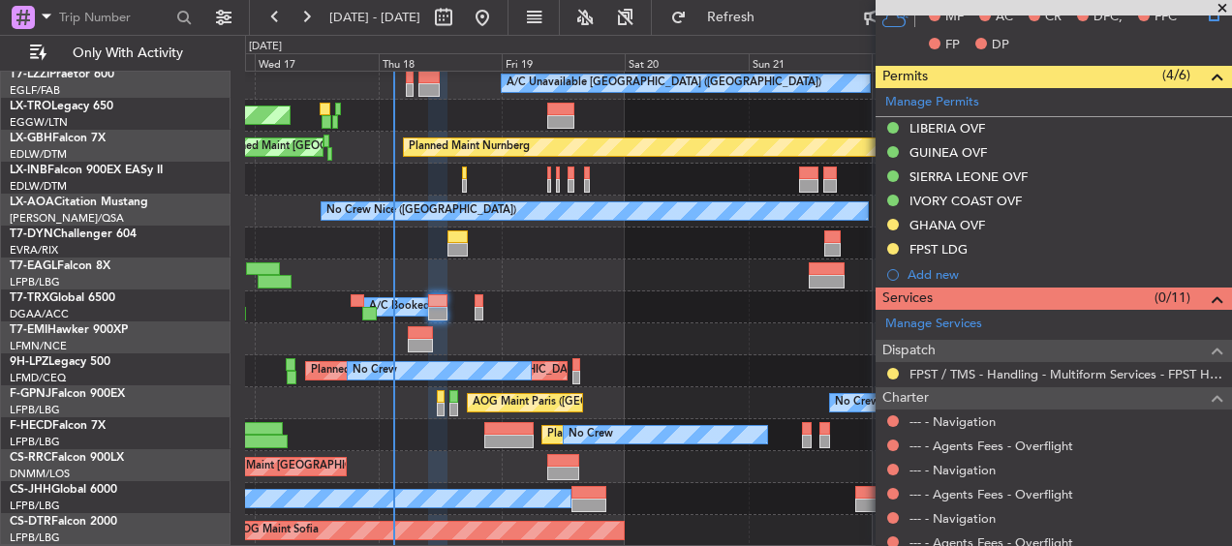
scroll to position [407, 0]
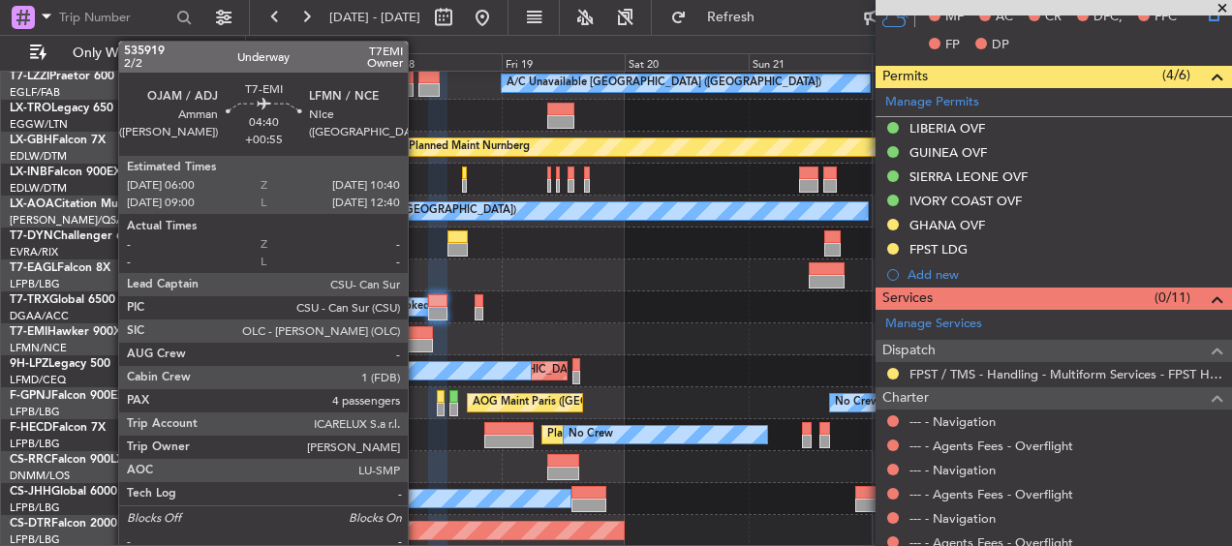
click at [417, 338] on div at bounding box center [420, 333] width 24 height 14
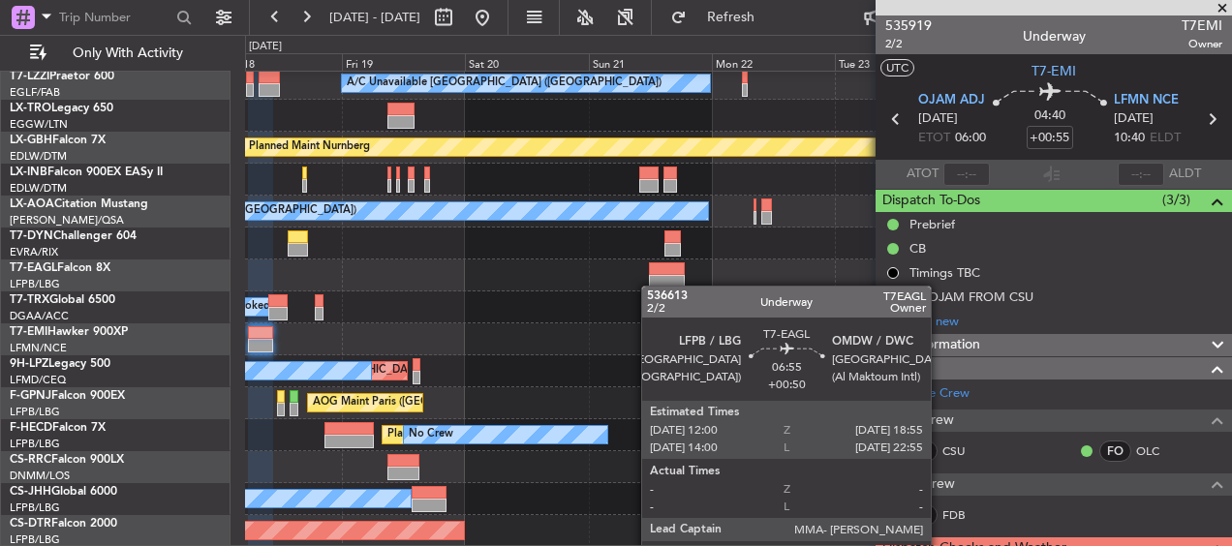
click at [732, 228] on div "Planned Maint Tianjin ([GEOGRAPHIC_DATA]) A/C Unavailable [GEOGRAPHIC_DATA] ([G…" at bounding box center [738, 106] width 986 height 882
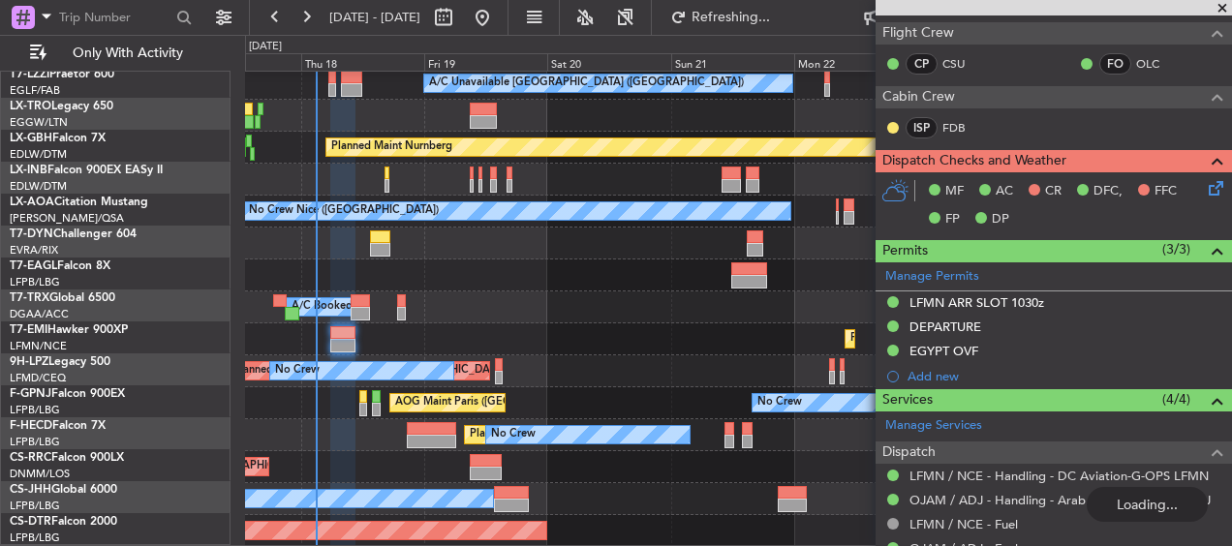
scroll to position [375, 0]
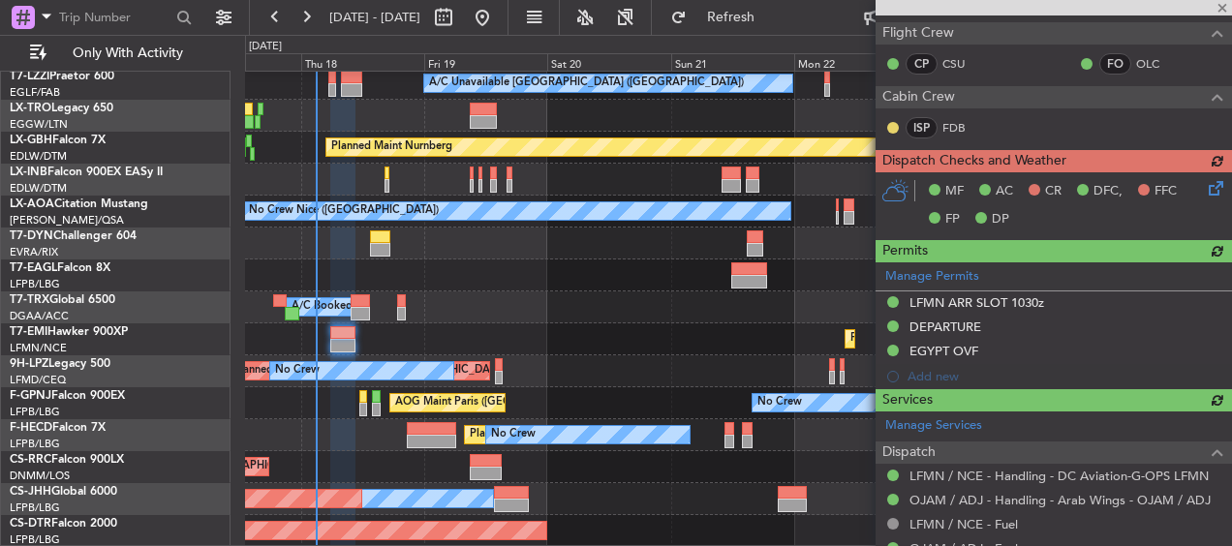
click at [1207, 190] on div "MF AC CR DFC, FFC FP DP" at bounding box center [1054, 205] width 356 height 67
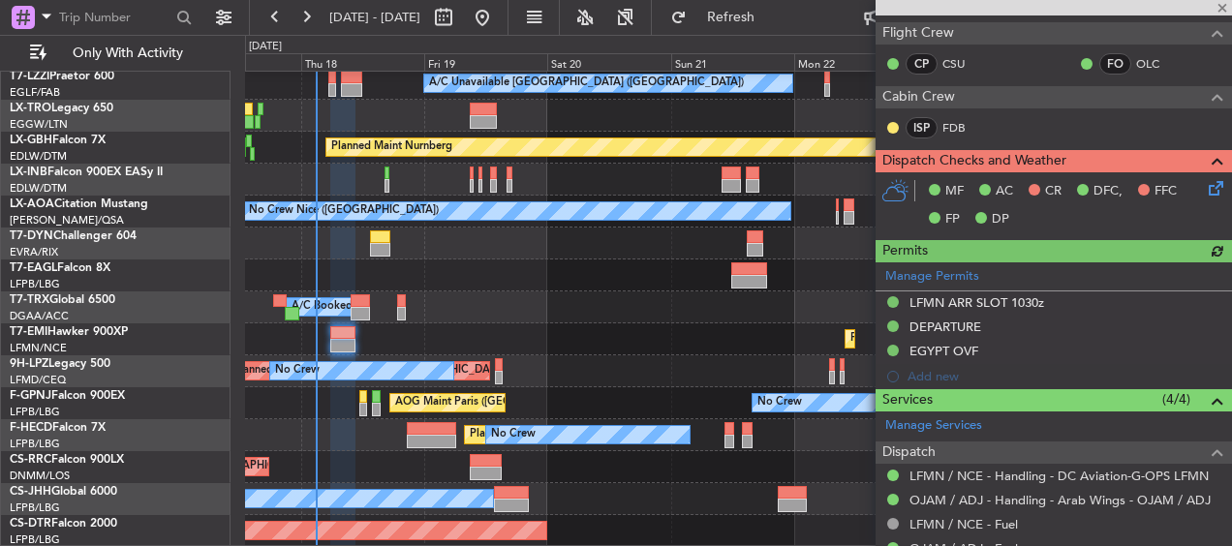
click at [1205, 186] on icon at bounding box center [1212, 184] width 15 height 15
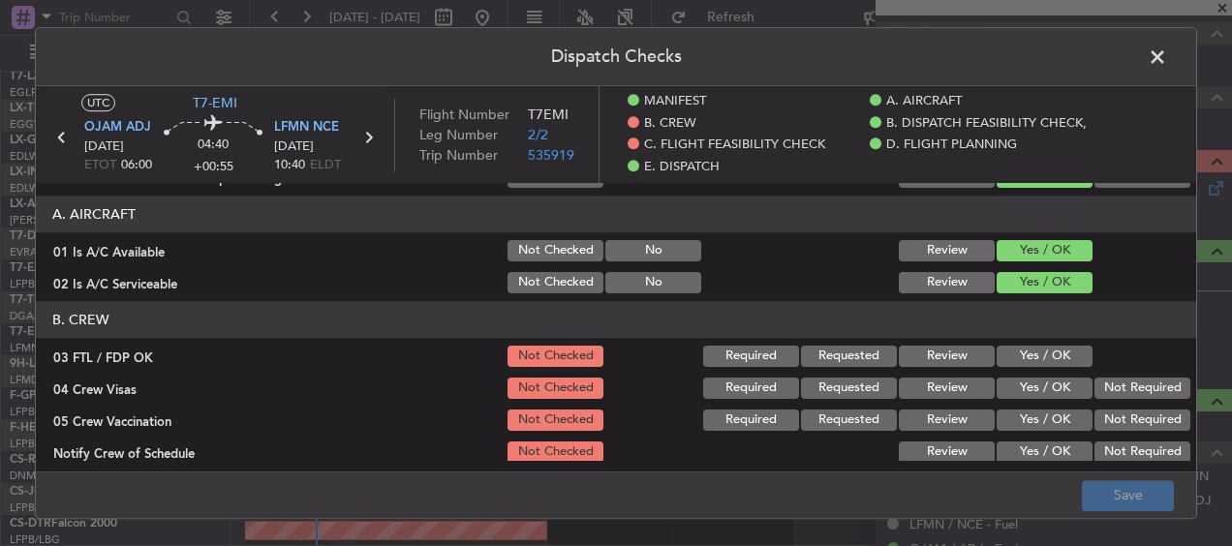
scroll to position [97, 0]
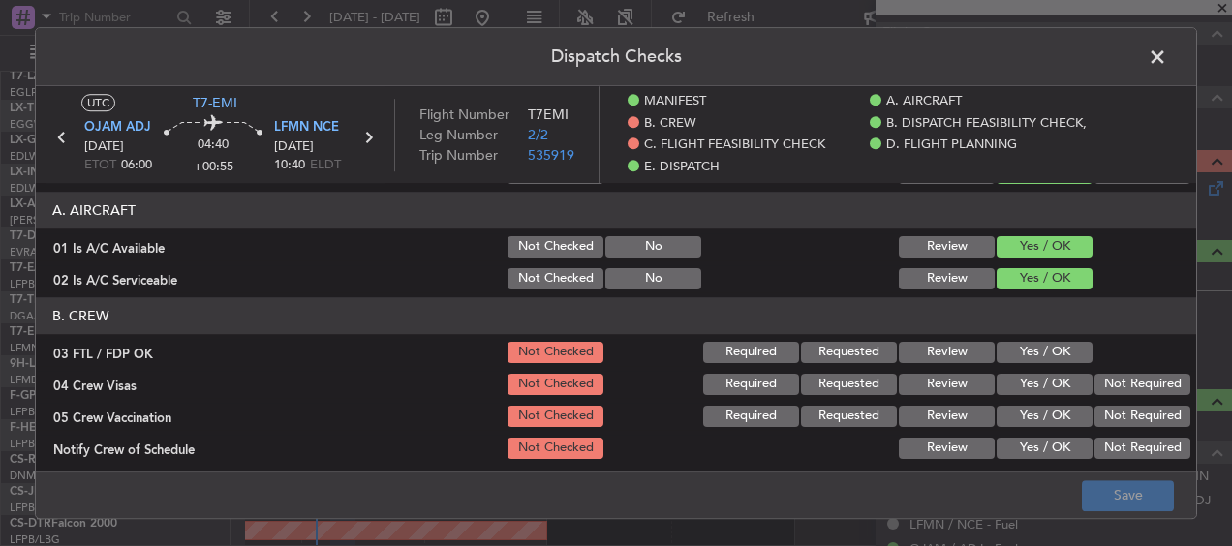
click at [1038, 348] on button "Yes / OK" at bounding box center [1045, 352] width 96 height 21
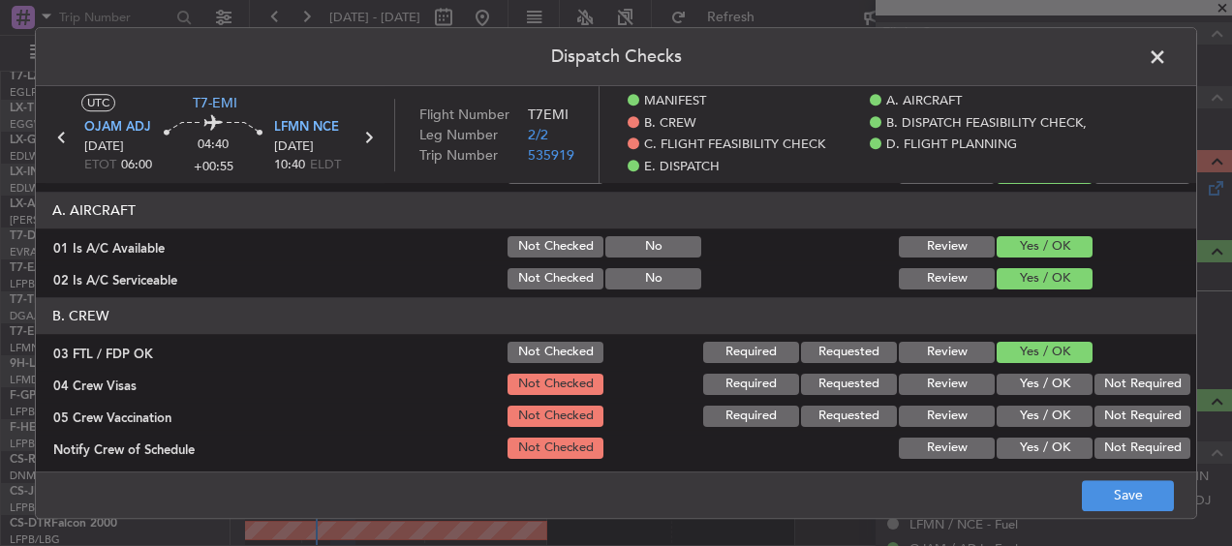
click at [1101, 390] on button "Not Required" at bounding box center [1143, 384] width 96 height 21
click at [1122, 421] on button "Not Required" at bounding box center [1143, 416] width 96 height 21
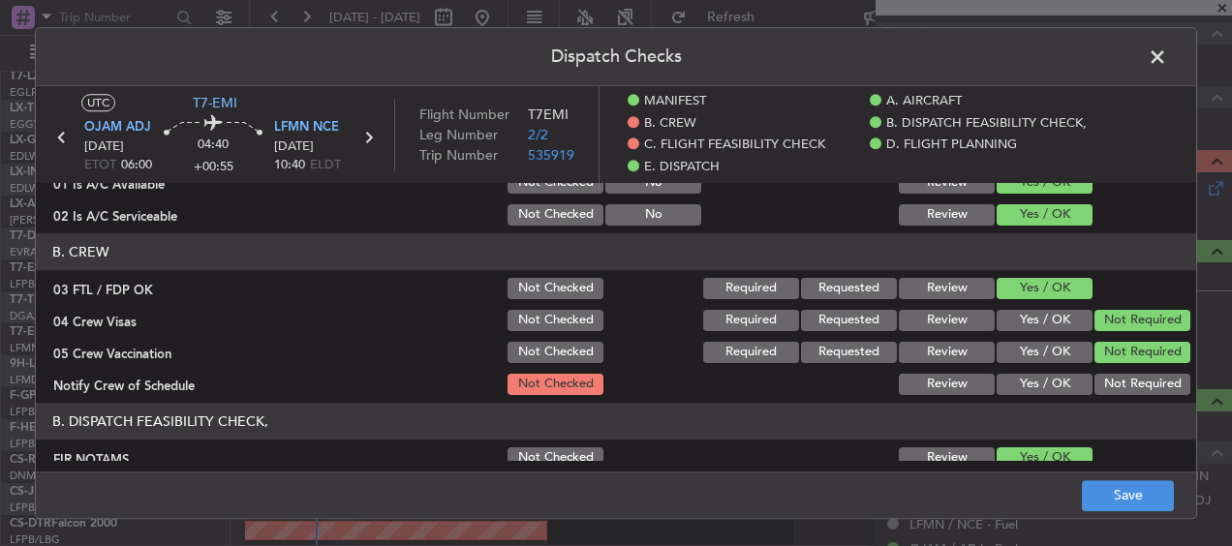
scroll to position [194, 0]
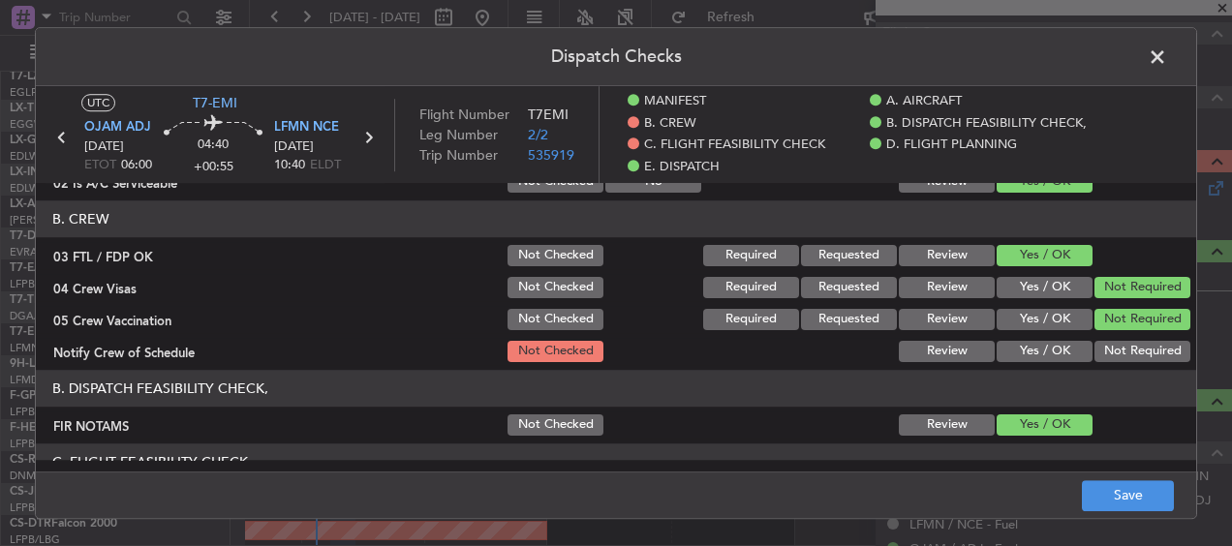
click at [1050, 351] on button "Yes / OK" at bounding box center [1045, 351] width 96 height 21
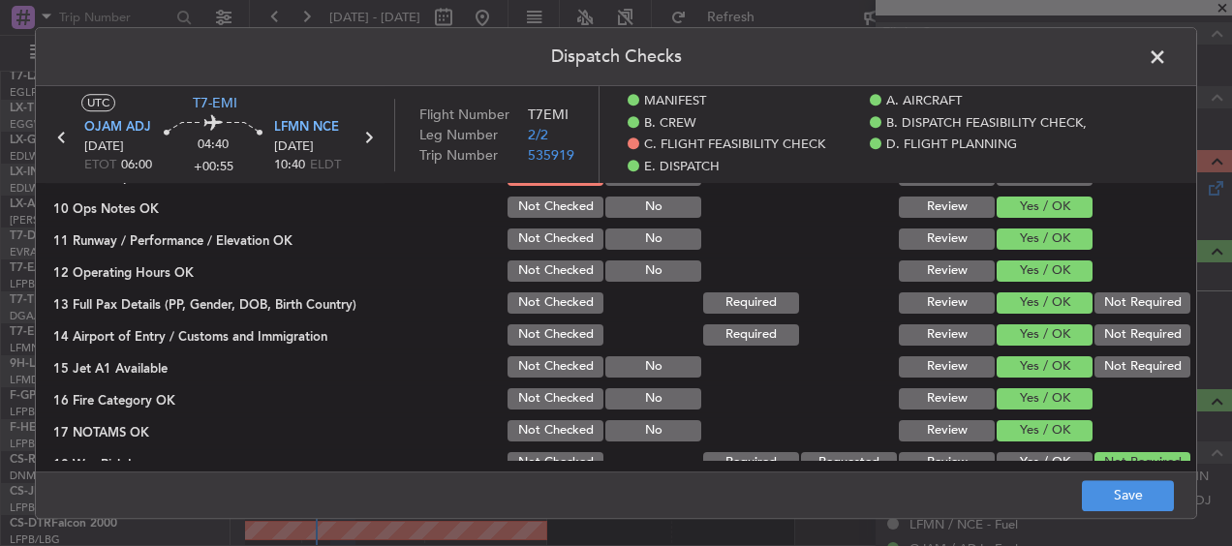
scroll to position [387, 0]
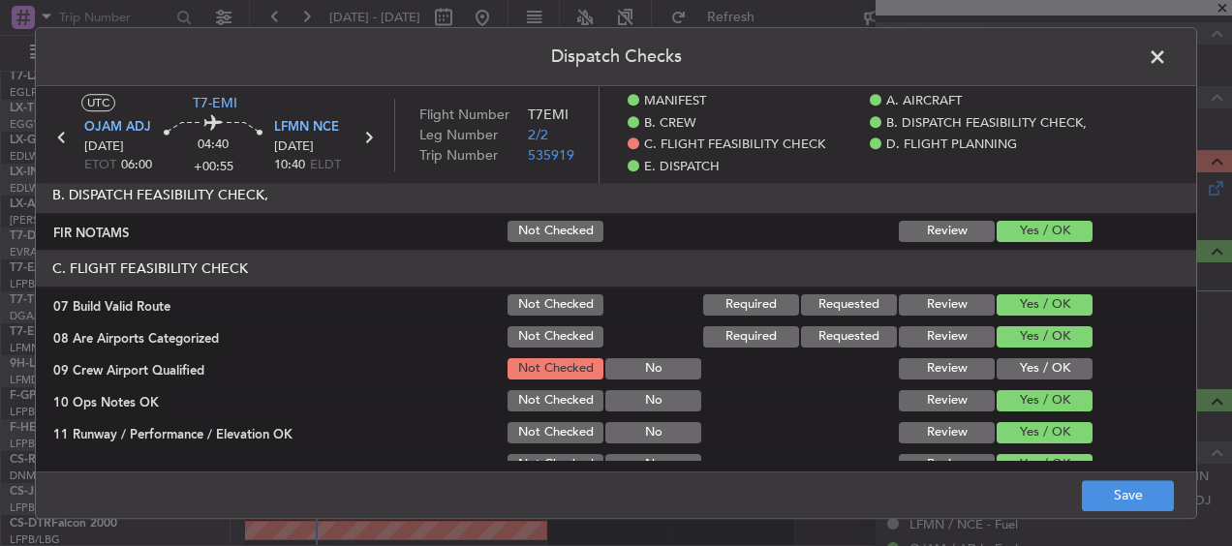
click at [1051, 359] on button "Yes / OK" at bounding box center [1045, 368] width 96 height 21
click at [1132, 496] on button "Save" at bounding box center [1128, 495] width 92 height 31
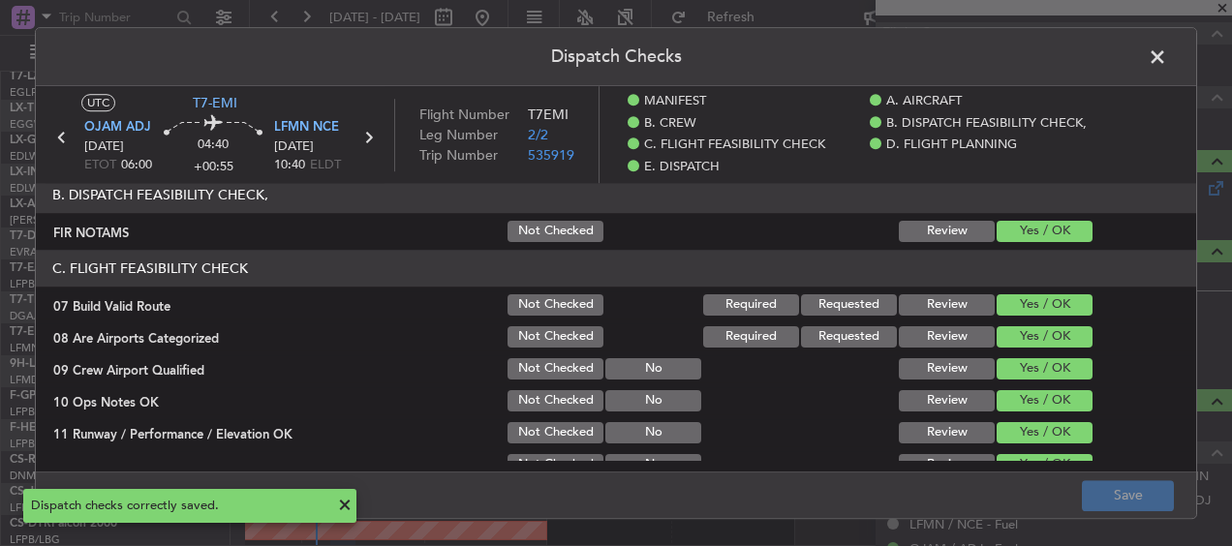
click at [1167, 57] on span at bounding box center [1167, 62] width 0 height 39
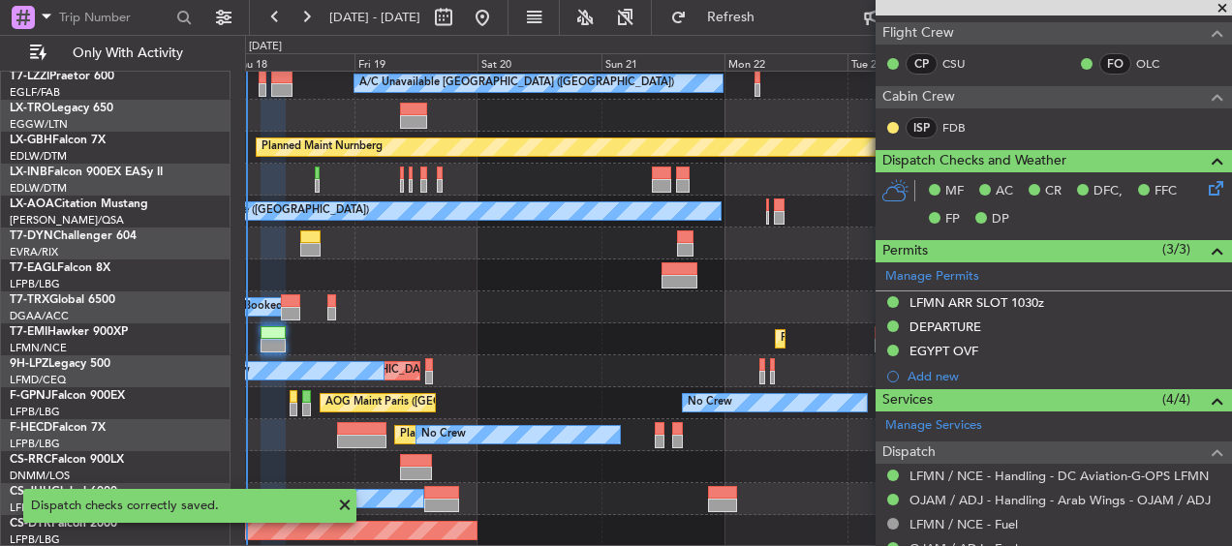
click at [477, 322] on div "Planned Maint Tianjin ([GEOGRAPHIC_DATA]) A/C Unavailable [GEOGRAPHIC_DATA] ([G…" at bounding box center [738, 122] width 986 height 851
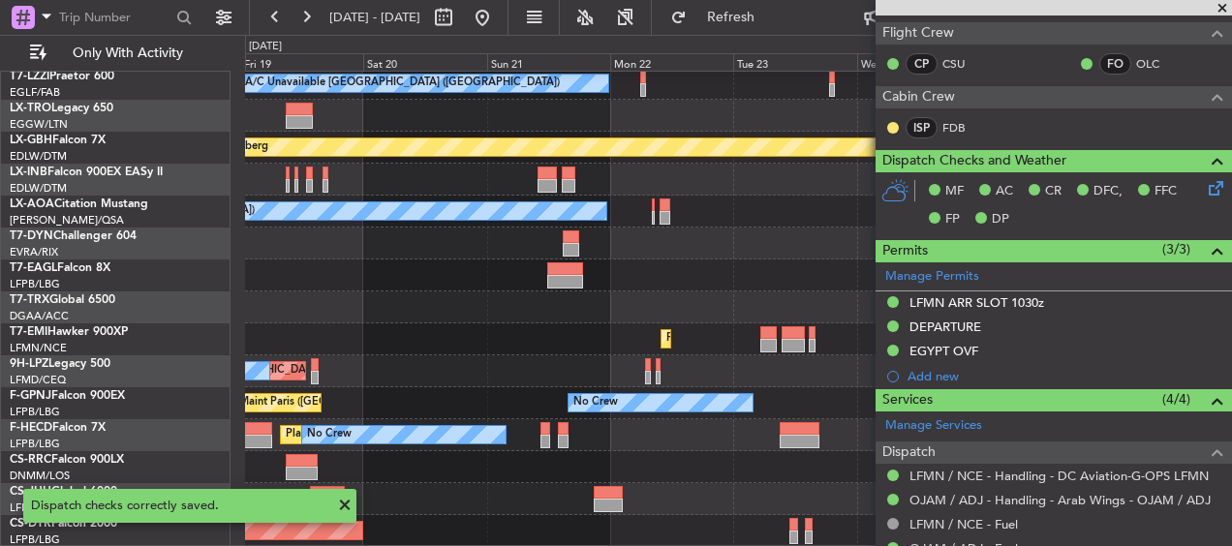
click at [470, 325] on div "Planned Maint Tianjin ([GEOGRAPHIC_DATA]) A/C Unavailable [GEOGRAPHIC_DATA] ([G…" at bounding box center [738, 122] width 986 height 851
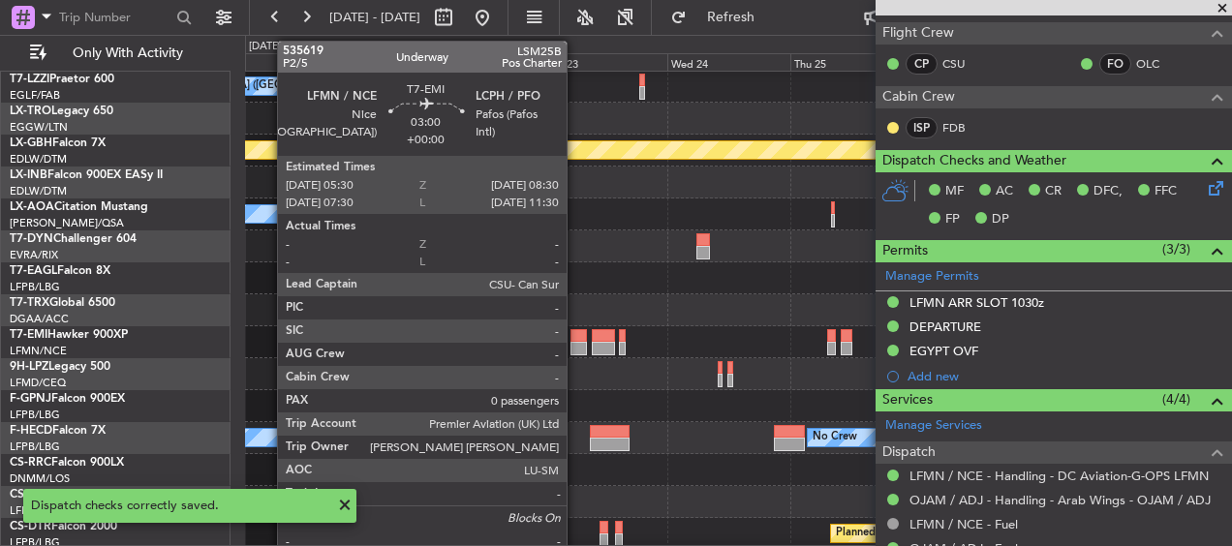
scroll to position [215, 0]
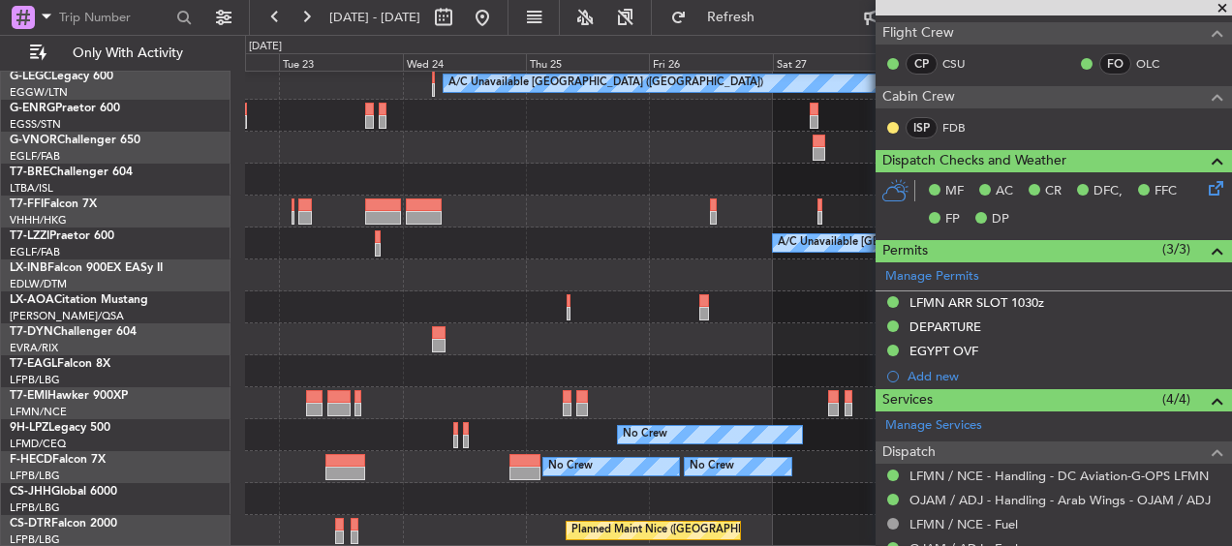
click at [417, 325] on div "A/C Unavailable [GEOGRAPHIC_DATA] ([GEOGRAPHIC_DATA]) Planned Maint Tianjin ([G…" at bounding box center [738, 202] width 986 height 691
click at [433, 353] on div "A/C Unavailable [GEOGRAPHIC_DATA] ([GEOGRAPHIC_DATA]) Planned Maint Tianjin ([G…" at bounding box center [738, 202] width 986 height 691
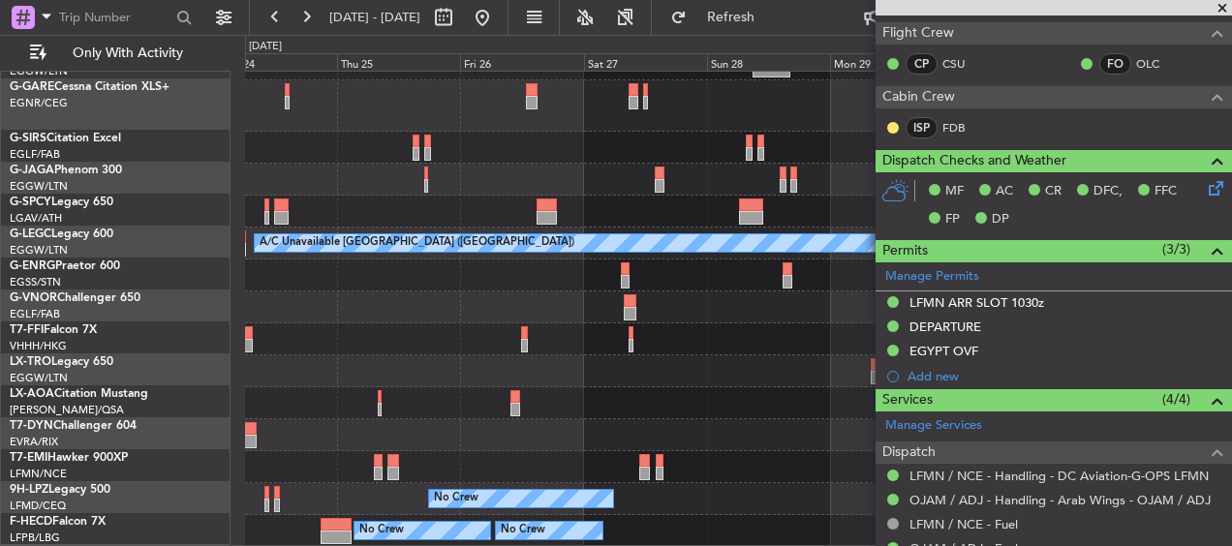
scroll to position [55, 0]
click at [866, 338] on div "A/C Unavailable [GEOGRAPHIC_DATA] ([GEOGRAPHIC_DATA]) Planned Maint Tianjin ([G…" at bounding box center [738, 281] width 986 height 531
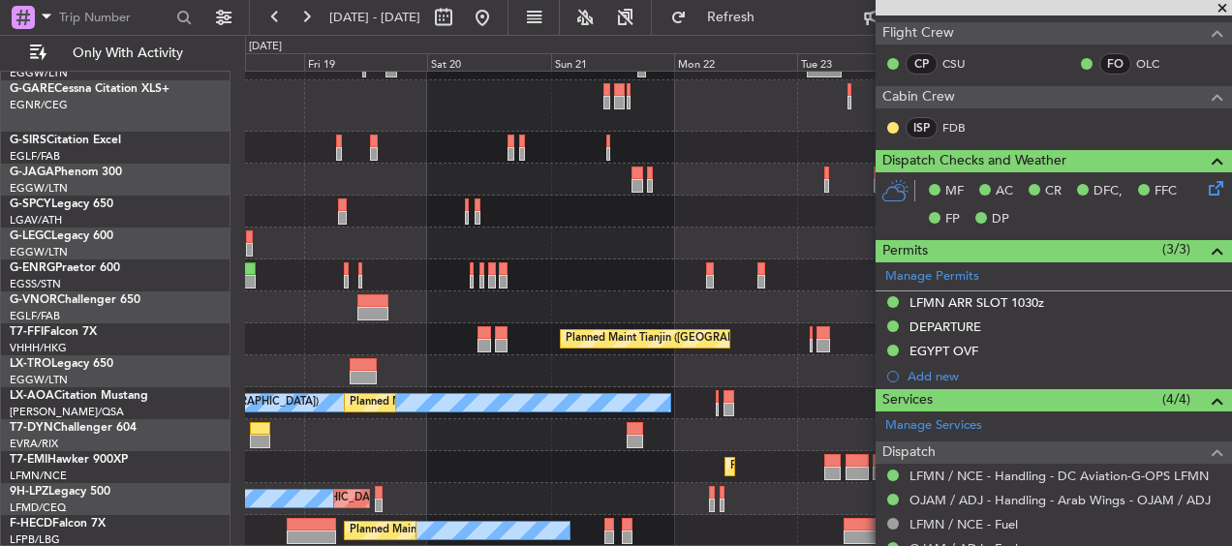
click at [866, 324] on div "A/C Unavailable [GEOGRAPHIC_DATA] ([GEOGRAPHIC_DATA]) Planned Maint Tianjin ([G…" at bounding box center [738, 281] width 986 height 531
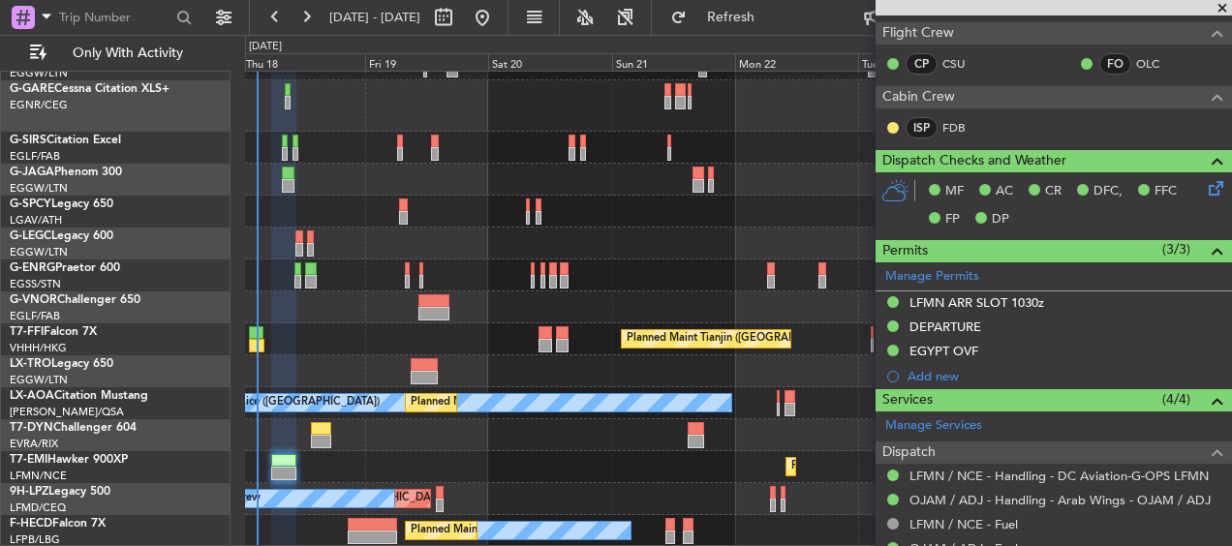
click at [551, 351] on div "A/C Unavailable [GEOGRAPHIC_DATA] ([GEOGRAPHIC_DATA]) Planned Maint Tianjin ([G…" at bounding box center [738, 281] width 986 height 531
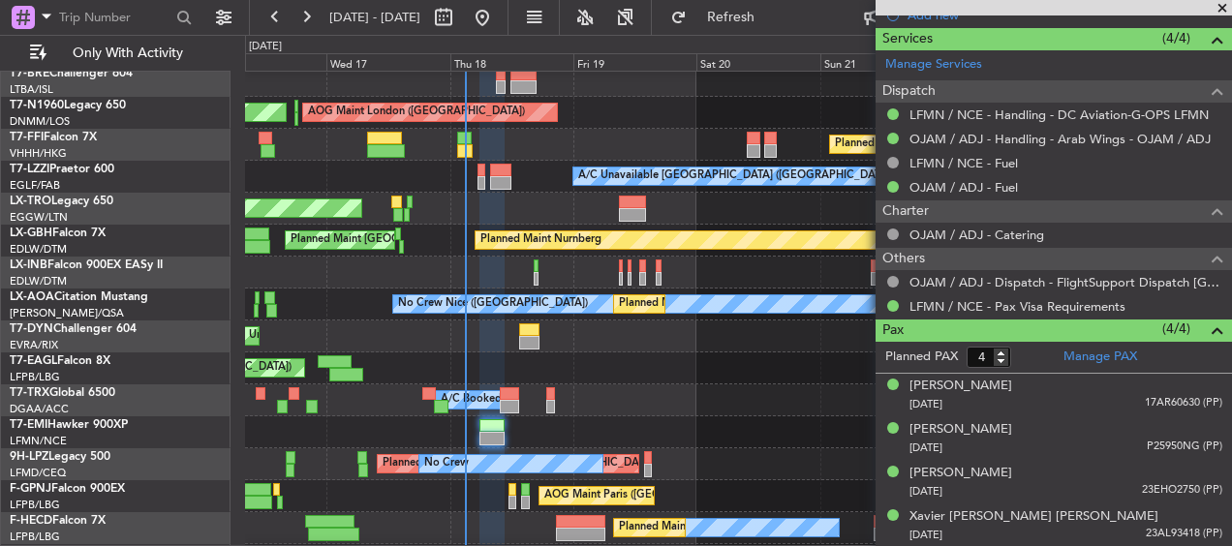
scroll to position [439, 0]
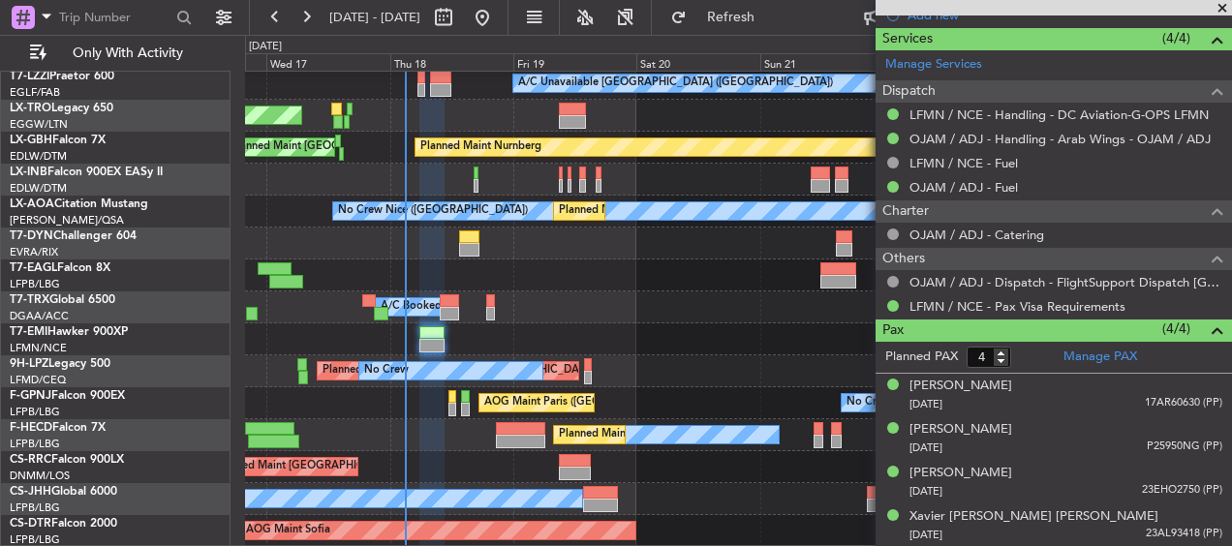
click at [638, 300] on div "Planned Maint Tianjin ([GEOGRAPHIC_DATA]) A/C Unavailable [GEOGRAPHIC_DATA] ([G…" at bounding box center [738, 90] width 986 height 914
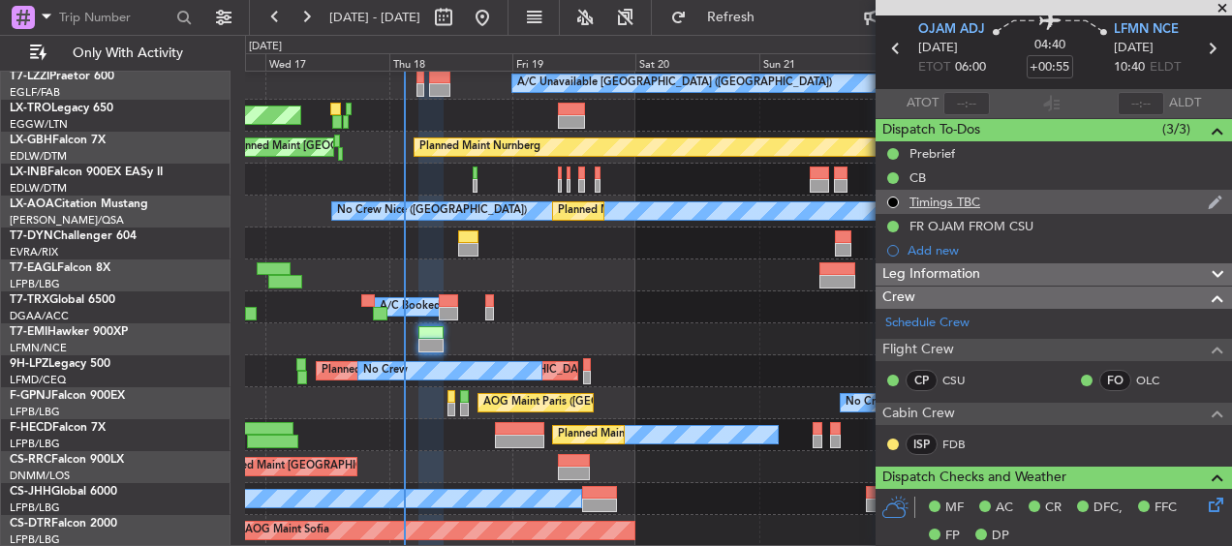
scroll to position [0, 0]
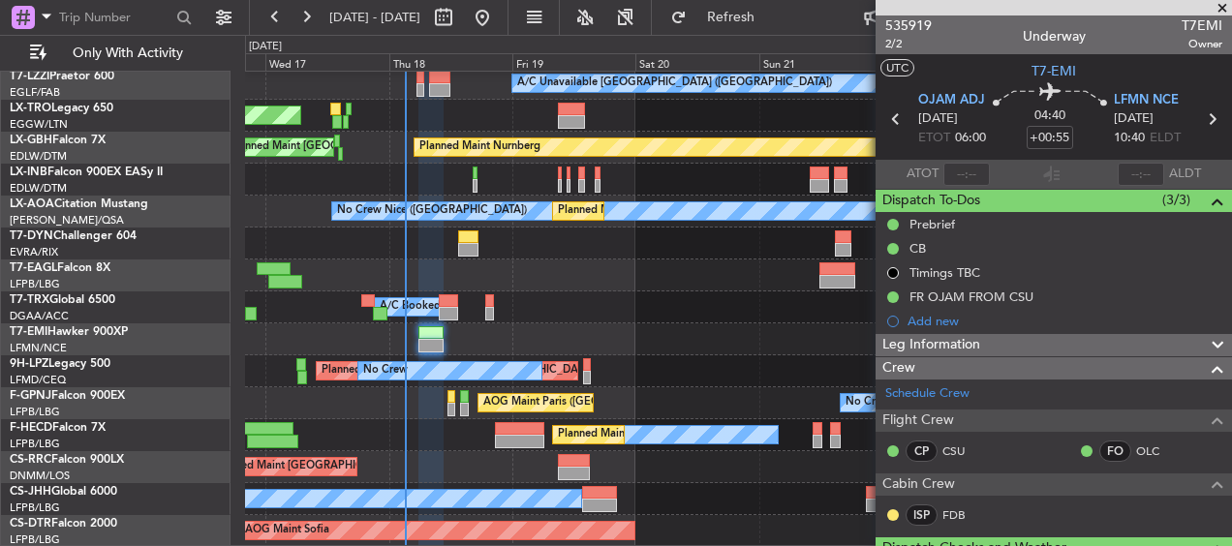
click at [561, 287] on div "Planned Maint Tianjin ([GEOGRAPHIC_DATA]) A/C Unavailable [GEOGRAPHIC_DATA] ([G…" at bounding box center [738, 106] width 986 height 882
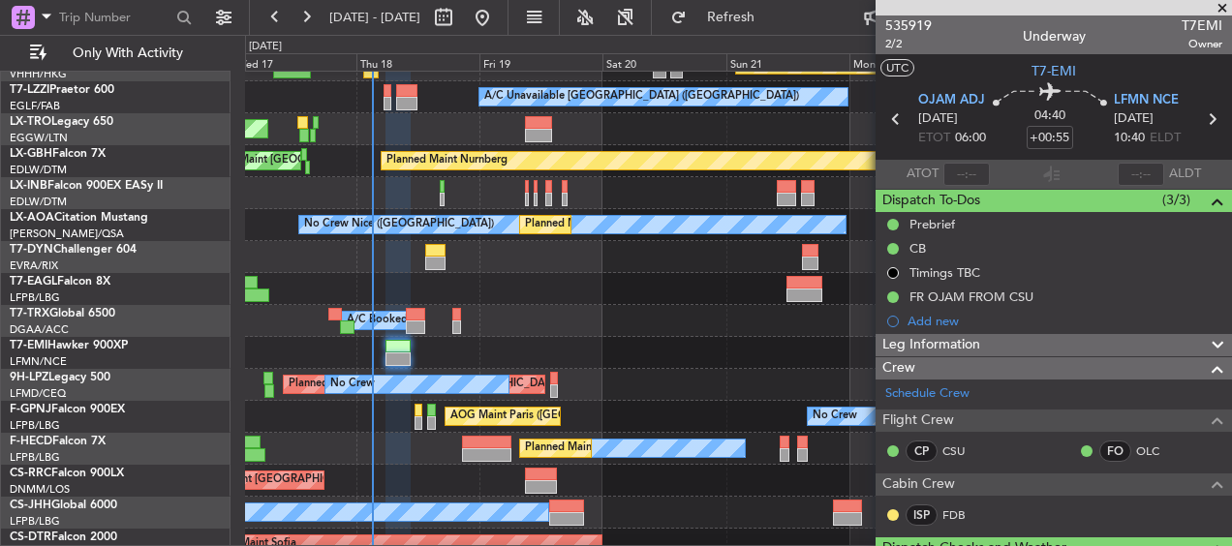
click at [621, 357] on div "Planned Maint [GEOGRAPHIC_DATA]" at bounding box center [738, 353] width 986 height 32
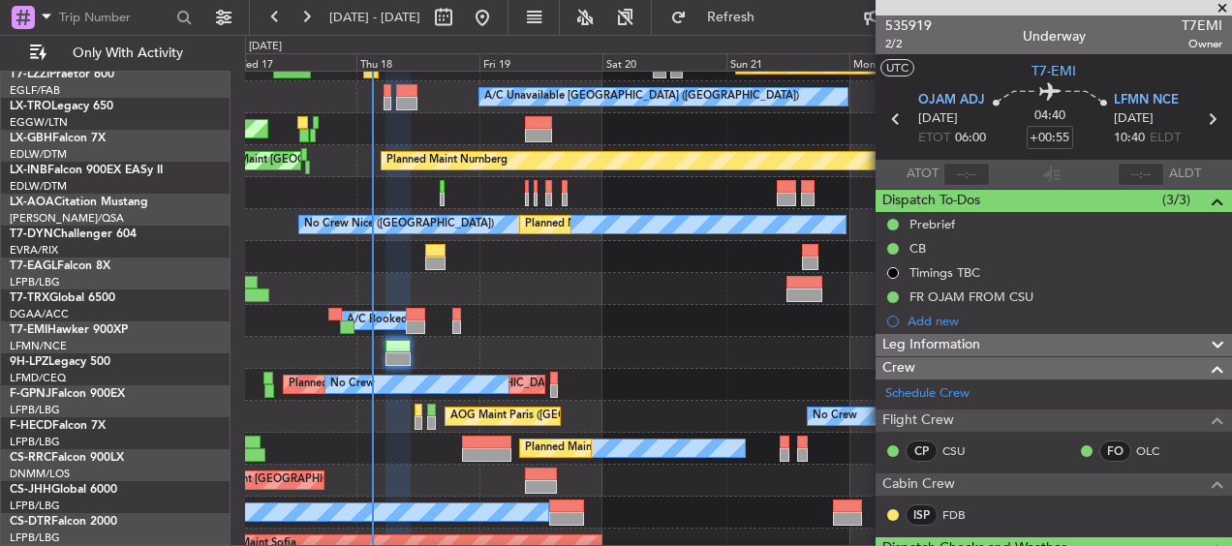
scroll to position [393, 0]
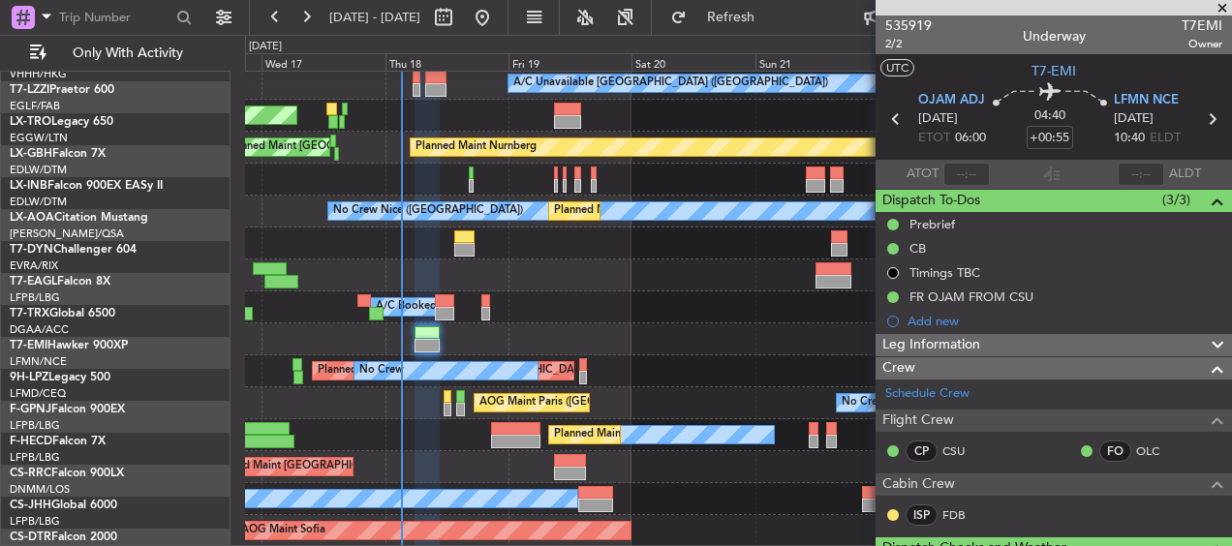
click at [612, 334] on div "Planned Maint Tianjin ([GEOGRAPHIC_DATA]) A/C Unavailable [GEOGRAPHIC_DATA] ([G…" at bounding box center [738, 106] width 986 height 882
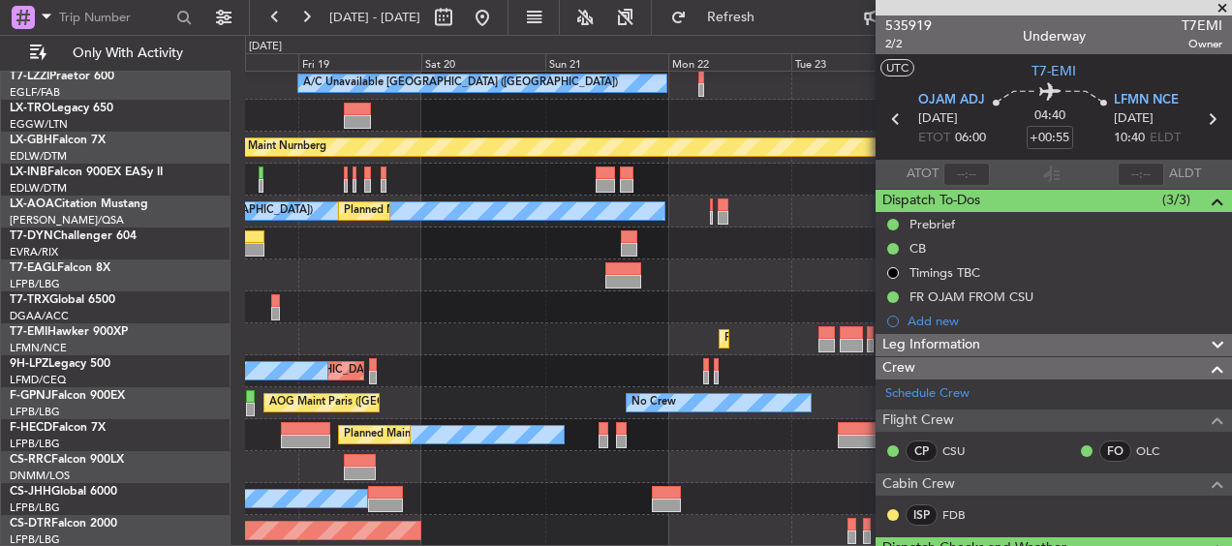
click at [457, 319] on div "Planned Maint Tianjin ([GEOGRAPHIC_DATA]) A/C Unavailable [GEOGRAPHIC_DATA] ([G…" at bounding box center [738, 106] width 986 height 882
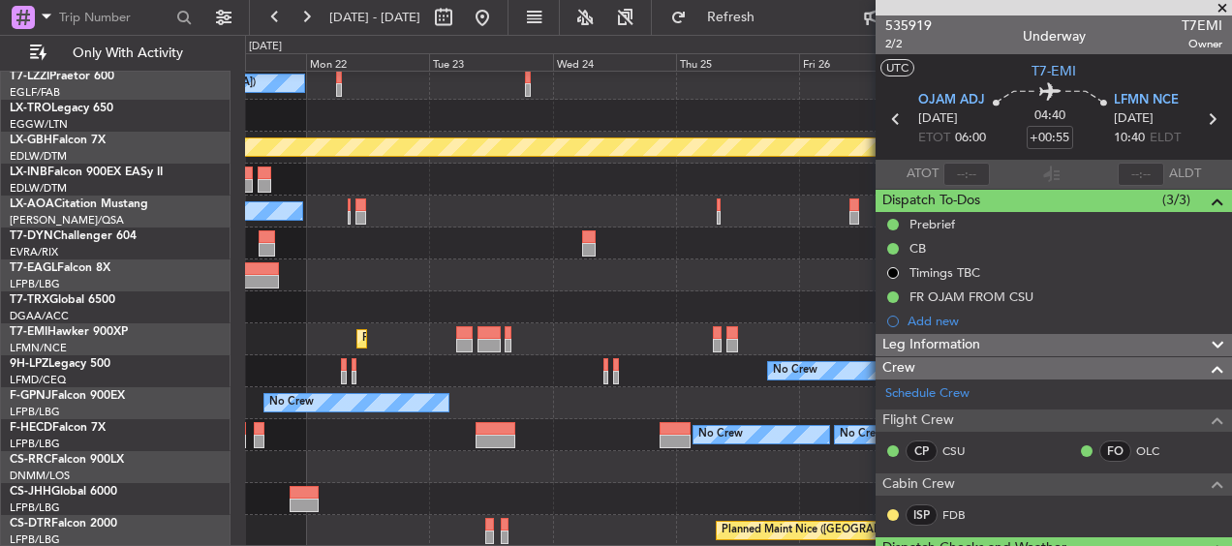
click at [960, 334] on fb-app "[DATE] - [DATE] Refresh Quick Links Only With Activity Planned Maint Tianjin ([…" at bounding box center [616, 281] width 1232 height 532
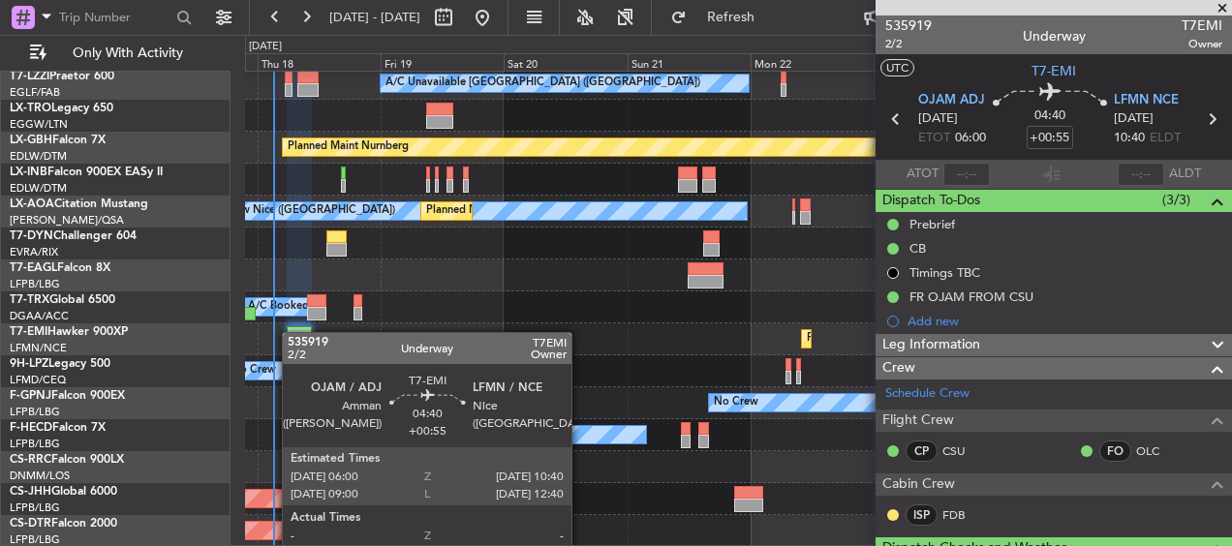
click at [298, 331] on div at bounding box center [299, 333] width 24 height 14
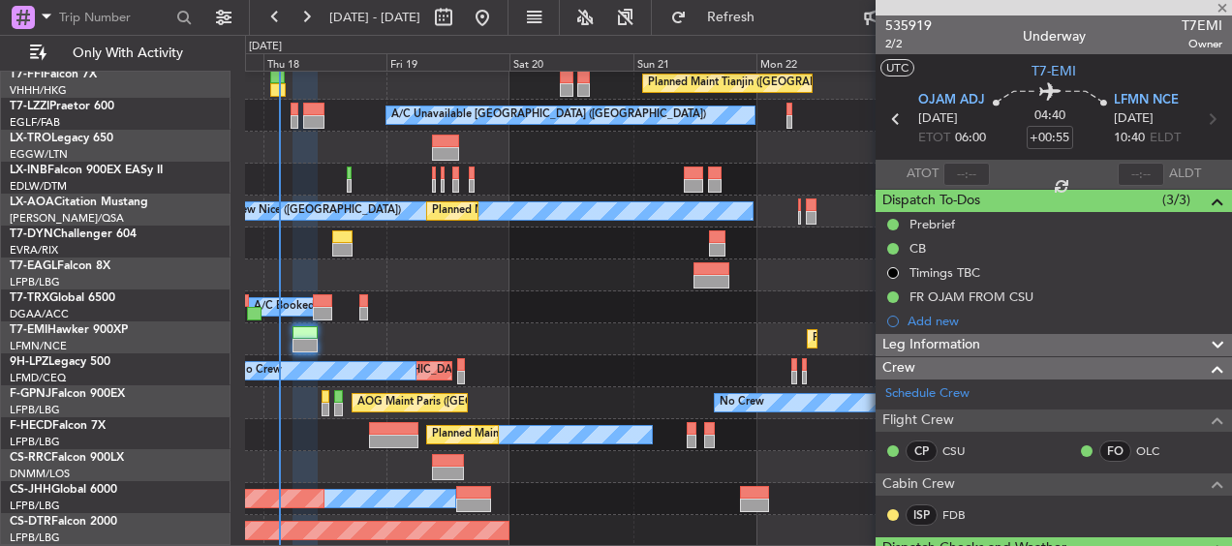
scroll to position [343, 0]
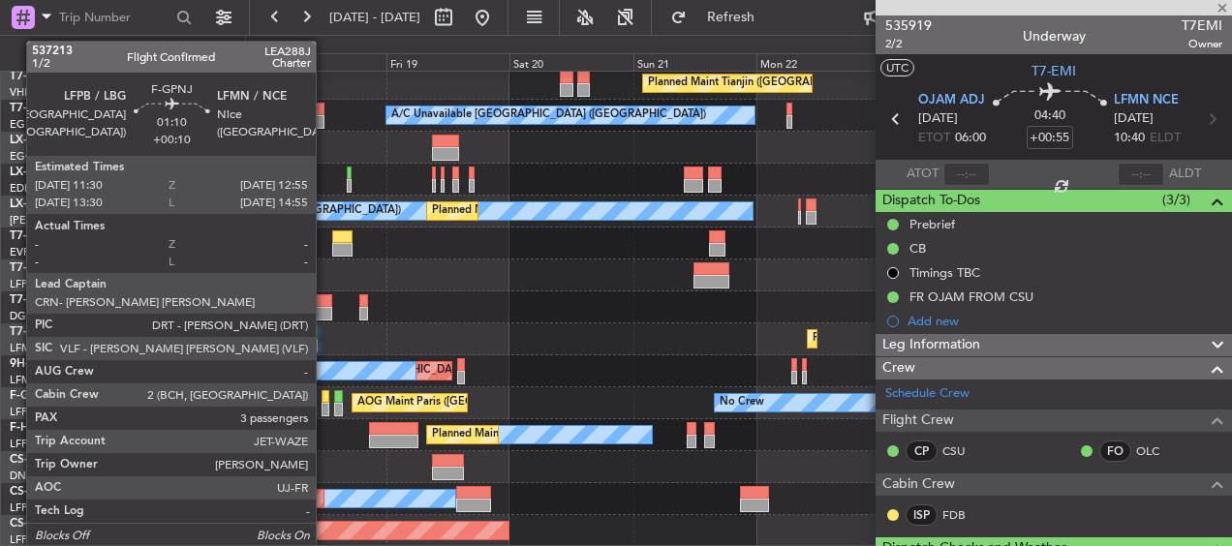
click at [325, 407] on div at bounding box center [326, 410] width 8 height 14
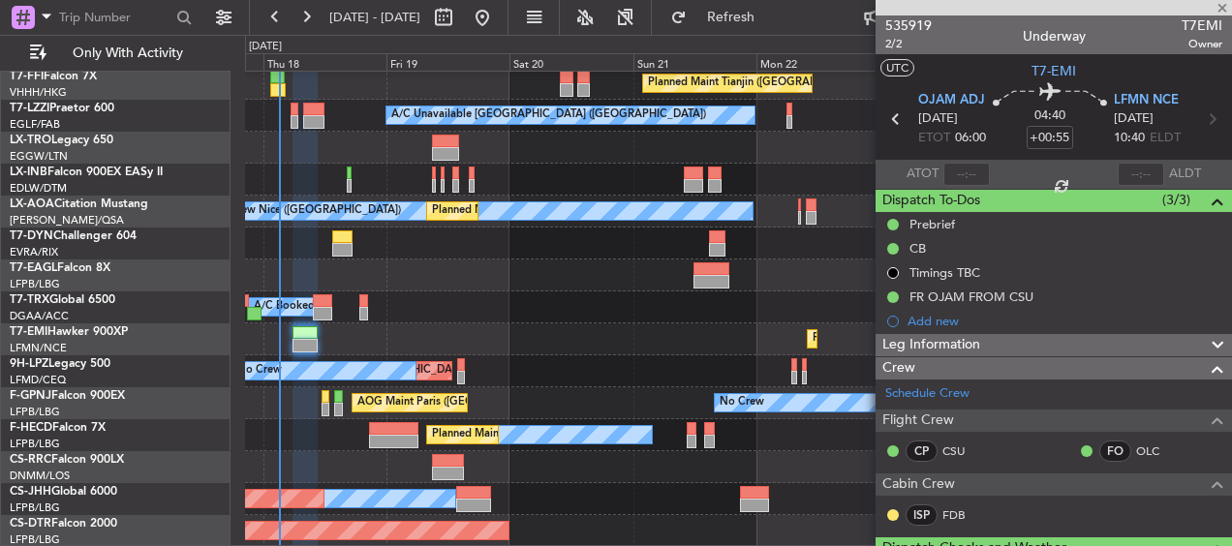
click at [396, 358] on div "Planned Maint Tianjin ([GEOGRAPHIC_DATA]) A/C Unavailable [GEOGRAPHIC_DATA] ([G…" at bounding box center [738, 138] width 986 height 819
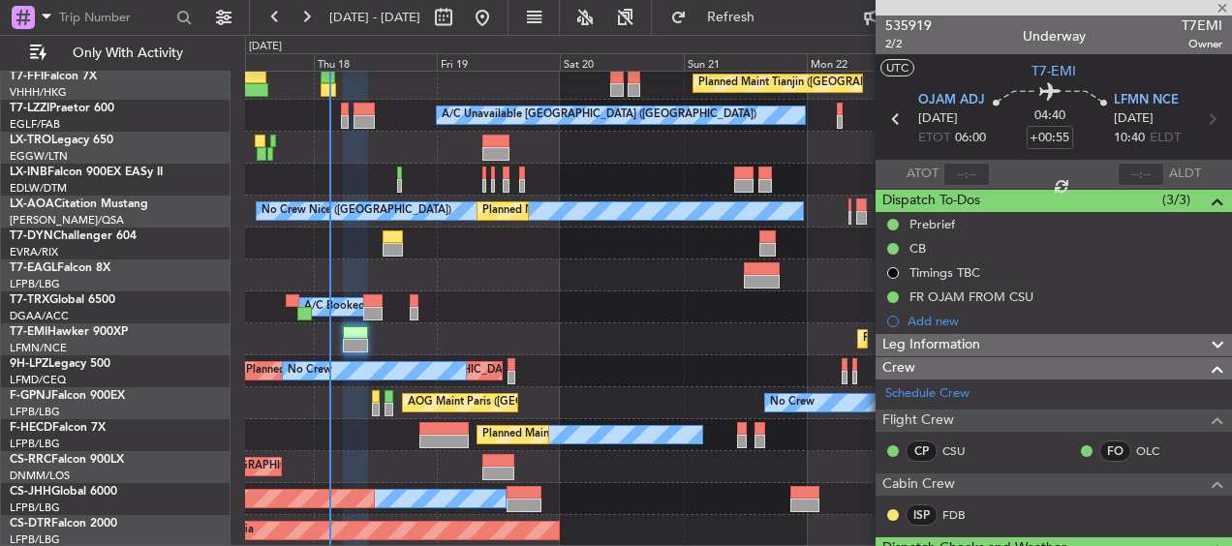
type input "+00:10"
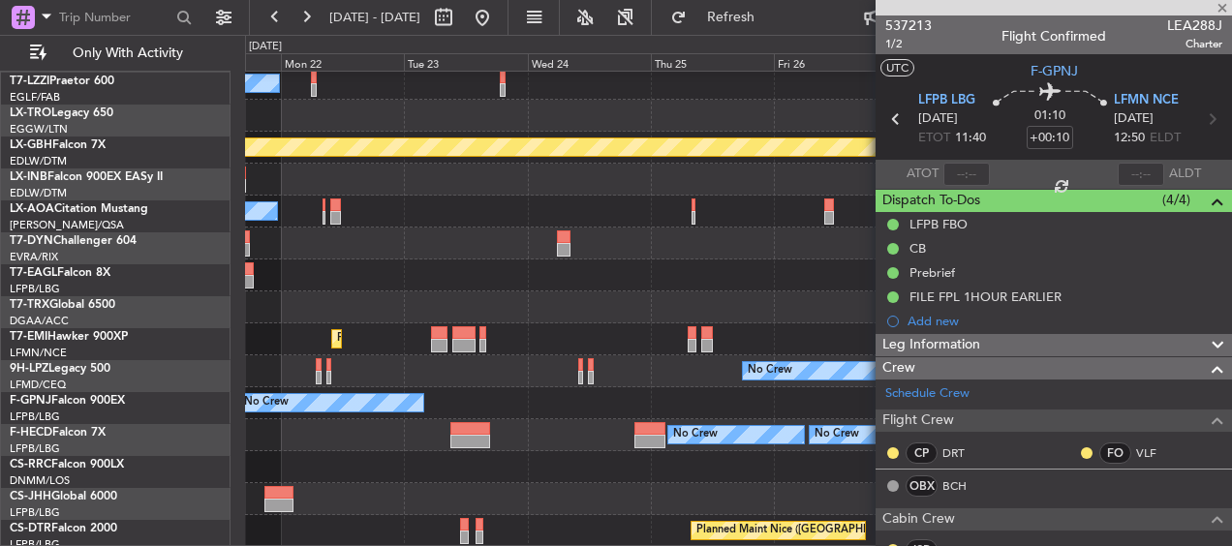
scroll to position [375, 0]
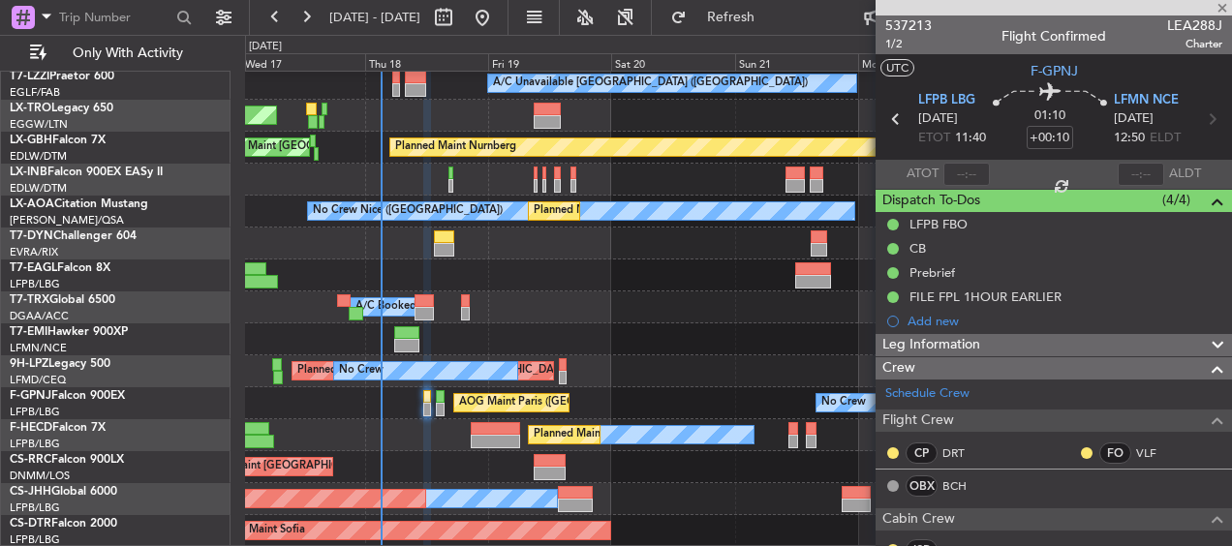
click at [701, 373] on div "Planned Maint Tianjin ([GEOGRAPHIC_DATA]) A/C Unavailable [GEOGRAPHIC_DATA] ([G…" at bounding box center [738, 122] width 986 height 851
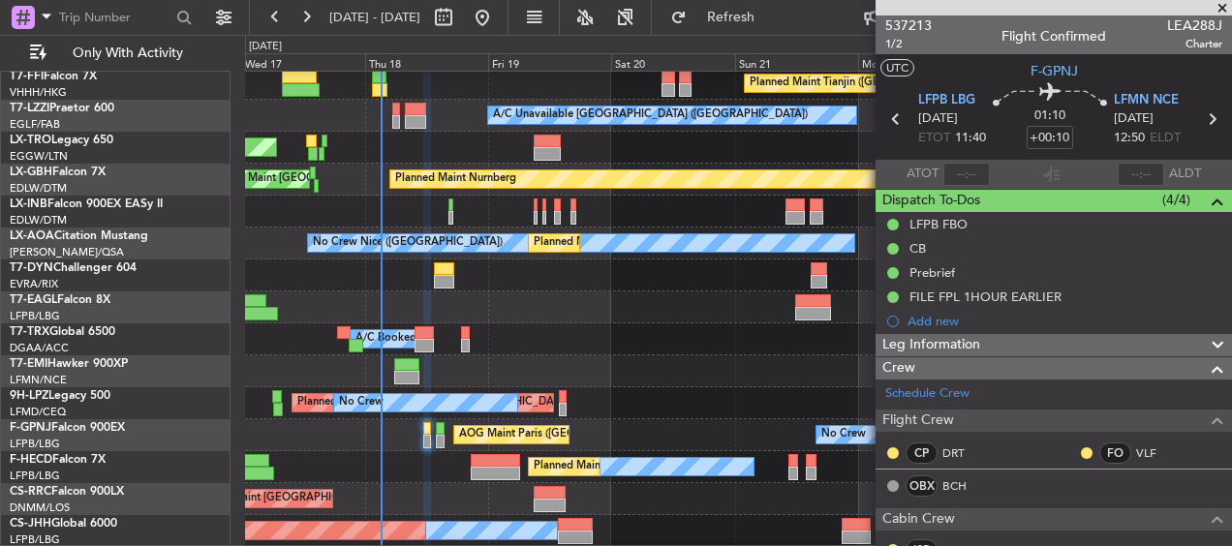
click at [1218, 11] on span at bounding box center [1222, 8] width 19 height 17
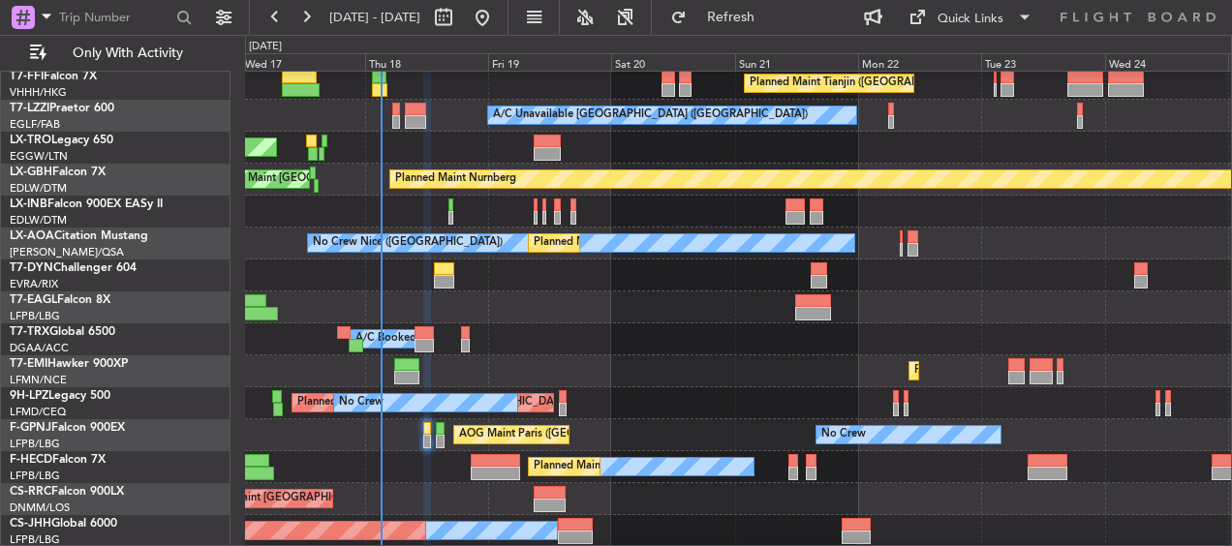
type input "0"
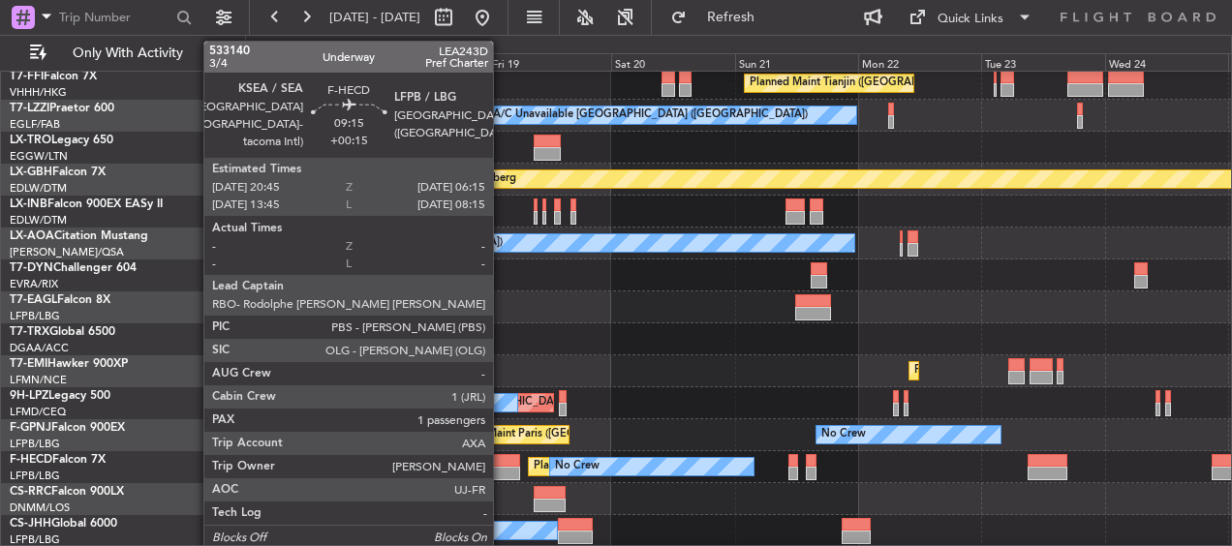
click at [502, 470] on div at bounding box center [495, 474] width 49 height 14
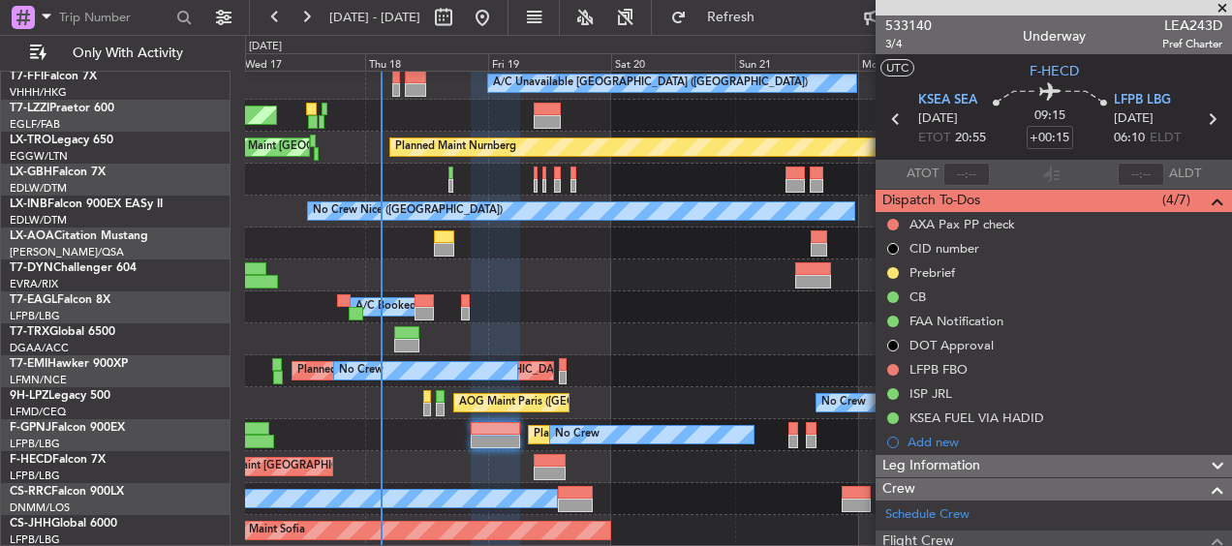
scroll to position [407, 0]
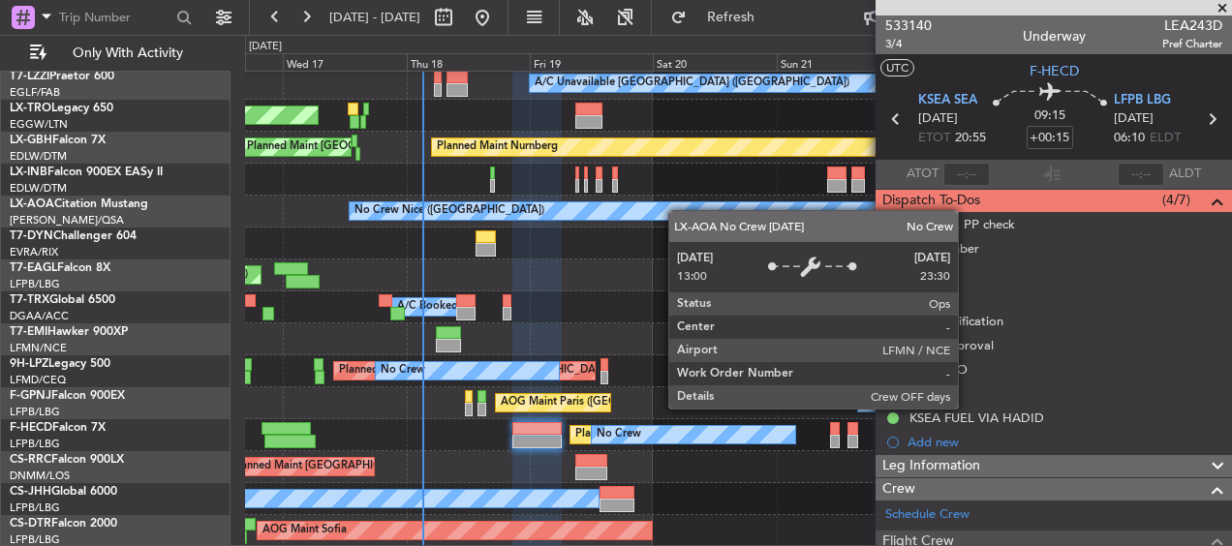
click at [679, 205] on div "Planned Maint Tianjin ([GEOGRAPHIC_DATA]) A/C Unavailable [GEOGRAPHIC_DATA] ([G…" at bounding box center [738, 106] width 986 height 882
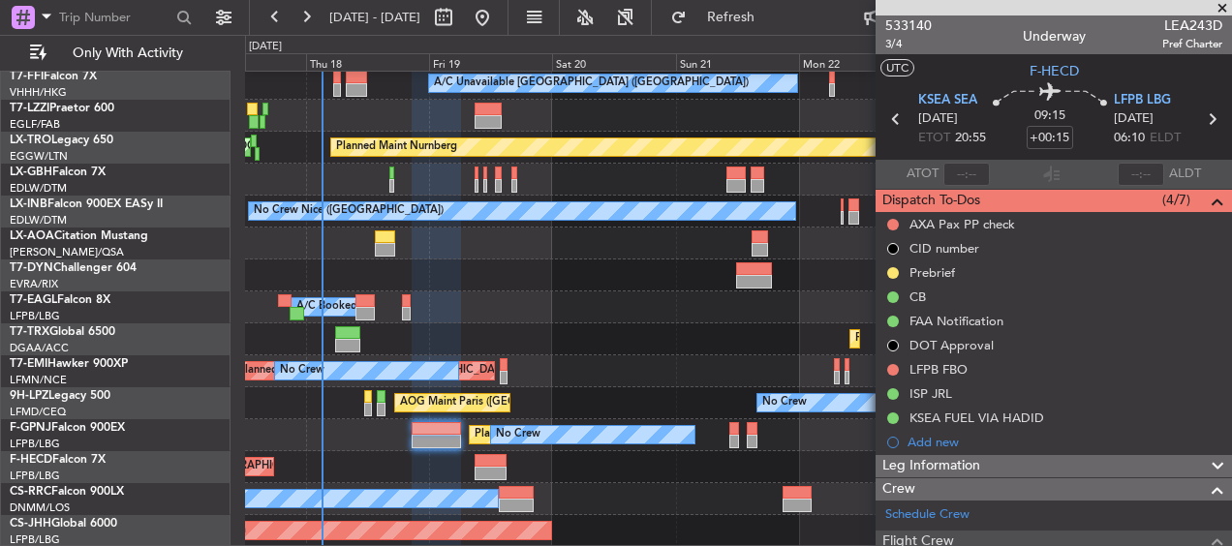
scroll to position [439, 0]
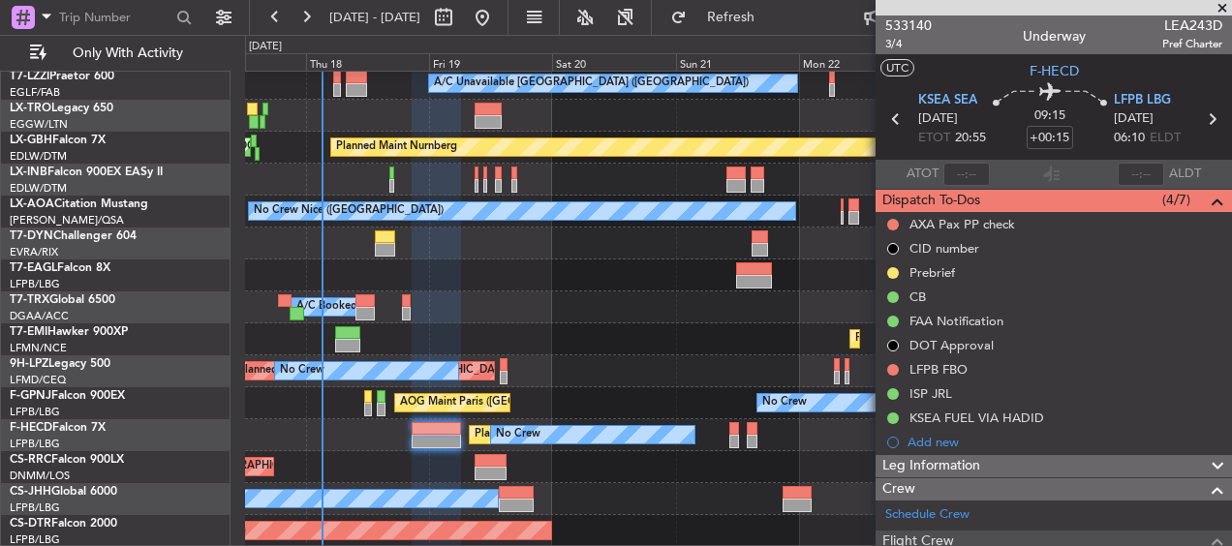
click at [604, 268] on div "Planned Maint Tianjin ([GEOGRAPHIC_DATA]) A/C Unavailable [GEOGRAPHIC_DATA] ([G…" at bounding box center [738, 90] width 986 height 914
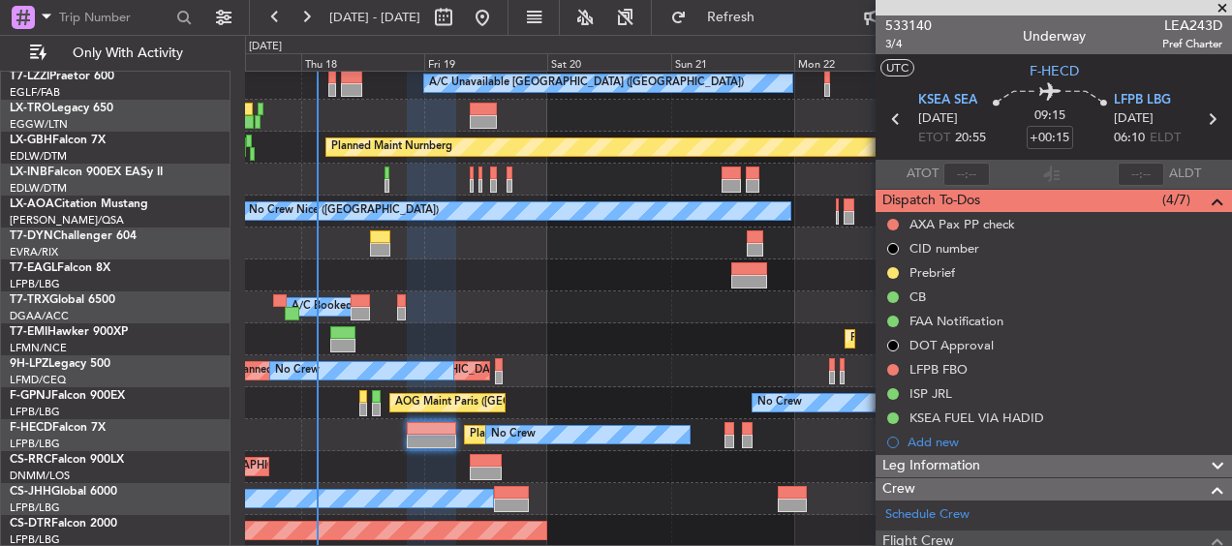
click at [608, 239] on div "Planned Maint Tianjin ([GEOGRAPHIC_DATA]) A/C Unavailable [GEOGRAPHIC_DATA] ([G…" at bounding box center [738, 90] width 986 height 914
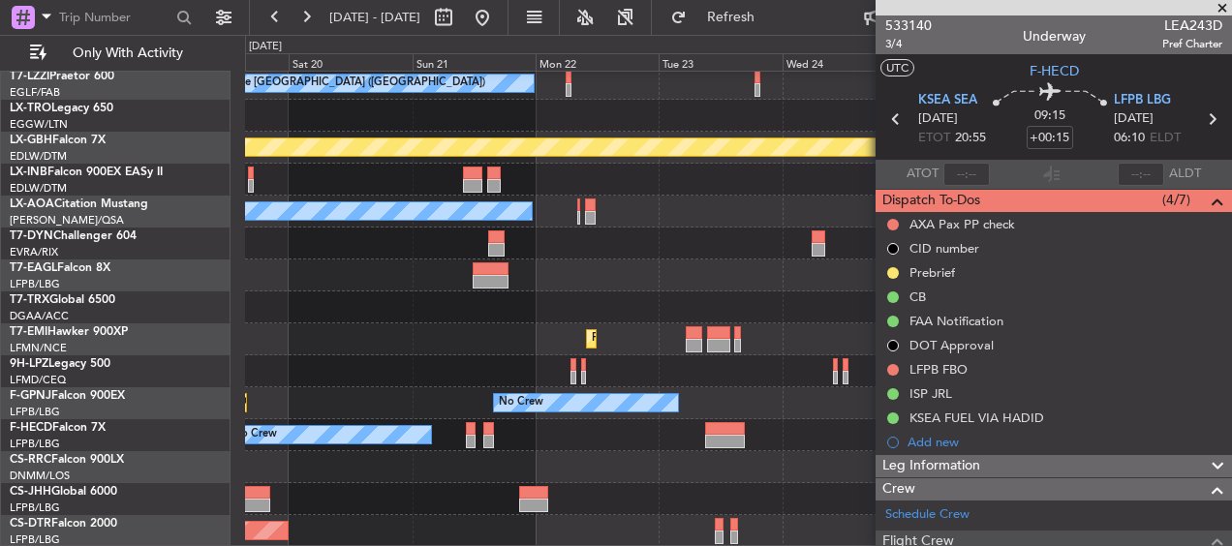
scroll to position [215, 0]
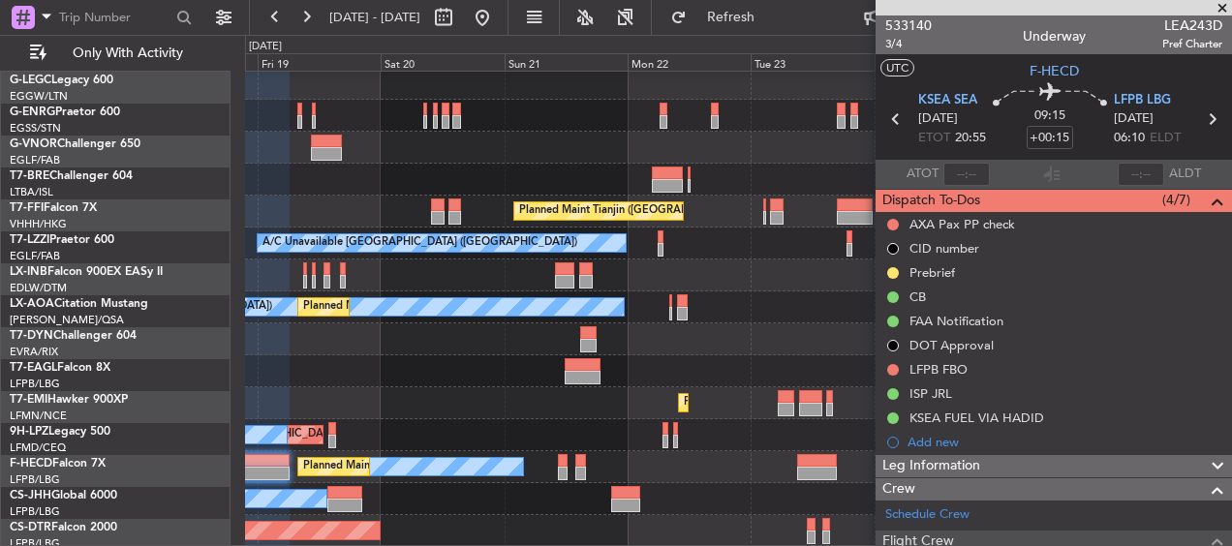
click at [771, 377] on div "A/C Unavailable [GEOGRAPHIC_DATA] ([GEOGRAPHIC_DATA]) Planned Maint Tianjin ([G…" at bounding box center [738, 202] width 986 height 691
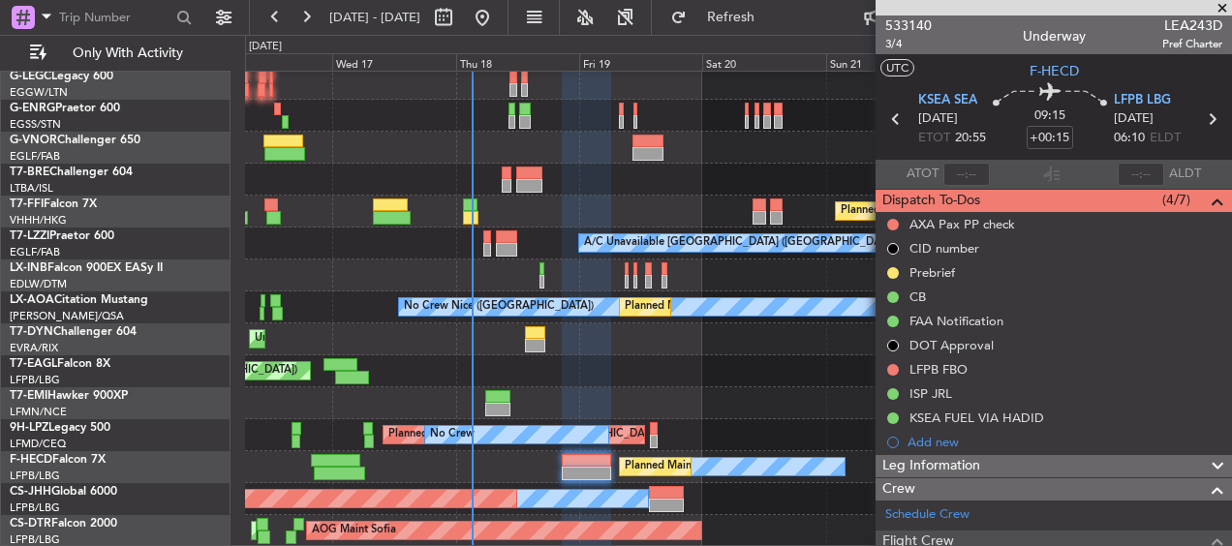
click at [845, 346] on div "A/C Unavailable [GEOGRAPHIC_DATA] ([GEOGRAPHIC_DATA]) Planned Maint Tianjin ([G…" at bounding box center [738, 202] width 986 height 691
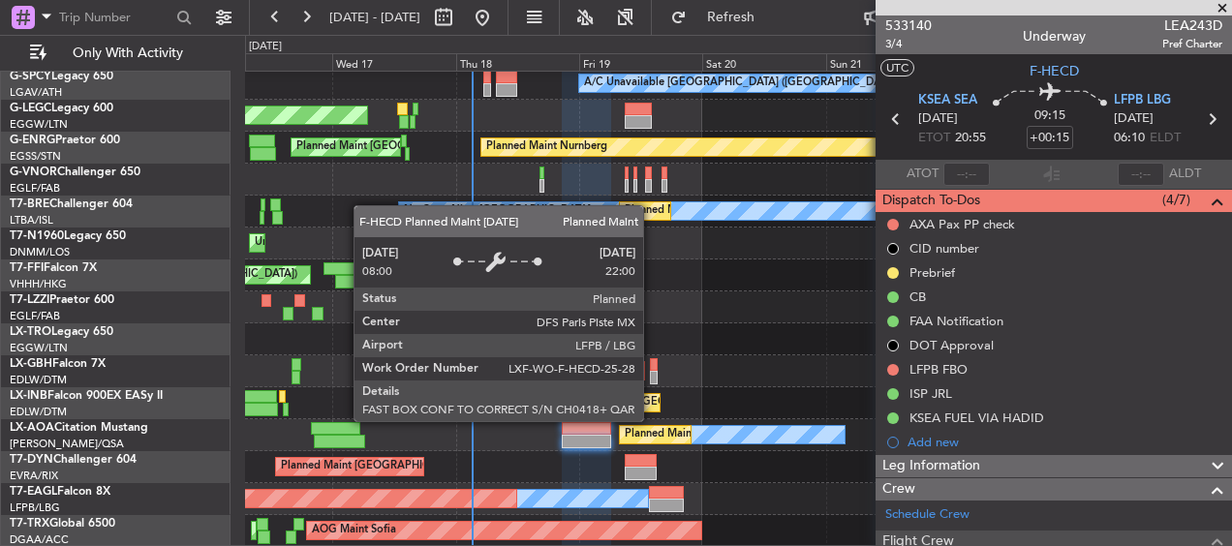
scroll to position [439, 0]
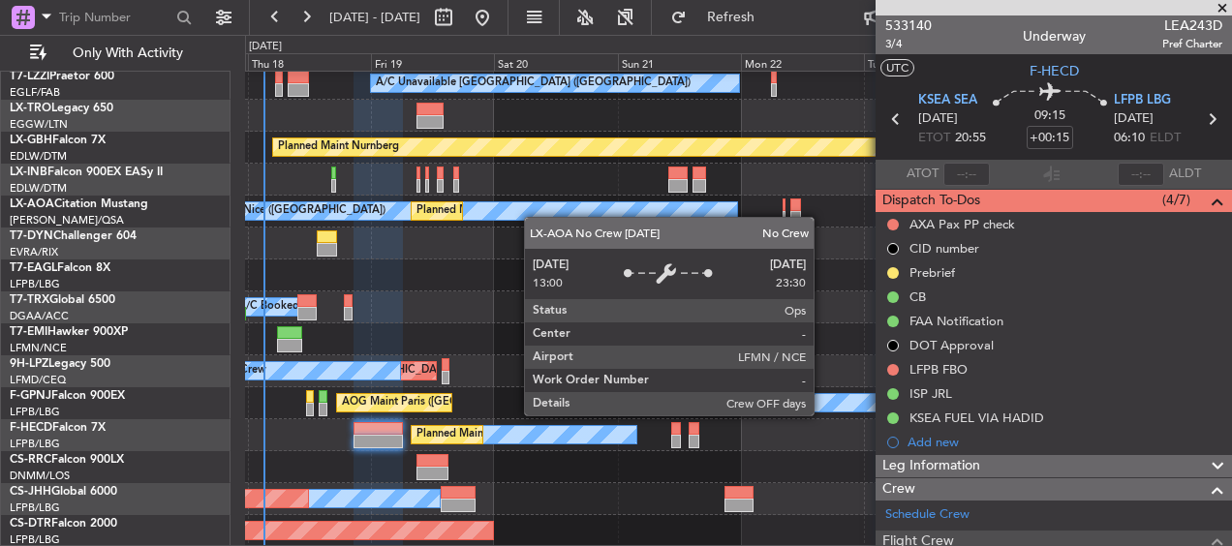
click at [533, 217] on div "Planned Maint Tianjin ([GEOGRAPHIC_DATA]) A/C Unavailable [GEOGRAPHIC_DATA] ([G…" at bounding box center [738, 90] width 986 height 914
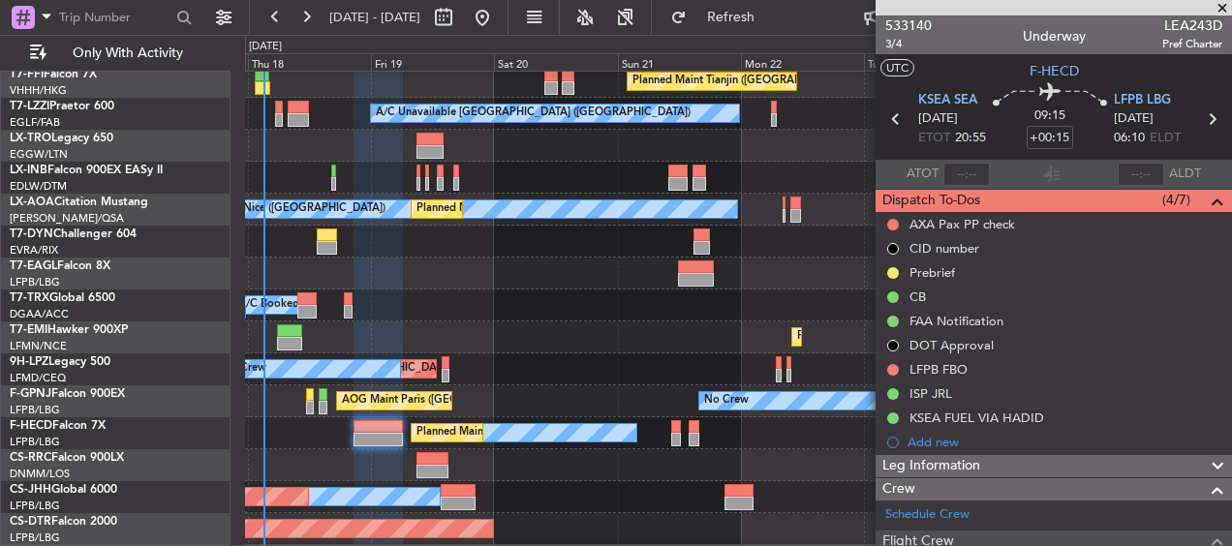
scroll to position [343, 0]
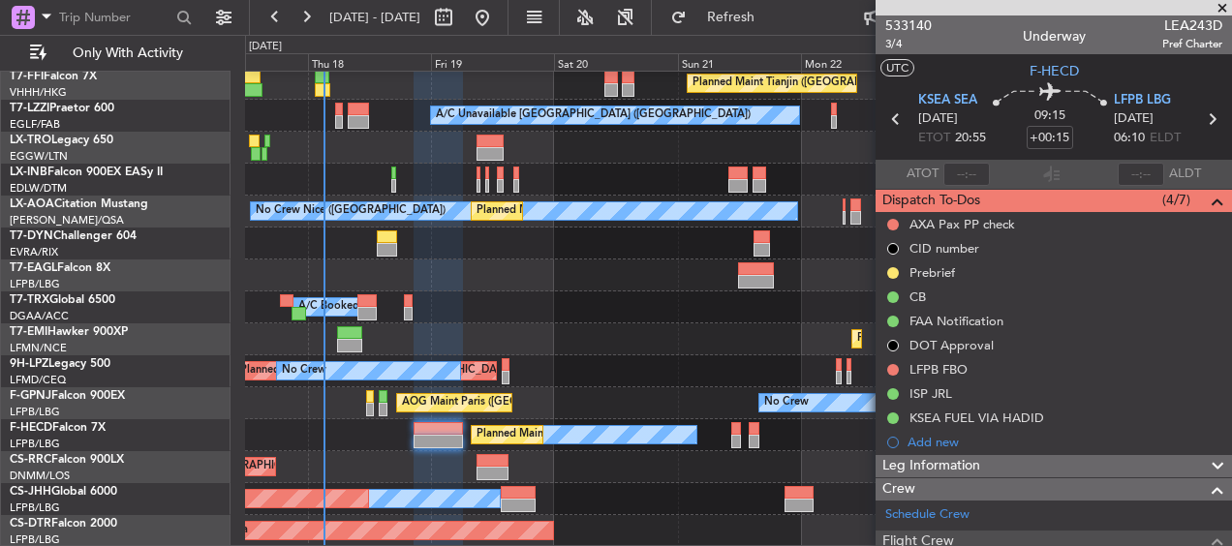
click at [323, 424] on div "No Crew Planned Maint [GEOGRAPHIC_DATA] ([GEOGRAPHIC_DATA]) No Crew No Crew No …" at bounding box center [738, 435] width 986 height 32
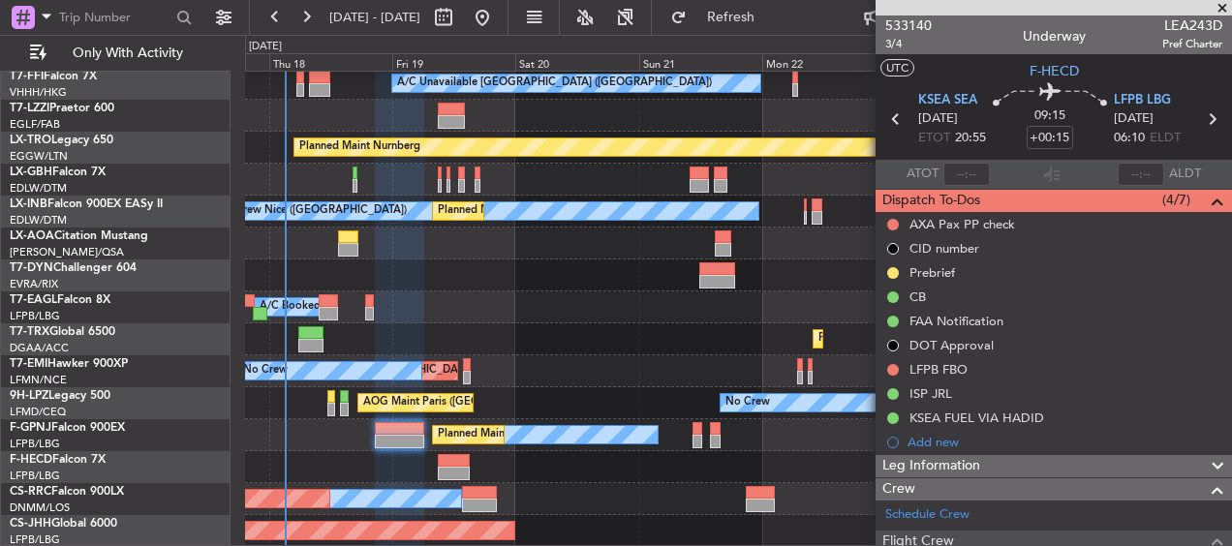
scroll to position [375, 0]
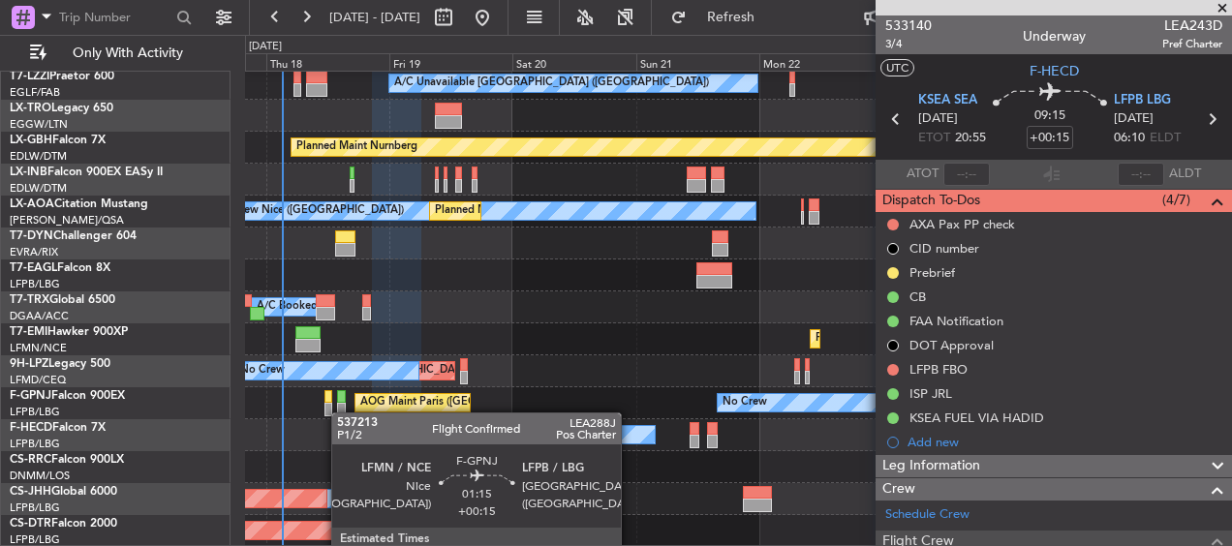
click at [338, 403] on div "AOG Maint Paris ([GEOGRAPHIC_DATA]) No Crew No Crew" at bounding box center [738, 403] width 986 height 32
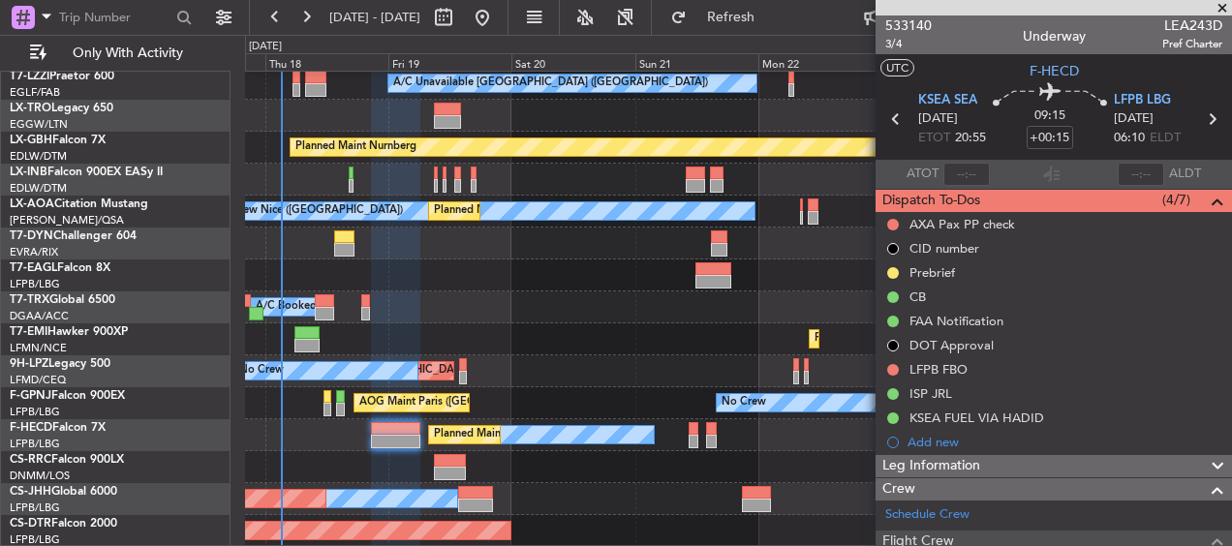
click at [341, 385] on div "Planned Maint Tianjin ([GEOGRAPHIC_DATA]) A/C Unavailable [GEOGRAPHIC_DATA] ([G…" at bounding box center [738, 122] width 986 height 851
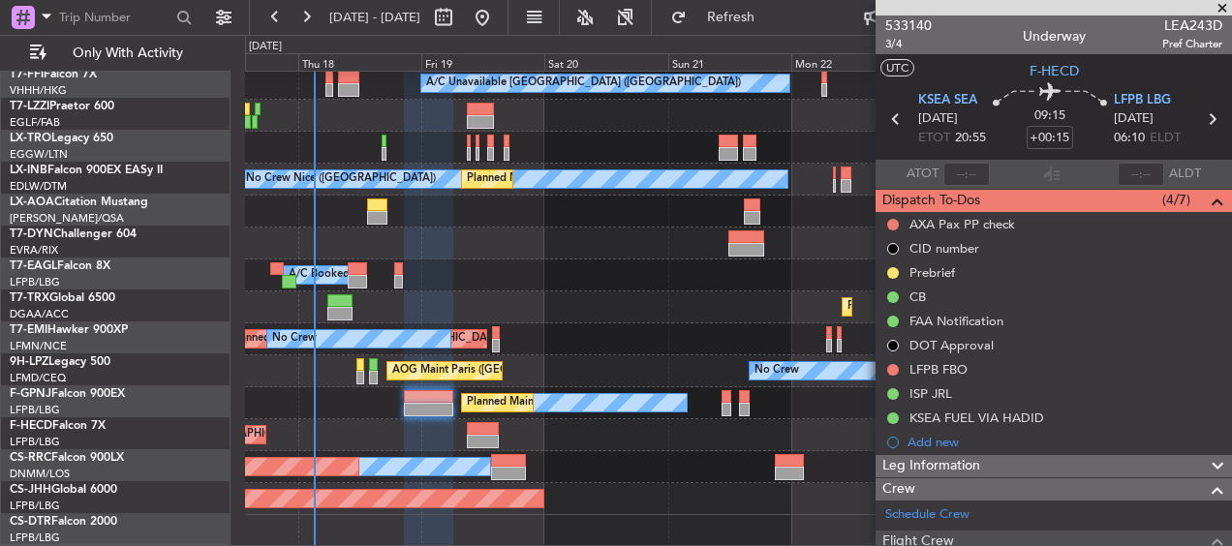
click at [369, 379] on div "Planned Maint Tianjin ([GEOGRAPHIC_DATA]) A/C Unavailable [GEOGRAPHIC_DATA] ([G…" at bounding box center [738, 122] width 986 height 851
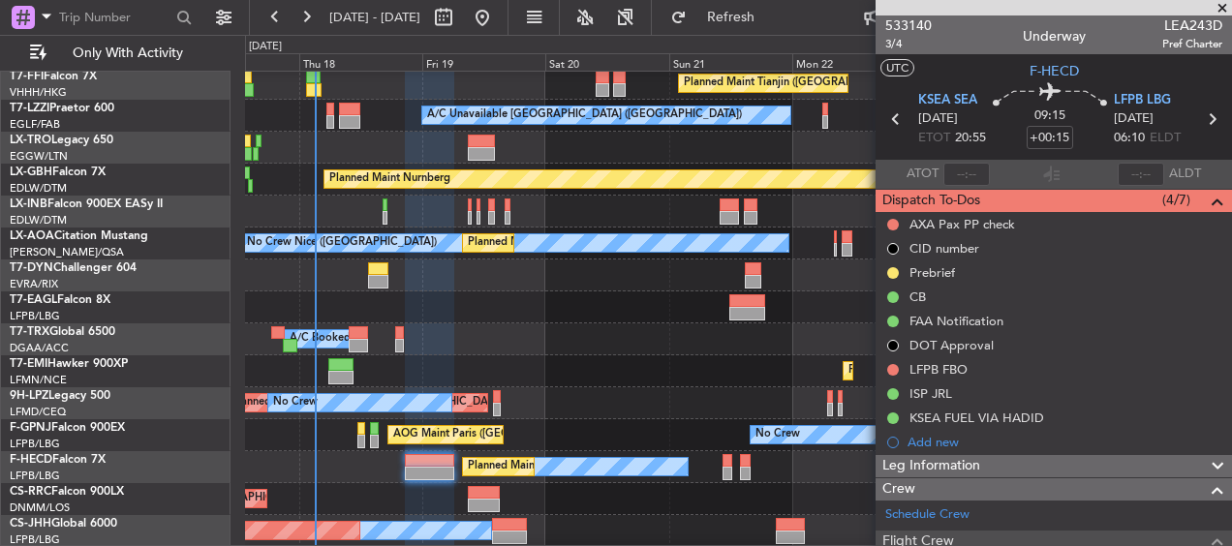
click at [586, 435] on div "Planned Maint Tianjin ([GEOGRAPHIC_DATA]) A/C Unavailable [GEOGRAPHIC_DATA] ([G…" at bounding box center [738, 154] width 986 height 851
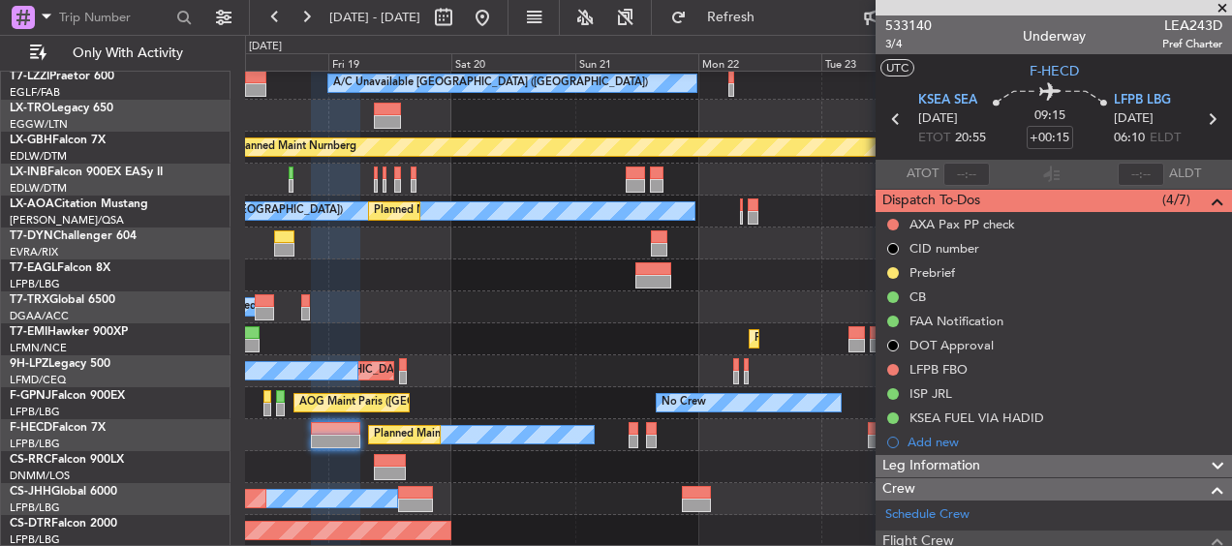
click at [479, 452] on div "Planned Maint [GEOGRAPHIC_DATA] ([GEOGRAPHIC_DATA])" at bounding box center [738, 467] width 986 height 32
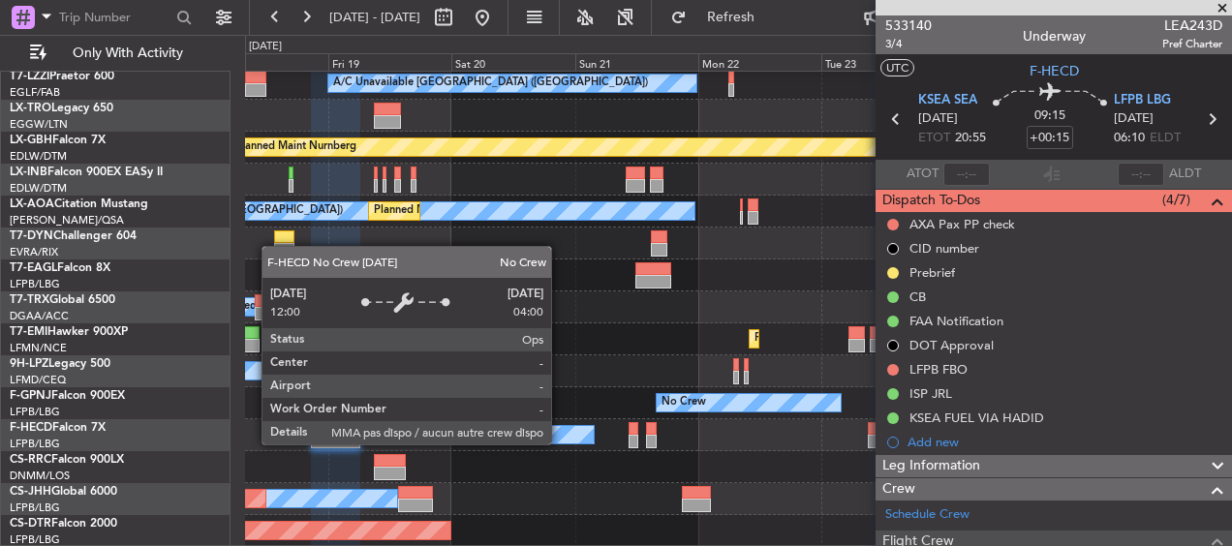
scroll to position [343, 0]
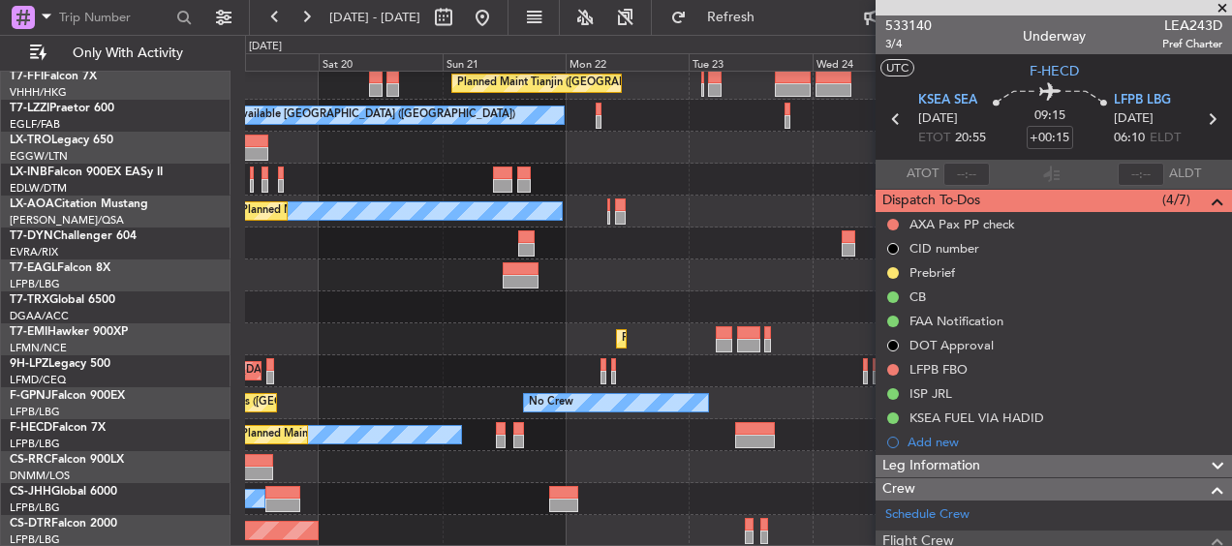
click at [660, 439] on div "Planned Maint Tianjin ([GEOGRAPHIC_DATA]) A/C Unavailable [GEOGRAPHIC_DATA] ([G…" at bounding box center [738, 138] width 986 height 819
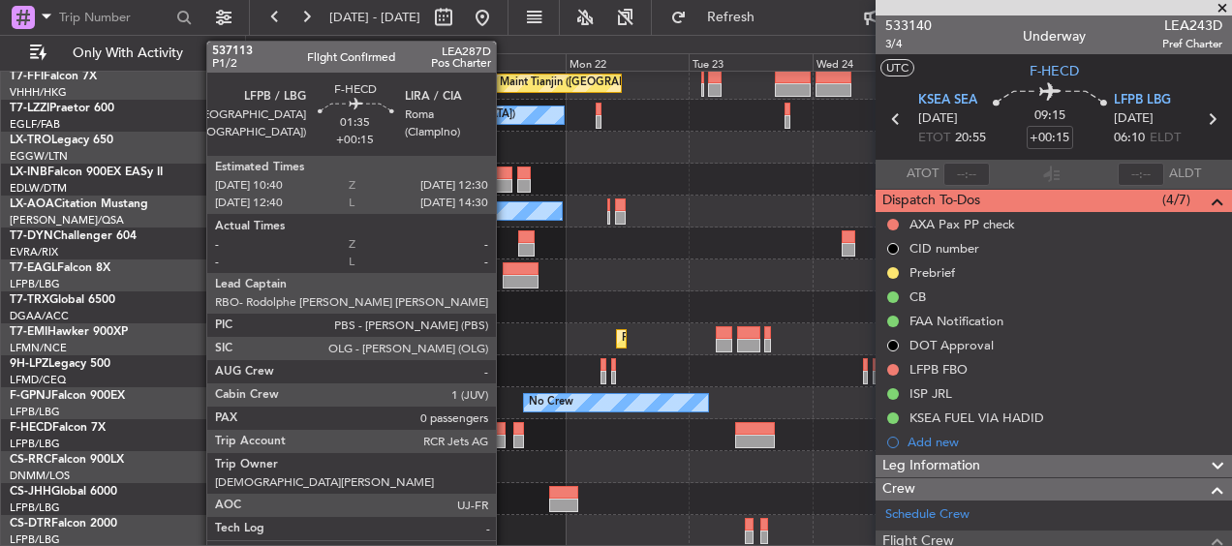
scroll to position [279, 0]
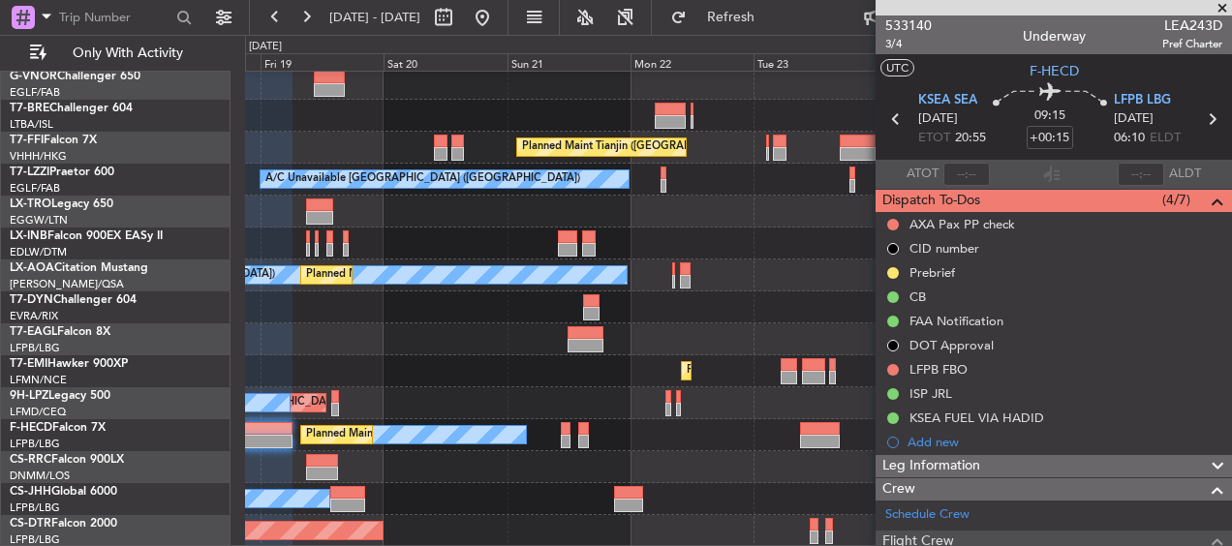
click at [744, 358] on div "Planned Maint Tianjin ([GEOGRAPHIC_DATA]) A/C Unavailable [GEOGRAPHIC_DATA] ([G…" at bounding box center [738, 170] width 986 height 755
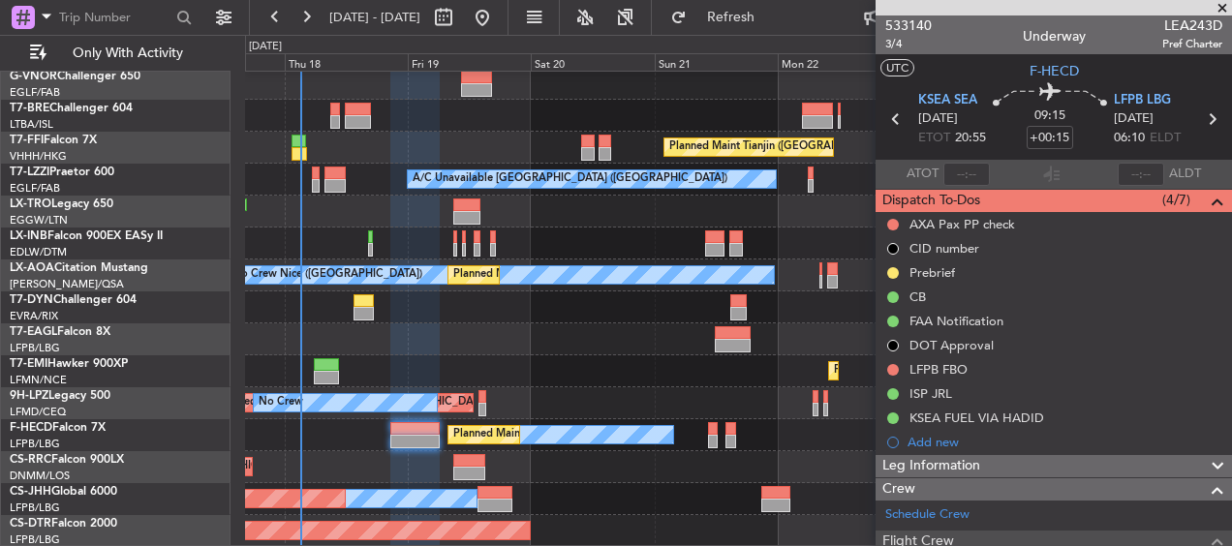
click at [742, 428] on div "Planned Maint Tianjin ([GEOGRAPHIC_DATA]) A/C Unavailable [GEOGRAPHIC_DATA] ([G…" at bounding box center [738, 170] width 986 height 755
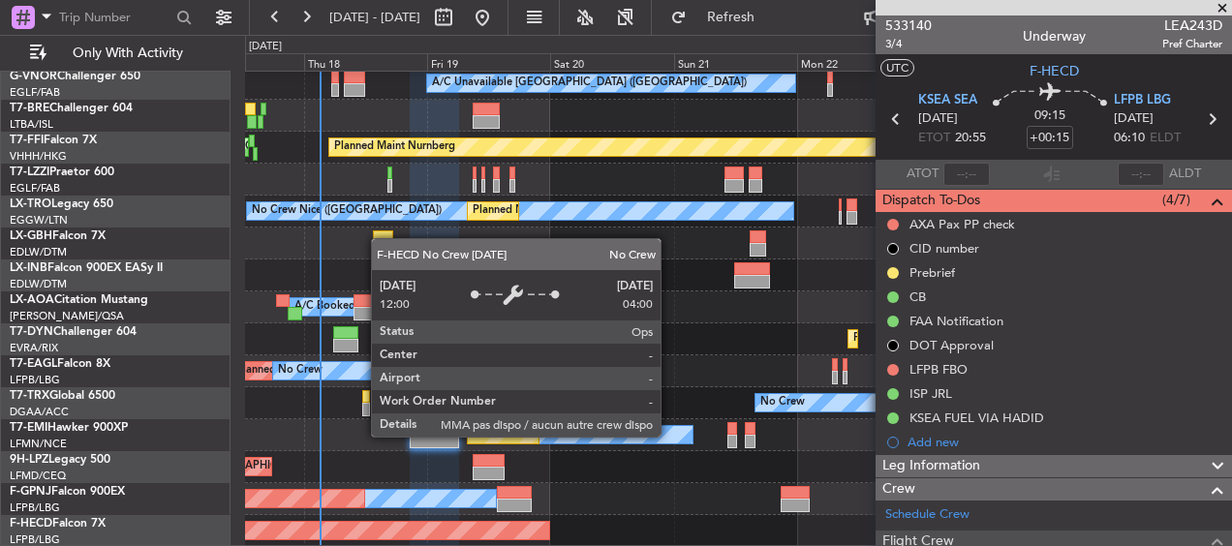
scroll to position [375, 0]
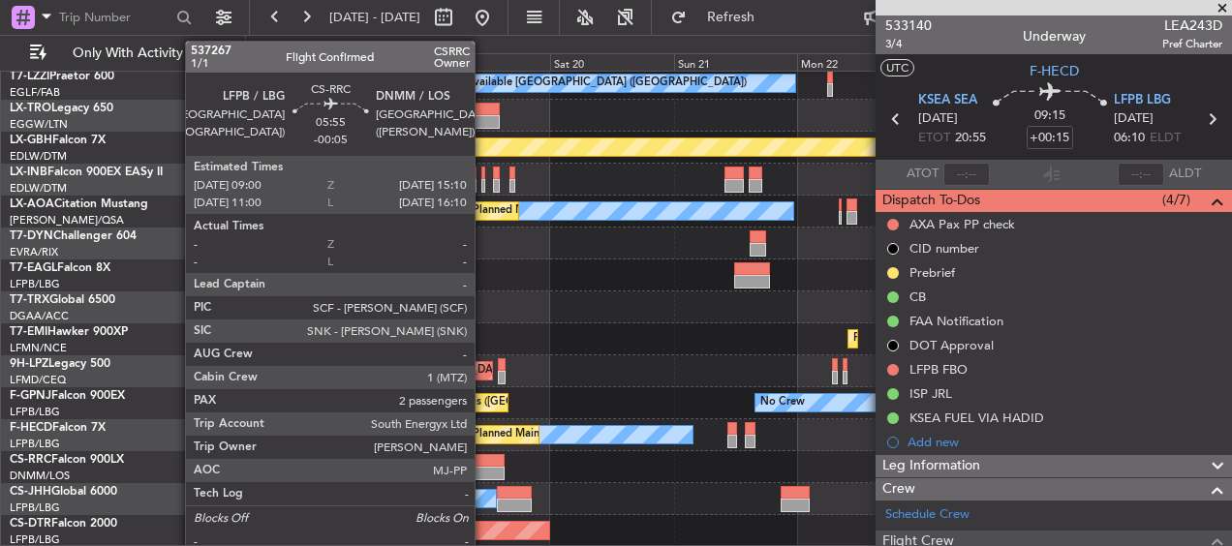
click at [483, 461] on div at bounding box center [489, 461] width 32 height 14
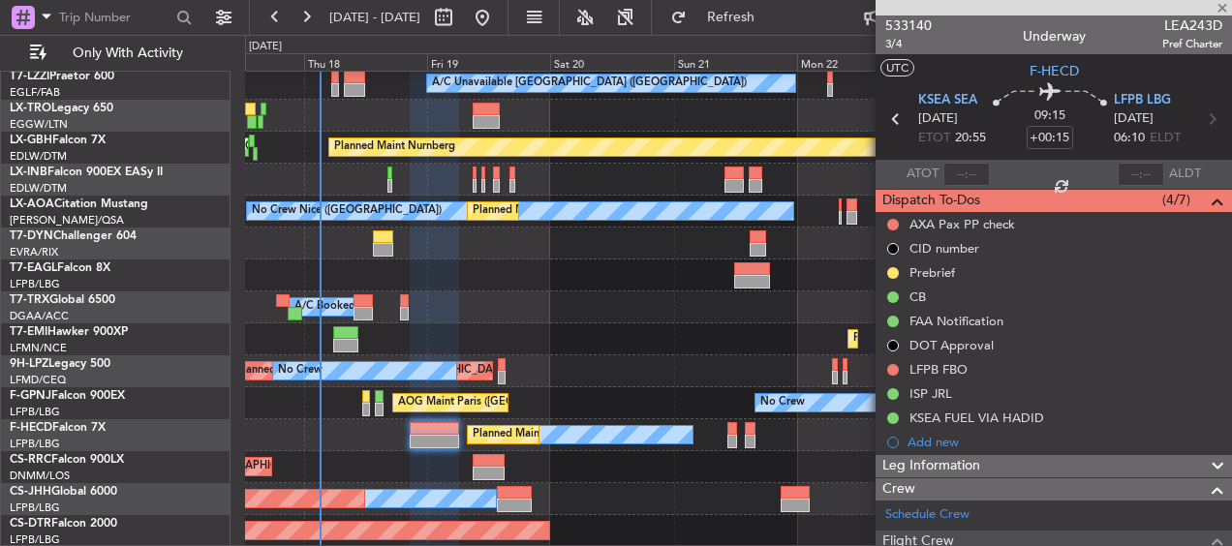
type input "-00:05"
type input "2"
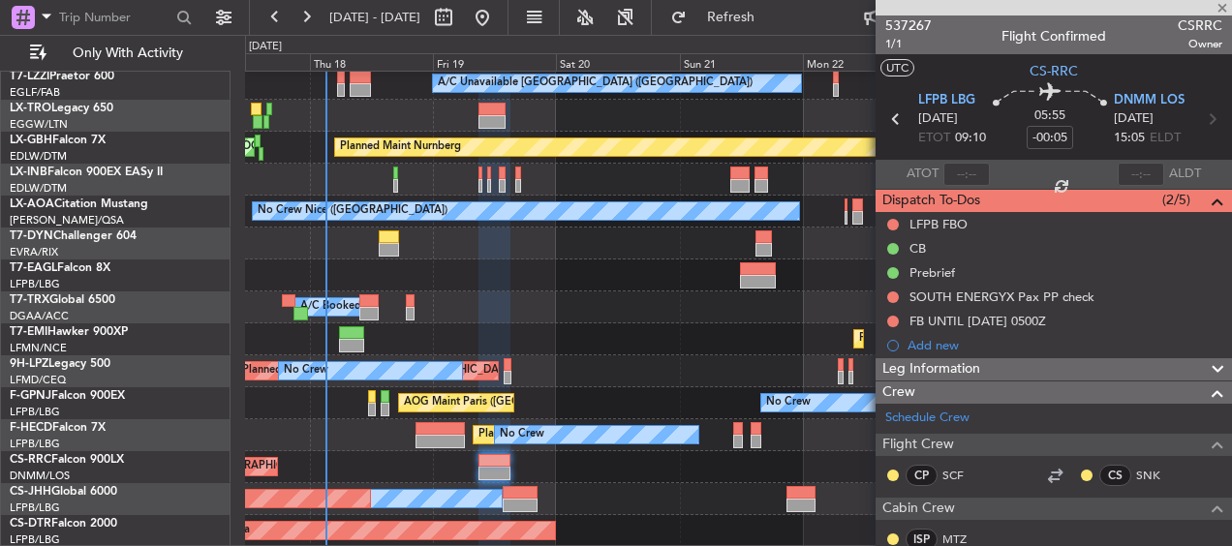
click at [653, 457] on div "Planned Maint Tianjin ([GEOGRAPHIC_DATA]) A/C Unavailable [GEOGRAPHIC_DATA] ([G…" at bounding box center [738, 122] width 986 height 851
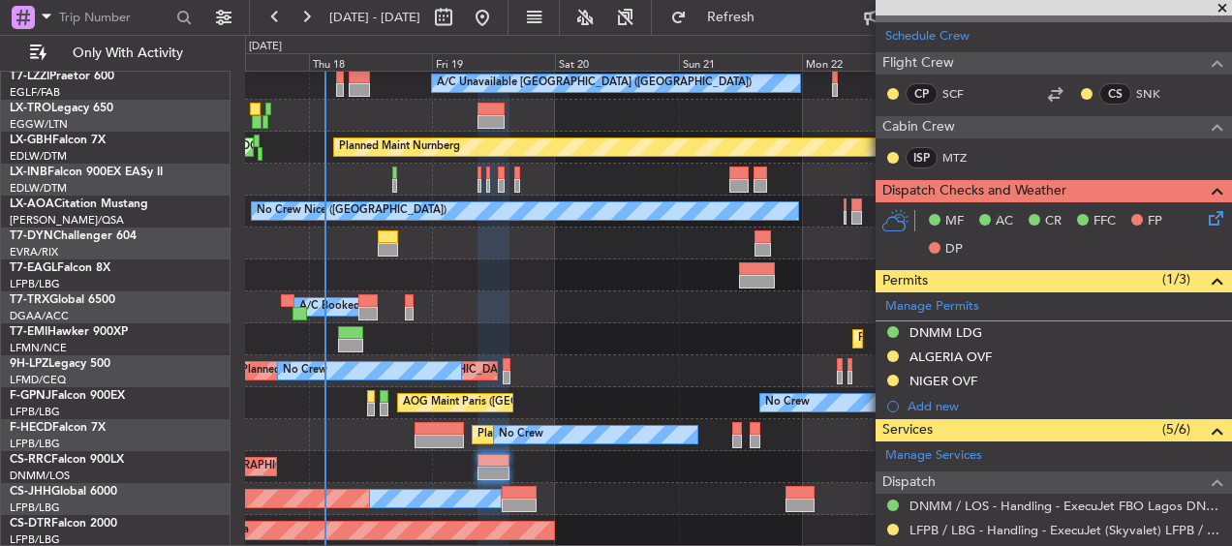
scroll to position [484, 0]
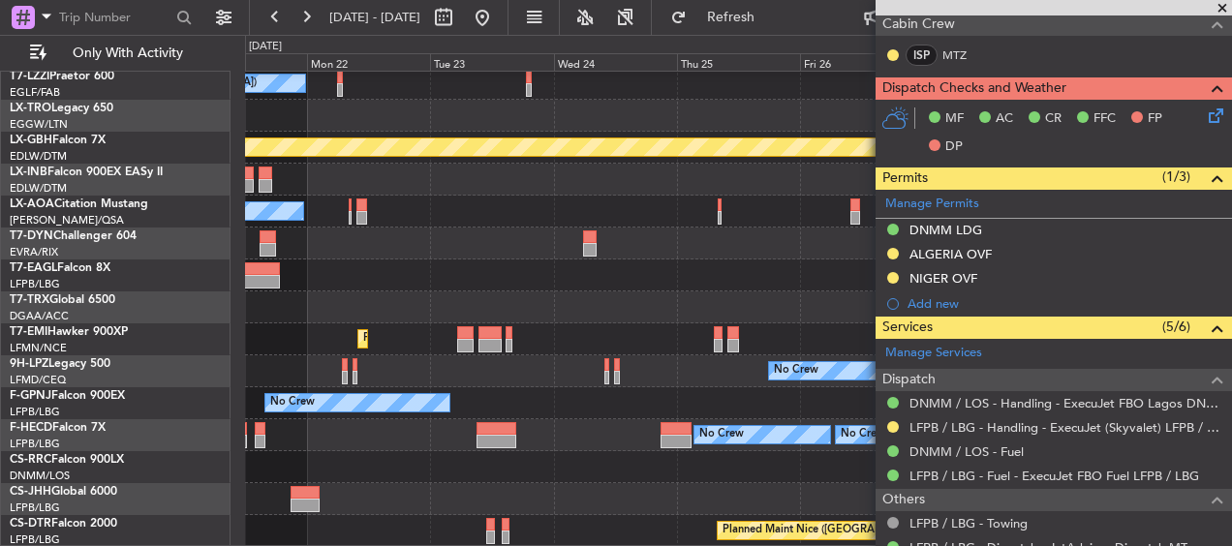
click at [163, 425] on div "Planned Maint Tianjin ([GEOGRAPHIC_DATA]) A/C Unavailable [GEOGRAPHIC_DATA] ([G…" at bounding box center [616, 290] width 1232 height 511
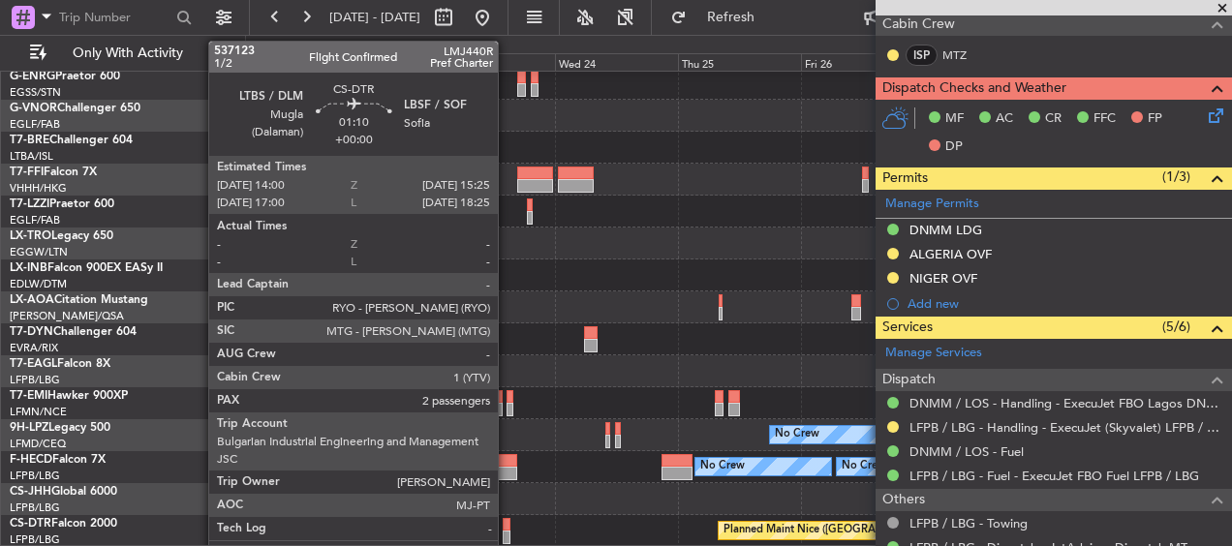
click at [507, 526] on div at bounding box center [507, 525] width 8 height 14
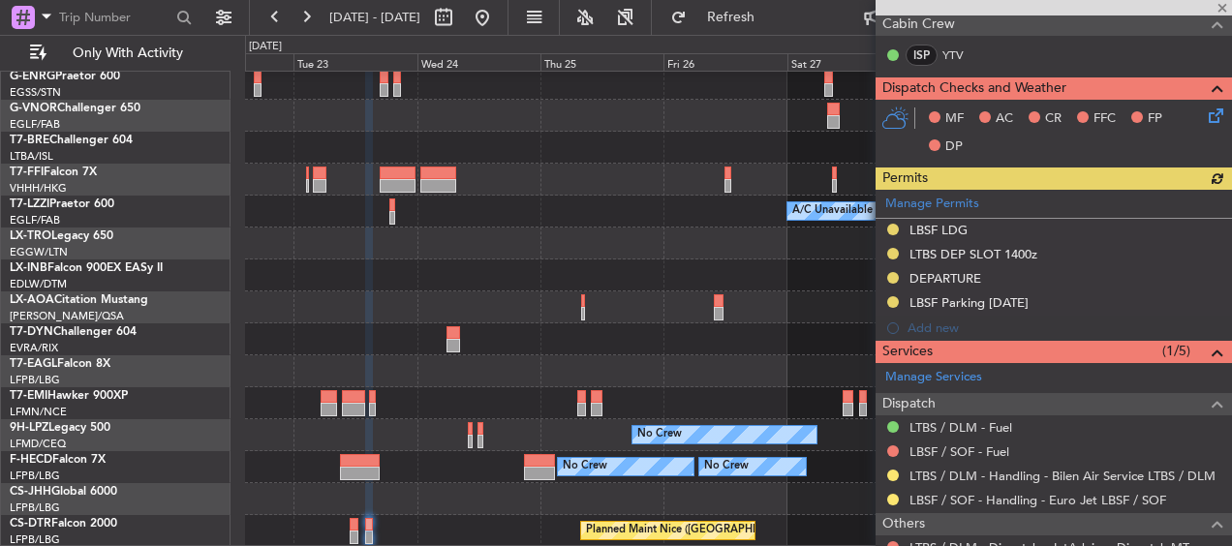
click at [416, 481] on div "A/C Unavailable London (Luton) Planned Maint Tianjin (Binhai) A/C Unavailable L…" at bounding box center [738, 186] width 986 height 723
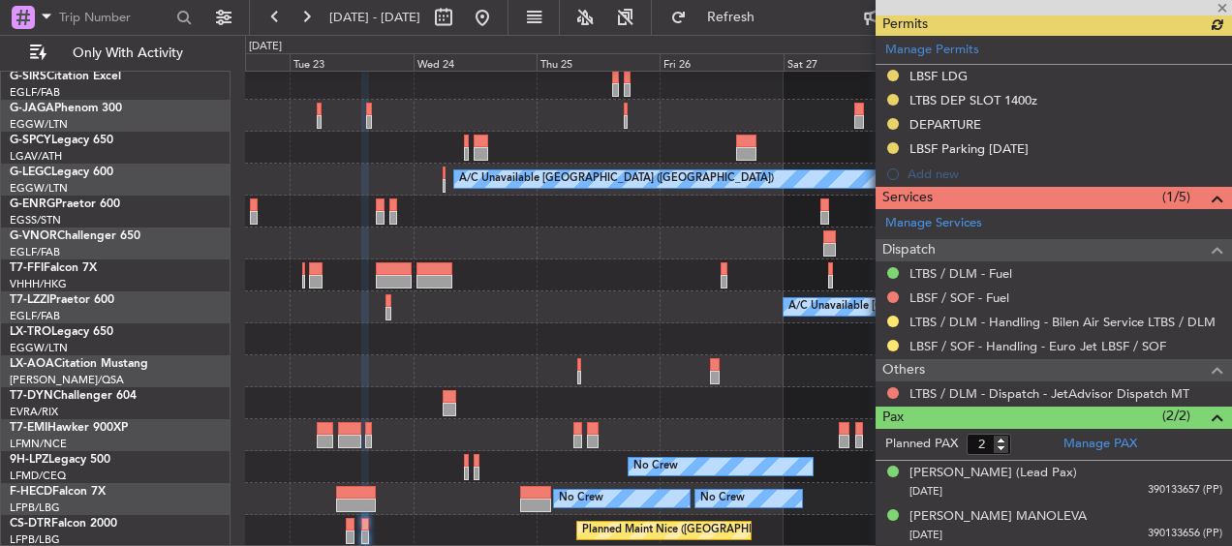
scroll to position [420, 0]
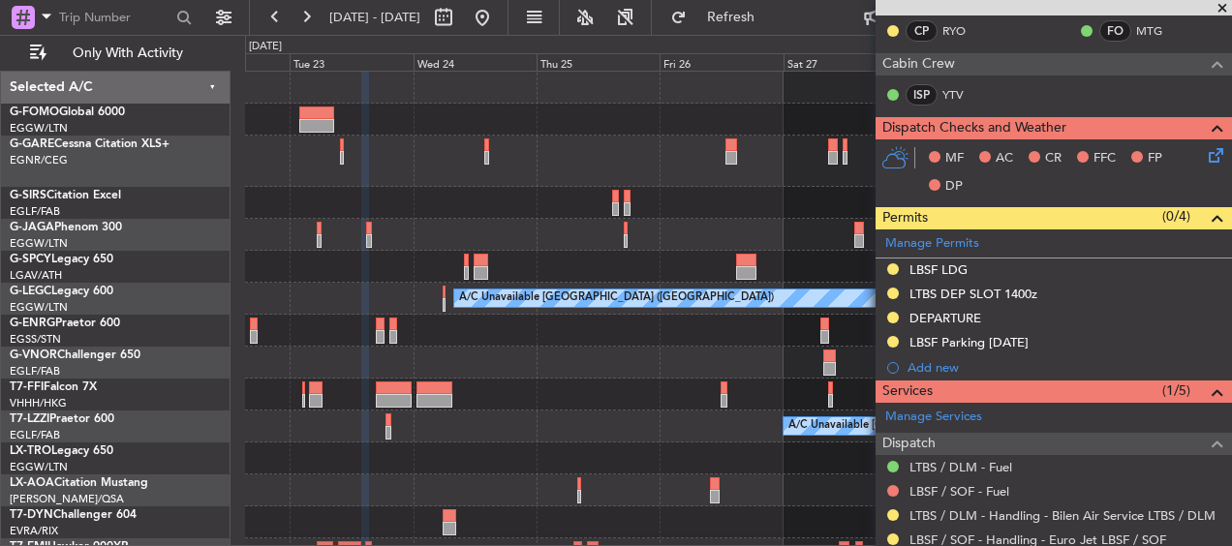
click at [783, 219] on div at bounding box center [738, 235] width 986 height 32
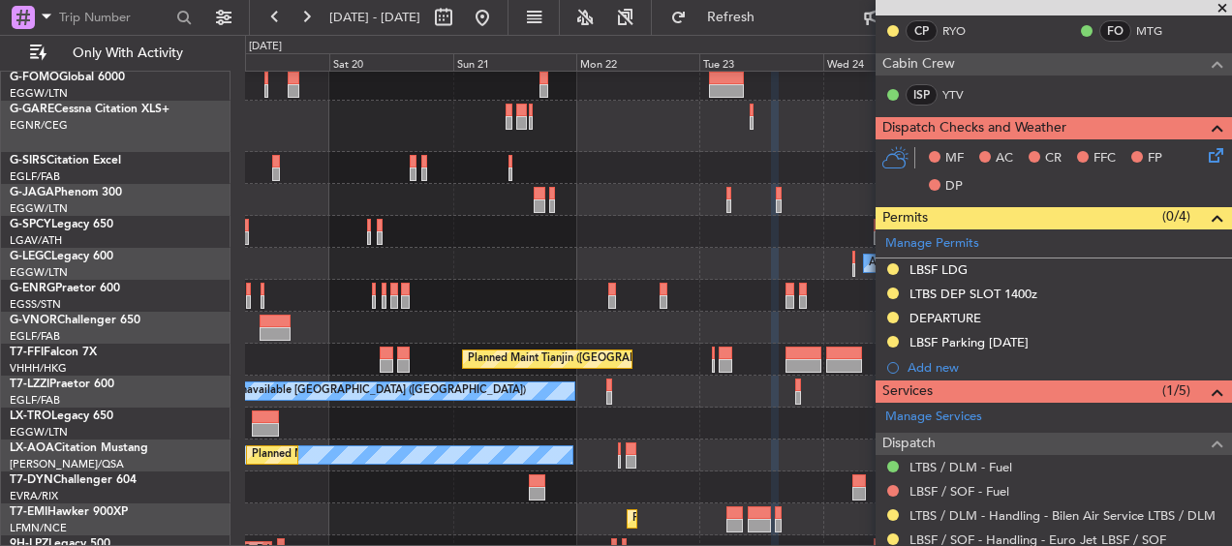
click at [660, 211] on div "A/C Unavailable [GEOGRAPHIC_DATA] ([GEOGRAPHIC_DATA]) Planned Maint Tianjin ([G…" at bounding box center [738, 334] width 986 height 595
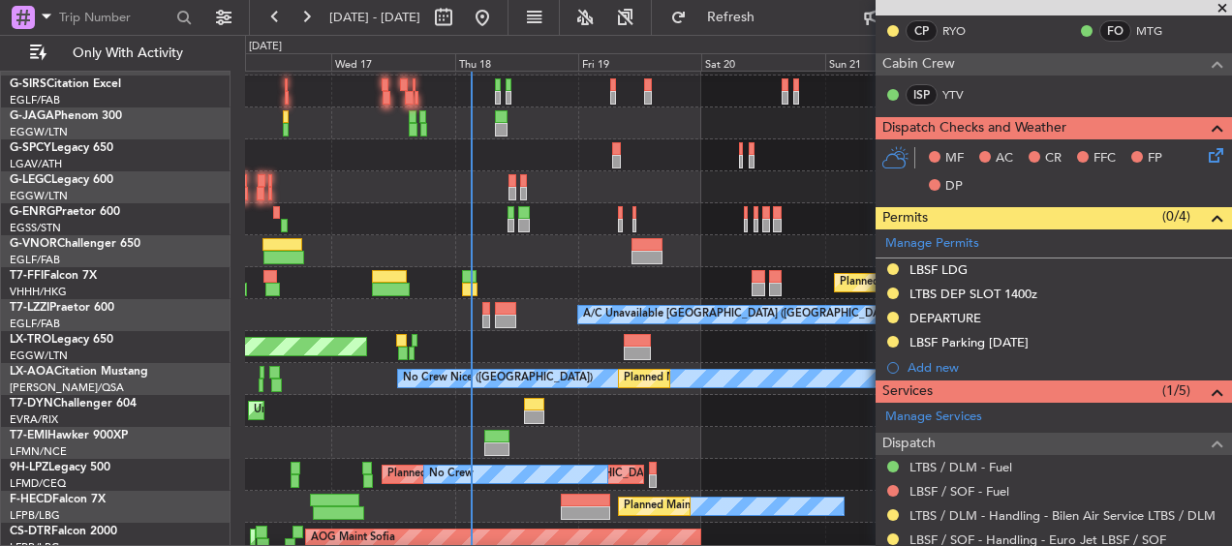
scroll to position [119, 0]
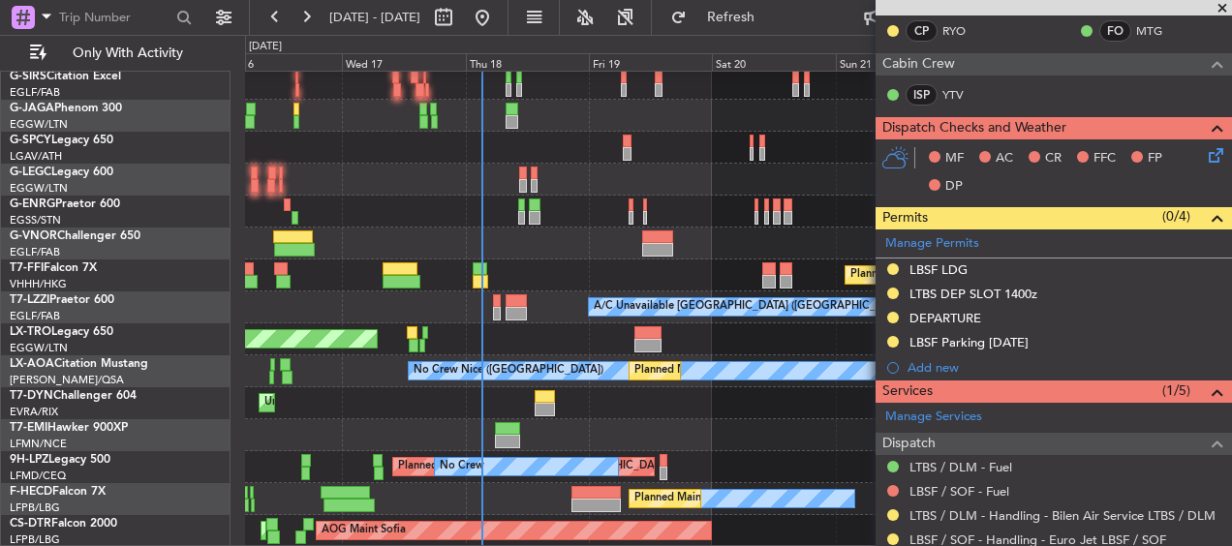
click at [696, 205] on div "A/C Unavailable [GEOGRAPHIC_DATA] ([GEOGRAPHIC_DATA]) Planned Maint Tianjin ([G…" at bounding box center [738, 250] width 986 height 595
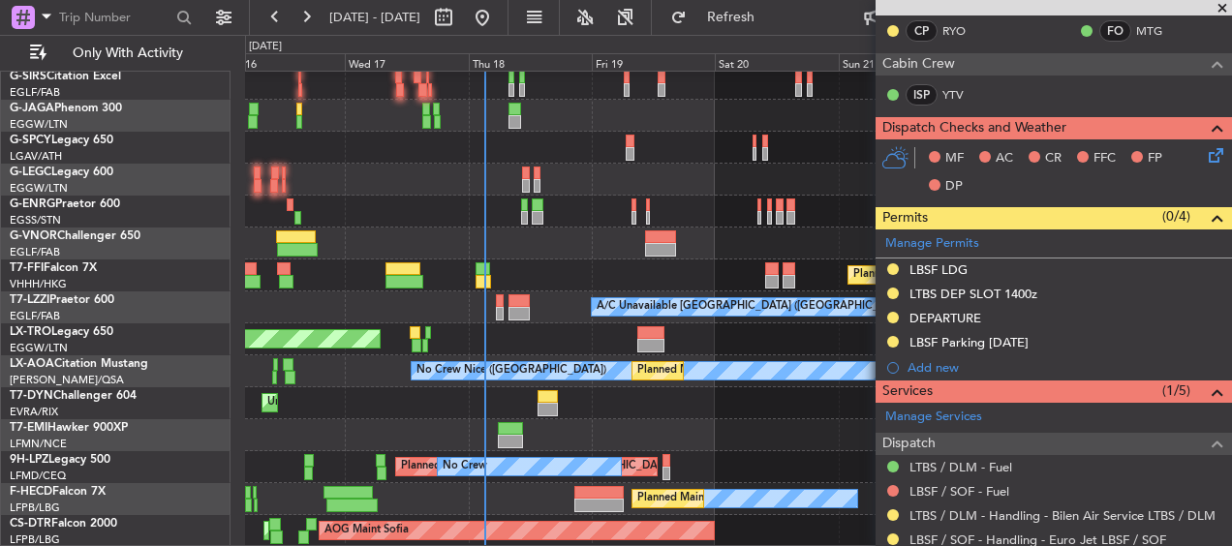
click at [590, 196] on div "A/C Unavailable [GEOGRAPHIC_DATA] ([GEOGRAPHIC_DATA]) Planned Maint Tianjin ([G…" at bounding box center [738, 250] width 986 height 595
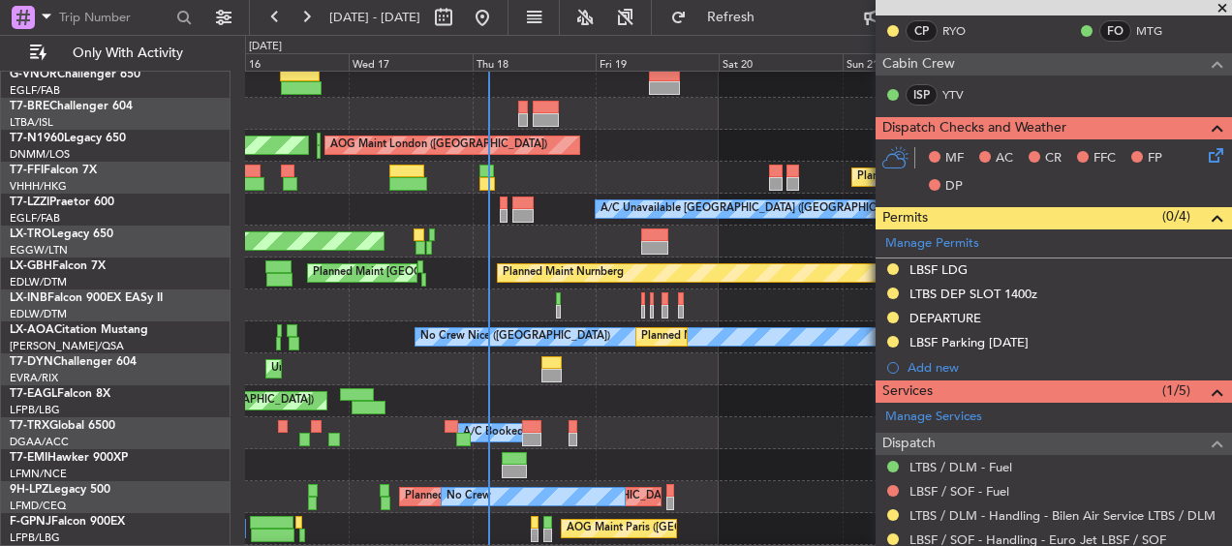
scroll to position [439, 0]
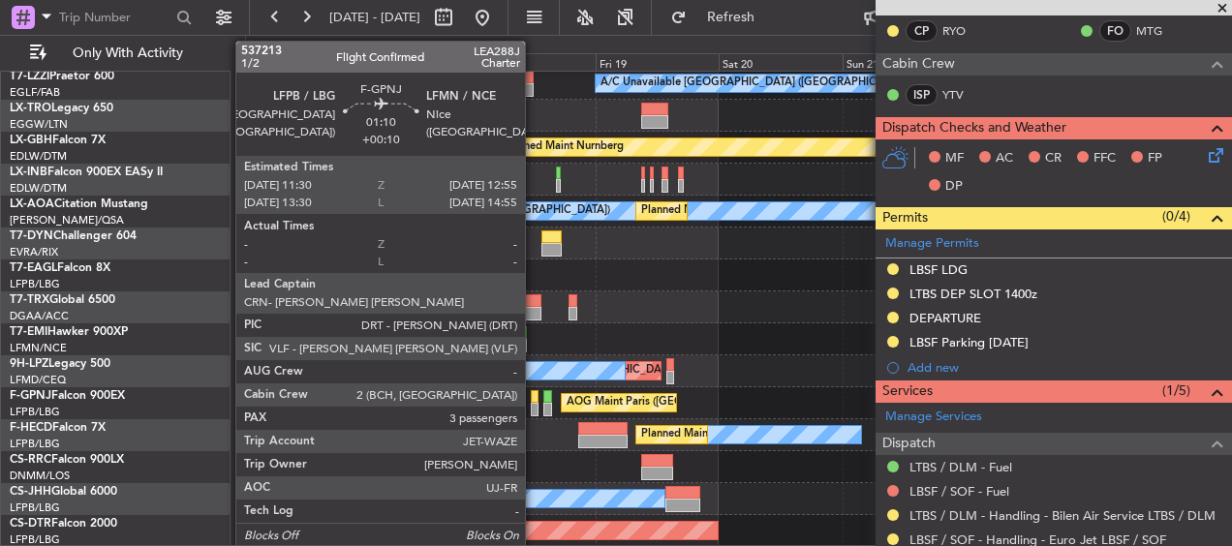
click at [534, 409] on div at bounding box center [535, 410] width 8 height 14
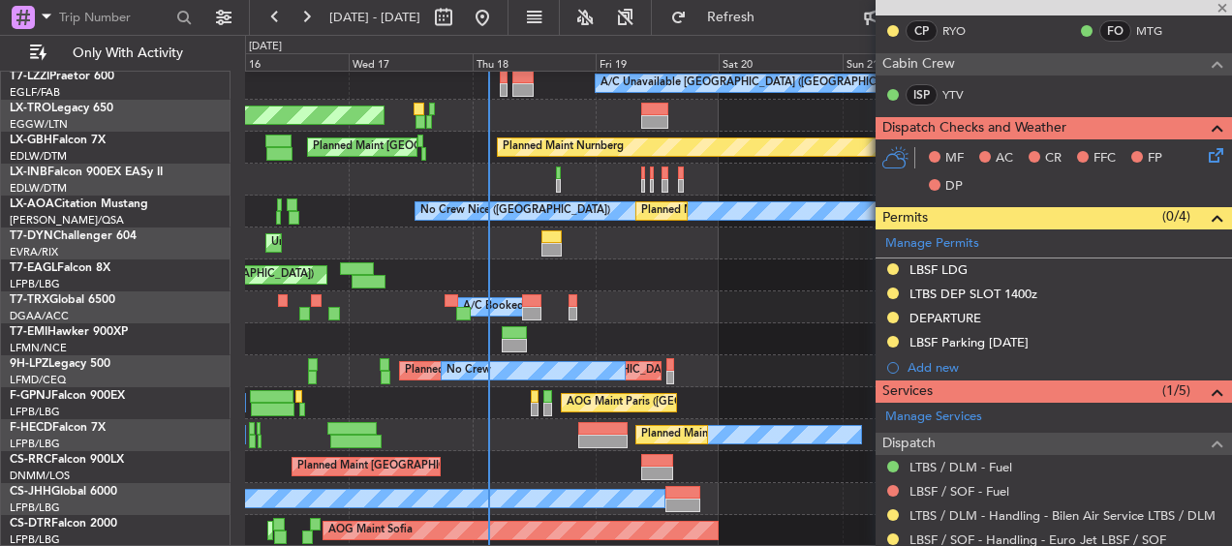
type input "+00:10"
type input "3"
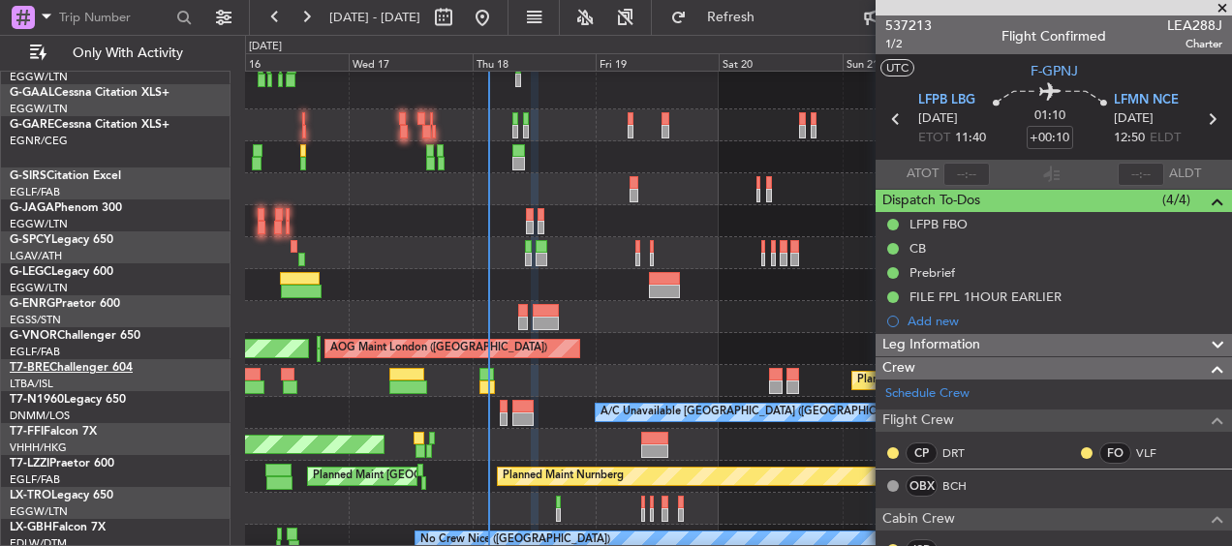
scroll to position [148, 0]
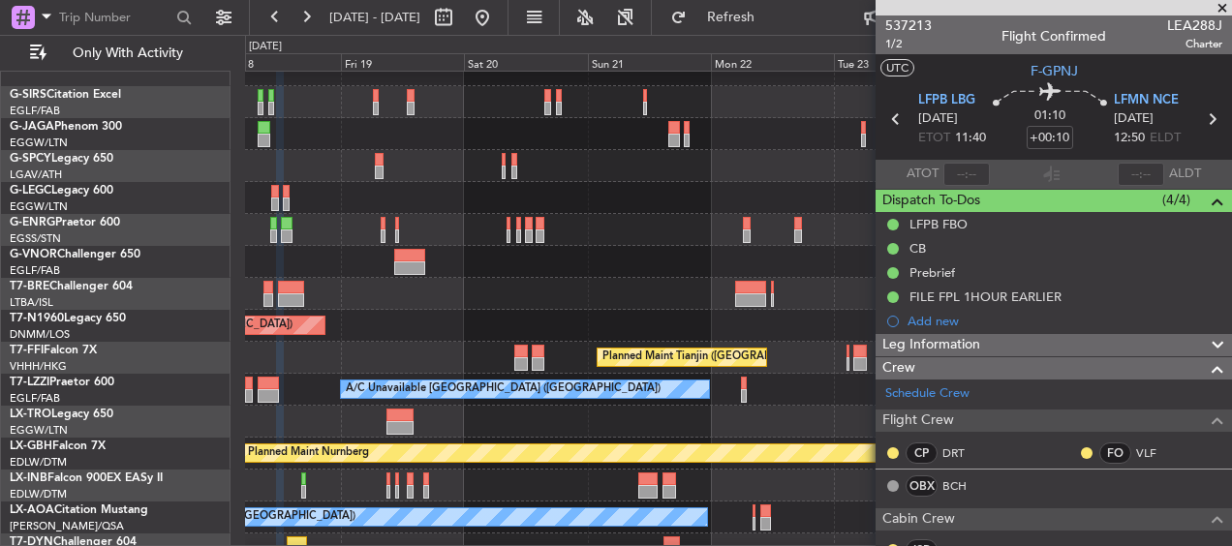
click at [453, 294] on div at bounding box center [738, 294] width 986 height 32
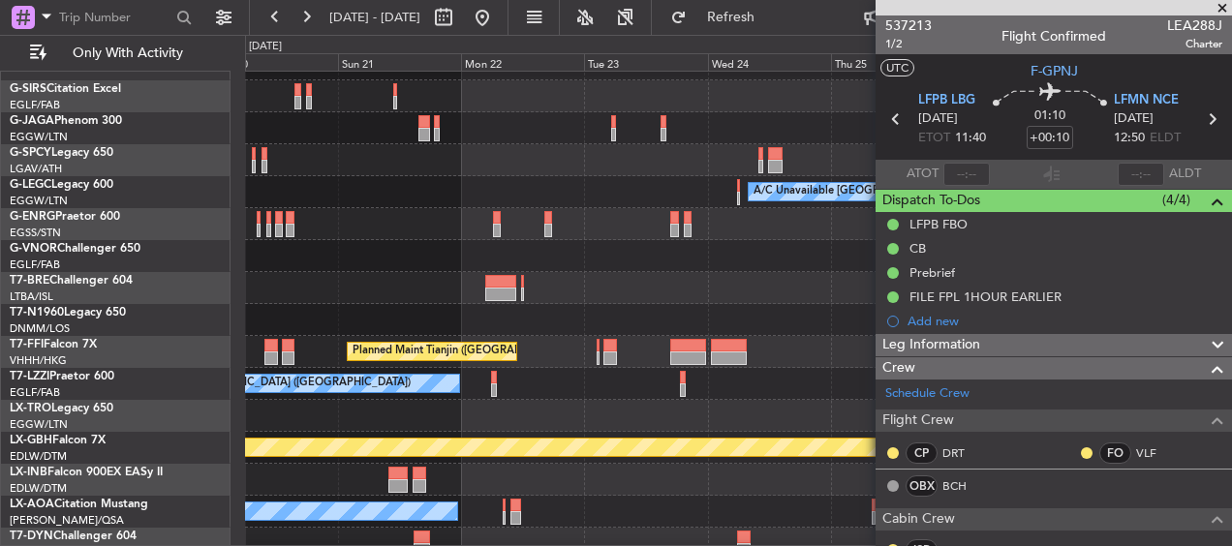
click at [280, 298] on div at bounding box center [738, 288] width 986 height 32
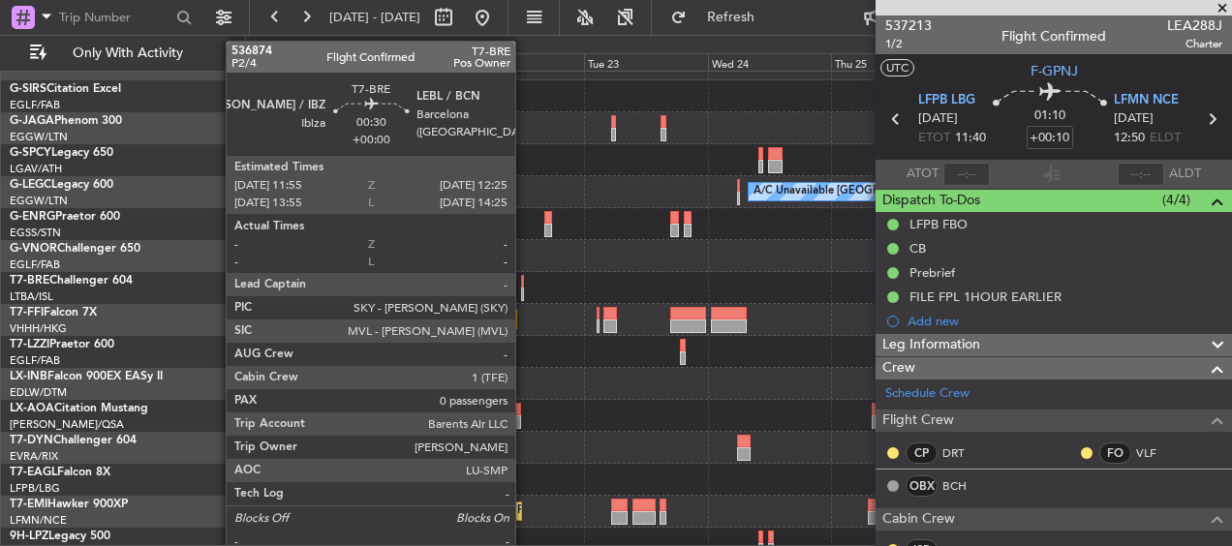
click at [524, 293] on div at bounding box center [522, 295] width 3 height 14
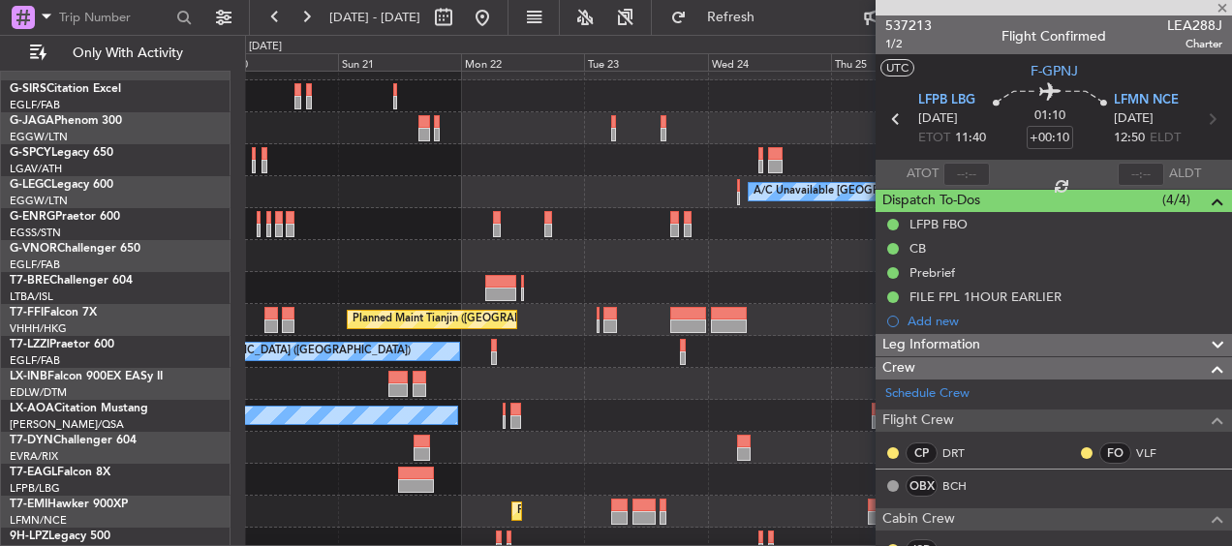
click at [418, 294] on div at bounding box center [738, 288] width 986 height 32
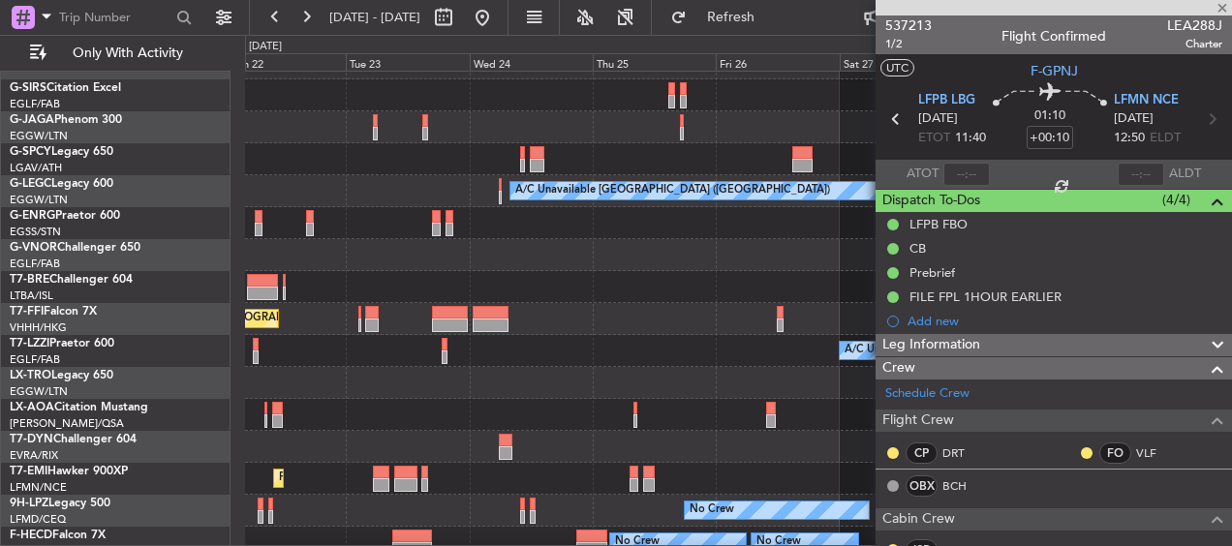
type input "0"
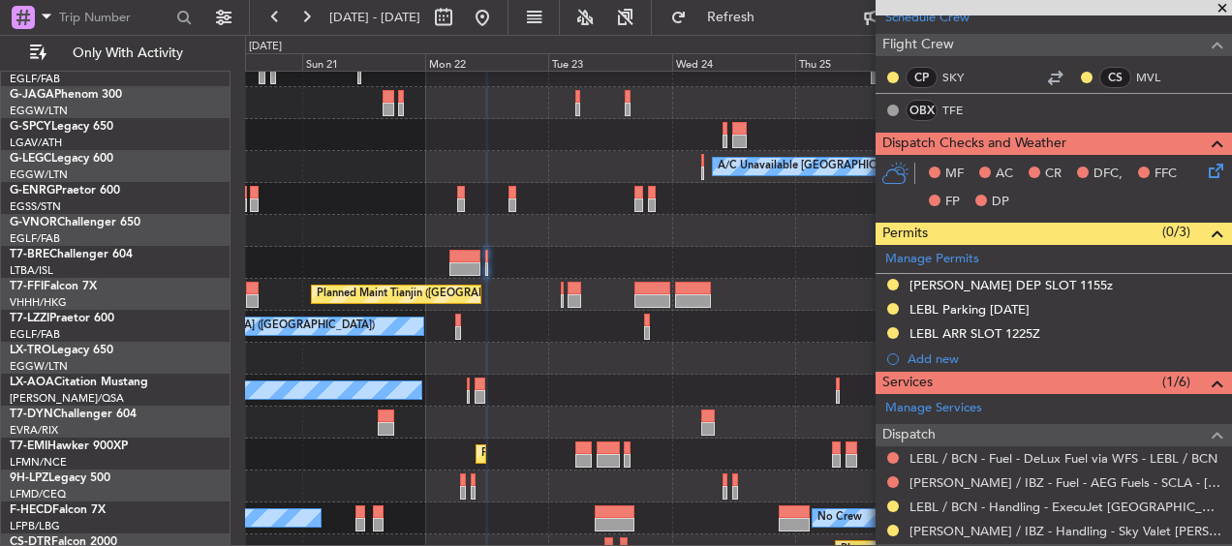
scroll to position [132, 0]
click at [906, 271] on fb-app "[DATE] - [DATE] Refresh Quick Links Only With Activity A/C Unavailable [GEOGRAP…" at bounding box center [616, 281] width 1232 height 532
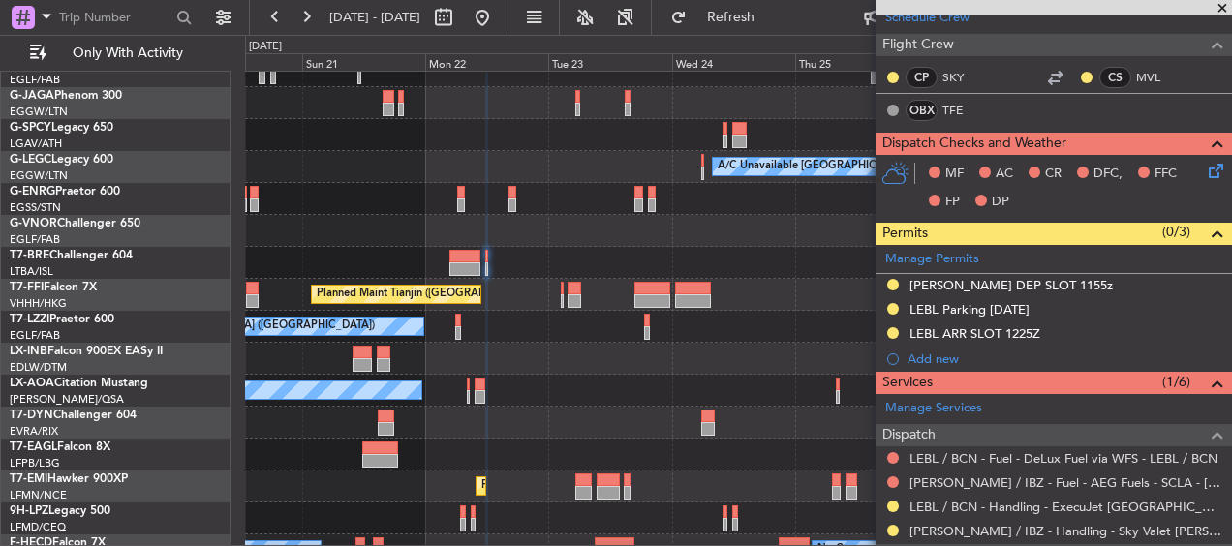
click at [533, 106] on div "A/C Unavailable [GEOGRAPHIC_DATA] ([GEOGRAPHIC_DATA]) Planned Maint Tianjin ([G…" at bounding box center [738, 285] width 986 height 691
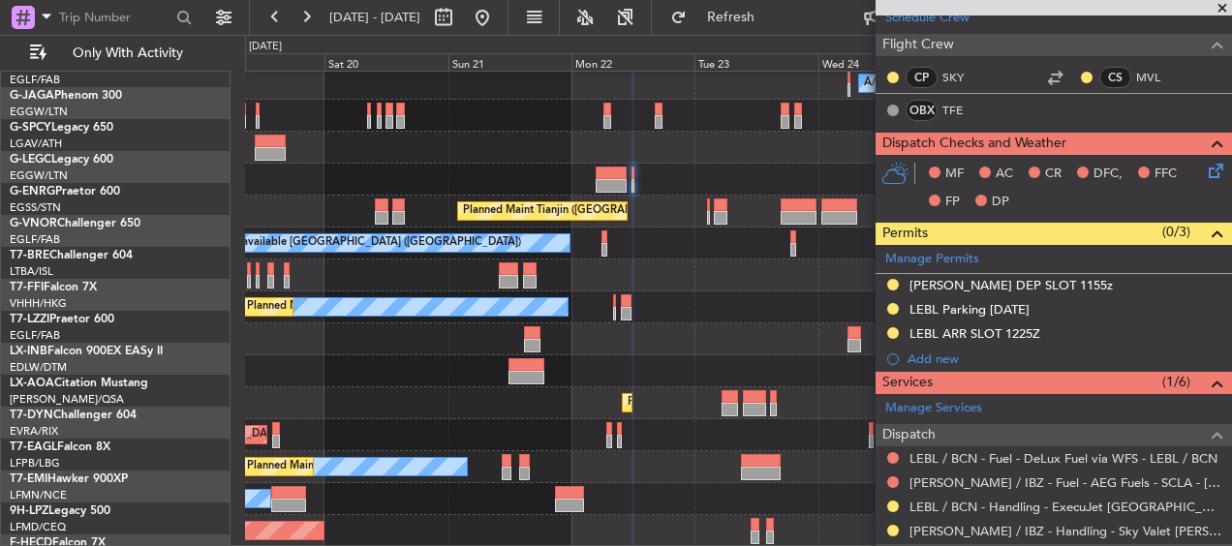
scroll to position [215, 0]
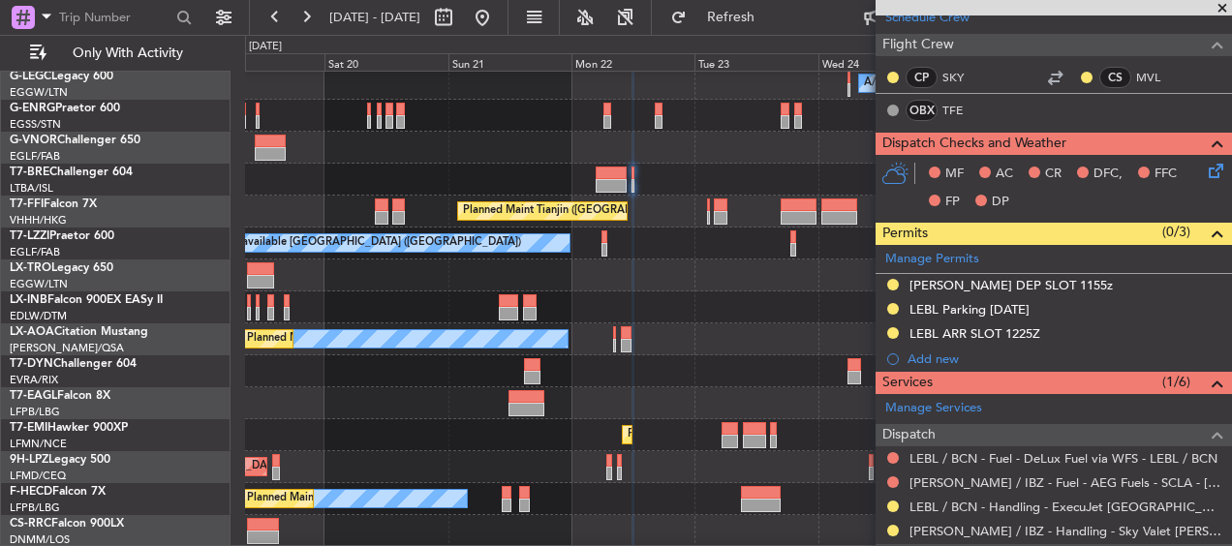
click at [1220, 7] on span at bounding box center [1222, 8] width 19 height 17
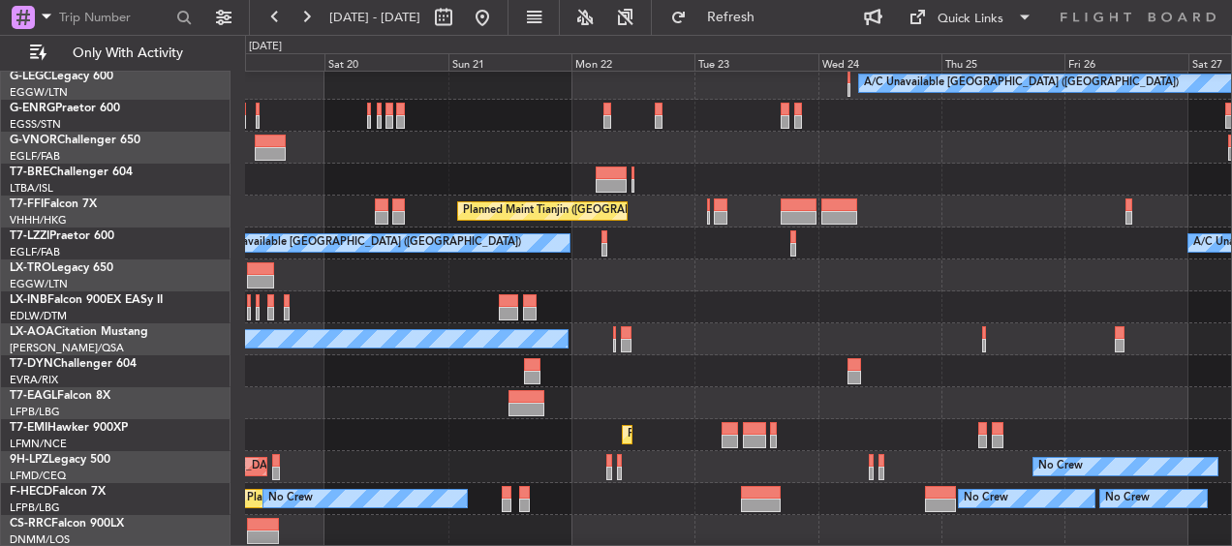
scroll to position [0, 0]
click at [0, 324] on html "[DATE] - [DATE] Refresh Quick Links Only With Activity A/C Unavailable [GEOGRAP…" at bounding box center [616, 273] width 1232 height 546
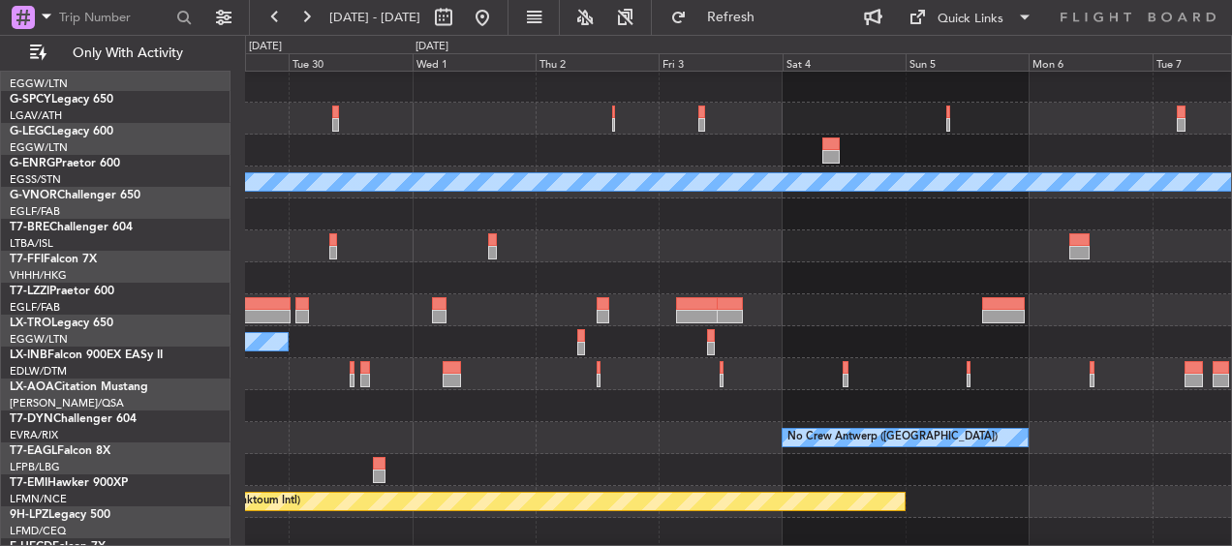
scroll to position [167, 0]
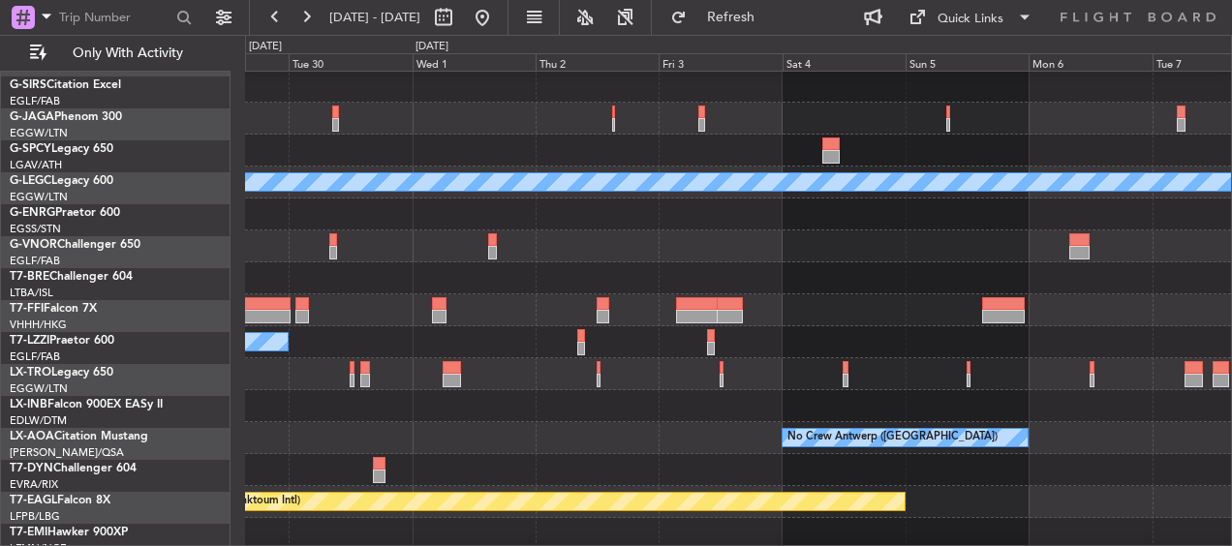
click at [235, 336] on div "A/C Unavailable [GEOGRAPHIC_DATA] ([GEOGRAPHIC_DATA]) A/C Unavailable [GEOGRAPH…" at bounding box center [616, 290] width 1232 height 511
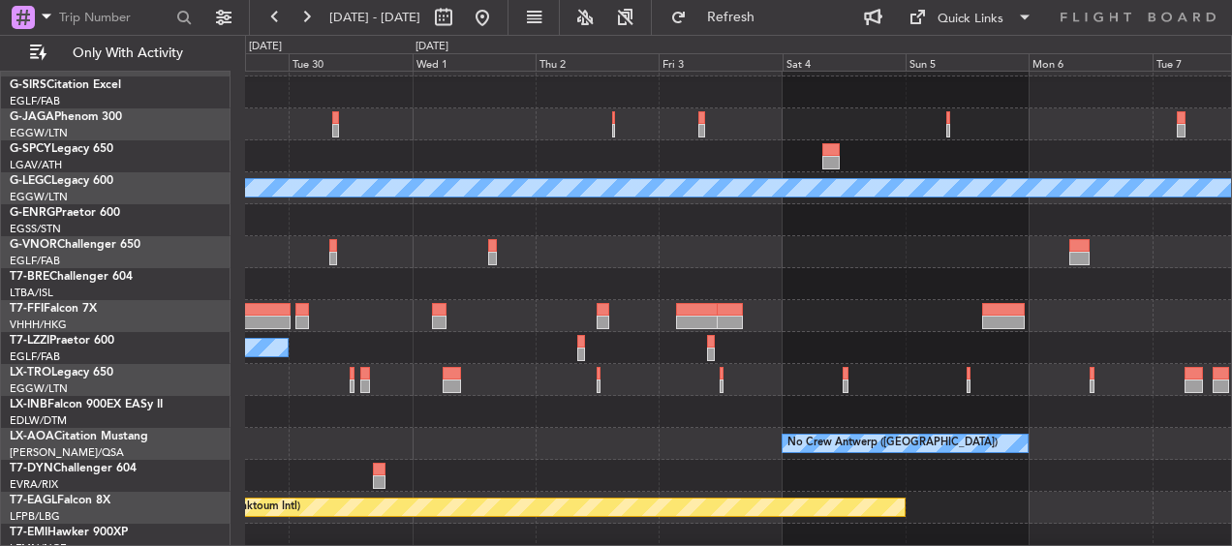
scroll to position [0, 0]
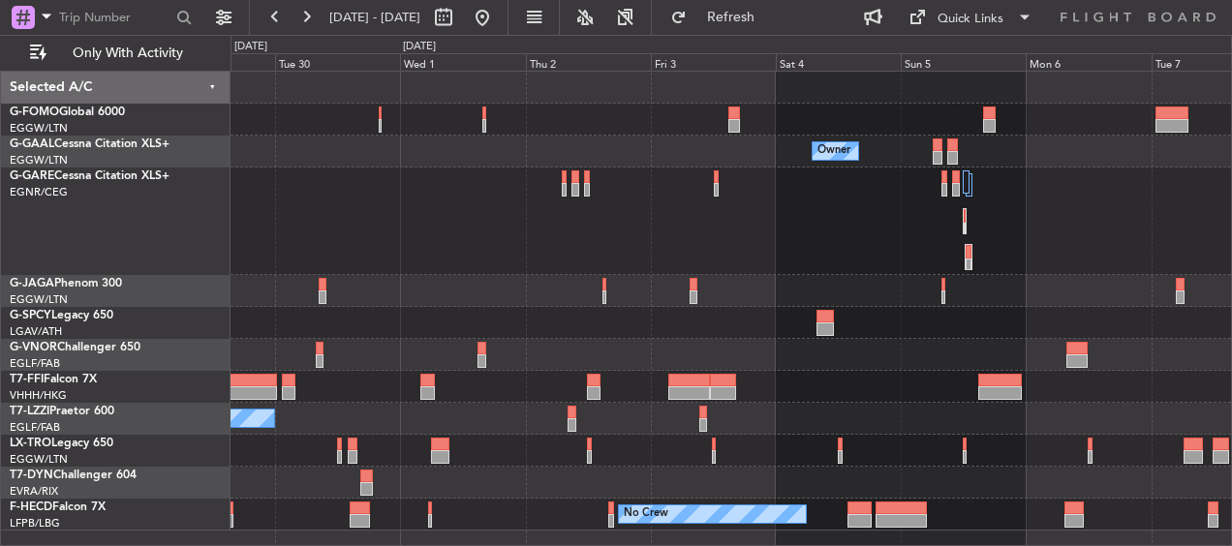
click at [74, 263] on div "Owner Owner Owner A/C Unavailable [GEOGRAPHIC_DATA] ([GEOGRAPHIC_DATA]) A/C Una…" at bounding box center [616, 290] width 1232 height 511
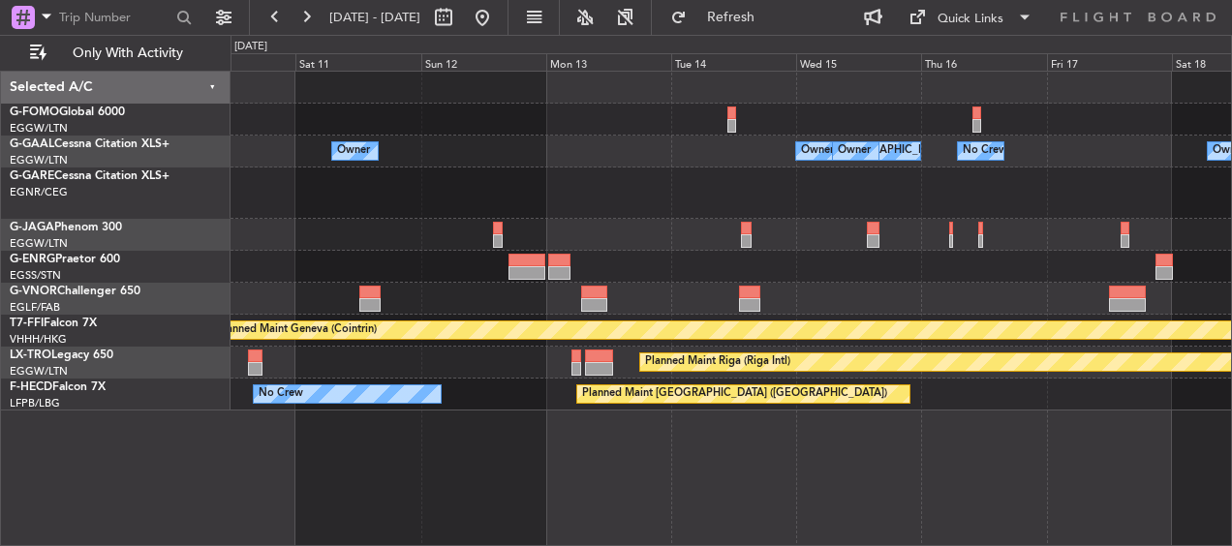
click at [344, 336] on div "Owner Owner [GEOGRAPHIC_DATA] ([GEOGRAPHIC_DATA]) Owner Owner No Crew Owner Own…" at bounding box center [731, 241] width 1001 height 339
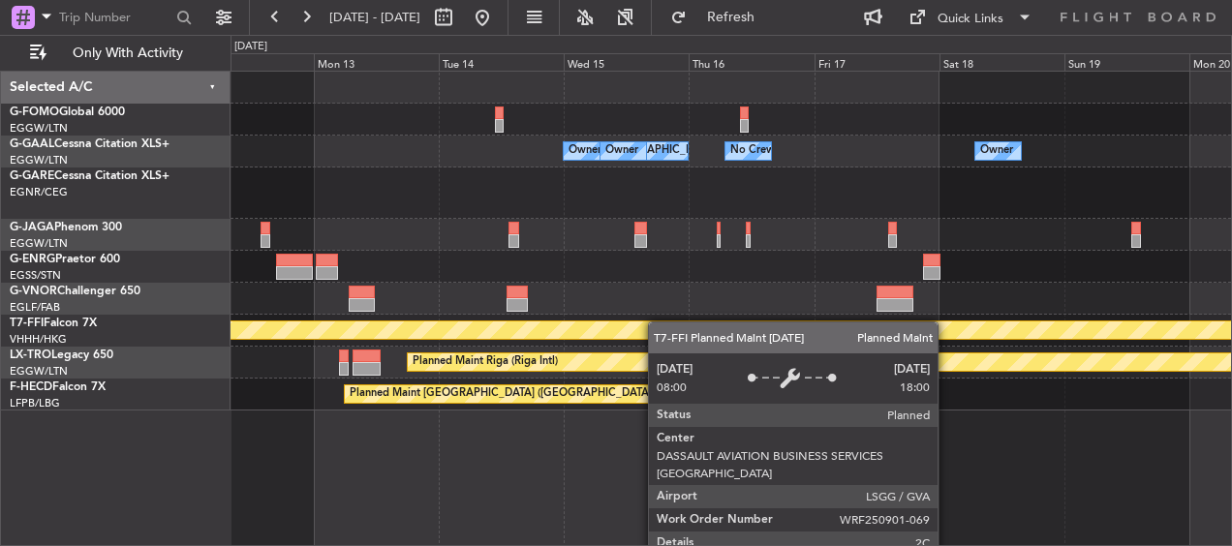
click at [892, 326] on div "Planned Maint Geneva (Cointrin)" at bounding box center [731, 331] width 1001 height 32
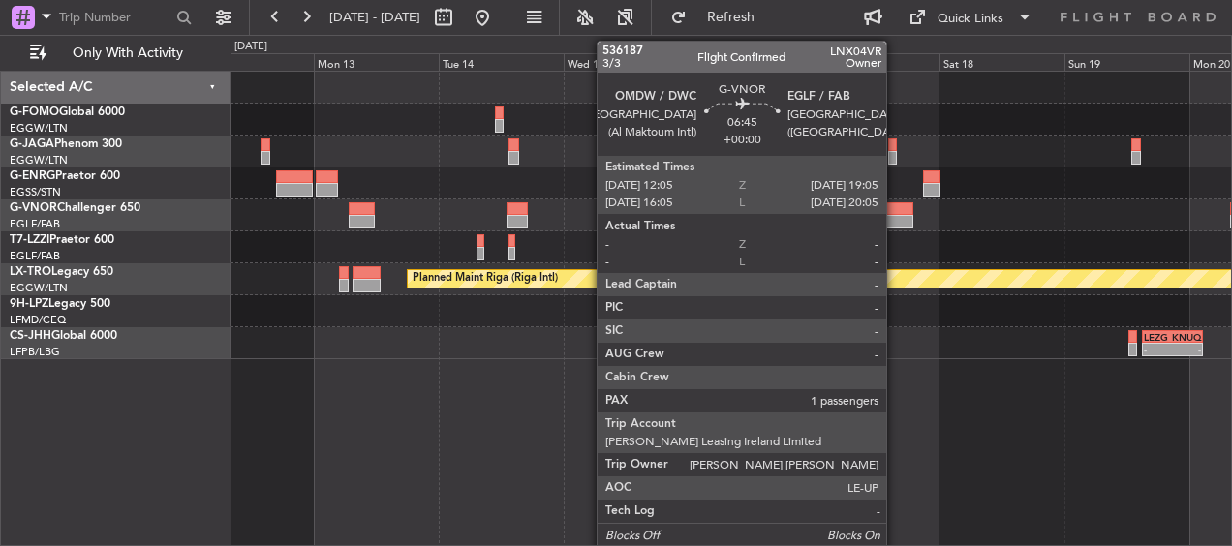
click at [895, 220] on div at bounding box center [895, 222] width 37 height 14
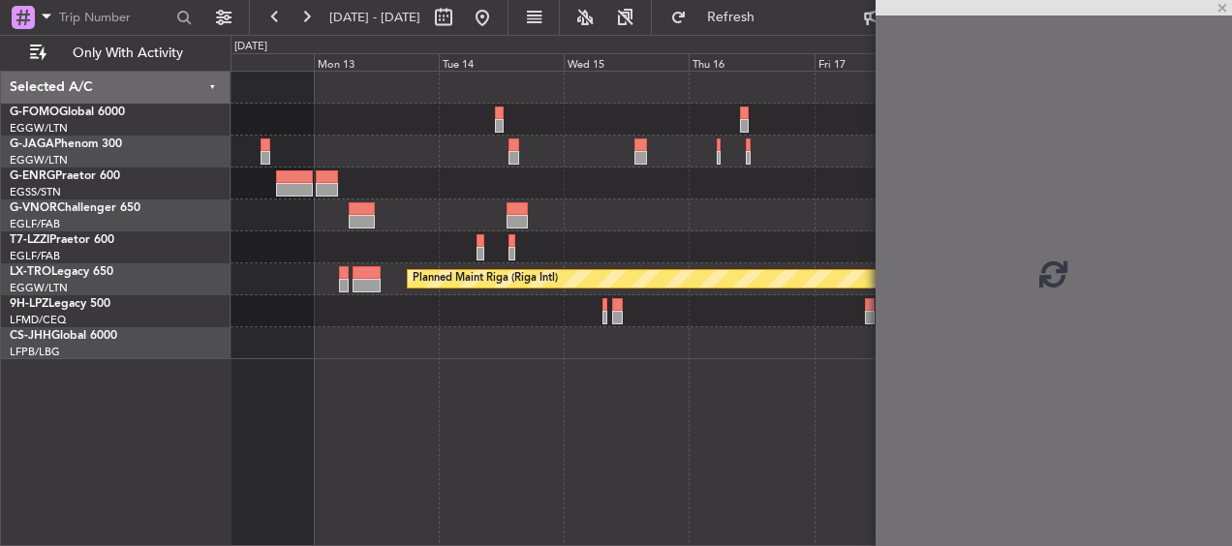
click at [546, 197] on div at bounding box center [731, 184] width 1001 height 32
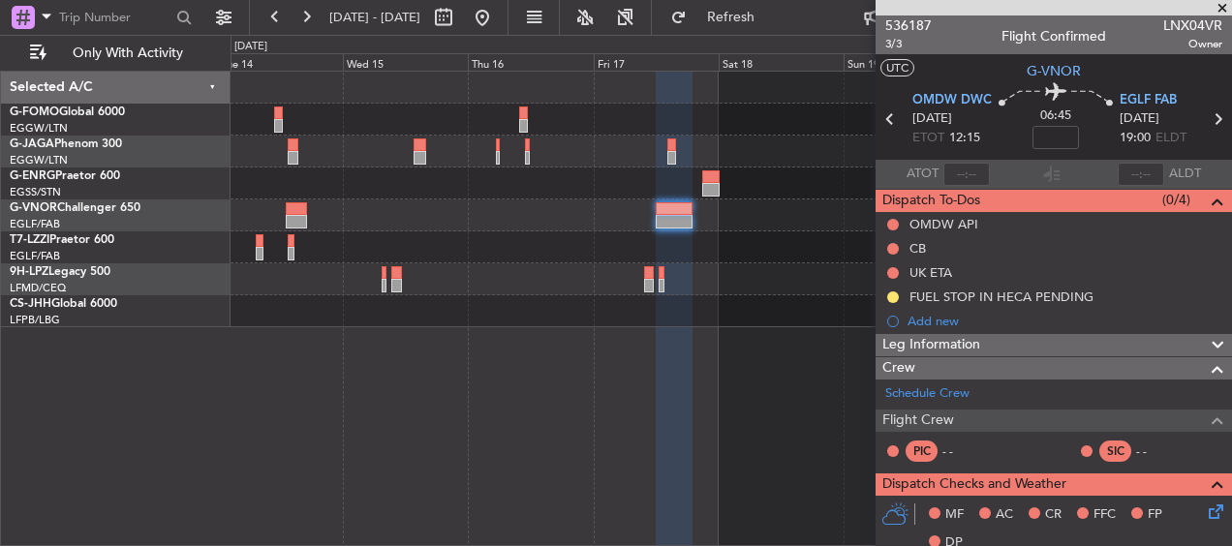
click at [687, 245] on div "A/C Unavailable [GEOGRAPHIC_DATA] ([GEOGRAPHIC_DATA])" at bounding box center [731, 248] width 1001 height 32
